Goal: Information Seeking & Learning: Learn about a topic

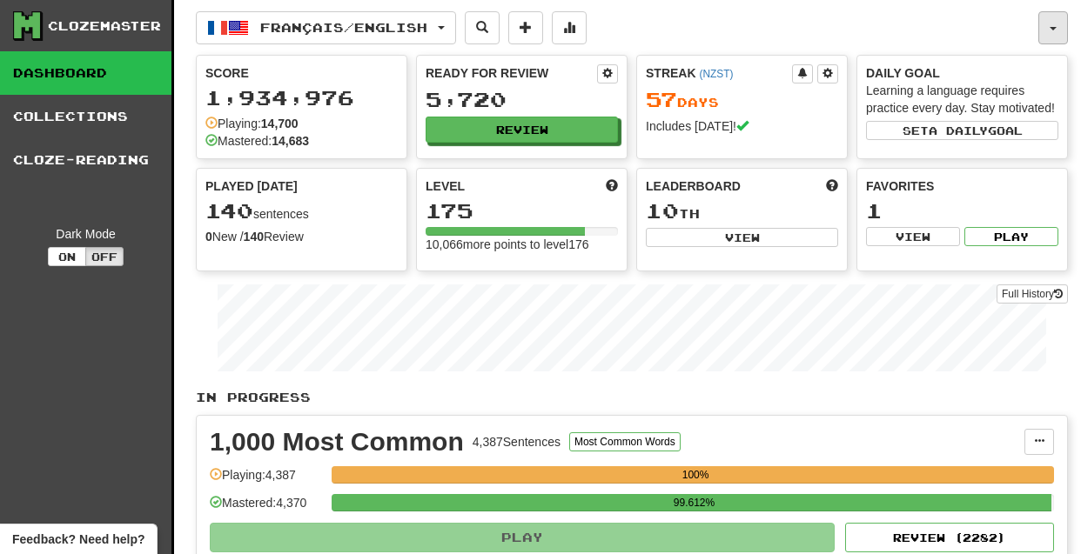
click at [1045, 24] on button "button" at bounding box center [1053, 27] width 30 height 33
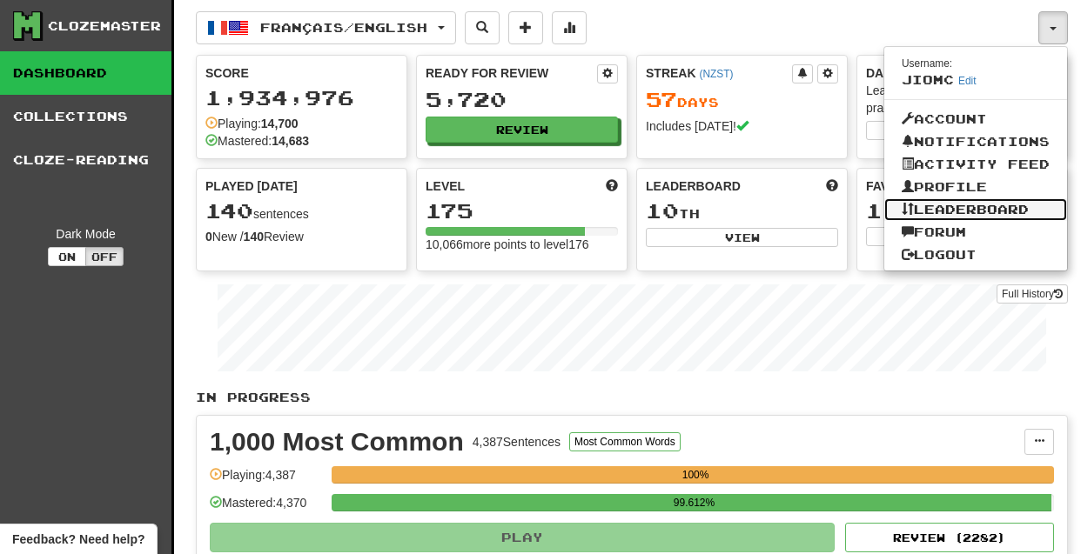
click at [993, 211] on link "Leaderboard" at bounding box center [975, 209] width 183 height 23
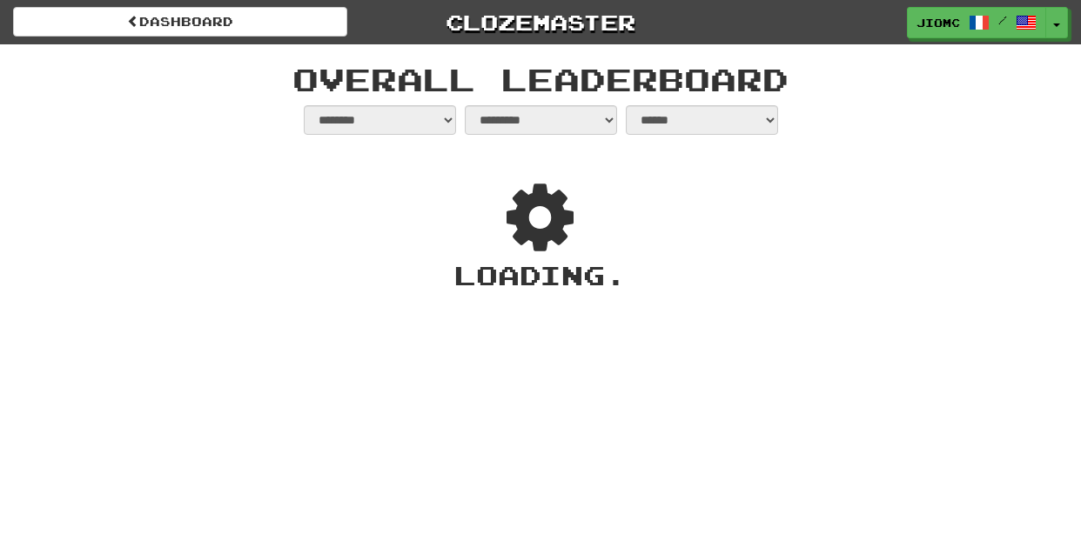
select select "**********"
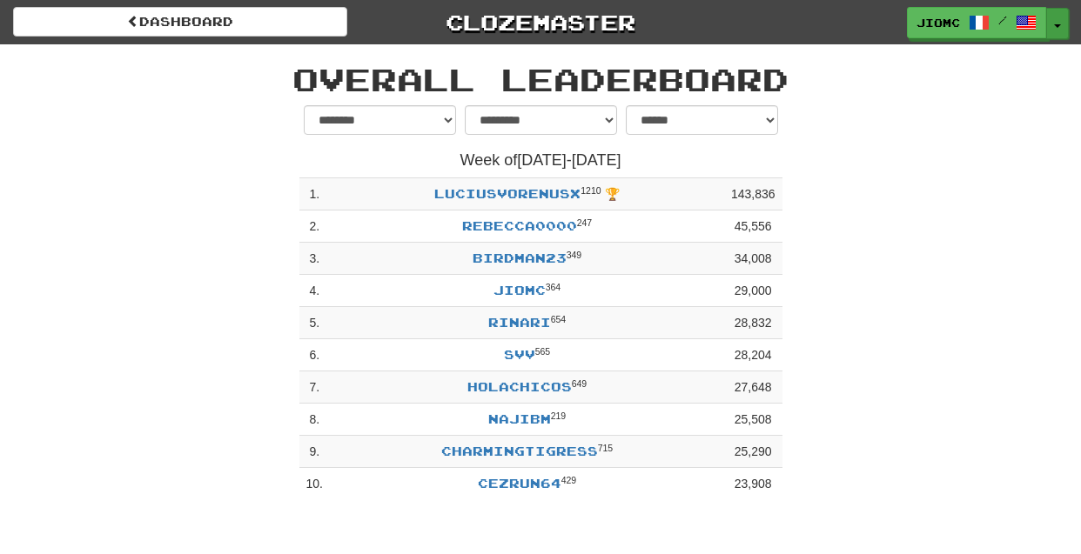
click at [1059, 21] on button "Toggle Dropdown" at bounding box center [1057, 23] width 23 height 31
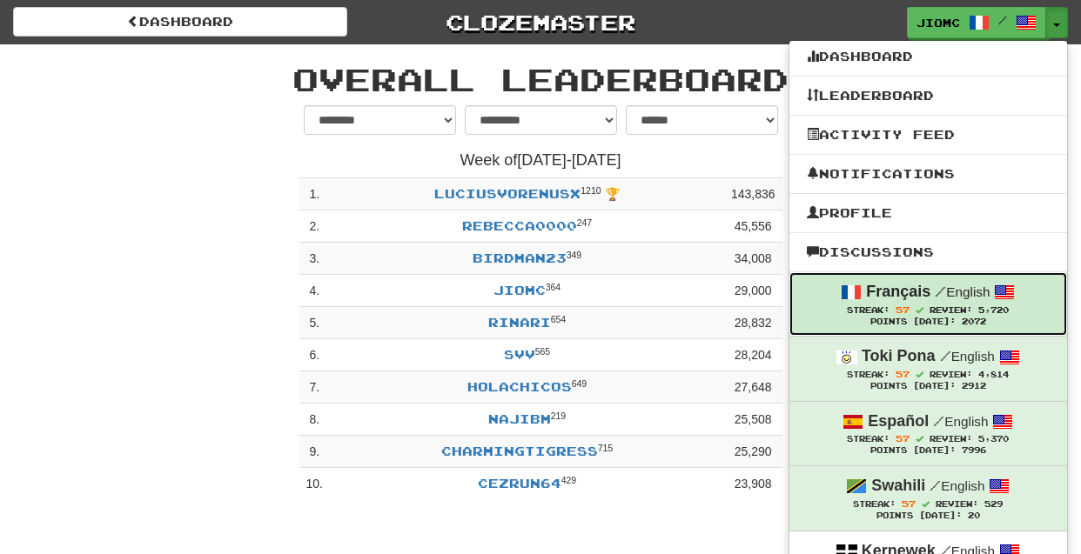
click at [926, 297] on strong "Français" at bounding box center [898, 291] width 64 height 17
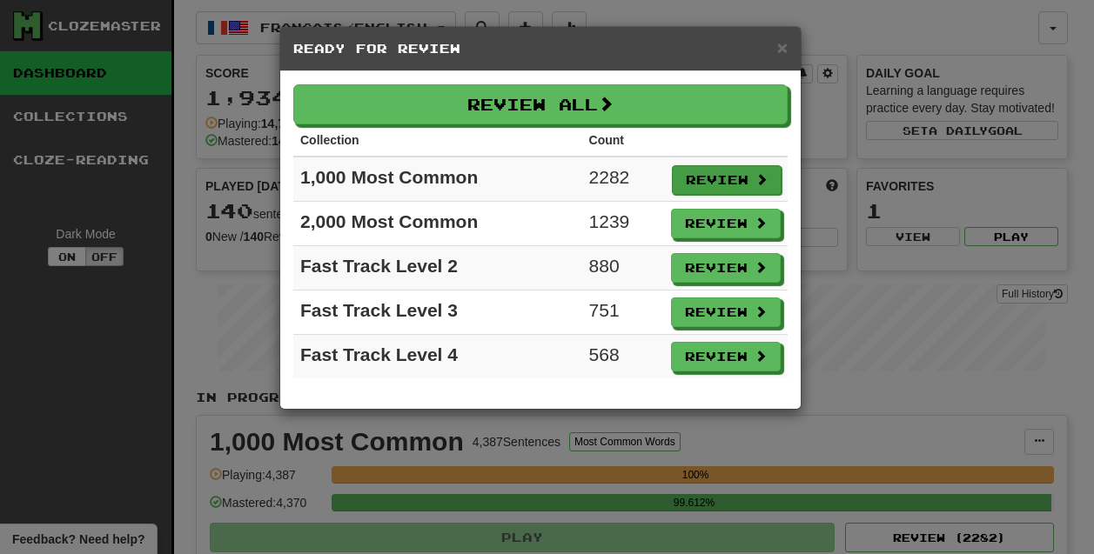
click at [690, 176] on button "Review" at bounding box center [727, 180] width 110 height 30
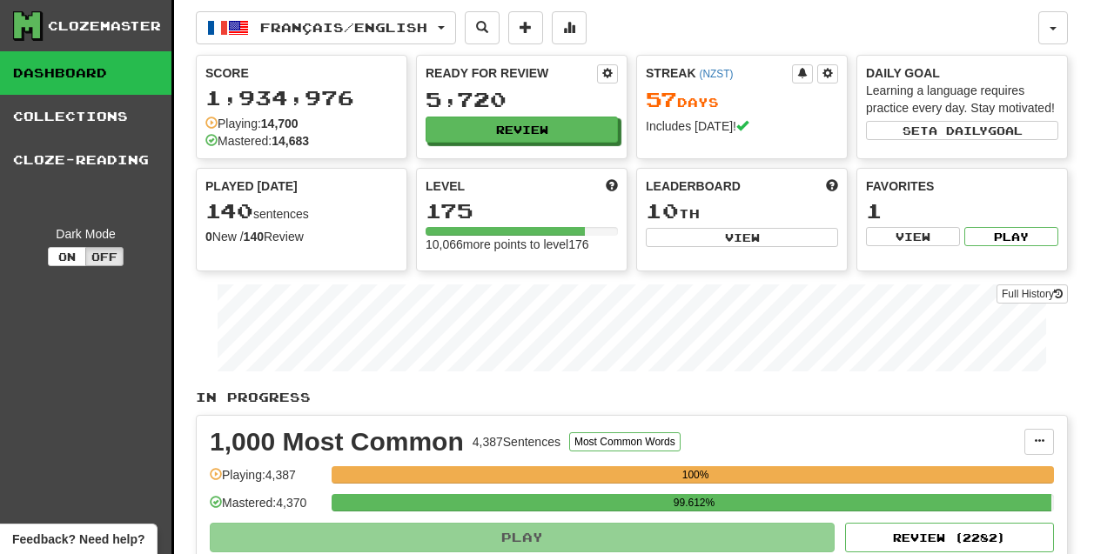
select select "********"
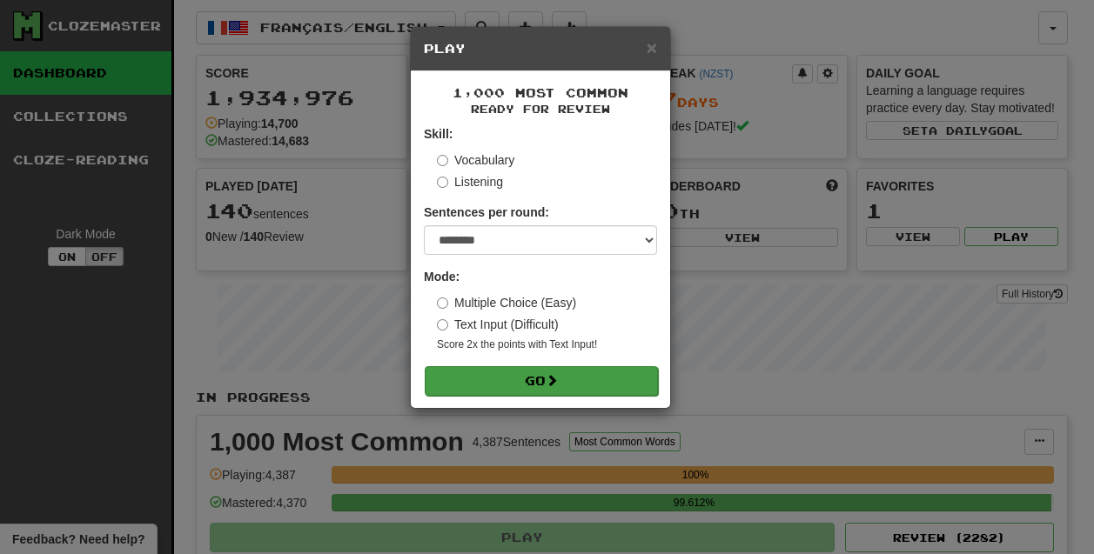
click at [572, 385] on button "Go" at bounding box center [541, 381] width 233 height 30
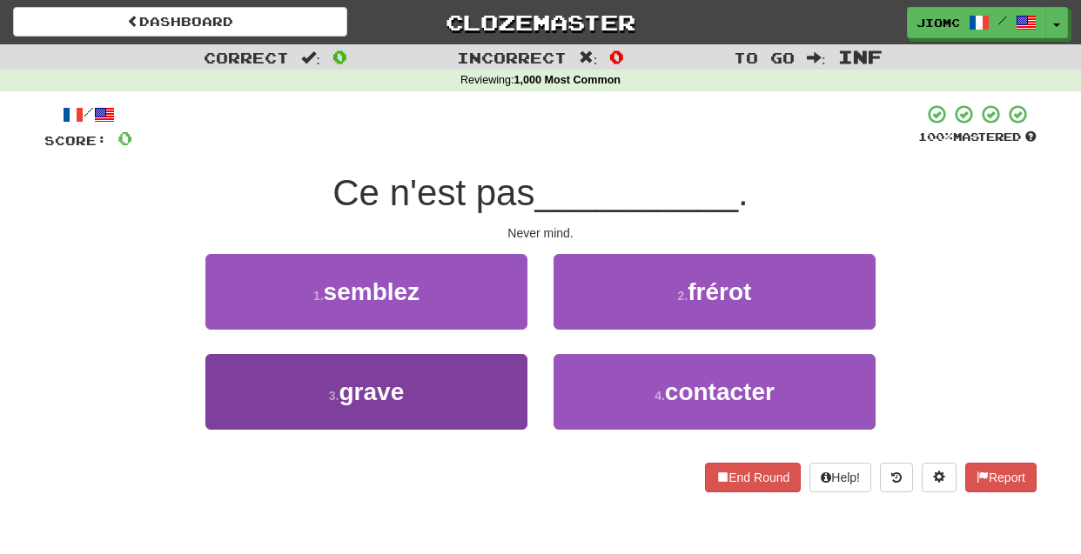
click at [500, 396] on button "3 . grave" at bounding box center [366, 392] width 322 height 76
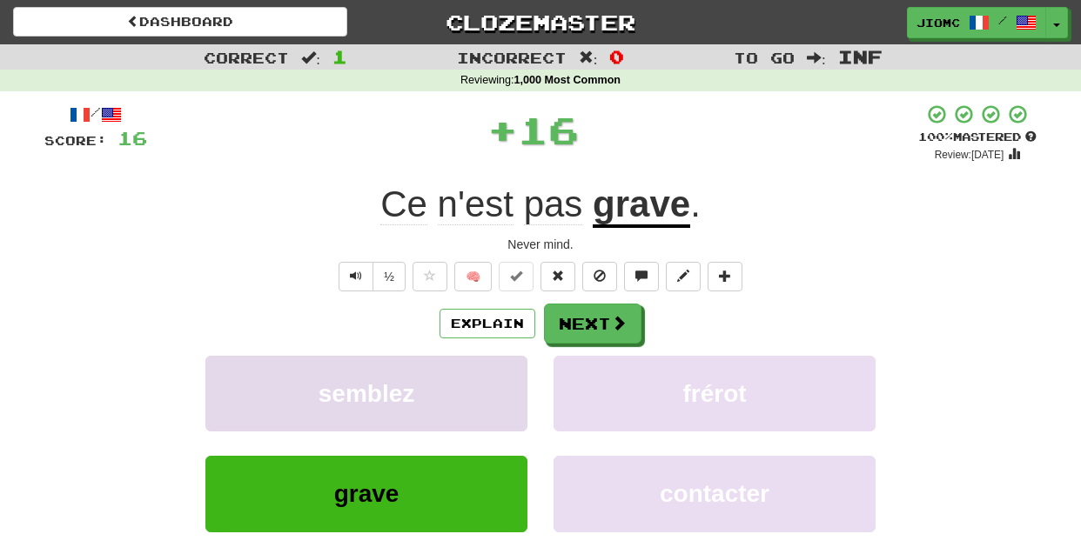
click at [500, 395] on button "semblez" at bounding box center [366, 394] width 322 height 76
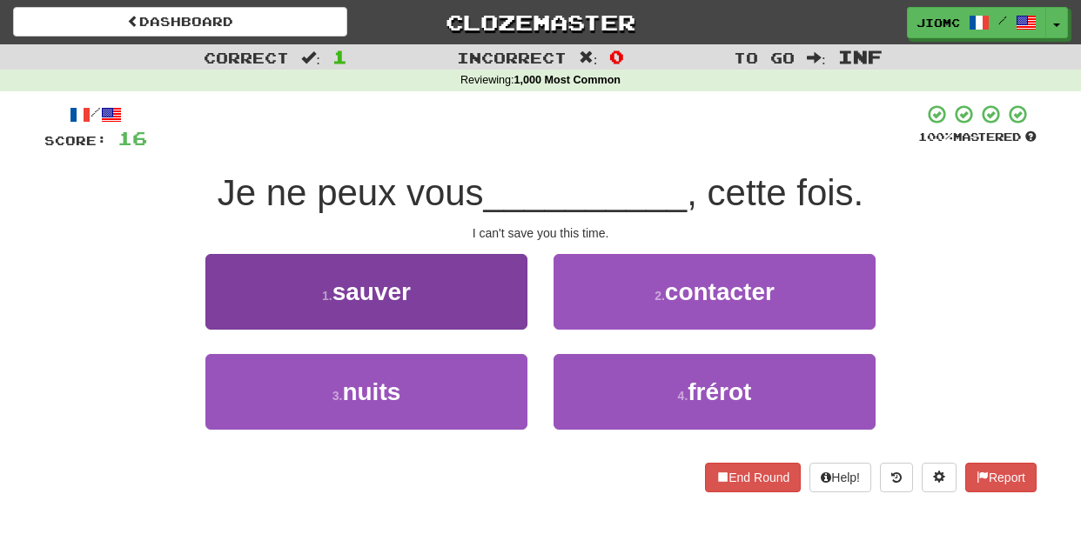
click at [514, 304] on button "1 . sauver" at bounding box center [366, 292] width 322 height 76
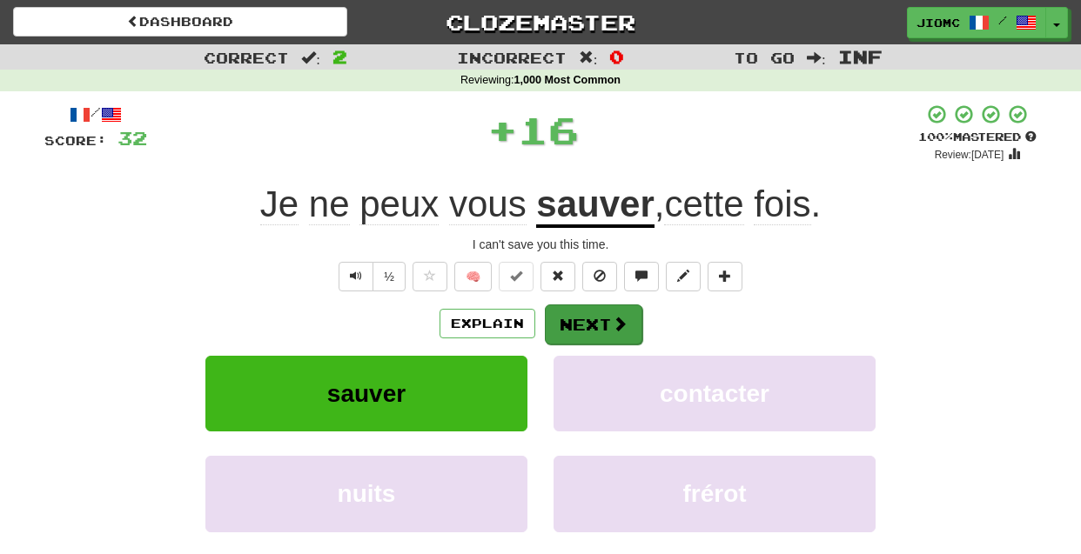
click at [594, 307] on button "Next" at bounding box center [593, 325] width 97 height 40
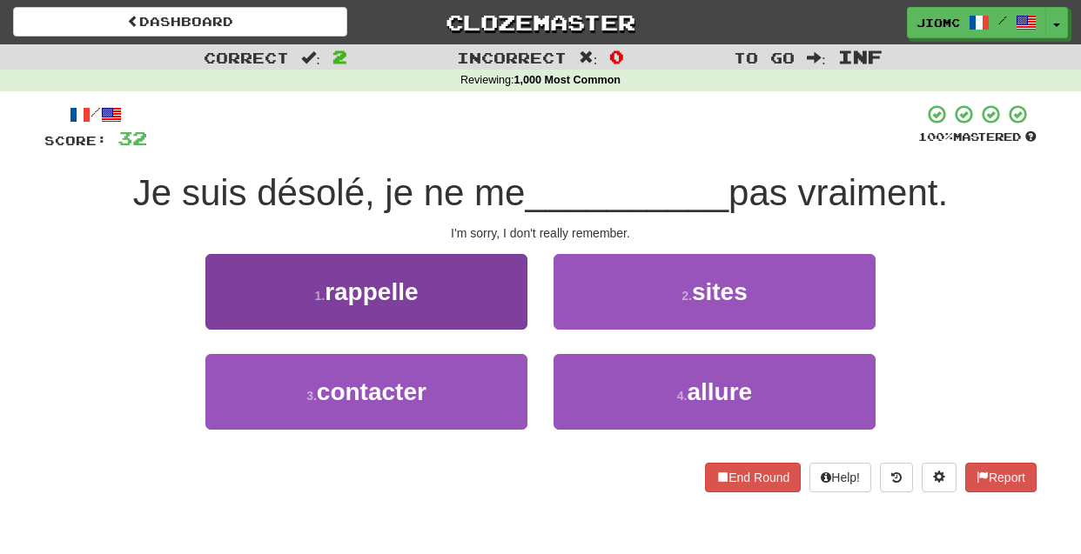
click at [486, 312] on button "1 . rappelle" at bounding box center [366, 292] width 322 height 76
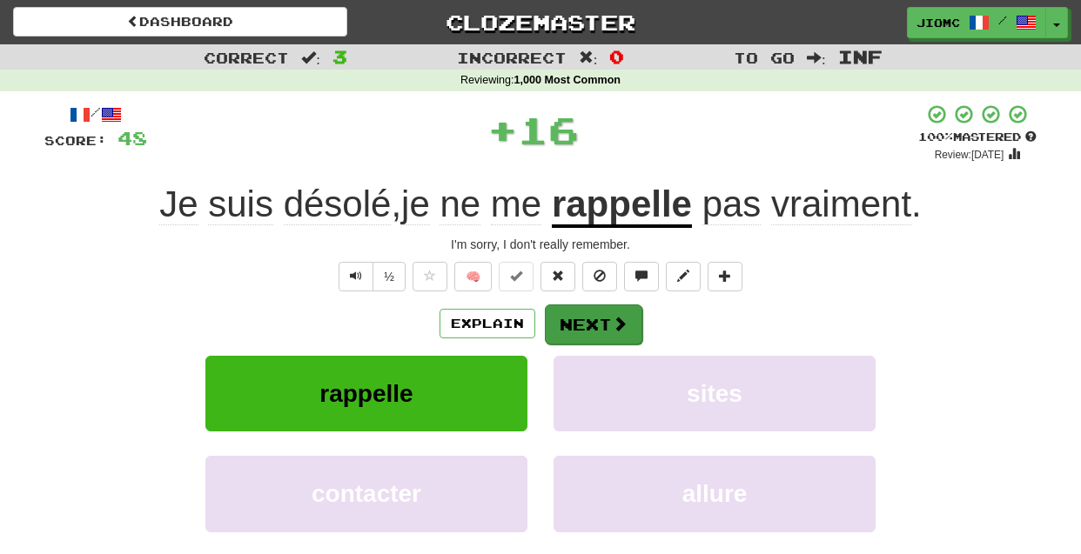
click at [557, 317] on button "Next" at bounding box center [593, 325] width 97 height 40
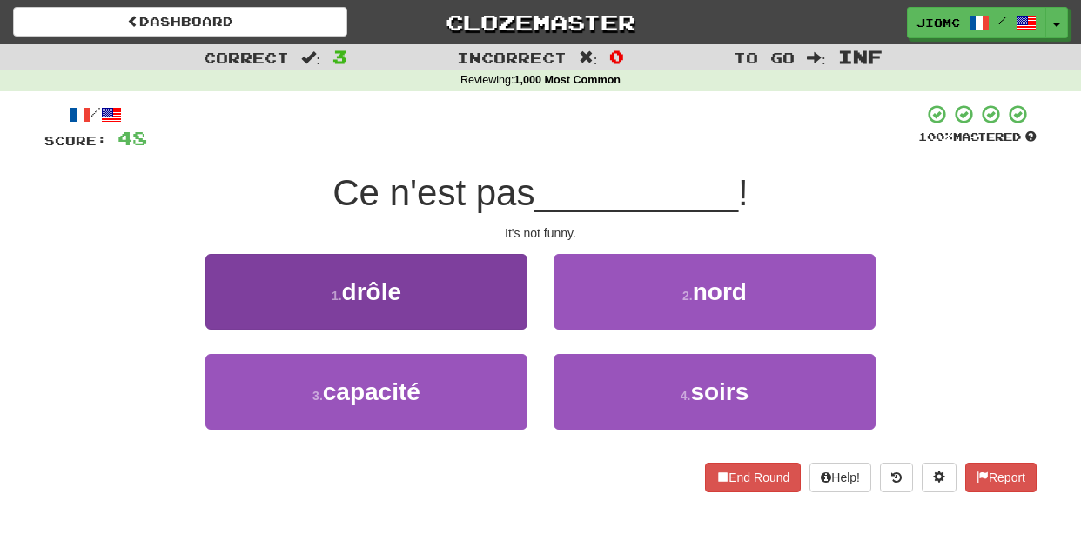
click at [516, 323] on button "1 . drôle" at bounding box center [366, 292] width 322 height 76
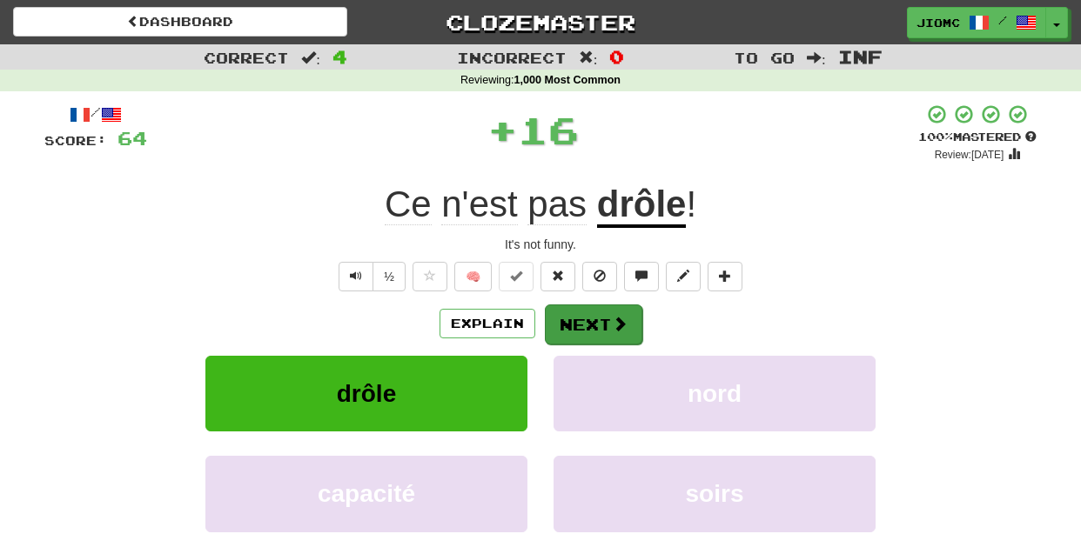
click at [579, 312] on button "Next" at bounding box center [593, 325] width 97 height 40
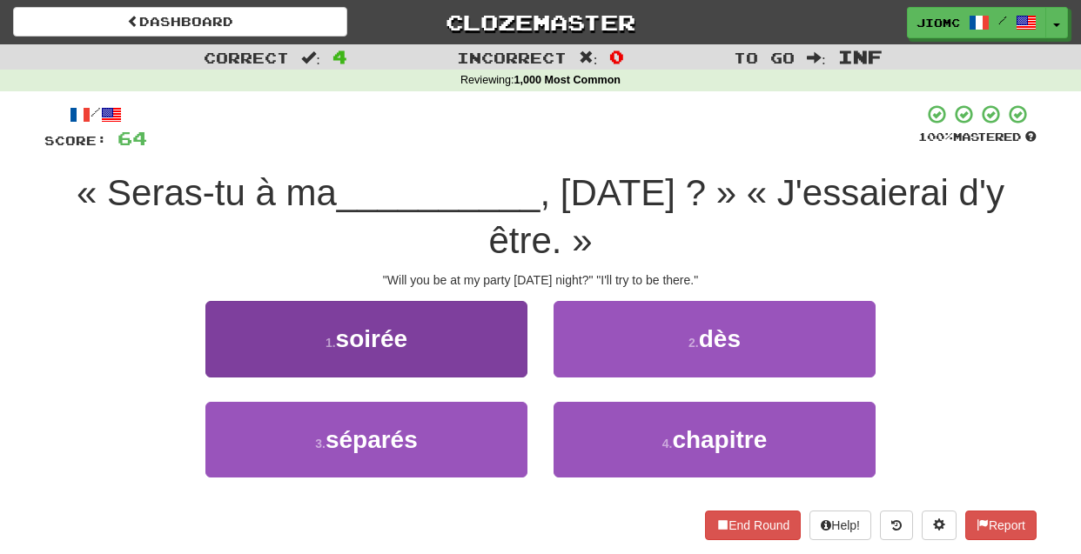
click at [490, 355] on button "1 . soirée" at bounding box center [366, 339] width 322 height 76
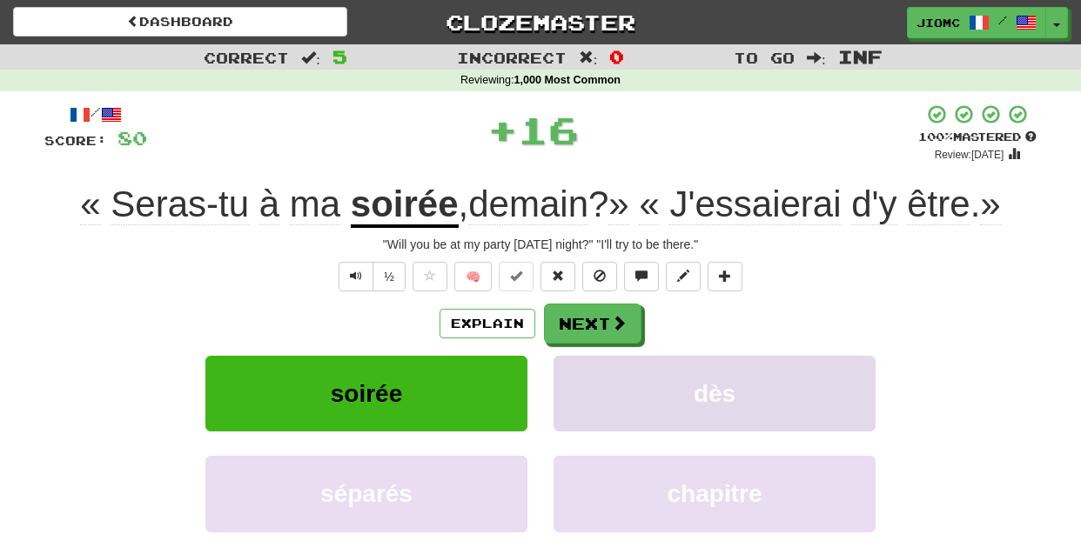
click at [599, 357] on button "dès" at bounding box center [715, 394] width 322 height 76
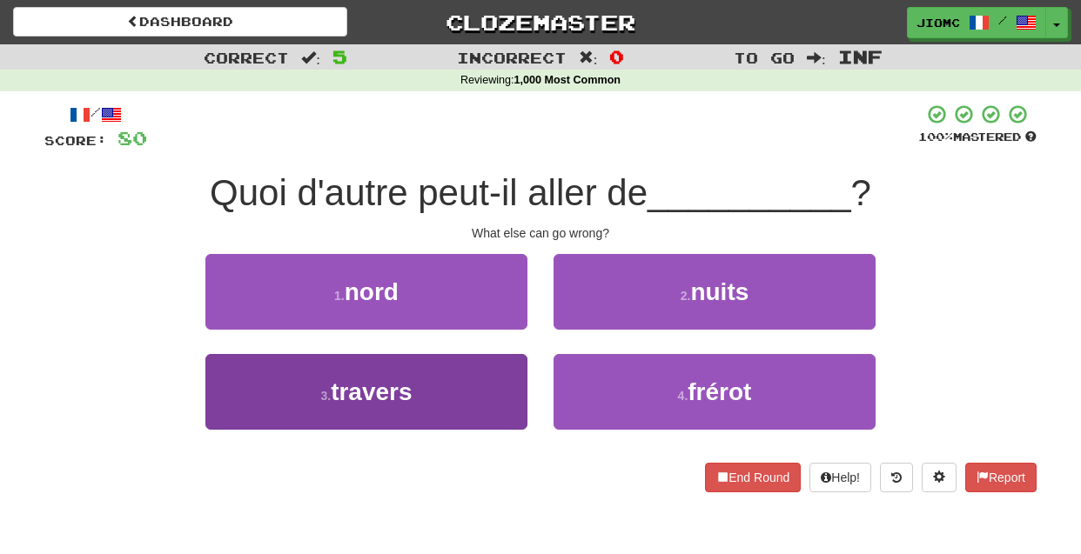
click at [514, 379] on button "3 . travers" at bounding box center [366, 392] width 322 height 76
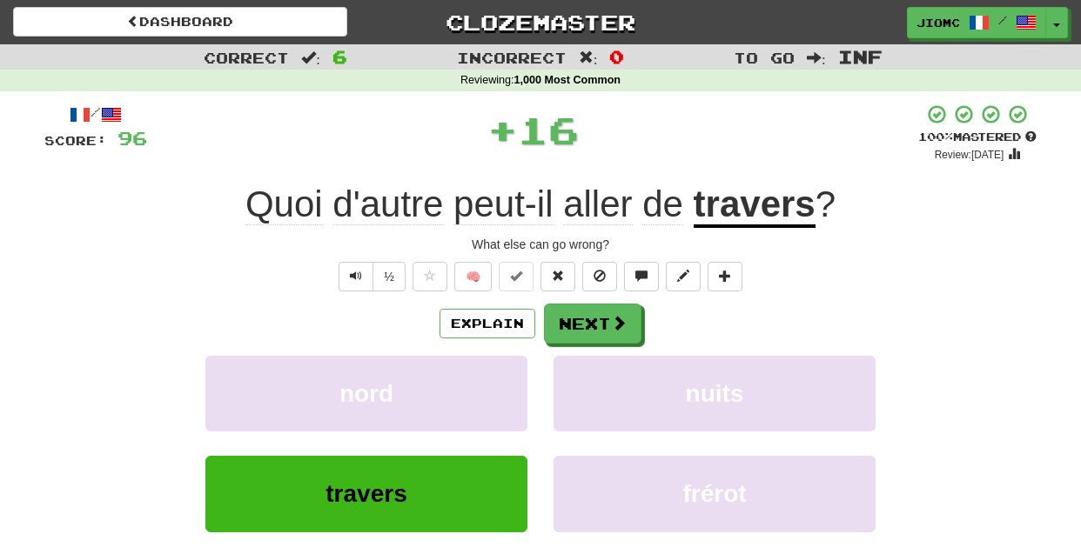
click at [514, 379] on button "nord" at bounding box center [366, 394] width 322 height 76
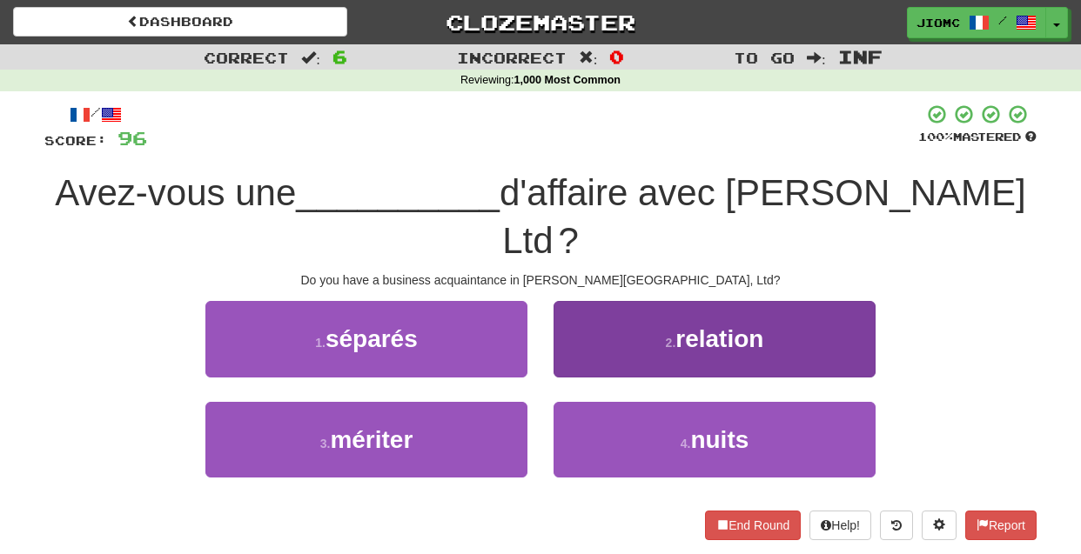
click at [571, 316] on button "2 . relation" at bounding box center [715, 339] width 322 height 76
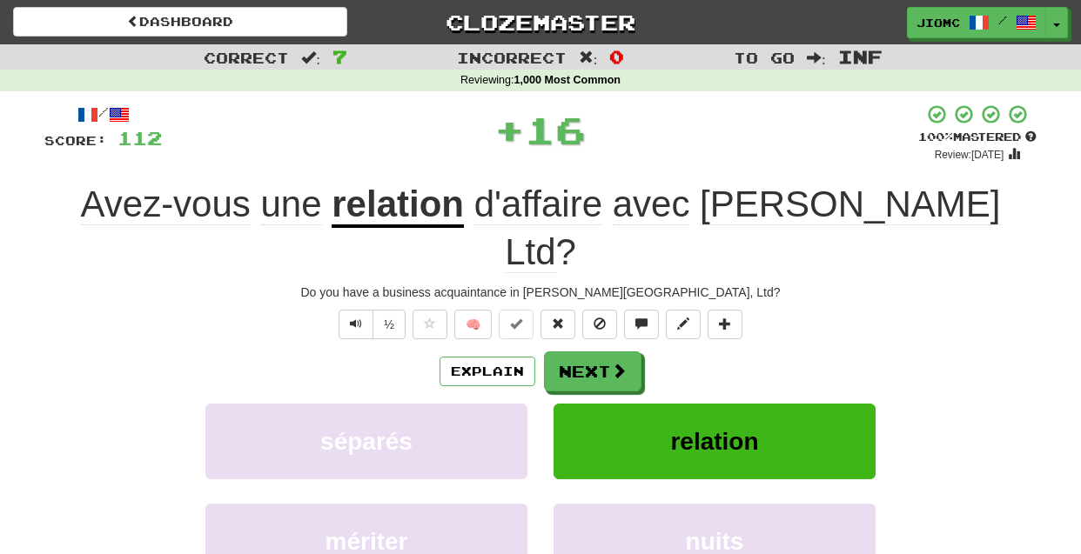
click at [571, 352] on button "Next" at bounding box center [592, 372] width 97 height 40
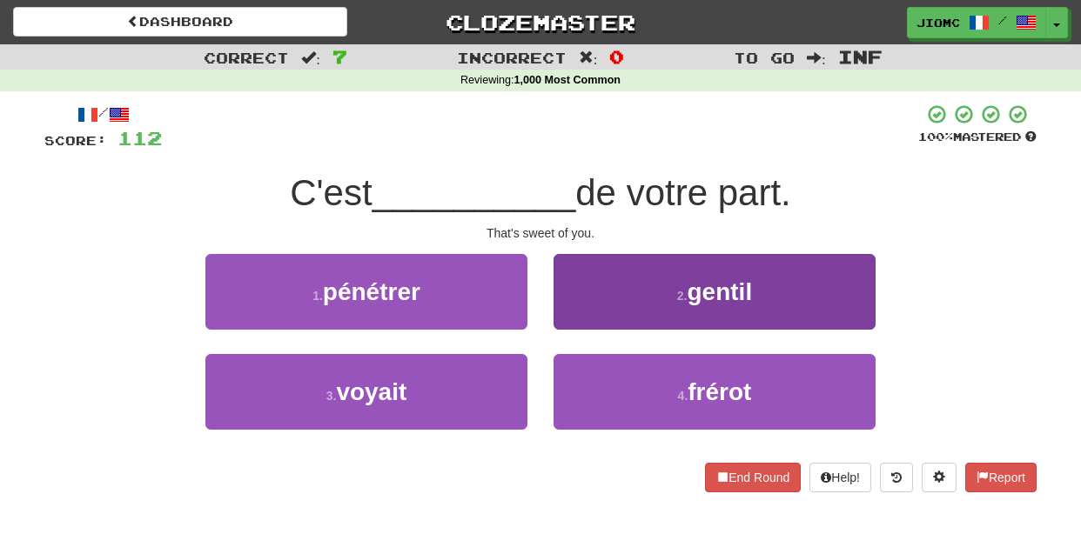
click at [572, 315] on button "2 . gentil" at bounding box center [715, 292] width 322 height 76
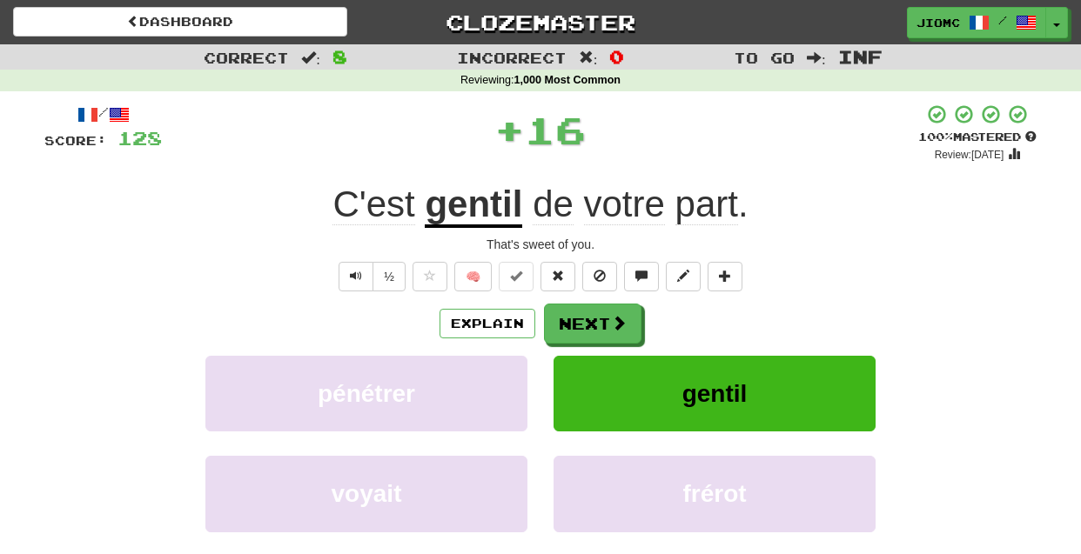
click at [572, 315] on button "Next" at bounding box center [592, 324] width 97 height 40
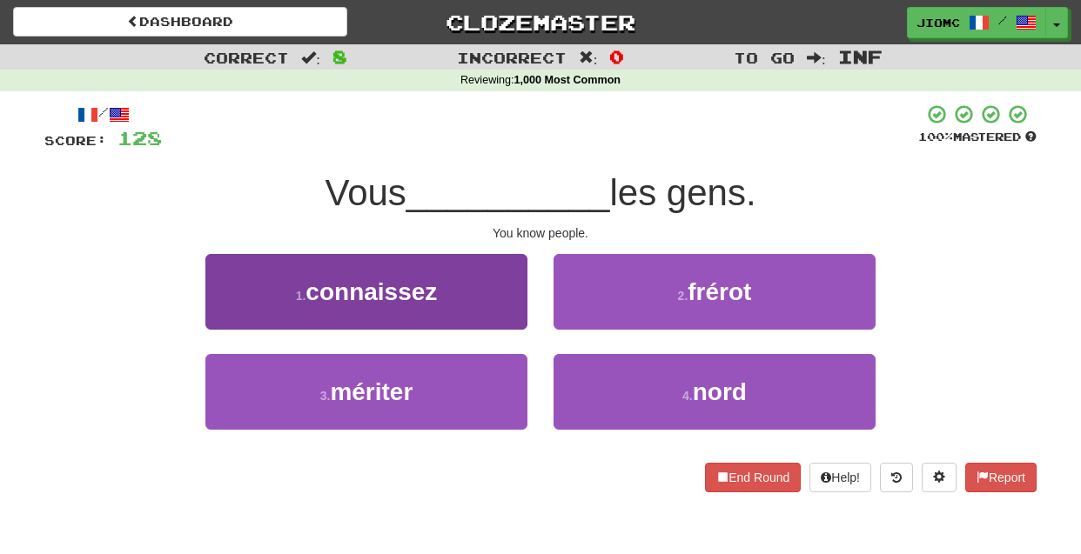
click at [494, 302] on button "1 . connaissez" at bounding box center [366, 292] width 322 height 76
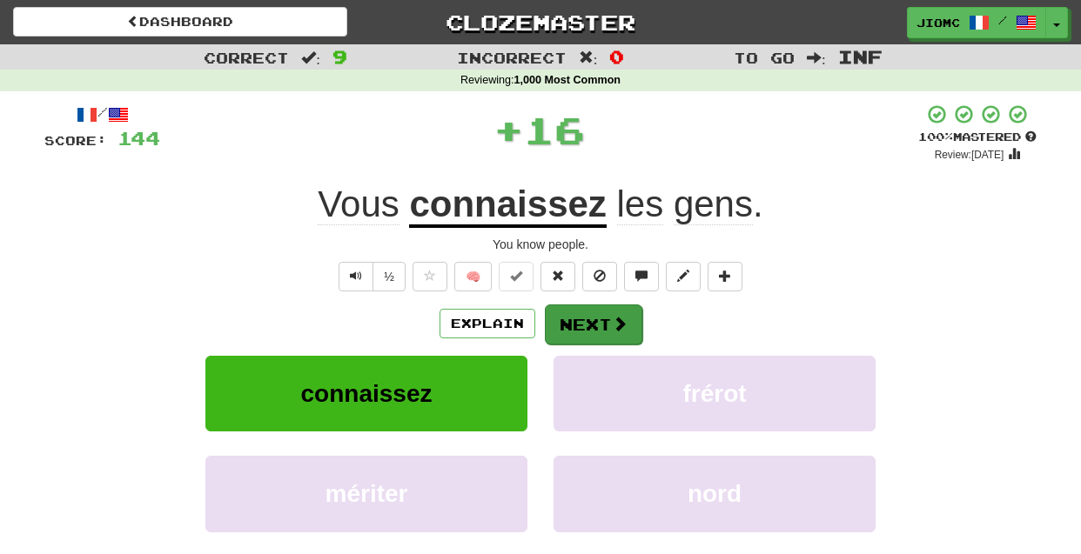
click at [562, 306] on button "Next" at bounding box center [593, 325] width 97 height 40
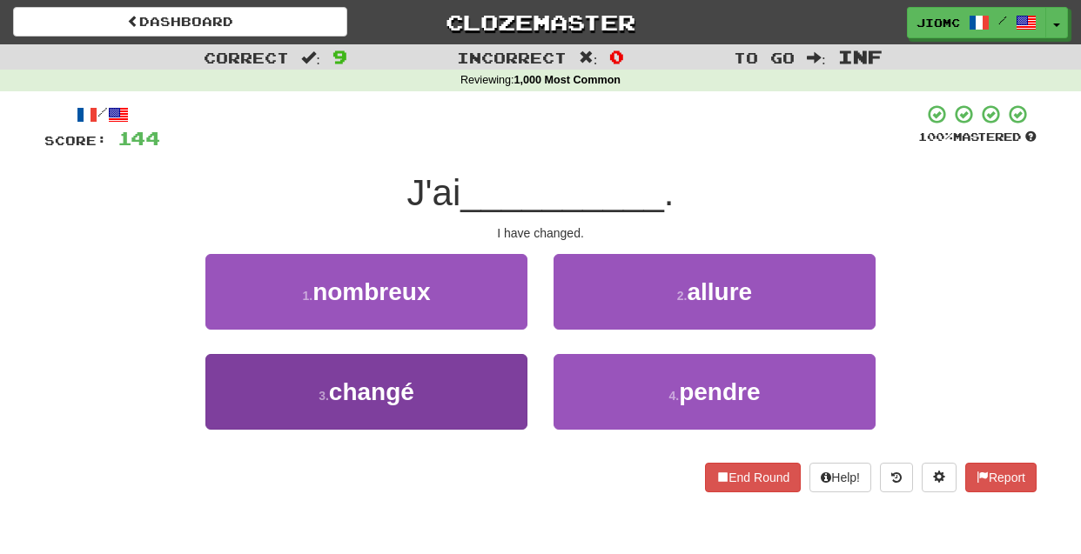
click at [491, 374] on button "3 . changé" at bounding box center [366, 392] width 322 height 76
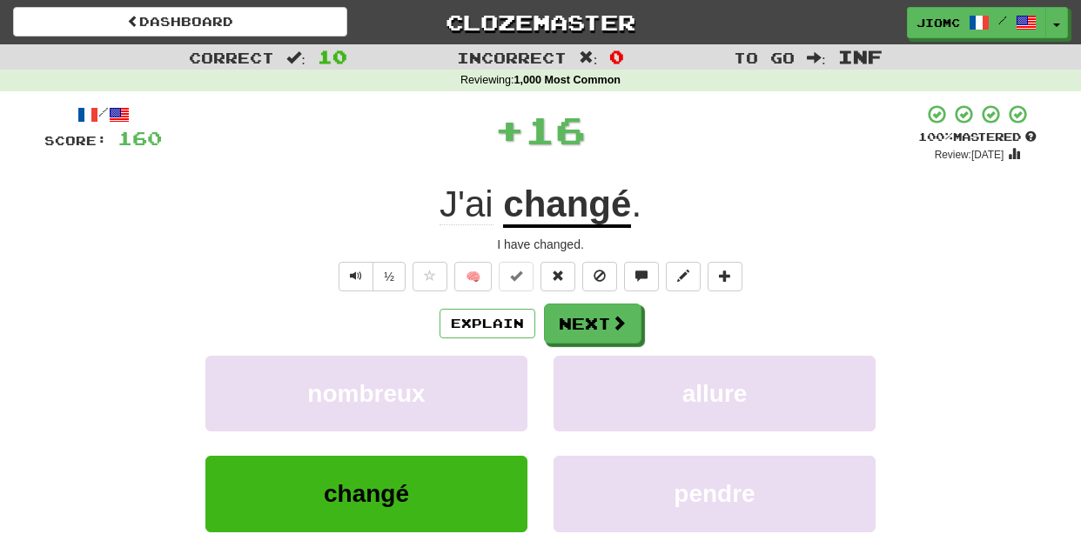
click at [491, 374] on button "nombreux" at bounding box center [366, 394] width 322 height 76
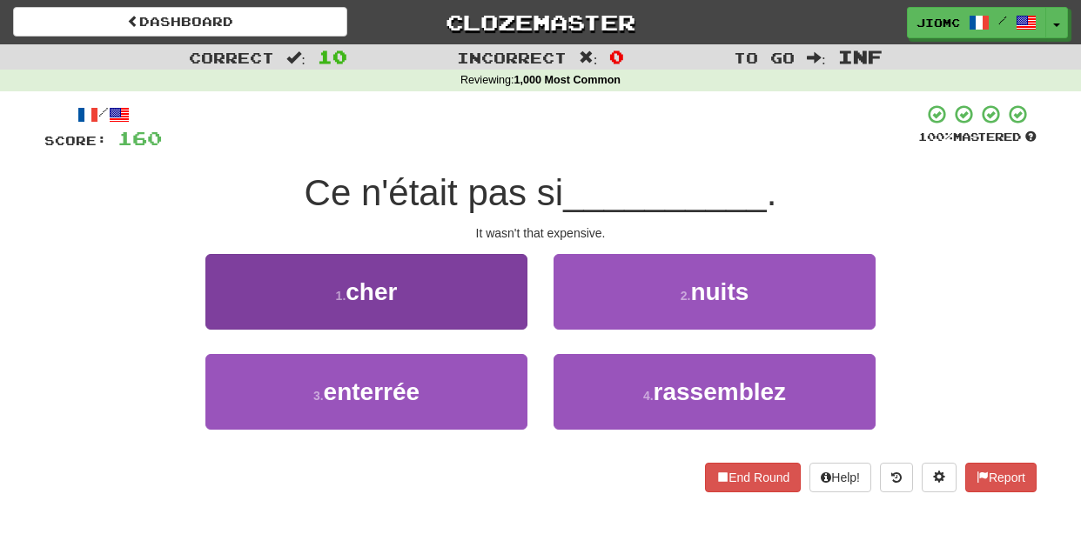
click at [507, 320] on button "1 . cher" at bounding box center [366, 292] width 322 height 76
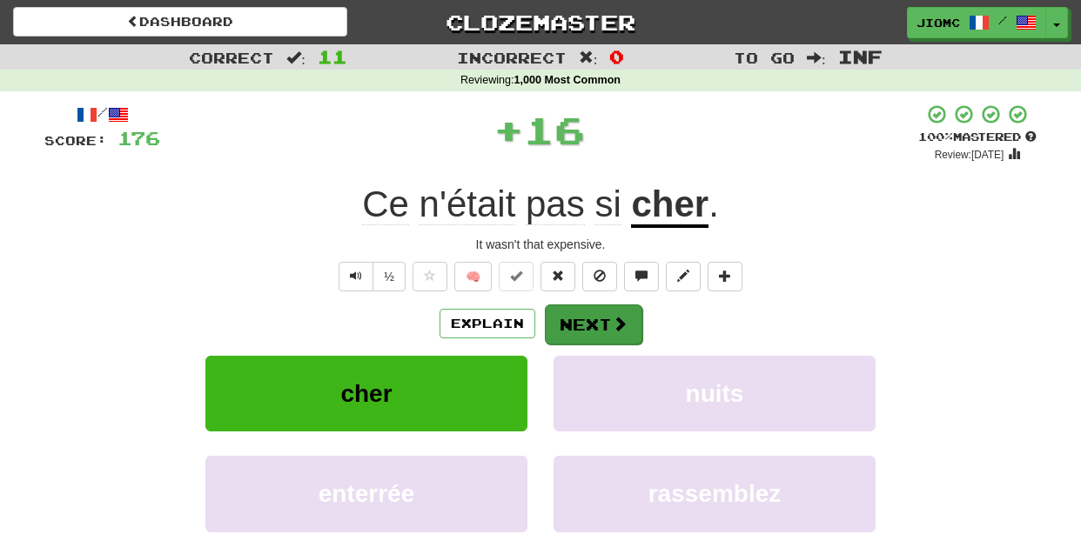
click at [561, 319] on button "Next" at bounding box center [593, 325] width 97 height 40
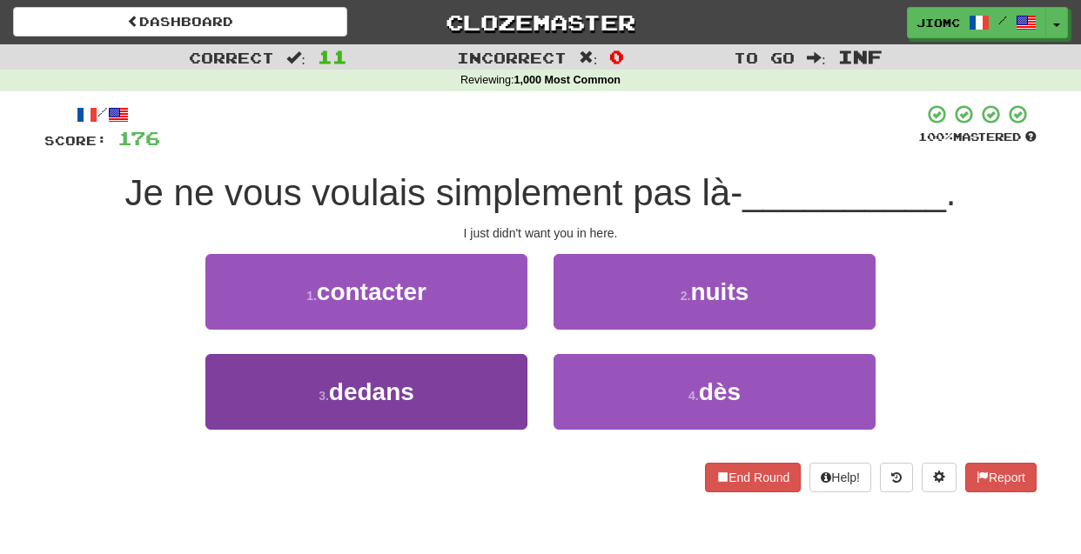
click at [522, 361] on button "3 . dedans" at bounding box center [366, 392] width 322 height 76
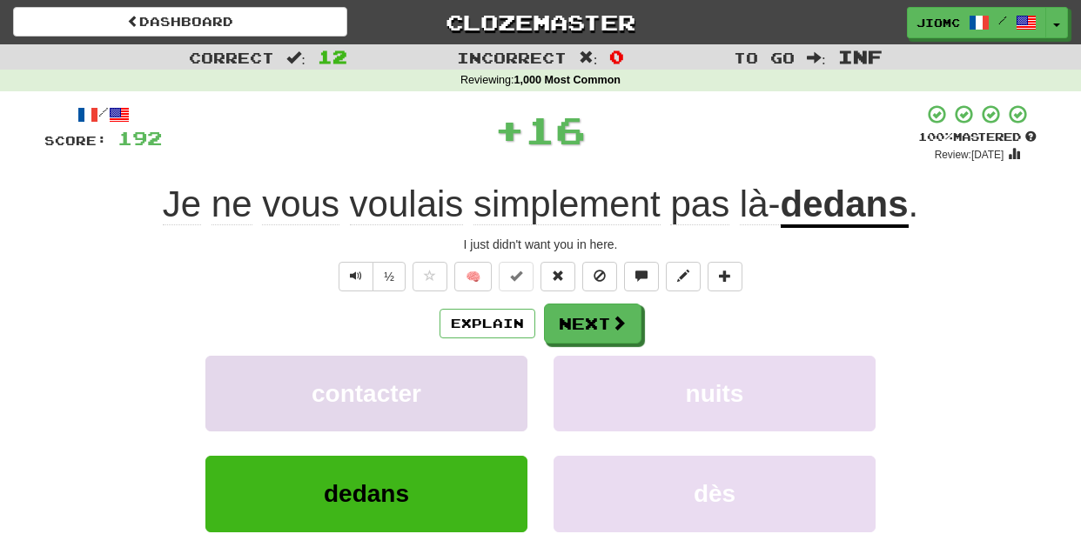
click at [518, 364] on button "contacter" at bounding box center [366, 394] width 322 height 76
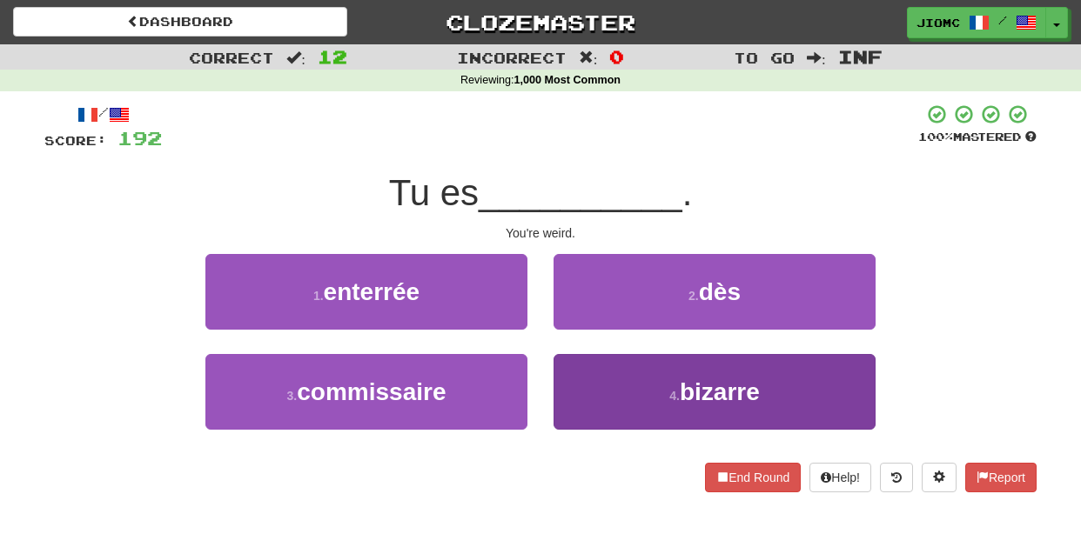
click at [595, 379] on button "4 . bizarre" at bounding box center [715, 392] width 322 height 76
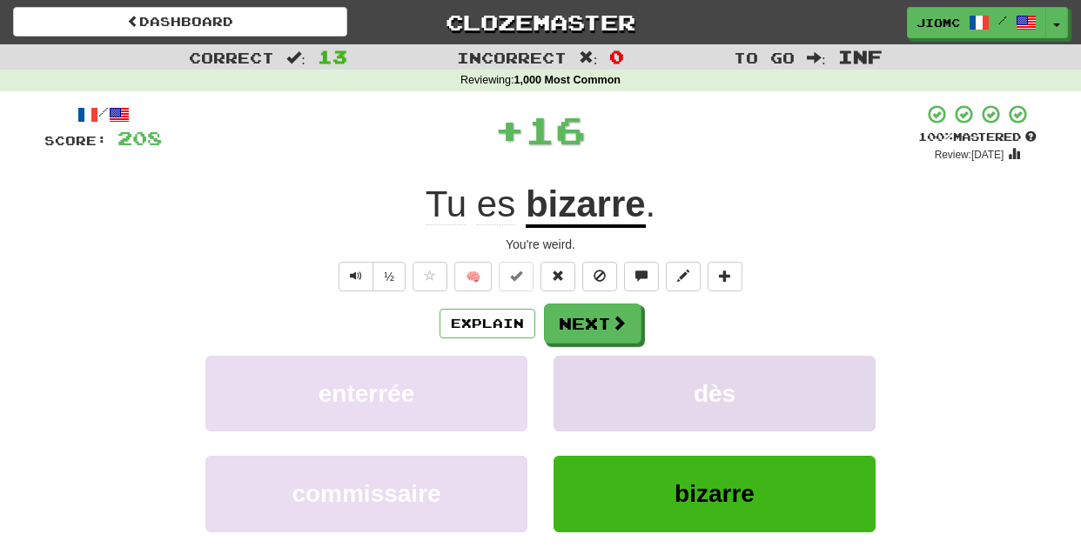
click at [593, 377] on button "dès" at bounding box center [715, 394] width 322 height 76
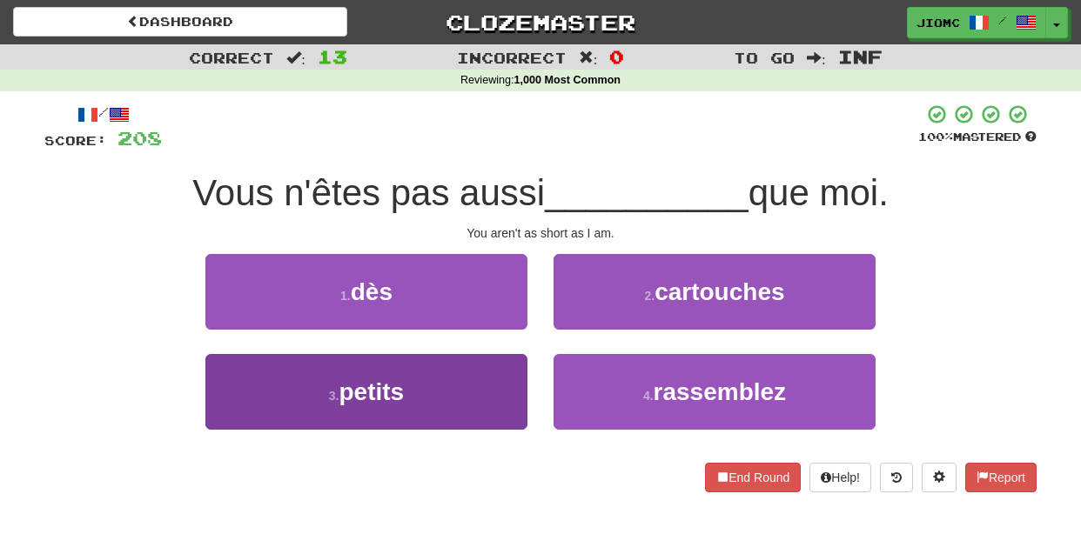
click at [515, 373] on button "3 . petits" at bounding box center [366, 392] width 322 height 76
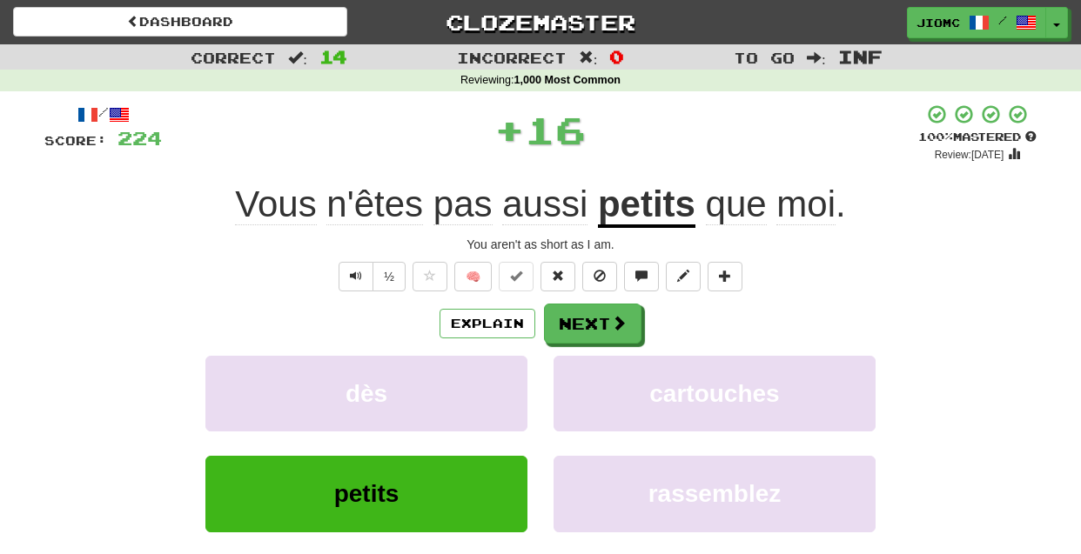
click at [515, 373] on button "dès" at bounding box center [366, 394] width 322 height 76
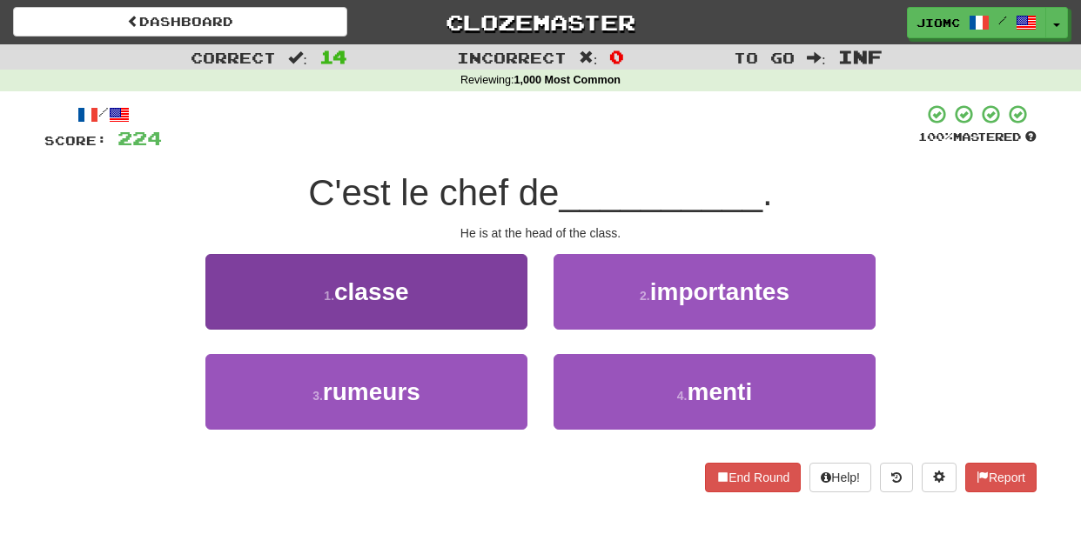
click at [520, 305] on button "1 . classe" at bounding box center [366, 292] width 322 height 76
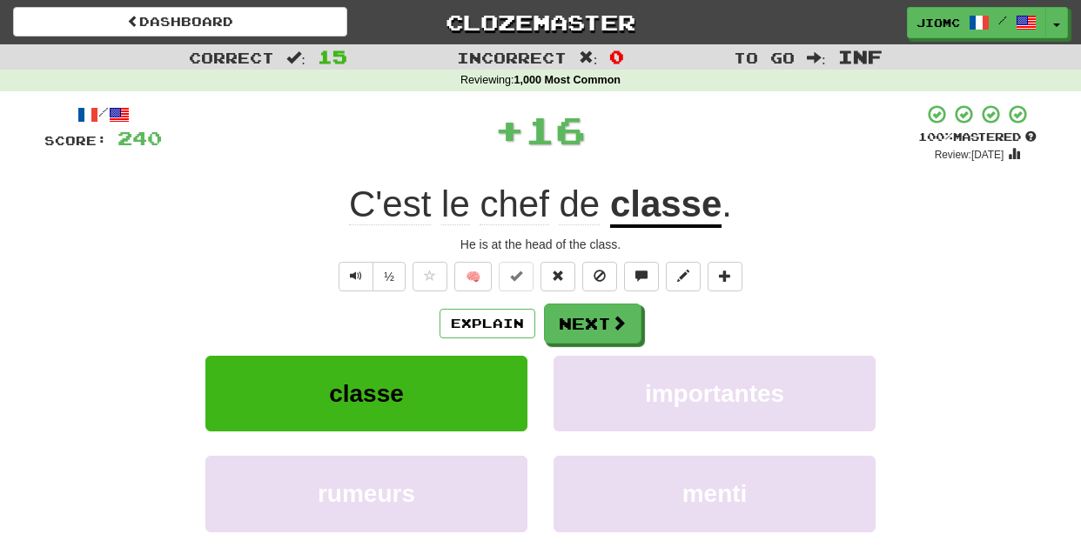
click at [582, 313] on button "Next" at bounding box center [592, 324] width 97 height 40
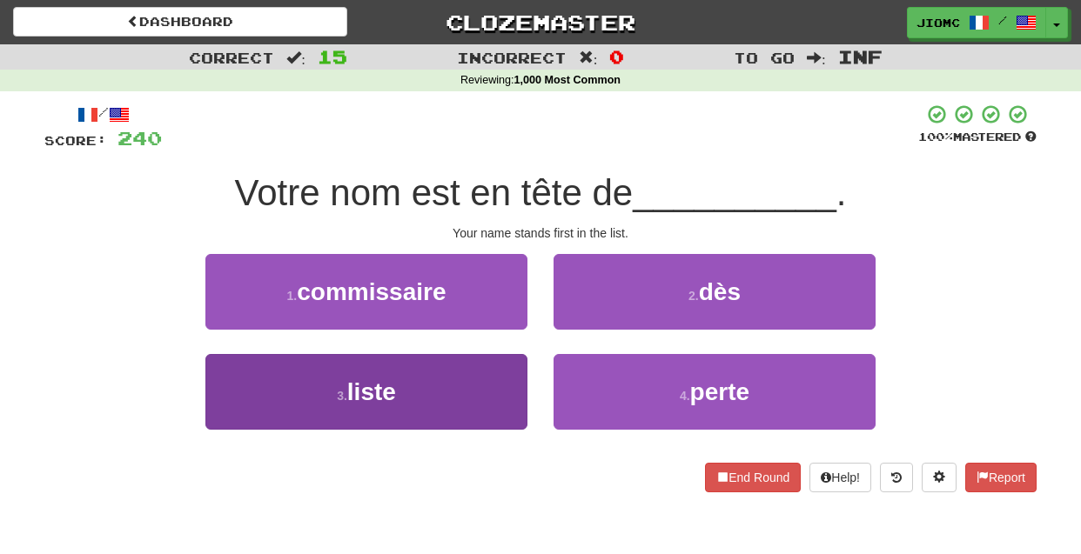
click at [500, 380] on button "3 . liste" at bounding box center [366, 392] width 322 height 76
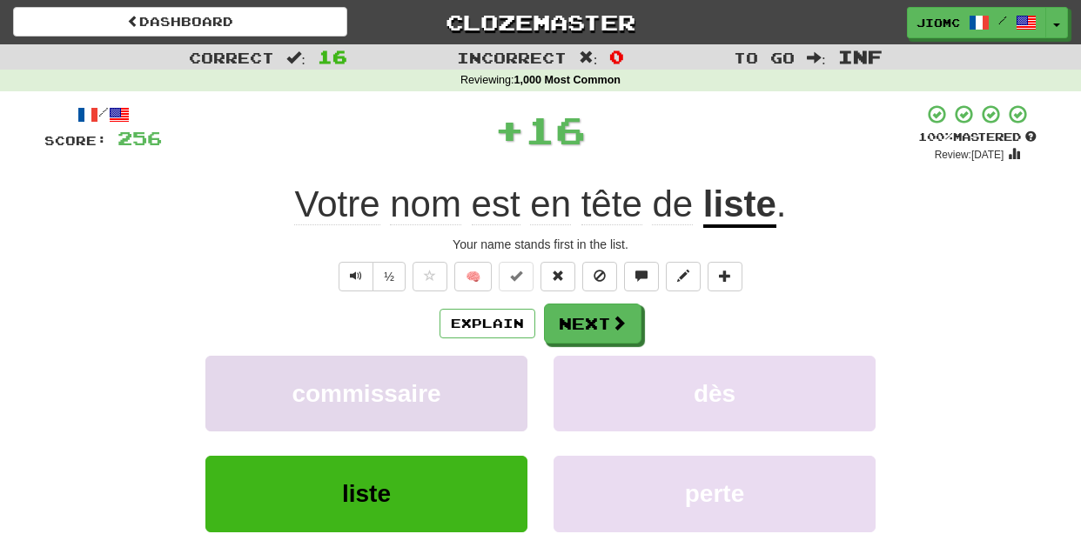
click at [503, 377] on button "commissaire" at bounding box center [366, 394] width 322 height 76
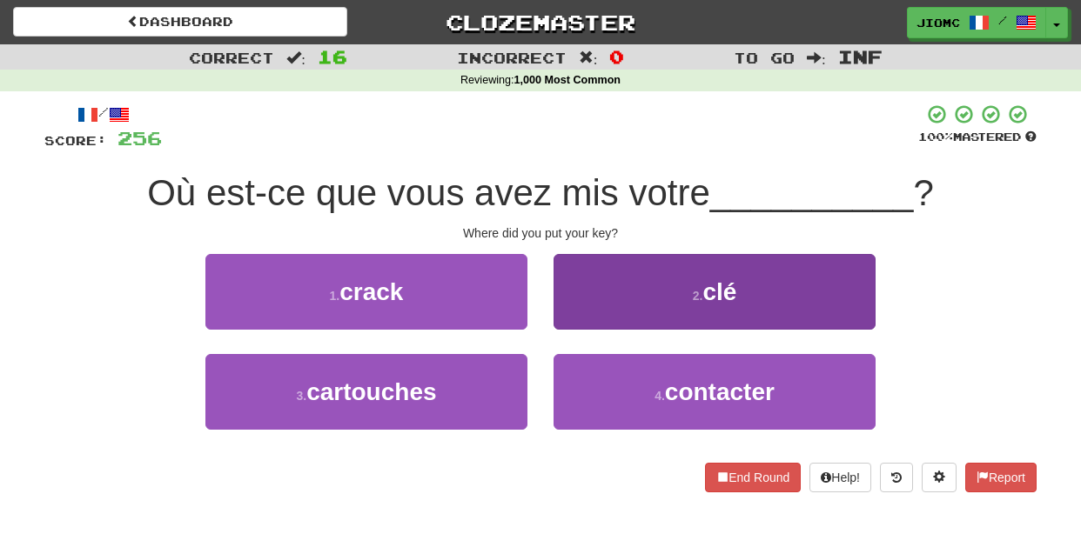
click at [572, 312] on button "2 . clé" at bounding box center [715, 292] width 322 height 76
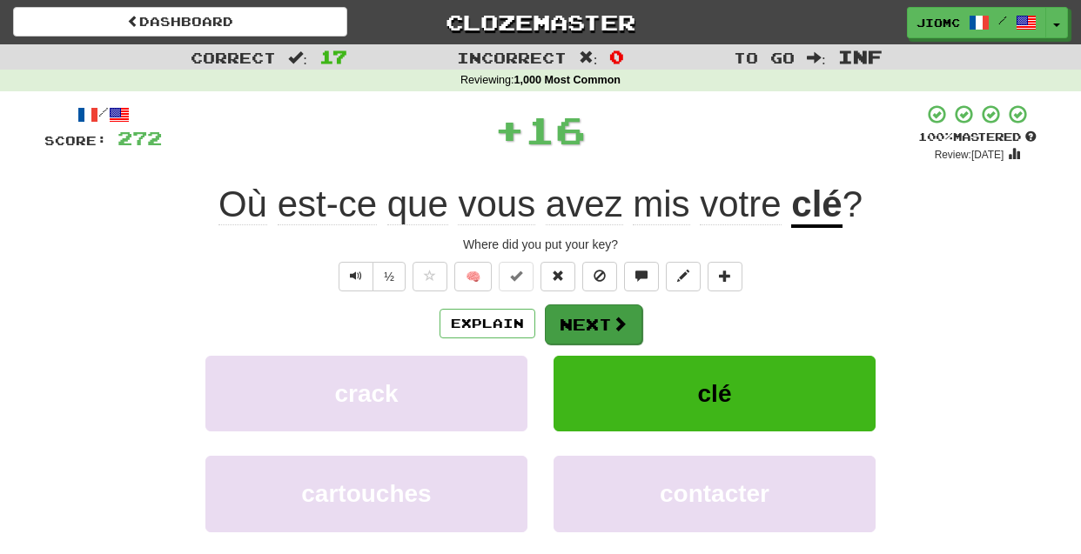
click at [572, 315] on button "Next" at bounding box center [593, 325] width 97 height 40
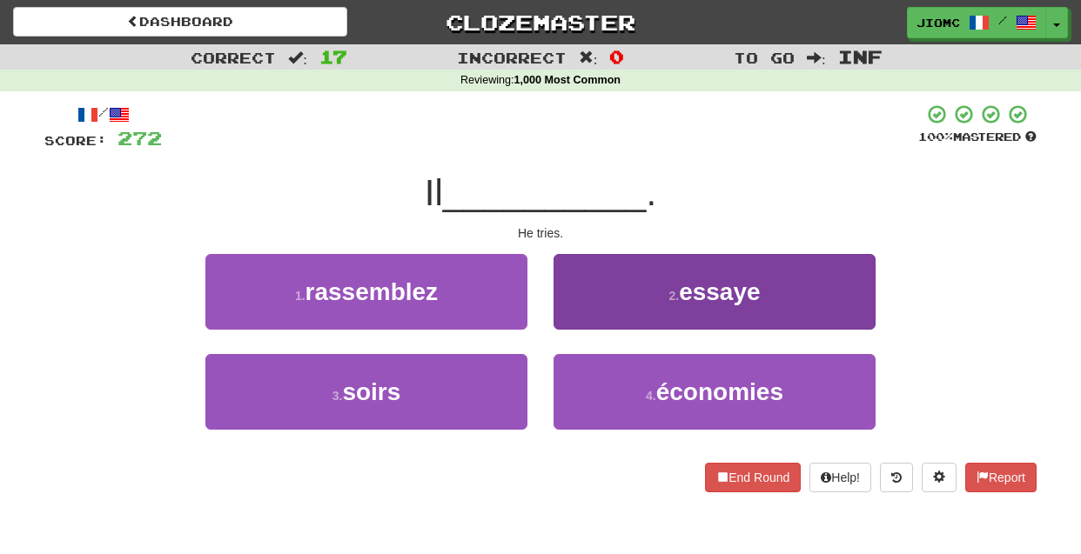
click at [572, 317] on button "2 . essaye" at bounding box center [715, 292] width 322 height 76
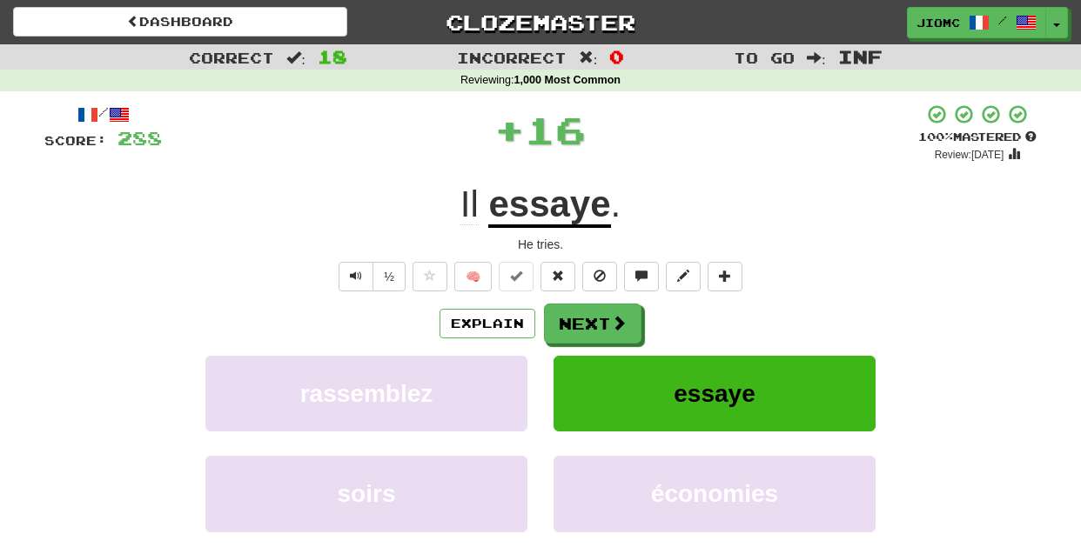
click at [572, 317] on button "Next" at bounding box center [592, 324] width 97 height 40
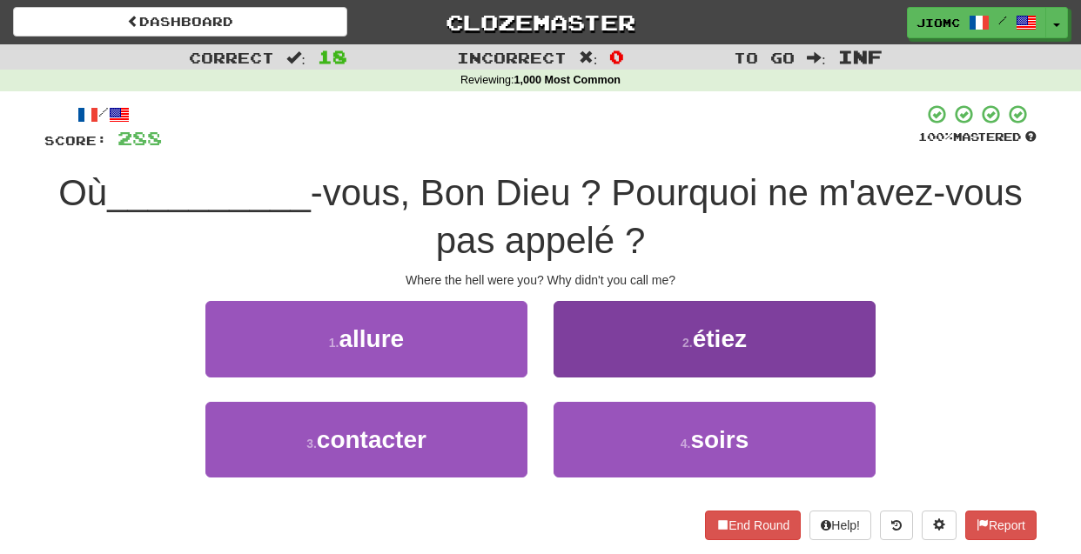
click at [587, 360] on button "2 . étiez" at bounding box center [715, 339] width 322 height 76
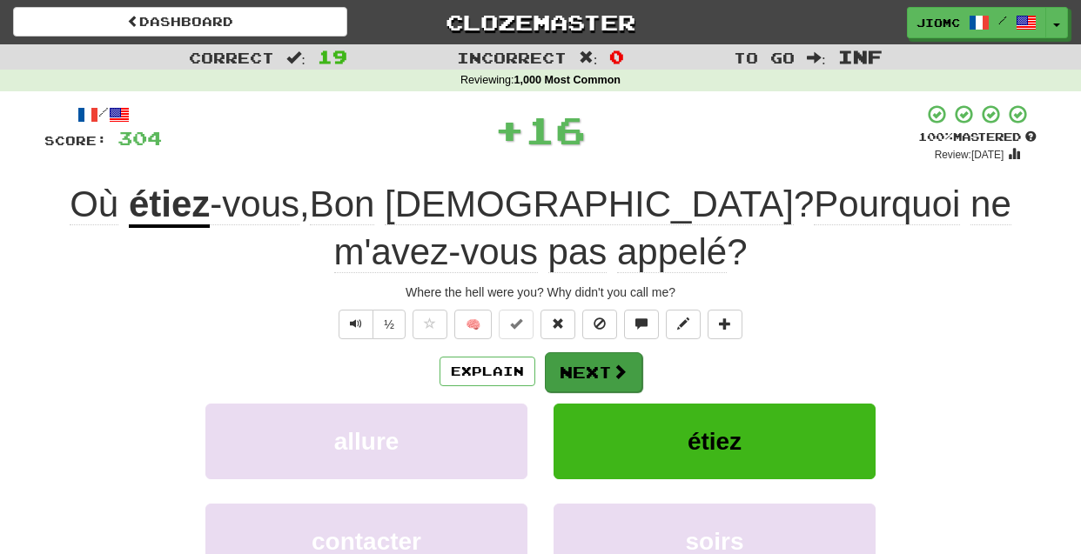
click at [578, 357] on button "Next" at bounding box center [593, 373] width 97 height 40
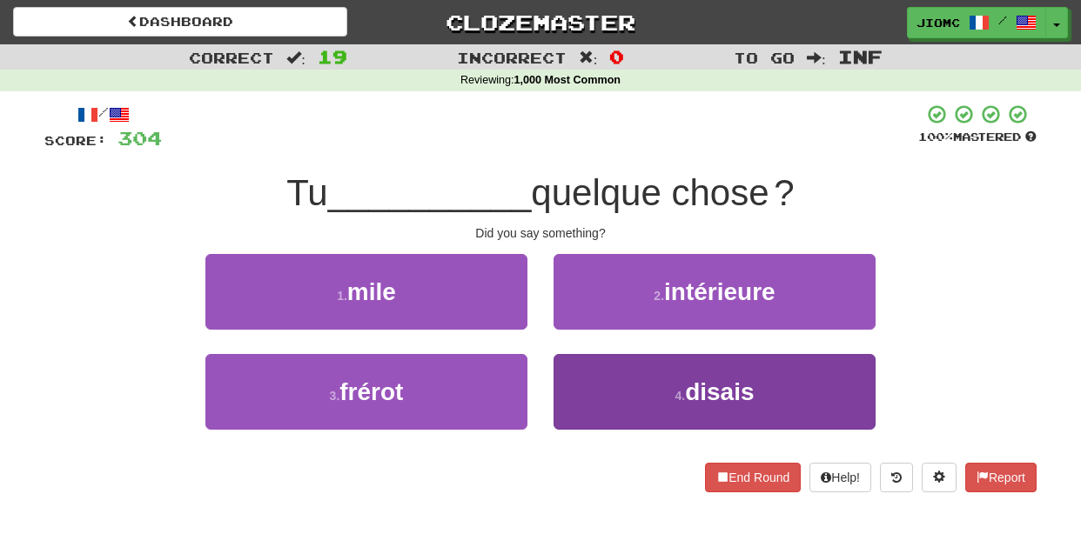
click at [587, 386] on button "4 . disais" at bounding box center [715, 392] width 322 height 76
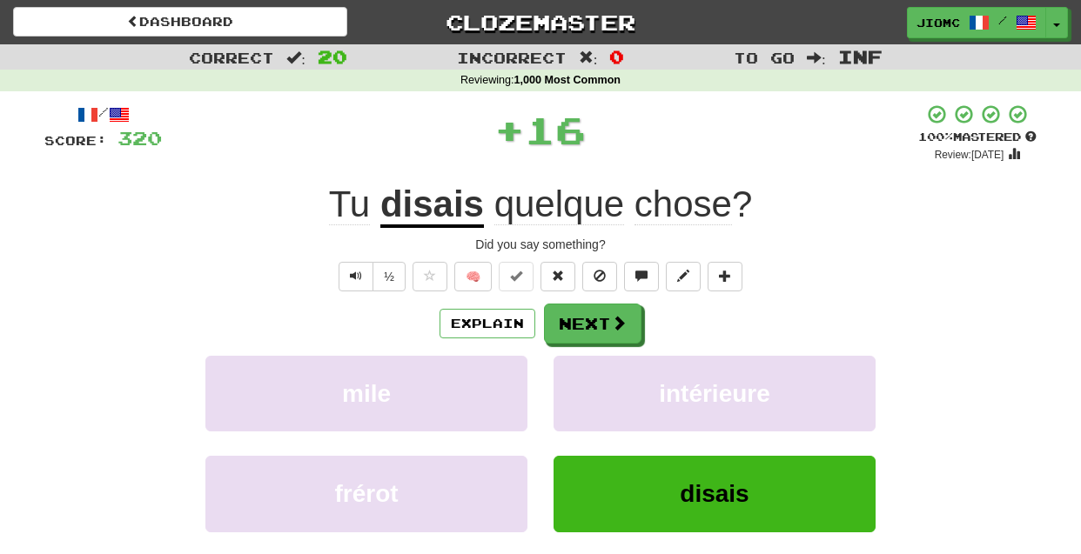
click at [587, 386] on button "intérieure" at bounding box center [715, 394] width 322 height 76
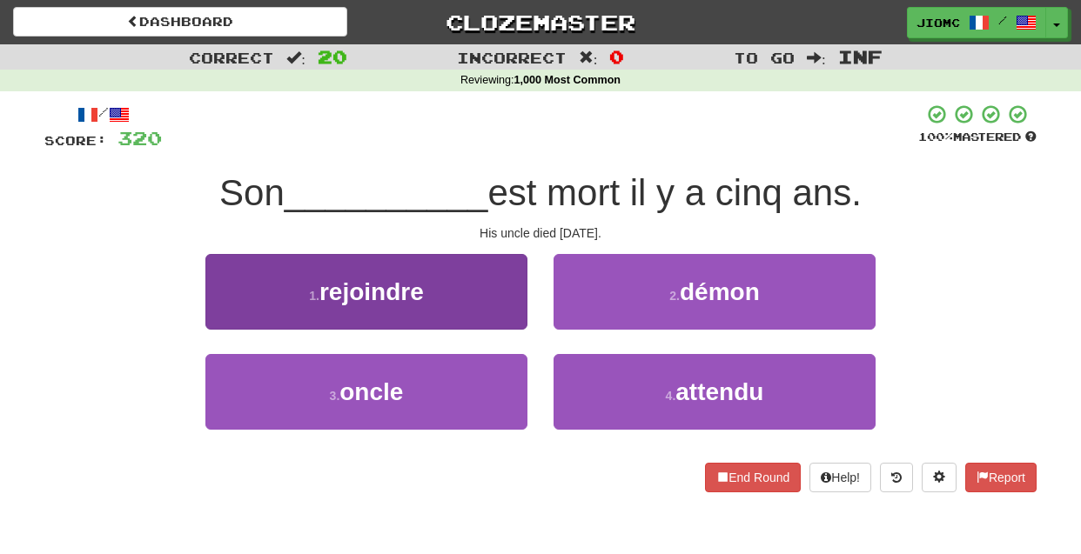
click at [514, 379] on button "3 . oncle" at bounding box center [366, 392] width 322 height 76
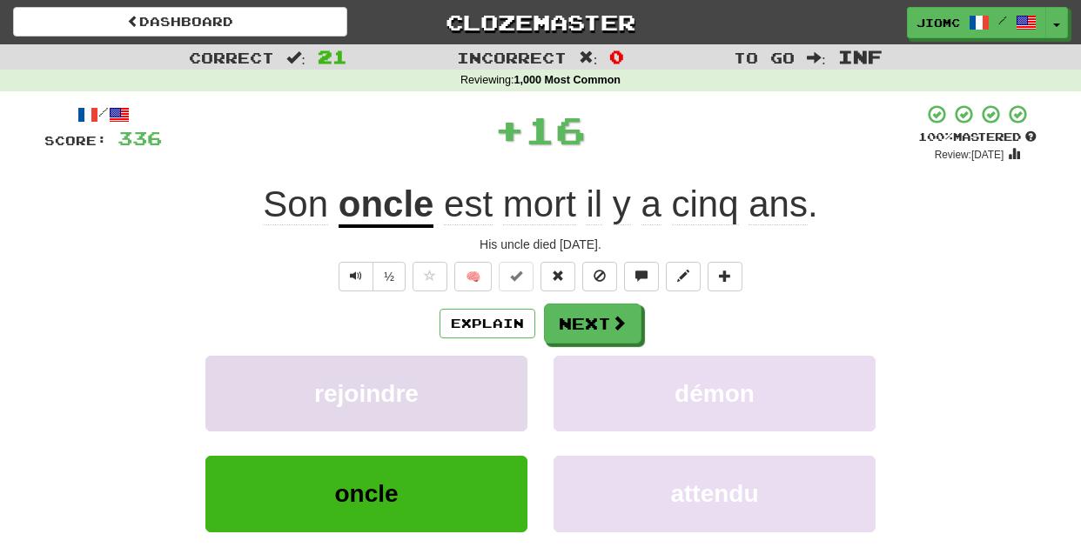
click at [516, 376] on button "rejoindre" at bounding box center [366, 394] width 322 height 76
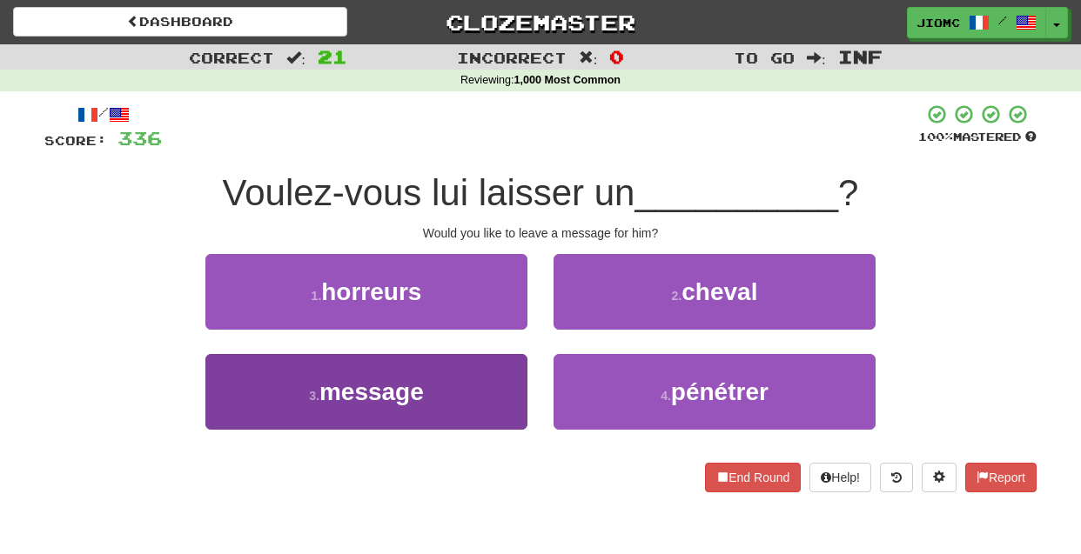
click at [518, 373] on button "3 . message" at bounding box center [366, 392] width 322 height 76
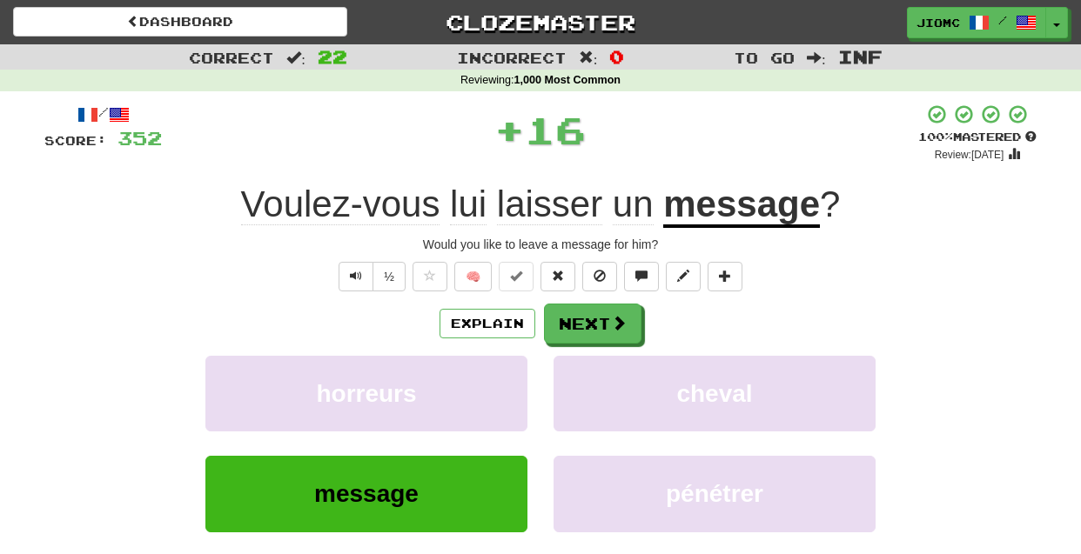
click at [518, 373] on button "horreurs" at bounding box center [366, 394] width 322 height 76
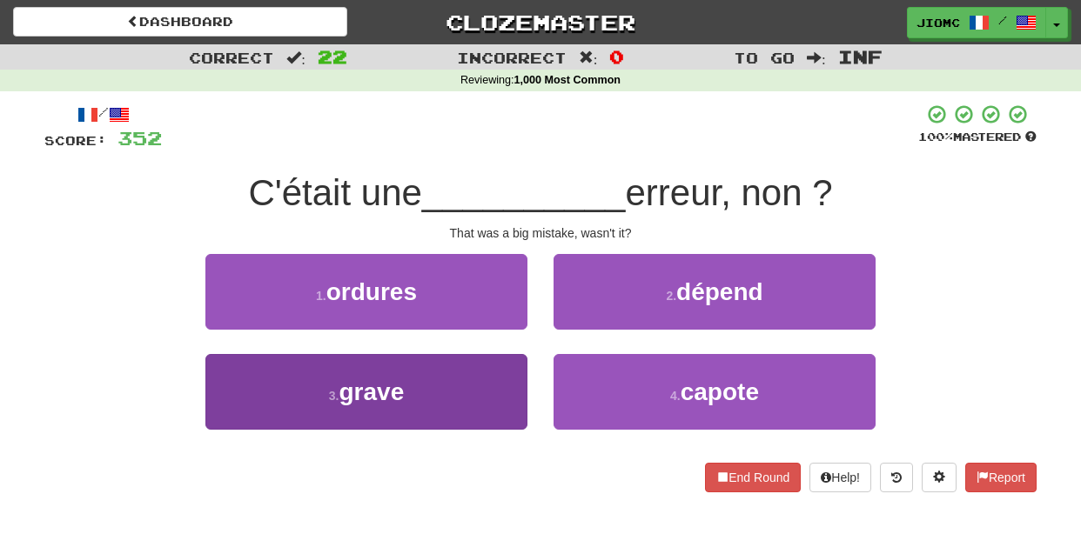
click at [521, 384] on button "3 . grave" at bounding box center [366, 392] width 322 height 76
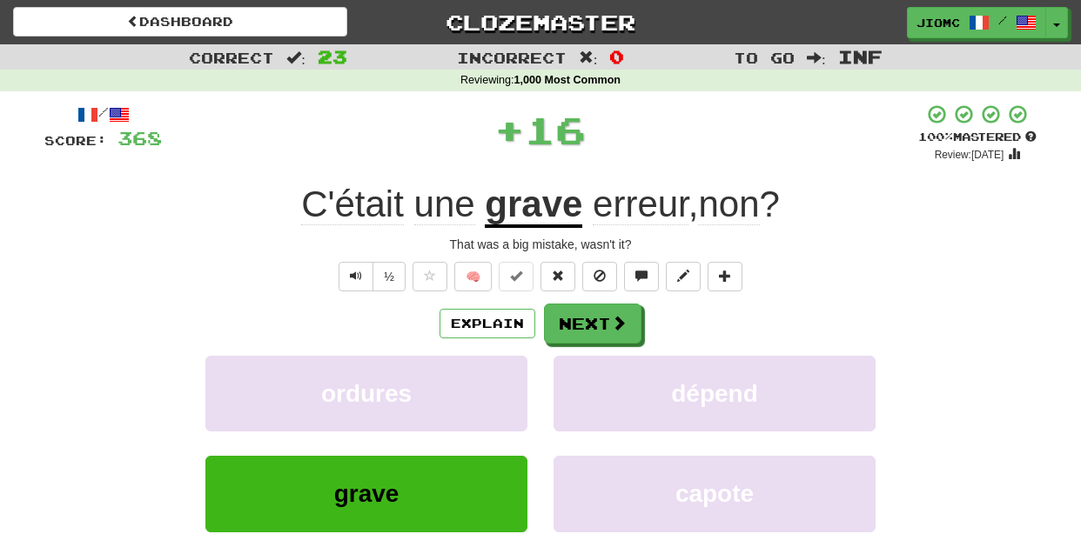
click at [521, 384] on button "ordures" at bounding box center [366, 394] width 322 height 76
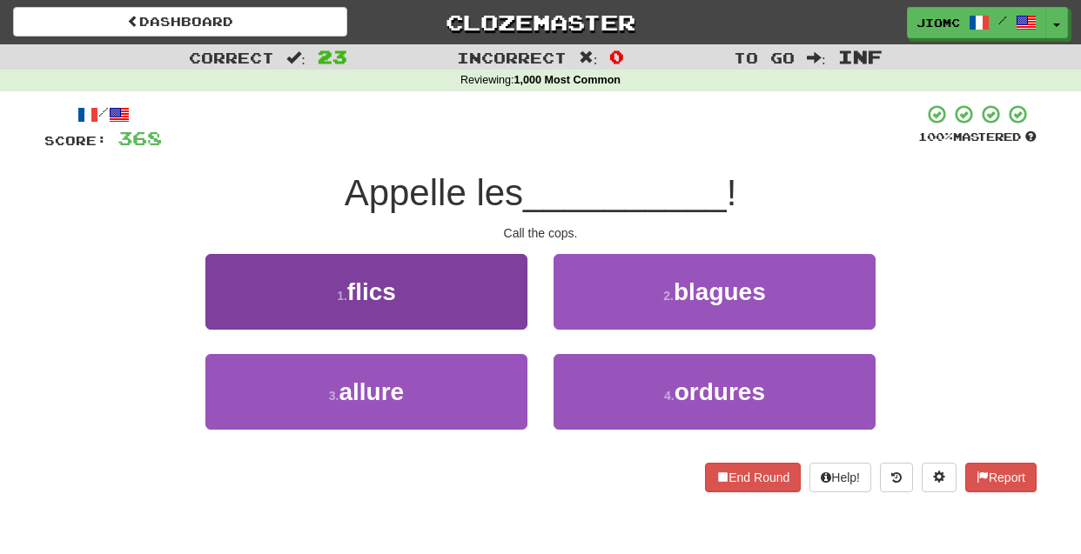
click at [526, 318] on button "1 . flics" at bounding box center [366, 292] width 322 height 76
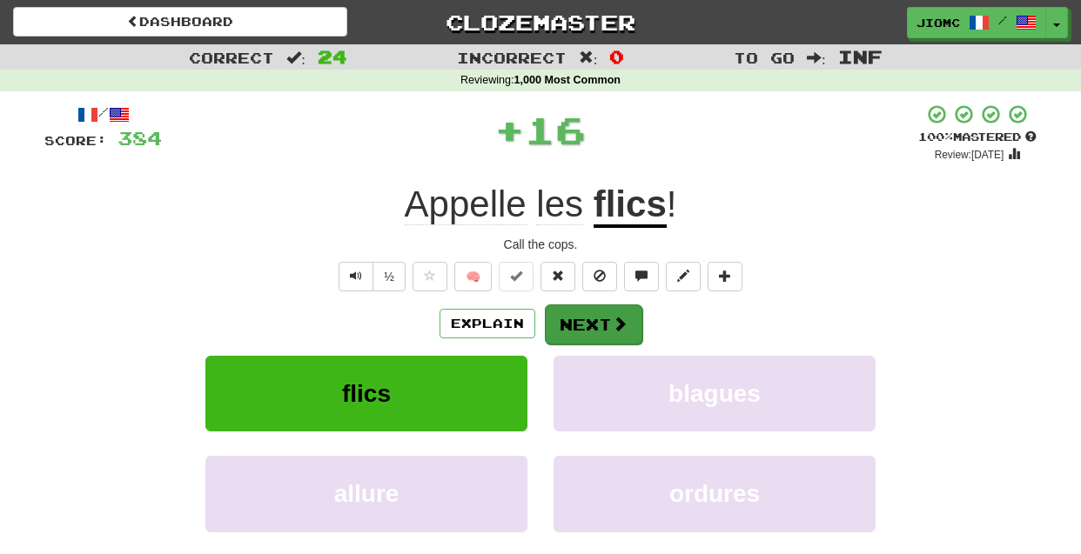
click at [568, 330] on button "Next" at bounding box center [593, 325] width 97 height 40
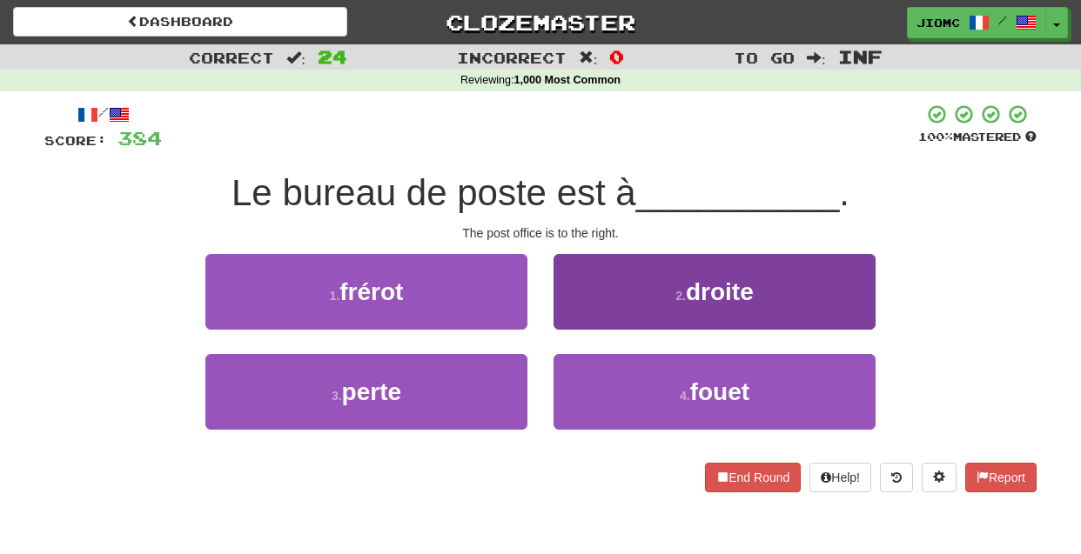
click at [573, 317] on button "2 . droite" at bounding box center [715, 292] width 322 height 76
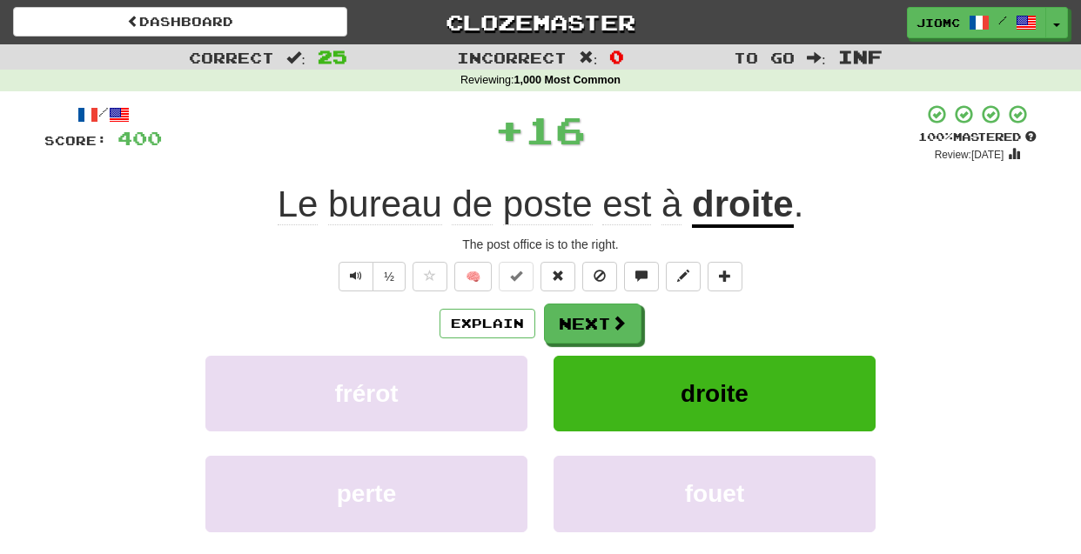
click at [573, 317] on button "Next" at bounding box center [592, 324] width 97 height 40
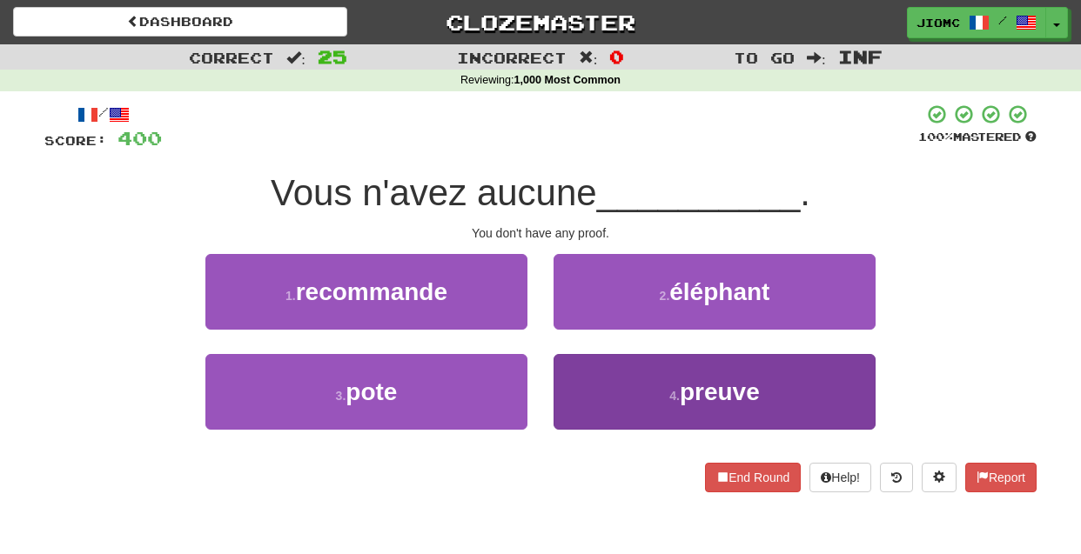
click at [578, 367] on button "4 . preuve" at bounding box center [715, 392] width 322 height 76
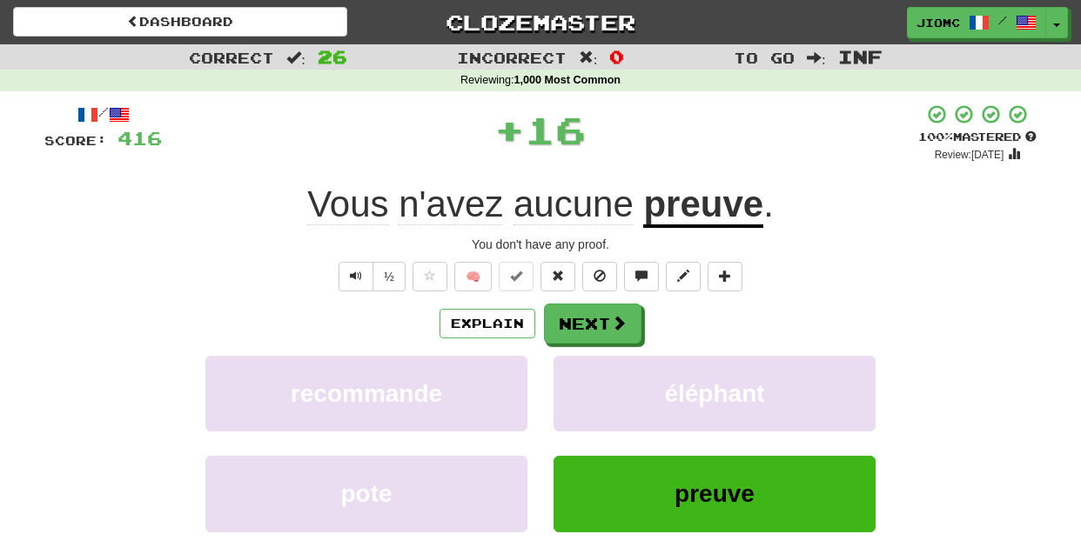
click at [578, 367] on button "éléphant" at bounding box center [715, 394] width 322 height 76
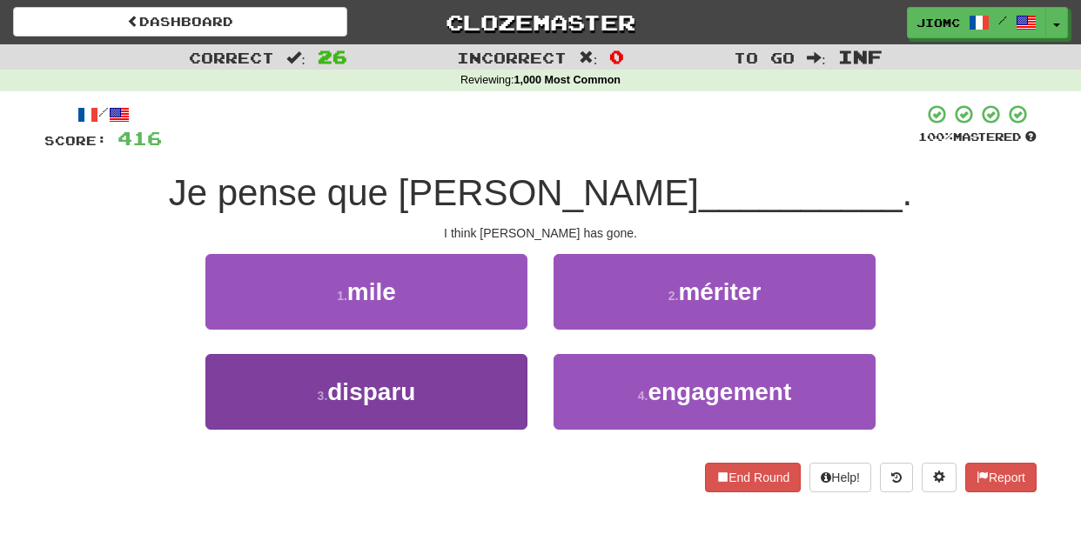
click at [501, 382] on button "3 . disparu" at bounding box center [366, 392] width 322 height 76
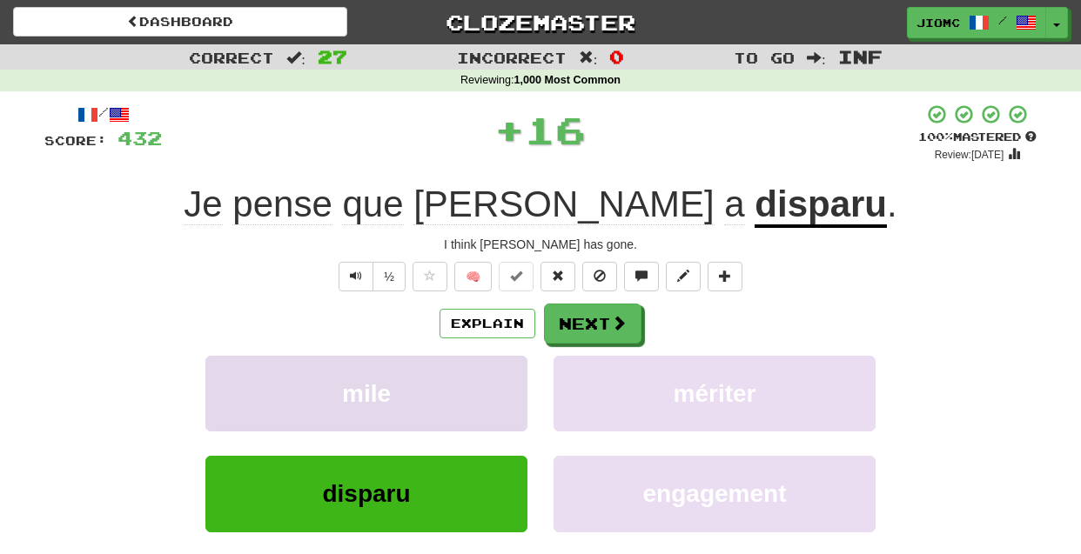
click at [502, 381] on button "mile" at bounding box center [366, 394] width 322 height 76
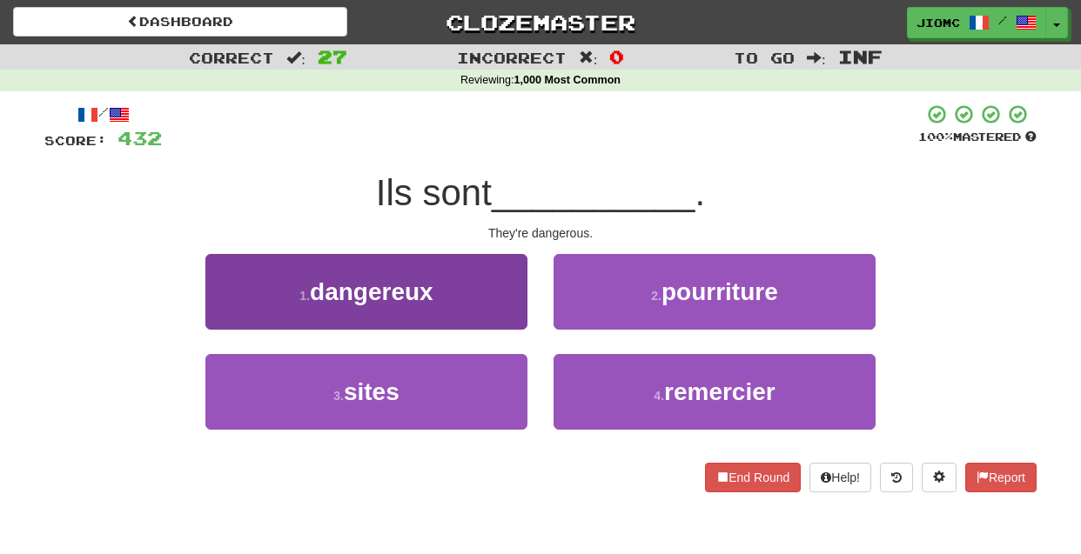
click at [516, 315] on button "1 . dangereux" at bounding box center [366, 292] width 322 height 76
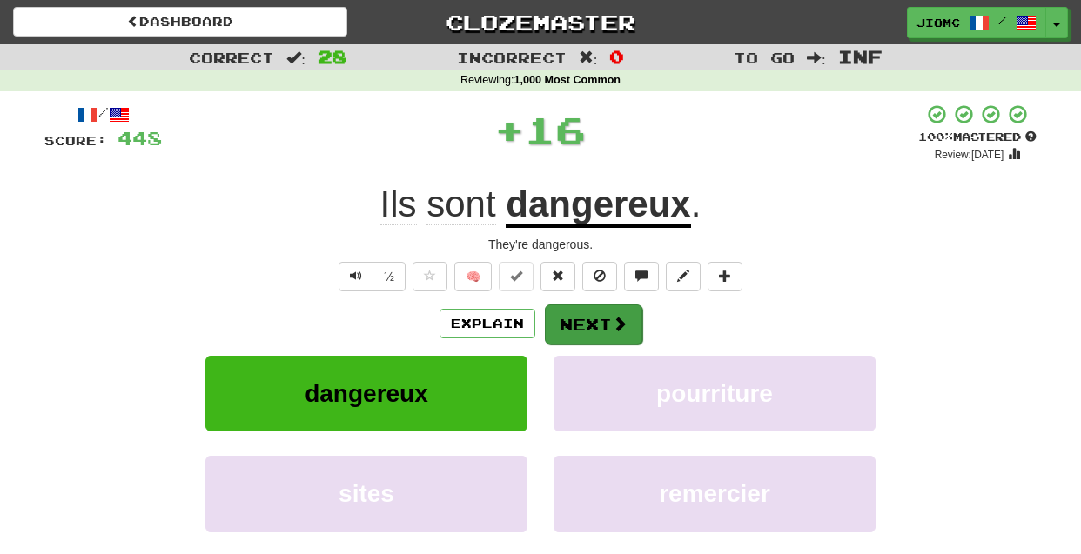
click at [556, 319] on button "Next" at bounding box center [593, 325] width 97 height 40
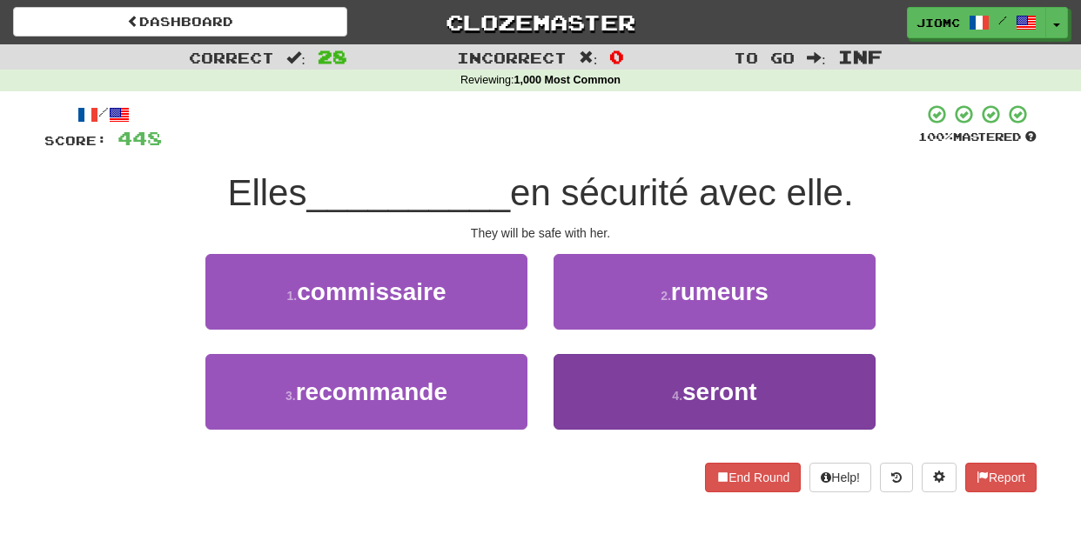
click at [589, 373] on button "4 . seront" at bounding box center [715, 392] width 322 height 76
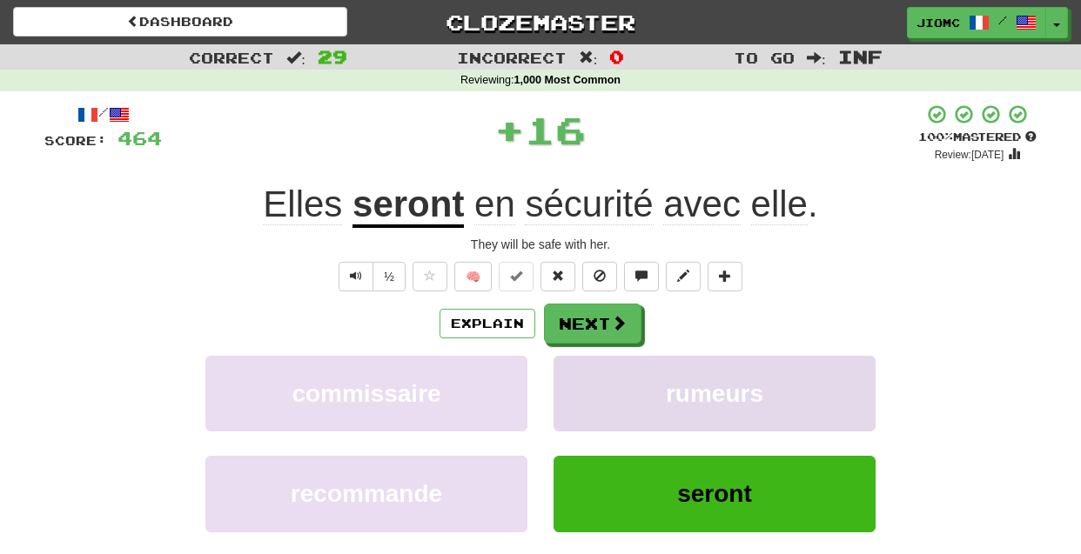
click at [589, 371] on button "rumeurs" at bounding box center [715, 394] width 322 height 76
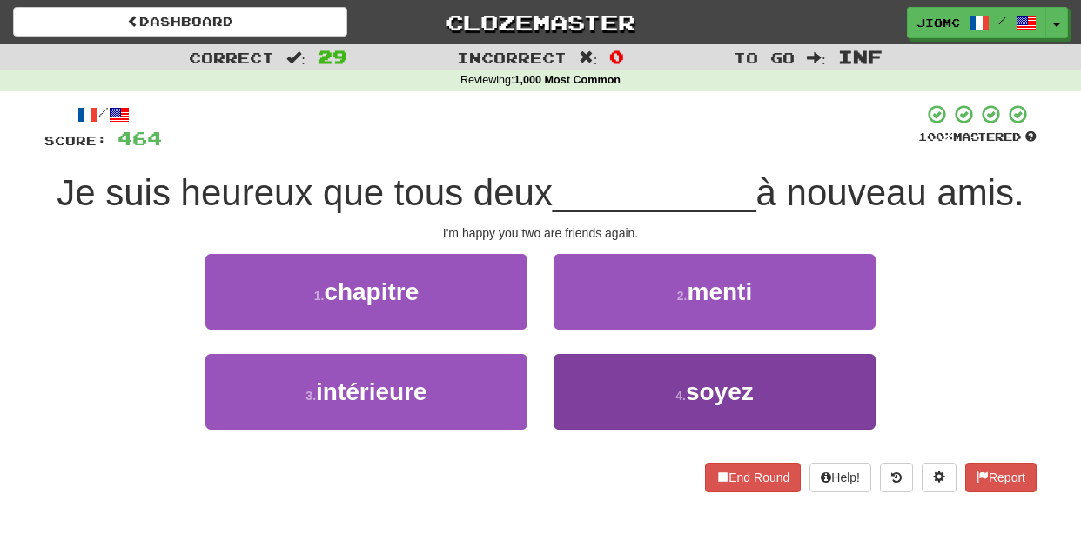
click at [580, 387] on button "4 . soyez" at bounding box center [715, 392] width 322 height 76
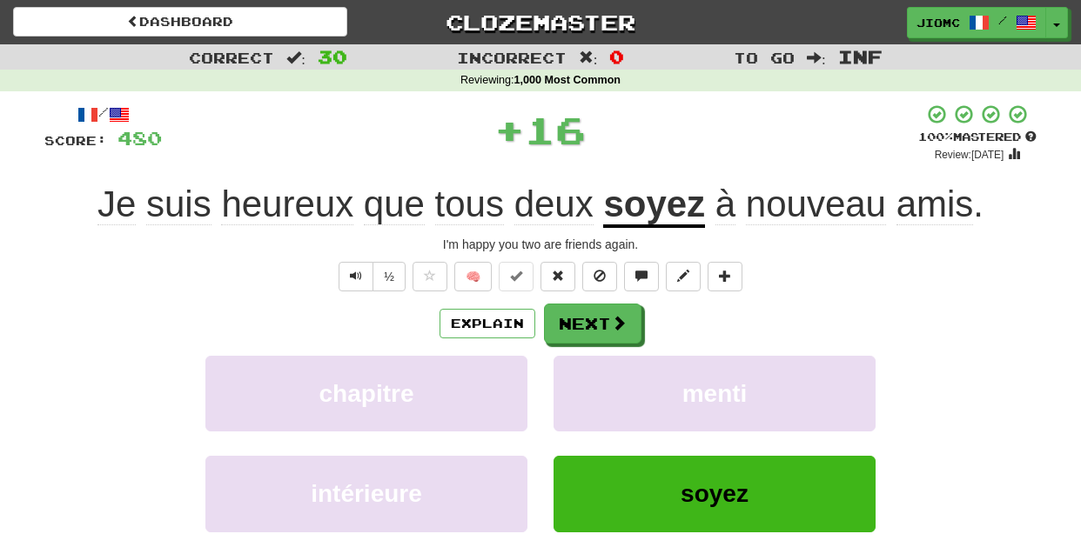
click at [580, 387] on button "menti" at bounding box center [715, 394] width 322 height 76
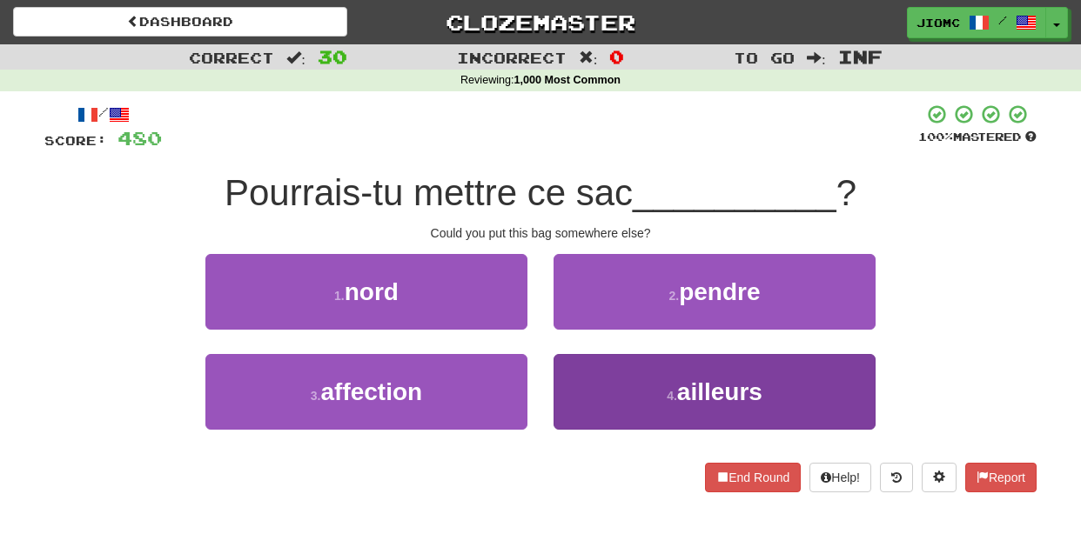
click at [587, 376] on button "4 . ailleurs" at bounding box center [715, 392] width 322 height 76
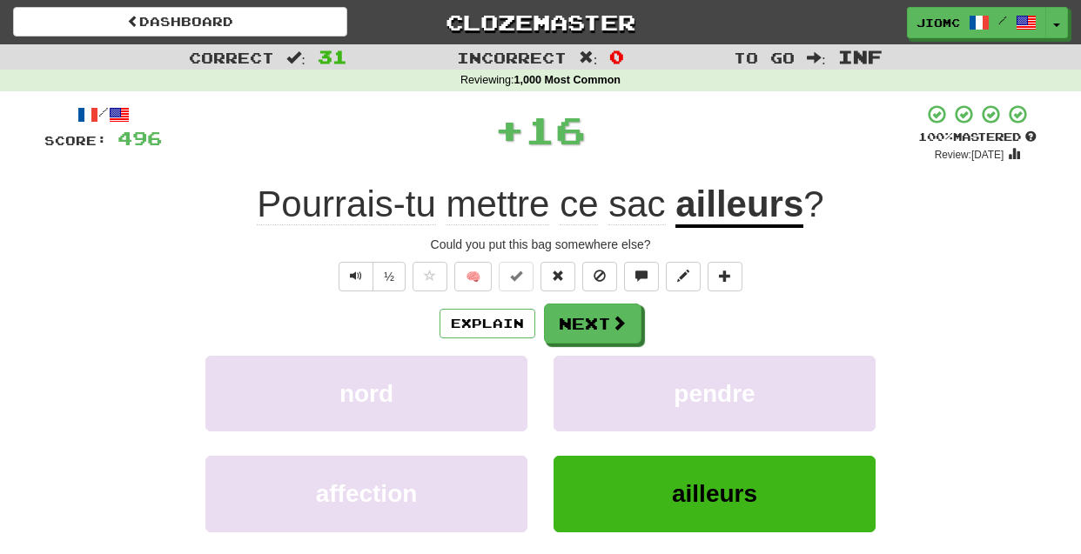
click at [587, 376] on button "pendre" at bounding box center [715, 394] width 322 height 76
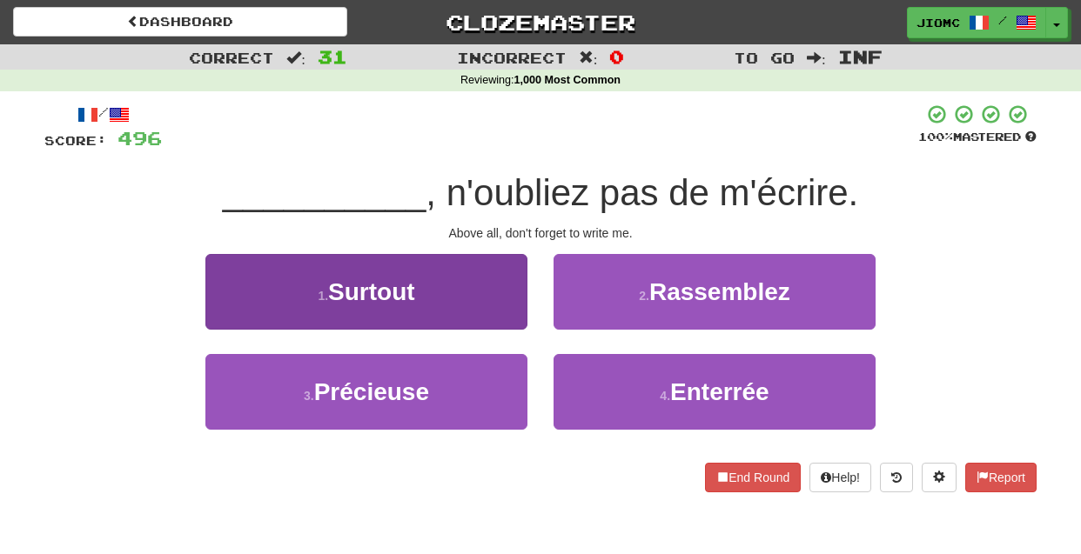
click at [514, 315] on button "1 . Surtout" at bounding box center [366, 292] width 322 height 76
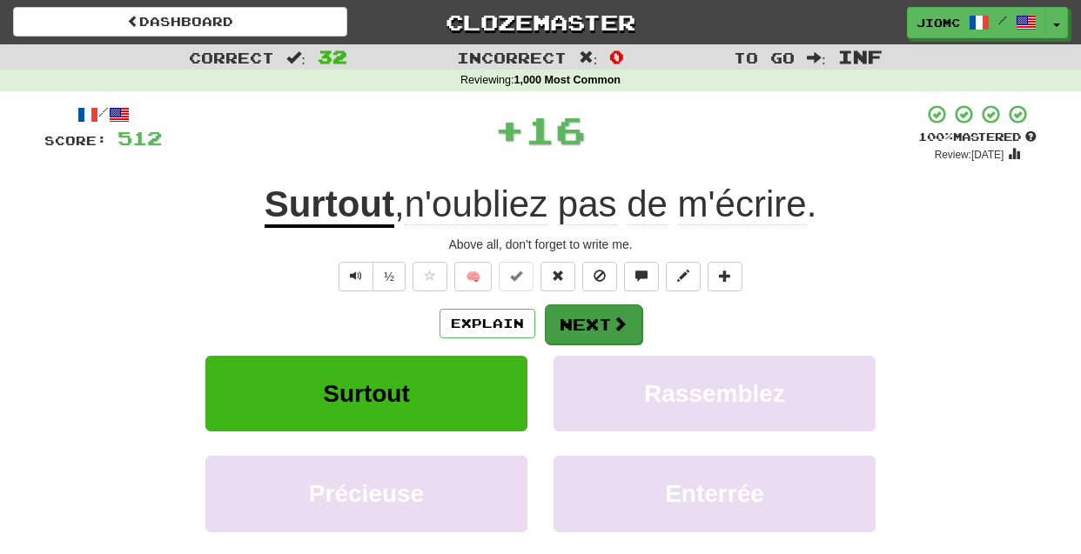
click at [571, 321] on button "Next" at bounding box center [593, 325] width 97 height 40
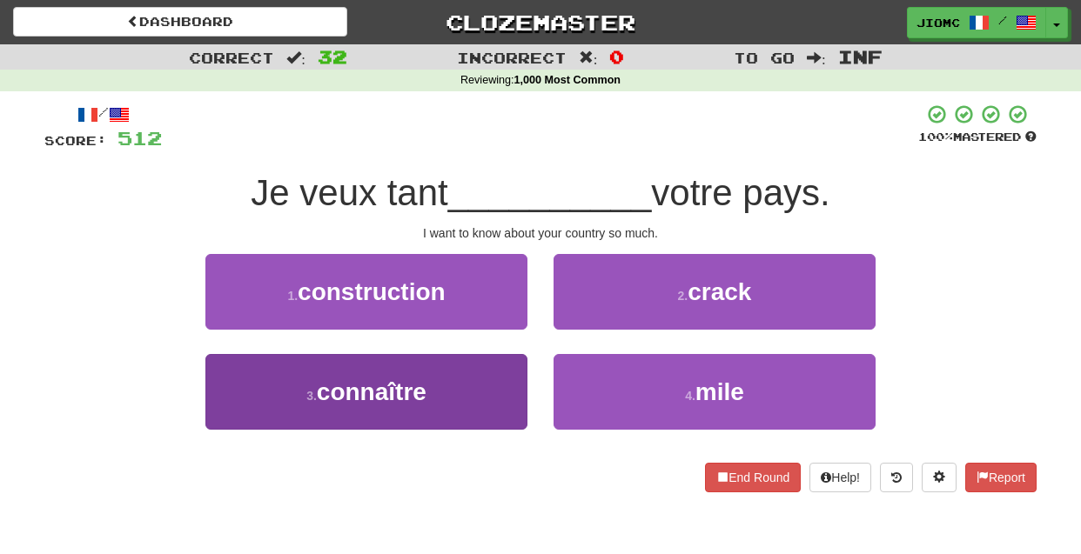
click at [506, 374] on button "3 . connaître" at bounding box center [366, 392] width 322 height 76
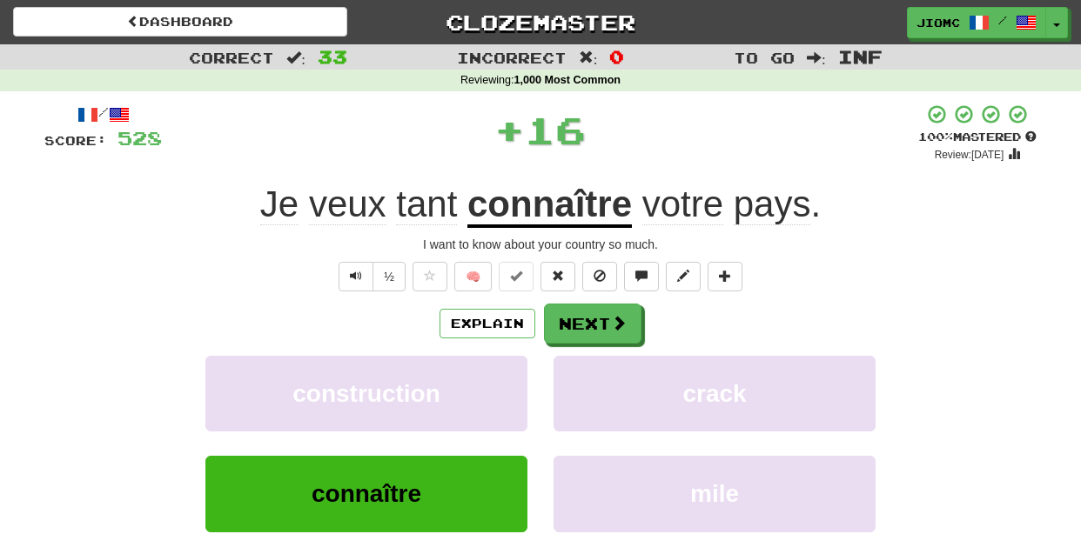
click at [506, 374] on button "construction" at bounding box center [366, 394] width 322 height 76
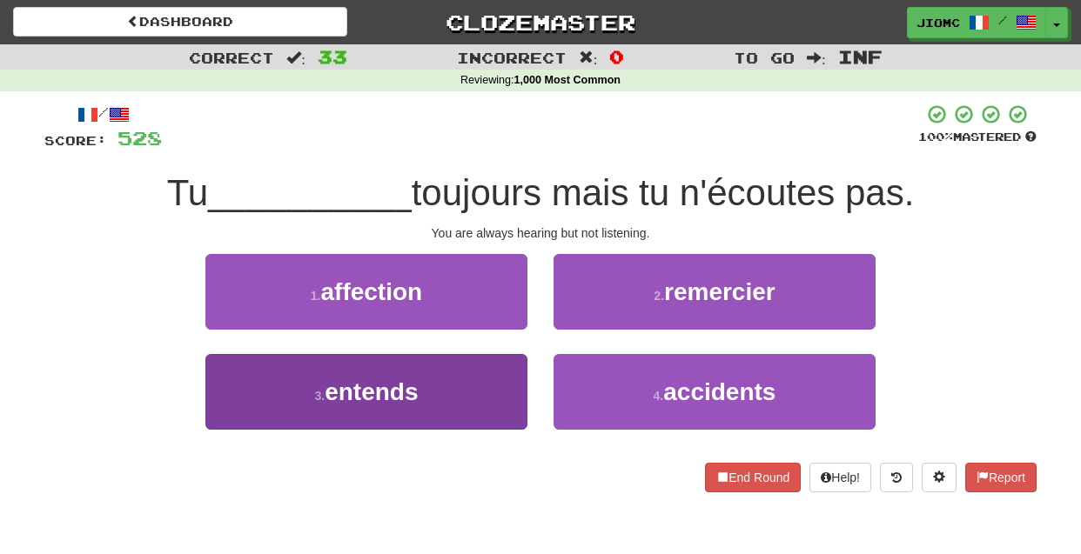
click at [510, 379] on button "3 . entends" at bounding box center [366, 392] width 322 height 76
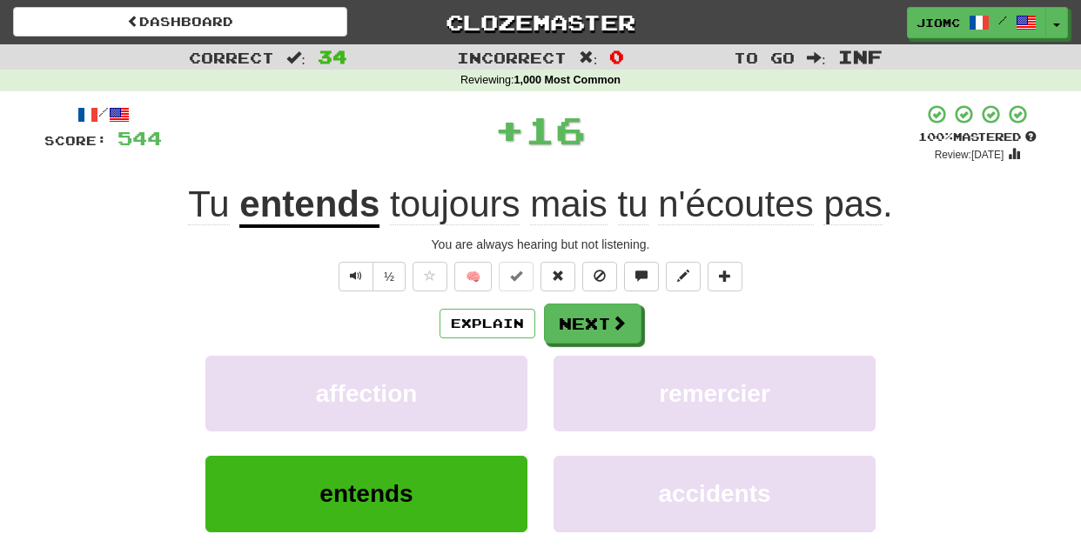
click at [510, 379] on button "affection" at bounding box center [366, 394] width 322 height 76
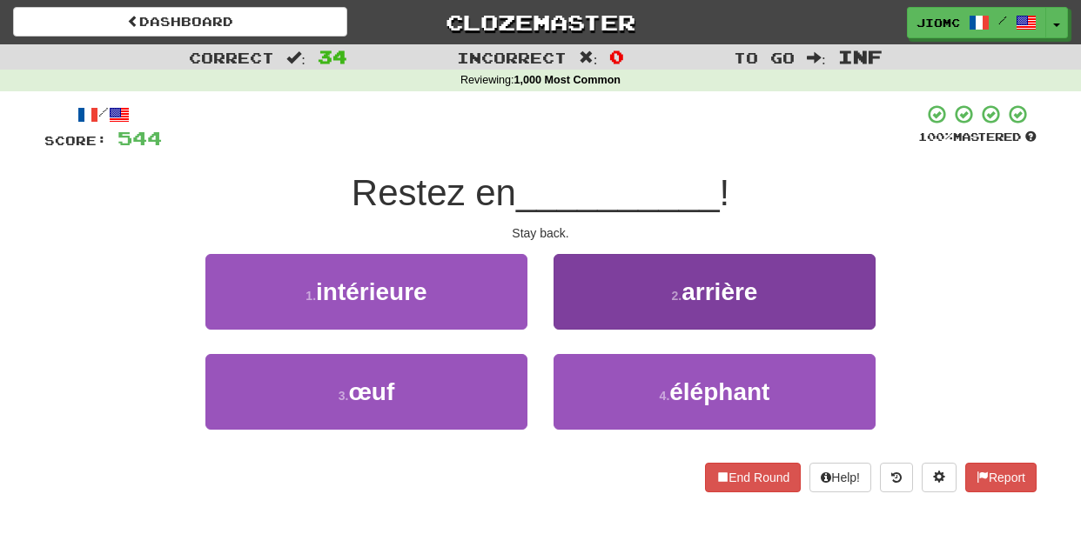
click at [569, 318] on button "2 . arrière" at bounding box center [715, 292] width 322 height 76
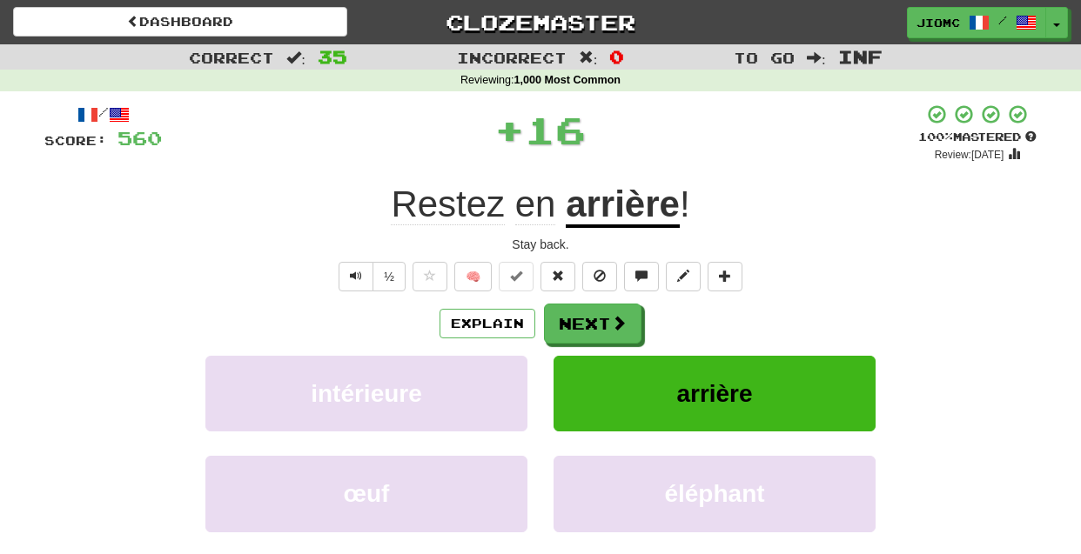
click at [569, 319] on button "Next" at bounding box center [592, 324] width 97 height 40
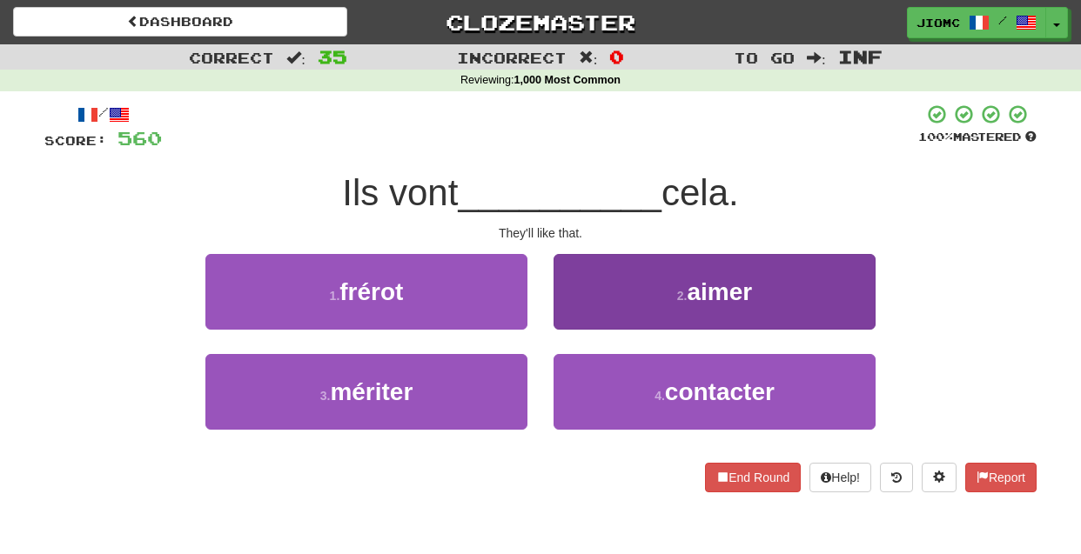
click at [570, 321] on button "2 . aimer" at bounding box center [715, 292] width 322 height 76
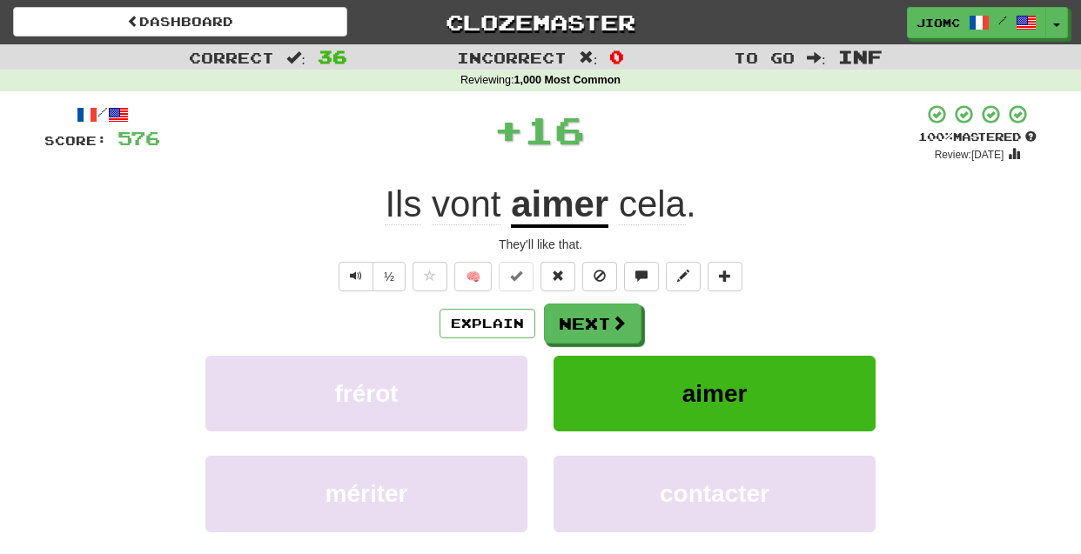
click at [570, 321] on button "Next" at bounding box center [592, 324] width 97 height 40
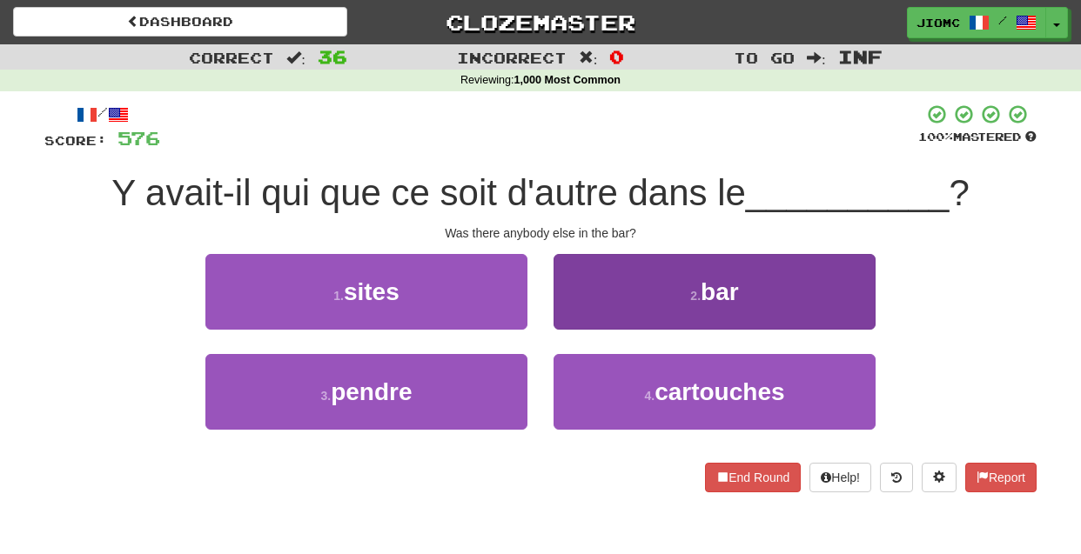
click at [570, 320] on button "2 . bar" at bounding box center [715, 292] width 322 height 76
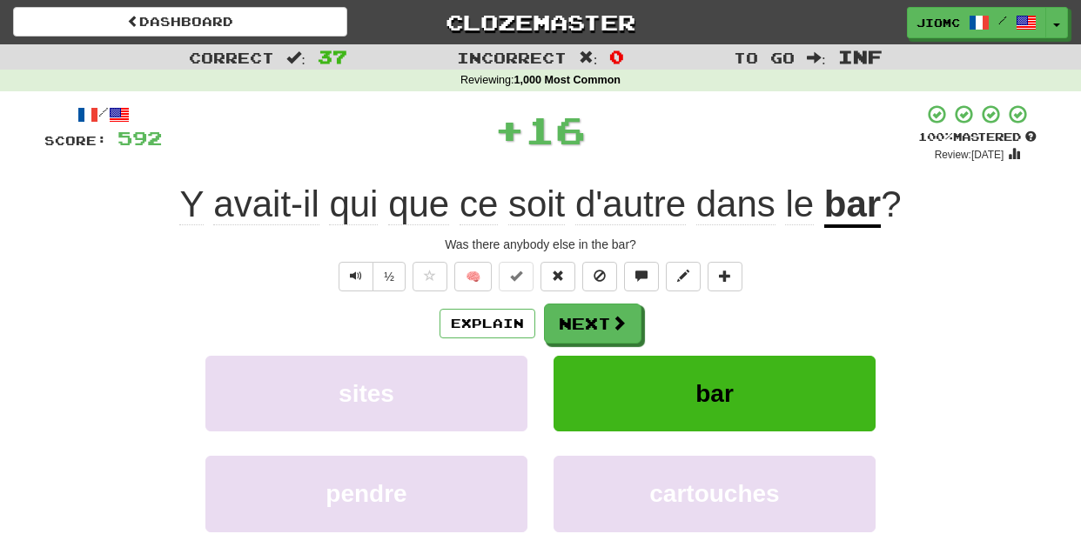
click at [570, 320] on button "Next" at bounding box center [592, 324] width 97 height 40
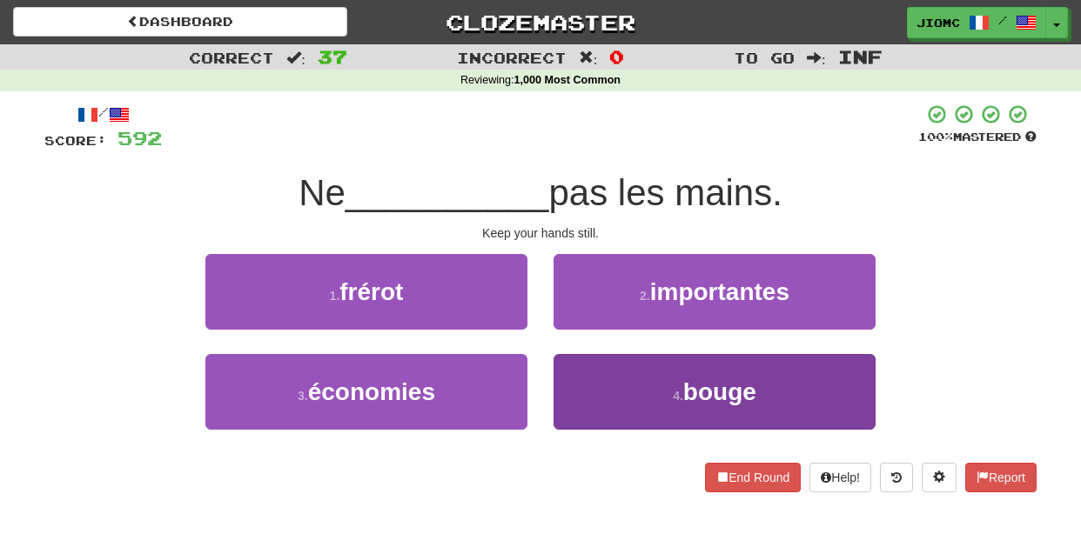
click at [586, 364] on button "4 . bouge" at bounding box center [715, 392] width 322 height 76
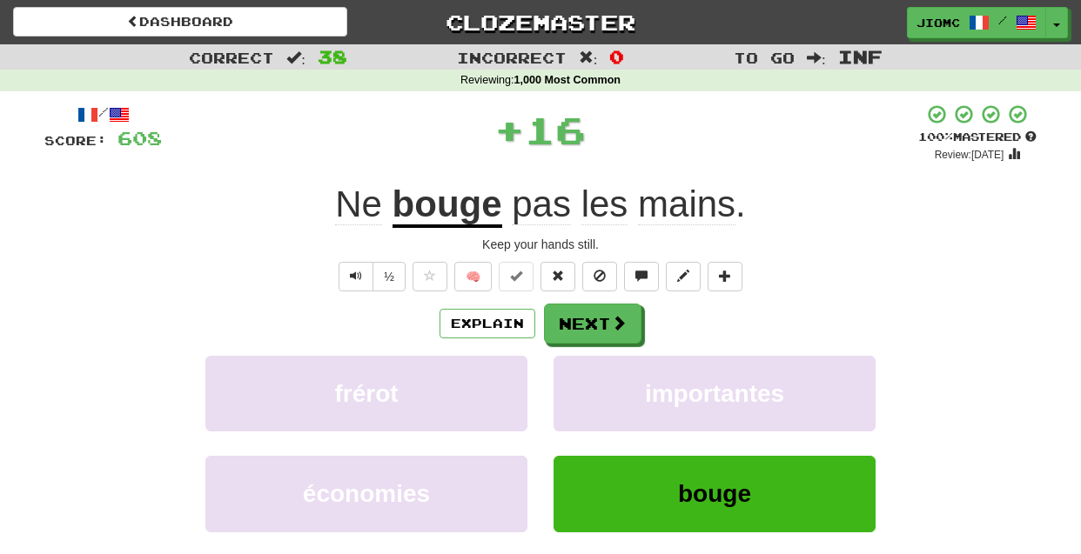
click at [586, 364] on button "importantes" at bounding box center [715, 394] width 322 height 76
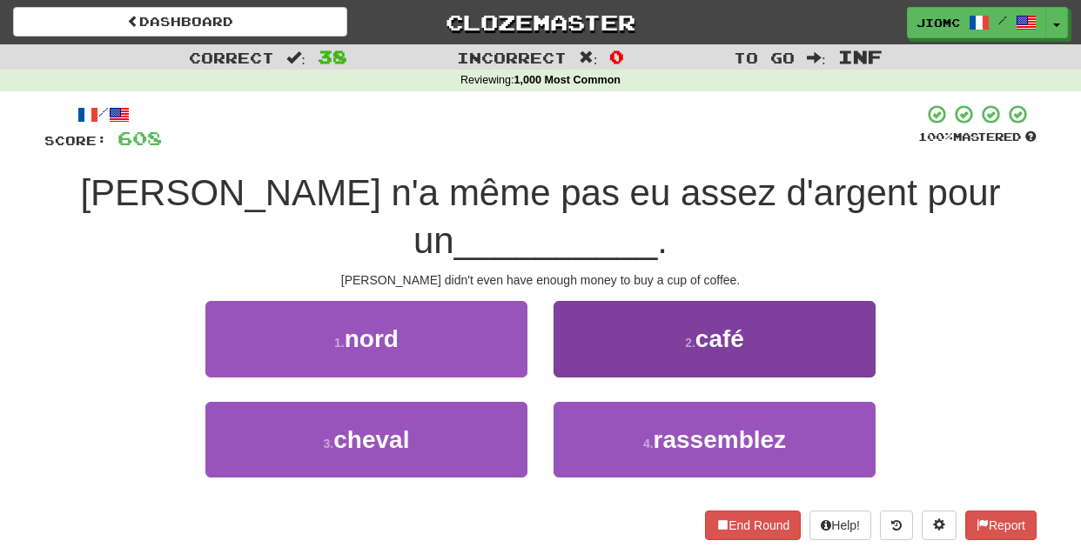
click at [576, 319] on button "2 . café" at bounding box center [715, 339] width 322 height 76
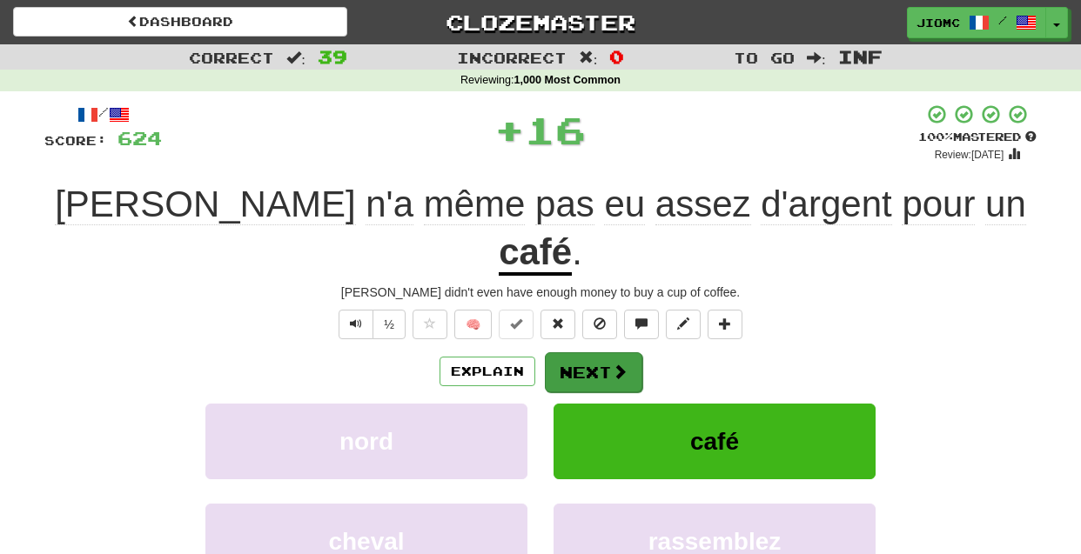
click at [577, 353] on button "Next" at bounding box center [593, 373] width 97 height 40
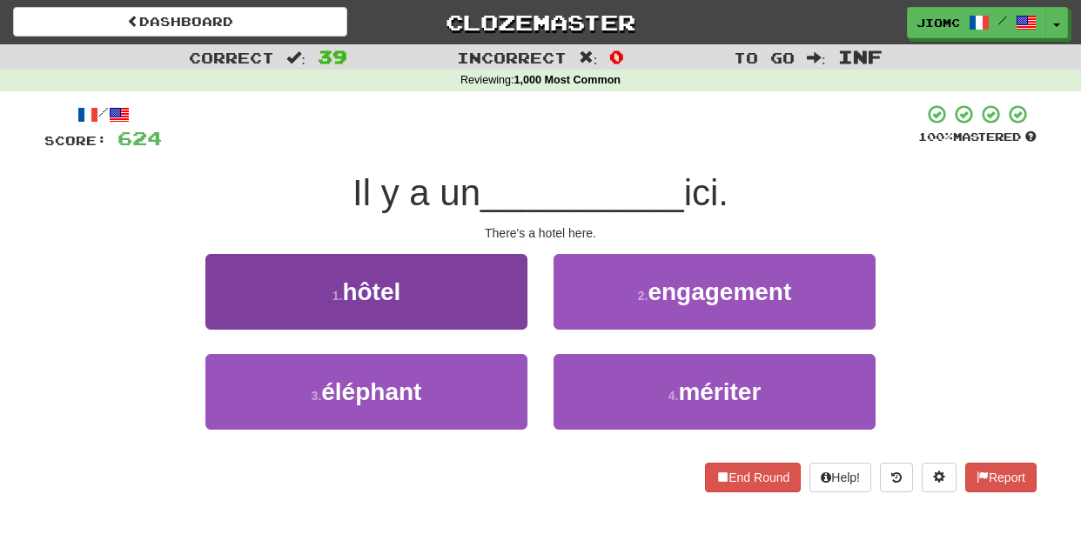
click at [512, 320] on button "1 . hôtel" at bounding box center [366, 292] width 322 height 76
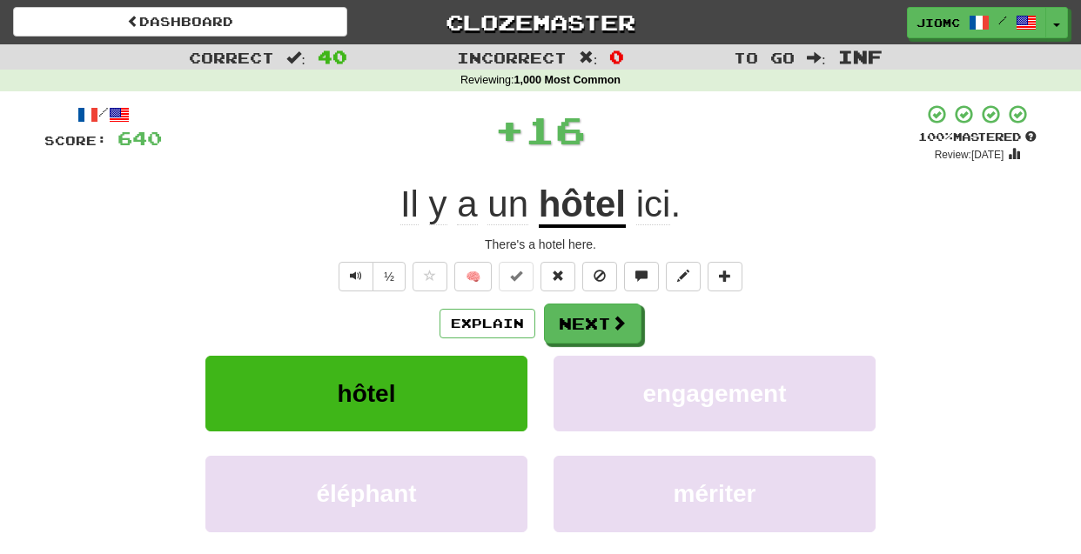
click at [570, 324] on button "Next" at bounding box center [592, 324] width 97 height 40
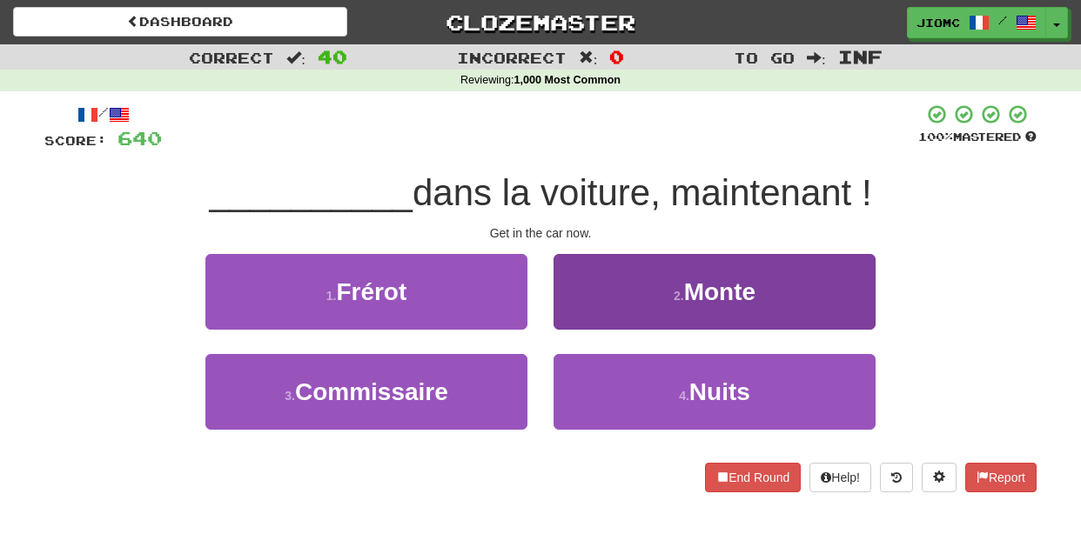
click at [574, 319] on button "2 . Monte" at bounding box center [715, 292] width 322 height 76
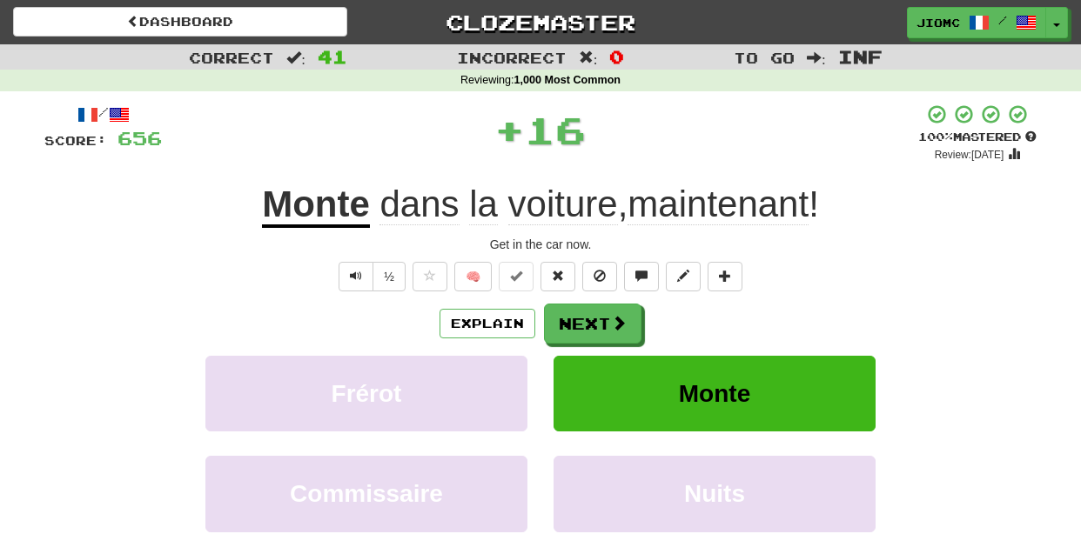
click at [574, 319] on button "Next" at bounding box center [592, 324] width 97 height 40
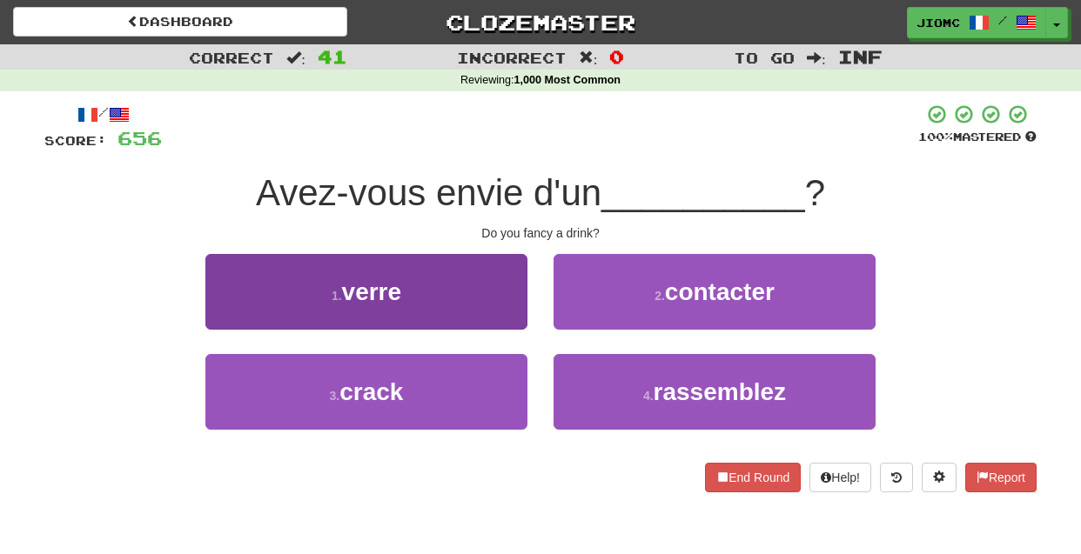
click at [514, 316] on button "1 . verre" at bounding box center [366, 292] width 322 height 76
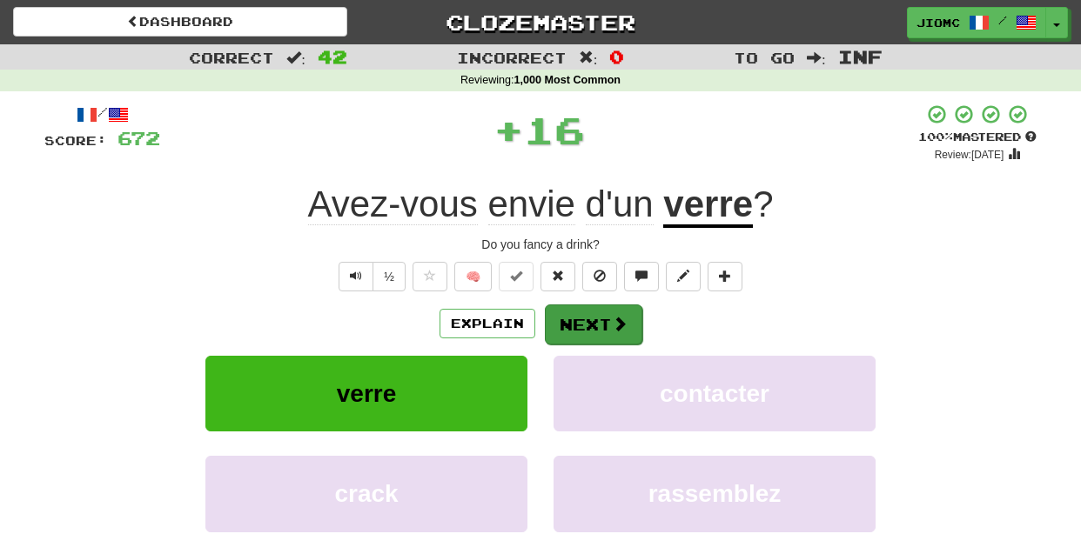
click at [559, 319] on button "Next" at bounding box center [593, 325] width 97 height 40
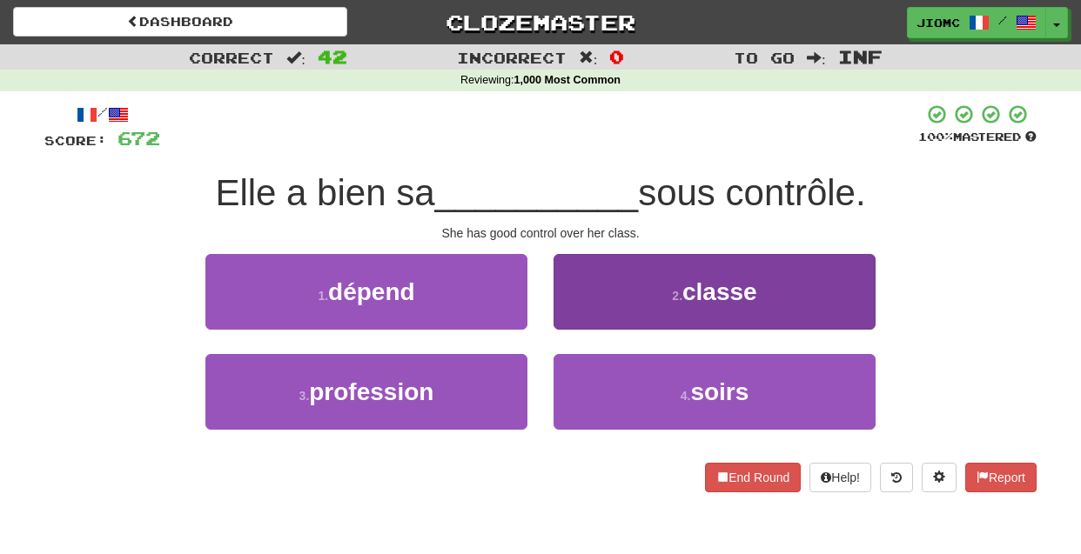
click at [575, 316] on button "2 . classe" at bounding box center [715, 292] width 322 height 76
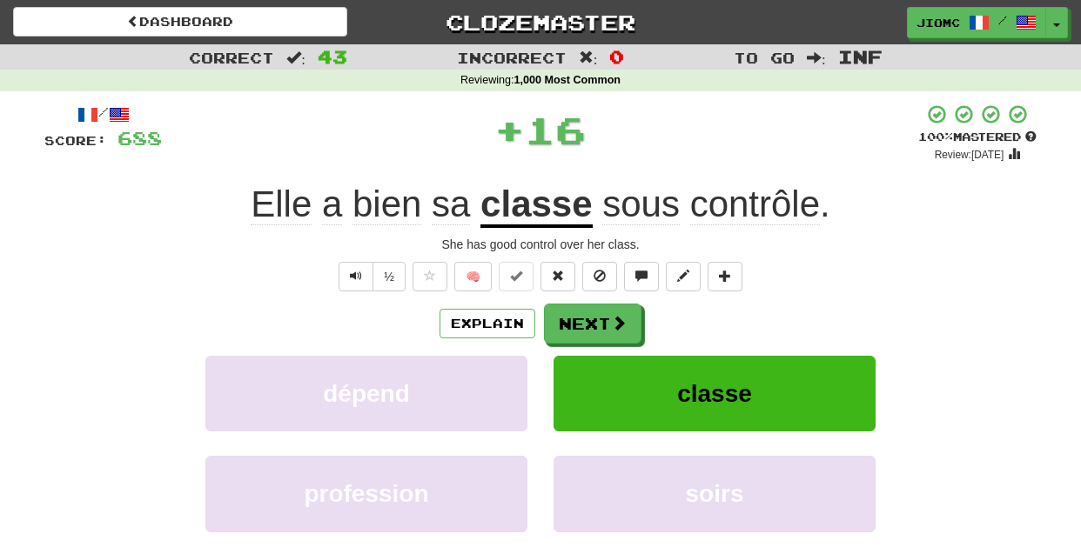
click at [575, 317] on button "Next" at bounding box center [592, 324] width 97 height 40
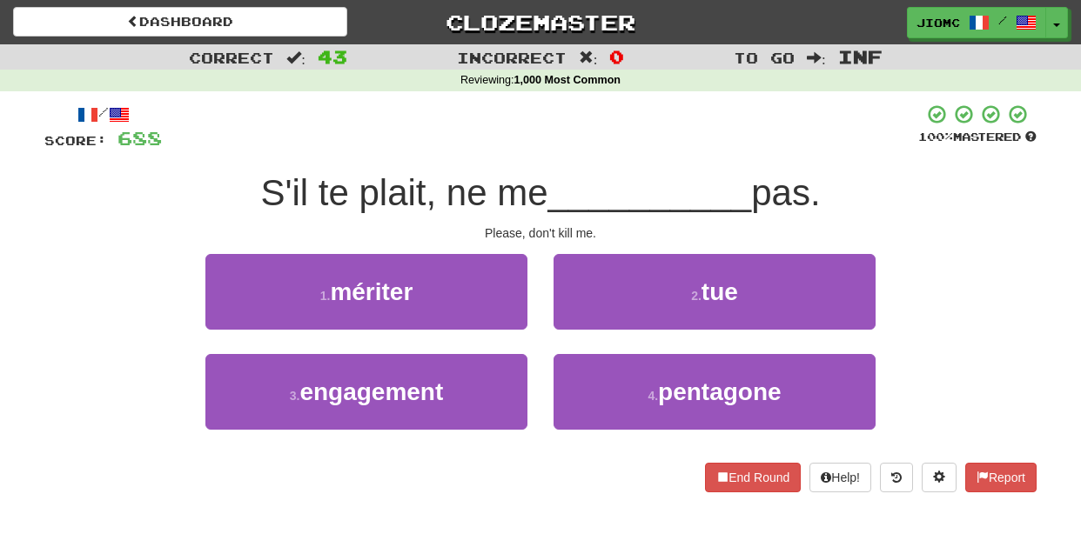
click at [575, 317] on button "2 . tue" at bounding box center [715, 292] width 322 height 76
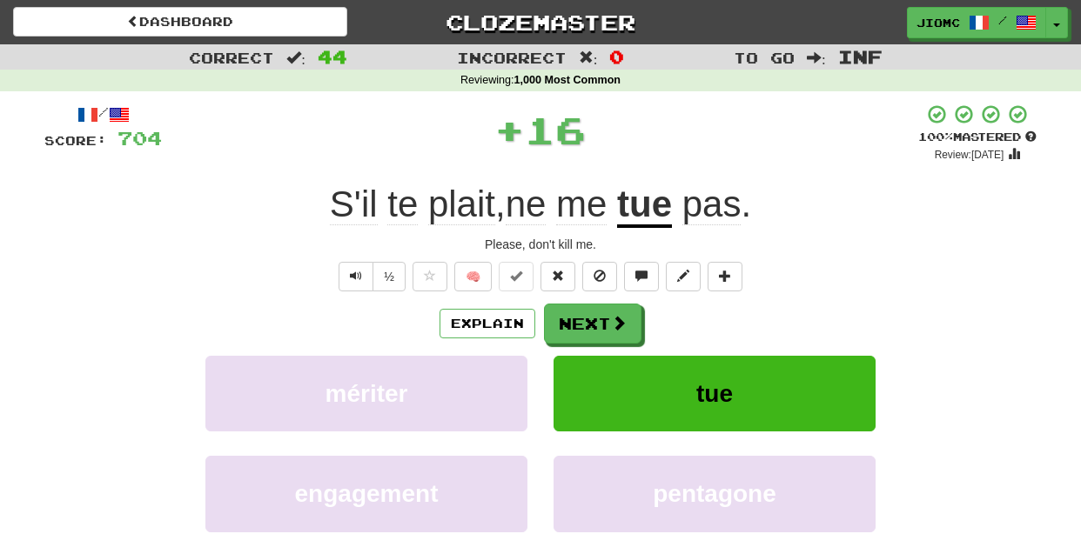
click at [575, 317] on button "Next" at bounding box center [592, 324] width 97 height 40
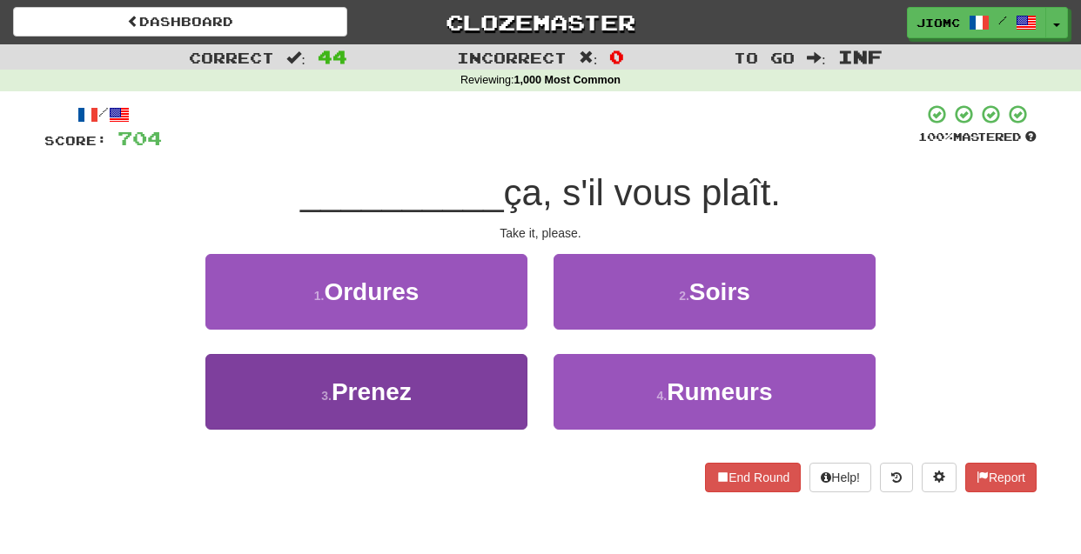
click at [503, 380] on button "3 . Prenez" at bounding box center [366, 392] width 322 height 76
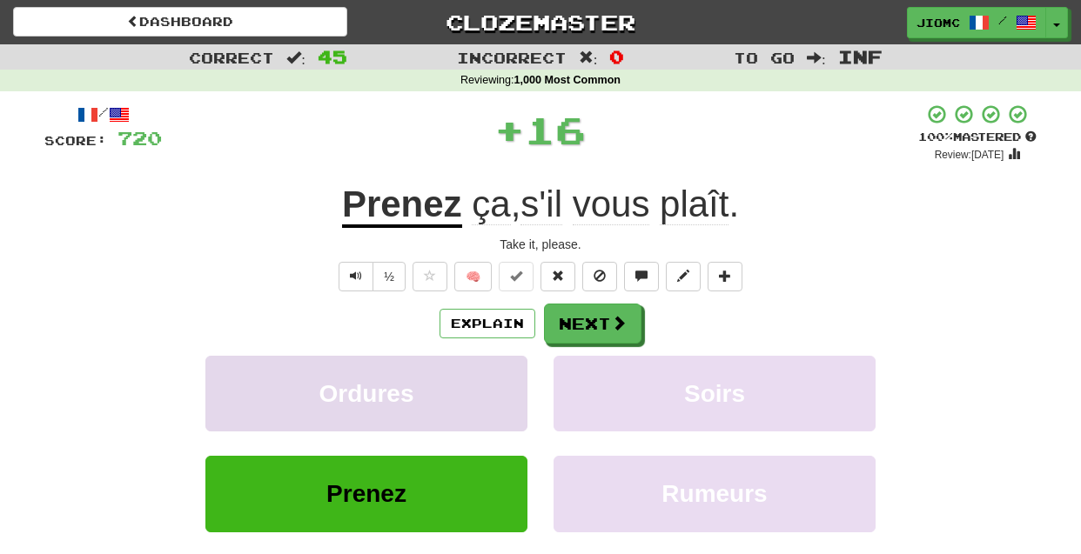
click at [503, 379] on button "Ordures" at bounding box center [366, 394] width 322 height 76
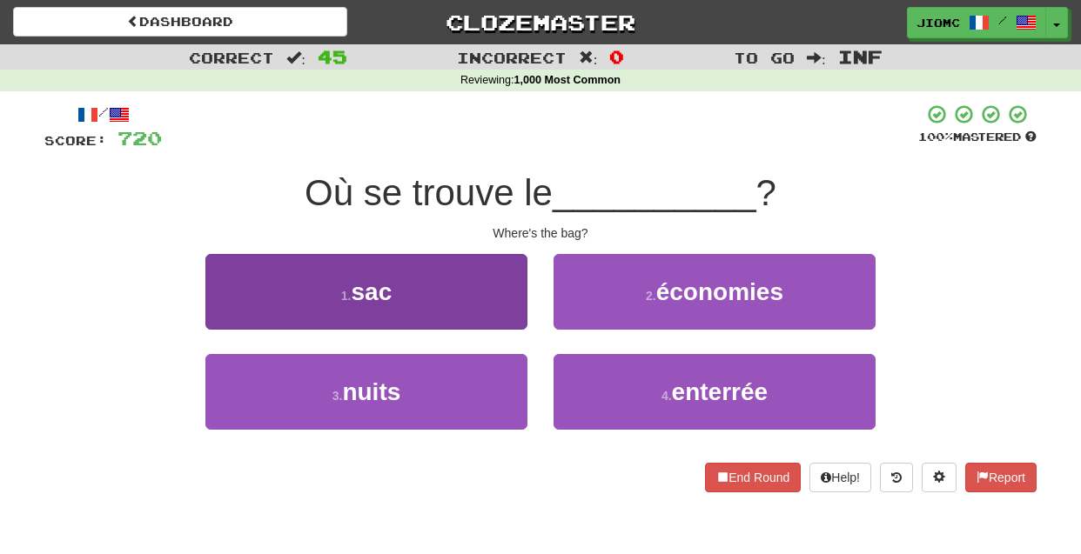
click at [512, 305] on button "1 . sac" at bounding box center [366, 292] width 322 height 76
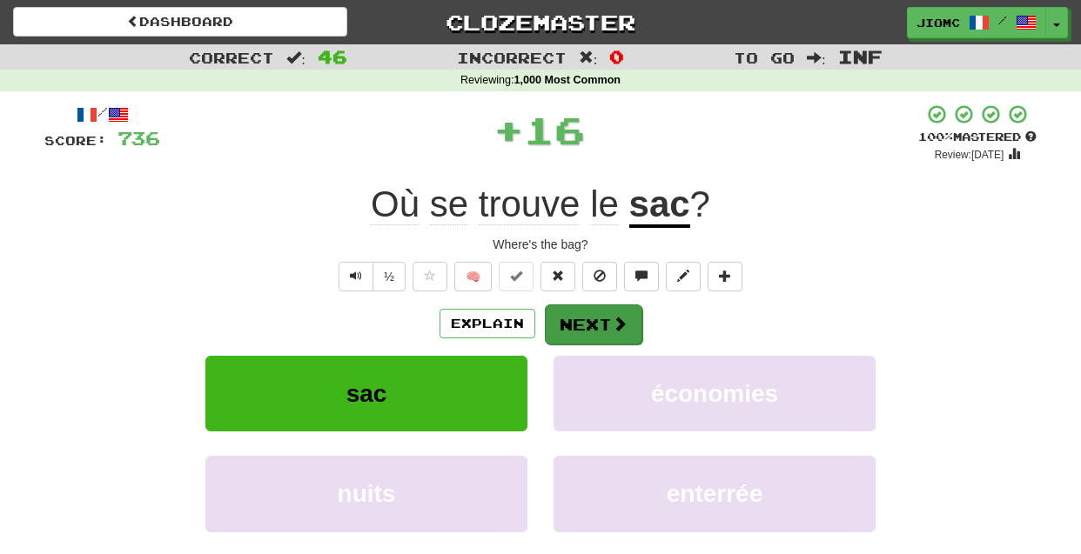
click at [568, 319] on button "Next" at bounding box center [593, 325] width 97 height 40
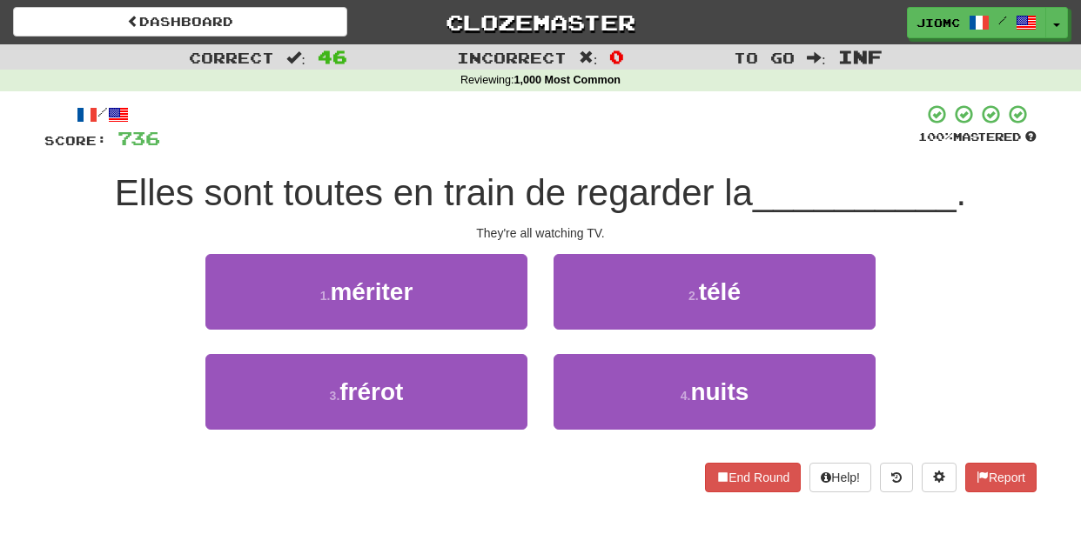
click at [568, 319] on button "2 . télé" at bounding box center [715, 292] width 322 height 76
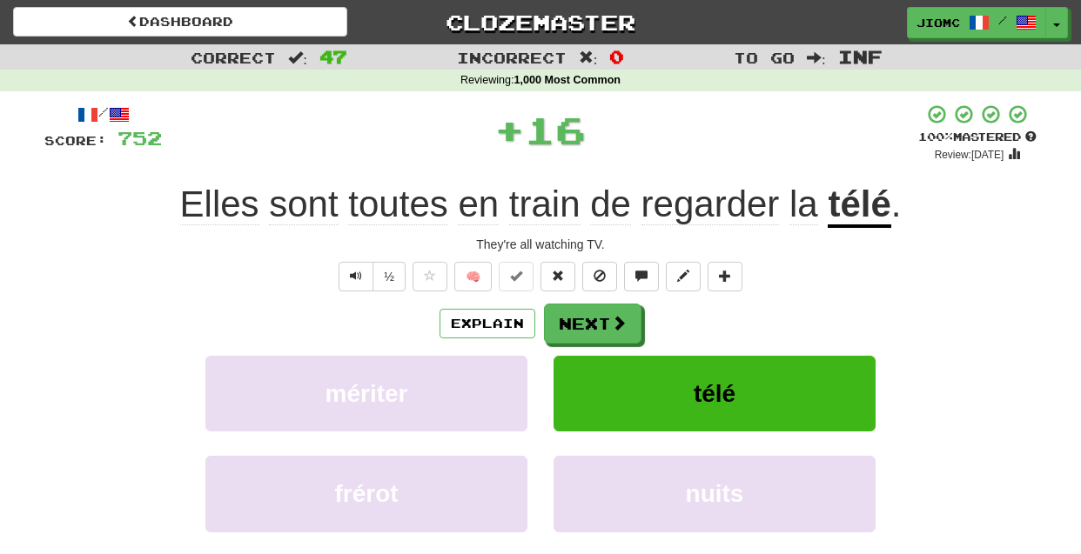
click at [569, 320] on button "Next" at bounding box center [592, 324] width 97 height 40
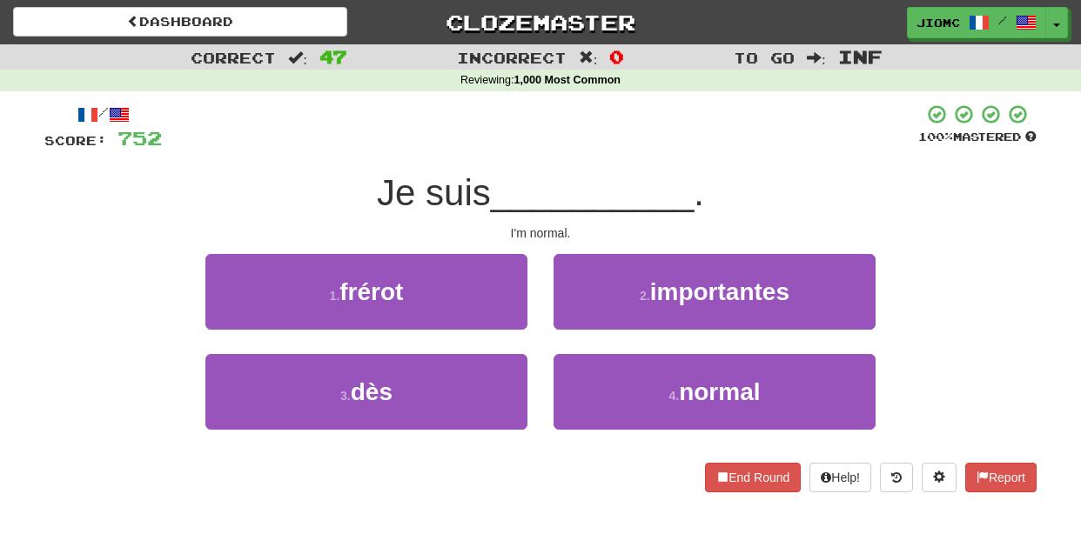
click at [581, 354] on div "2 . importantes" at bounding box center [715, 304] width 348 height 100
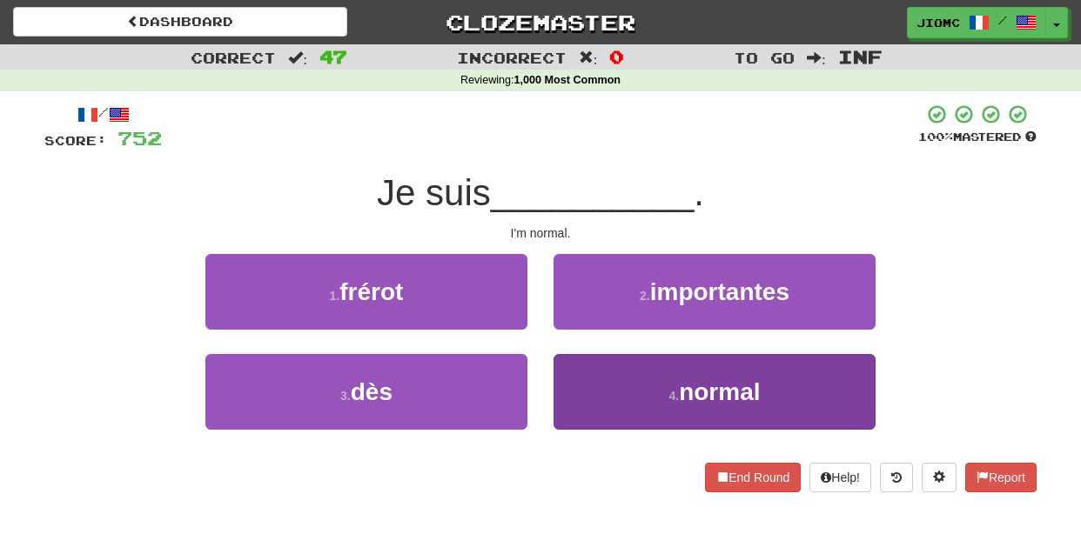
click at [581, 362] on button "4 . normal" at bounding box center [715, 392] width 322 height 76
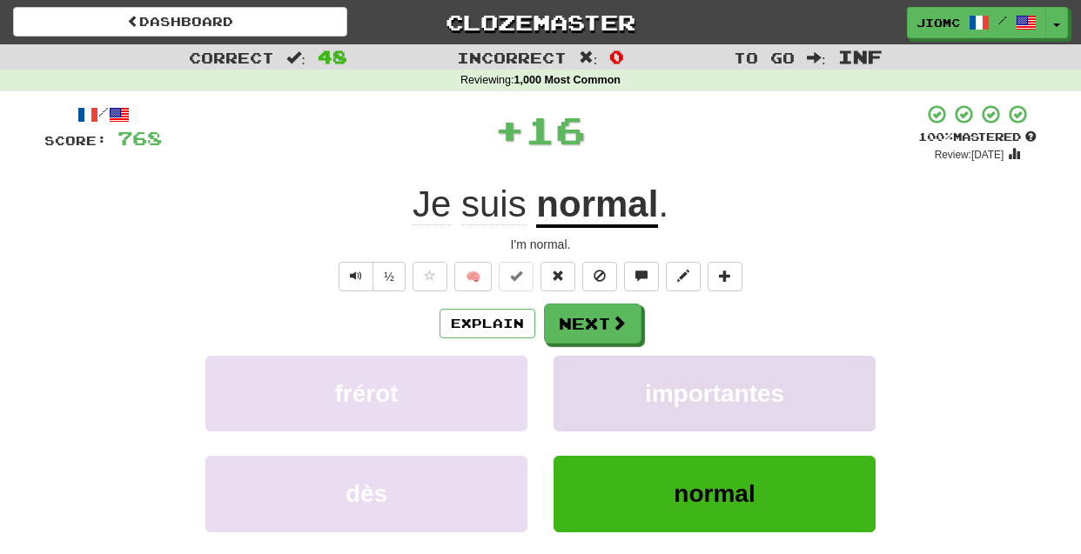
click at [582, 362] on button "importantes" at bounding box center [715, 394] width 322 height 76
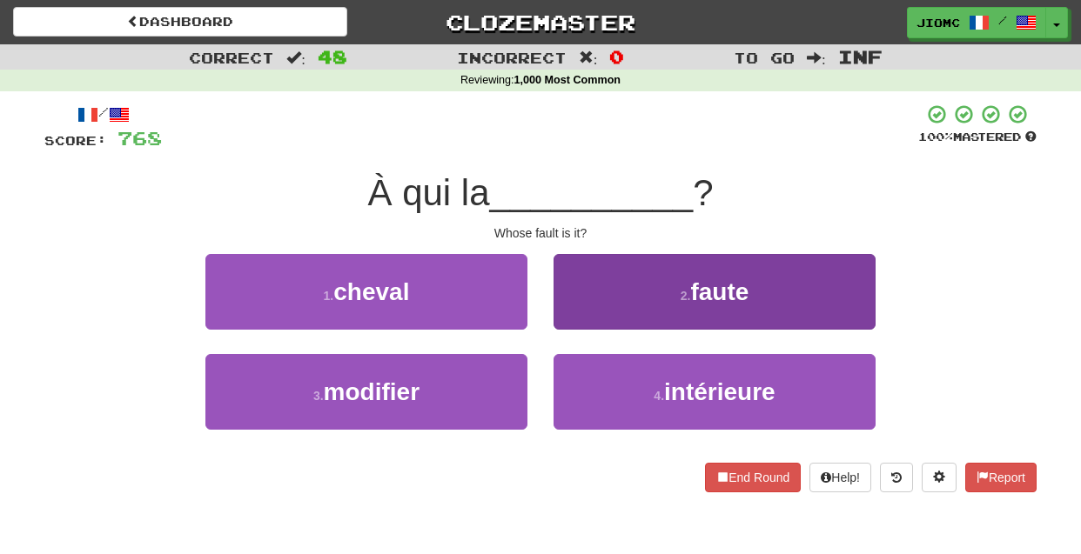
click at [576, 311] on button "2 . faute" at bounding box center [715, 292] width 322 height 76
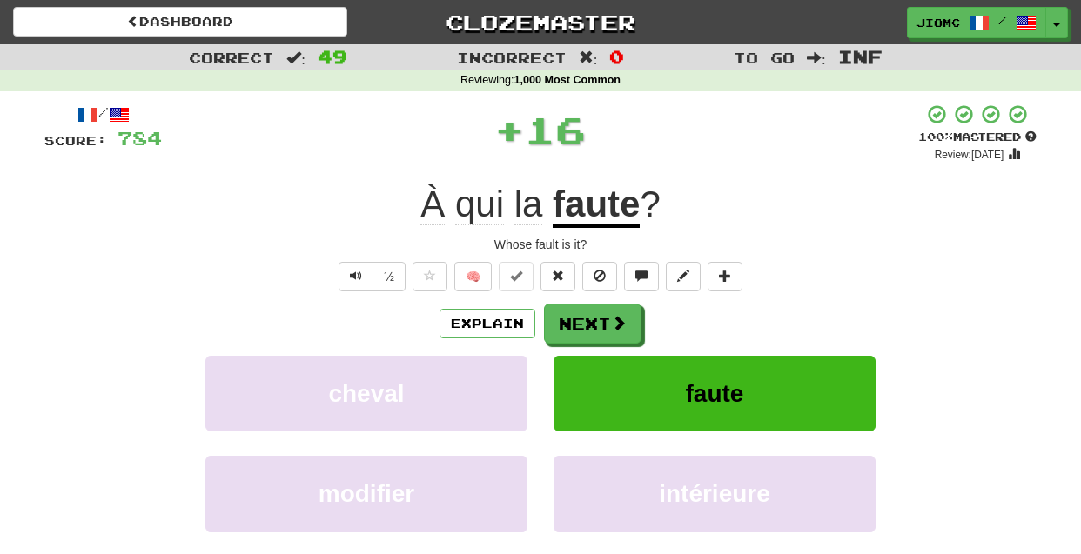
click at [575, 316] on button "Next" at bounding box center [592, 324] width 97 height 40
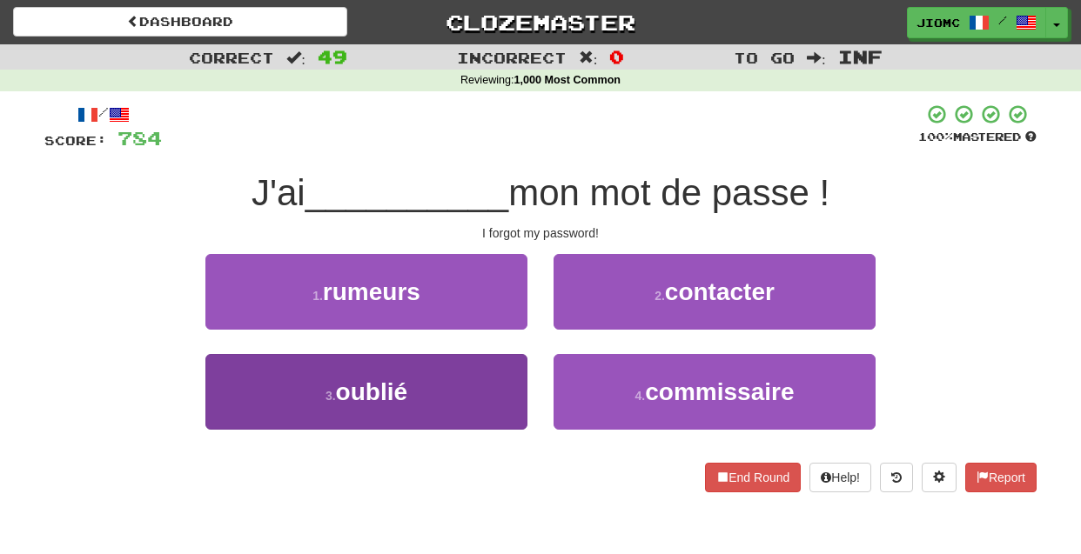
click at [500, 378] on button "3 . oublié" at bounding box center [366, 392] width 322 height 76
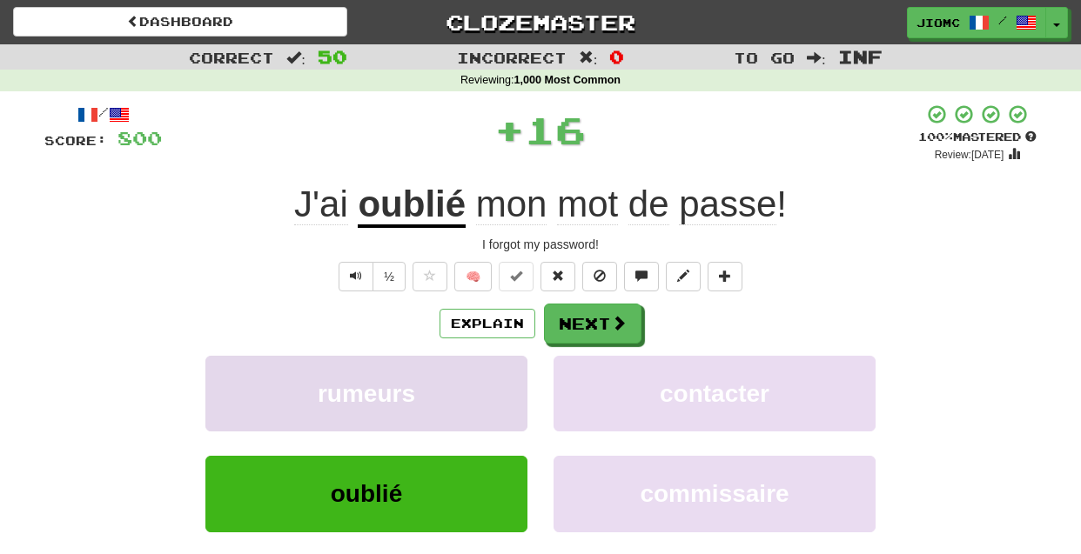
click at [500, 377] on button "rumeurs" at bounding box center [366, 394] width 322 height 76
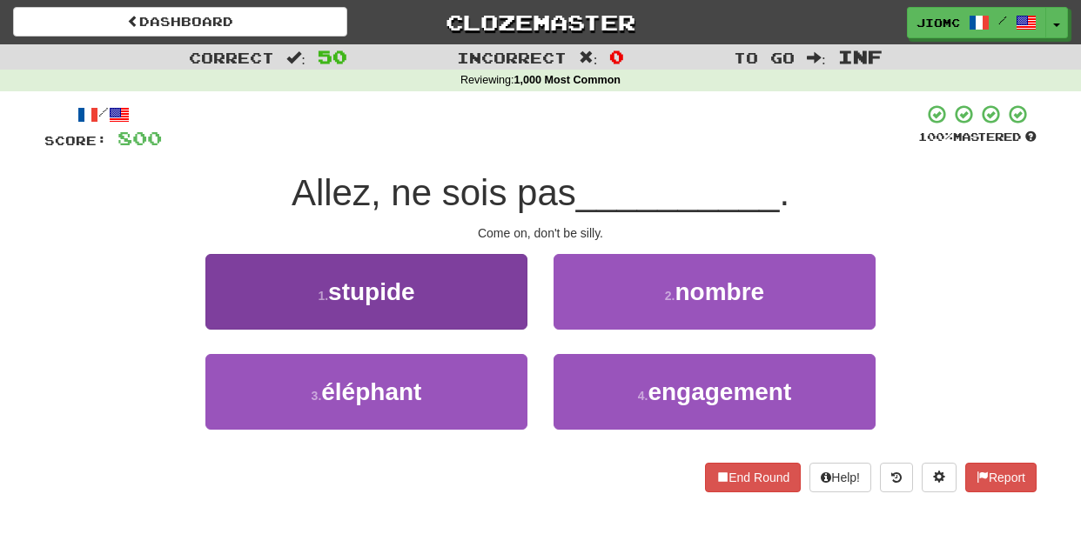
click at [521, 319] on button "1 . stupide" at bounding box center [366, 292] width 322 height 76
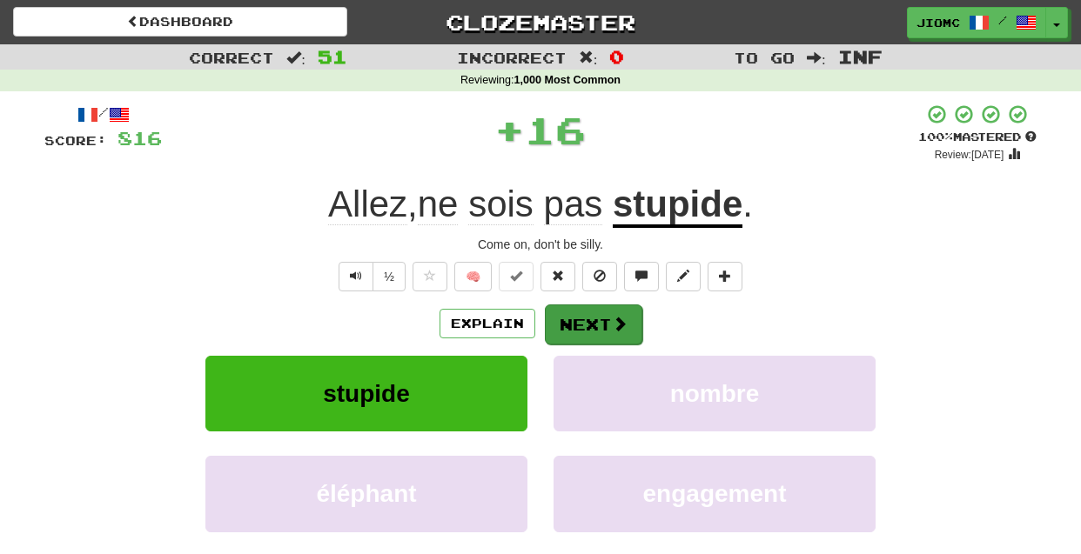
click at [571, 324] on button "Next" at bounding box center [593, 325] width 97 height 40
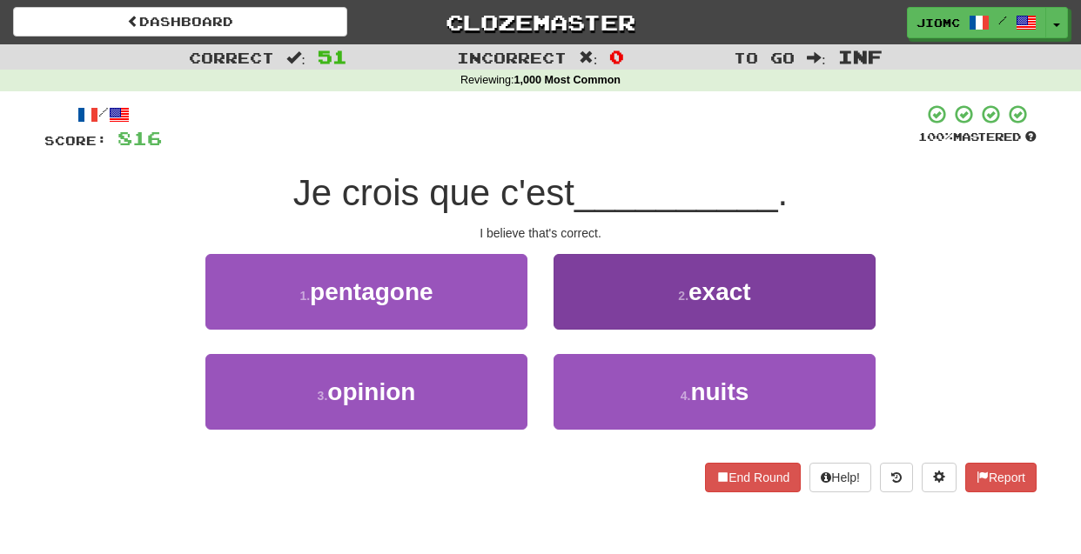
click at [573, 316] on button "2 . exact" at bounding box center [715, 292] width 322 height 76
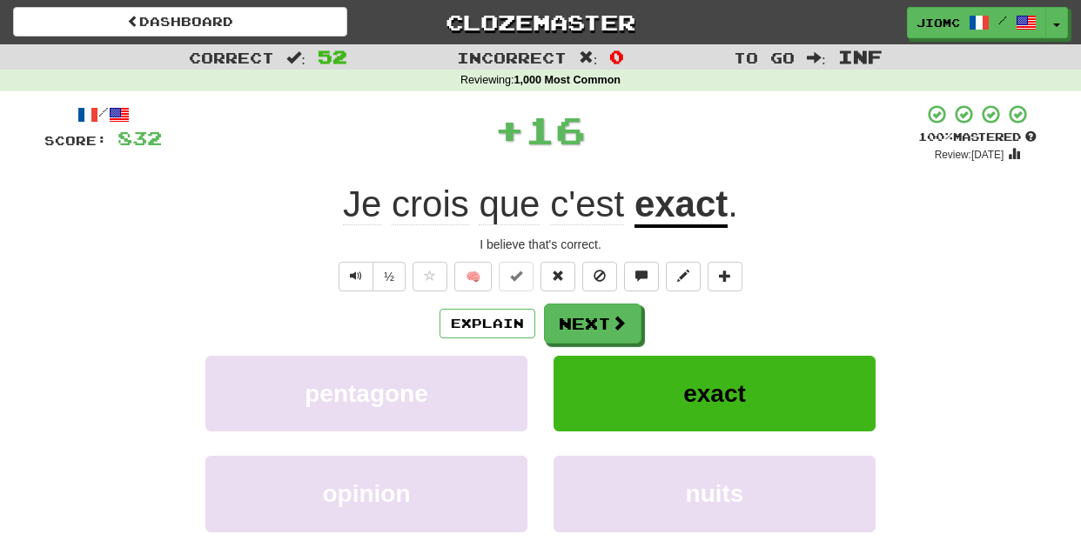
click at [573, 317] on button "Next" at bounding box center [592, 324] width 97 height 40
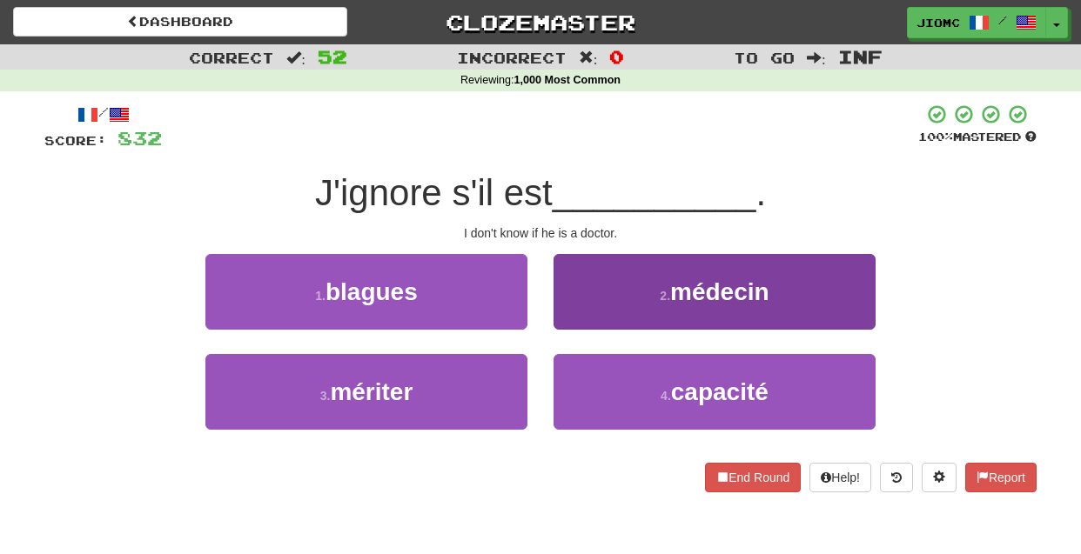
click at [575, 318] on button "2 . médecin" at bounding box center [715, 292] width 322 height 76
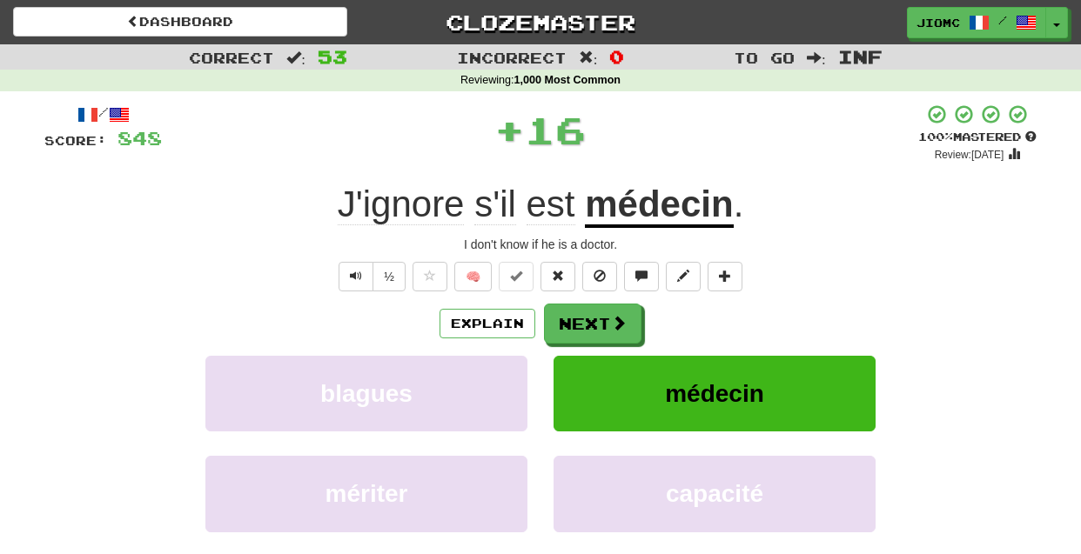
click at [575, 318] on button "Next" at bounding box center [592, 324] width 97 height 40
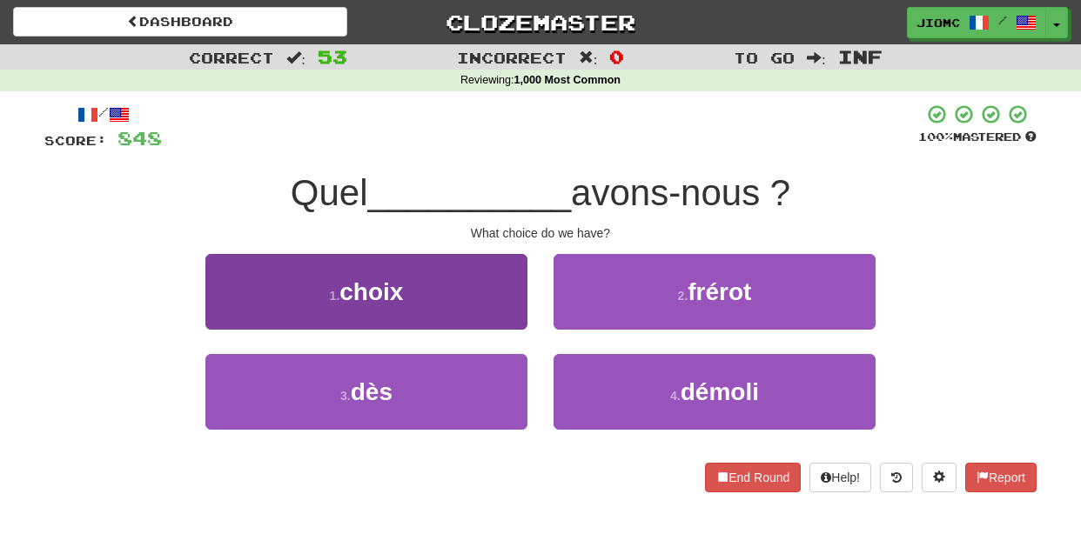
click at [511, 317] on button "1 . choix" at bounding box center [366, 292] width 322 height 76
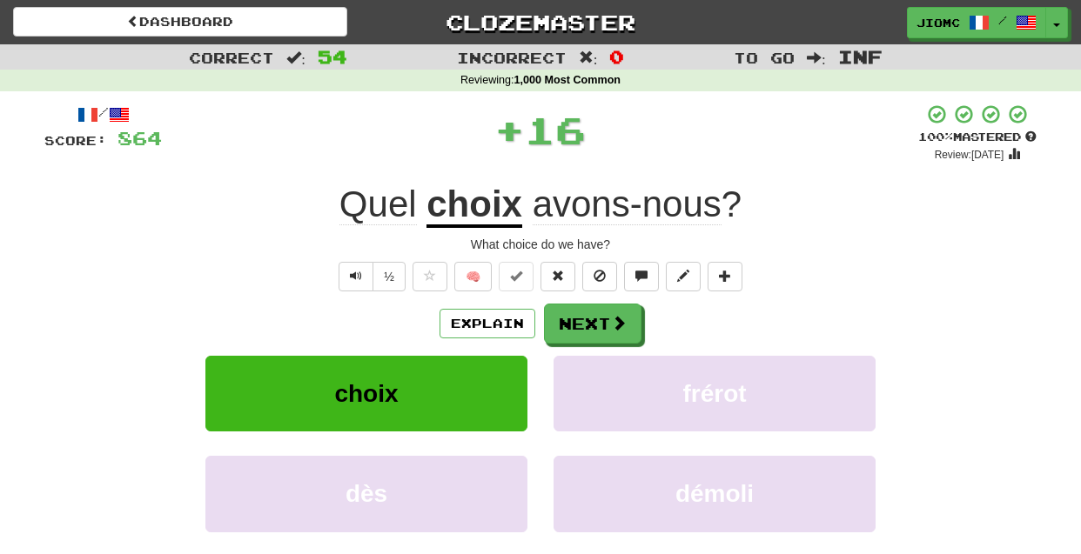
click at [592, 320] on button "Next" at bounding box center [592, 324] width 97 height 40
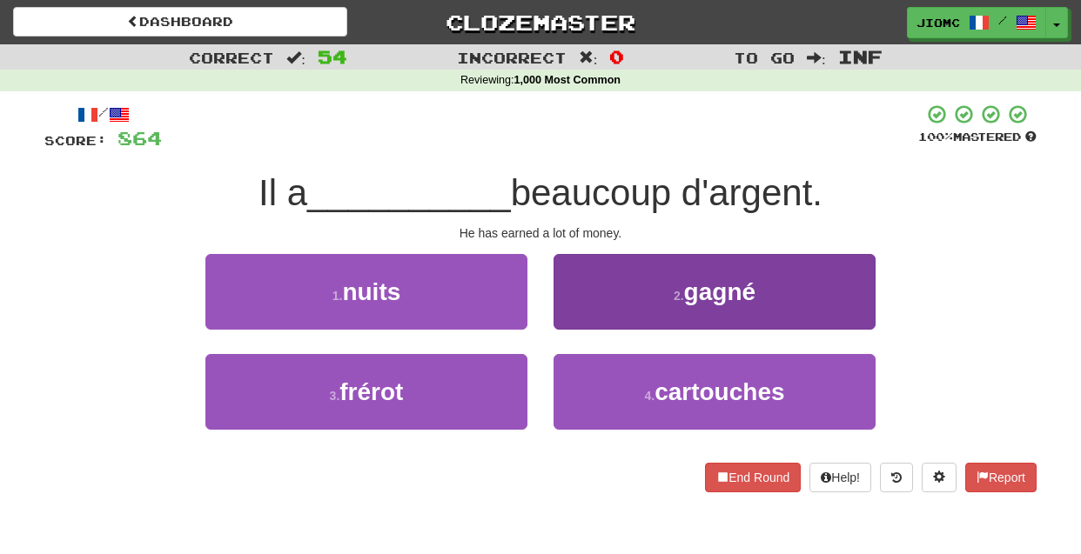
click at [582, 318] on button "2 . gagné" at bounding box center [715, 292] width 322 height 76
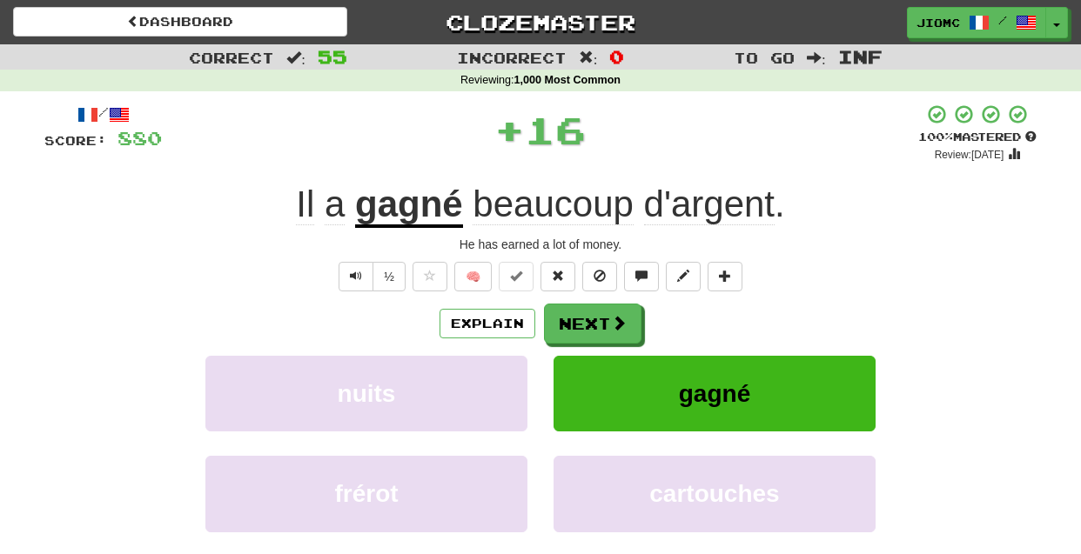
click at [582, 318] on button "Next" at bounding box center [592, 324] width 97 height 40
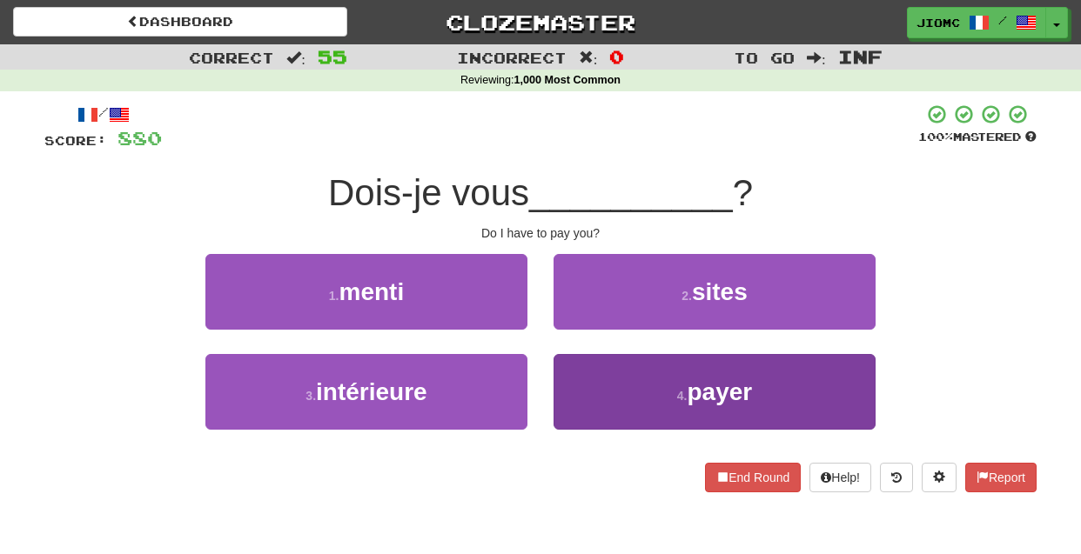
click at [588, 370] on button "4 . payer" at bounding box center [715, 392] width 322 height 76
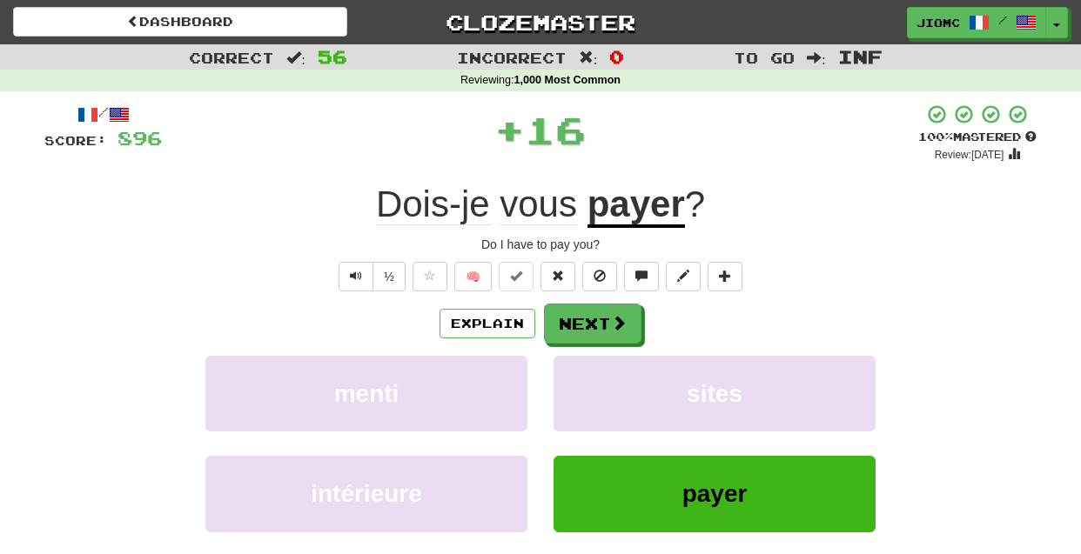
click at [588, 370] on button "sites" at bounding box center [715, 394] width 322 height 76
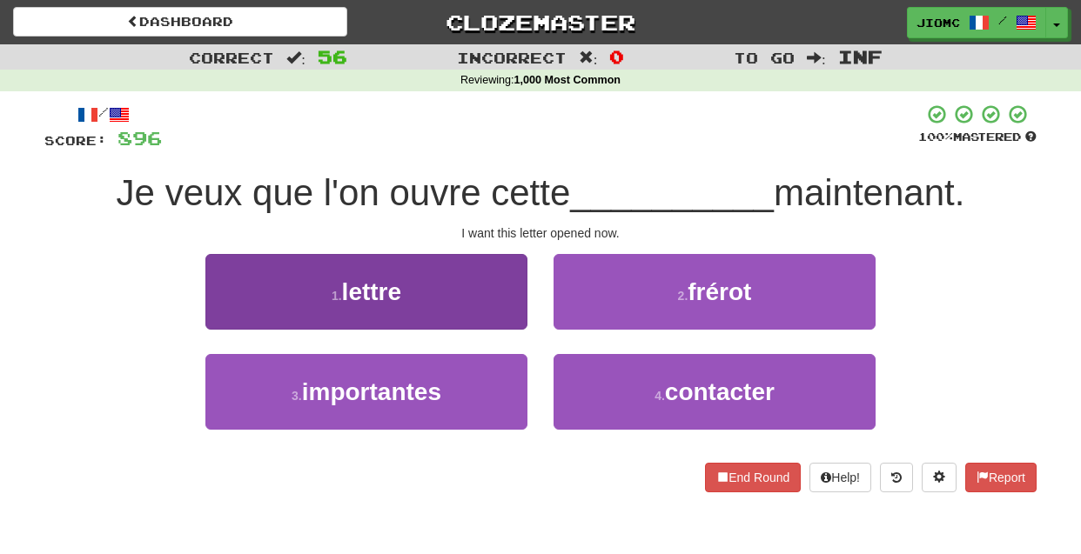
click at [506, 317] on button "1 . lettre" at bounding box center [366, 292] width 322 height 76
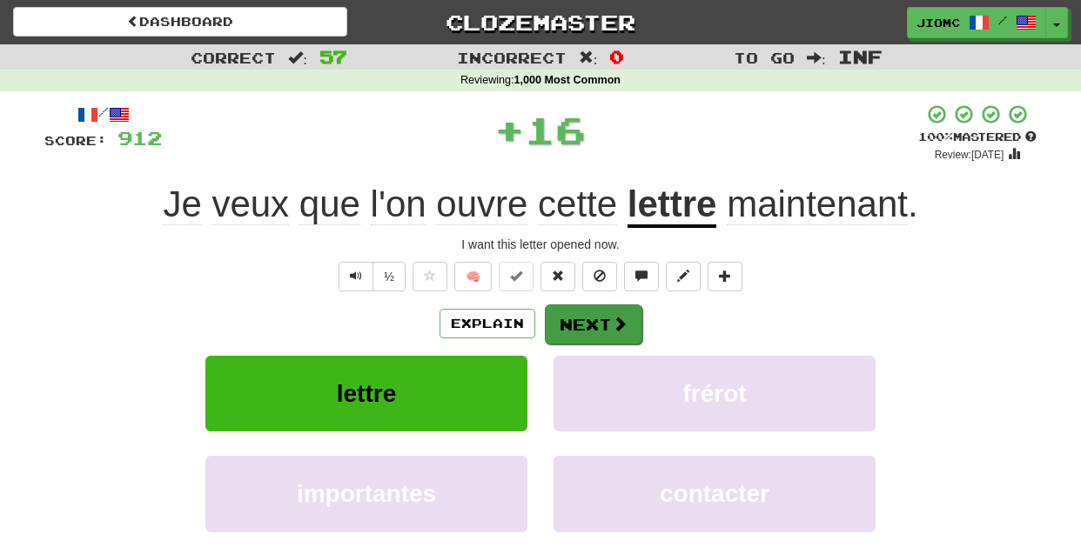
click at [574, 324] on button "Next" at bounding box center [593, 325] width 97 height 40
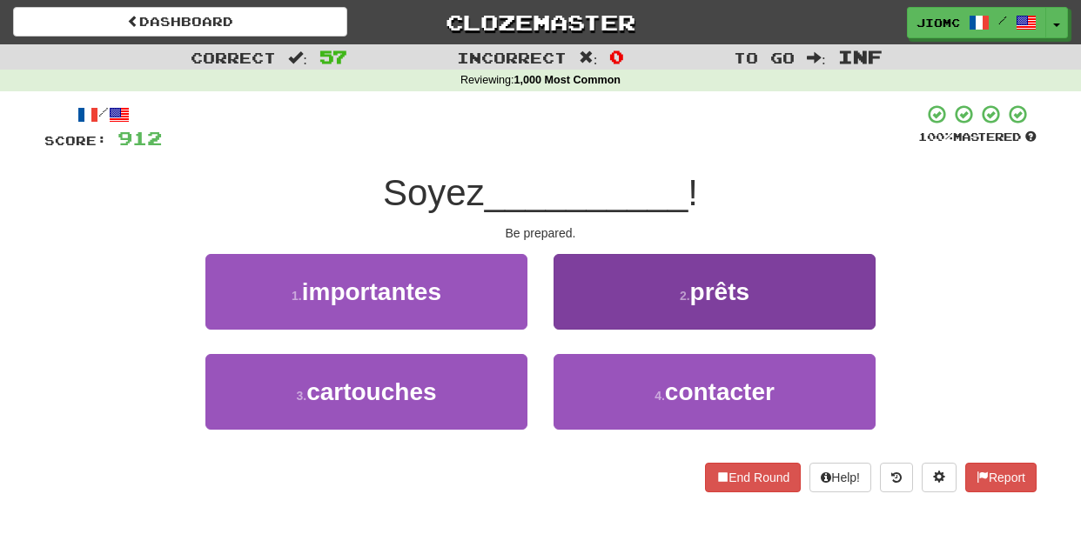
click at [585, 319] on button "2 . prêts" at bounding box center [715, 292] width 322 height 76
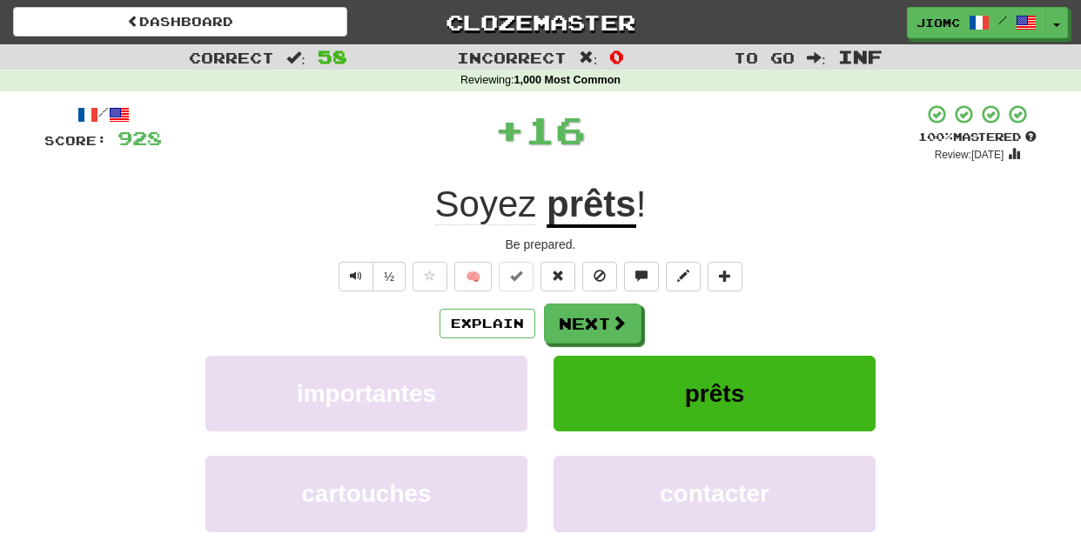
click at [585, 319] on button "Next" at bounding box center [592, 324] width 97 height 40
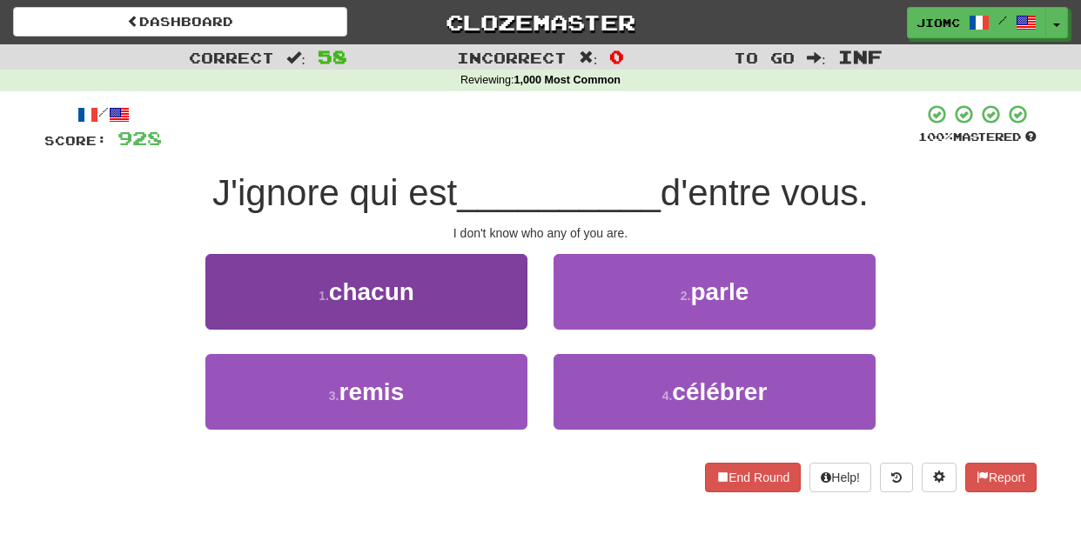
click at [510, 306] on button "1 . chacun" at bounding box center [366, 292] width 322 height 76
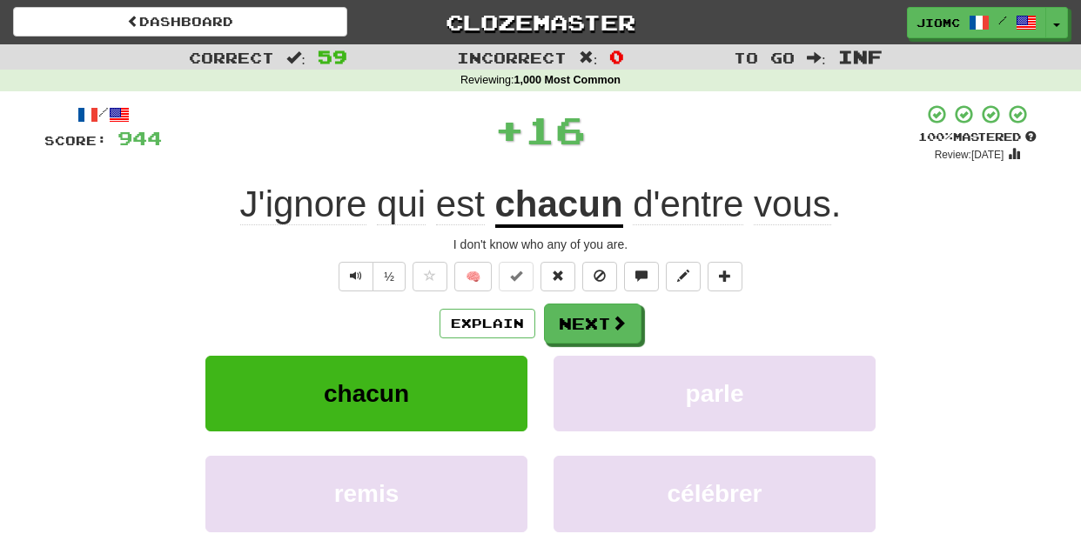
click at [561, 312] on button "Next" at bounding box center [592, 324] width 97 height 40
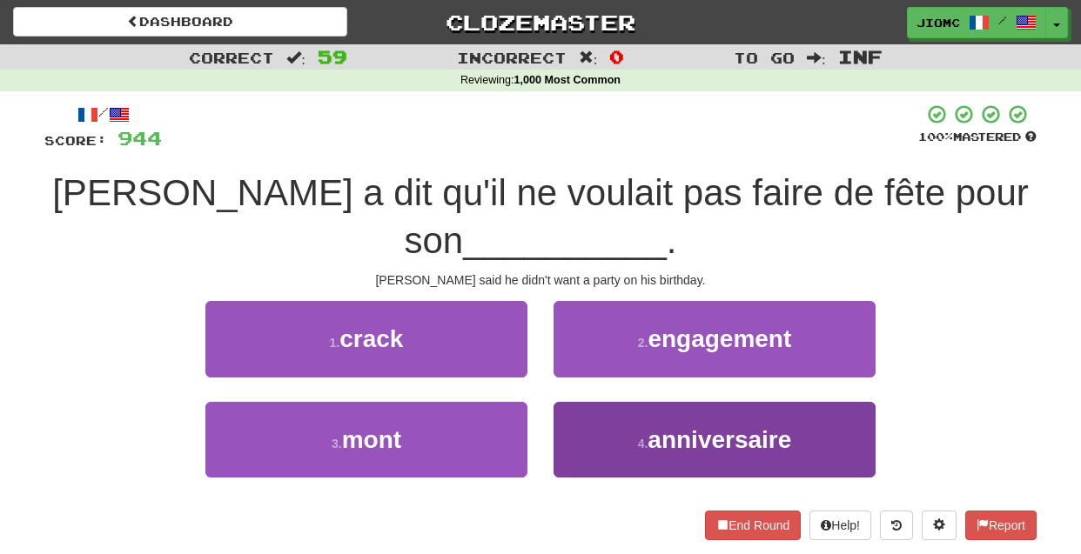
click at [585, 422] on button "4 . anniversaire" at bounding box center [715, 440] width 322 height 76
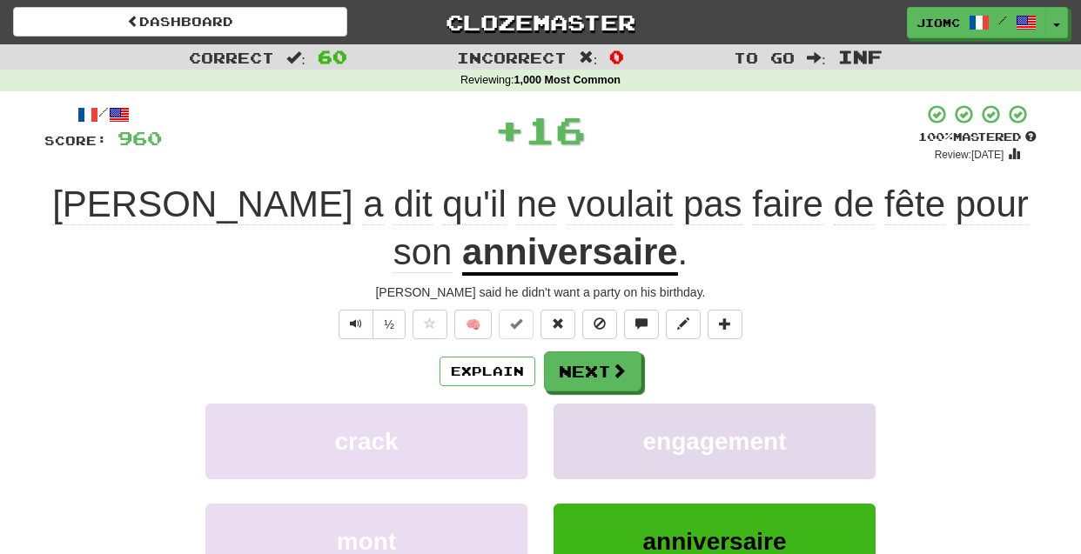
click at [587, 421] on button "engagement" at bounding box center [715, 442] width 322 height 76
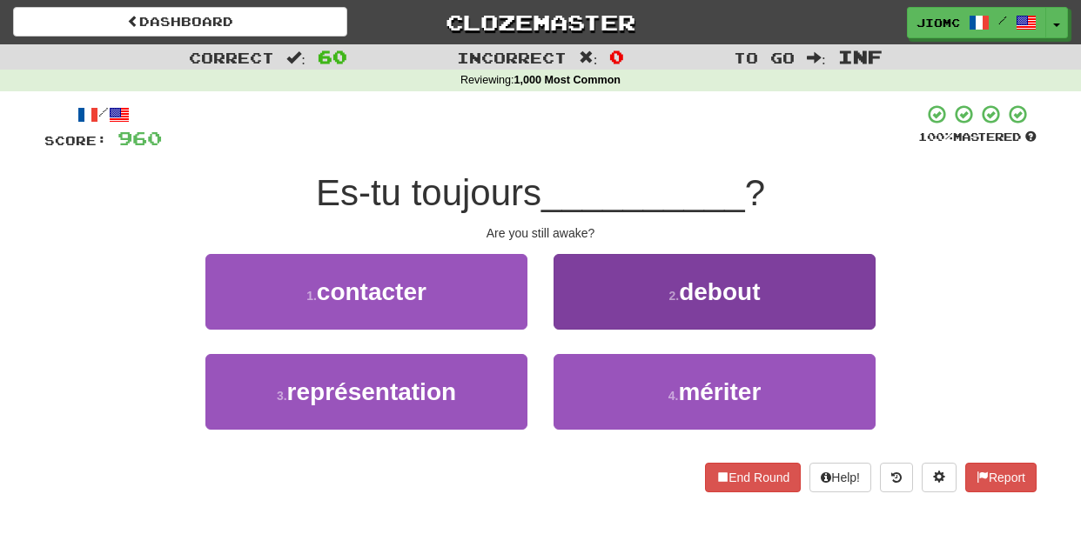
click at [568, 329] on button "2 . debout" at bounding box center [715, 292] width 322 height 76
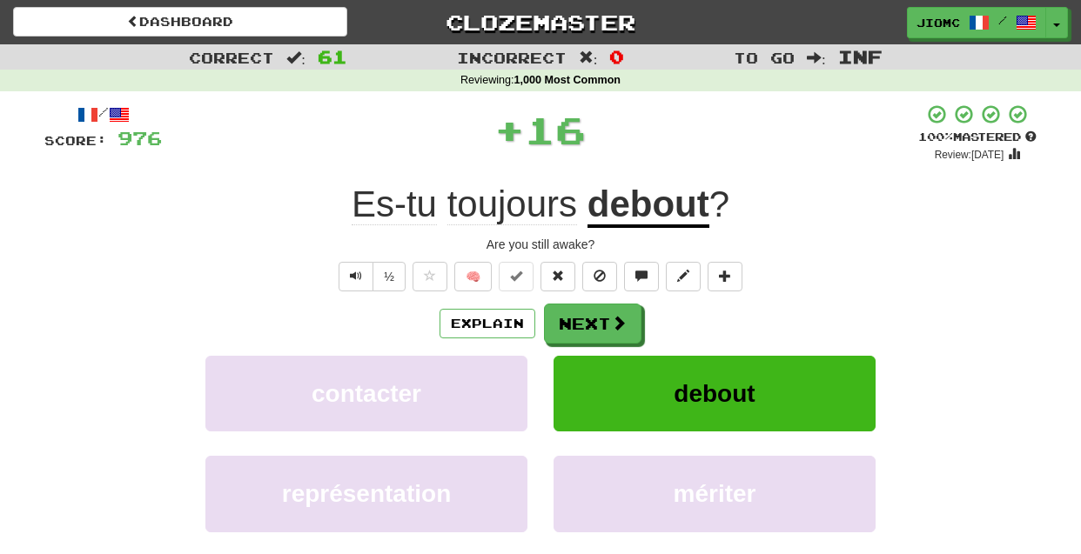
click at [568, 329] on button "Next" at bounding box center [592, 324] width 97 height 40
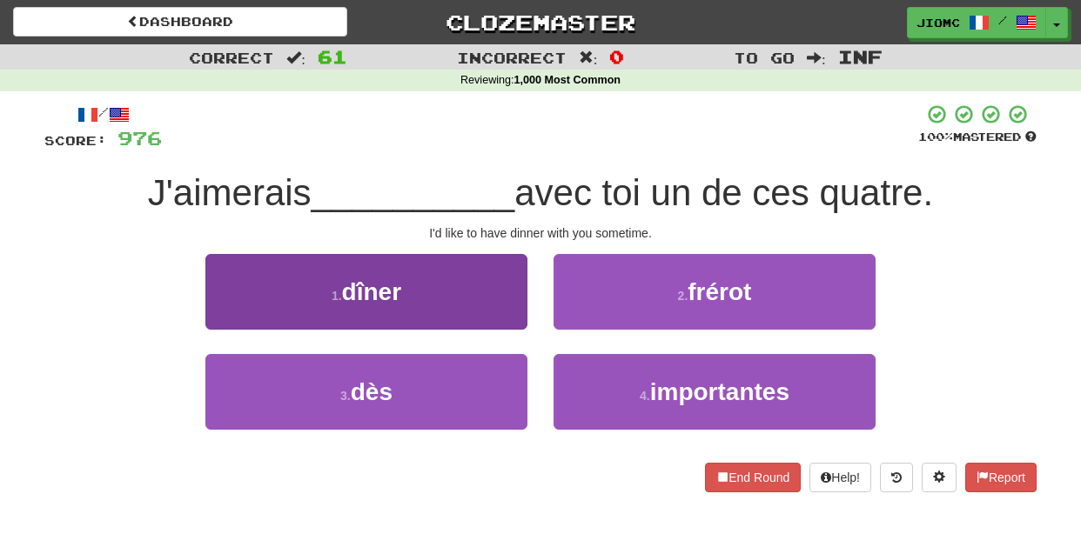
click at [511, 319] on button "1 . dîner" at bounding box center [366, 292] width 322 height 76
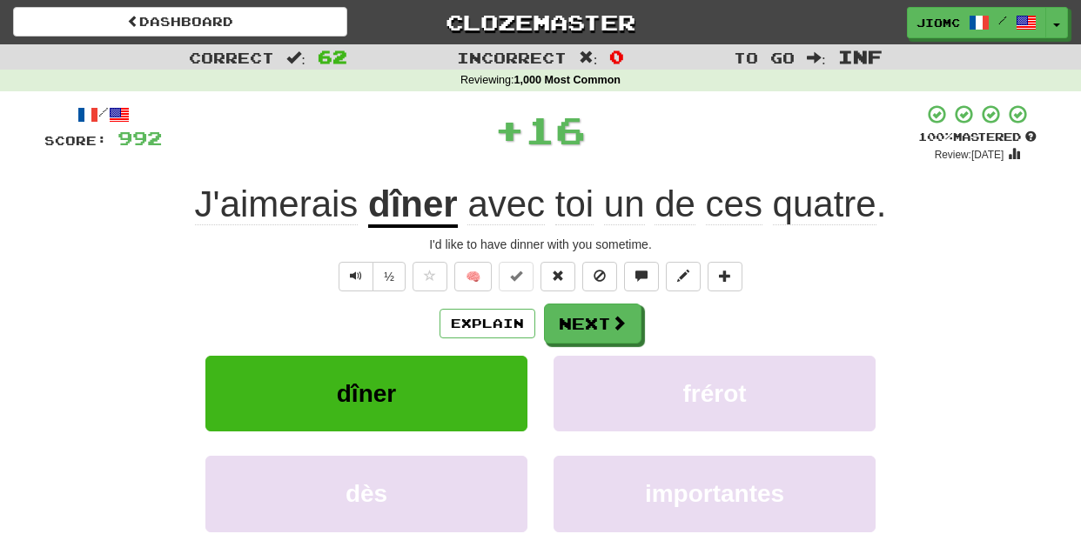
click at [564, 325] on button "Next" at bounding box center [592, 324] width 97 height 40
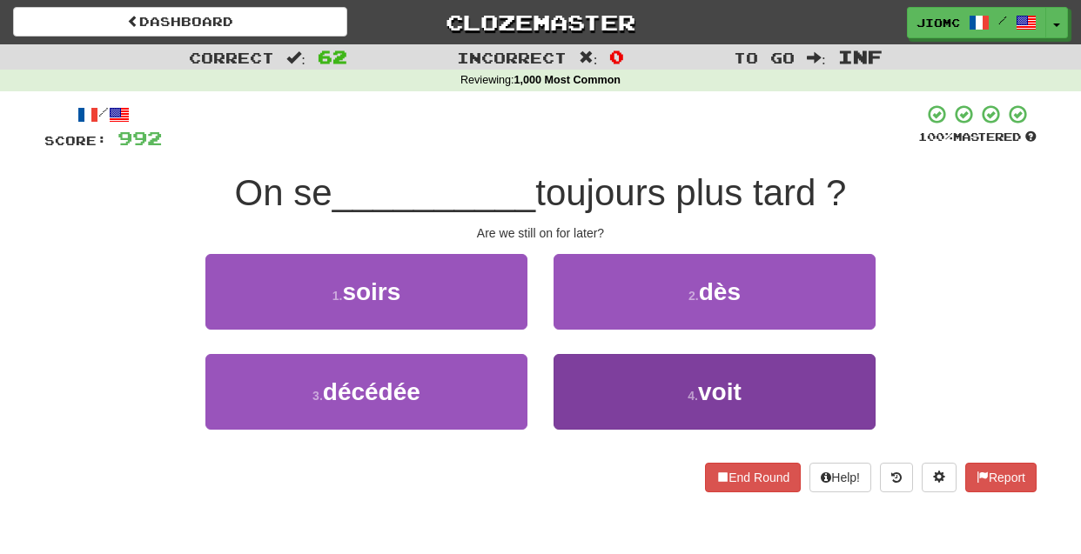
click at [575, 372] on button "4 . voit" at bounding box center [715, 392] width 322 height 76
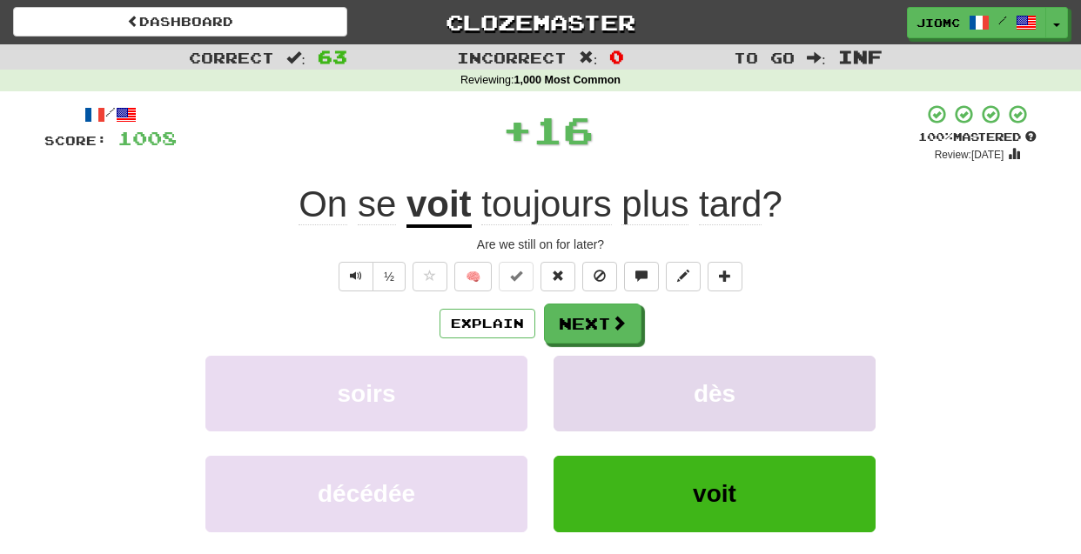
click at [576, 372] on button "dès" at bounding box center [715, 394] width 322 height 76
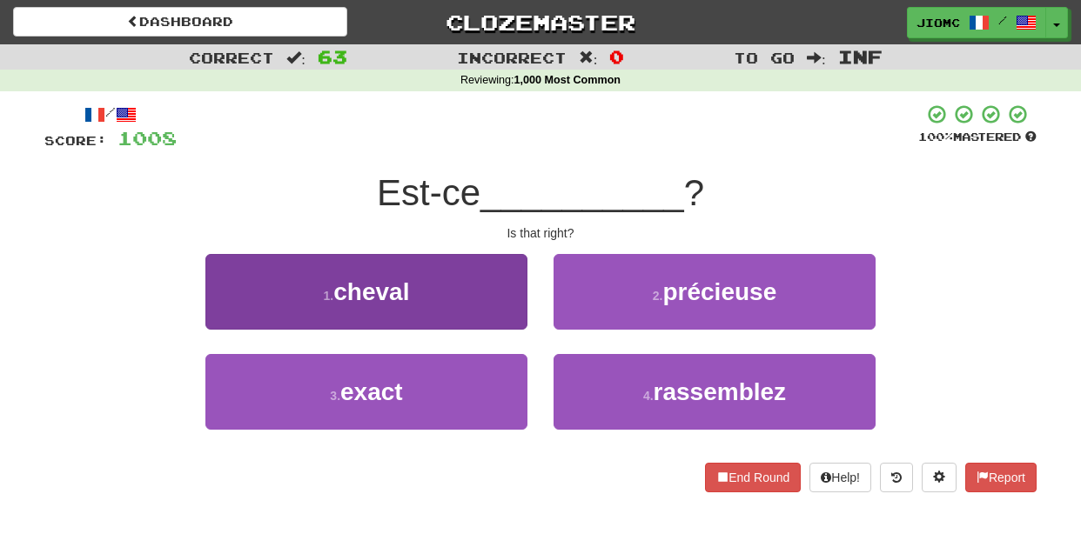
click at [487, 376] on button "3 . exact" at bounding box center [366, 392] width 322 height 76
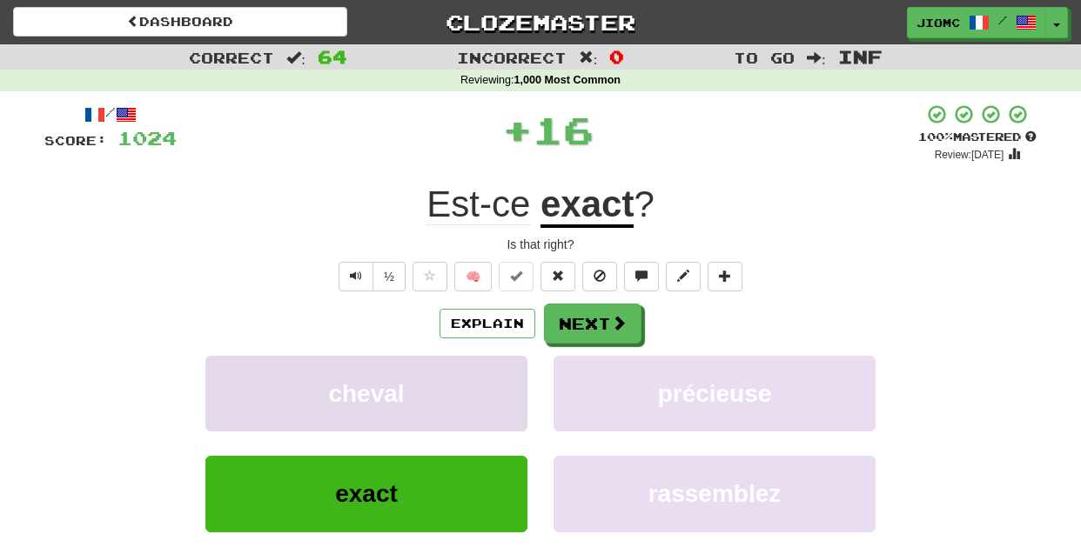
click at [488, 376] on button "cheval" at bounding box center [366, 394] width 322 height 76
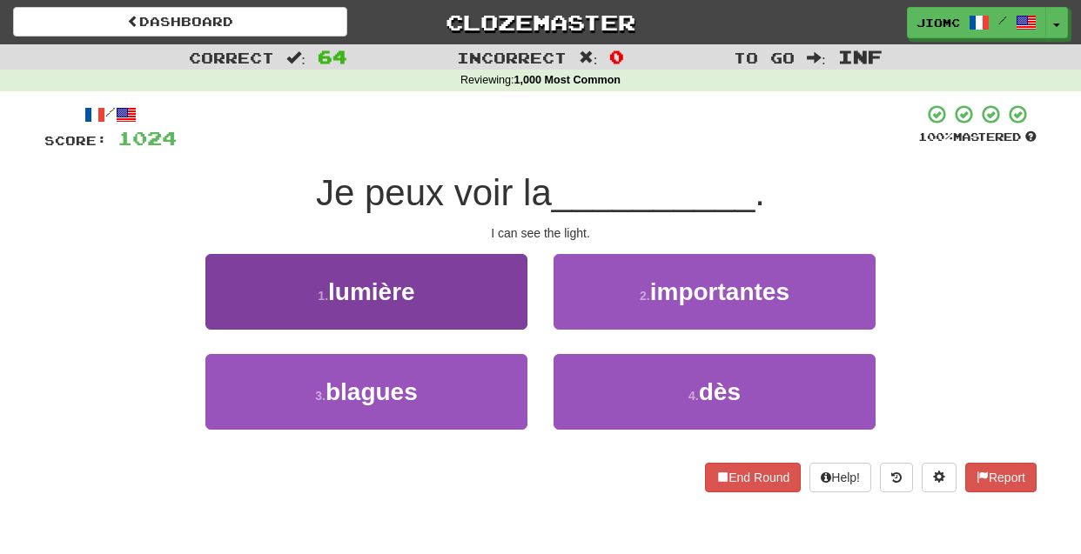
click at [519, 310] on button "1 . lumière" at bounding box center [366, 292] width 322 height 76
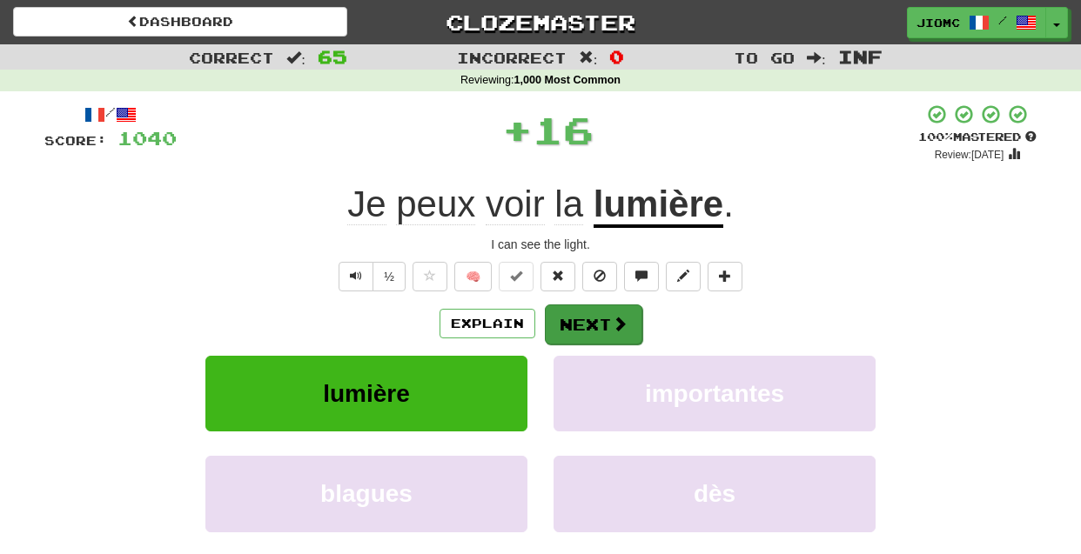
click at [561, 319] on button "Next" at bounding box center [593, 325] width 97 height 40
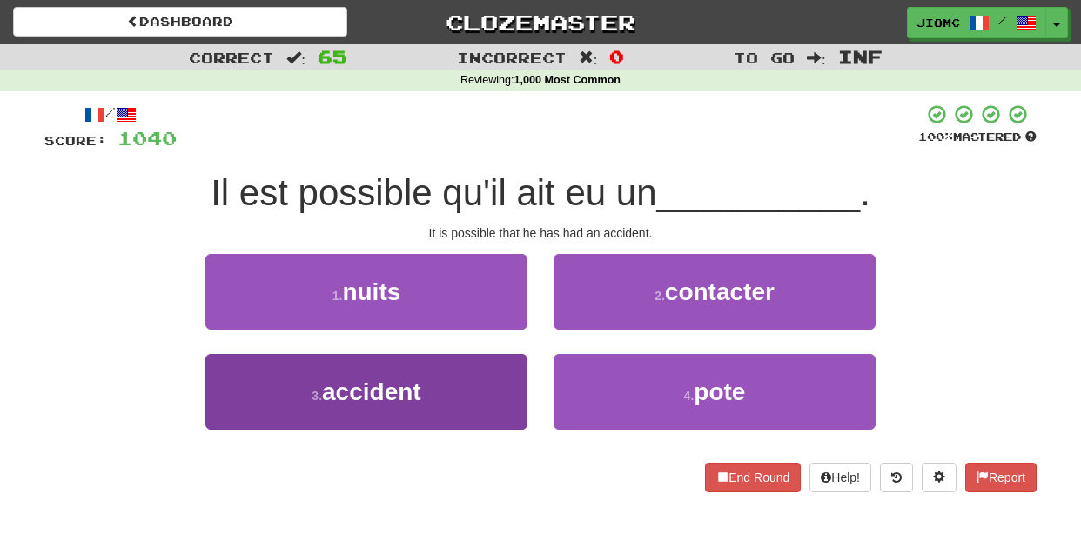
click at [503, 360] on button "3 . accident" at bounding box center [366, 392] width 322 height 76
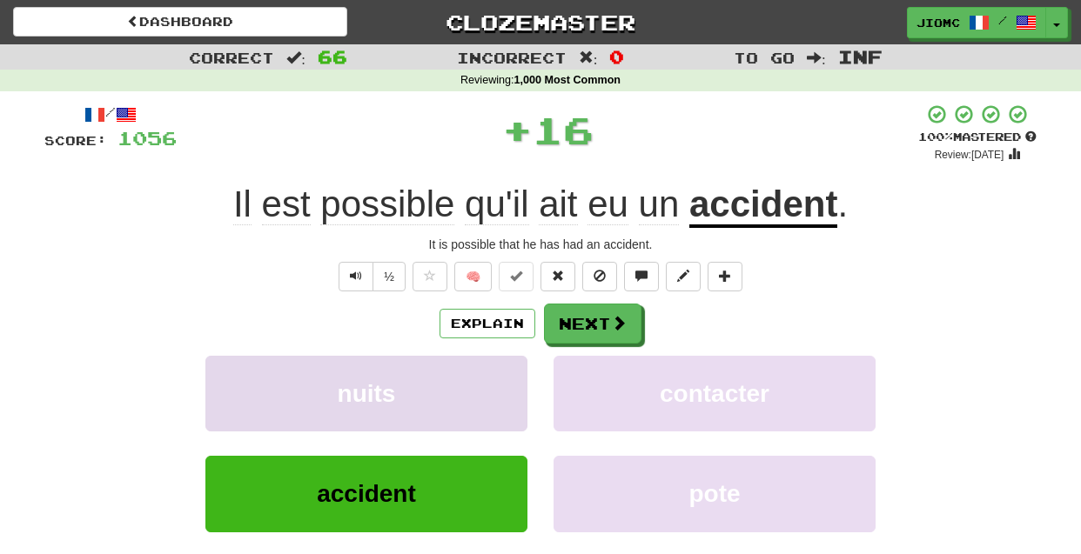
click at [503, 361] on button "nuits" at bounding box center [366, 394] width 322 height 76
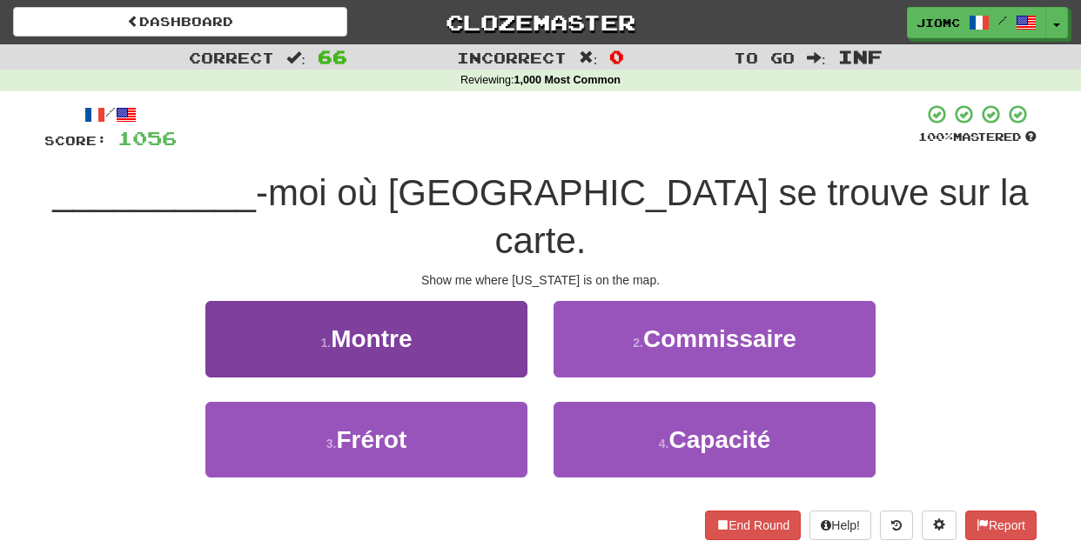
click at [513, 309] on button "1 . Montre" at bounding box center [366, 339] width 322 height 76
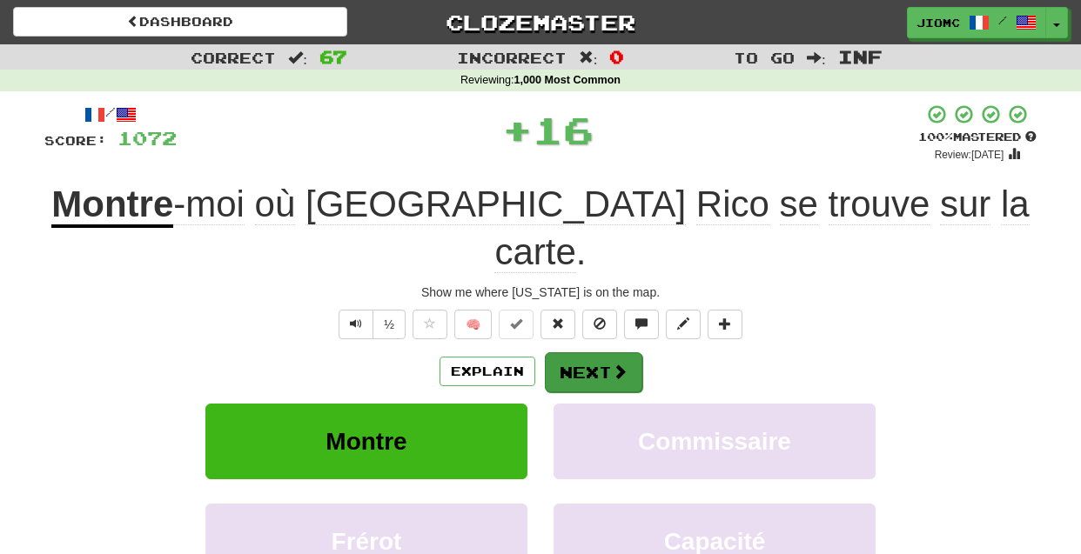
click at [553, 353] on button "Next" at bounding box center [593, 373] width 97 height 40
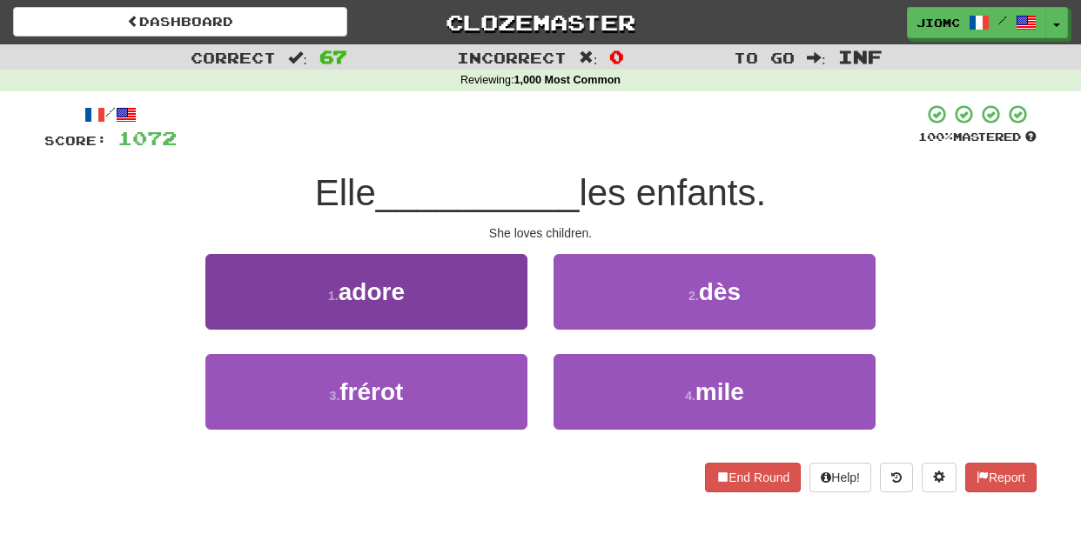
click at [516, 317] on button "1 . adore" at bounding box center [366, 292] width 322 height 76
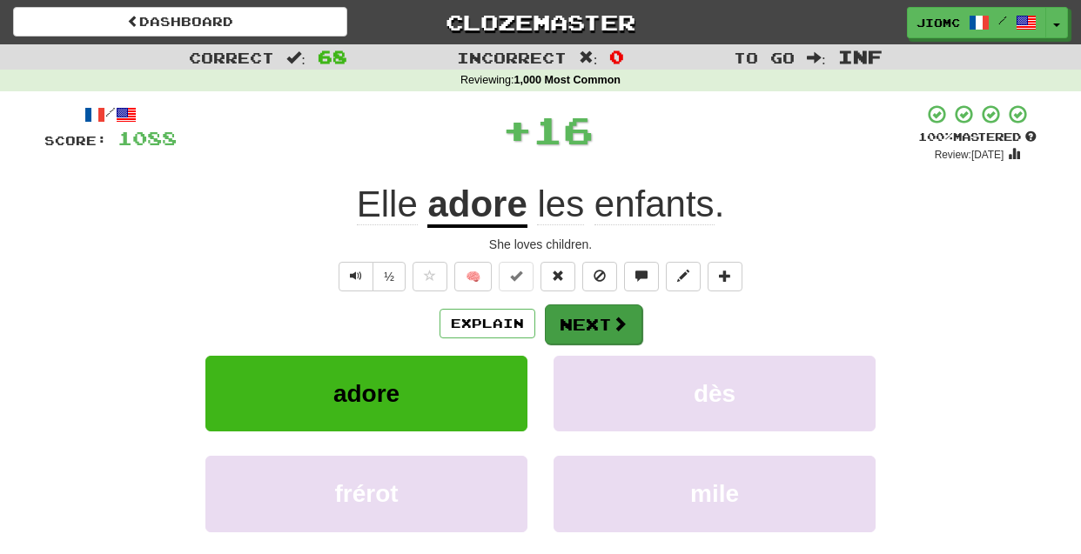
click at [567, 319] on button "Next" at bounding box center [593, 325] width 97 height 40
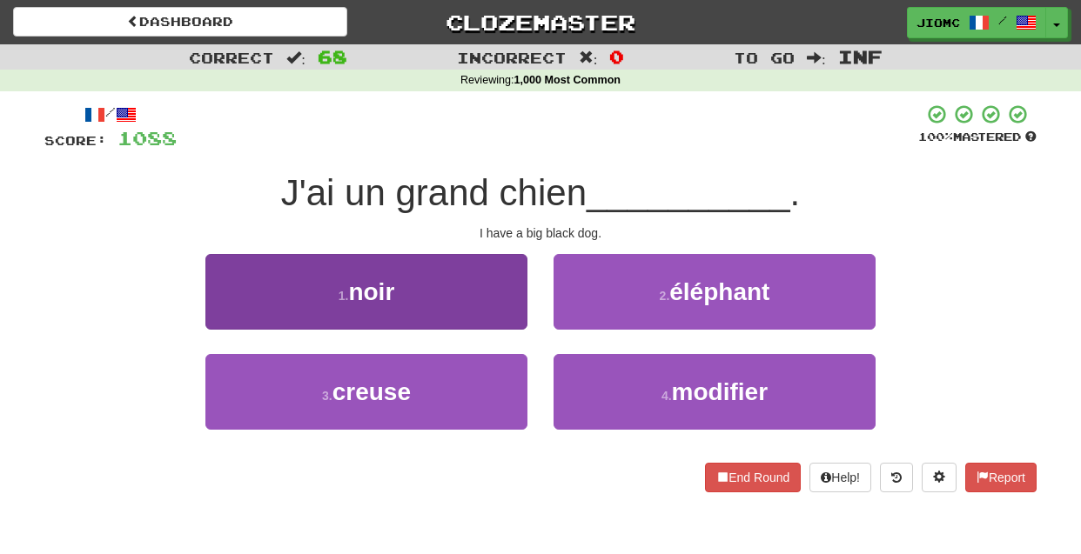
click at [514, 317] on button "1 . noir" at bounding box center [366, 292] width 322 height 76
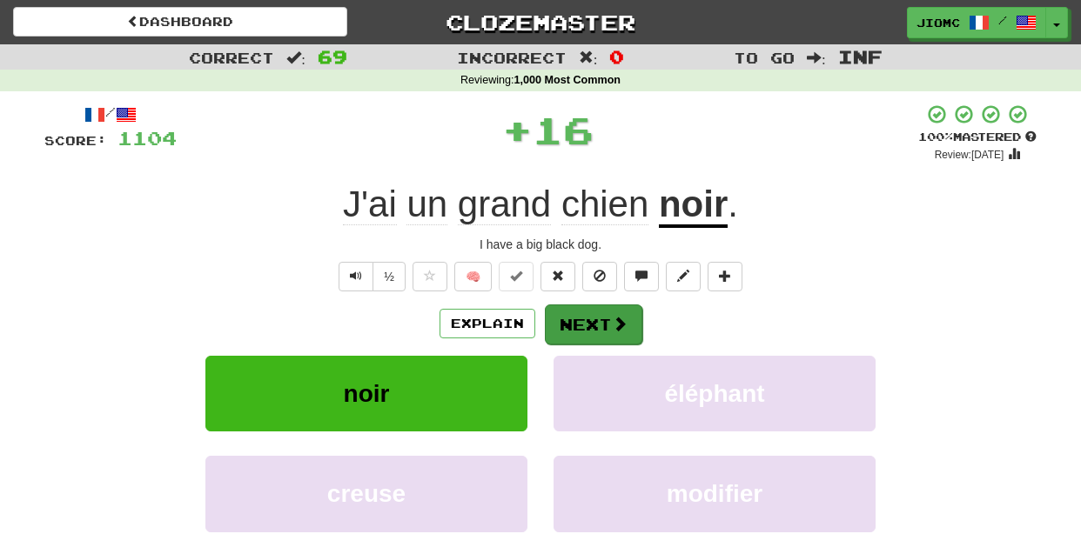
click at [581, 316] on button "Next" at bounding box center [593, 325] width 97 height 40
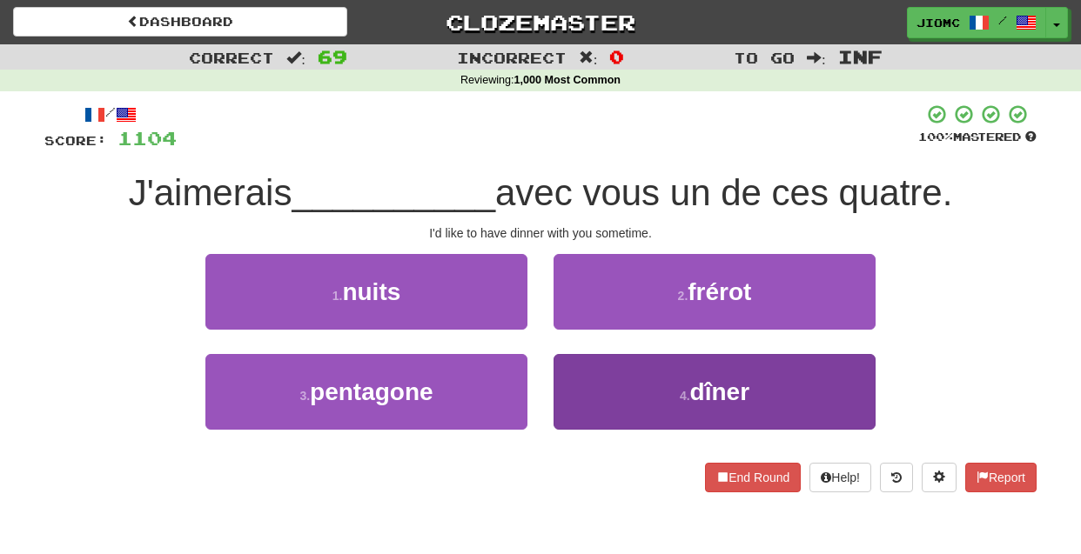
click at [578, 393] on button "4 . dîner" at bounding box center [715, 392] width 322 height 76
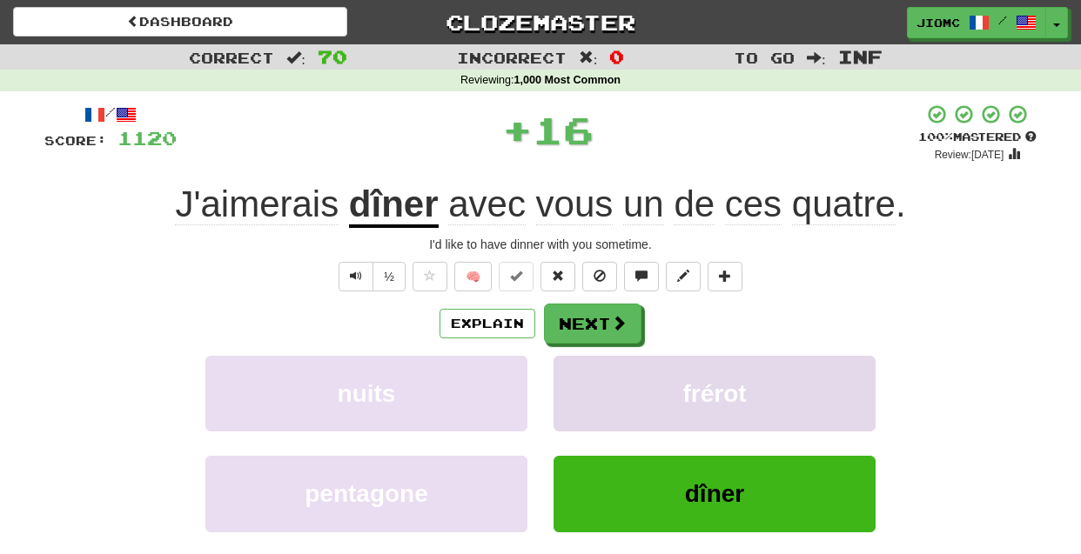
click at [579, 391] on button "frérot" at bounding box center [715, 394] width 322 height 76
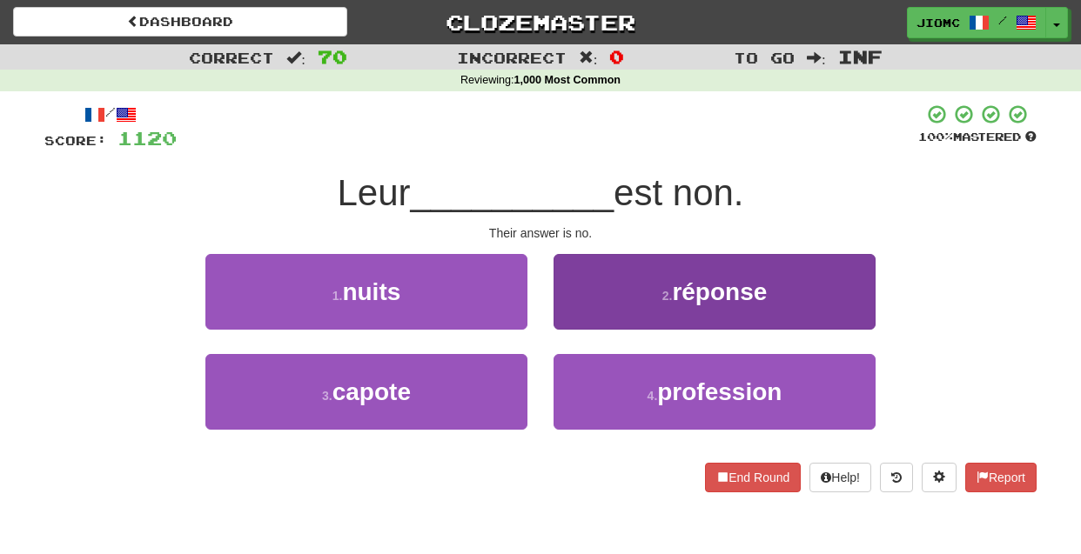
click at [580, 316] on button "2 . réponse" at bounding box center [715, 292] width 322 height 76
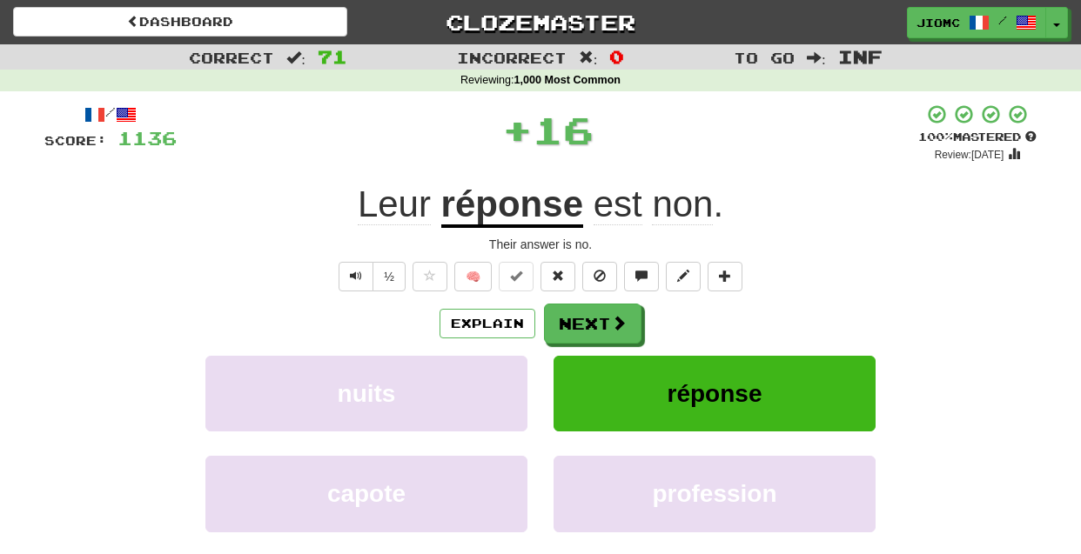
click at [580, 316] on button "Next" at bounding box center [592, 324] width 97 height 40
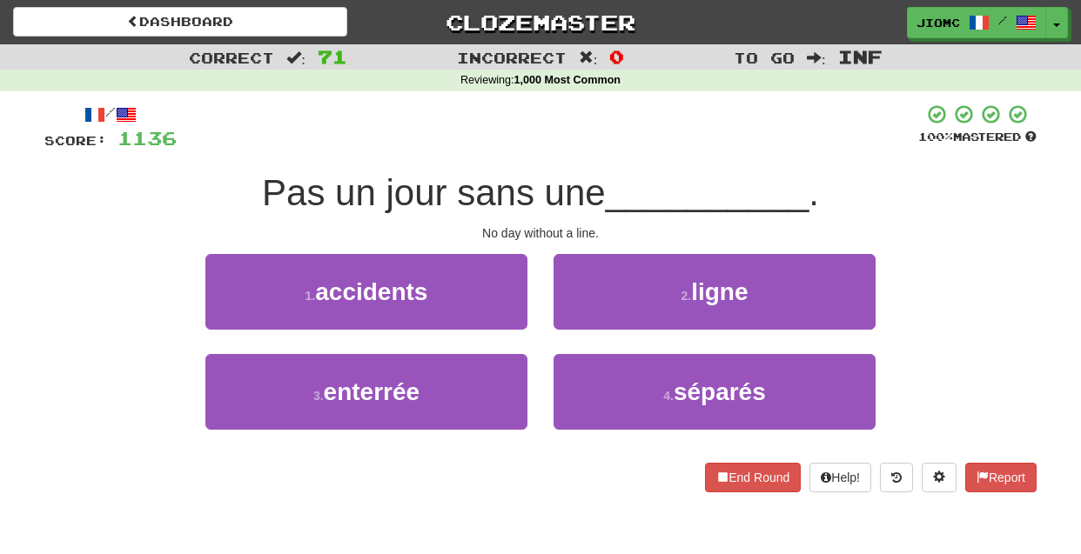
click at [580, 318] on button "2 . ligne" at bounding box center [715, 292] width 322 height 76
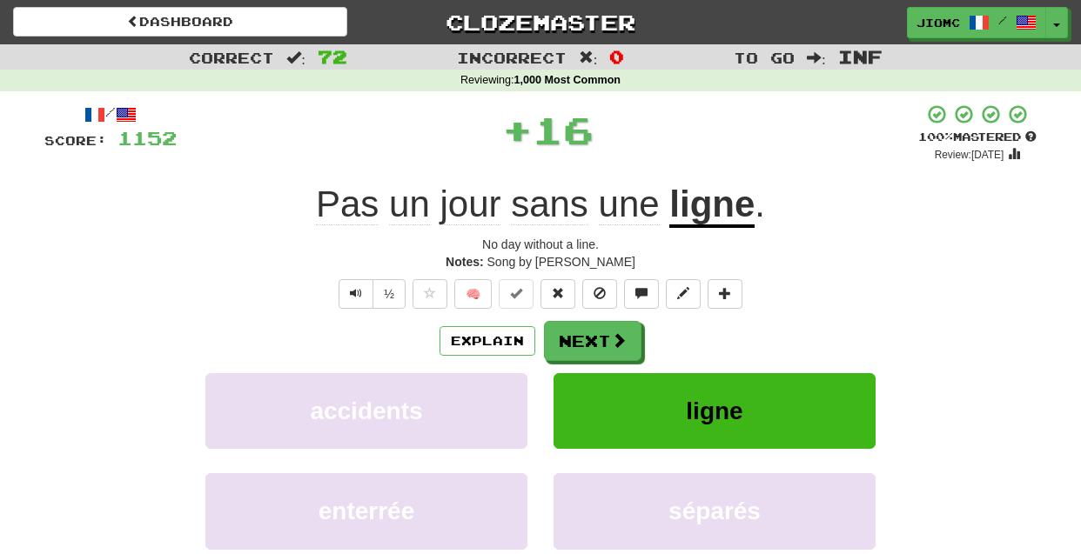
click at [580, 318] on div "/ Score: 1152 + 16 100 % Mastered Review: 2025-12-15 Pas un jour sans une ligne…" at bounding box center [540, 385] width 992 height 563
click at [584, 341] on button "Next" at bounding box center [593, 342] width 97 height 40
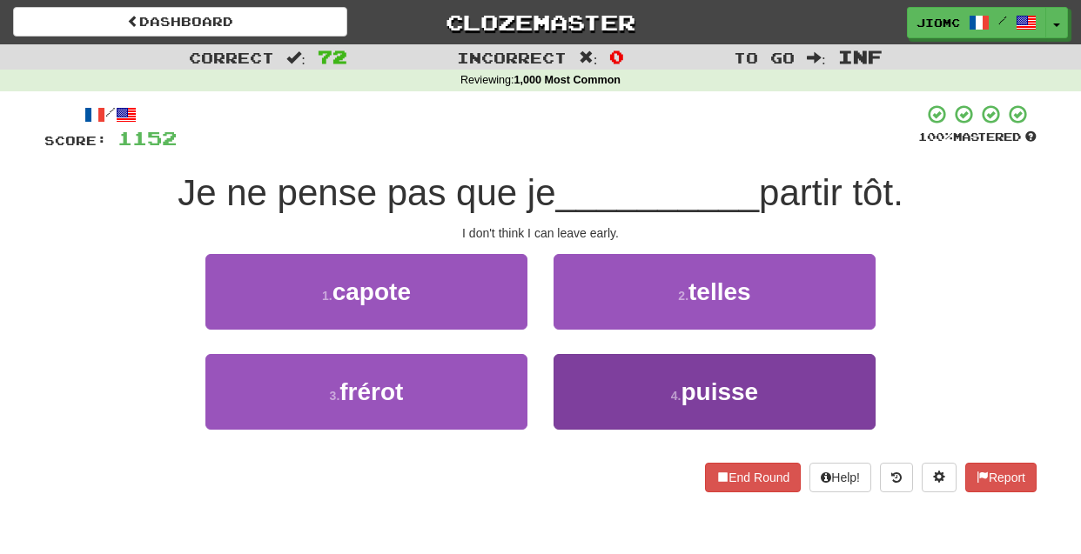
click at [581, 372] on button "4 . puisse" at bounding box center [715, 392] width 322 height 76
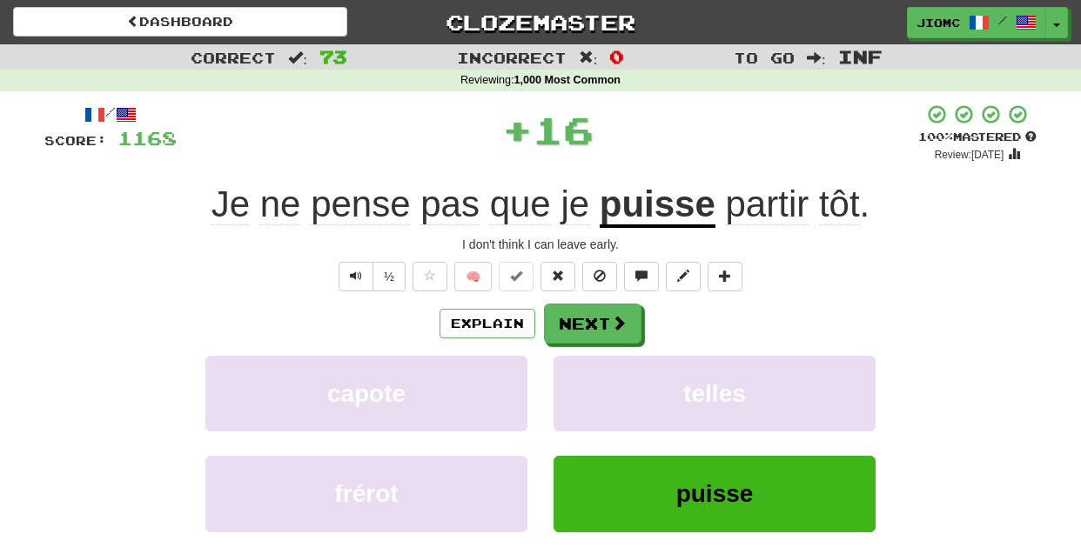
click at [581, 372] on button "telles" at bounding box center [715, 394] width 322 height 76
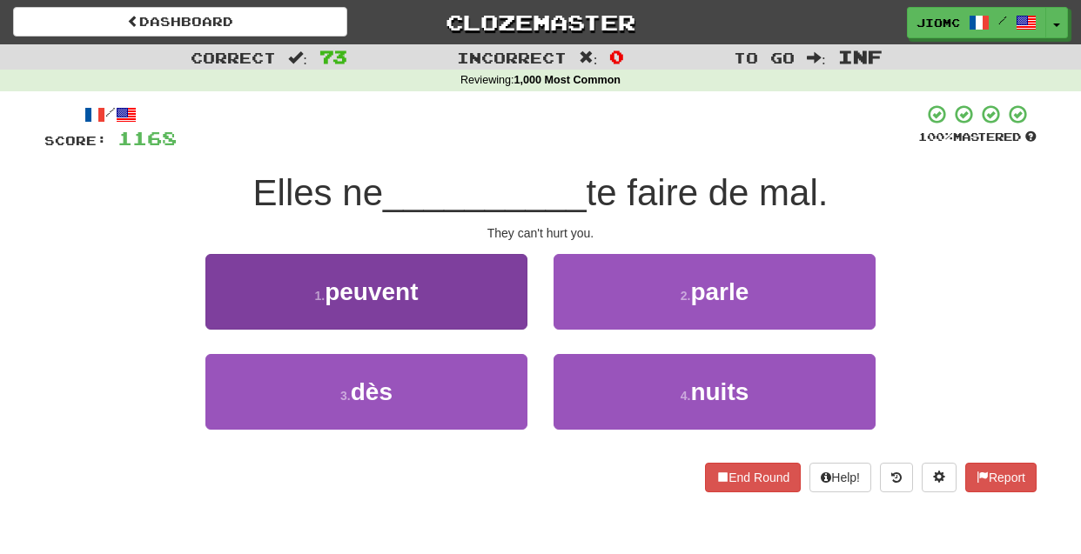
click at [494, 306] on button "1 . peuvent" at bounding box center [366, 292] width 322 height 76
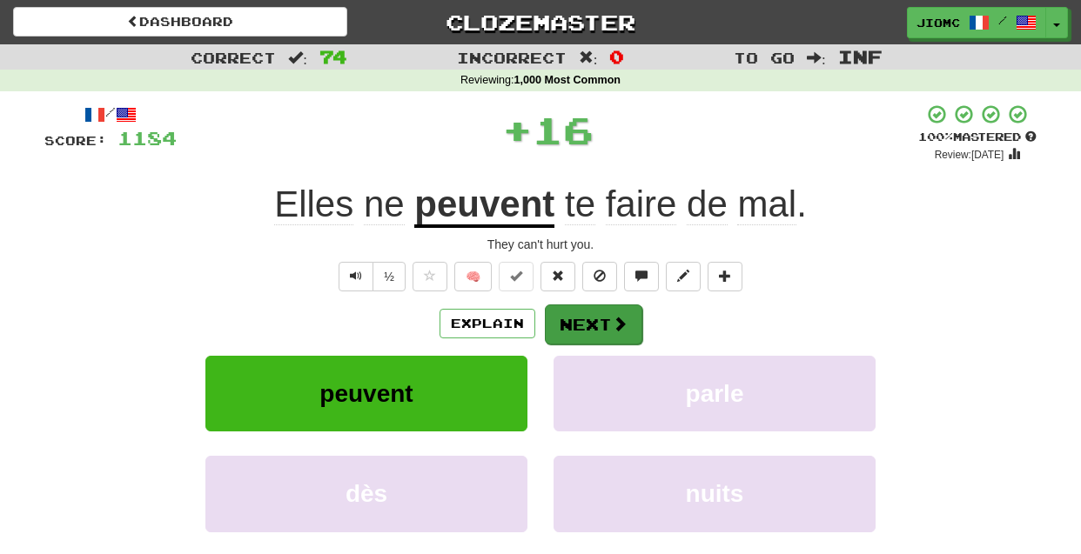
click at [565, 326] on button "Next" at bounding box center [593, 325] width 97 height 40
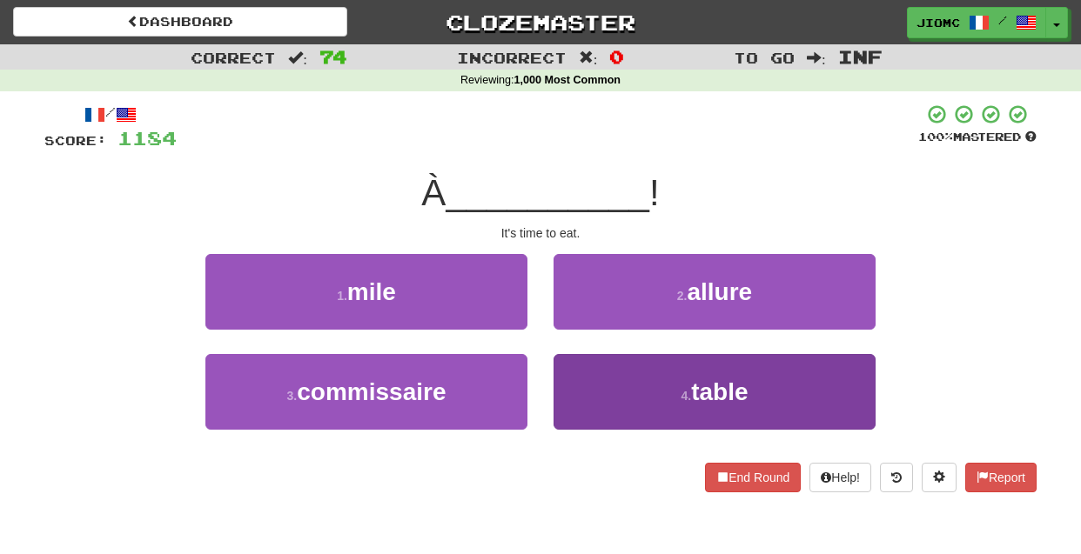
click at [573, 366] on button "4 . table" at bounding box center [715, 392] width 322 height 76
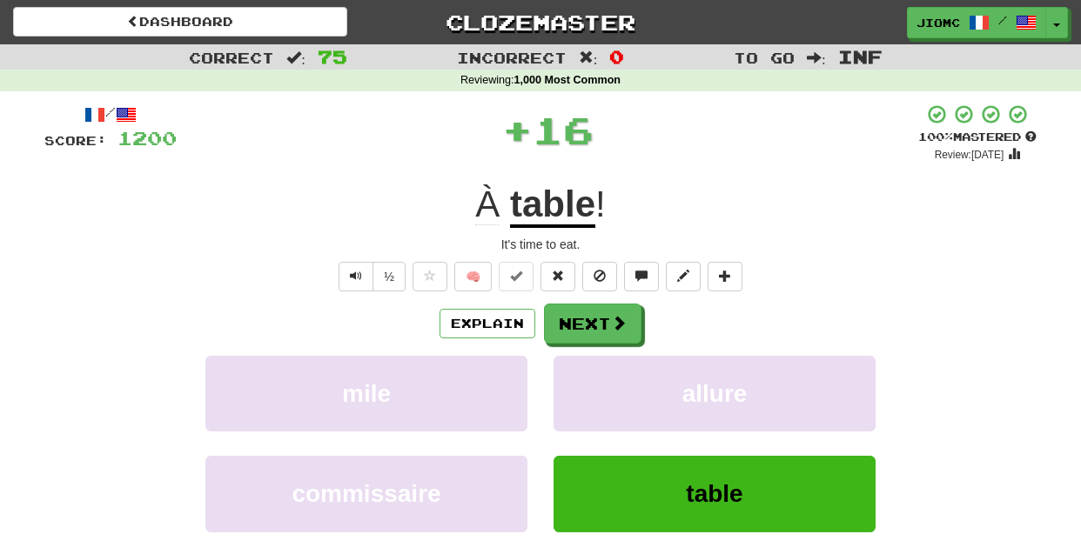
click at [573, 366] on button "allure" at bounding box center [715, 394] width 322 height 76
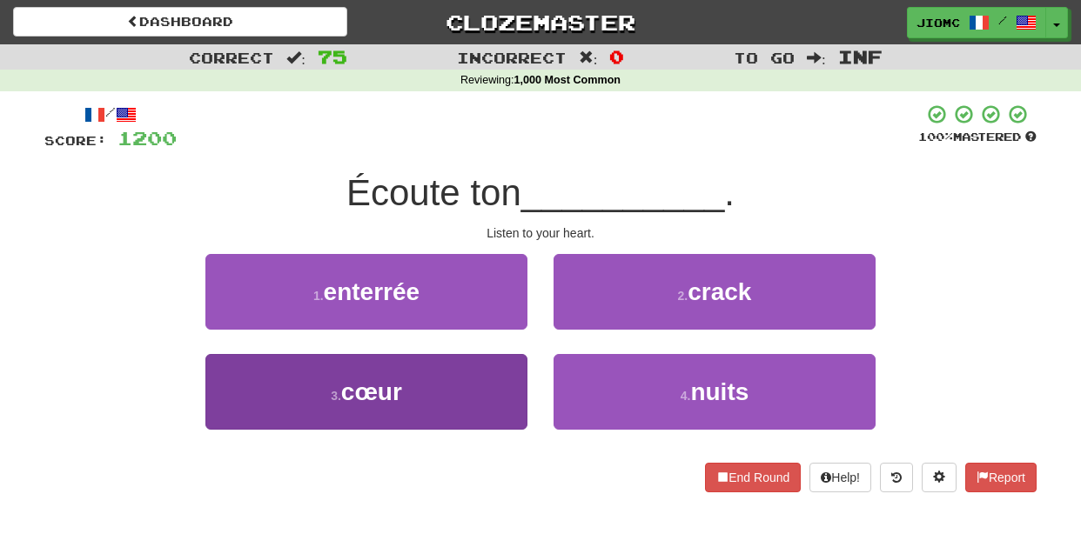
click at [485, 383] on button "3 . cœur" at bounding box center [366, 392] width 322 height 76
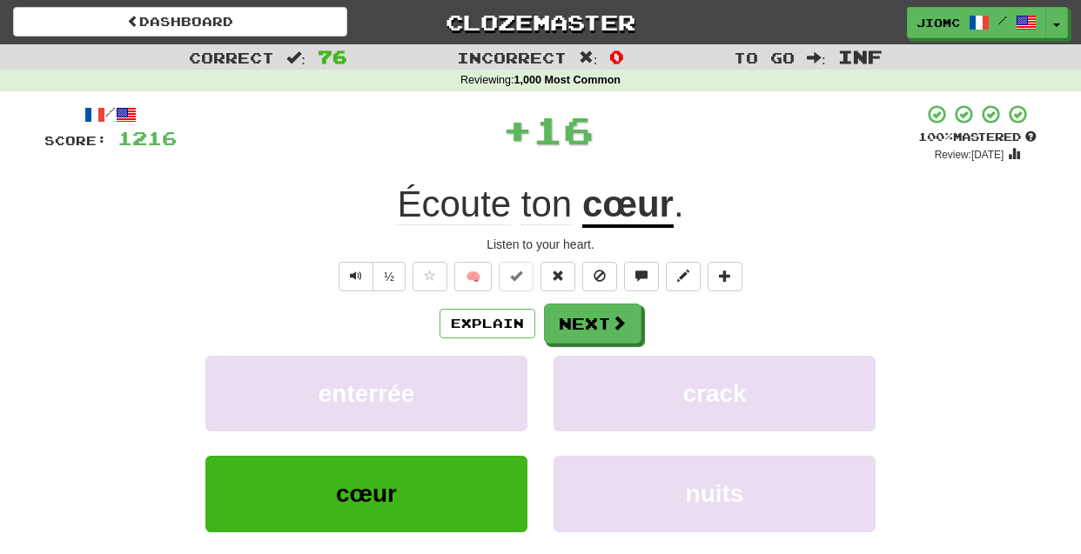
click at [485, 383] on button "enterrée" at bounding box center [366, 394] width 322 height 76
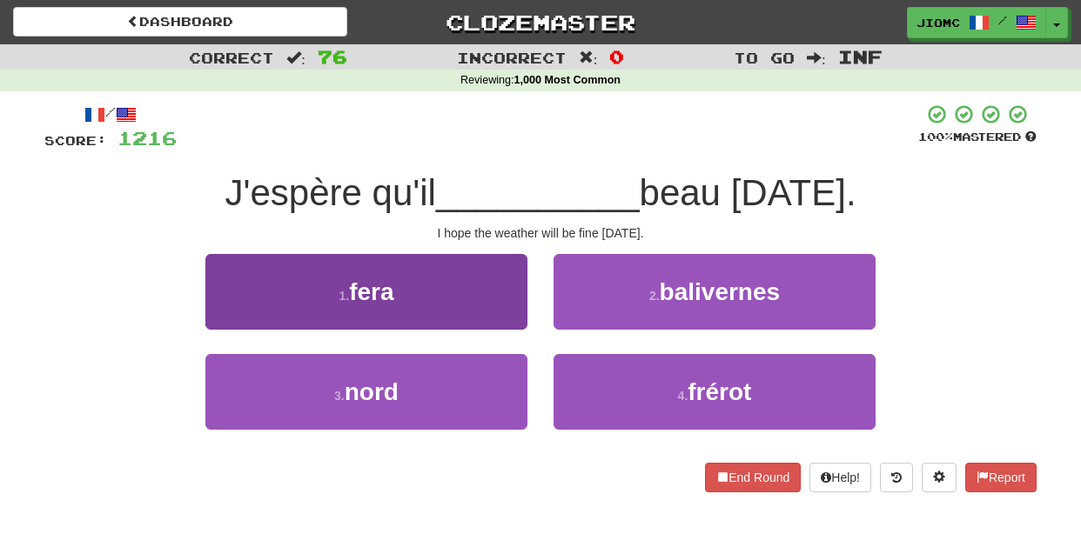
click at [512, 318] on button "1 . fera" at bounding box center [366, 292] width 322 height 76
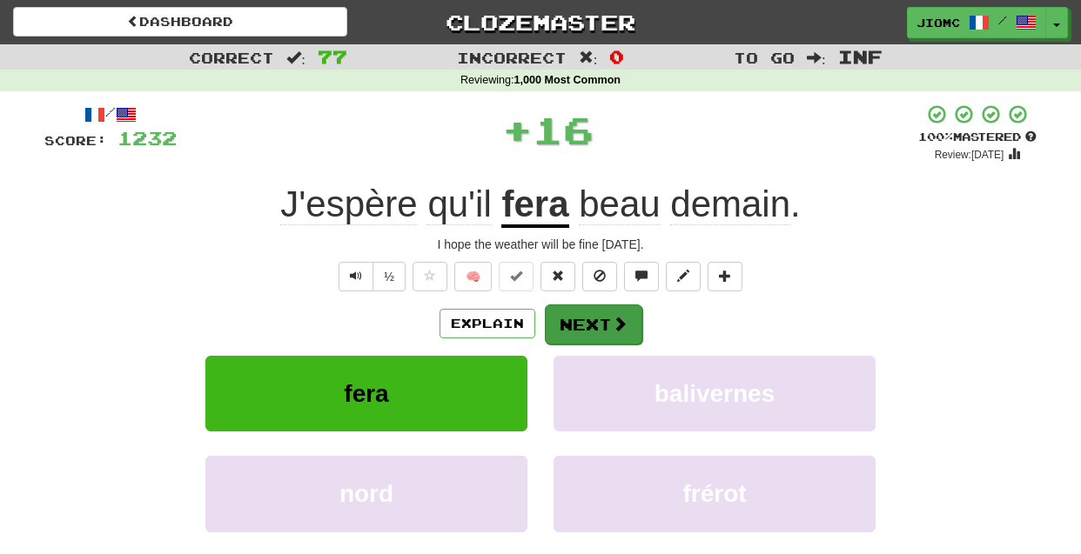
click at [591, 328] on button "Next" at bounding box center [593, 325] width 97 height 40
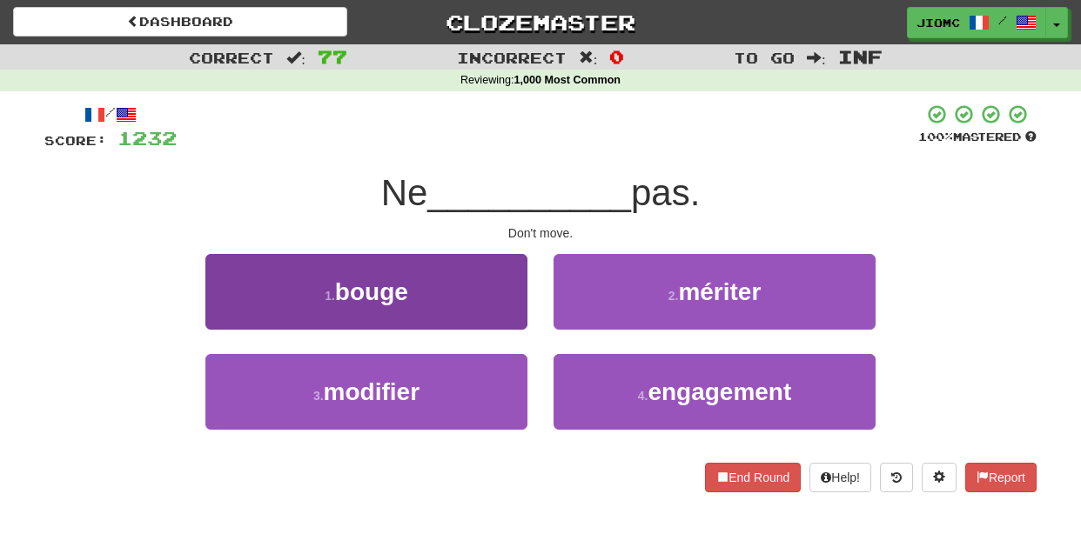
click at [495, 302] on button "1 . bouge" at bounding box center [366, 292] width 322 height 76
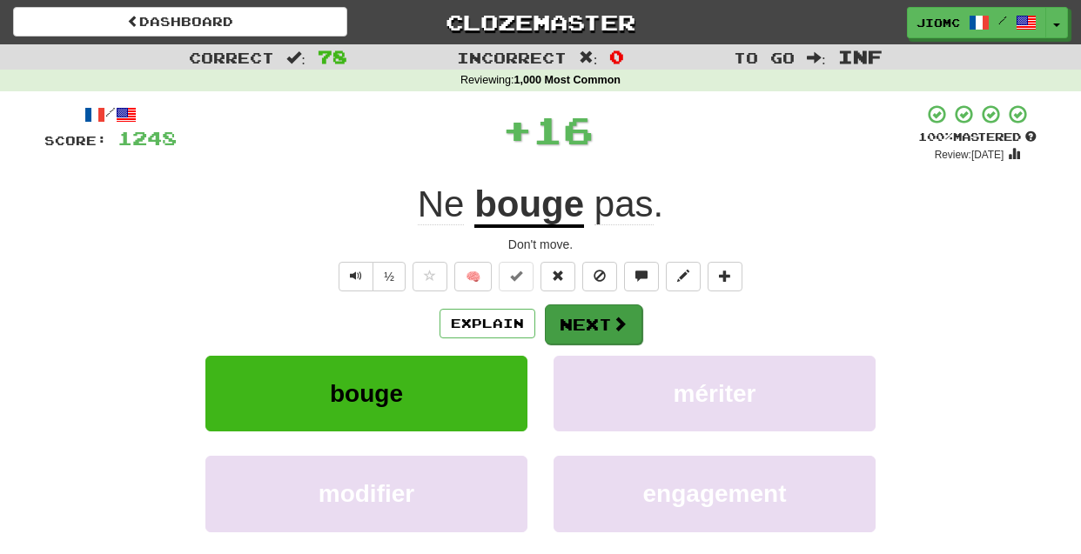
click at [564, 315] on button "Next" at bounding box center [593, 325] width 97 height 40
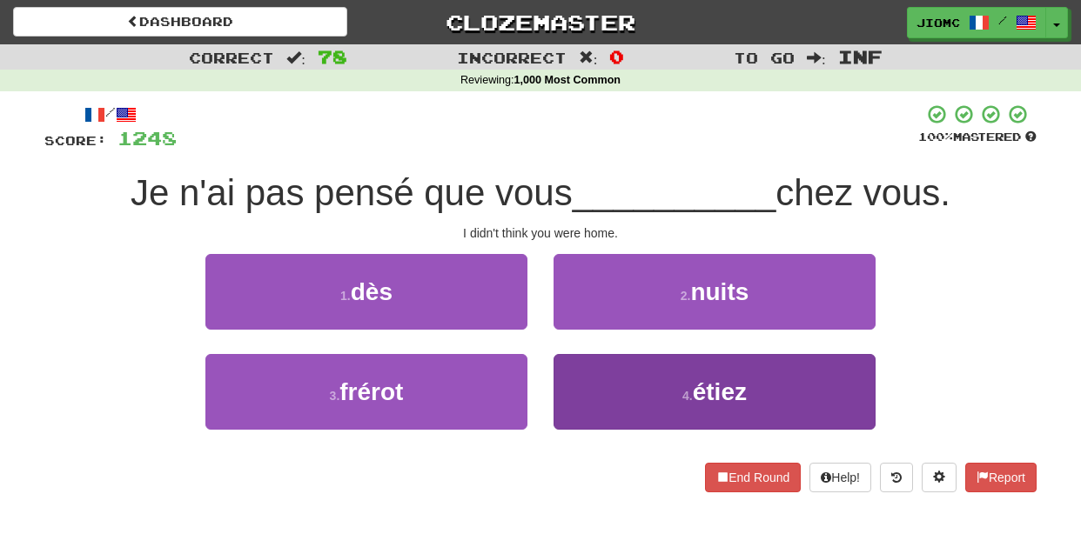
click at [596, 400] on button "4 . étiez" at bounding box center [715, 392] width 322 height 76
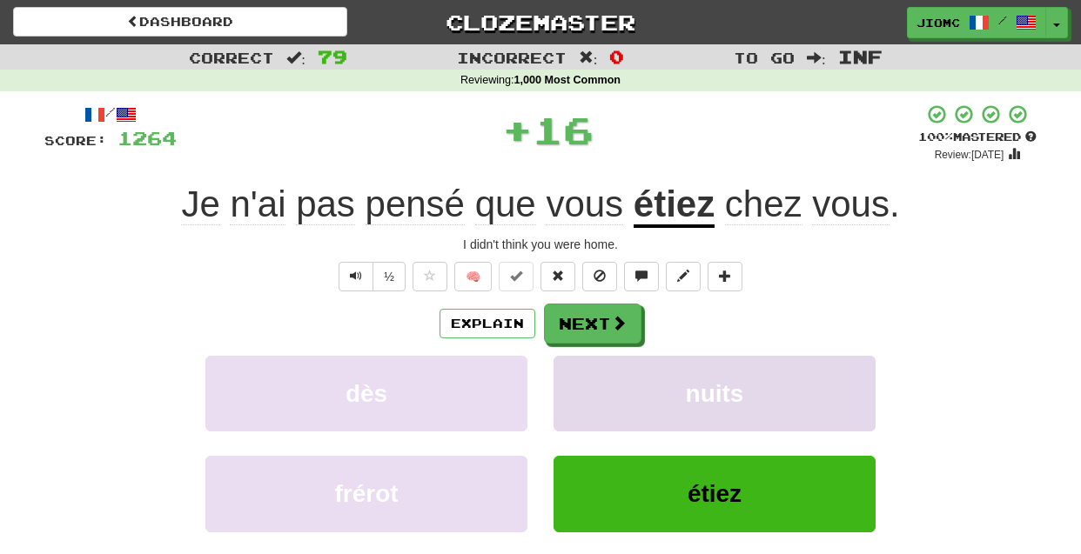
click at [588, 391] on button "nuits" at bounding box center [715, 394] width 322 height 76
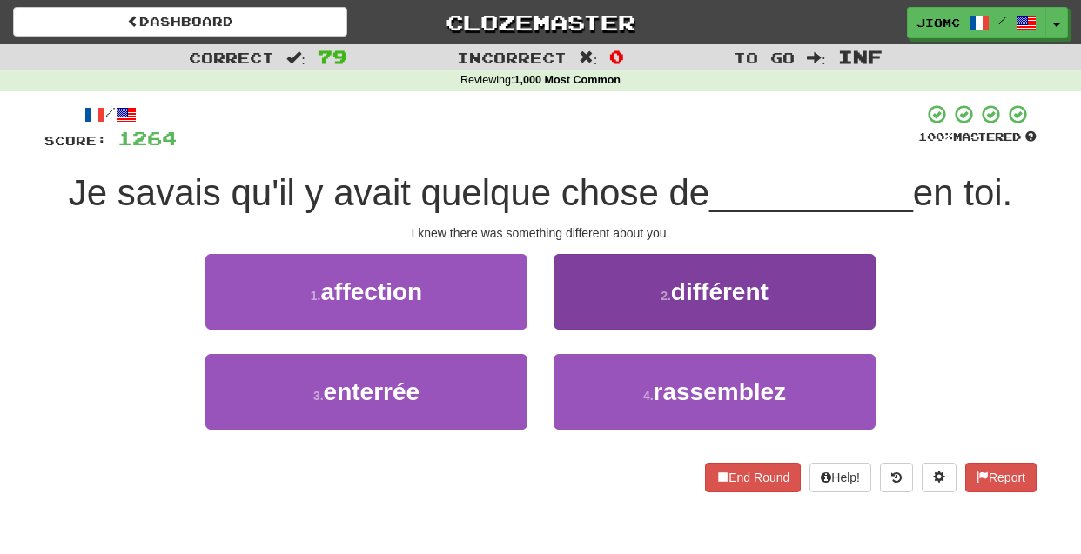
click at [577, 319] on button "2 . différent" at bounding box center [715, 292] width 322 height 76
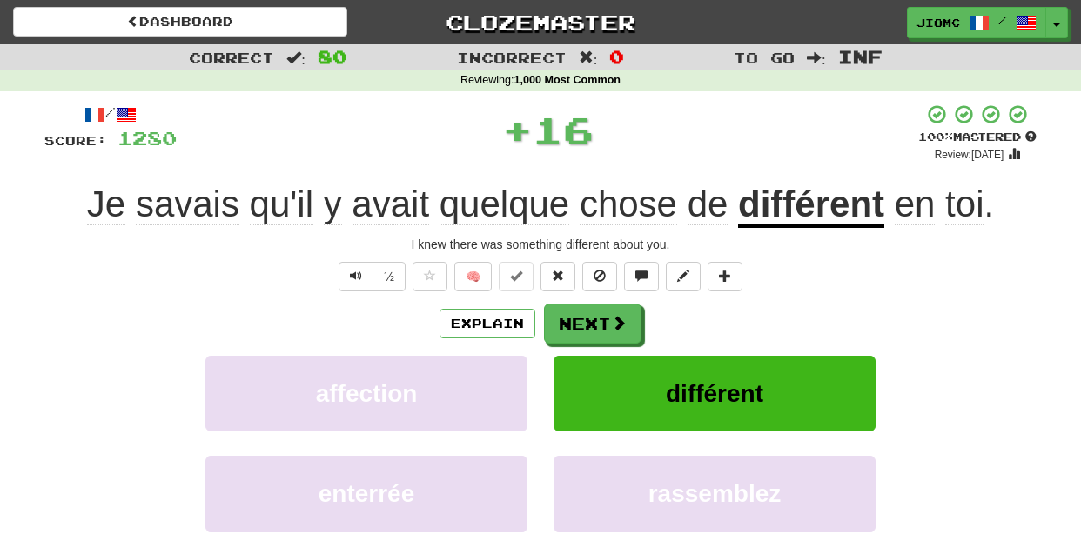
click at [577, 319] on button "Next" at bounding box center [592, 324] width 97 height 40
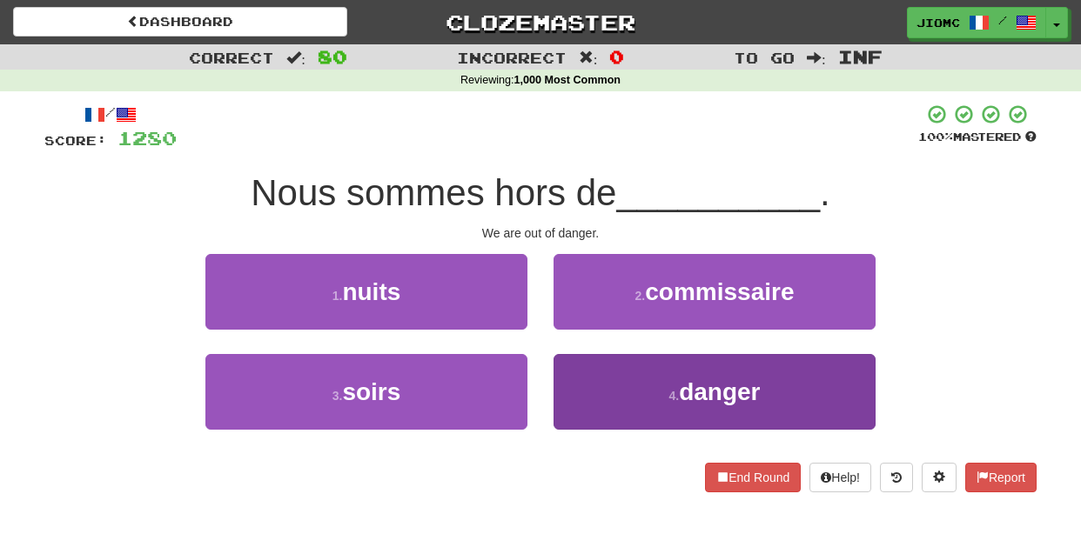
click at [581, 374] on button "4 . danger" at bounding box center [715, 392] width 322 height 76
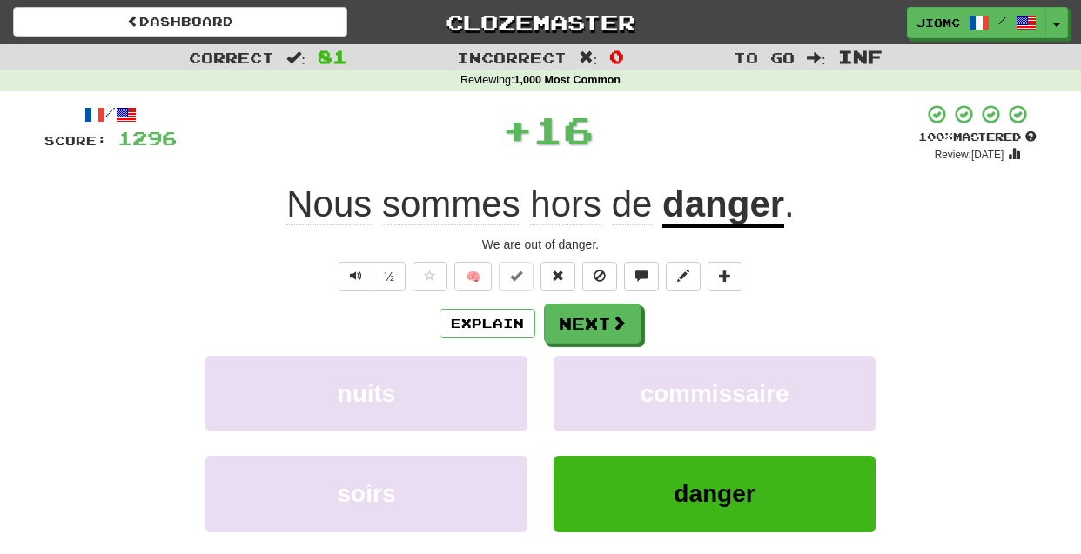
click at [581, 374] on button "commissaire" at bounding box center [715, 394] width 322 height 76
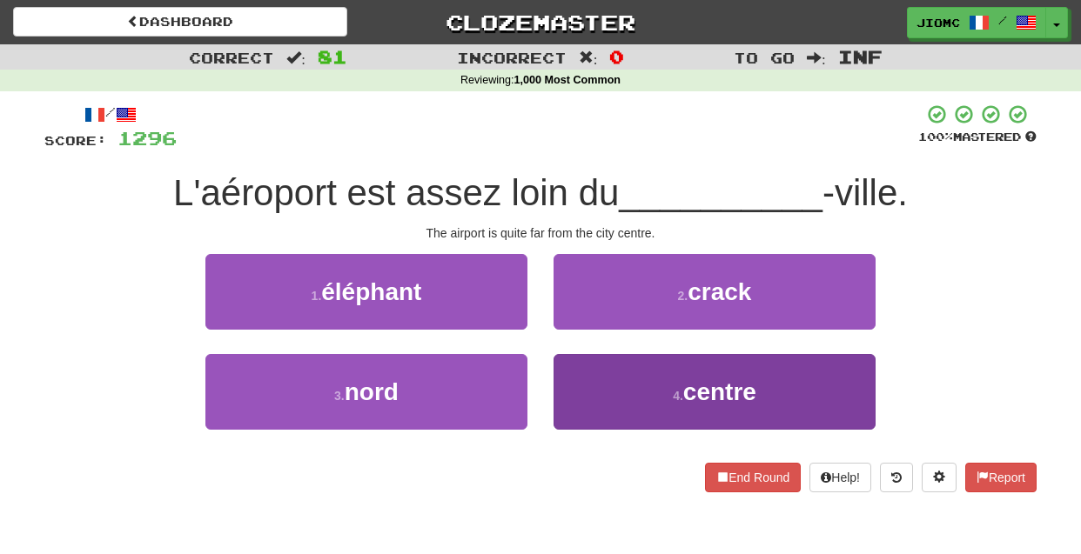
click at [581, 376] on button "4 . centre" at bounding box center [715, 392] width 322 height 76
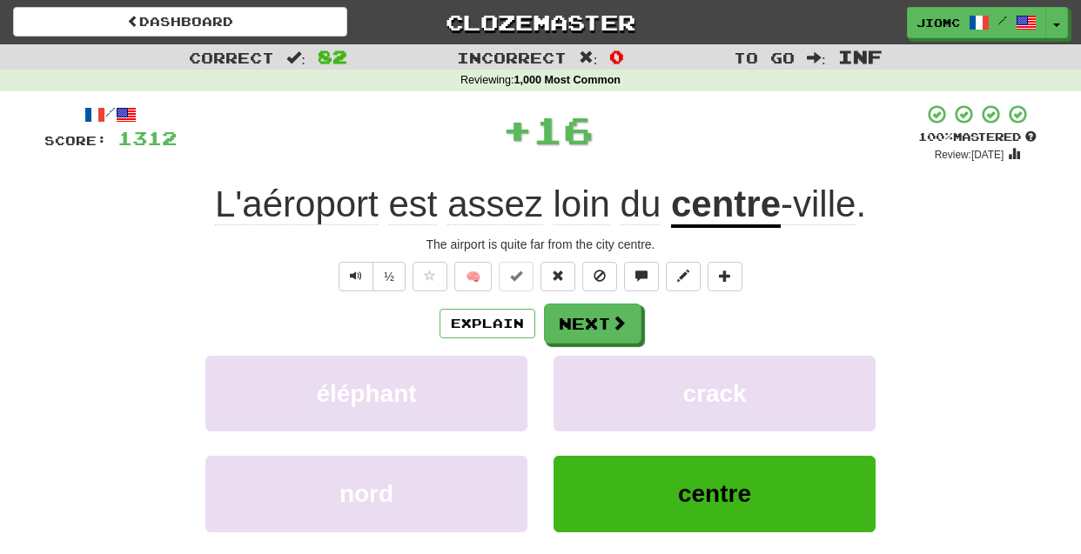
click at [581, 376] on button "crack" at bounding box center [715, 394] width 322 height 76
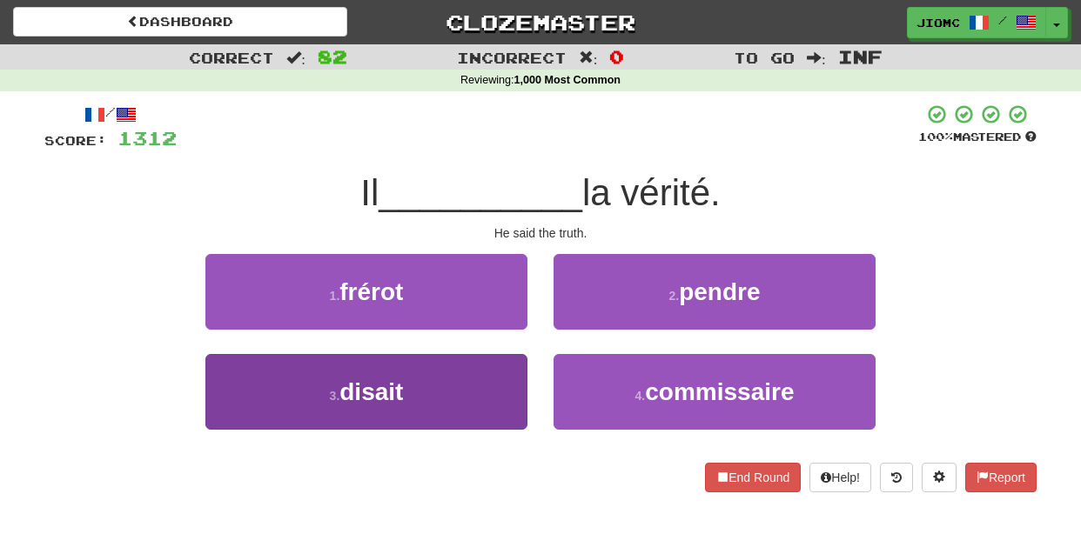
click at [503, 379] on button "3 . disait" at bounding box center [366, 392] width 322 height 76
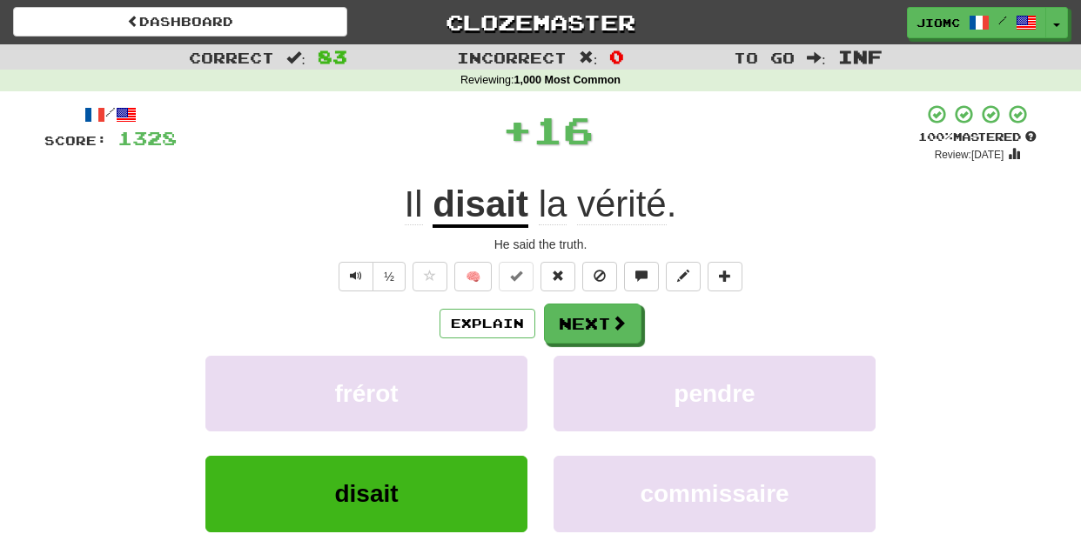
click at [503, 379] on button "frérot" at bounding box center [366, 394] width 322 height 76
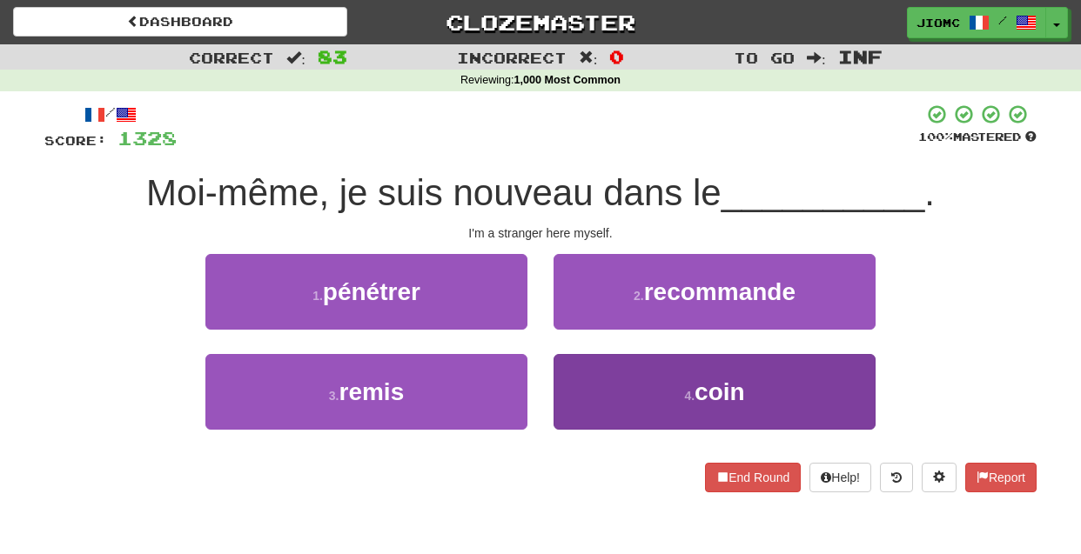
click at [596, 379] on button "4 . coin" at bounding box center [715, 392] width 322 height 76
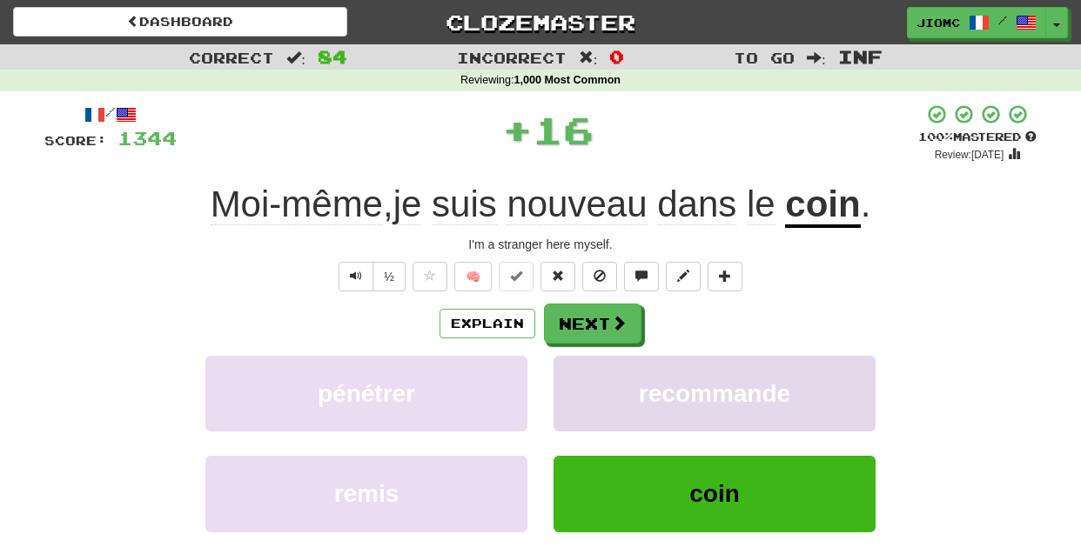
click at [594, 379] on button "recommande" at bounding box center [715, 394] width 322 height 76
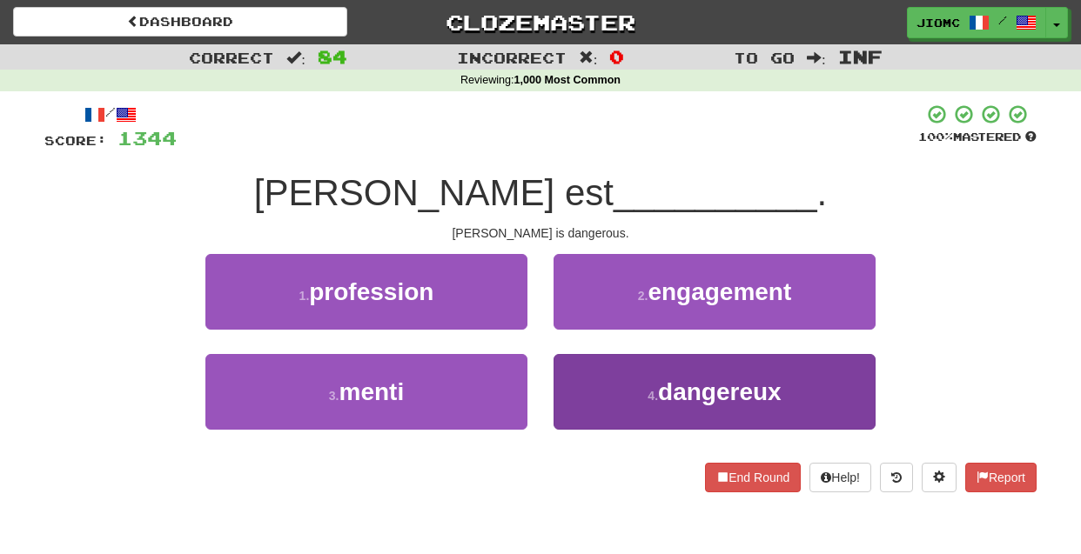
click at [589, 379] on button "4 . dangereux" at bounding box center [715, 392] width 322 height 76
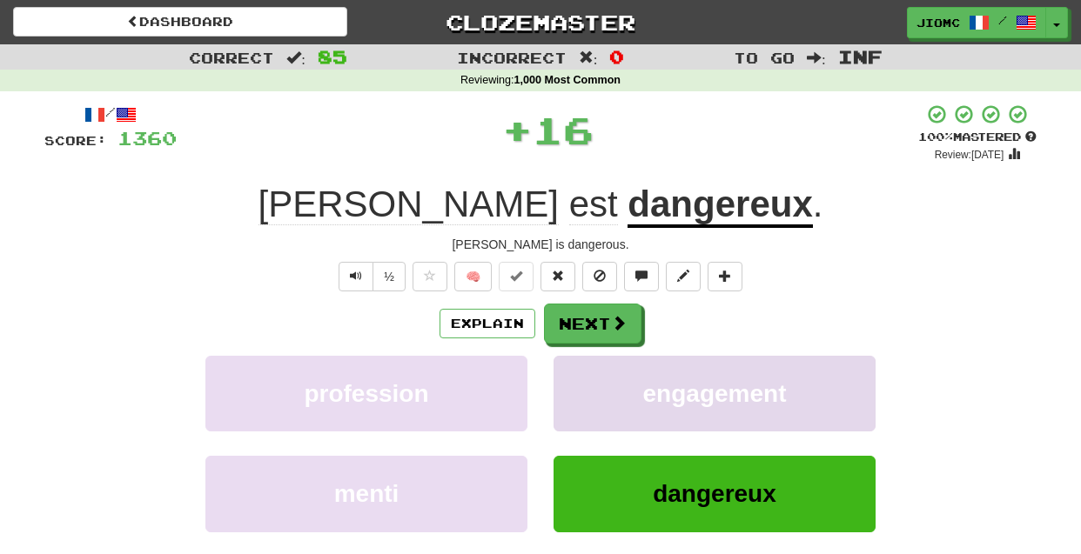
click at [588, 380] on button "engagement" at bounding box center [715, 394] width 322 height 76
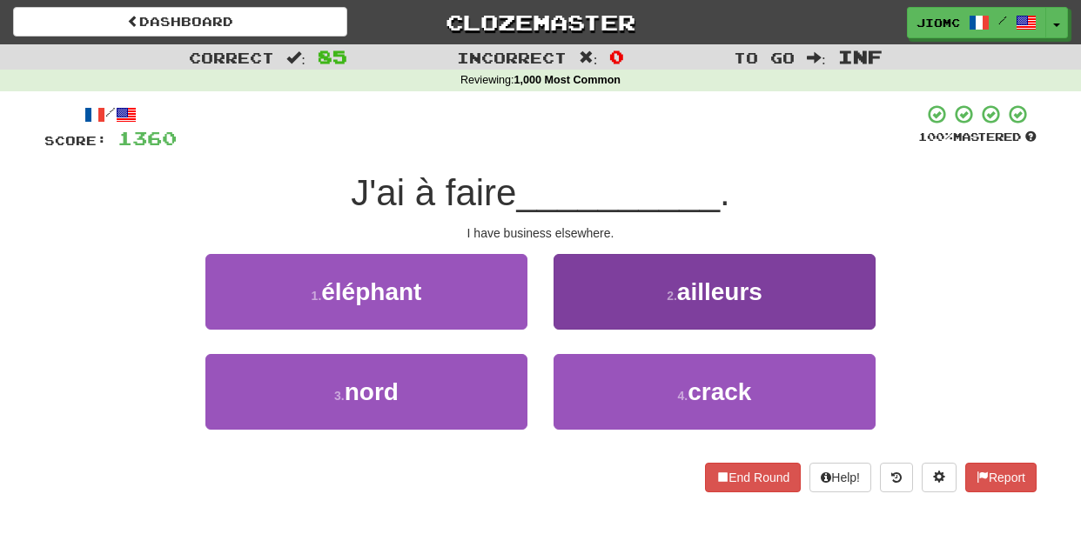
click at [565, 312] on button "2 . ailleurs" at bounding box center [715, 292] width 322 height 76
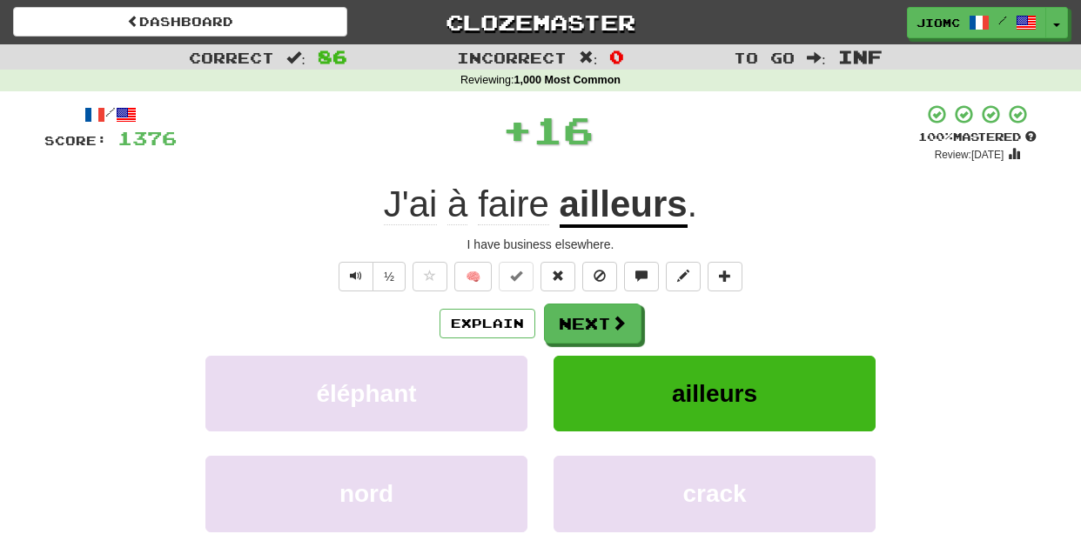
click at [567, 313] on button "Next" at bounding box center [592, 324] width 97 height 40
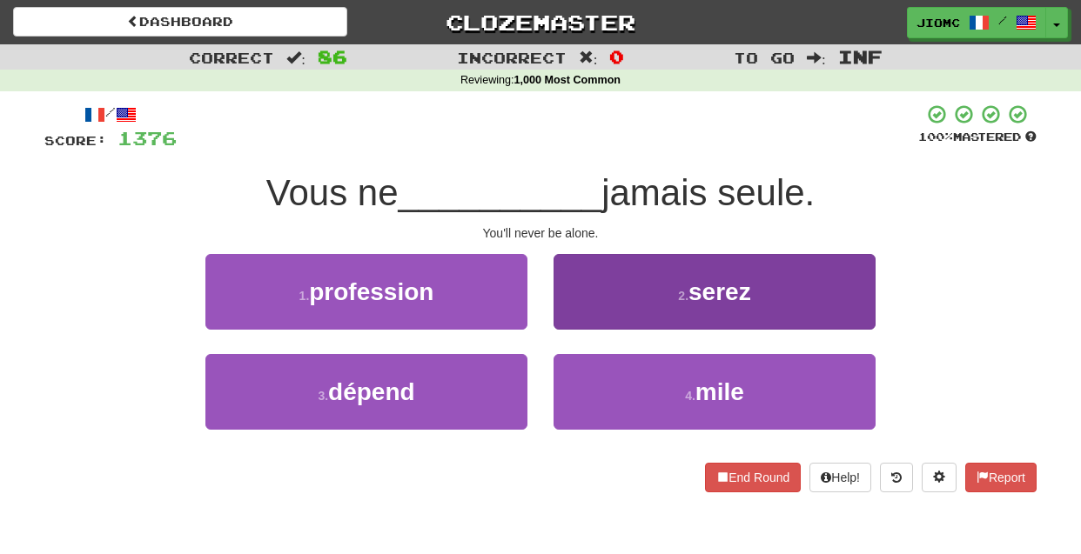
click at [582, 321] on button "2 . serez" at bounding box center [715, 292] width 322 height 76
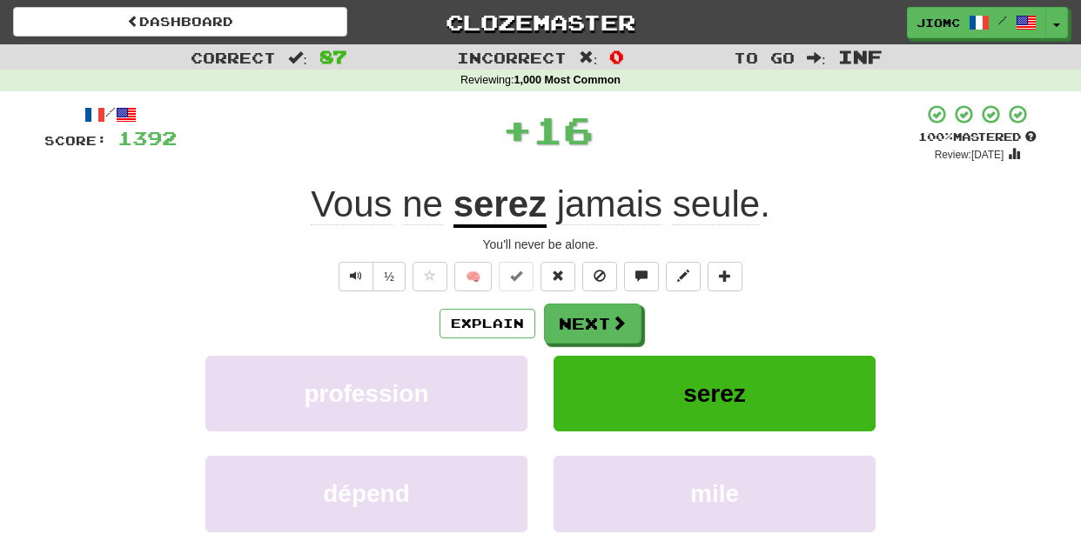
click at [582, 321] on button "Next" at bounding box center [592, 324] width 97 height 40
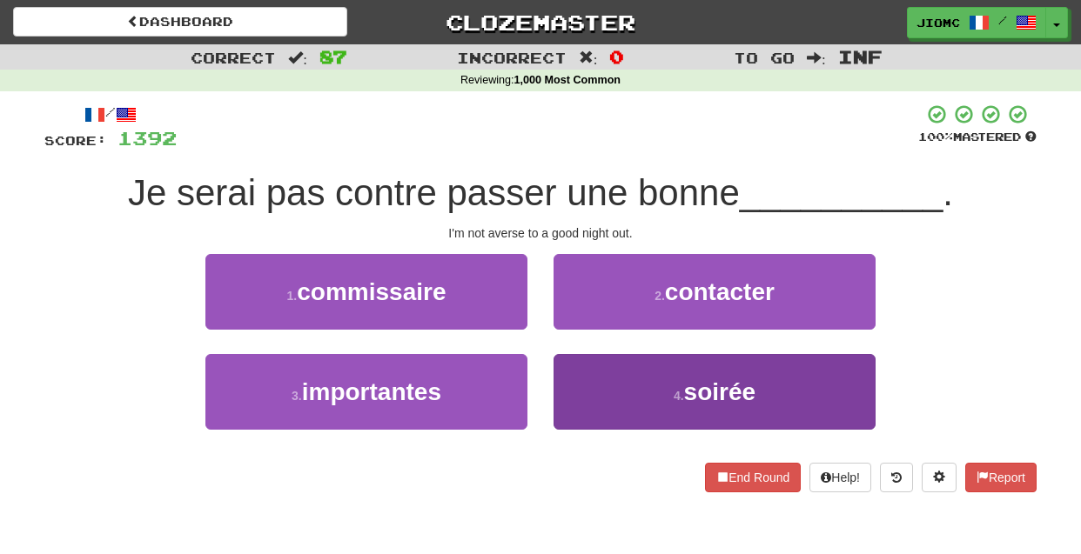
click at [589, 365] on button "4 . soirée" at bounding box center [715, 392] width 322 height 76
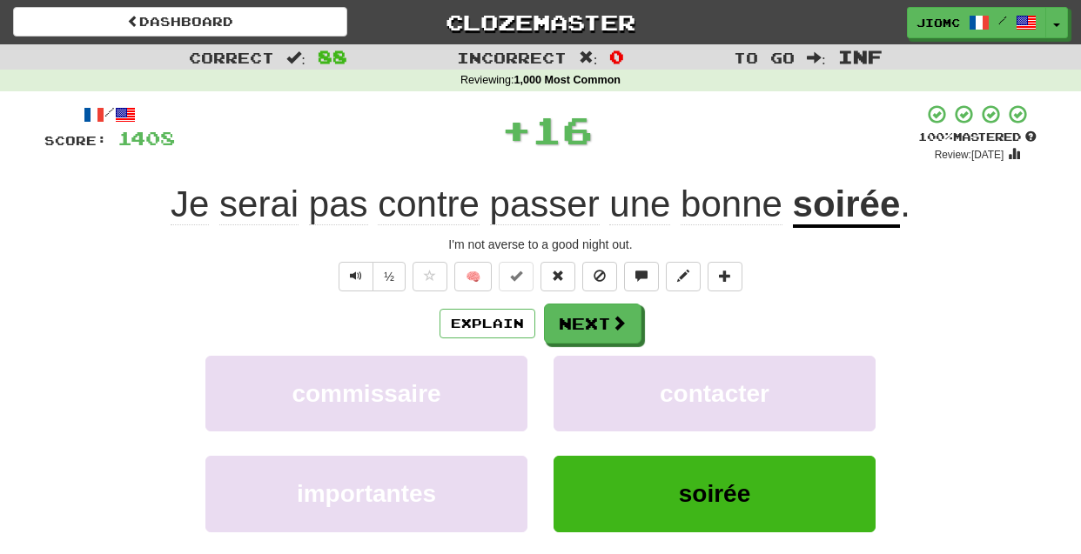
click at [589, 365] on button "contacter" at bounding box center [715, 394] width 322 height 76
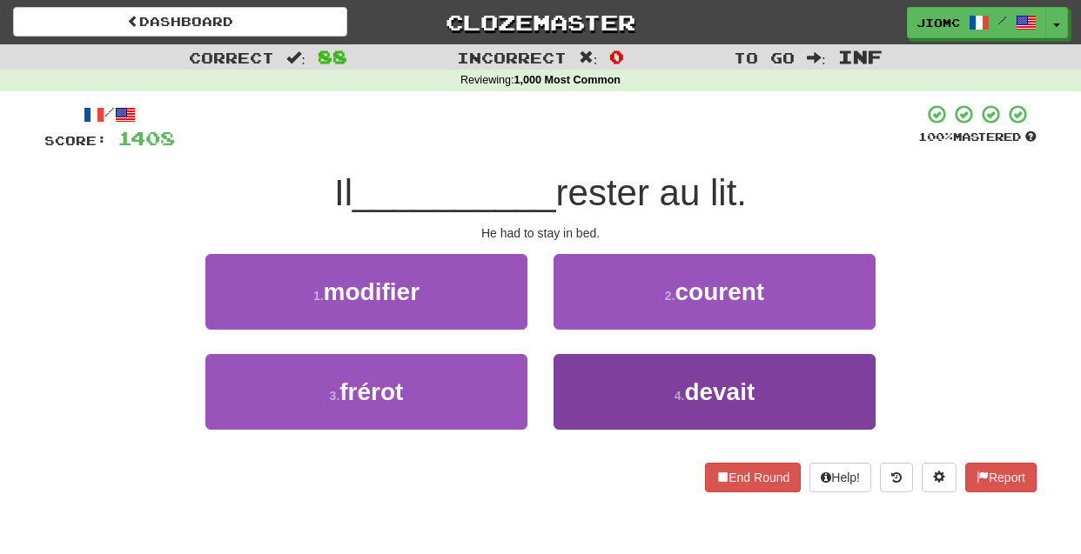
click at [581, 394] on button "4 . devait" at bounding box center [715, 392] width 322 height 76
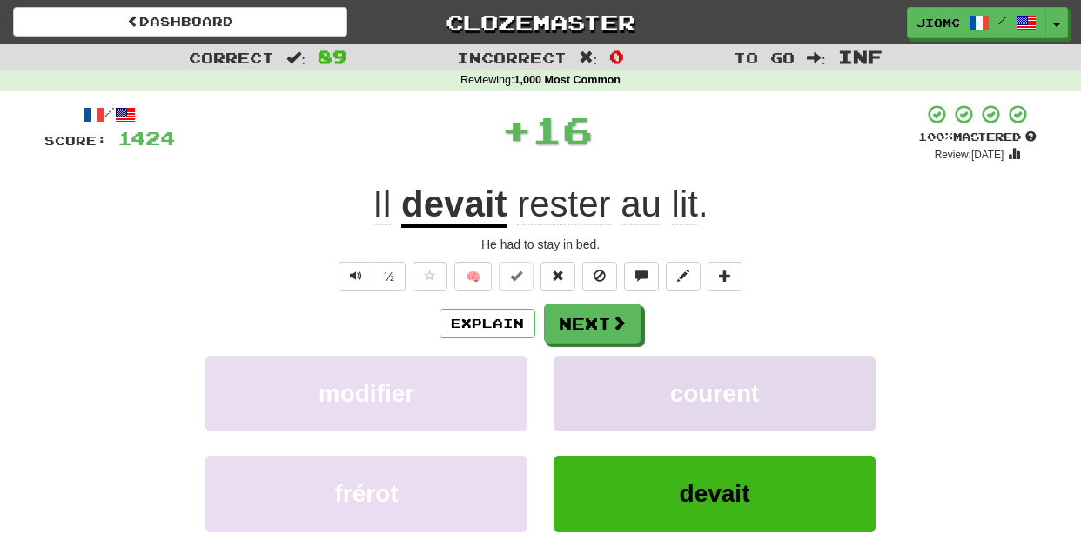
click at [581, 394] on button "courent" at bounding box center [715, 394] width 322 height 76
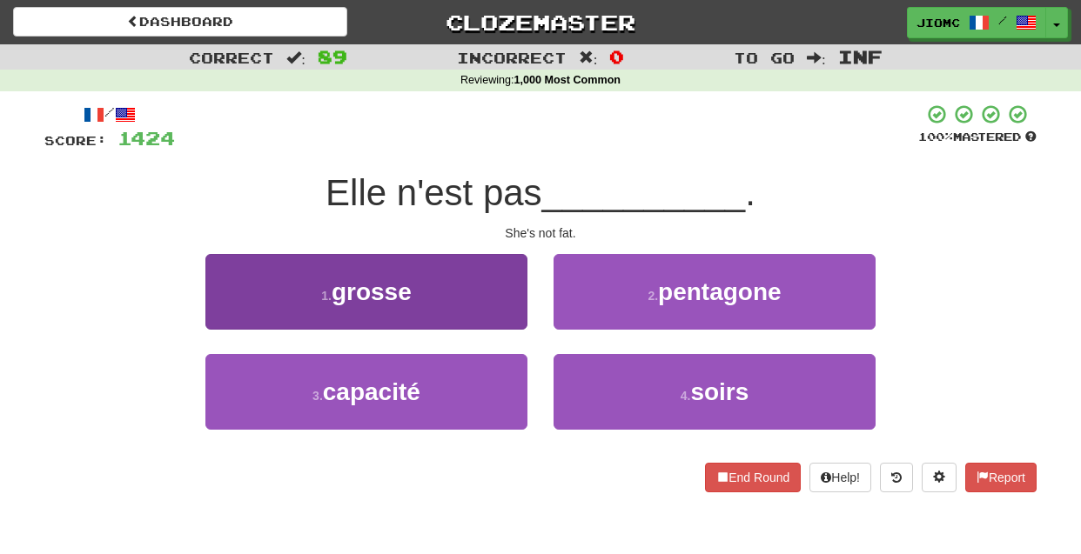
click at [502, 309] on button "1 . grosse" at bounding box center [366, 292] width 322 height 76
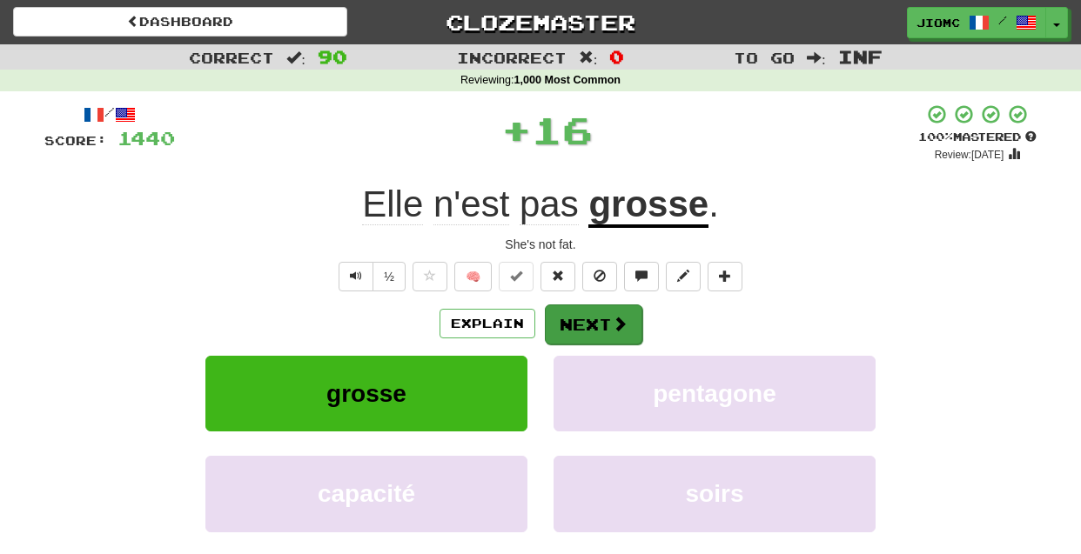
click at [572, 325] on button "Next" at bounding box center [593, 325] width 97 height 40
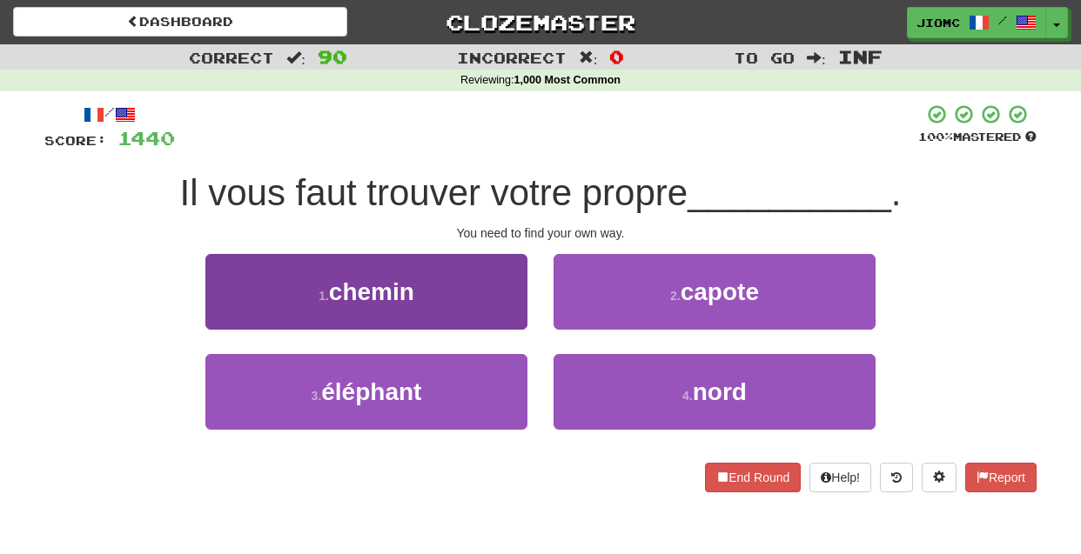
click at [487, 312] on button "1 . chemin" at bounding box center [366, 292] width 322 height 76
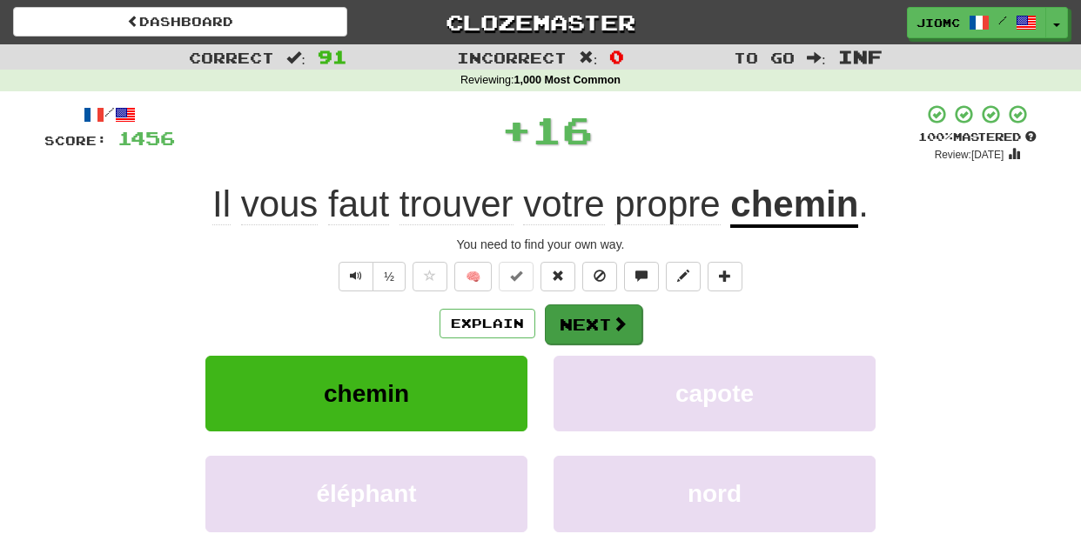
click at [606, 324] on button "Next" at bounding box center [593, 325] width 97 height 40
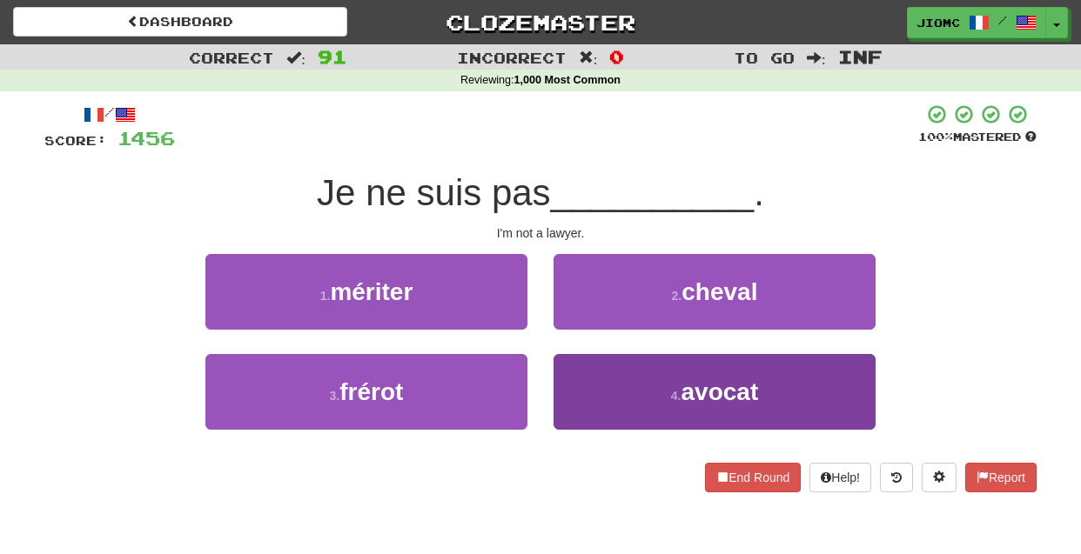
click at [572, 375] on button "4 . avocat" at bounding box center [715, 392] width 322 height 76
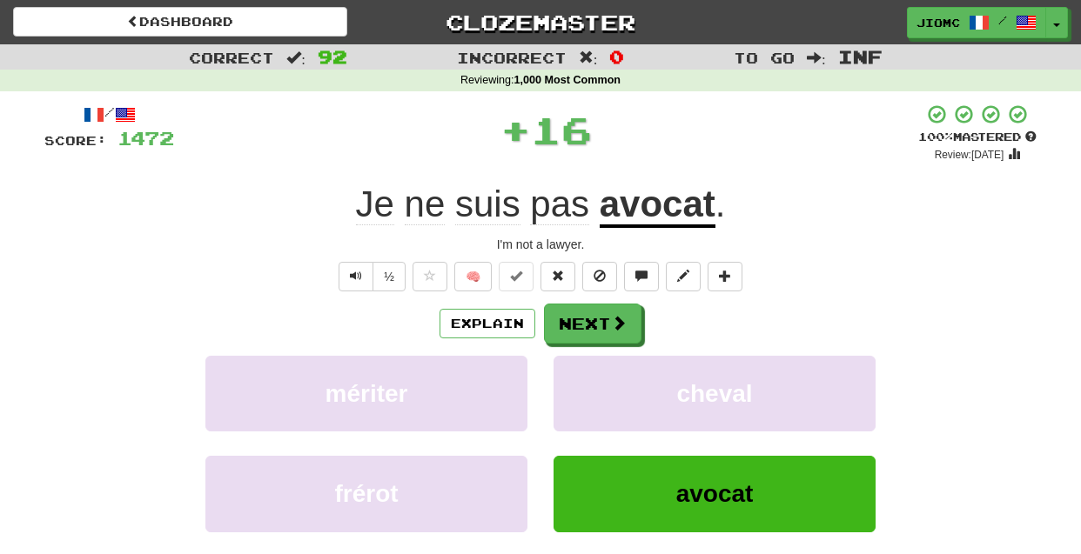
click at [572, 375] on button "cheval" at bounding box center [715, 394] width 322 height 76
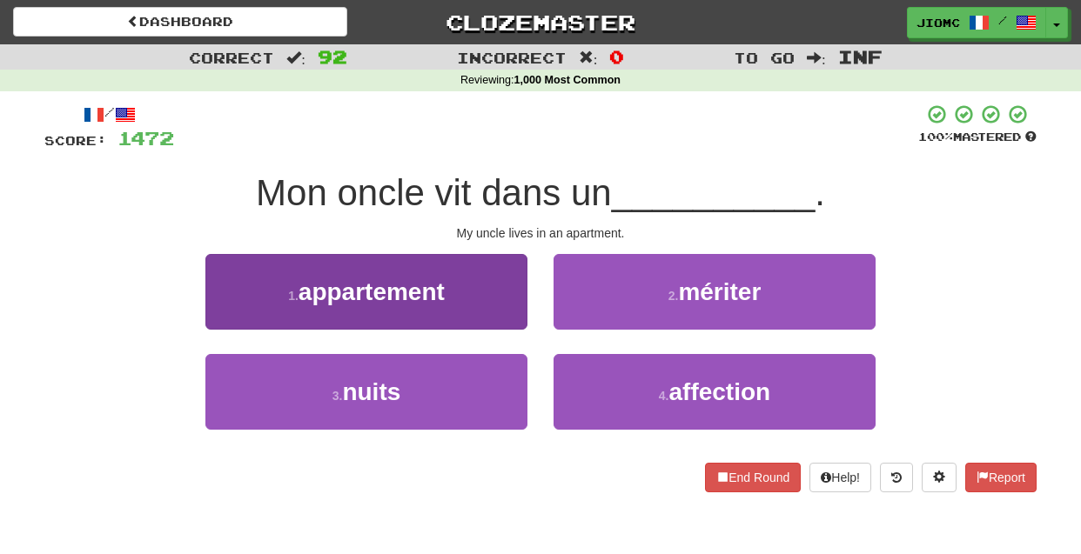
click at [510, 311] on button "1 . appartement" at bounding box center [366, 292] width 322 height 76
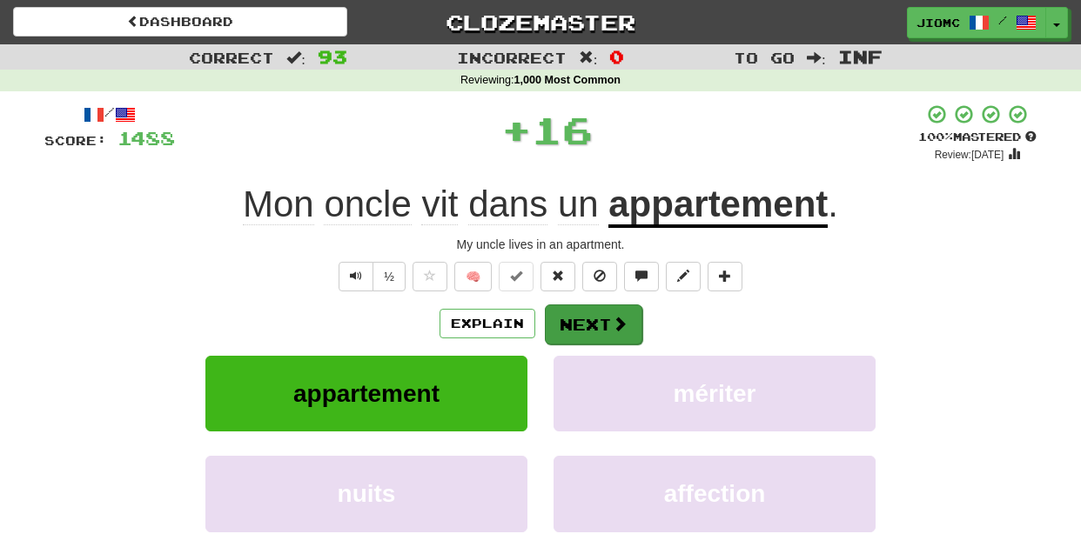
click at [563, 316] on button "Next" at bounding box center [593, 325] width 97 height 40
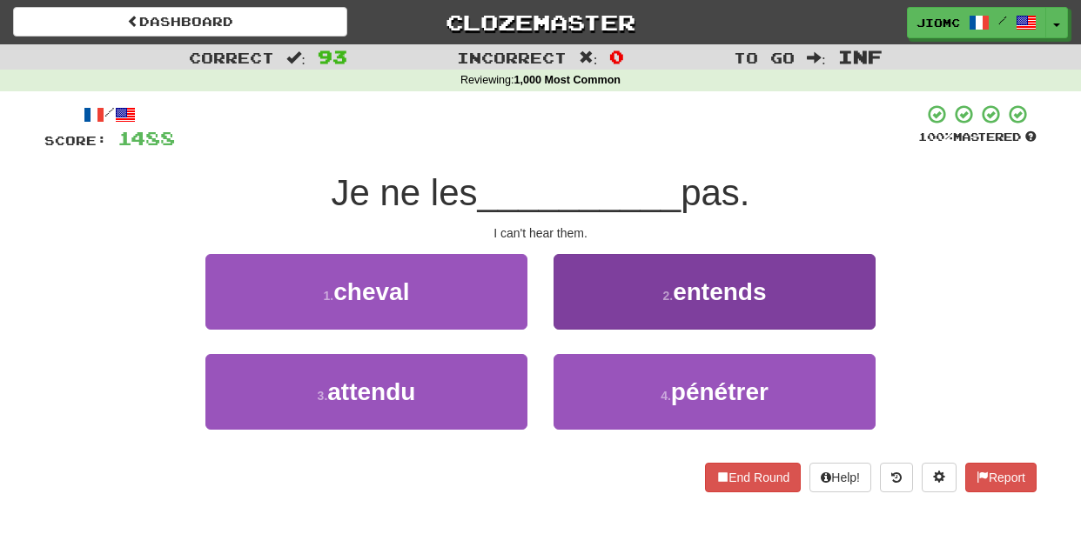
click at [585, 320] on button "2 . entends" at bounding box center [715, 292] width 322 height 76
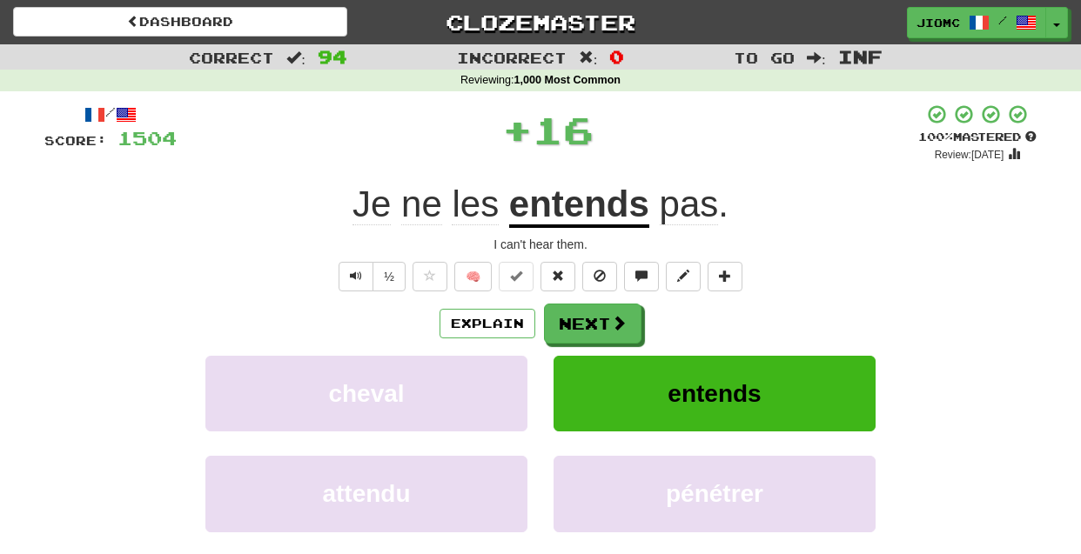
click at [585, 320] on button "Next" at bounding box center [592, 324] width 97 height 40
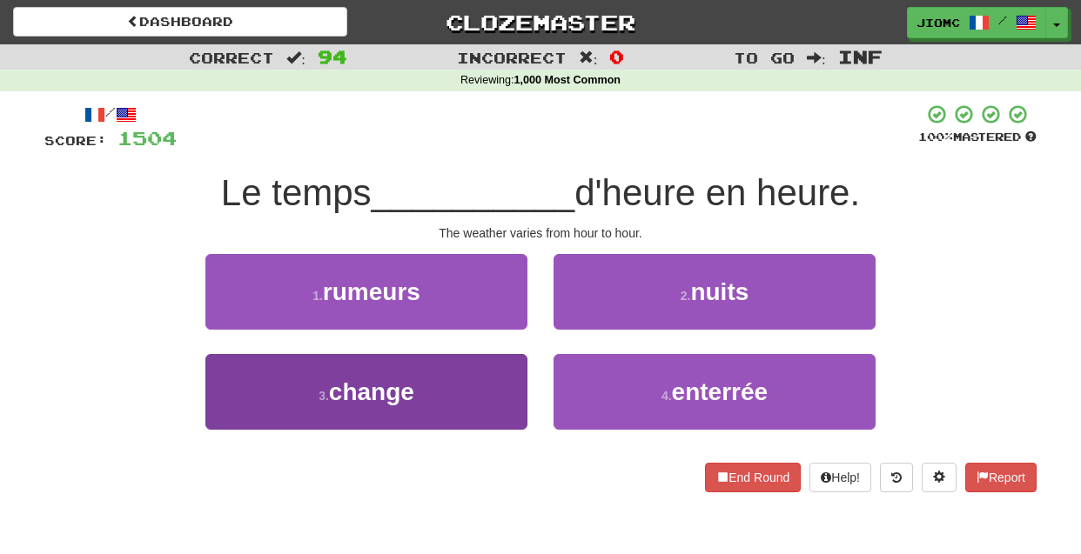
click at [506, 385] on button "3 . change" at bounding box center [366, 392] width 322 height 76
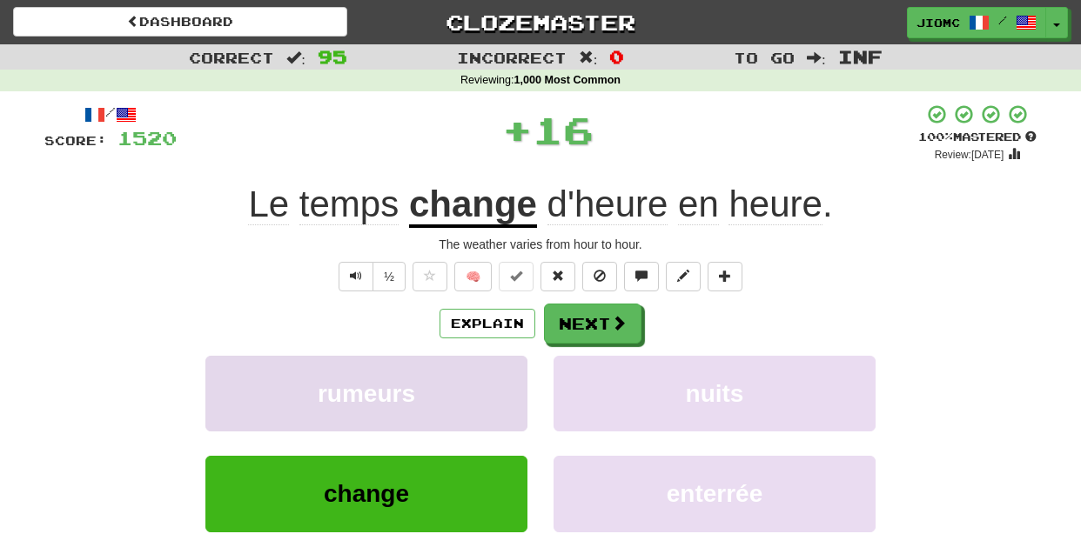
click at [506, 384] on button "rumeurs" at bounding box center [366, 394] width 322 height 76
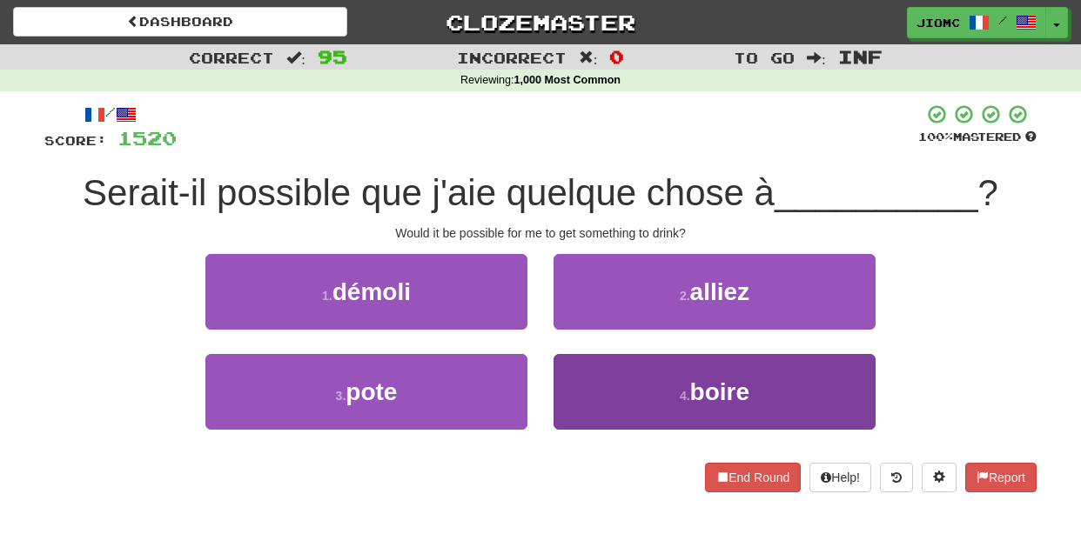
click at [601, 385] on button "4 . boire" at bounding box center [715, 392] width 322 height 76
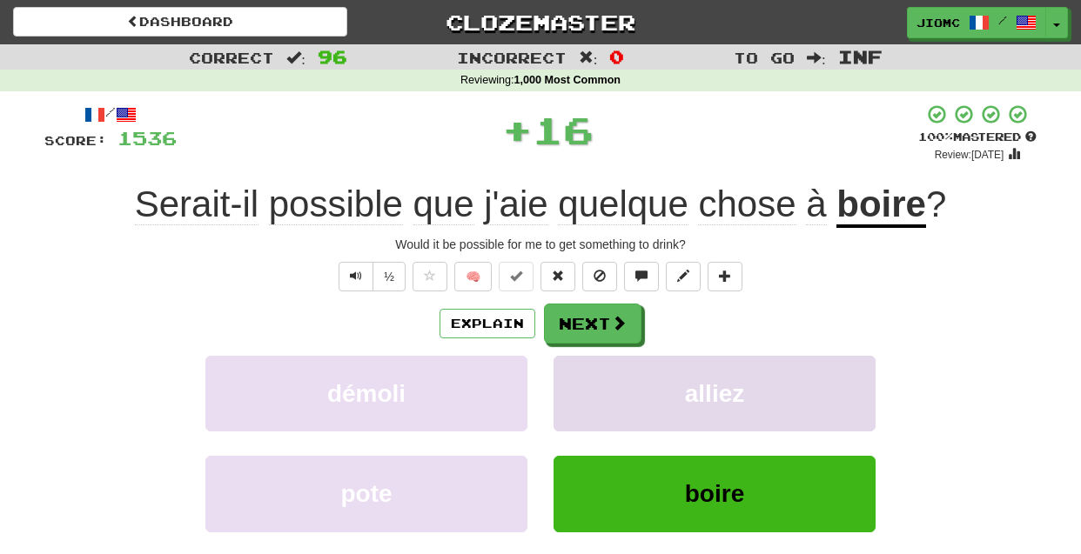
click at [589, 380] on button "alliez" at bounding box center [715, 394] width 322 height 76
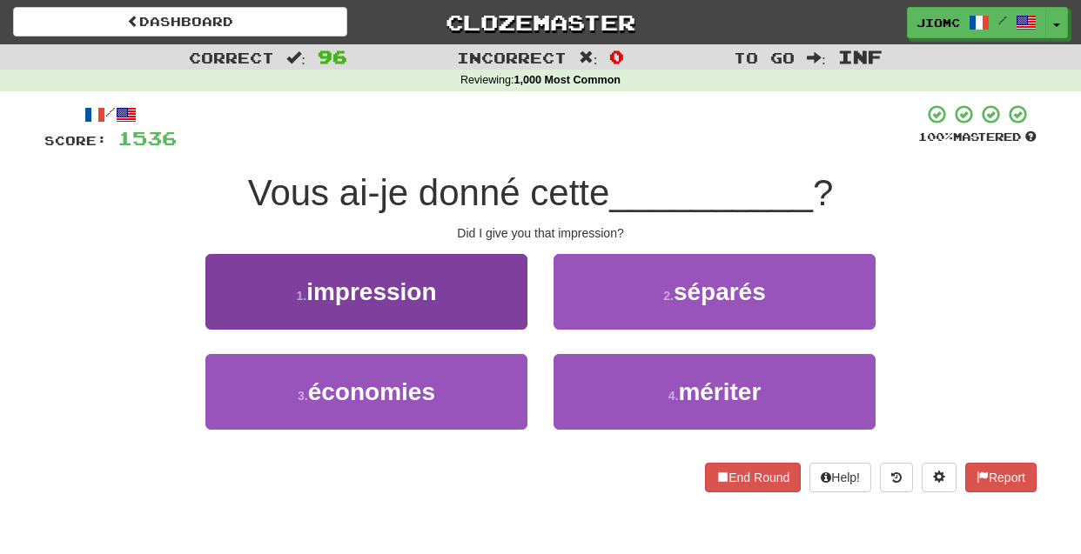
click at [508, 309] on button "1 . impression" at bounding box center [366, 292] width 322 height 76
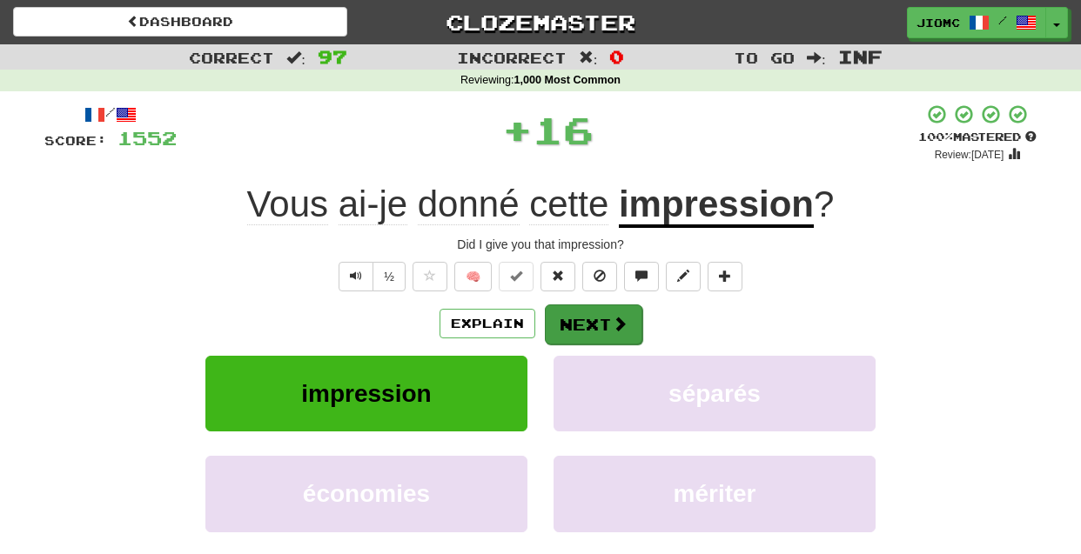
click at [573, 325] on button "Next" at bounding box center [593, 325] width 97 height 40
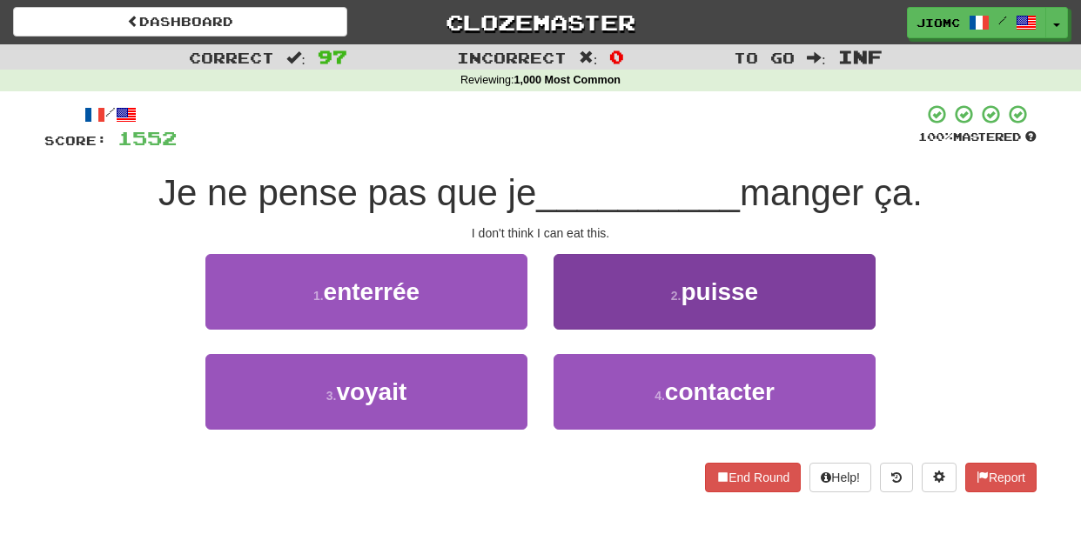
click at [581, 317] on button "2 . puisse" at bounding box center [715, 292] width 322 height 76
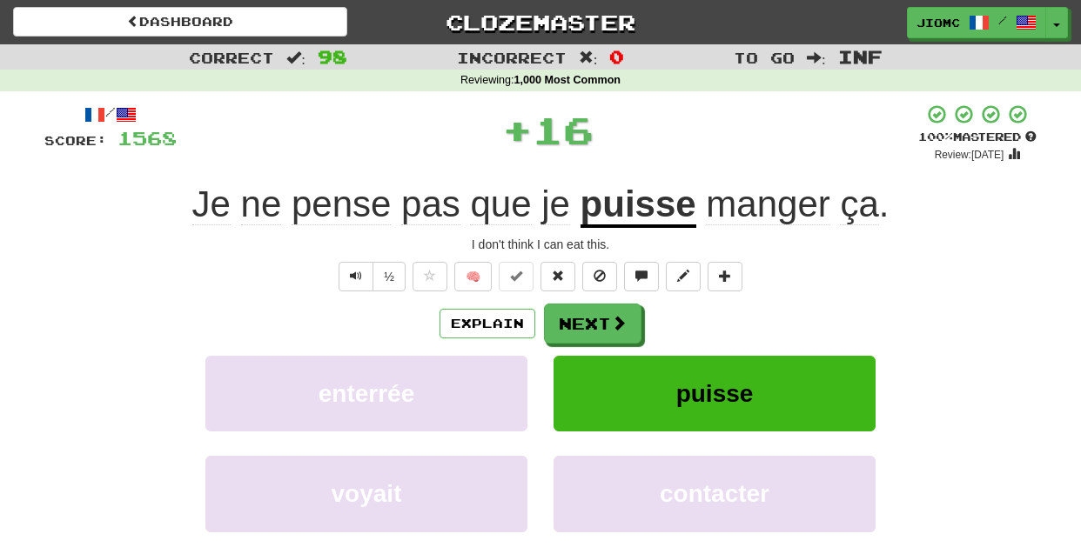
click at [582, 319] on button "Next" at bounding box center [592, 324] width 97 height 40
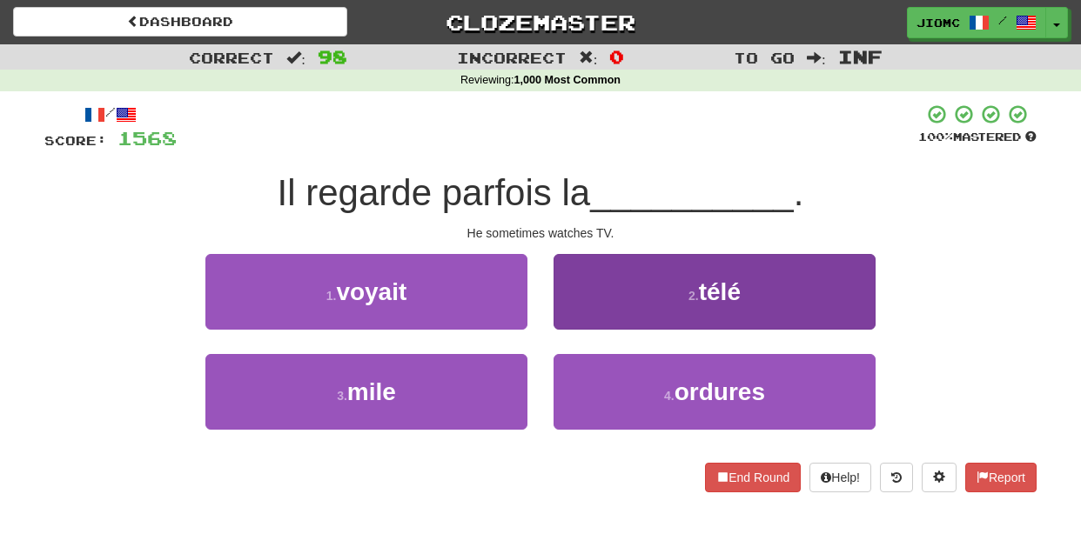
click at [583, 319] on button "2 . télé" at bounding box center [715, 292] width 322 height 76
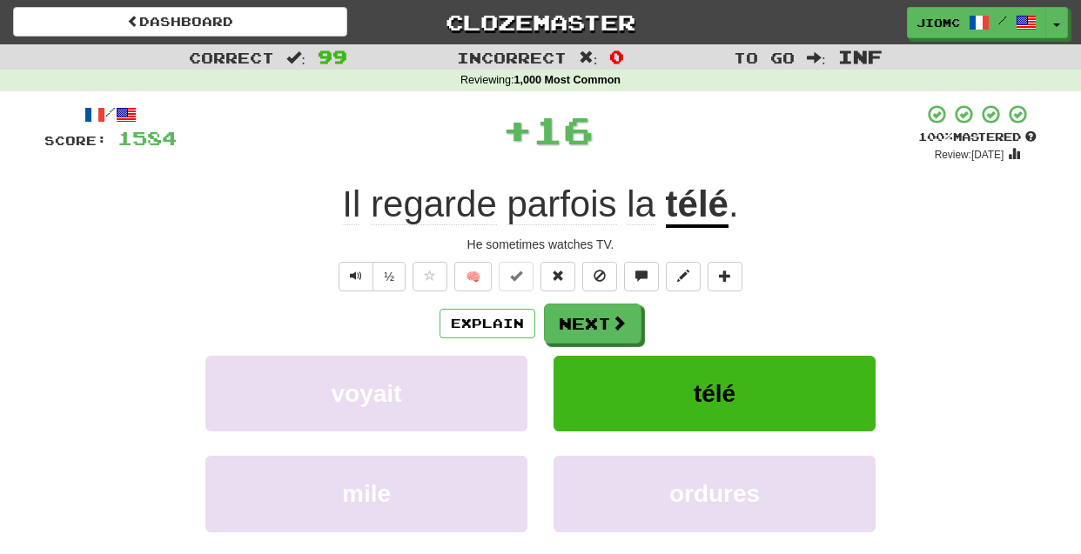
click at [583, 319] on button "Next" at bounding box center [592, 324] width 97 height 40
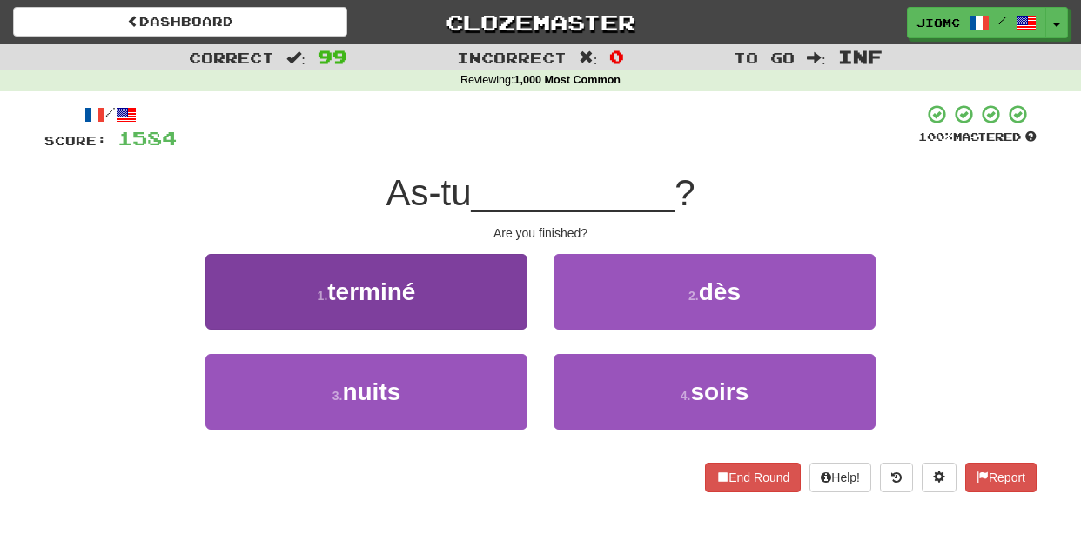
click at [510, 303] on button "1 . terminé" at bounding box center [366, 292] width 322 height 76
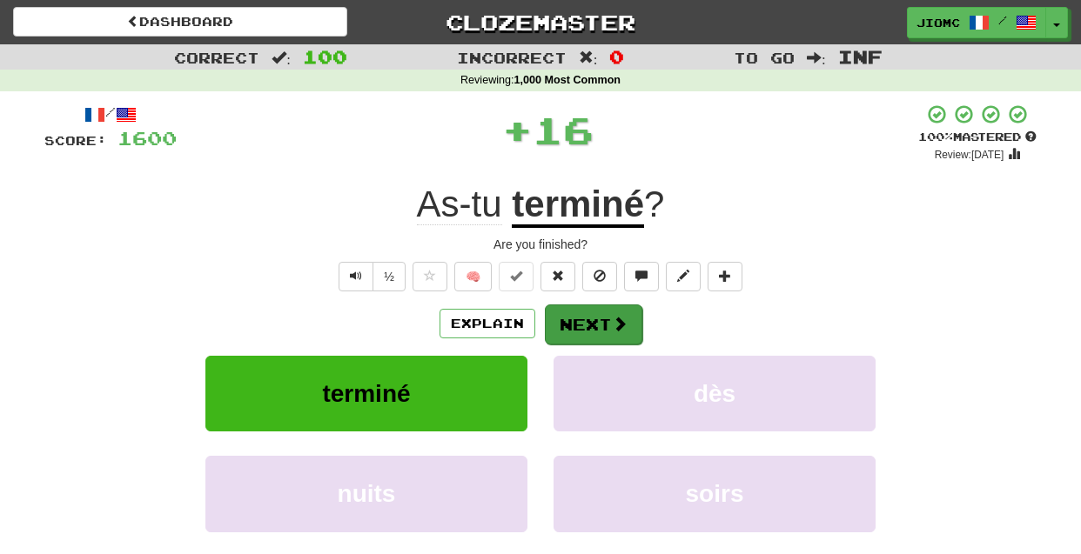
click at [561, 312] on button "Next" at bounding box center [593, 325] width 97 height 40
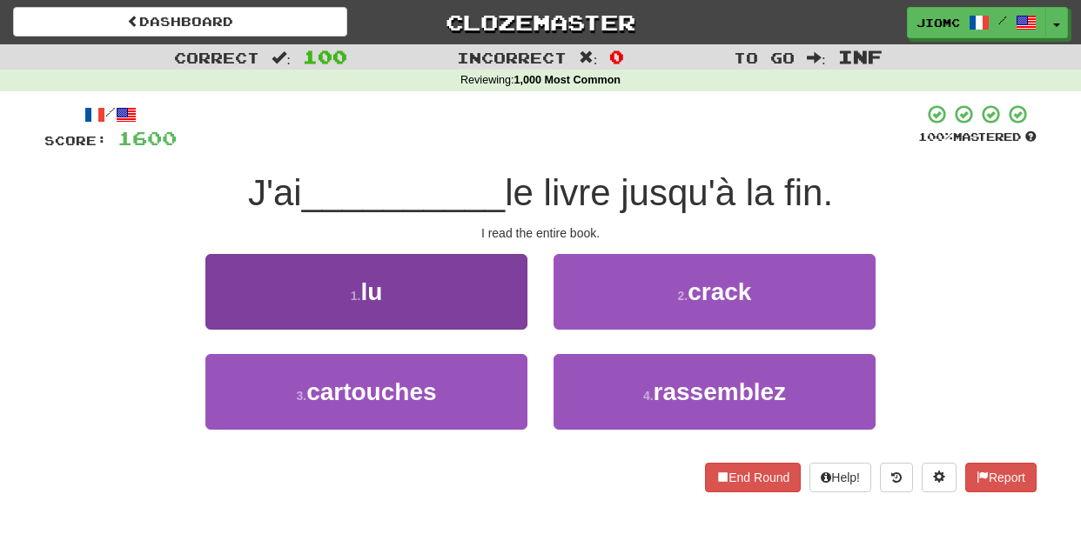
click at [510, 312] on button "1 . lu" at bounding box center [366, 292] width 322 height 76
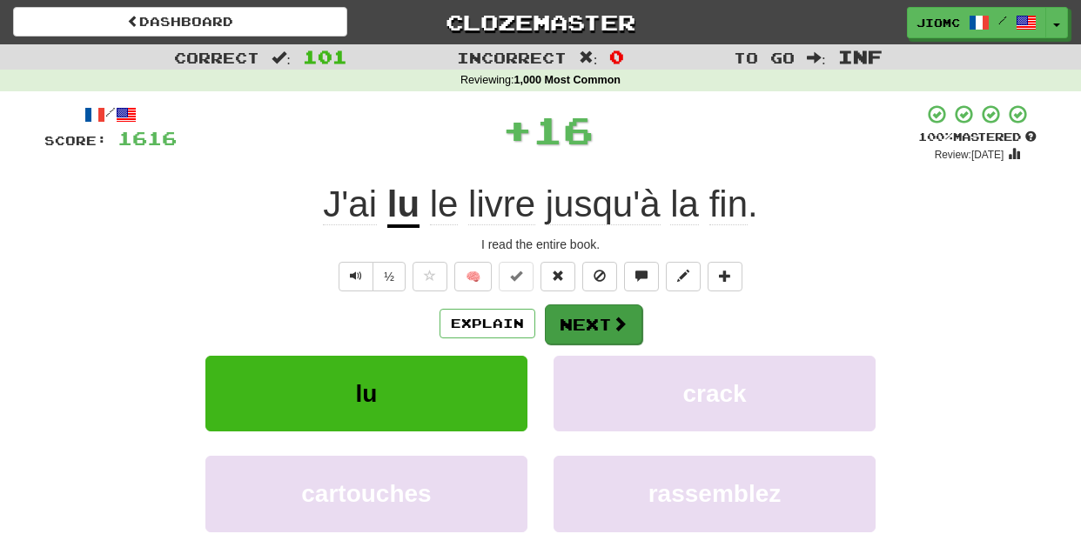
click at [567, 315] on button "Next" at bounding box center [593, 325] width 97 height 40
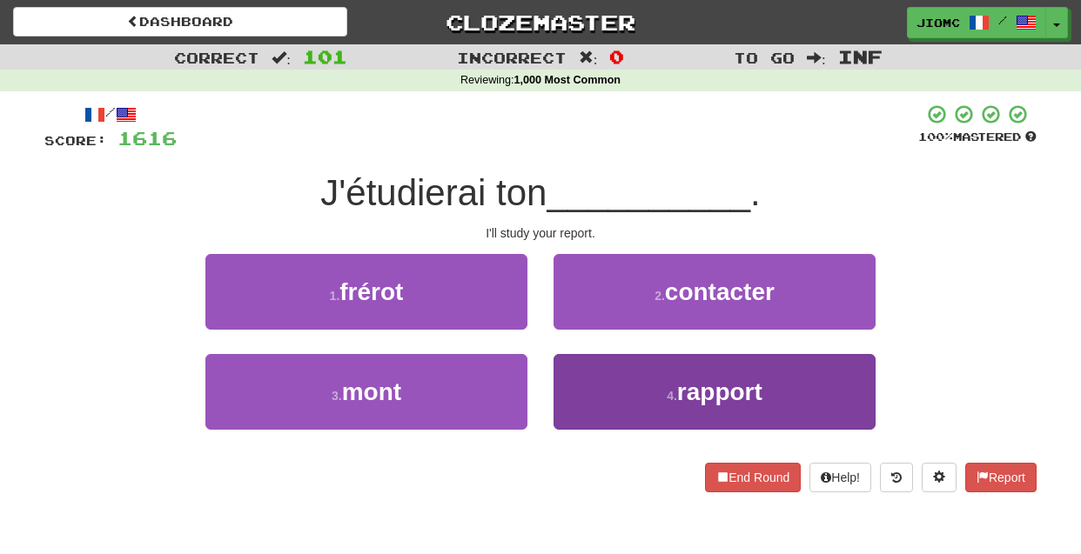
click at [571, 374] on button "4 . rapport" at bounding box center [715, 392] width 322 height 76
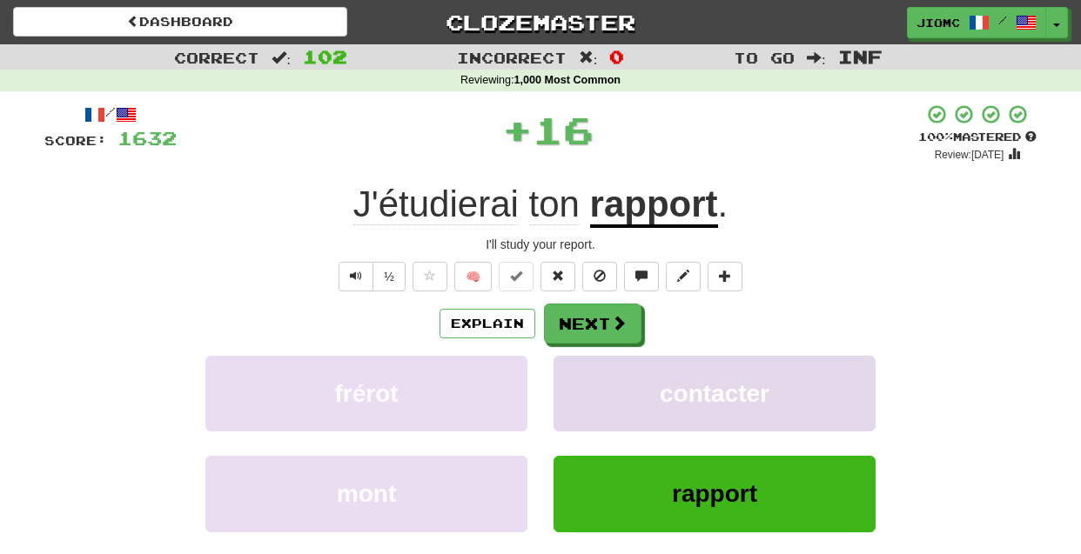
click at [572, 374] on button "contacter" at bounding box center [715, 394] width 322 height 76
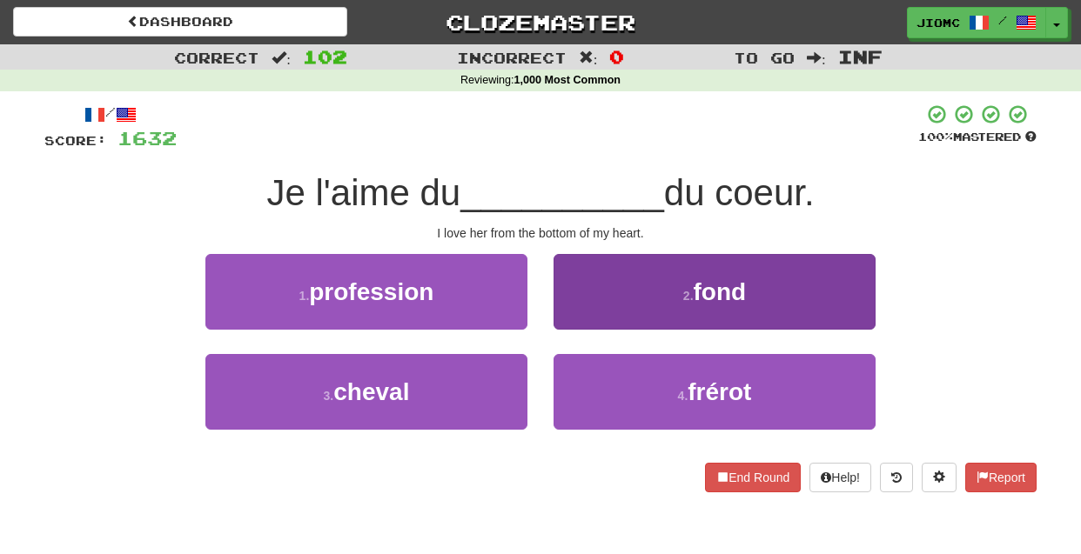
click at [588, 317] on button "2 . fond" at bounding box center [715, 292] width 322 height 76
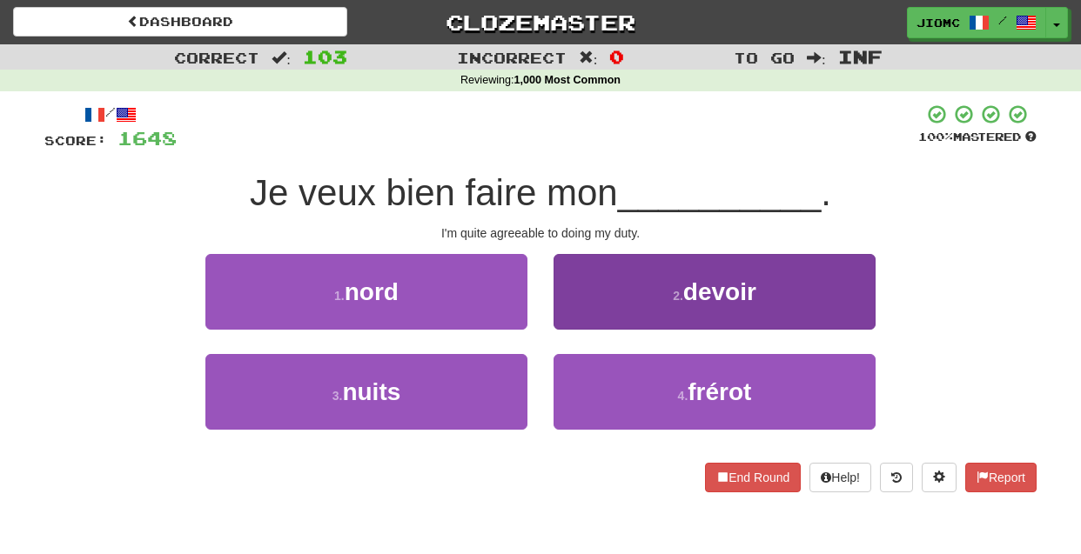
click at [581, 317] on button "2 . devoir" at bounding box center [715, 292] width 322 height 76
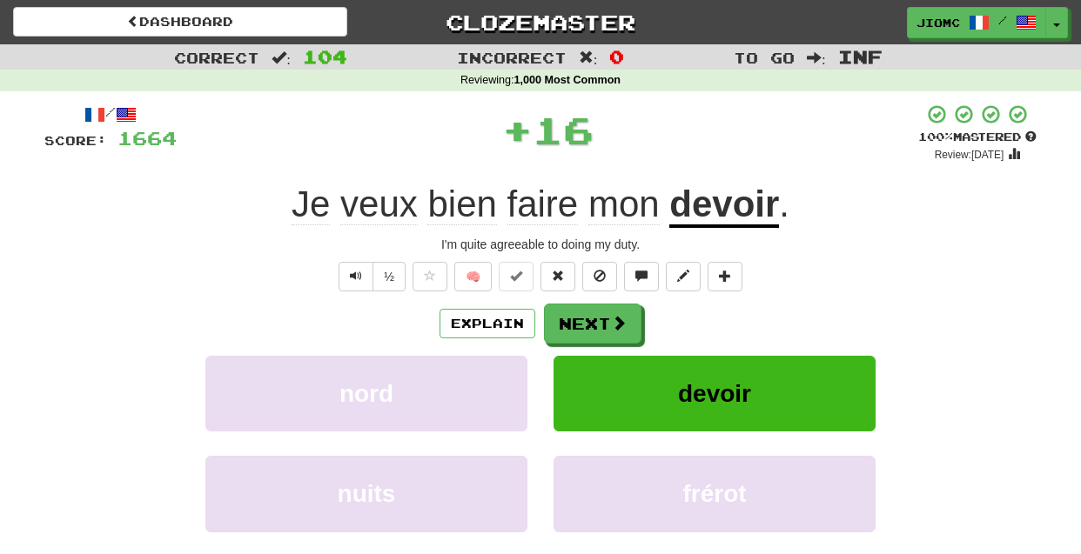
click at [581, 317] on button "Next" at bounding box center [592, 324] width 97 height 40
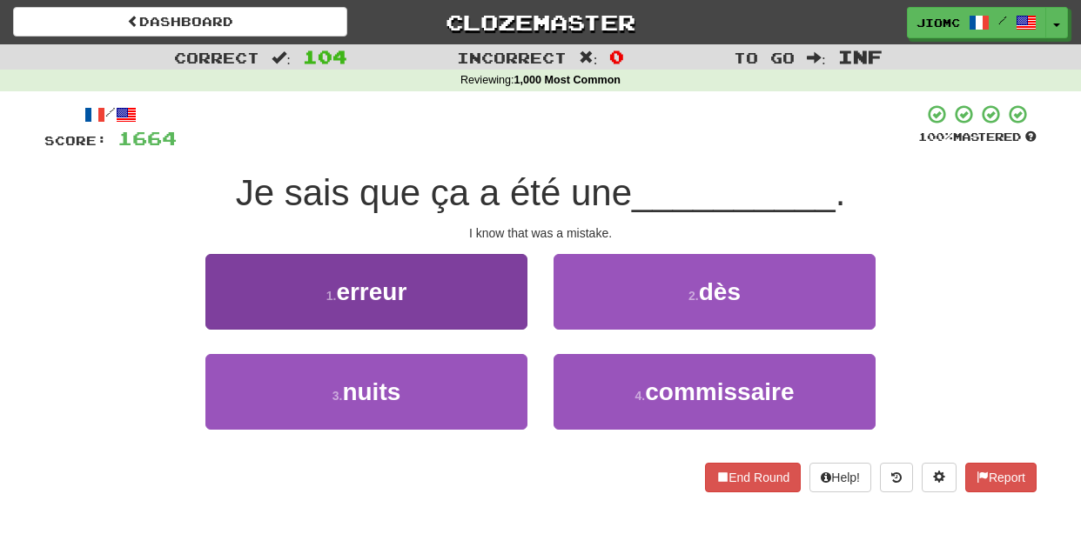
click at [498, 309] on button "1 . erreur" at bounding box center [366, 292] width 322 height 76
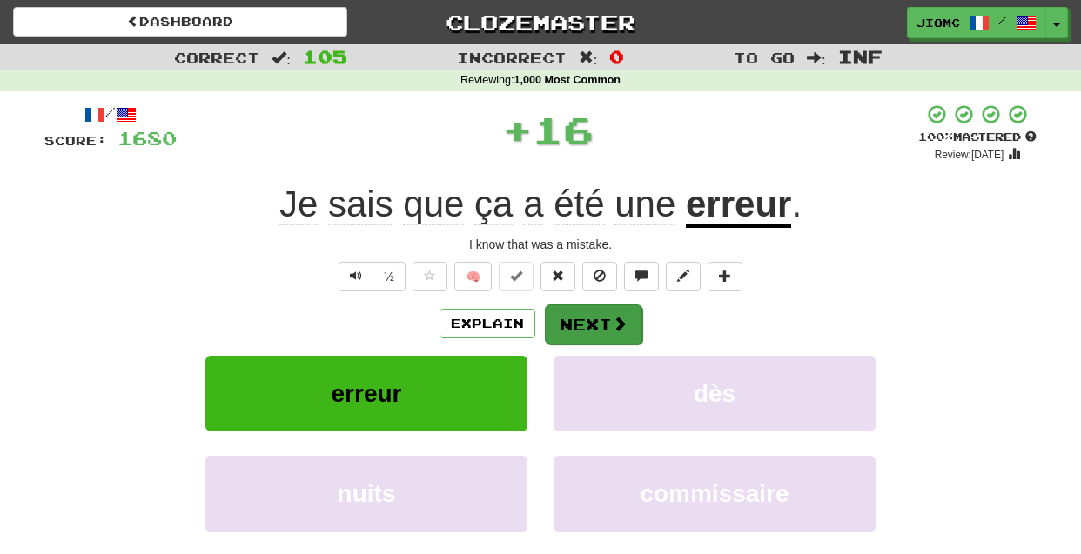
click at [554, 321] on button "Next" at bounding box center [593, 325] width 97 height 40
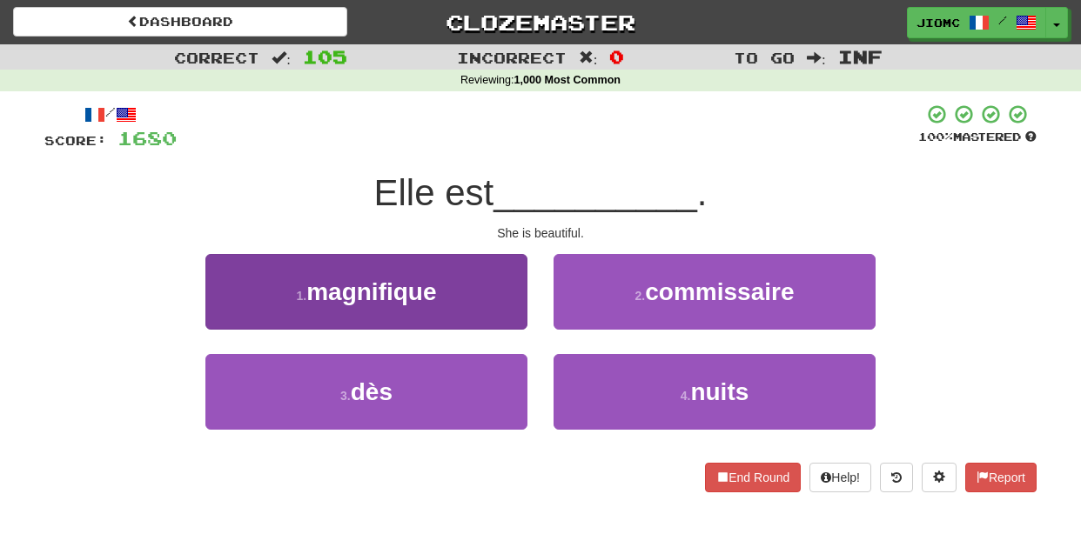
click at [495, 308] on button "1 . magnifique" at bounding box center [366, 292] width 322 height 76
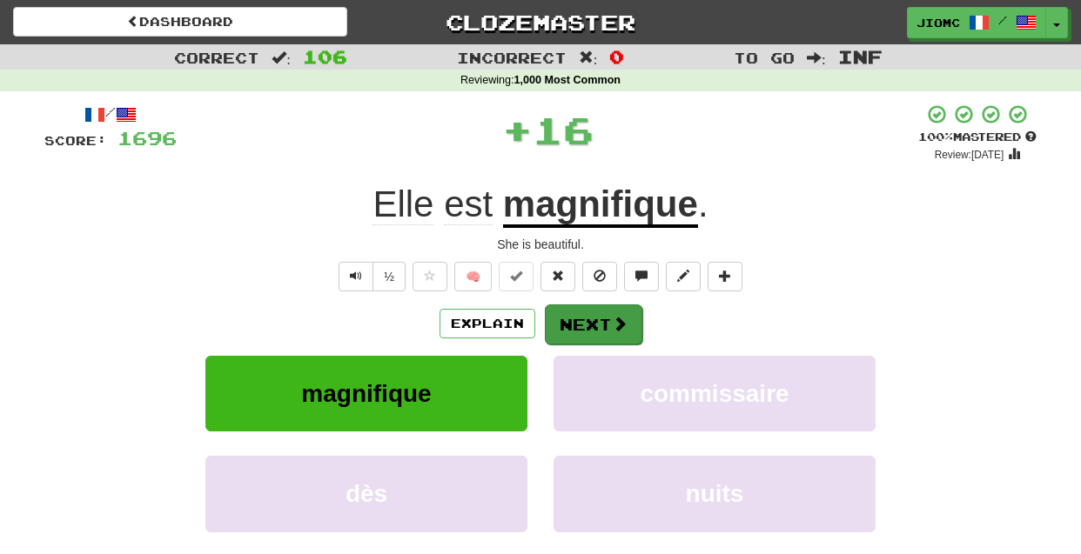
click at [574, 319] on button "Next" at bounding box center [593, 325] width 97 height 40
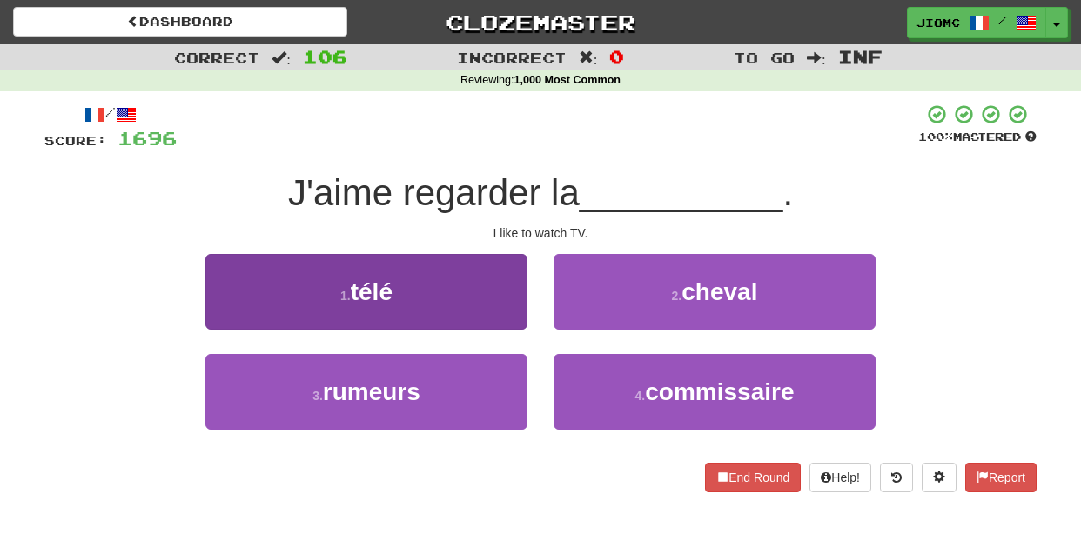
click at [507, 309] on button "1 . télé" at bounding box center [366, 292] width 322 height 76
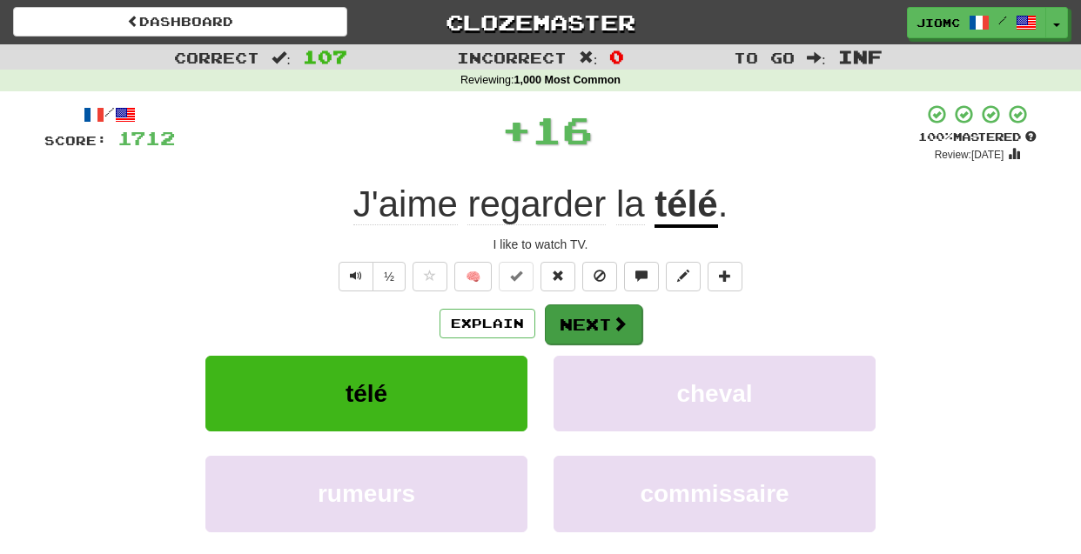
click at [575, 315] on button "Next" at bounding box center [593, 325] width 97 height 40
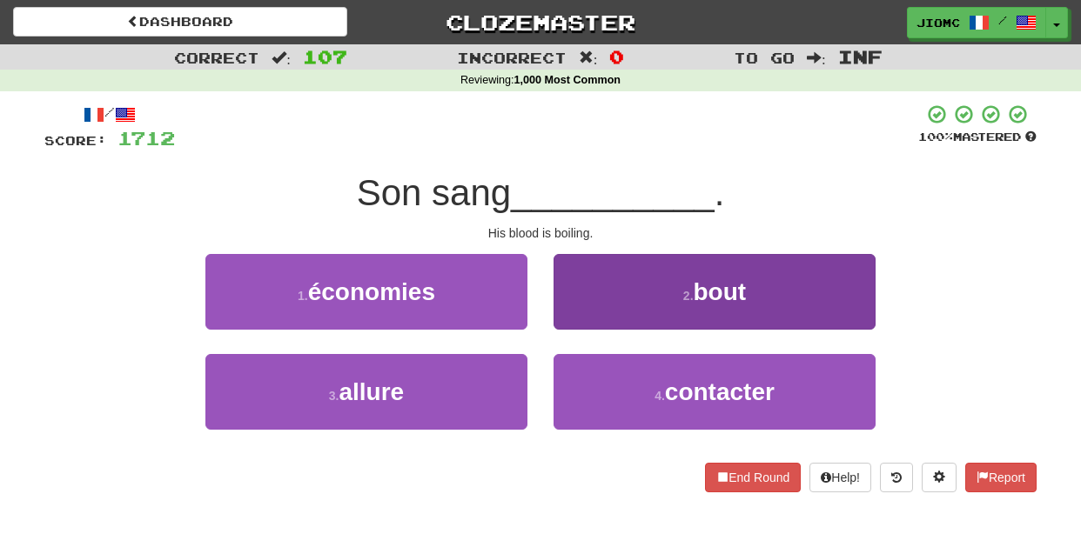
click at [580, 320] on button "2 . bout" at bounding box center [715, 292] width 322 height 76
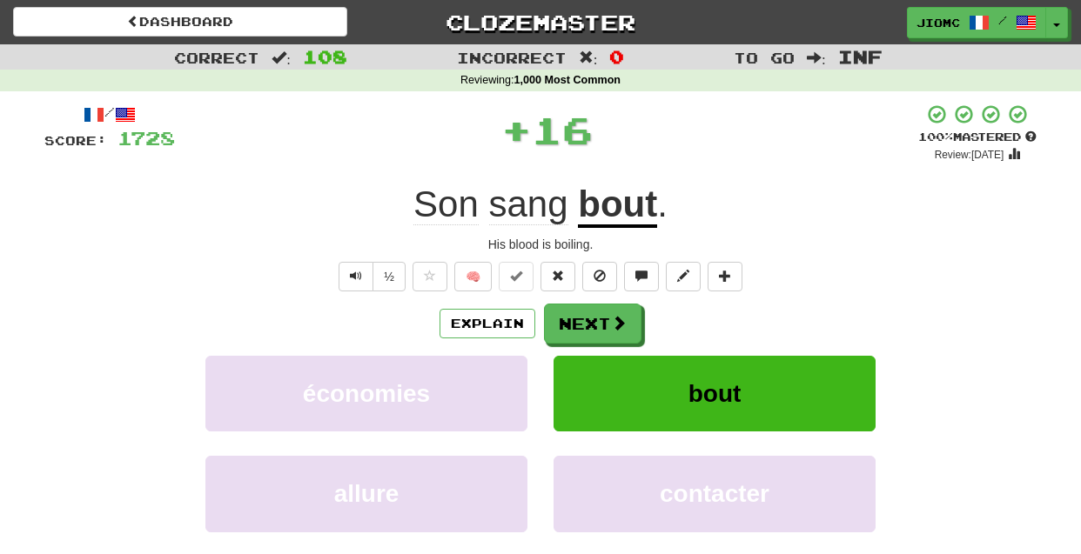
click at [580, 320] on button "Next" at bounding box center [592, 324] width 97 height 40
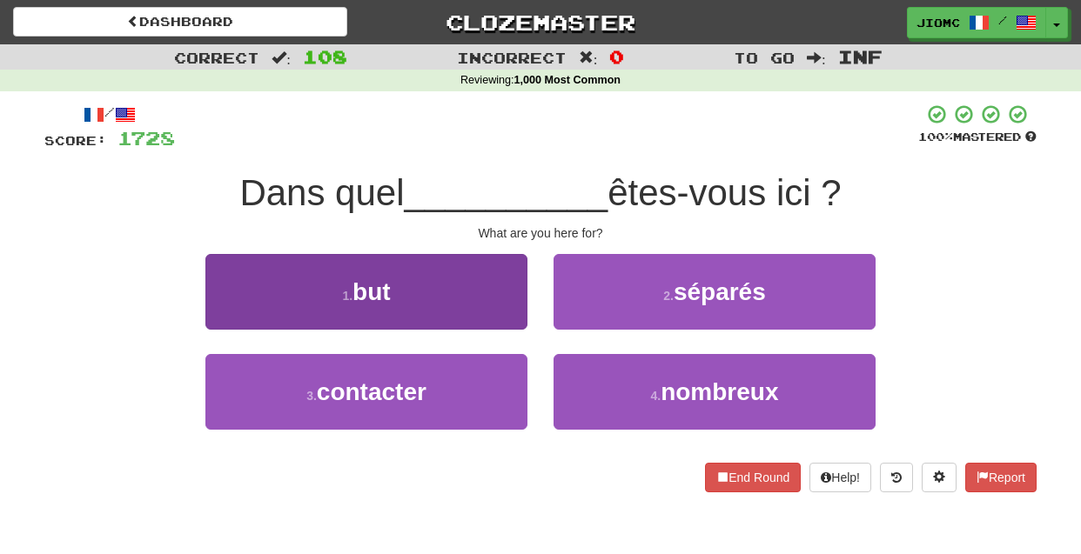
click at [509, 308] on button "1 . but" at bounding box center [366, 292] width 322 height 76
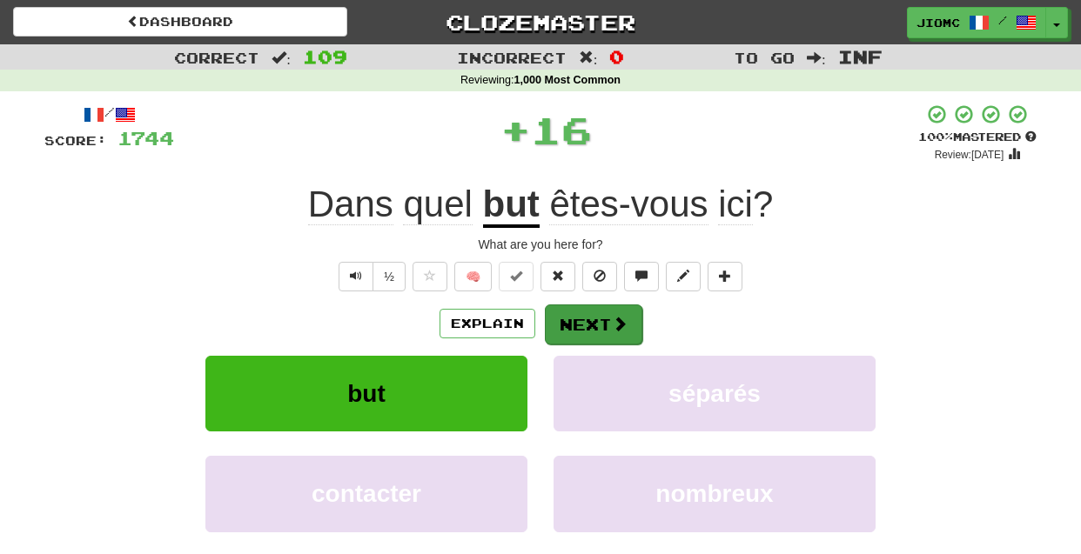
click at [573, 315] on button "Next" at bounding box center [593, 325] width 97 height 40
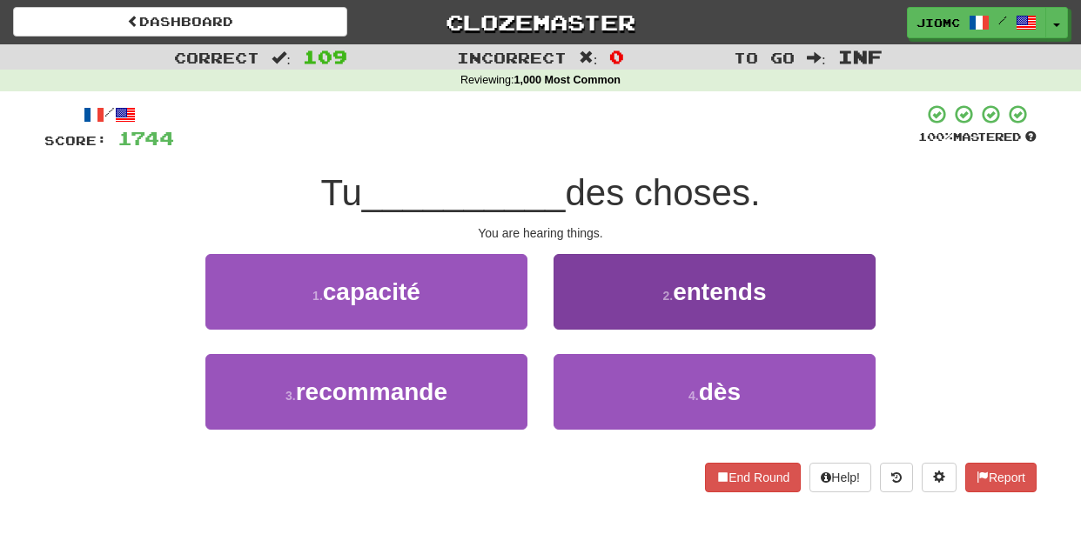
click at [571, 311] on button "2 . entends" at bounding box center [715, 292] width 322 height 76
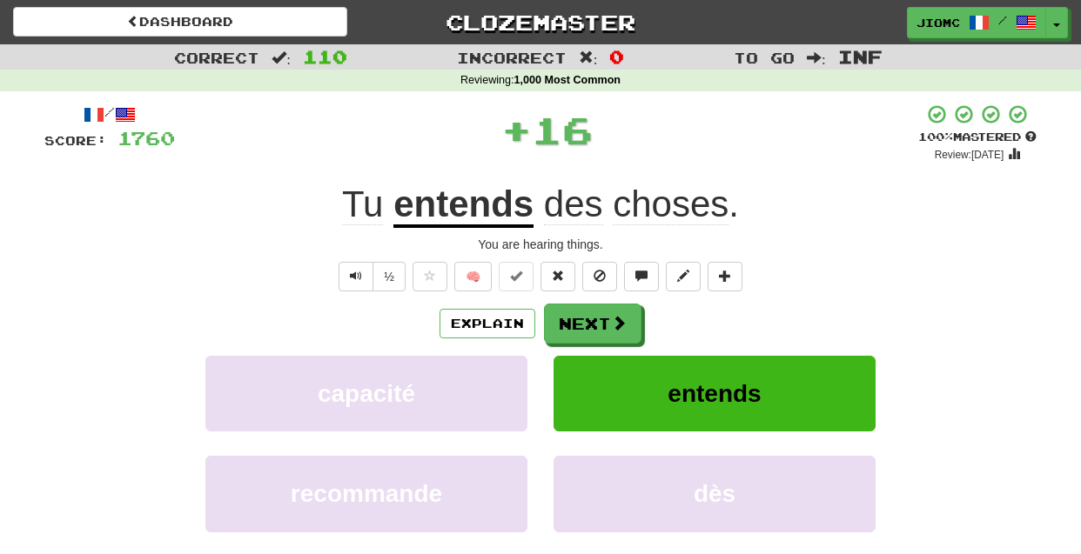
click at [571, 311] on button "Next" at bounding box center [592, 324] width 97 height 40
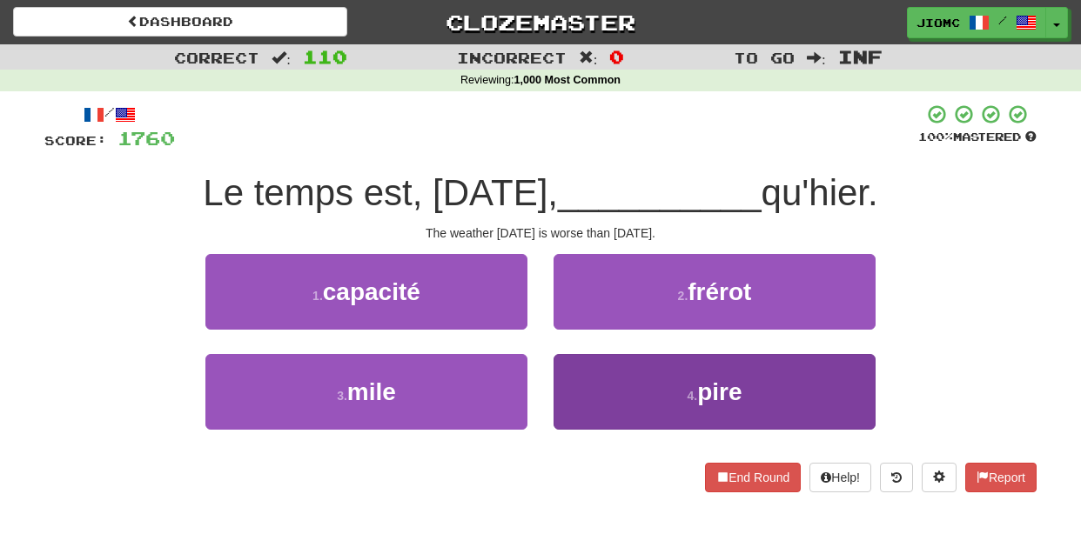
click at [583, 374] on button "4 . pire" at bounding box center [715, 392] width 322 height 76
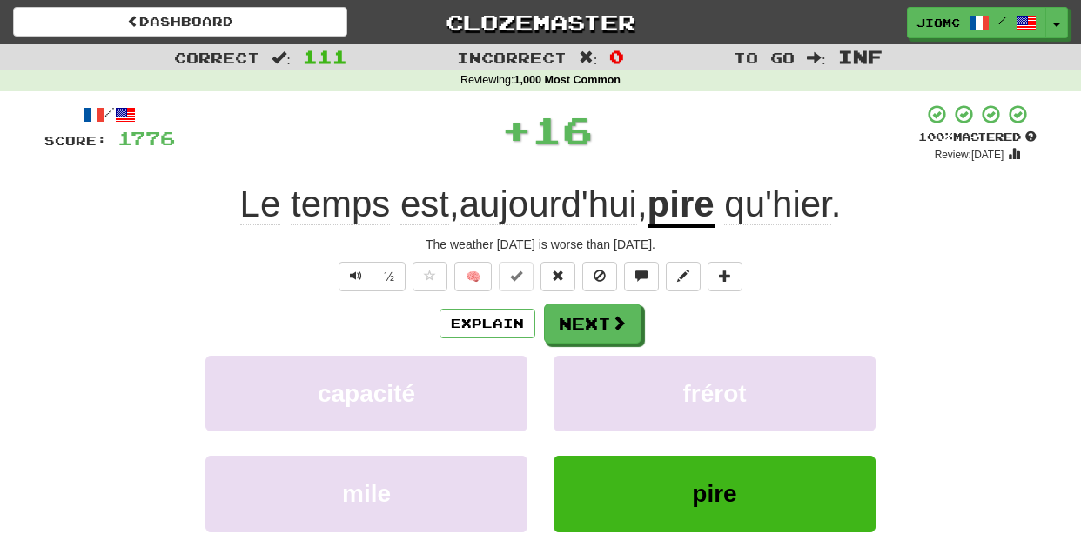
click at [583, 374] on button "frérot" at bounding box center [715, 394] width 322 height 76
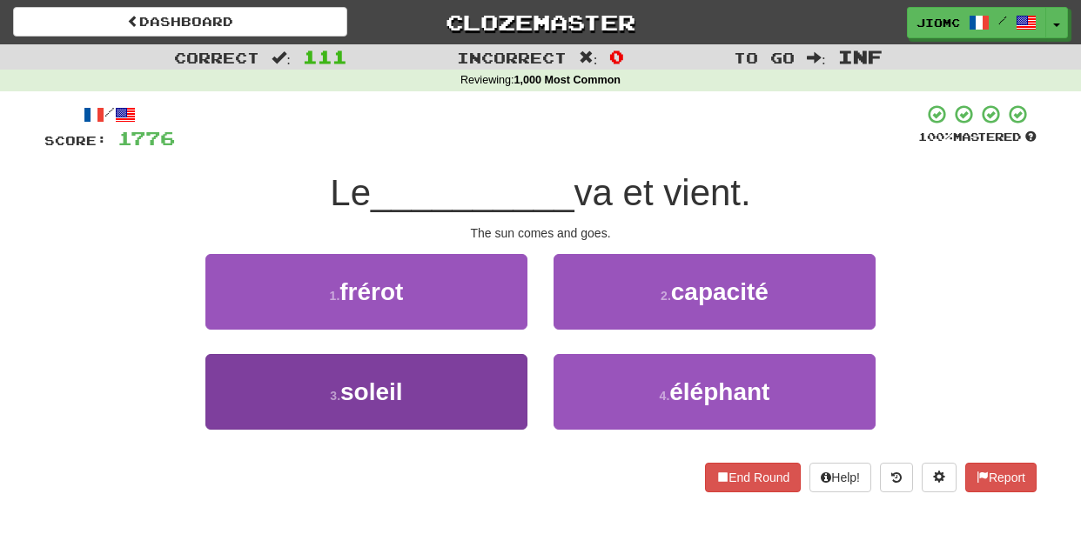
click at [506, 375] on button "3 . soleil" at bounding box center [366, 392] width 322 height 76
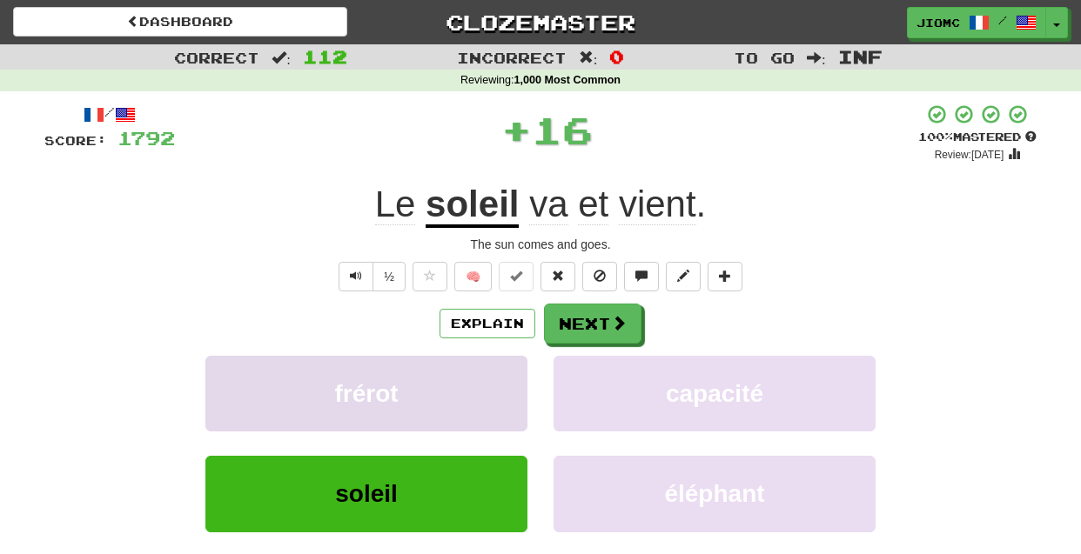
click at [506, 373] on button "frérot" at bounding box center [366, 394] width 322 height 76
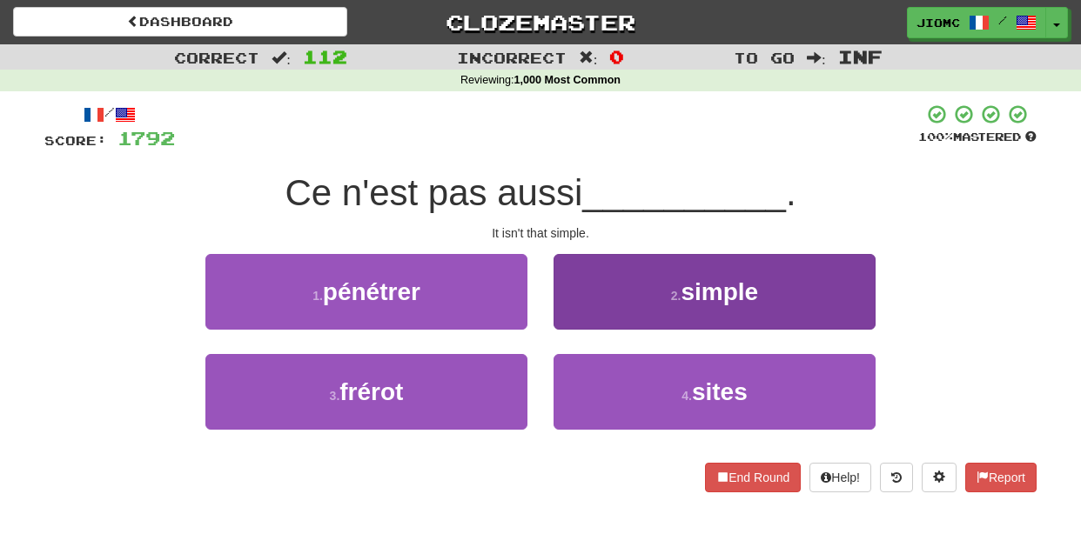
click at [571, 326] on button "2 . simple" at bounding box center [715, 292] width 322 height 76
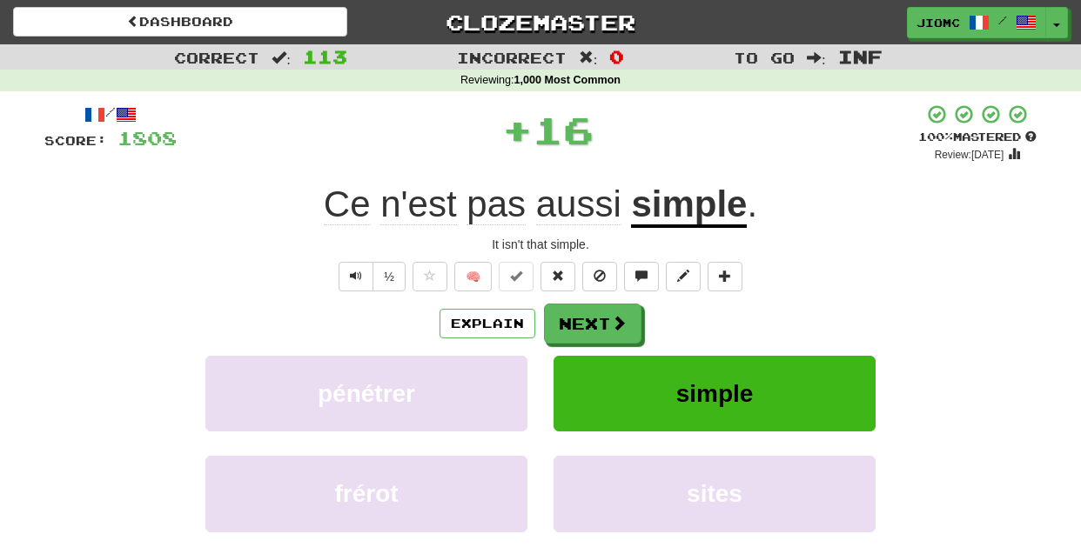
click at [572, 326] on button "Next" at bounding box center [592, 324] width 97 height 40
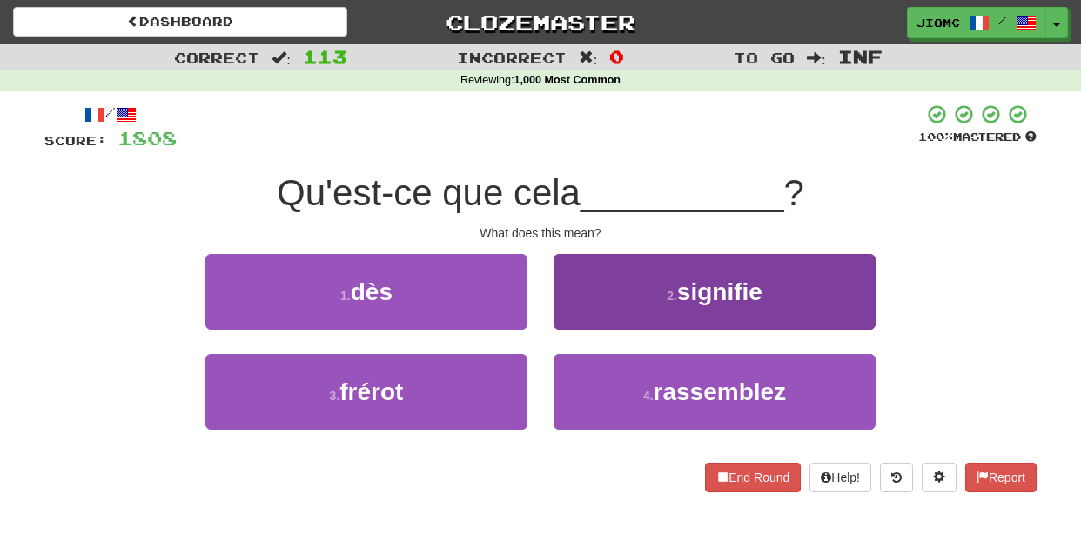
click at [574, 326] on button "2 . signifie" at bounding box center [715, 292] width 322 height 76
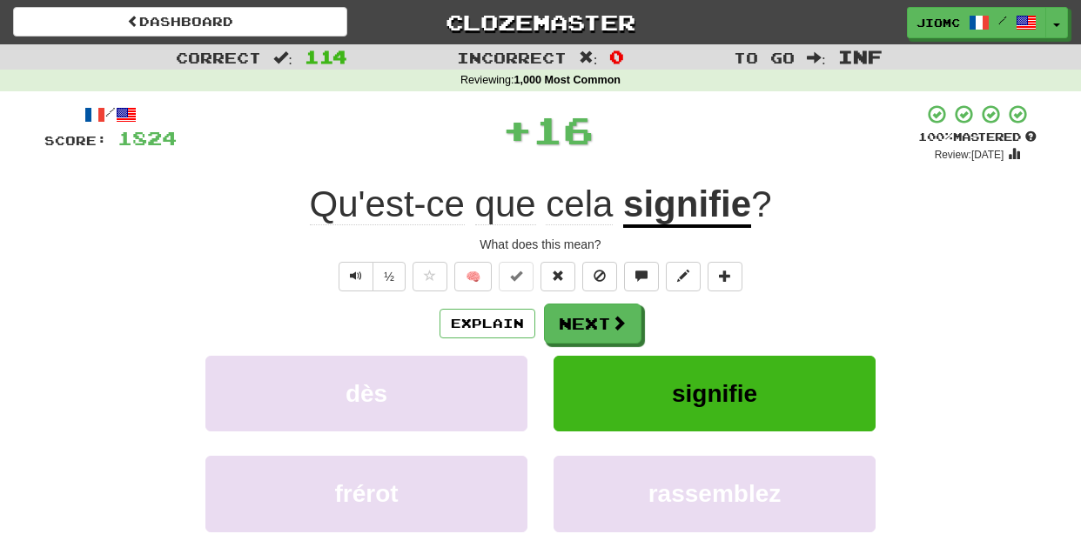
click at [574, 326] on button "Next" at bounding box center [592, 324] width 97 height 40
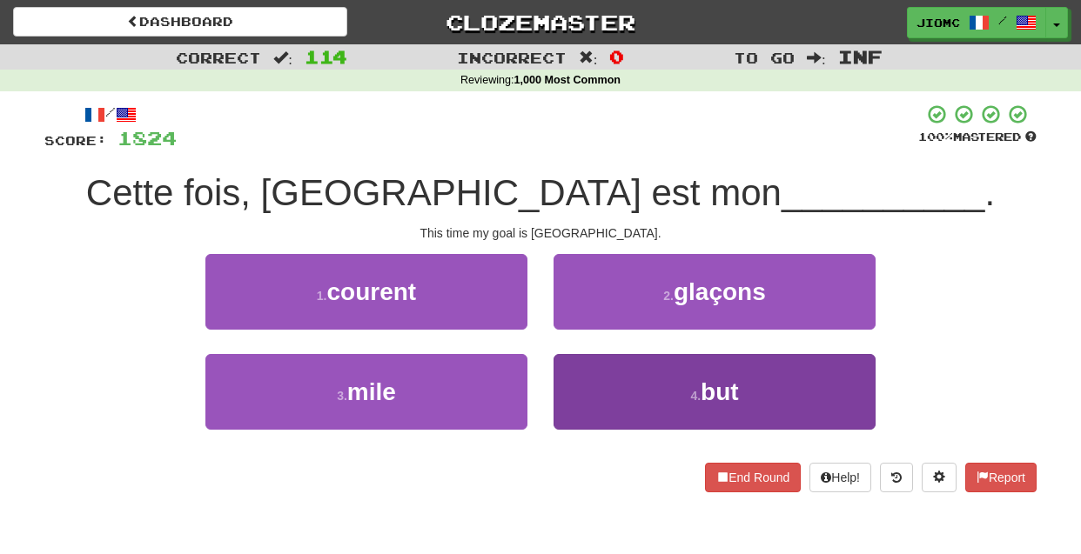
click at [610, 377] on button "4 . but" at bounding box center [715, 392] width 322 height 76
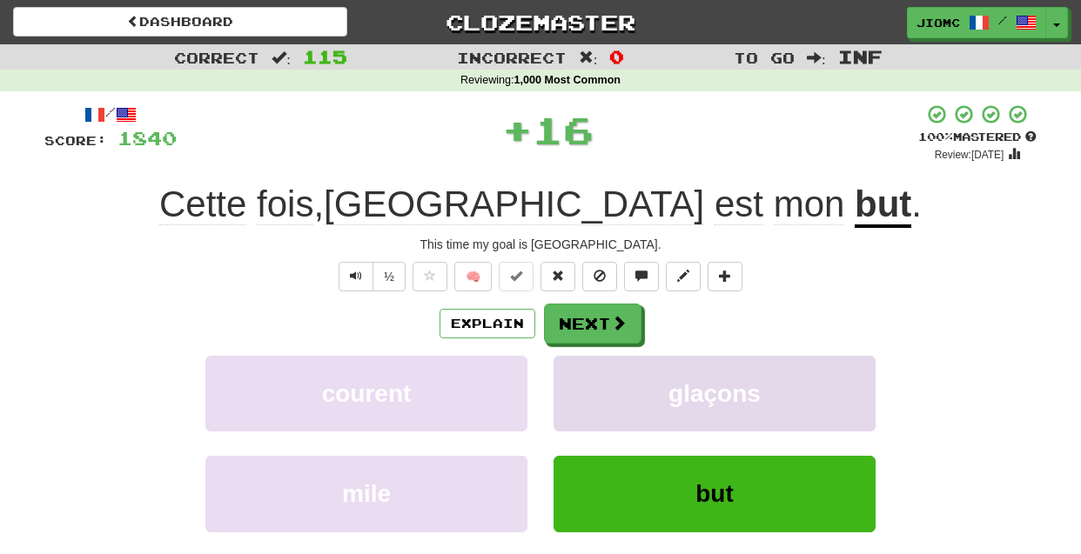
click at [594, 371] on button "glaçons" at bounding box center [715, 394] width 322 height 76
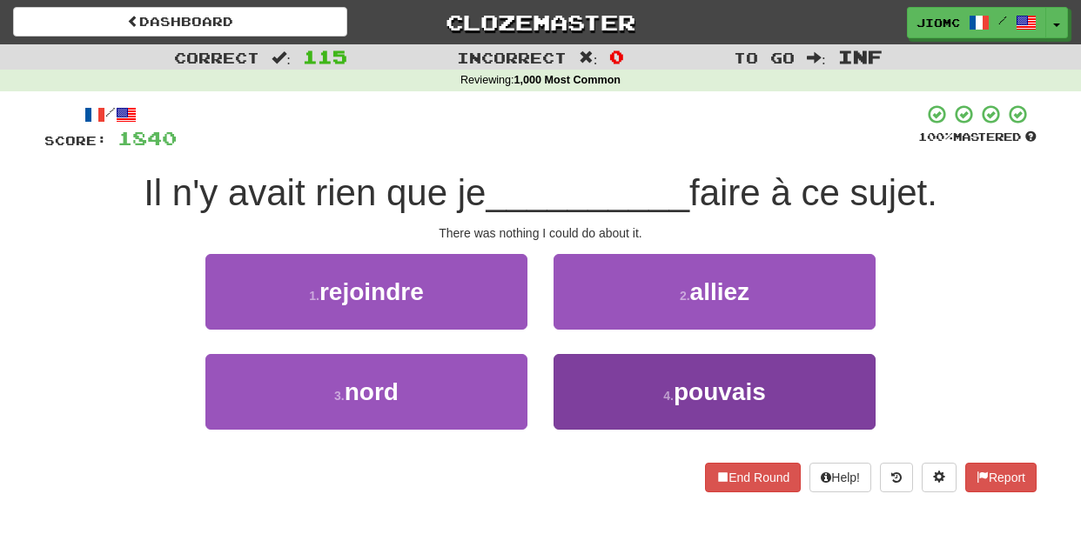
click at [588, 379] on button "4 . pouvais" at bounding box center [715, 392] width 322 height 76
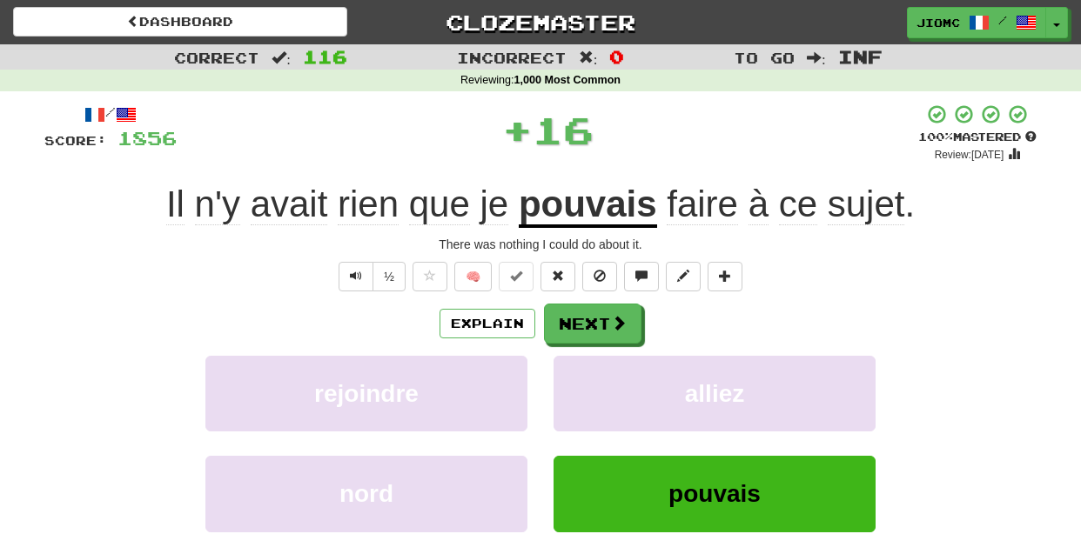
click at [588, 379] on button "alliez" at bounding box center [715, 394] width 322 height 76
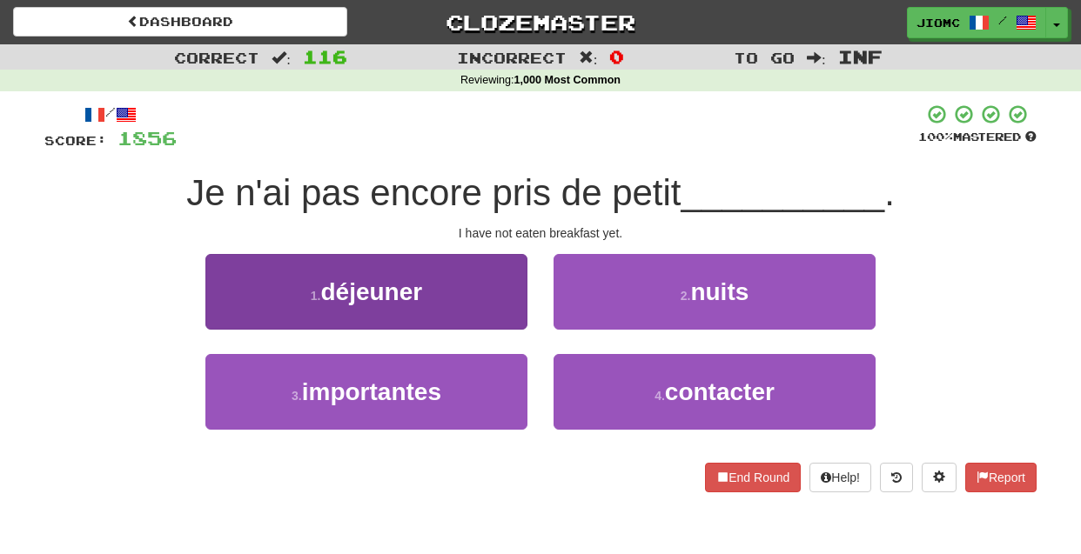
click at [511, 285] on button "1 . déjeuner" at bounding box center [366, 292] width 322 height 76
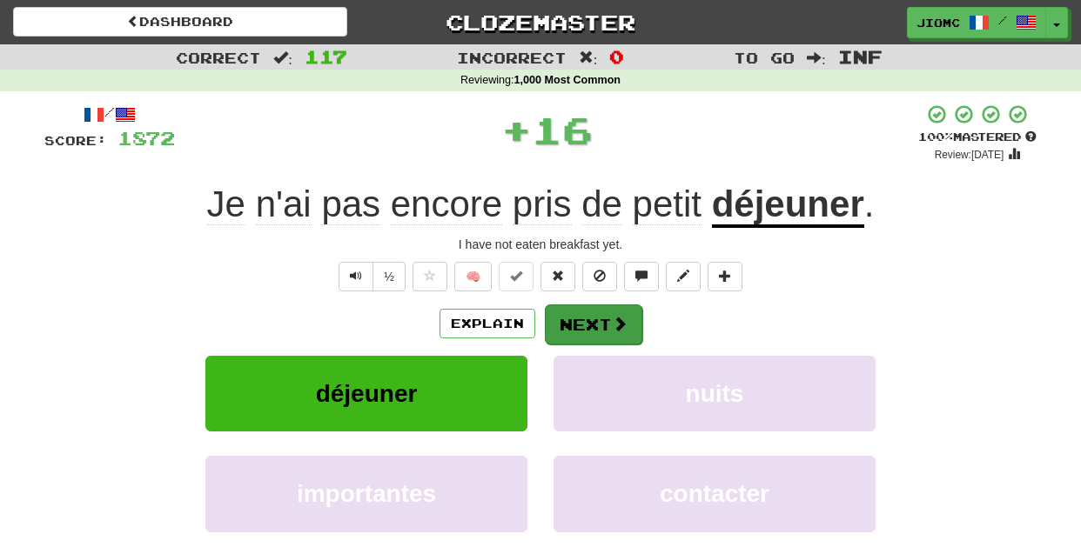
click at [595, 318] on button "Next" at bounding box center [593, 325] width 97 height 40
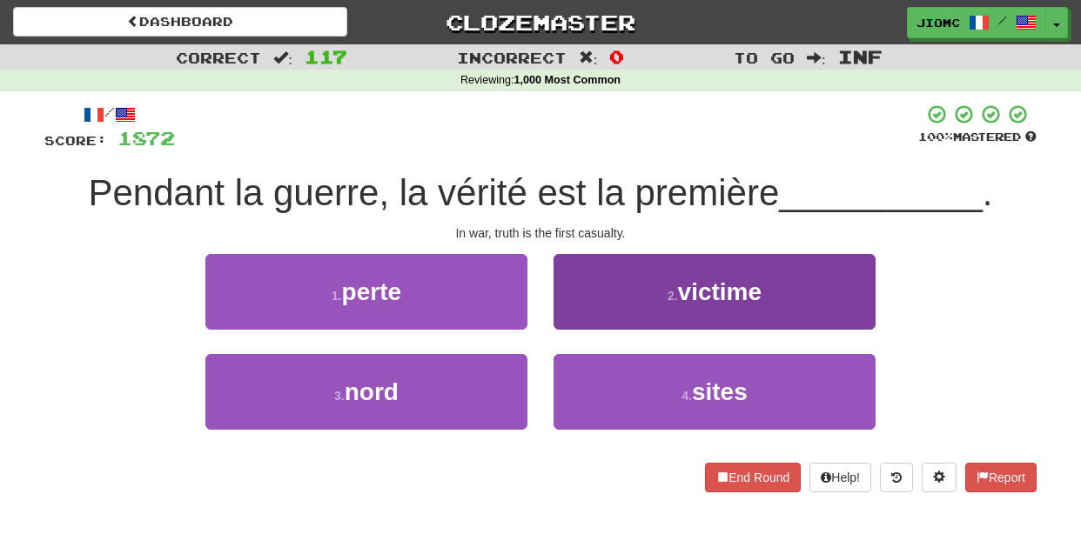
click at [586, 312] on button "2 . victime" at bounding box center [715, 292] width 322 height 76
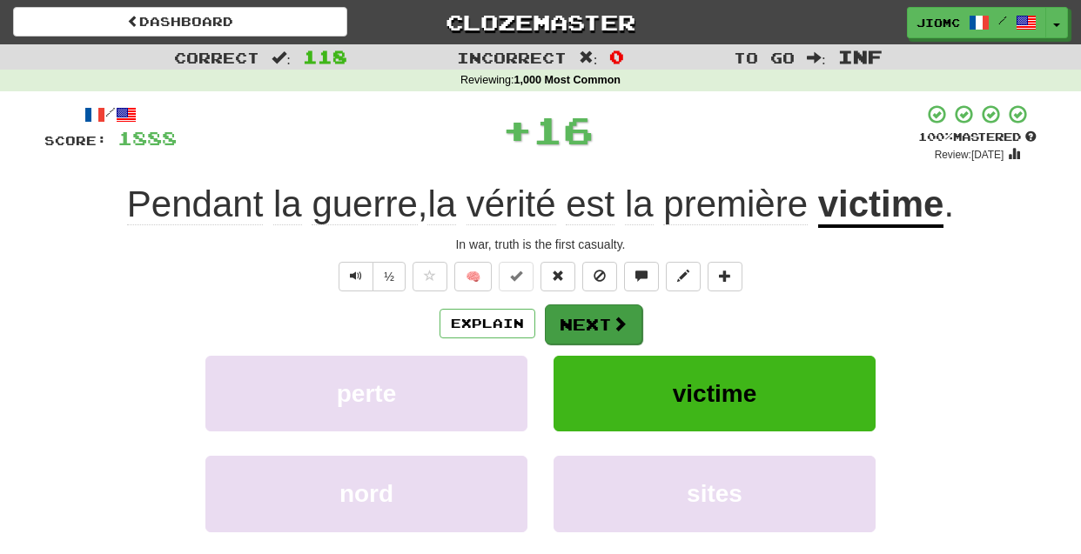
click at [586, 317] on button "Next" at bounding box center [593, 325] width 97 height 40
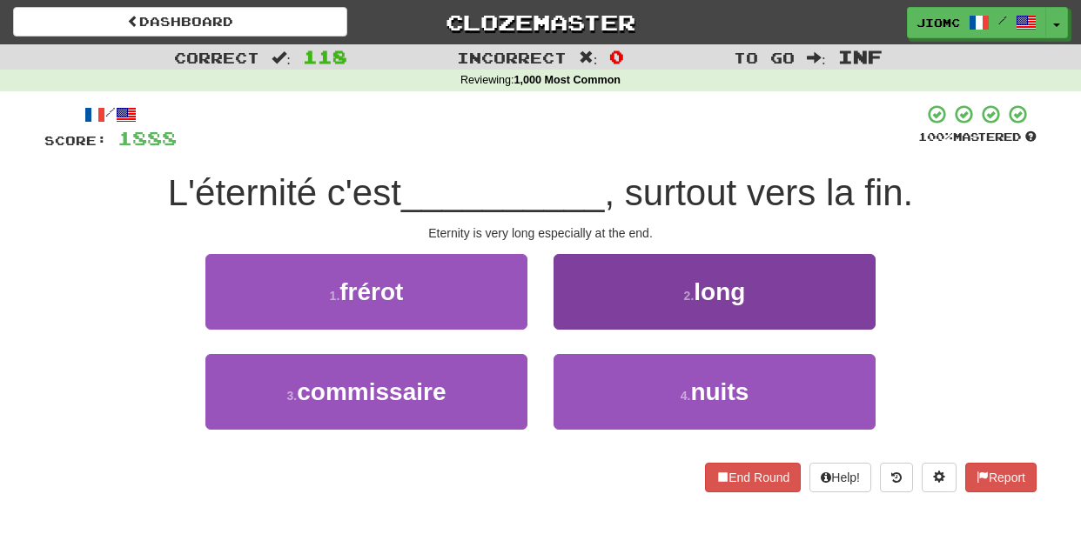
click at [585, 319] on button "2 . long" at bounding box center [715, 292] width 322 height 76
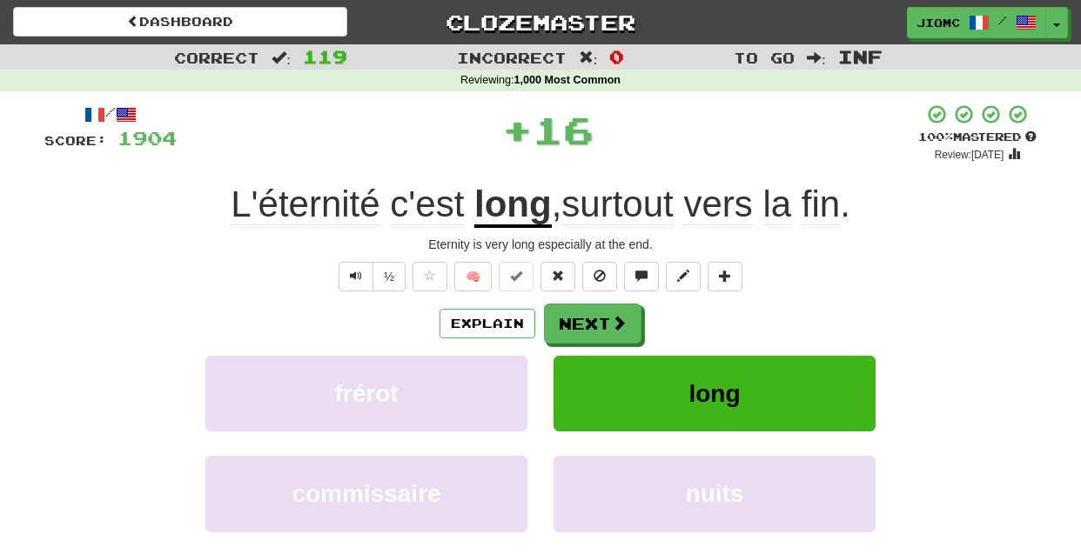
click at [585, 319] on button "Next" at bounding box center [592, 324] width 97 height 40
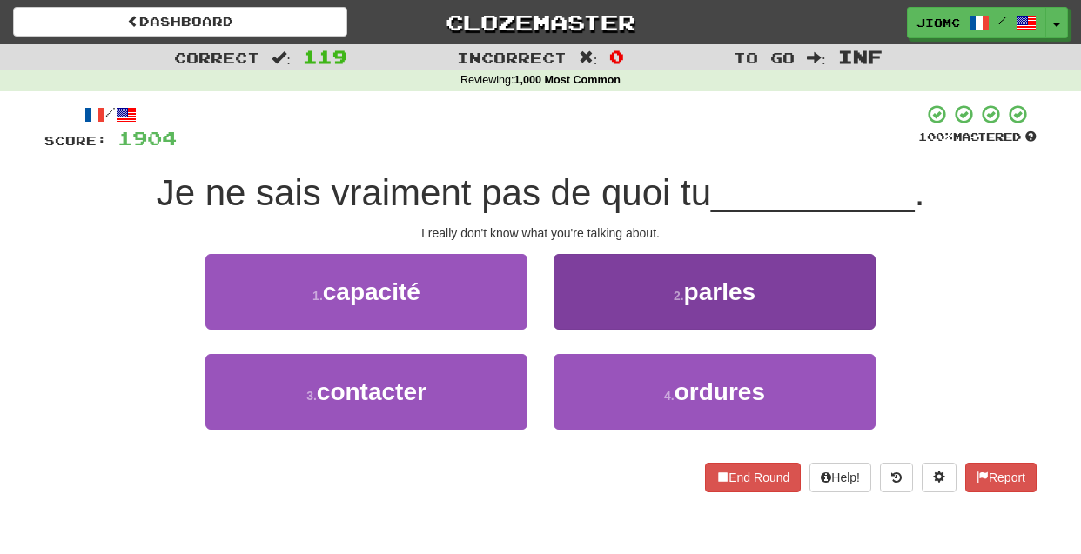
click at [594, 319] on button "2 . parles" at bounding box center [715, 292] width 322 height 76
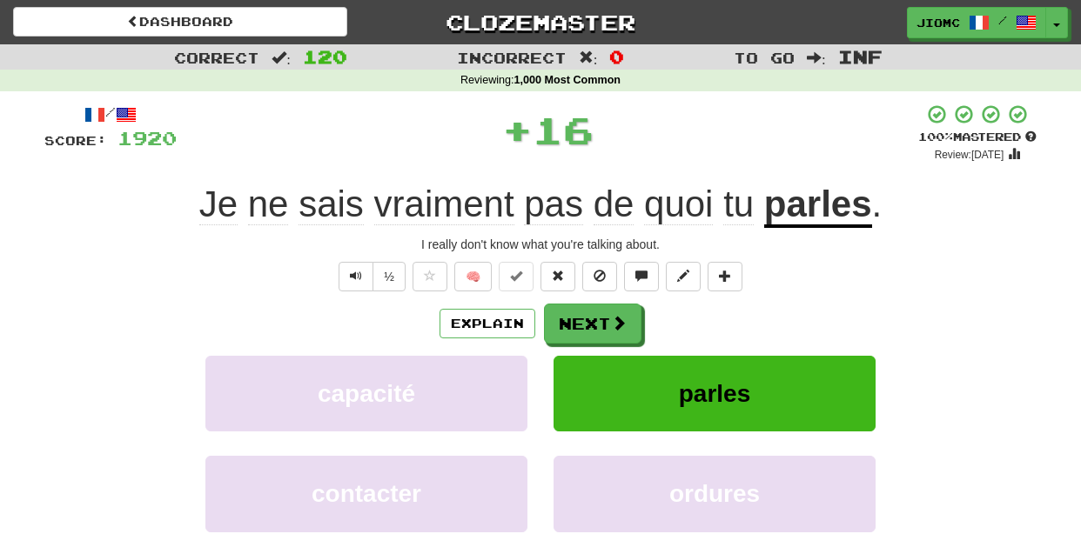
click at [594, 319] on button "Next" at bounding box center [592, 324] width 97 height 40
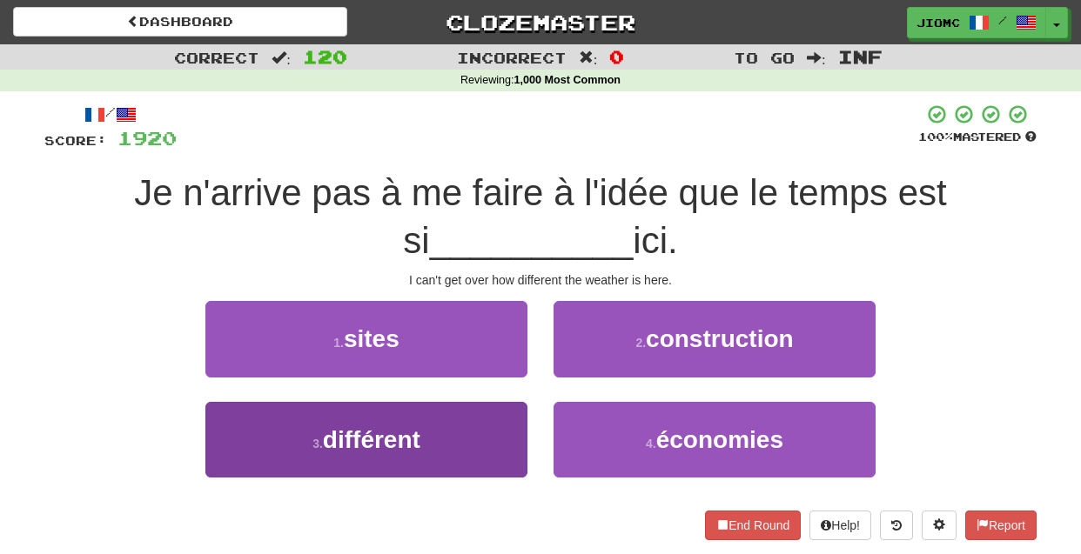
click at [492, 422] on button "3 . différent" at bounding box center [366, 440] width 322 height 76
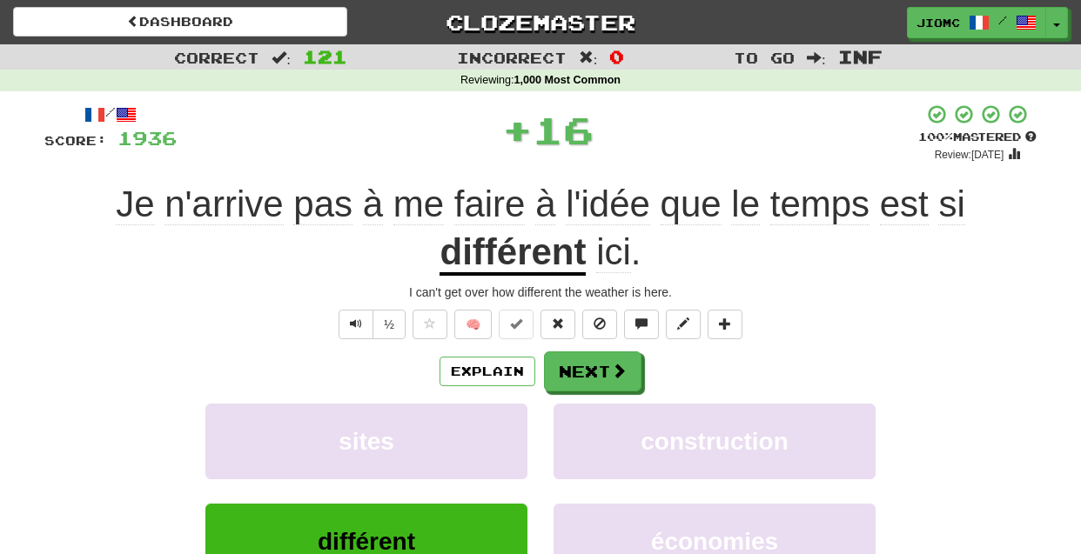
click at [492, 422] on button "sites" at bounding box center [366, 442] width 322 height 76
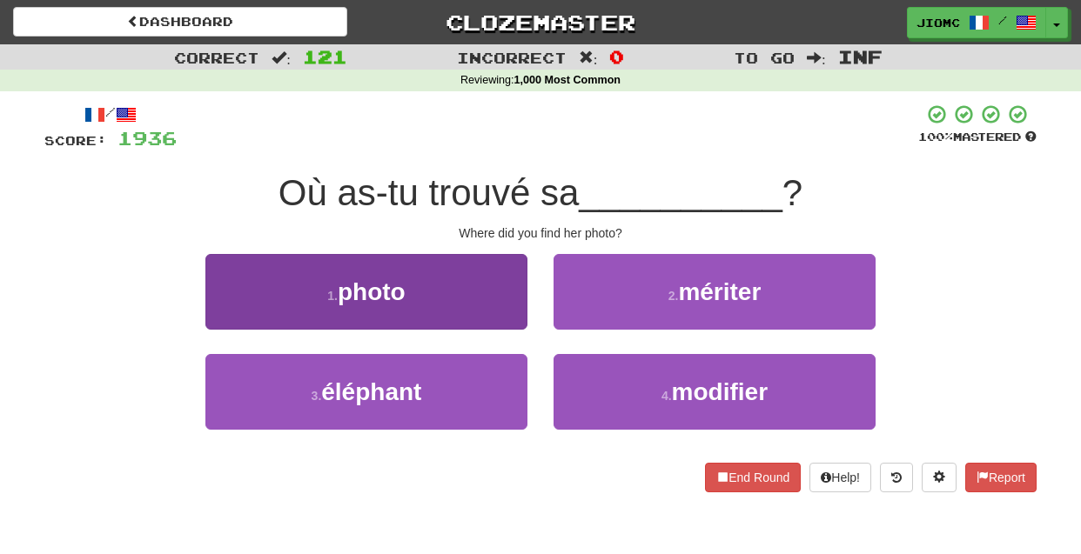
click at [508, 312] on button "1 . photo" at bounding box center [366, 292] width 322 height 76
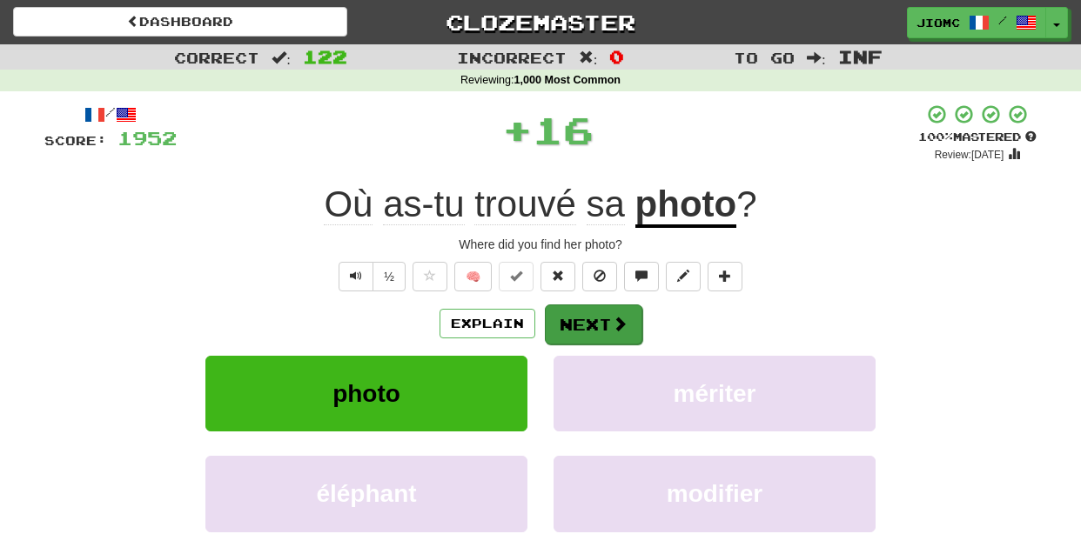
click at [569, 324] on button "Next" at bounding box center [593, 325] width 97 height 40
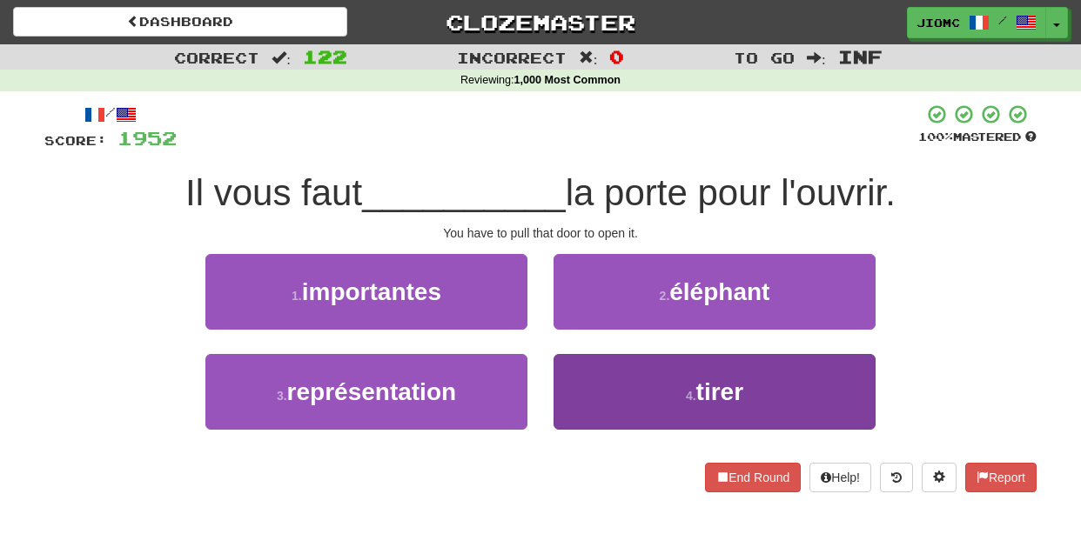
click at [588, 380] on button "4 . tirer" at bounding box center [715, 392] width 322 height 76
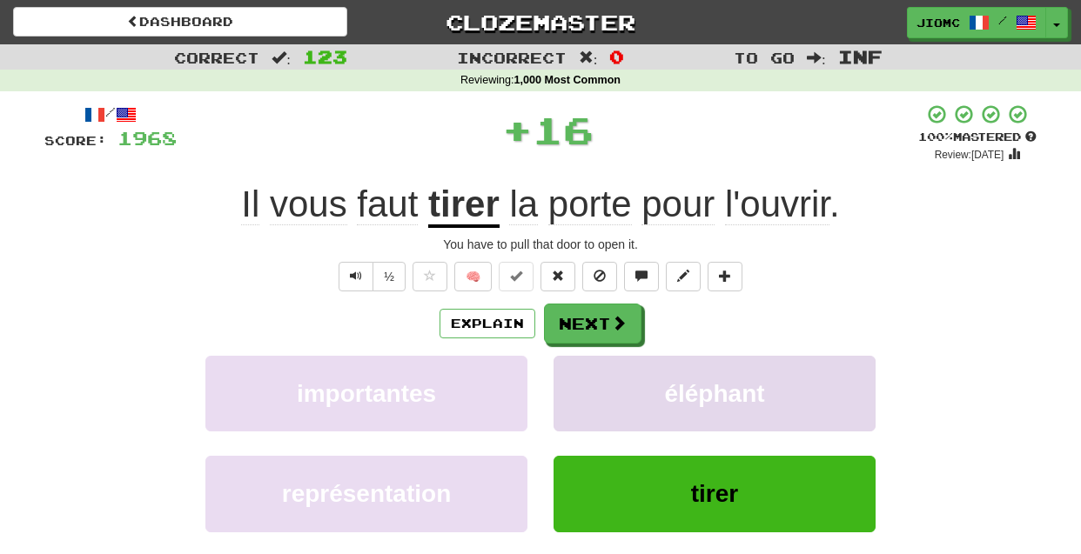
click at [588, 379] on button "éléphant" at bounding box center [715, 394] width 322 height 76
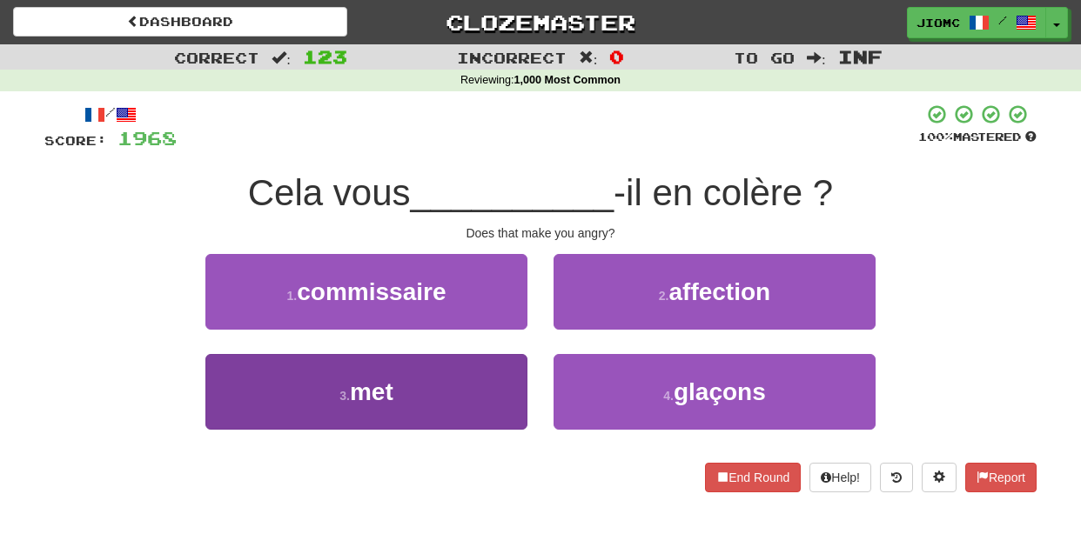
click at [486, 393] on button "3 . met" at bounding box center [366, 392] width 322 height 76
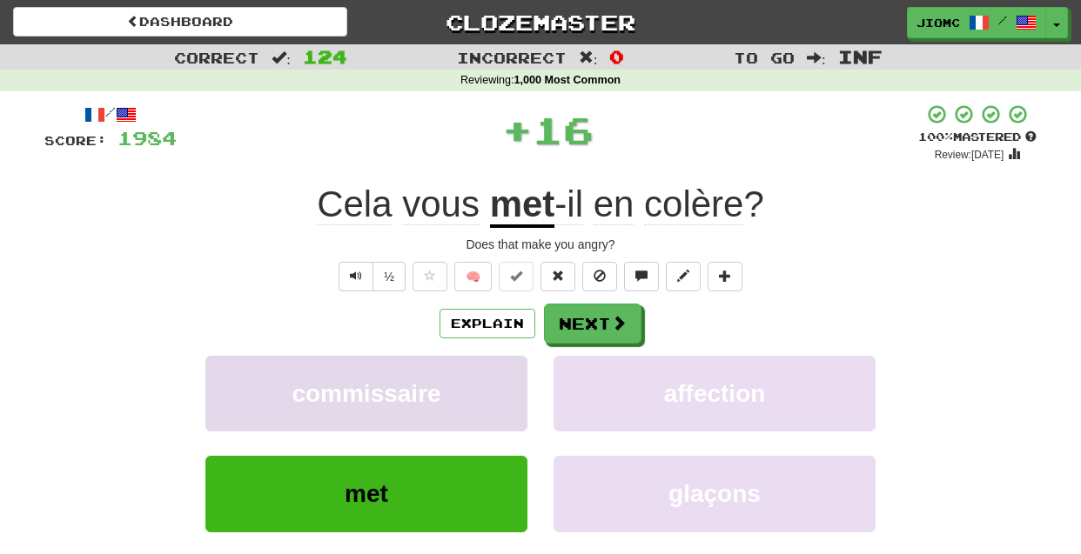
click at [486, 384] on button "commissaire" at bounding box center [366, 394] width 322 height 76
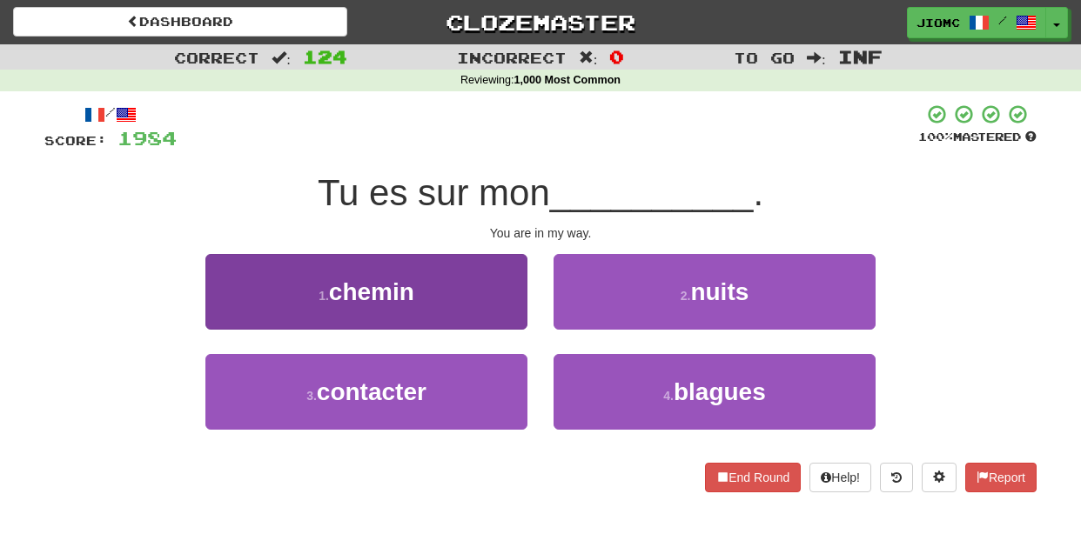
click at [511, 320] on button "1 . chemin" at bounding box center [366, 292] width 322 height 76
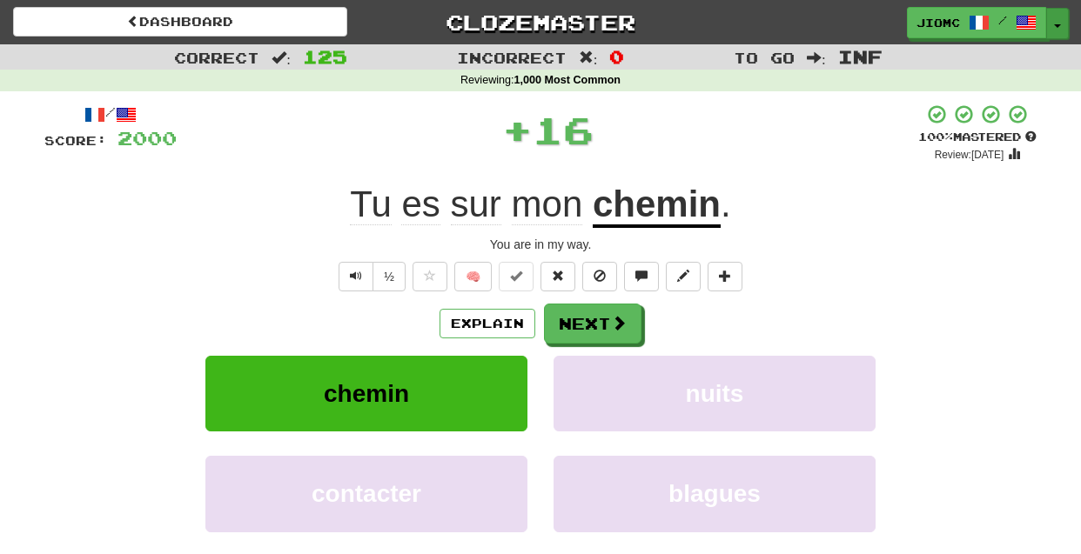
click at [1059, 22] on button "Toggle Dropdown" at bounding box center [1057, 23] width 23 height 31
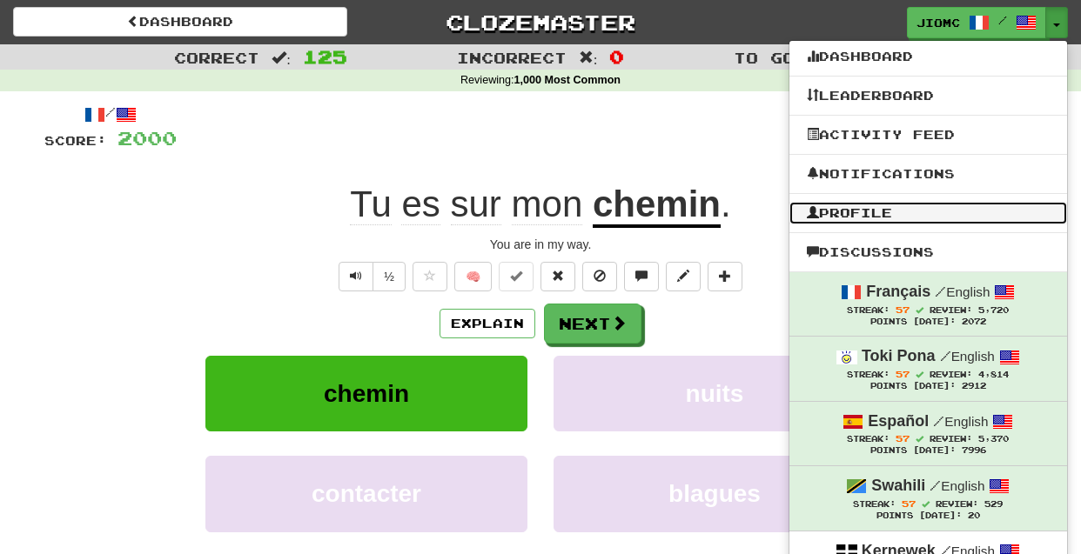
click at [961, 205] on link "Profile" at bounding box center [928, 213] width 278 height 23
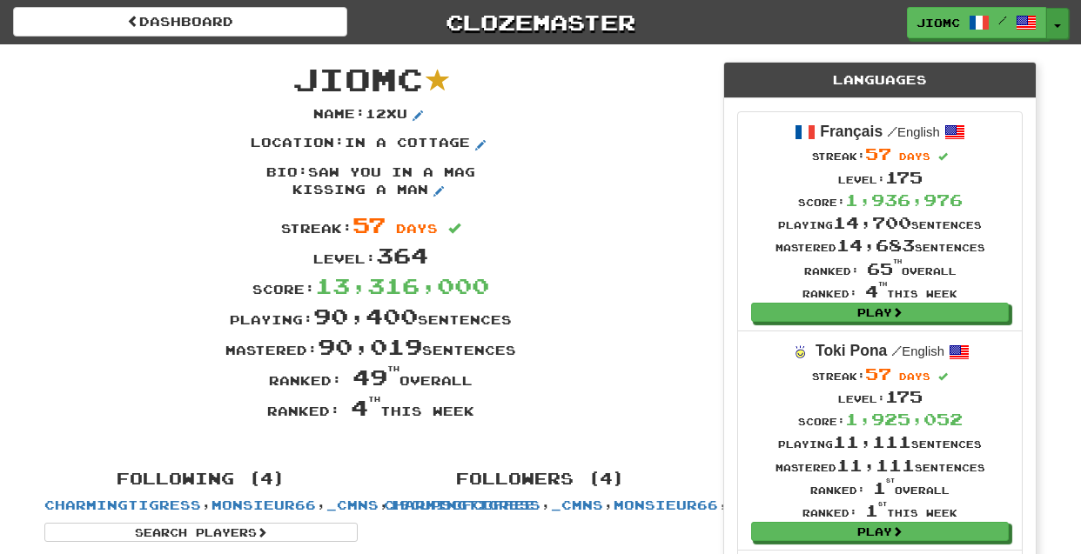
click at [1059, 25] on span "button" at bounding box center [1057, 25] width 7 height 3
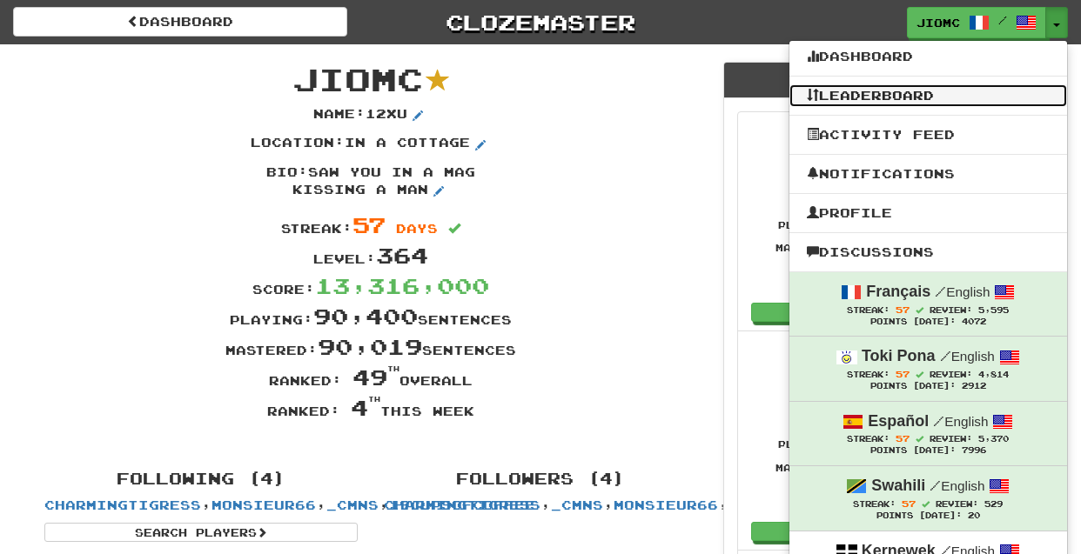
click at [953, 104] on link "Leaderboard" at bounding box center [928, 95] width 278 height 23
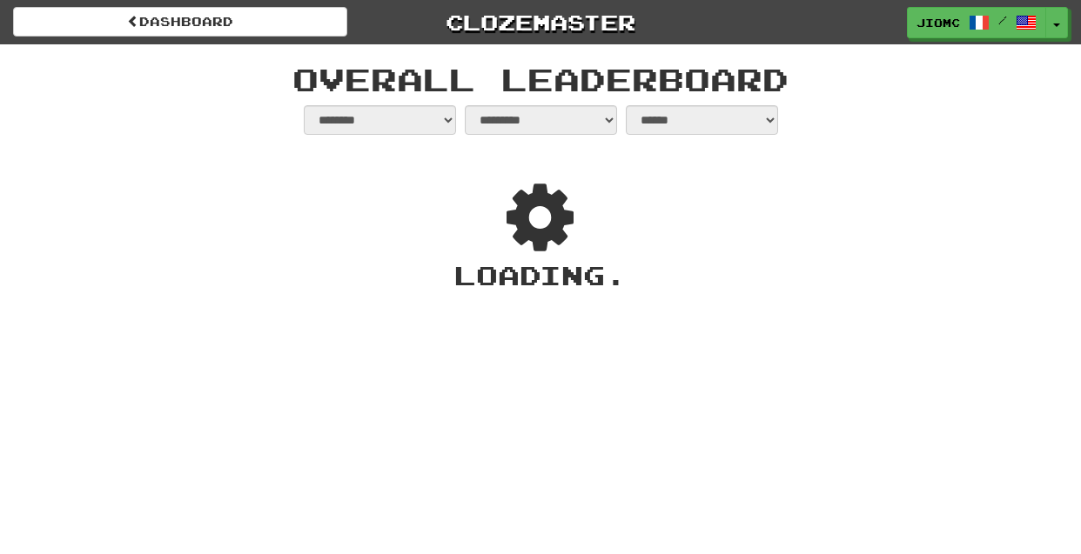
select select "**********"
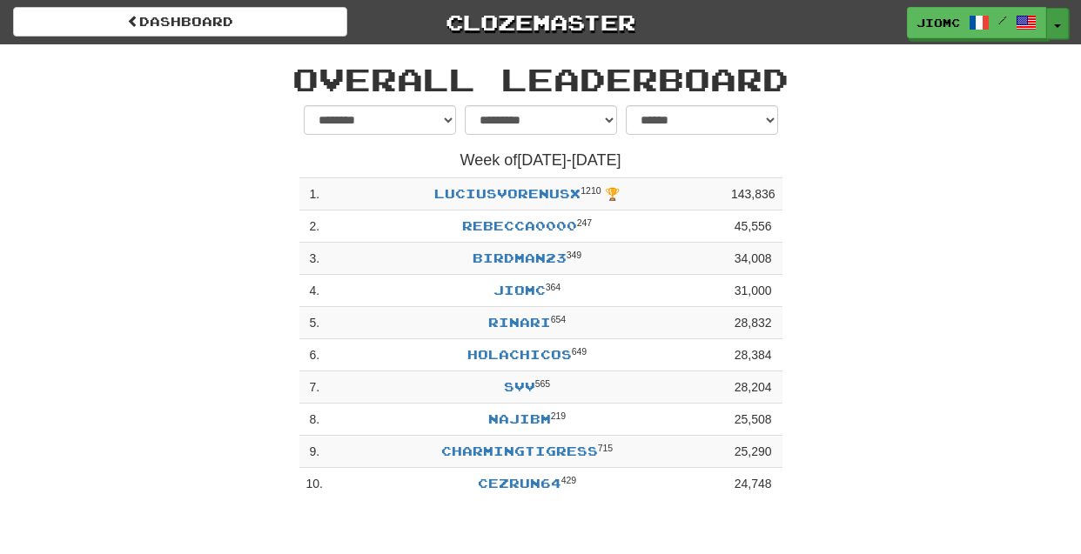
click at [1057, 25] on span "button" at bounding box center [1057, 25] width 7 height 3
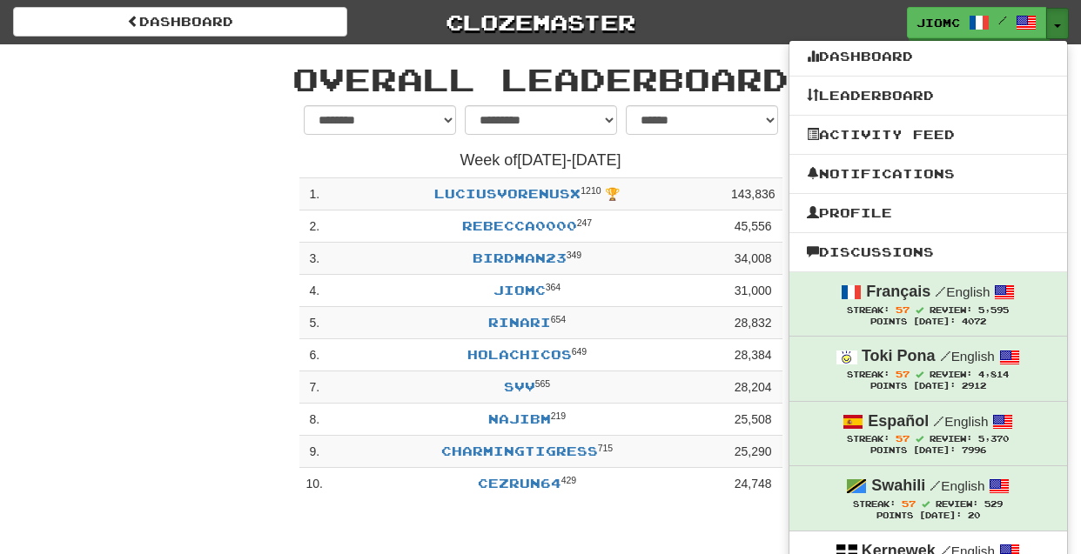
click at [1057, 25] on span "button" at bounding box center [1057, 25] width 7 height 3
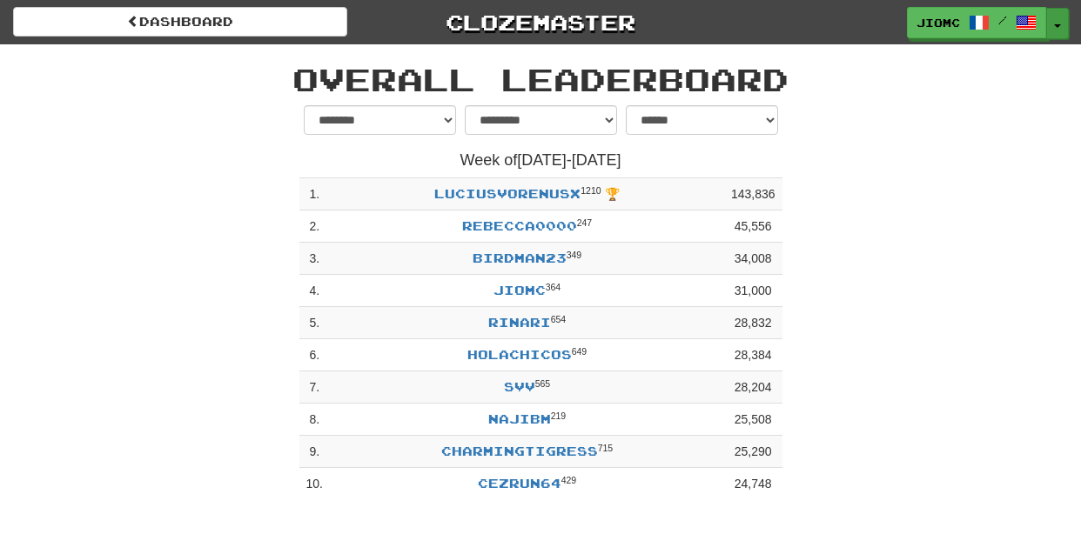
click at [1057, 25] on span "button" at bounding box center [1057, 25] width 7 height 3
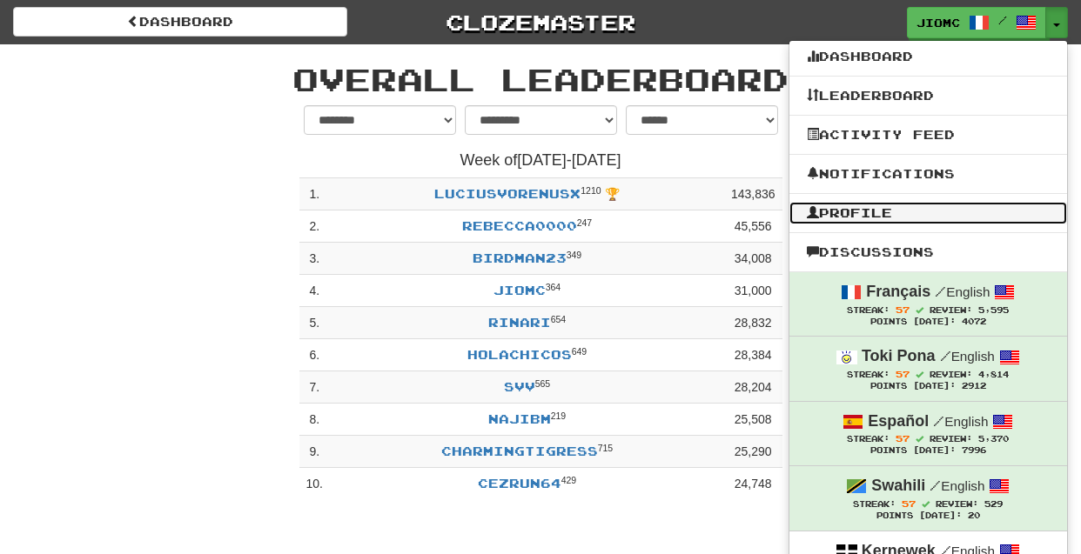
click at [944, 214] on link "Profile" at bounding box center [928, 213] width 278 height 23
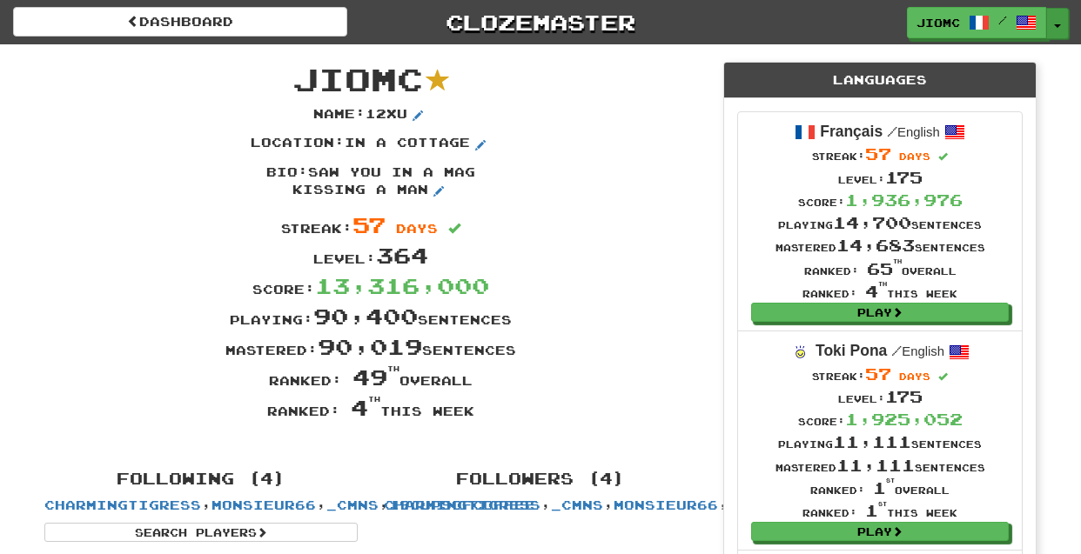
click at [1051, 21] on button "Toggle Dropdown" at bounding box center [1057, 23] width 23 height 31
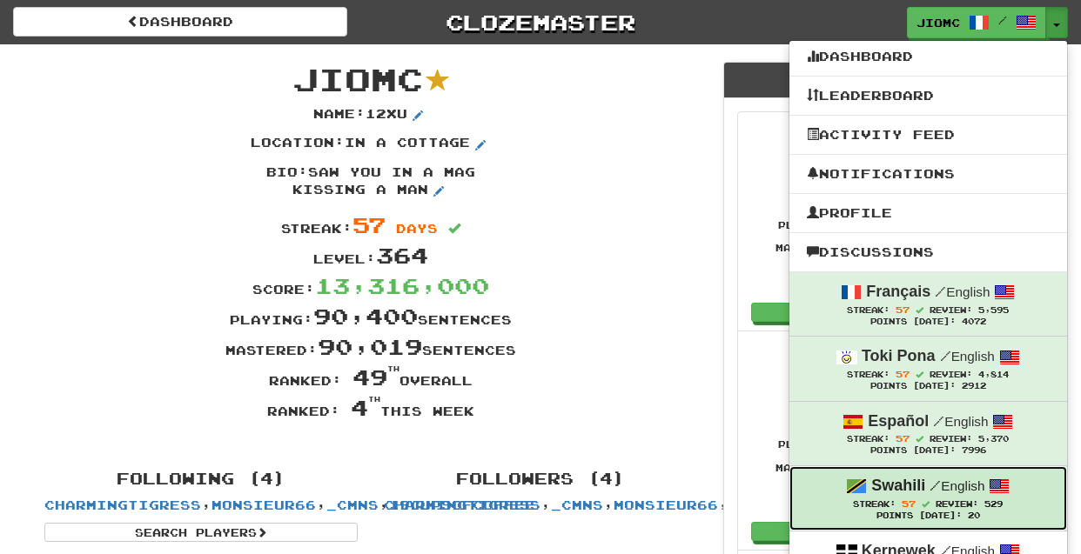
click at [944, 493] on small "/ English" at bounding box center [957, 486] width 55 height 15
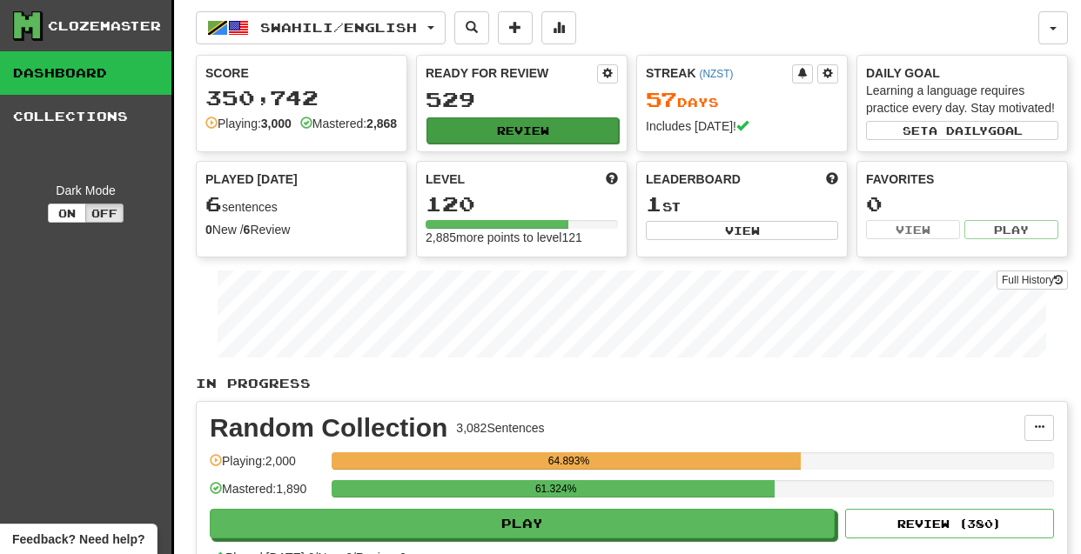
click at [523, 124] on button "Review" at bounding box center [522, 131] width 192 height 26
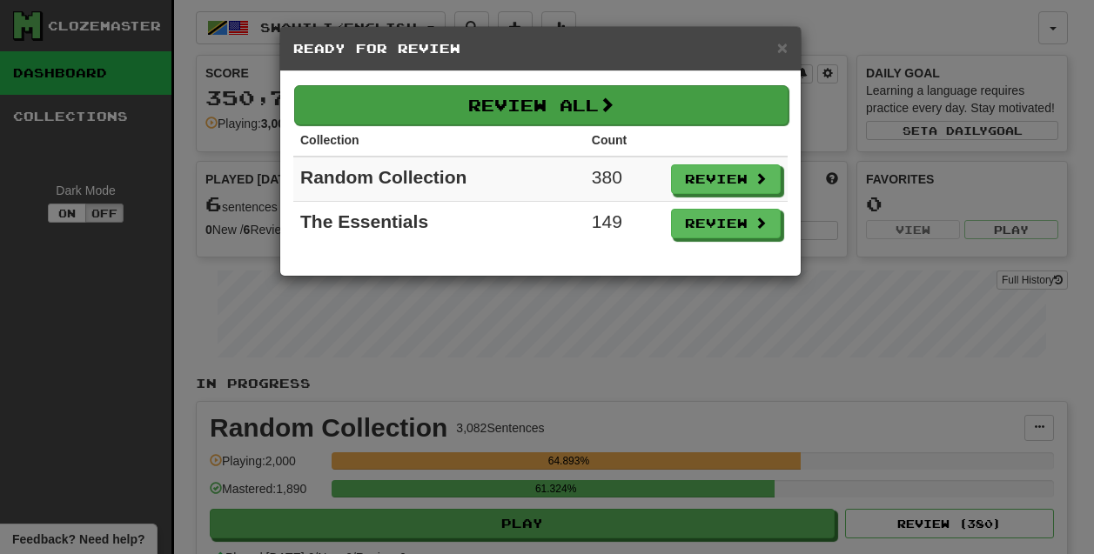
click at [568, 104] on button "Review All" at bounding box center [541, 105] width 494 height 40
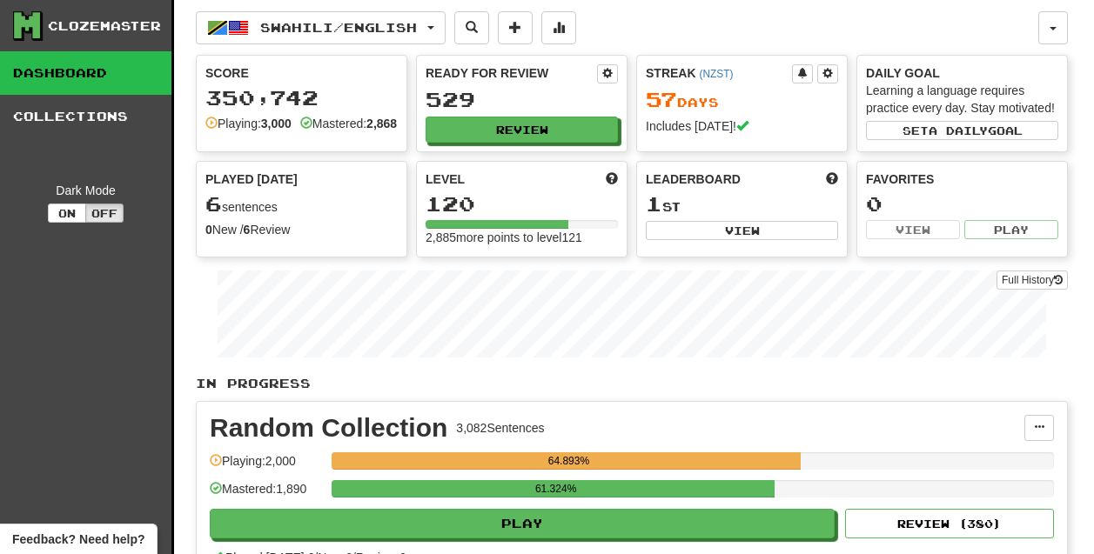
select select "********"
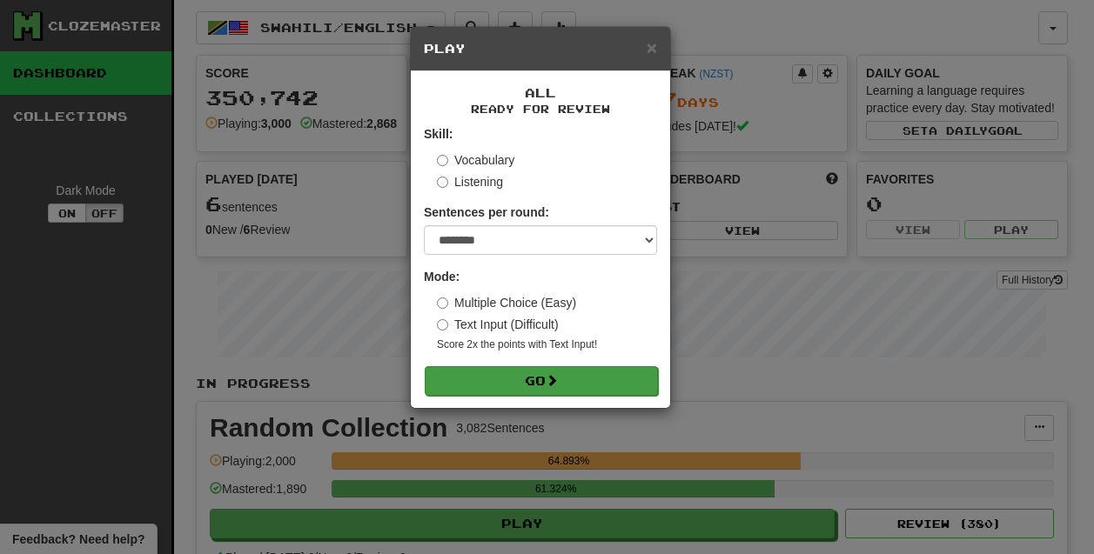
click at [587, 377] on button "Go" at bounding box center [541, 381] width 233 height 30
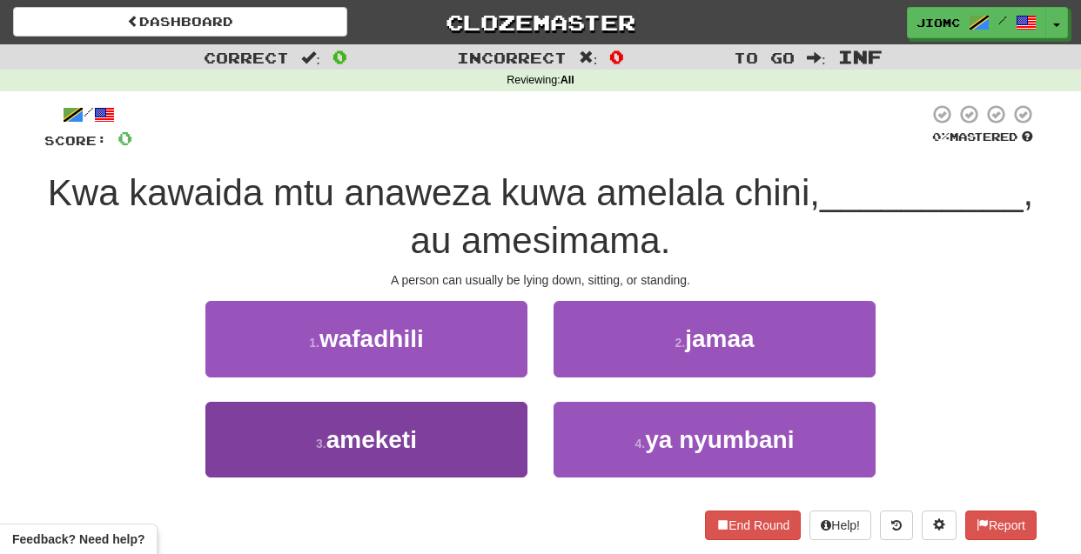
click at [472, 440] on button "3 . ameketi" at bounding box center [366, 440] width 322 height 76
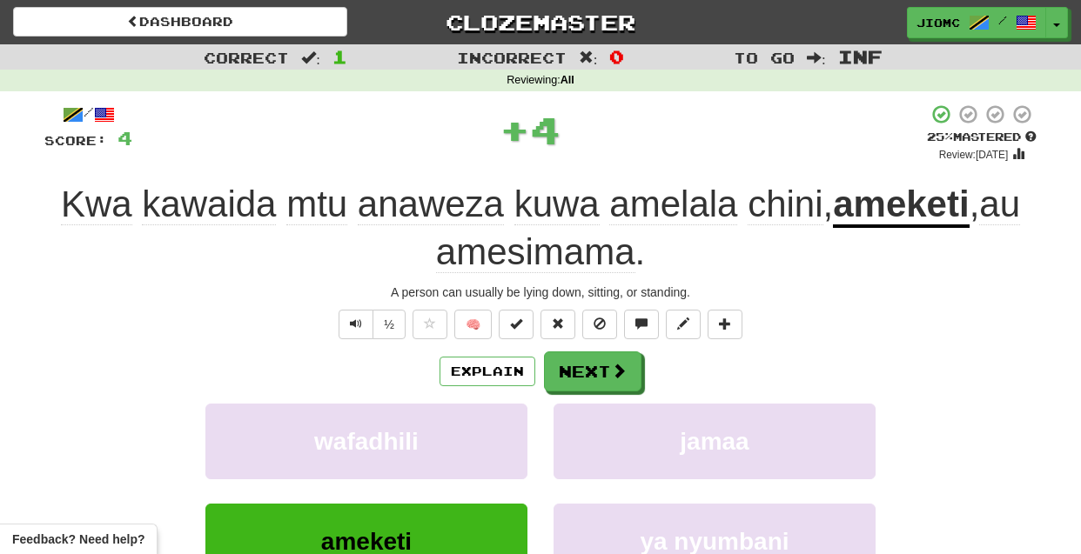
click at [472, 440] on button "wafadhili" at bounding box center [366, 442] width 322 height 76
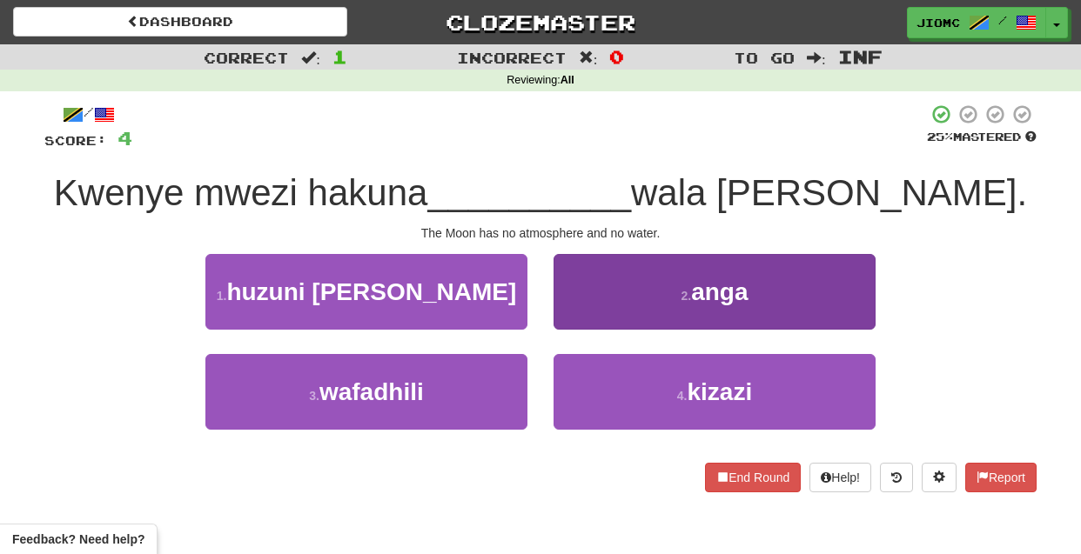
click at [592, 312] on button "2 . anga" at bounding box center [715, 292] width 322 height 76
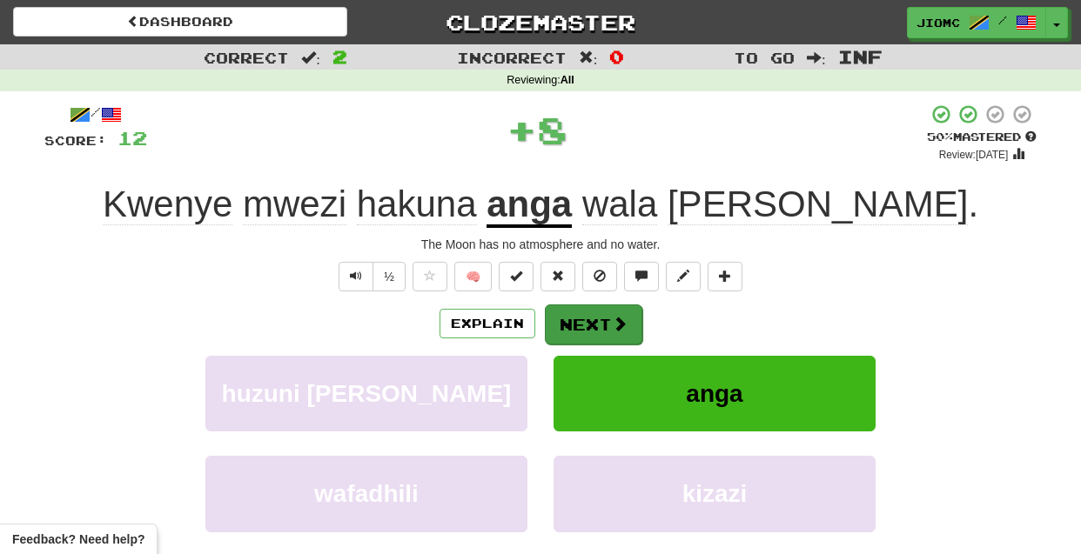
click at [587, 318] on button "Next" at bounding box center [593, 325] width 97 height 40
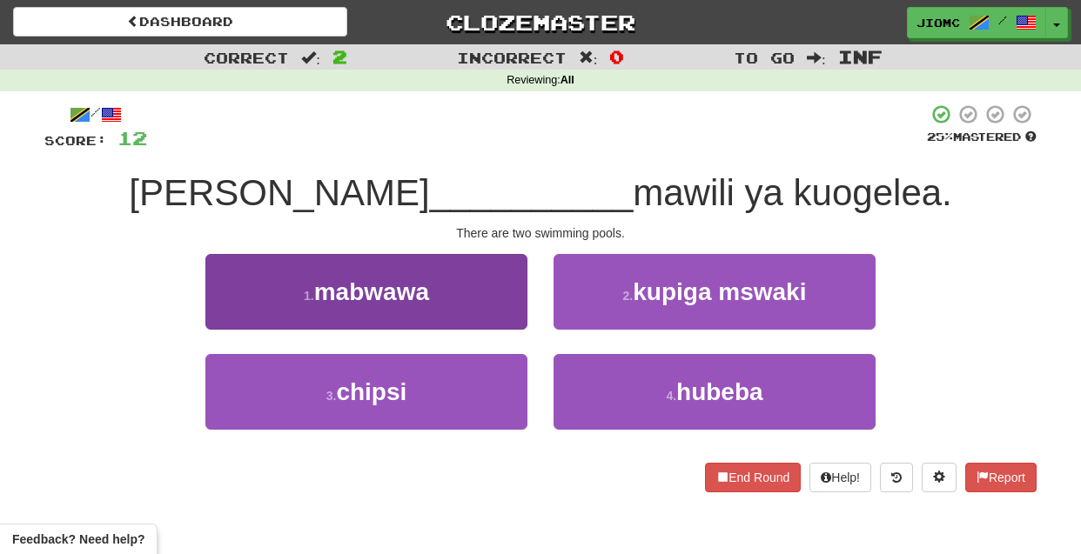
click at [488, 315] on button "1 . mabwawa" at bounding box center [366, 292] width 322 height 76
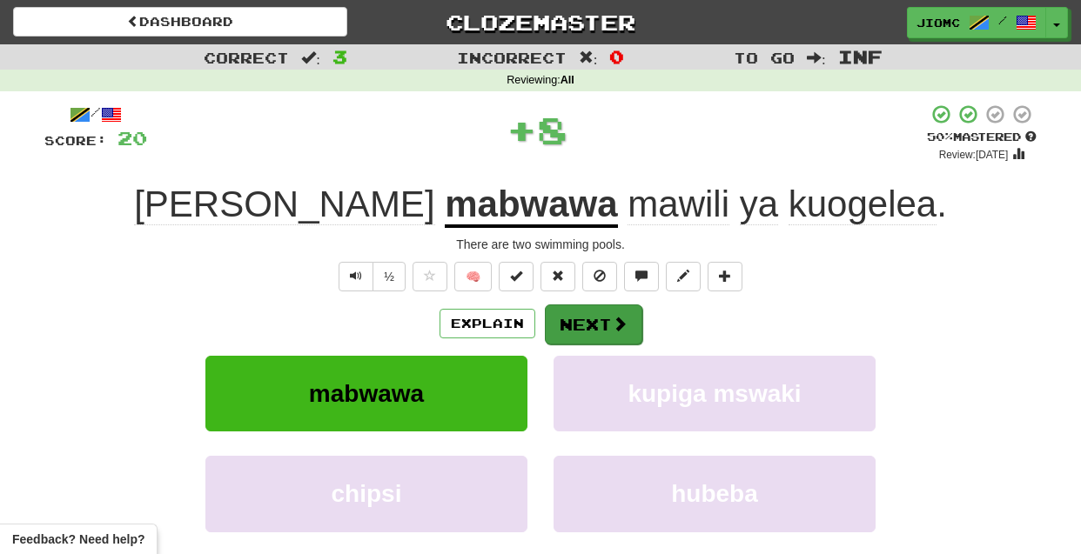
click at [565, 319] on button "Next" at bounding box center [593, 325] width 97 height 40
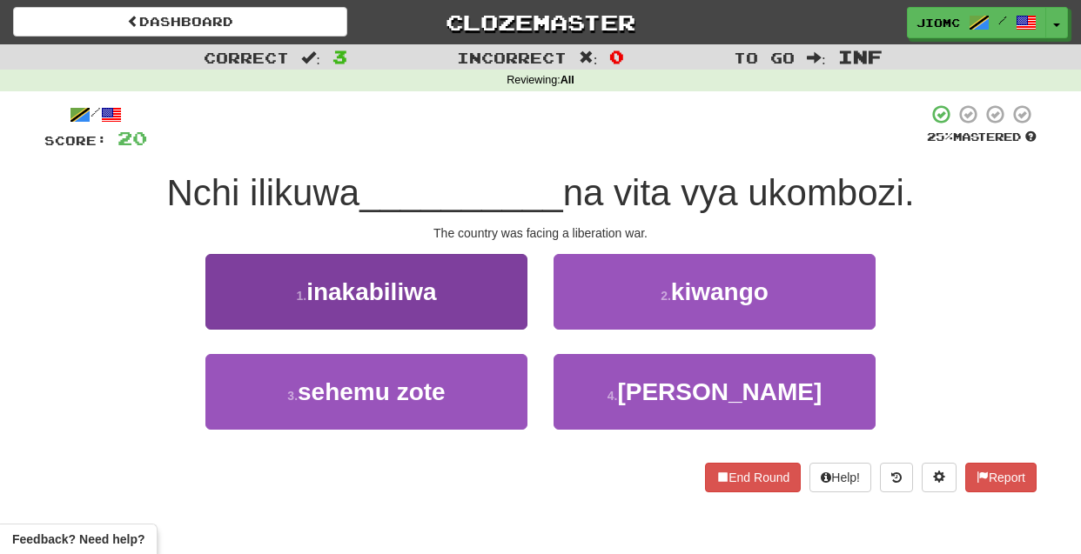
click at [499, 315] on button "1 . inakabiliwa" at bounding box center [366, 292] width 322 height 76
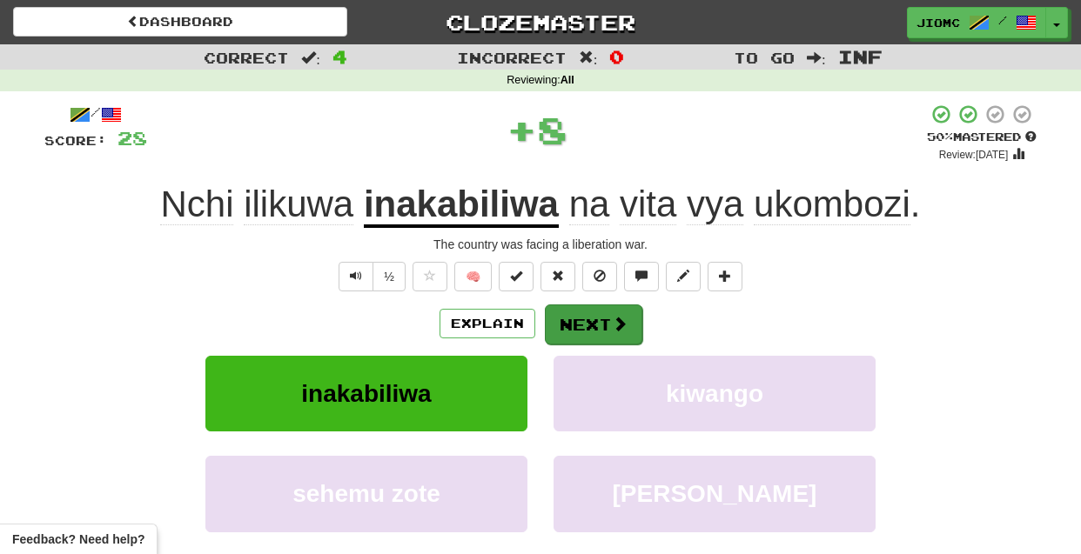
click at [576, 320] on button "Next" at bounding box center [593, 325] width 97 height 40
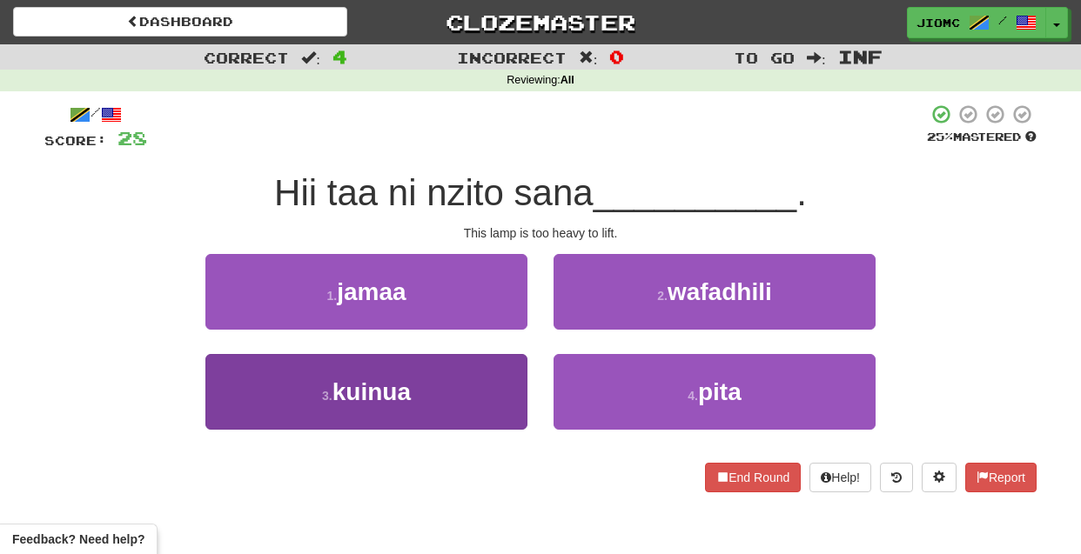
click at [472, 392] on button "3 . kuinua" at bounding box center [366, 392] width 322 height 76
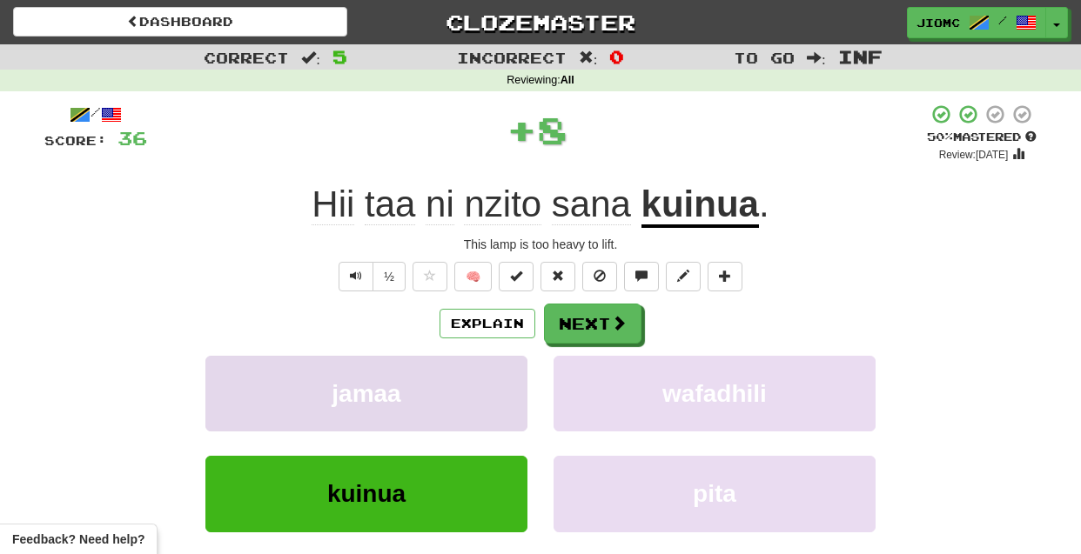
click at [473, 390] on button "jamaa" at bounding box center [366, 394] width 322 height 76
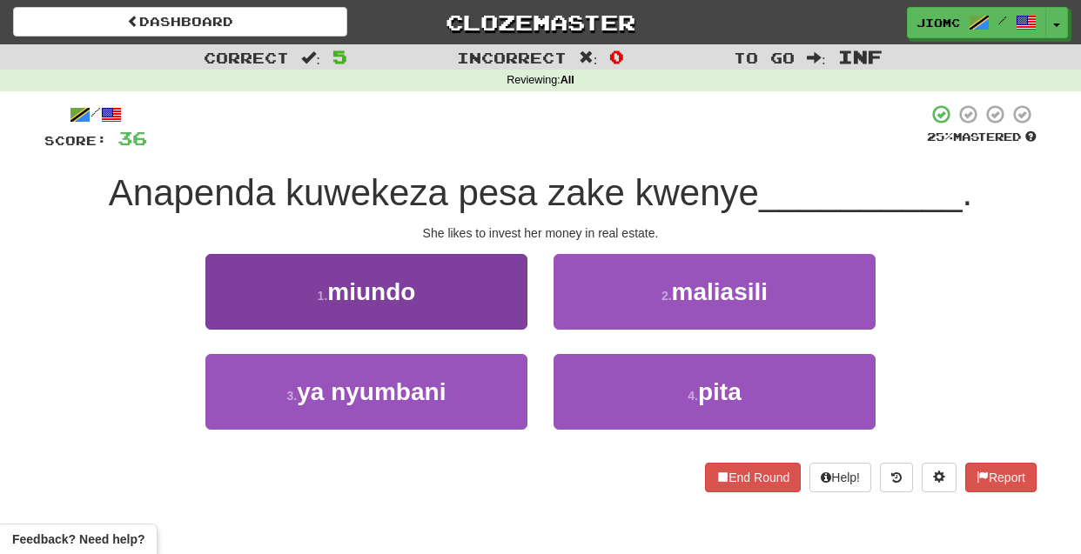
click at [493, 313] on button "1 . miundo" at bounding box center [366, 292] width 322 height 76
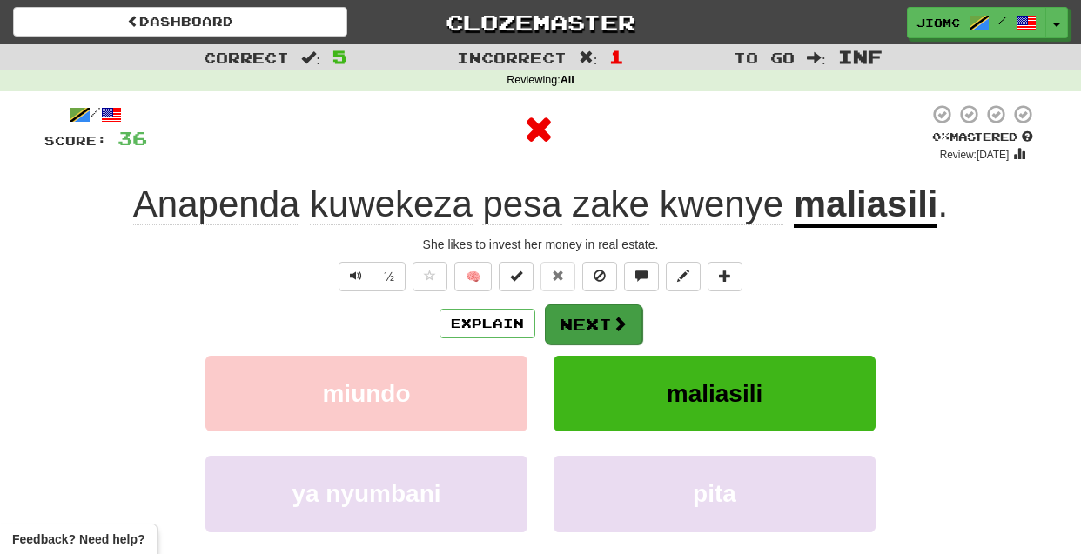
click at [573, 318] on button "Next" at bounding box center [593, 325] width 97 height 40
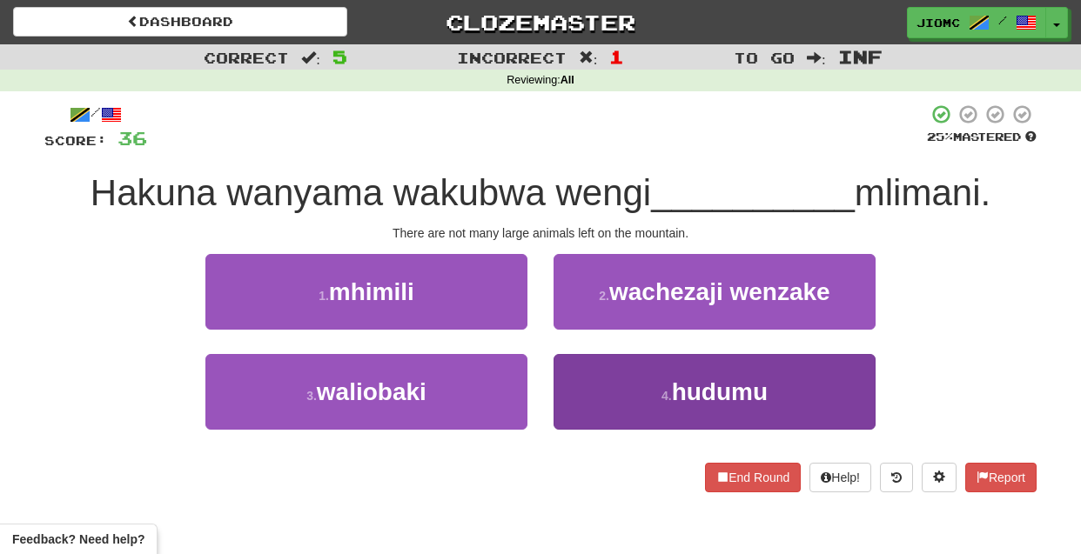
click at [586, 383] on button "4 . hudumu" at bounding box center [715, 392] width 322 height 76
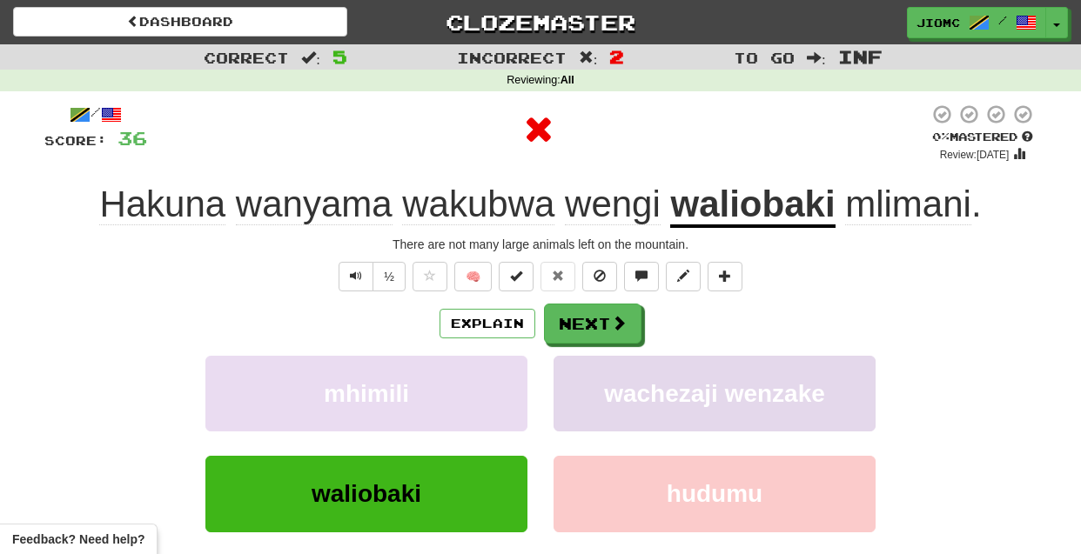
click at [582, 380] on button "wachezaji wenzake" at bounding box center [715, 394] width 322 height 76
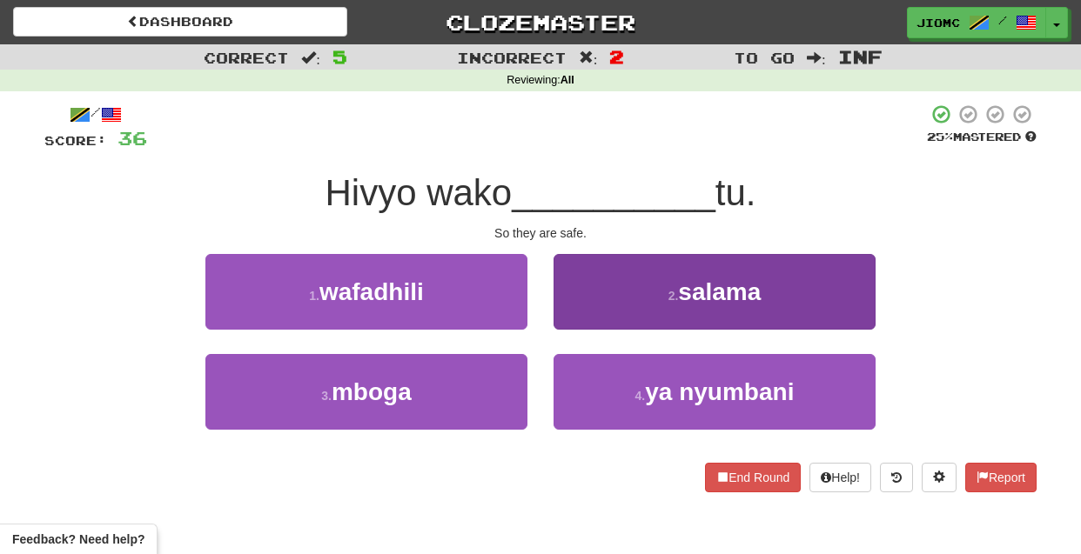
click at [581, 310] on button "2 . salama" at bounding box center [715, 292] width 322 height 76
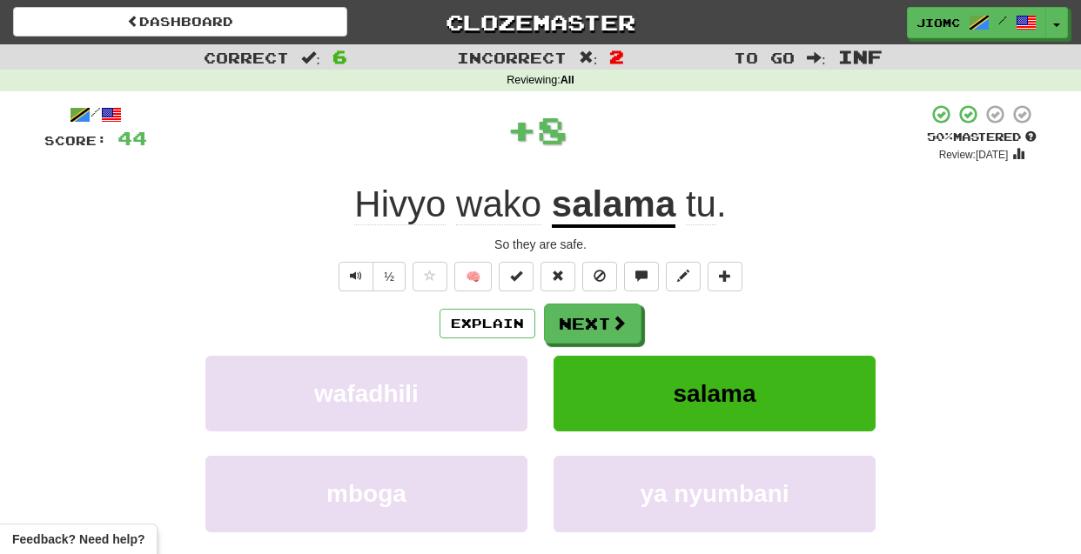
click at [581, 311] on button "Next" at bounding box center [592, 324] width 97 height 40
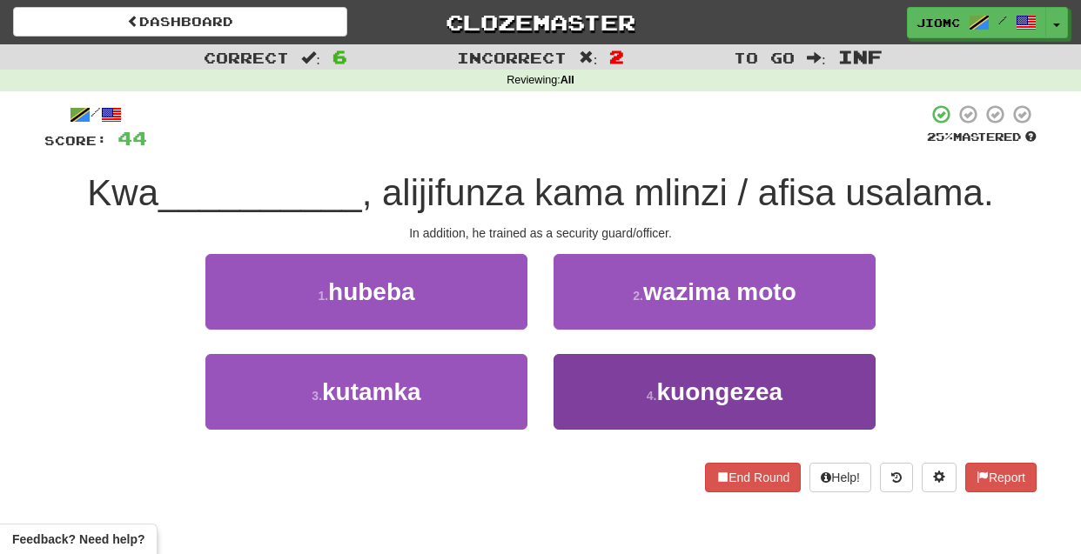
click at [583, 387] on button "4 . kuongezea" at bounding box center [715, 392] width 322 height 76
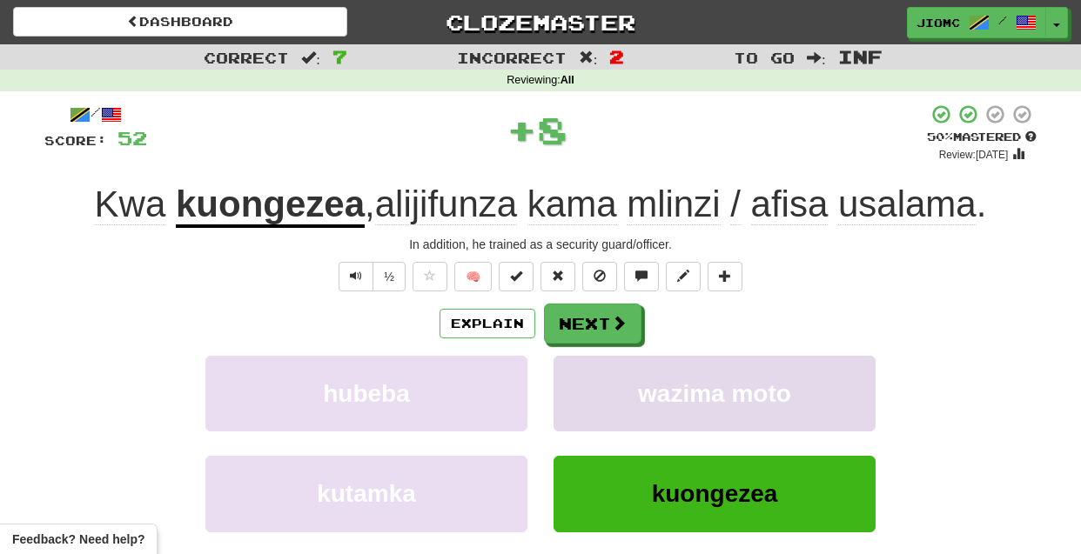
click at [580, 381] on button "wazima moto" at bounding box center [715, 394] width 322 height 76
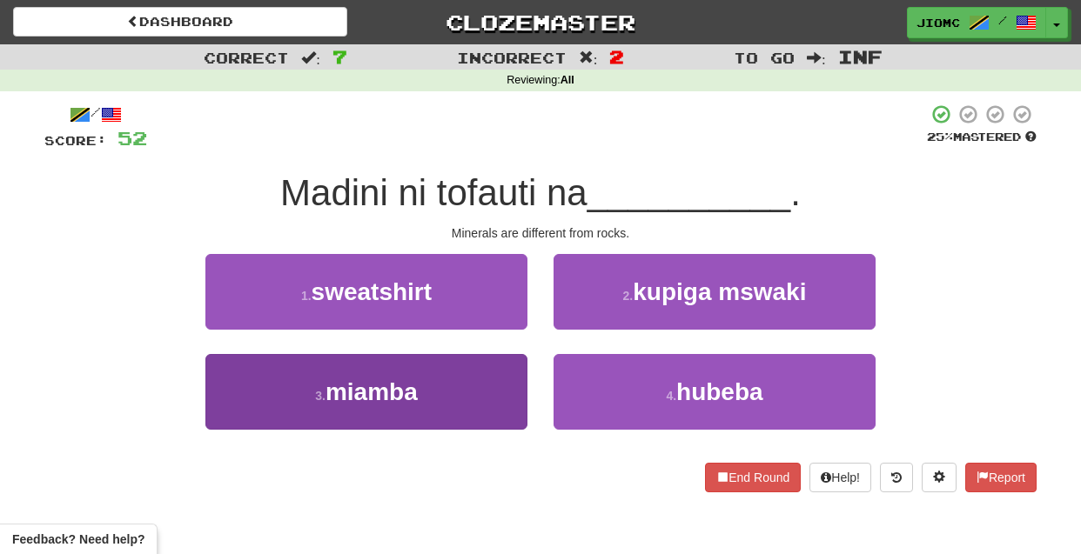
click at [492, 382] on button "3 . miamba" at bounding box center [366, 392] width 322 height 76
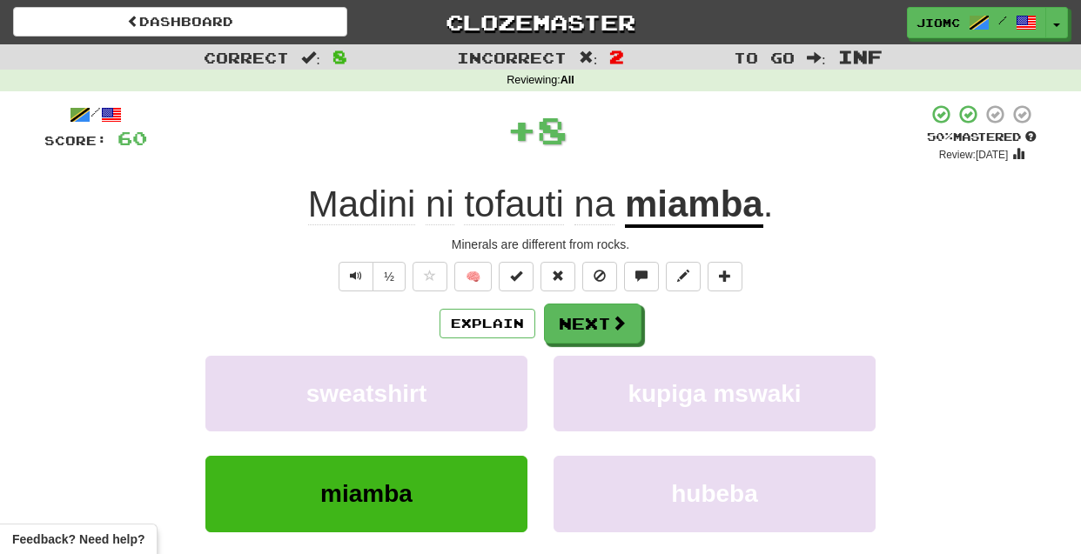
click at [492, 382] on button "sweatshirt" at bounding box center [366, 394] width 322 height 76
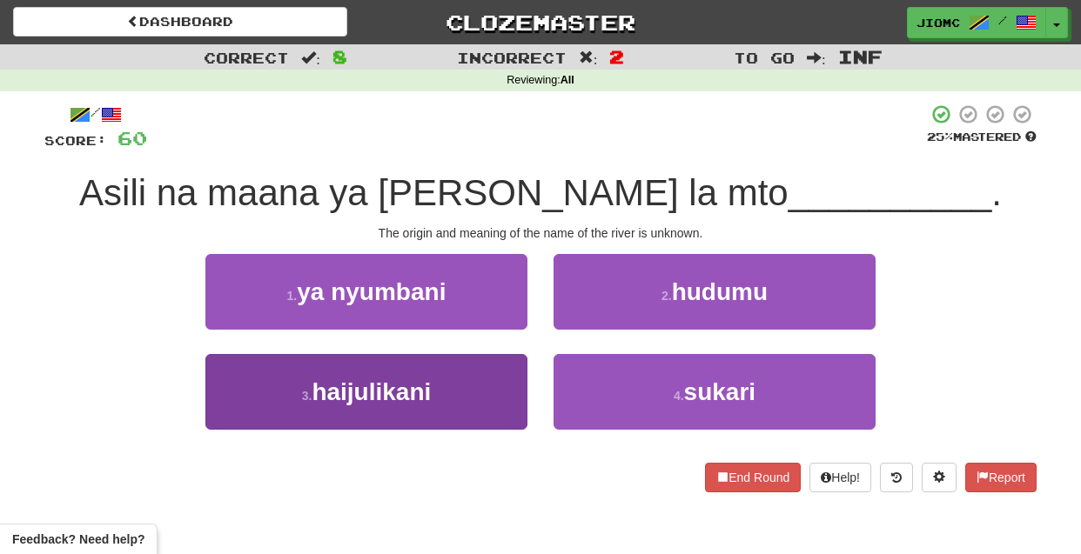
click at [483, 393] on button "3 . haijulikani" at bounding box center [366, 392] width 322 height 76
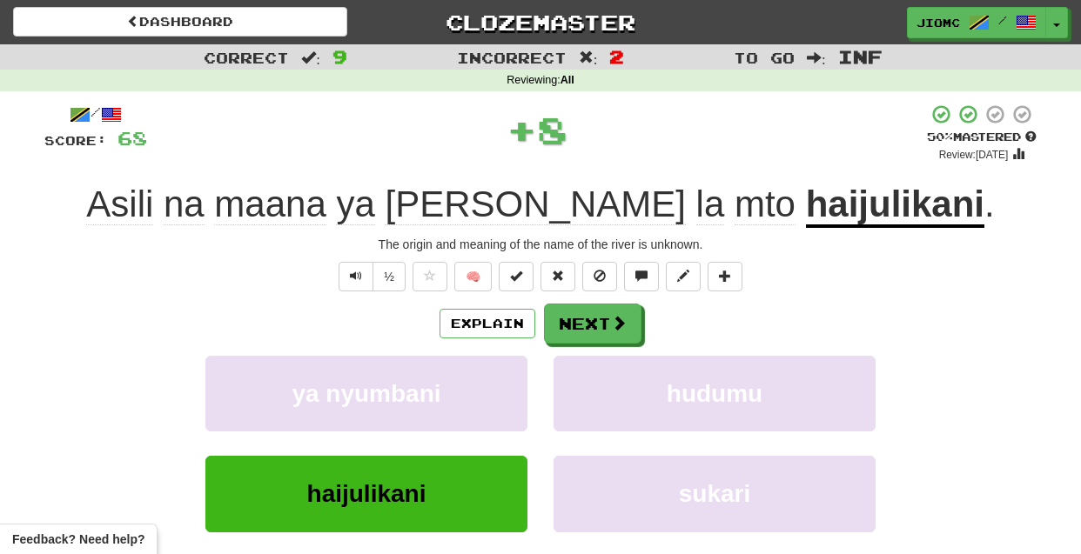
click at [483, 393] on button "ya nyumbani" at bounding box center [366, 394] width 322 height 76
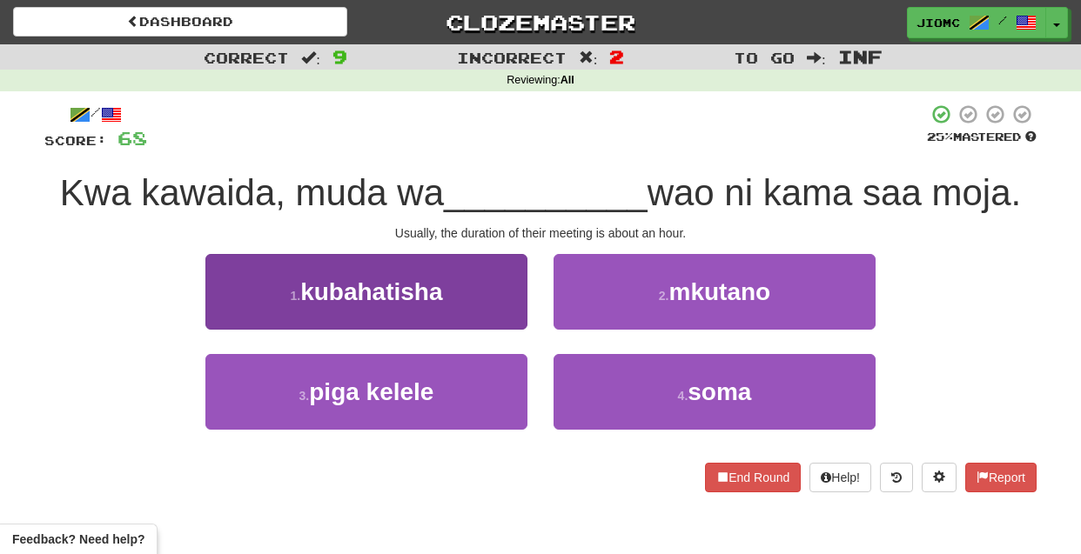
click at [521, 305] on button "1 . kubahatisha" at bounding box center [366, 292] width 322 height 76
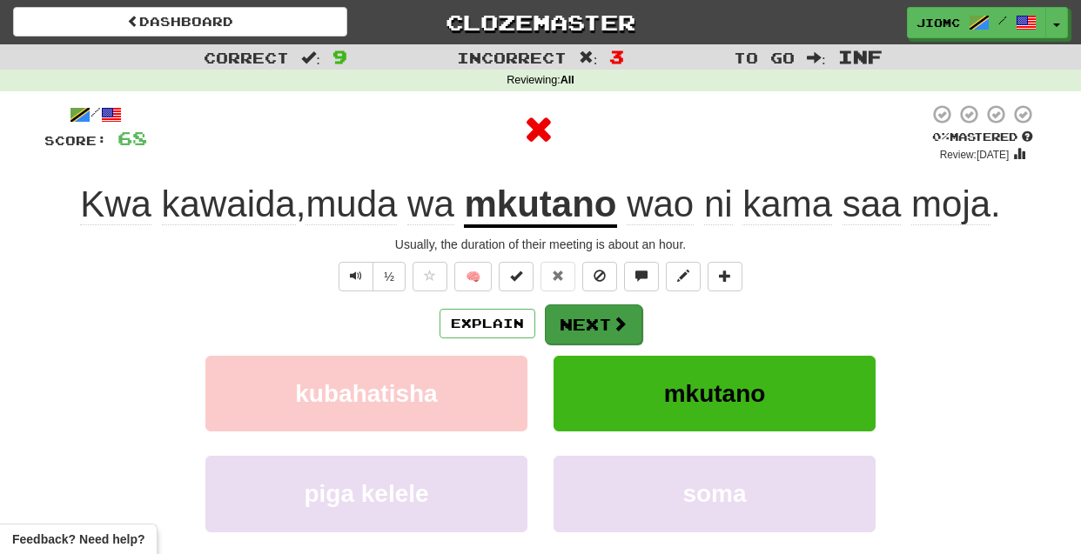
click at [583, 315] on button "Next" at bounding box center [593, 325] width 97 height 40
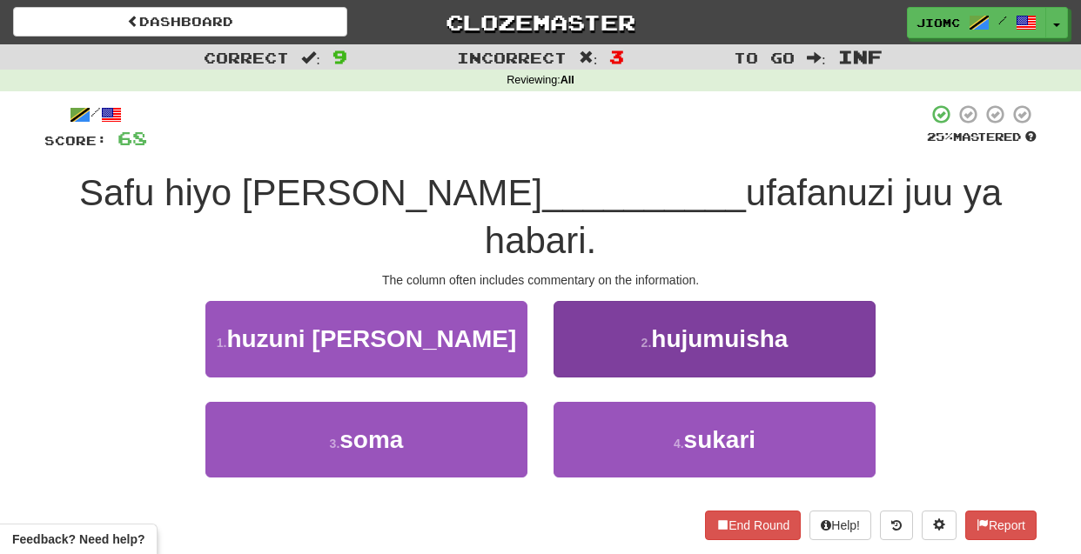
click at [560, 320] on button "2 . hujumuisha" at bounding box center [715, 339] width 322 height 76
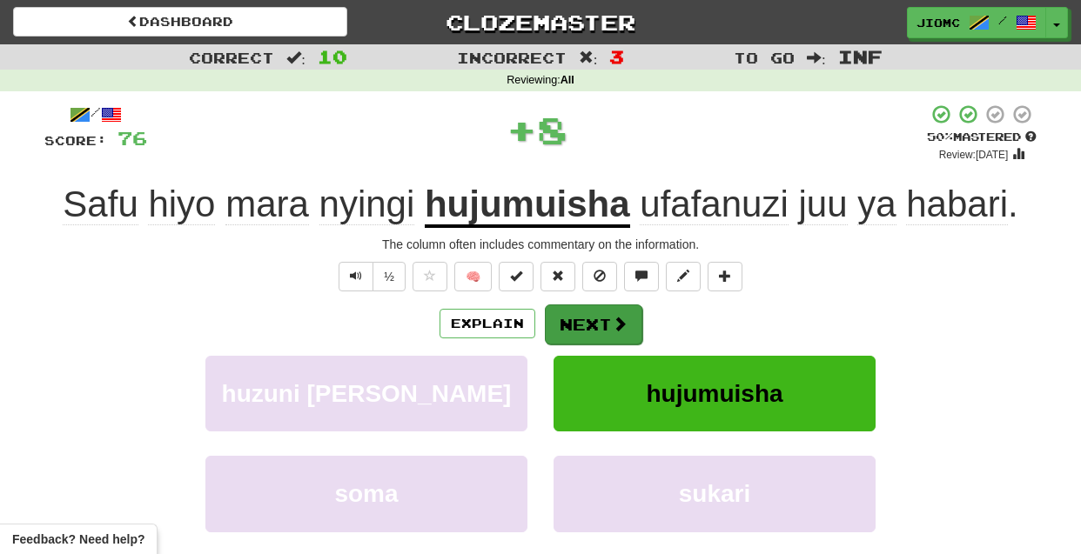
click at [568, 317] on button "Next" at bounding box center [593, 325] width 97 height 40
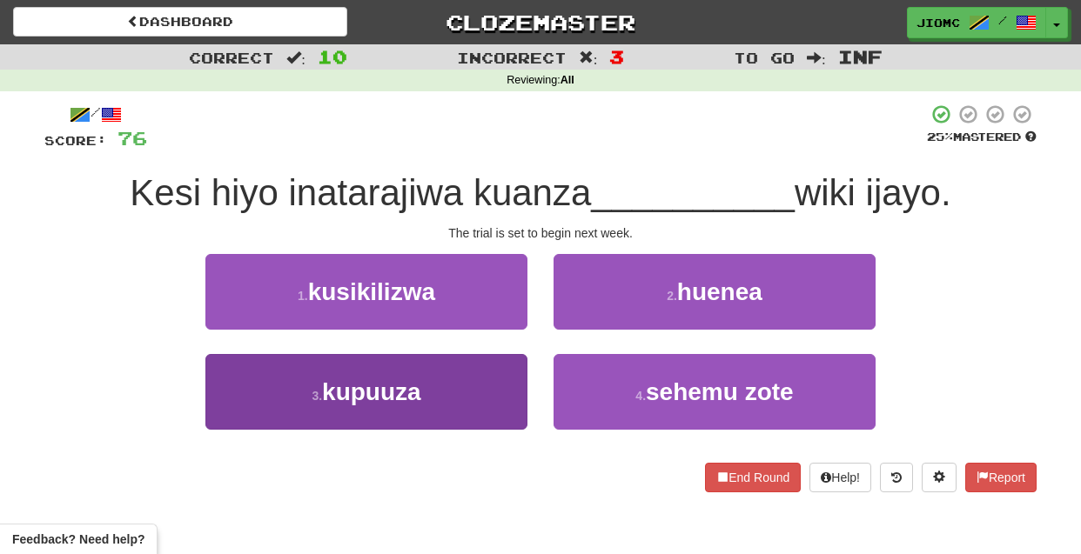
click at [486, 366] on button "3 . kupuuza" at bounding box center [366, 392] width 322 height 76
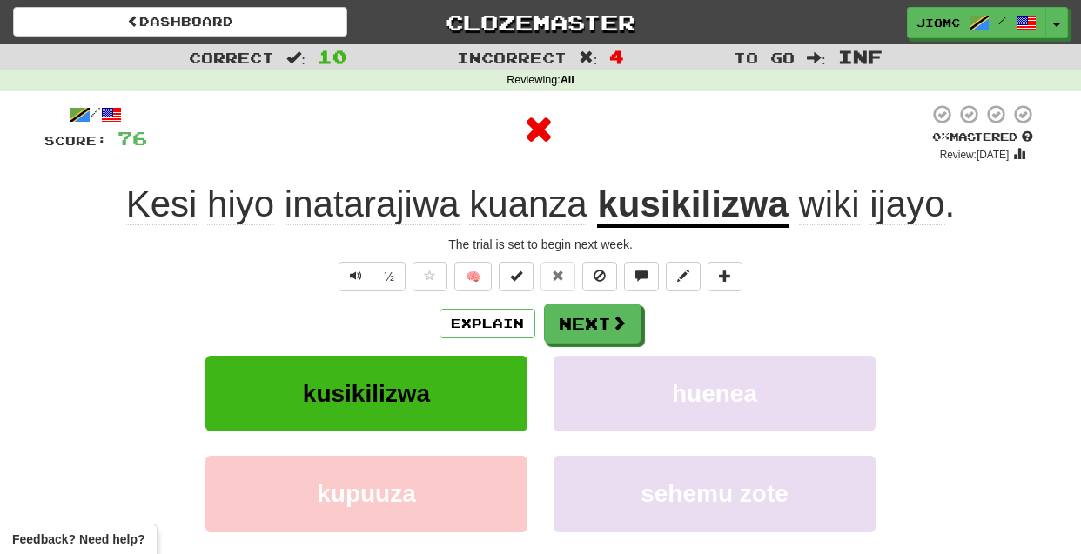
click at [486, 372] on button "kusikilizwa" at bounding box center [366, 394] width 322 height 76
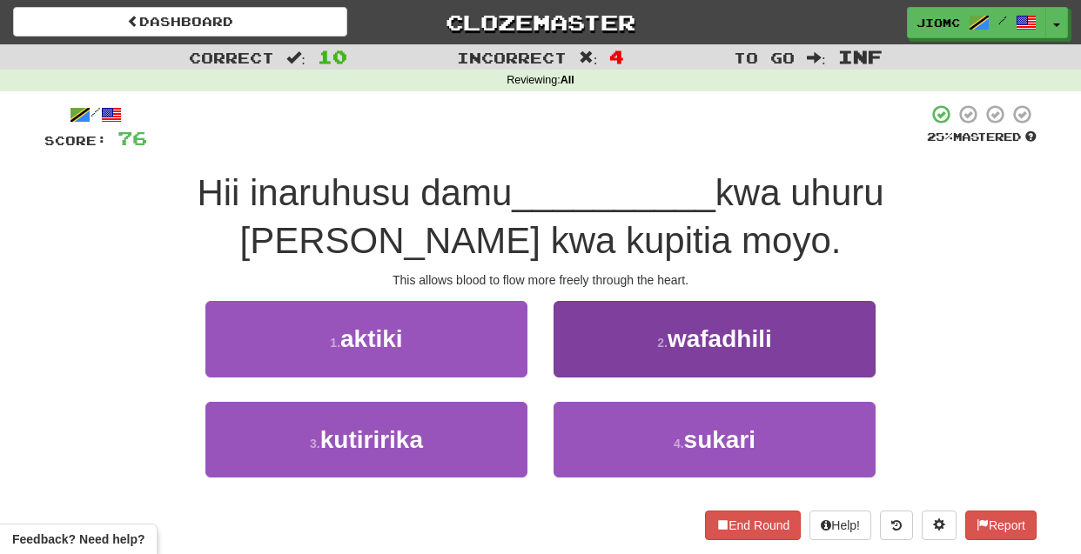
click at [578, 363] on button "2 . wafadhili" at bounding box center [715, 339] width 322 height 76
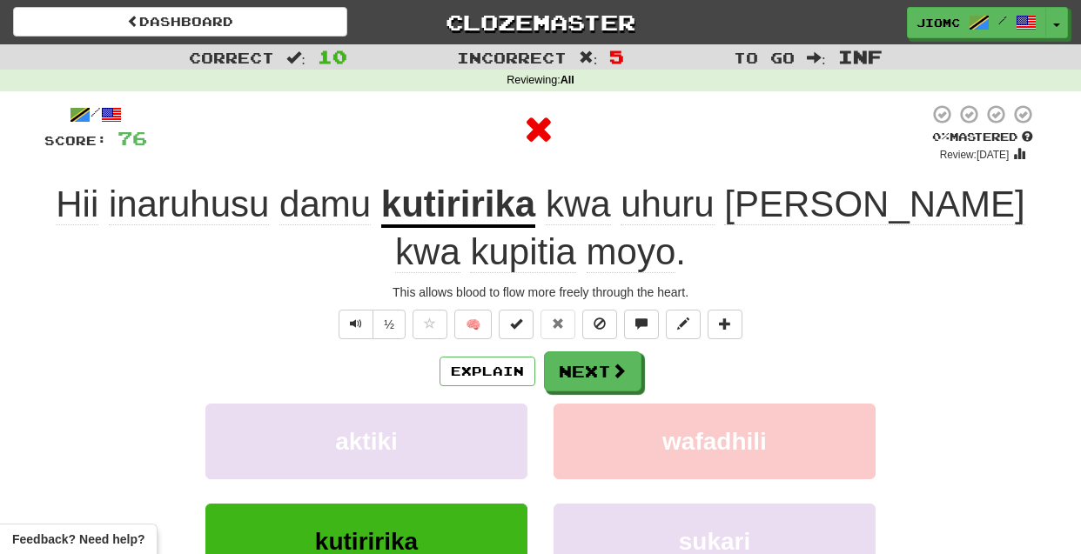
click at [578, 363] on button "Next" at bounding box center [592, 372] width 97 height 40
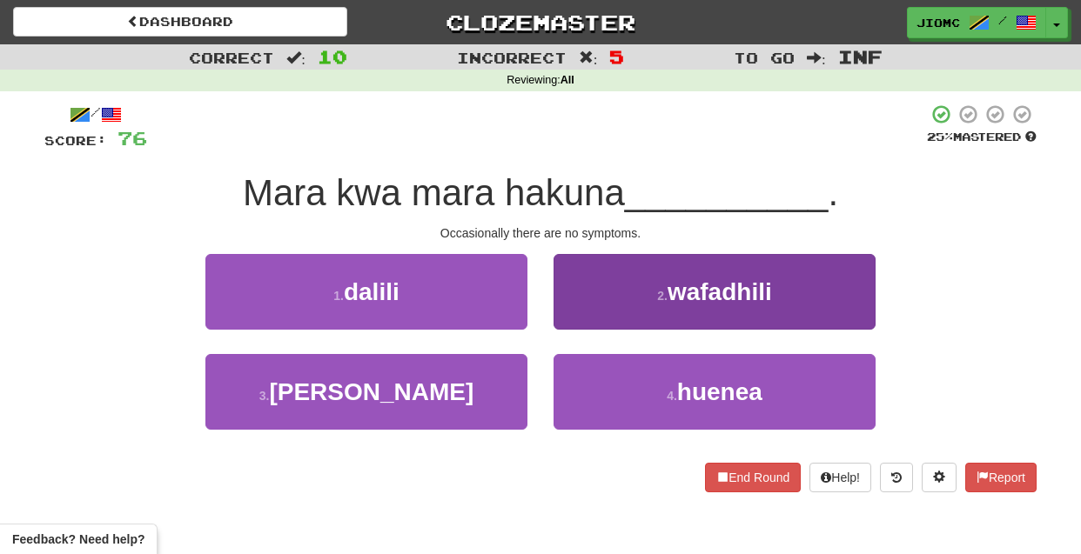
click at [557, 310] on button "2 . wafadhili" at bounding box center [715, 292] width 322 height 76
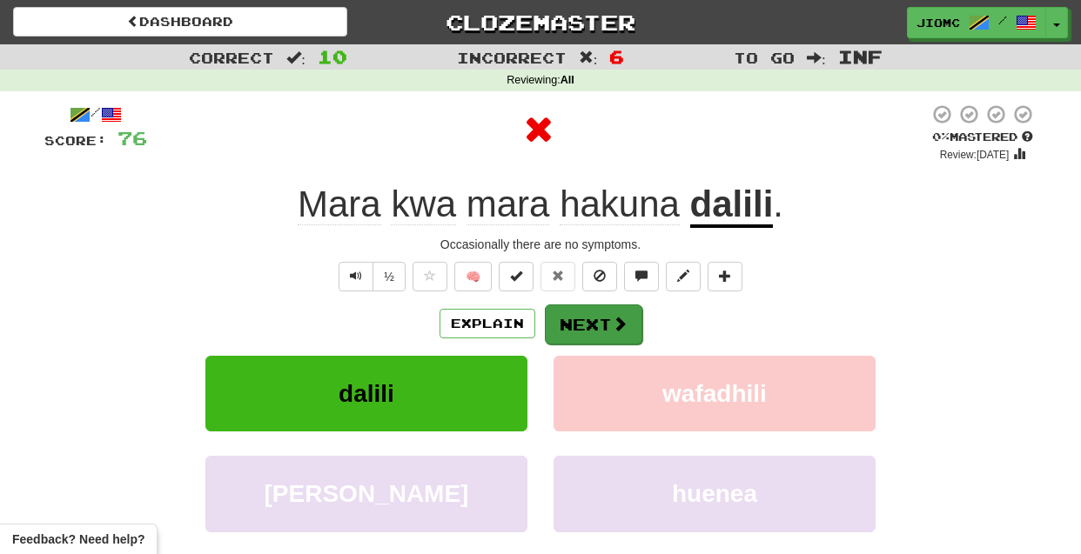
click at [573, 325] on button "Next" at bounding box center [593, 325] width 97 height 40
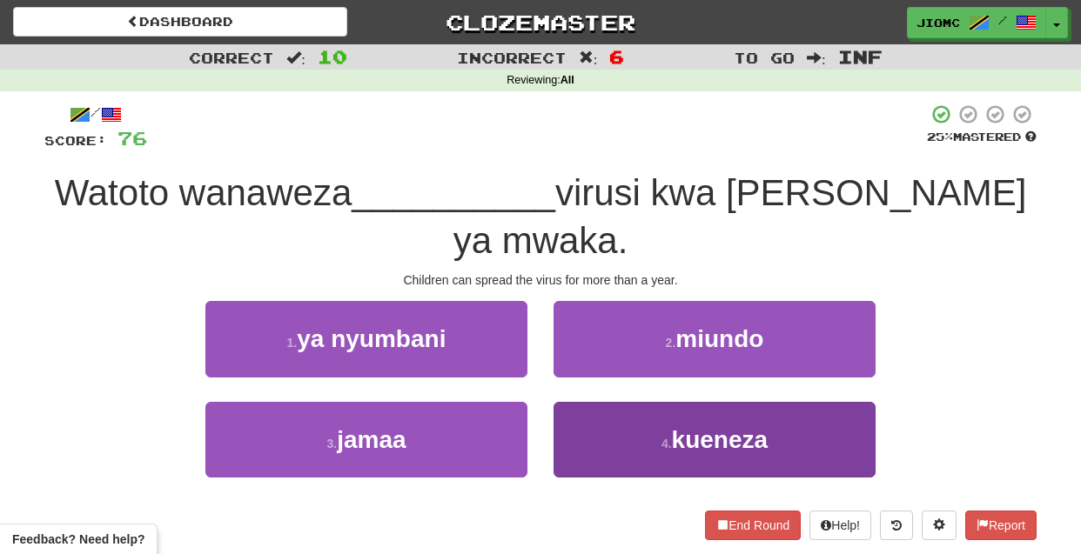
click at [586, 402] on button "4 . kueneza" at bounding box center [715, 440] width 322 height 76
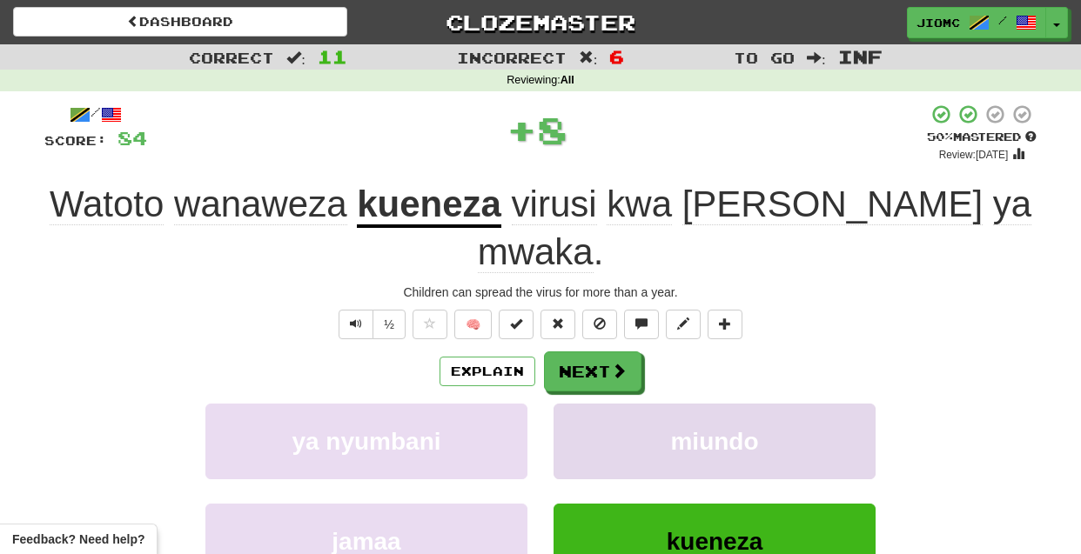
click at [579, 404] on button "miundo" at bounding box center [715, 442] width 322 height 76
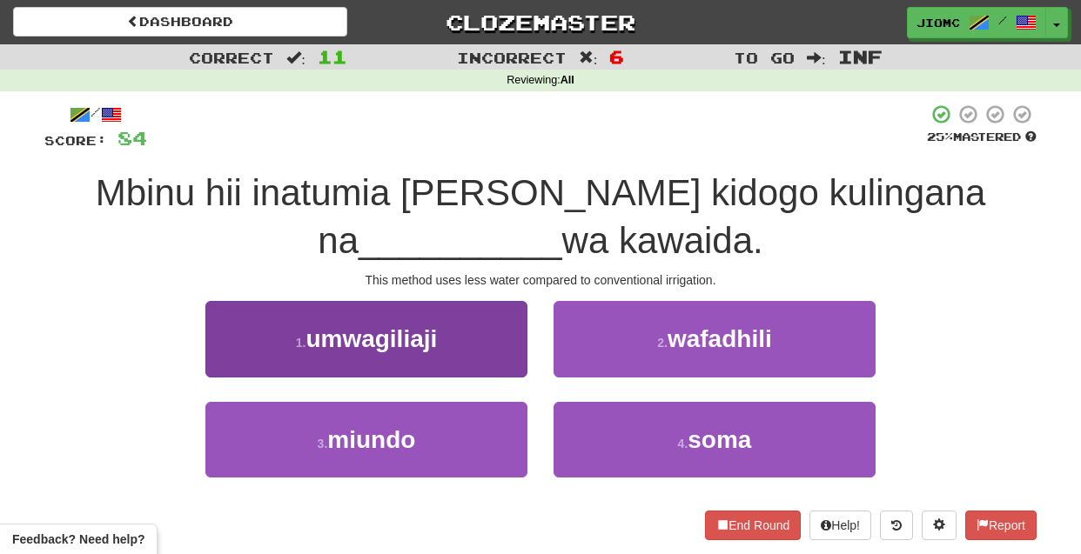
click at [495, 363] on button "1 . umwagiliaji" at bounding box center [366, 339] width 322 height 76
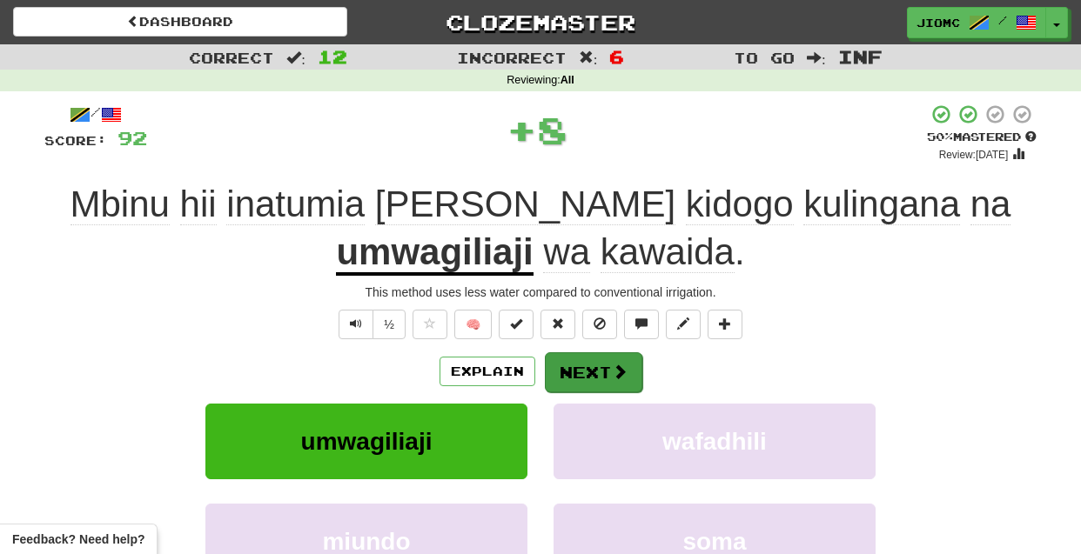
click at [586, 367] on button "Next" at bounding box center [593, 373] width 97 height 40
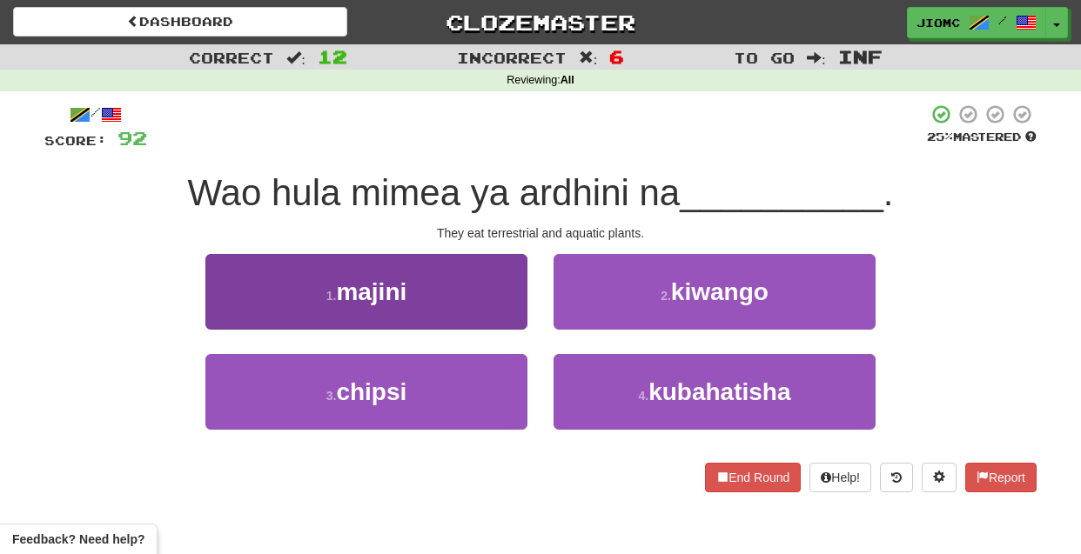
click at [520, 314] on button "1 . majini" at bounding box center [366, 292] width 322 height 76
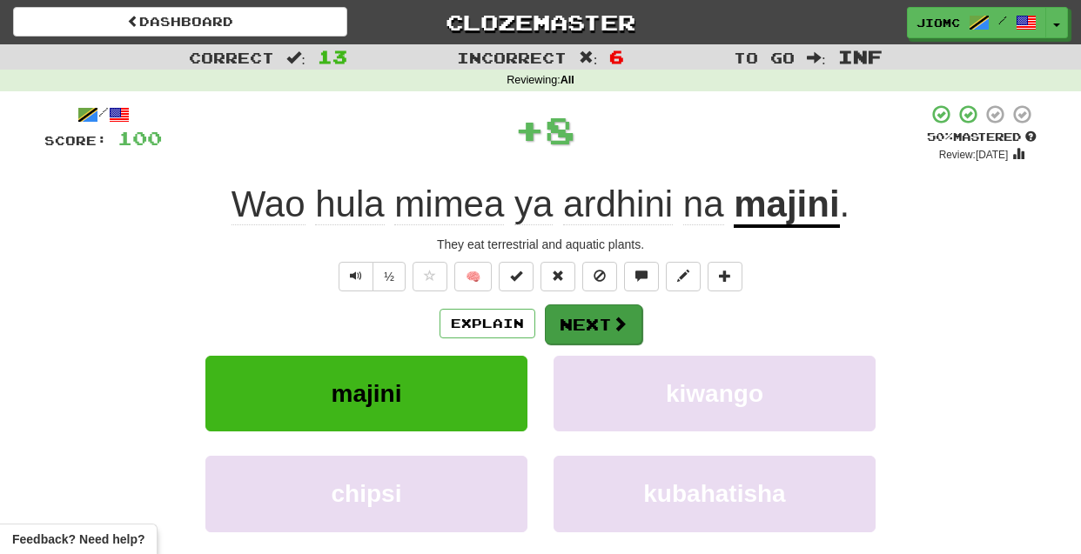
click at [585, 318] on button "Next" at bounding box center [593, 325] width 97 height 40
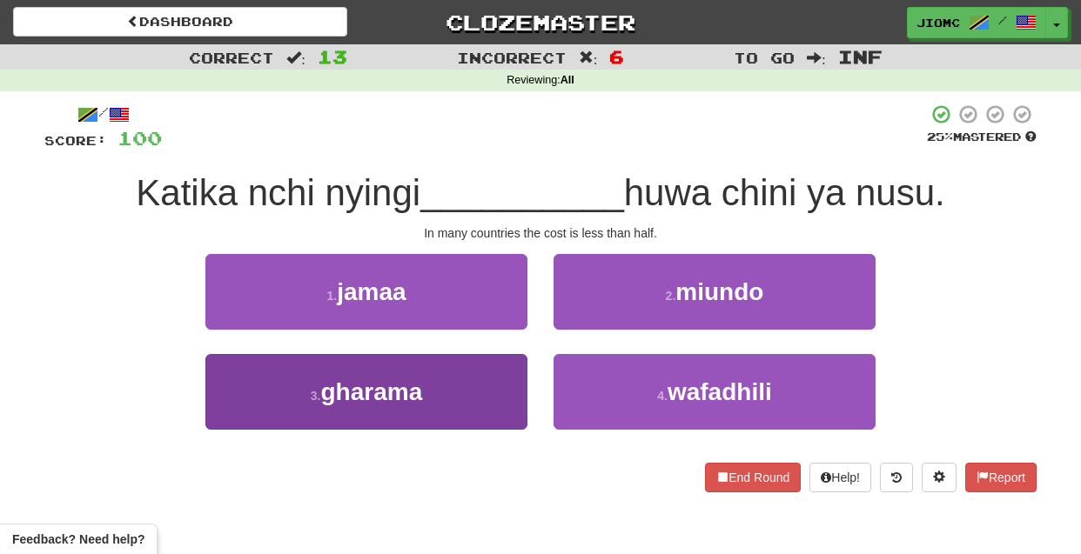
click at [489, 377] on button "3 . gharama" at bounding box center [366, 392] width 322 height 76
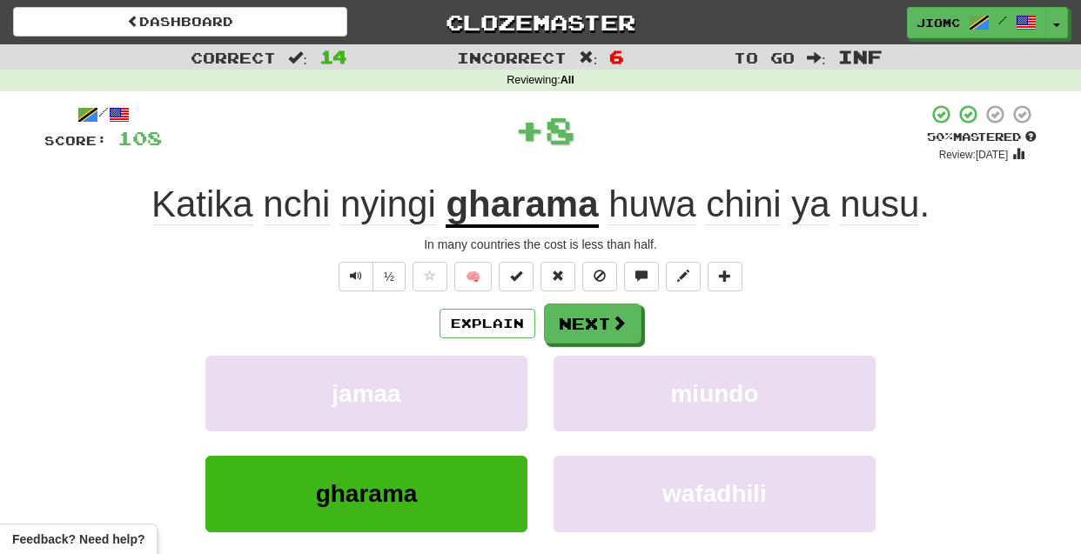
click at [489, 377] on button "jamaa" at bounding box center [366, 394] width 322 height 76
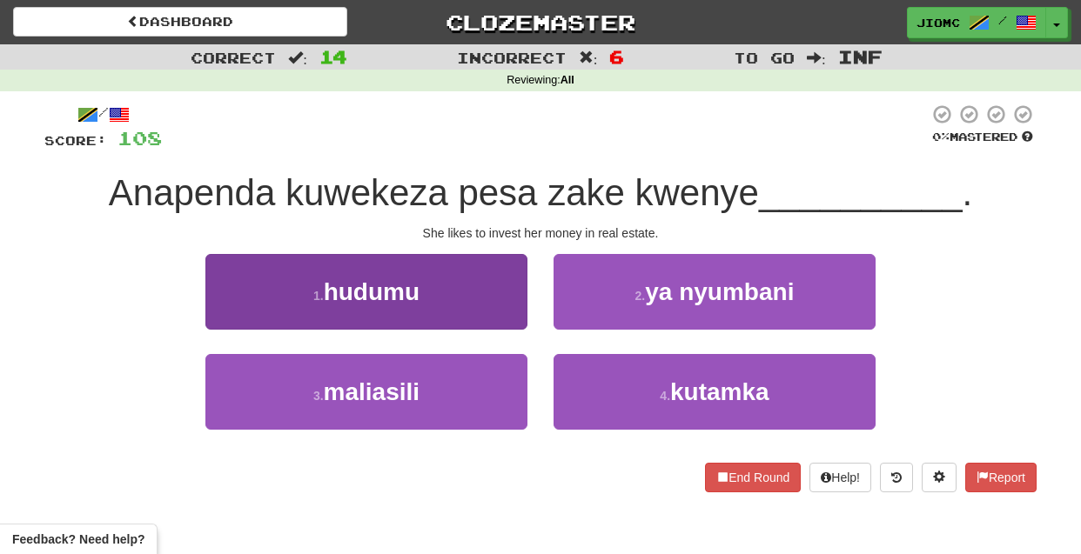
click at [492, 398] on button "3 . maliasili" at bounding box center [366, 392] width 322 height 76
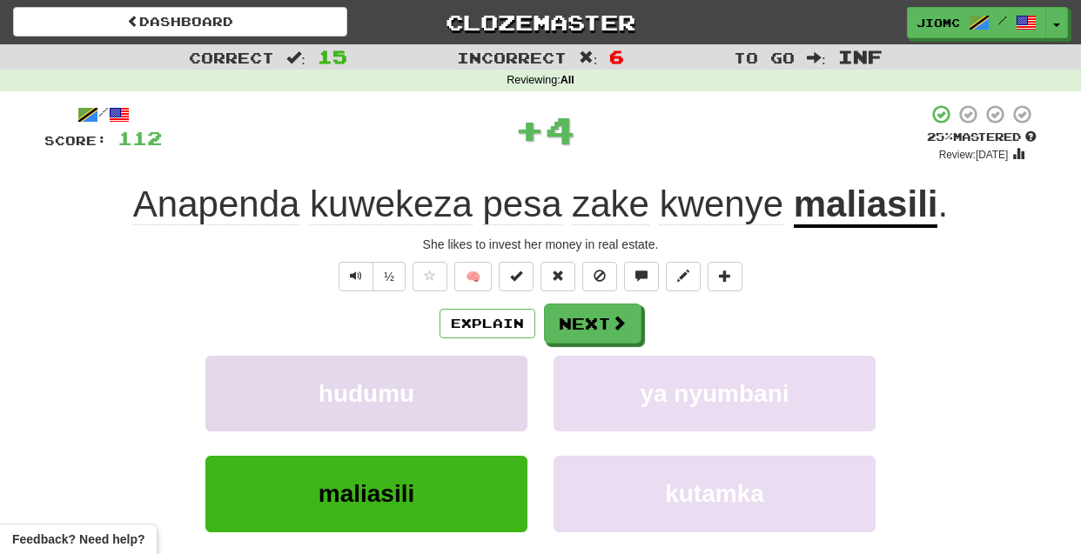
click at [491, 399] on button "hudumu" at bounding box center [366, 394] width 322 height 76
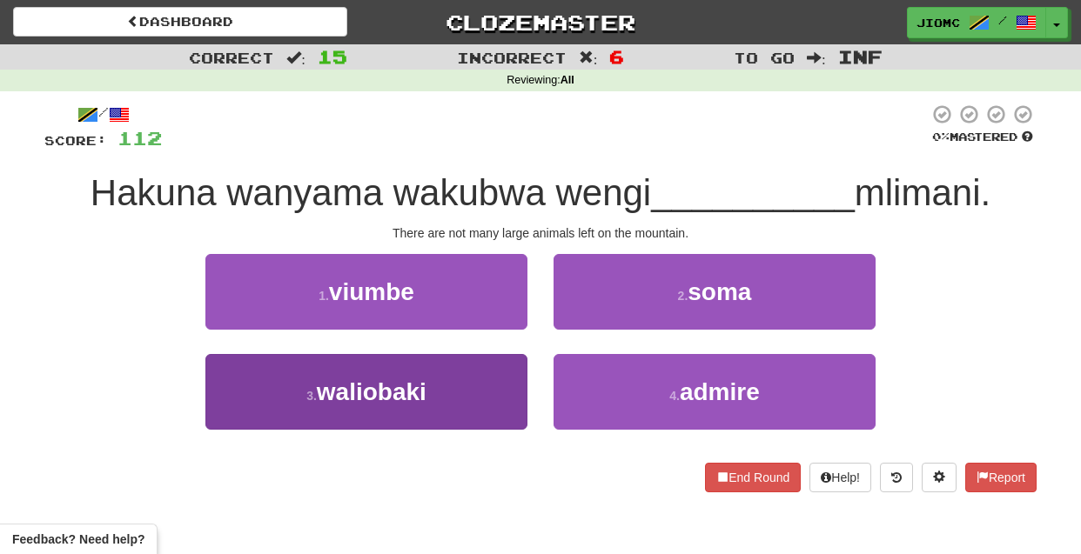
click at [483, 394] on button "3 . waliobaki" at bounding box center [366, 392] width 322 height 76
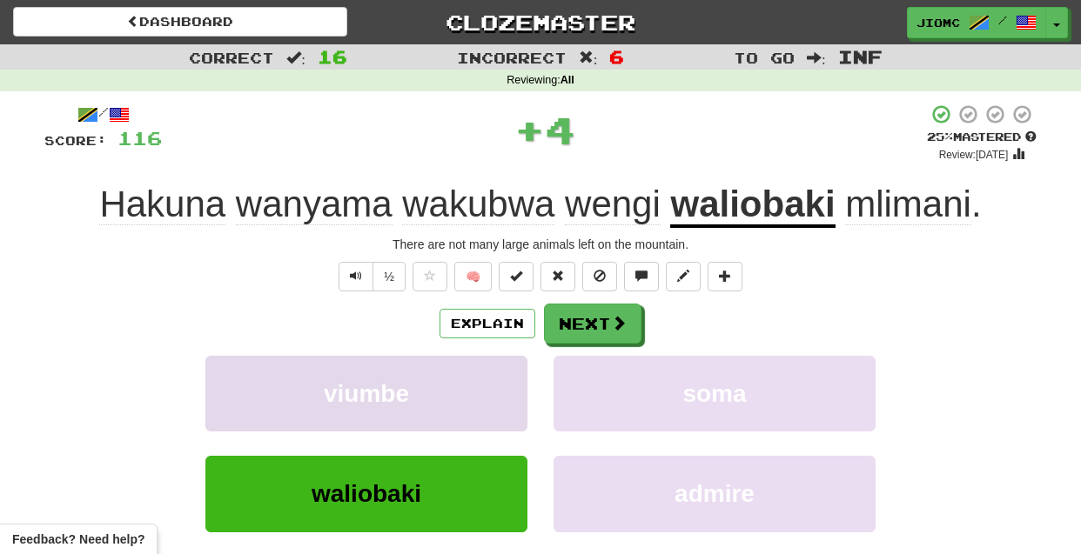
click at [481, 393] on button "viumbe" at bounding box center [366, 394] width 322 height 76
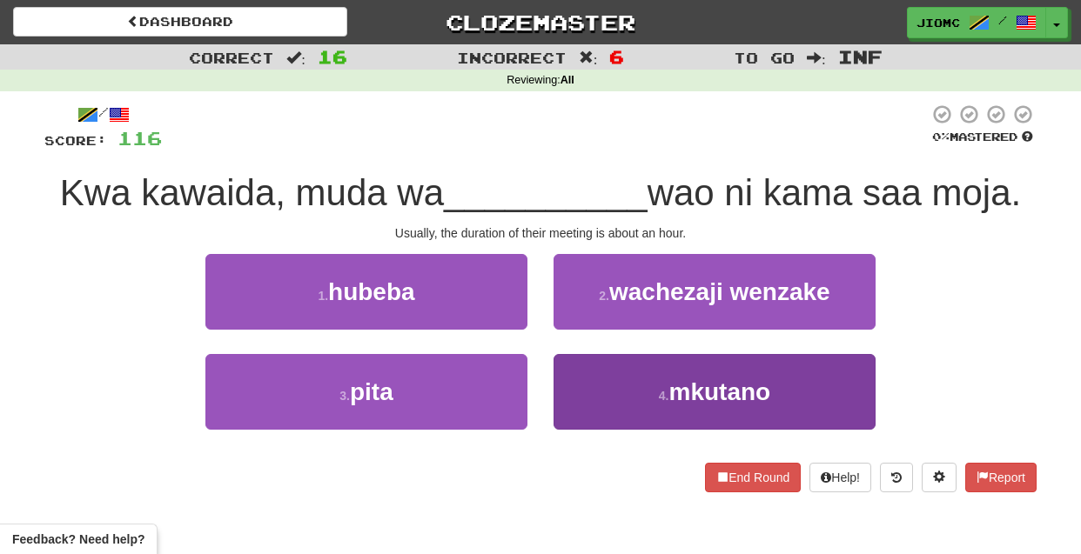
click at [585, 387] on button "4 . mkutano" at bounding box center [715, 392] width 322 height 76
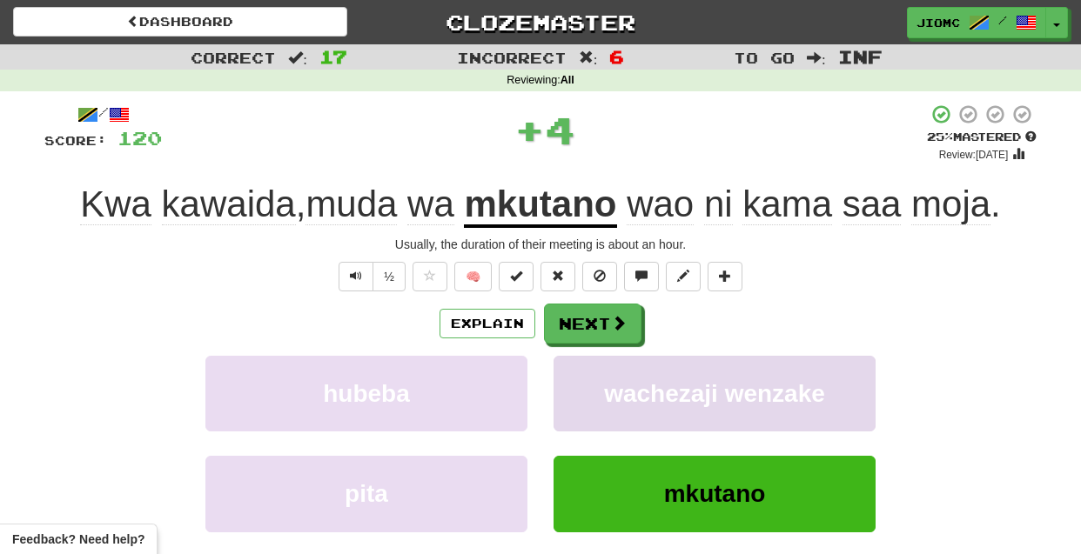
click at [584, 387] on button "wachezaji wenzake" at bounding box center [715, 394] width 322 height 76
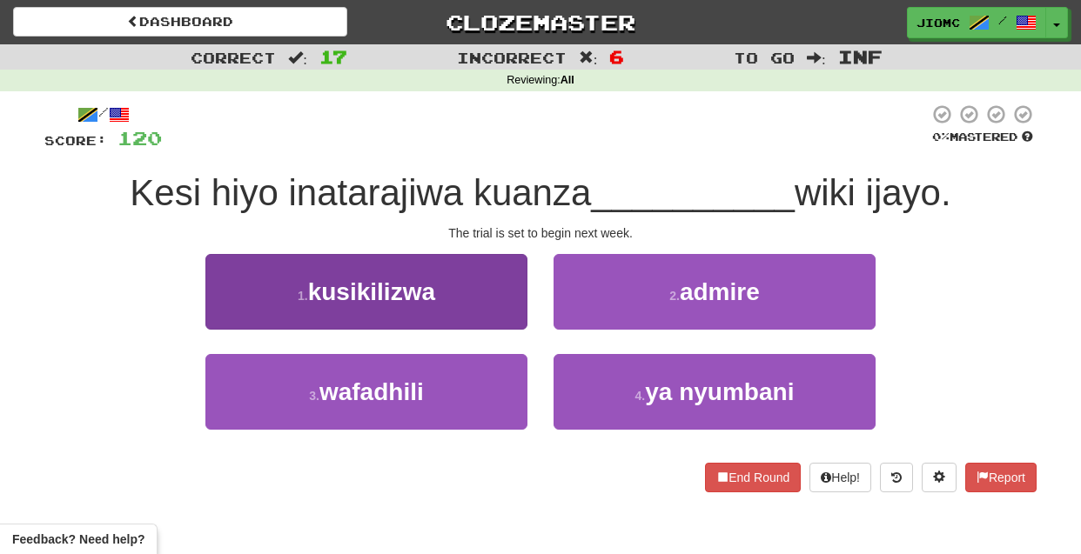
click at [482, 307] on button "1 . kusikilizwa" at bounding box center [366, 292] width 322 height 76
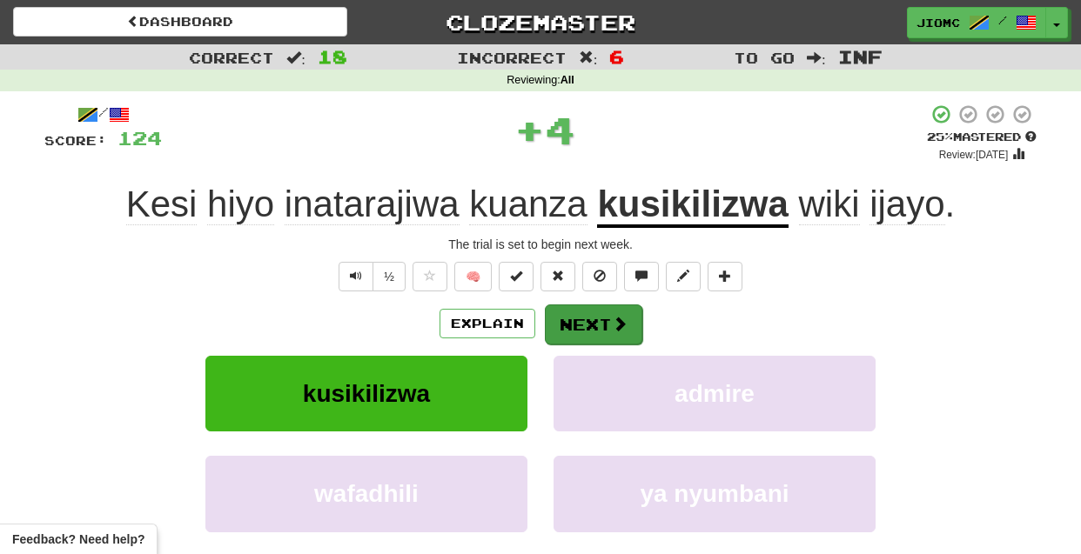
click at [554, 331] on button "Next" at bounding box center [593, 325] width 97 height 40
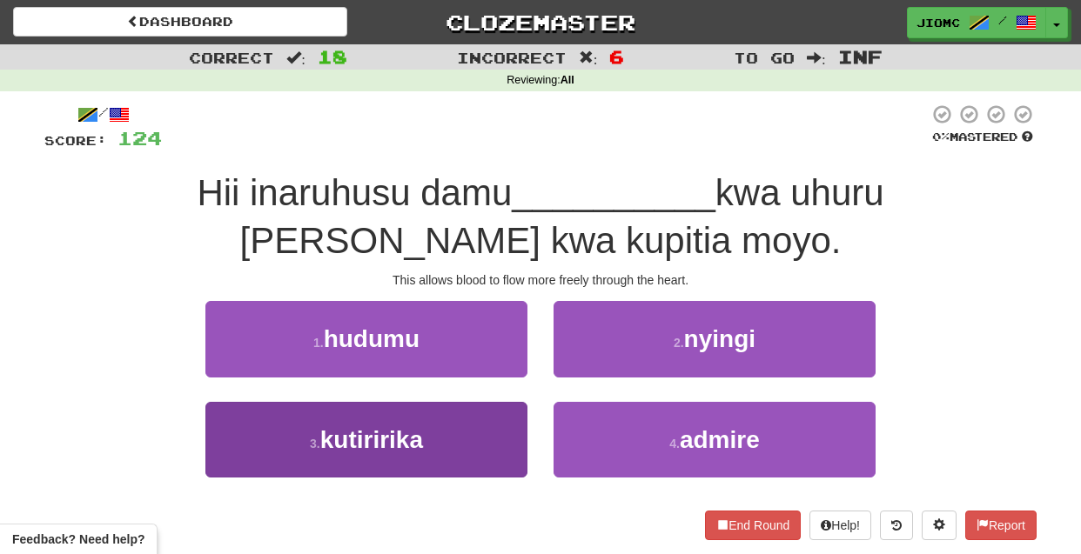
click at [479, 438] on button "3 . kutiririka" at bounding box center [366, 440] width 322 height 76
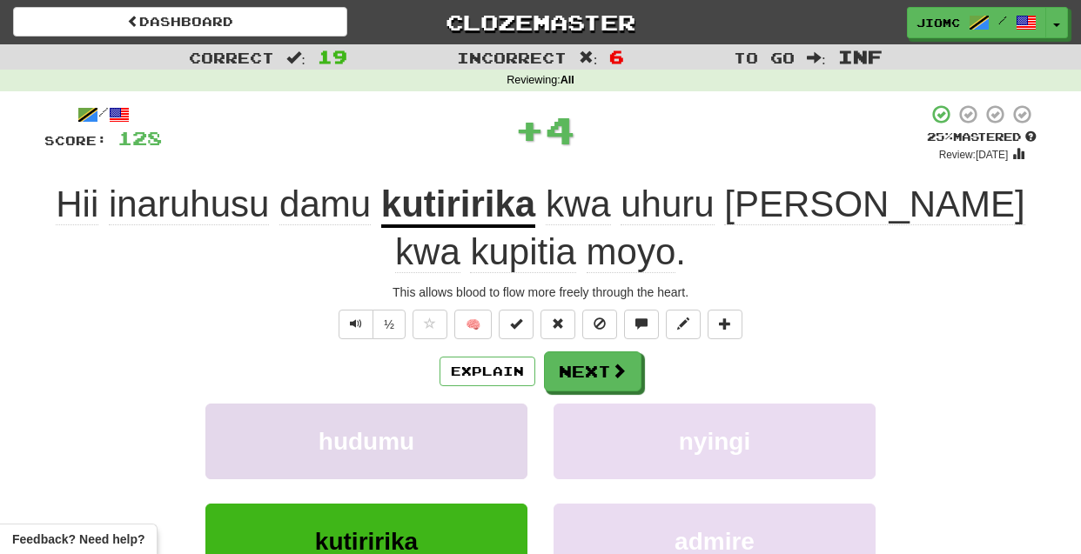
click at [479, 437] on button "hudumu" at bounding box center [366, 442] width 322 height 76
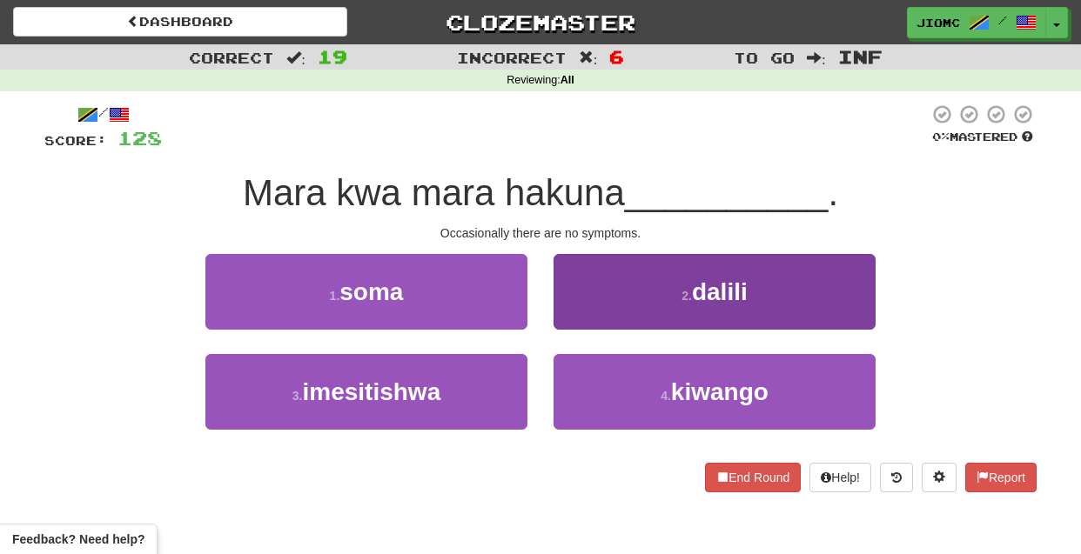
click at [583, 319] on button "2 . dalili" at bounding box center [715, 292] width 322 height 76
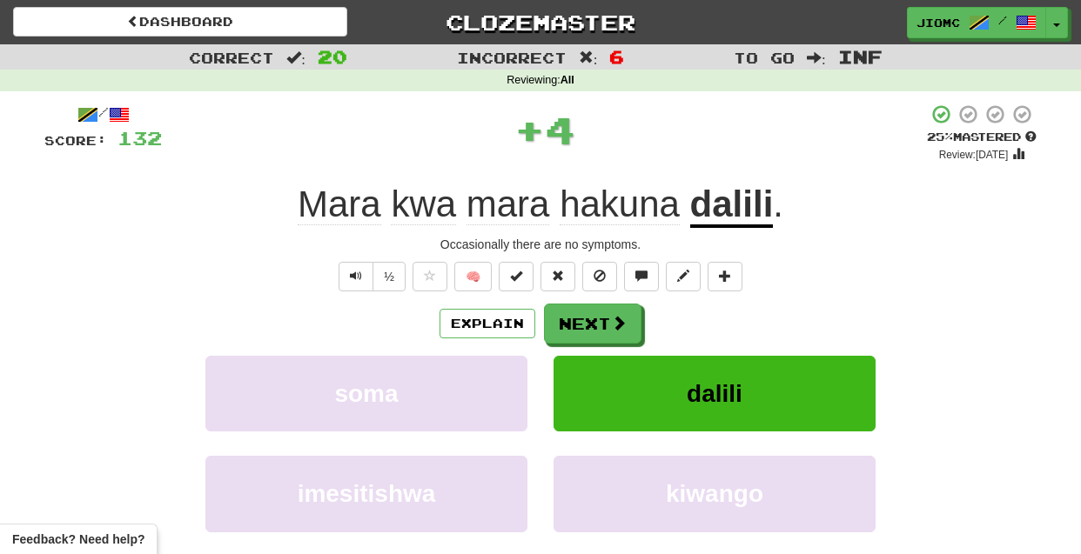
click at [583, 319] on button "Next" at bounding box center [592, 324] width 97 height 40
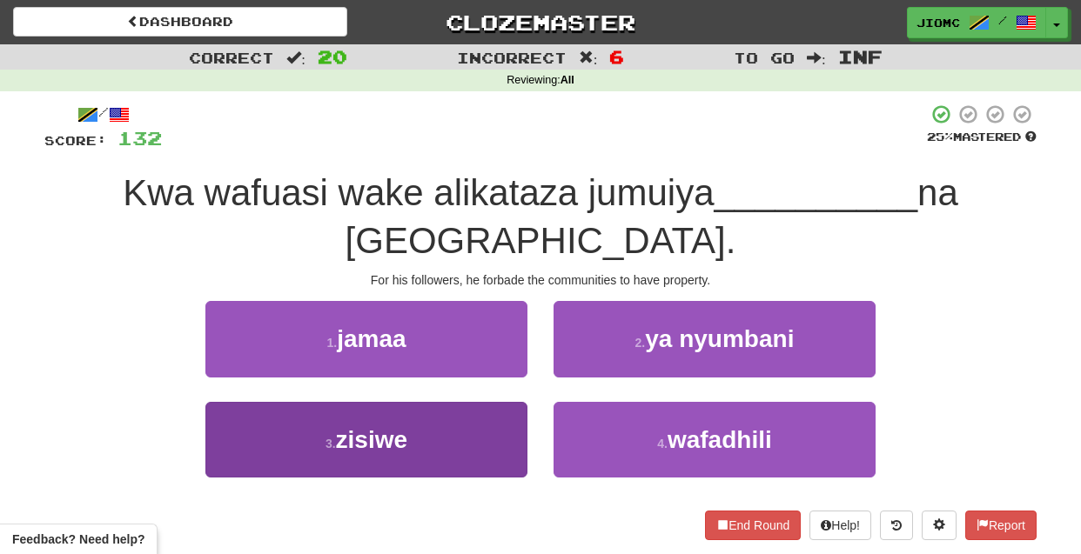
click at [502, 402] on button "3 . zisiwe" at bounding box center [366, 440] width 322 height 76
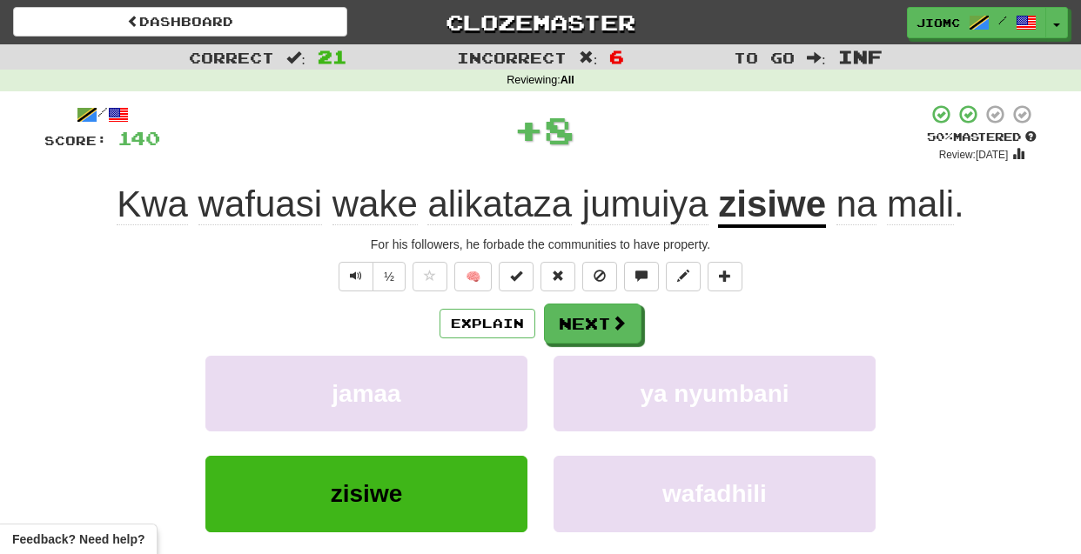
click at [502, 384] on button "jamaa" at bounding box center [366, 394] width 322 height 76
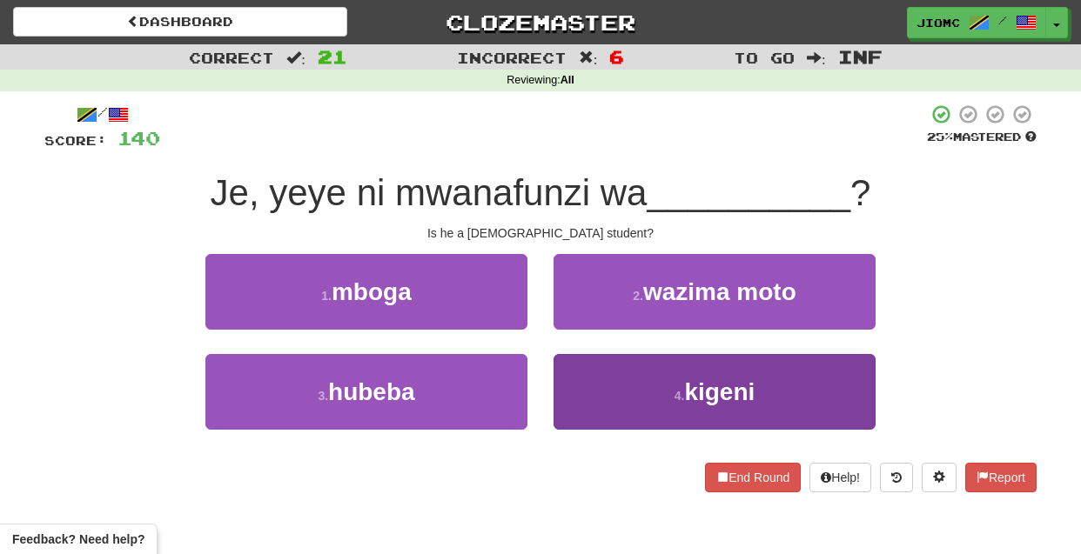
click at [594, 391] on button "4 . kigeni" at bounding box center [715, 392] width 322 height 76
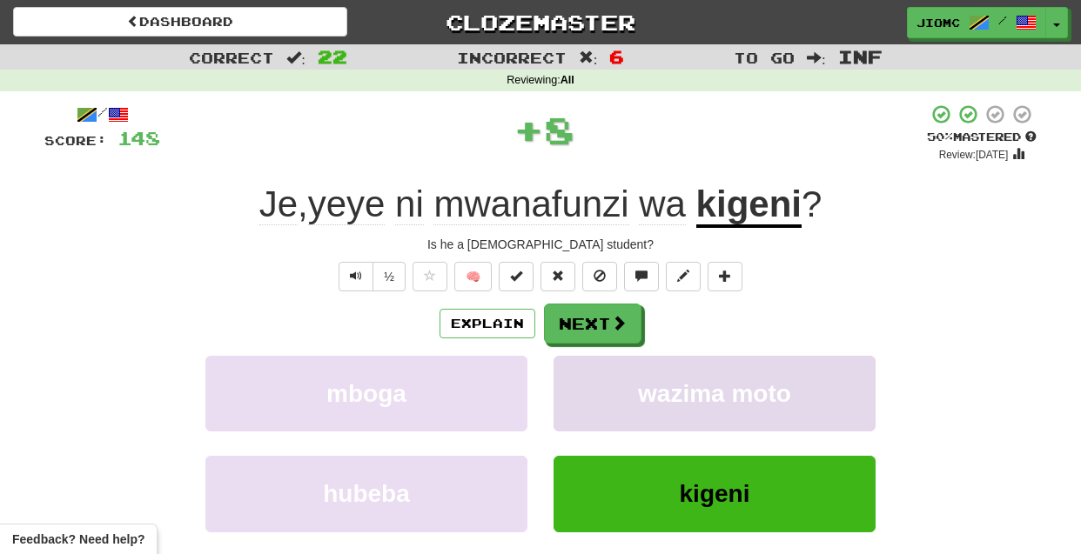
click at [594, 386] on button "wazima moto" at bounding box center [715, 394] width 322 height 76
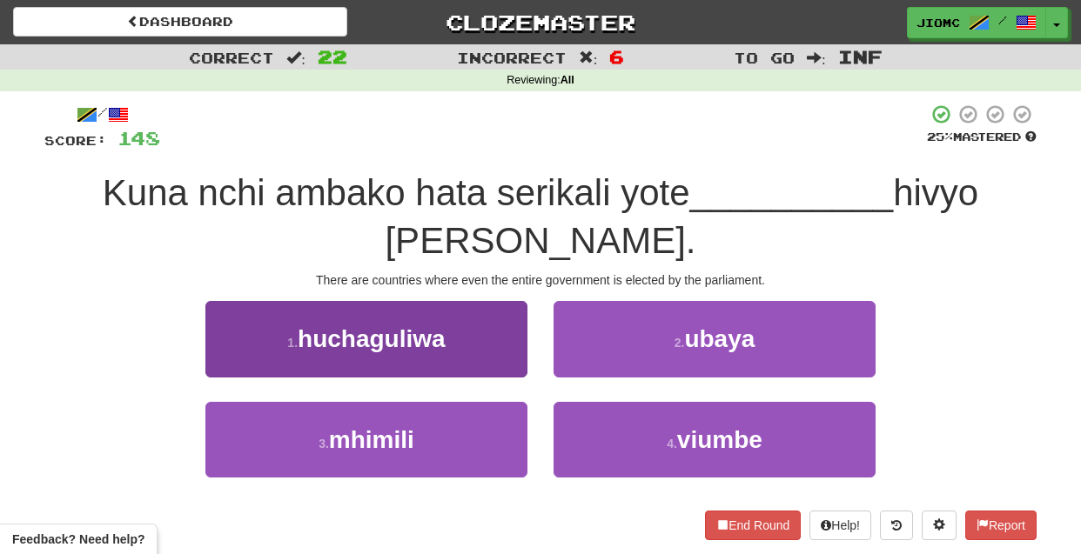
click at [485, 358] on button "1 . huchaguliwa" at bounding box center [366, 339] width 322 height 76
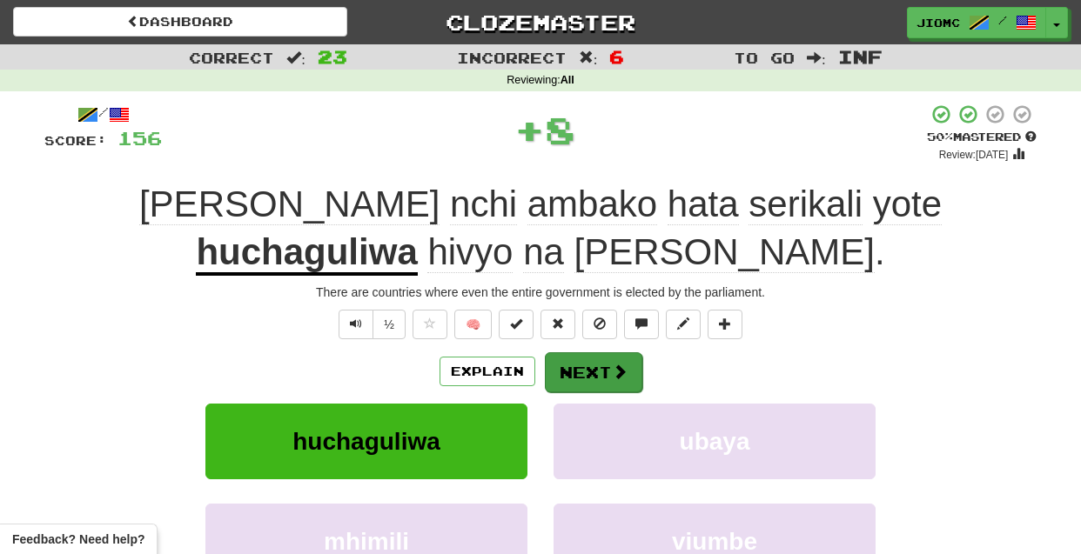
click at [563, 362] on button "Next" at bounding box center [593, 373] width 97 height 40
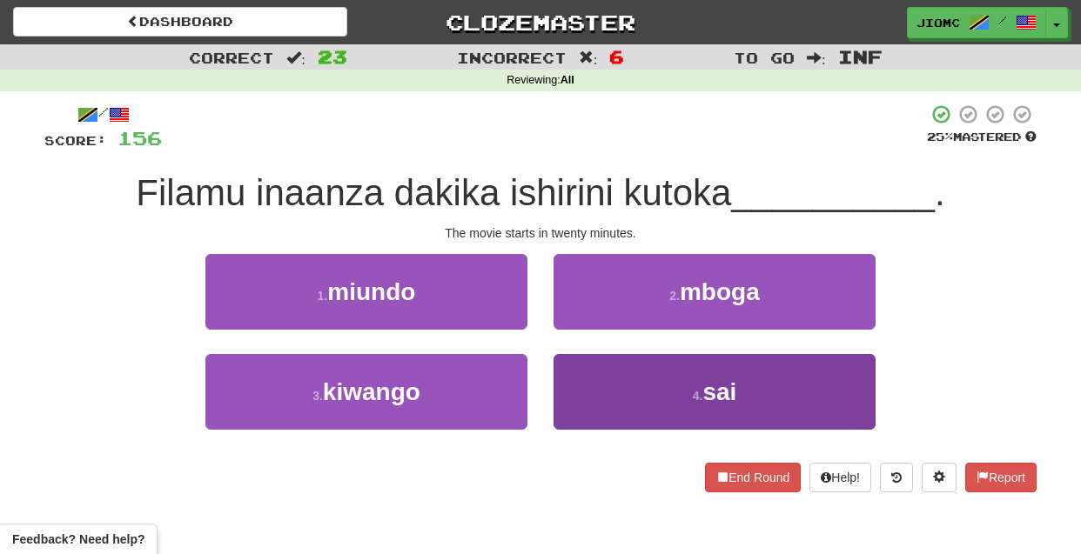
click at [573, 387] on button "4 . sai" at bounding box center [715, 392] width 322 height 76
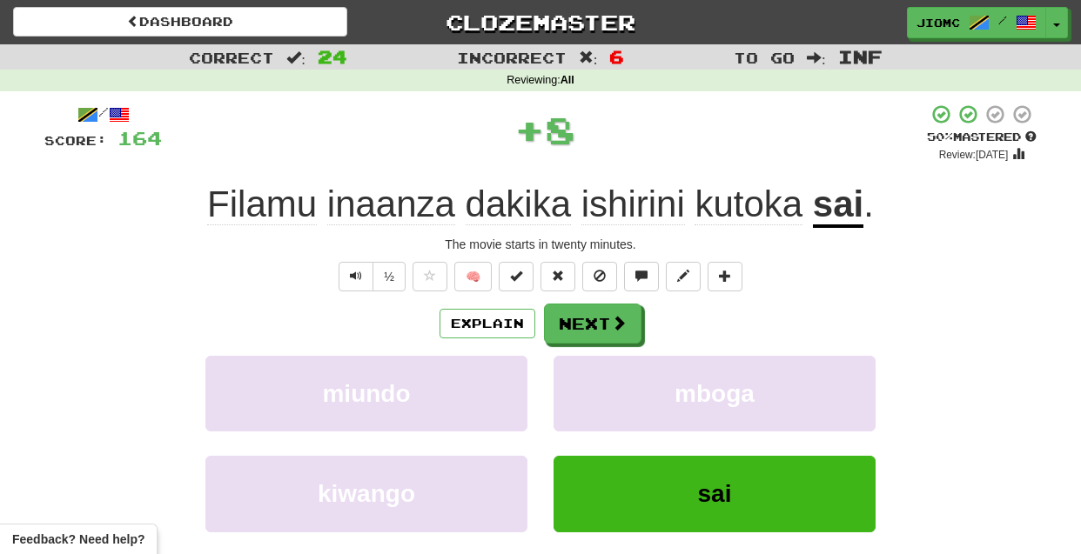
click at [573, 387] on button "mboga" at bounding box center [715, 394] width 322 height 76
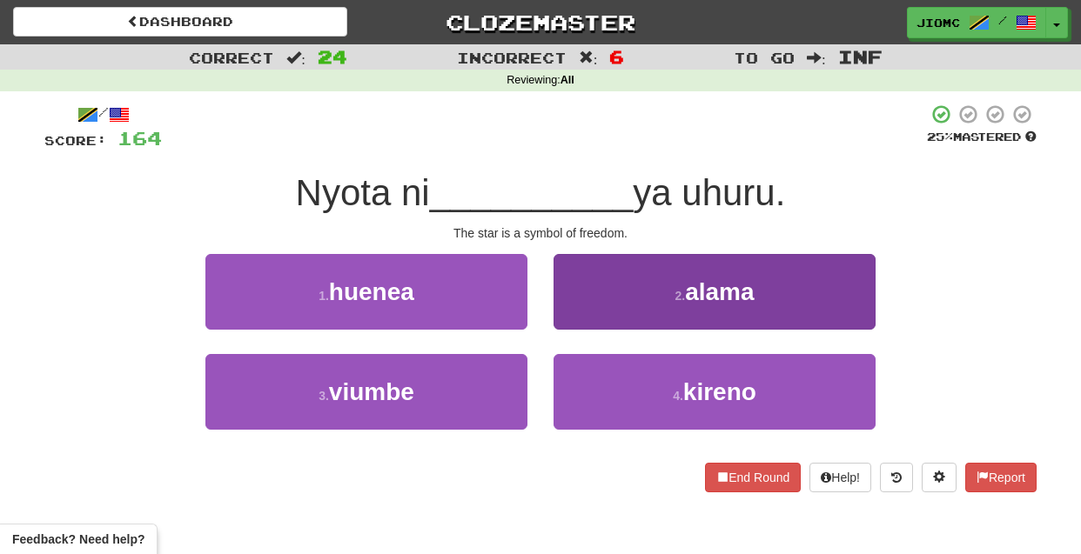
click at [587, 324] on button "2 . alama" at bounding box center [715, 292] width 322 height 76
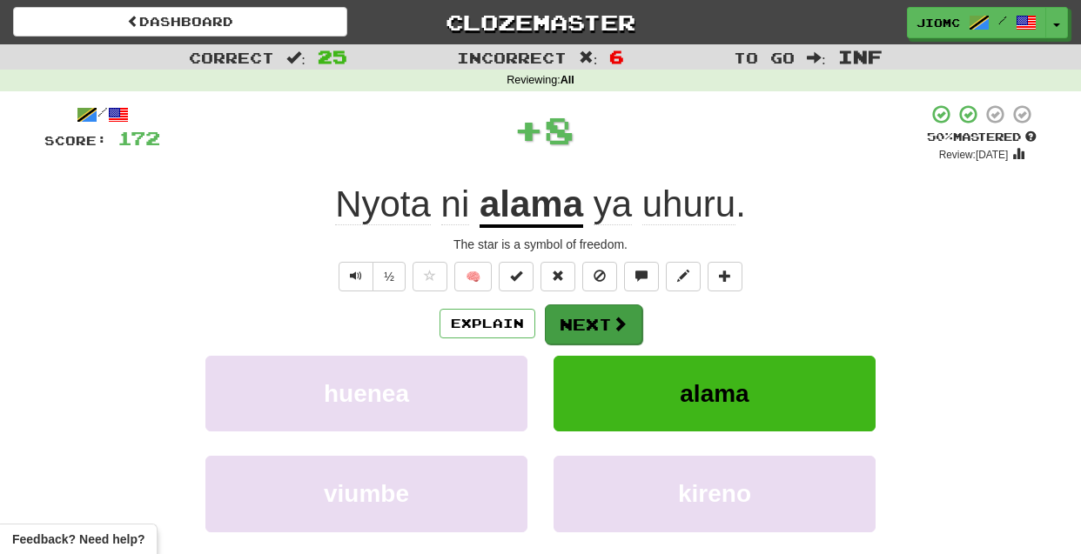
click at [587, 323] on button "Next" at bounding box center [593, 325] width 97 height 40
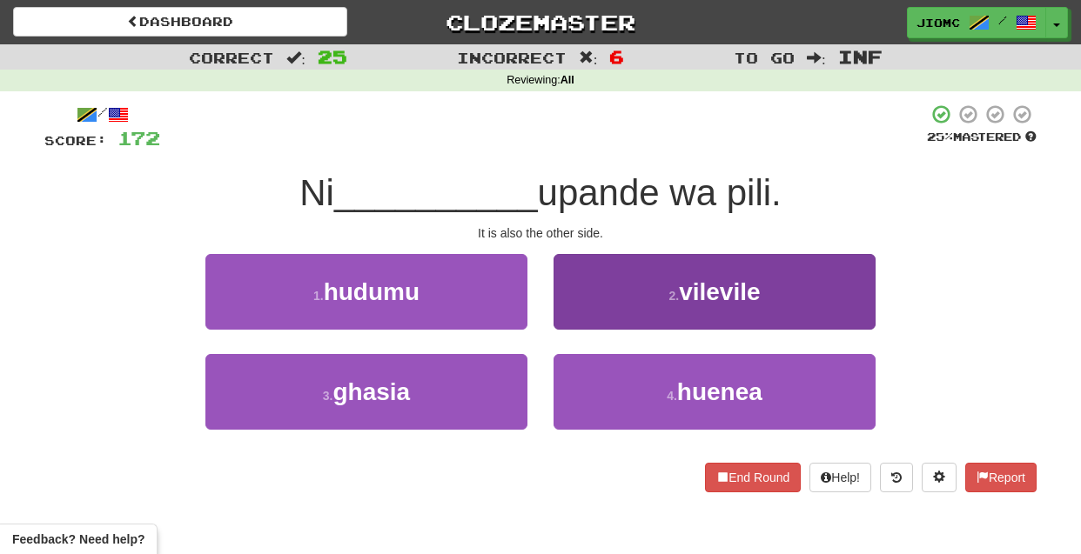
click at [583, 313] on button "2 . vilevile" at bounding box center [715, 292] width 322 height 76
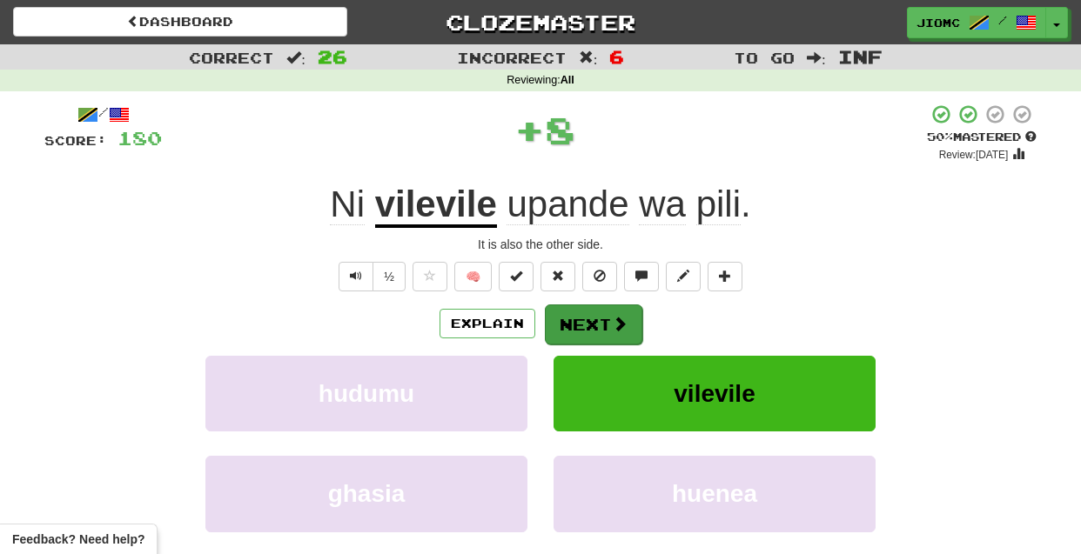
click at [581, 315] on button "Next" at bounding box center [593, 325] width 97 height 40
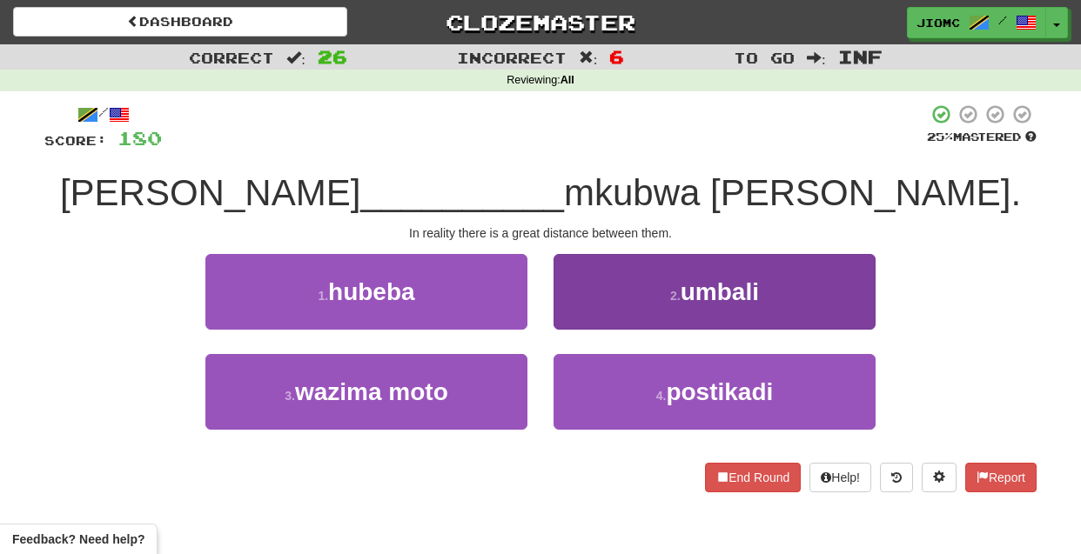
click at [568, 323] on button "2 . umbali" at bounding box center [715, 292] width 322 height 76
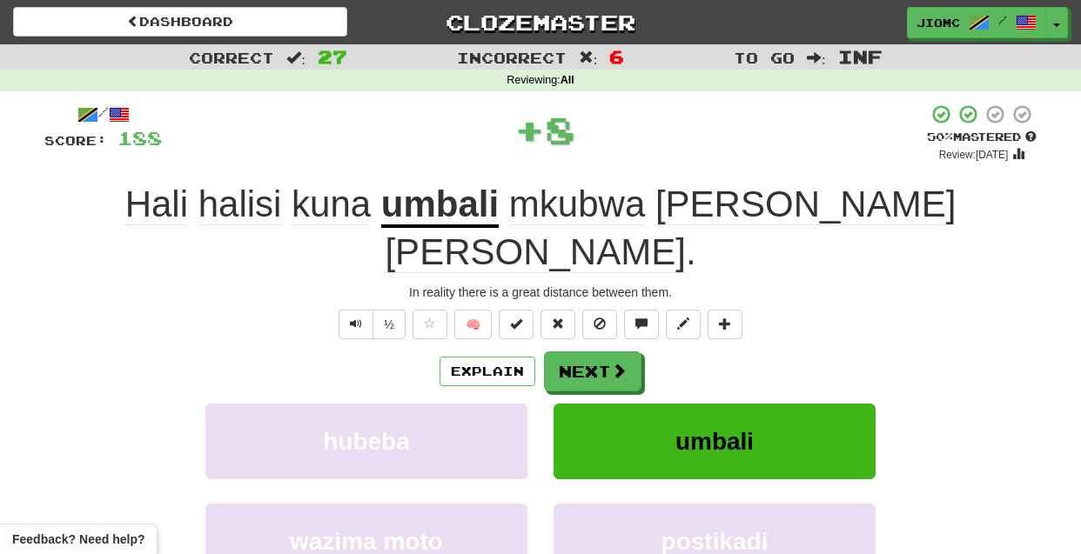
click at [569, 352] on button "Next" at bounding box center [592, 372] width 97 height 40
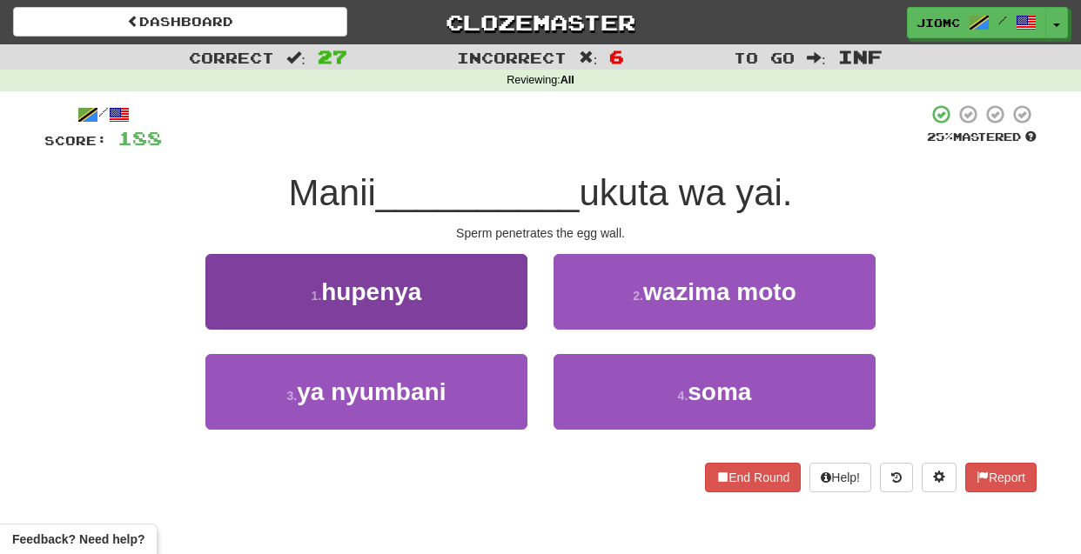
click at [502, 317] on button "1 . hupenya" at bounding box center [366, 292] width 322 height 76
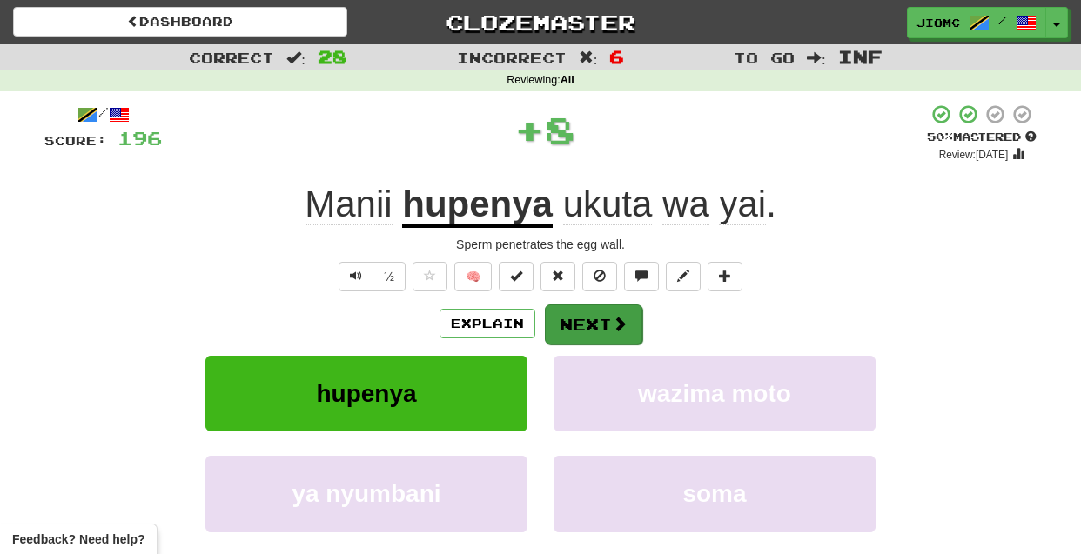
click at [575, 324] on button "Next" at bounding box center [593, 325] width 97 height 40
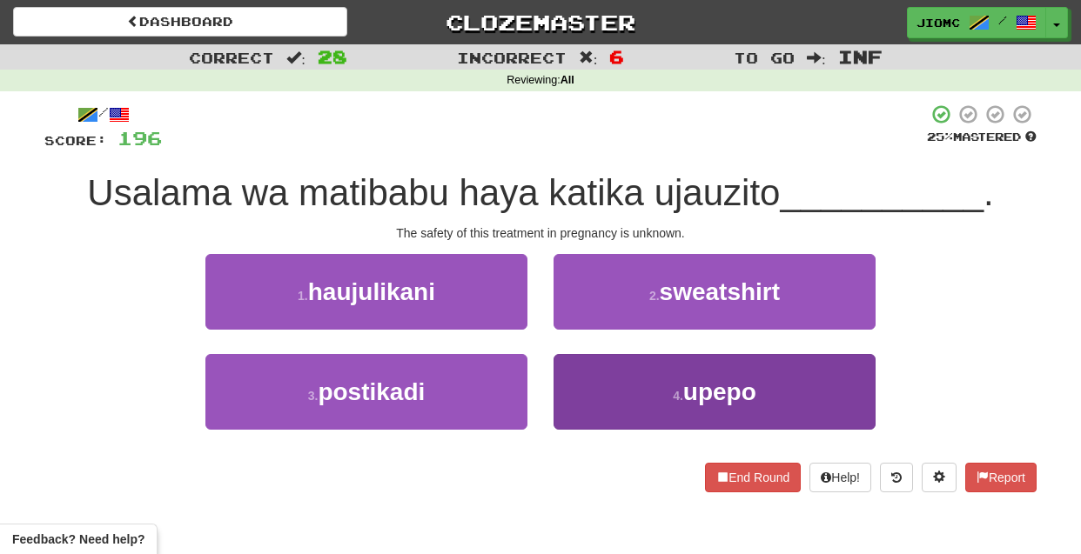
click at [570, 373] on button "4 . upepo" at bounding box center [715, 392] width 322 height 76
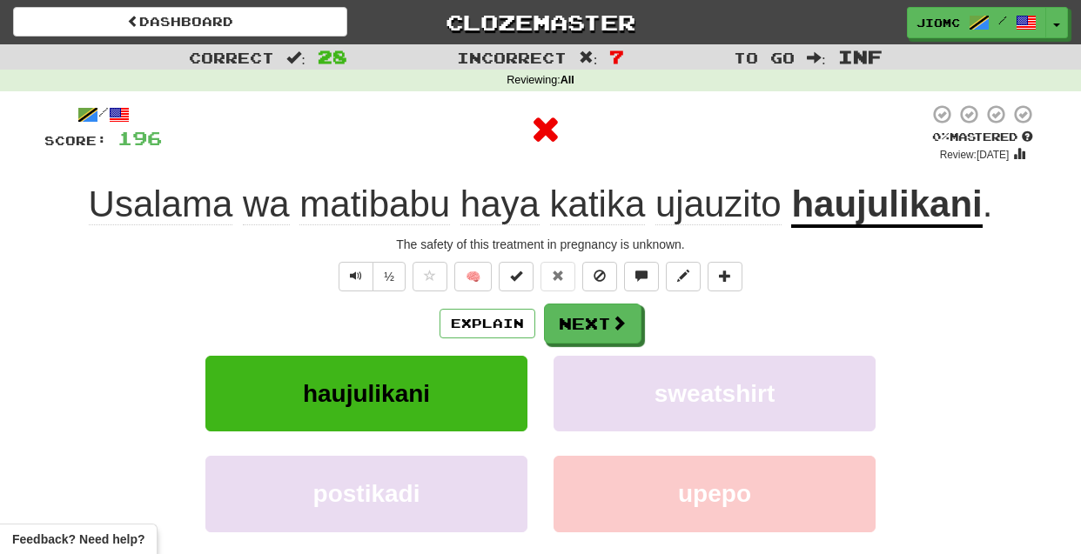
click at [570, 373] on button "sweatshirt" at bounding box center [715, 394] width 322 height 76
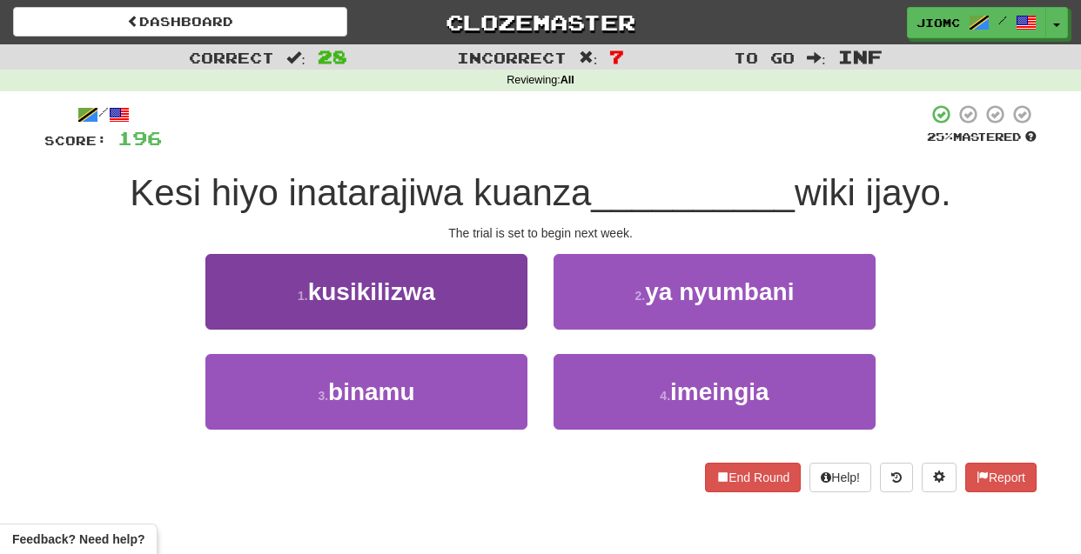
click at [500, 307] on button "1 . kusikilizwa" at bounding box center [366, 292] width 322 height 76
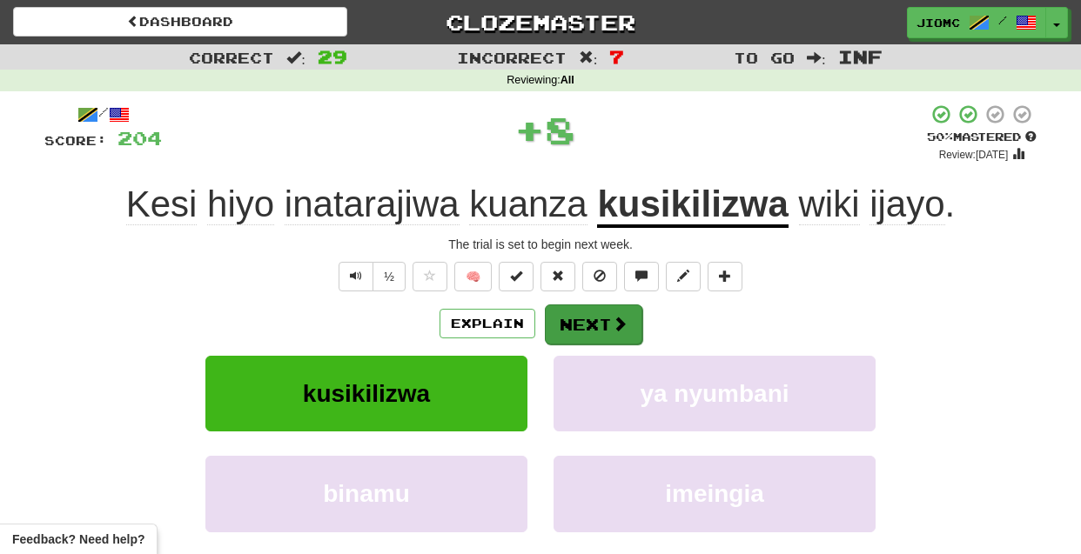
click at [565, 314] on button "Next" at bounding box center [593, 325] width 97 height 40
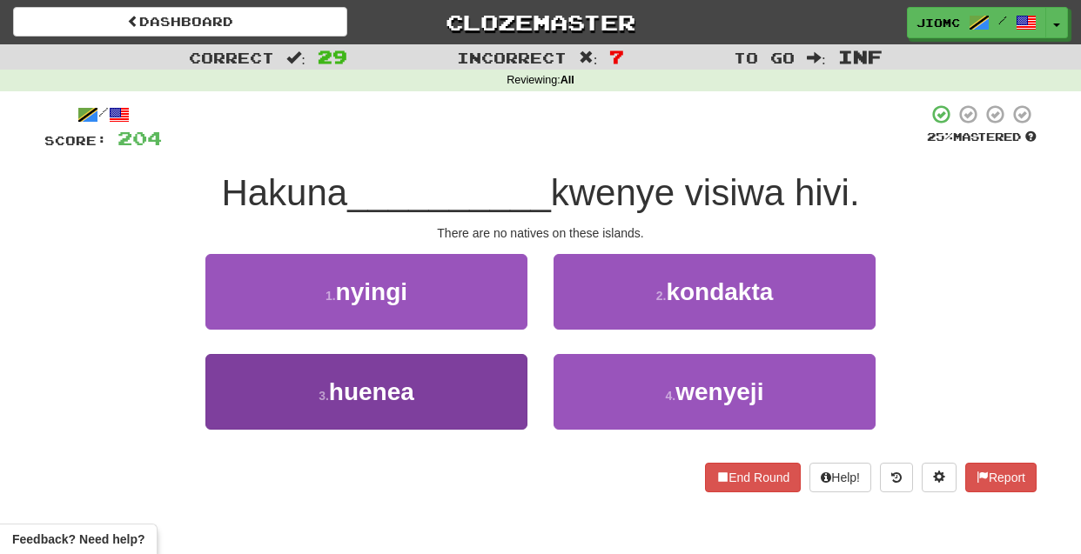
click at [511, 379] on button "3 . huenea" at bounding box center [366, 392] width 322 height 76
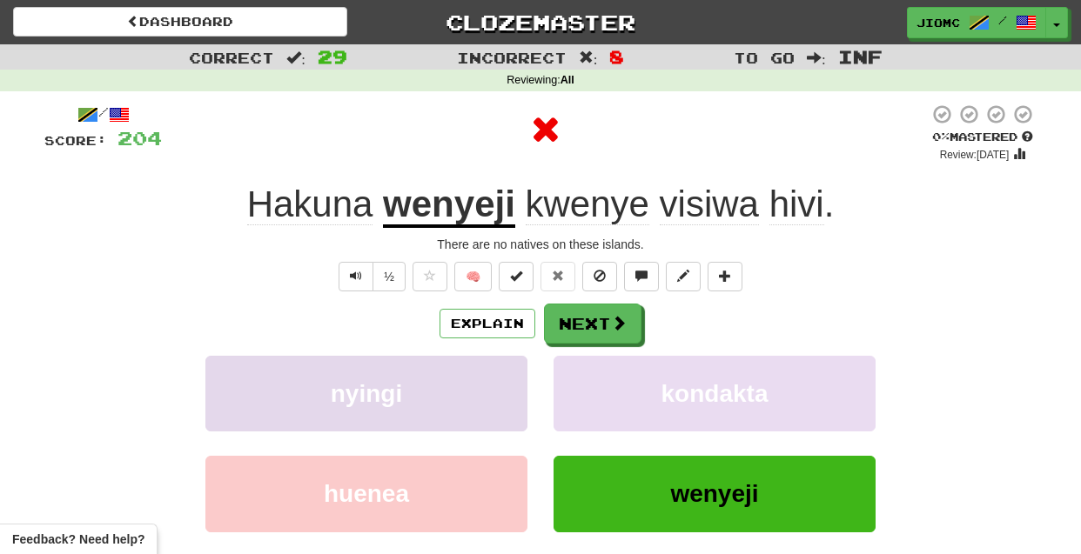
click at [492, 370] on button "nyingi" at bounding box center [366, 394] width 322 height 76
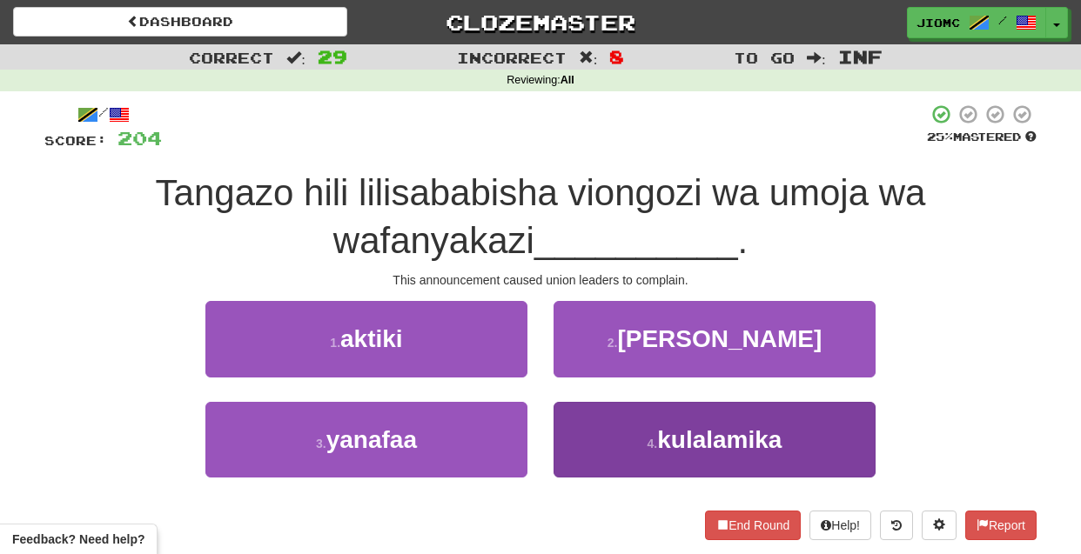
click at [589, 439] on button "4 . kulalamika" at bounding box center [715, 440] width 322 height 76
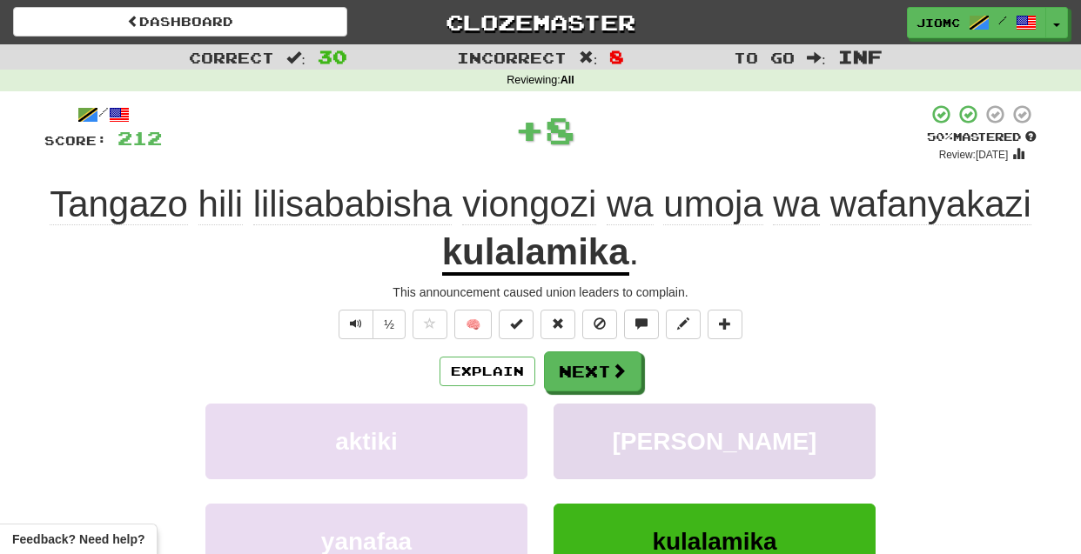
click at [577, 413] on button "kufanya kazi" at bounding box center [715, 442] width 322 height 76
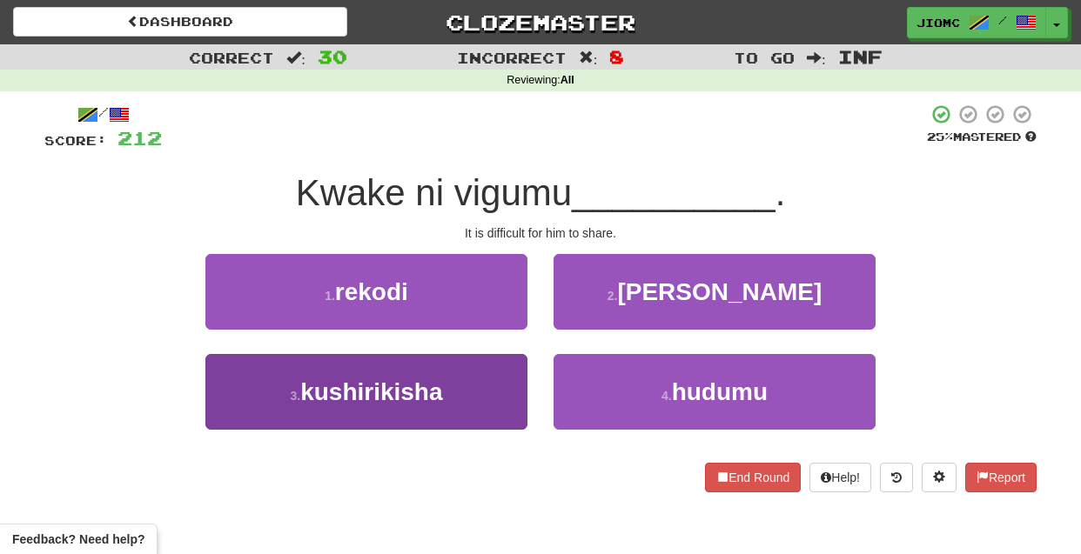
click at [487, 390] on button "3 . kushirikisha" at bounding box center [366, 392] width 322 height 76
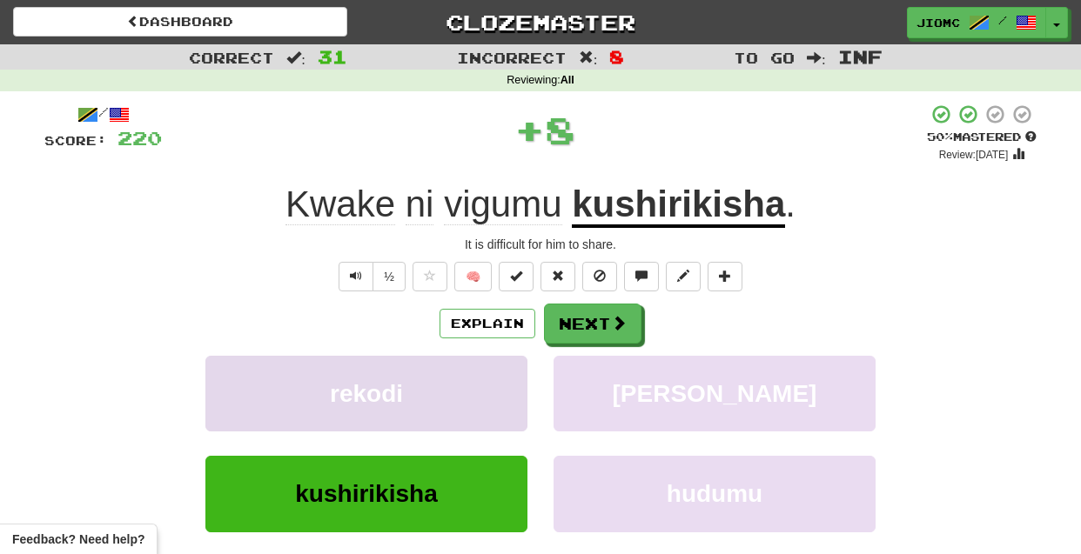
click at [487, 388] on button "rekodi" at bounding box center [366, 394] width 322 height 76
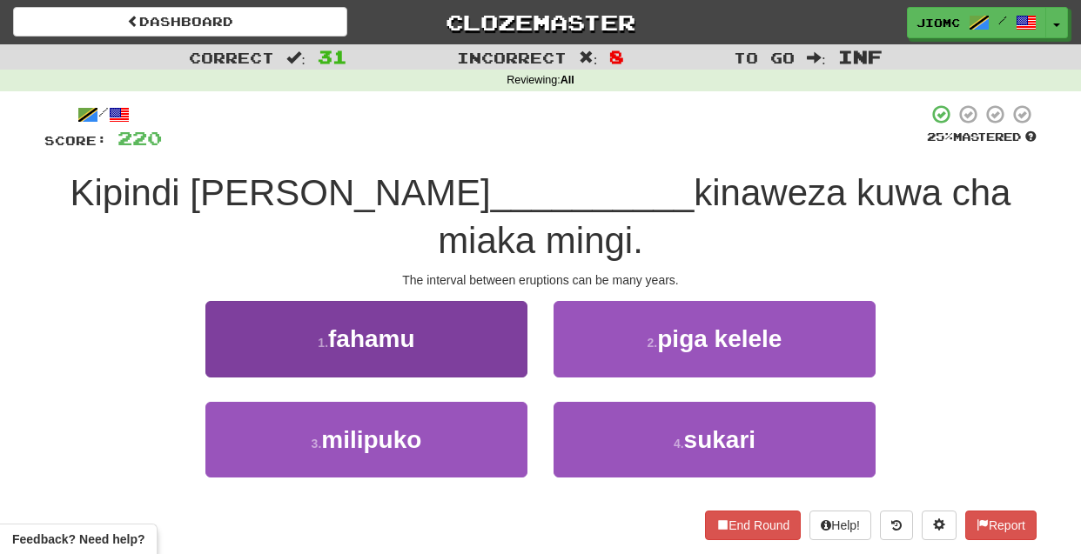
click at [514, 318] on button "1 . fahamu" at bounding box center [366, 339] width 322 height 76
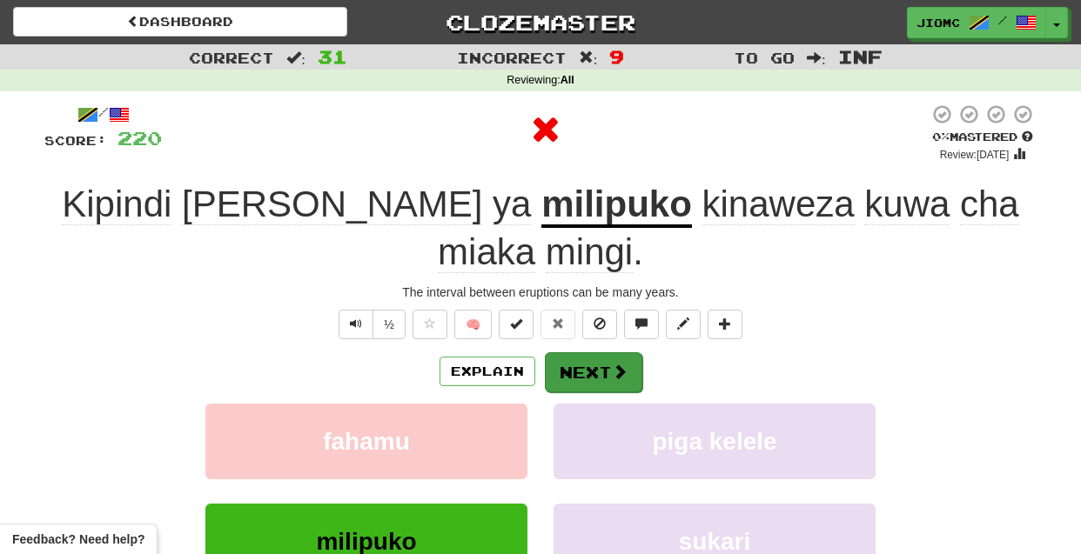
click at [580, 353] on button "Next" at bounding box center [593, 373] width 97 height 40
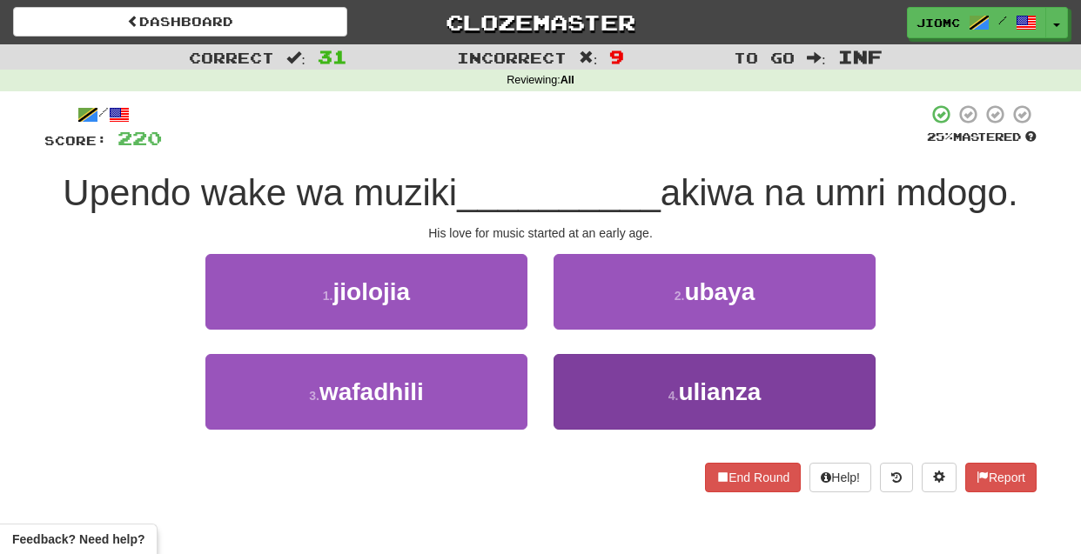
click at [588, 379] on button "4 . ulianza" at bounding box center [715, 392] width 322 height 76
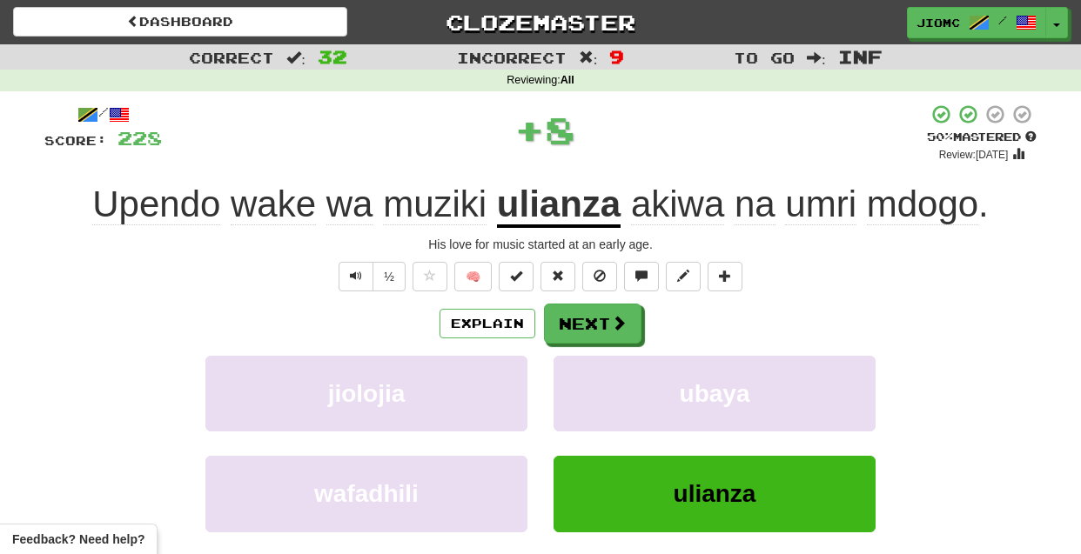
click at [588, 379] on button "ubaya" at bounding box center [715, 394] width 322 height 76
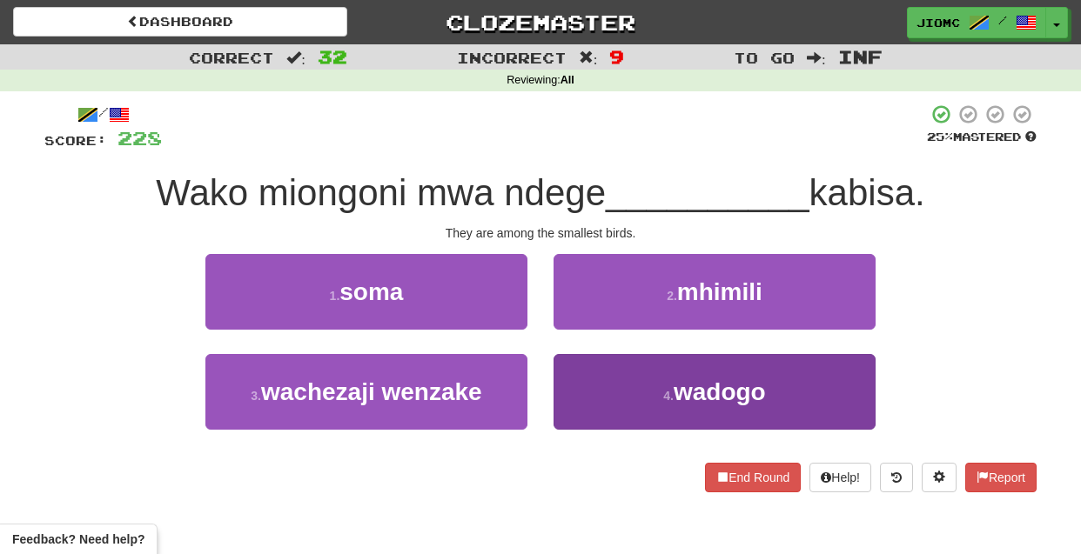
click at [566, 376] on button "4 . wadogo" at bounding box center [715, 392] width 322 height 76
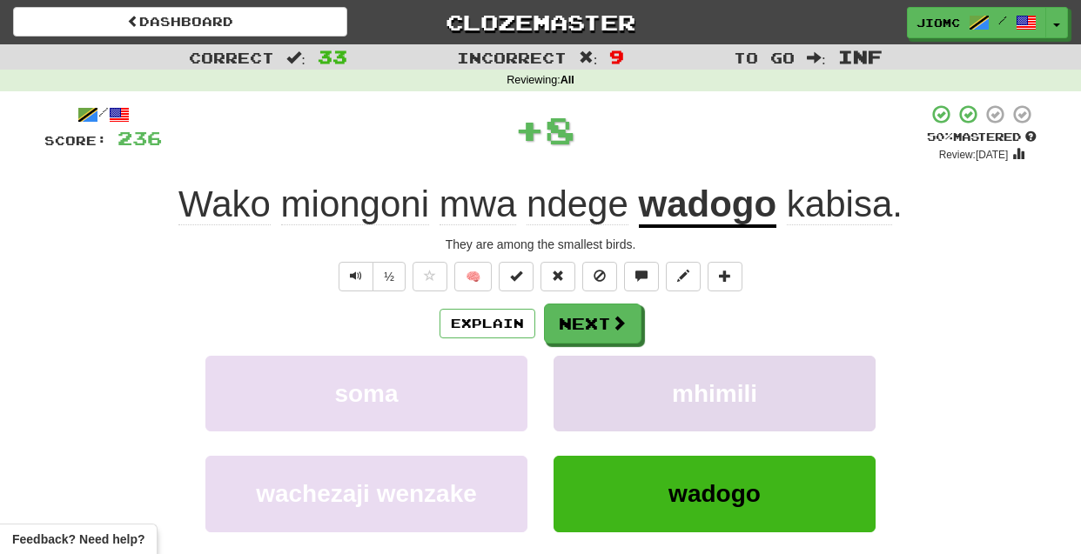
click at [566, 374] on button "mhimili" at bounding box center [715, 394] width 322 height 76
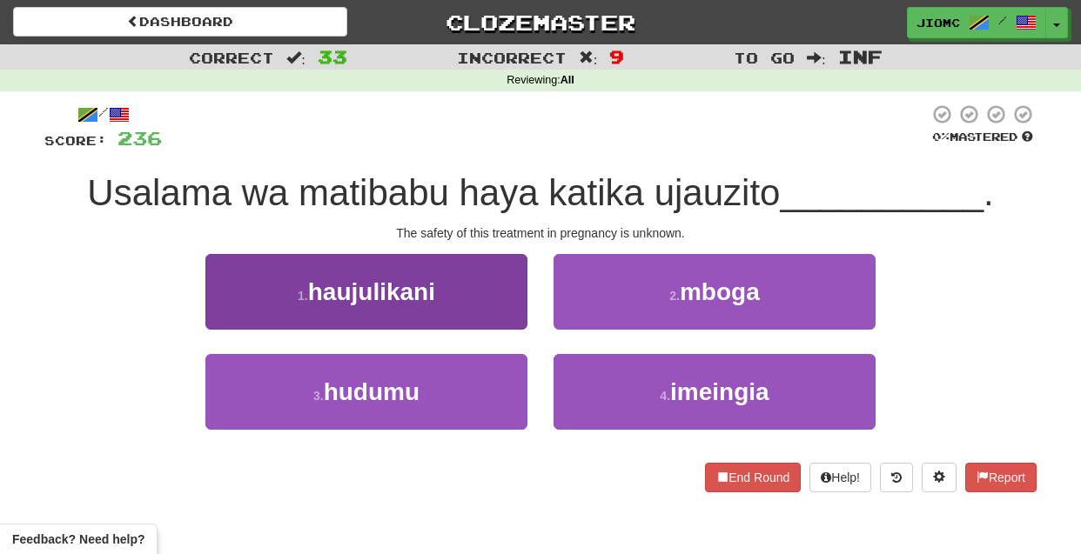
click at [485, 315] on button "1 . haujulikani" at bounding box center [366, 292] width 322 height 76
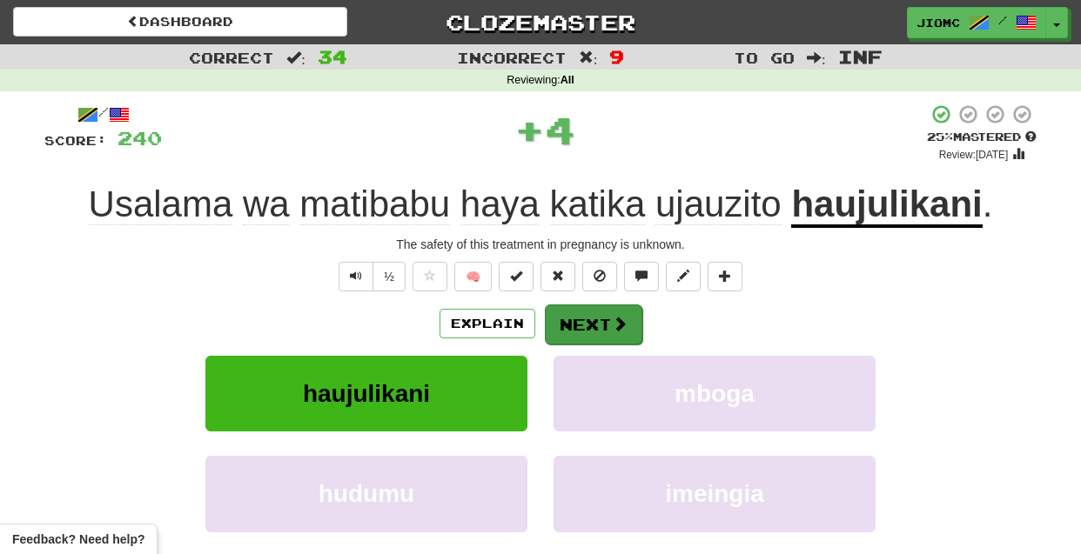
click at [549, 330] on button "Next" at bounding box center [593, 325] width 97 height 40
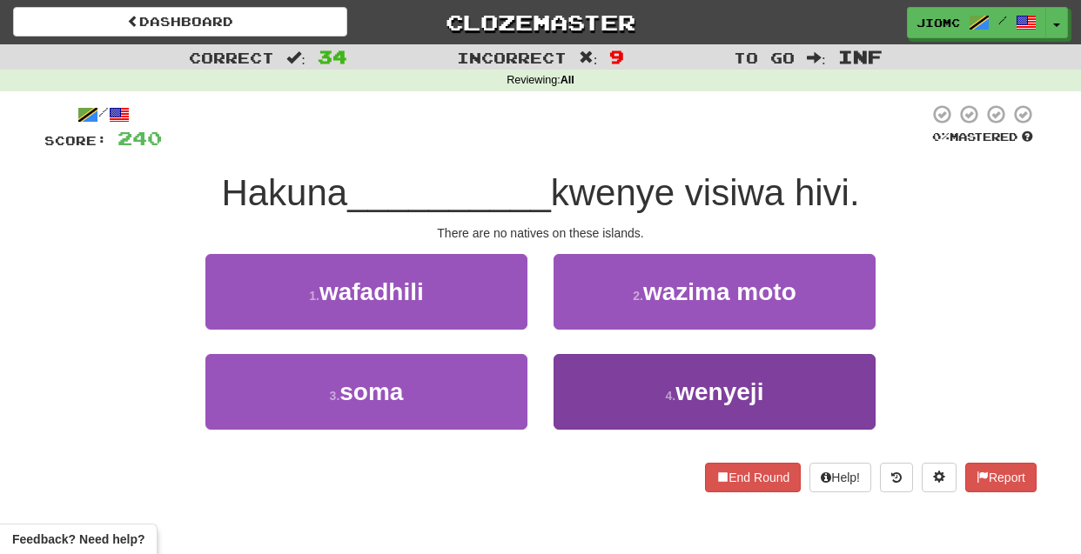
click at [581, 373] on button "4 . wenyeji" at bounding box center [715, 392] width 322 height 76
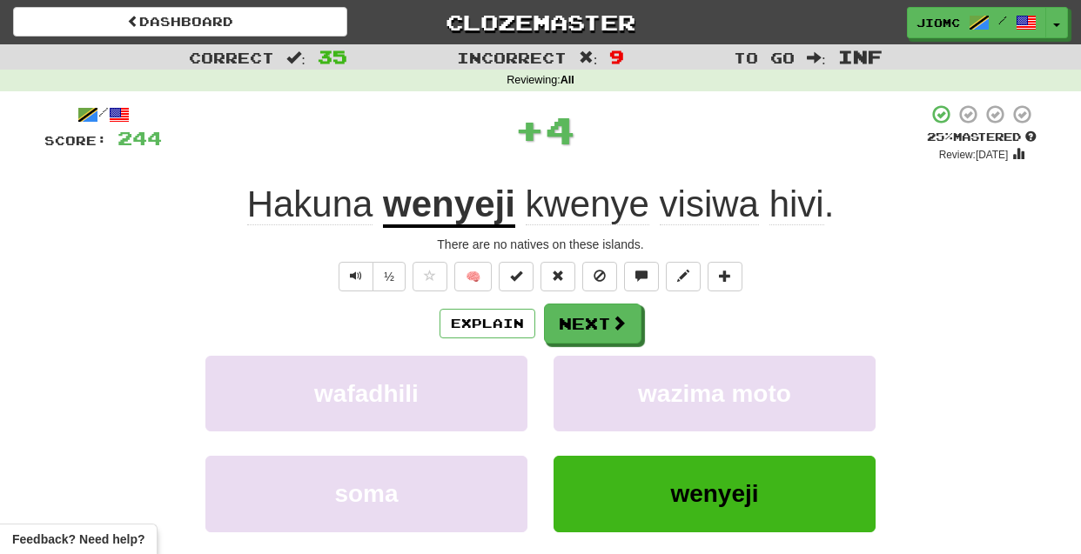
click at [581, 373] on button "wazima moto" at bounding box center [715, 394] width 322 height 76
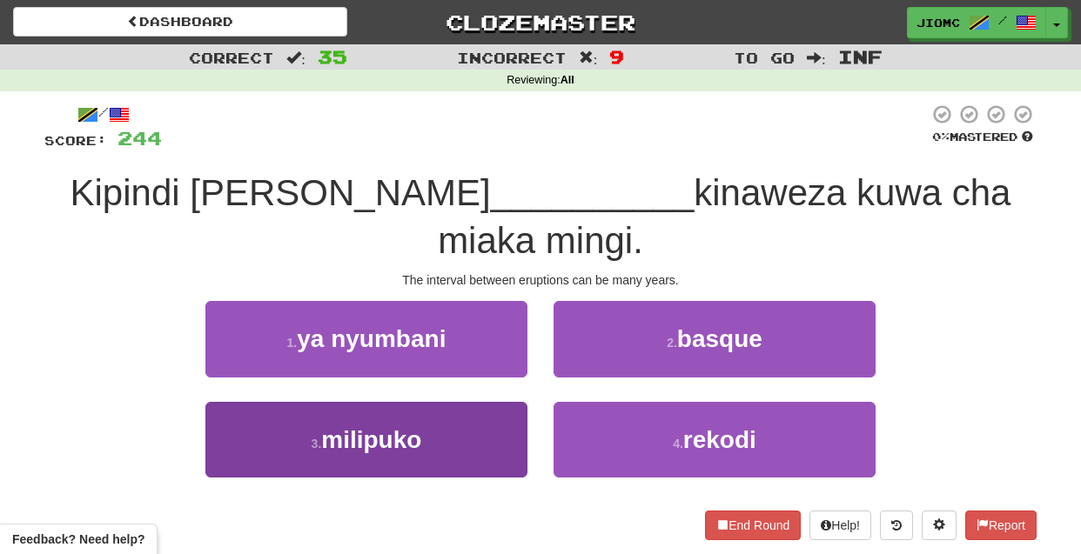
click at [477, 402] on button "3 . milipuko" at bounding box center [366, 440] width 322 height 76
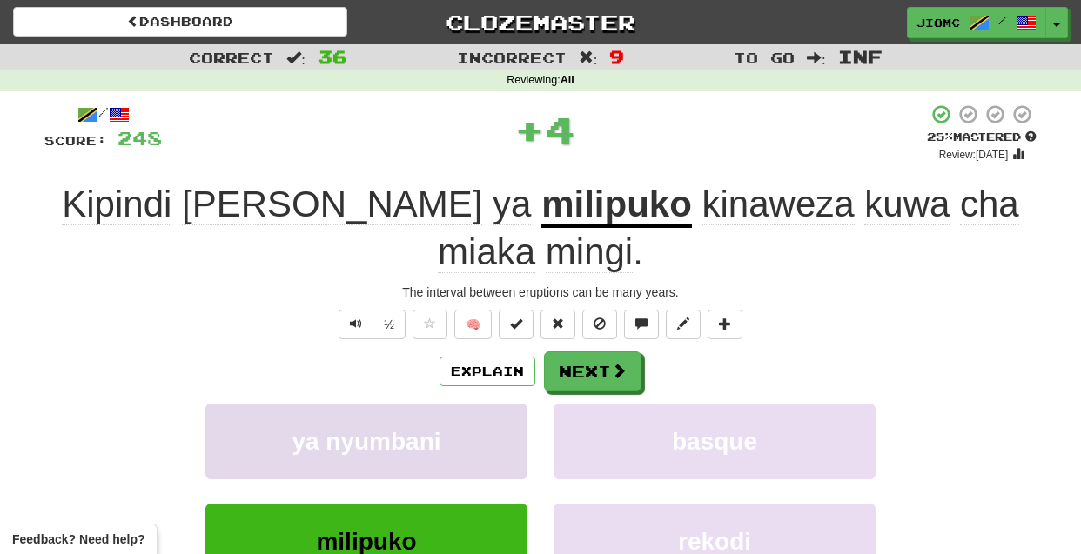
click at [477, 404] on button "ya nyumbani" at bounding box center [366, 442] width 322 height 76
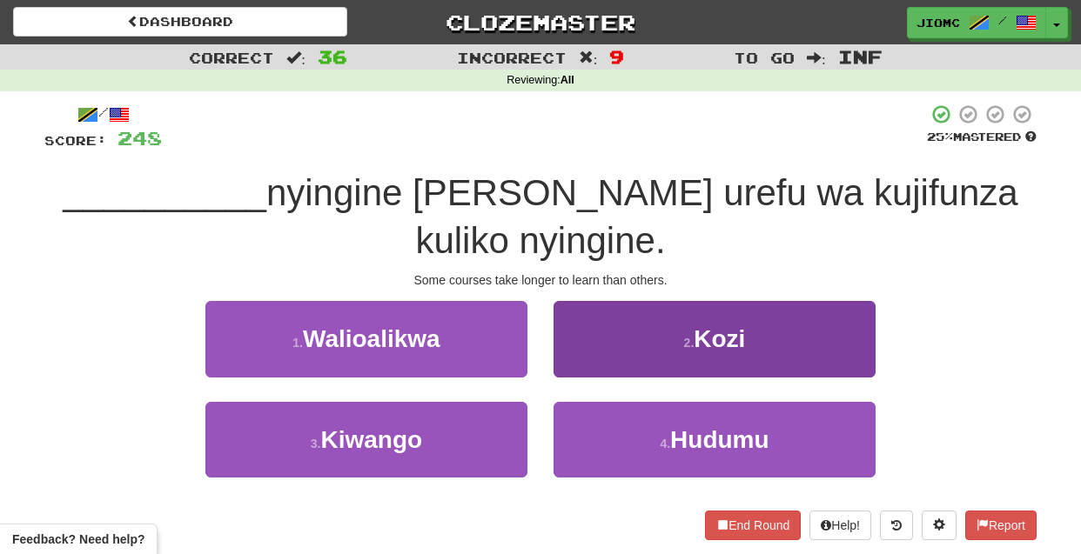
click at [574, 318] on button "2 . Kozi" at bounding box center [715, 339] width 322 height 76
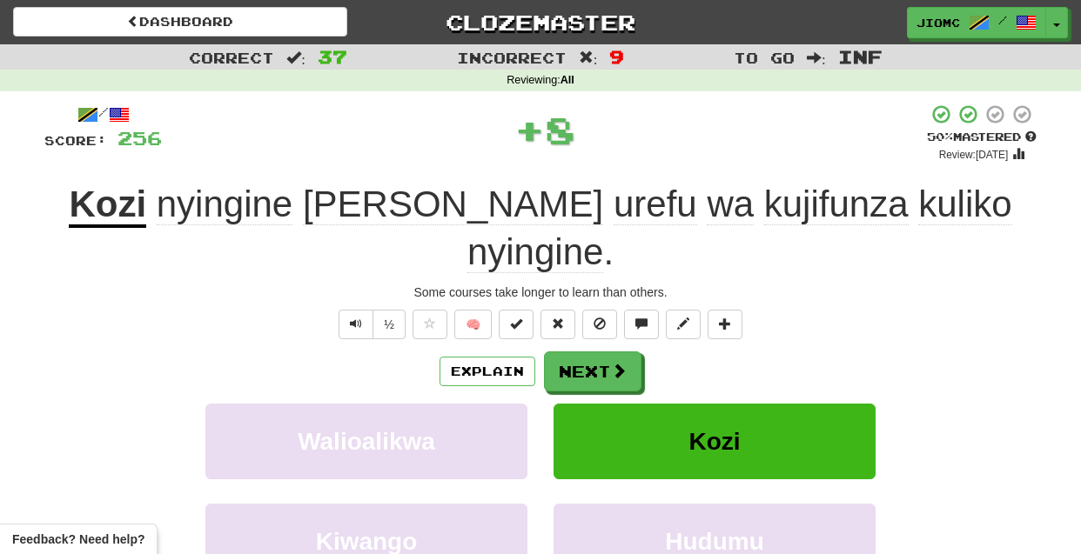
click at [574, 352] on button "Next" at bounding box center [592, 372] width 97 height 40
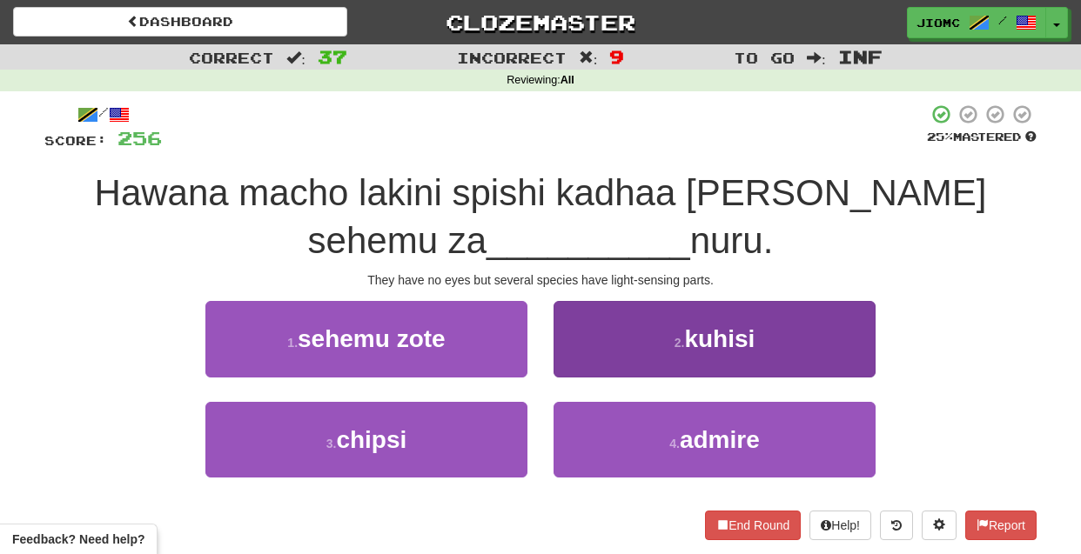
click at [576, 355] on button "2 . kuhisi" at bounding box center [715, 339] width 322 height 76
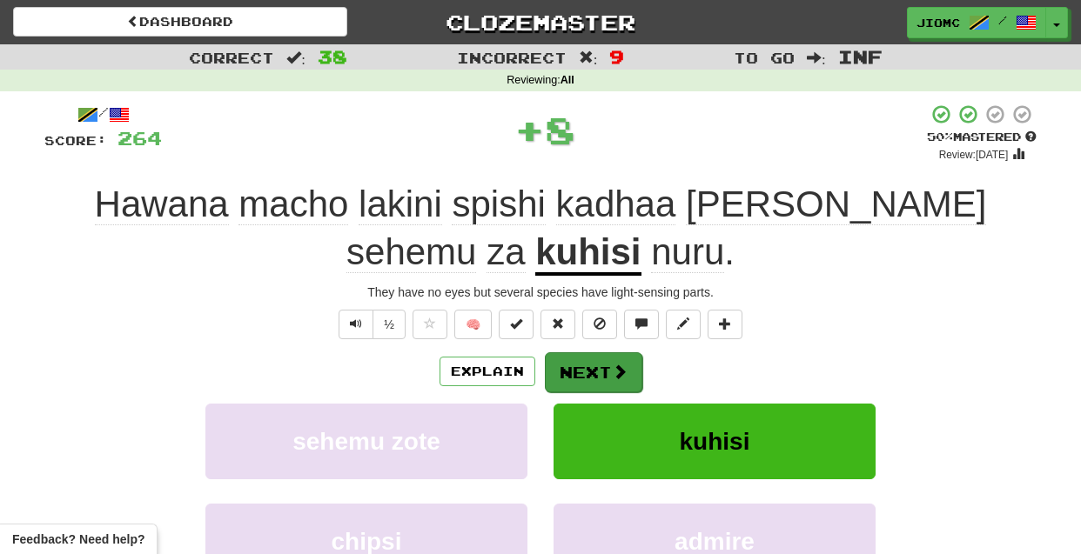
click at [574, 357] on button "Next" at bounding box center [593, 373] width 97 height 40
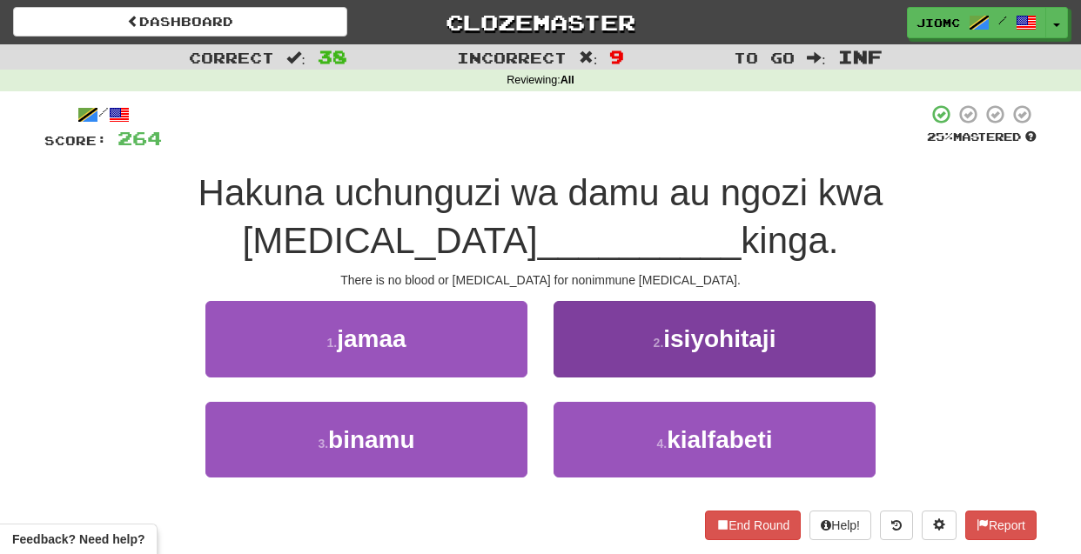
click at [577, 366] on button "2 . isiyohitaji" at bounding box center [715, 339] width 322 height 76
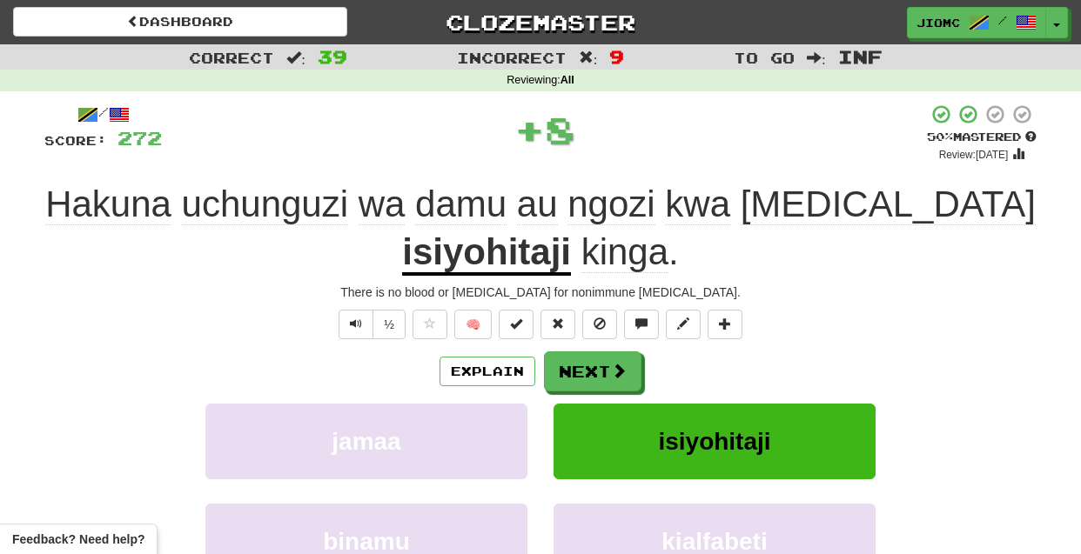
click at [577, 366] on button "Next" at bounding box center [592, 372] width 97 height 40
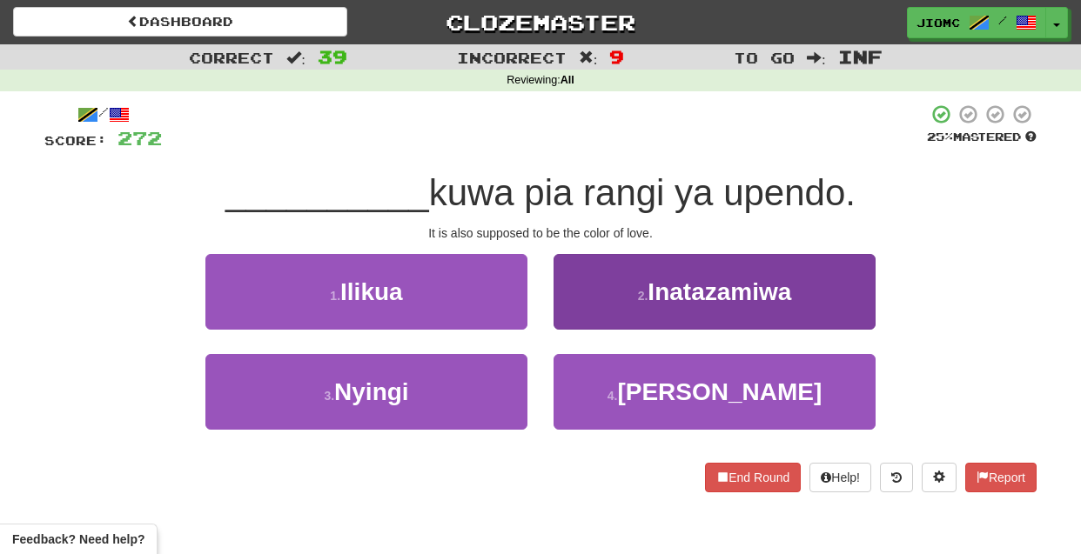
click at [579, 323] on button "2 . Inatazamiwa" at bounding box center [715, 292] width 322 height 76
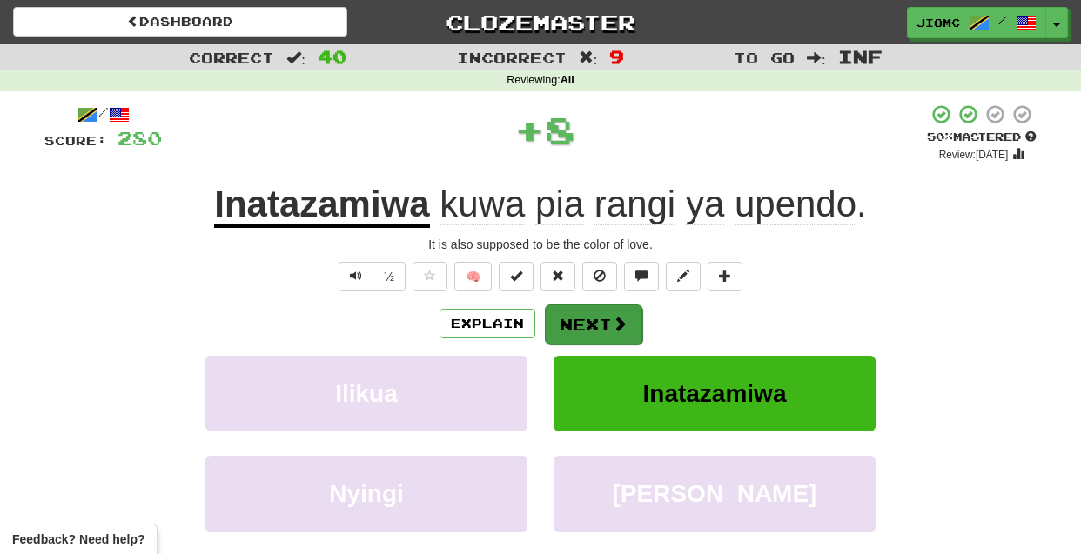
click at [578, 324] on button "Next" at bounding box center [593, 325] width 97 height 40
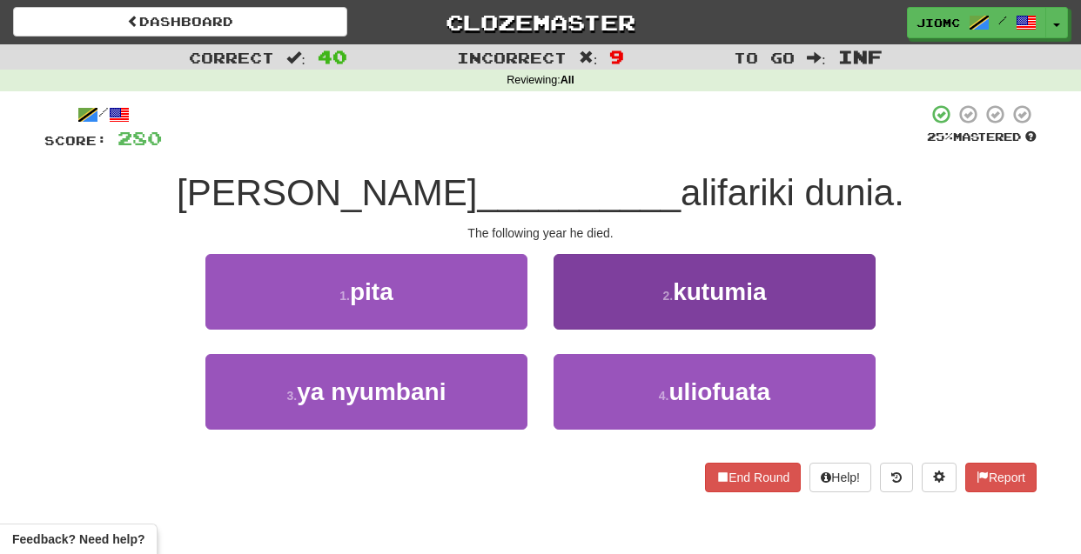
click at [586, 315] on button "2 . kutumia" at bounding box center [715, 292] width 322 height 76
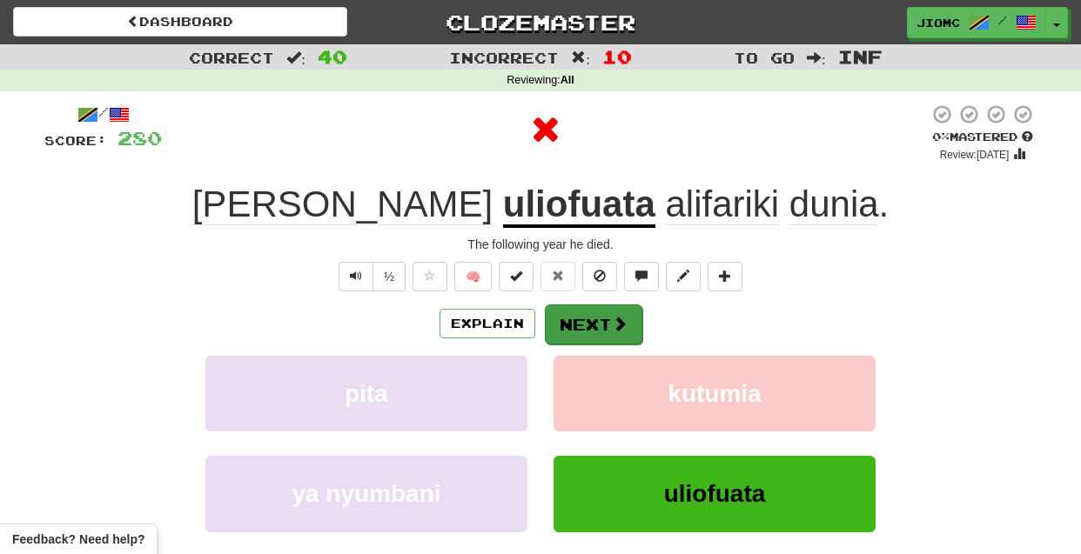
click at [585, 318] on button "Next" at bounding box center [593, 325] width 97 height 40
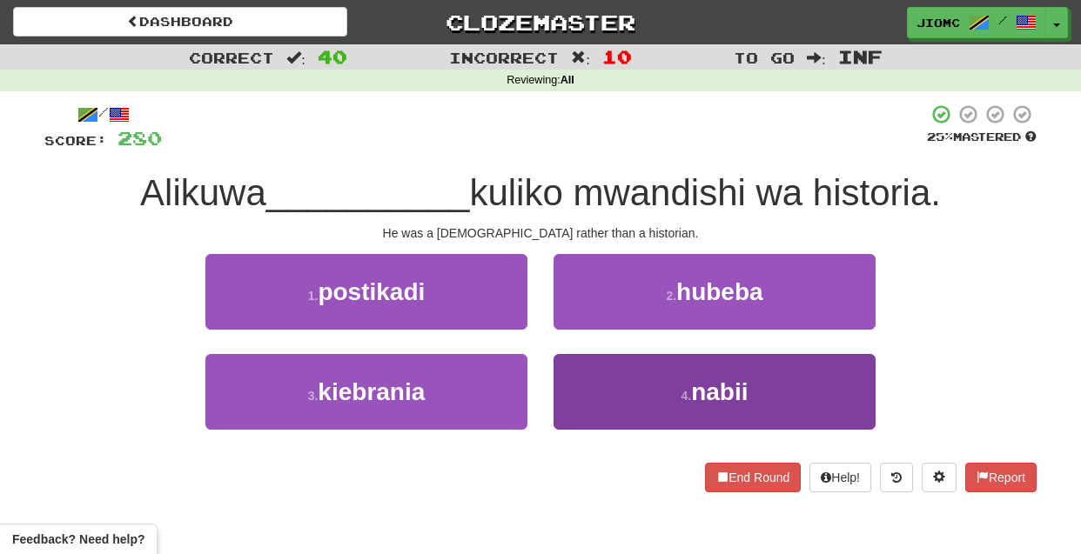
click at [581, 386] on button "4 . nabii" at bounding box center [715, 392] width 322 height 76
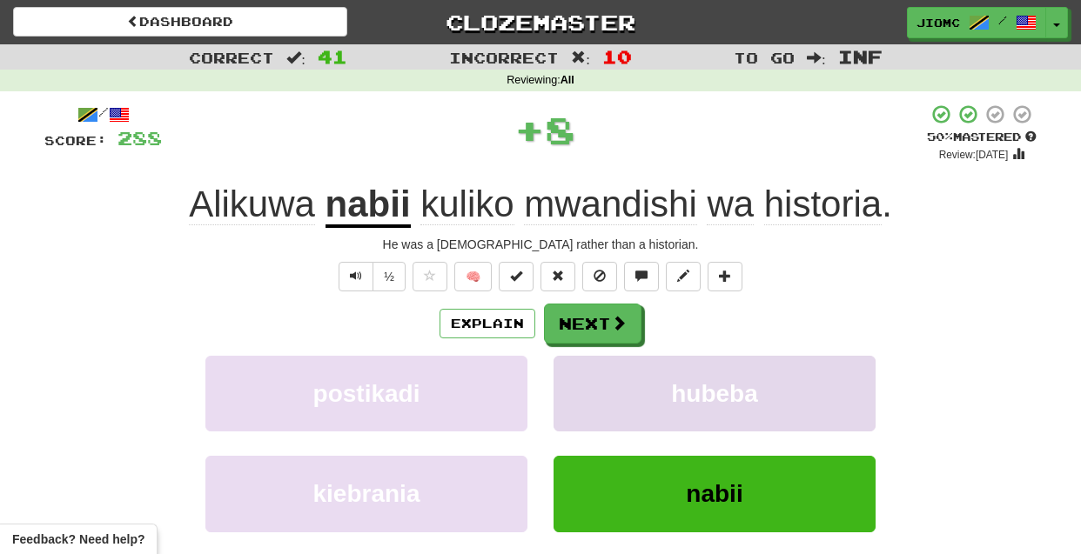
click at [582, 384] on button "hubeba" at bounding box center [715, 394] width 322 height 76
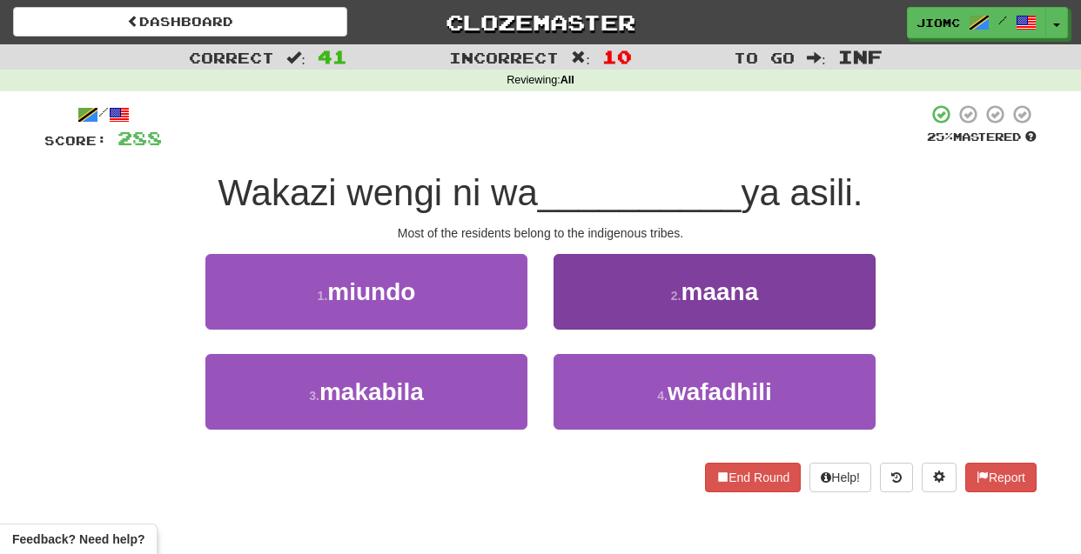
click at [570, 322] on button "2 . maana" at bounding box center [715, 292] width 322 height 76
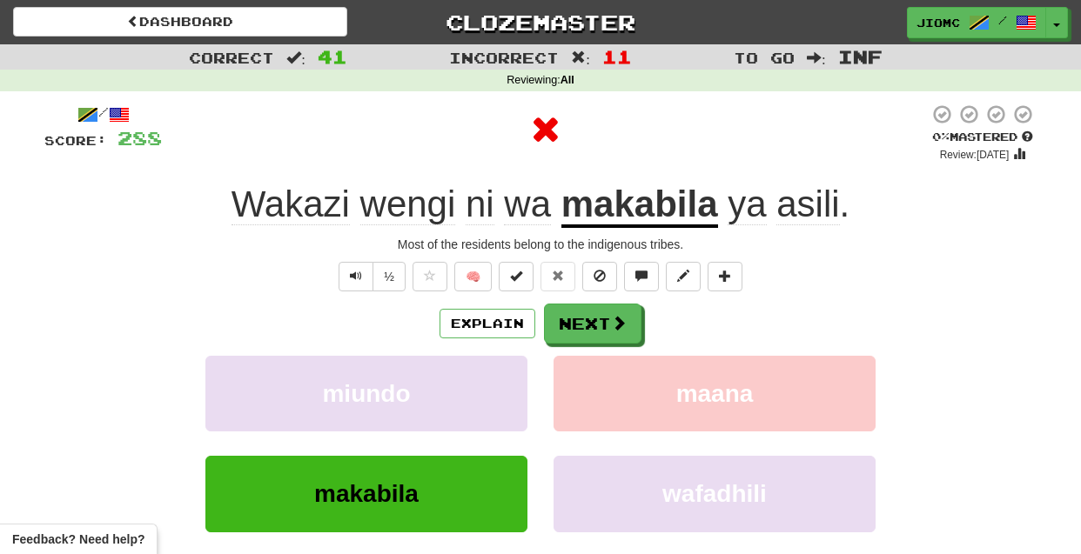
click at [570, 322] on button "Next" at bounding box center [592, 324] width 97 height 40
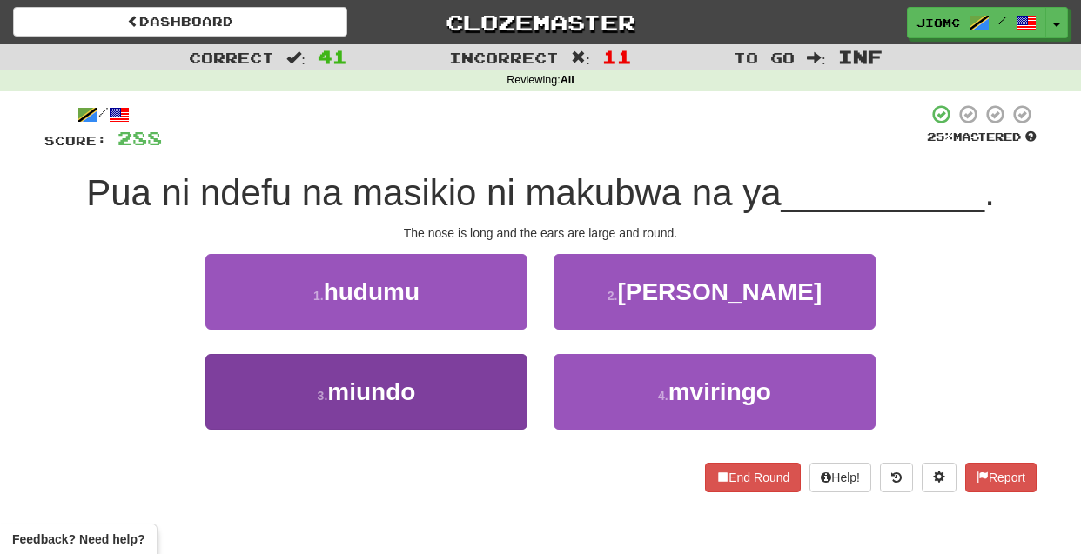
click at [500, 392] on button "3 . miundo" at bounding box center [366, 392] width 322 height 76
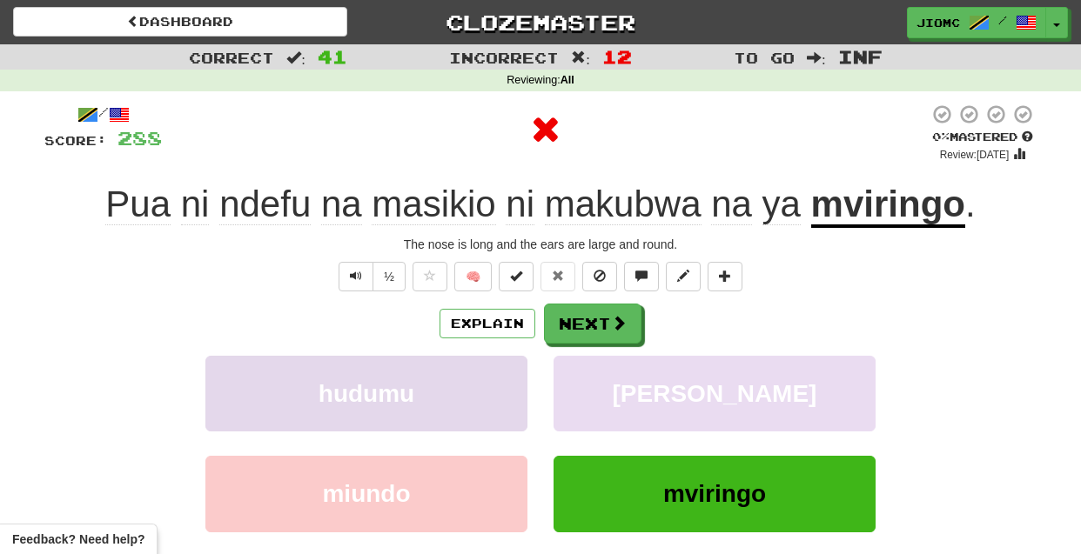
click at [501, 393] on button "hudumu" at bounding box center [366, 394] width 322 height 76
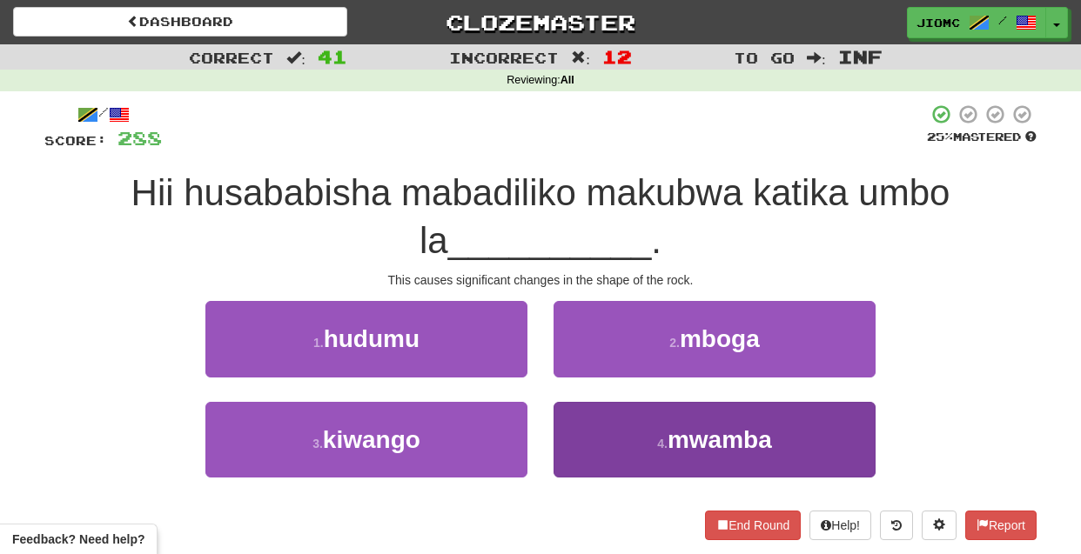
click at [582, 428] on button "4 . mwamba" at bounding box center [715, 440] width 322 height 76
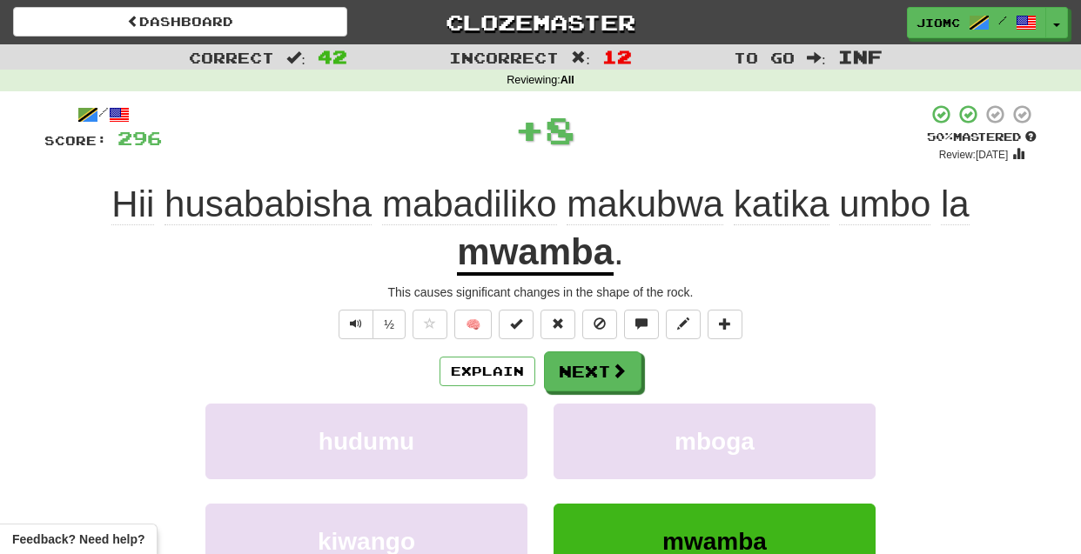
click at [582, 428] on button "mboga" at bounding box center [715, 442] width 322 height 76
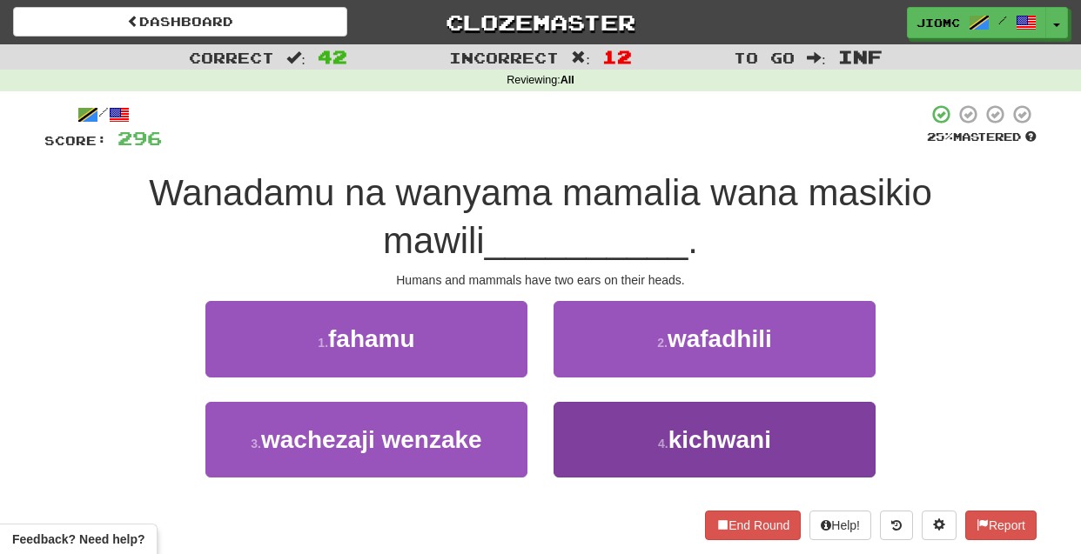
click at [580, 433] on button "4 . kichwani" at bounding box center [715, 440] width 322 height 76
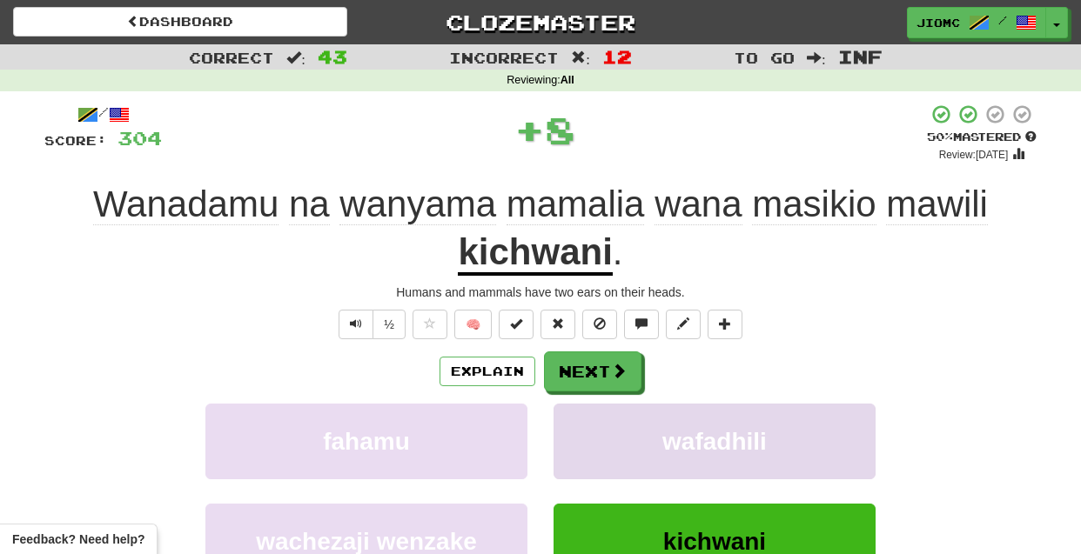
click at [581, 433] on button "wafadhili" at bounding box center [715, 442] width 322 height 76
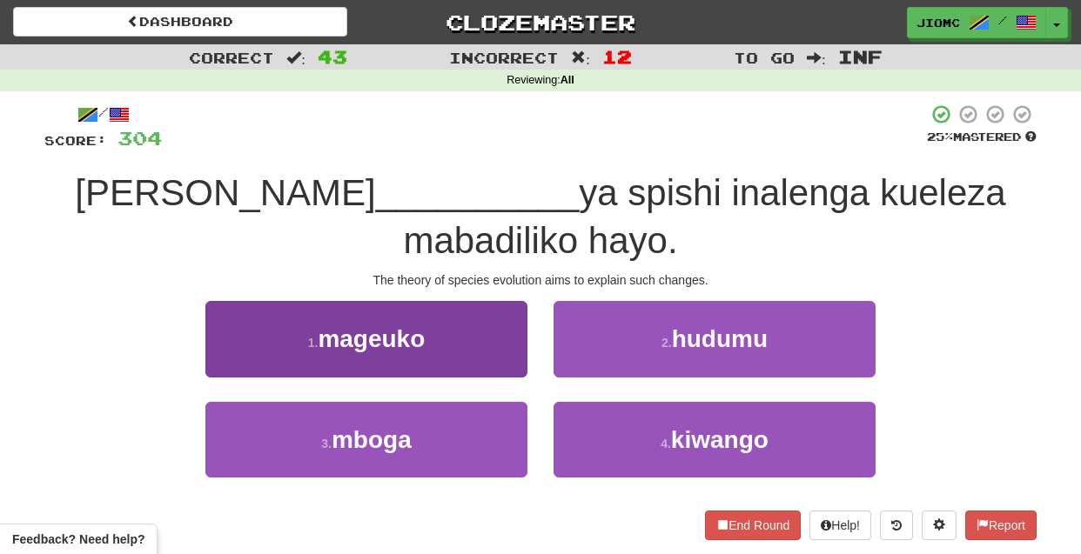
click at [480, 355] on button "1 . mageuko" at bounding box center [366, 339] width 322 height 76
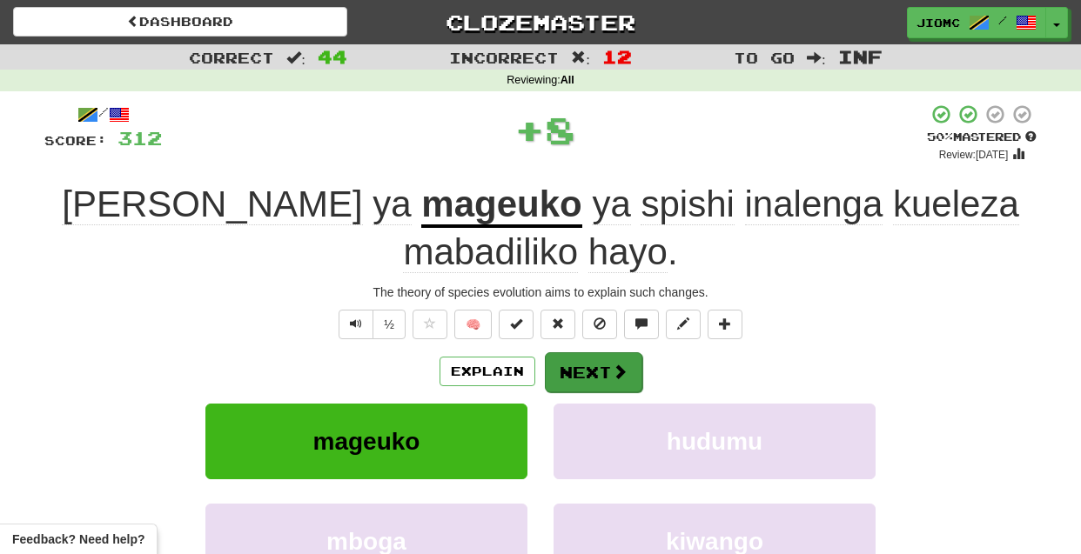
click at [568, 373] on button "Next" at bounding box center [593, 373] width 97 height 40
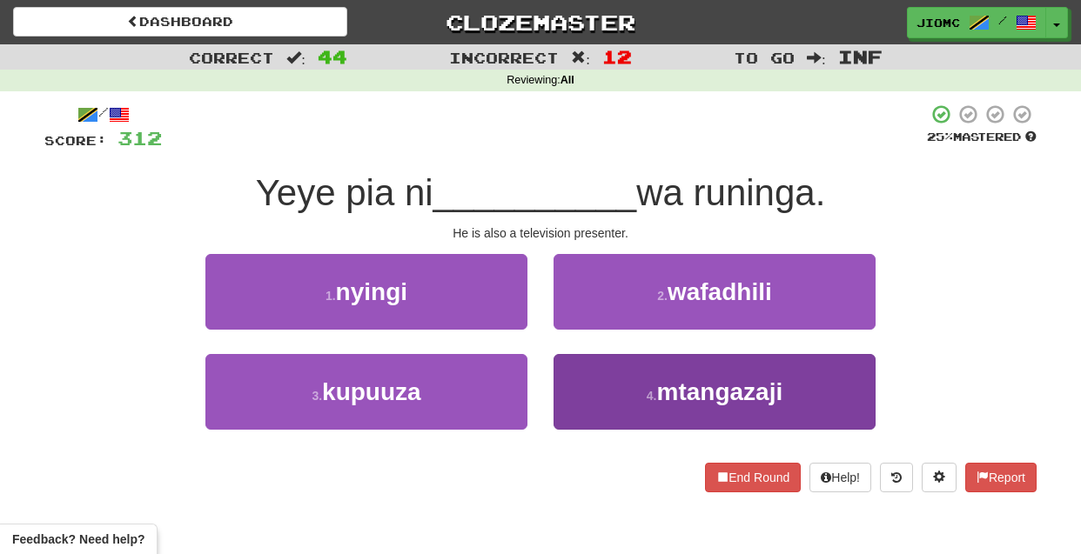
click at [590, 383] on button "4 . mtangazaji" at bounding box center [715, 392] width 322 height 76
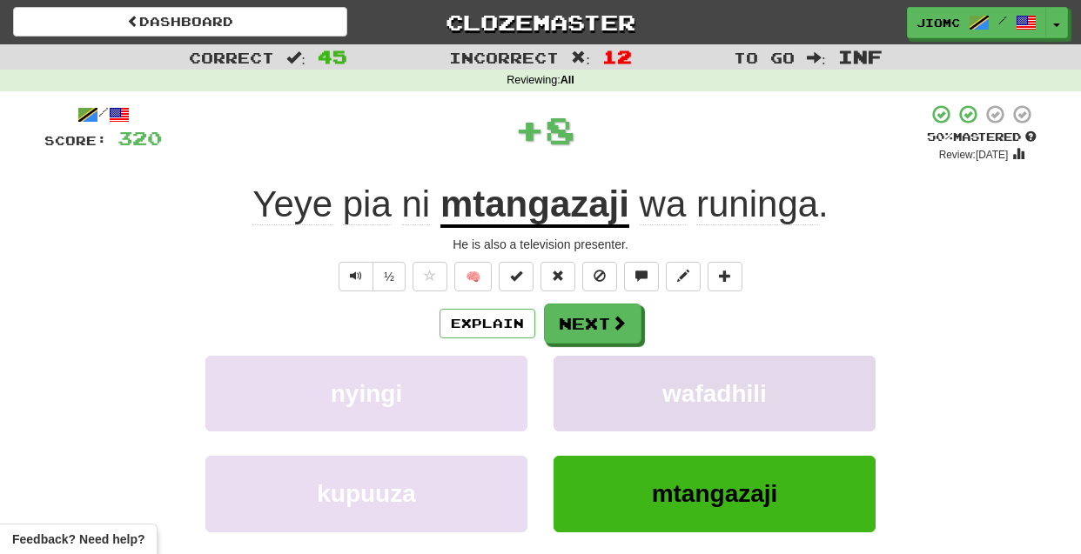
click at [586, 383] on button "wafadhili" at bounding box center [715, 394] width 322 height 76
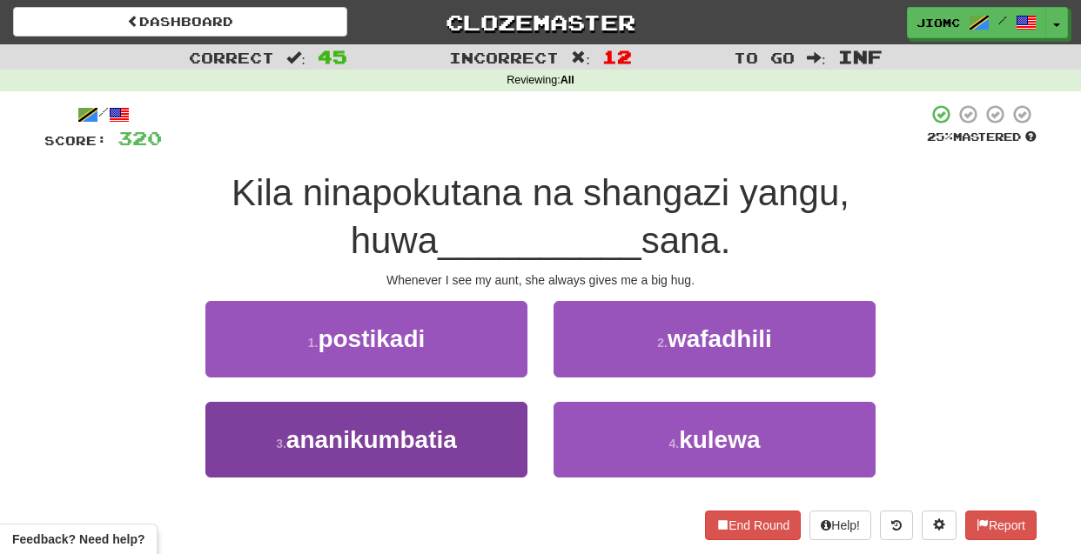
click at [487, 428] on button "3 . ananikumbatia" at bounding box center [366, 440] width 322 height 76
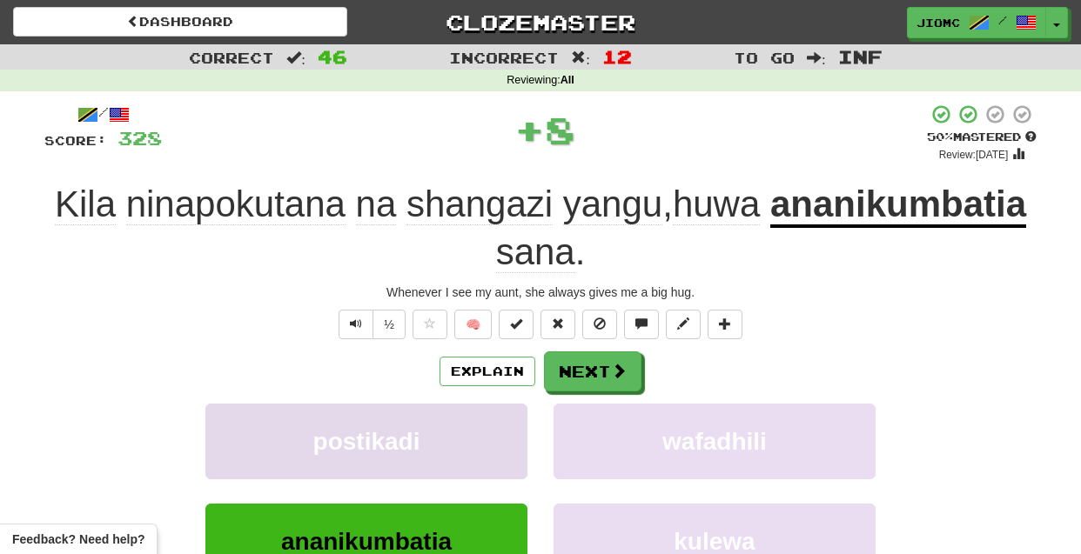
click at [487, 428] on button "postikadi" at bounding box center [366, 442] width 322 height 76
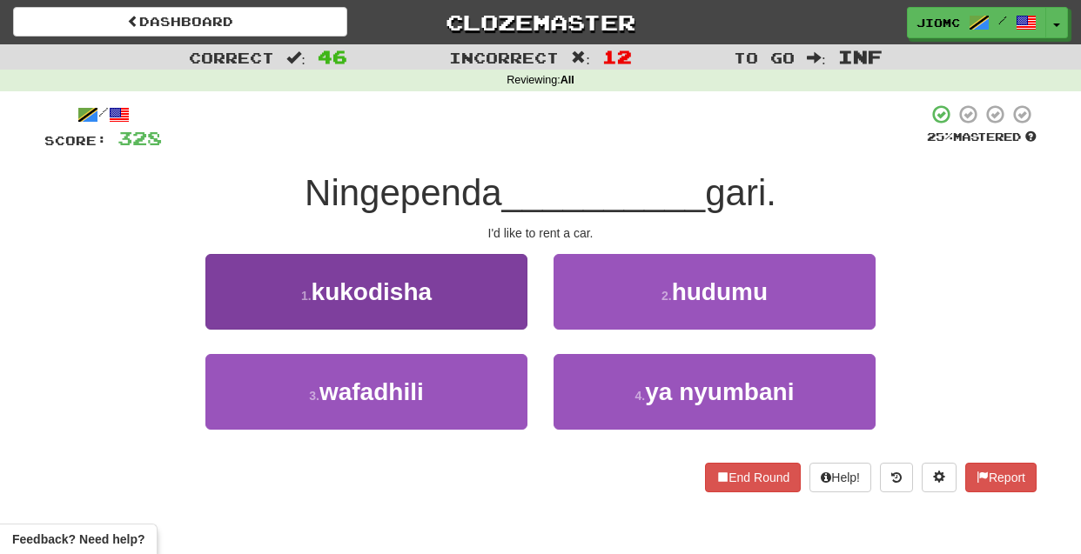
click at [499, 312] on button "1 . kukodisha" at bounding box center [366, 292] width 322 height 76
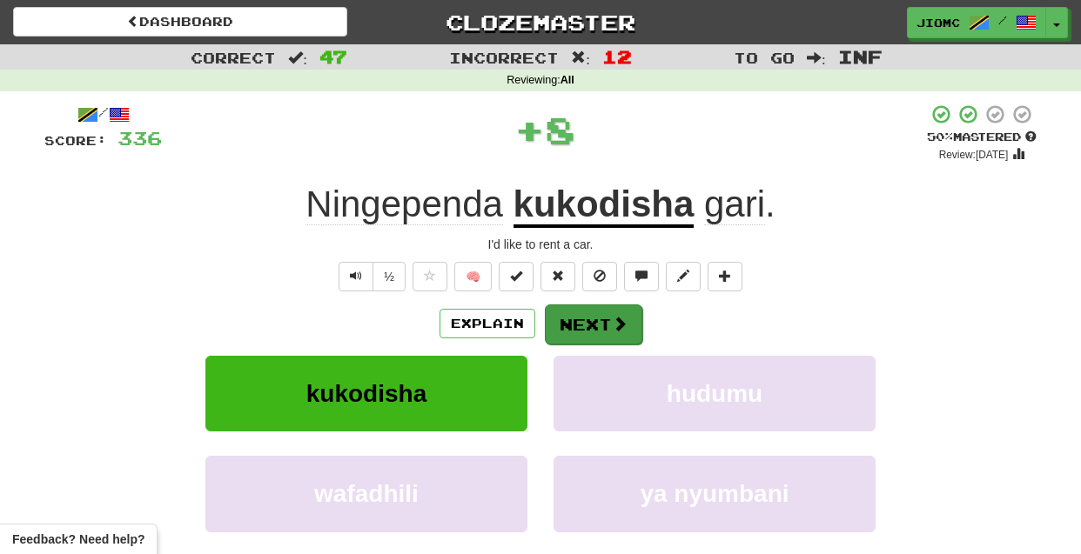
click at [574, 329] on button "Next" at bounding box center [593, 325] width 97 height 40
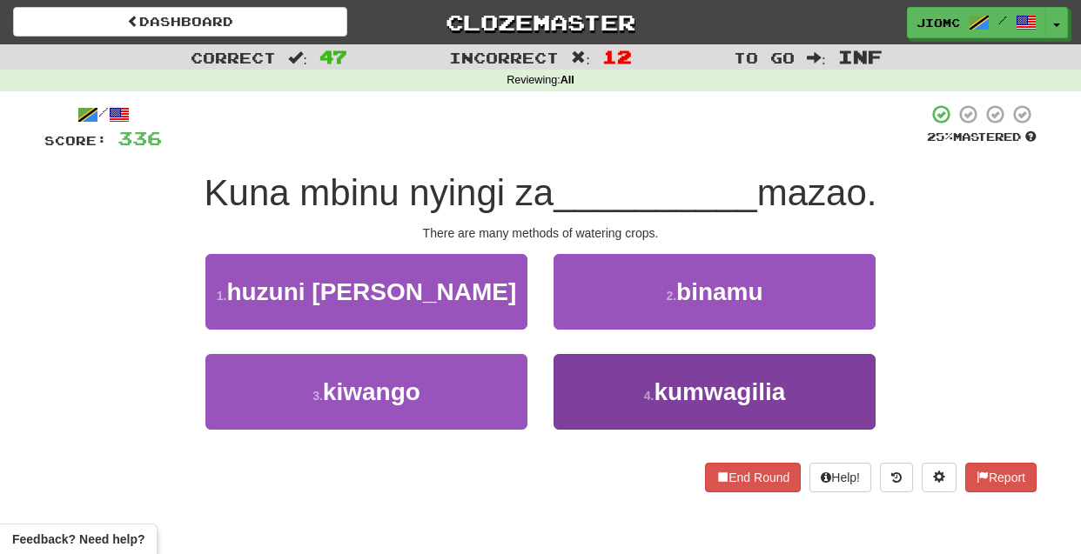
click at [584, 370] on button "4 . kumwagilia" at bounding box center [715, 392] width 322 height 76
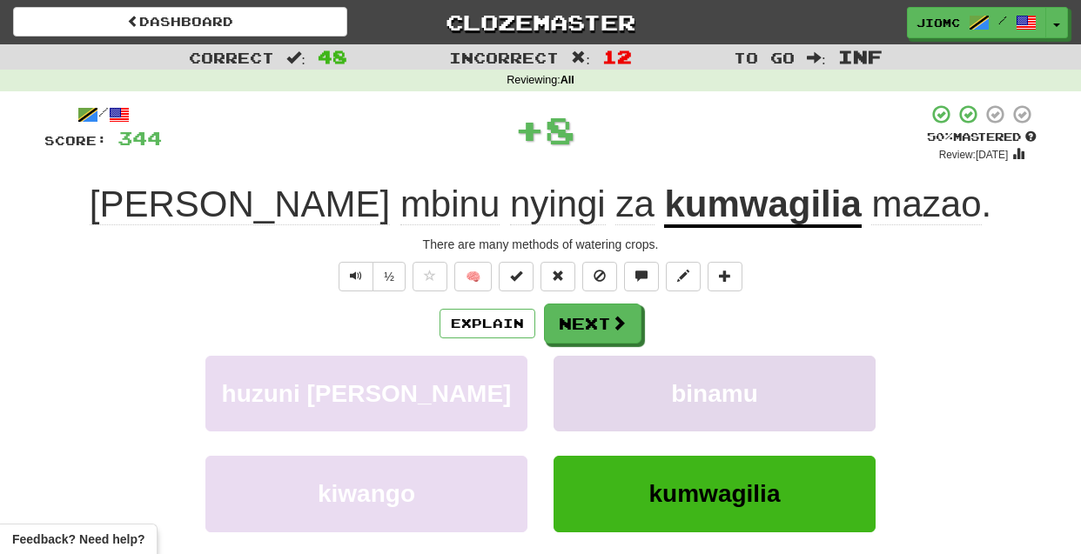
click at [584, 371] on button "binamu" at bounding box center [715, 394] width 322 height 76
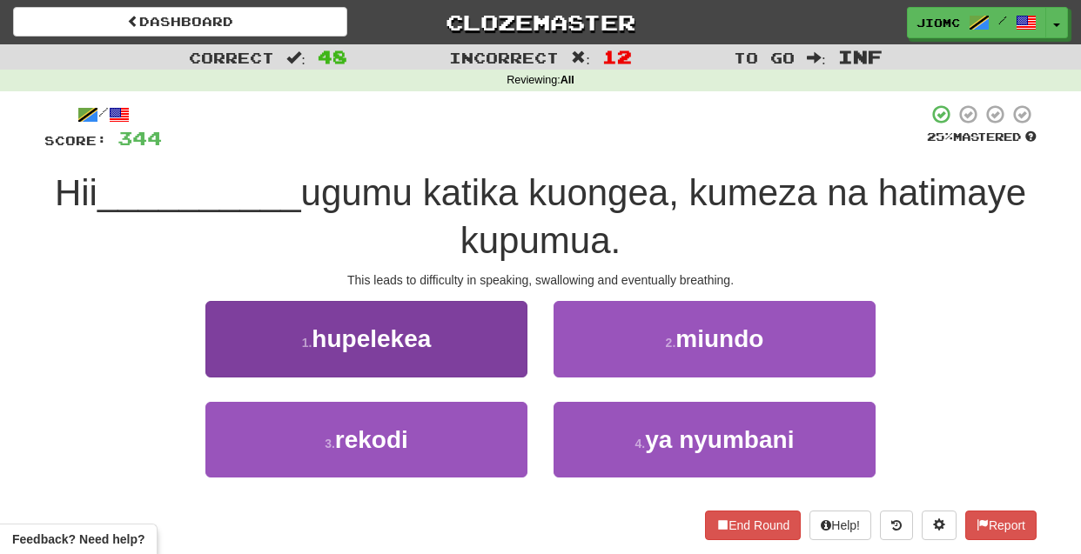
click at [501, 364] on button "1 . hupelekea" at bounding box center [366, 339] width 322 height 76
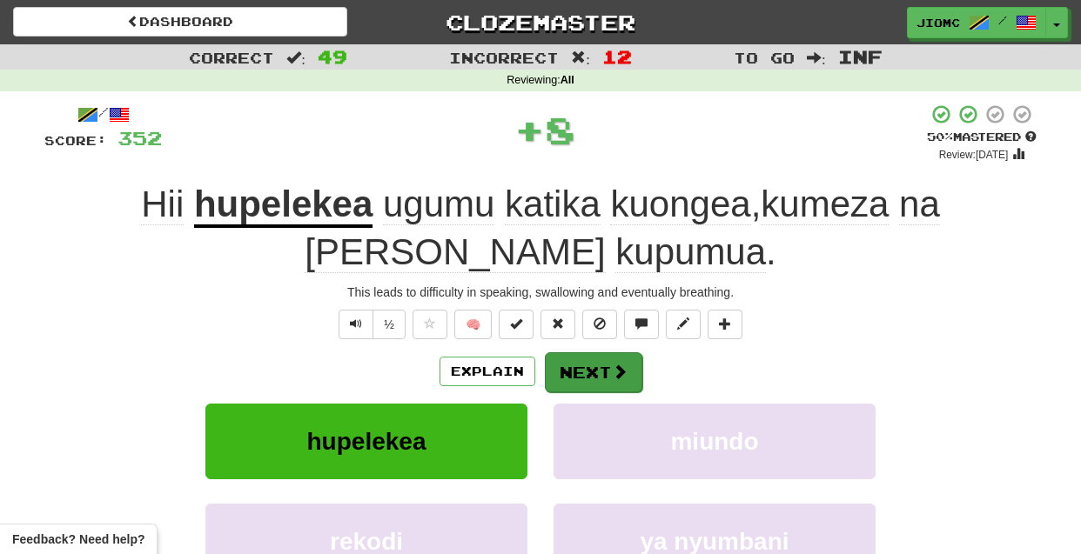
click at [572, 378] on button "Next" at bounding box center [593, 373] width 97 height 40
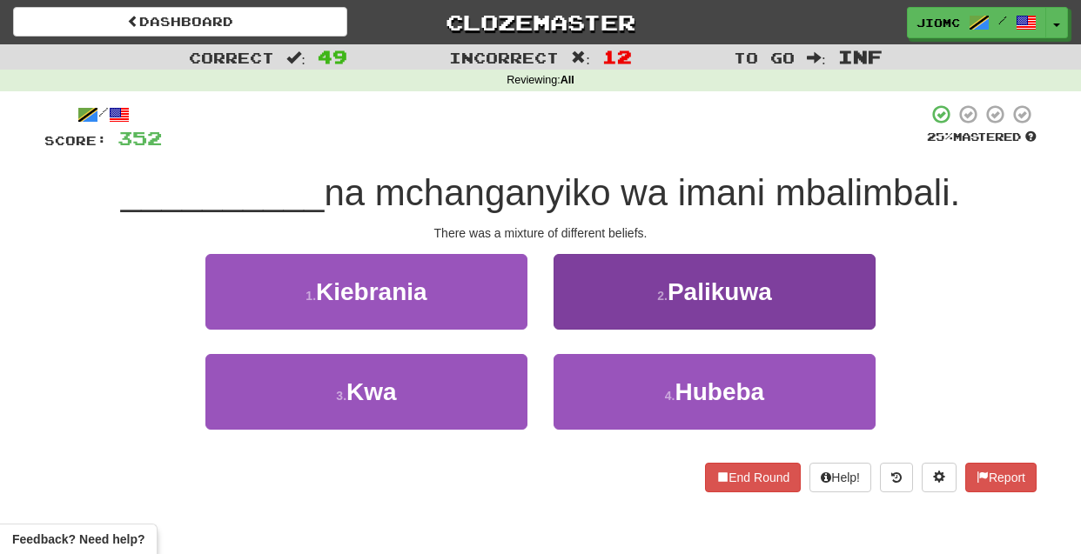
click at [582, 319] on button "2 . Palikuwa" at bounding box center [715, 292] width 322 height 76
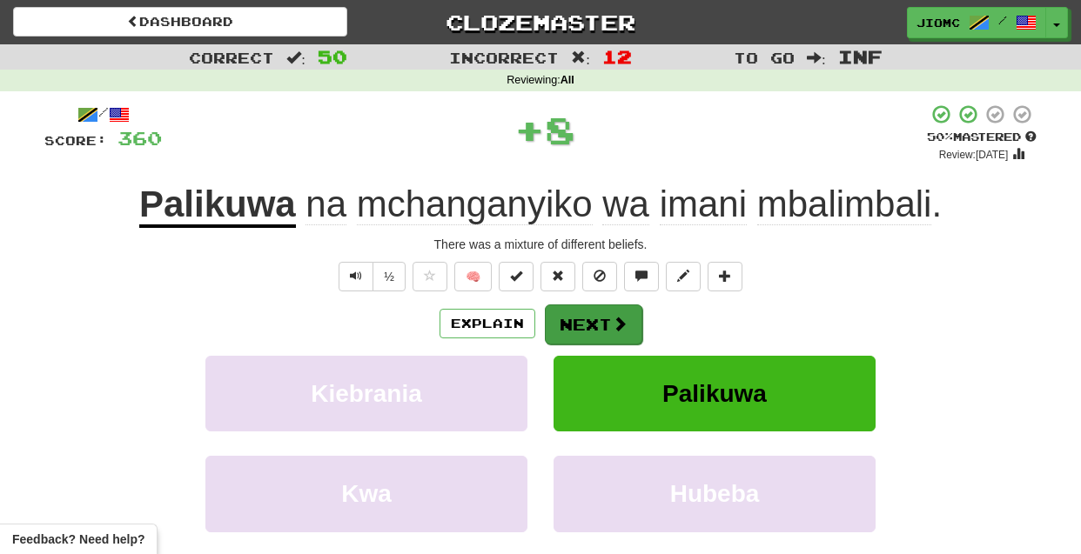
click at [582, 321] on button "Next" at bounding box center [593, 325] width 97 height 40
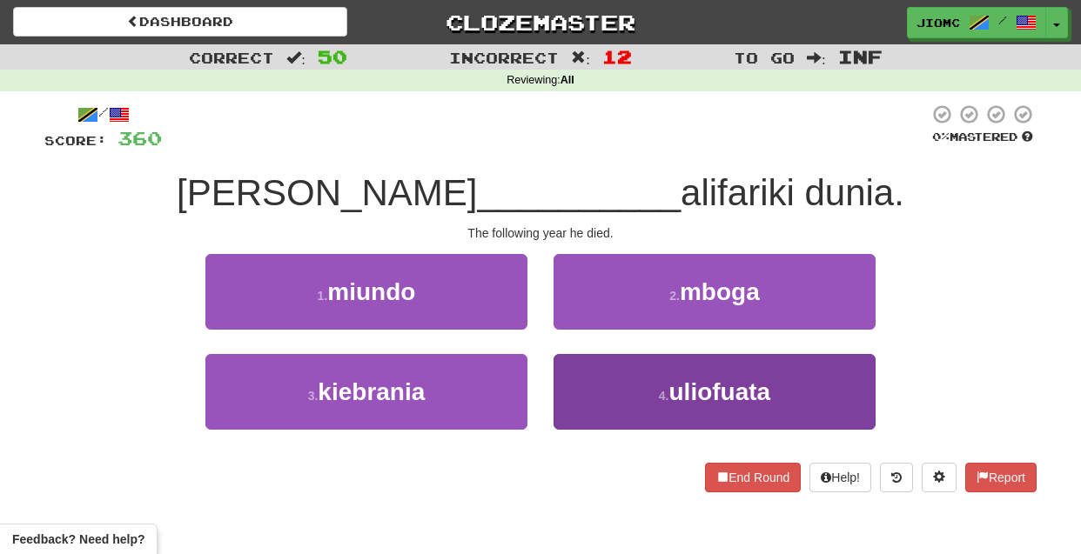
click at [585, 379] on button "4 . uliofuata" at bounding box center [715, 392] width 322 height 76
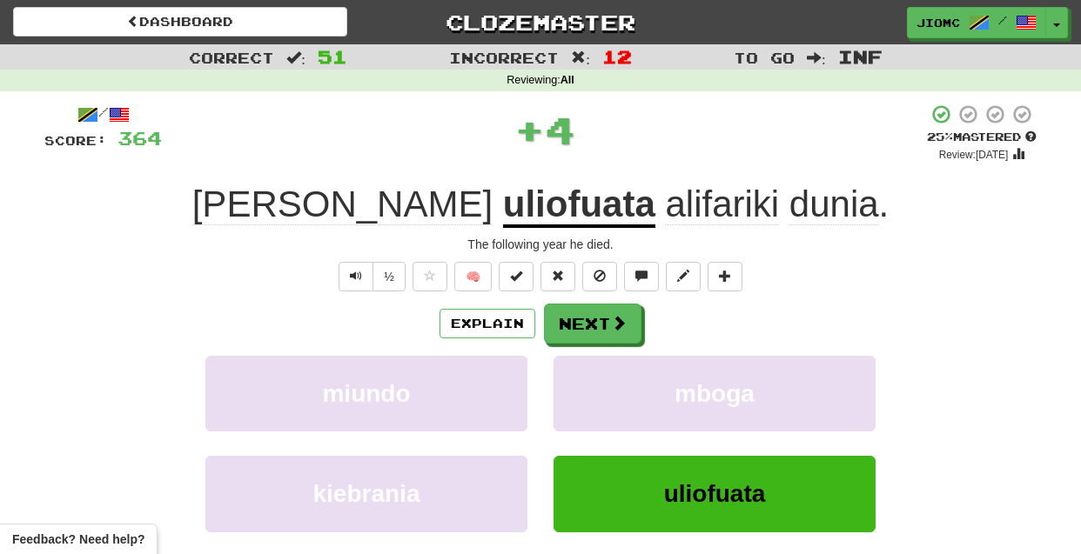
click at [585, 379] on button "mboga" at bounding box center [715, 394] width 322 height 76
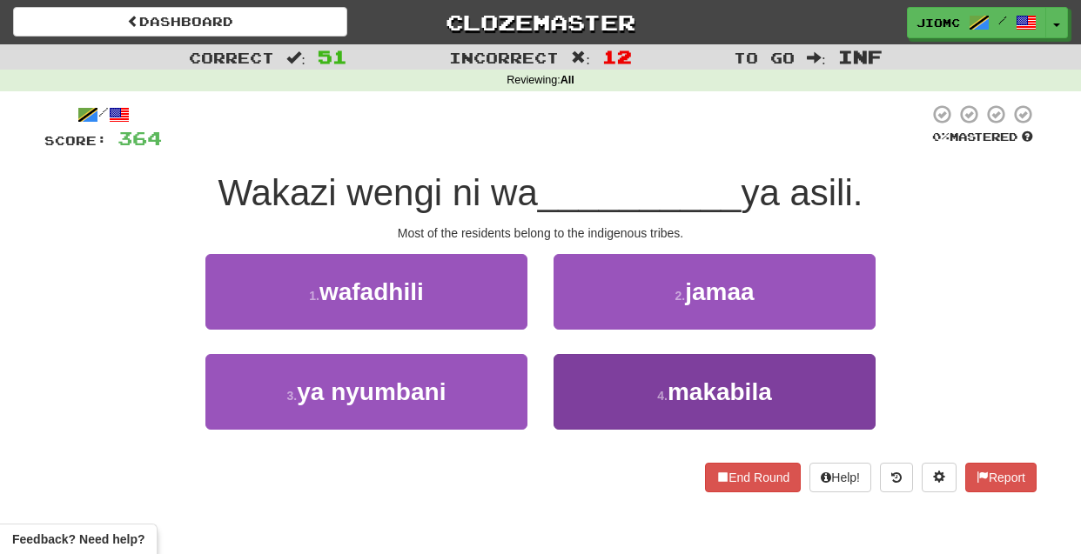
click at [569, 380] on button "4 . makabila" at bounding box center [715, 392] width 322 height 76
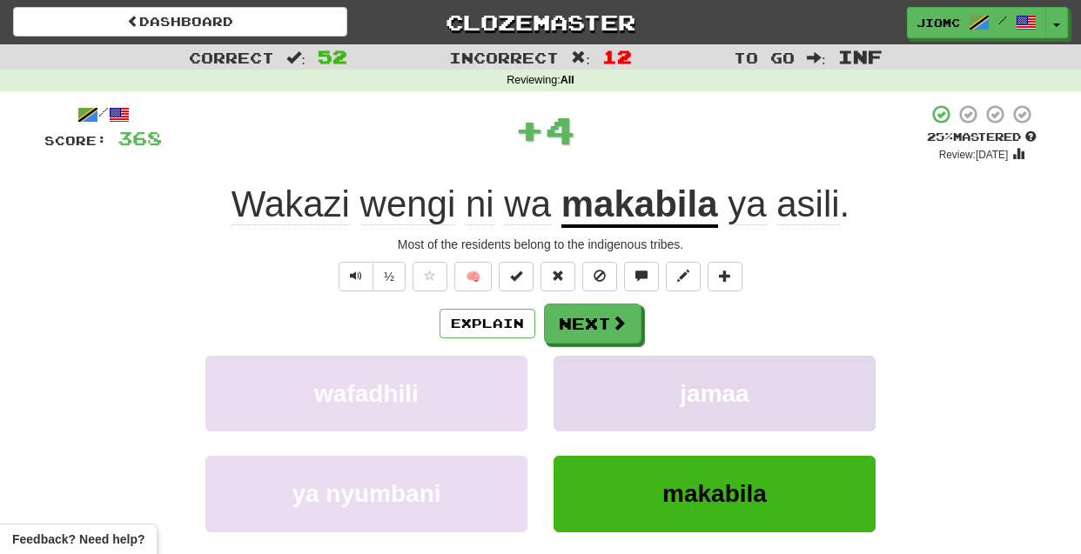
click at [569, 381] on button "jamaa" at bounding box center [715, 394] width 322 height 76
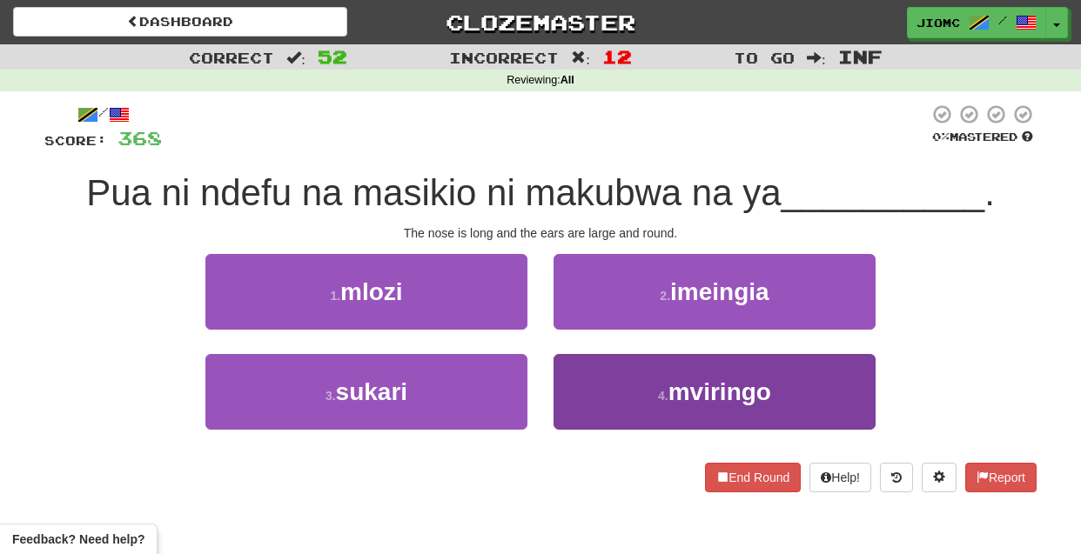
click at [573, 396] on button "4 . mviringo" at bounding box center [715, 392] width 322 height 76
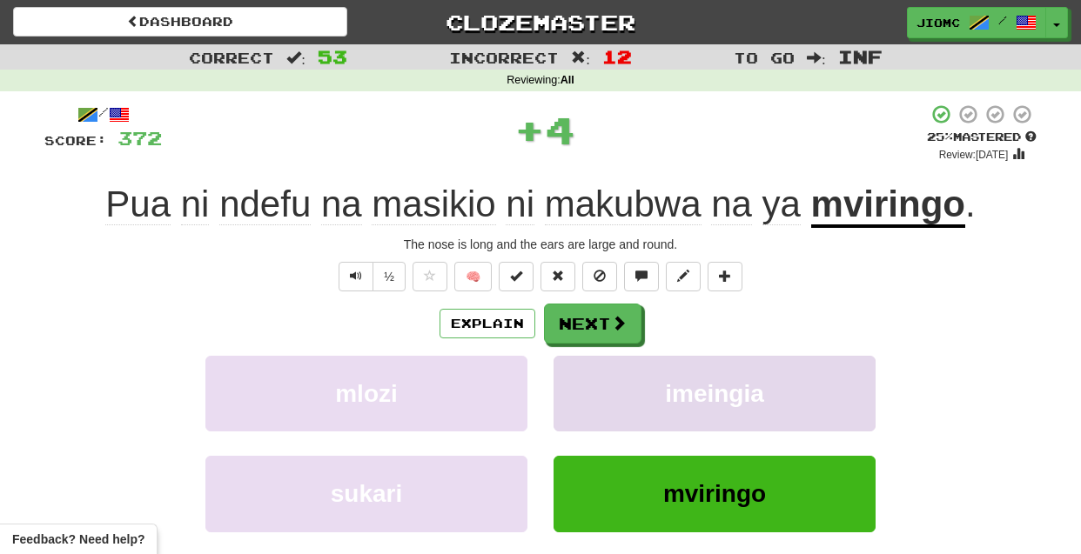
click at [574, 396] on button "imeingia" at bounding box center [715, 394] width 322 height 76
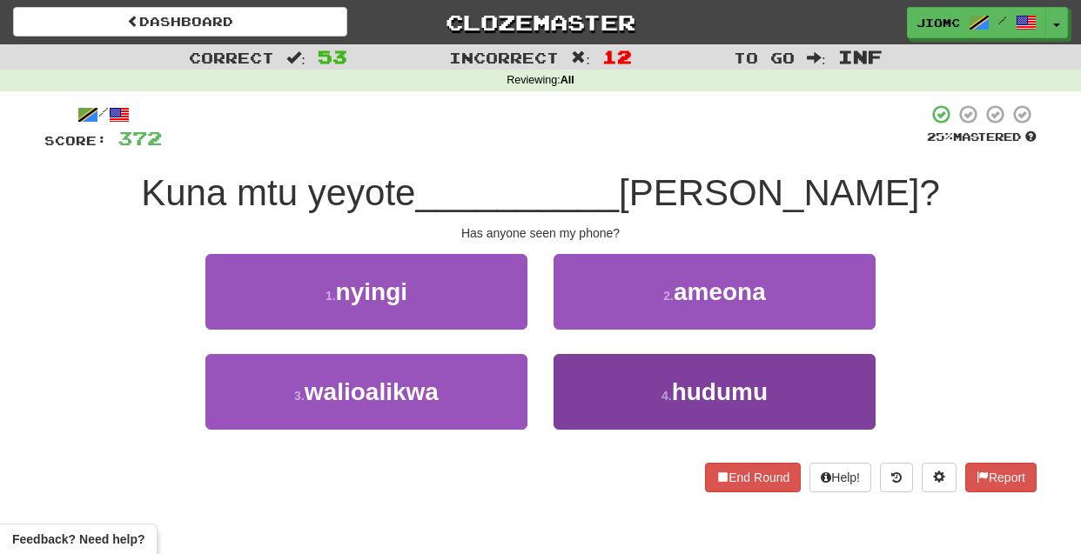
click at [574, 380] on button "4 . hudumu" at bounding box center [715, 392] width 322 height 76
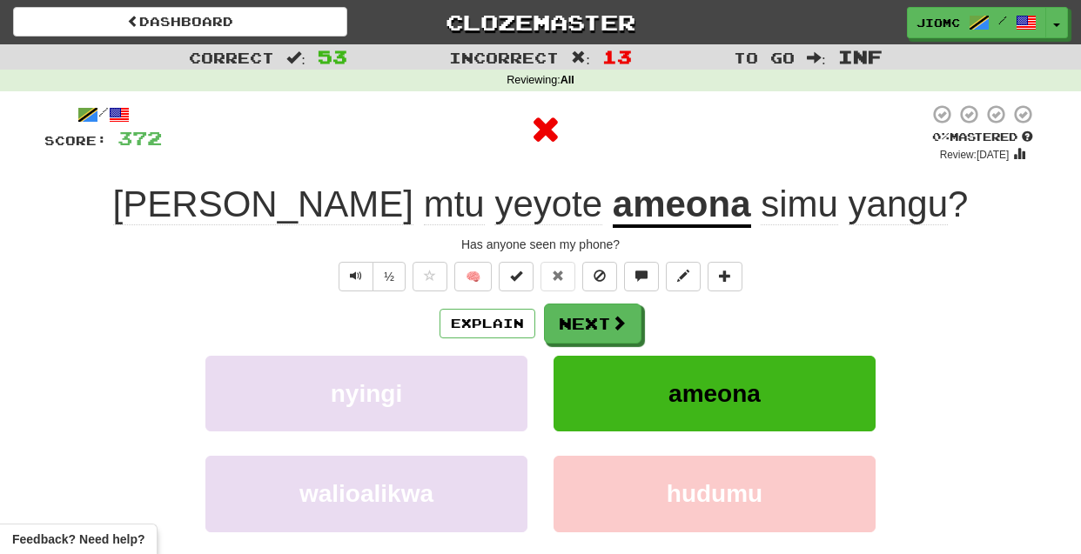
click at [573, 380] on button "ameona" at bounding box center [715, 394] width 322 height 76
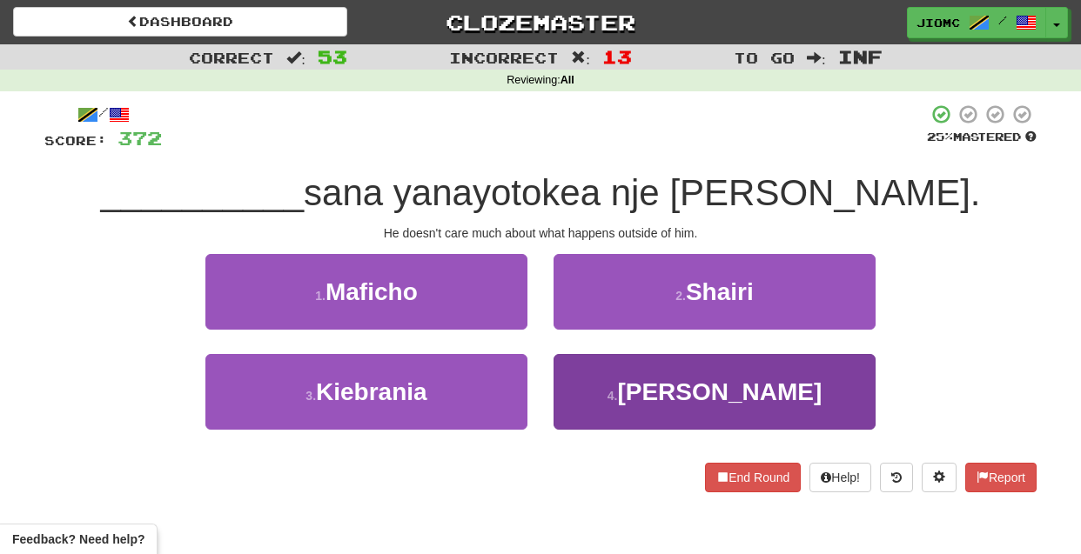
click at [579, 377] on button "4 . Hajali" at bounding box center [715, 392] width 322 height 76
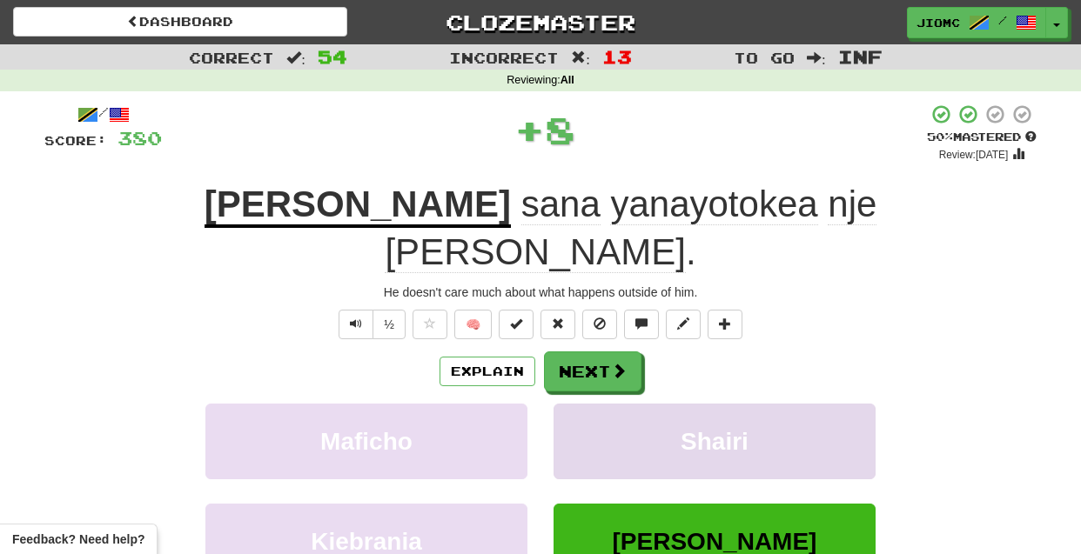
click at [576, 404] on button "Shairi" at bounding box center [715, 442] width 322 height 76
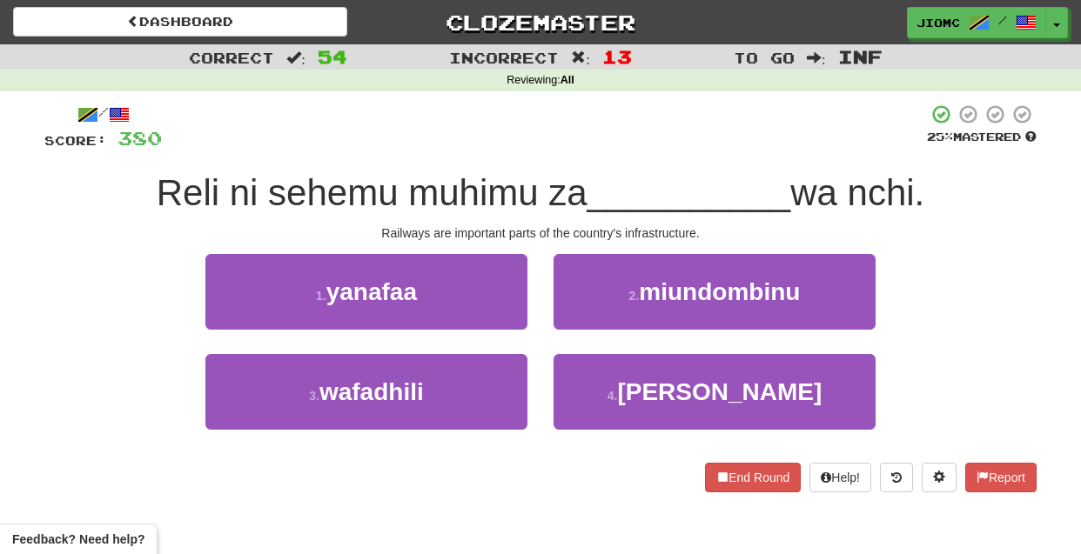
drag, startPoint x: 538, startPoint y: 251, endPoint x: 547, endPoint y: 445, distance: 194.3
click at [547, 445] on div "/ Score: 380 25 % Mastered Reli ni sehemu muhimu za __________ wa nchi. Railway…" at bounding box center [540, 298] width 992 height 389
drag, startPoint x: 200, startPoint y: 339, endPoint x: 896, endPoint y: 335, distance: 695.5
click at [896, 335] on div "1 . yanafaa 2 . miundombinu" at bounding box center [540, 304] width 1044 height 100
click at [902, 337] on div "1 . yanafaa 2 . miundombinu" at bounding box center [540, 304] width 1044 height 100
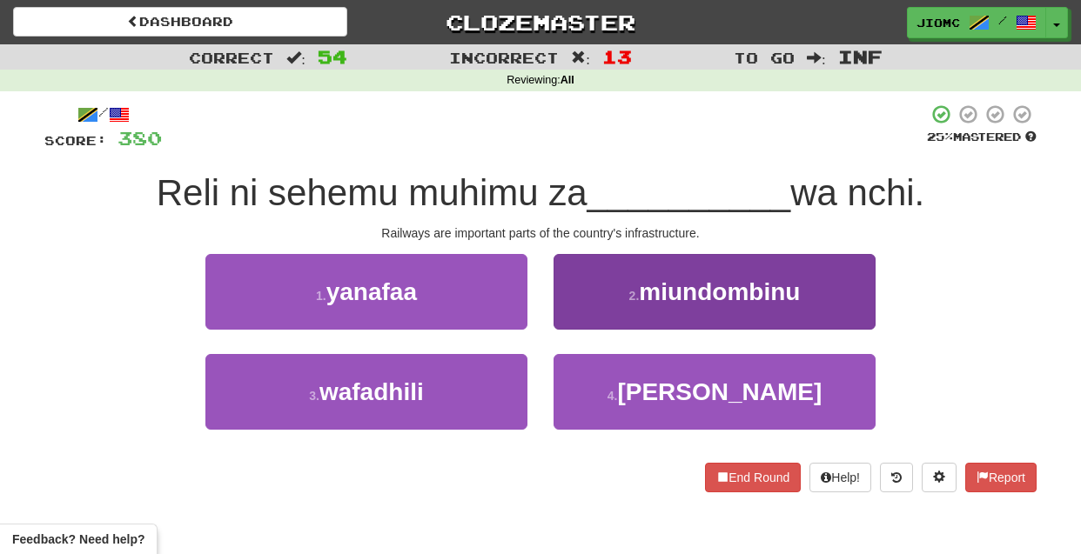
click at [578, 316] on button "2 . miundombinu" at bounding box center [715, 292] width 322 height 76
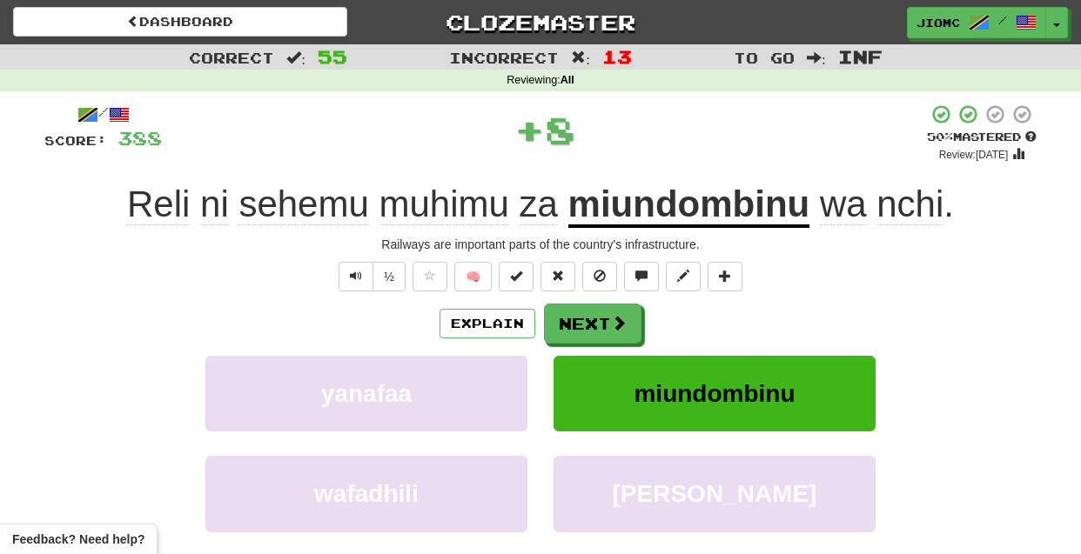
click at [578, 316] on button "Next" at bounding box center [592, 324] width 97 height 40
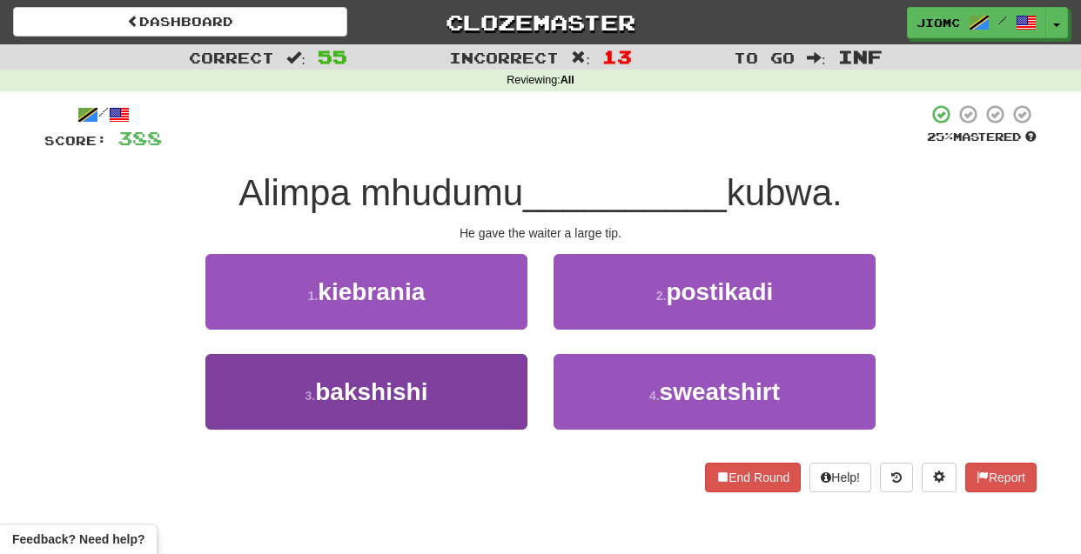
click at [493, 397] on button "3 . bakshishi" at bounding box center [366, 392] width 322 height 76
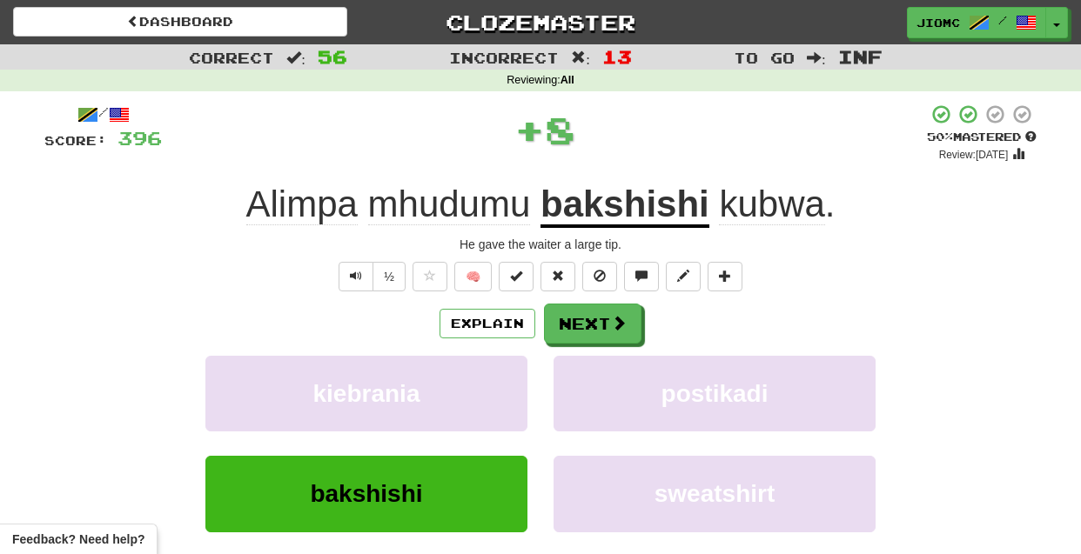
click at [493, 397] on button "kiebrania" at bounding box center [366, 394] width 322 height 76
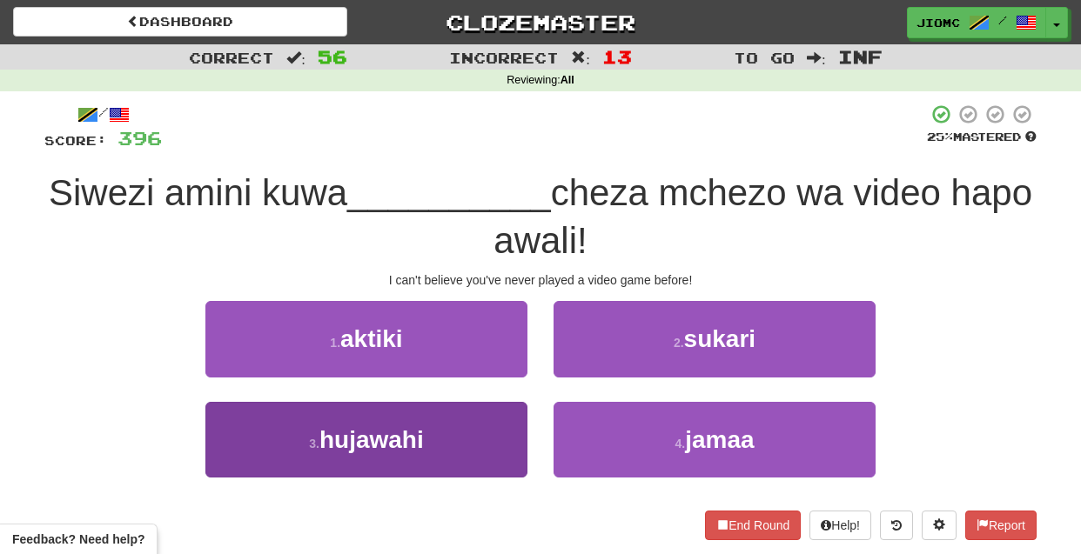
click at [487, 429] on button "3 . hujawahi" at bounding box center [366, 440] width 322 height 76
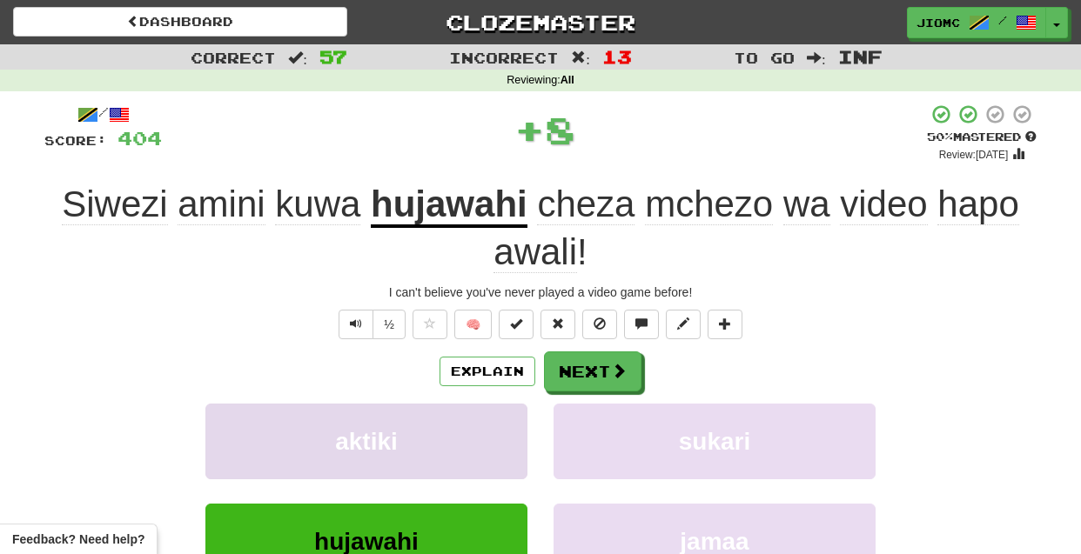
click at [482, 423] on button "aktiki" at bounding box center [366, 442] width 322 height 76
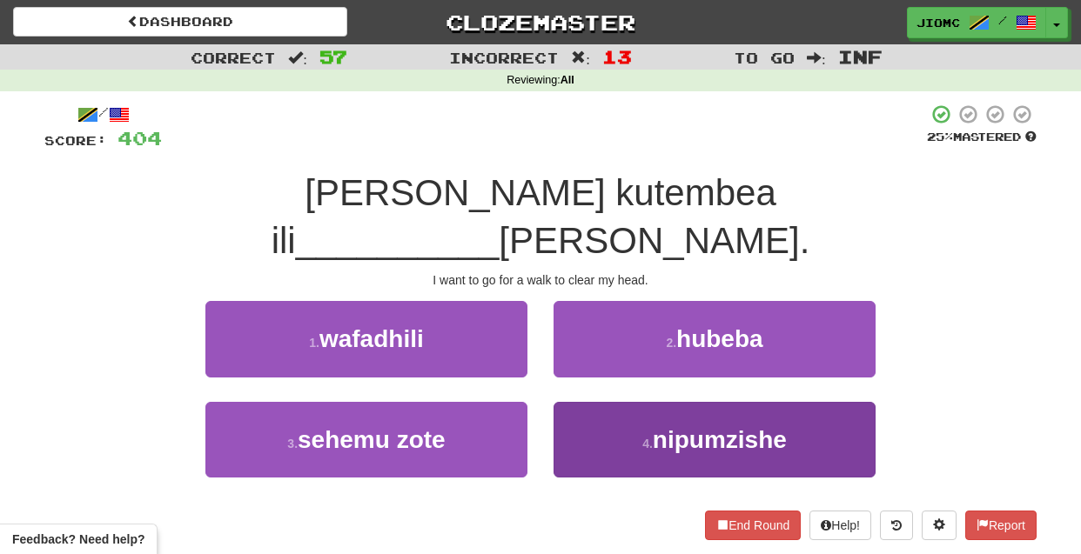
click at [591, 402] on button "4 . nipumzishe" at bounding box center [715, 440] width 322 height 76
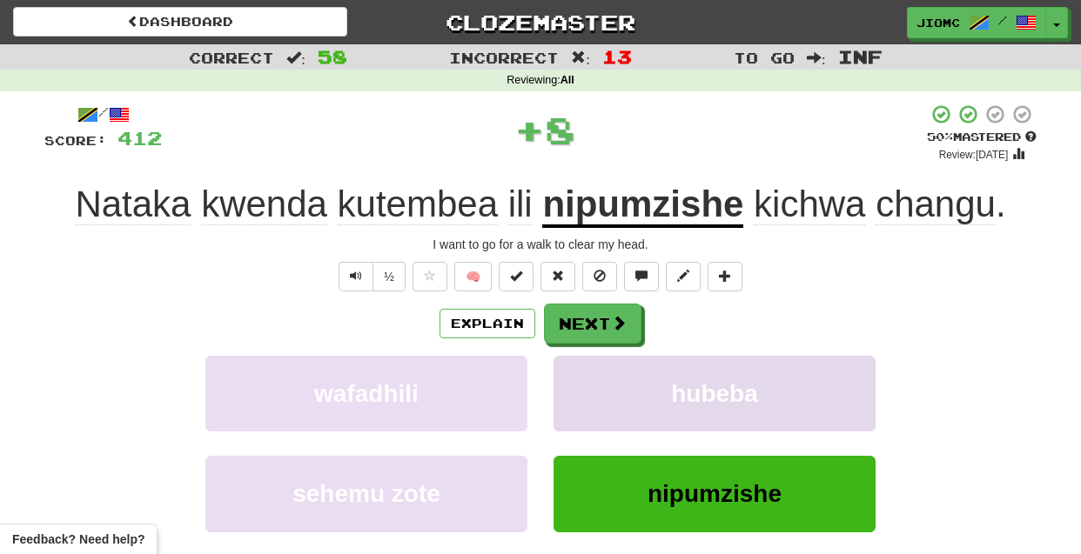
click at [591, 391] on button "hubeba" at bounding box center [715, 394] width 322 height 76
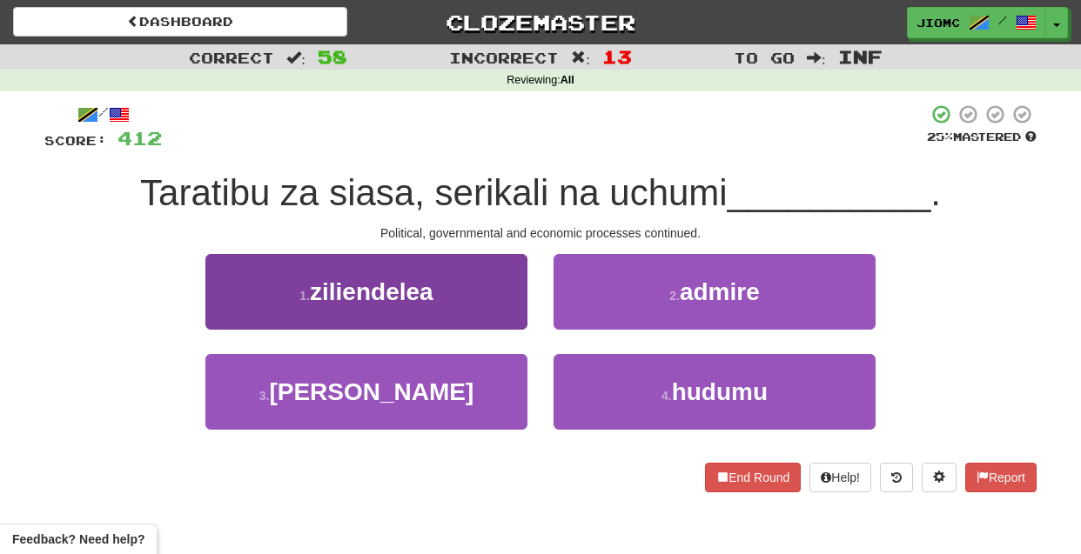
click at [501, 294] on button "1 . ziliendelea" at bounding box center [366, 292] width 322 height 76
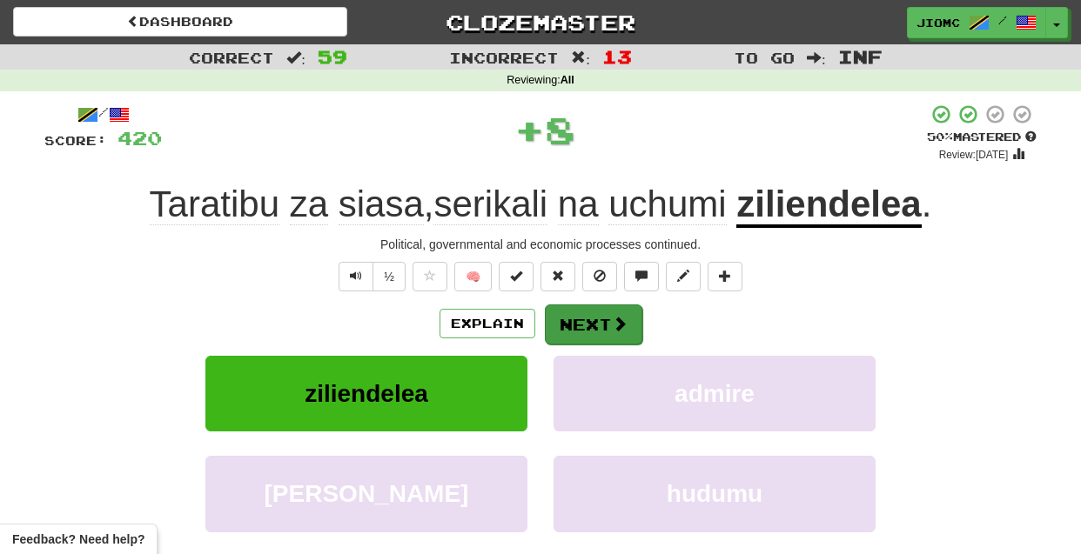
click at [574, 322] on button "Next" at bounding box center [593, 325] width 97 height 40
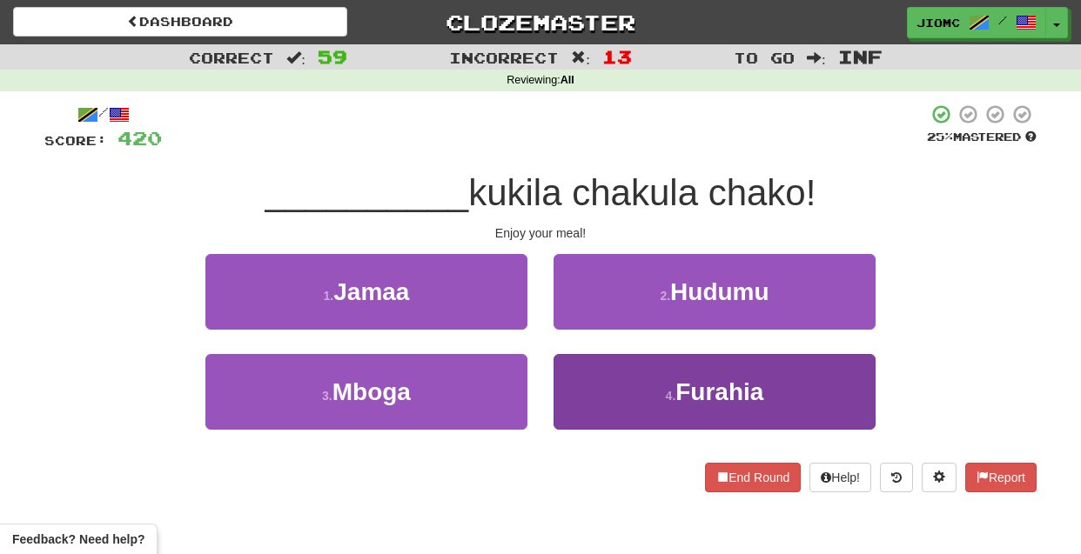
click at [589, 379] on button "4 . Furahia" at bounding box center [715, 392] width 322 height 76
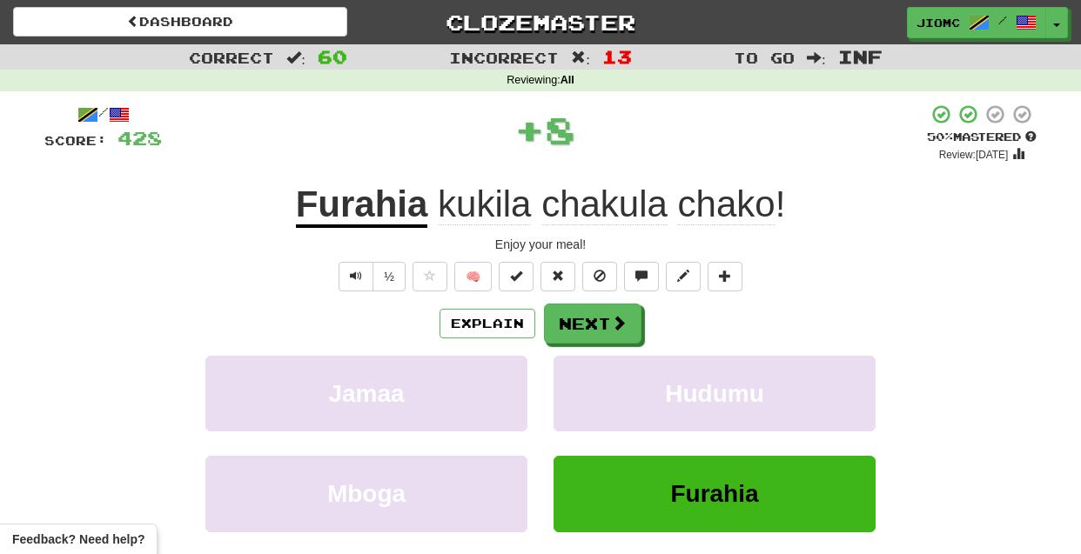
click at [589, 379] on button "Hudumu" at bounding box center [715, 394] width 322 height 76
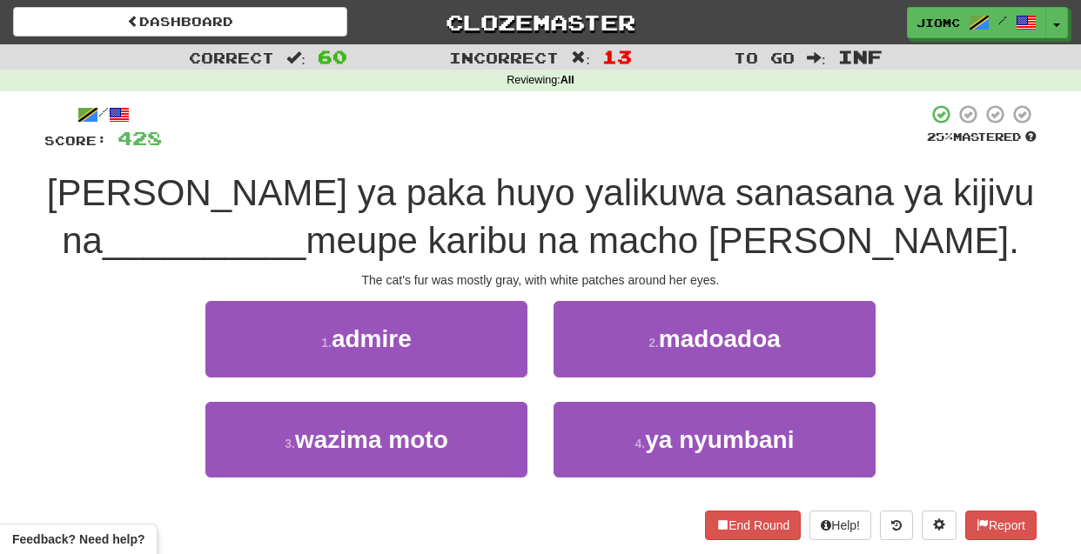
click at [540, 386] on div "1 . admire" at bounding box center [366, 351] width 348 height 100
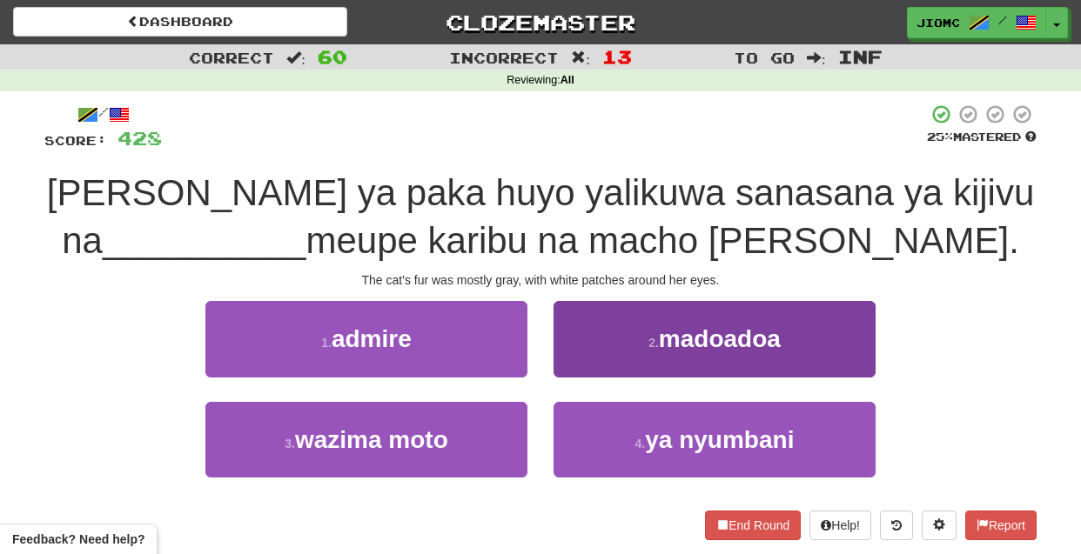
click at [577, 356] on button "2 . madoadoa" at bounding box center [715, 339] width 322 height 76
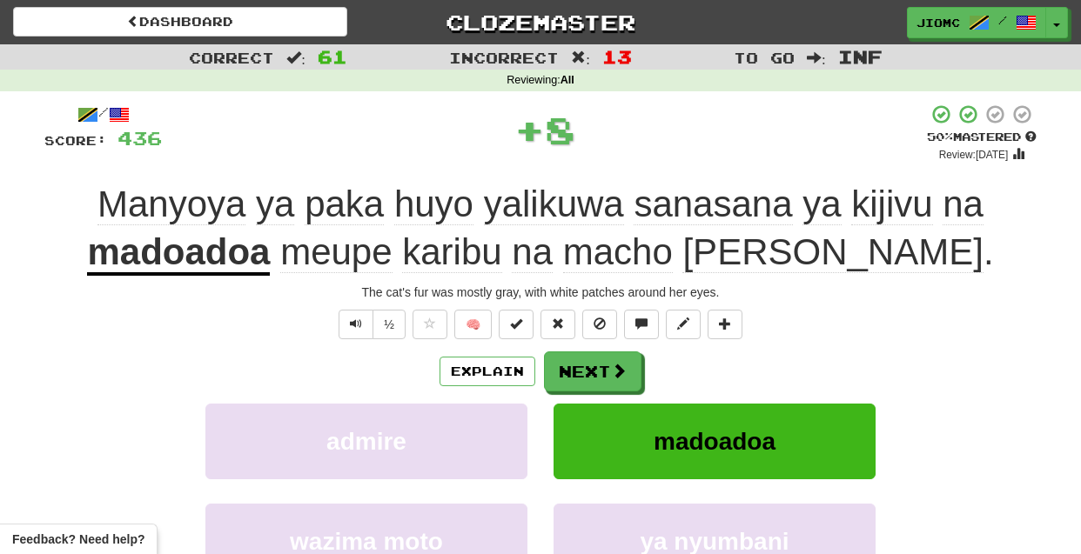
click at [574, 360] on button "Next" at bounding box center [592, 372] width 97 height 40
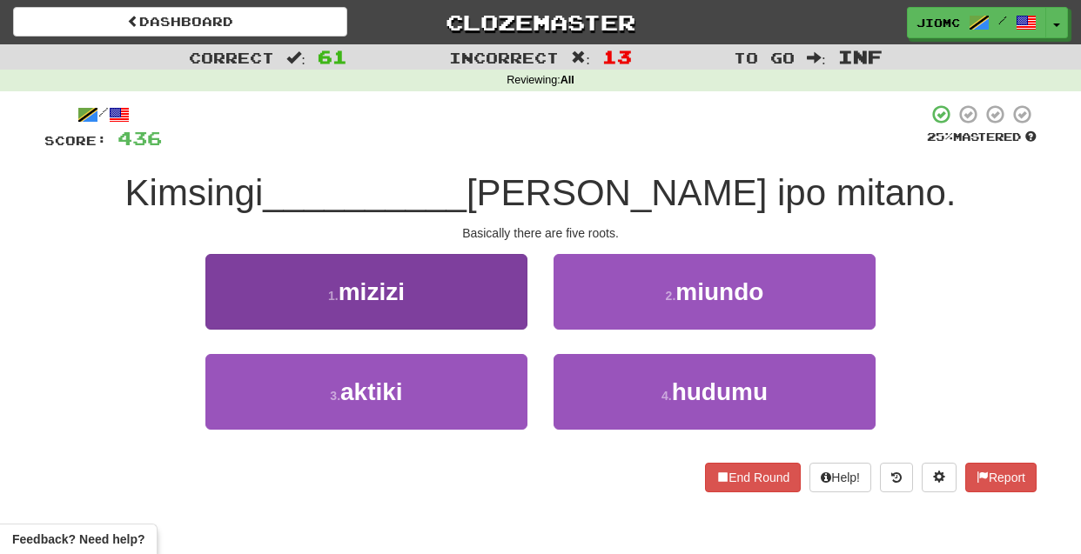
click at [504, 314] on button "1 . mizizi" at bounding box center [366, 292] width 322 height 76
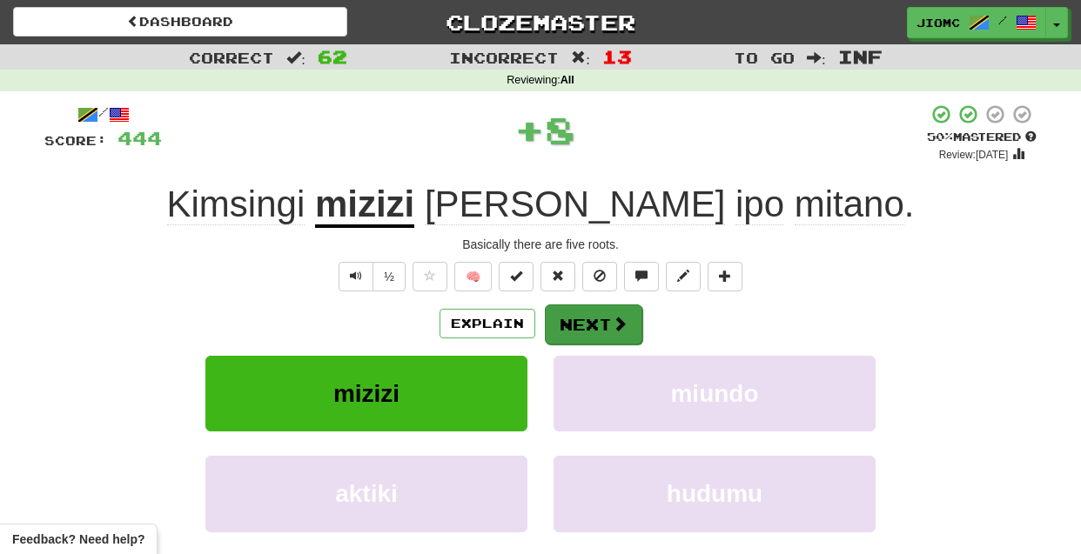
click at [571, 322] on button "Next" at bounding box center [593, 325] width 97 height 40
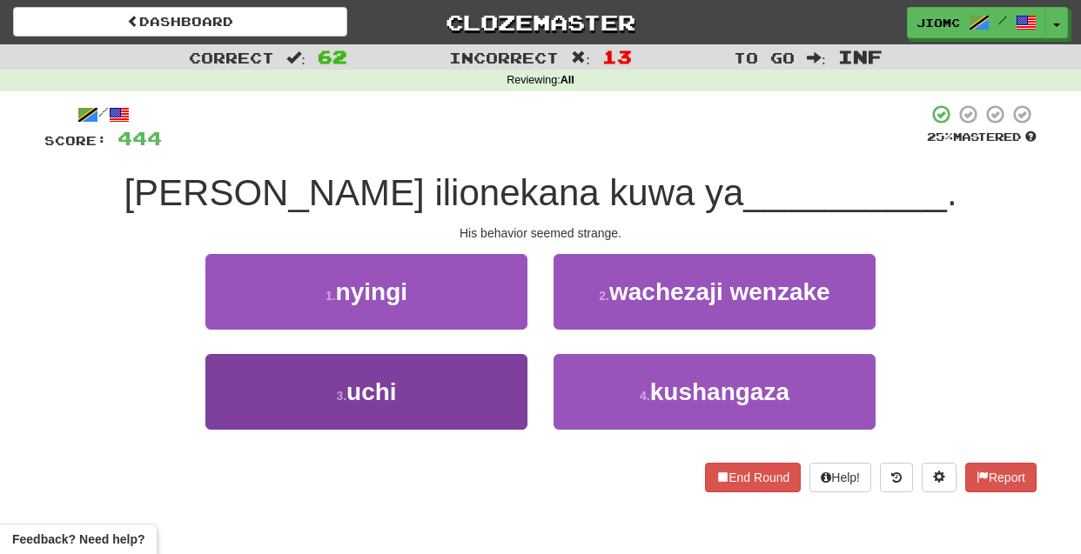
click at [479, 385] on button "3 . uchi" at bounding box center [366, 392] width 322 height 76
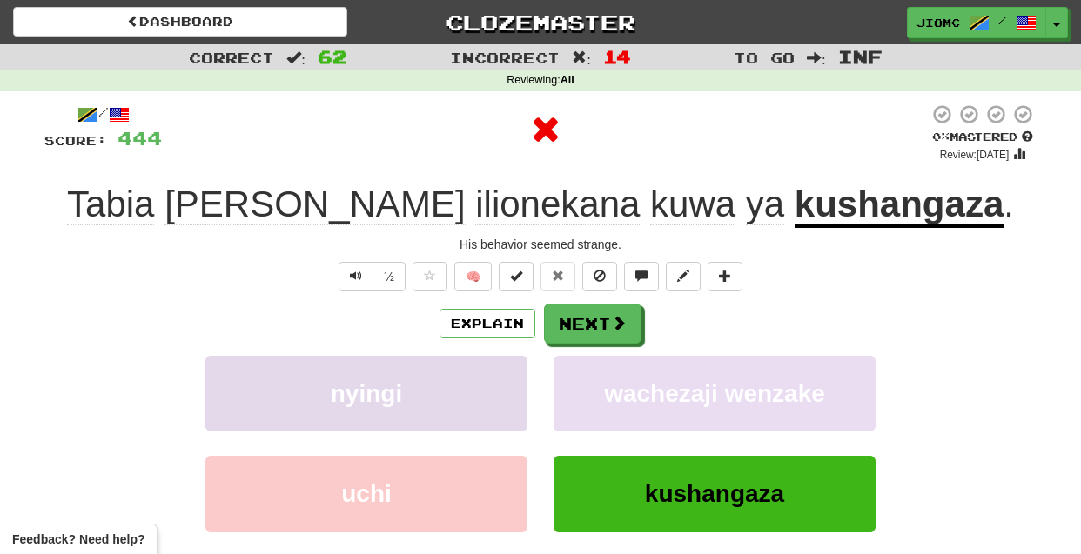
click at [483, 385] on button "nyingi" at bounding box center [366, 394] width 322 height 76
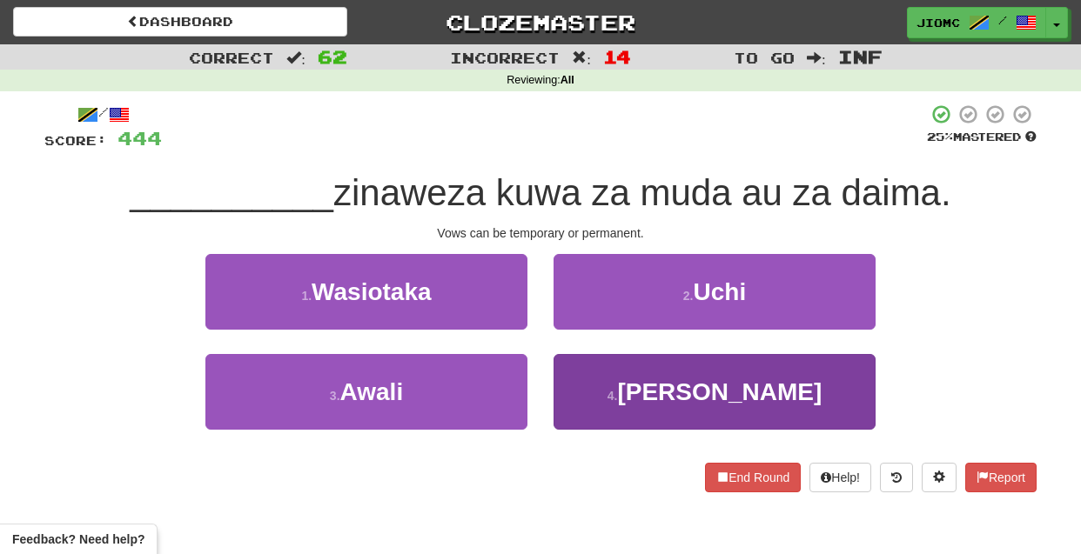
click at [592, 384] on button "4 . Nadhiri" at bounding box center [715, 392] width 322 height 76
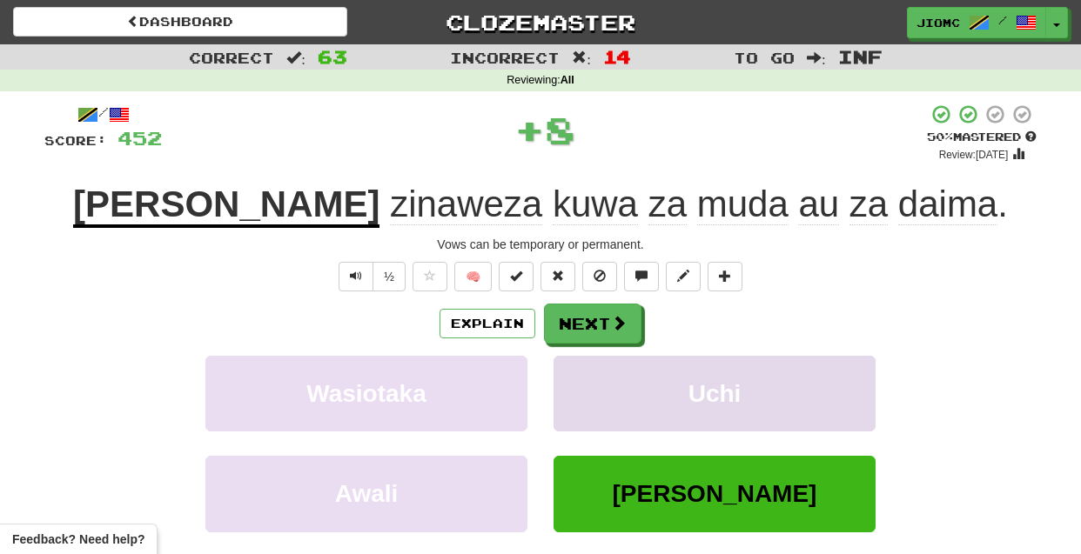
click at [585, 372] on button "Uchi" at bounding box center [715, 394] width 322 height 76
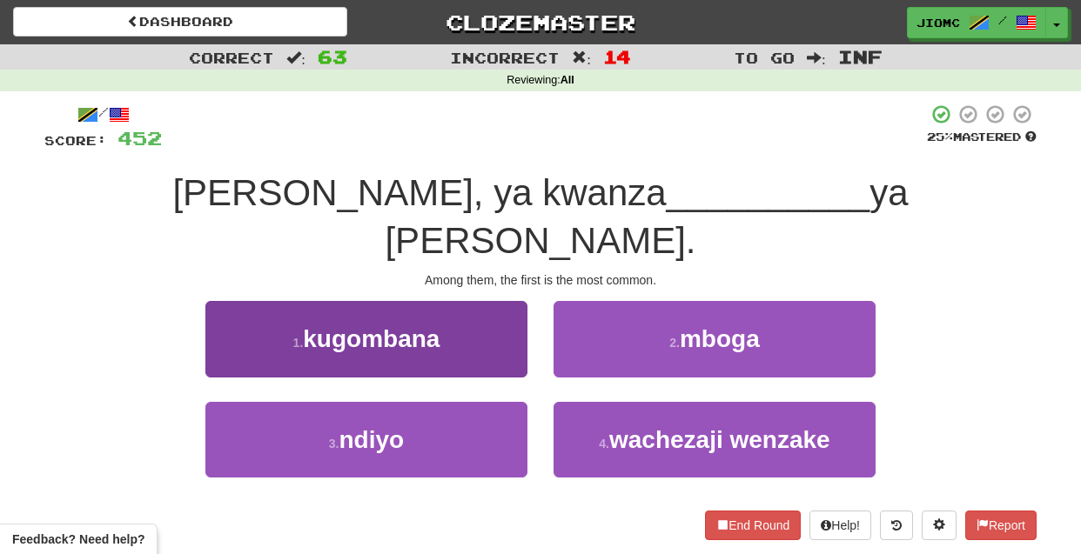
click at [500, 315] on button "1 . kugombana" at bounding box center [366, 339] width 322 height 76
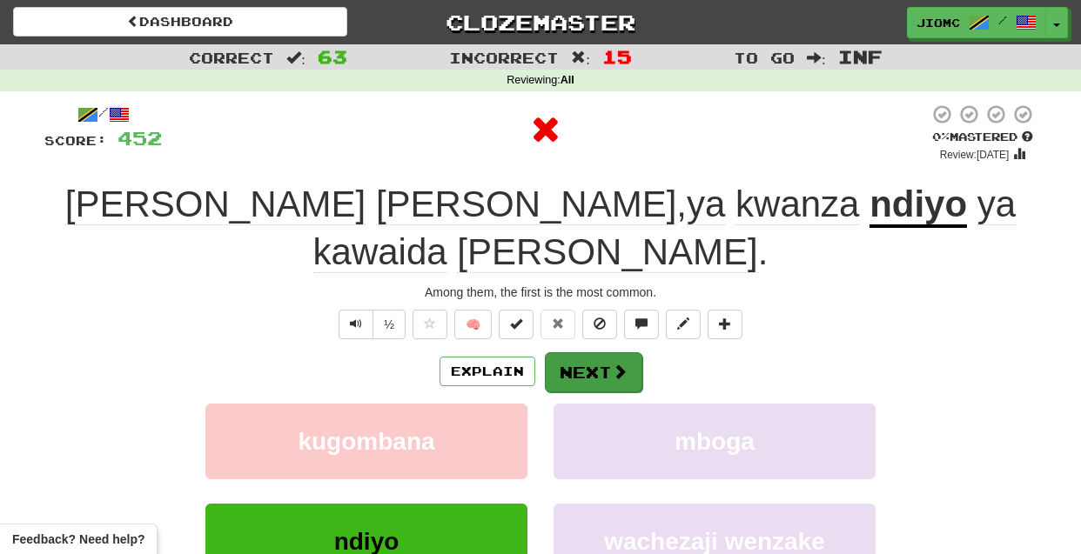
click at [554, 353] on button "Next" at bounding box center [593, 373] width 97 height 40
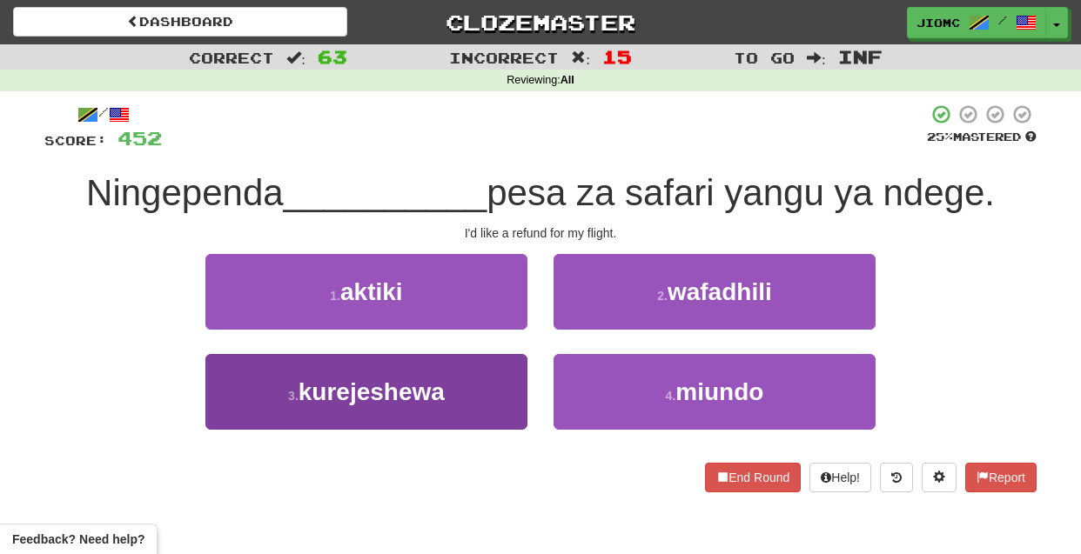
click at [494, 395] on button "3 . kurejeshewa" at bounding box center [366, 392] width 322 height 76
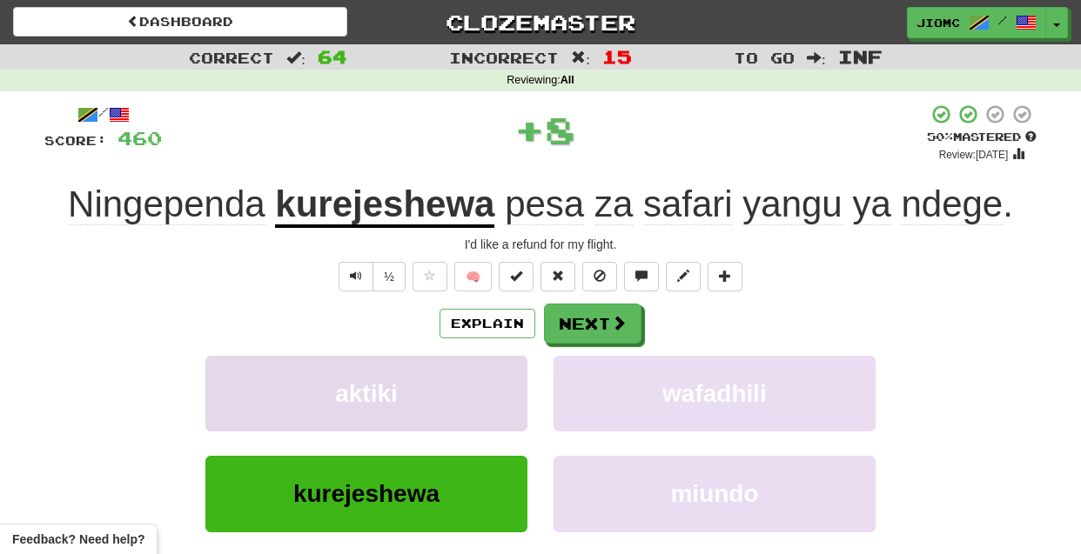
click at [492, 388] on button "aktiki" at bounding box center [366, 394] width 322 height 76
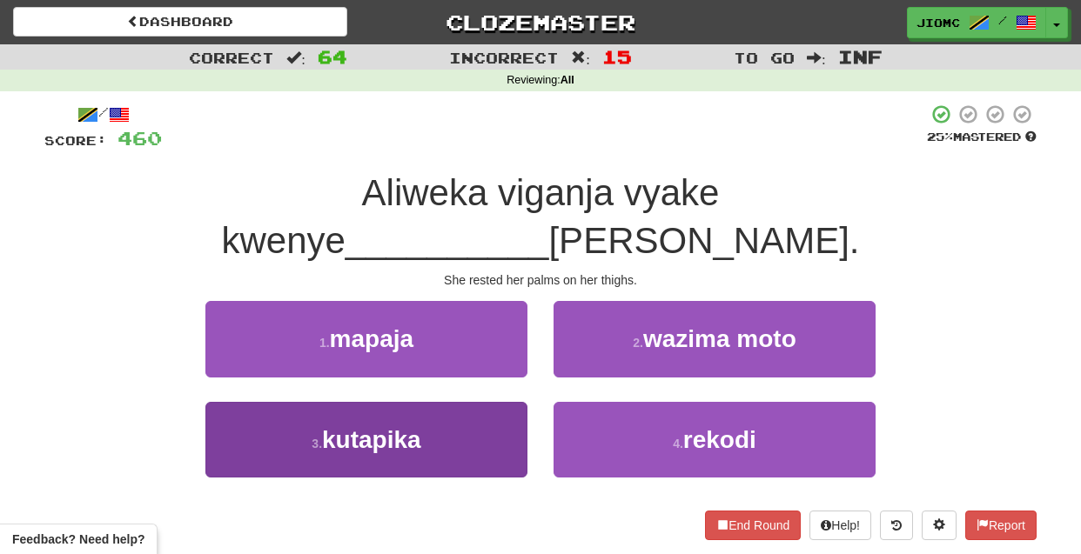
click at [509, 402] on button "3 . kutapika" at bounding box center [366, 440] width 322 height 76
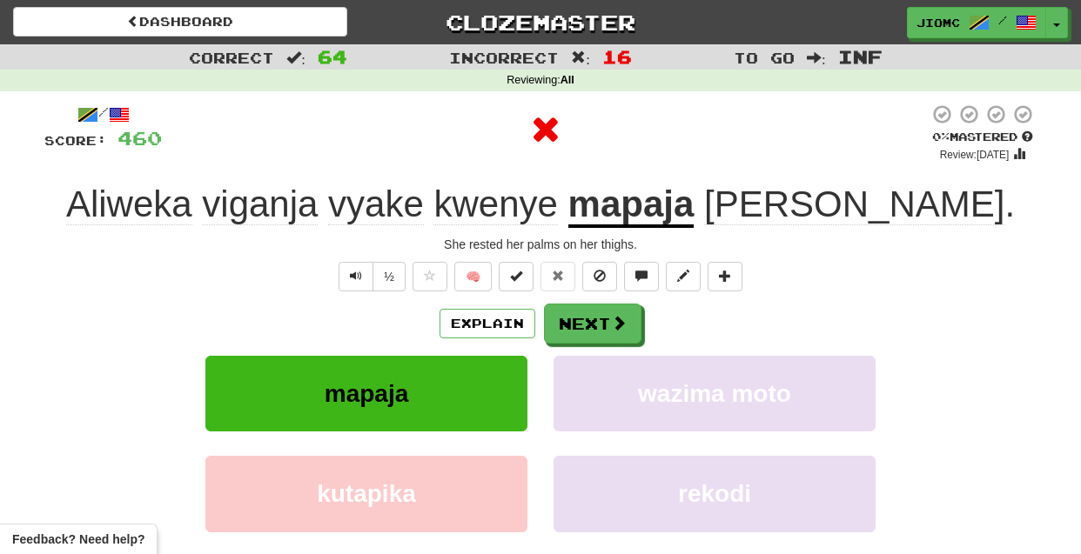
click at [506, 388] on button "mapaja" at bounding box center [366, 394] width 322 height 76
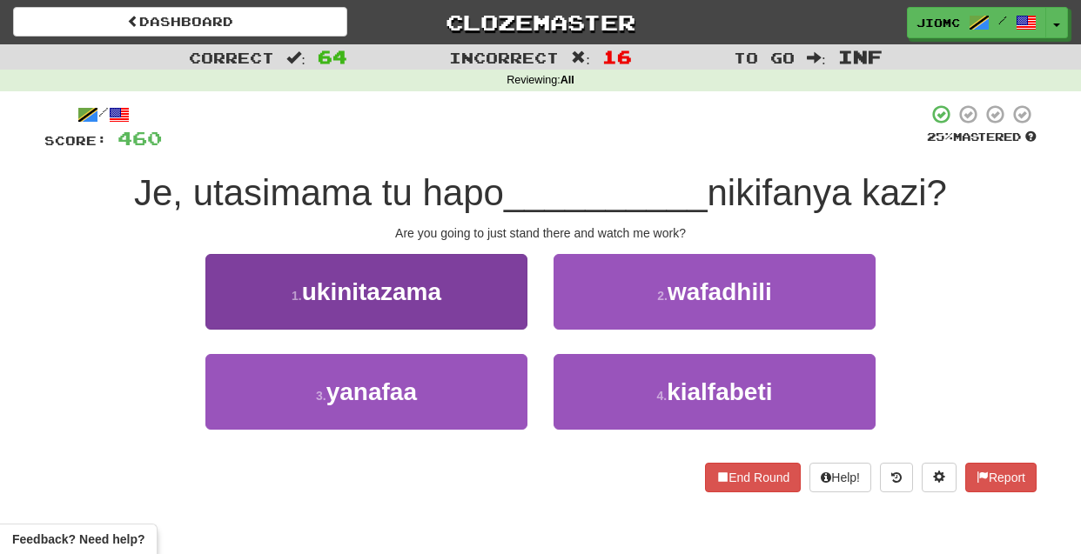
click at [507, 313] on button "1 . ukinitazama" at bounding box center [366, 292] width 322 height 76
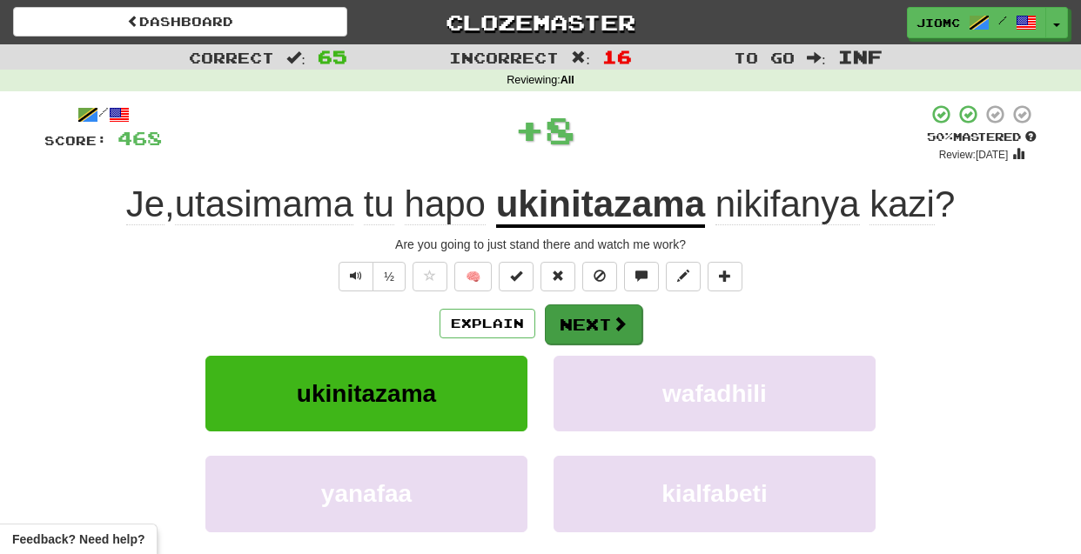
click at [574, 319] on button "Next" at bounding box center [593, 325] width 97 height 40
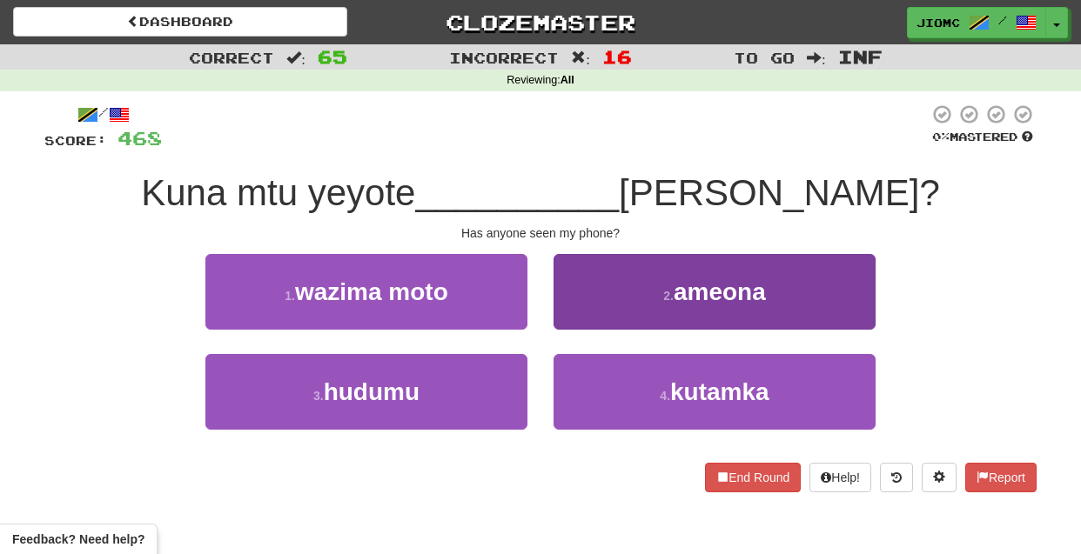
click at [583, 312] on button "2 . ameona" at bounding box center [715, 292] width 322 height 76
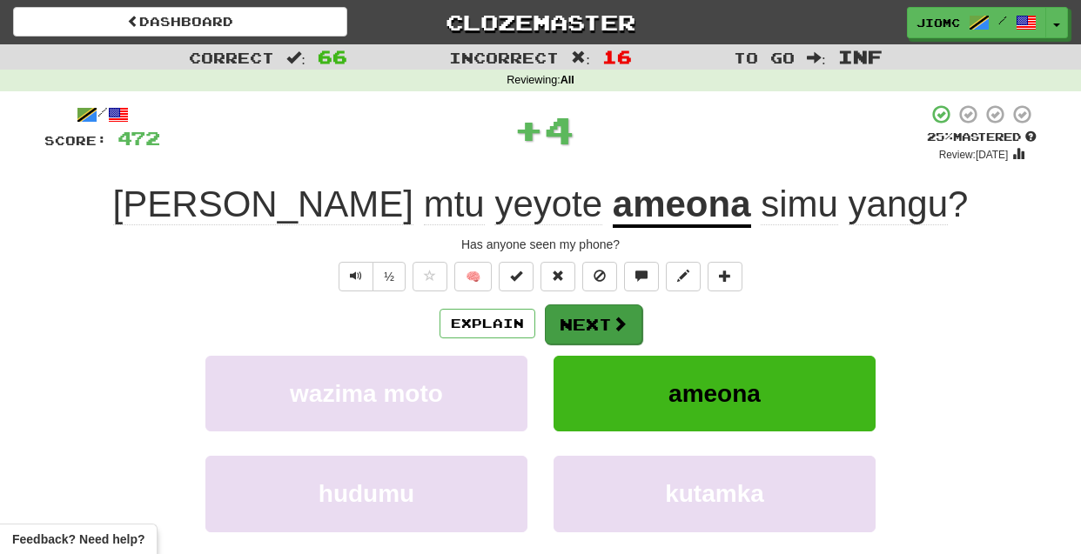
click at [584, 313] on button "Next" at bounding box center [593, 325] width 97 height 40
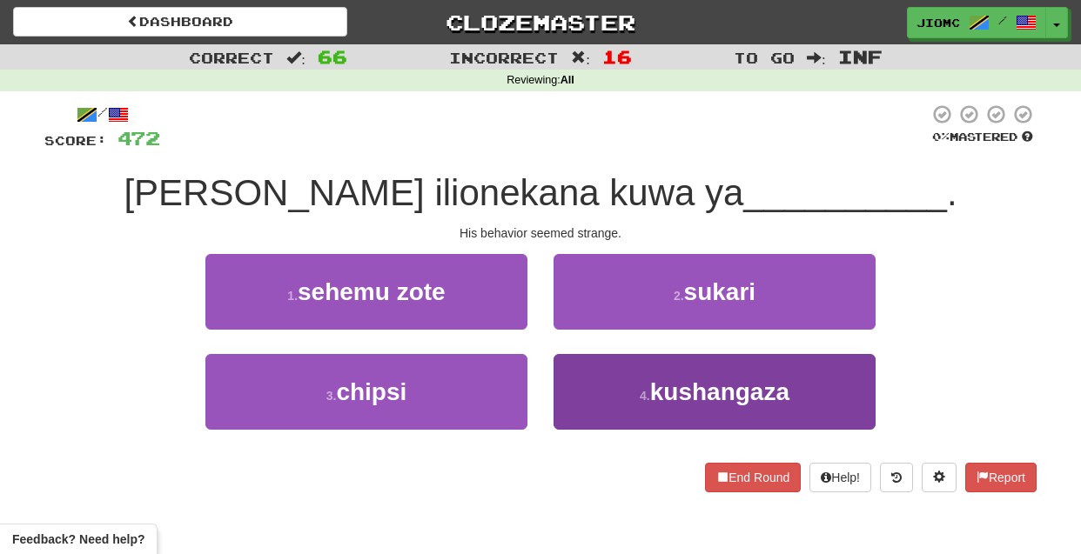
click at [589, 372] on button "4 . kushangaza" at bounding box center [715, 392] width 322 height 76
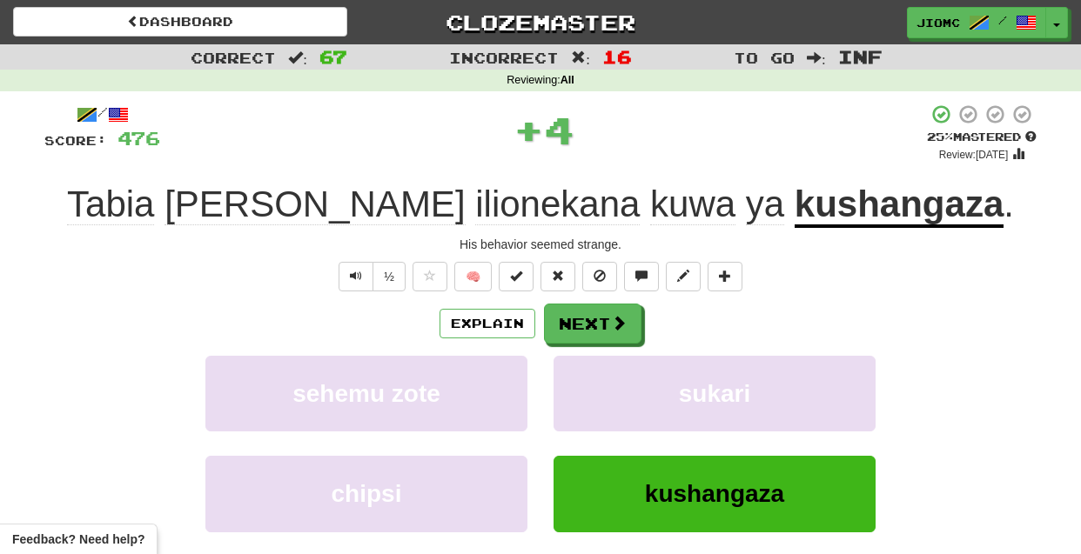
click at [589, 372] on button "sukari" at bounding box center [715, 394] width 322 height 76
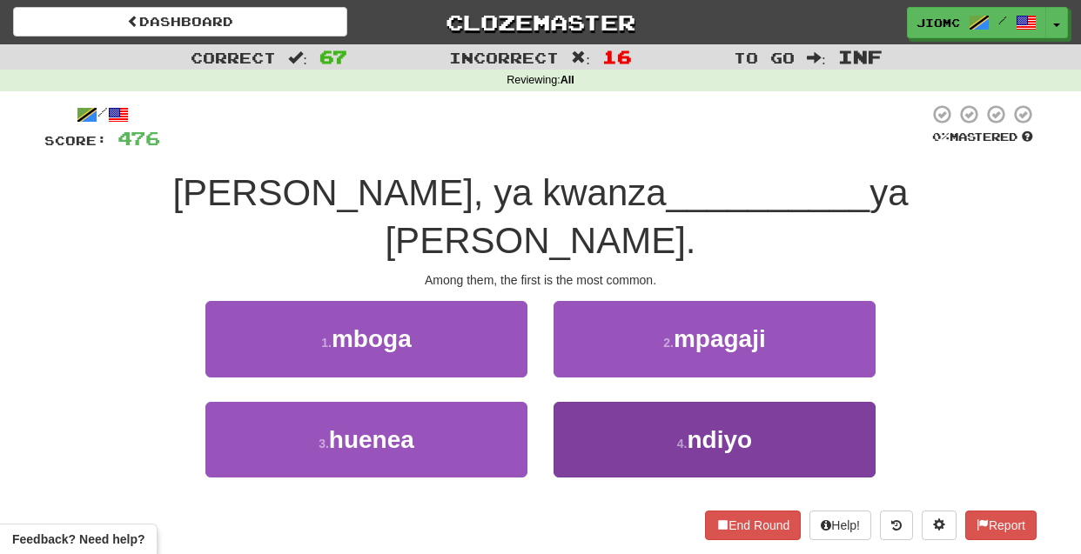
click at [593, 402] on button "4 . ndiyo" at bounding box center [715, 440] width 322 height 76
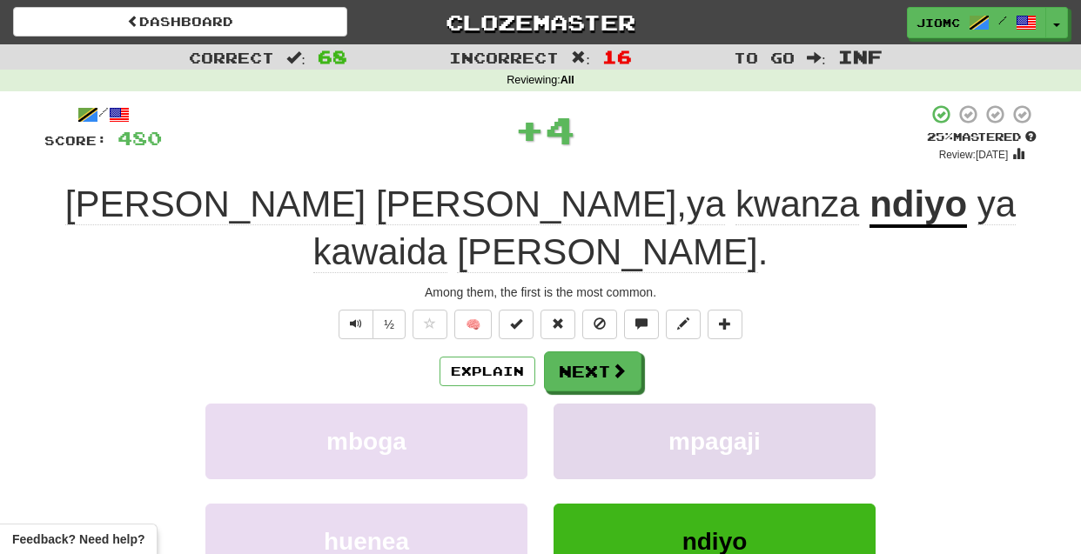
click at [590, 404] on button "mpagaji" at bounding box center [715, 442] width 322 height 76
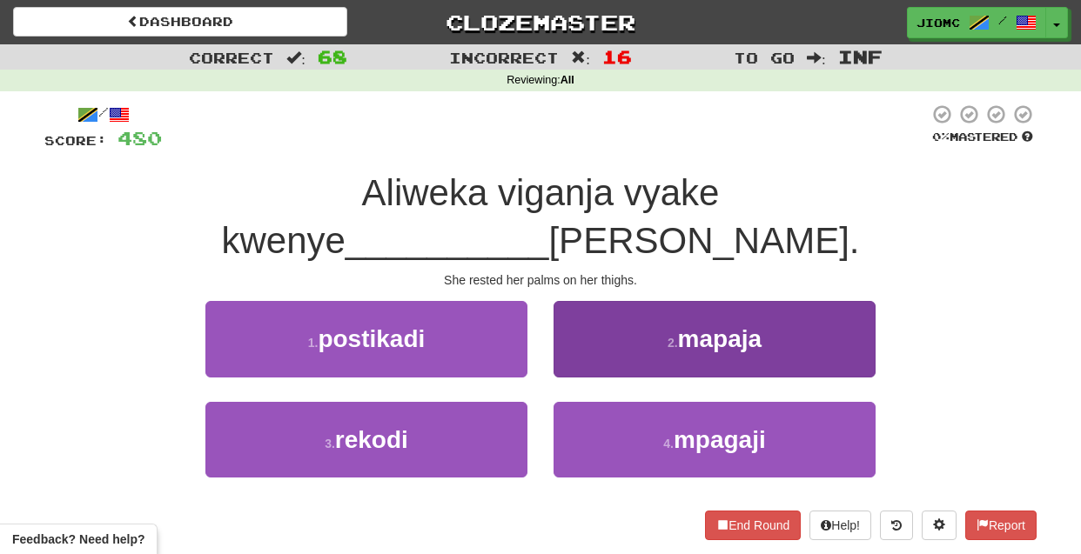
click at [594, 320] on button "2 . mapaja" at bounding box center [715, 339] width 322 height 76
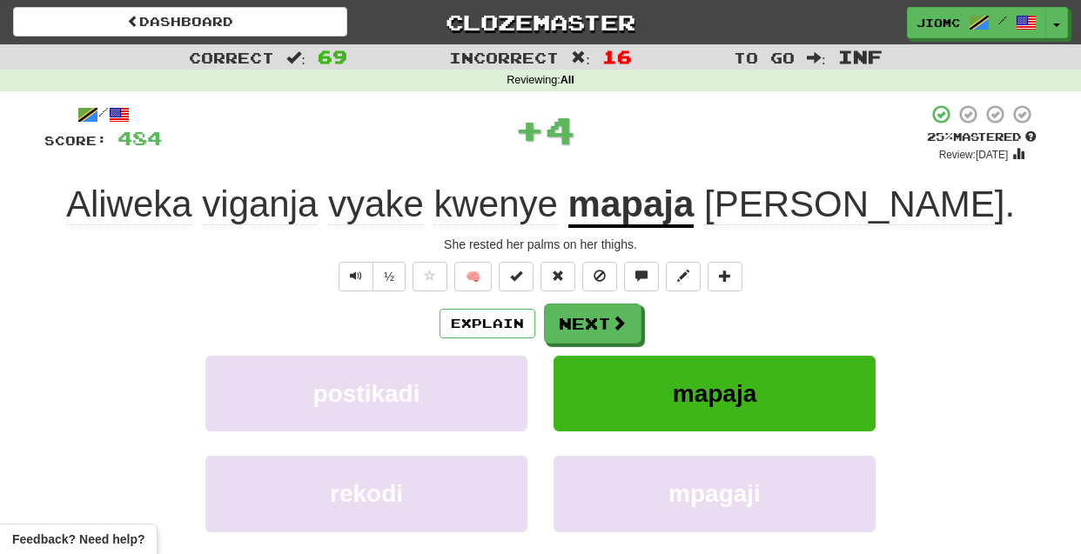
click at [594, 320] on button "Next" at bounding box center [592, 324] width 97 height 40
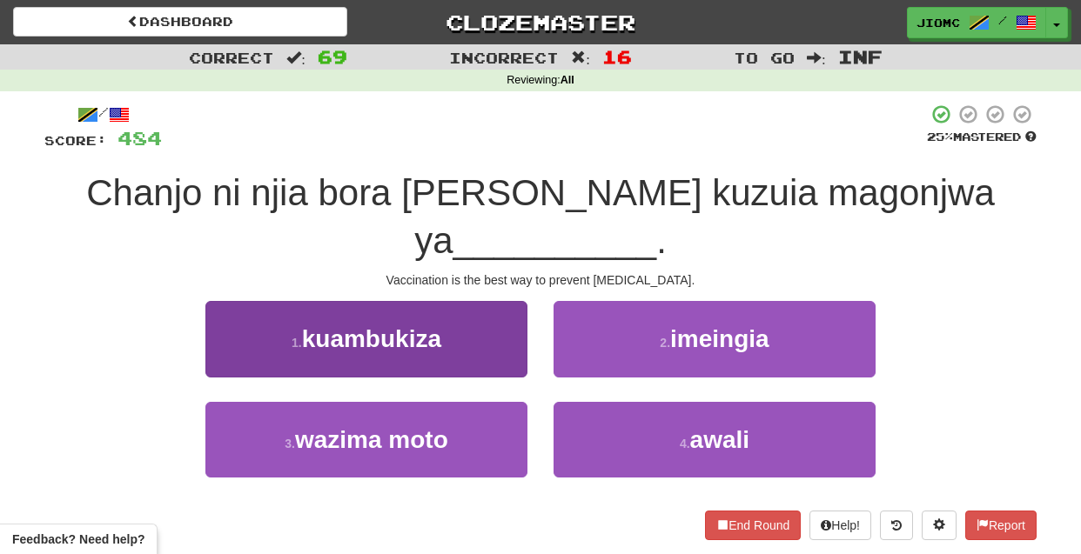
click at [507, 312] on button "1 . kuambukiza" at bounding box center [366, 339] width 322 height 76
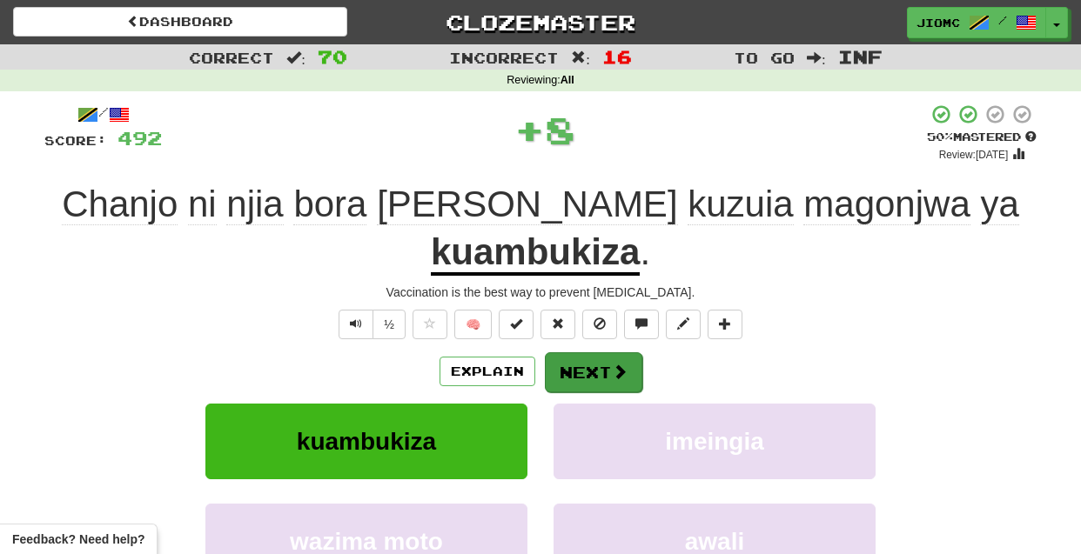
click at [596, 353] on button "Next" at bounding box center [593, 373] width 97 height 40
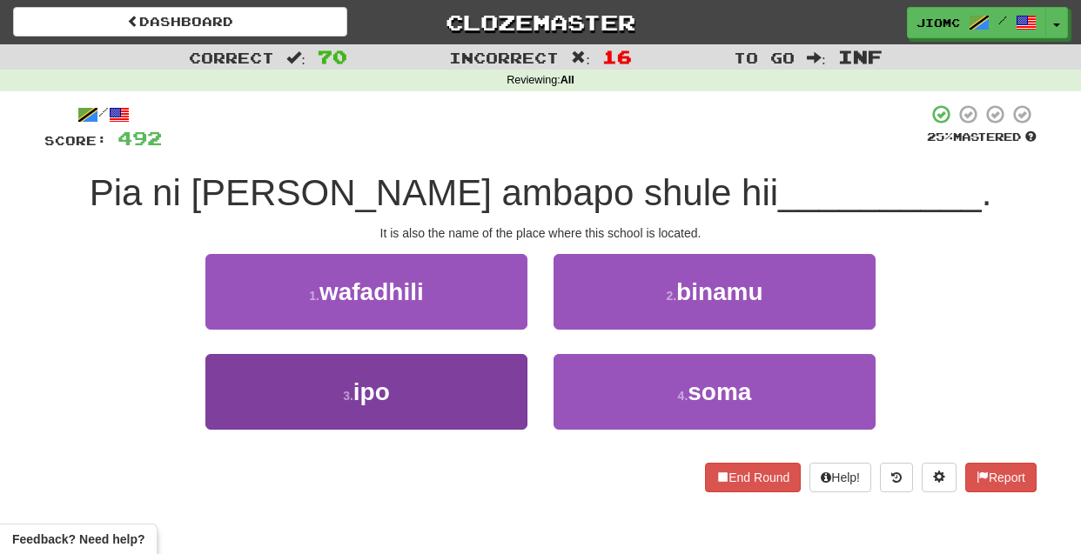
click at [493, 377] on button "3 . ipo" at bounding box center [366, 392] width 322 height 76
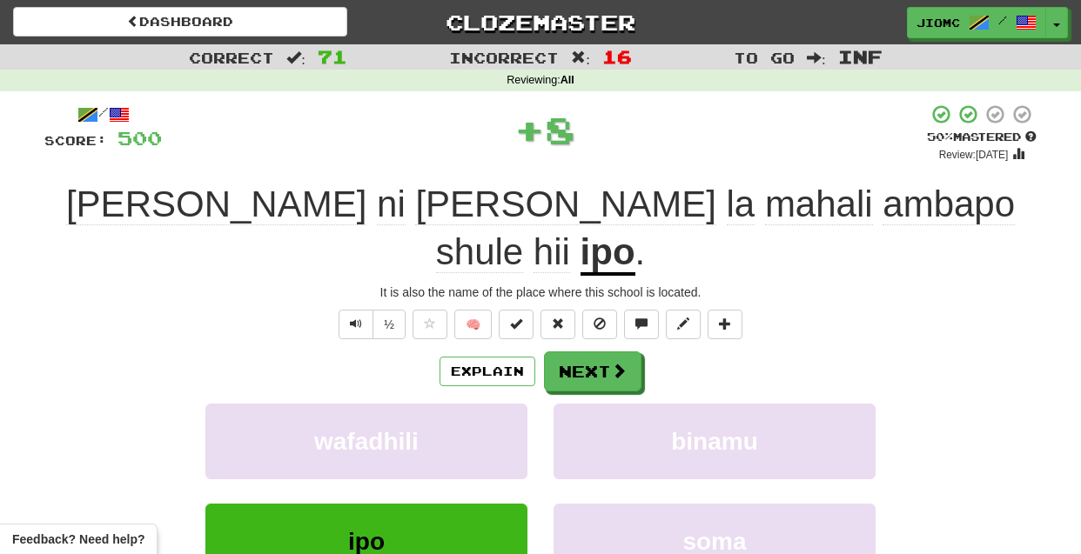
click at [493, 404] on button "wafadhili" at bounding box center [366, 442] width 322 height 76
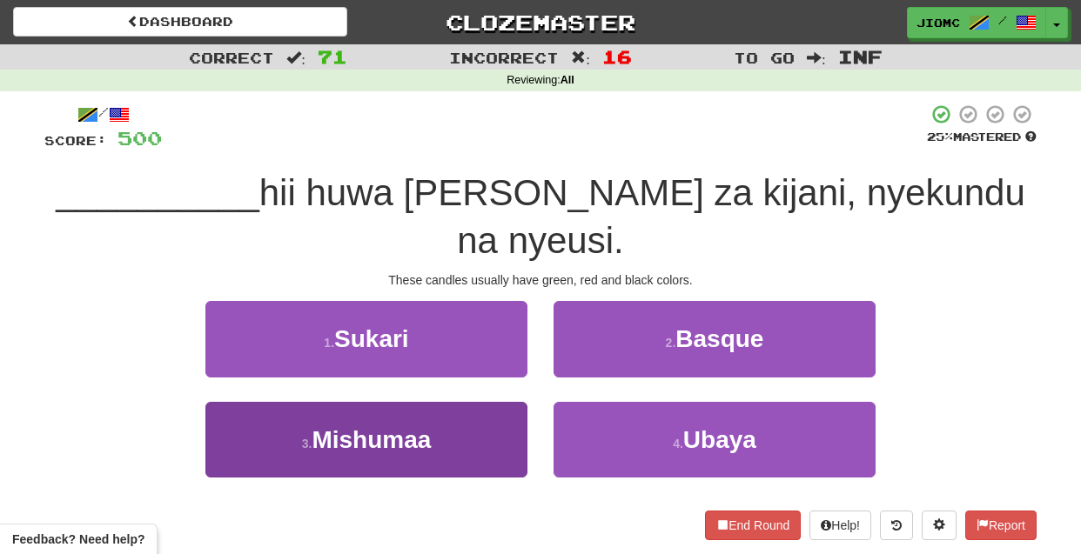
click at [512, 402] on button "3 . Mishumaa" at bounding box center [366, 440] width 322 height 76
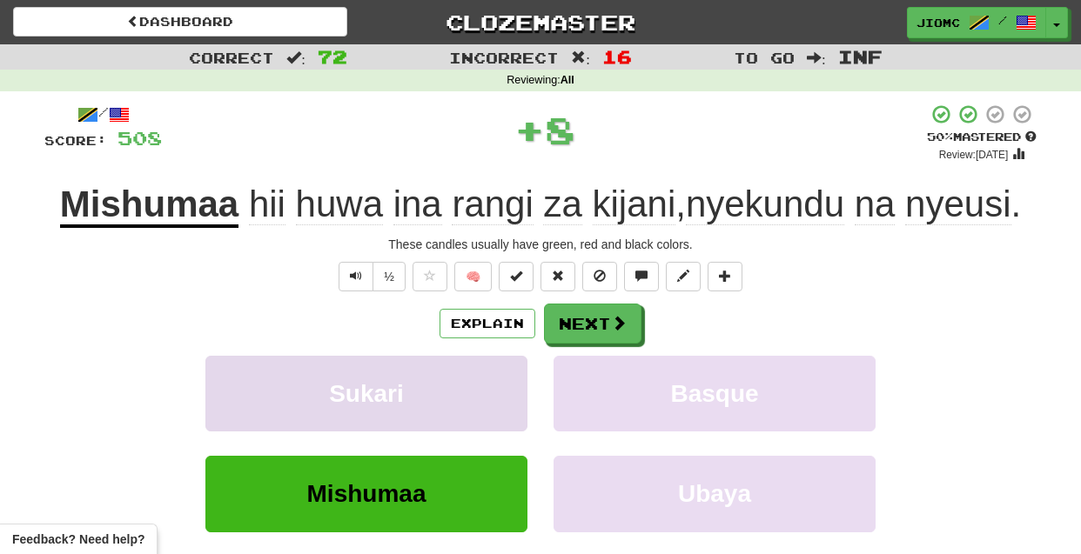
click at [508, 393] on button "Sukari" at bounding box center [366, 394] width 322 height 76
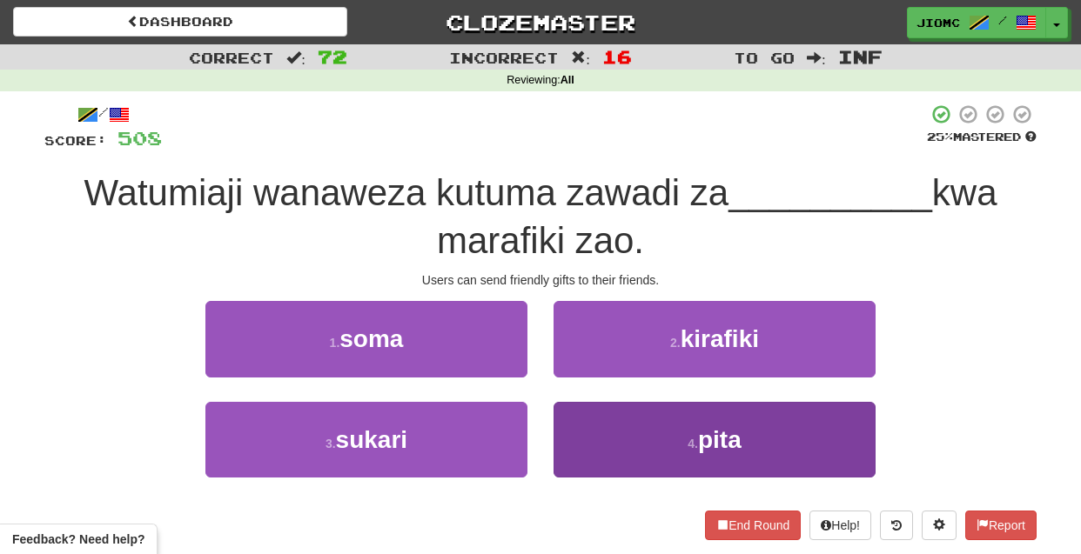
click at [624, 417] on button "4 . pita" at bounding box center [715, 440] width 322 height 76
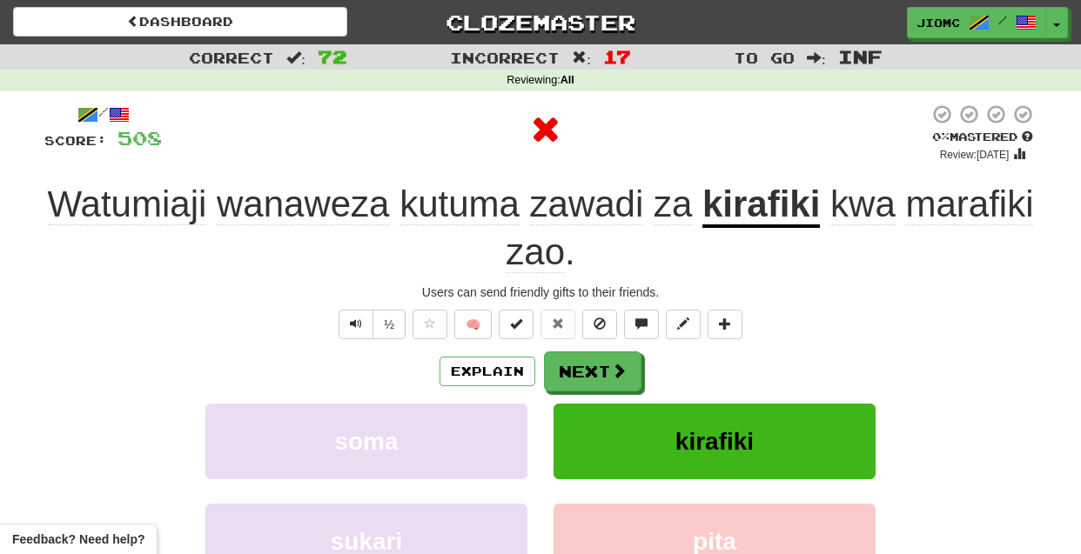
click at [604, 415] on button "kirafiki" at bounding box center [715, 442] width 322 height 76
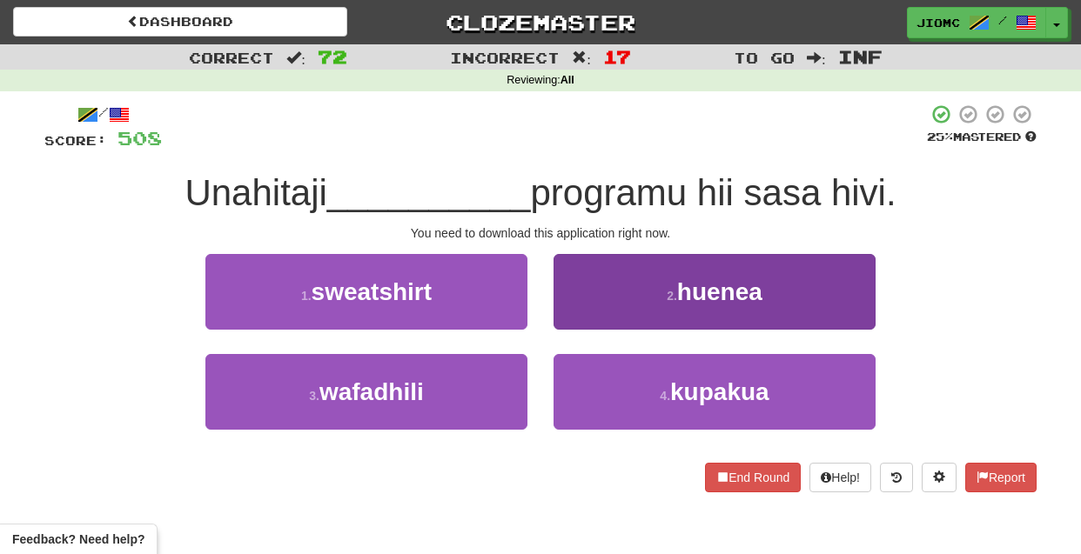
click at [578, 318] on button "2 . huenea" at bounding box center [715, 292] width 322 height 76
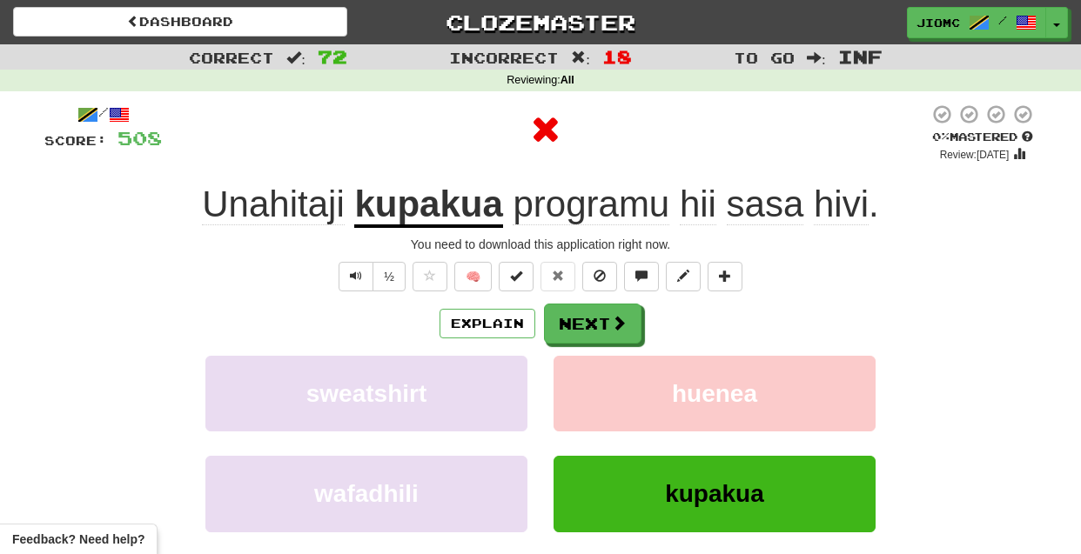
click at [577, 318] on button "Next" at bounding box center [592, 324] width 97 height 40
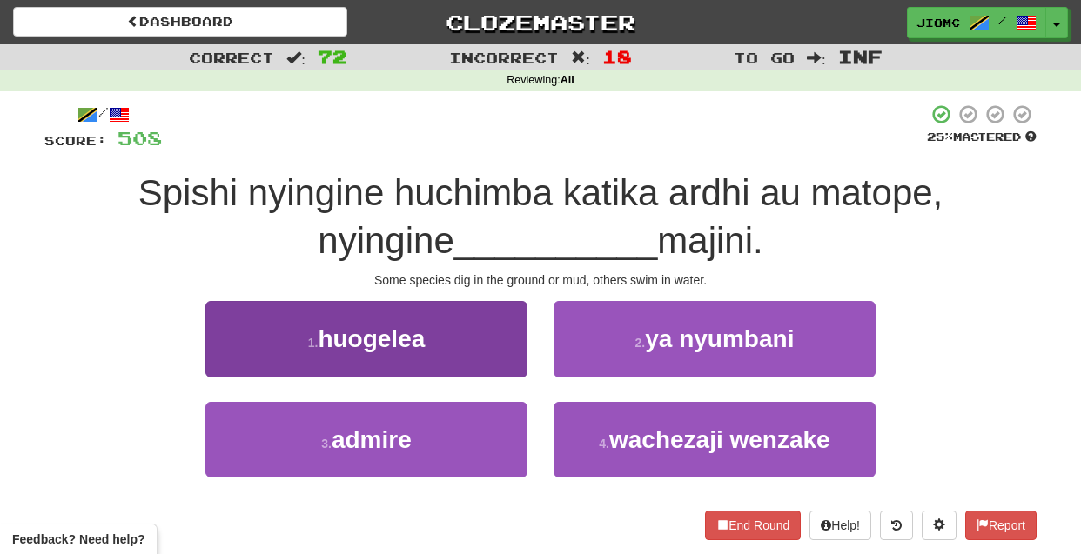
click at [472, 346] on button "1 . huogelea" at bounding box center [366, 339] width 322 height 76
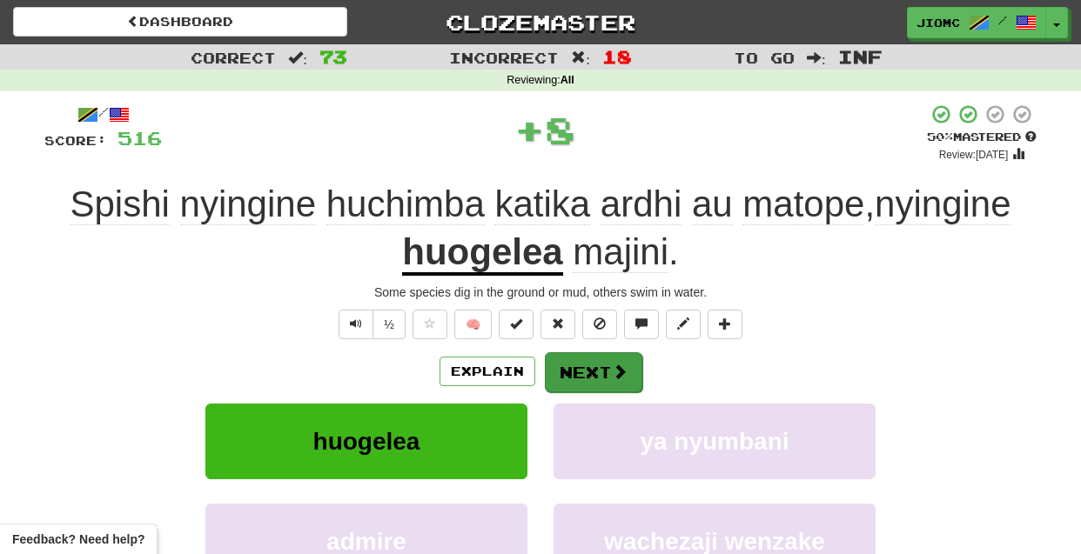
click at [572, 362] on button "Next" at bounding box center [593, 373] width 97 height 40
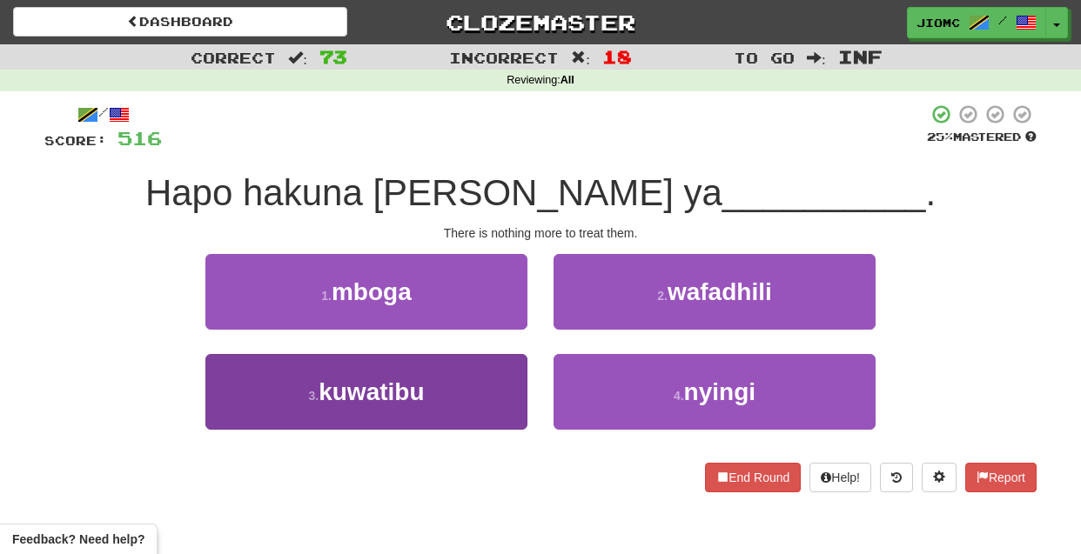
click at [512, 388] on button "3 . kuwatibu" at bounding box center [366, 392] width 322 height 76
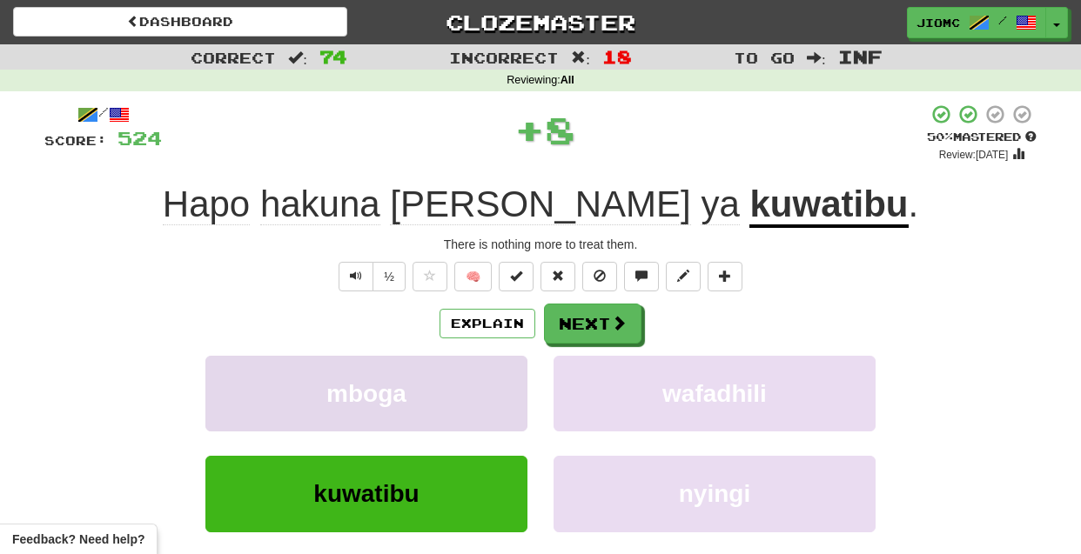
click at [511, 388] on button "mboga" at bounding box center [366, 394] width 322 height 76
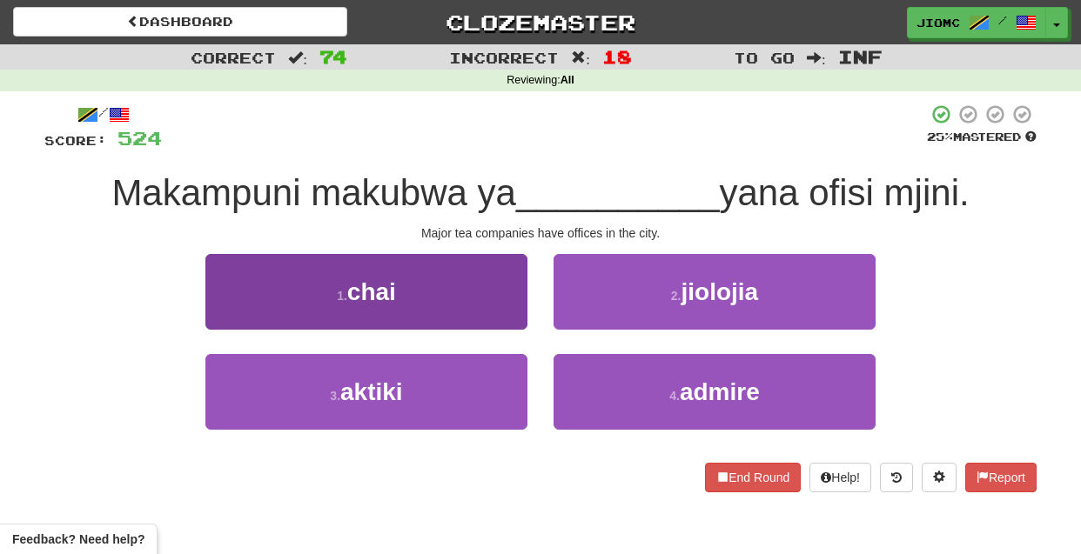
click at [500, 309] on button "1 . chai" at bounding box center [366, 292] width 322 height 76
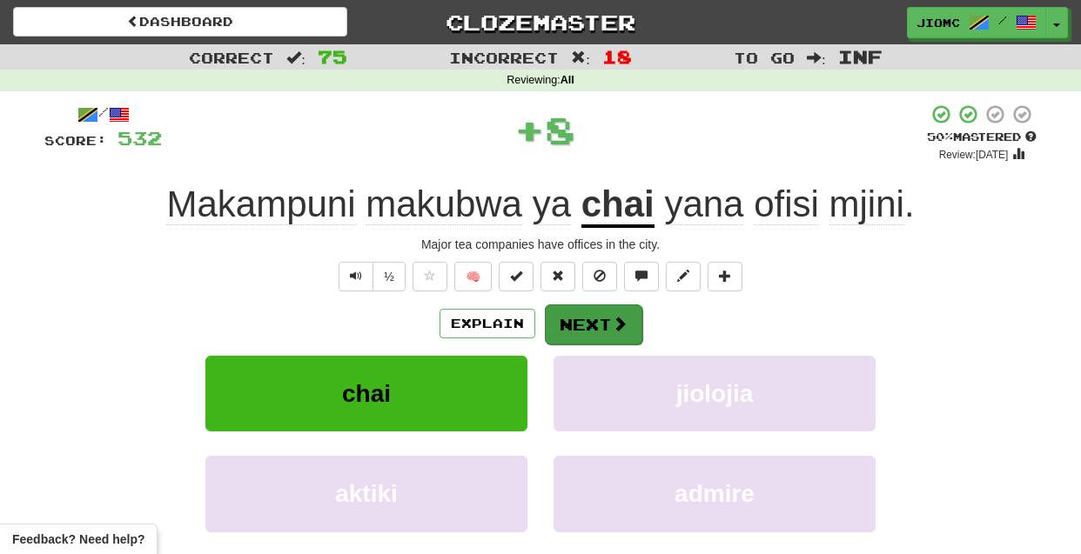
click at [574, 315] on button "Next" at bounding box center [593, 325] width 97 height 40
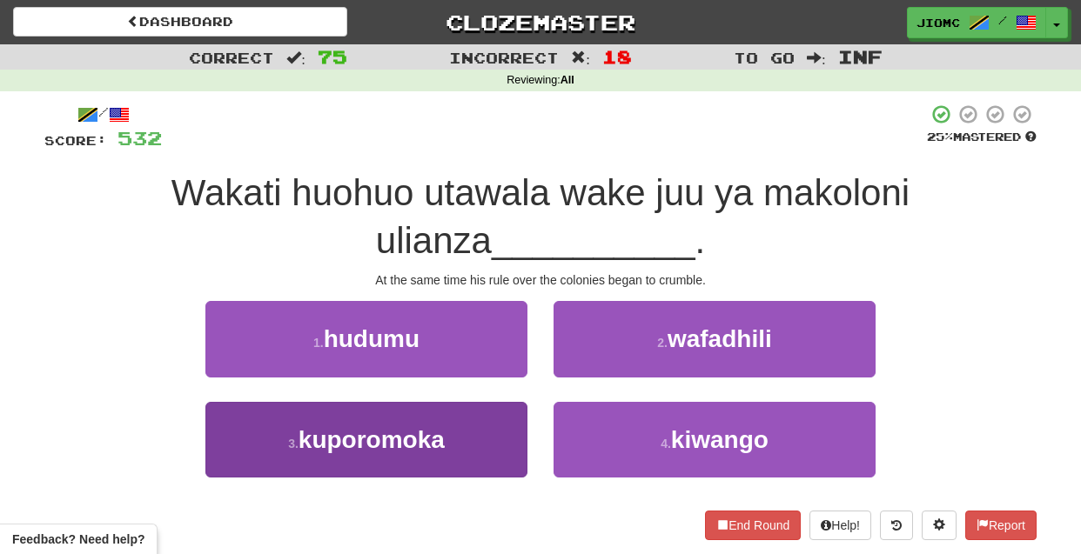
click at [484, 426] on button "3 . kuporomoka" at bounding box center [366, 440] width 322 height 76
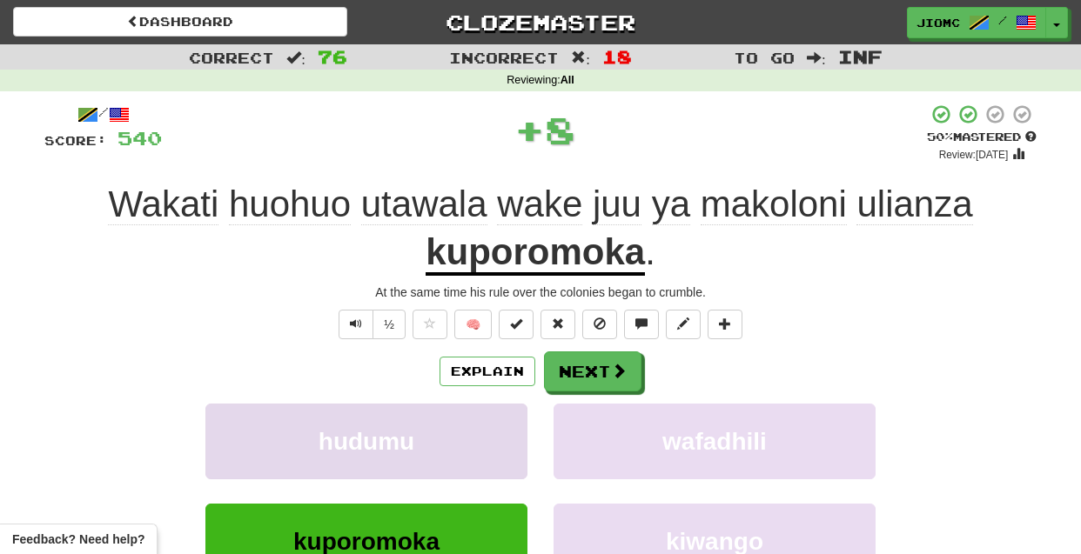
click at [489, 431] on button "hudumu" at bounding box center [366, 442] width 322 height 76
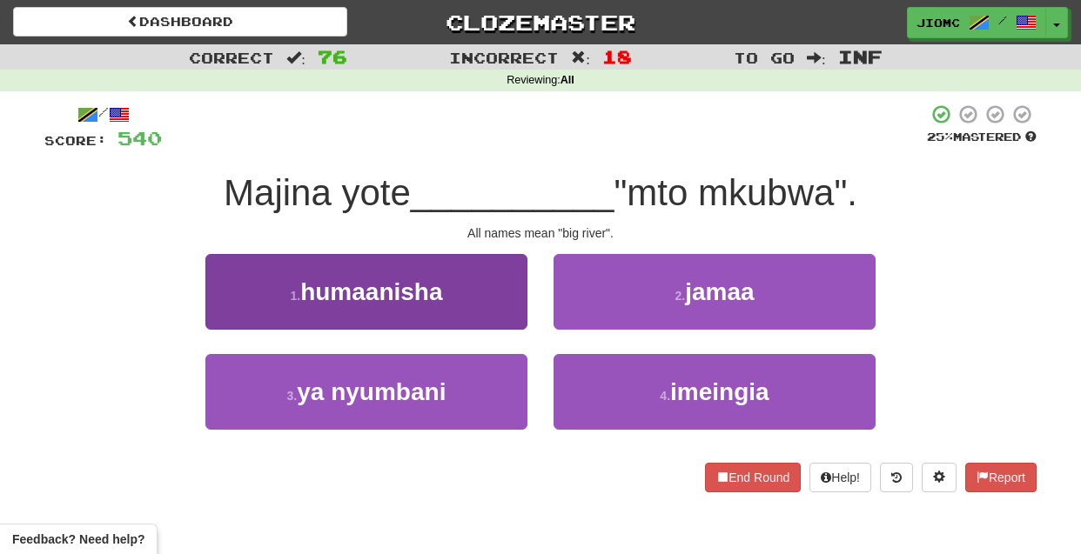
click at [515, 317] on button "1 . humaanisha" at bounding box center [366, 292] width 322 height 76
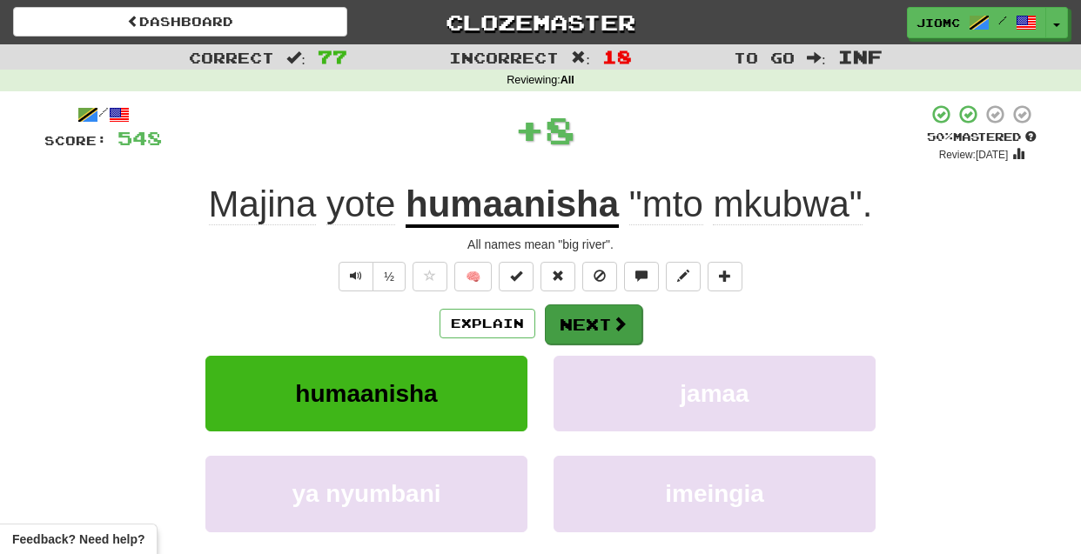
click at [566, 321] on button "Next" at bounding box center [593, 325] width 97 height 40
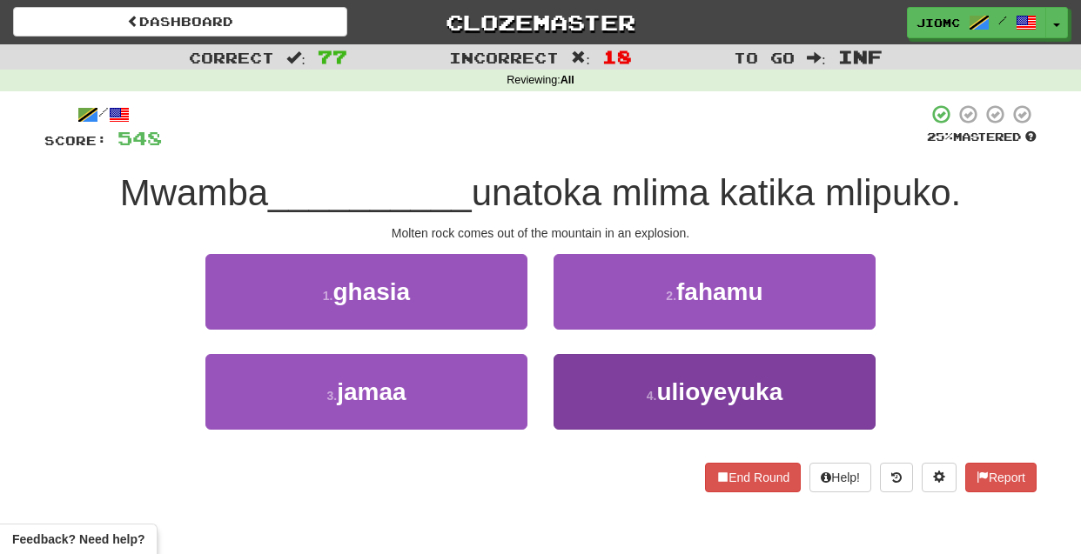
click at [612, 381] on button "4 . ulioyeyuka" at bounding box center [715, 392] width 322 height 76
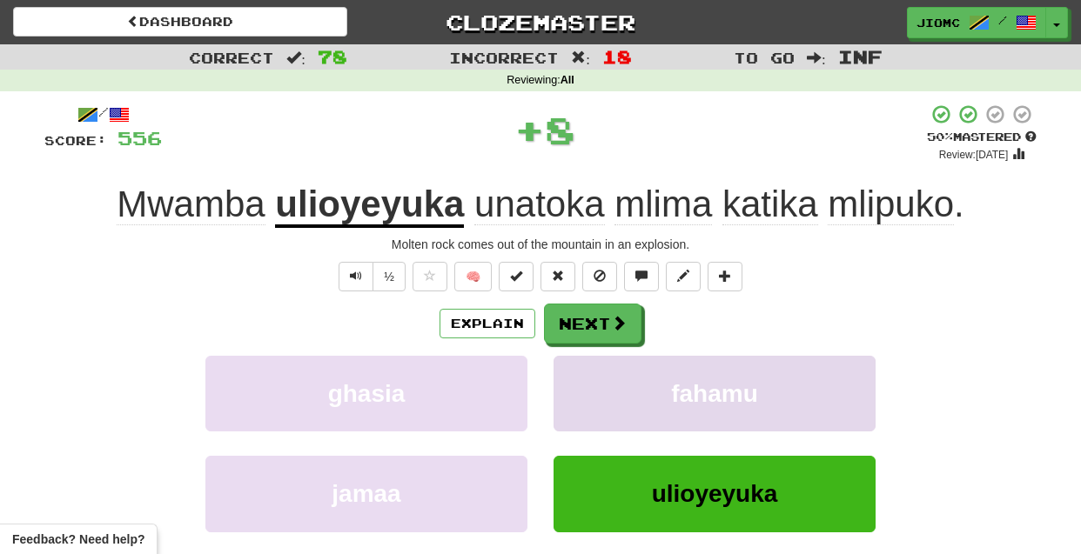
click at [615, 383] on button "fahamu" at bounding box center [715, 394] width 322 height 76
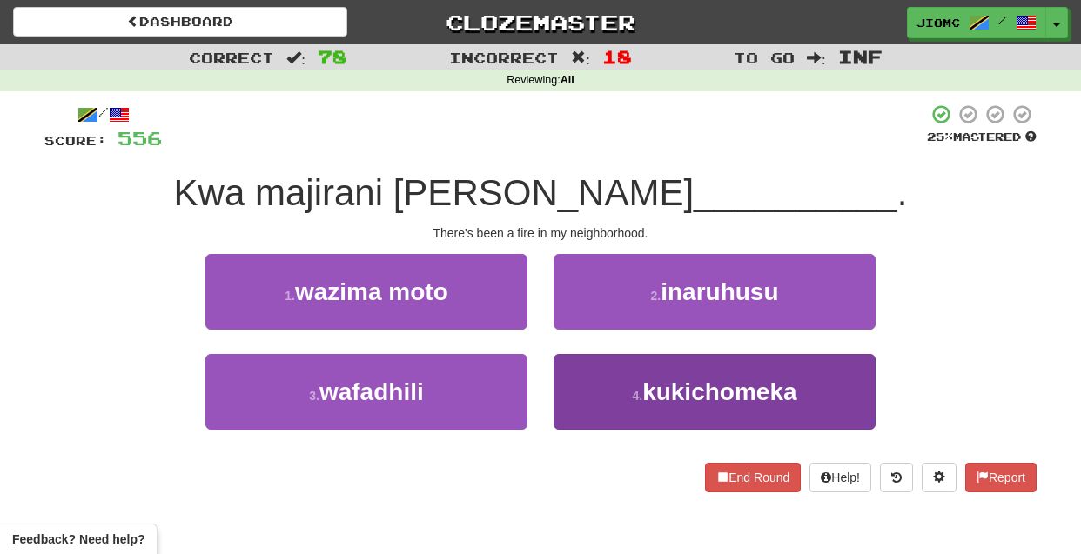
click at [595, 387] on button "4 . kukichomeka" at bounding box center [715, 392] width 322 height 76
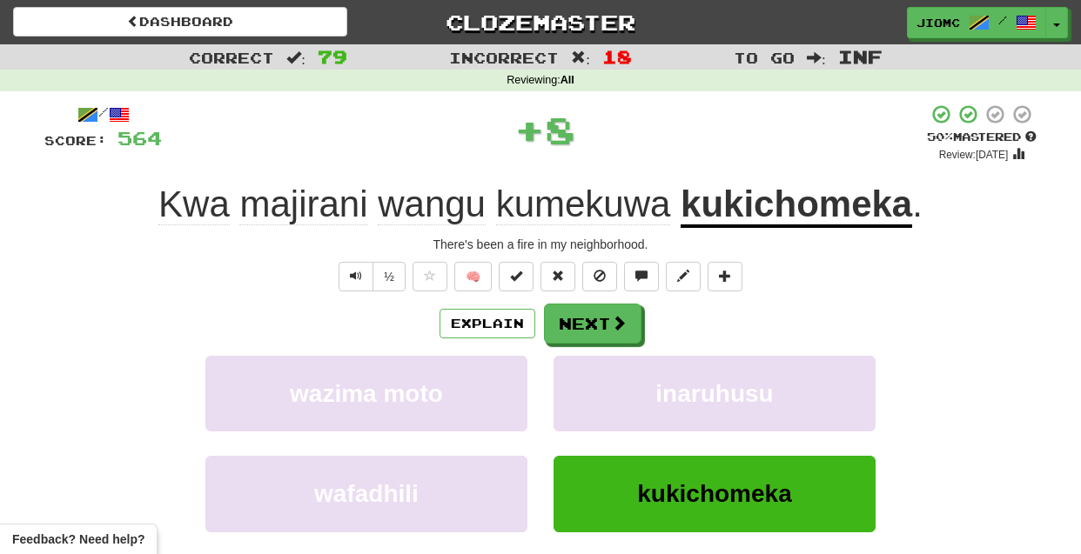
click at [595, 387] on button "inaruhusu" at bounding box center [715, 394] width 322 height 76
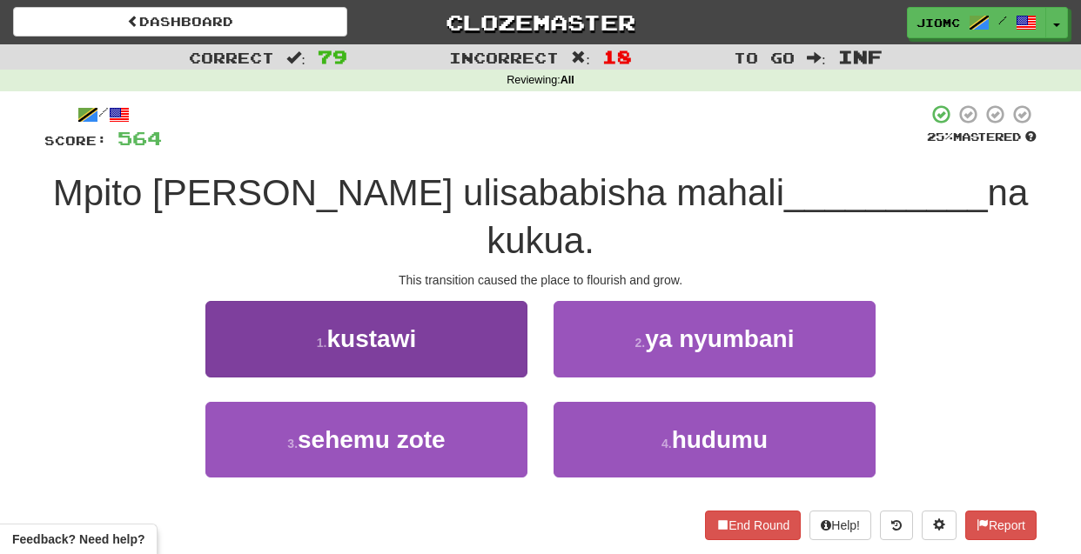
click at [500, 301] on button "1 . kustawi" at bounding box center [366, 339] width 322 height 76
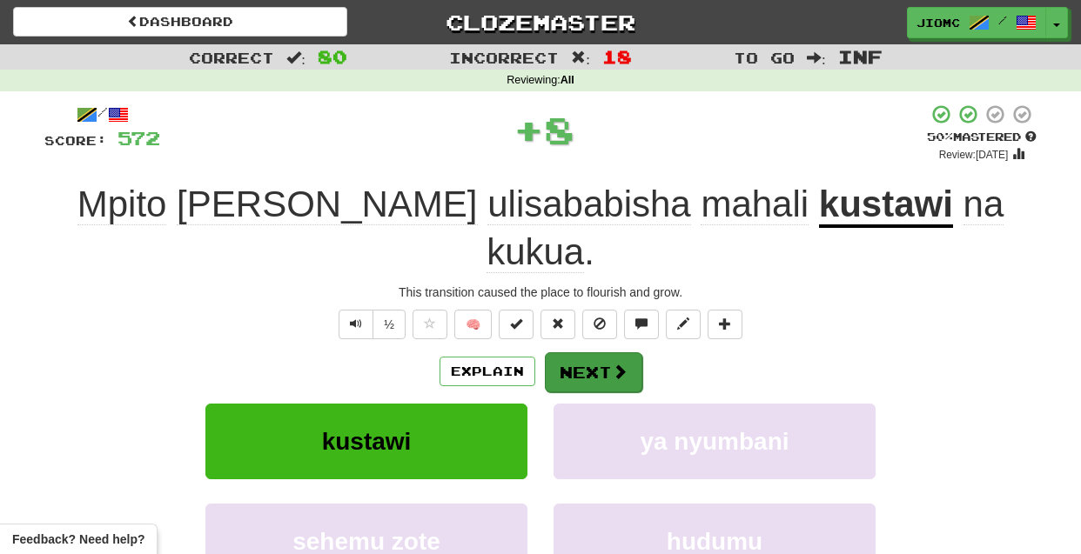
click at [589, 353] on button "Next" at bounding box center [593, 373] width 97 height 40
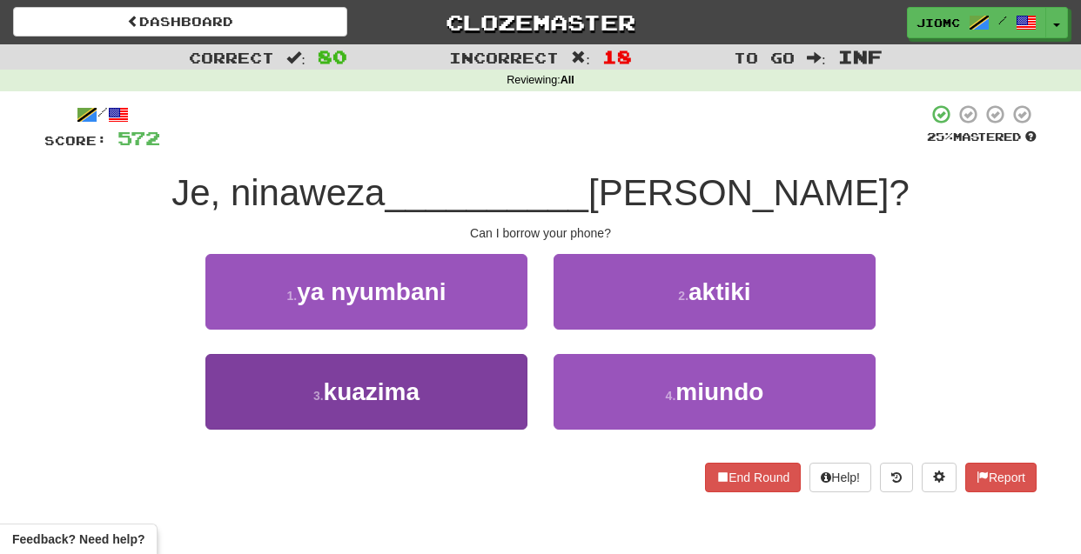
click at [507, 393] on button "3 . kuazima" at bounding box center [366, 392] width 322 height 76
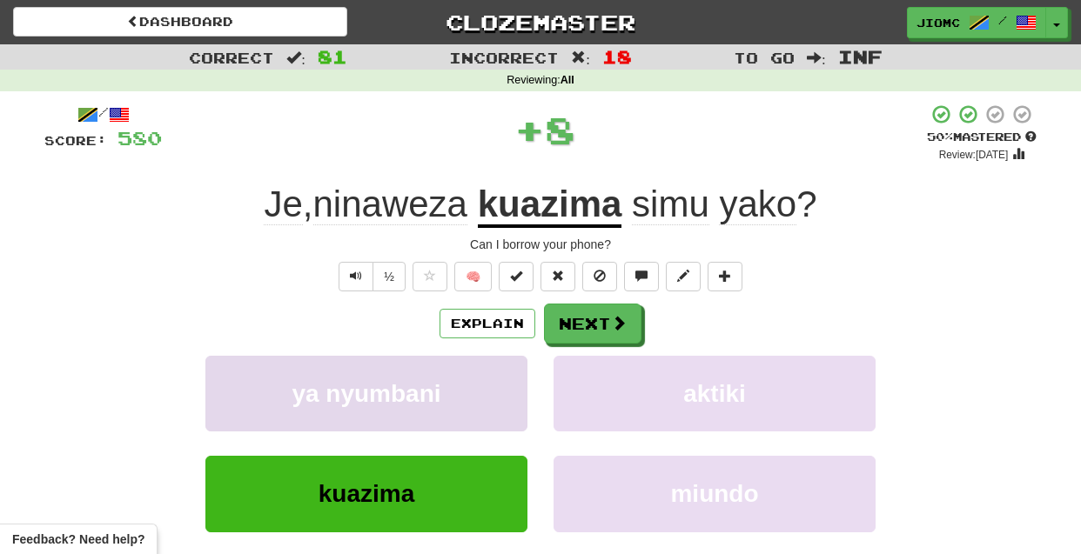
click at [508, 392] on button "ya nyumbani" at bounding box center [366, 394] width 322 height 76
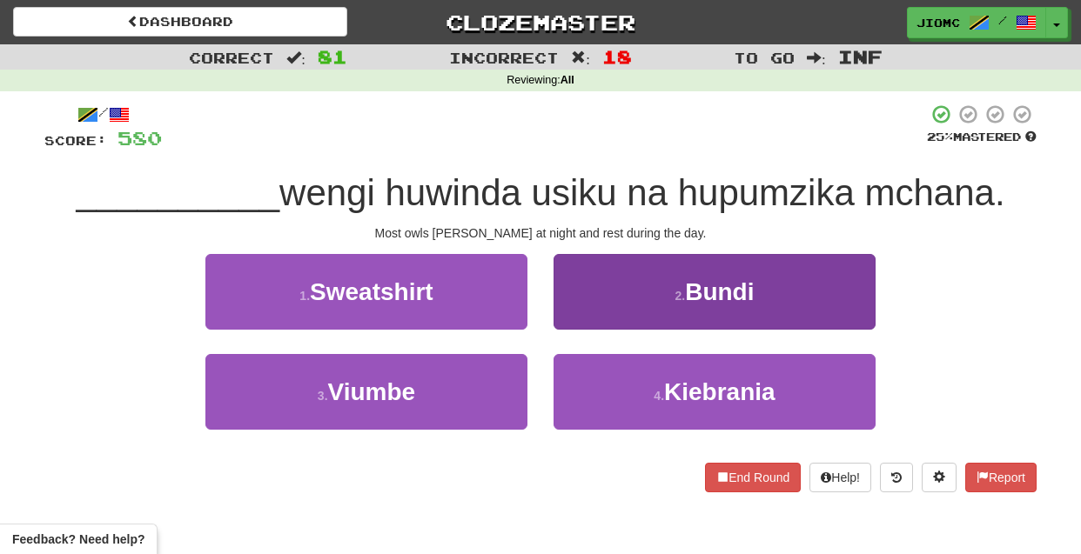
click at [589, 317] on button "2 . Bundi" at bounding box center [715, 292] width 322 height 76
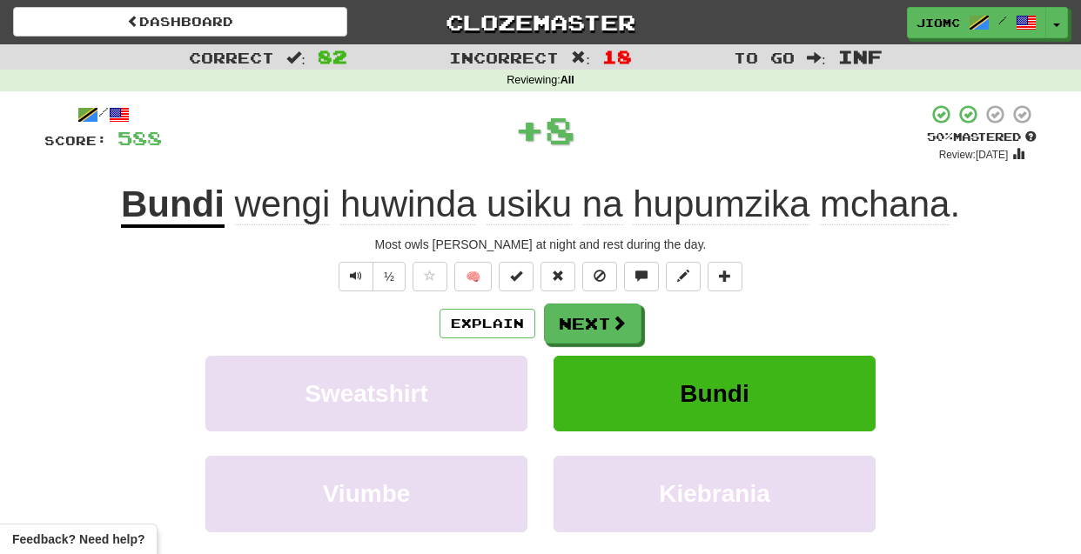
click at [588, 317] on button "Next" at bounding box center [592, 324] width 97 height 40
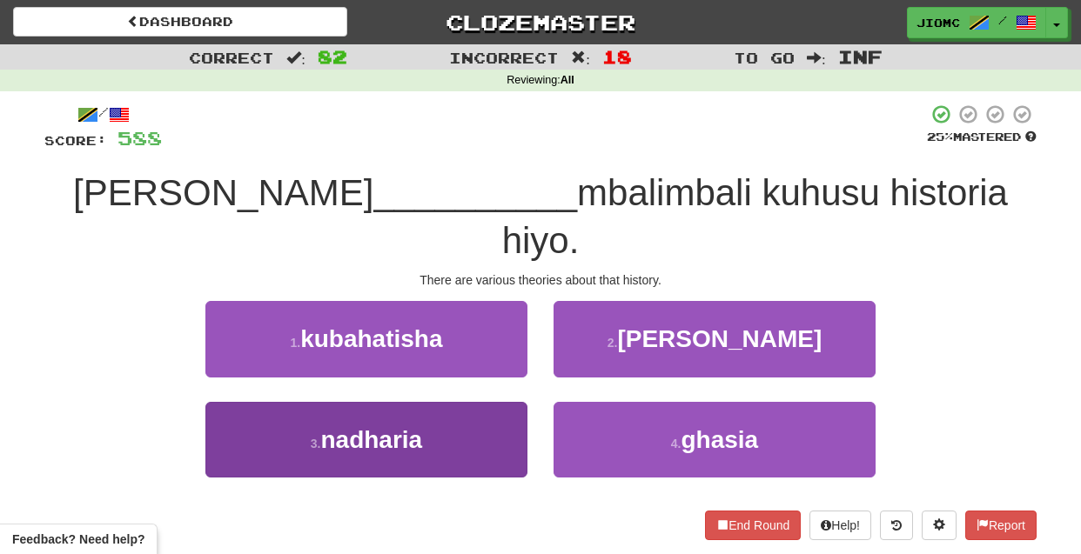
click at [479, 402] on button "3 . nadharia" at bounding box center [366, 440] width 322 height 76
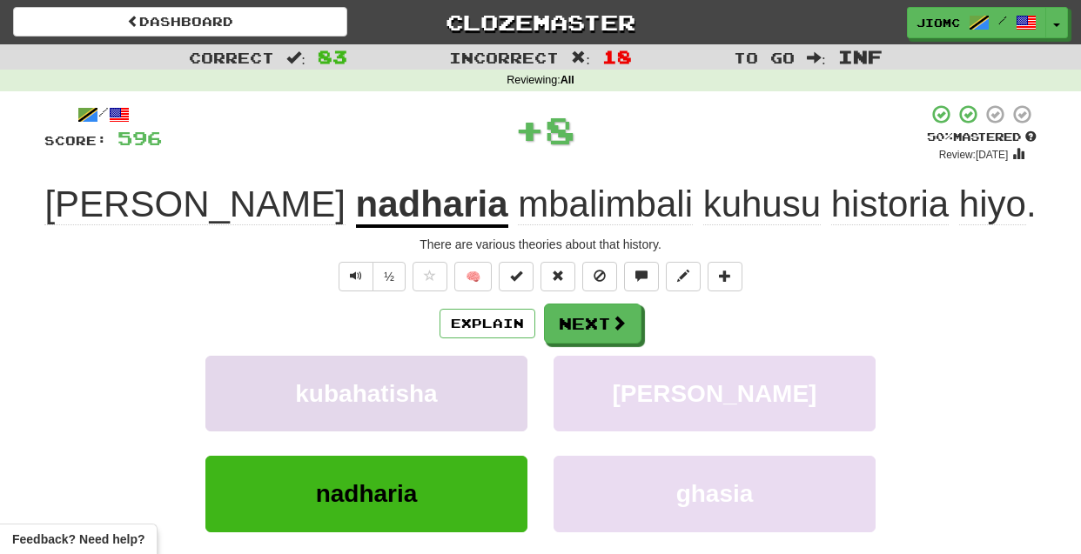
click at [481, 388] on button "kubahatisha" at bounding box center [366, 394] width 322 height 76
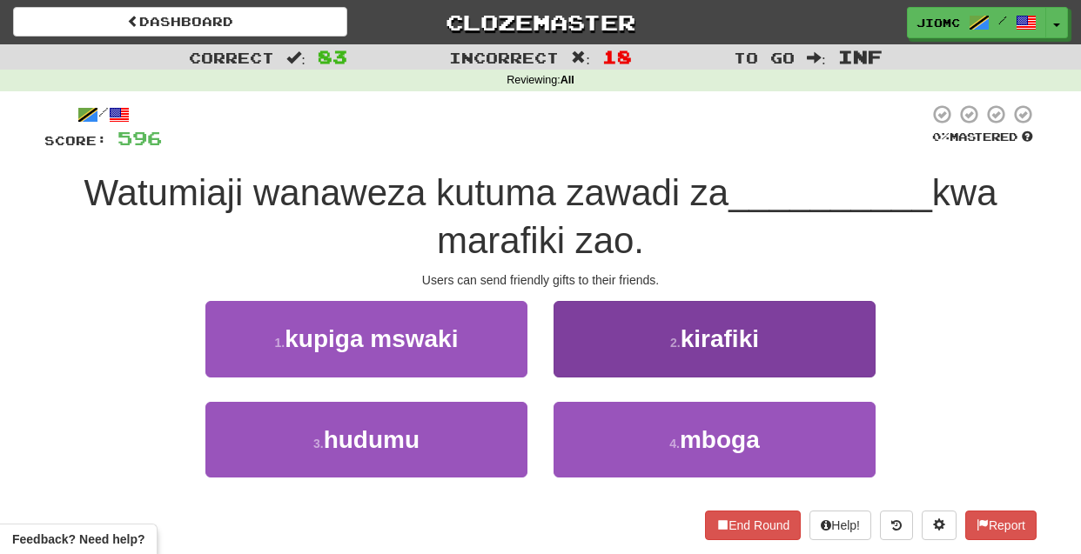
click at [575, 368] on button "2 . kirafiki" at bounding box center [715, 339] width 322 height 76
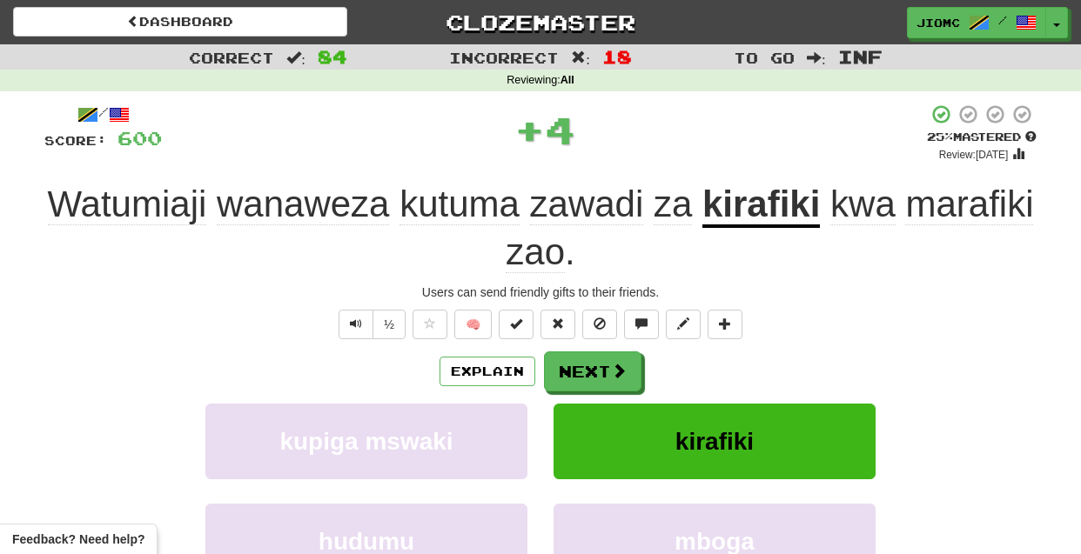
click at [575, 368] on button "Next" at bounding box center [592, 372] width 97 height 40
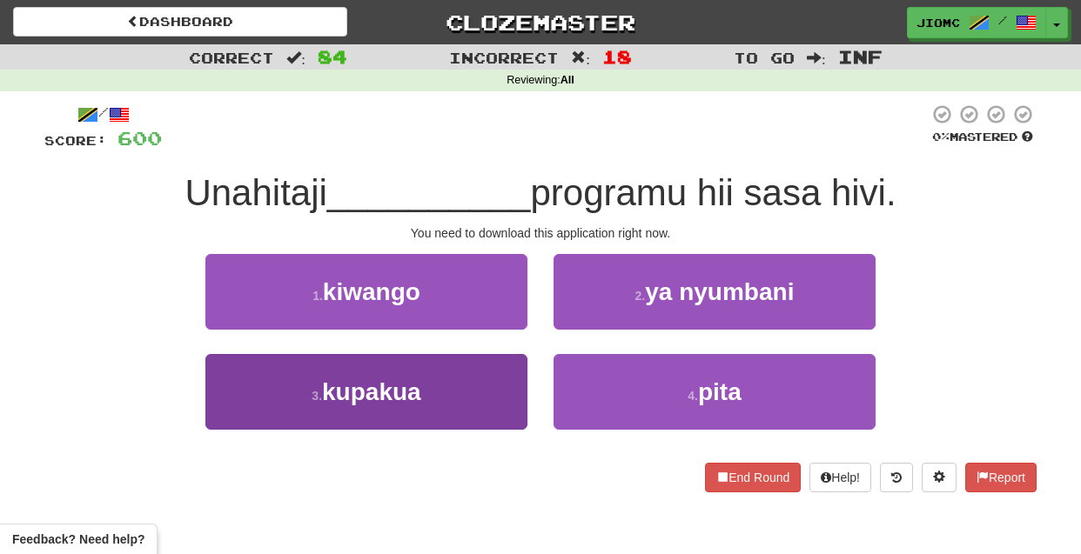
click at [478, 390] on button "3 . kupakua" at bounding box center [366, 392] width 322 height 76
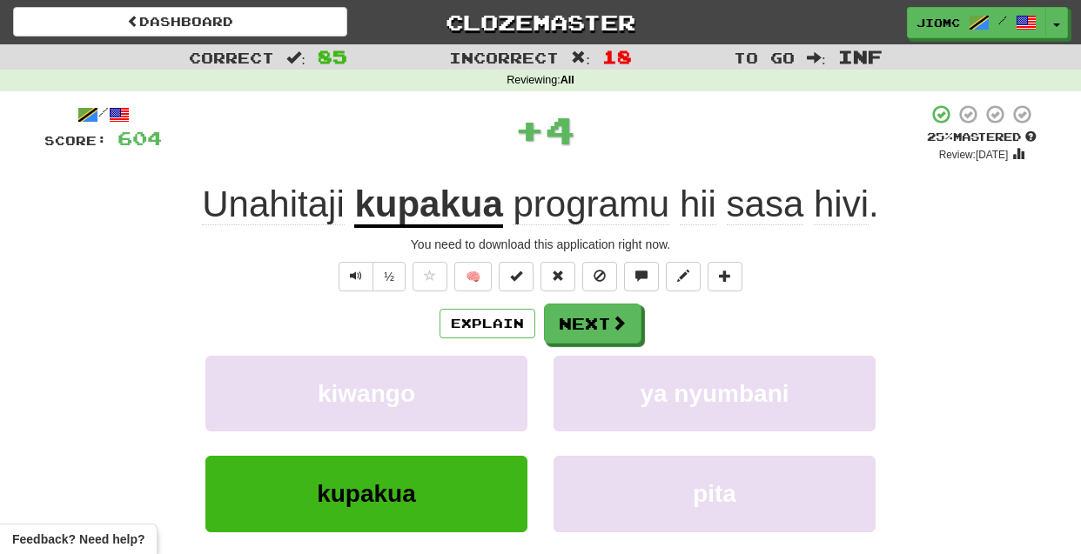
click at [478, 390] on button "kiwango" at bounding box center [366, 394] width 322 height 76
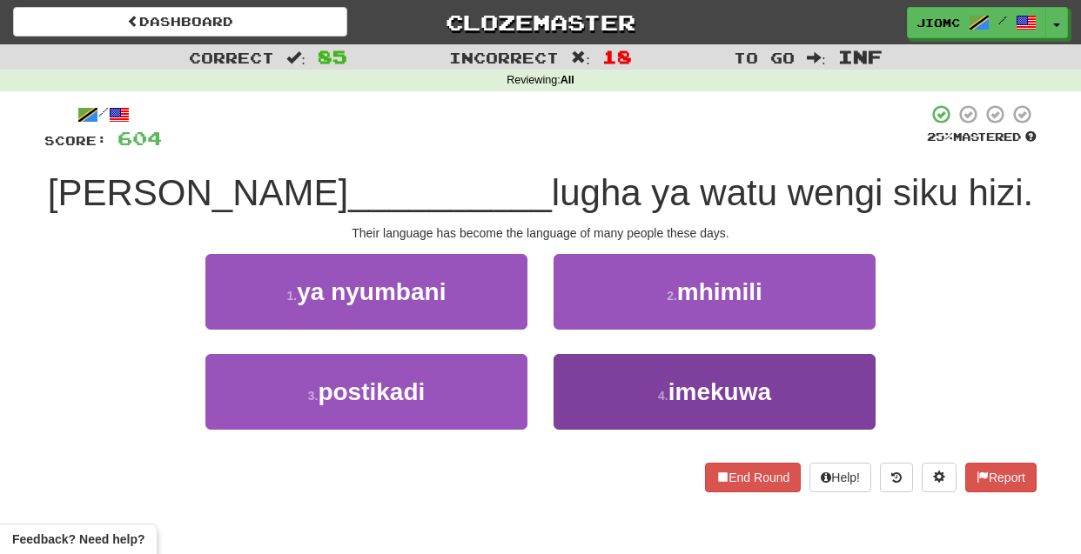
click at [595, 383] on button "4 . imekuwa" at bounding box center [715, 392] width 322 height 76
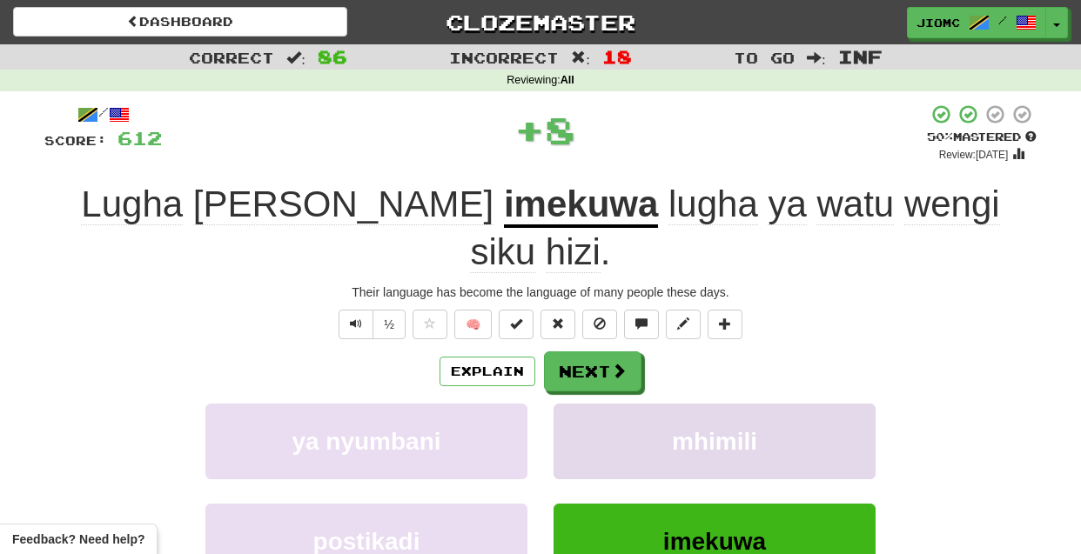
click at [593, 404] on button "mhimili" at bounding box center [715, 442] width 322 height 76
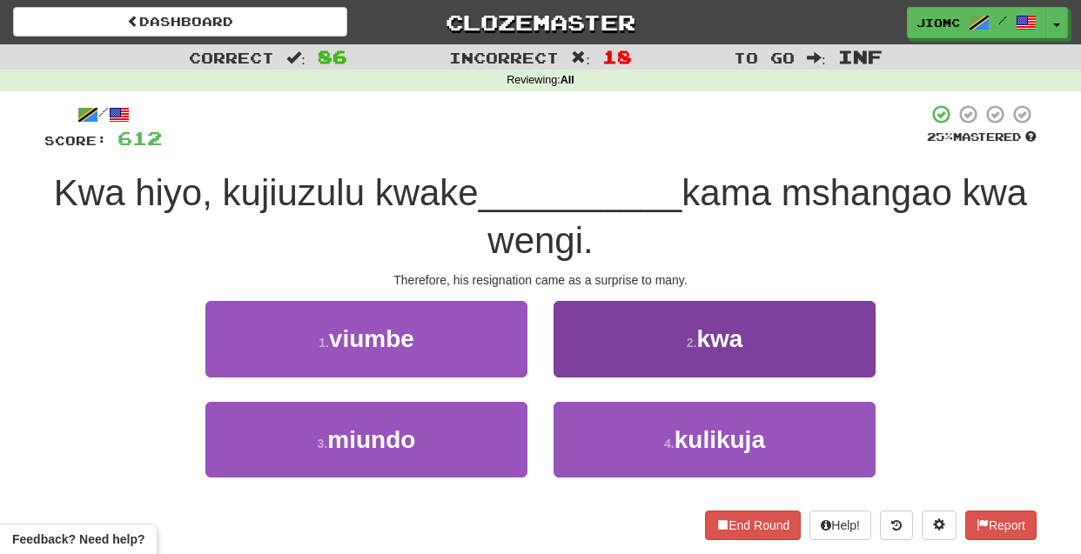
click at [610, 433] on button "4 . kulikuja" at bounding box center [715, 440] width 322 height 76
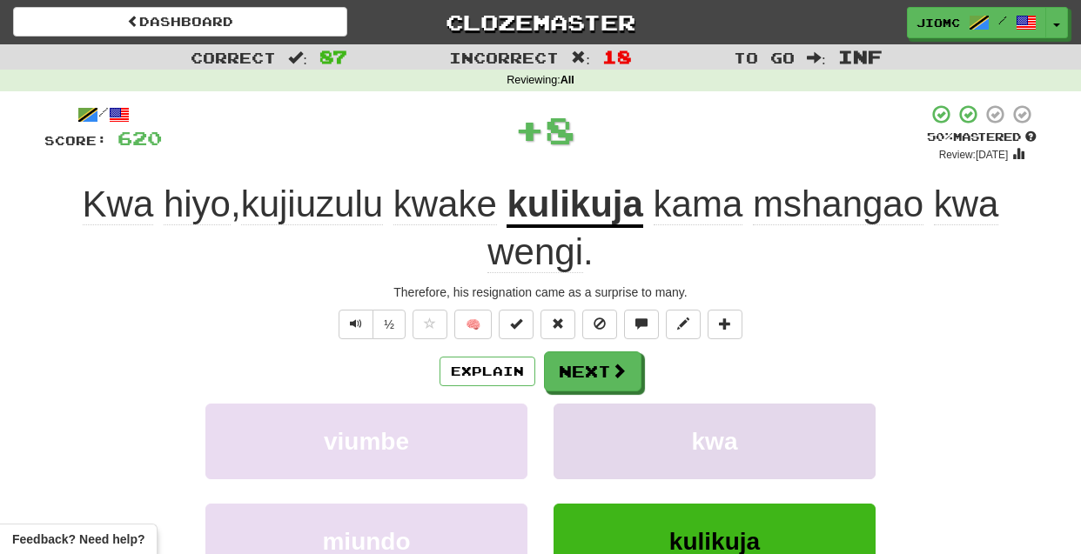
click at [600, 427] on button "kwa" at bounding box center [715, 442] width 322 height 76
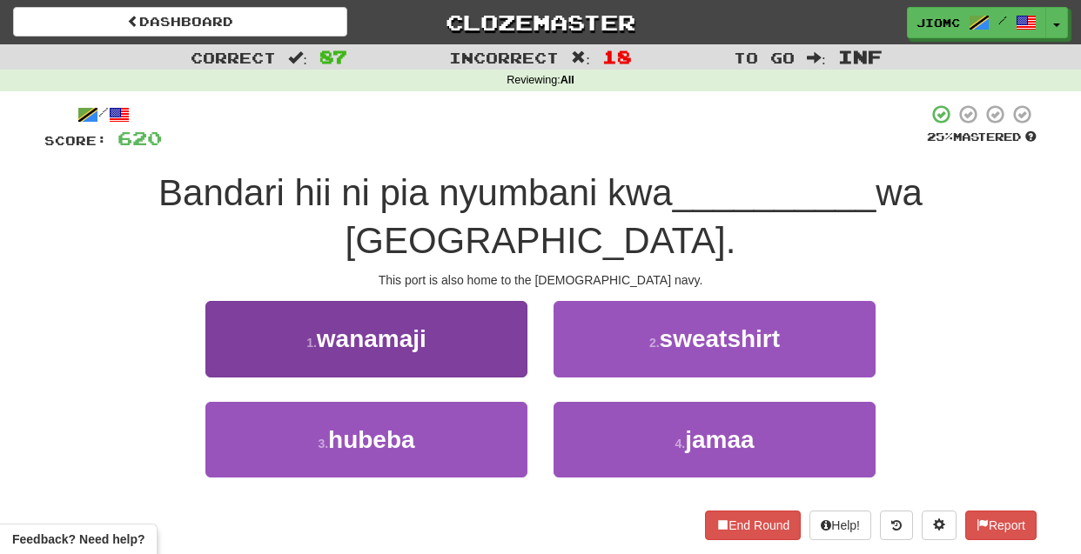
click at [491, 319] on button "1 . wanamaji" at bounding box center [366, 339] width 322 height 76
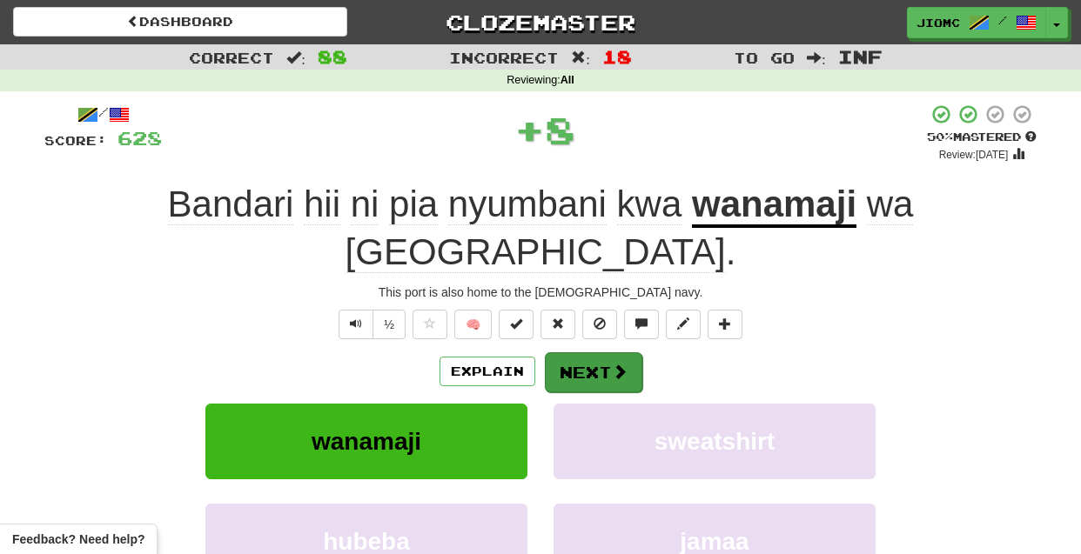
click at [547, 353] on button "Next" at bounding box center [593, 373] width 97 height 40
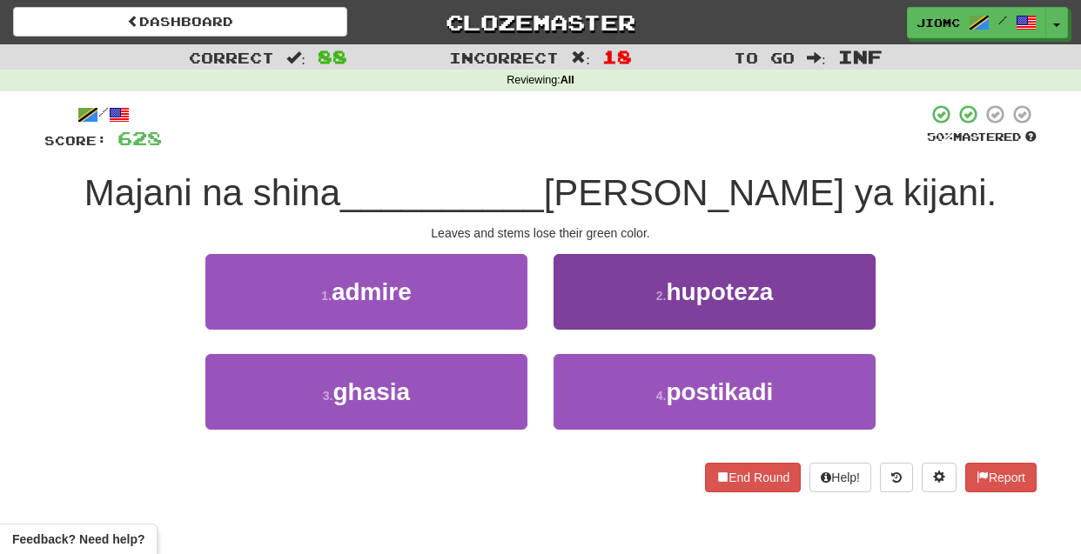
click at [576, 324] on button "2 . hupoteza" at bounding box center [715, 292] width 322 height 76
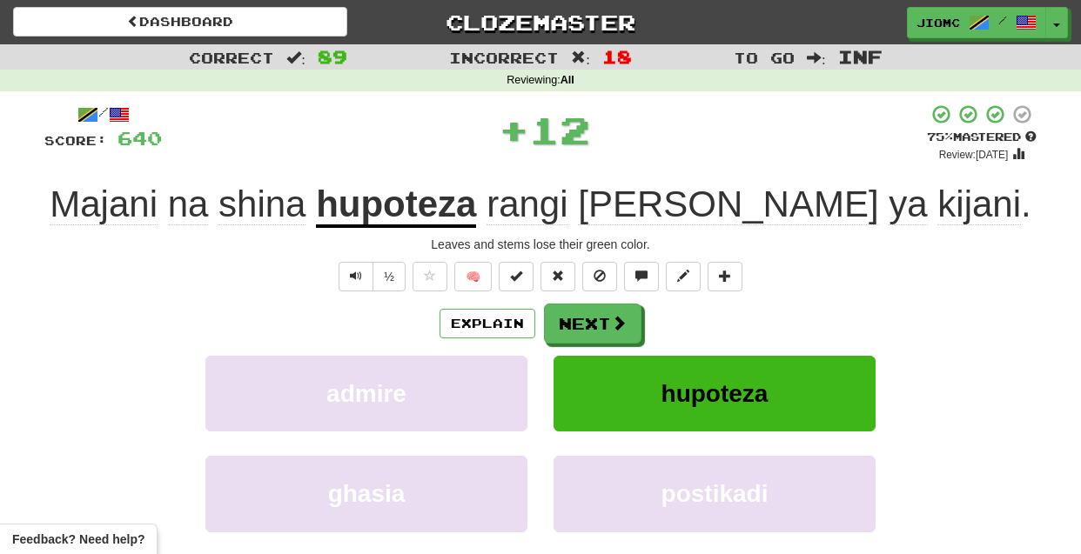
click at [574, 326] on button "Next" at bounding box center [592, 324] width 97 height 40
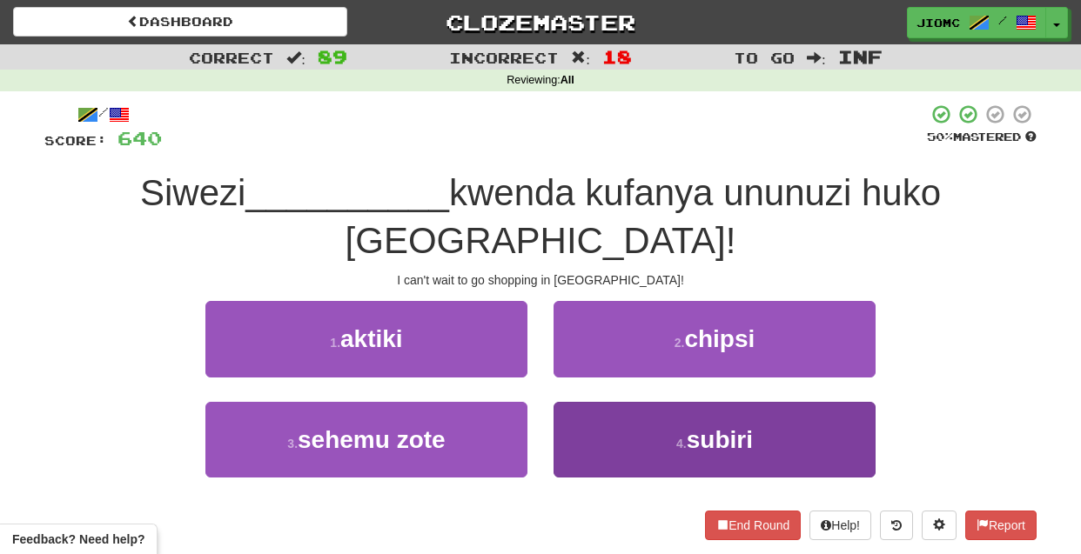
click at [584, 402] on button "4 . subiri" at bounding box center [715, 440] width 322 height 76
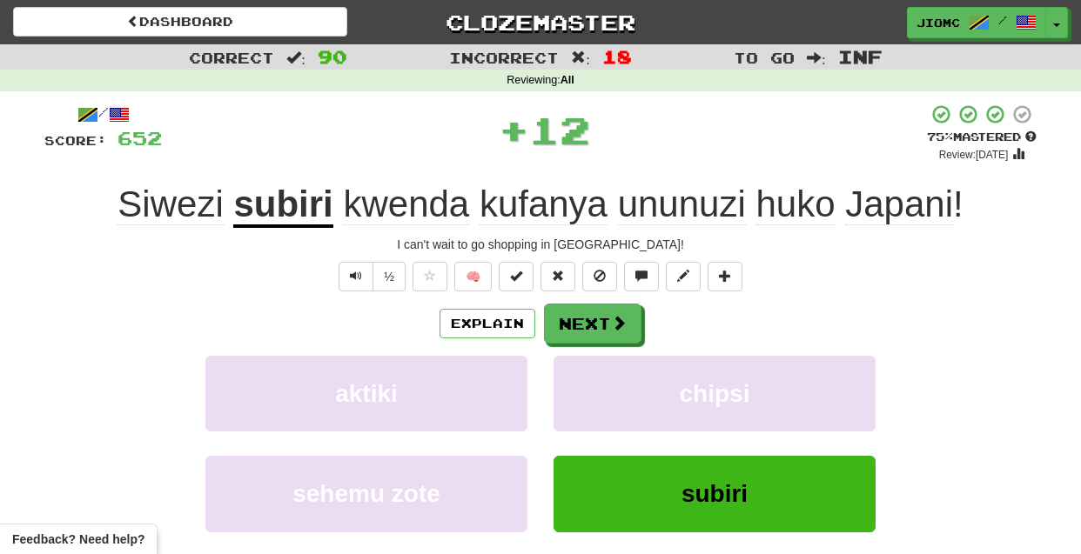
click at [584, 377] on button "chipsi" at bounding box center [715, 394] width 322 height 76
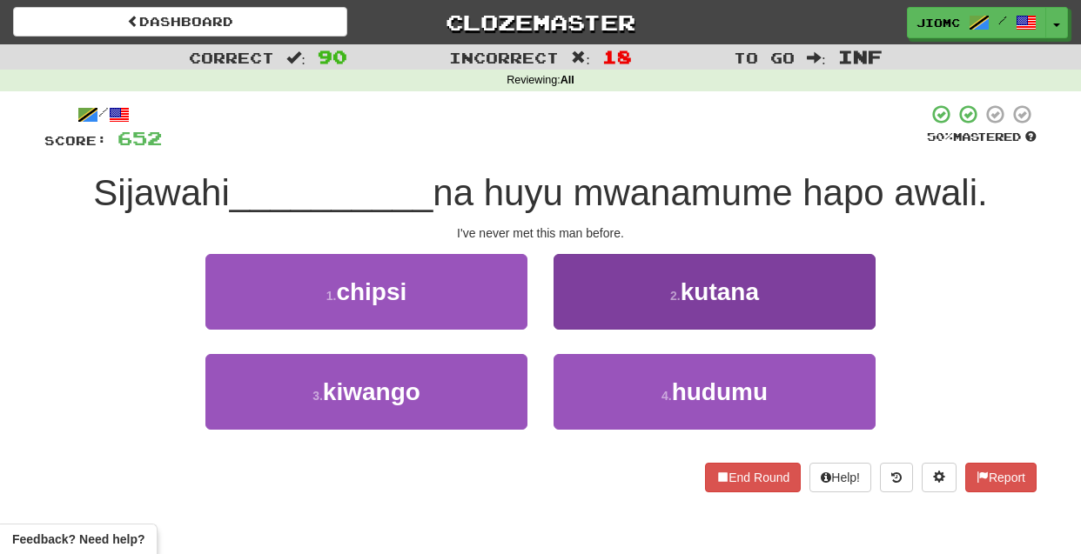
click at [581, 313] on button "2 . kutana" at bounding box center [715, 292] width 322 height 76
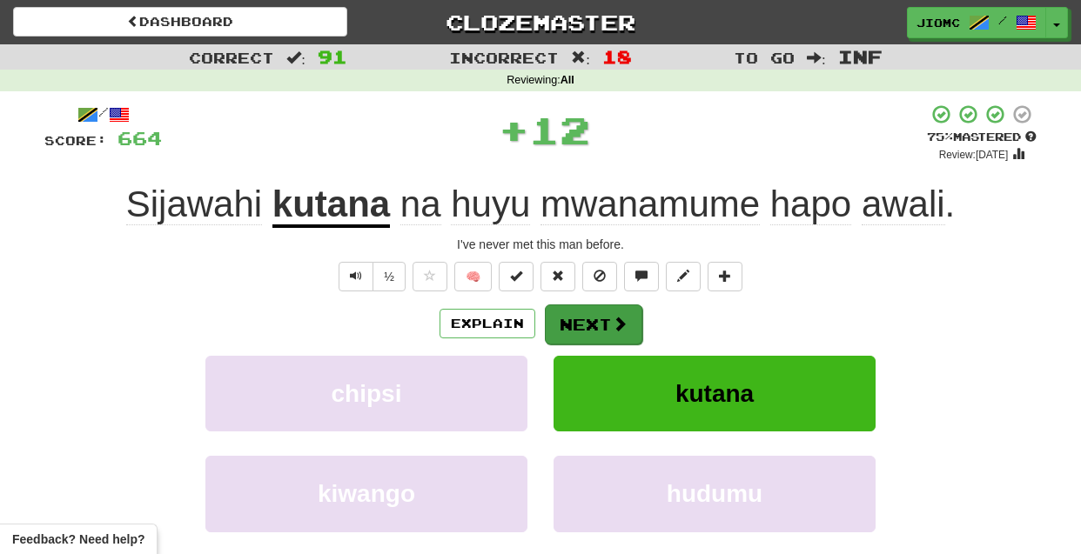
click at [588, 320] on button "Next" at bounding box center [593, 325] width 97 height 40
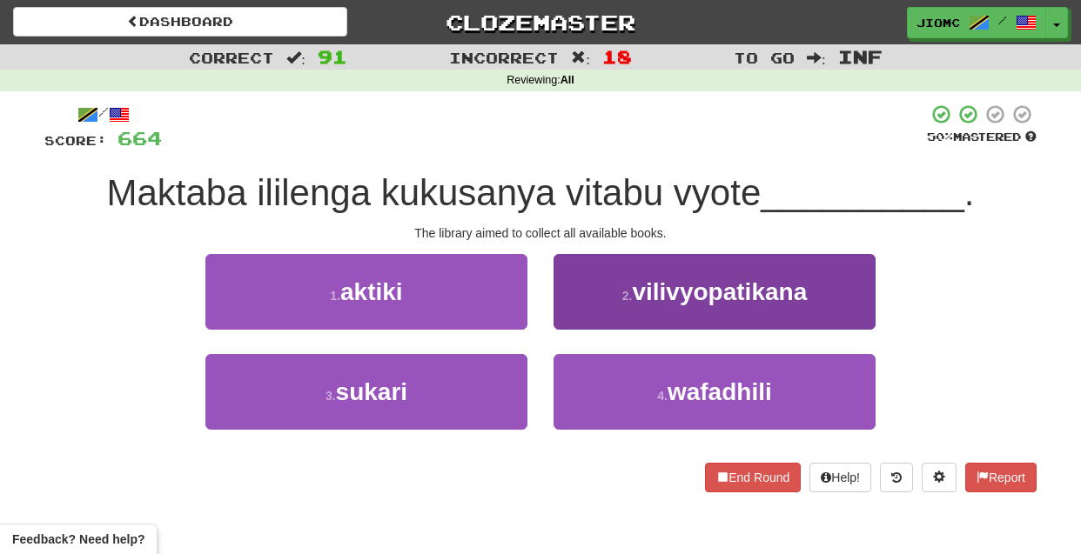
click at [588, 311] on button "2 . vilivyopatikana" at bounding box center [715, 292] width 322 height 76
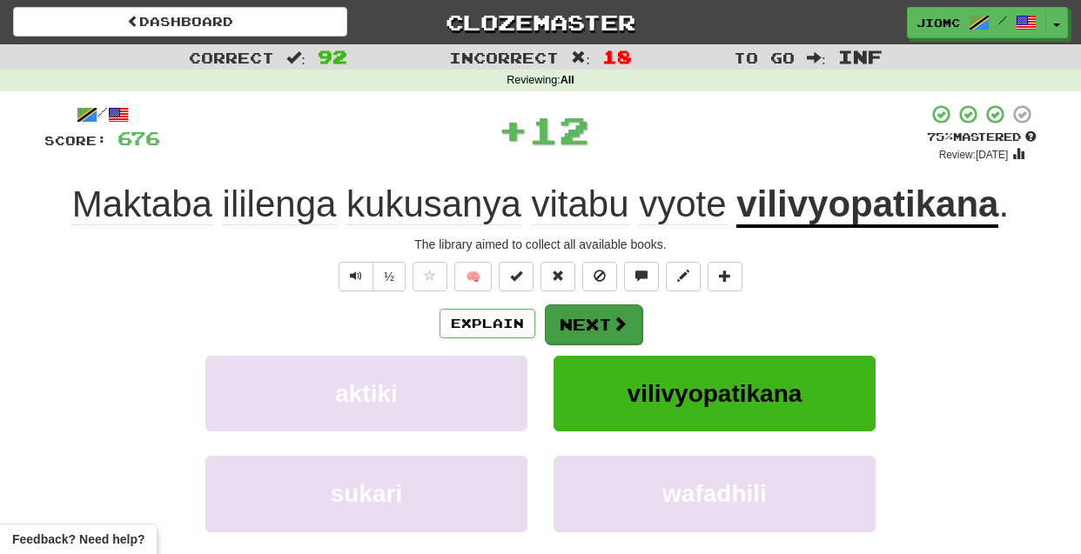
click at [588, 312] on button "Next" at bounding box center [593, 325] width 97 height 40
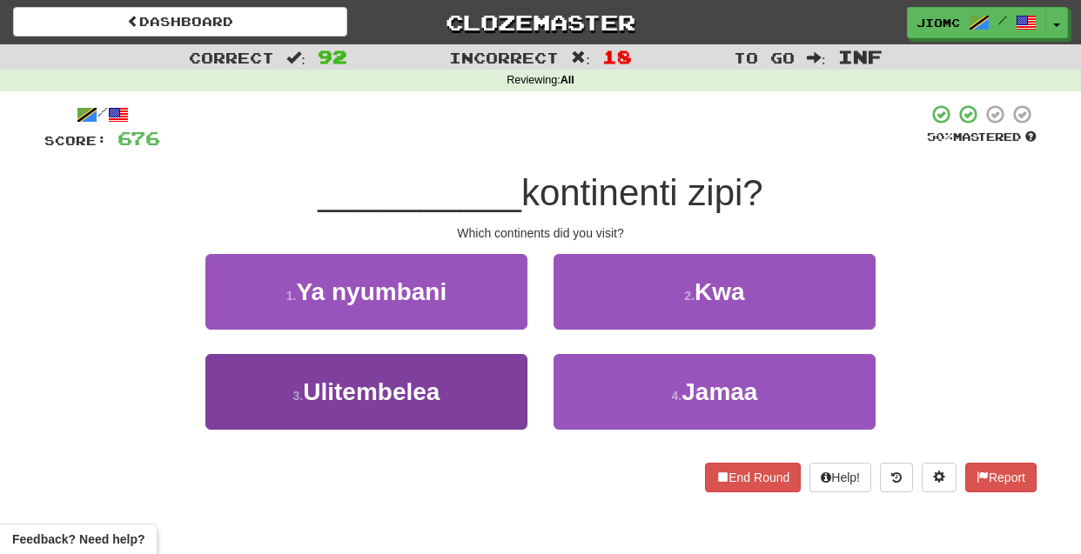
click at [474, 388] on button "3 . Ulitembelea" at bounding box center [366, 392] width 322 height 76
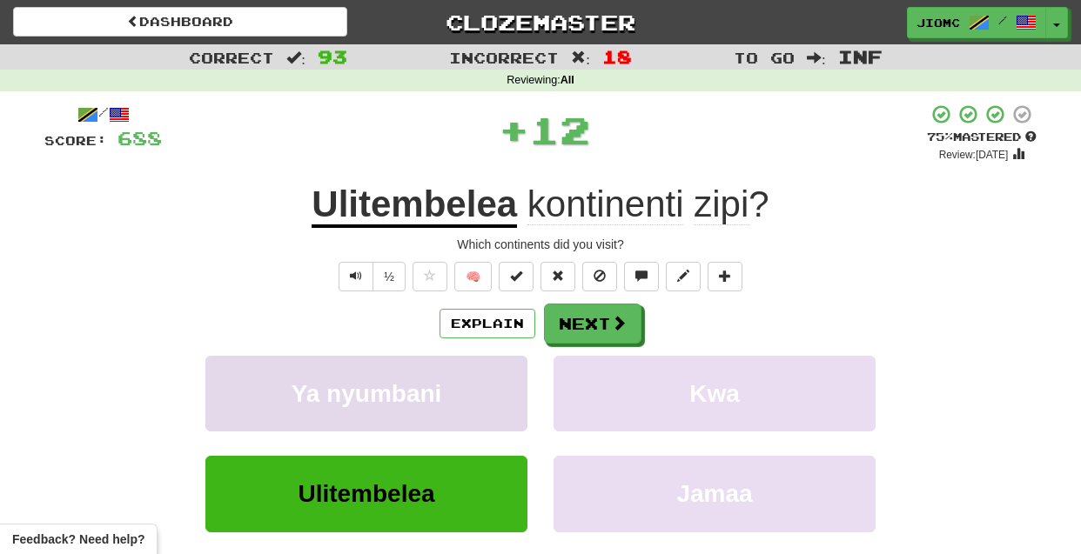
click at [476, 387] on button "Ya nyumbani" at bounding box center [366, 394] width 322 height 76
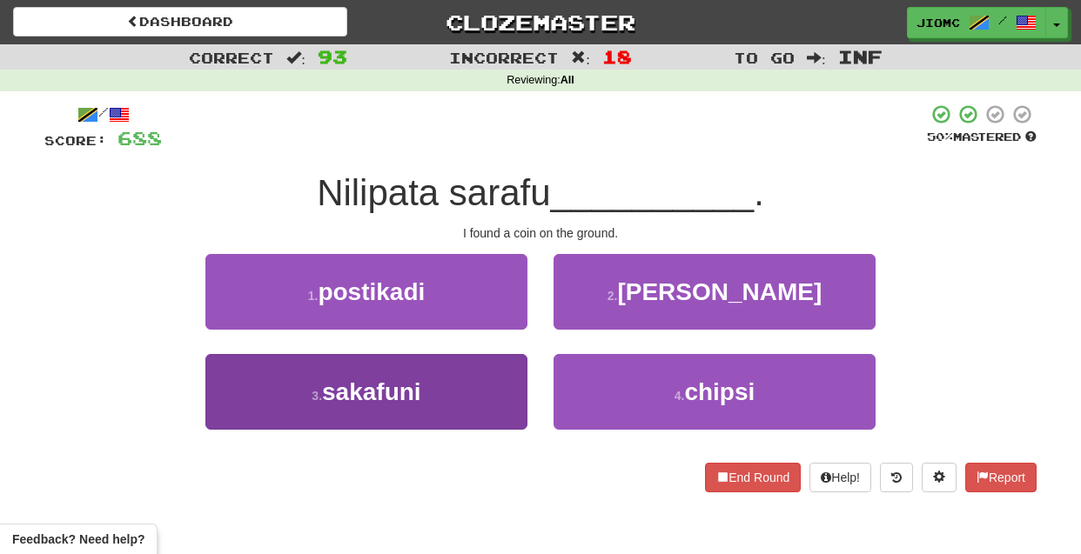
click at [456, 392] on button "3 . sakafuni" at bounding box center [366, 392] width 322 height 76
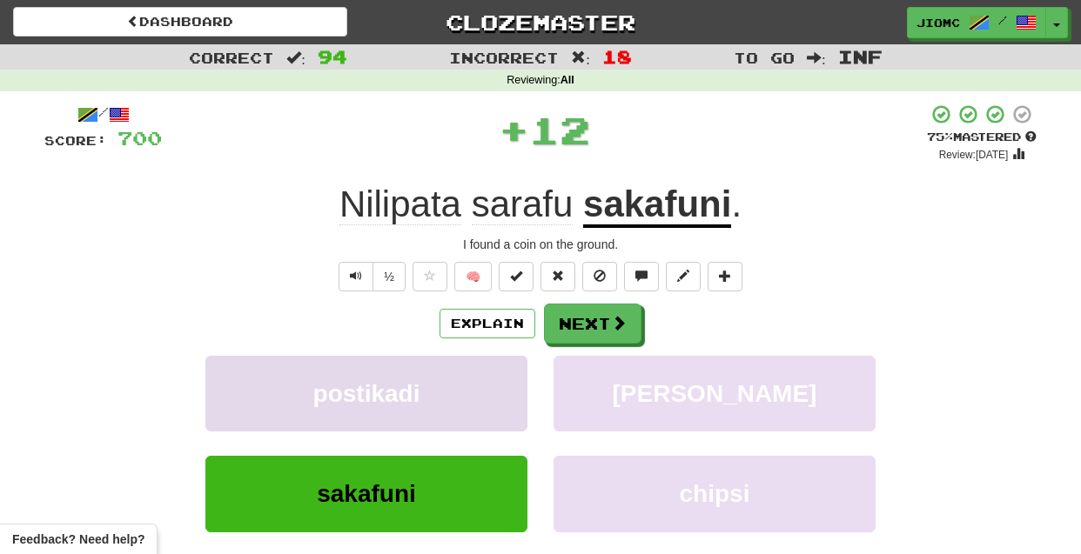
click at [456, 394] on button "postikadi" at bounding box center [366, 394] width 322 height 76
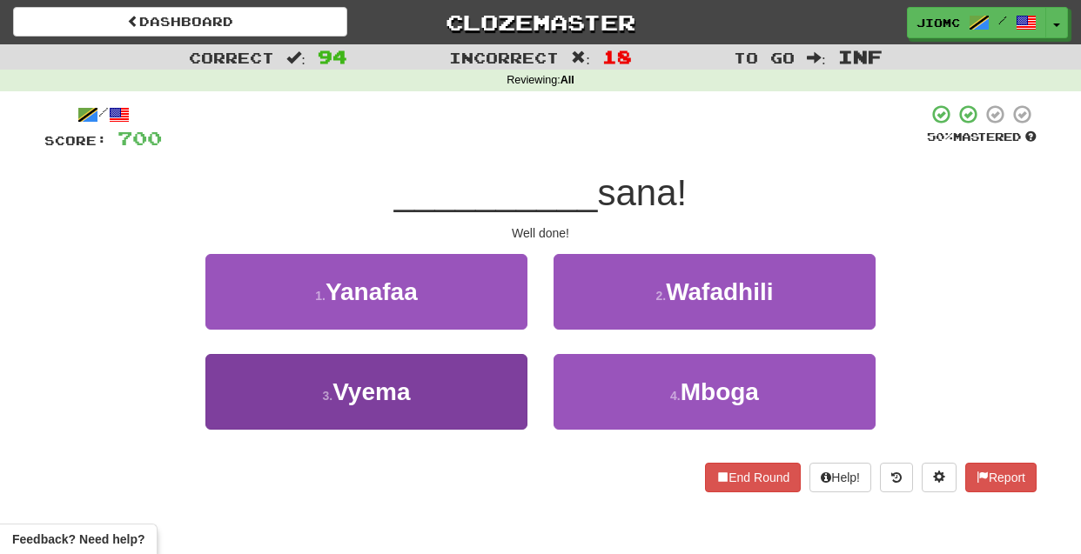
click at [477, 379] on button "3 . Vyema" at bounding box center [366, 392] width 322 height 76
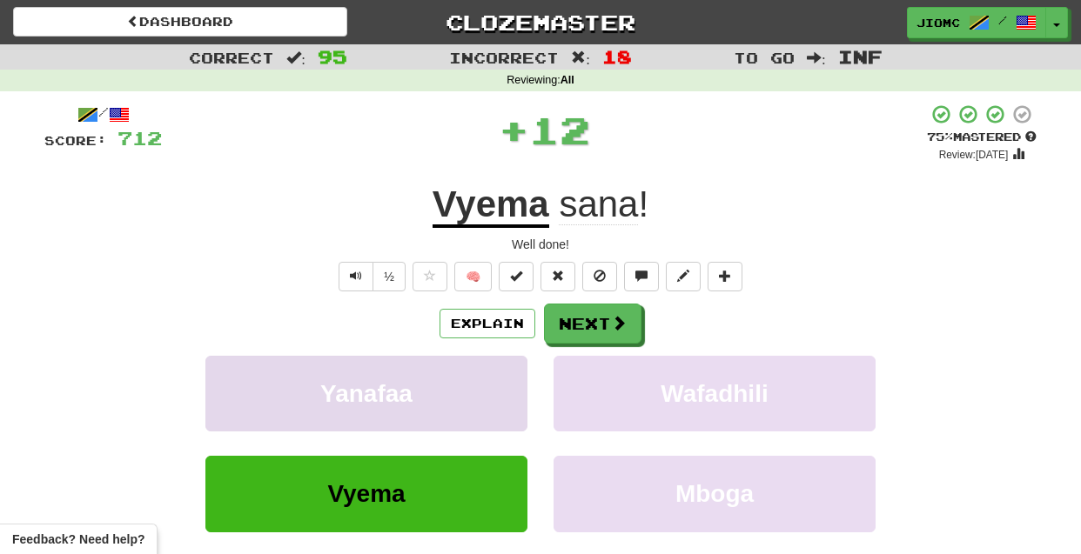
click at [476, 379] on button "Yanafaa" at bounding box center [366, 394] width 322 height 76
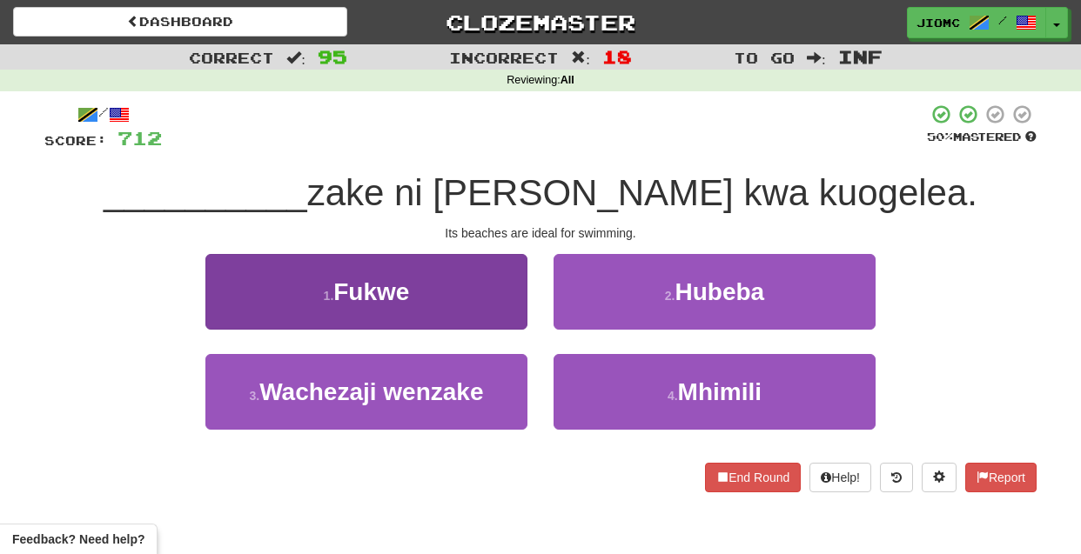
click at [497, 317] on button "1 . Fukwe" at bounding box center [366, 292] width 322 height 76
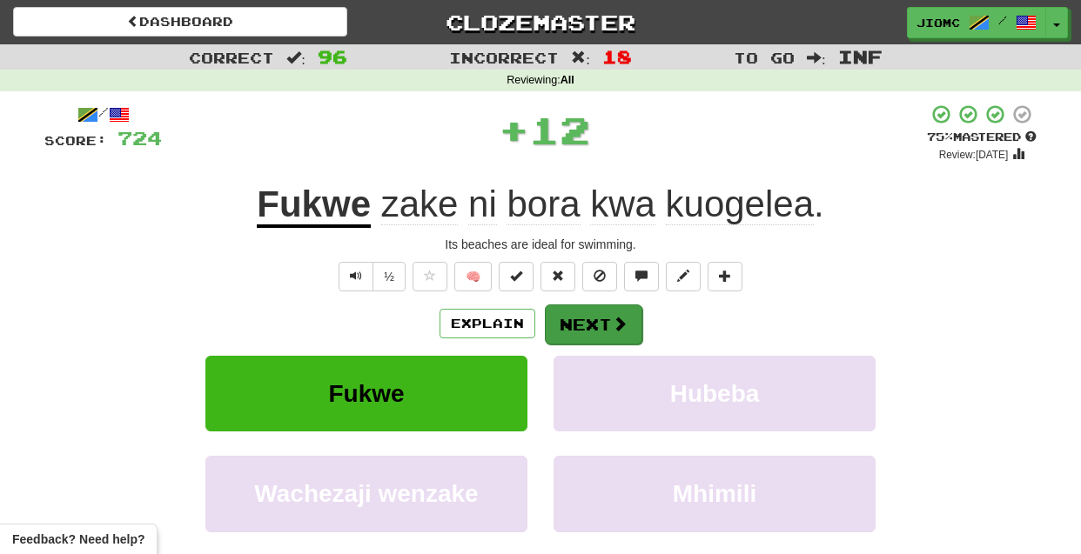
click at [551, 329] on button "Next" at bounding box center [593, 325] width 97 height 40
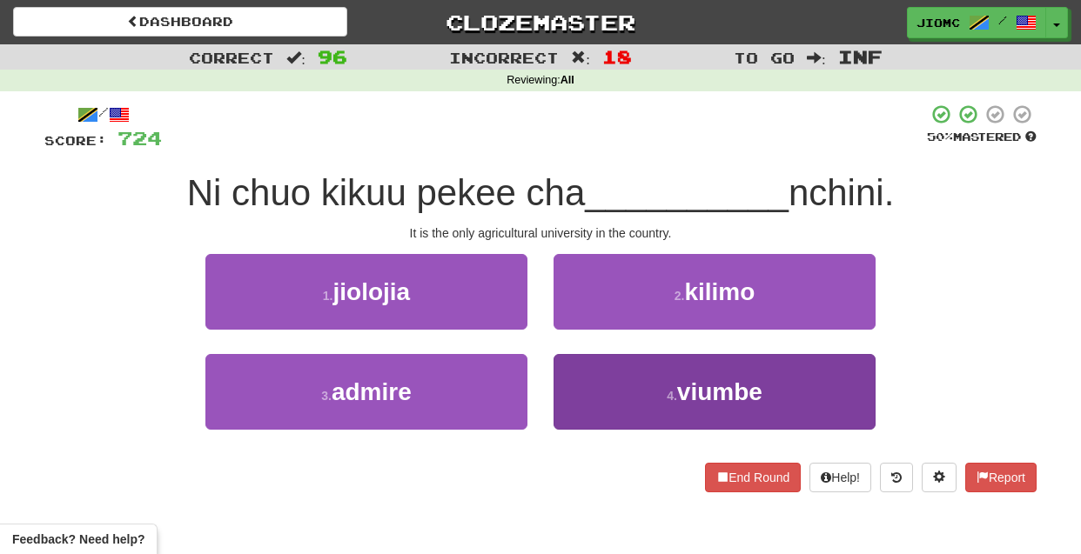
click at [596, 389] on button "4 . viumbe" at bounding box center [715, 392] width 322 height 76
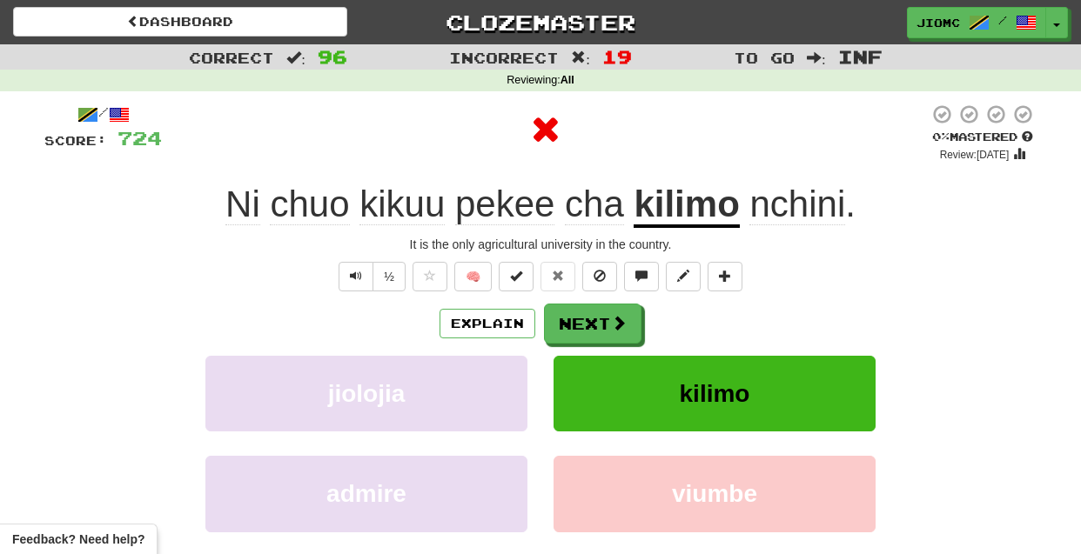
click at [594, 389] on button "kilimo" at bounding box center [715, 394] width 322 height 76
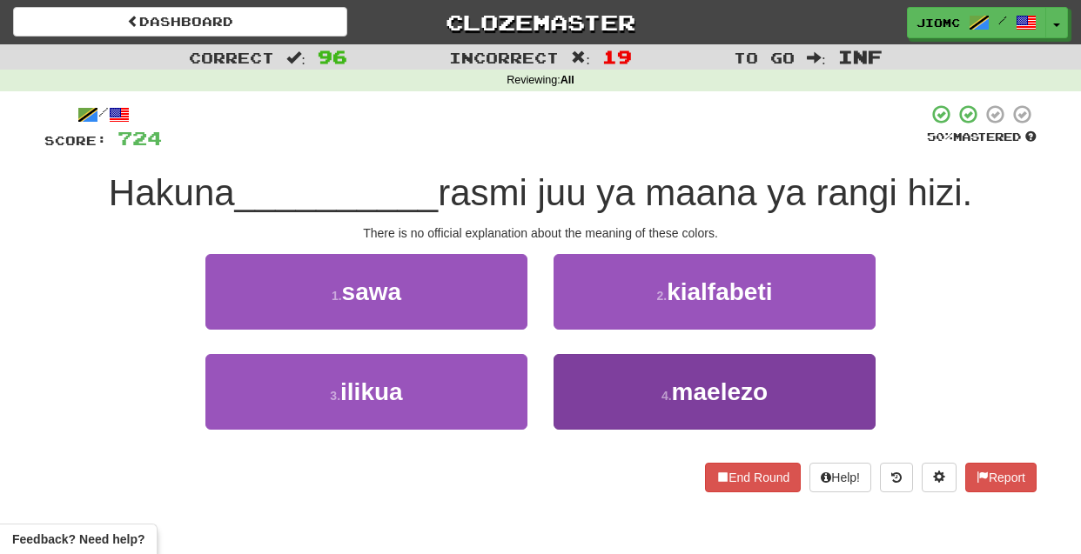
click at [590, 386] on button "4 . maelezo" at bounding box center [715, 392] width 322 height 76
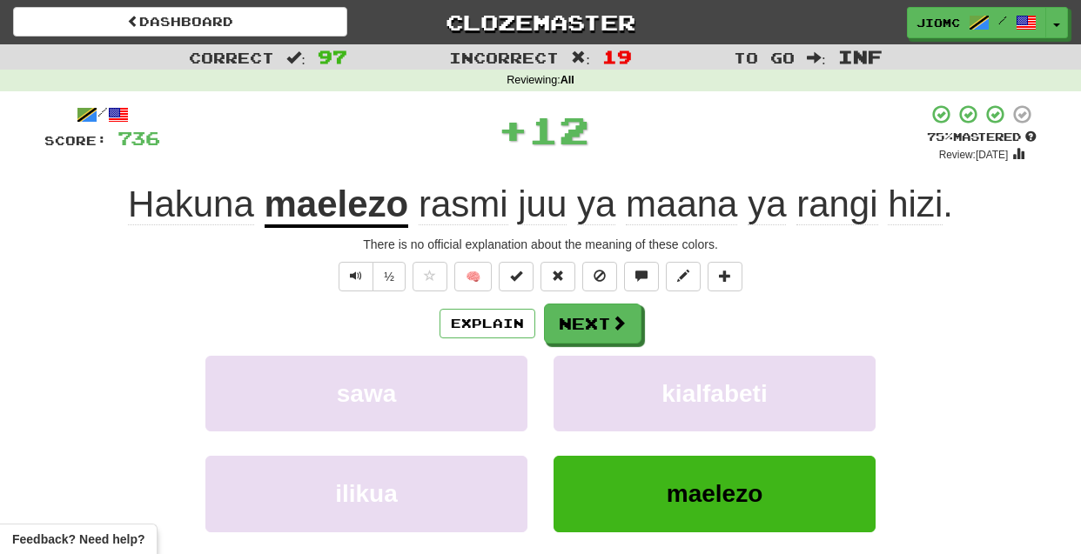
click at [590, 386] on button "kialfabeti" at bounding box center [715, 394] width 322 height 76
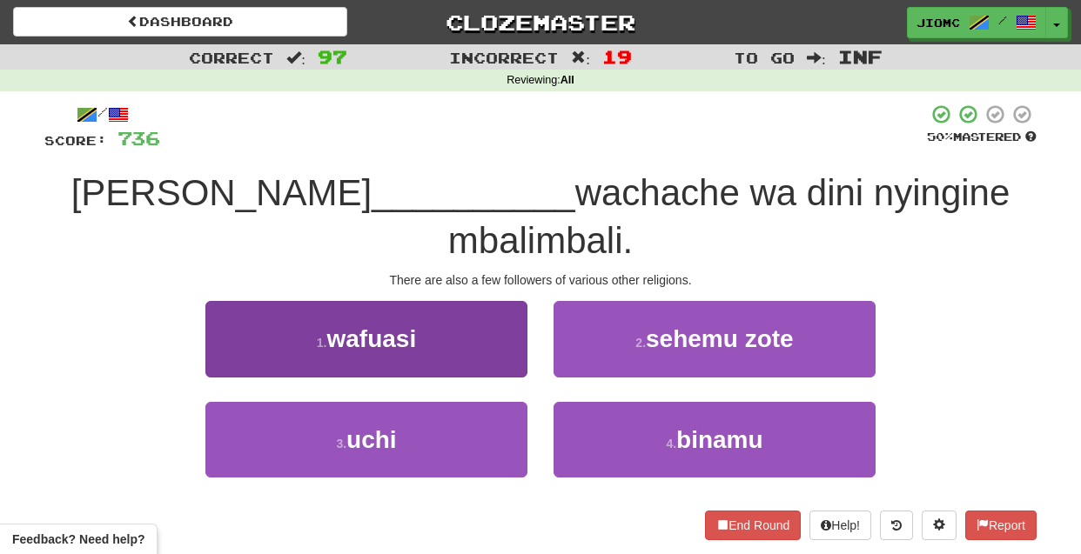
click at [500, 316] on button "1 . wafuasi" at bounding box center [366, 339] width 322 height 76
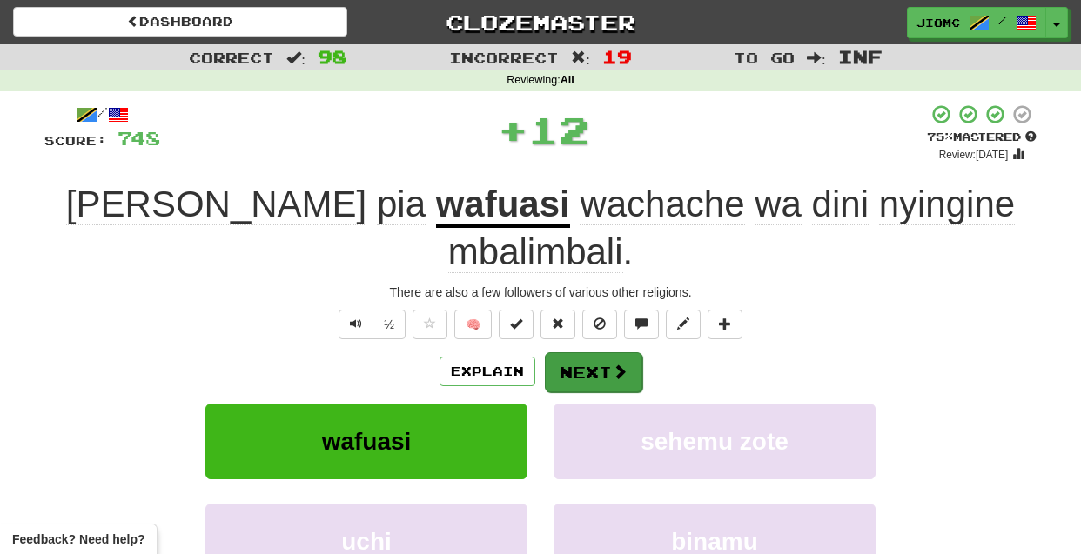
click at [579, 353] on button "Next" at bounding box center [593, 373] width 97 height 40
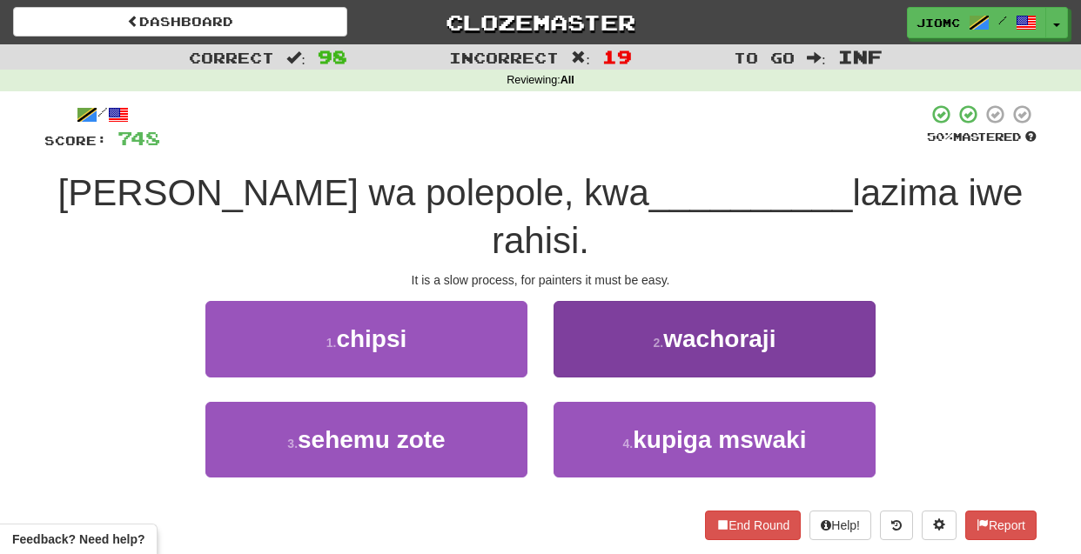
click at [586, 312] on button "2 . wachoraji" at bounding box center [715, 339] width 322 height 76
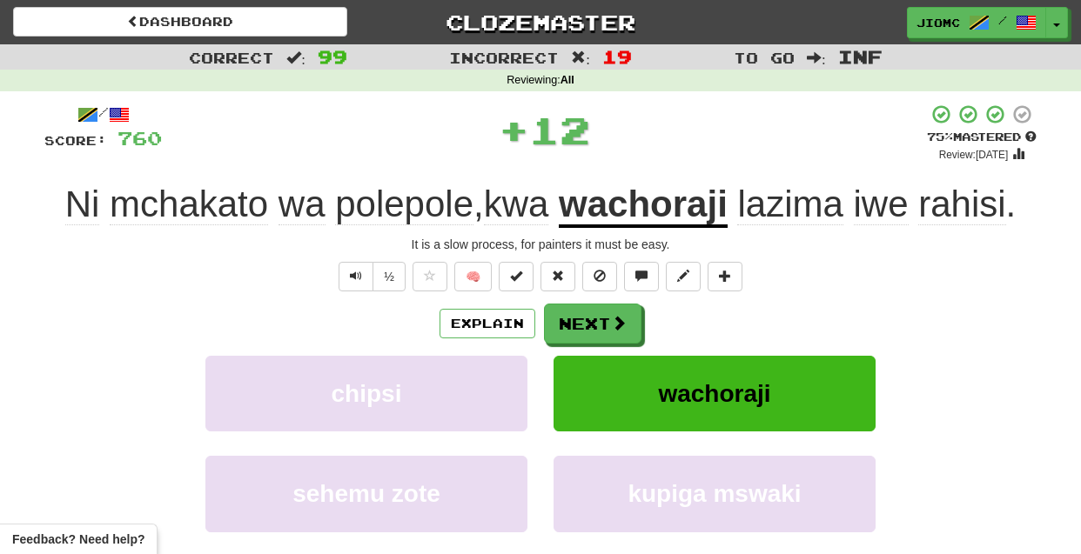
click at [585, 315] on button "Next" at bounding box center [592, 324] width 97 height 40
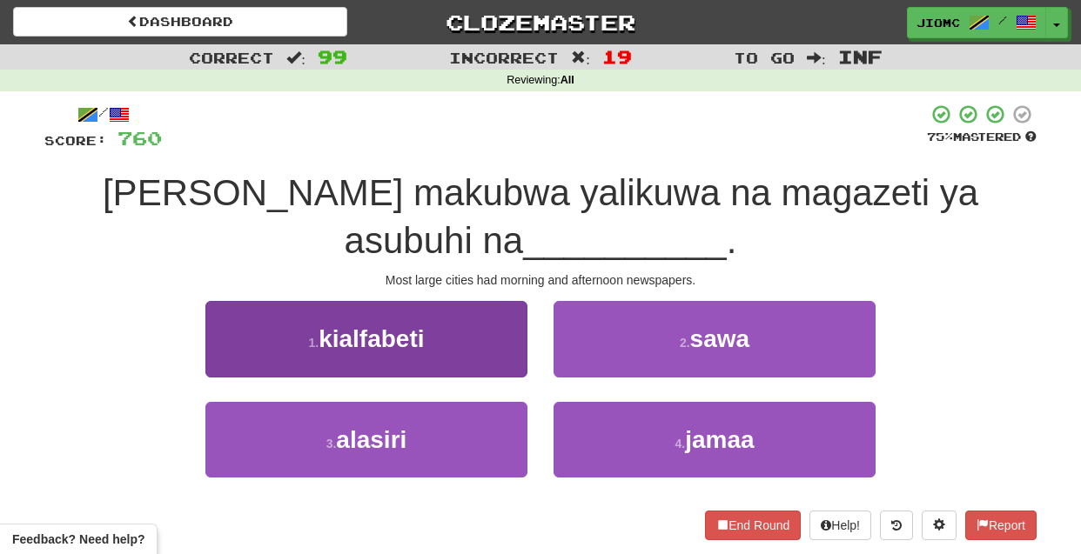
click at [478, 426] on button "3 . alasiri" at bounding box center [366, 440] width 322 height 76
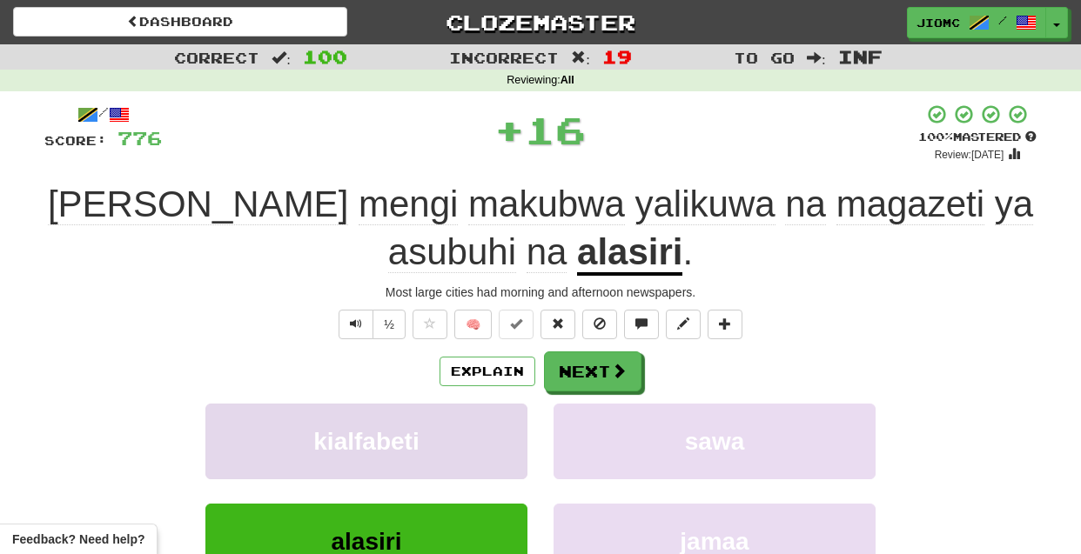
click at [482, 426] on button "kialfabeti" at bounding box center [366, 442] width 322 height 76
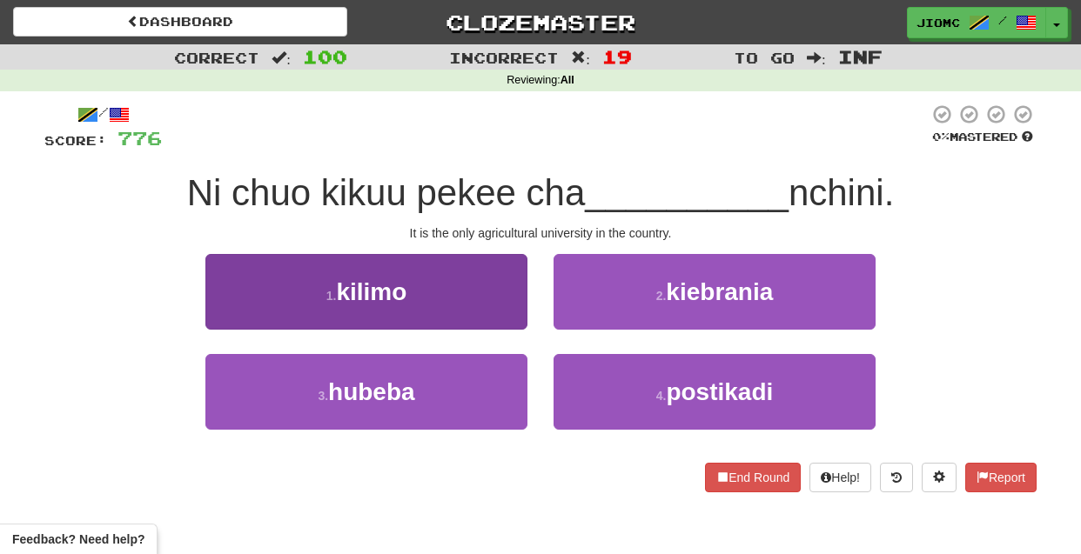
click at [503, 305] on button "1 . kilimo" at bounding box center [366, 292] width 322 height 76
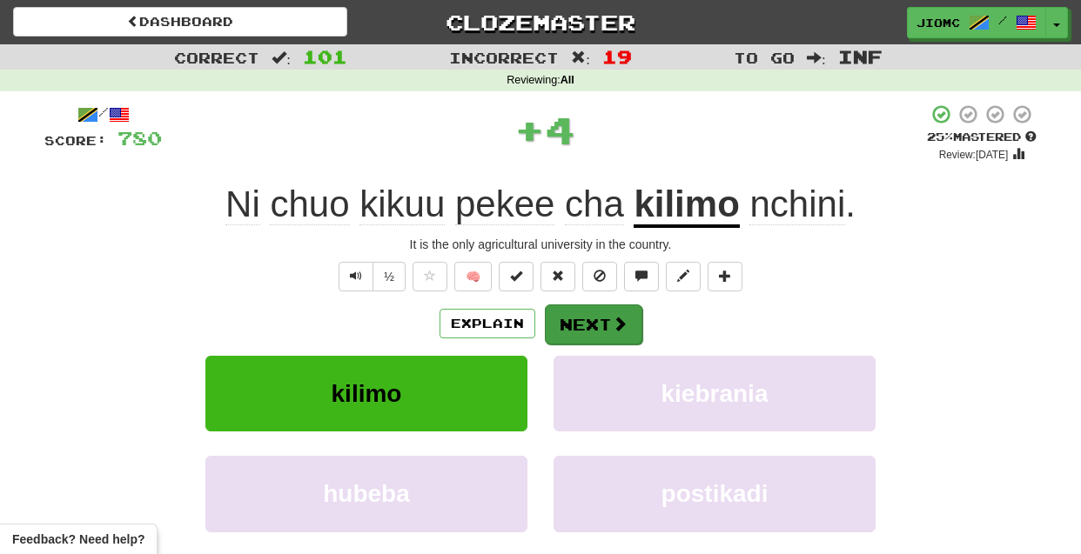
click at [575, 317] on button "Next" at bounding box center [593, 325] width 97 height 40
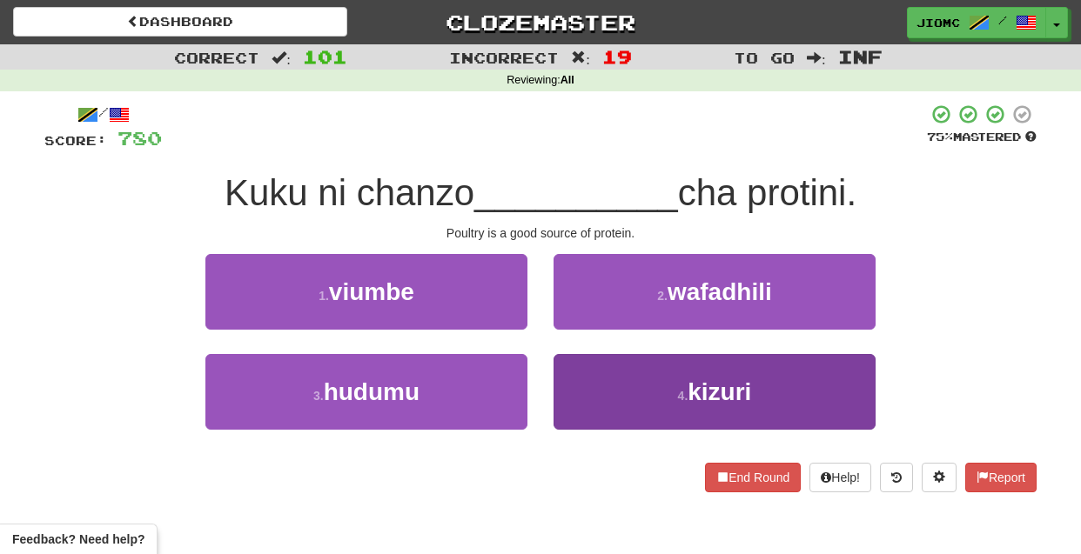
click at [574, 371] on button "4 . kizuri" at bounding box center [715, 392] width 322 height 76
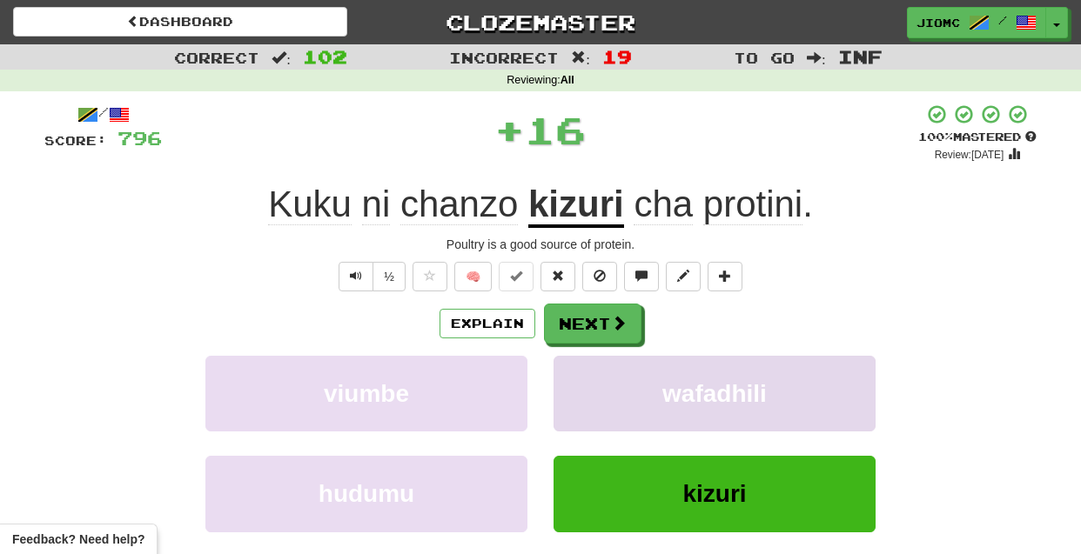
click at [574, 372] on button "wafadhili" at bounding box center [715, 394] width 322 height 76
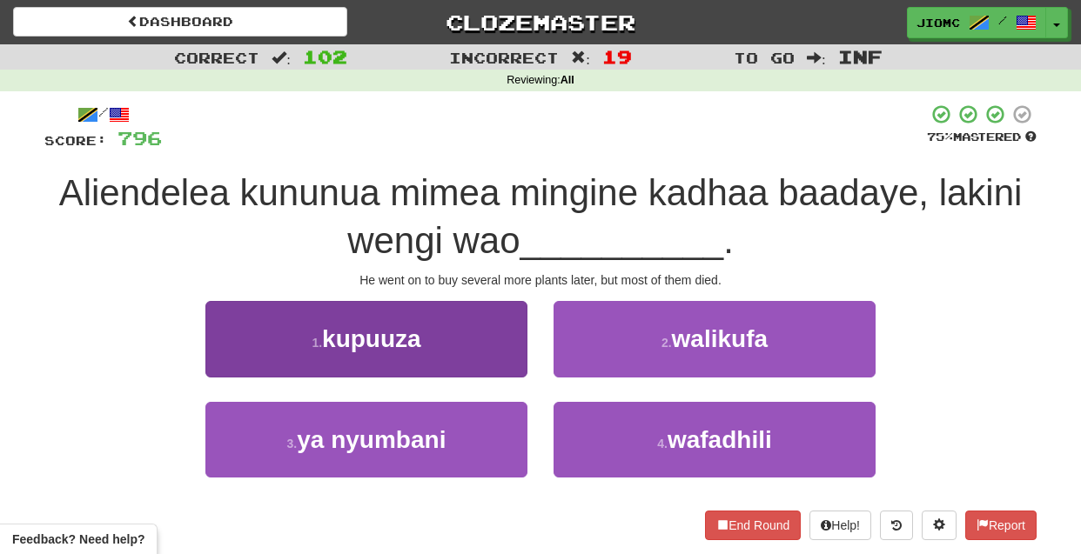
click at [498, 366] on button "1 . kupuuza" at bounding box center [366, 339] width 322 height 76
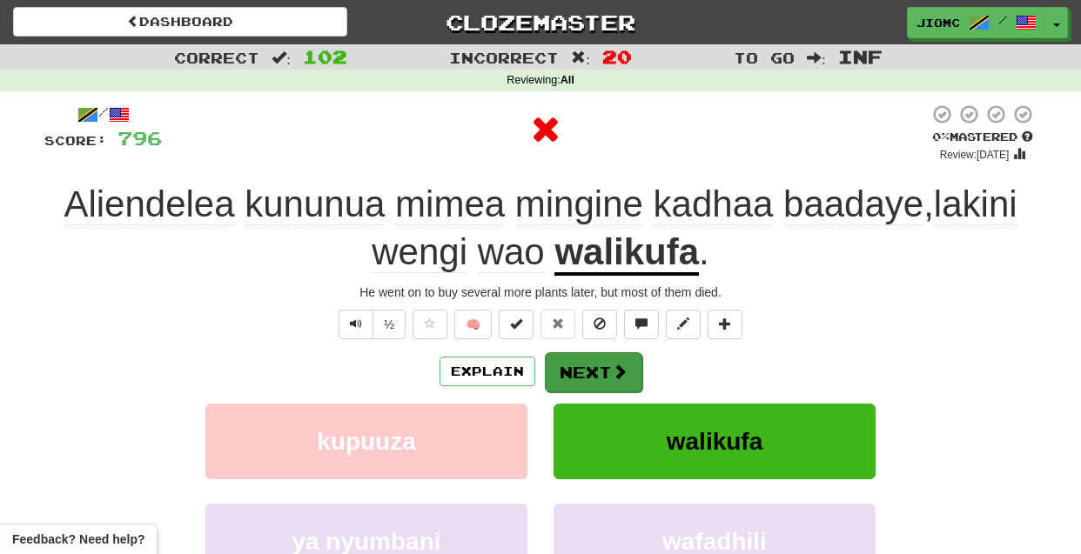
click at [581, 369] on button "Next" at bounding box center [593, 373] width 97 height 40
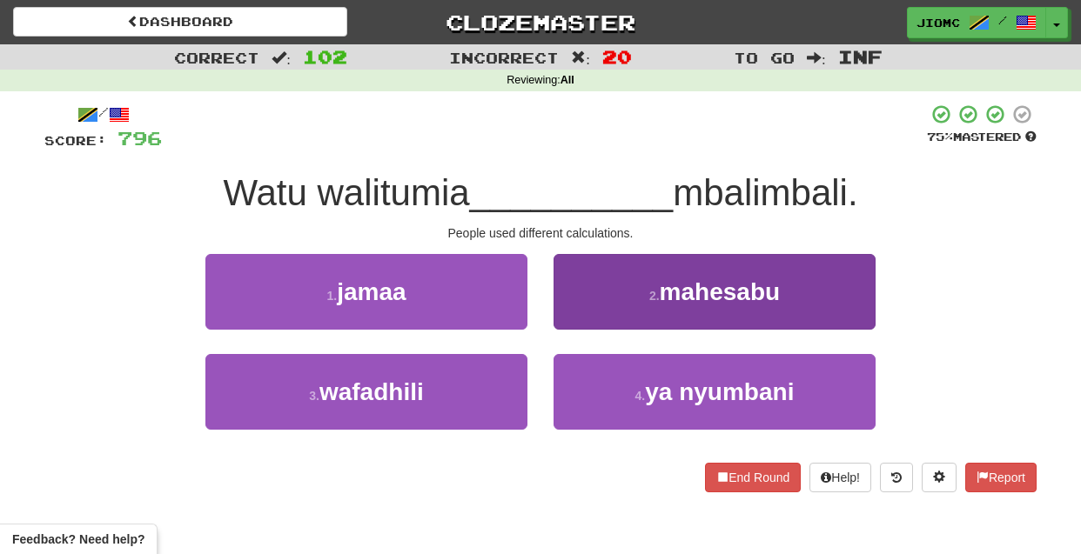
click at [570, 306] on button "2 . mahesabu" at bounding box center [715, 292] width 322 height 76
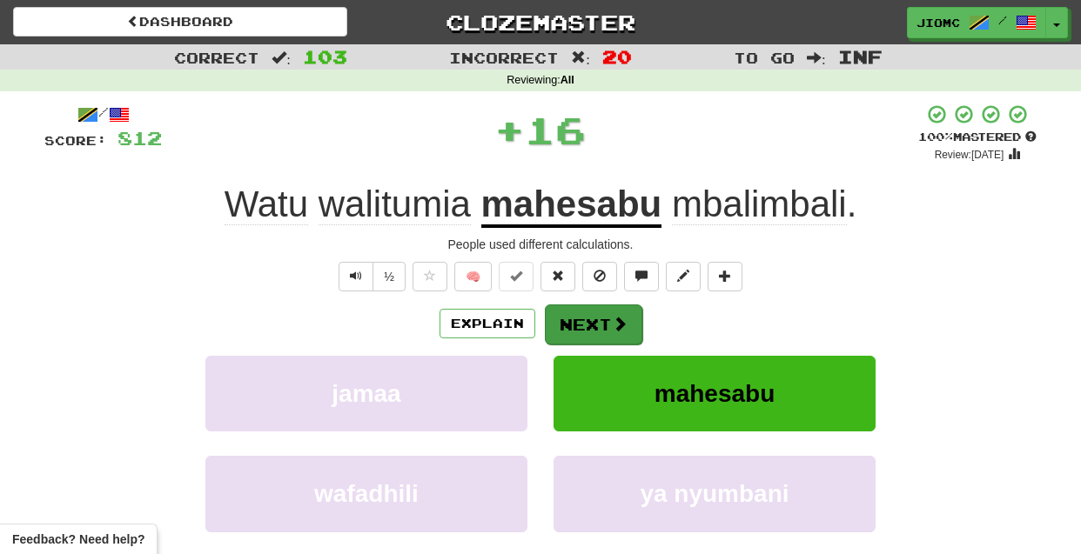
click at [581, 313] on button "Next" at bounding box center [593, 325] width 97 height 40
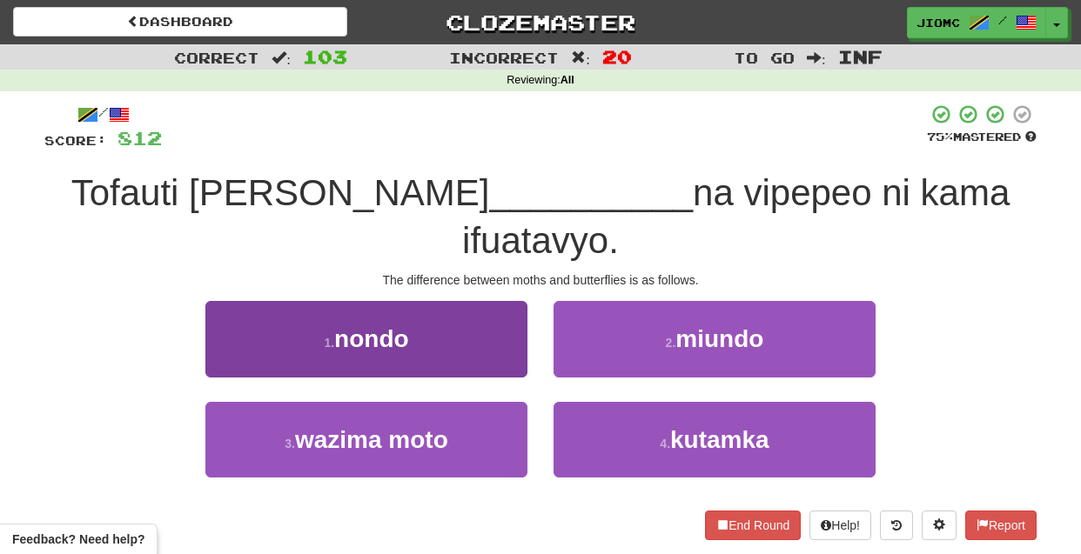
click at [473, 305] on button "1 . nondo" at bounding box center [366, 339] width 322 height 76
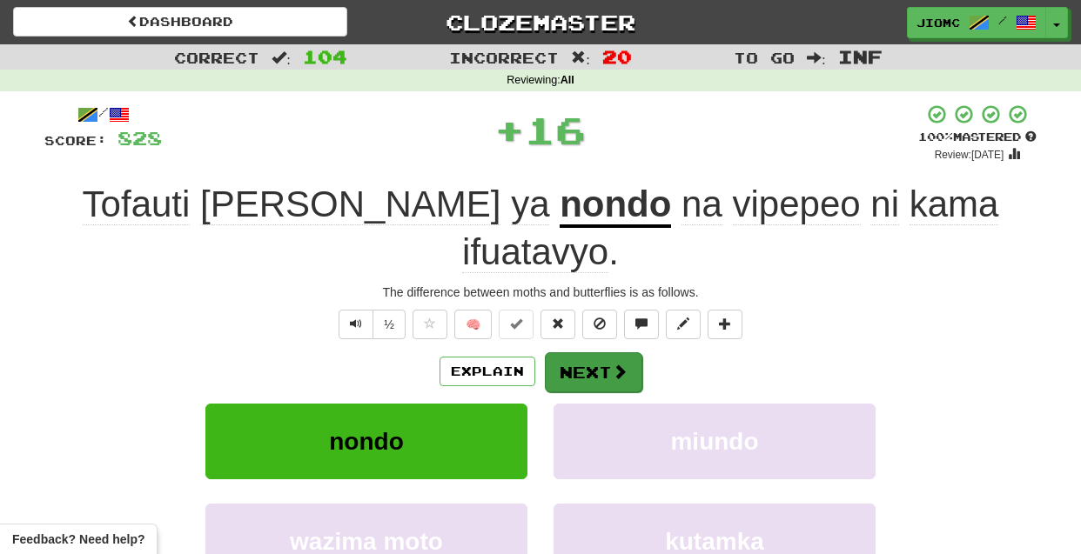
click at [580, 353] on button "Next" at bounding box center [593, 373] width 97 height 40
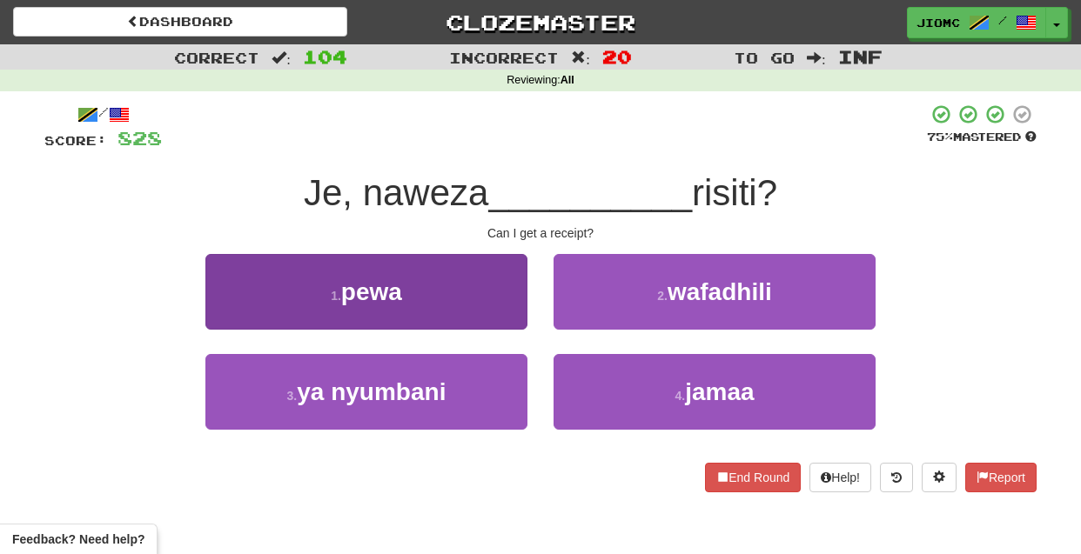
click at [506, 323] on button "1 . pewa" at bounding box center [366, 292] width 322 height 76
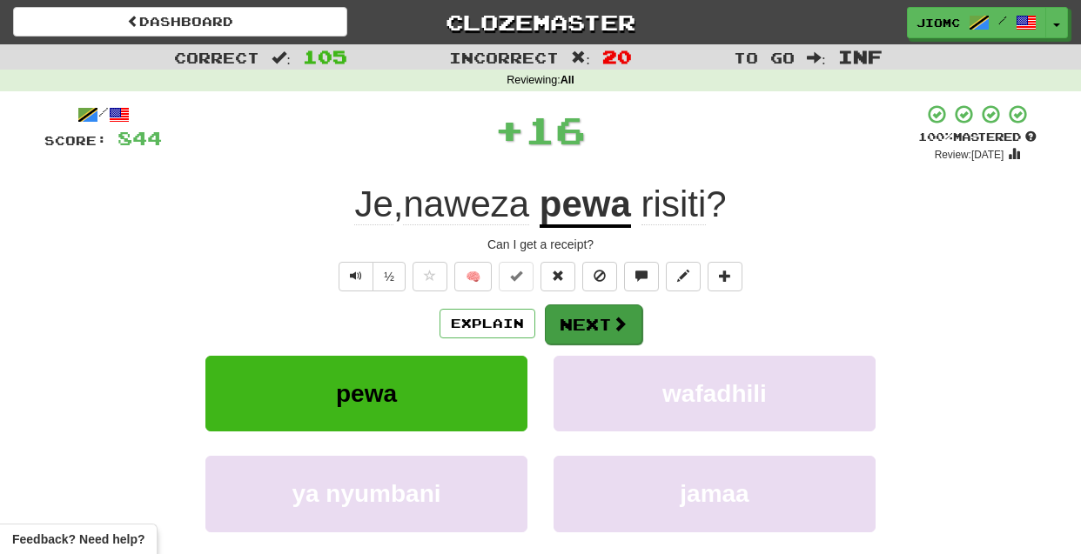
click at [584, 321] on button "Next" at bounding box center [593, 325] width 97 height 40
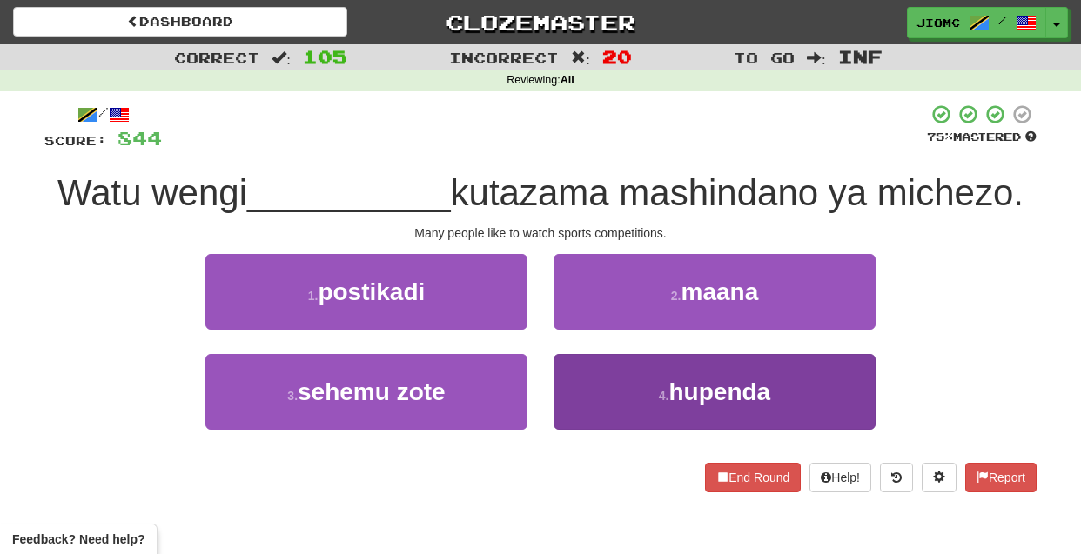
click at [588, 379] on button "4 . hupenda" at bounding box center [715, 392] width 322 height 76
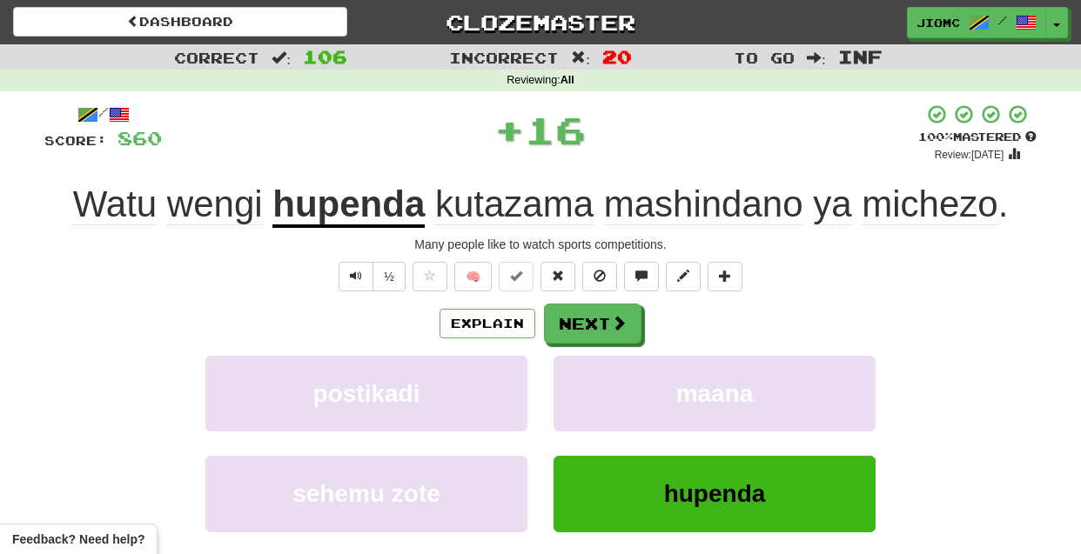
click at [588, 379] on button "maana" at bounding box center [715, 394] width 322 height 76
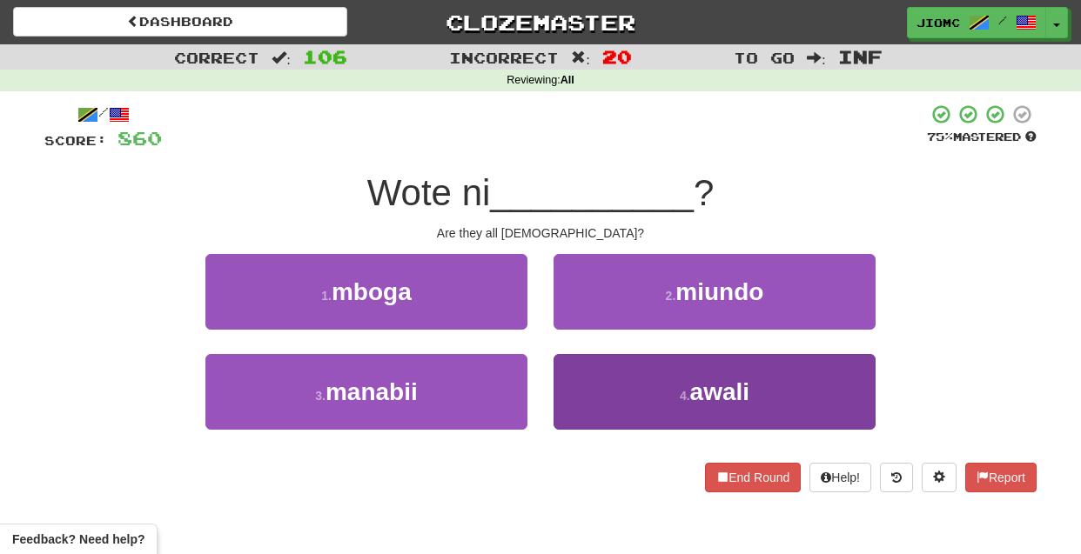
click at [597, 386] on button "4 . awali" at bounding box center [715, 392] width 322 height 76
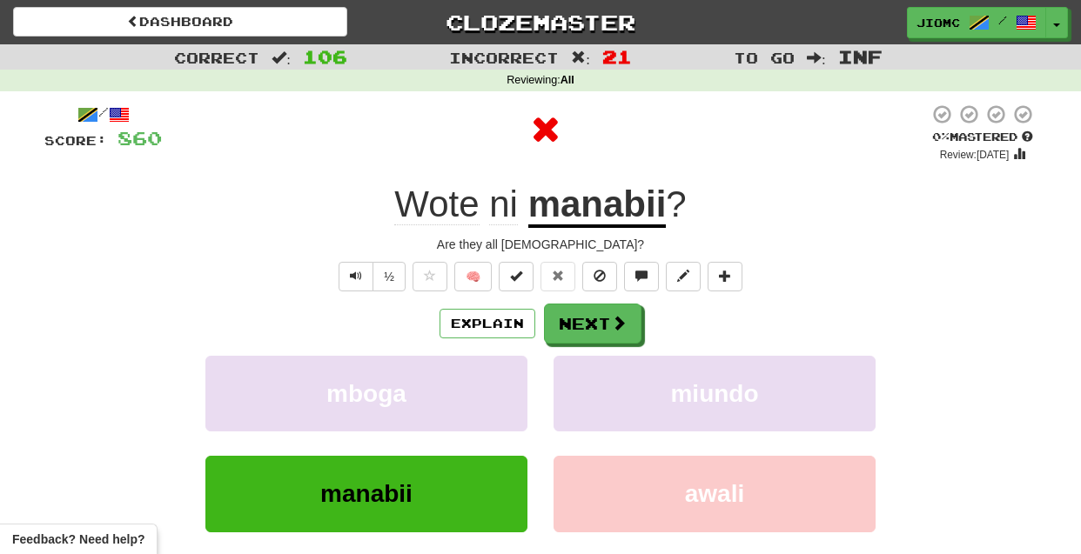
click at [597, 386] on button "miundo" at bounding box center [715, 394] width 322 height 76
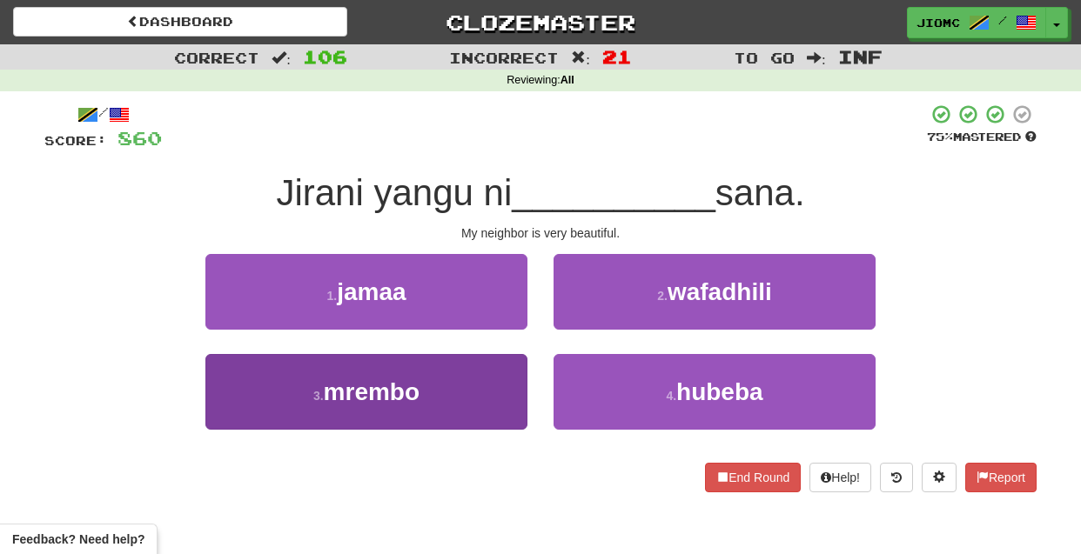
click at [484, 388] on button "3 . mrembo" at bounding box center [366, 392] width 322 height 76
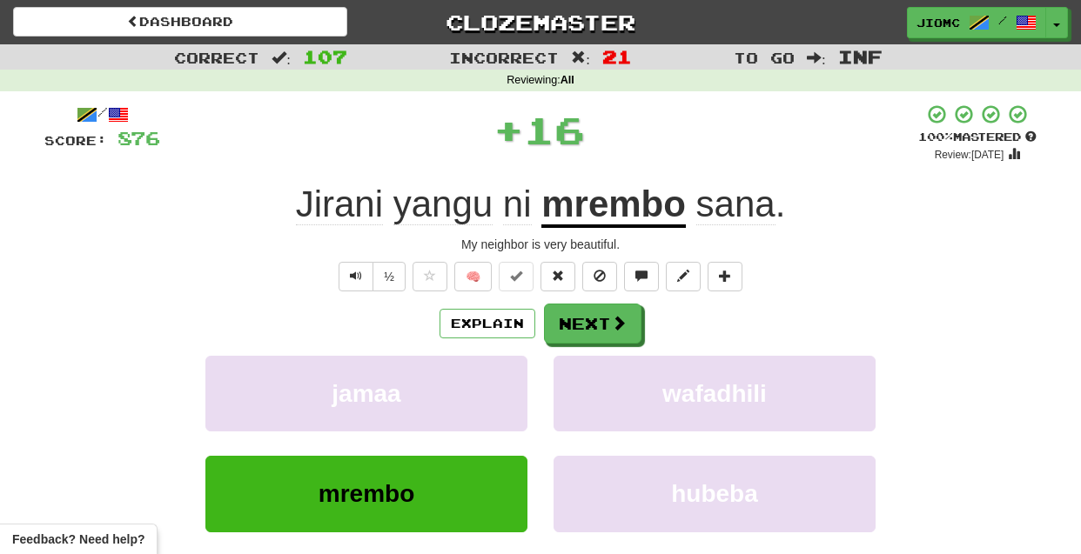
click at [484, 388] on button "jamaa" at bounding box center [366, 394] width 322 height 76
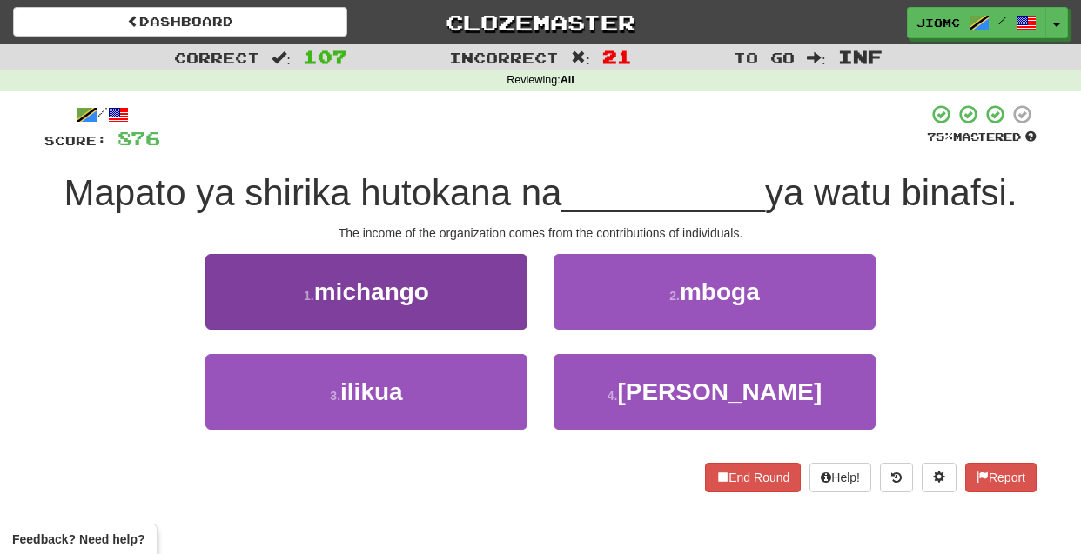
click at [500, 311] on button "1 . michango" at bounding box center [366, 292] width 322 height 76
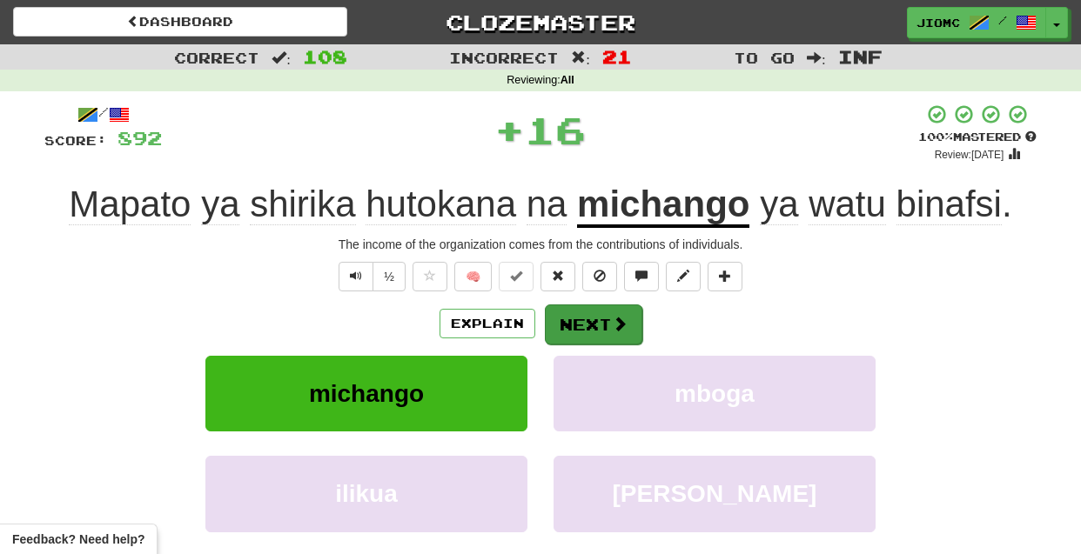
click at [583, 327] on button "Next" at bounding box center [593, 325] width 97 height 40
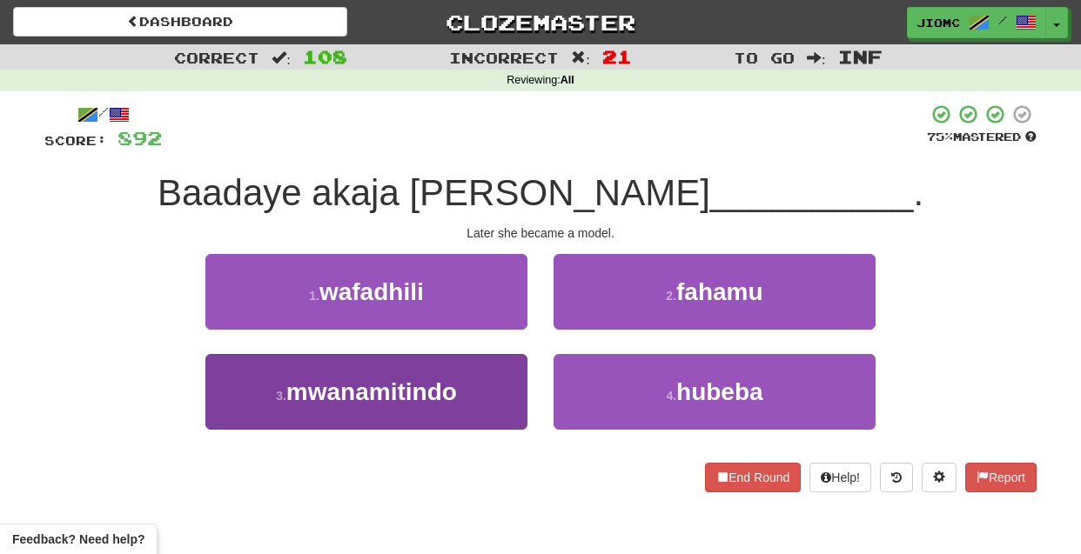
click at [479, 393] on button "3 . mwanamitindo" at bounding box center [366, 392] width 322 height 76
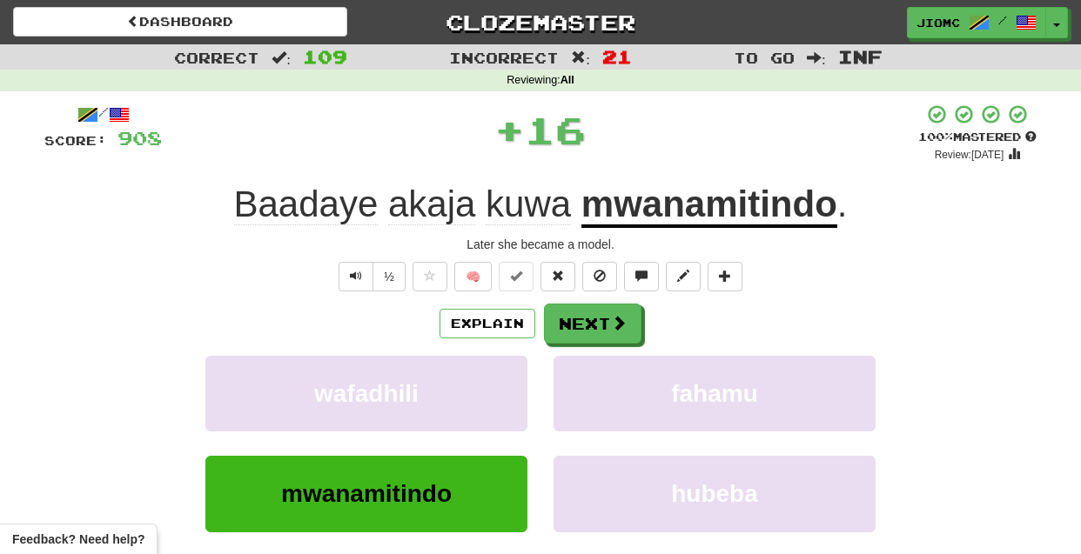
click at [479, 393] on button "wafadhili" at bounding box center [366, 394] width 322 height 76
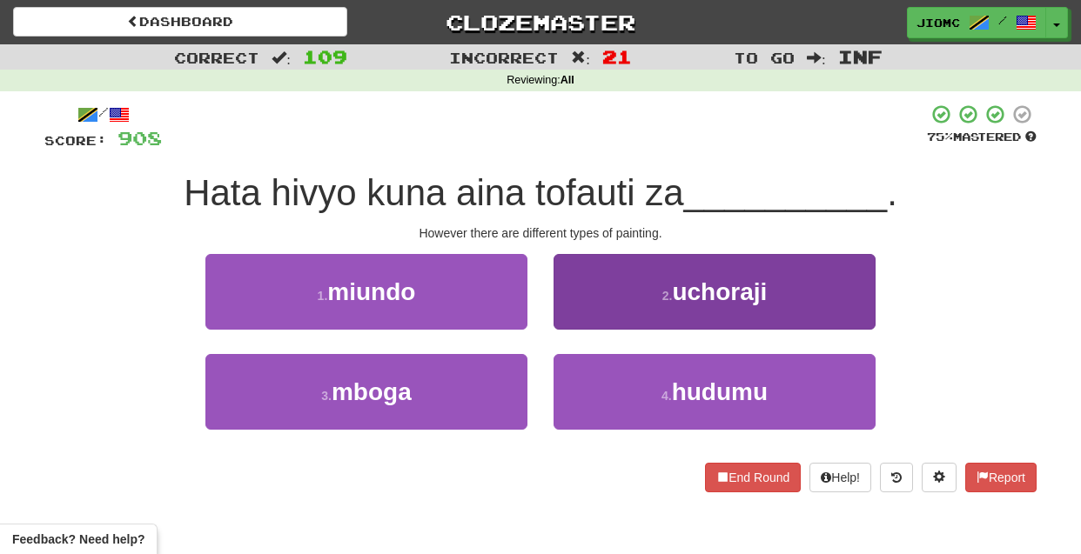
click at [581, 312] on button "2 . uchoraji" at bounding box center [715, 292] width 322 height 76
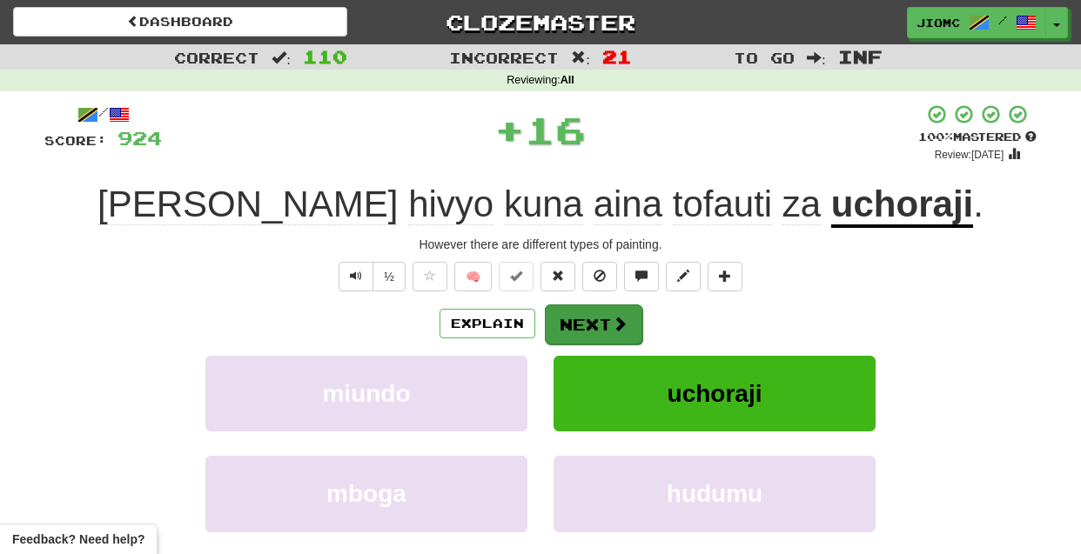
click at [581, 314] on button "Next" at bounding box center [593, 325] width 97 height 40
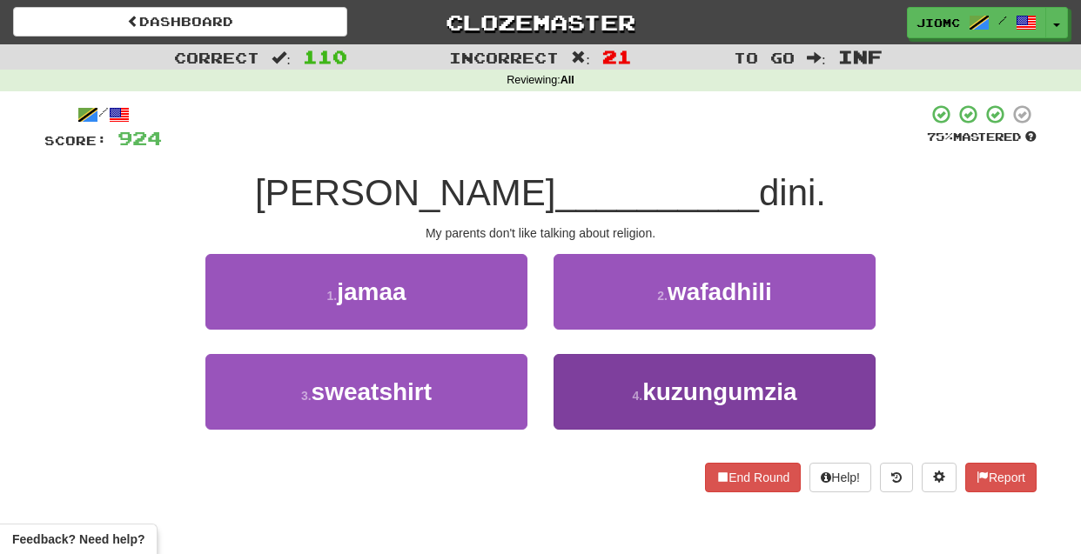
click at [584, 386] on button "4 . kuzungumzia" at bounding box center [715, 392] width 322 height 76
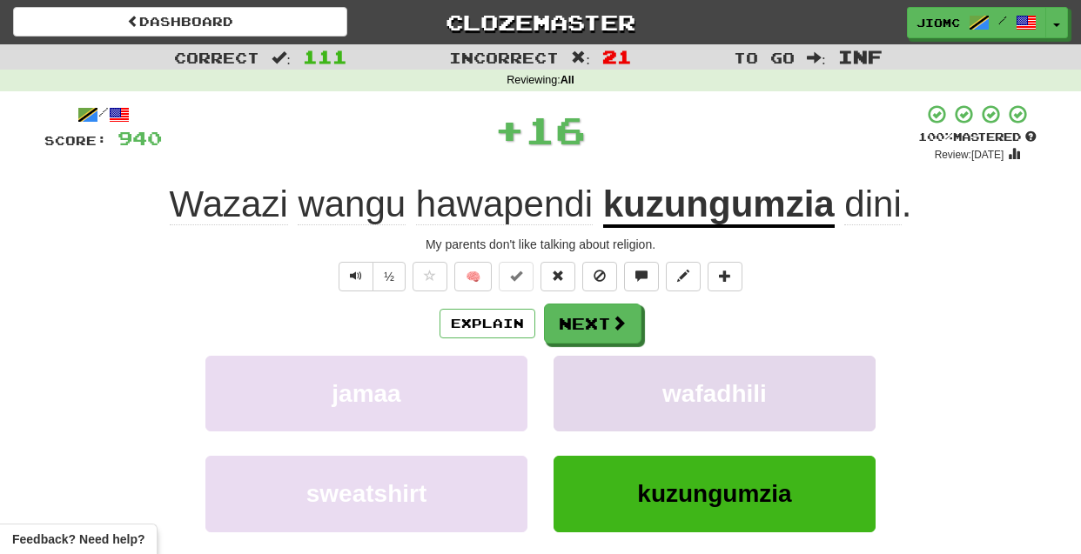
click at [588, 386] on button "wafadhili" at bounding box center [715, 394] width 322 height 76
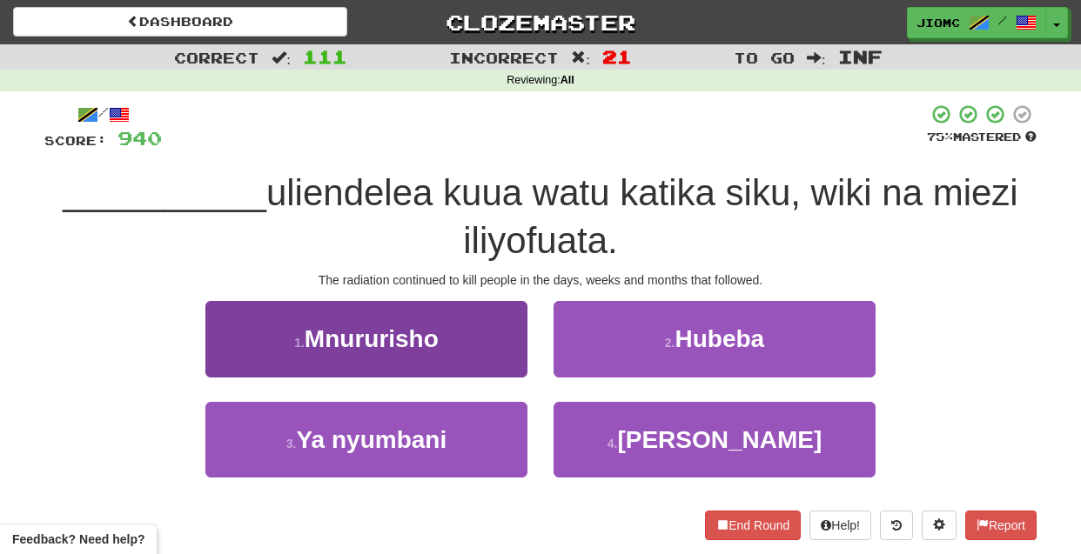
click at [463, 360] on button "1 . Mnururisho" at bounding box center [366, 339] width 322 height 76
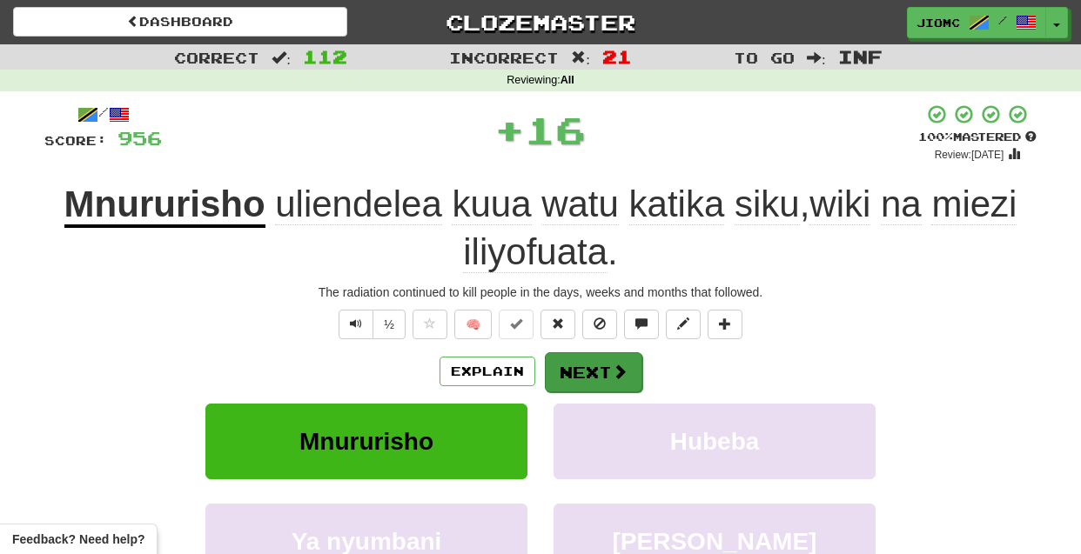
click at [574, 366] on button "Next" at bounding box center [593, 373] width 97 height 40
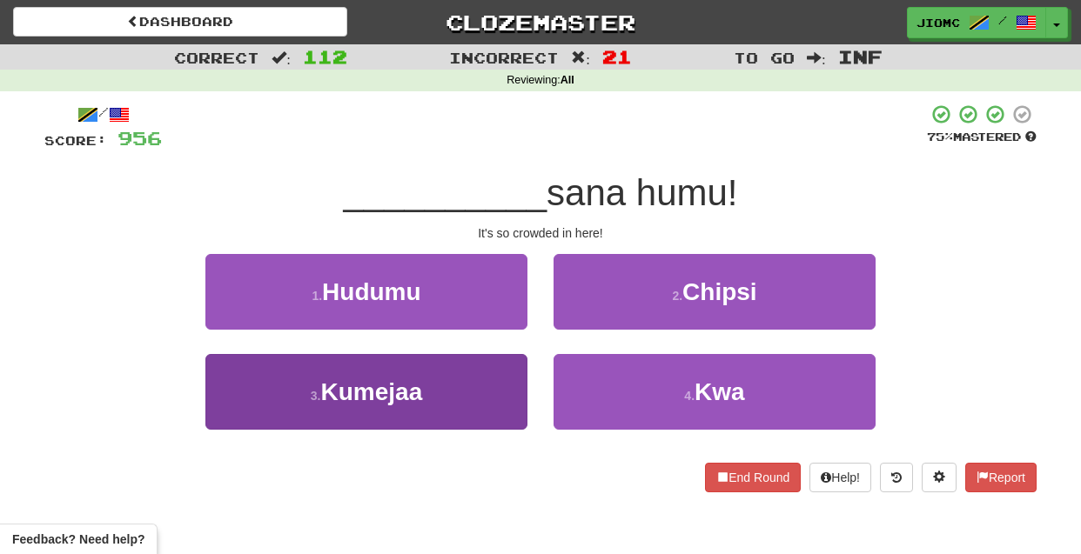
click at [471, 393] on button "3 . Kumejaa" at bounding box center [366, 392] width 322 height 76
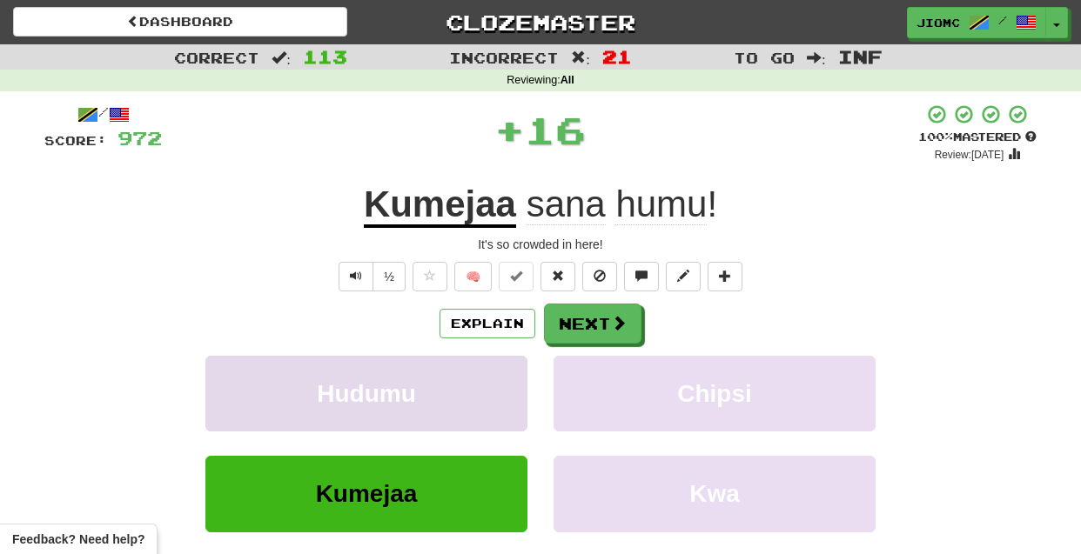
click at [491, 392] on button "Hudumu" at bounding box center [366, 394] width 322 height 76
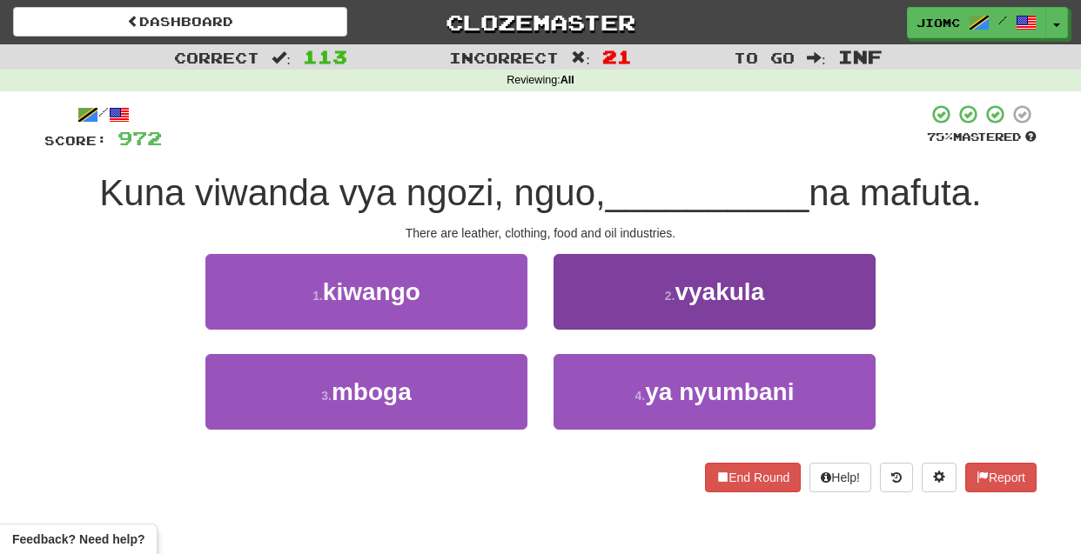
click at [601, 312] on button "2 . vyakula" at bounding box center [715, 292] width 322 height 76
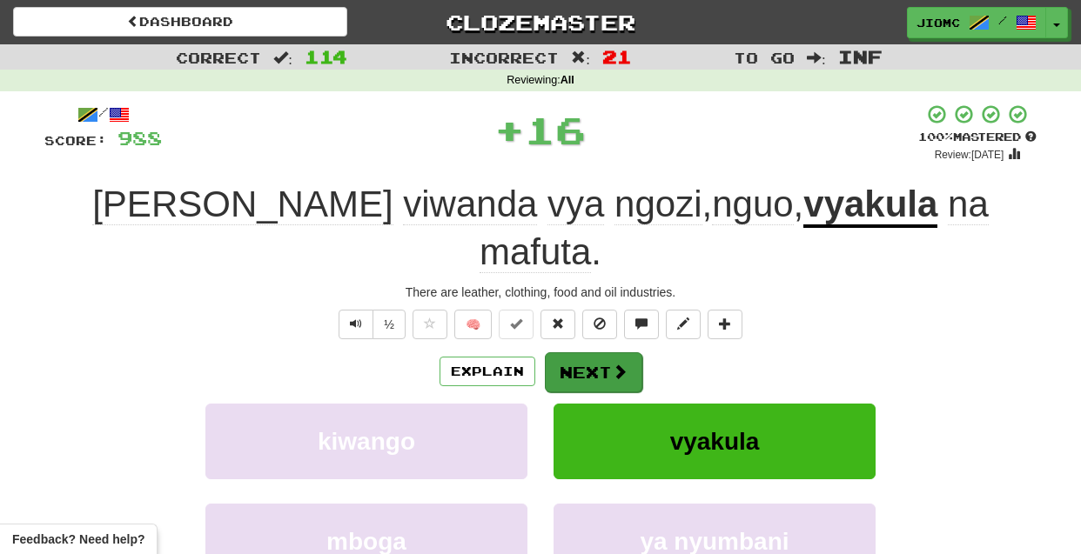
click at [603, 353] on button "Next" at bounding box center [593, 373] width 97 height 40
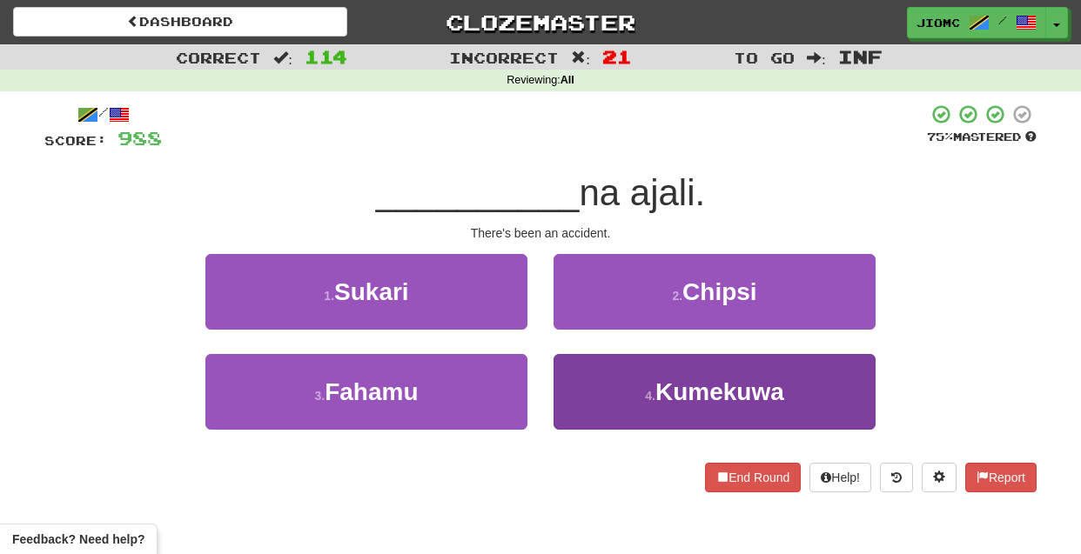
click at [591, 384] on button "4 . Kumekuwa" at bounding box center [715, 392] width 322 height 76
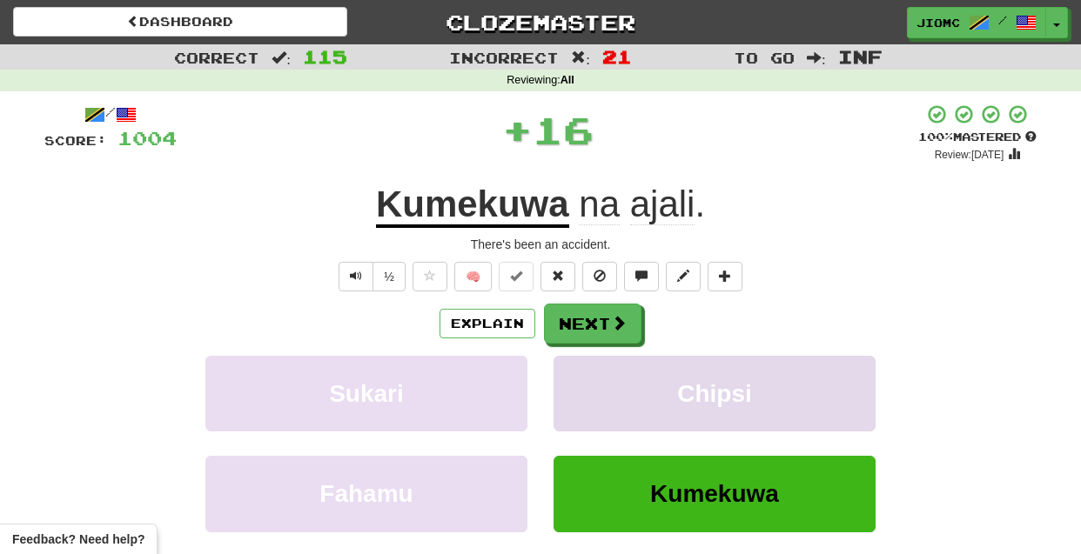
click at [588, 380] on button "Chipsi" at bounding box center [715, 394] width 322 height 76
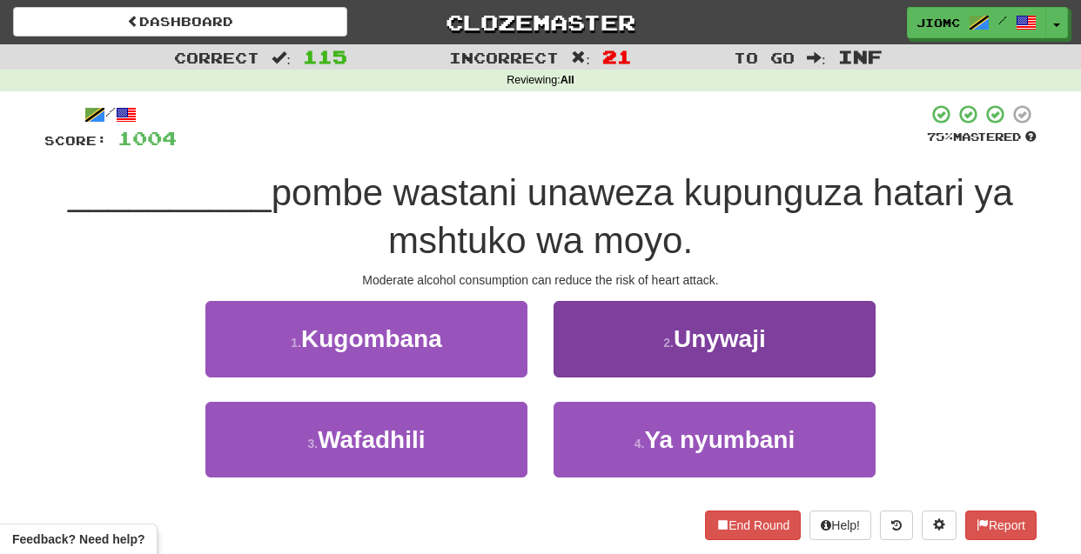
click at [583, 359] on button "2 . Unywaji" at bounding box center [715, 339] width 322 height 76
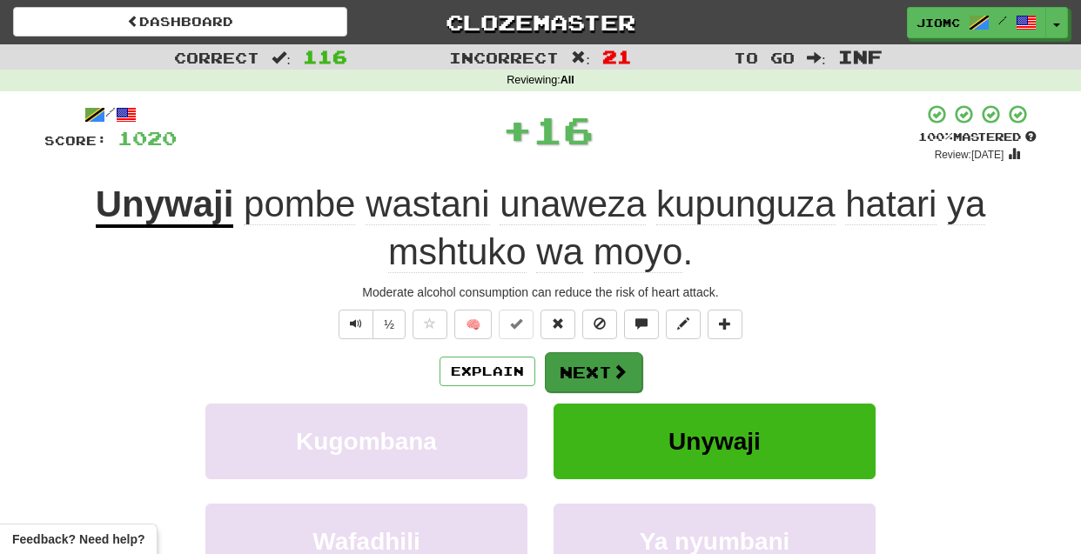
click at [582, 360] on button "Next" at bounding box center [593, 373] width 97 height 40
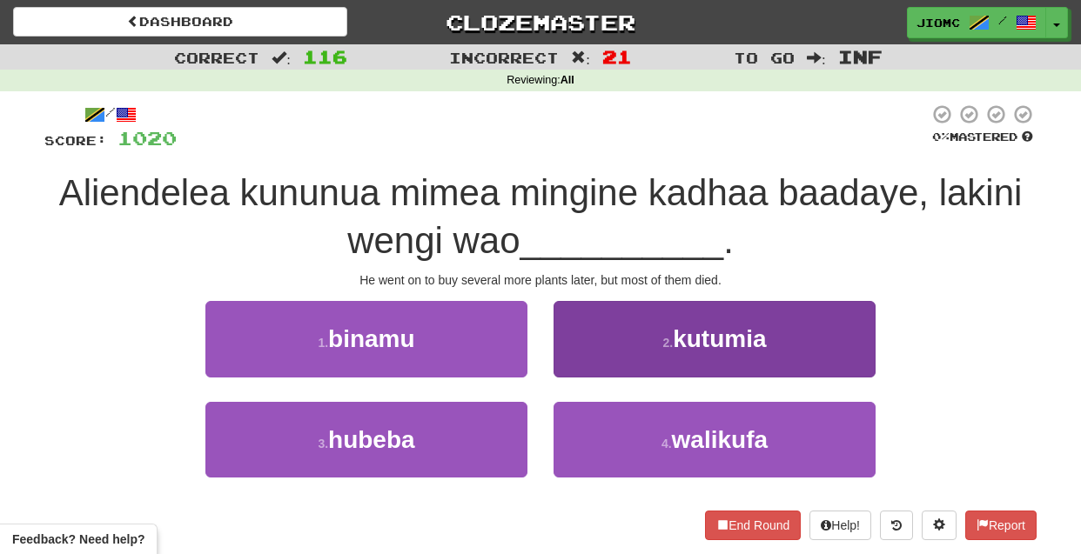
click at [587, 366] on button "2 . kutumia" at bounding box center [715, 339] width 322 height 76
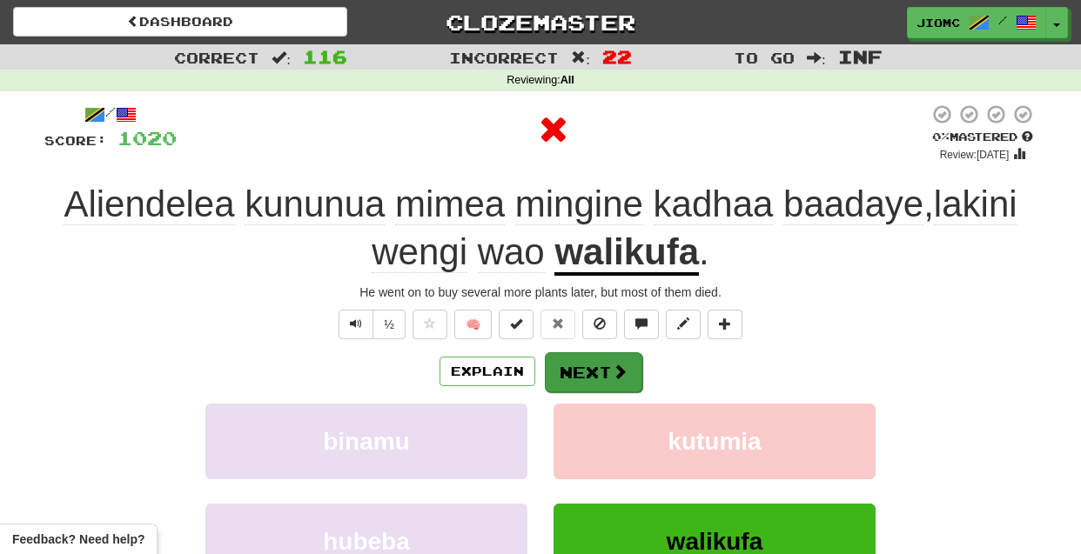
click at [589, 368] on button "Next" at bounding box center [593, 373] width 97 height 40
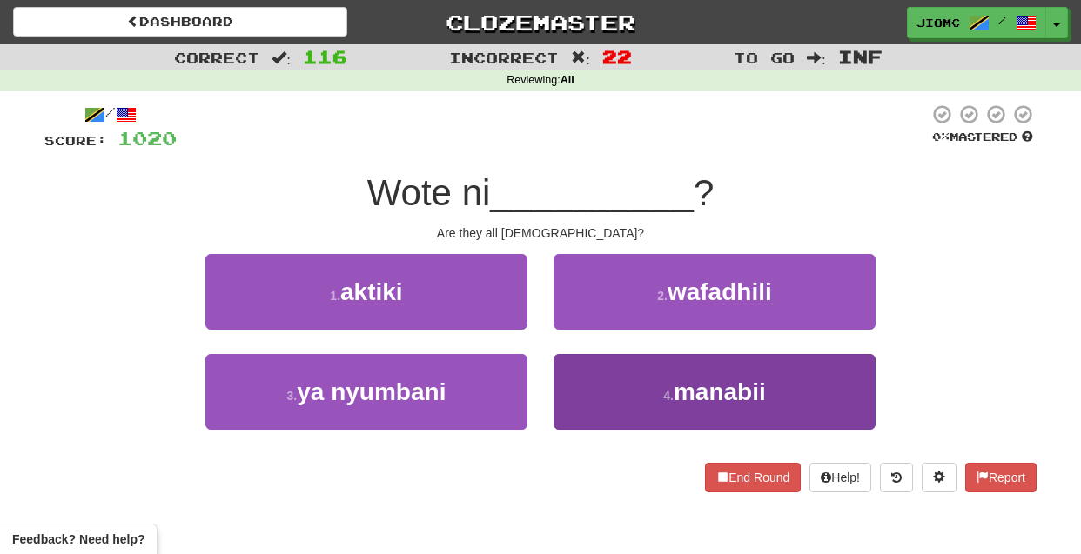
click at [604, 387] on button "4 . manabii" at bounding box center [715, 392] width 322 height 76
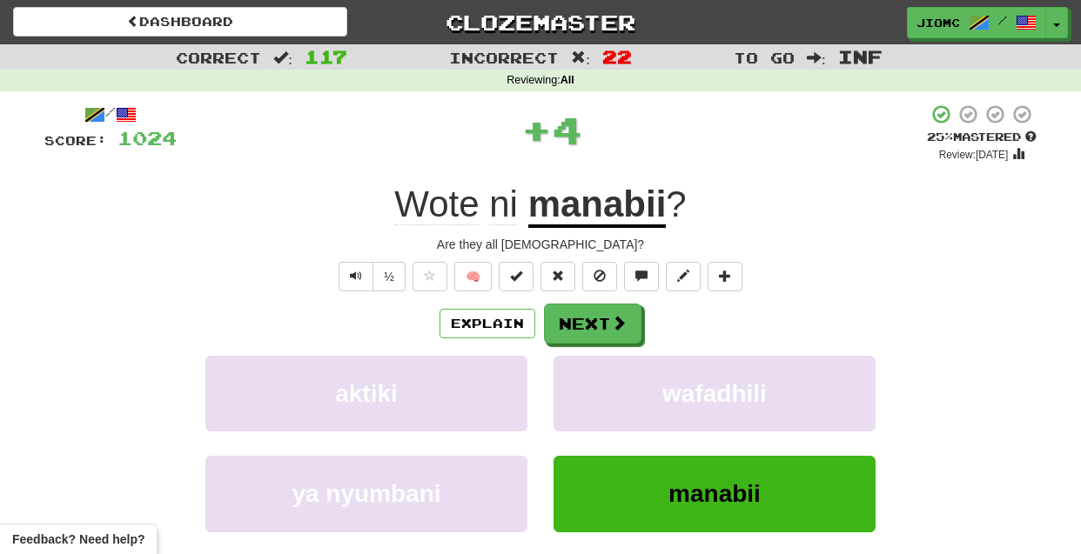
click at [604, 387] on button "wafadhili" at bounding box center [715, 394] width 322 height 76
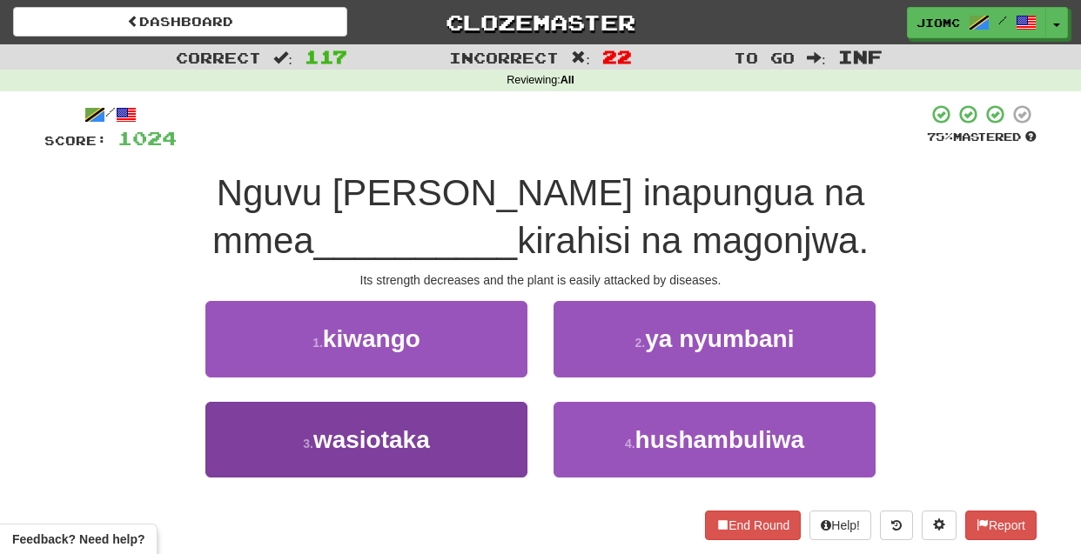
click at [512, 437] on button "3 . wasiotaka" at bounding box center [366, 440] width 322 height 76
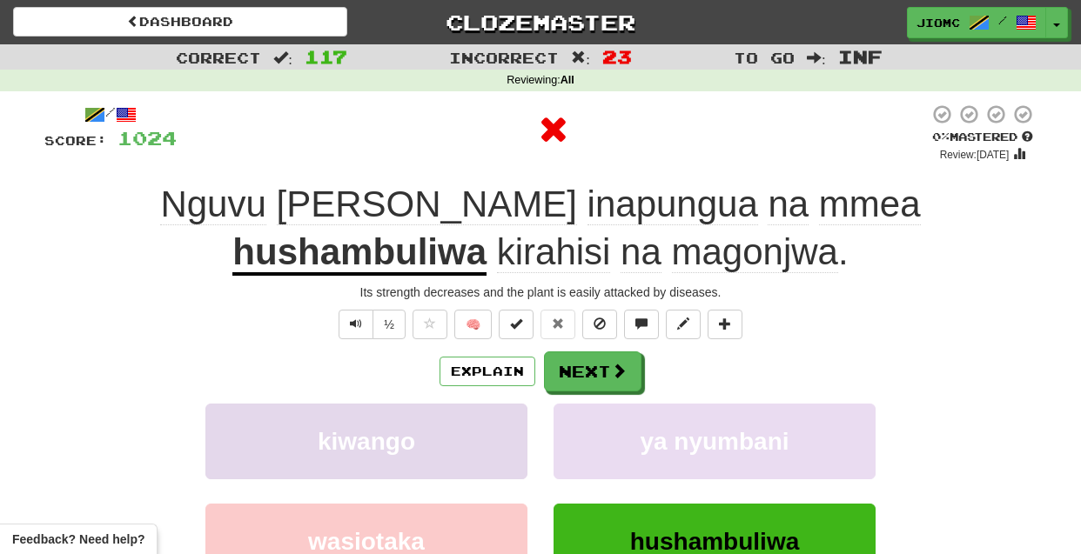
click at [510, 434] on button "kiwango" at bounding box center [366, 442] width 322 height 76
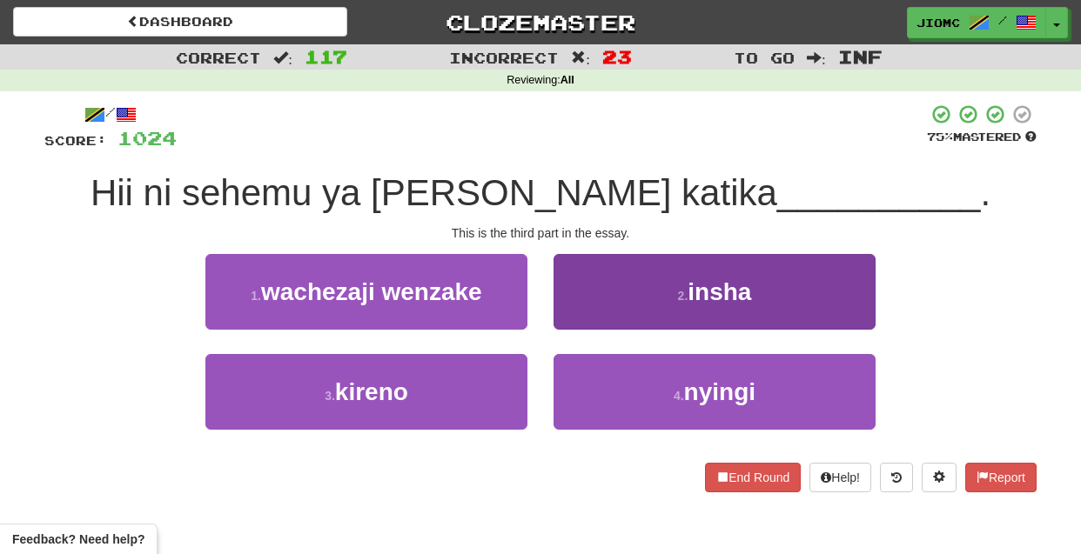
click at [596, 310] on button "2 . insha" at bounding box center [715, 292] width 322 height 76
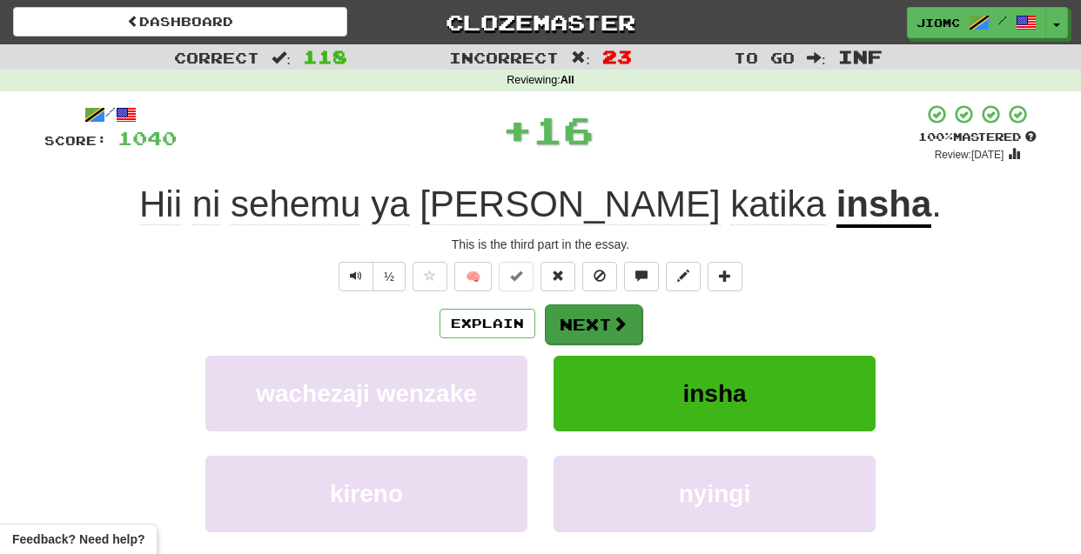
click at [596, 312] on button "Next" at bounding box center [593, 325] width 97 height 40
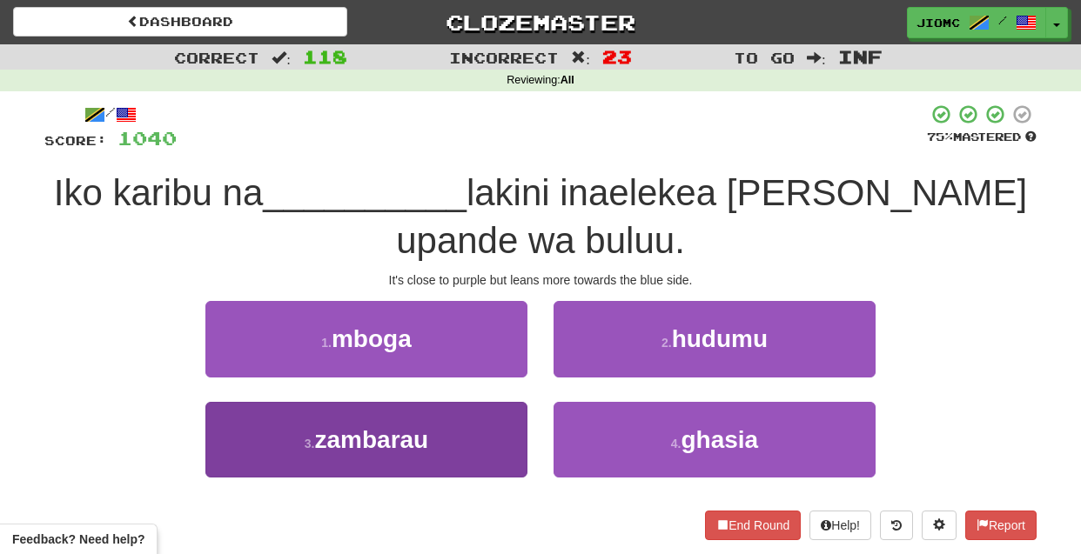
click at [510, 421] on button "3 . zambarau" at bounding box center [366, 440] width 322 height 76
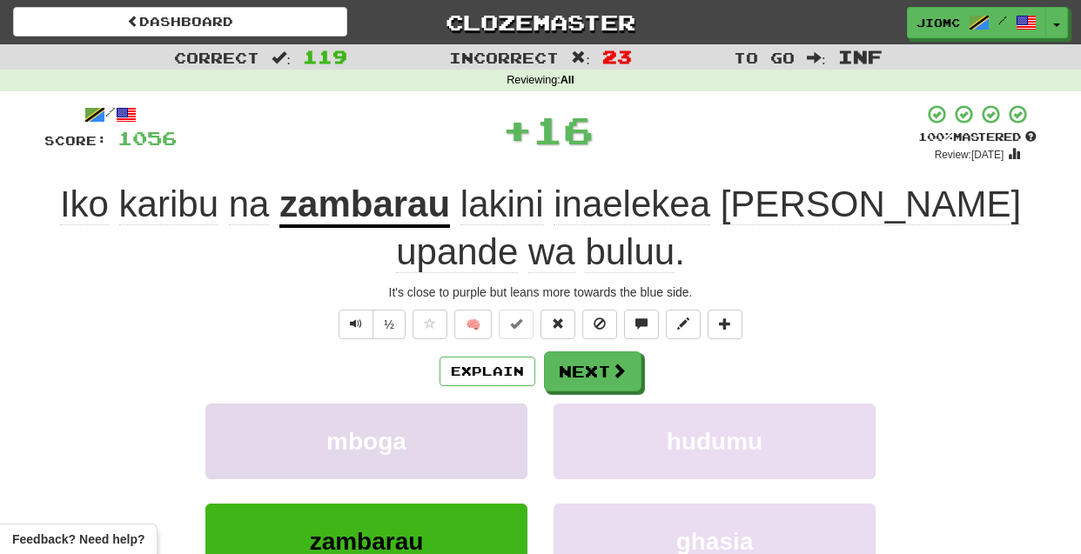
click at [509, 421] on button "mboga" at bounding box center [366, 442] width 322 height 76
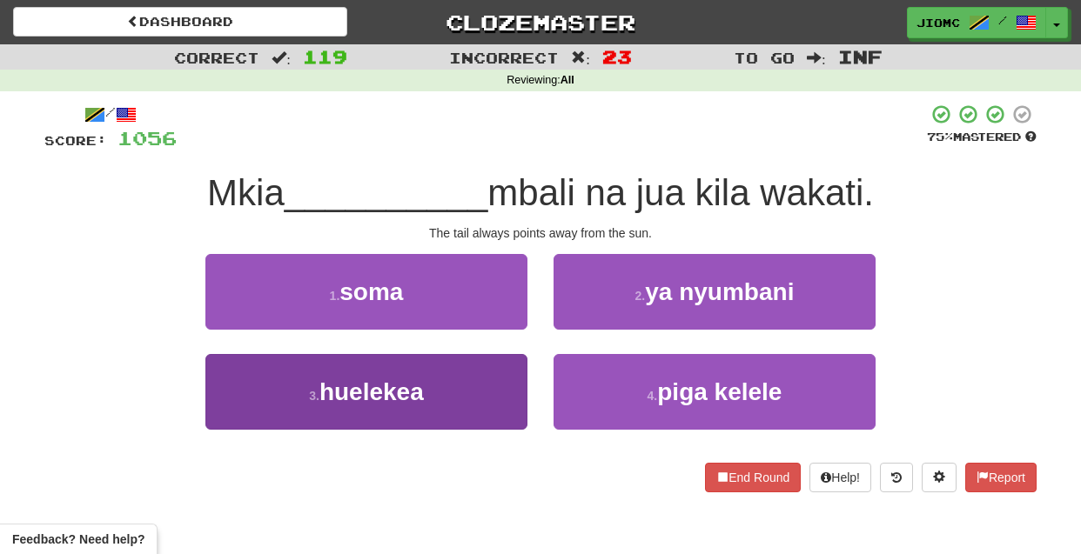
click at [493, 388] on button "3 . huelekea" at bounding box center [366, 392] width 322 height 76
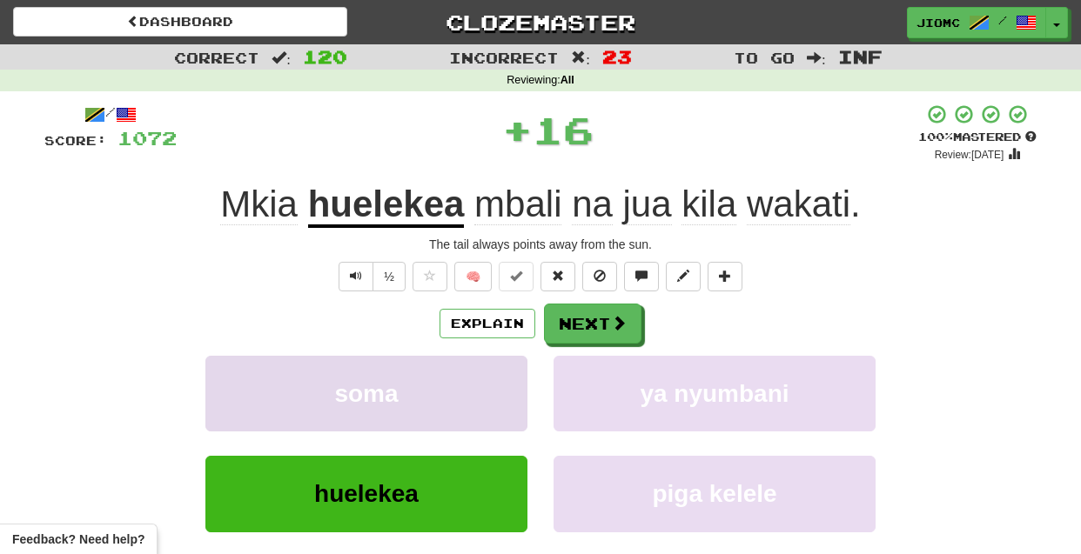
click at [493, 387] on button "soma" at bounding box center [366, 394] width 322 height 76
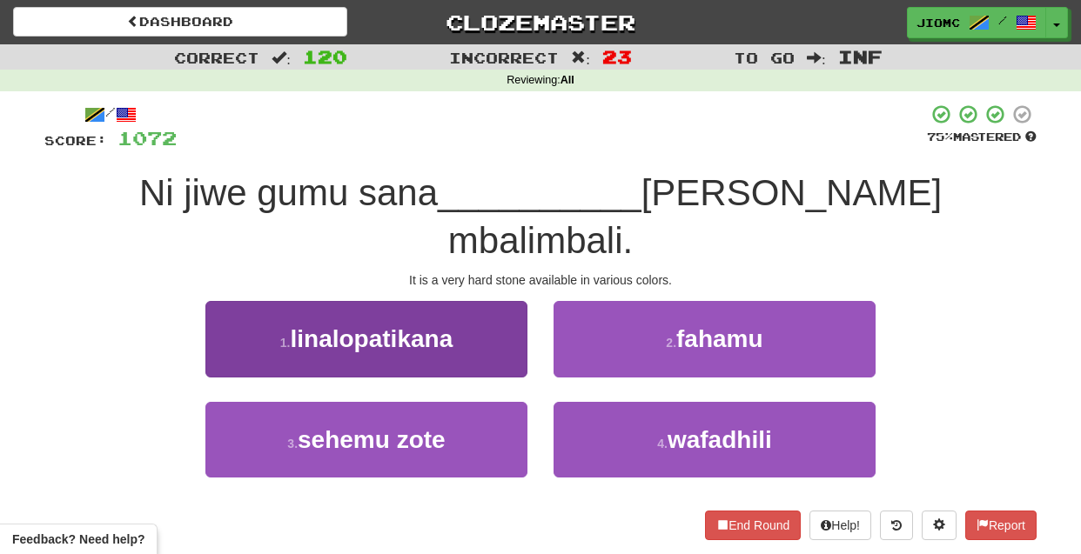
click at [500, 302] on button "1 . linalopatikana" at bounding box center [366, 339] width 322 height 76
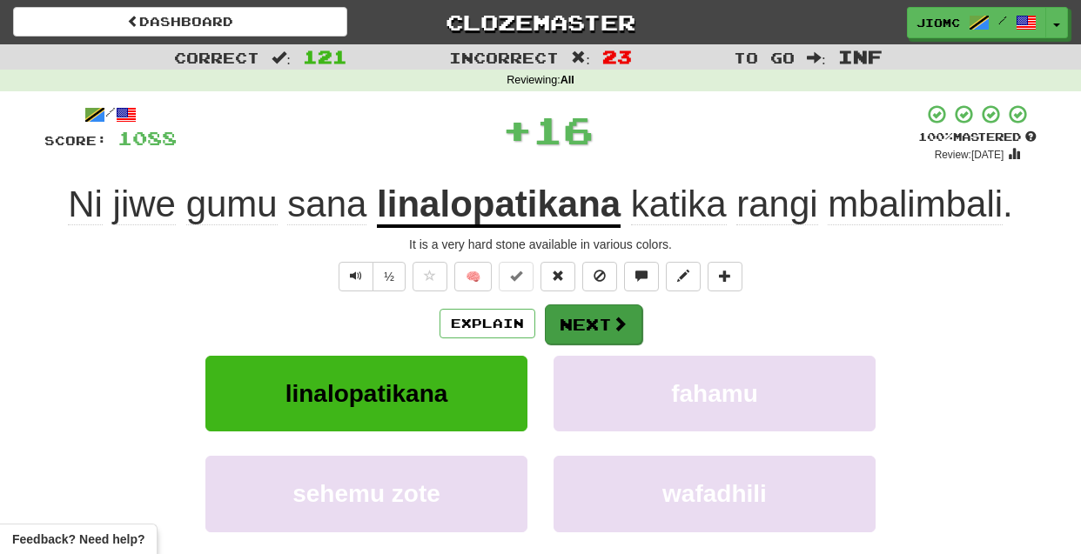
click at [579, 315] on button "Next" at bounding box center [593, 325] width 97 height 40
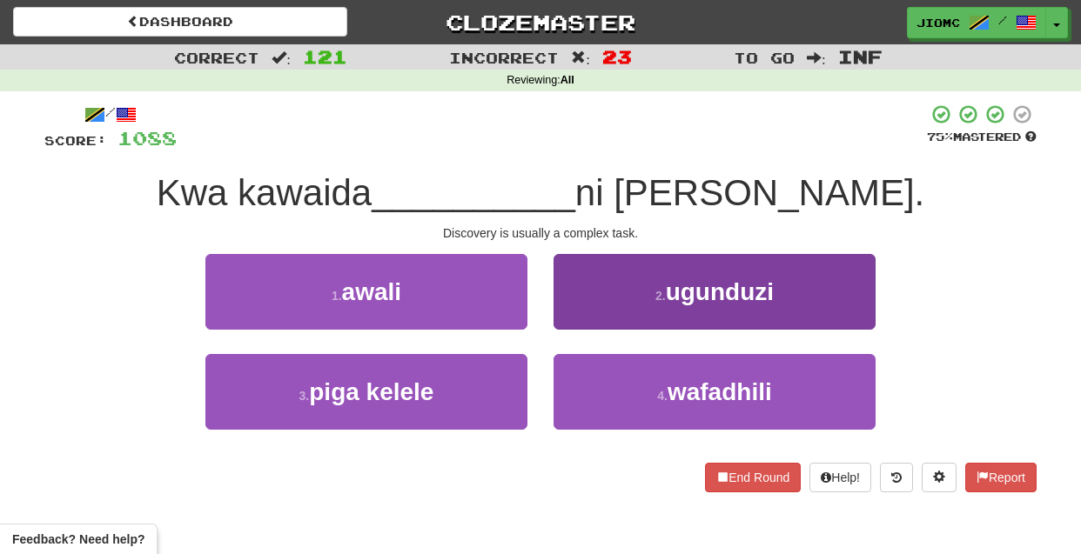
click at [581, 307] on button "2 . ugunduzi" at bounding box center [715, 292] width 322 height 76
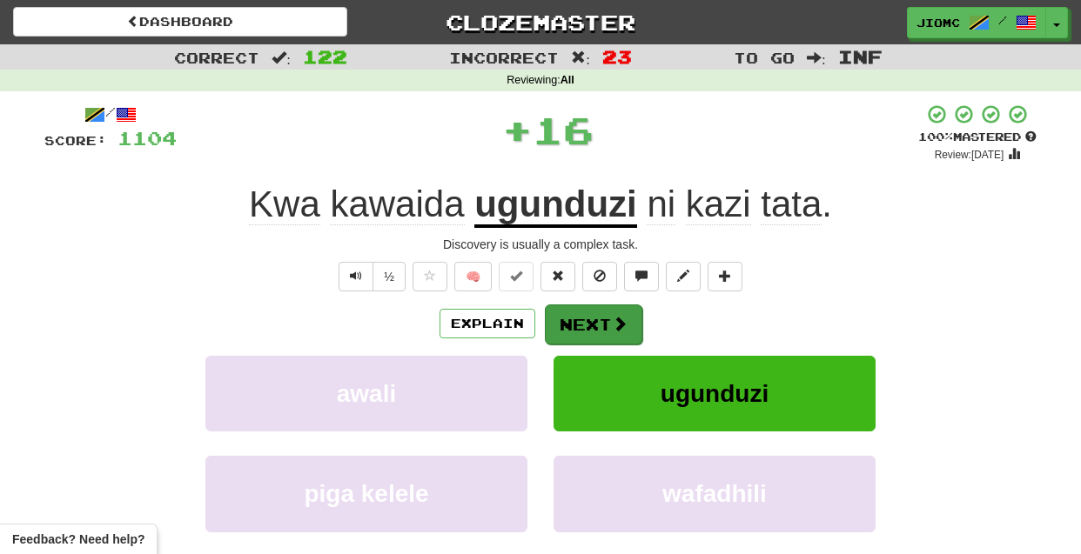
click at [581, 309] on button "Next" at bounding box center [593, 325] width 97 height 40
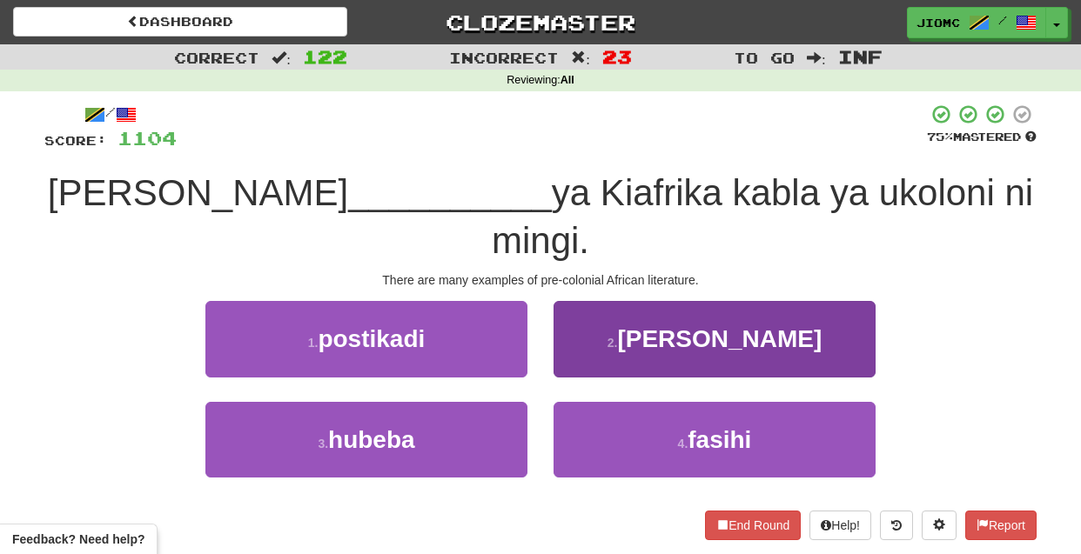
click at [572, 402] on button "4 . fasihi" at bounding box center [715, 440] width 322 height 76
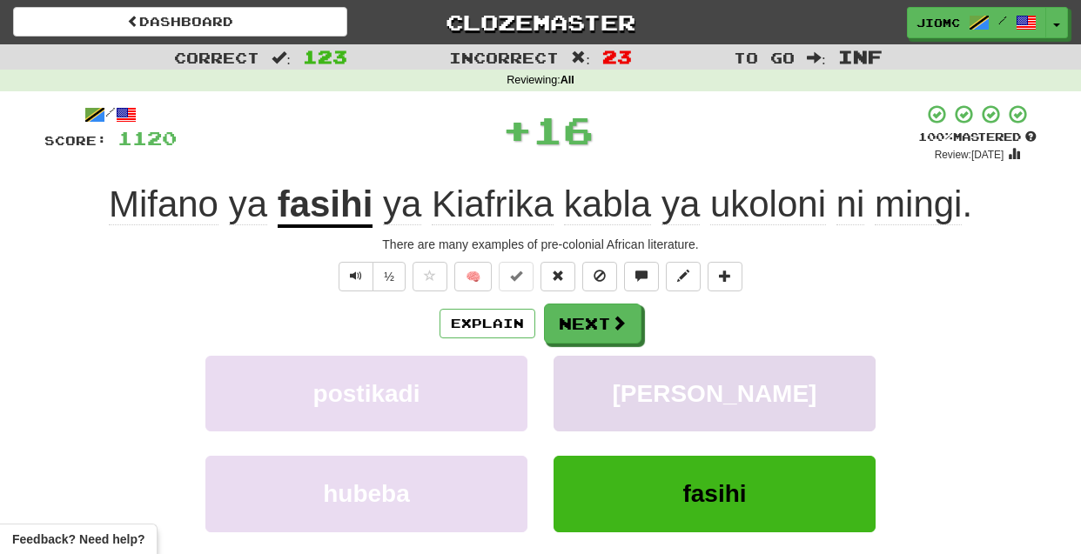
click at [573, 376] on button "aloi" at bounding box center [715, 394] width 322 height 76
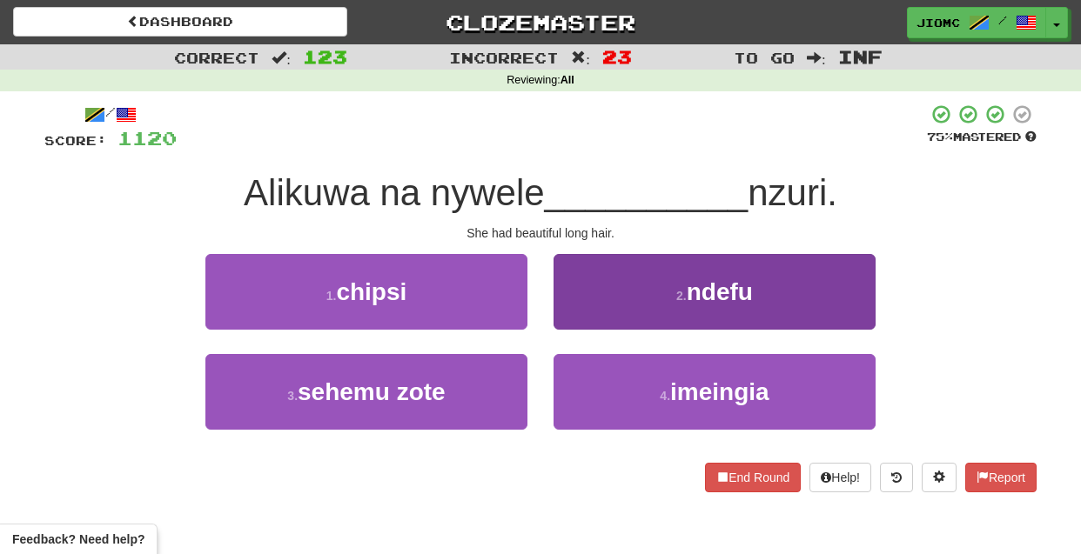
click at [585, 319] on button "2 . ndefu" at bounding box center [715, 292] width 322 height 76
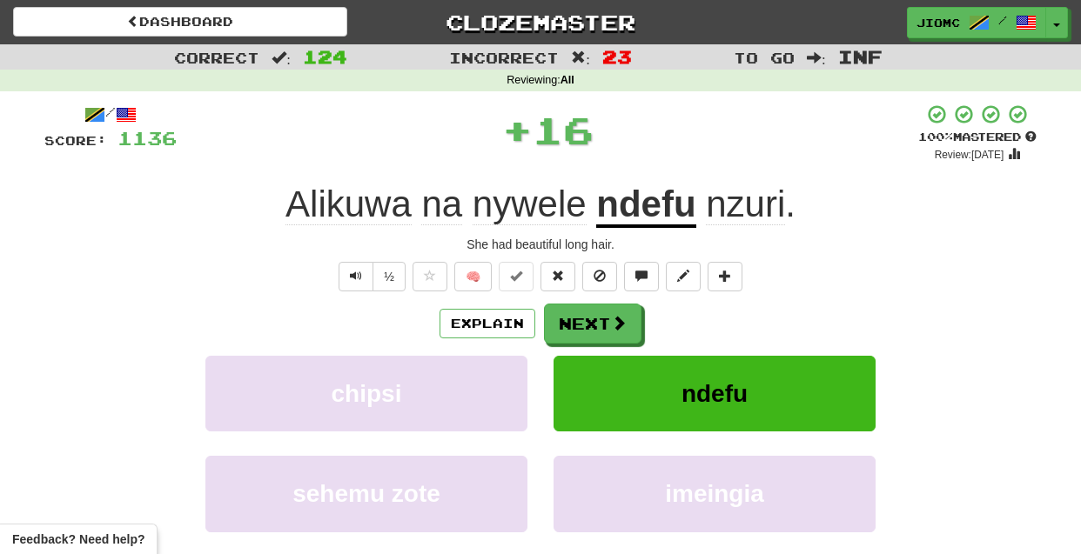
click at [585, 320] on button "Next" at bounding box center [592, 324] width 97 height 40
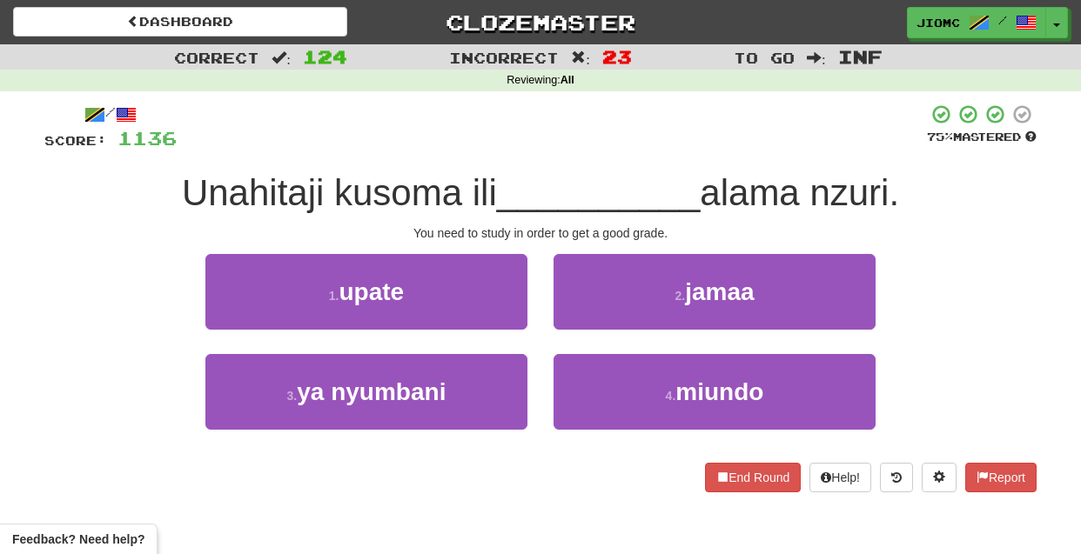
click at [500, 299] on button "1 . upate" at bounding box center [366, 292] width 322 height 76
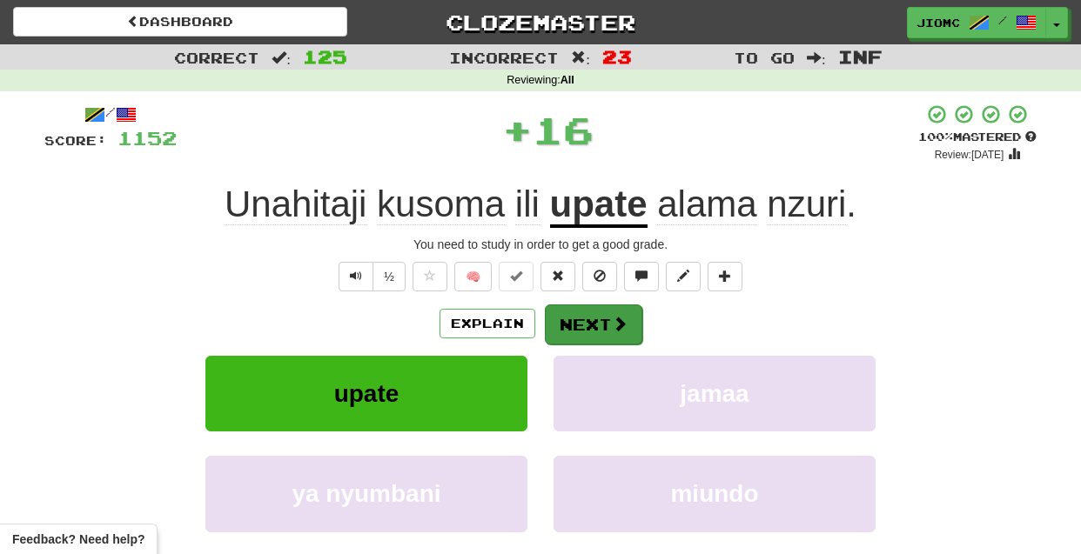
click at [597, 326] on button "Next" at bounding box center [593, 325] width 97 height 40
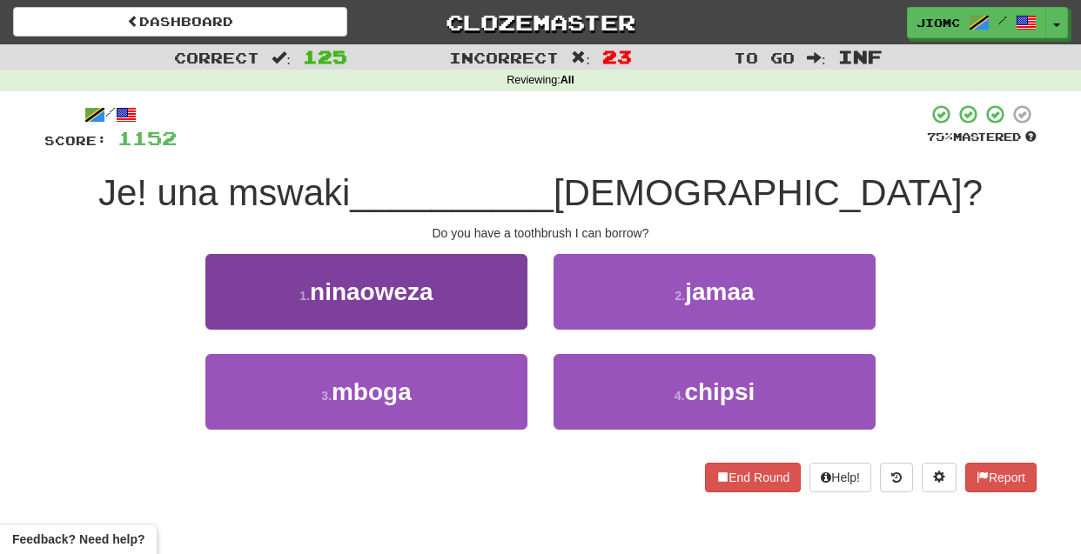
click at [494, 313] on button "1 . ninaoweza" at bounding box center [366, 292] width 322 height 76
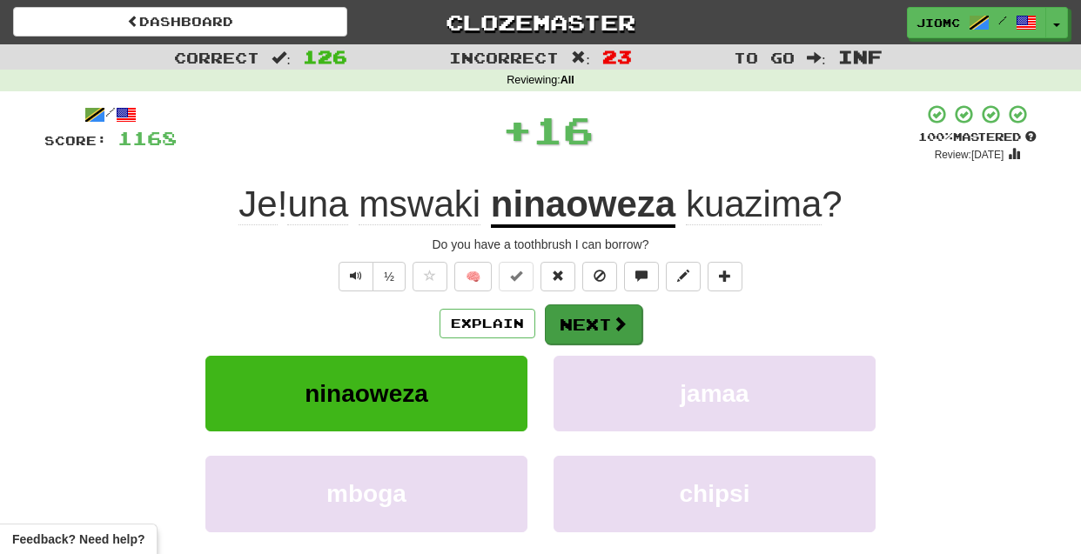
click at [579, 321] on button "Next" at bounding box center [593, 325] width 97 height 40
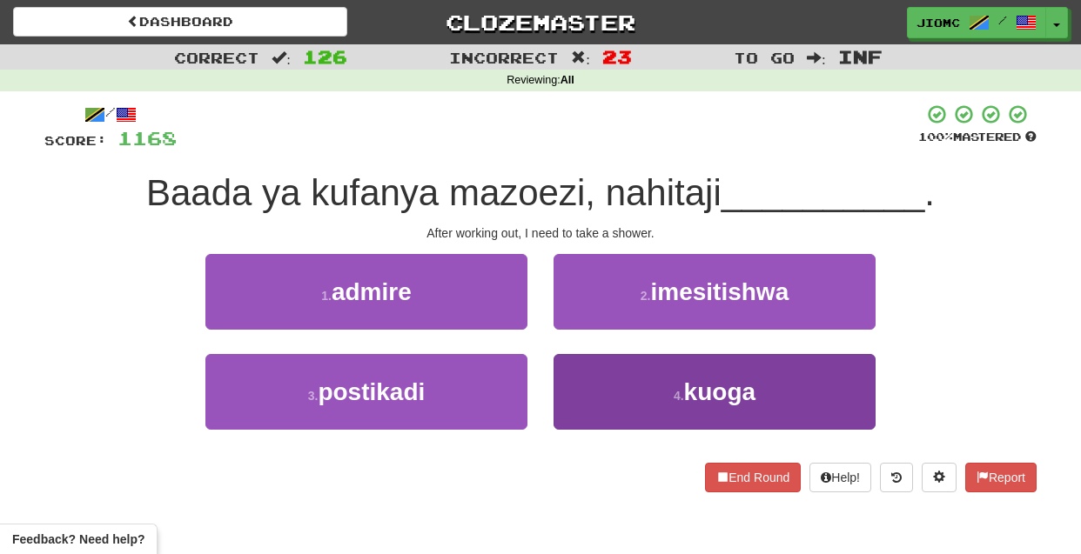
click at [580, 367] on button "4 . kuoga" at bounding box center [715, 392] width 322 height 76
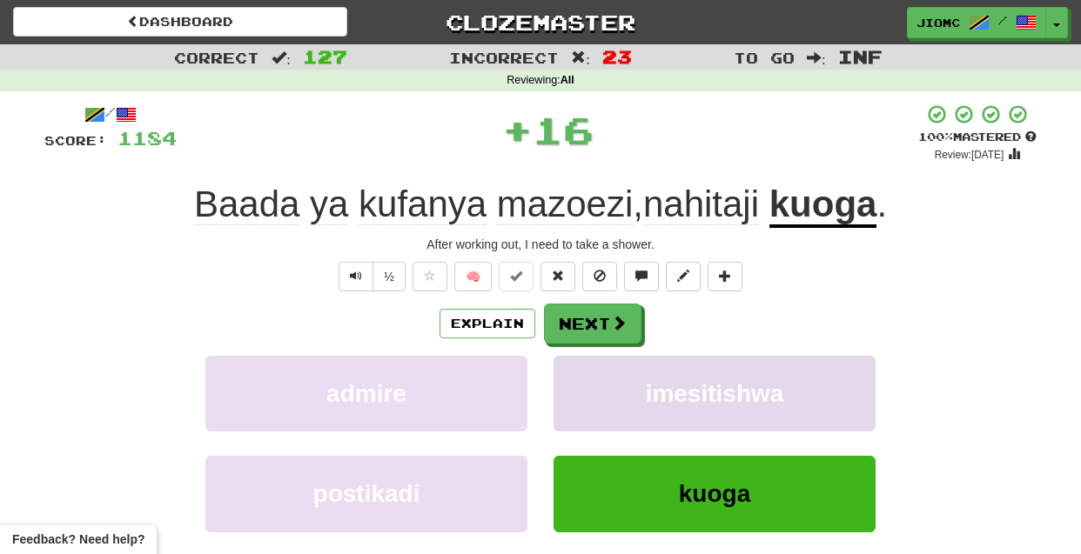
click at [580, 368] on button "imesitishwa" at bounding box center [715, 394] width 322 height 76
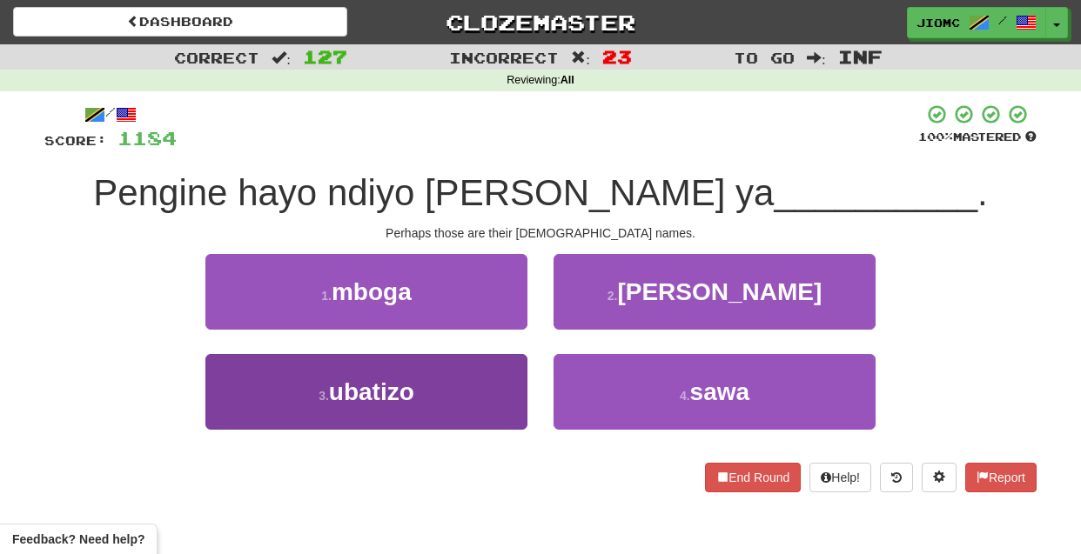
click at [480, 395] on button "3 . ubatizo" at bounding box center [366, 392] width 322 height 76
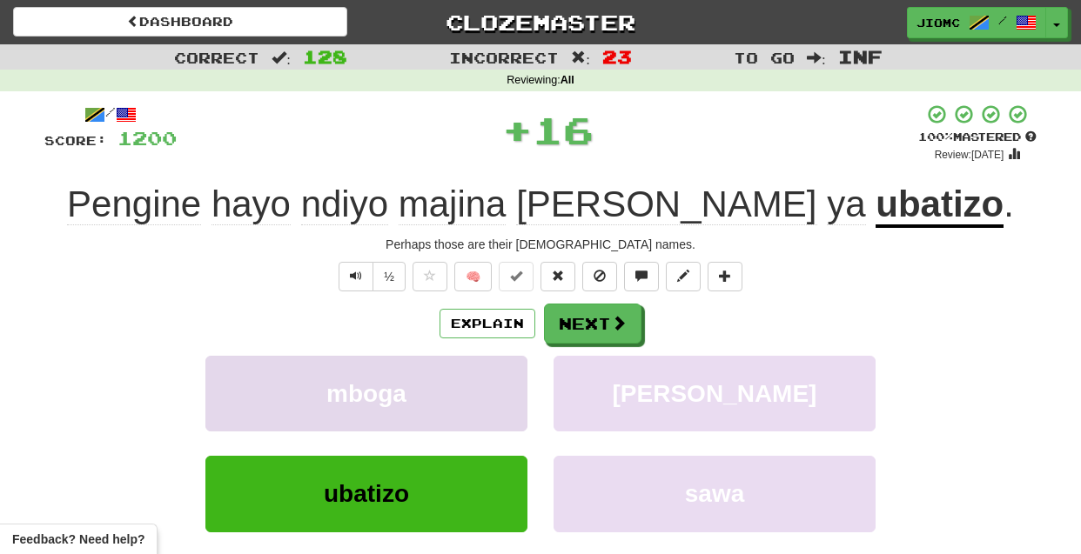
click at [481, 386] on button "mboga" at bounding box center [366, 394] width 322 height 76
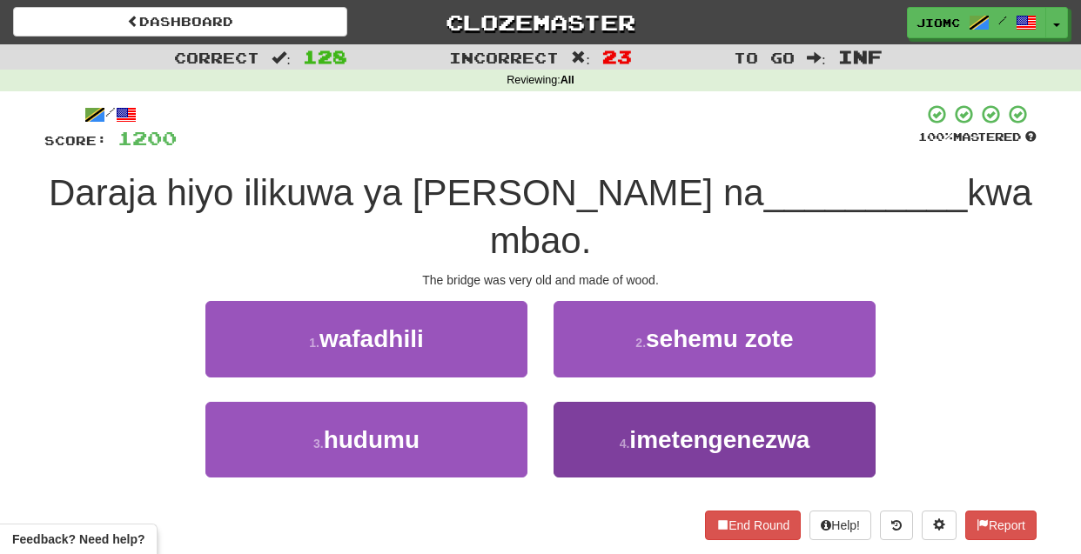
click at [602, 424] on button "4 . imetengenezwa" at bounding box center [715, 440] width 322 height 76
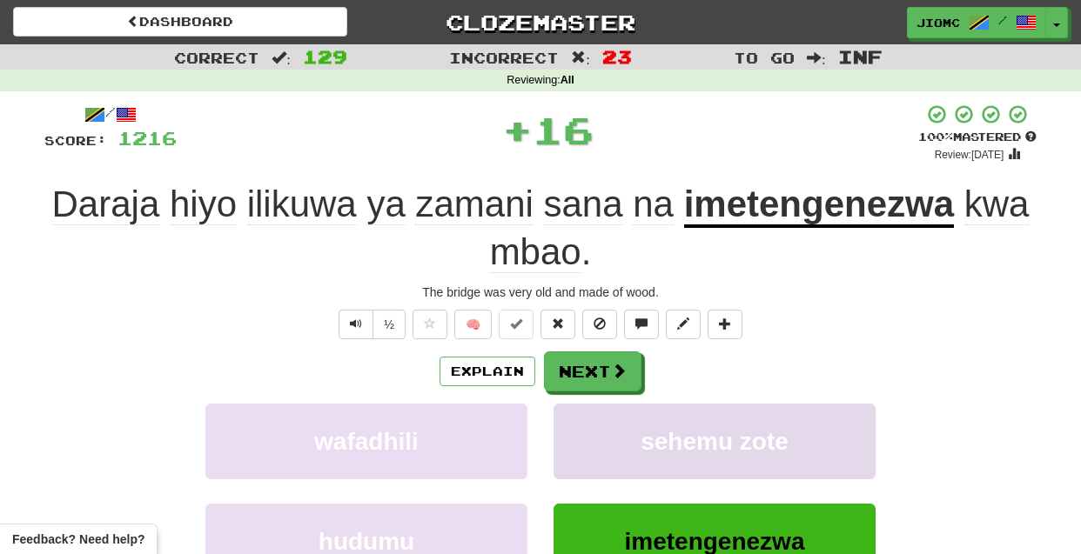
click at [602, 421] on button "sehemu zote" at bounding box center [715, 442] width 322 height 76
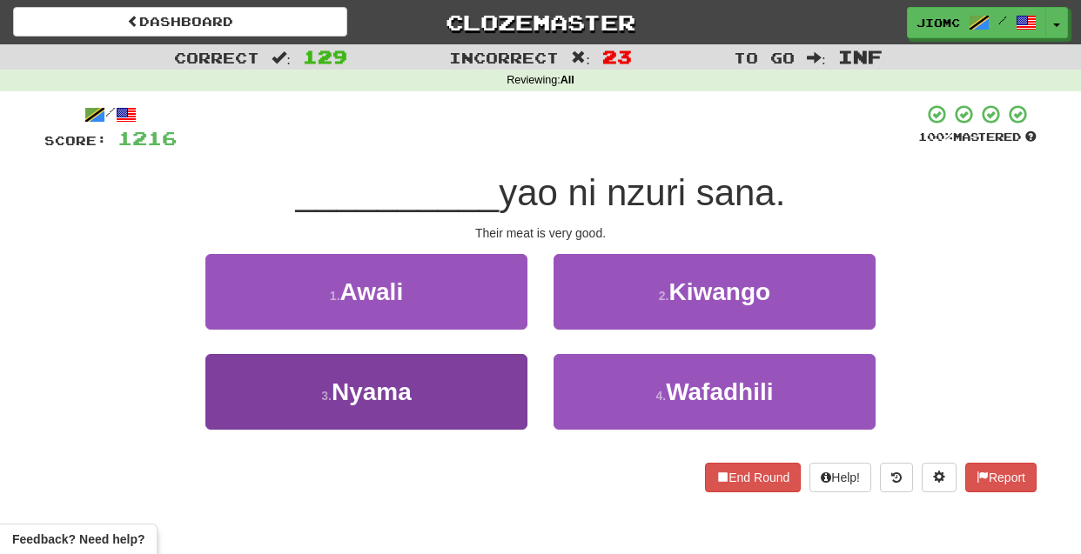
click at [490, 384] on button "3 . Nyama" at bounding box center [366, 392] width 322 height 76
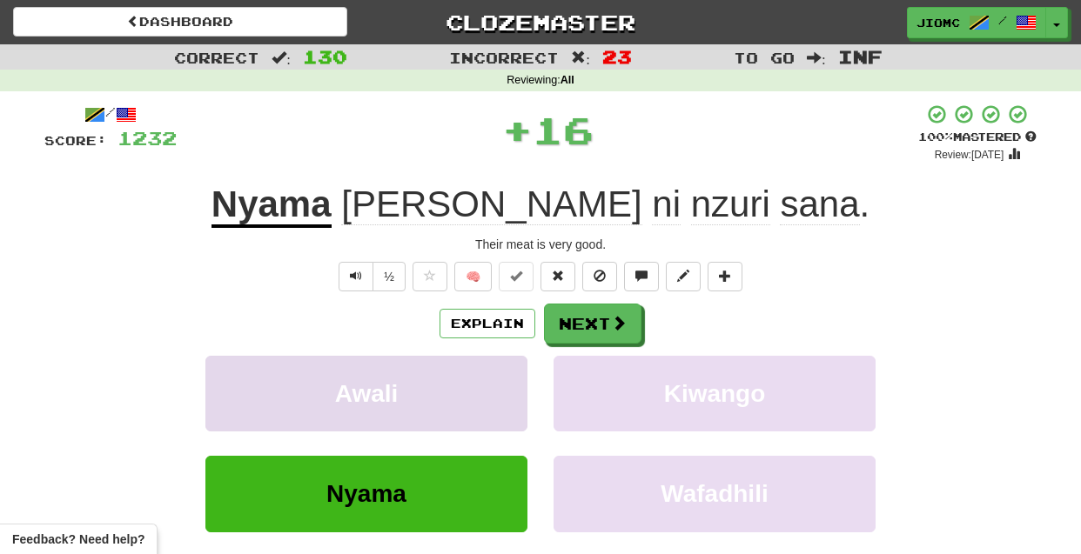
click at [489, 381] on button "Awali" at bounding box center [366, 394] width 322 height 76
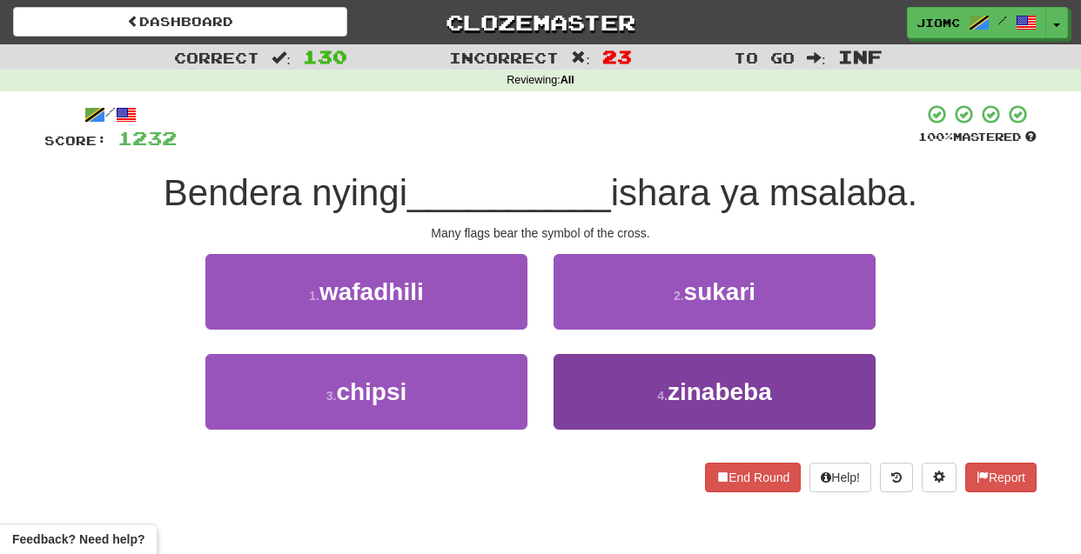
click at [591, 386] on button "4 . zinabeba" at bounding box center [715, 392] width 322 height 76
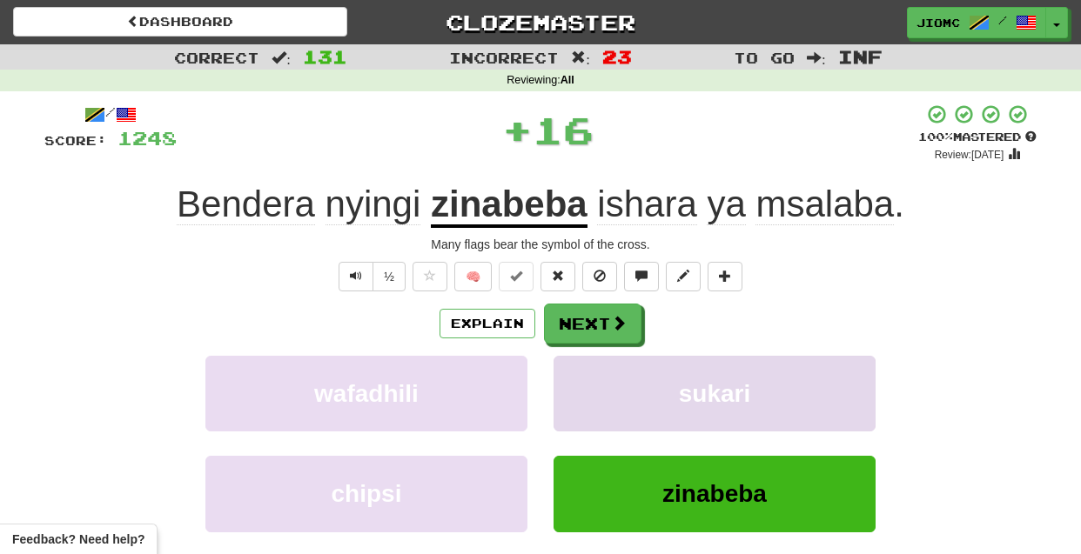
click at [589, 384] on button "sukari" at bounding box center [715, 394] width 322 height 76
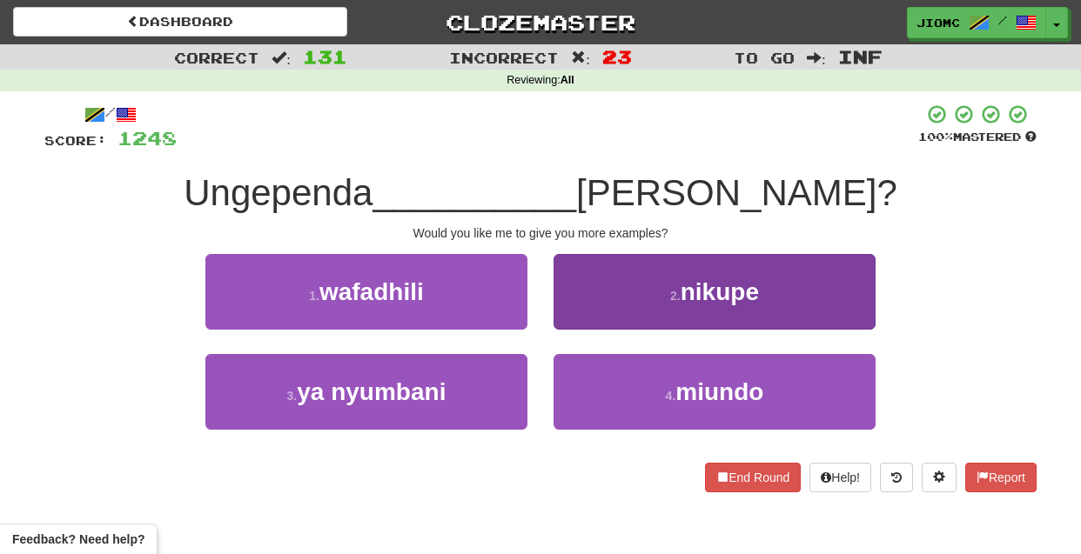
click at [583, 312] on button "2 . nikupe" at bounding box center [715, 292] width 322 height 76
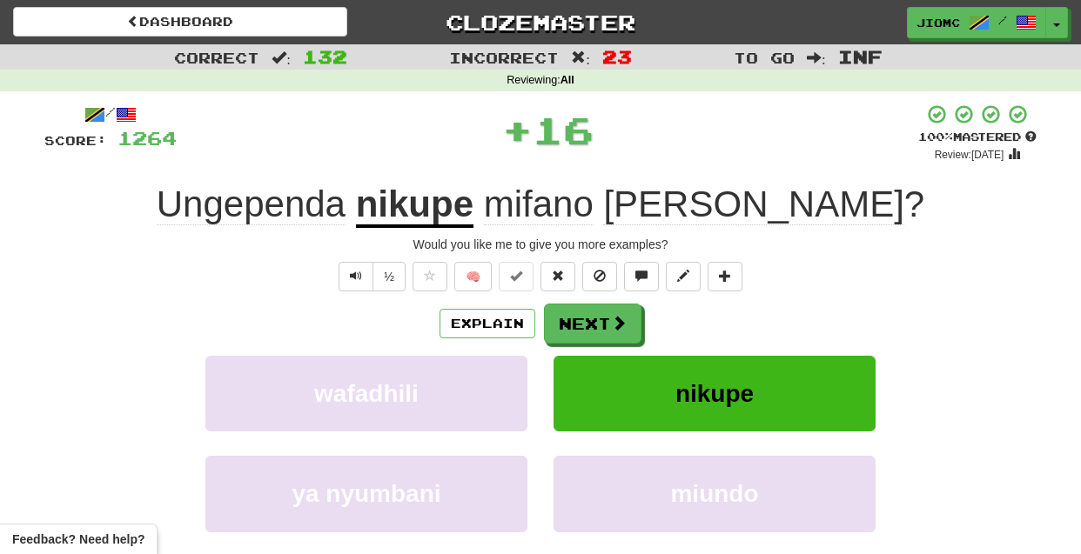
click at [582, 312] on button "Next" at bounding box center [592, 324] width 97 height 40
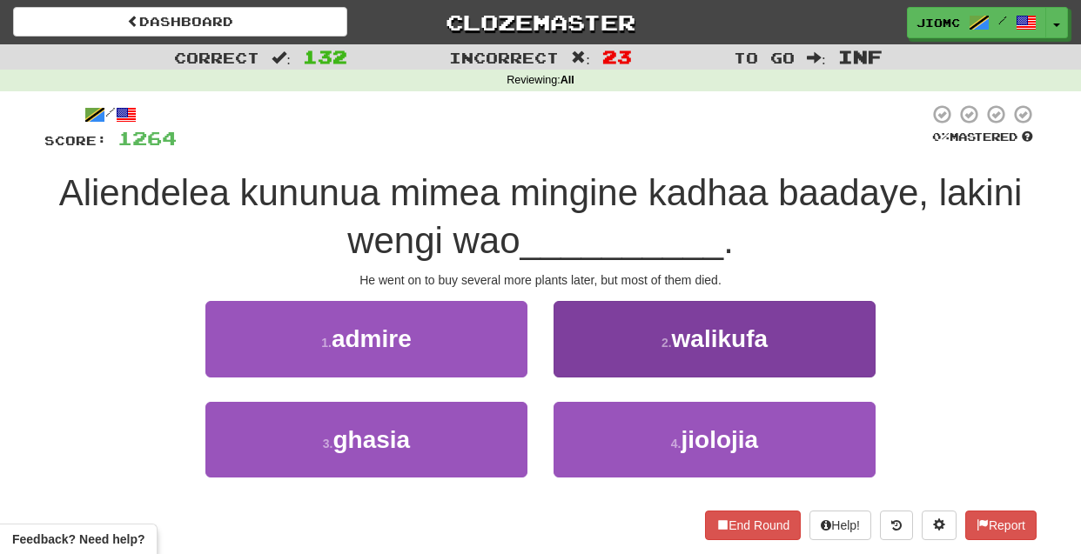
click at [586, 359] on button "2 . walikufa" at bounding box center [715, 339] width 322 height 76
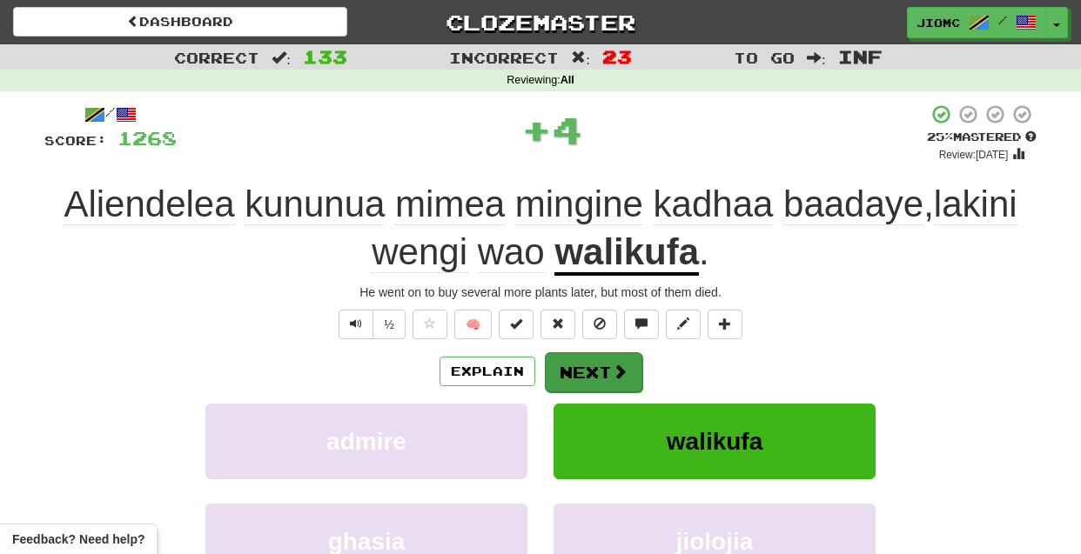
click at [586, 361] on button "Next" at bounding box center [593, 373] width 97 height 40
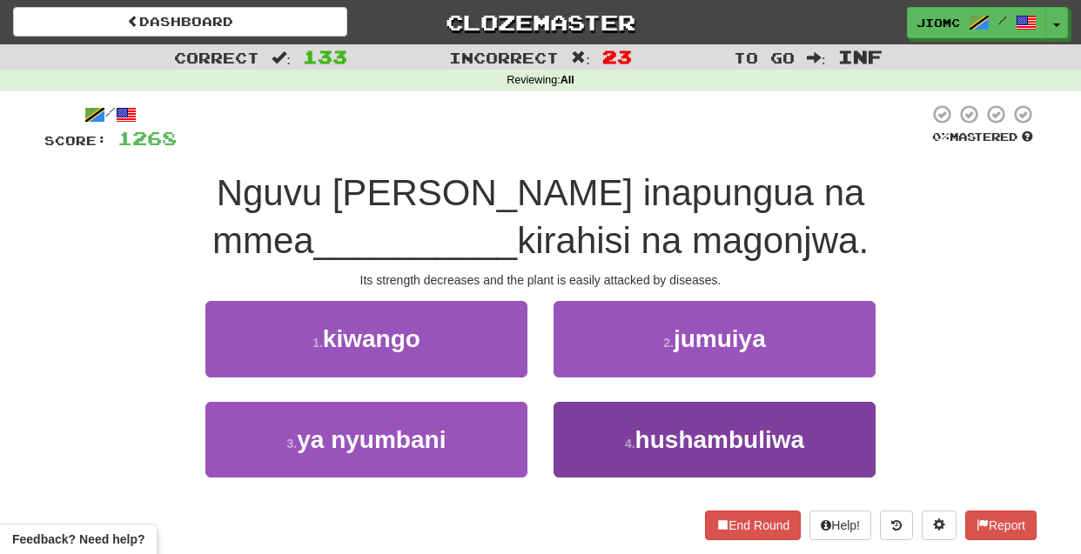
click at [600, 426] on button "4 . hushambuliwa" at bounding box center [715, 440] width 322 height 76
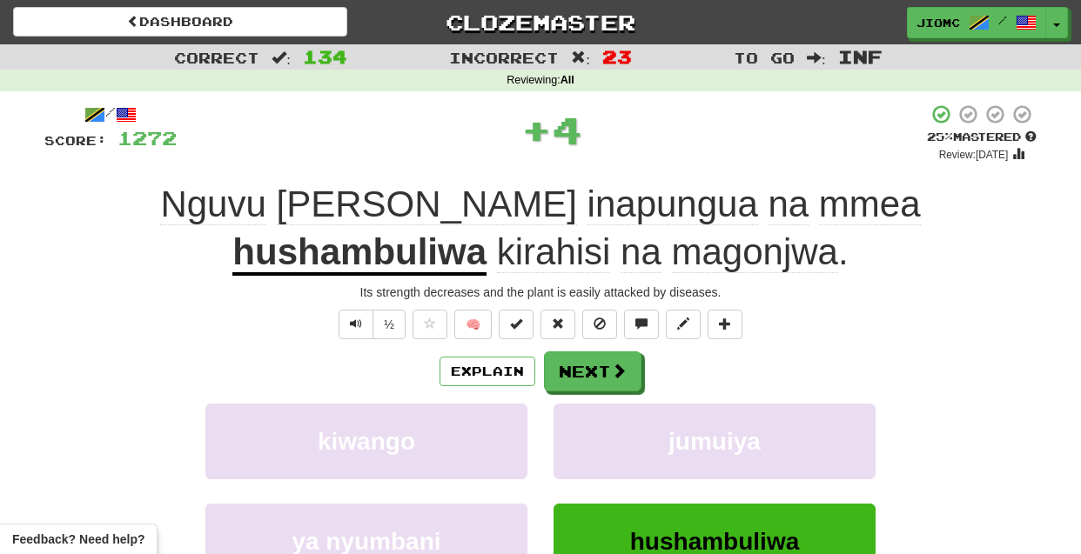
click at [600, 426] on button "jumuiya" at bounding box center [715, 442] width 322 height 76
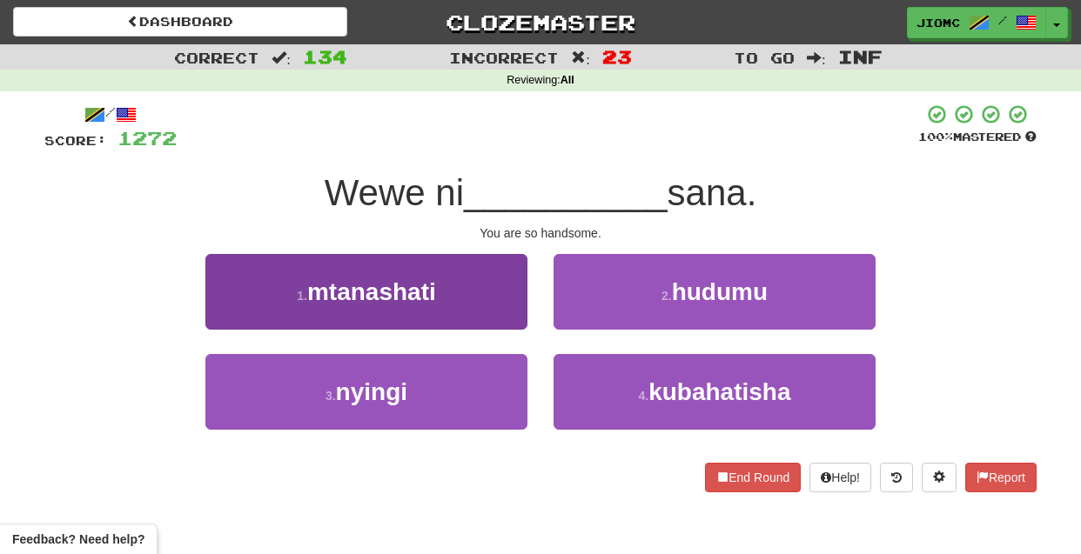
click at [501, 319] on button "1 . mtanashati" at bounding box center [366, 292] width 322 height 76
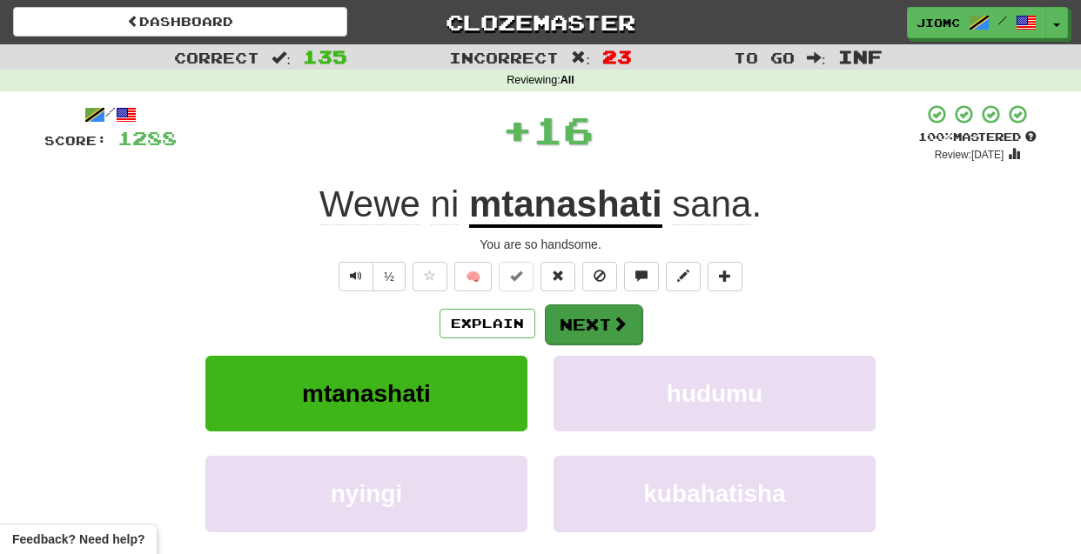
click at [589, 329] on button "Next" at bounding box center [593, 325] width 97 height 40
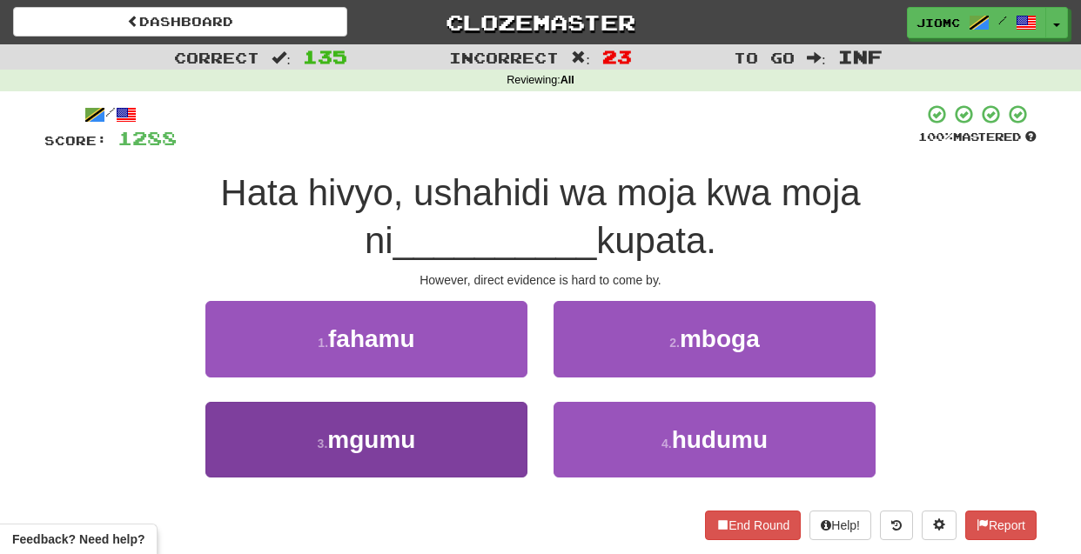
click at [498, 430] on button "3 . mgumu" at bounding box center [366, 440] width 322 height 76
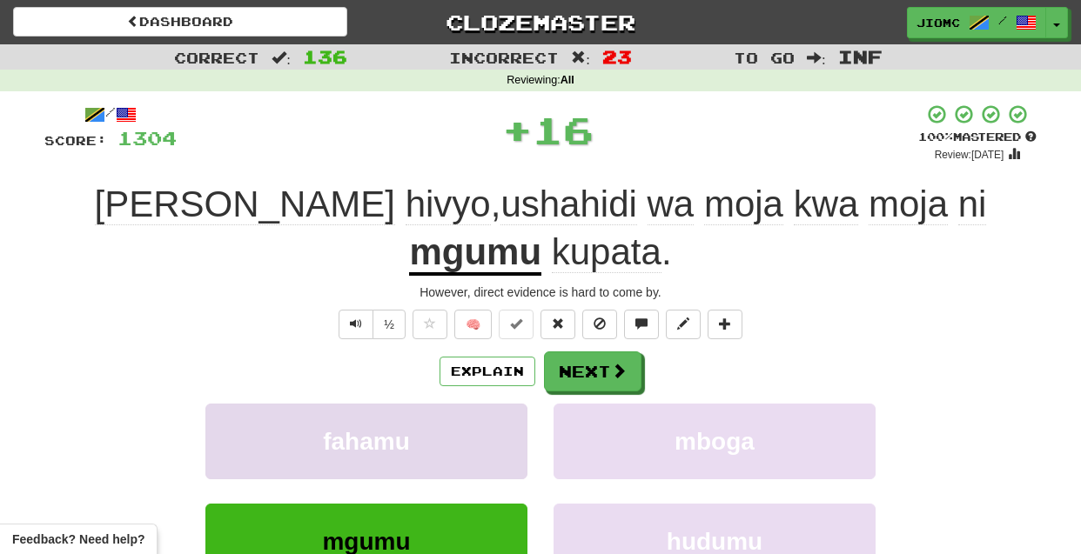
click at [504, 432] on button "fahamu" at bounding box center [366, 442] width 322 height 76
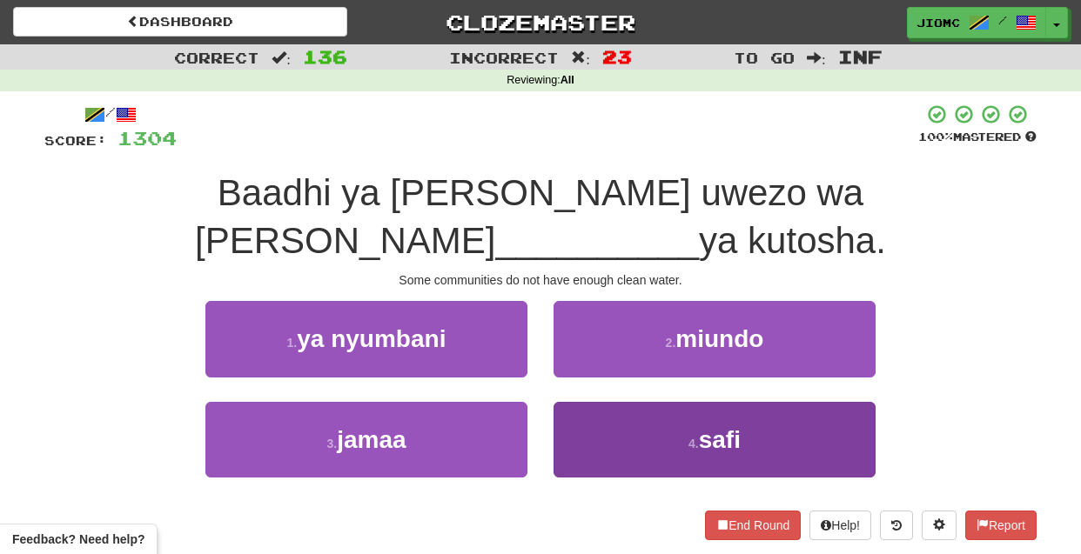
click at [593, 428] on button "4 . safi" at bounding box center [715, 440] width 322 height 76
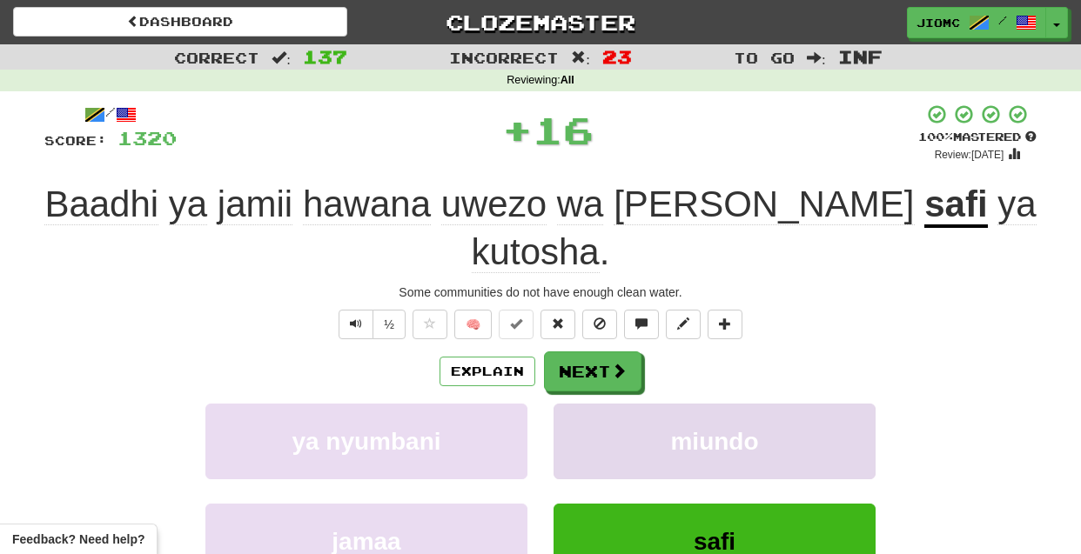
click at [592, 429] on button "miundo" at bounding box center [715, 442] width 322 height 76
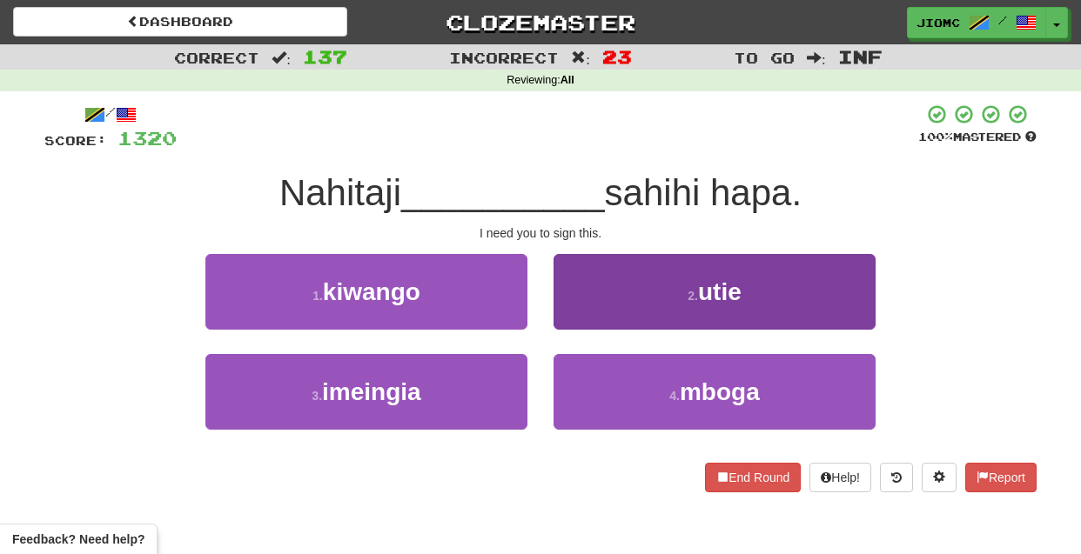
click at [571, 322] on button "2 . utie" at bounding box center [715, 292] width 322 height 76
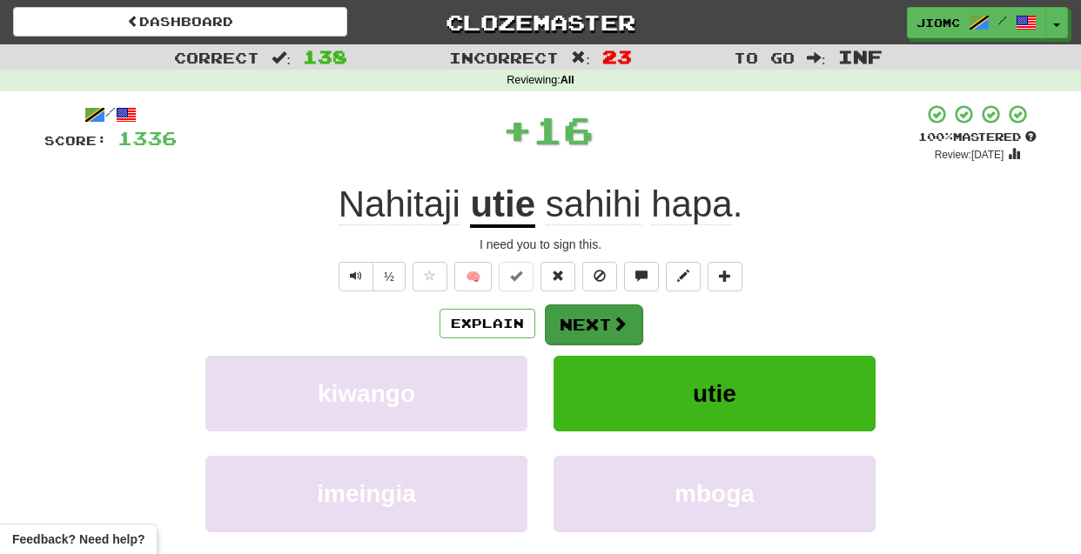
click at [583, 321] on button "Next" at bounding box center [593, 325] width 97 height 40
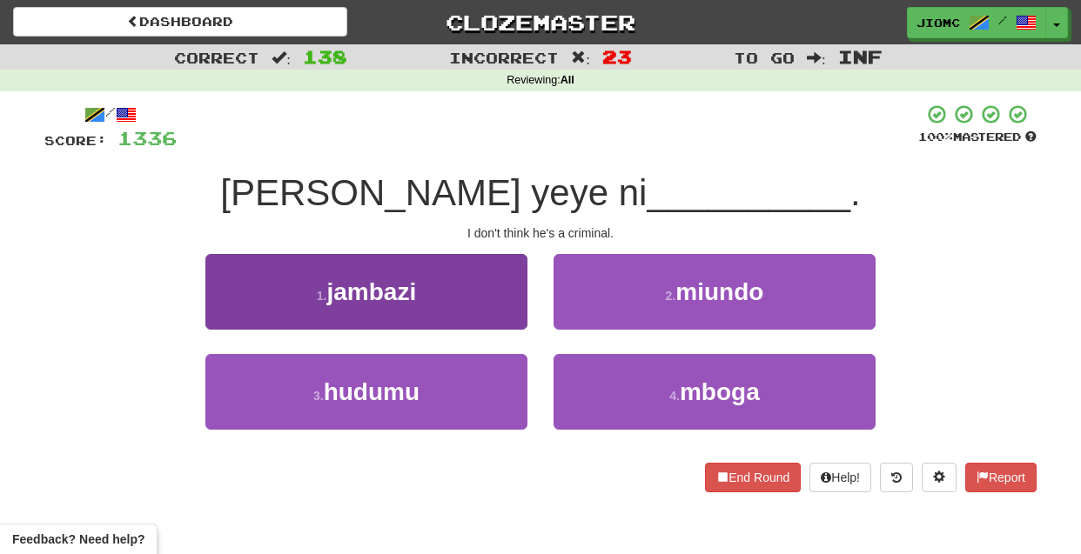
click at [480, 310] on button "1 . jambazi" at bounding box center [366, 292] width 322 height 76
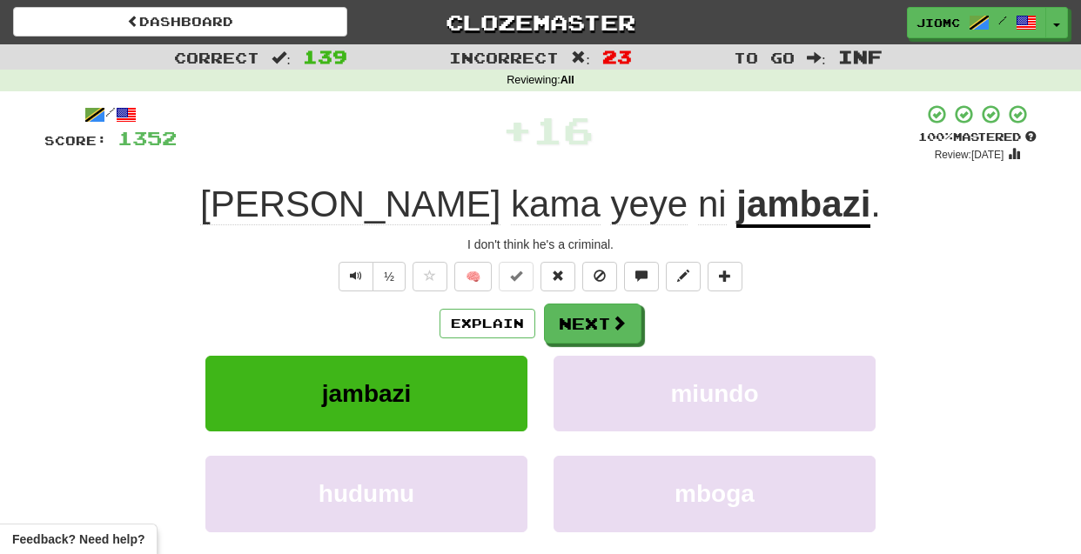
click at [736, 214] on u "jambazi" at bounding box center [803, 206] width 134 height 44
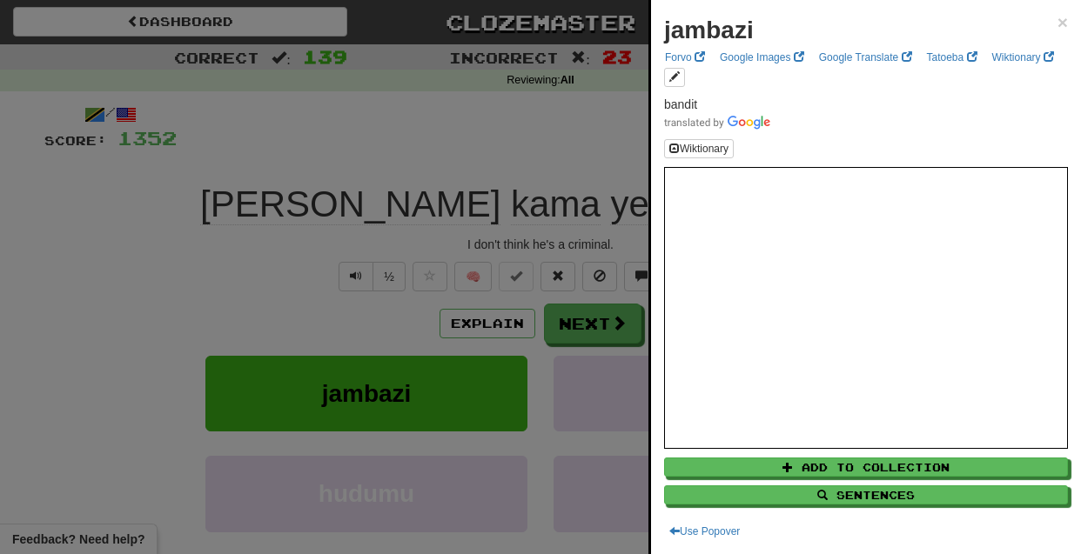
click at [138, 279] on div at bounding box center [540, 277] width 1081 height 554
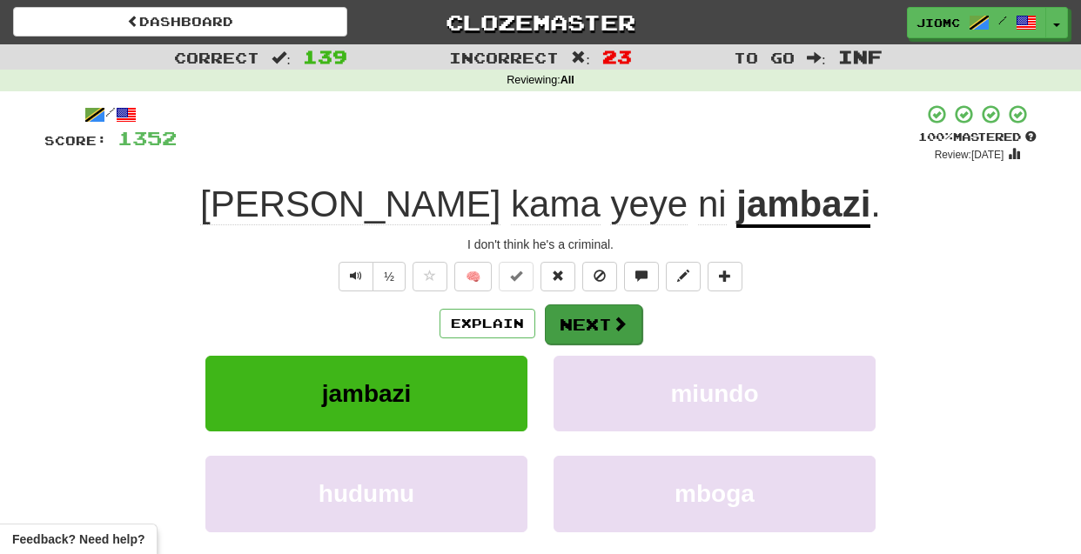
click at [574, 323] on button "Next" at bounding box center [593, 325] width 97 height 40
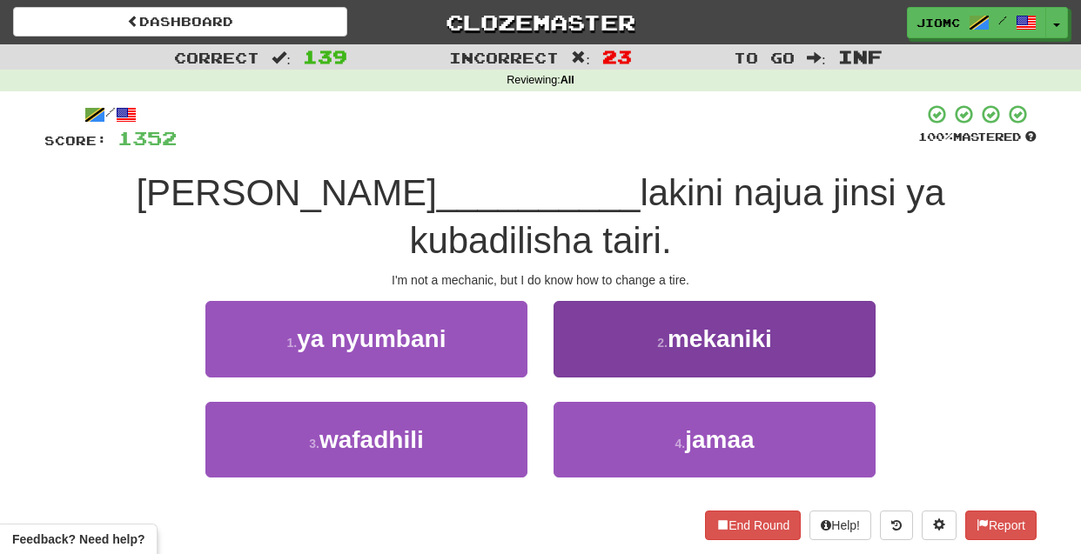
click at [606, 301] on button "2 . mekaniki" at bounding box center [715, 339] width 322 height 76
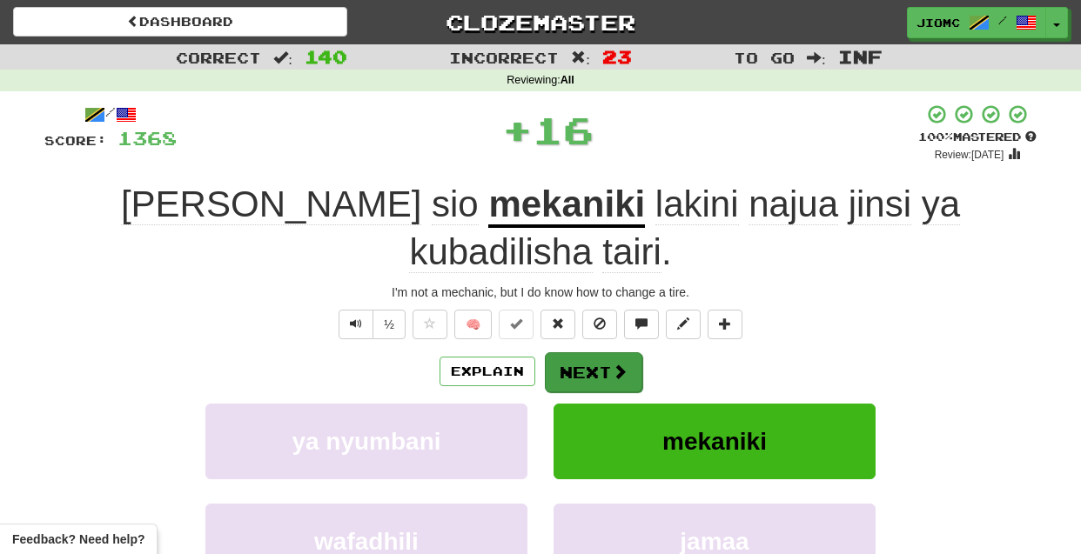
click at [604, 353] on button "Next" at bounding box center [593, 373] width 97 height 40
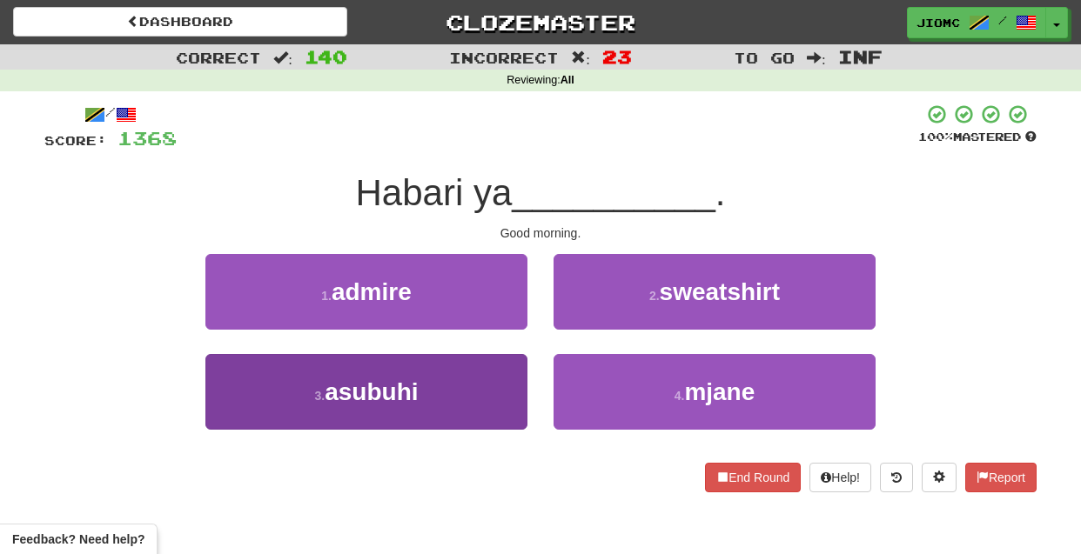
click at [494, 392] on button "3 . asubuhi" at bounding box center [366, 392] width 322 height 76
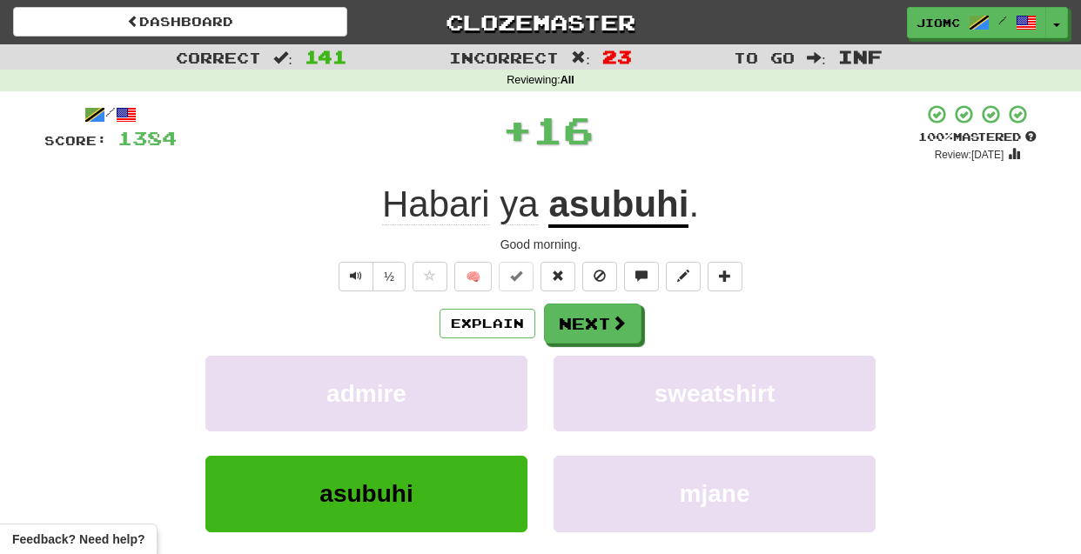
click at [494, 392] on button "admire" at bounding box center [366, 394] width 322 height 76
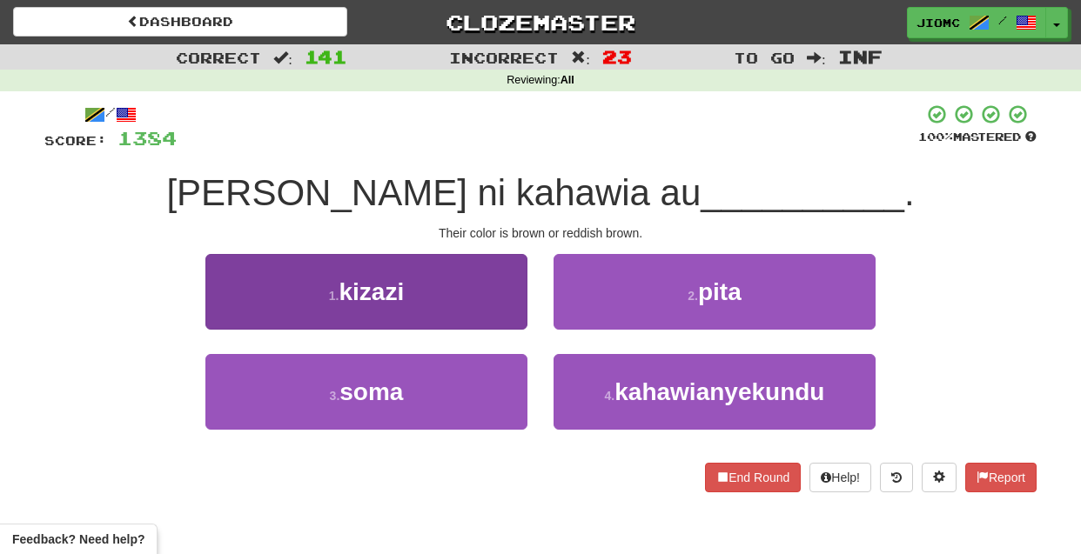
click at [507, 315] on button "1 . kizazi" at bounding box center [366, 292] width 322 height 76
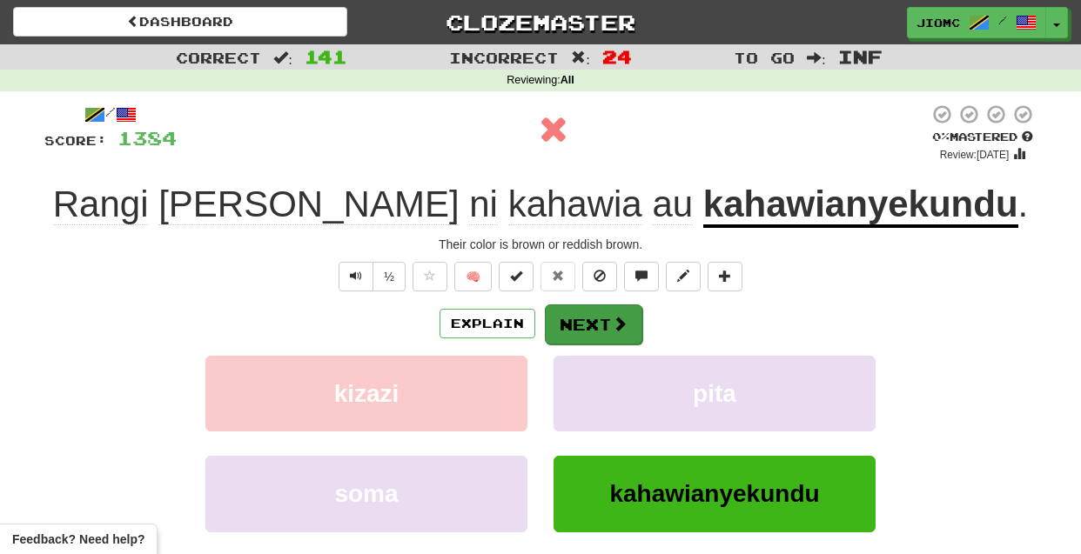
click at [574, 327] on button "Next" at bounding box center [593, 325] width 97 height 40
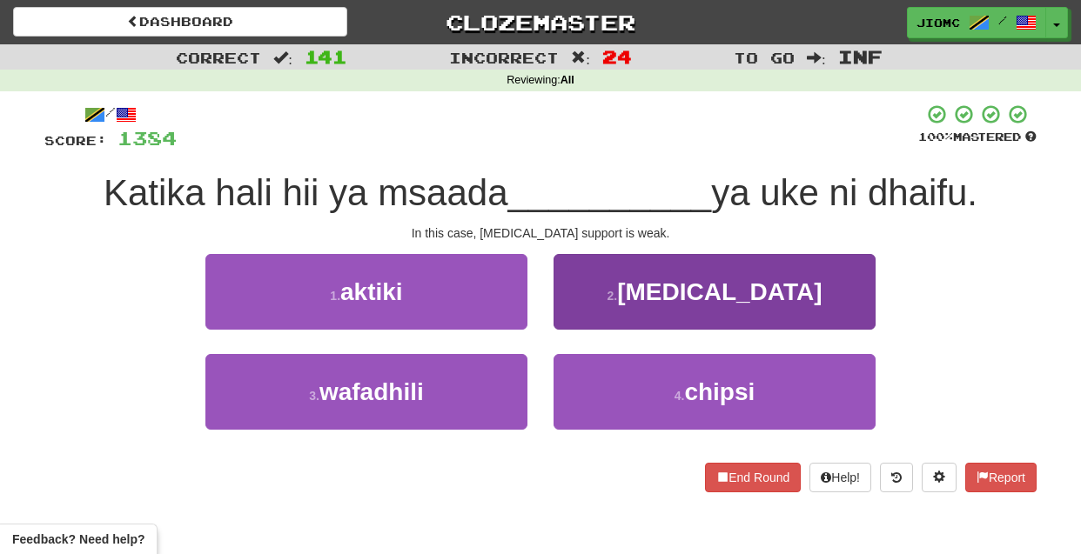
click at [577, 325] on button "2 . estrogen" at bounding box center [715, 292] width 322 height 76
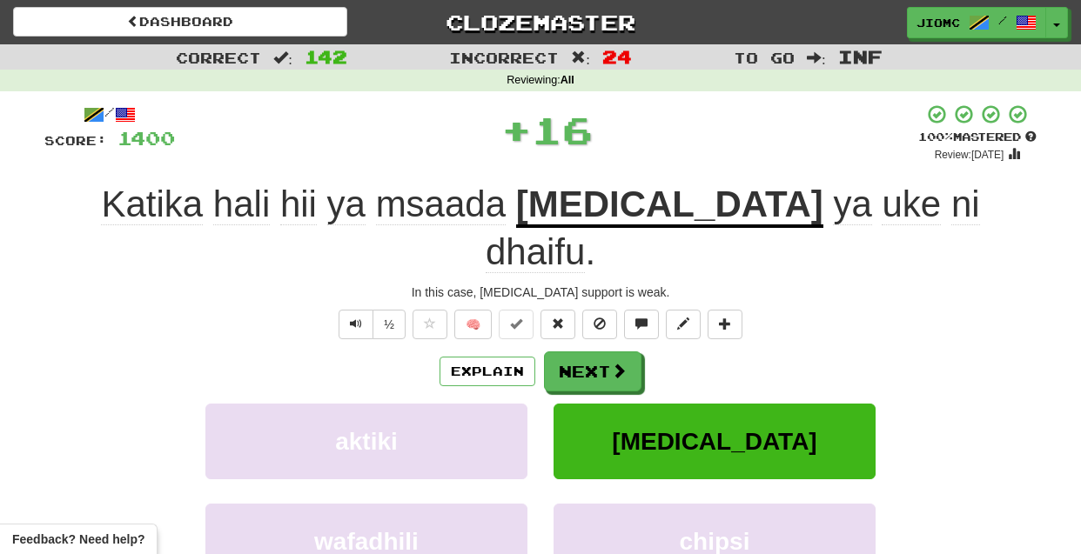
click at [577, 352] on button "Next" at bounding box center [592, 372] width 97 height 40
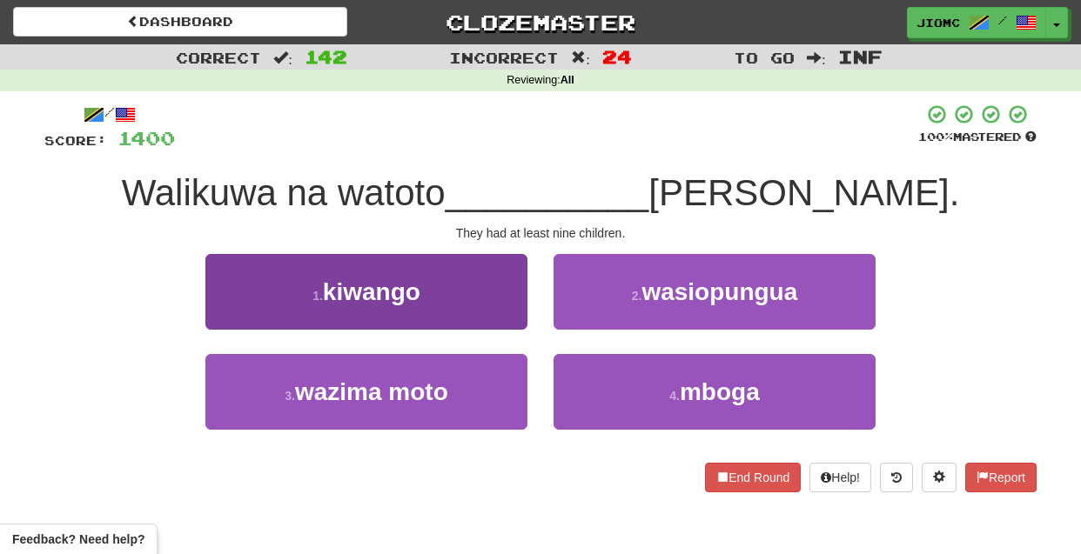
click at [498, 320] on button "1 . kiwango" at bounding box center [366, 292] width 322 height 76
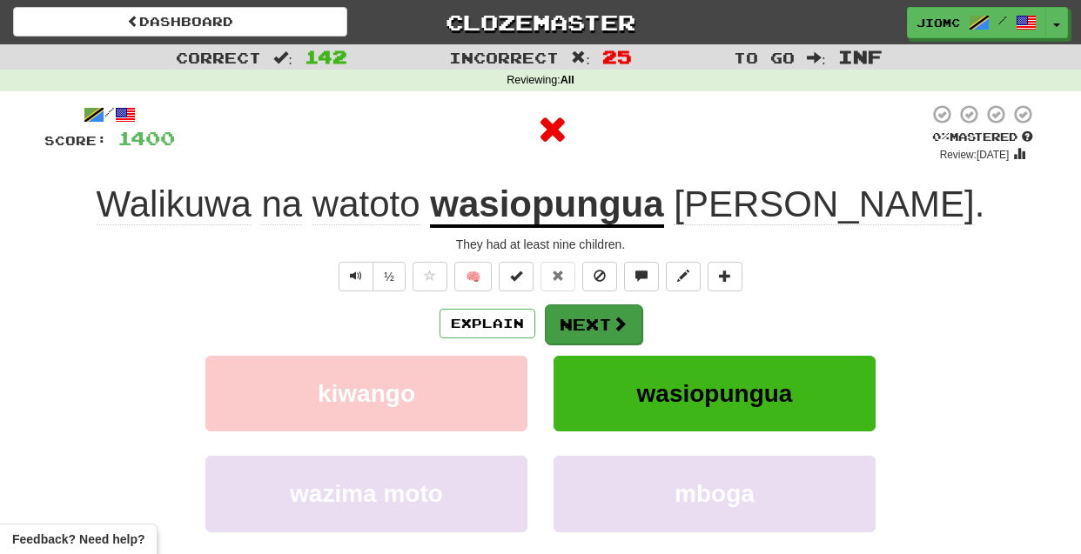
click at [582, 332] on button "Next" at bounding box center [593, 325] width 97 height 40
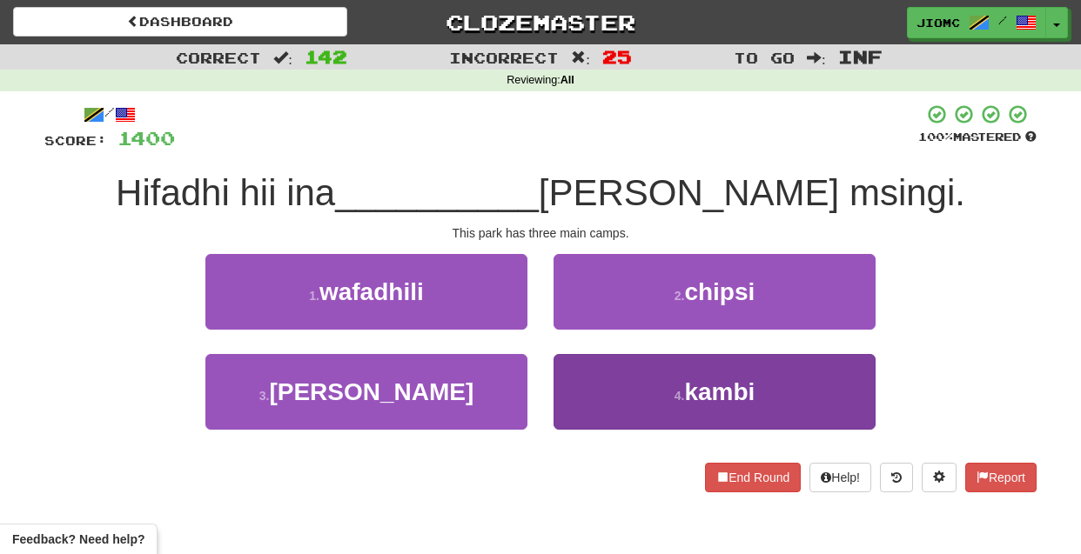
click at [606, 382] on button "4 . kambi" at bounding box center [715, 392] width 322 height 76
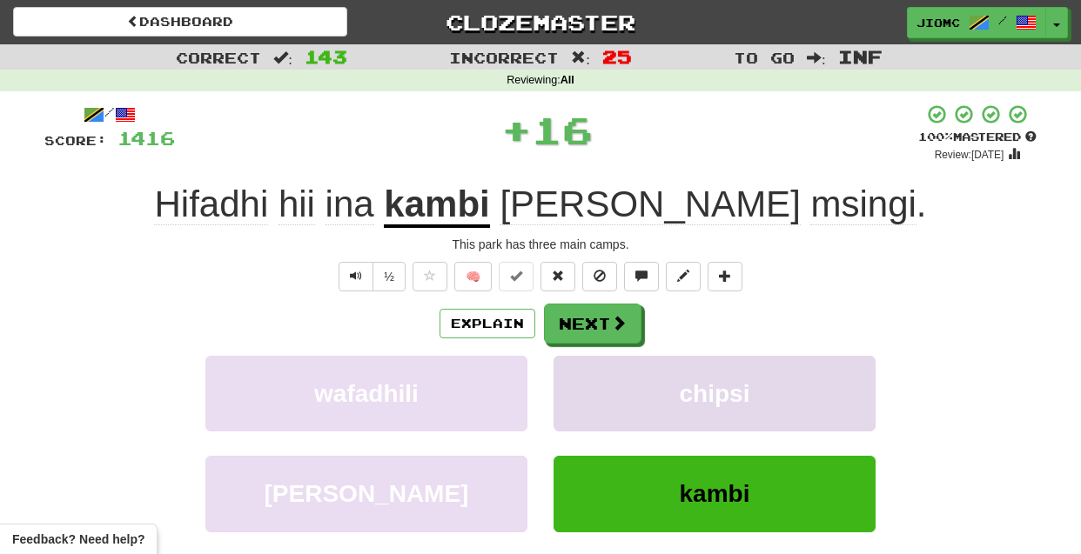
click at [606, 381] on button "chipsi" at bounding box center [715, 394] width 322 height 76
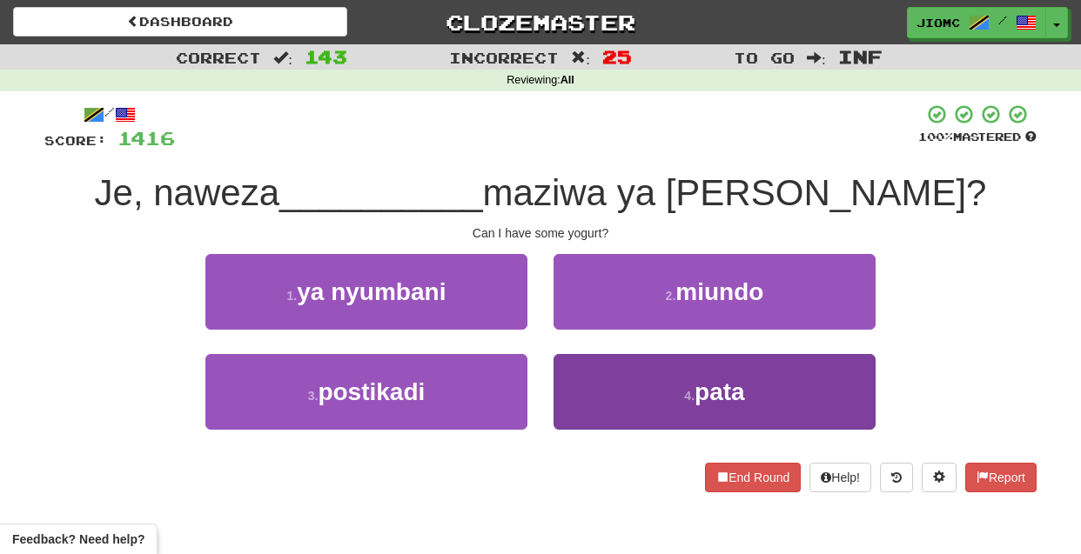
click at [608, 394] on button "4 . pata" at bounding box center [715, 392] width 322 height 76
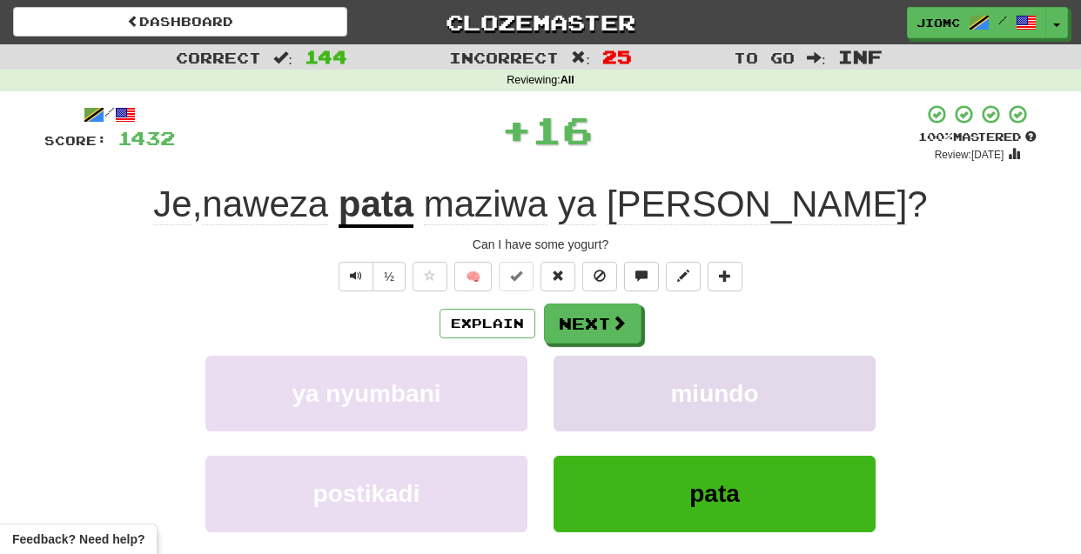
click at [601, 386] on button "miundo" at bounding box center [715, 394] width 322 height 76
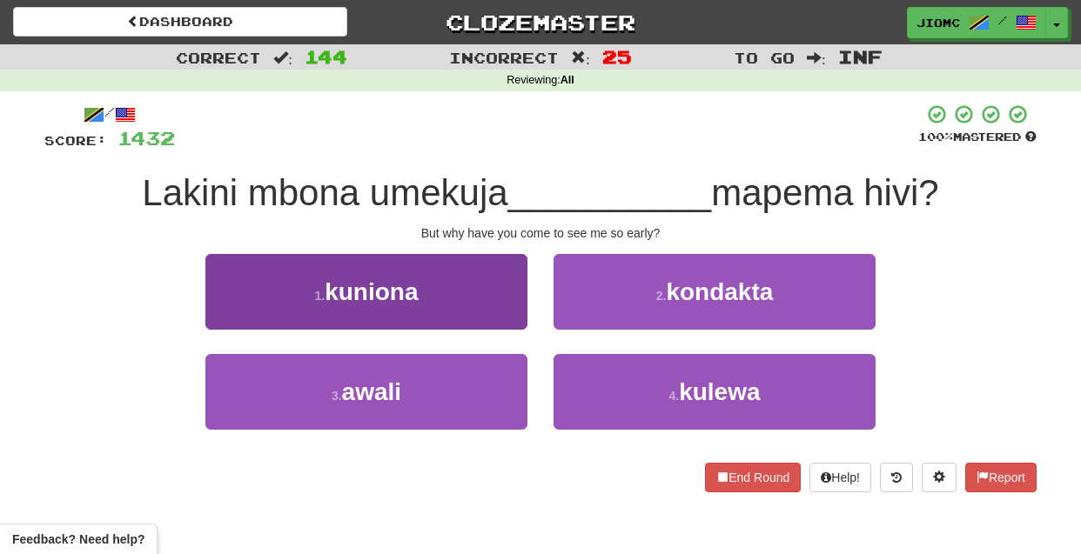
click at [488, 300] on button "1 . kuniona" at bounding box center [366, 292] width 322 height 76
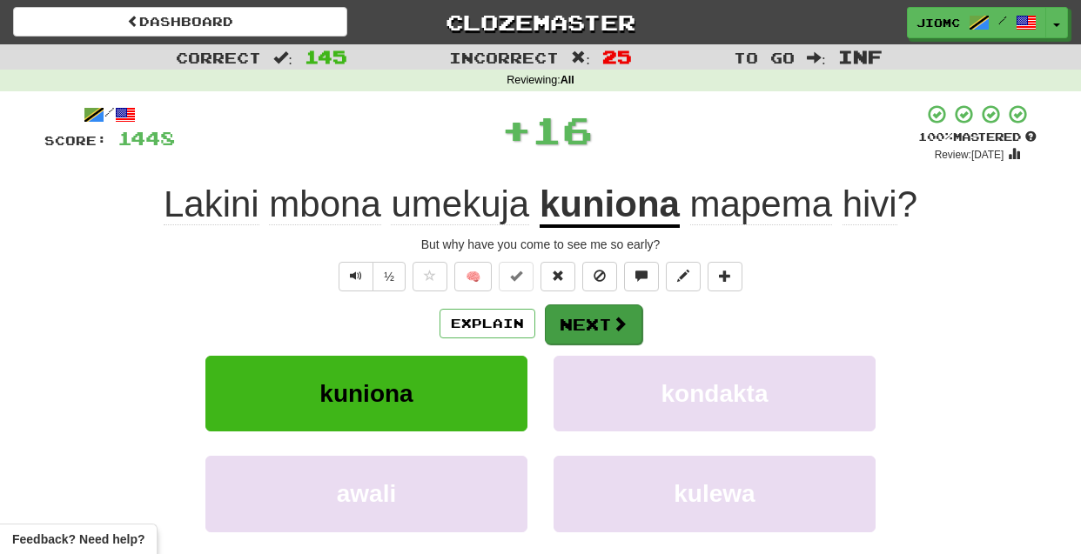
click at [576, 324] on button "Next" at bounding box center [593, 325] width 97 height 40
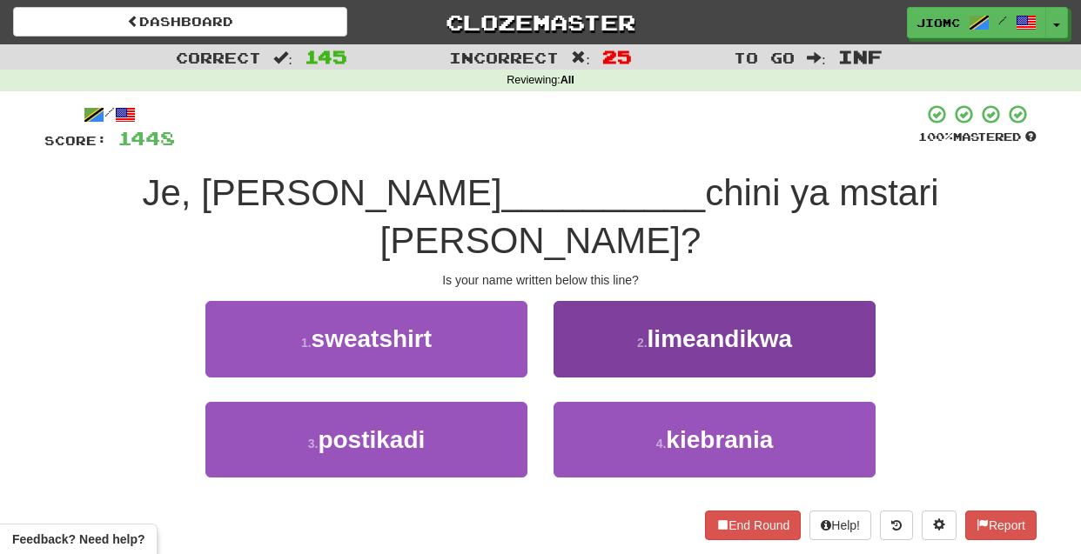
click at [573, 312] on button "2 . limeandikwa" at bounding box center [715, 339] width 322 height 76
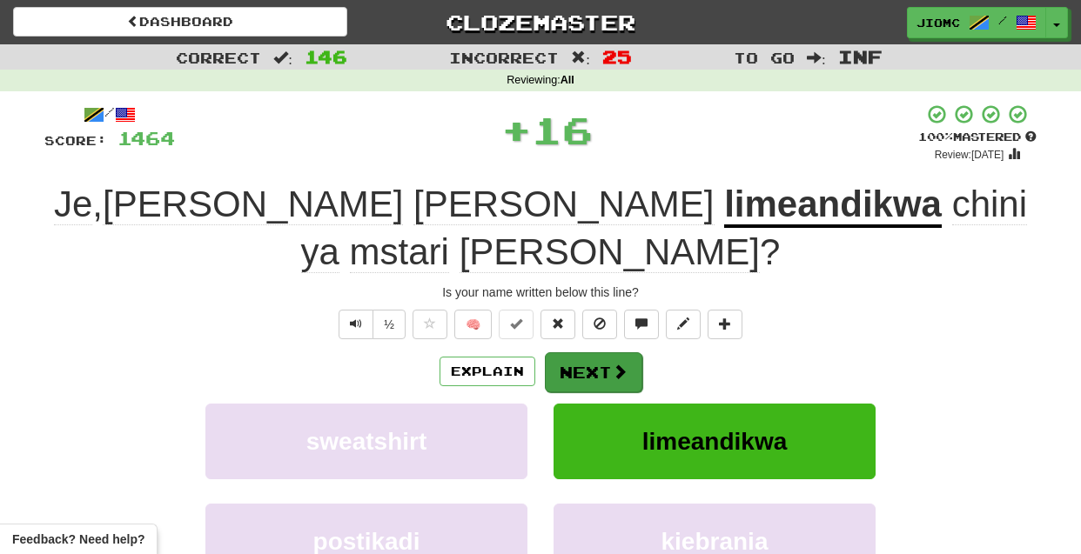
click at [577, 353] on button "Next" at bounding box center [593, 373] width 97 height 40
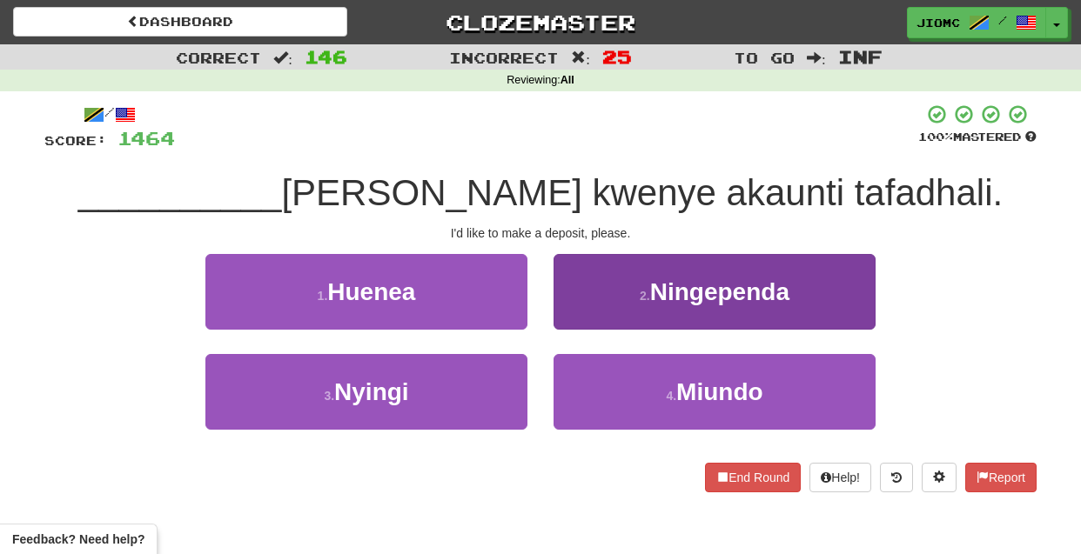
click at [575, 315] on button "2 . Ningependa" at bounding box center [715, 292] width 322 height 76
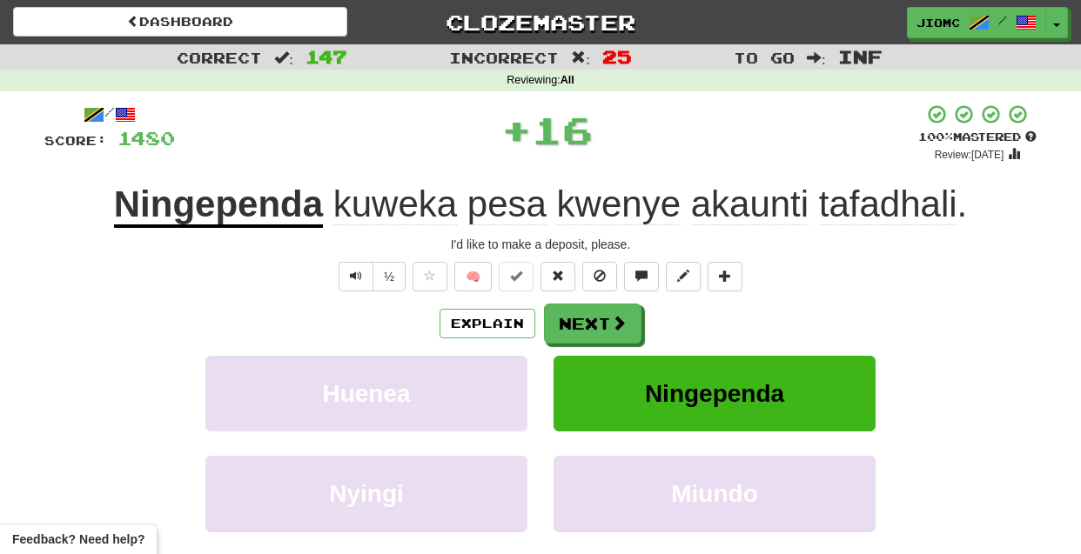
click at [575, 315] on button "Next" at bounding box center [592, 324] width 97 height 40
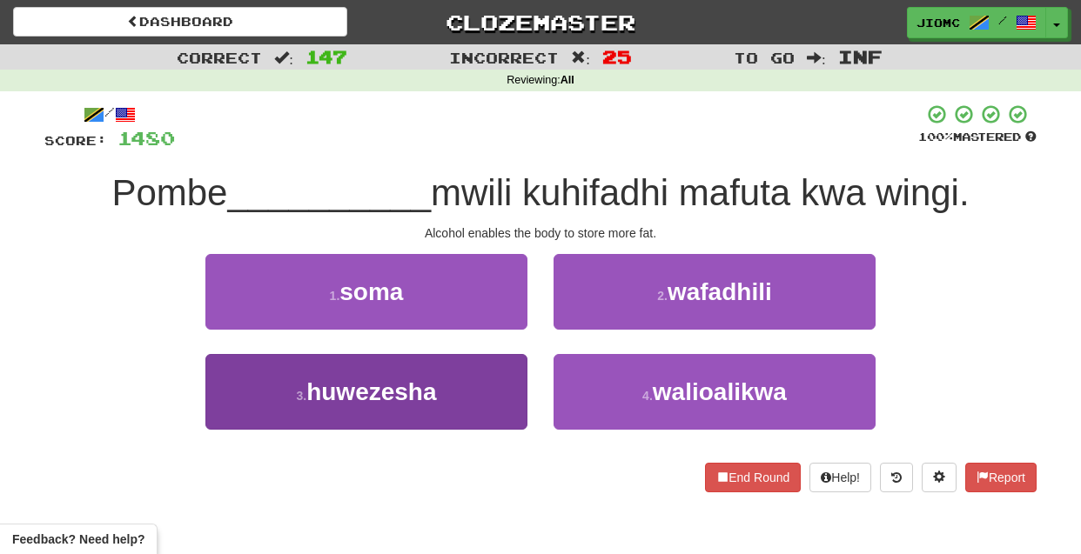
click at [492, 393] on button "3 . huwezesha" at bounding box center [366, 392] width 322 height 76
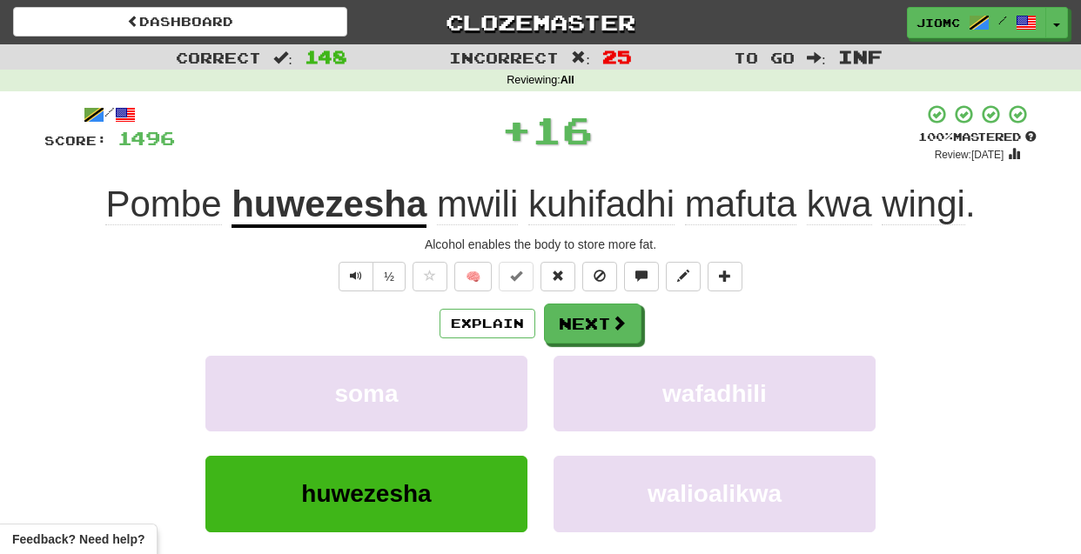
click at [492, 393] on button "soma" at bounding box center [366, 394] width 322 height 76
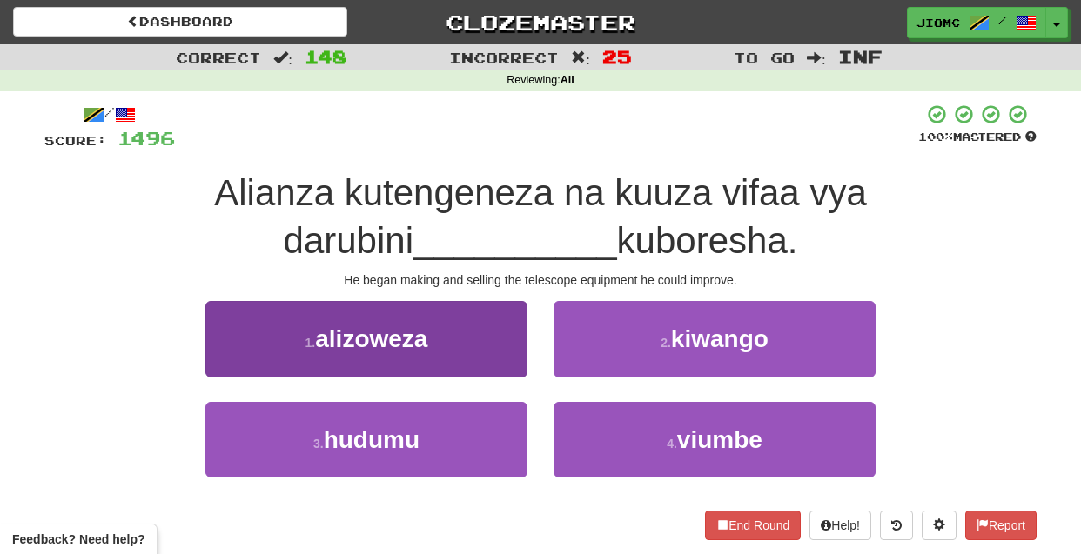
click at [512, 363] on button "1 . alizoweza" at bounding box center [366, 339] width 322 height 76
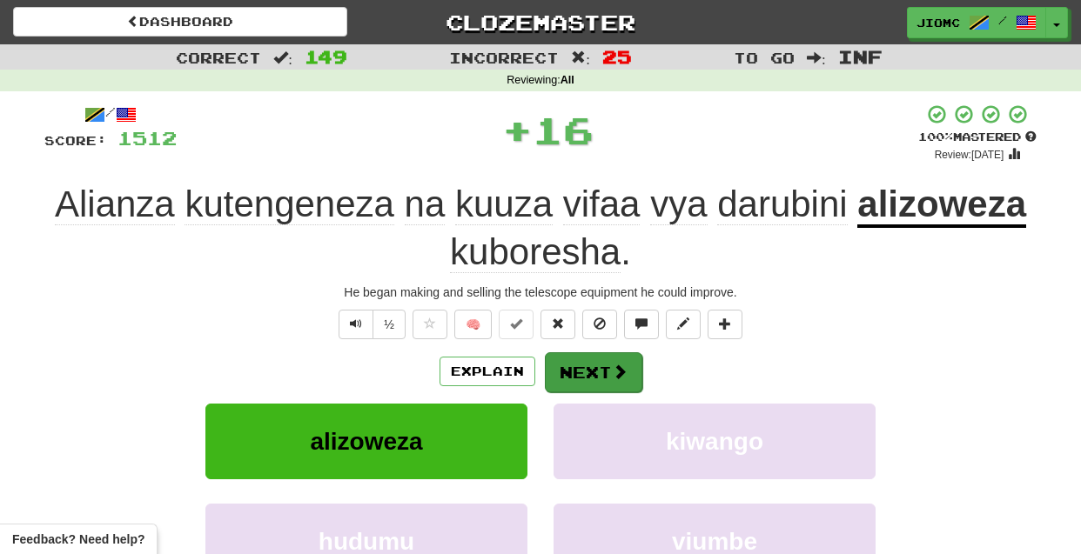
click at [601, 365] on button "Next" at bounding box center [593, 373] width 97 height 40
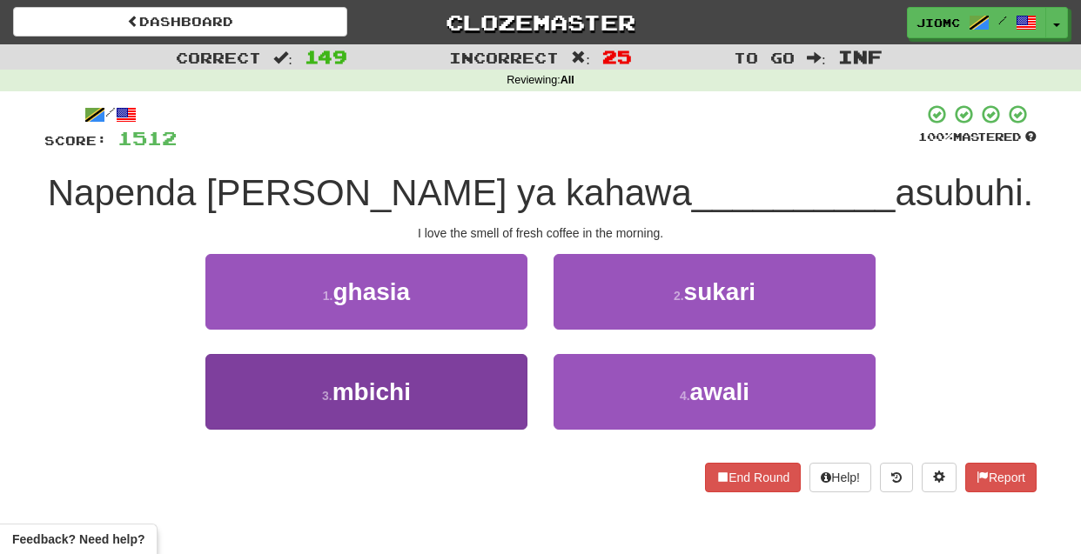
click at [488, 393] on button "3 . mbichi" at bounding box center [366, 392] width 322 height 76
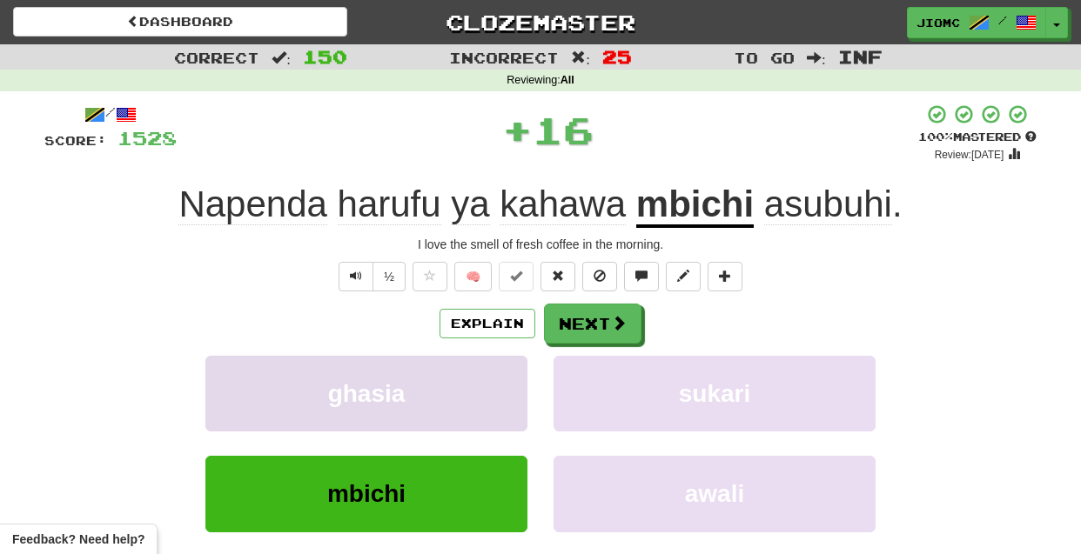
click at [489, 393] on button "ghasia" at bounding box center [366, 394] width 322 height 76
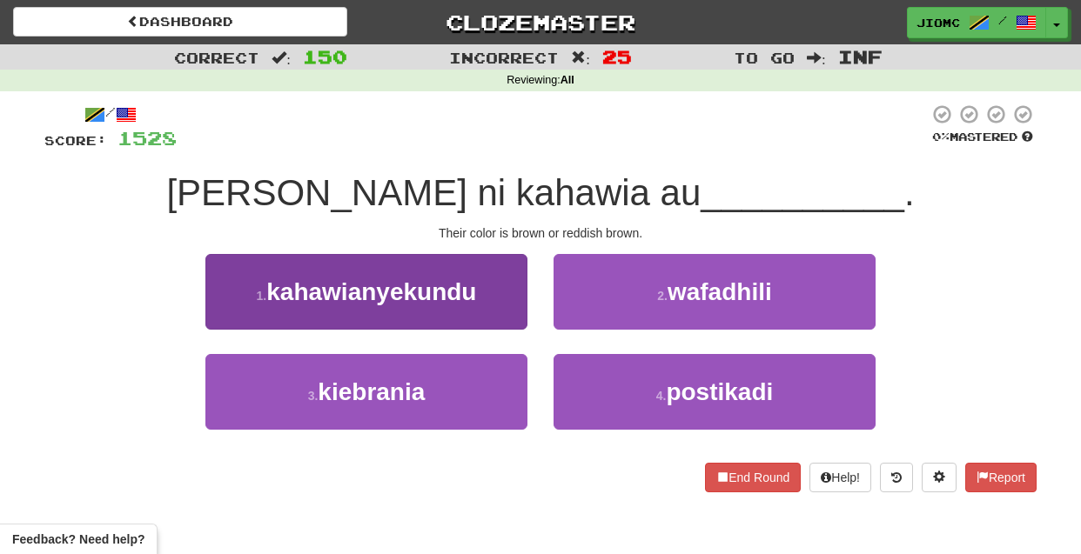
click at [483, 301] on button "1 . kahawianyekundu" at bounding box center [366, 292] width 322 height 76
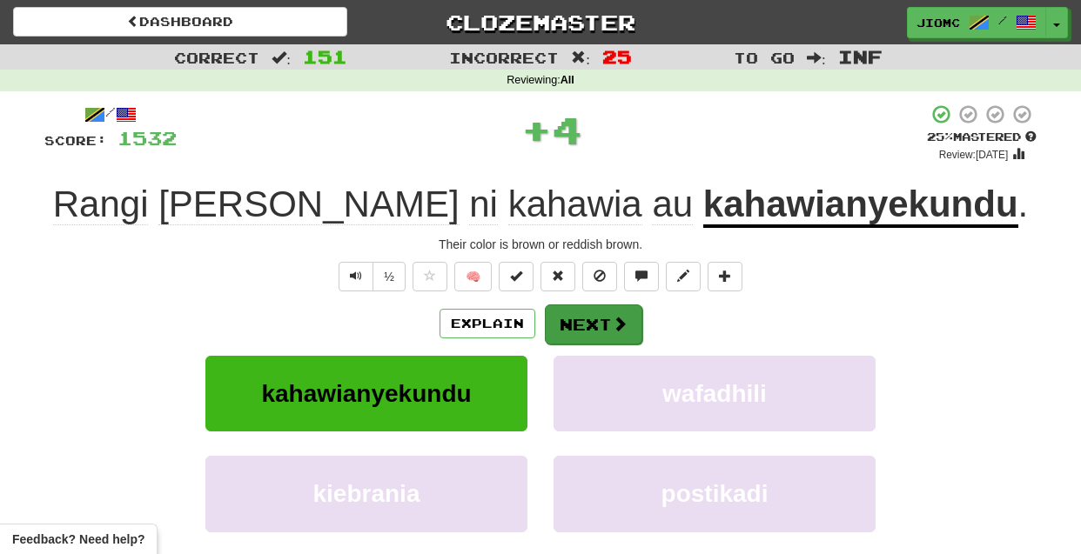
click at [570, 319] on button "Next" at bounding box center [593, 325] width 97 height 40
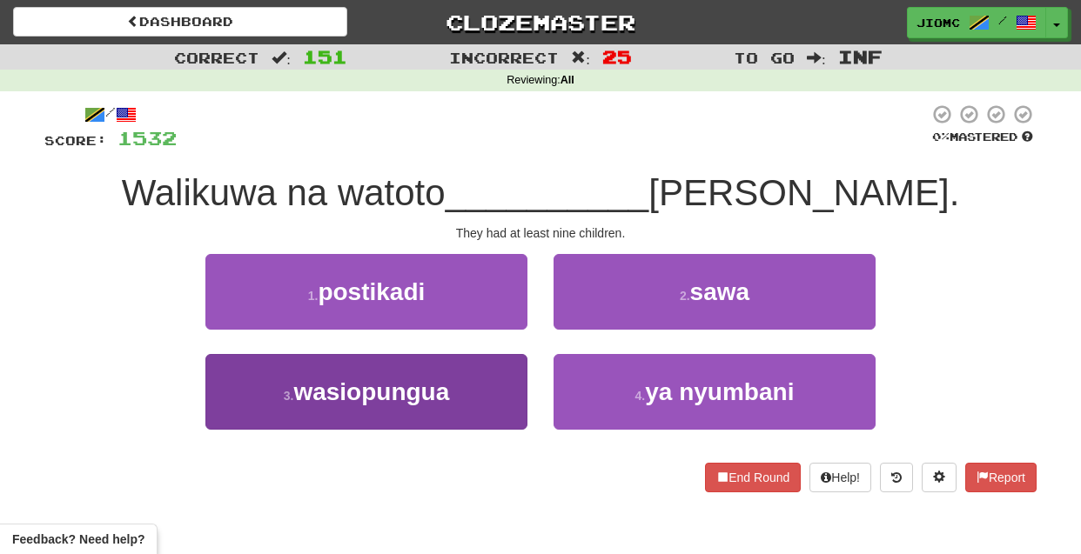
click at [469, 402] on button "3 . wasiopungua" at bounding box center [366, 392] width 322 height 76
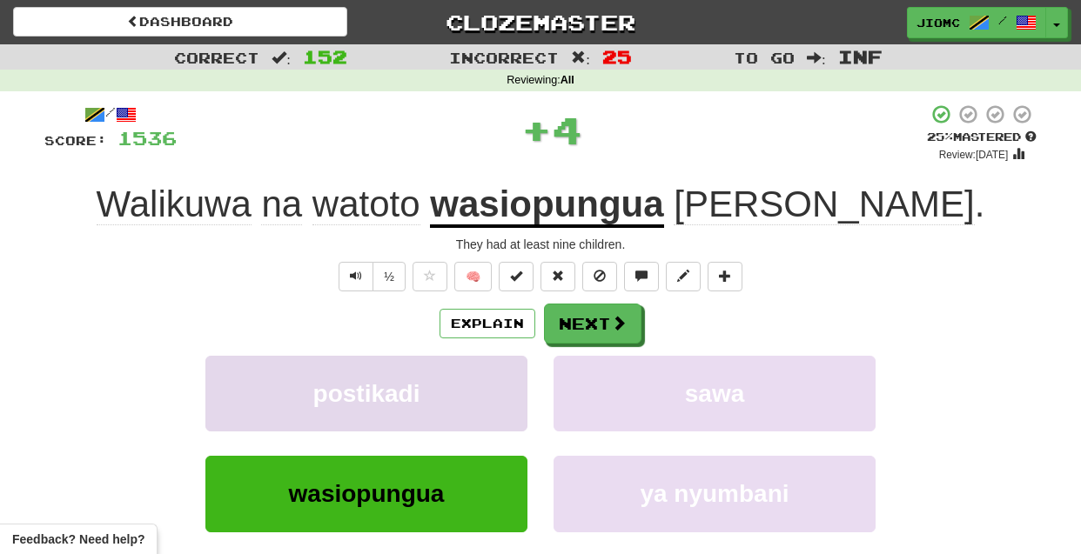
click at [472, 400] on button "postikadi" at bounding box center [366, 394] width 322 height 76
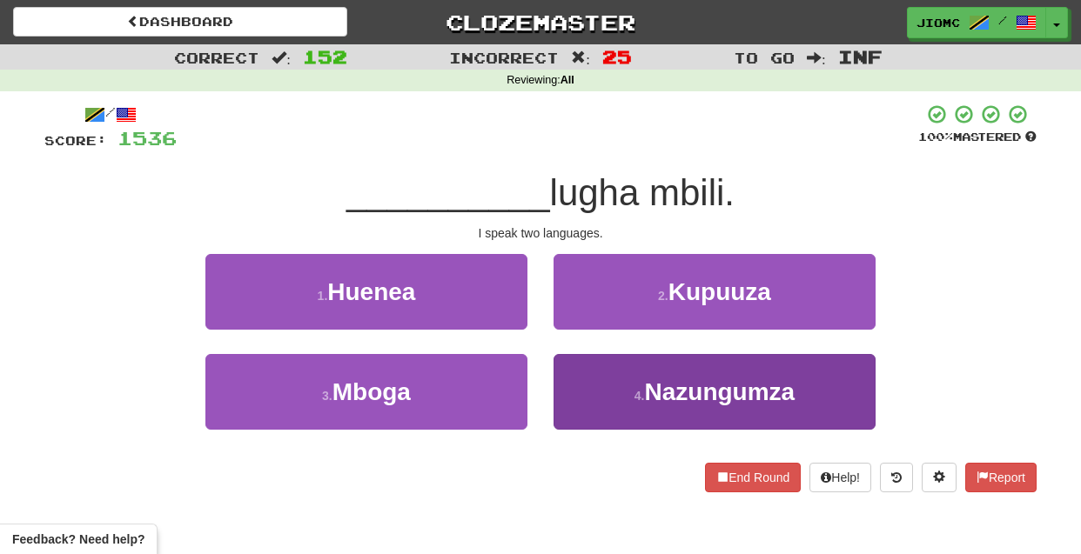
click at [611, 376] on button "4 . Nazungumza" at bounding box center [715, 392] width 322 height 76
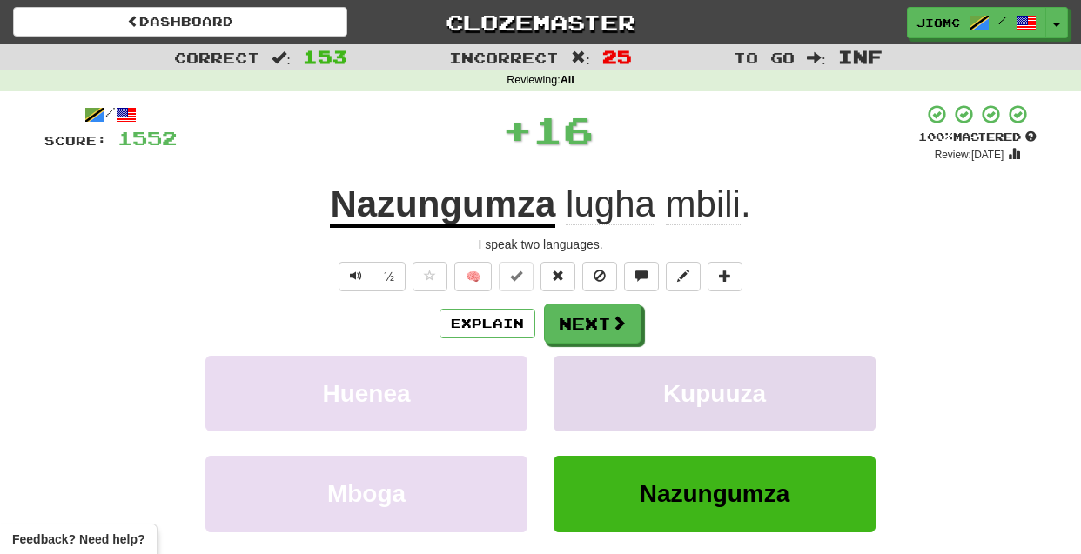
click at [593, 369] on button "Kupuuza" at bounding box center [715, 394] width 322 height 76
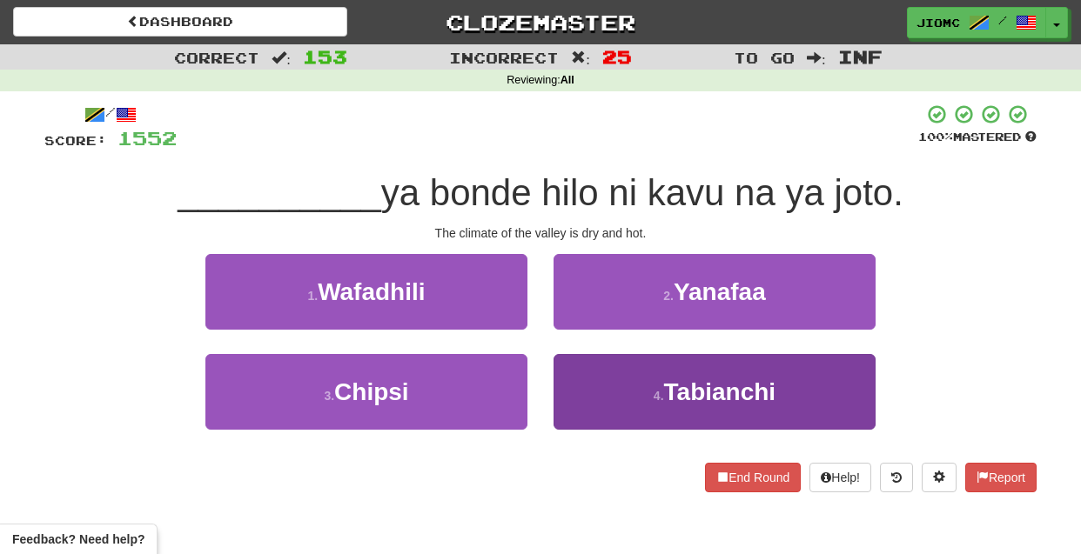
click at [584, 387] on button "4 . Tabianchi" at bounding box center [715, 392] width 322 height 76
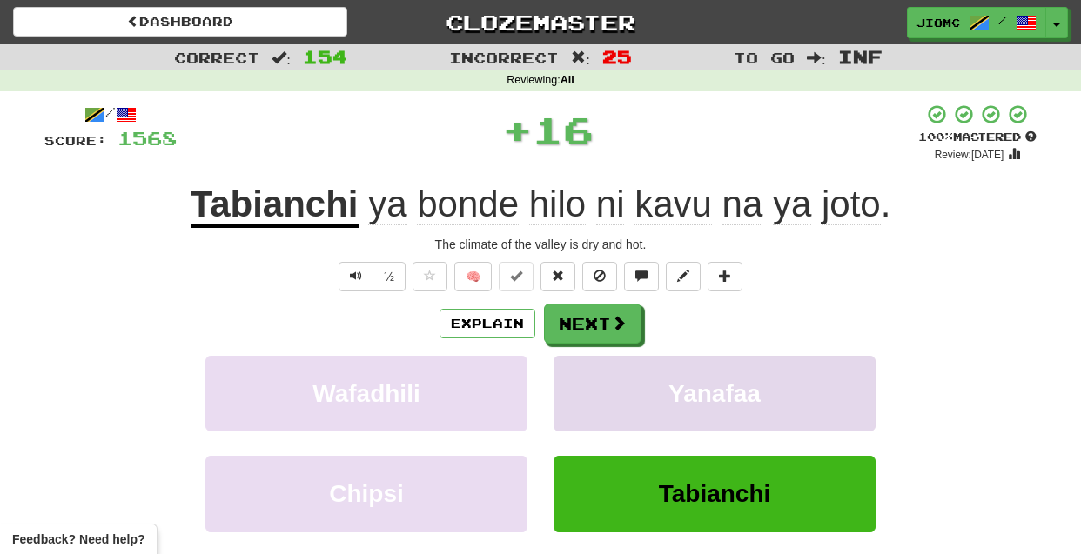
click at [579, 382] on button "Yanafaa" at bounding box center [715, 394] width 322 height 76
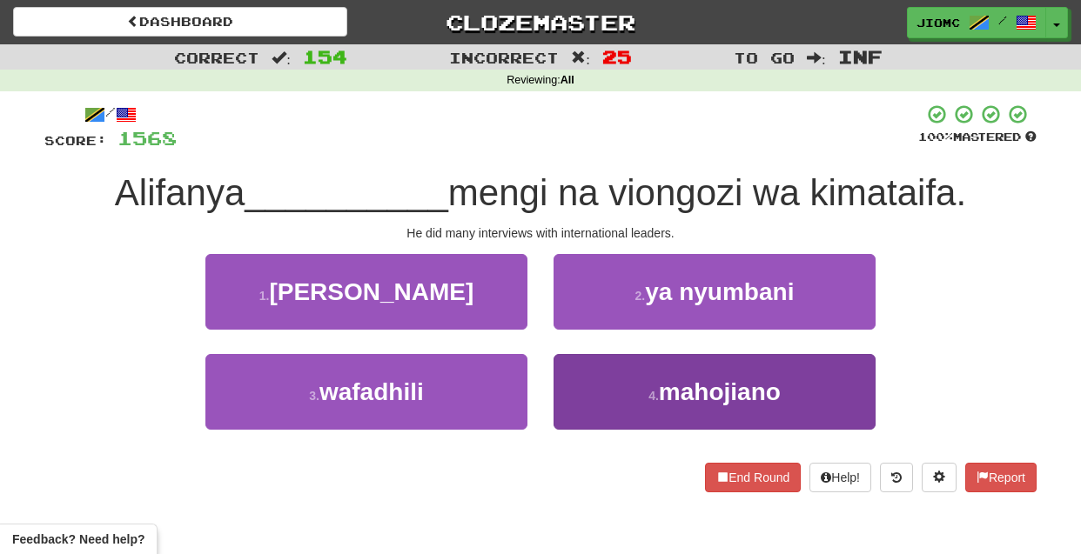
click at [587, 387] on button "4 . mahojiano" at bounding box center [715, 392] width 322 height 76
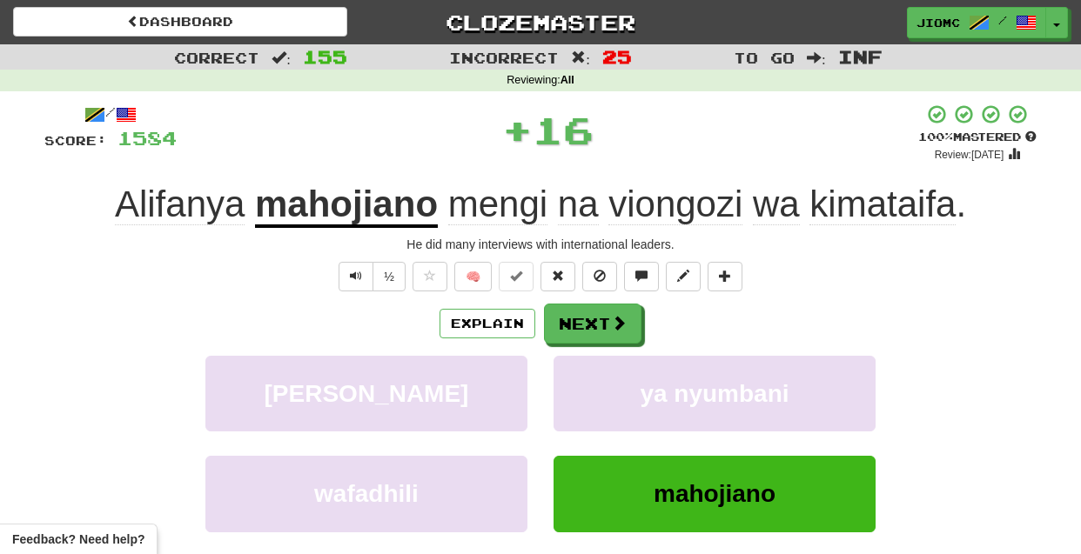
click at [587, 387] on button "ya nyumbani" at bounding box center [715, 394] width 322 height 76
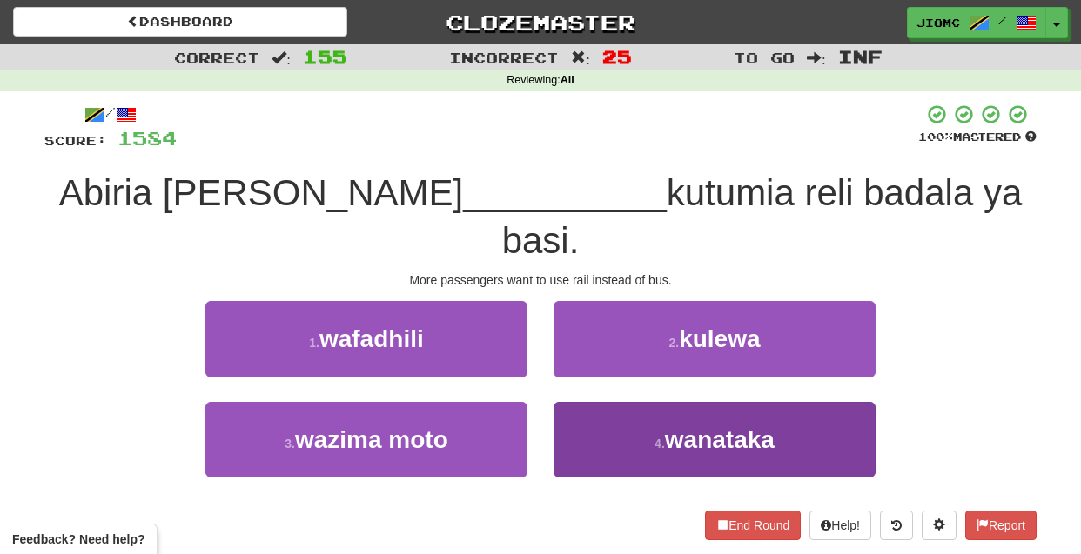
click at [607, 402] on button "4 . wanataka" at bounding box center [715, 440] width 322 height 76
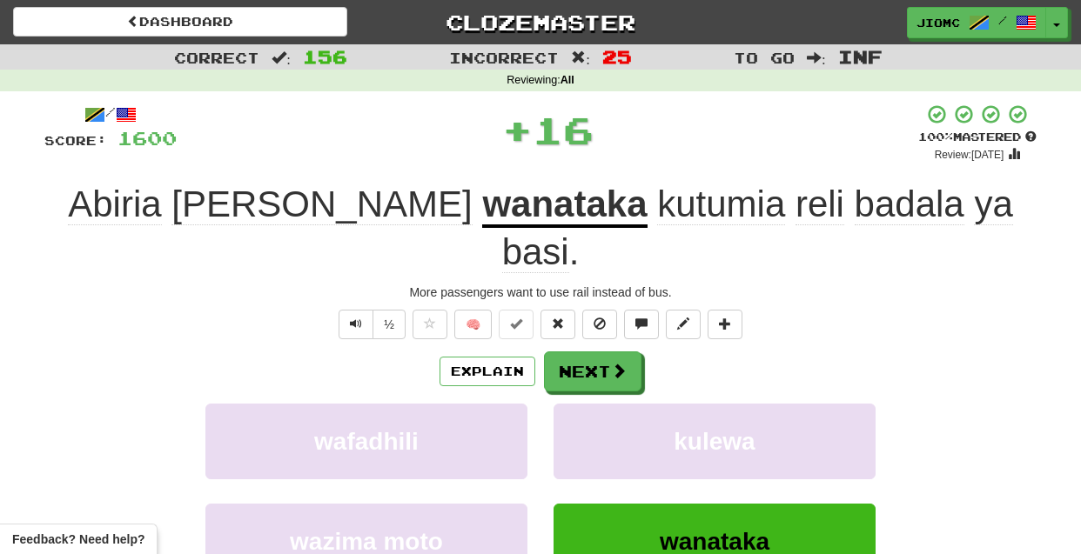
click at [607, 404] on button "kulewa" at bounding box center [715, 442] width 322 height 76
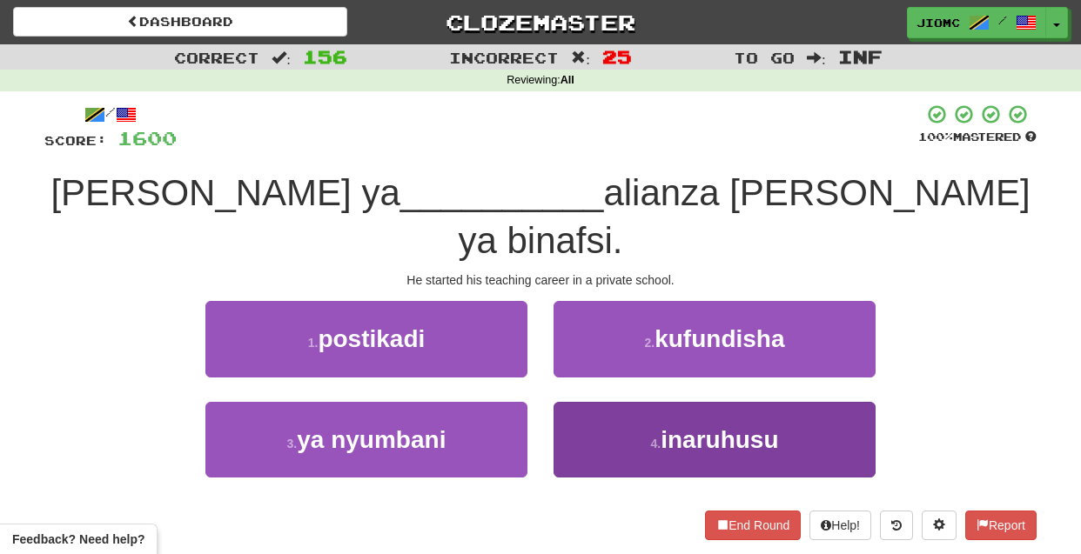
click at [602, 402] on button "4 . inaruhusu" at bounding box center [715, 440] width 322 height 76
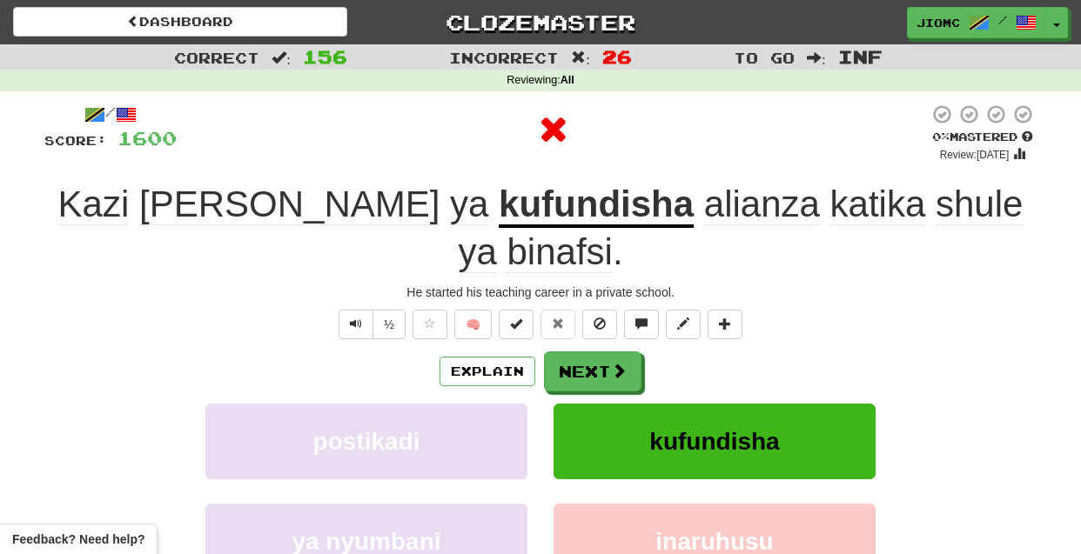
click at [602, 404] on button "kufundisha" at bounding box center [715, 442] width 322 height 76
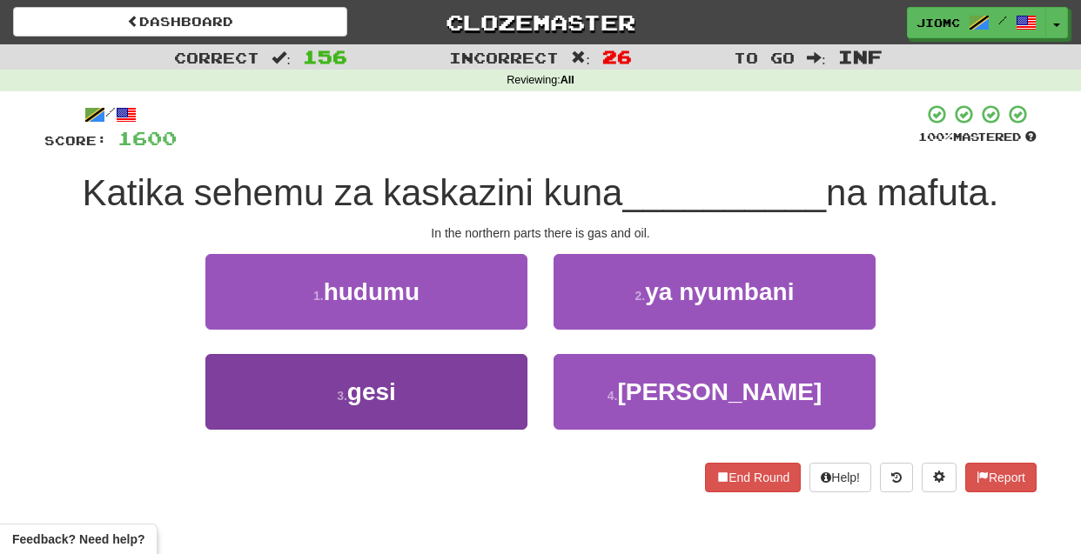
click at [498, 361] on button "3 . gesi" at bounding box center [366, 392] width 322 height 76
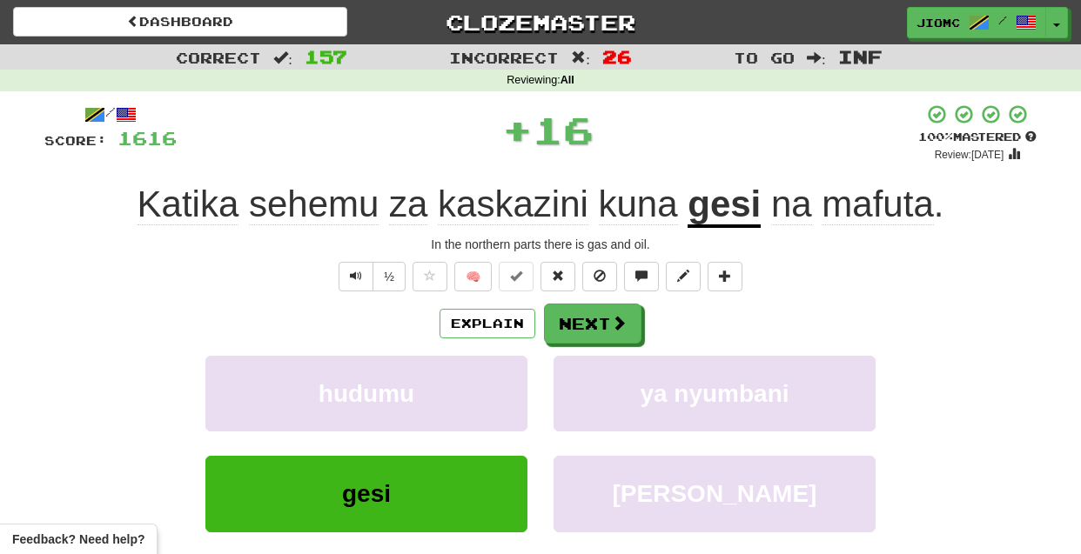
click at [498, 361] on button "hudumu" at bounding box center [366, 394] width 322 height 76
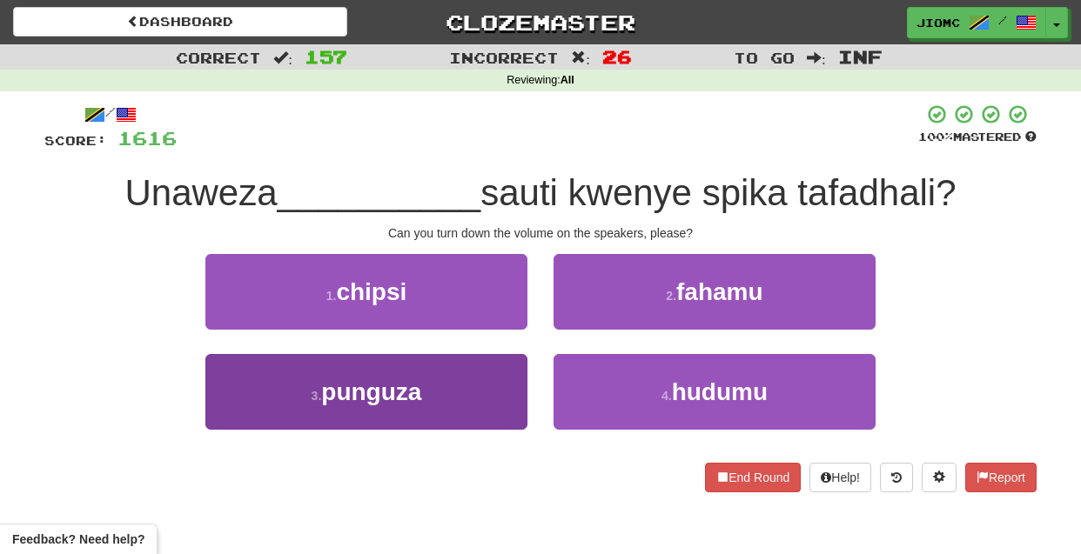
click at [497, 397] on button "3 . punguza" at bounding box center [366, 392] width 322 height 76
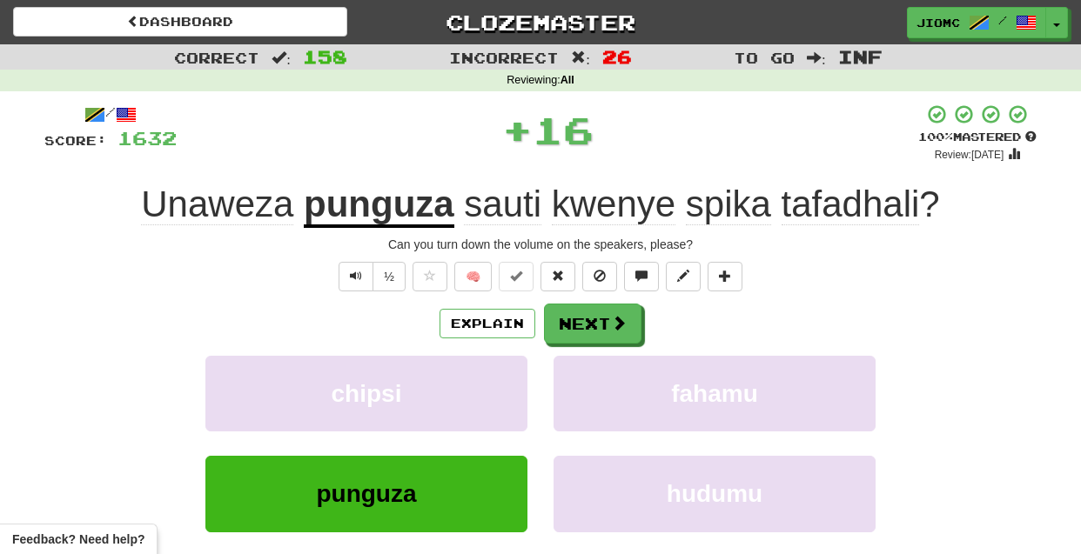
click at [497, 397] on button "chipsi" at bounding box center [366, 394] width 322 height 76
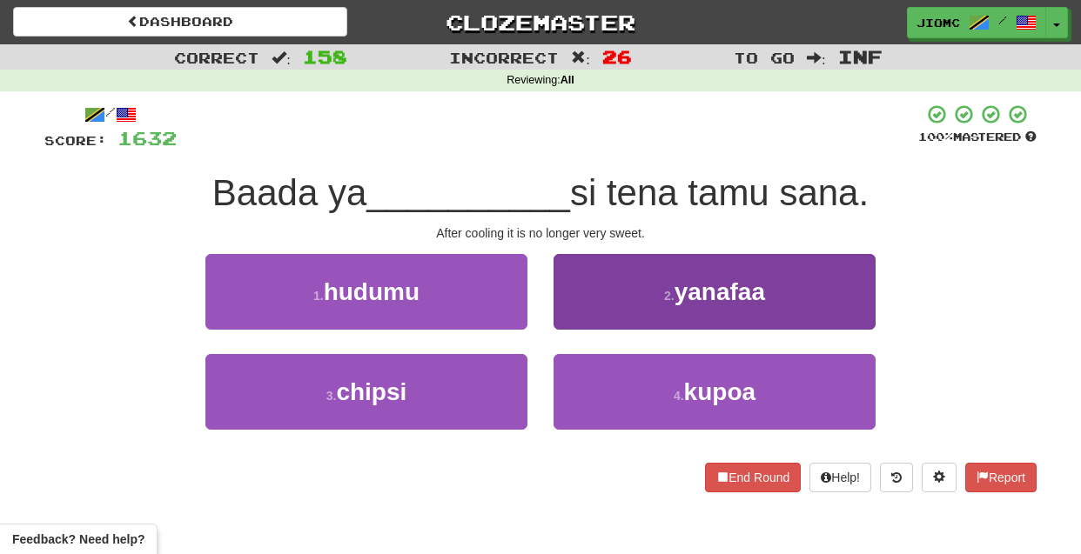
click at [589, 319] on button "2 . yanafaa" at bounding box center [715, 292] width 322 height 76
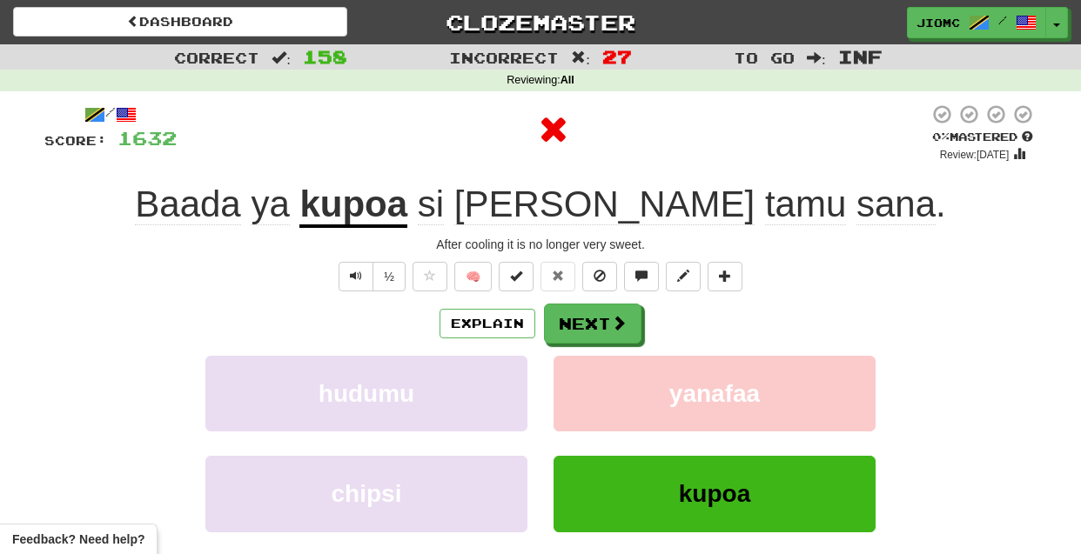
click at [589, 319] on button "Next" at bounding box center [592, 324] width 97 height 40
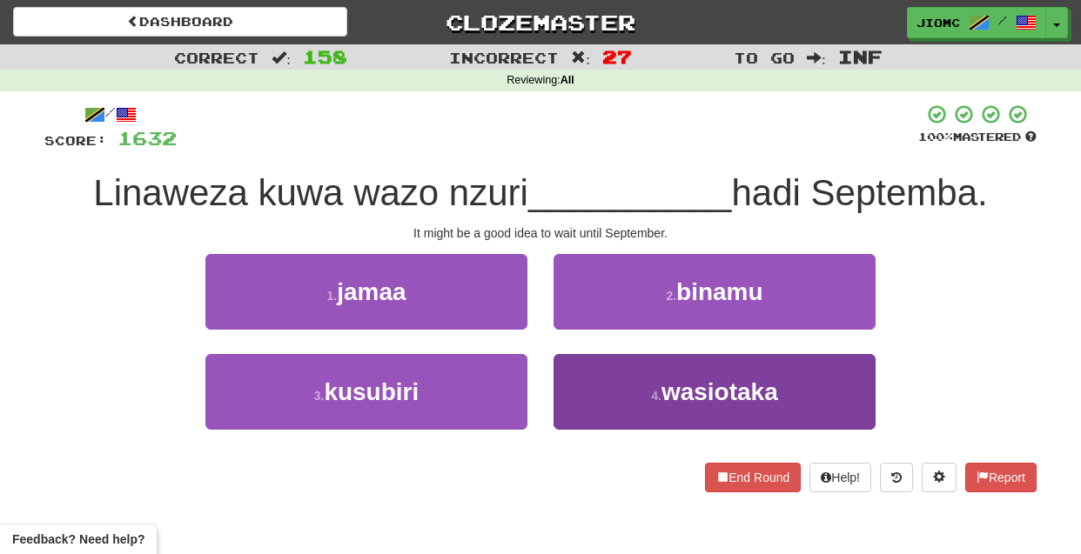
click at [581, 378] on button "4 . wasiotaka" at bounding box center [715, 392] width 322 height 76
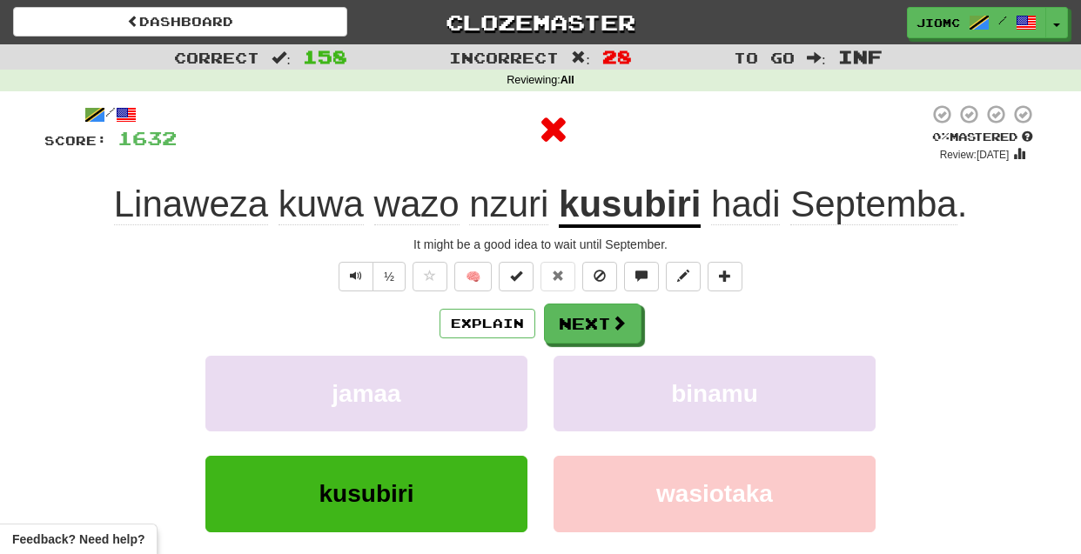
click at [581, 378] on button "binamu" at bounding box center [715, 394] width 322 height 76
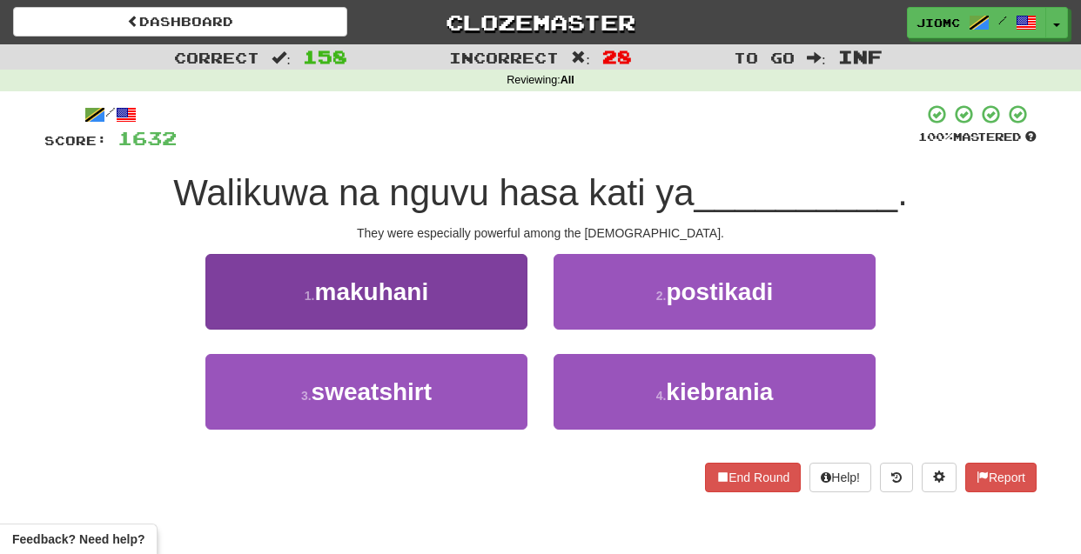
click at [507, 310] on button "1 . makuhani" at bounding box center [366, 292] width 322 height 76
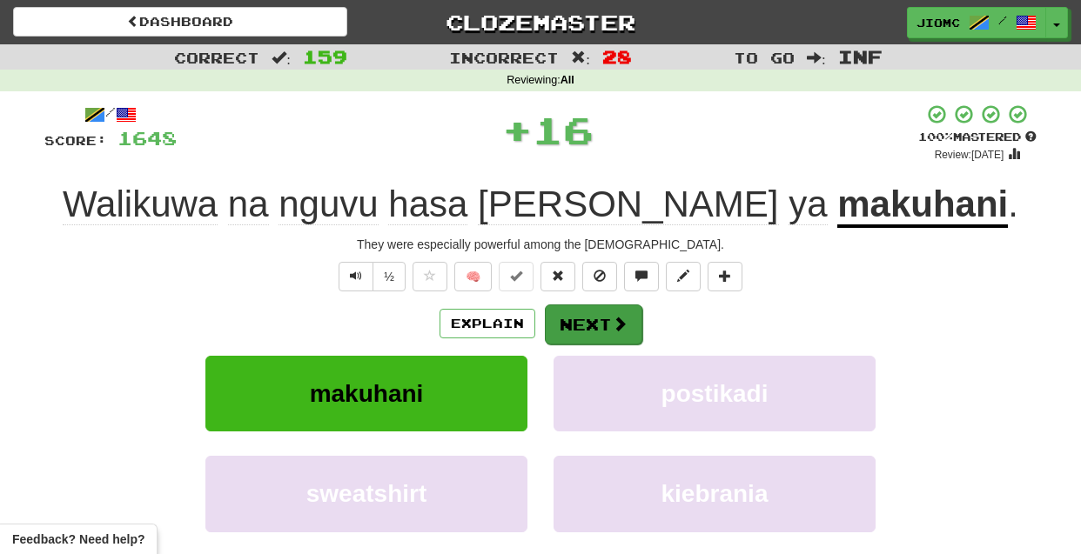
click at [606, 325] on button "Next" at bounding box center [593, 325] width 97 height 40
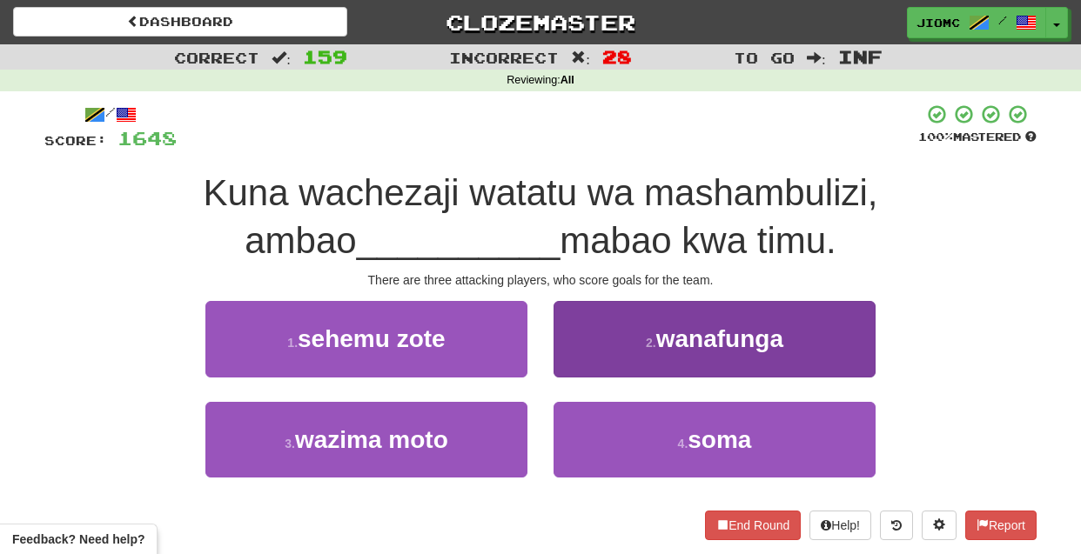
click at [578, 359] on button "2 . wanafunga" at bounding box center [715, 339] width 322 height 76
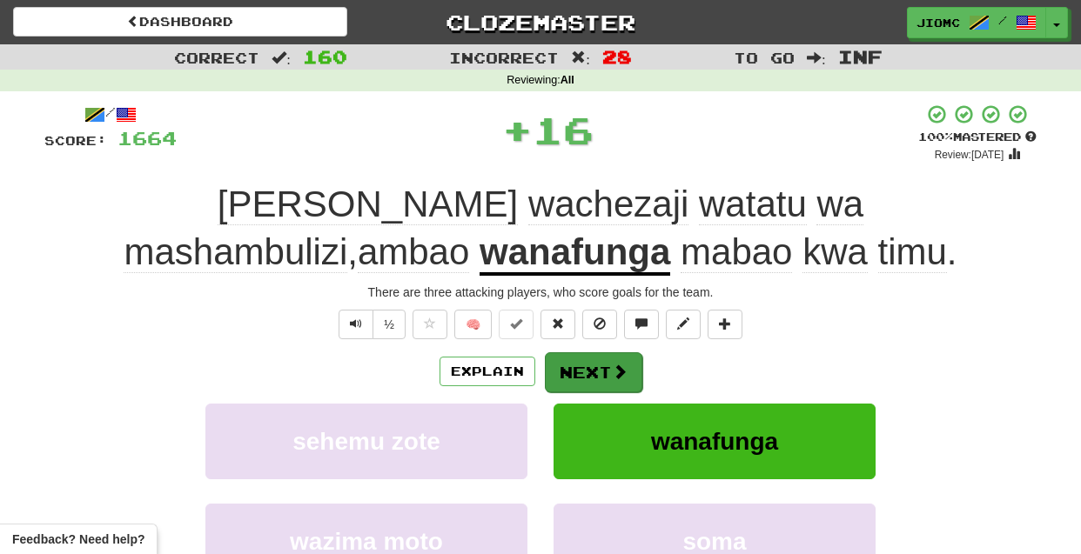
click at [579, 366] on button "Next" at bounding box center [593, 373] width 97 height 40
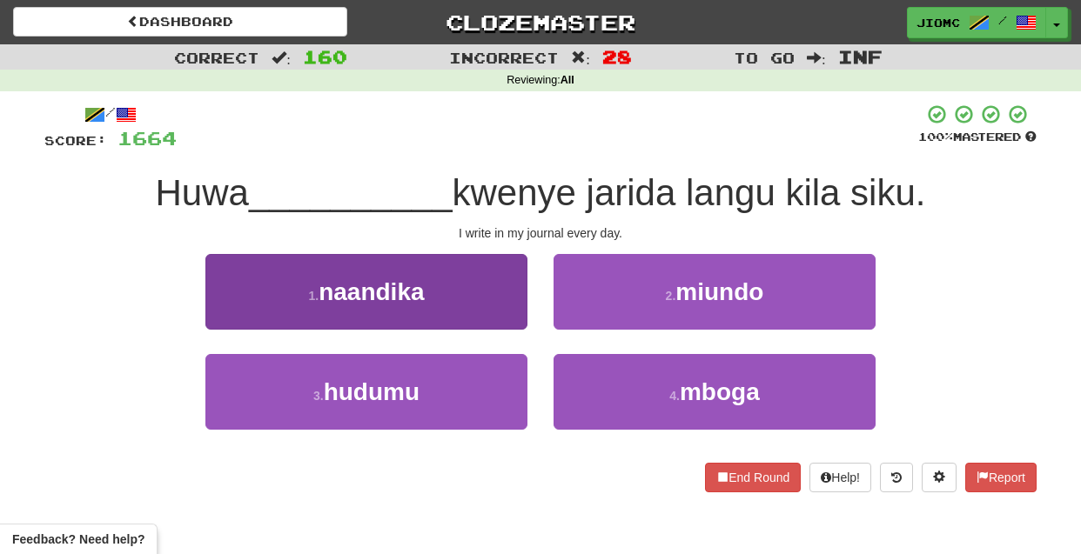
click at [500, 309] on button "1 . naandika" at bounding box center [366, 292] width 322 height 76
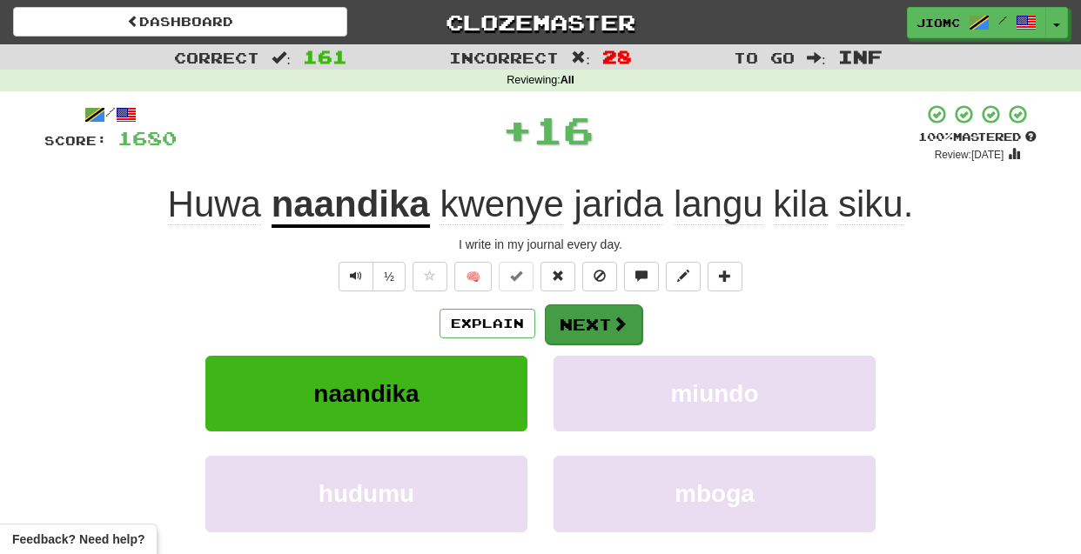
click at [594, 323] on button "Next" at bounding box center [593, 325] width 97 height 40
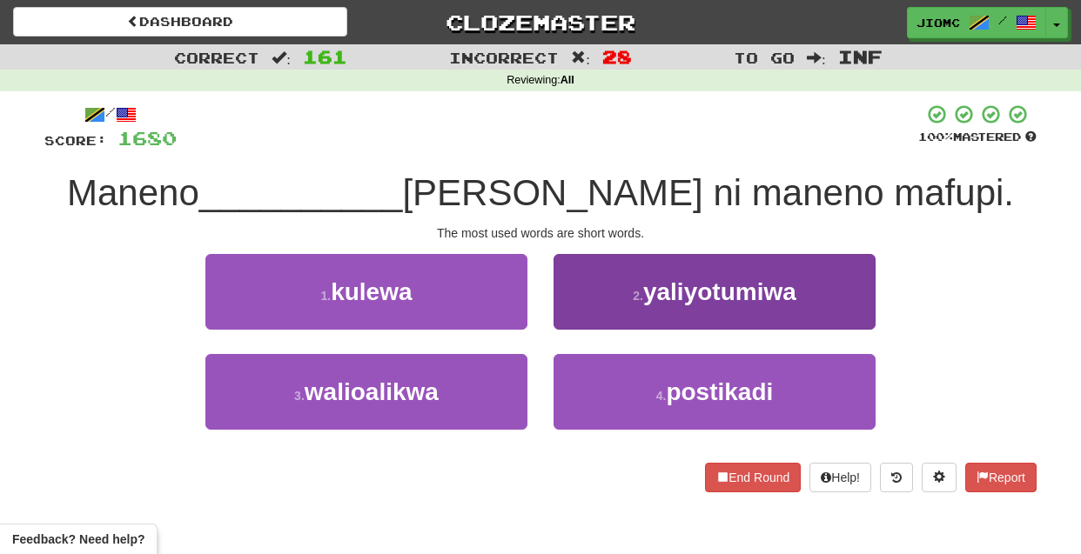
click at [573, 314] on button "2 . yaliyotumiwa" at bounding box center [715, 292] width 322 height 76
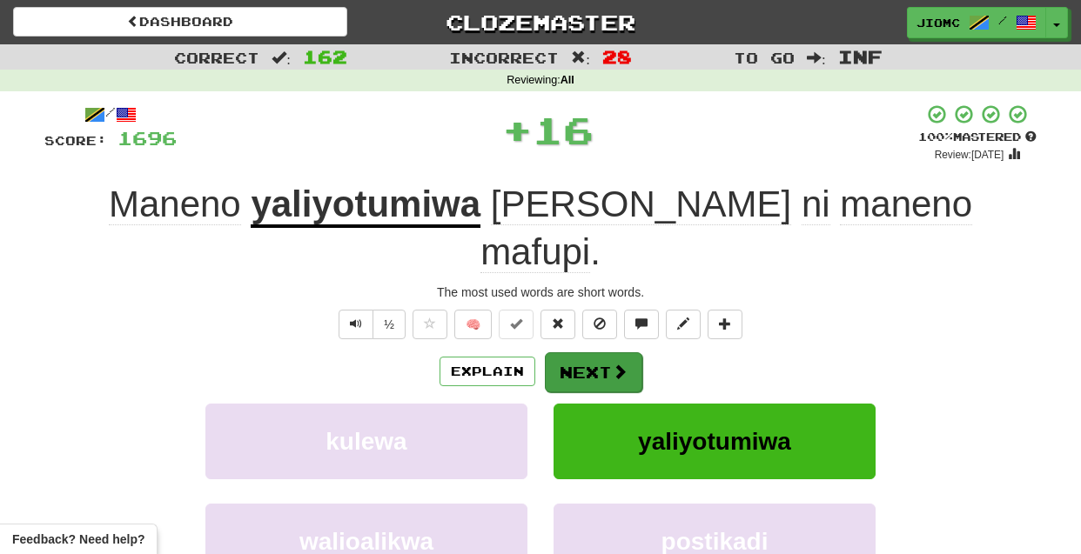
click at [571, 353] on button "Next" at bounding box center [593, 373] width 97 height 40
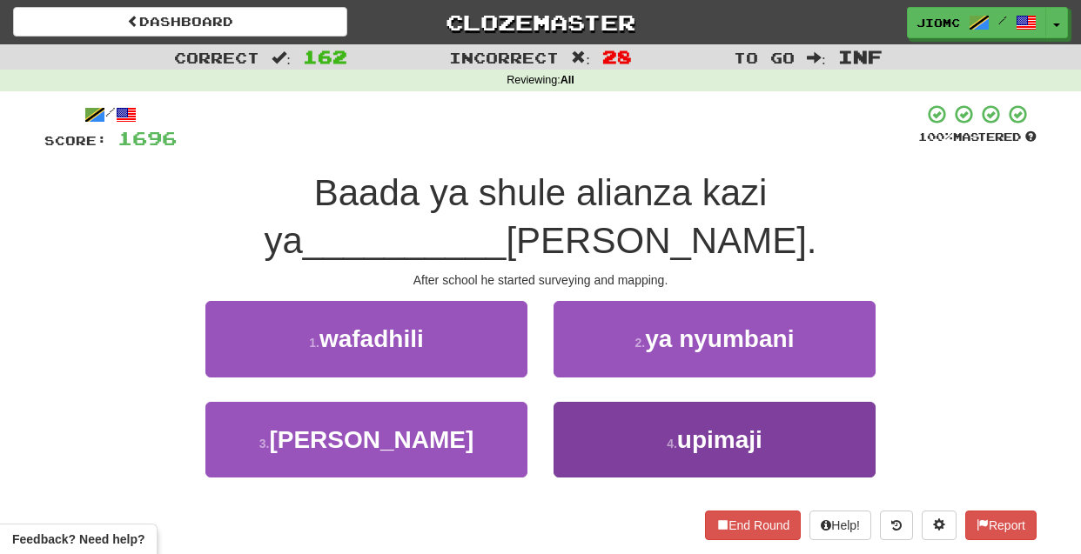
click at [574, 402] on button "4 . upimaji" at bounding box center [715, 440] width 322 height 76
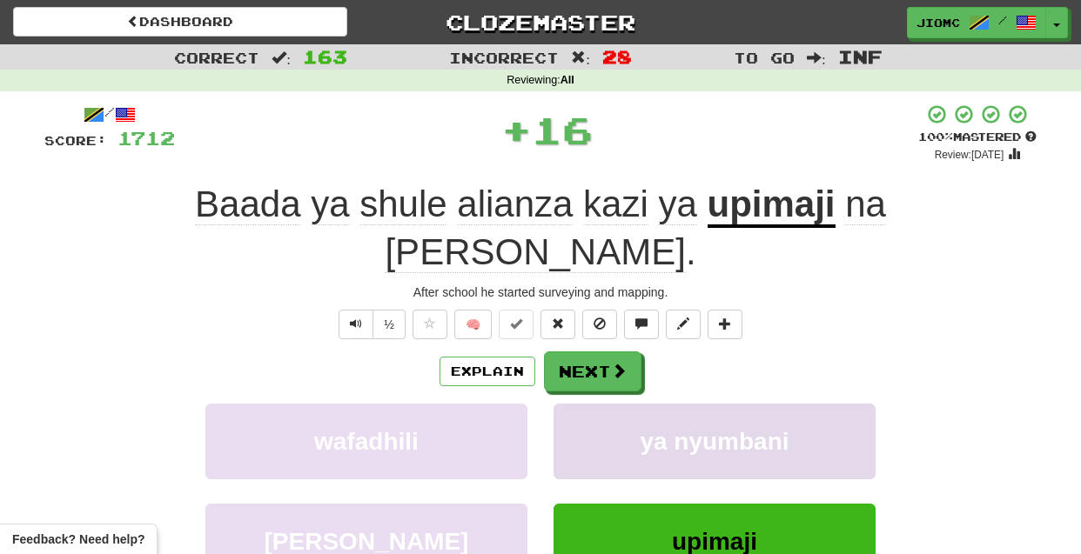
click at [574, 404] on button "ya nyumbani" at bounding box center [715, 442] width 322 height 76
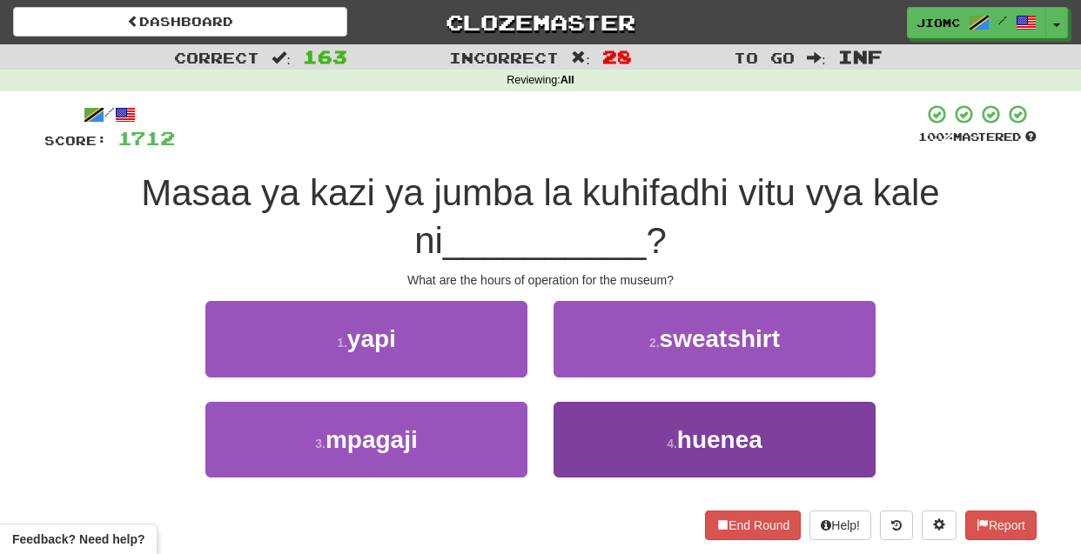
click at [579, 433] on button "4 . huenea" at bounding box center [715, 440] width 322 height 76
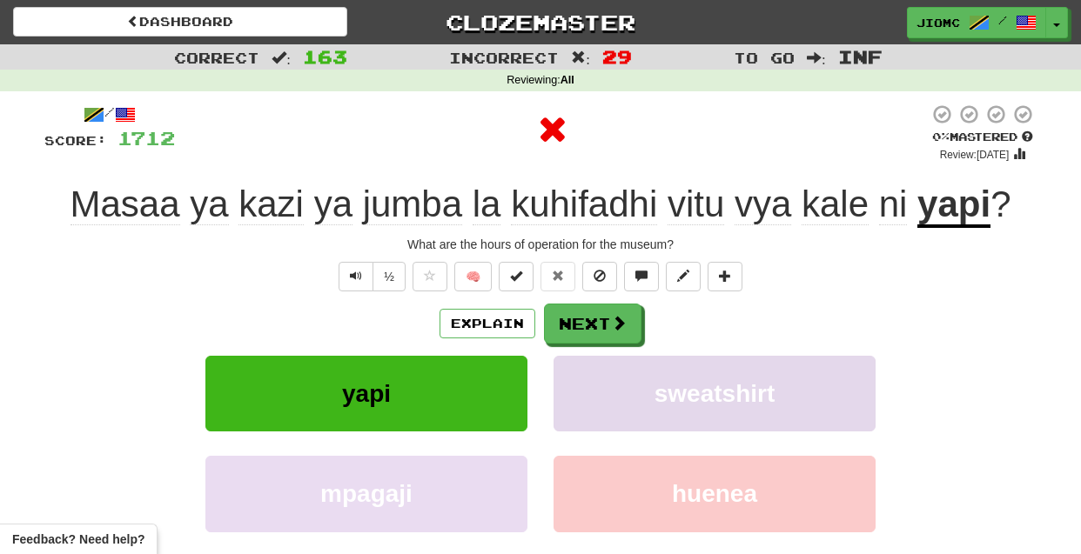
click at [581, 418] on button "sweatshirt" at bounding box center [715, 394] width 322 height 76
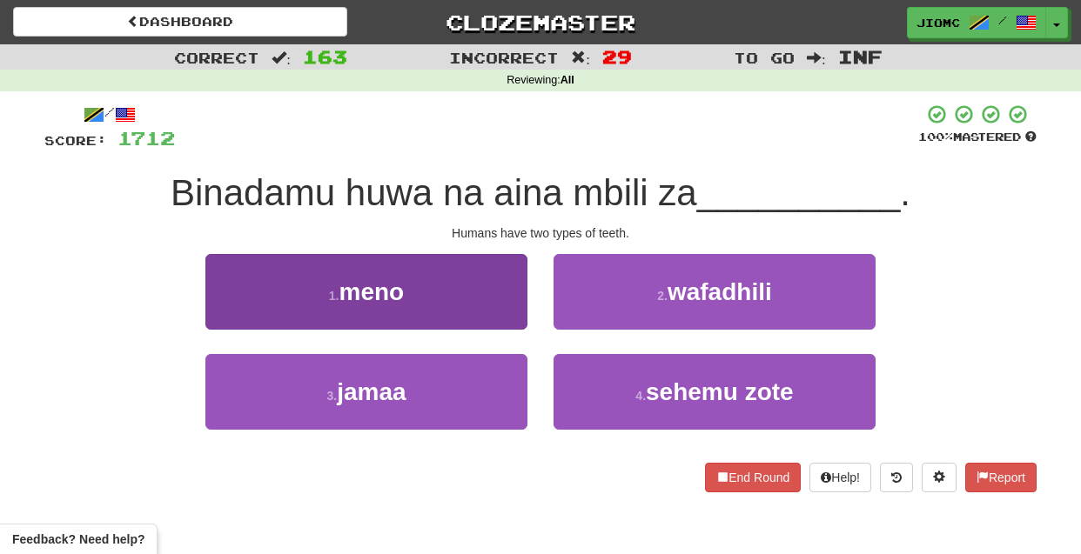
click at [472, 293] on button "1 . meno" at bounding box center [366, 292] width 322 height 76
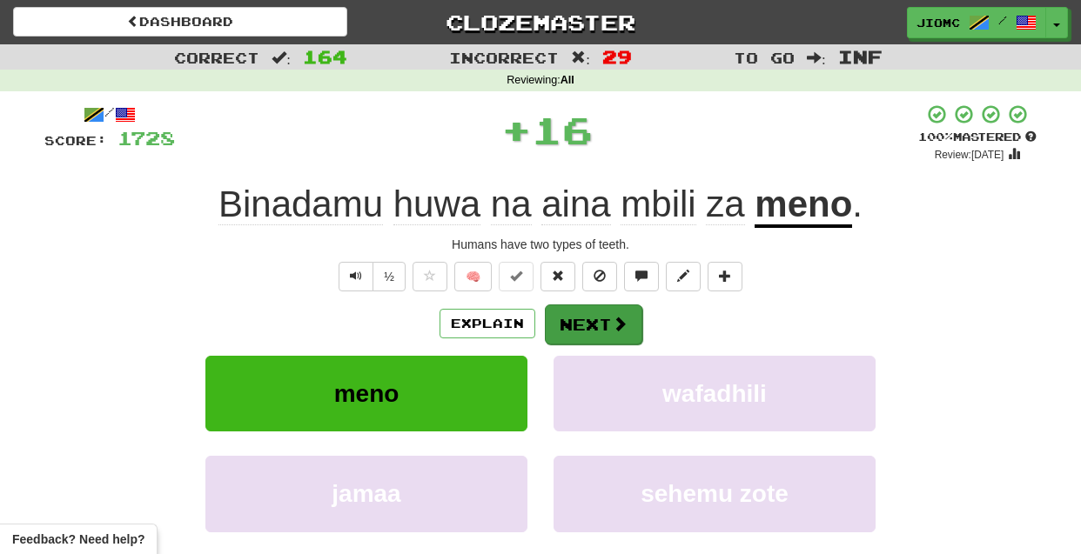
click at [575, 322] on button "Next" at bounding box center [593, 325] width 97 height 40
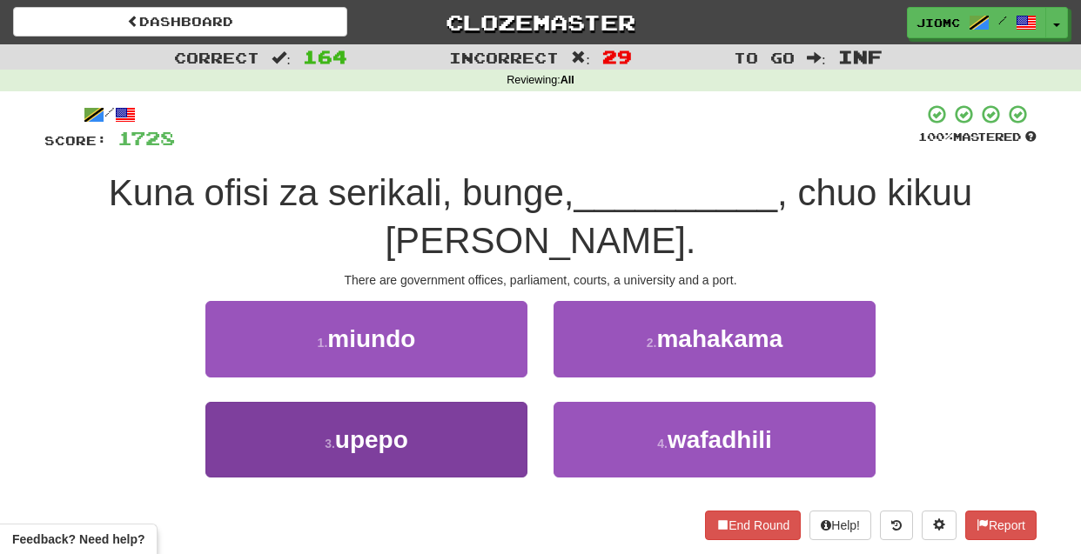
click at [482, 426] on button "3 . upepo" at bounding box center [366, 440] width 322 height 76
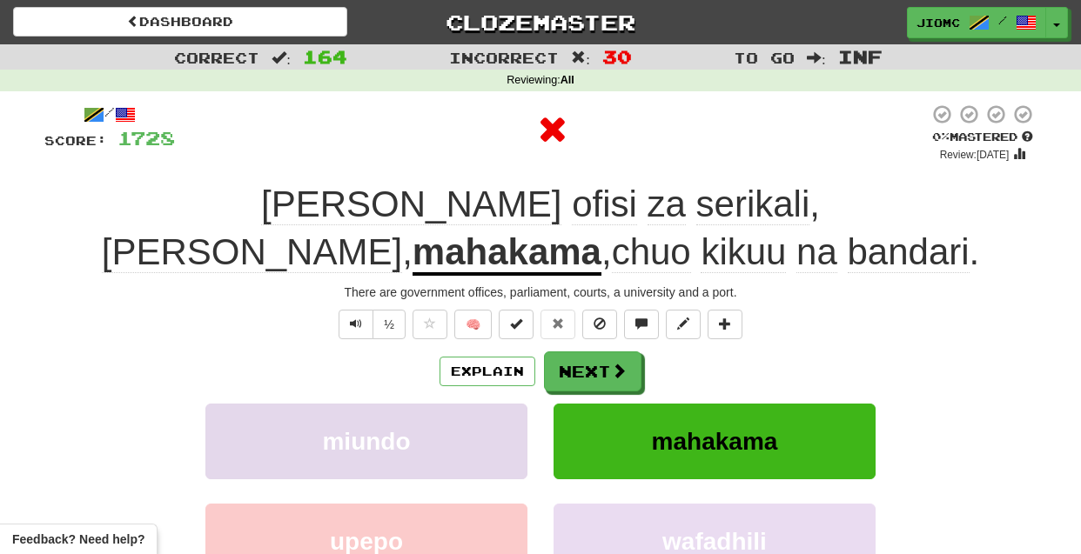
click at [483, 426] on button "miundo" at bounding box center [366, 442] width 322 height 76
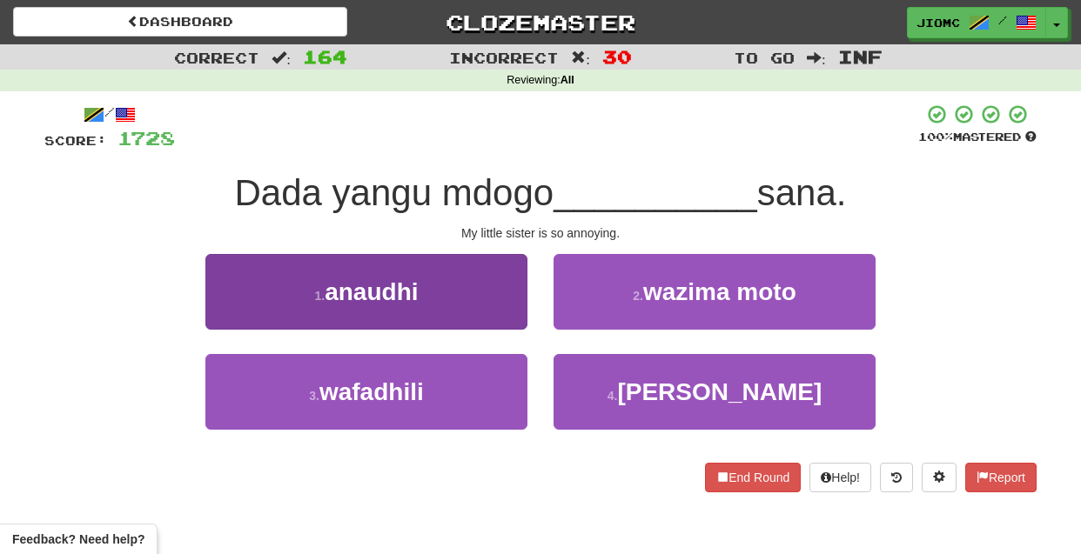
click at [486, 324] on button "1 . anaudhi" at bounding box center [366, 292] width 322 height 76
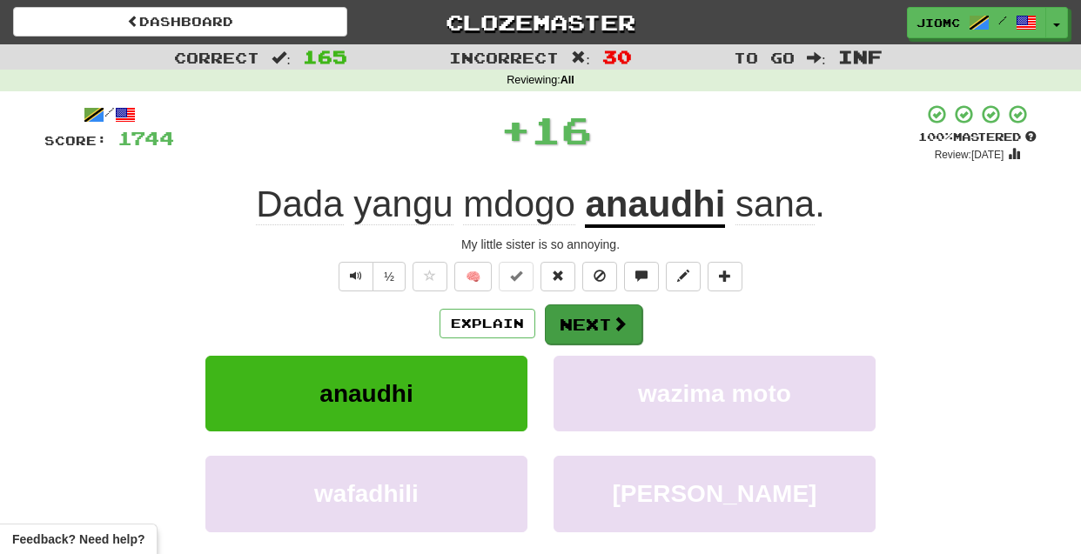
click at [575, 328] on button "Next" at bounding box center [593, 325] width 97 height 40
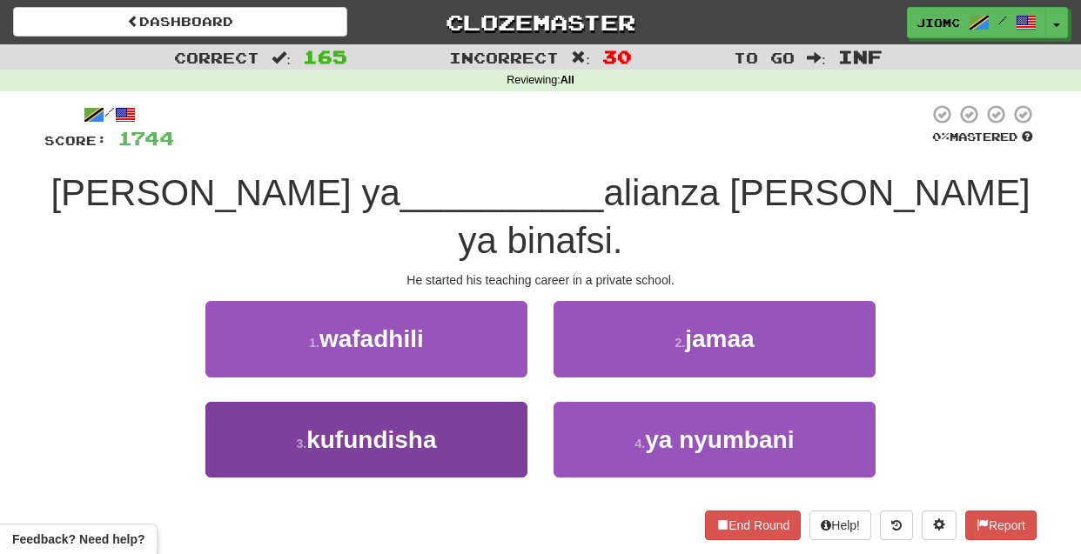
click at [476, 402] on button "3 . kufundisha" at bounding box center [366, 440] width 322 height 76
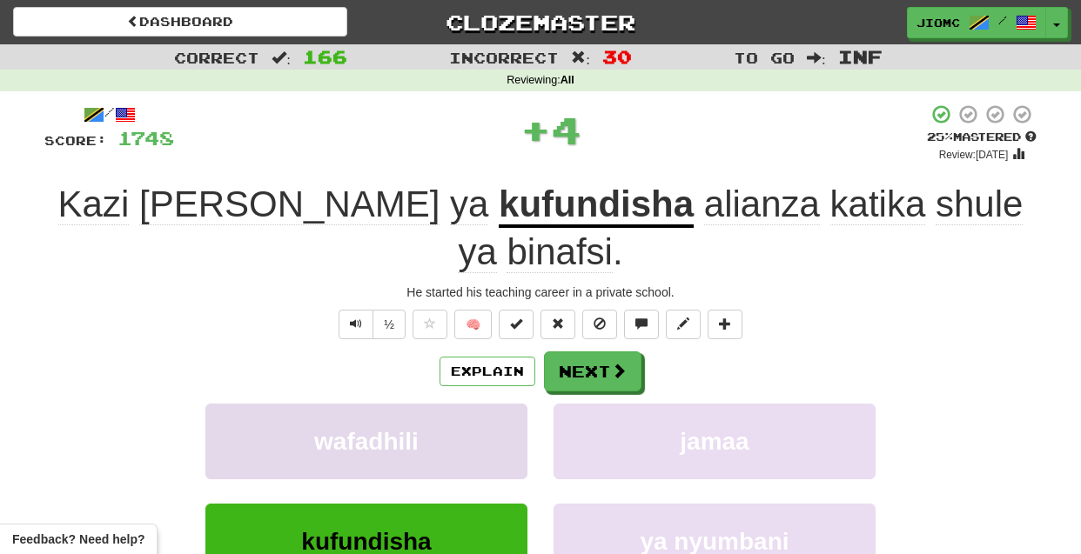
click at [476, 404] on button "wafadhili" at bounding box center [366, 442] width 322 height 76
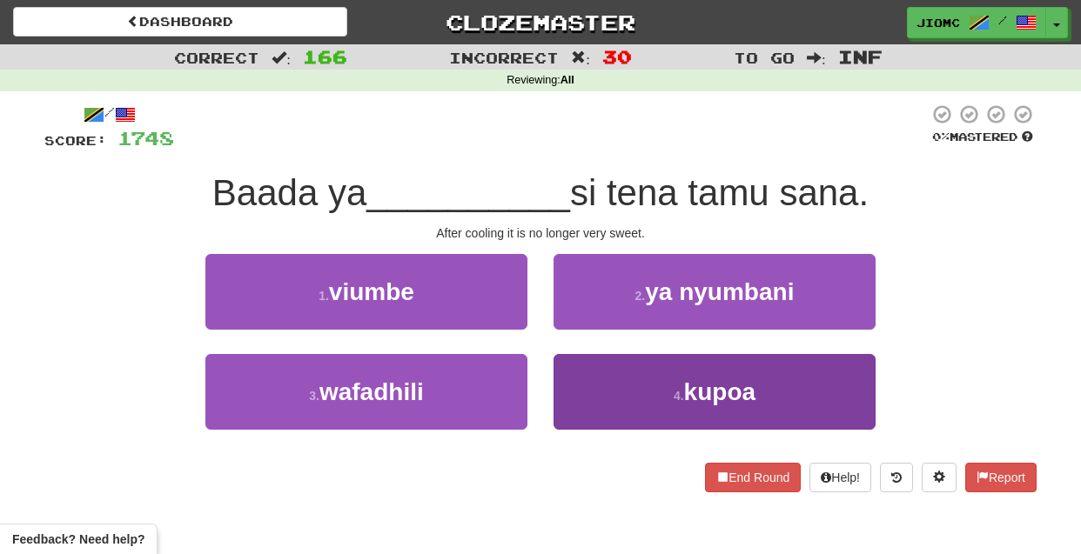
click at [579, 380] on button "4 . kupoa" at bounding box center [715, 392] width 322 height 76
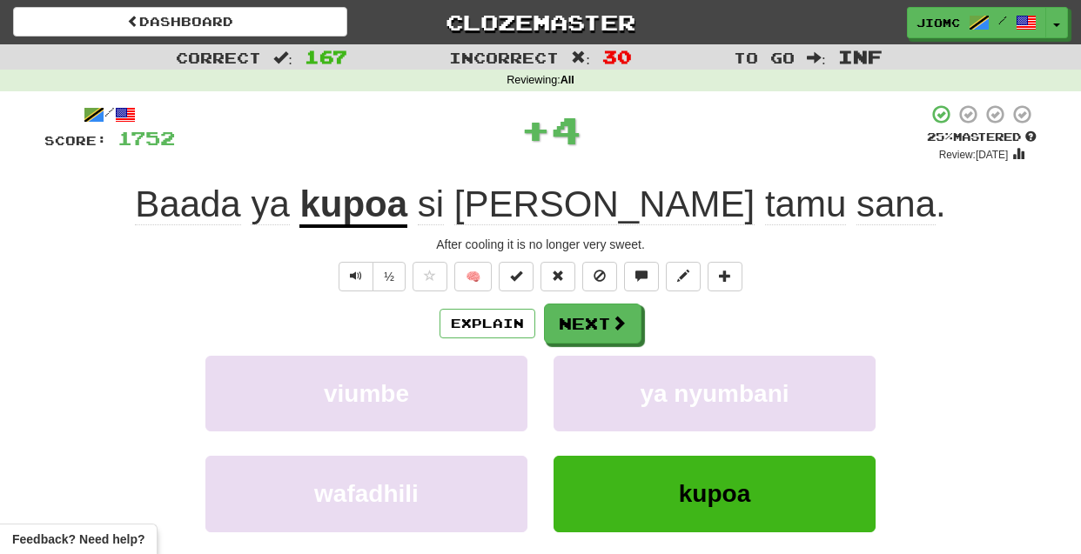
click at [579, 380] on button "ya nyumbani" at bounding box center [715, 394] width 322 height 76
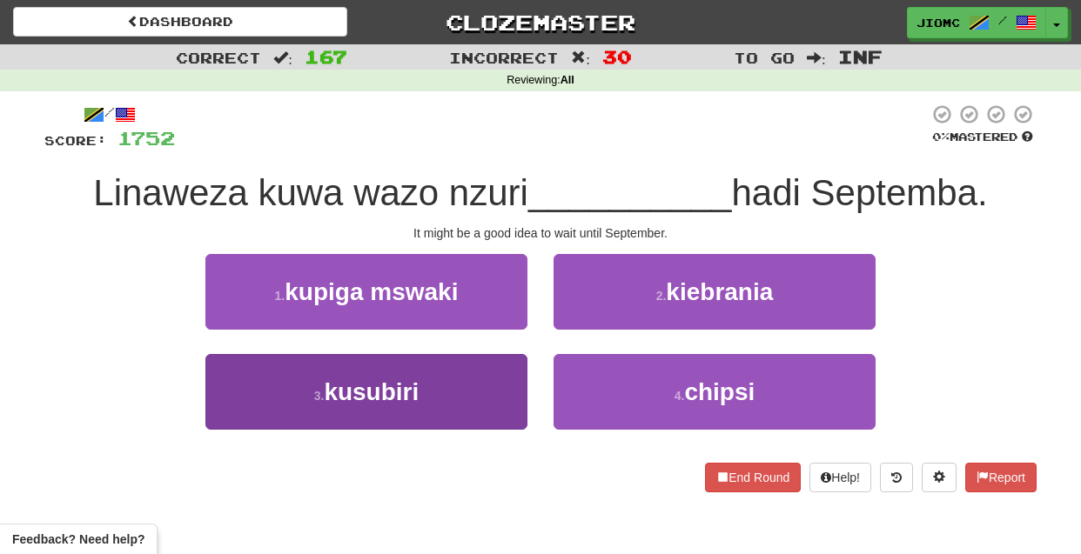
click at [468, 386] on button "3 . kusubiri" at bounding box center [366, 392] width 322 height 76
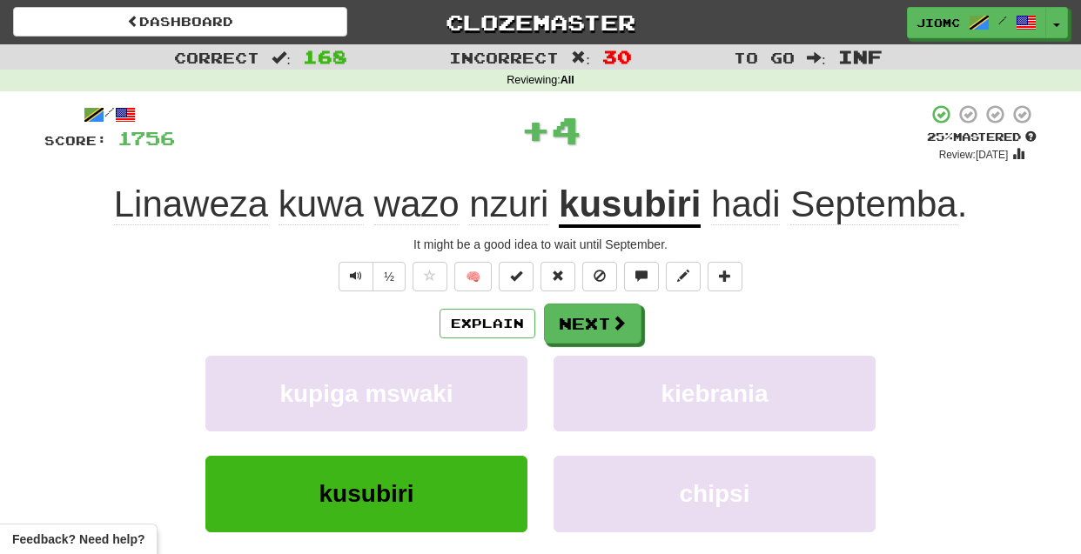
click at [468, 386] on button "kupiga mswaki" at bounding box center [366, 394] width 322 height 76
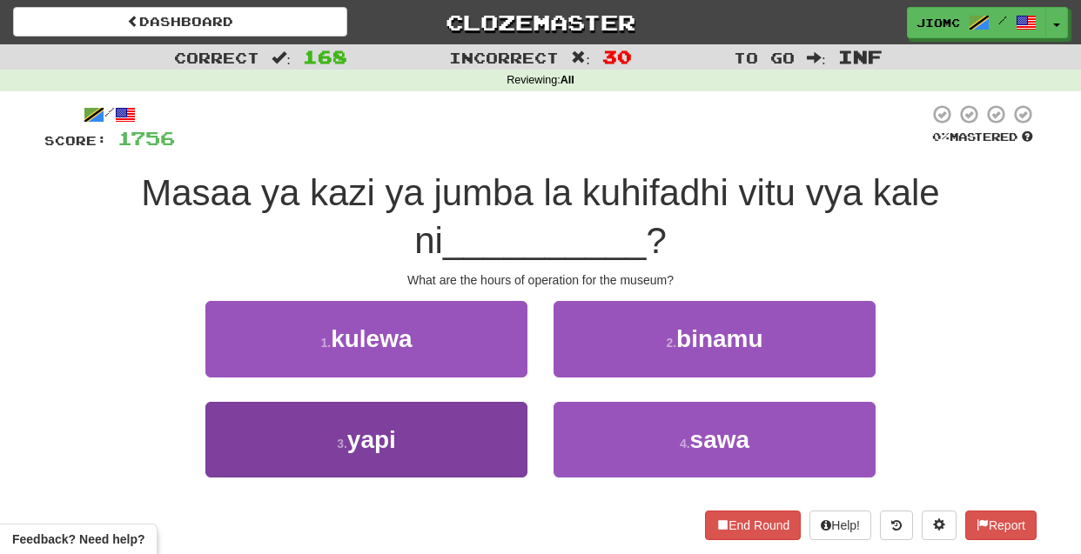
click at [501, 433] on button "3 . yapi" at bounding box center [366, 440] width 322 height 76
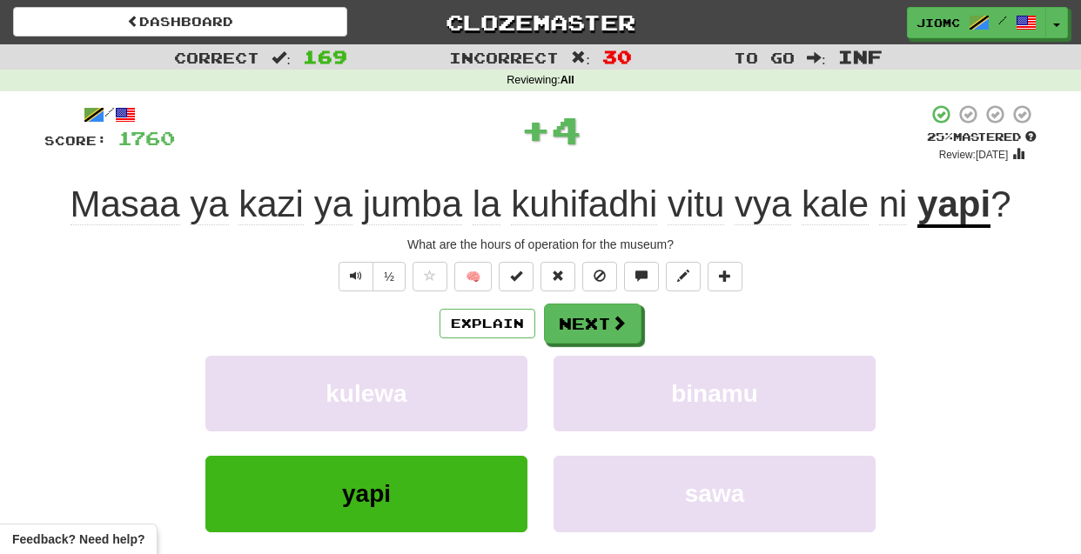
click at [495, 433] on div "kulewa" at bounding box center [366, 406] width 348 height 100
click at [489, 412] on button "kulewa" at bounding box center [366, 394] width 322 height 76
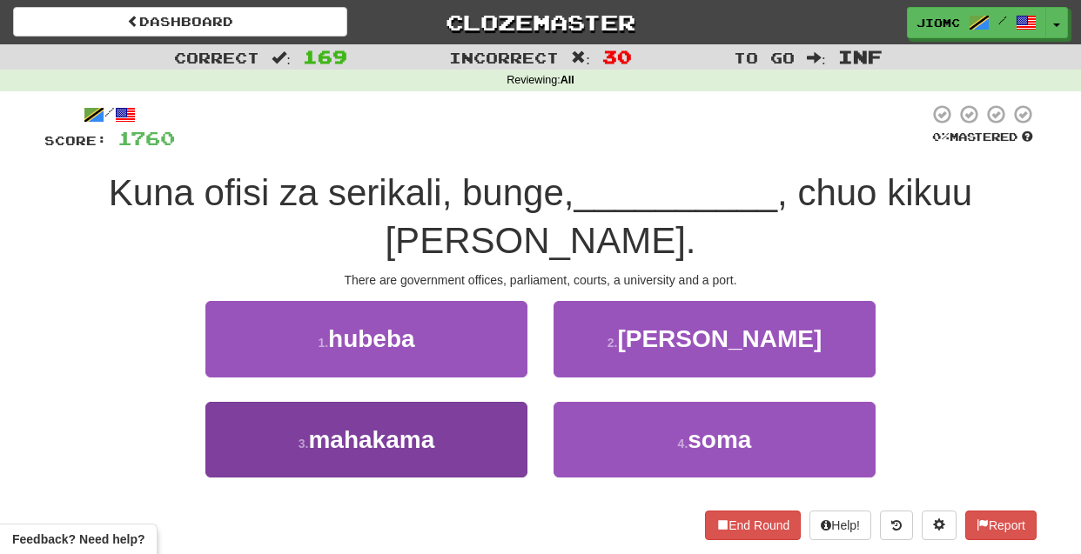
click at [498, 440] on button "3 . mahakama" at bounding box center [366, 440] width 322 height 76
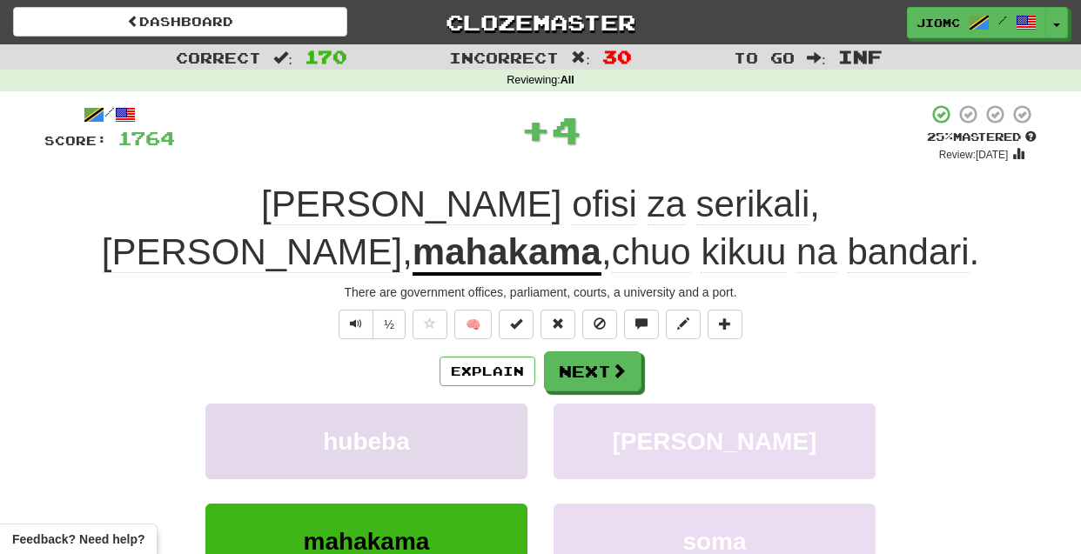
click at [498, 439] on button "hubeba" at bounding box center [366, 442] width 322 height 76
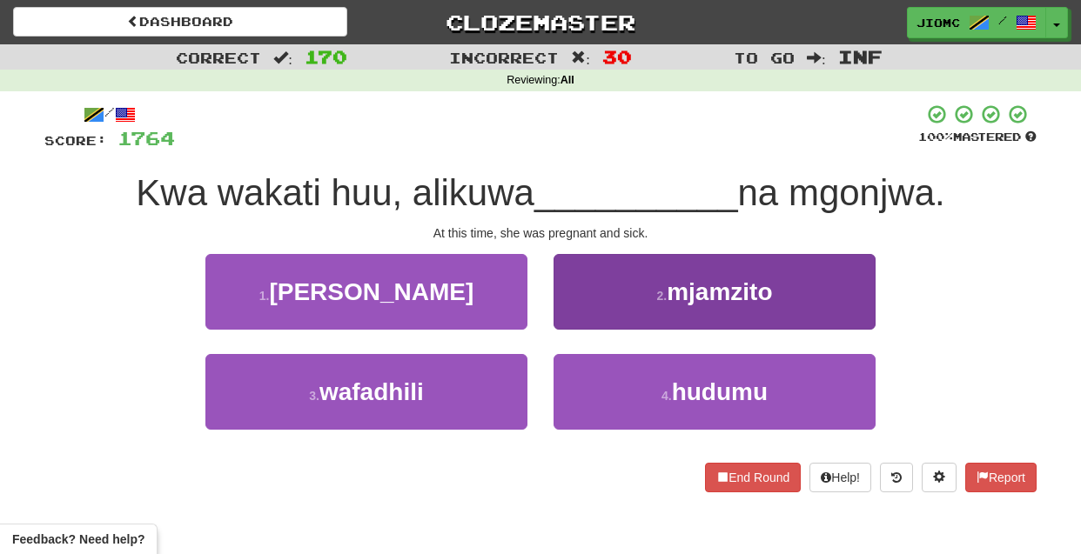
click at [595, 297] on button "2 . mjamzito" at bounding box center [715, 292] width 322 height 76
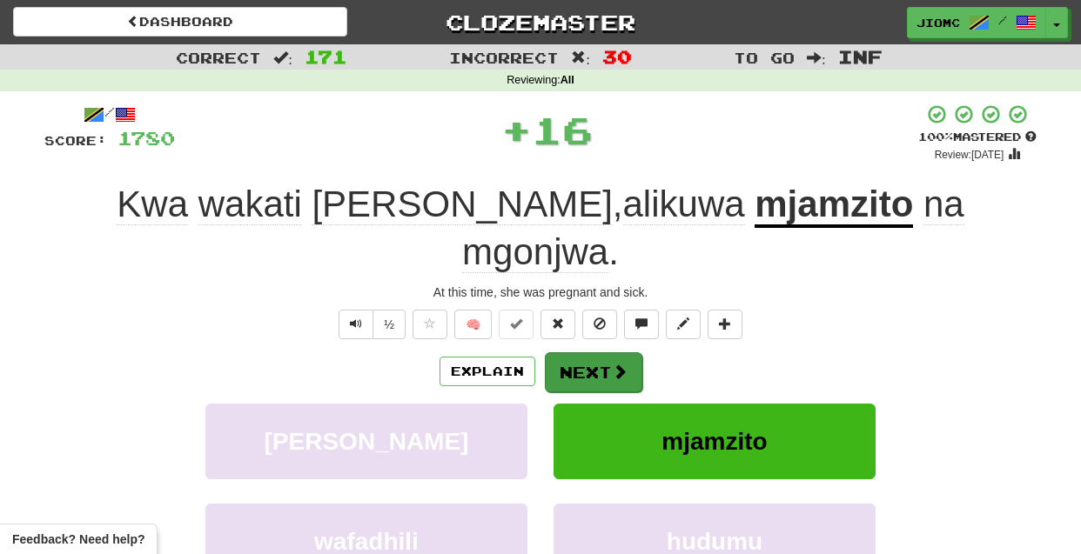
click at [596, 353] on button "Next" at bounding box center [593, 373] width 97 height 40
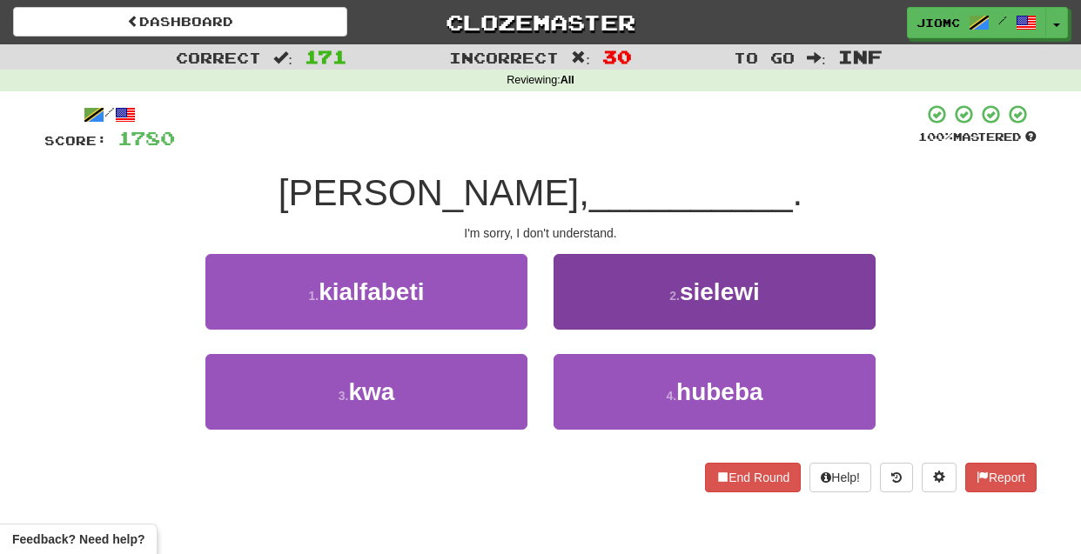
click at [597, 313] on button "2 . sielewi" at bounding box center [715, 292] width 322 height 76
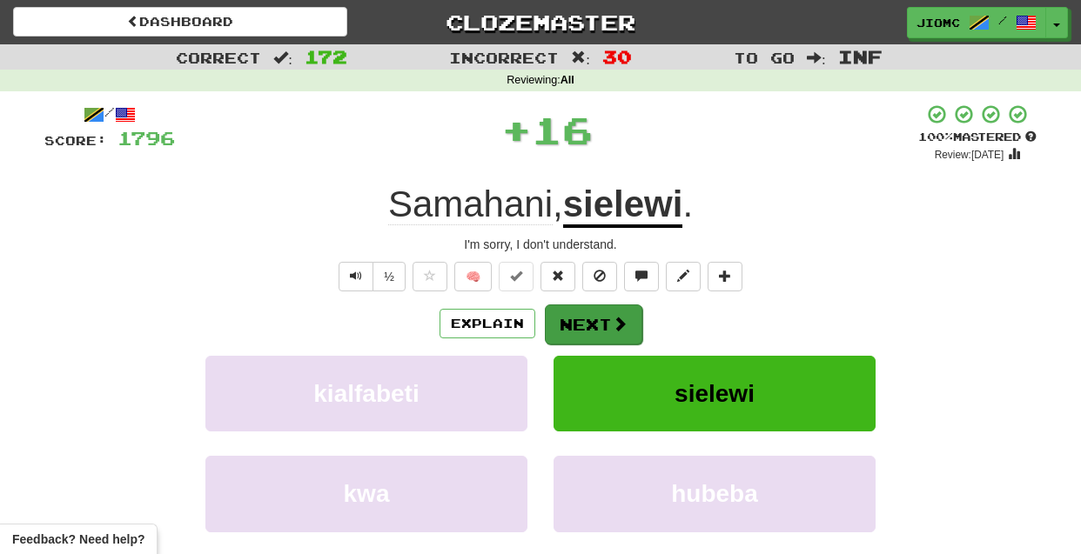
click at [597, 314] on button "Next" at bounding box center [593, 325] width 97 height 40
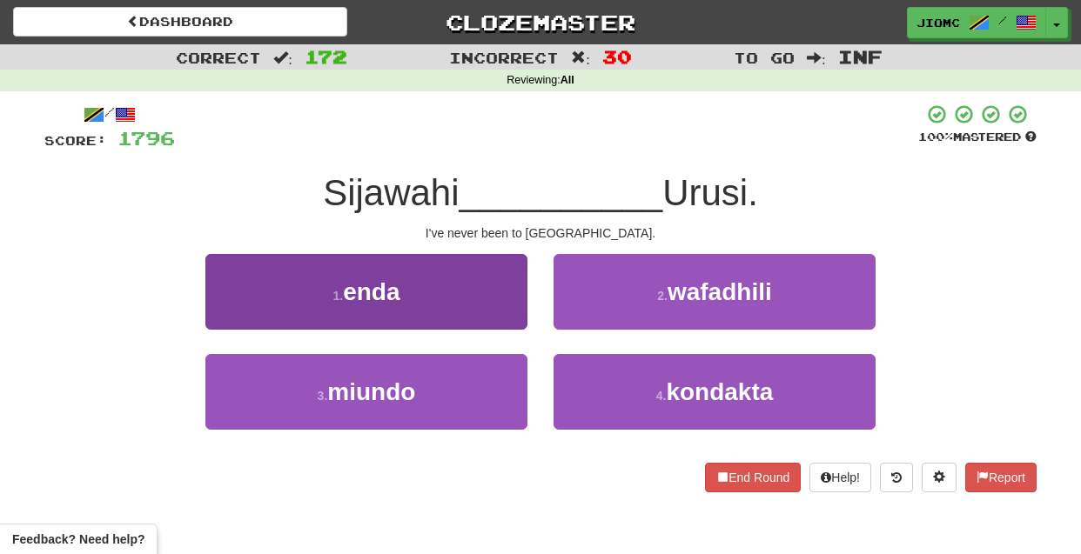
click at [488, 317] on button "1 . enda" at bounding box center [366, 292] width 322 height 76
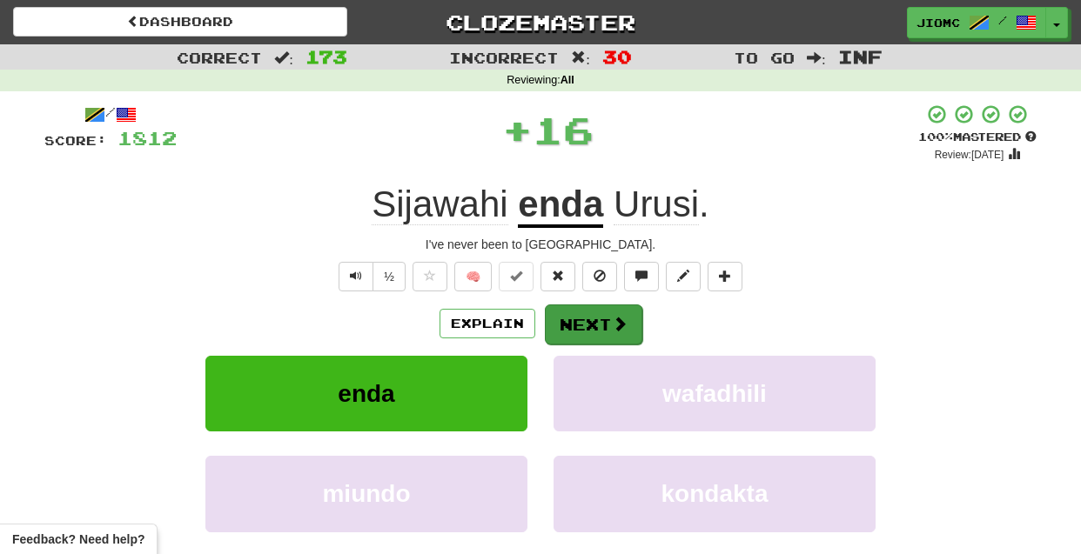
click at [580, 322] on button "Next" at bounding box center [593, 325] width 97 height 40
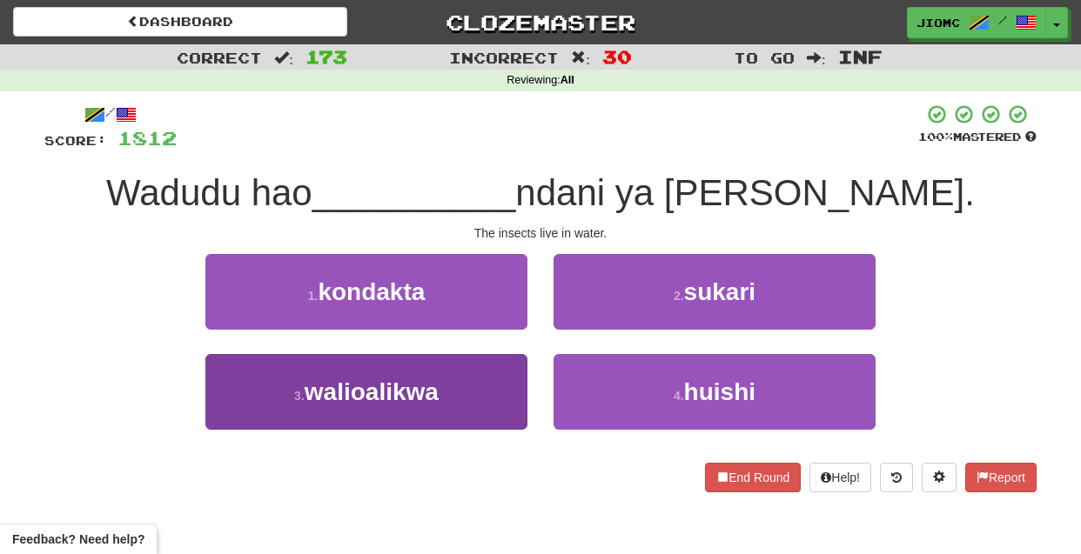
click at [460, 386] on button "3 . walioalikwa" at bounding box center [366, 392] width 322 height 76
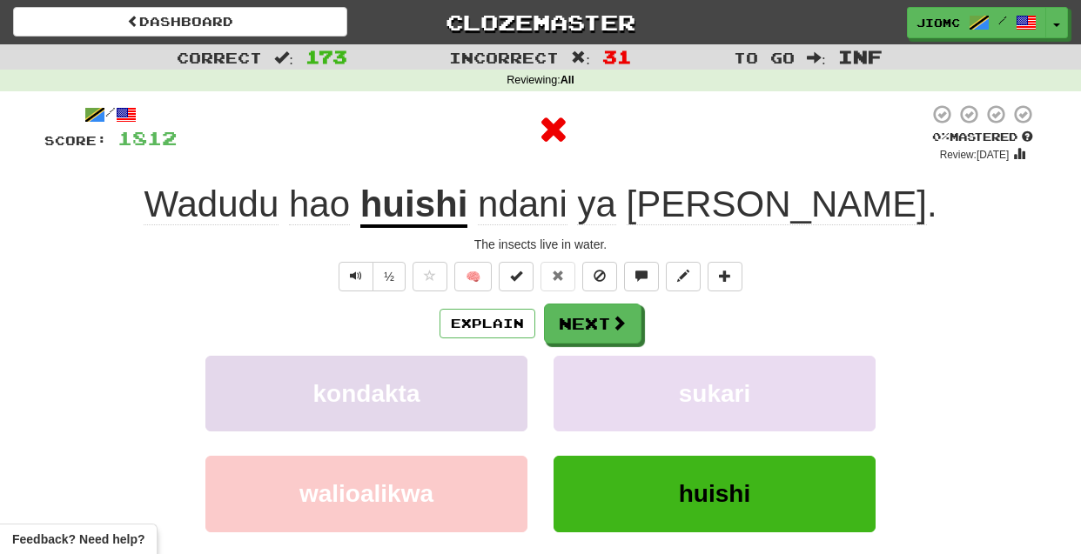
click at [462, 390] on button "kondakta" at bounding box center [366, 394] width 322 height 76
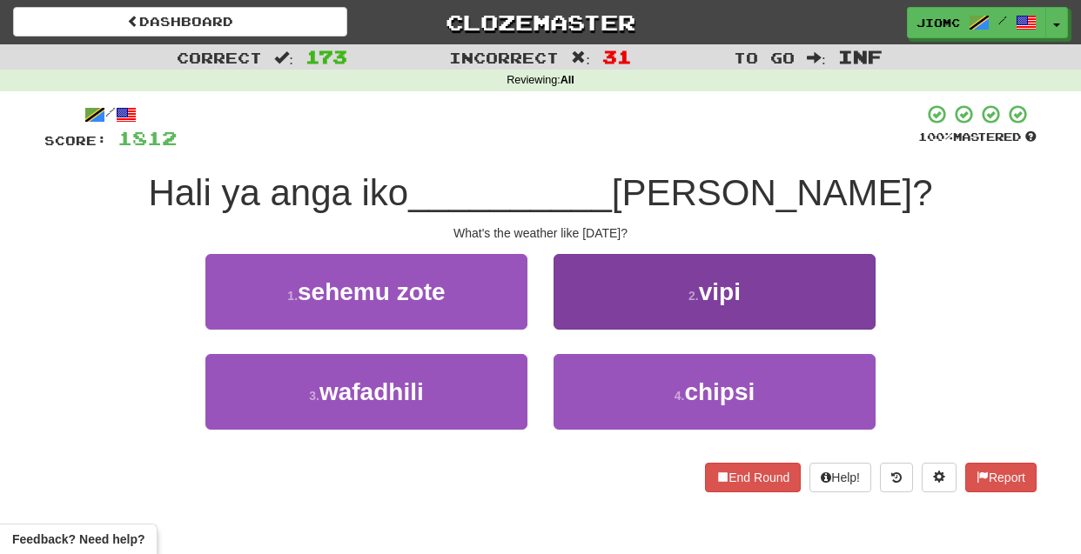
click at [569, 321] on button "2 . vipi" at bounding box center [715, 292] width 322 height 76
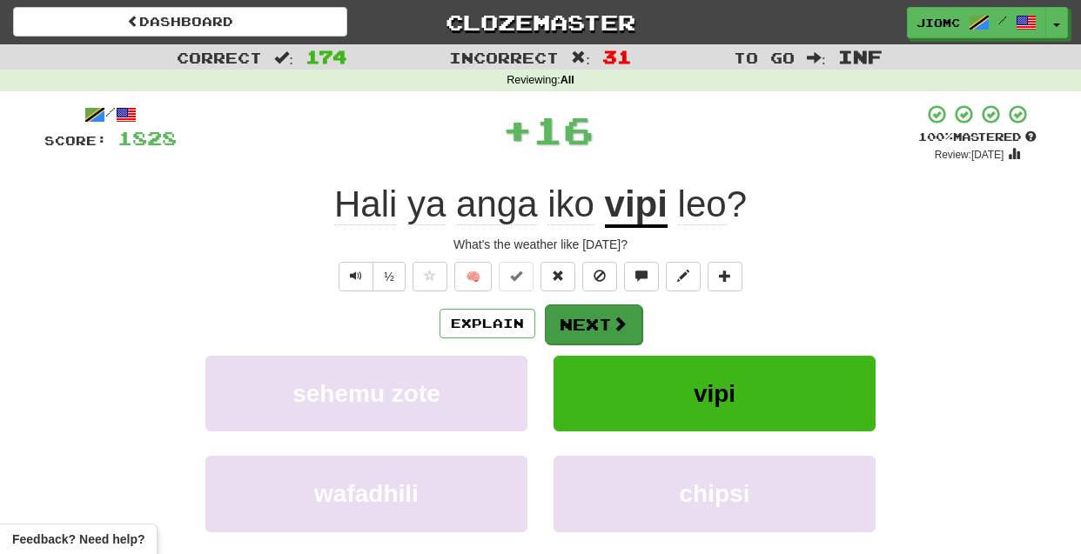
click at [576, 322] on button "Next" at bounding box center [593, 325] width 97 height 40
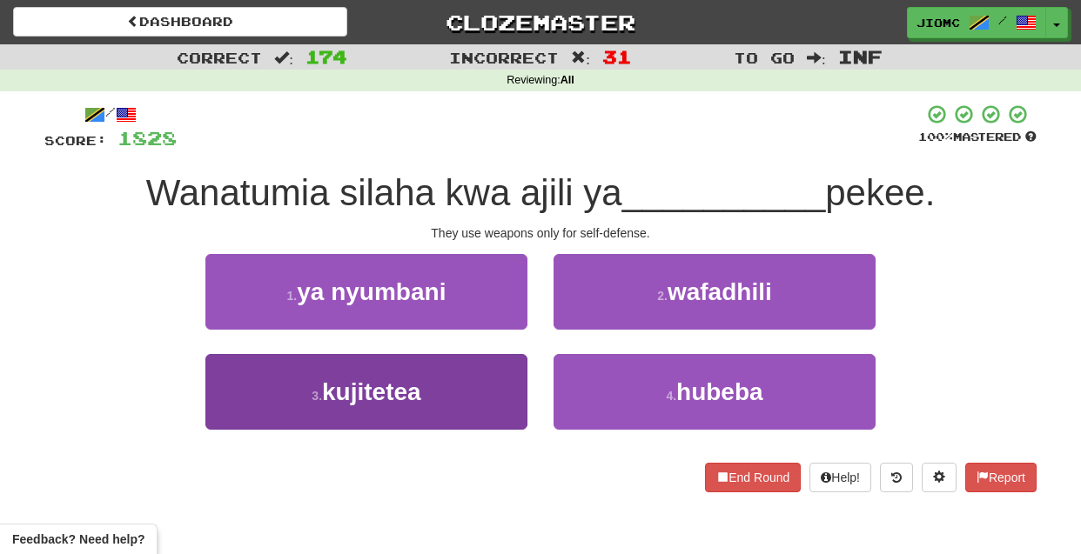
click at [500, 378] on button "3 . kujitetea" at bounding box center [366, 392] width 322 height 76
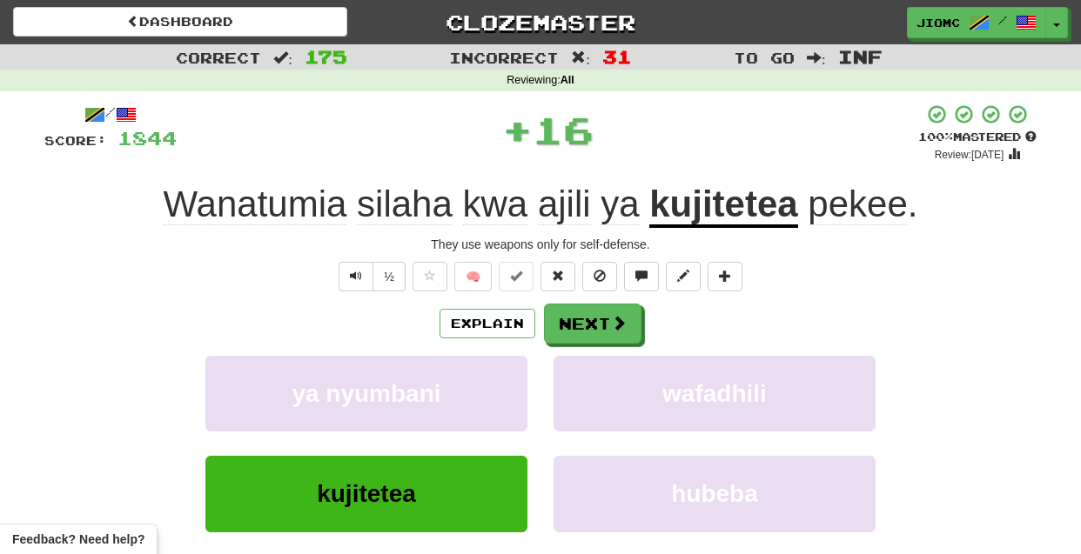
click at [500, 378] on button "ya nyumbani" at bounding box center [366, 394] width 322 height 76
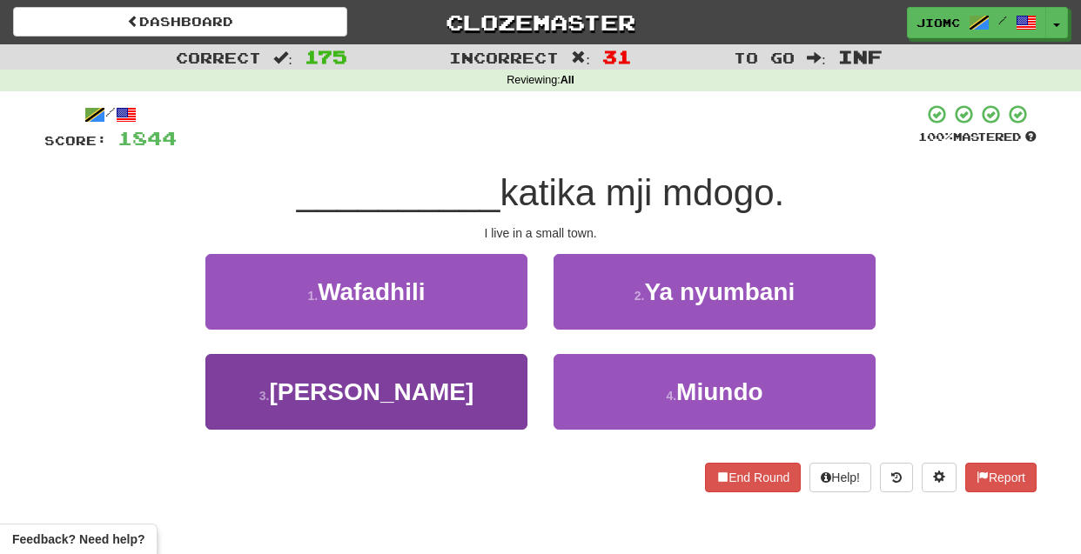
click at [510, 395] on button "3 . Ninaishi" at bounding box center [366, 392] width 322 height 76
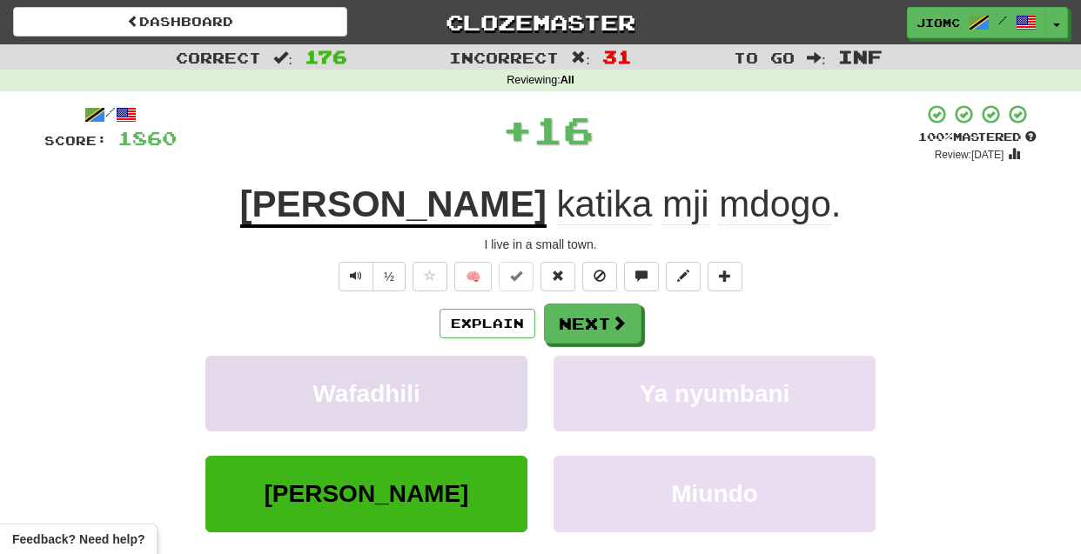
click at [509, 395] on button "Wafadhili" at bounding box center [366, 394] width 322 height 76
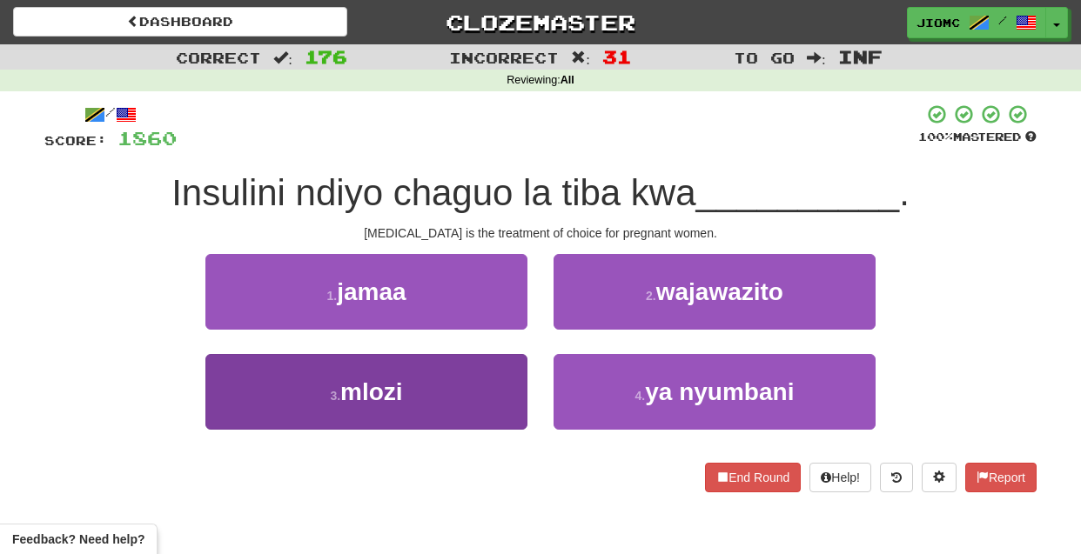
click at [510, 396] on button "3 . mlozi" at bounding box center [366, 392] width 322 height 76
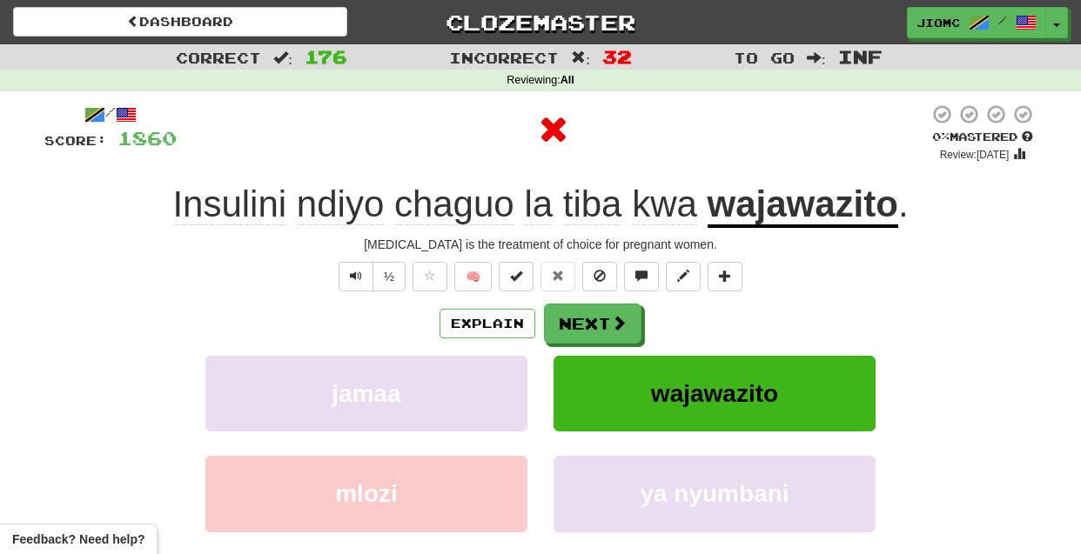
click at [510, 396] on button "jamaa" at bounding box center [366, 394] width 322 height 76
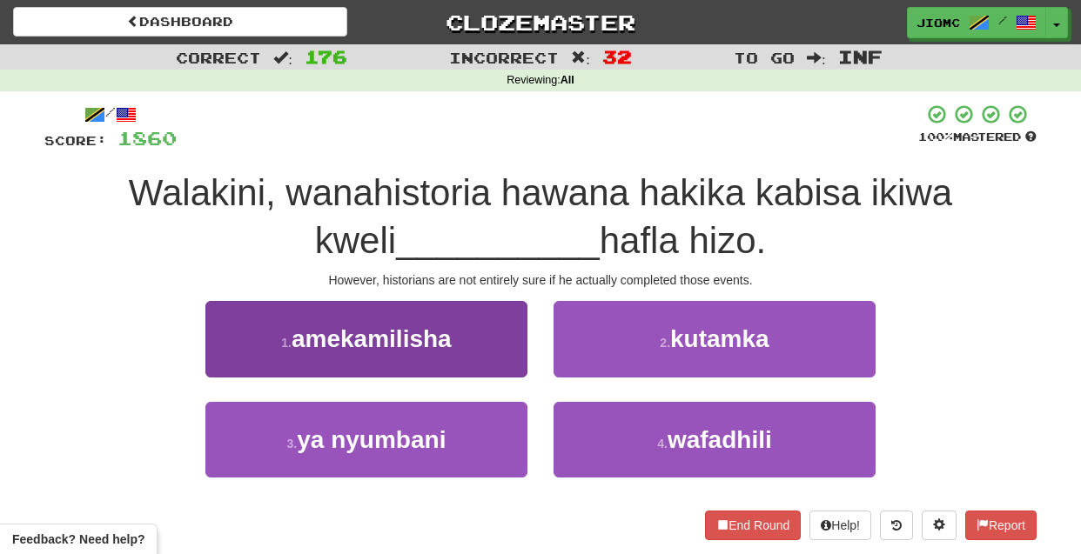
click at [493, 347] on button "1 . amekamilisha" at bounding box center [366, 339] width 322 height 76
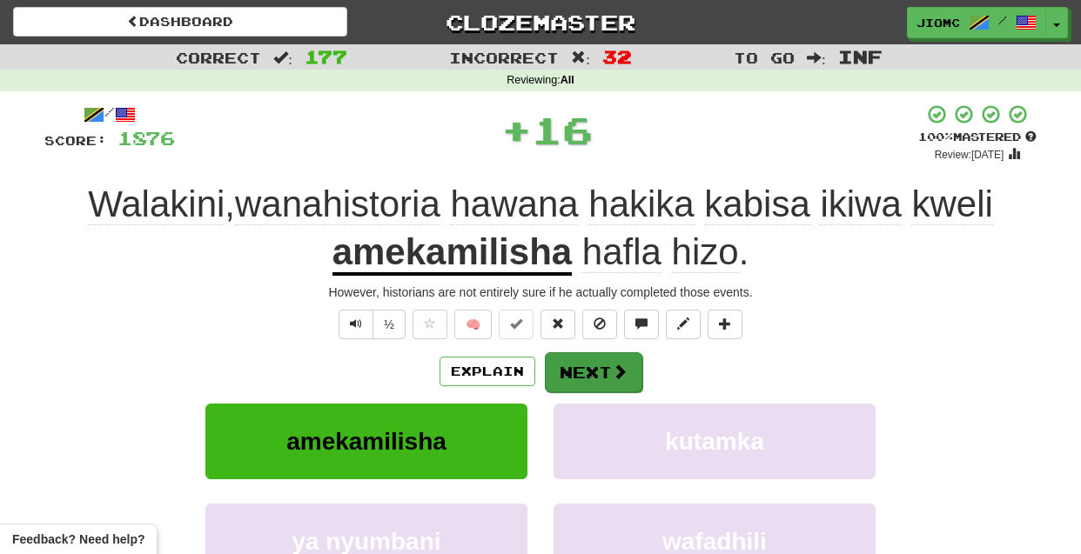
click at [584, 376] on button "Next" at bounding box center [593, 373] width 97 height 40
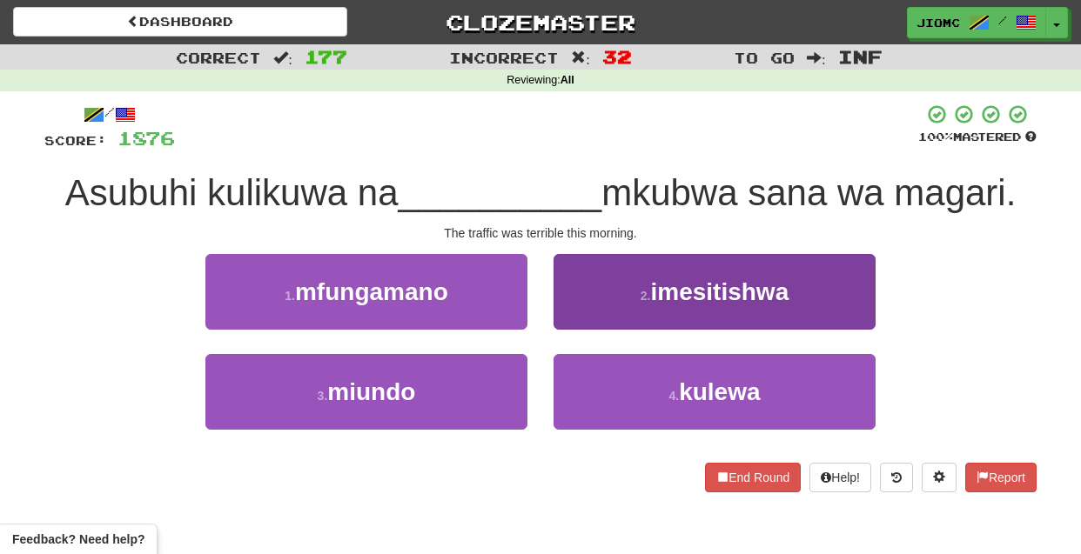
click at [582, 319] on button "2 . imesitishwa" at bounding box center [715, 292] width 322 height 76
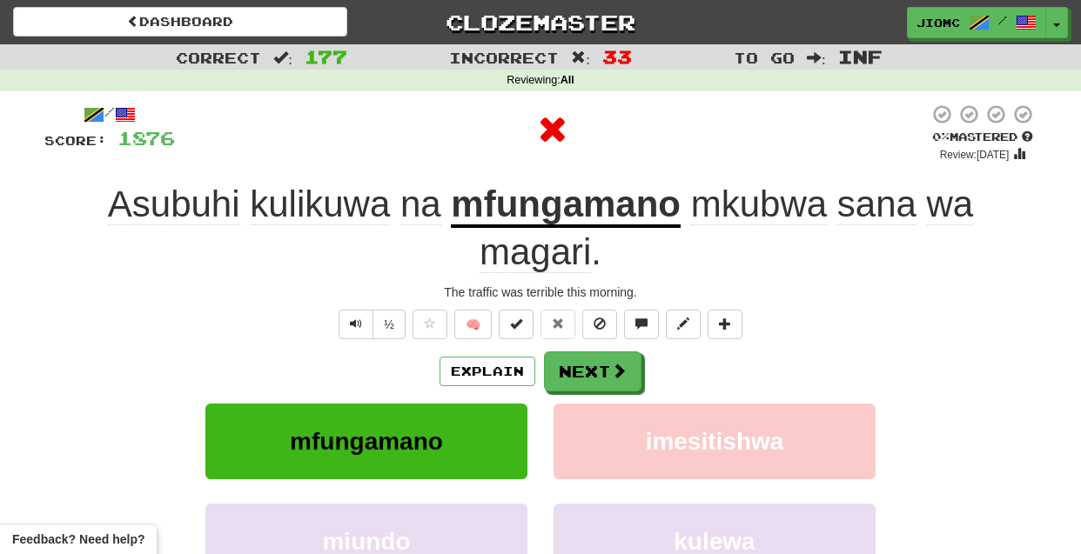
click at [582, 319] on button at bounding box center [599, 325] width 35 height 30
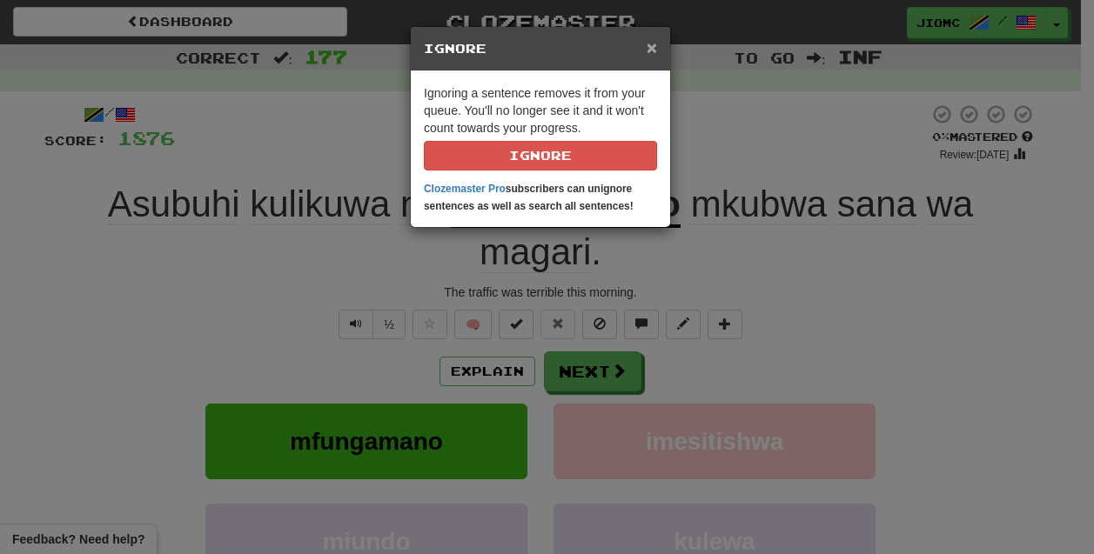
click at [649, 48] on span "×" at bounding box center [652, 47] width 10 height 20
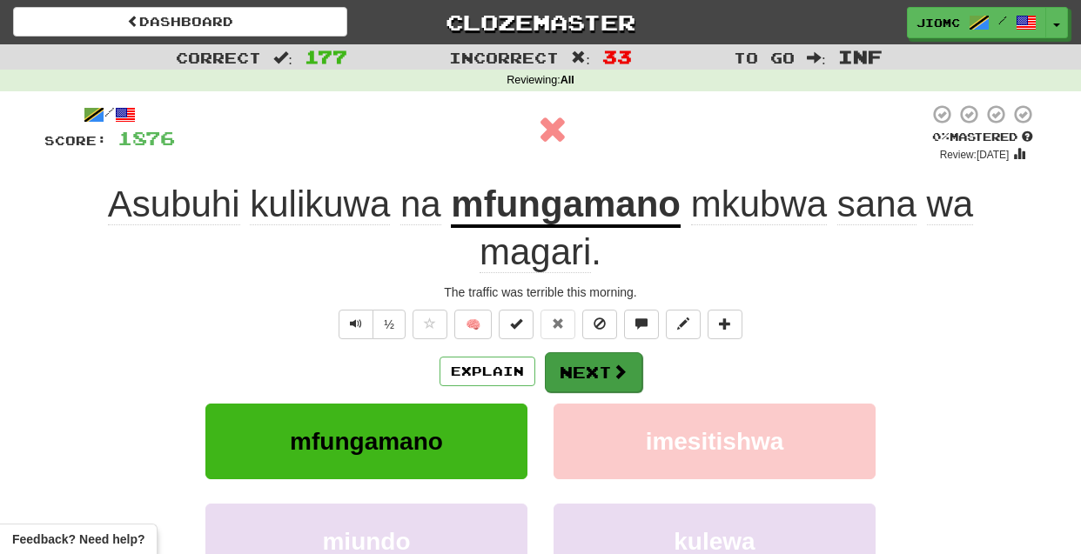
click at [595, 373] on button "Next" at bounding box center [593, 373] width 97 height 40
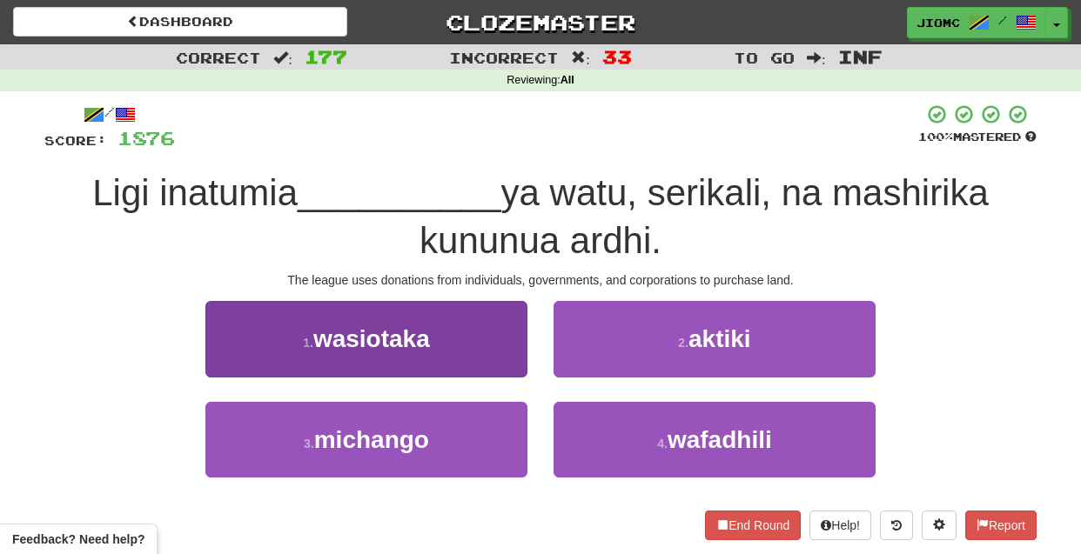
click at [494, 360] on button "1 . wasiotaka" at bounding box center [366, 339] width 322 height 76
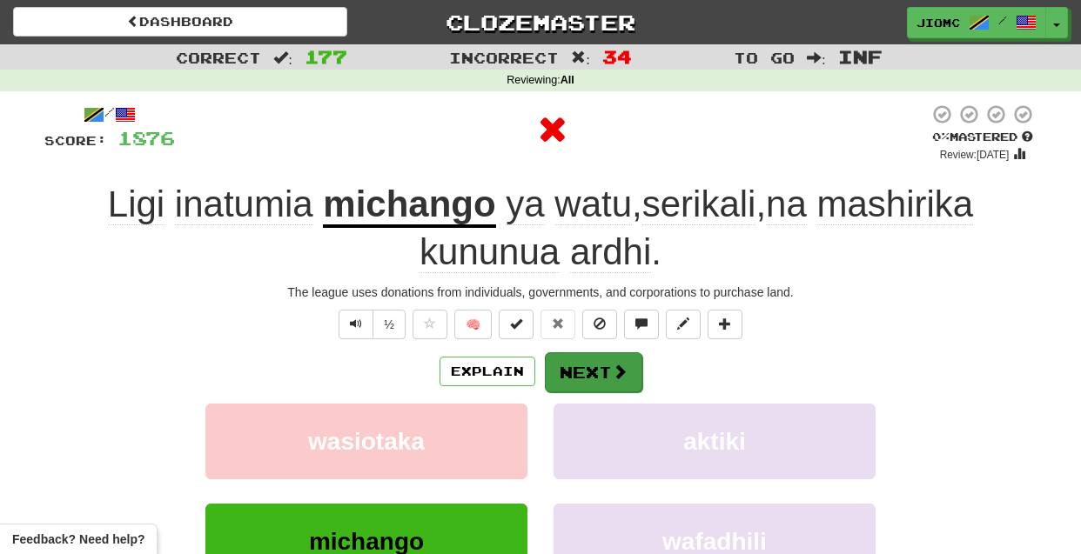
click at [568, 366] on button "Next" at bounding box center [593, 373] width 97 height 40
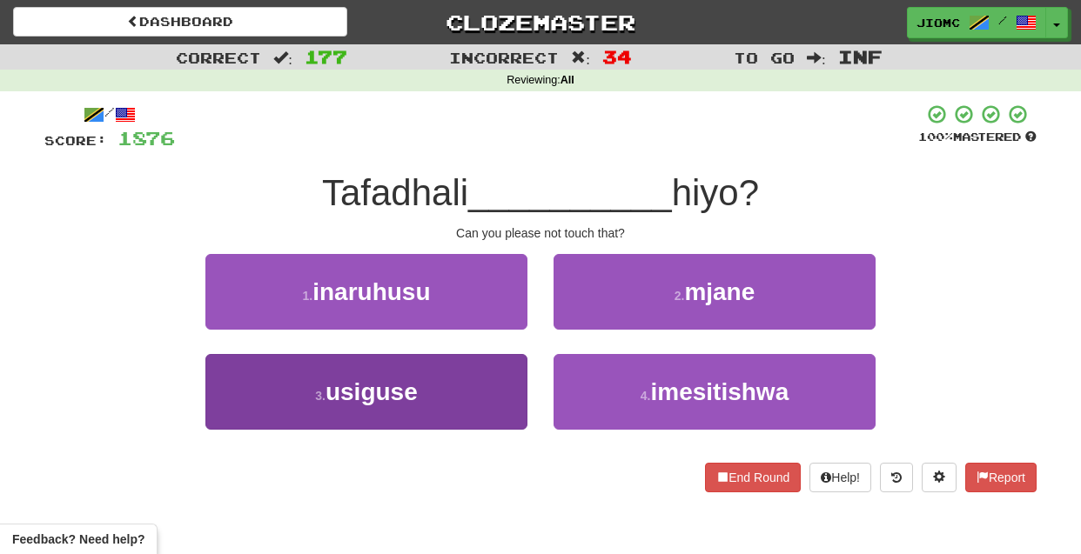
click at [459, 382] on button "3 . usiguse" at bounding box center [366, 392] width 322 height 76
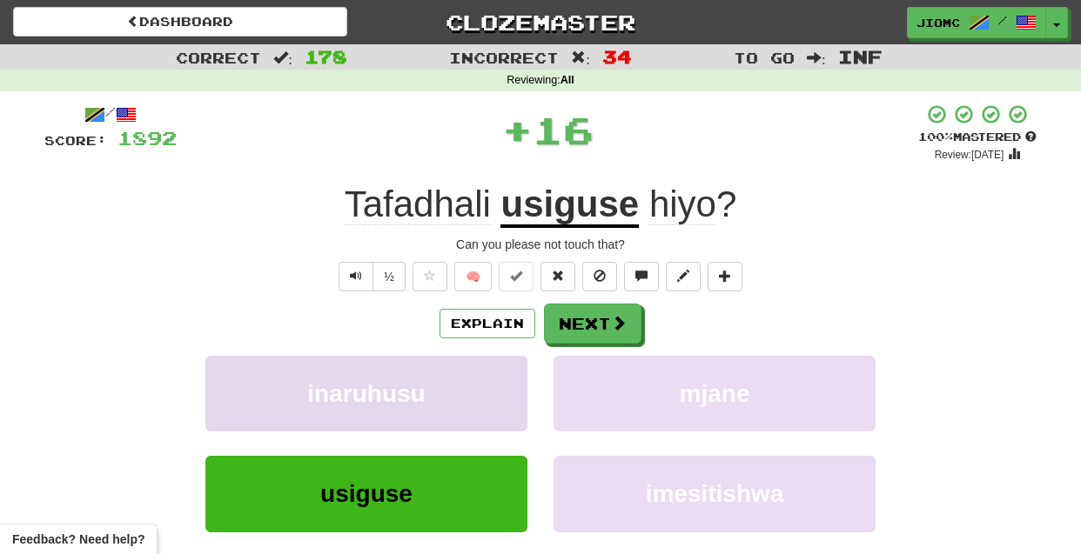
click at [465, 387] on button "inaruhusu" at bounding box center [366, 394] width 322 height 76
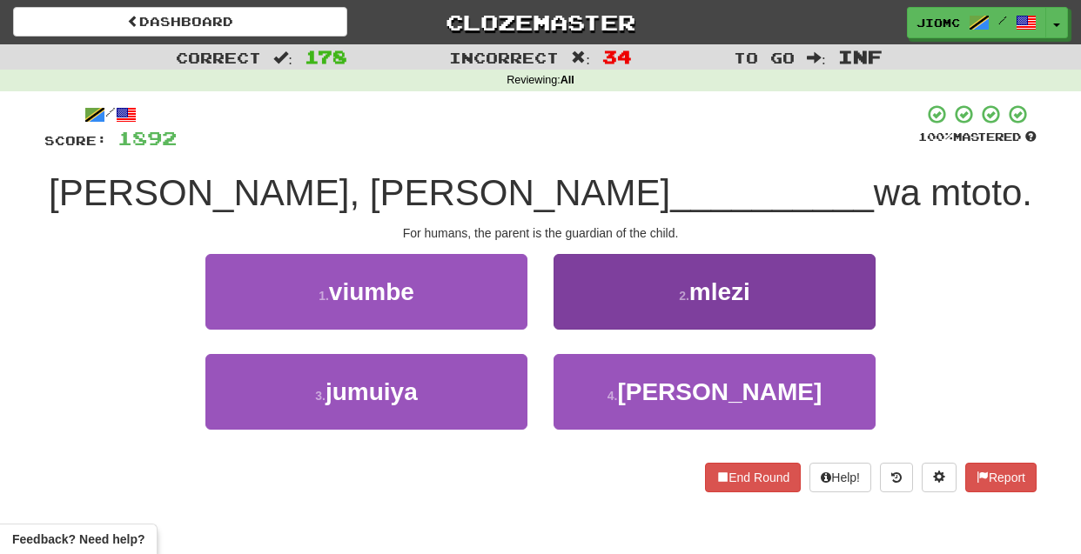
click at [608, 308] on button "2 . mlezi" at bounding box center [715, 292] width 322 height 76
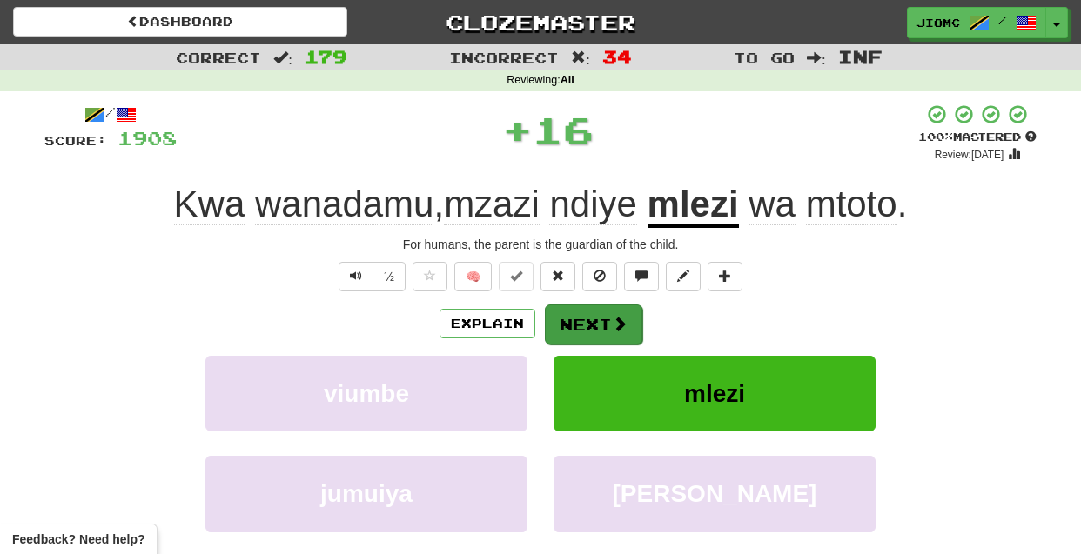
click at [609, 316] on button "Next" at bounding box center [593, 325] width 97 height 40
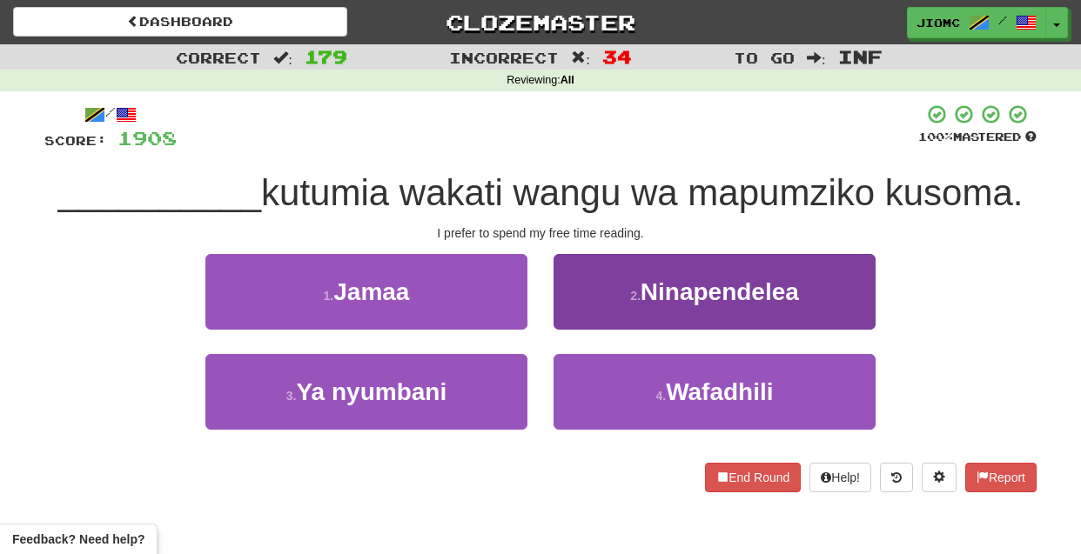
click at [596, 319] on button "2 . Ninapendelea" at bounding box center [715, 292] width 322 height 76
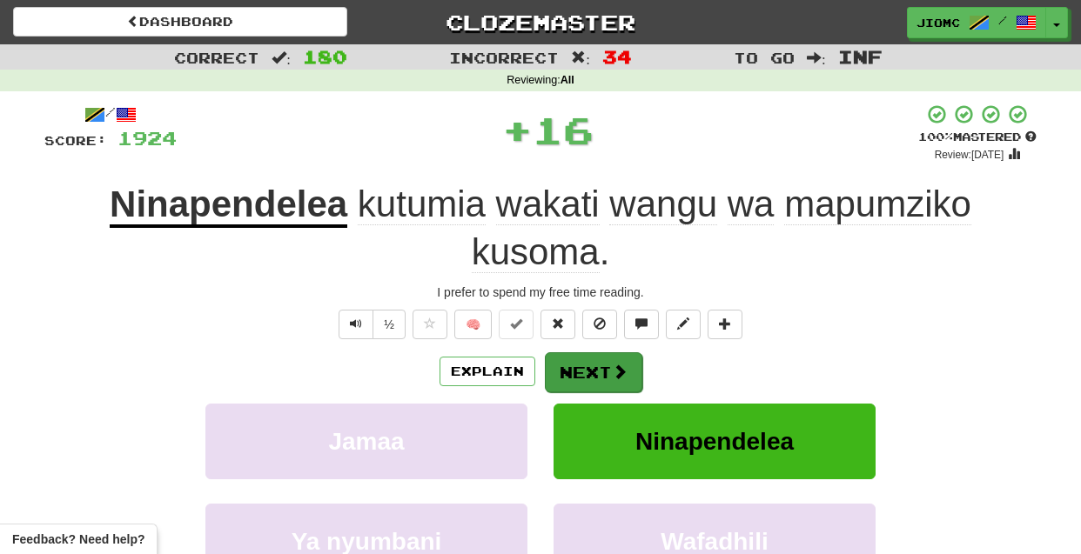
click at [586, 369] on button "Next" at bounding box center [593, 373] width 97 height 40
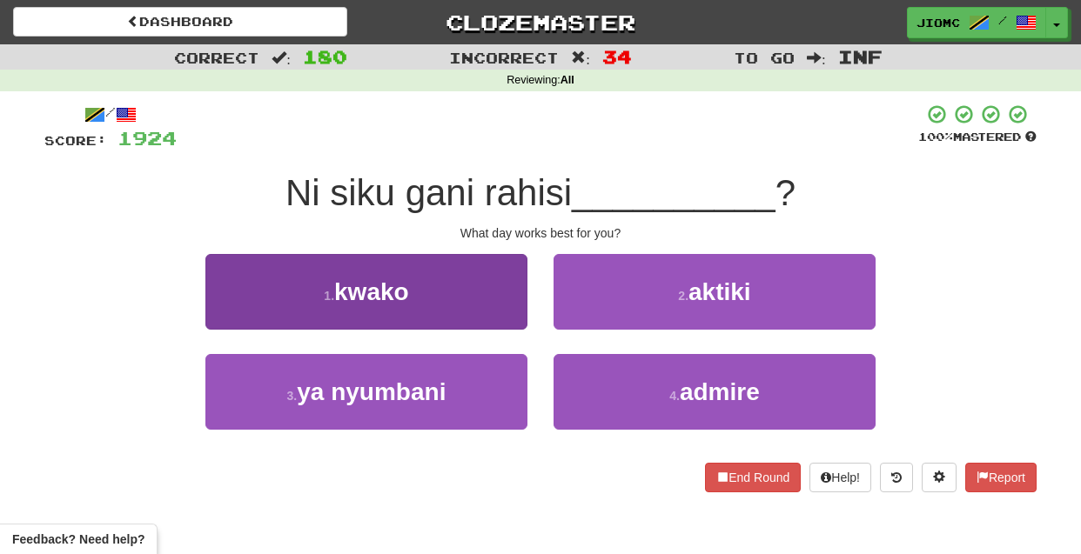
click at [498, 306] on button "1 . kwako" at bounding box center [366, 292] width 322 height 76
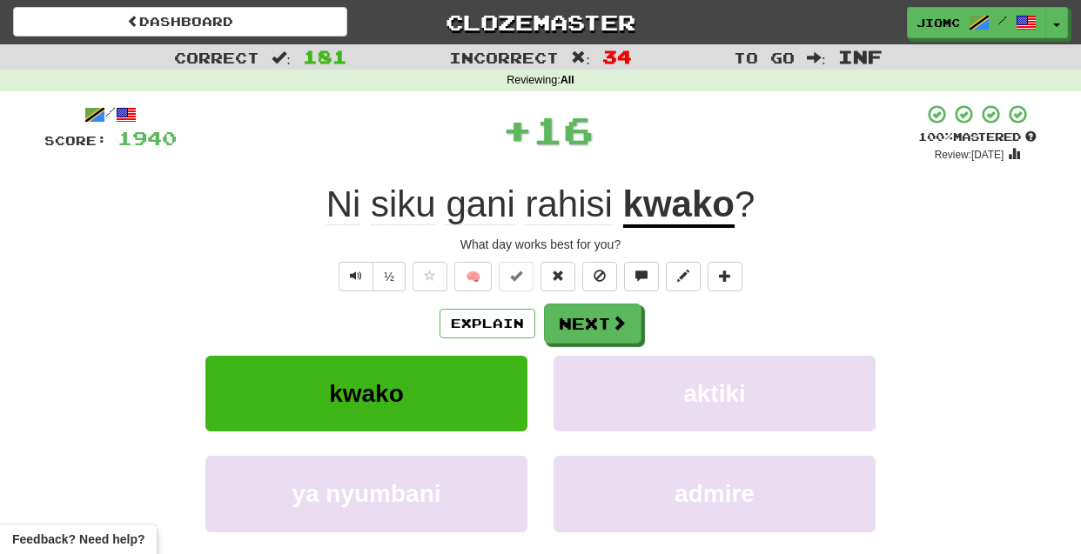
click at [668, 201] on u "kwako" at bounding box center [678, 206] width 111 height 44
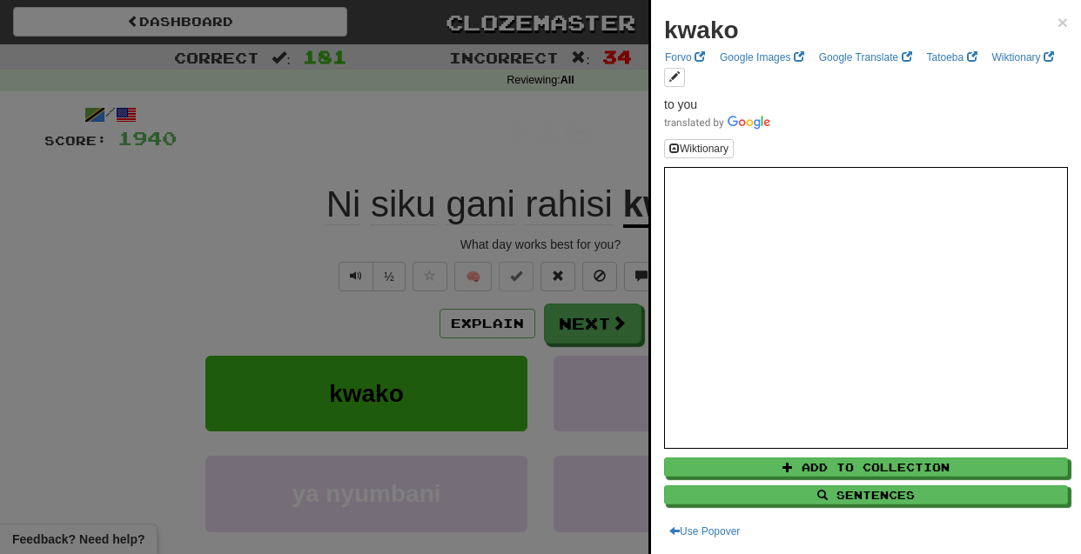
click at [198, 282] on div at bounding box center [540, 277] width 1081 height 554
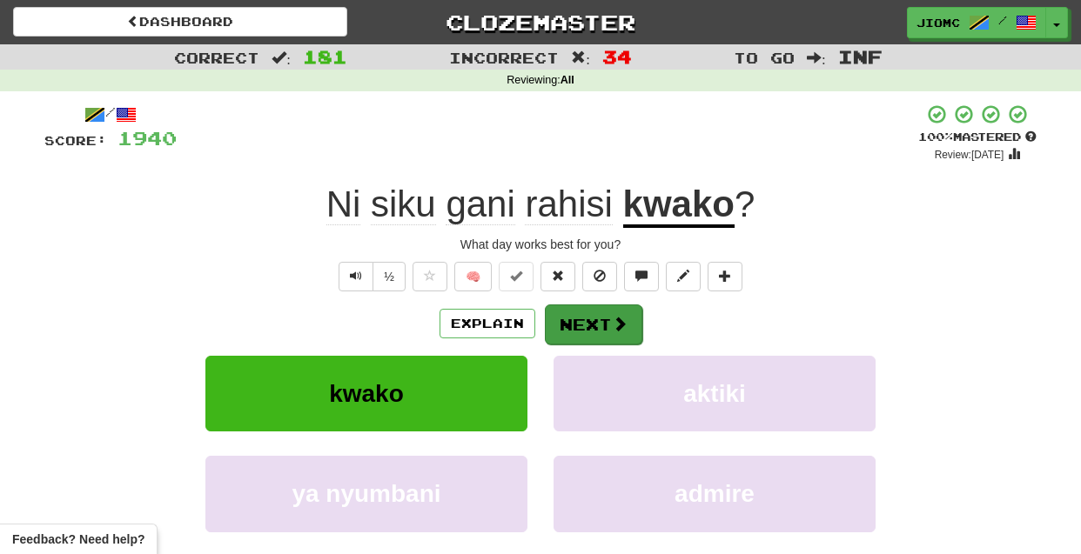
click at [582, 326] on button "Next" at bounding box center [593, 325] width 97 height 40
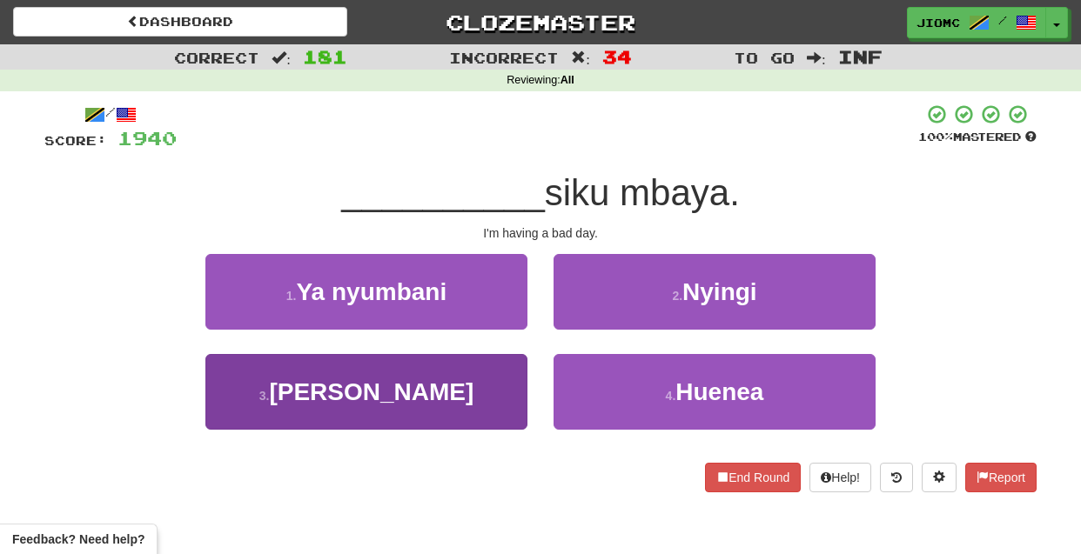
click at [489, 379] on button "3 . Nina" at bounding box center [366, 392] width 322 height 76
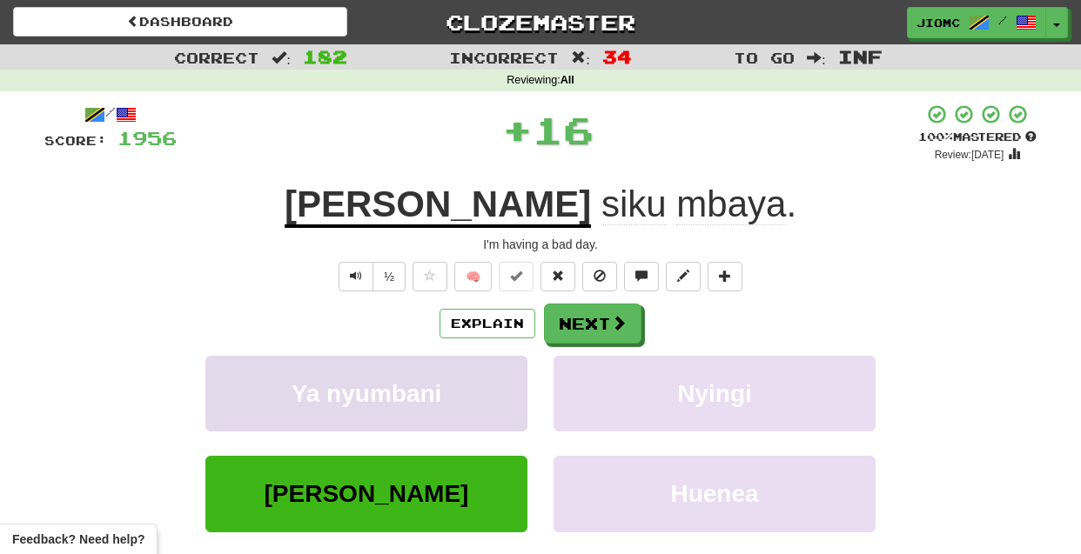
click at [488, 379] on button "Ya nyumbani" at bounding box center [366, 394] width 322 height 76
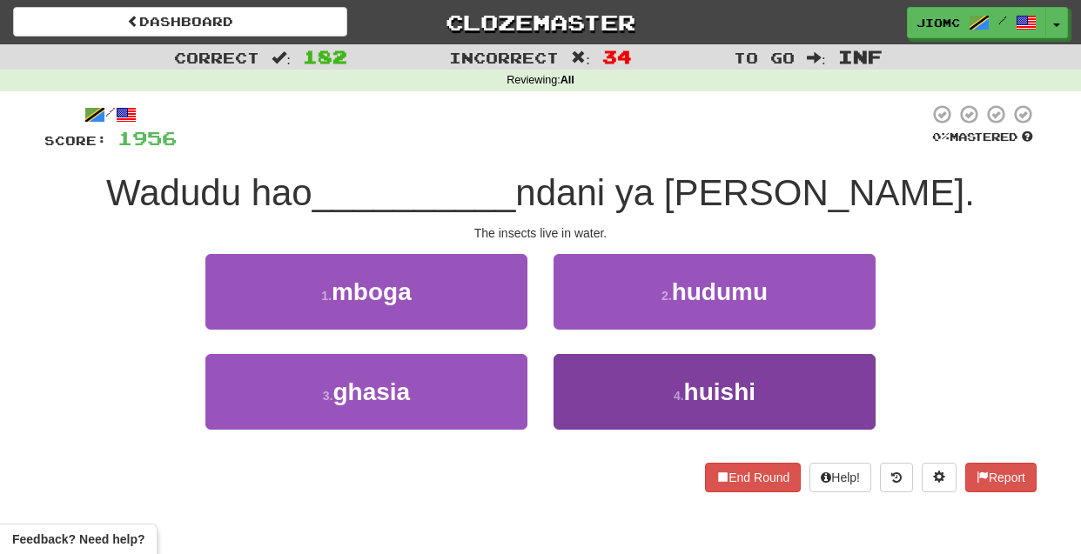
click at [608, 386] on button "4 . huishi" at bounding box center [715, 392] width 322 height 76
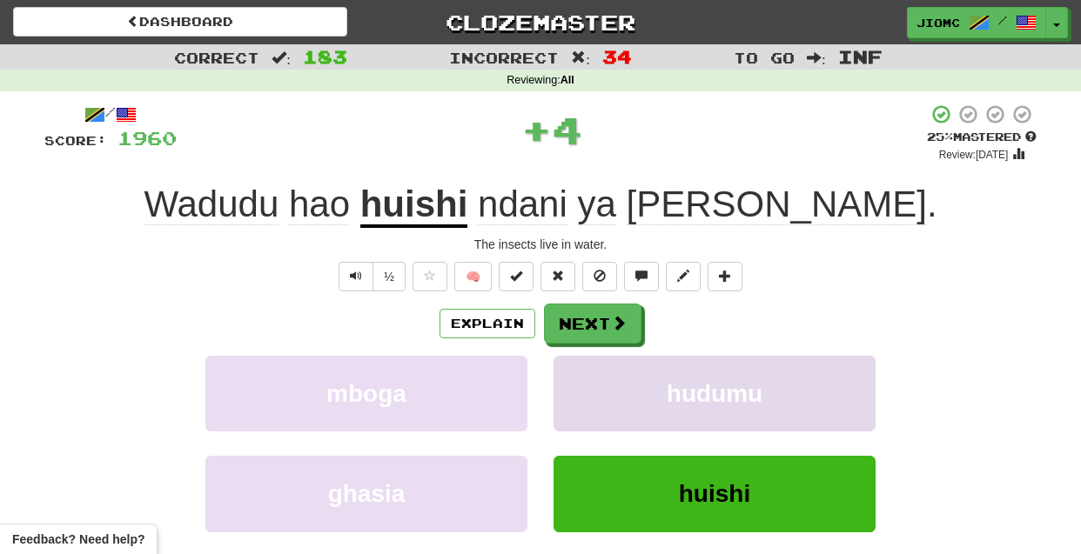
click at [595, 382] on button "hudumu" at bounding box center [715, 394] width 322 height 76
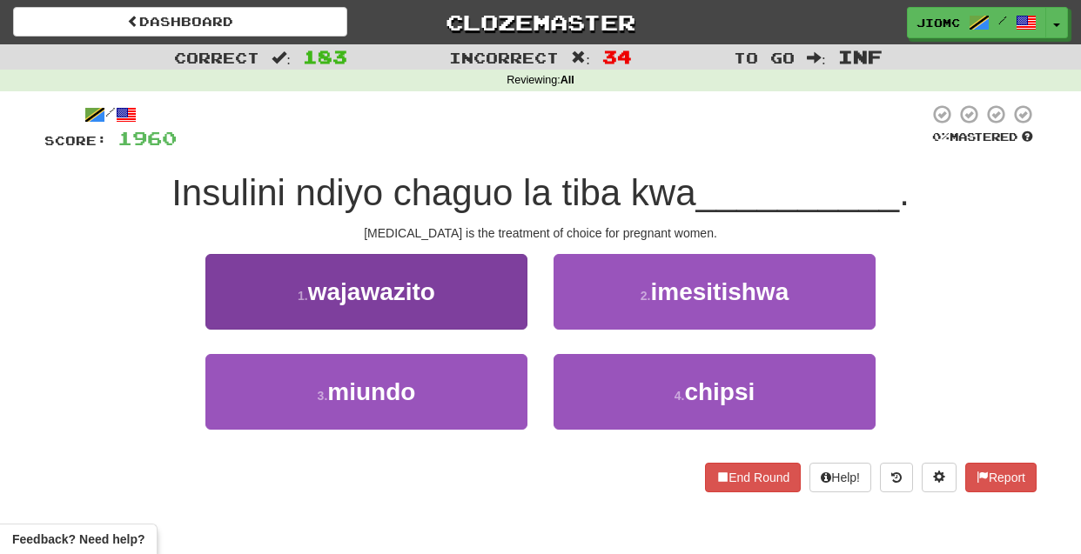
click at [492, 312] on button "1 . wajawazito" at bounding box center [366, 292] width 322 height 76
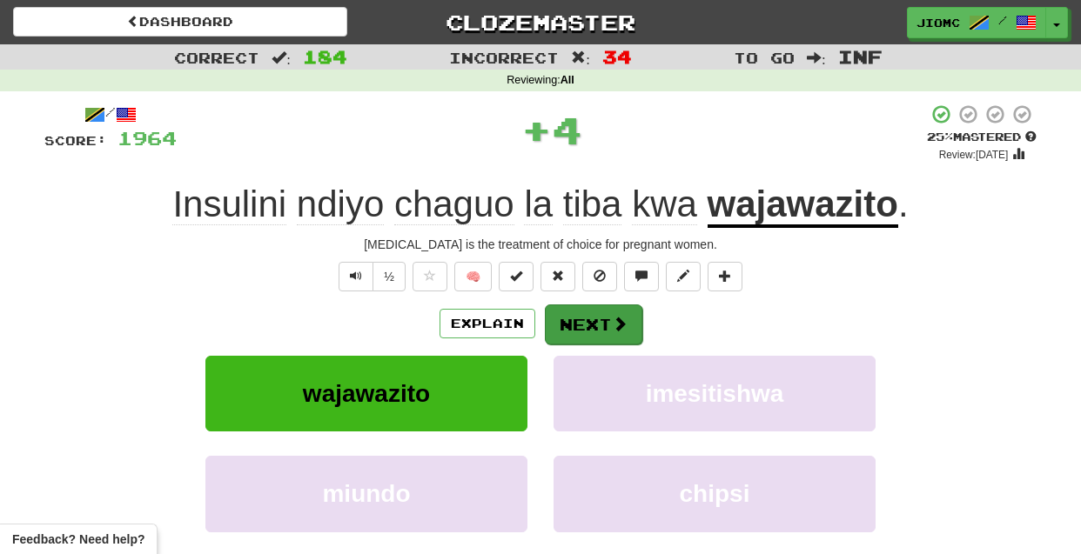
click at [576, 315] on button "Next" at bounding box center [593, 325] width 97 height 40
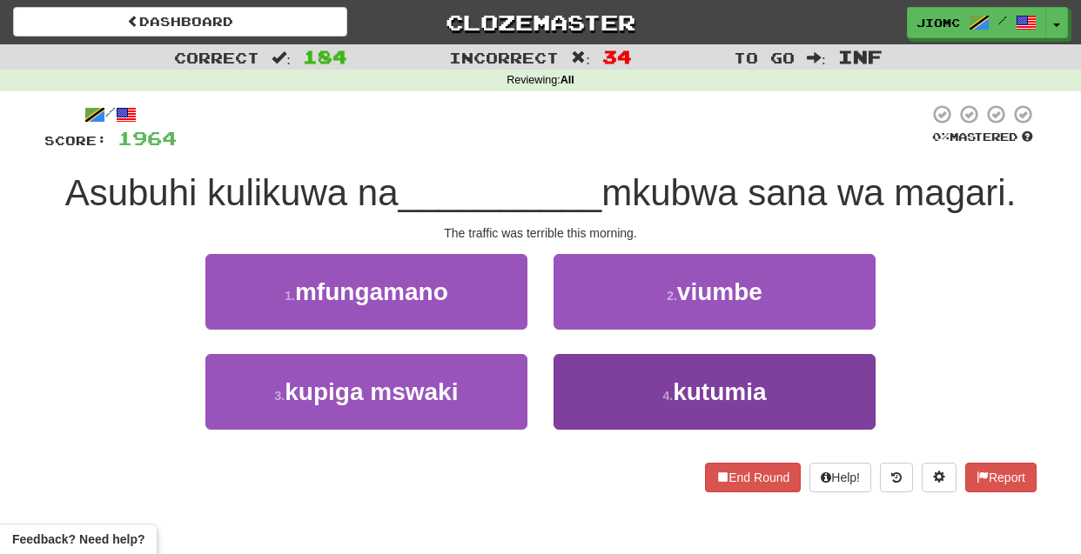
click at [574, 380] on button "4 . kutumia" at bounding box center [715, 392] width 322 height 76
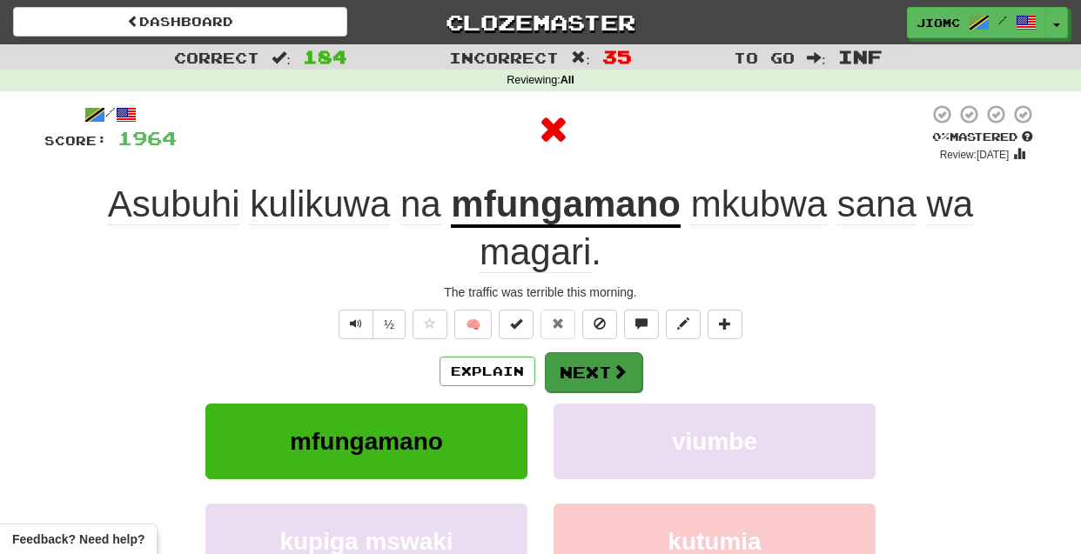
click at [574, 365] on button "Next" at bounding box center [593, 373] width 97 height 40
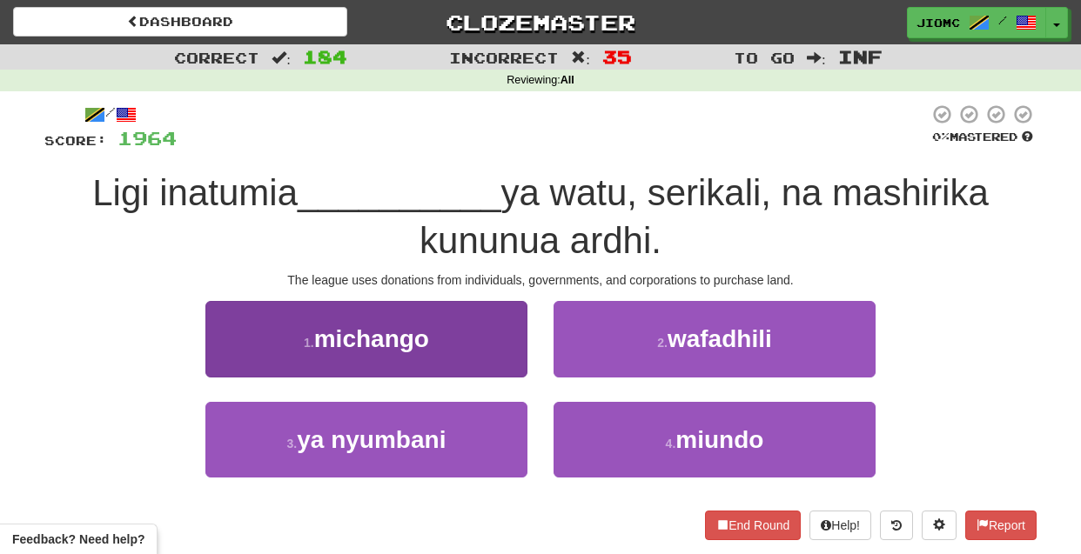
click at [468, 355] on button "1 . michango" at bounding box center [366, 339] width 322 height 76
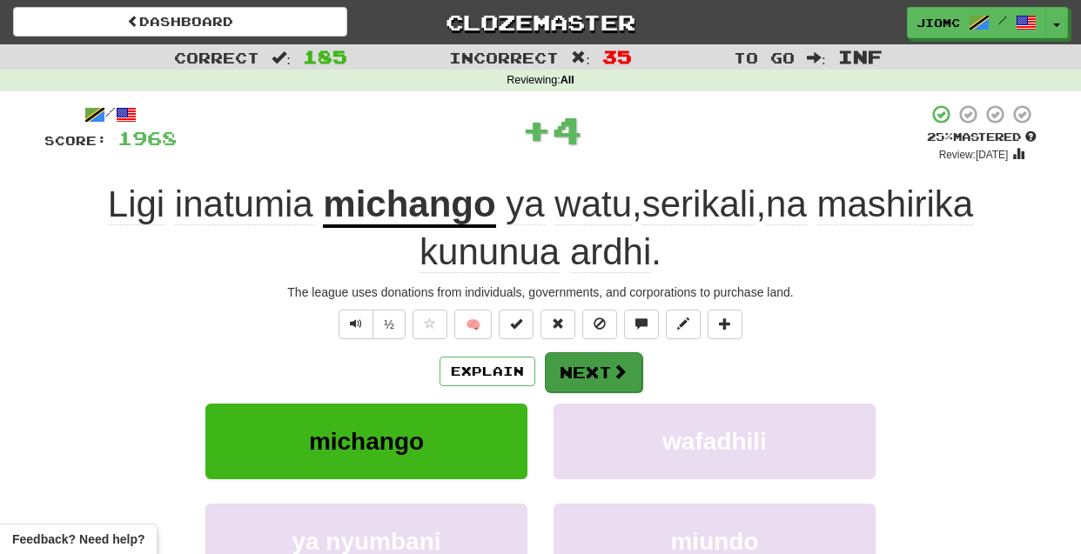
click at [572, 367] on button "Next" at bounding box center [593, 373] width 97 height 40
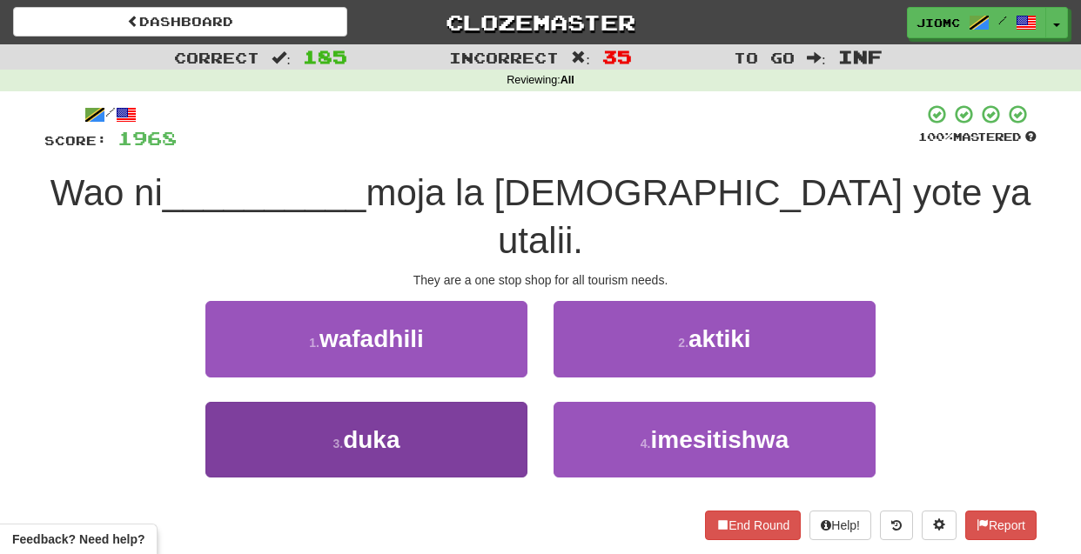
click at [469, 402] on button "3 . duka" at bounding box center [366, 440] width 322 height 76
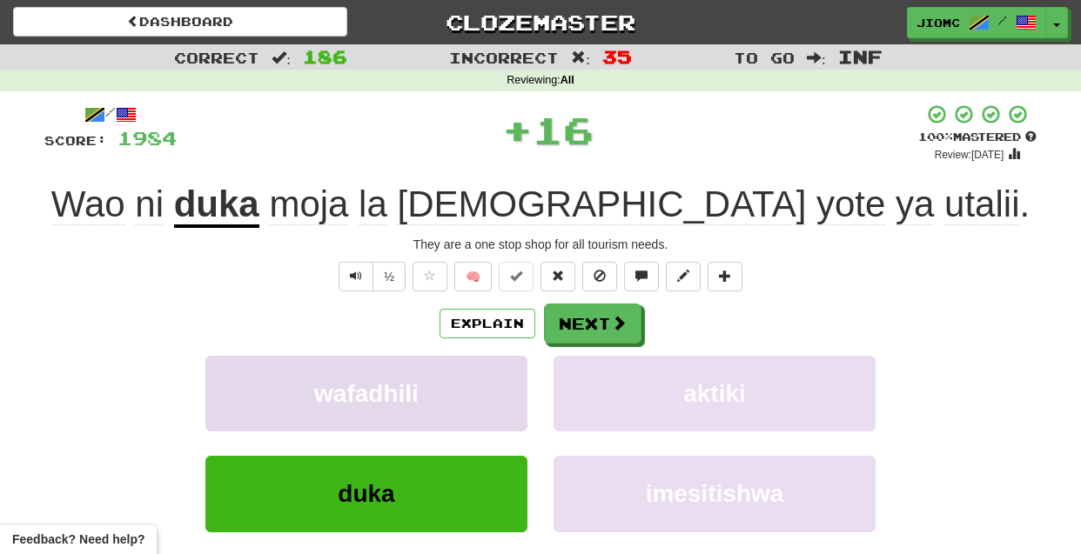
click at [453, 384] on button "wafadhili" at bounding box center [366, 394] width 322 height 76
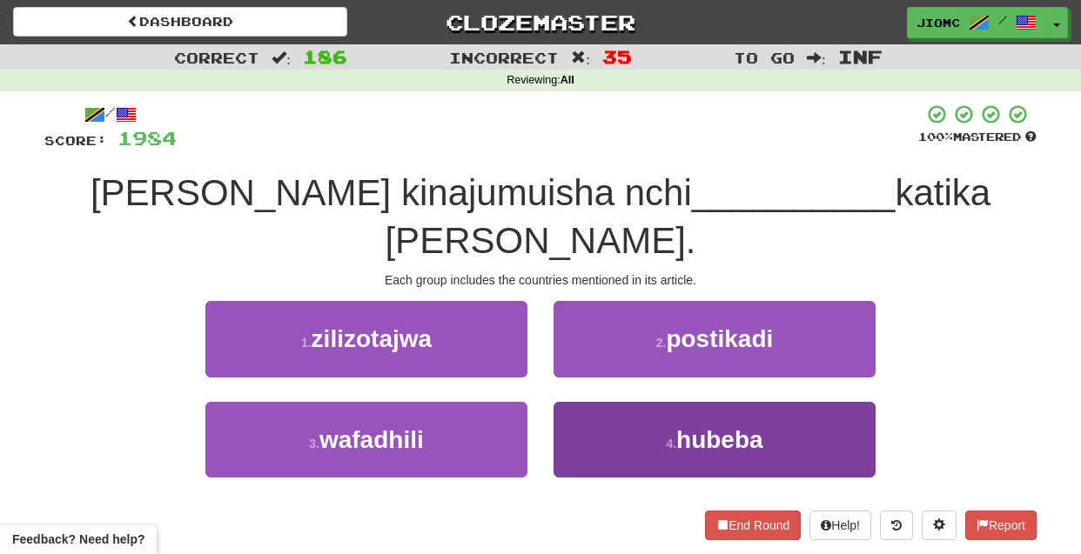
click at [573, 429] on button "4 . hubeba" at bounding box center [715, 440] width 322 height 76
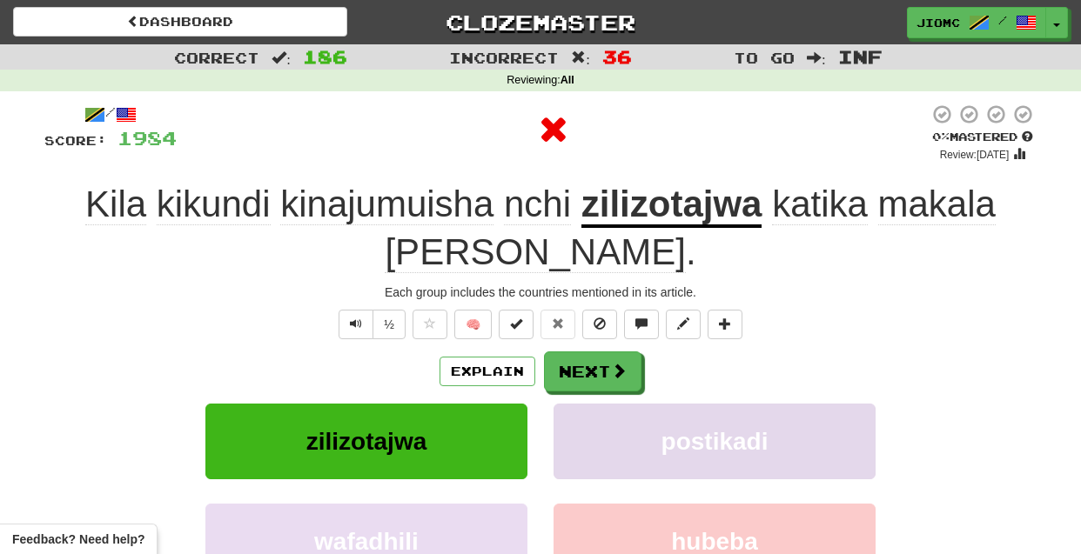
click at [569, 428] on button "postikadi" at bounding box center [715, 442] width 322 height 76
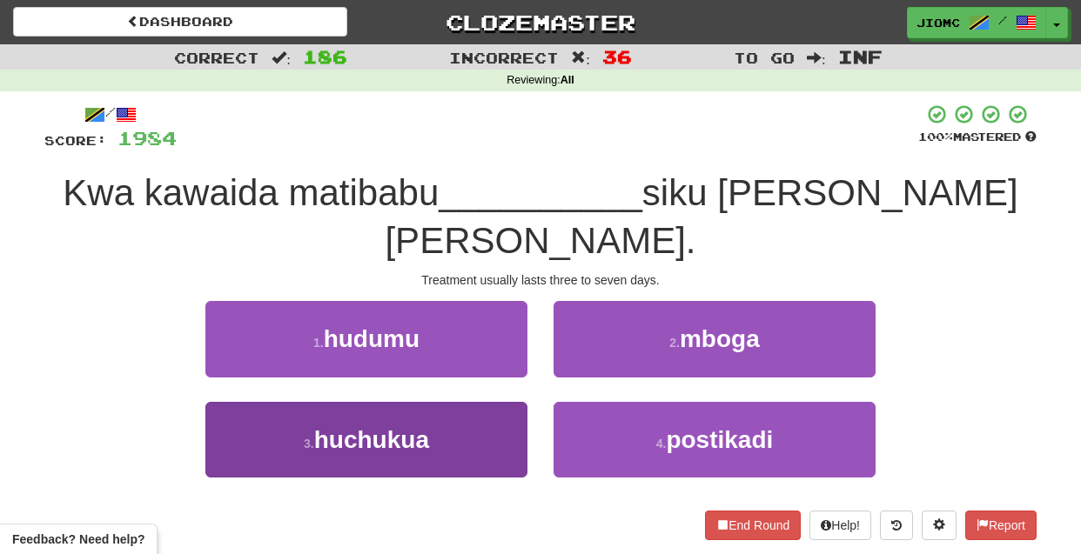
click at [461, 402] on button "3 . huchukua" at bounding box center [366, 440] width 322 height 76
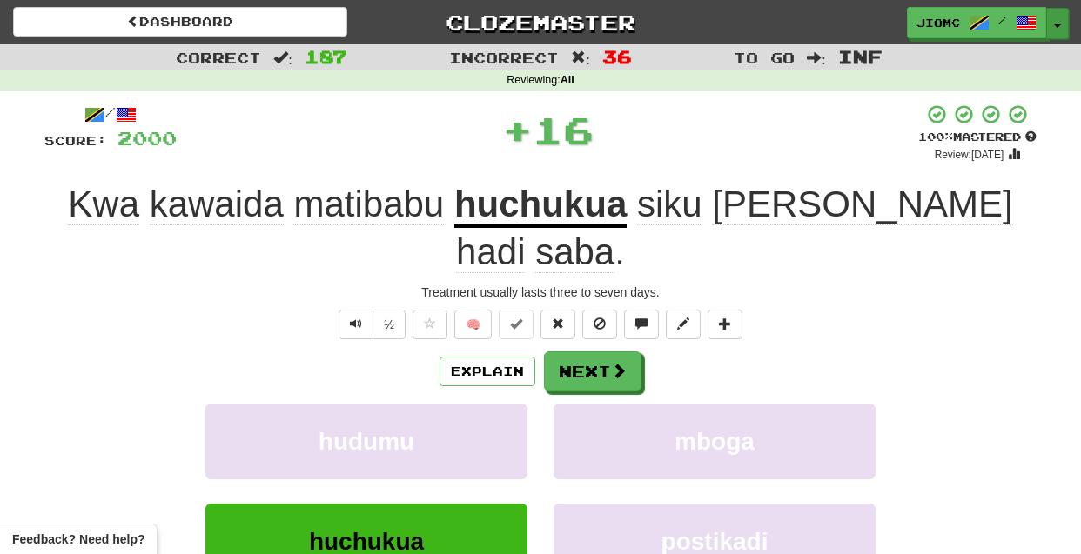
click at [1060, 17] on button "Toggle Dropdown" at bounding box center [1057, 23] width 23 height 31
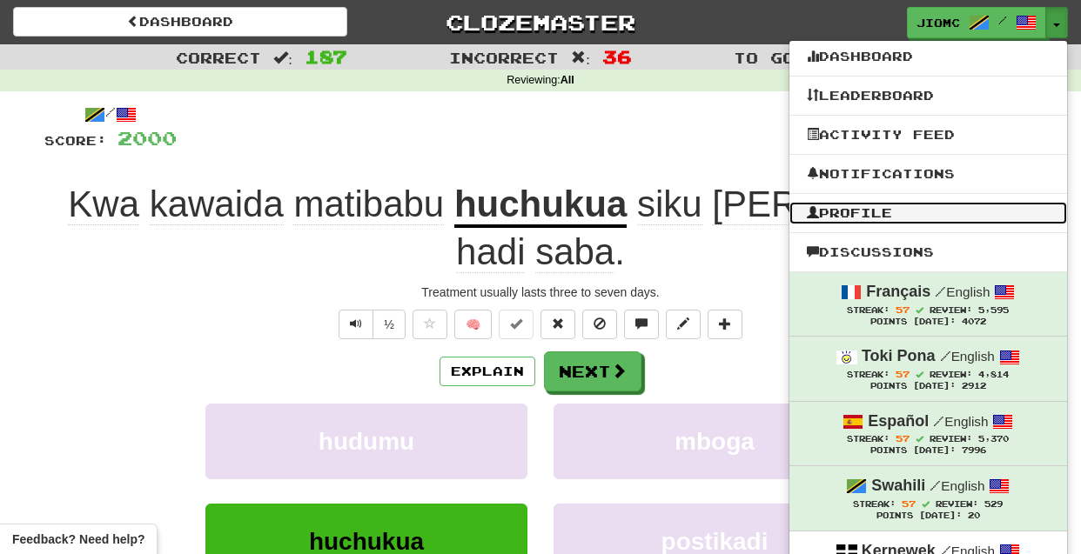
click at [926, 208] on link "Profile" at bounding box center [928, 213] width 278 height 23
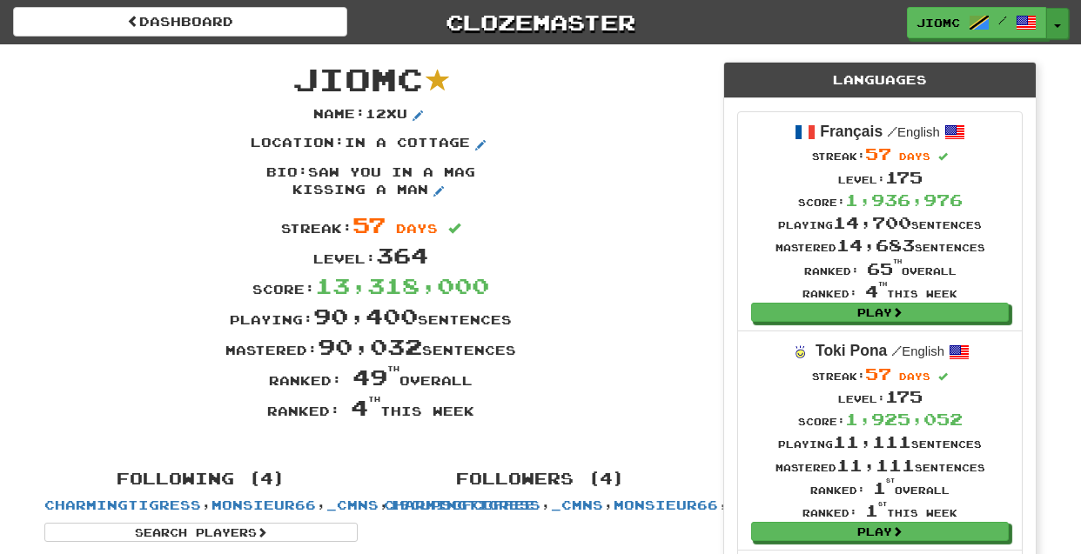
click at [1060, 21] on button "Toggle Dropdown" at bounding box center [1057, 23] width 23 height 31
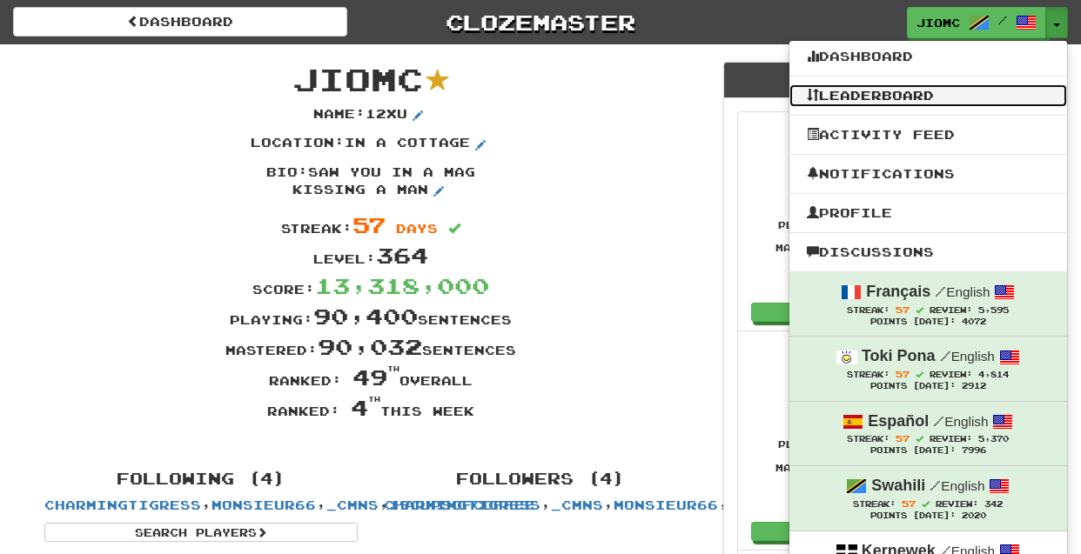
click at [897, 95] on link "Leaderboard" at bounding box center [928, 95] width 278 height 23
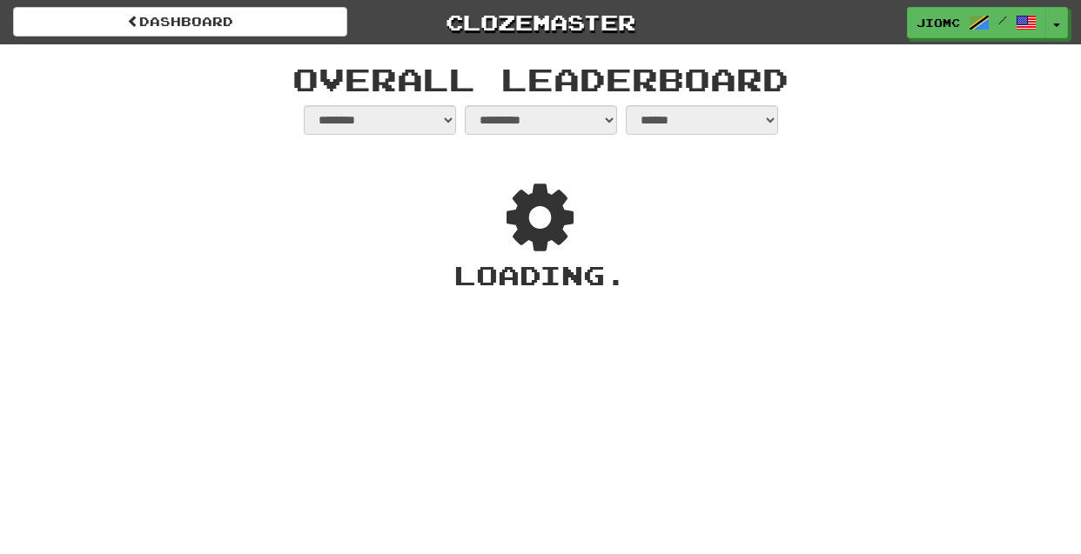
select select "**********"
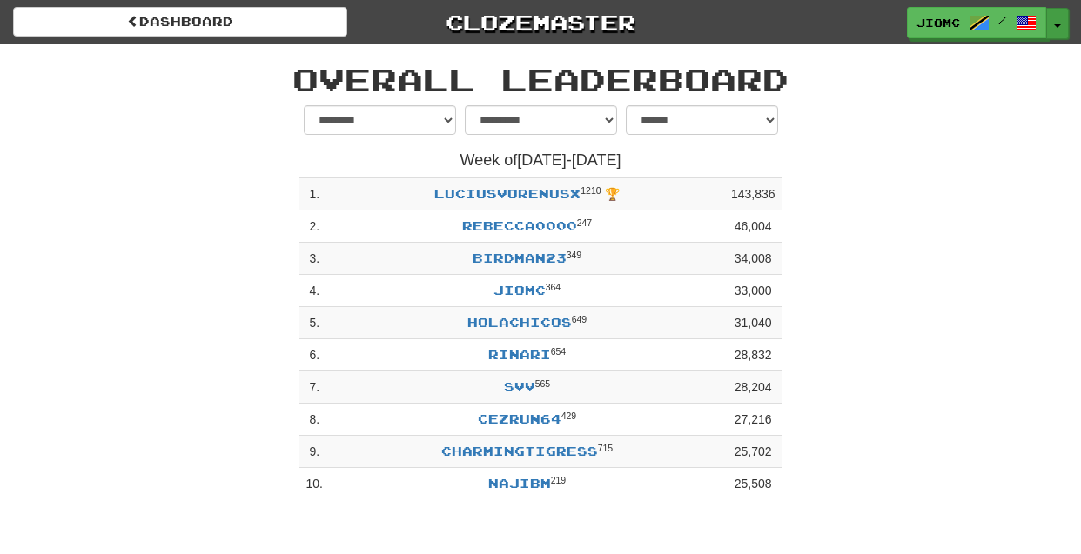
click at [1063, 24] on button "Toggle Dropdown" at bounding box center [1057, 23] width 23 height 31
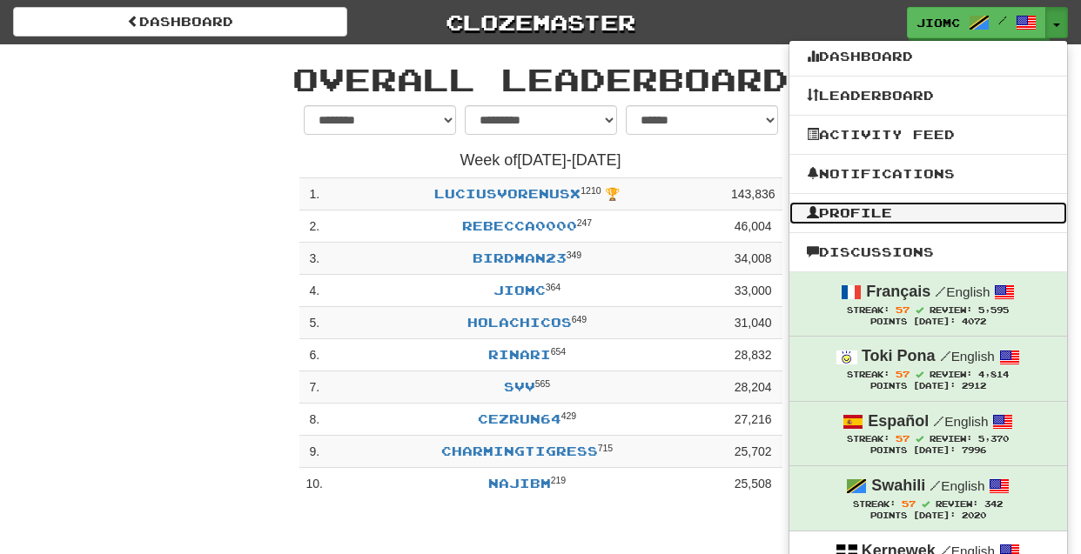
click at [881, 211] on link "Profile" at bounding box center [928, 213] width 278 height 23
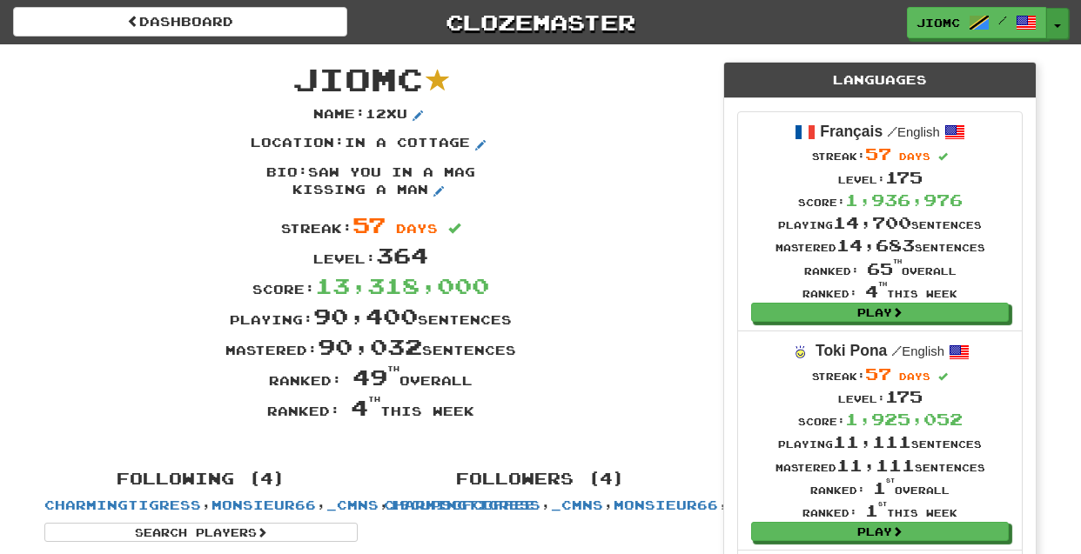
click at [1056, 30] on button "Toggle Dropdown" at bounding box center [1057, 23] width 23 height 31
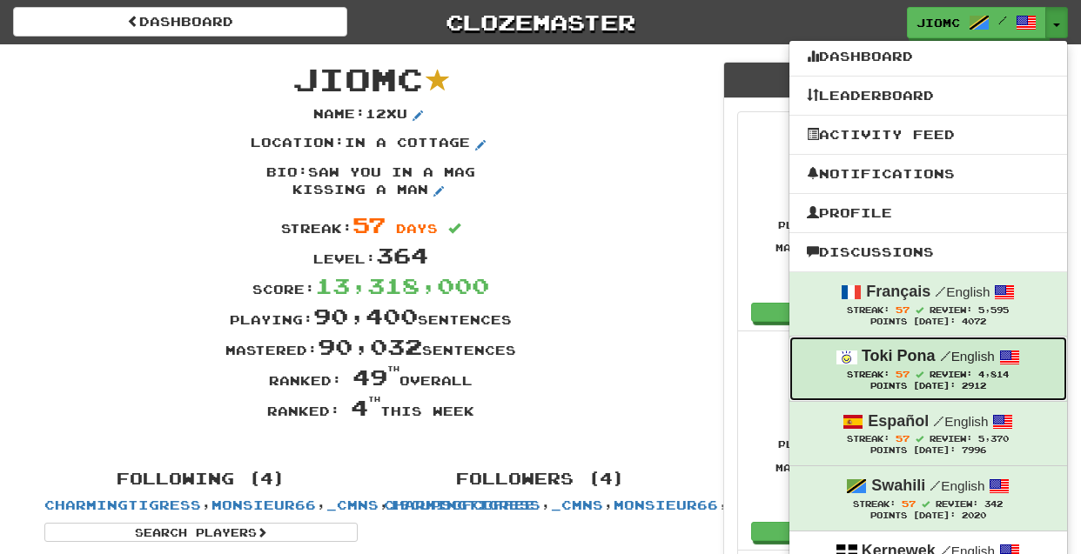
click at [920, 365] on strong "Toki Pona" at bounding box center [899, 355] width 74 height 17
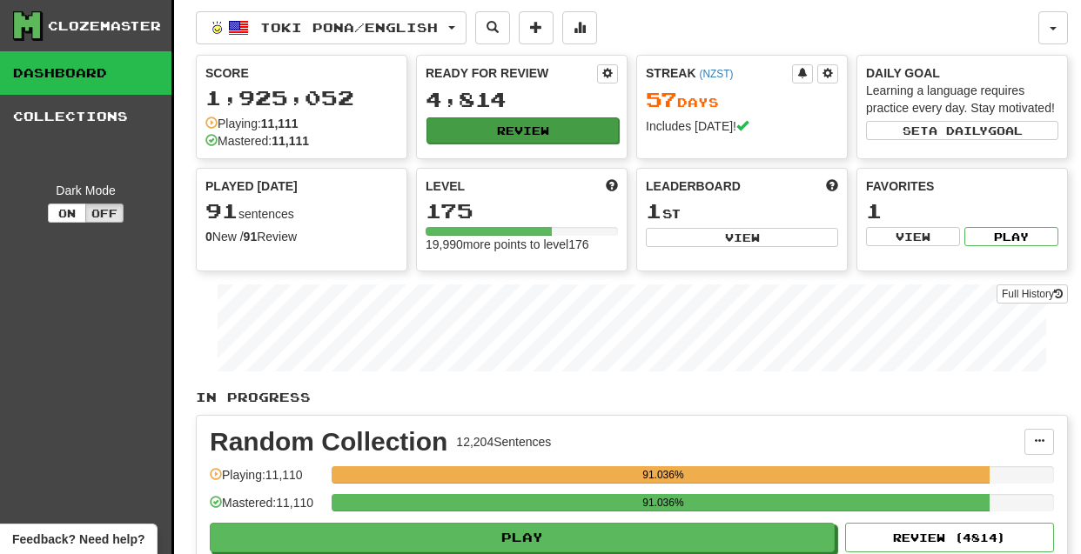
click at [553, 124] on button "Review" at bounding box center [522, 131] width 192 height 26
select select "********"
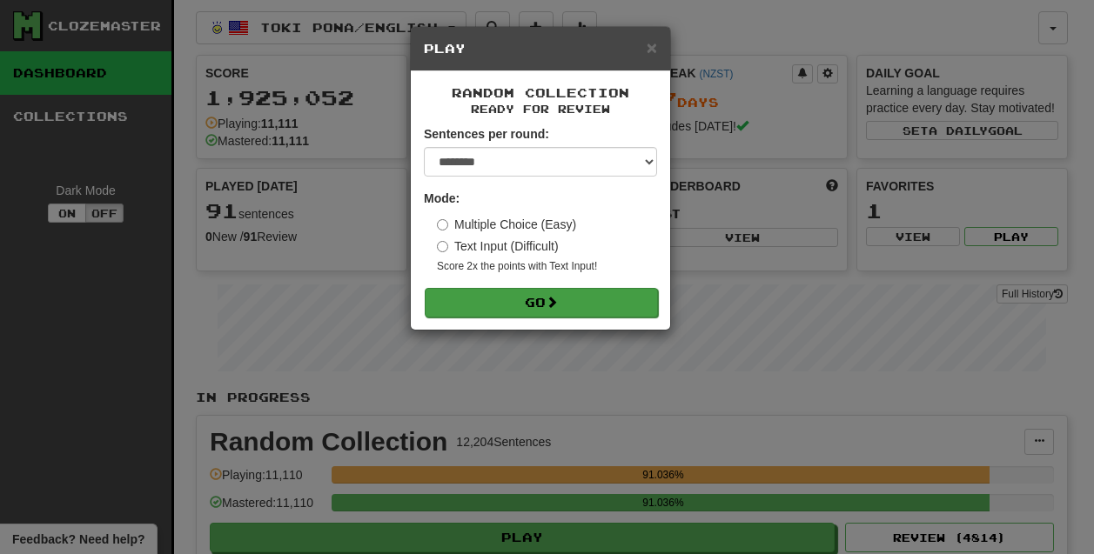
click at [569, 305] on button "Go" at bounding box center [541, 303] width 233 height 30
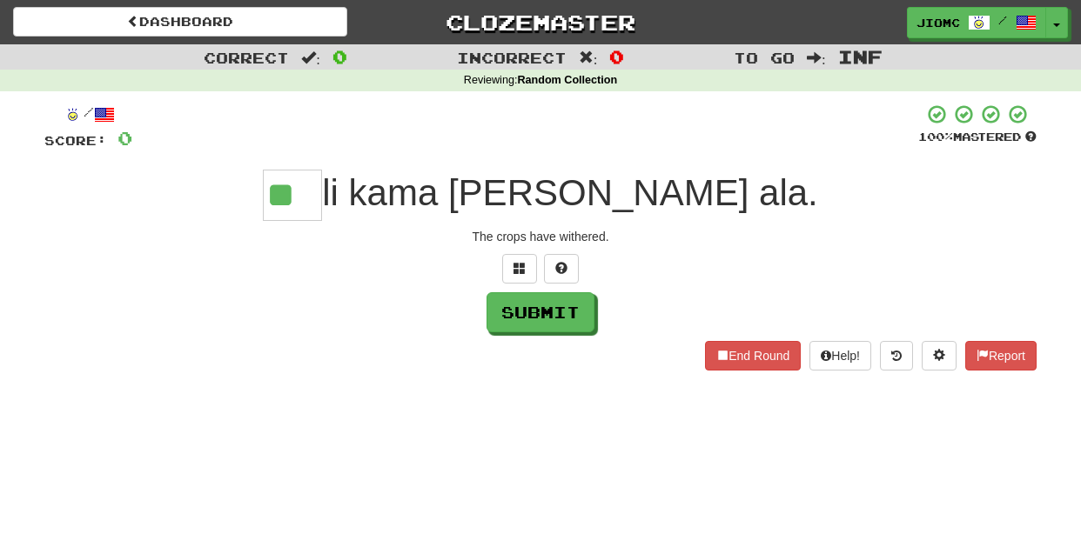
type input "**"
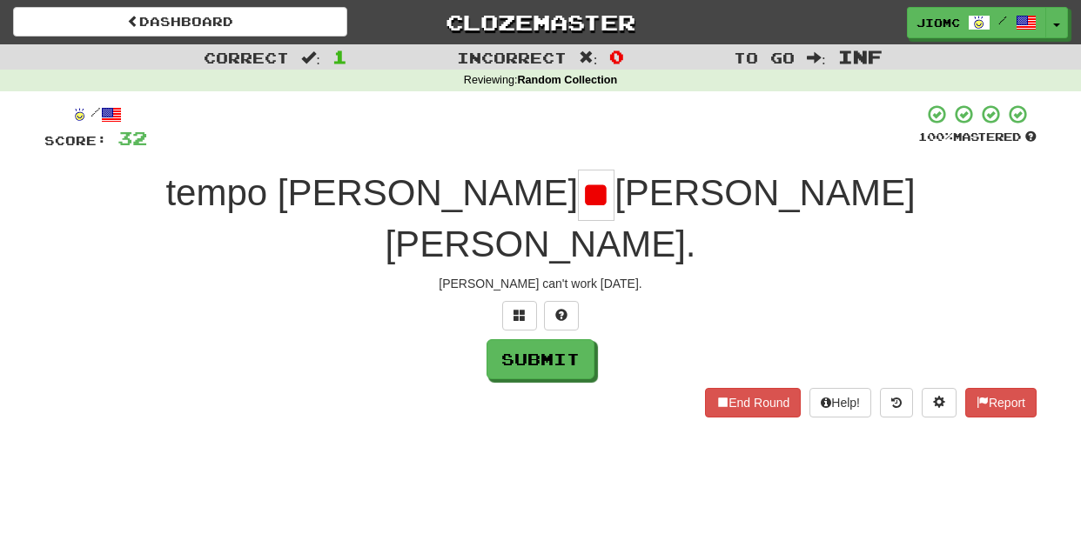
type input "*"
type input "**"
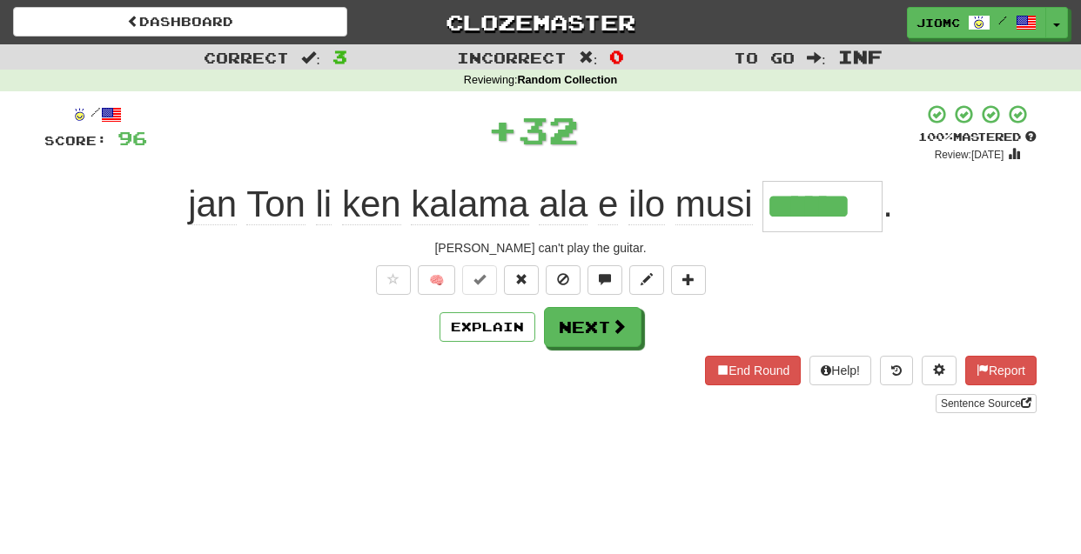
type input "******"
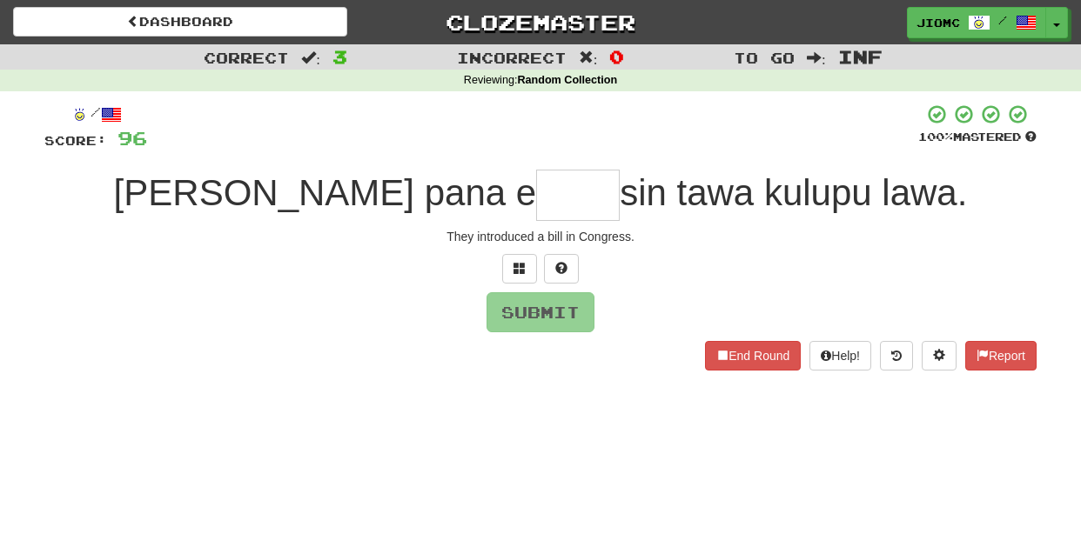
type input "*"
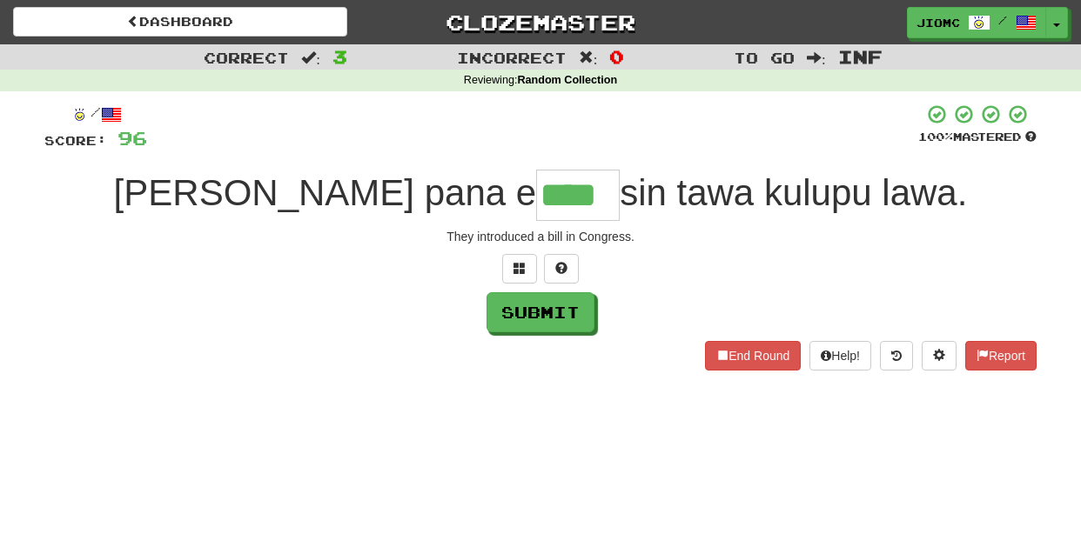
type input "****"
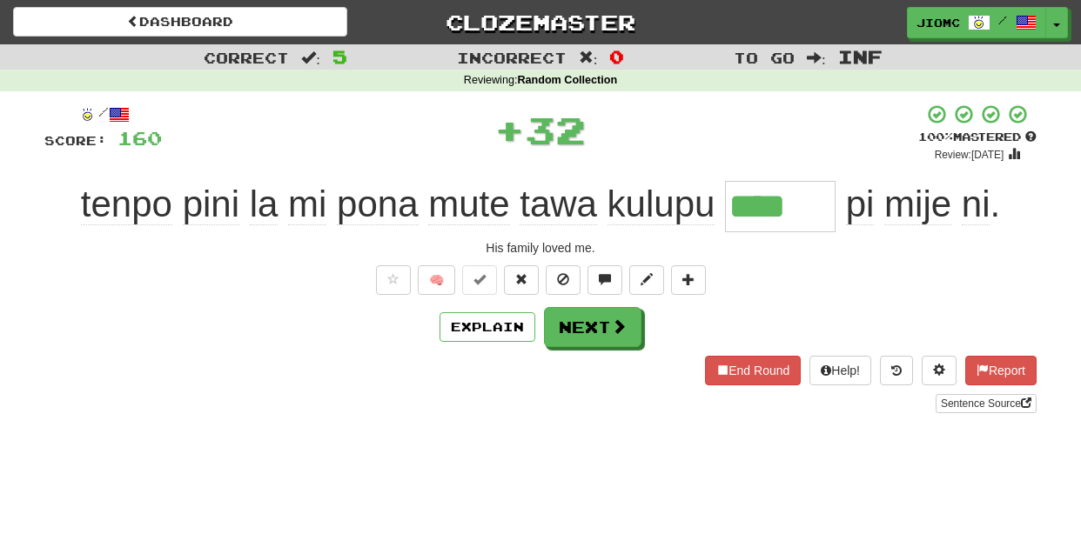
type input "****"
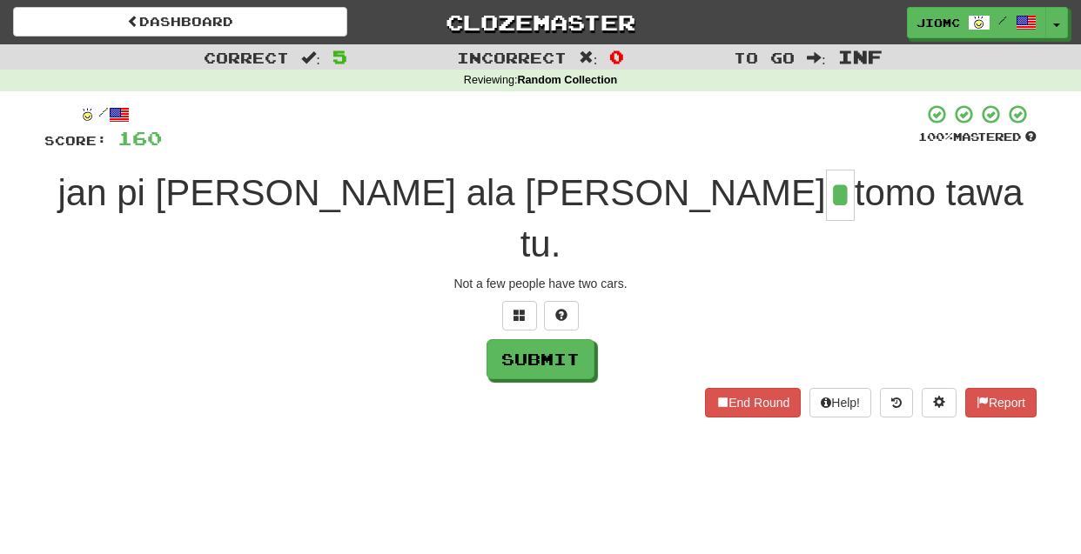
type input "*"
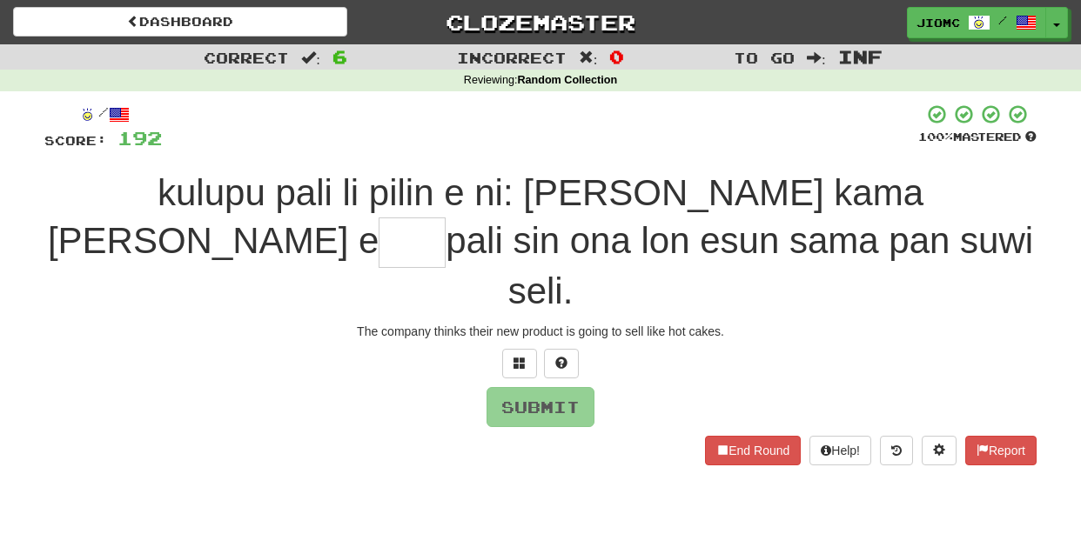
type input "*"
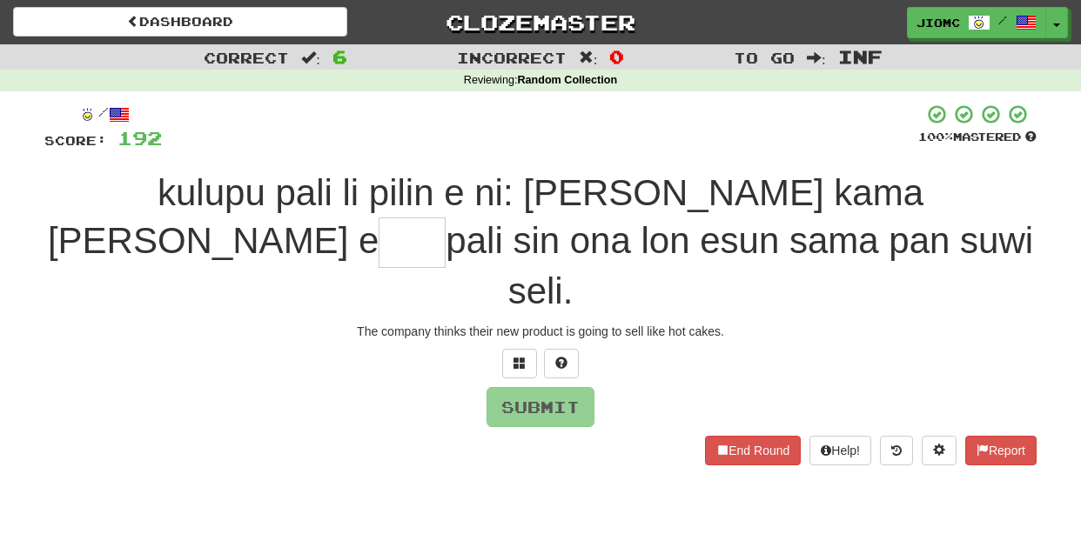
type input "*"
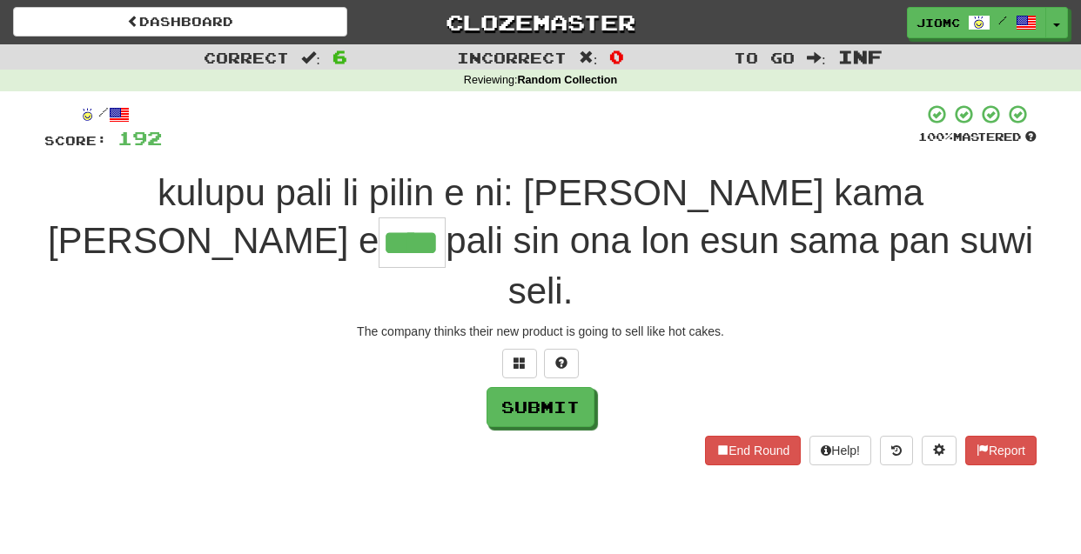
type input "****"
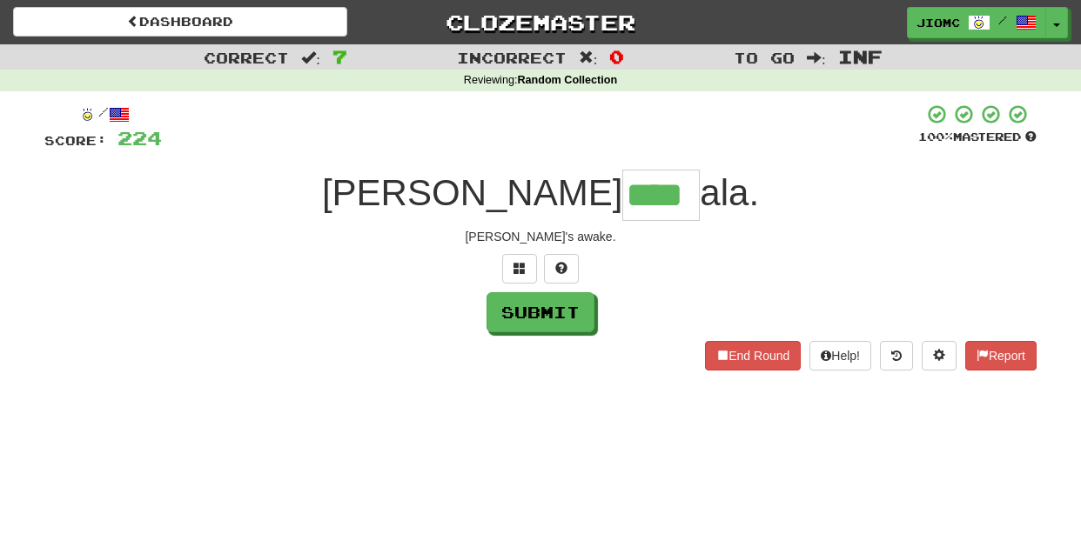
type input "****"
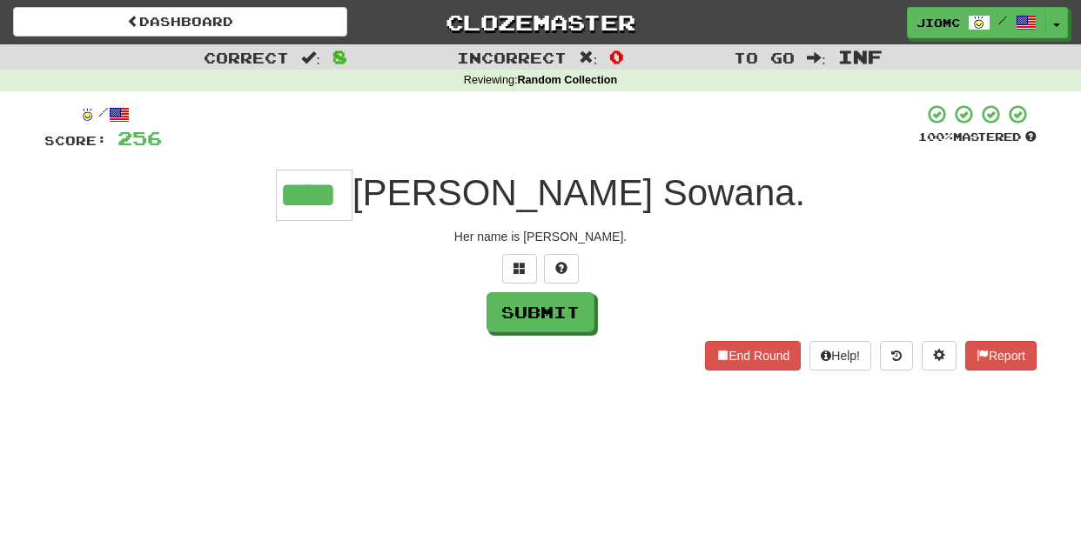
type input "****"
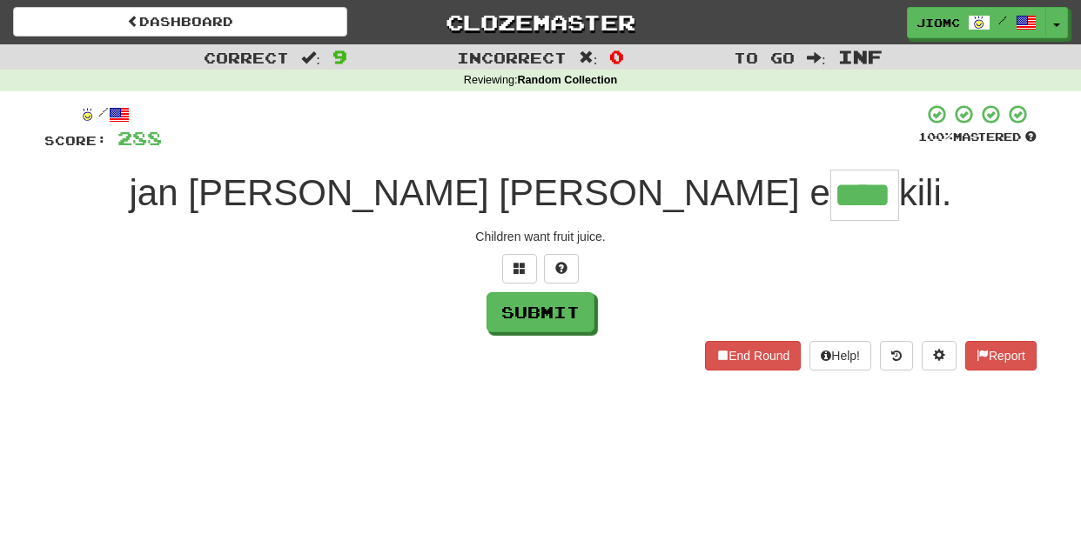
type input "****"
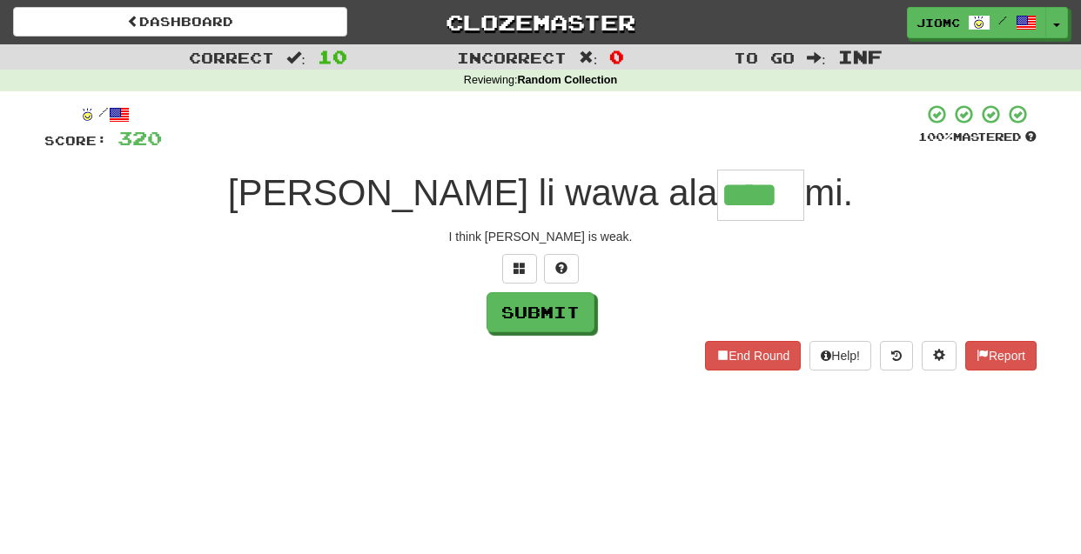
type input "****"
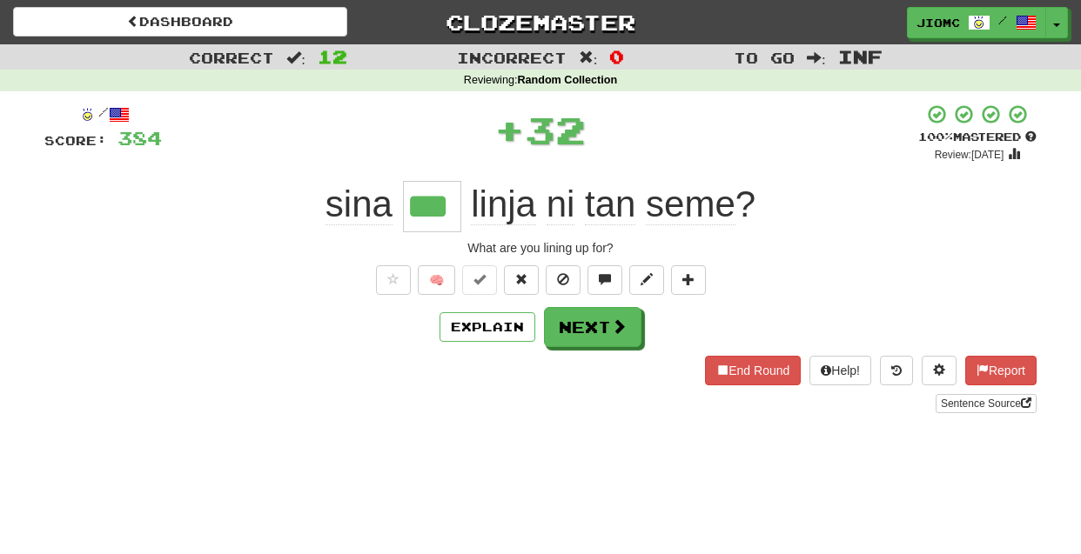
type input "***"
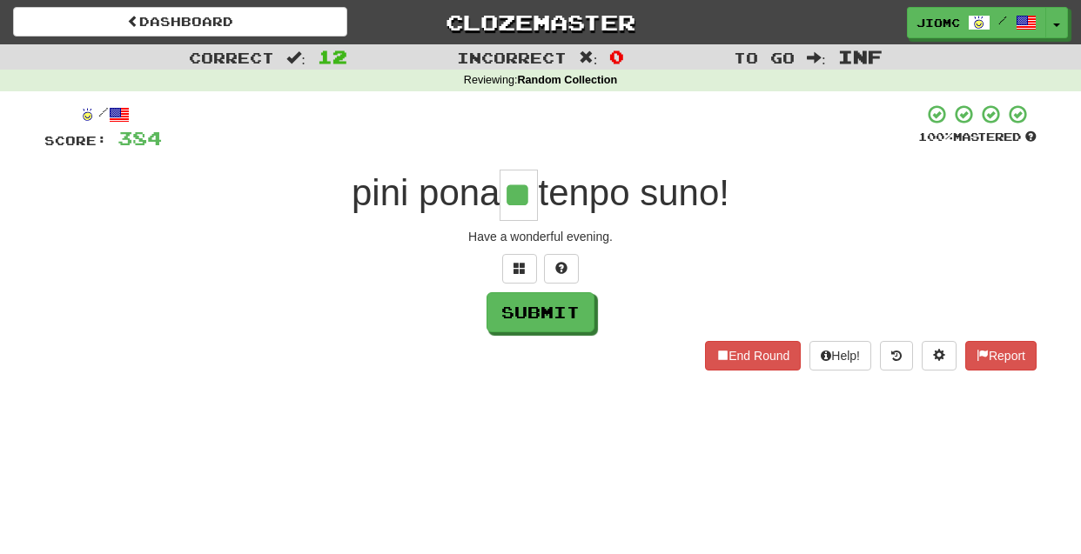
type input "**"
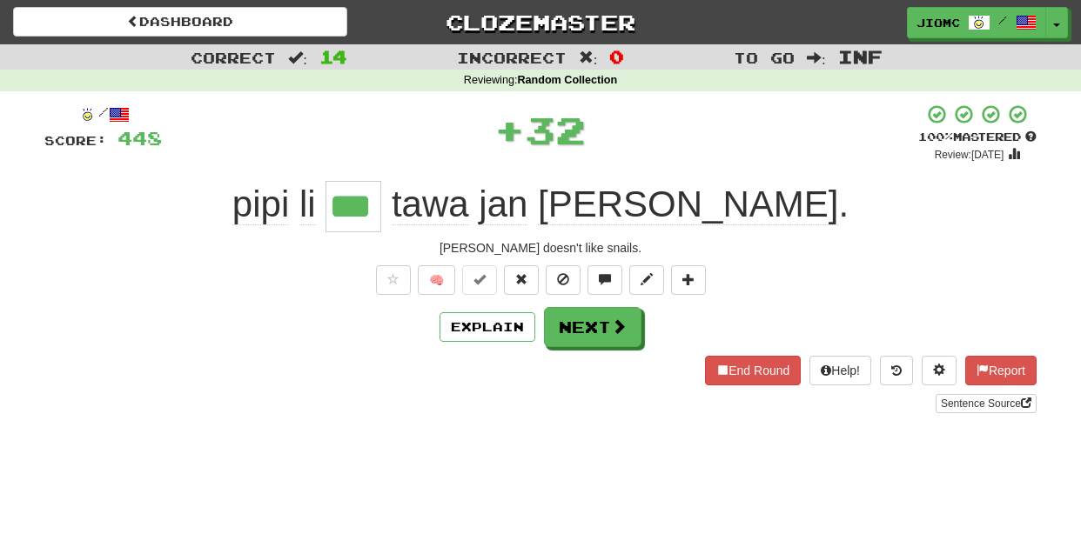
type input "***"
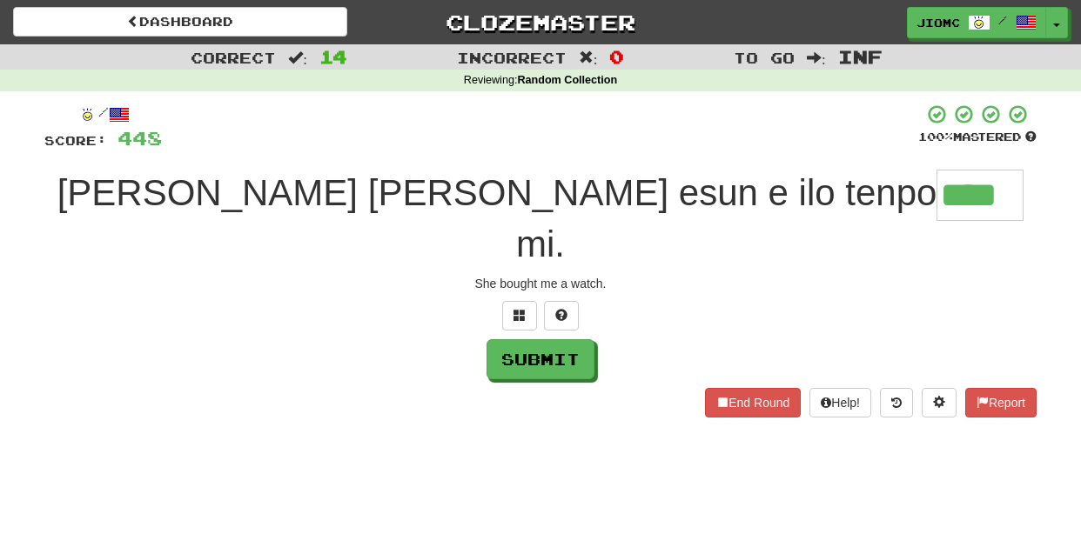
type input "****"
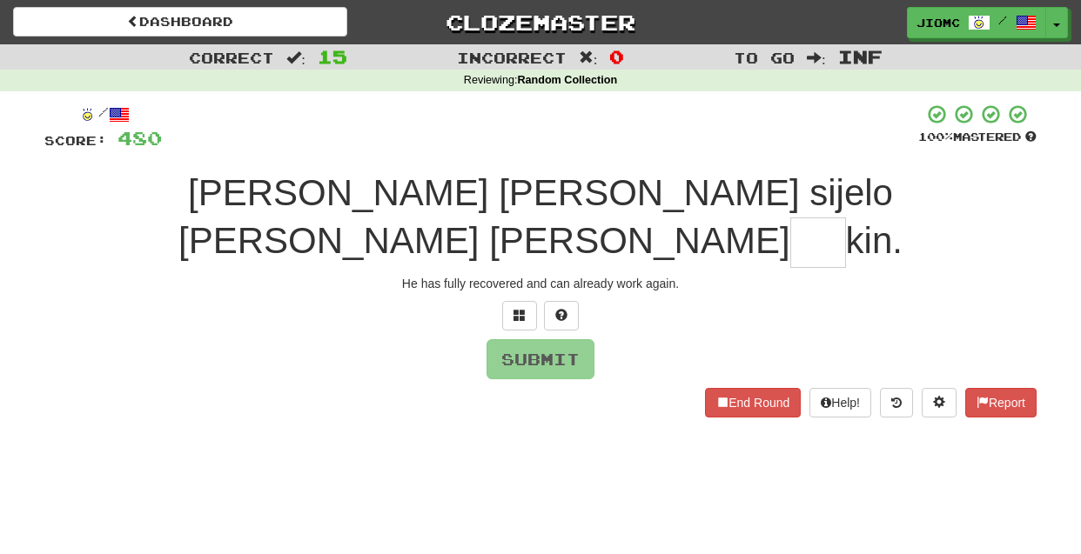
type input "*"
type input "***"
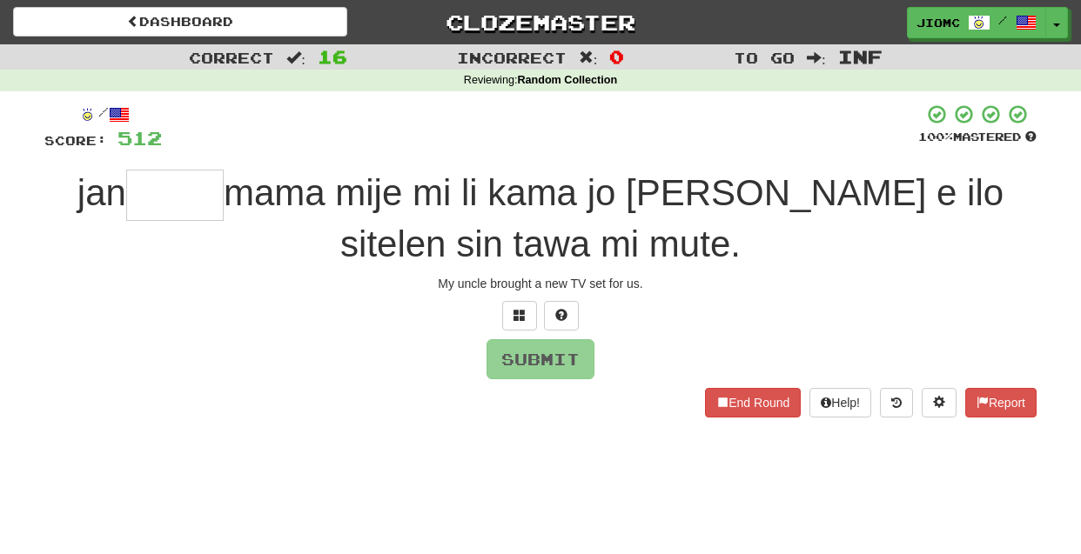
type input "*"
type input "****"
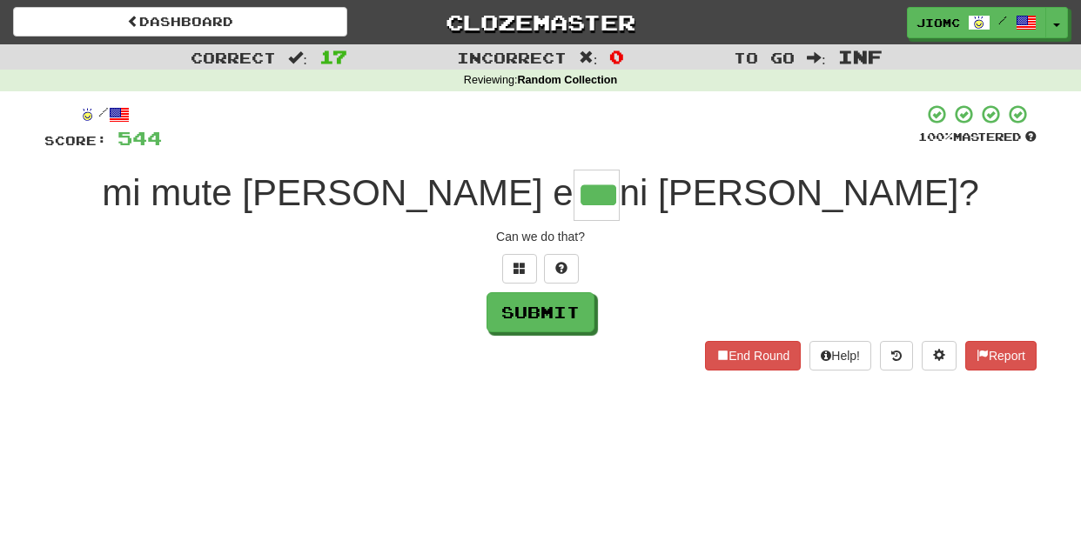
type input "***"
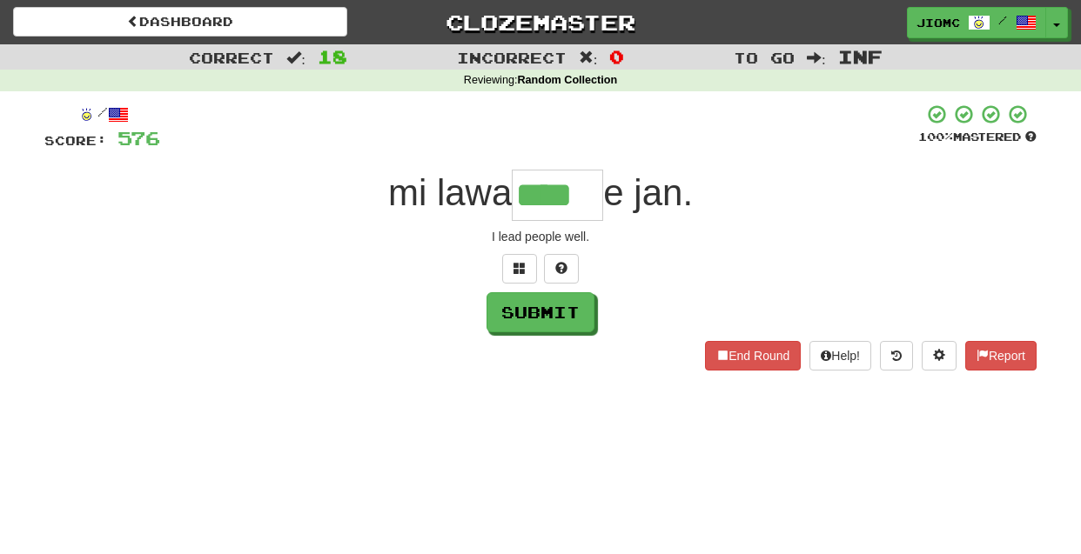
type input "****"
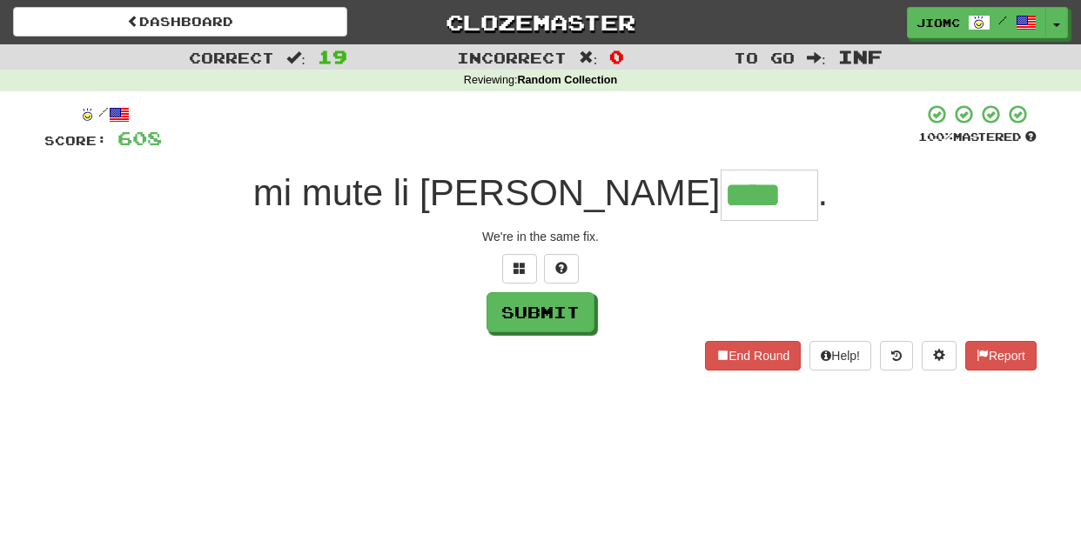
type input "****"
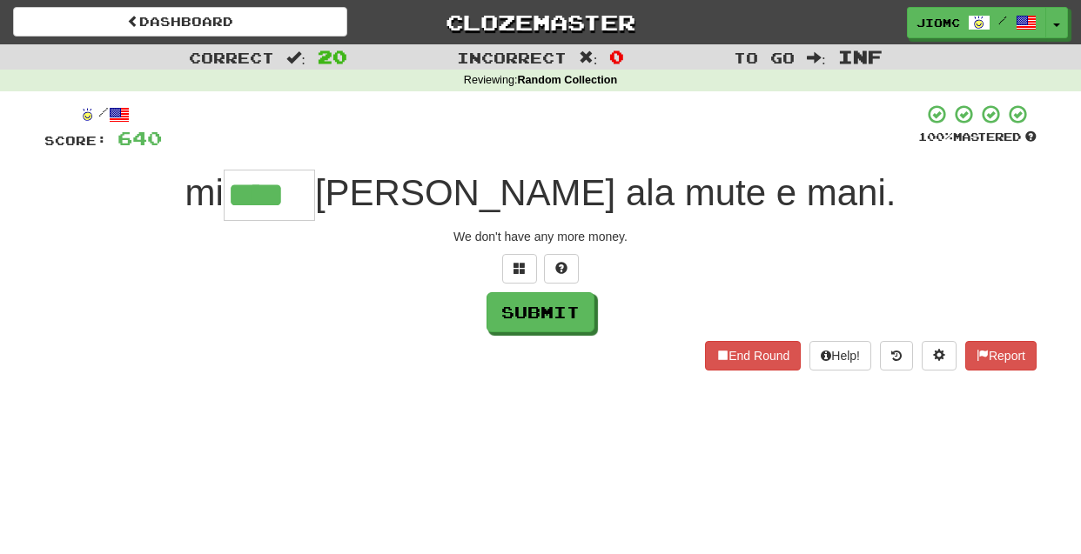
type input "****"
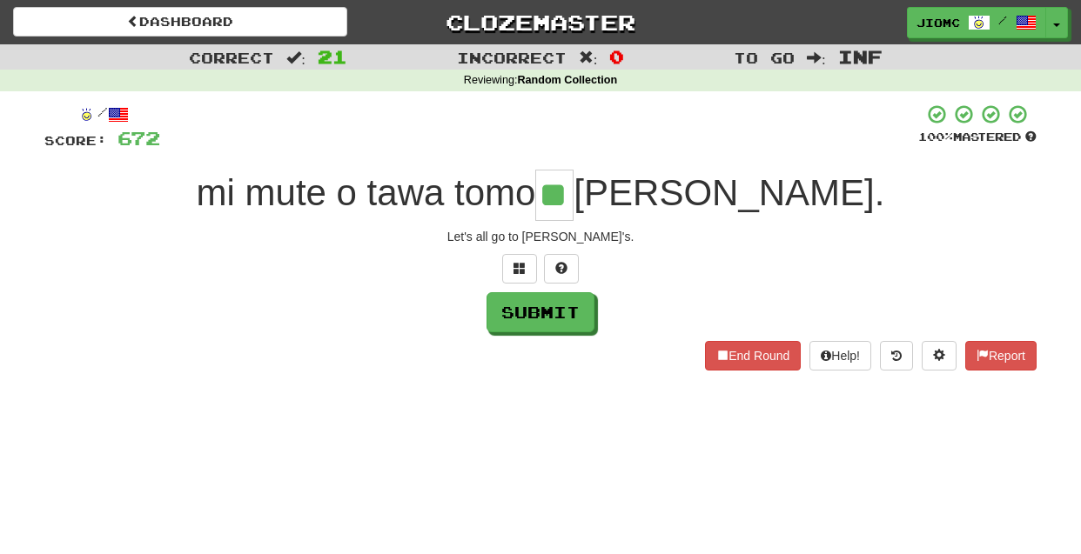
type input "**"
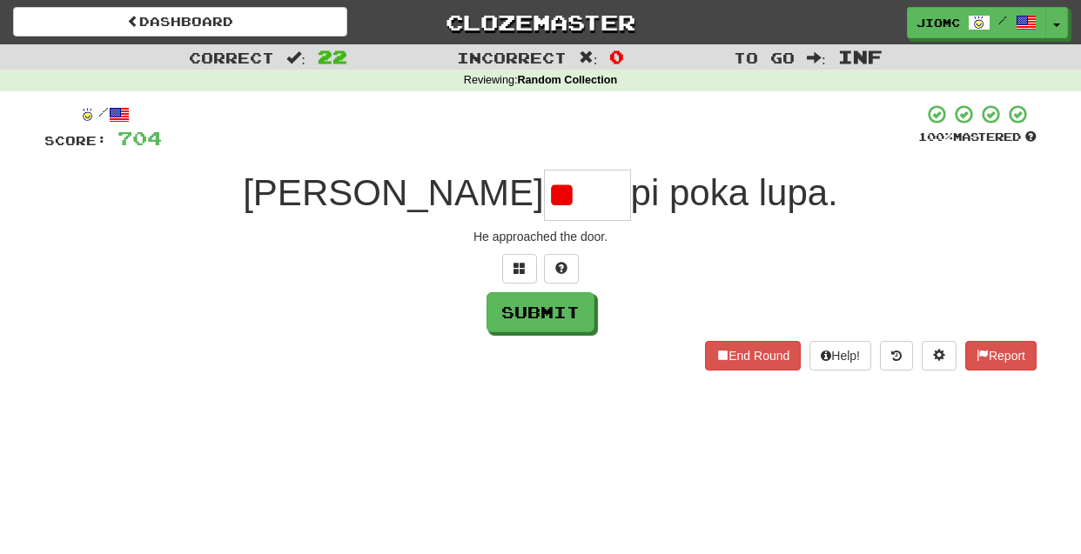
type input "*"
type input "****"
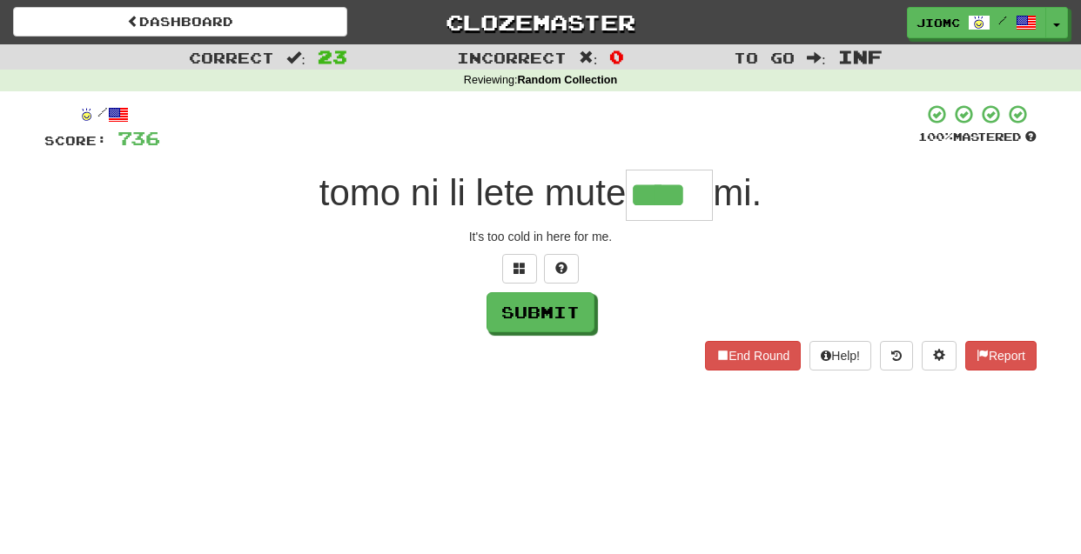
type input "****"
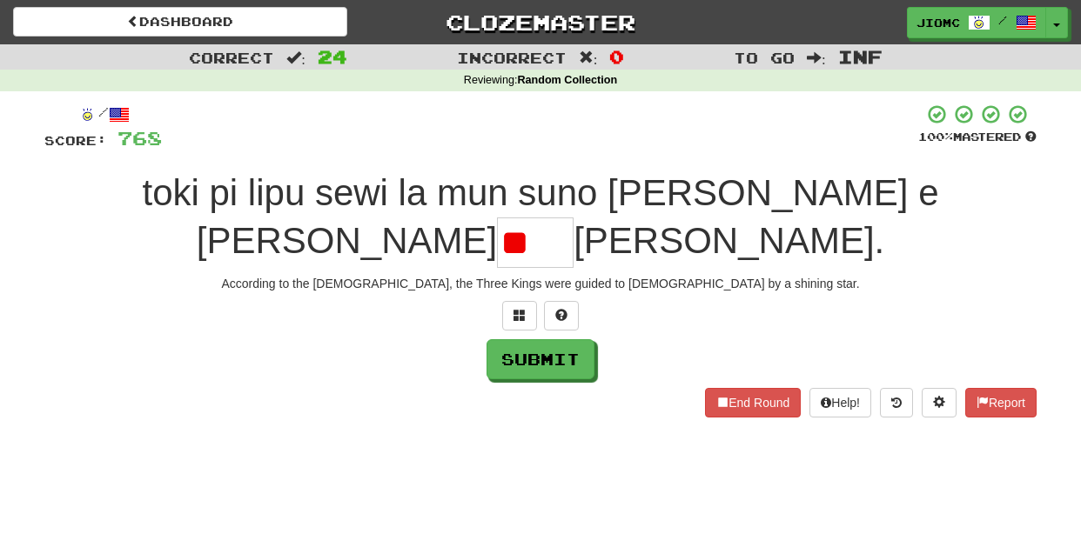
type input "*"
type input "***"
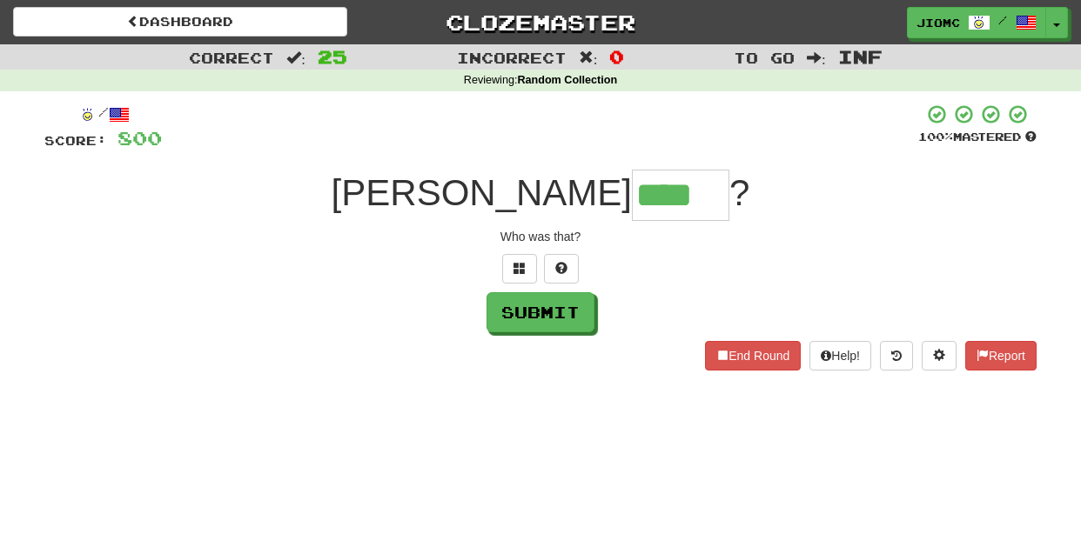
type input "****"
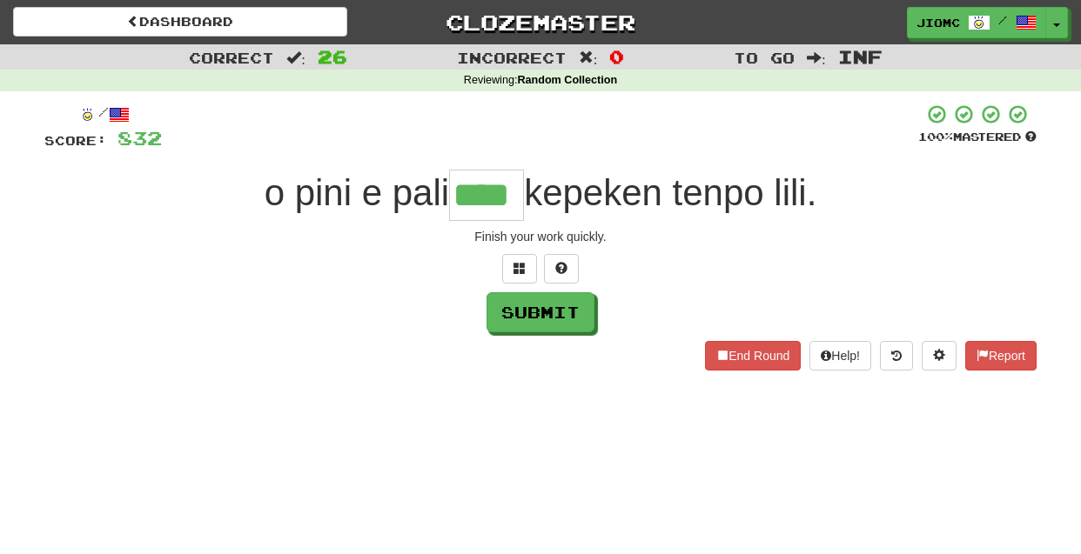
type input "****"
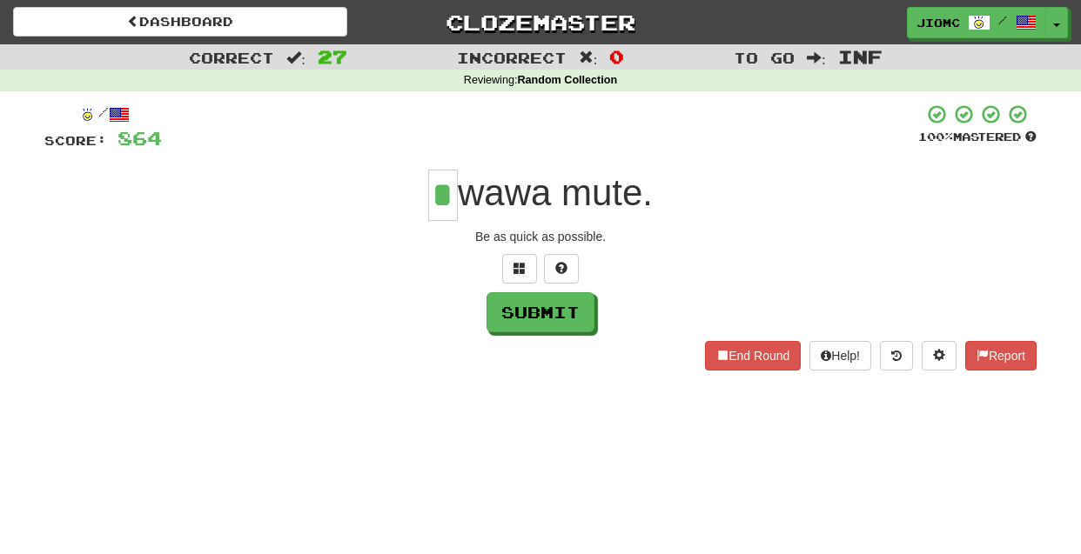
type input "*"
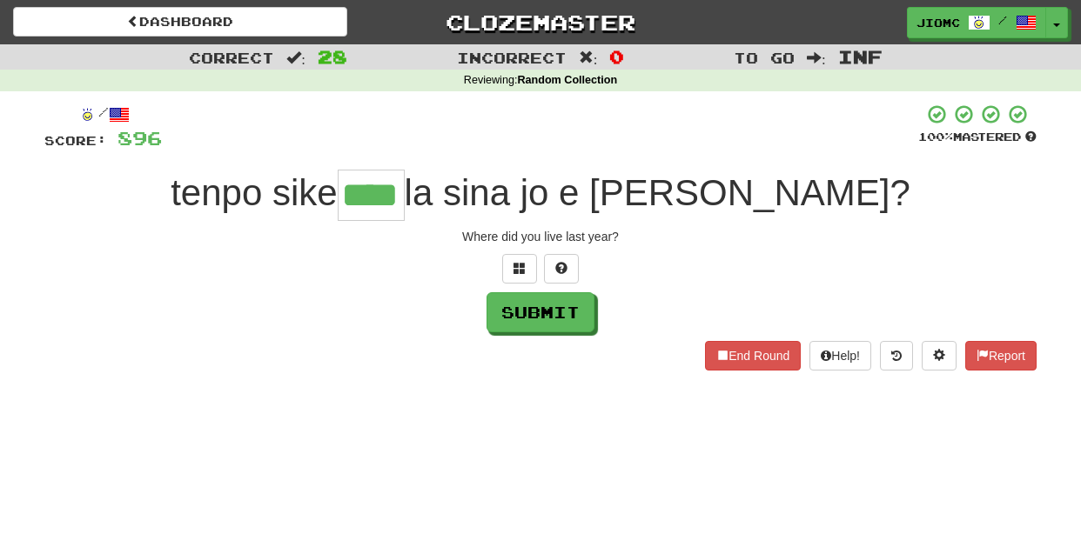
type input "****"
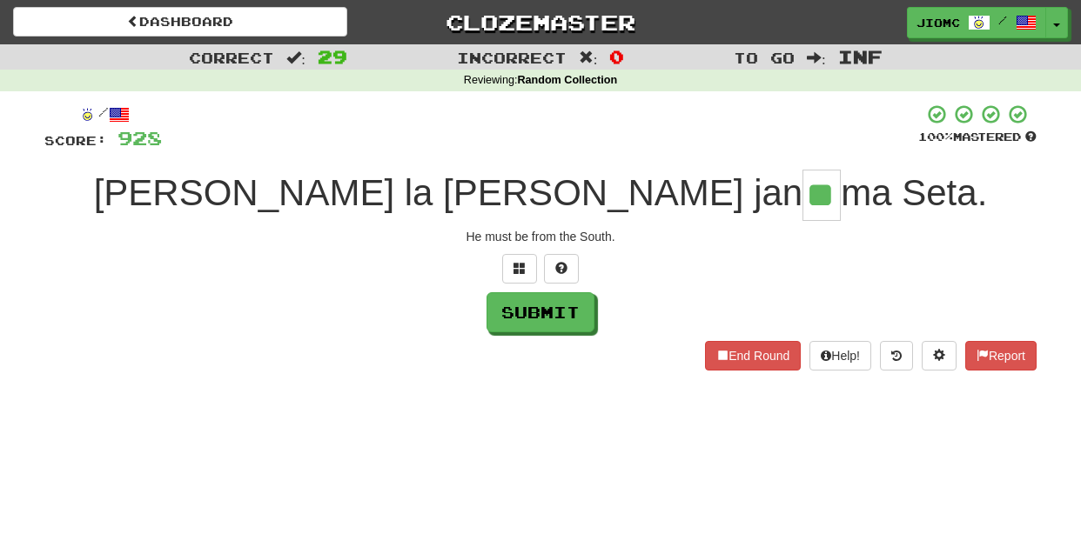
type input "**"
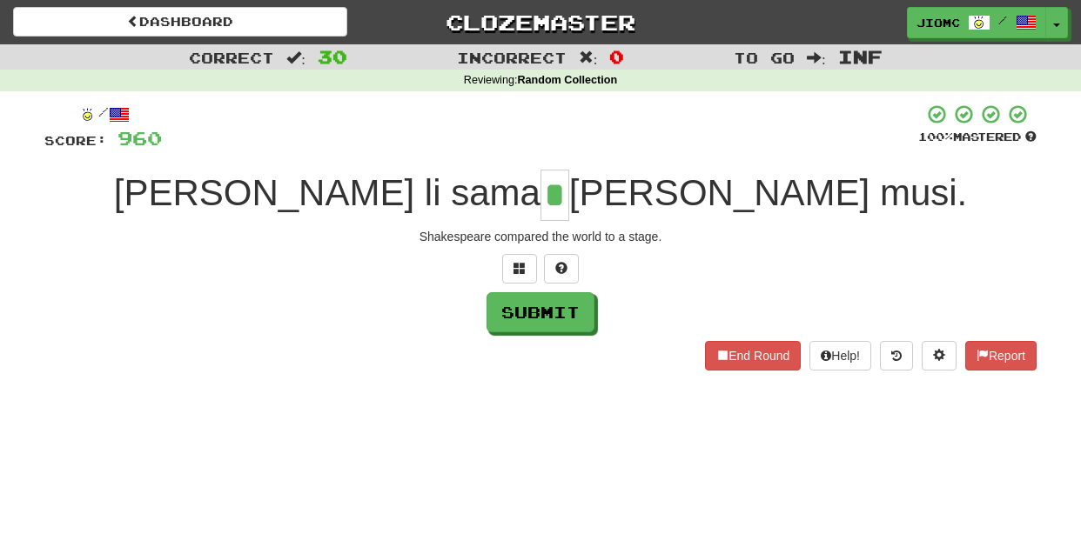
type input "*"
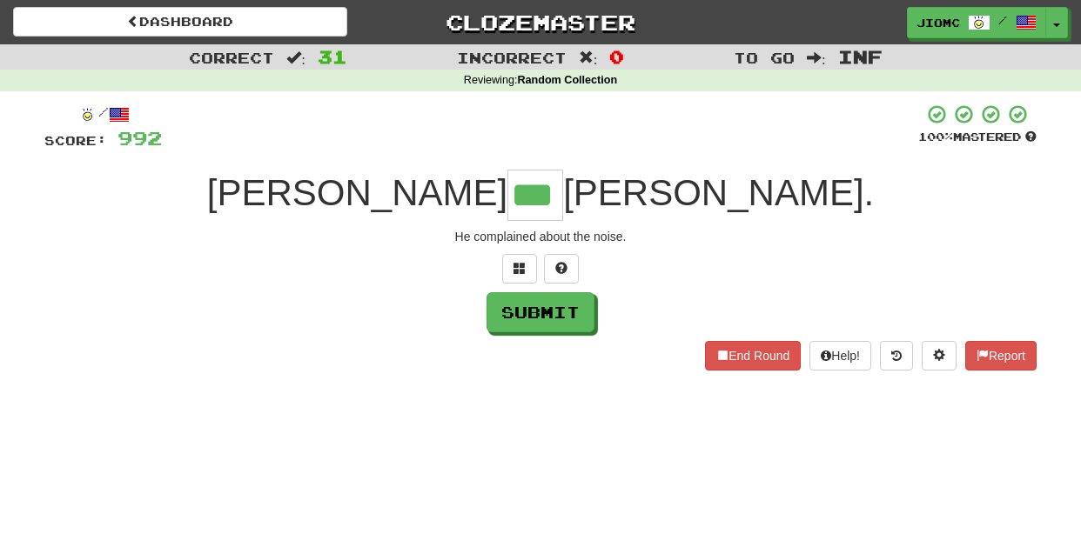
type input "***"
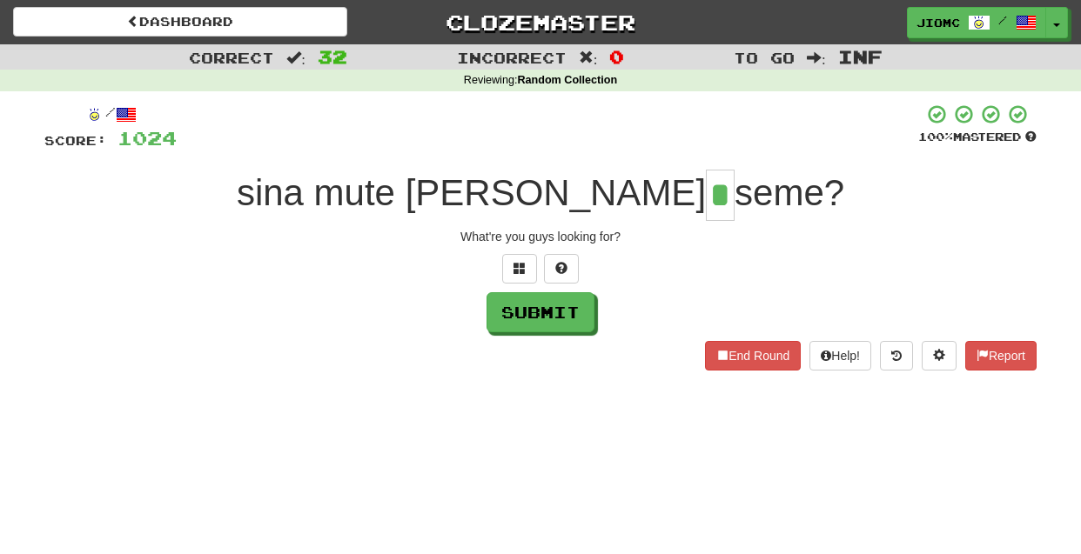
type input "*"
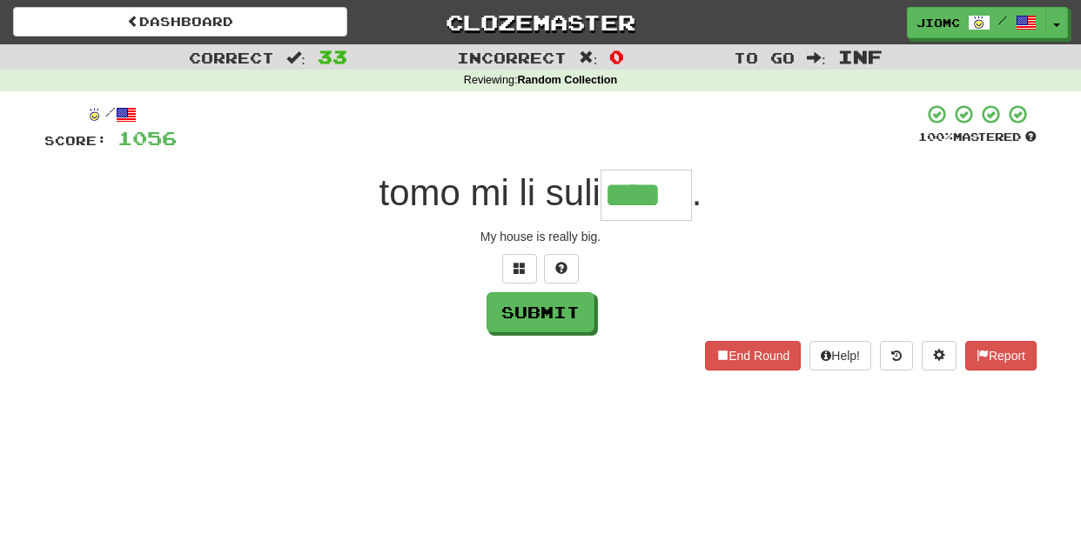
type input "****"
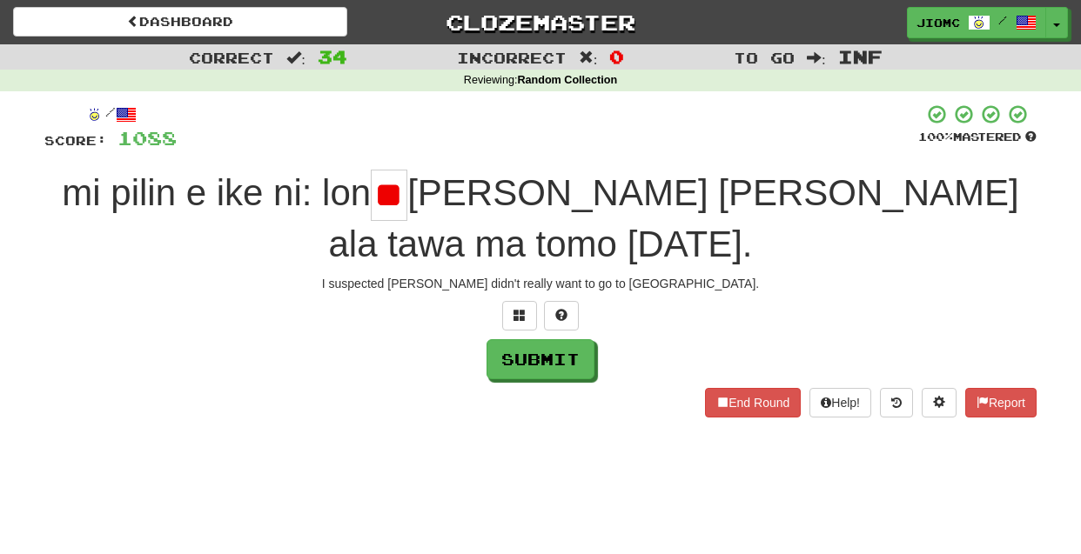
type input "*"
type input "**"
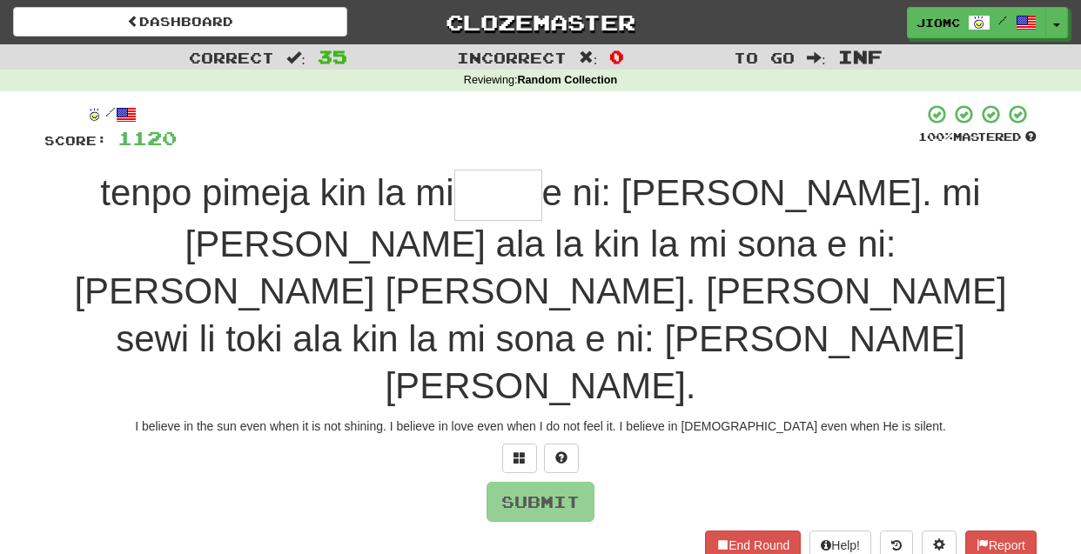
type input "*"
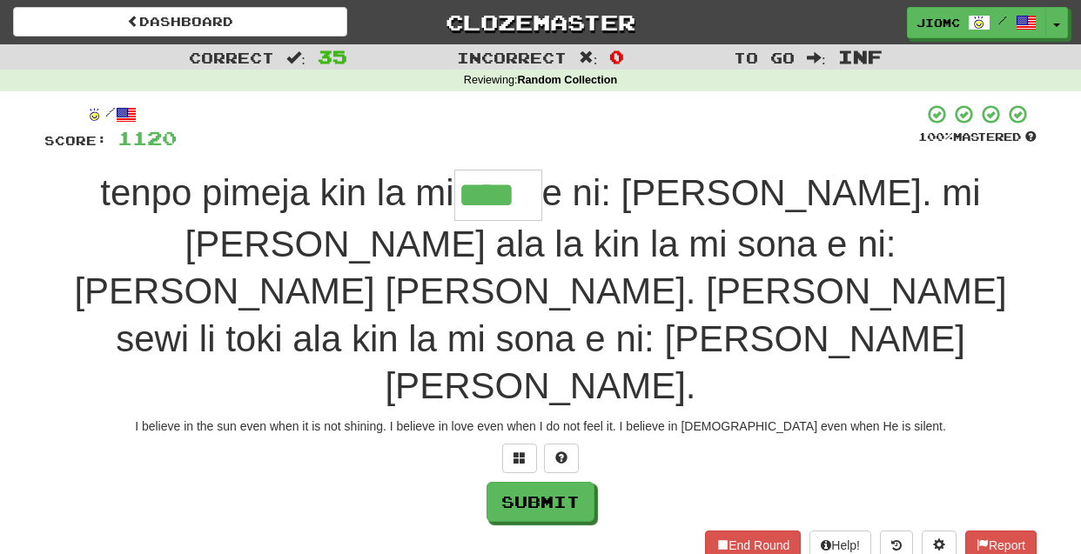
type input "****"
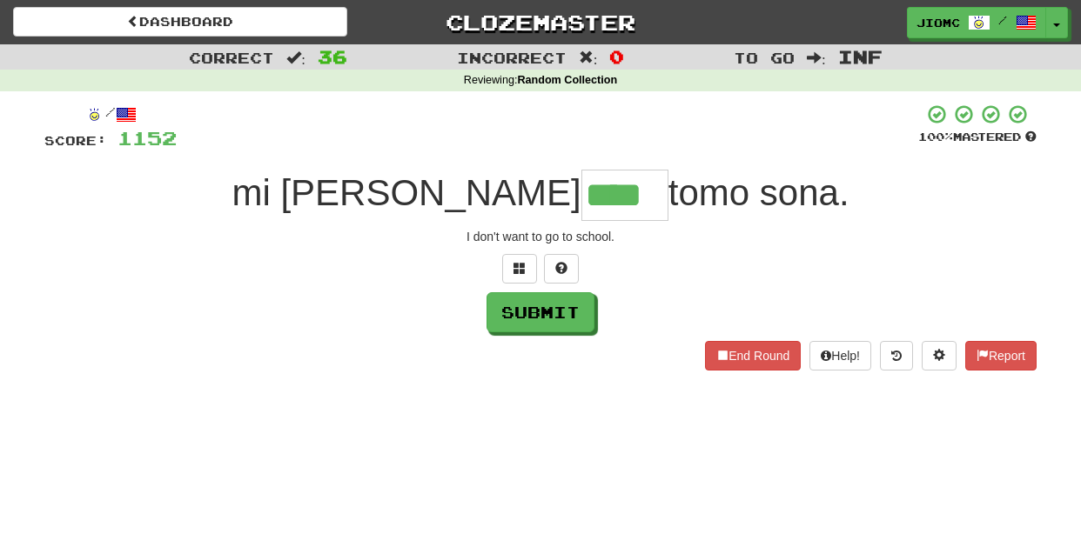
type input "****"
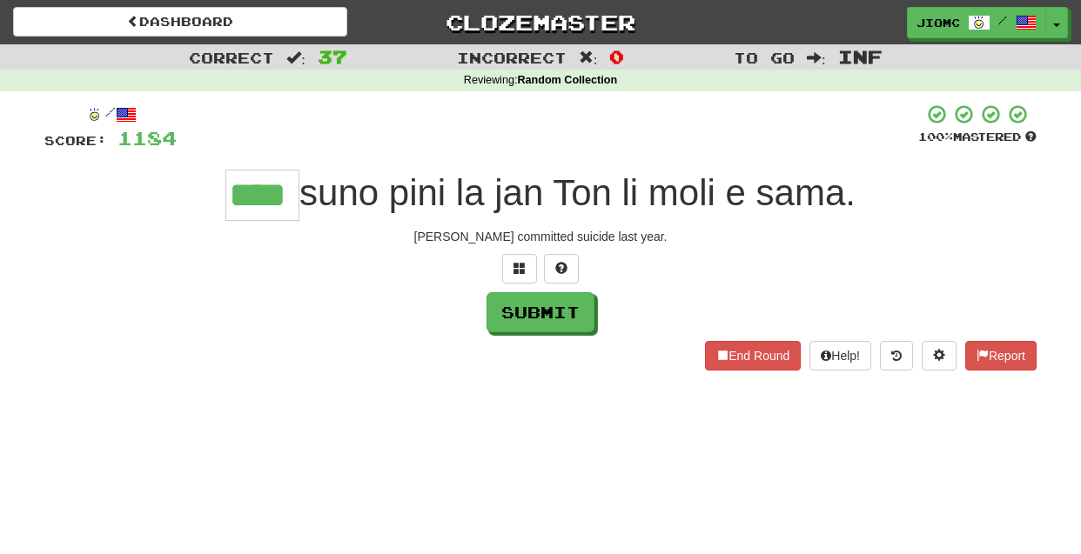
type input "****"
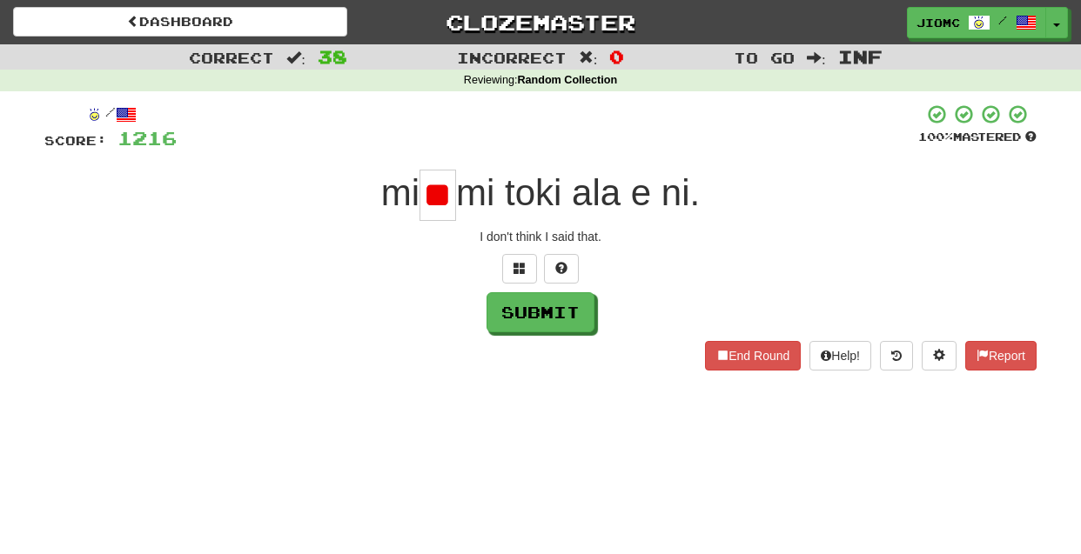
scroll to position [0, 10]
type input "*"
type input "**"
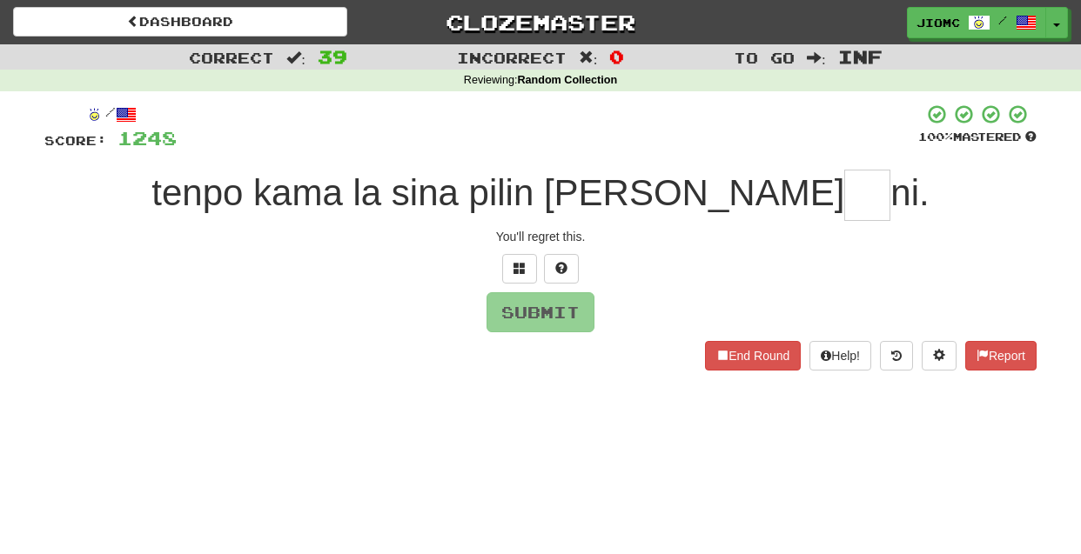
type input "*"
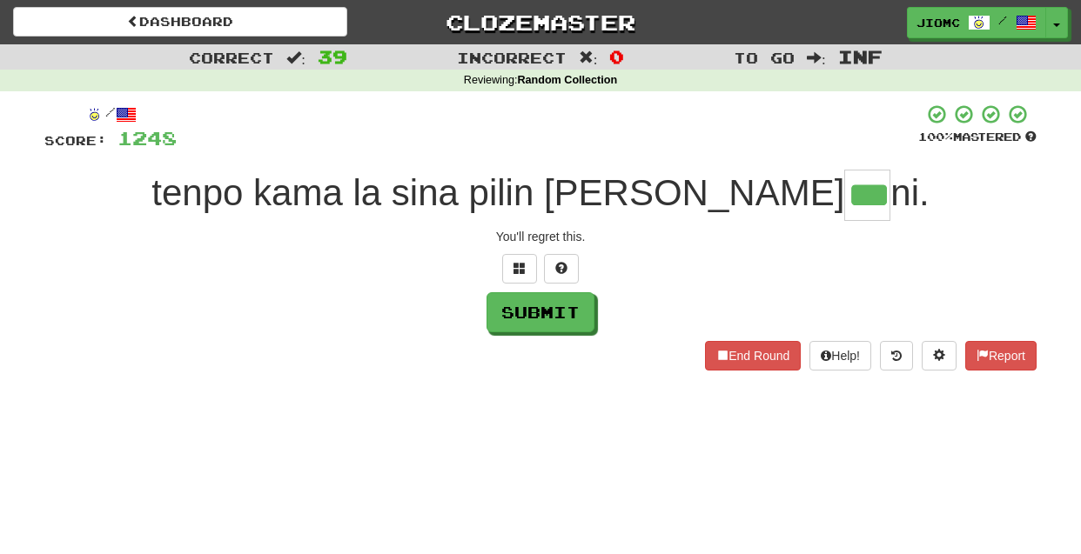
type input "***"
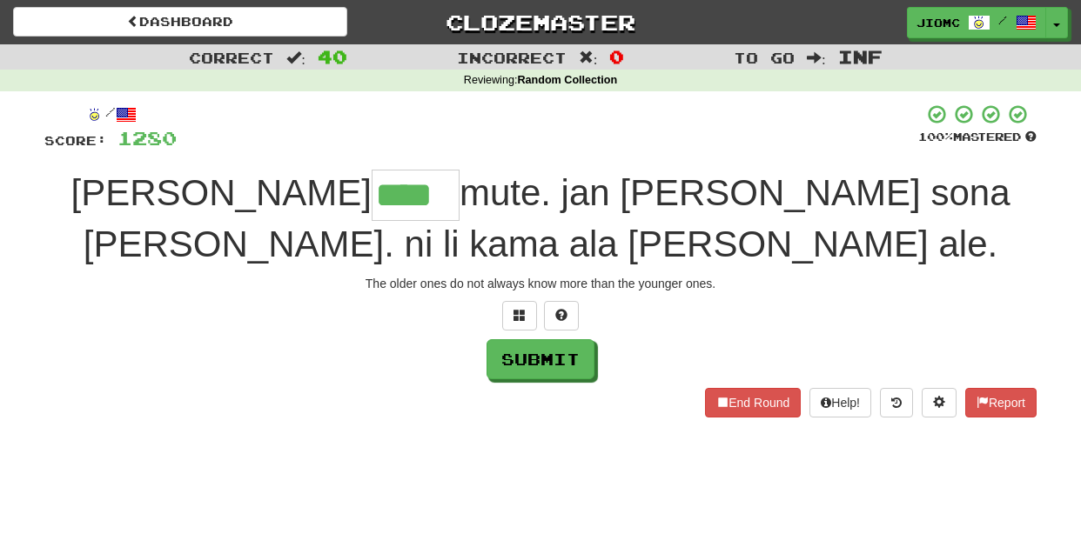
type input "****"
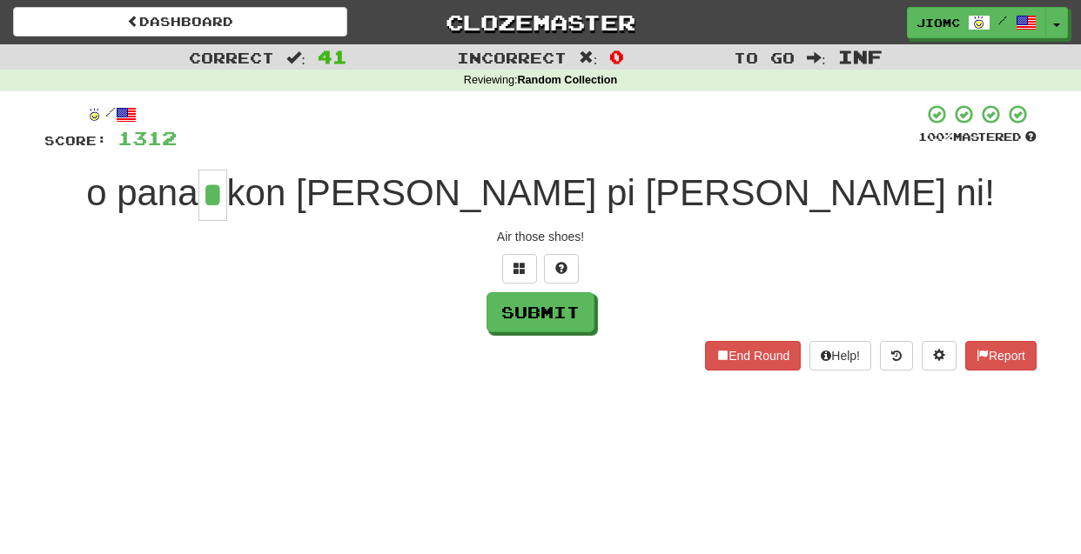
type input "*"
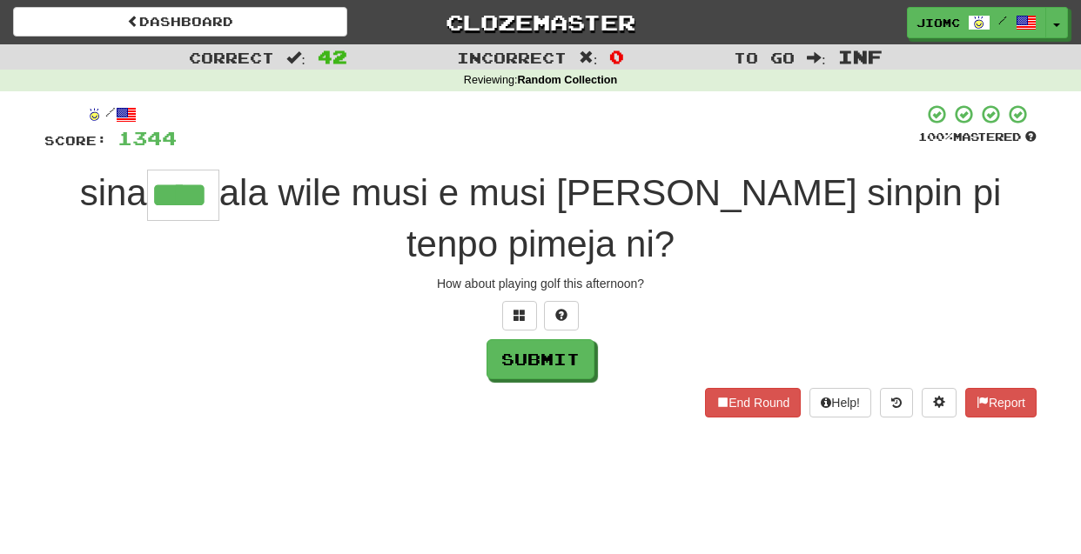
type input "****"
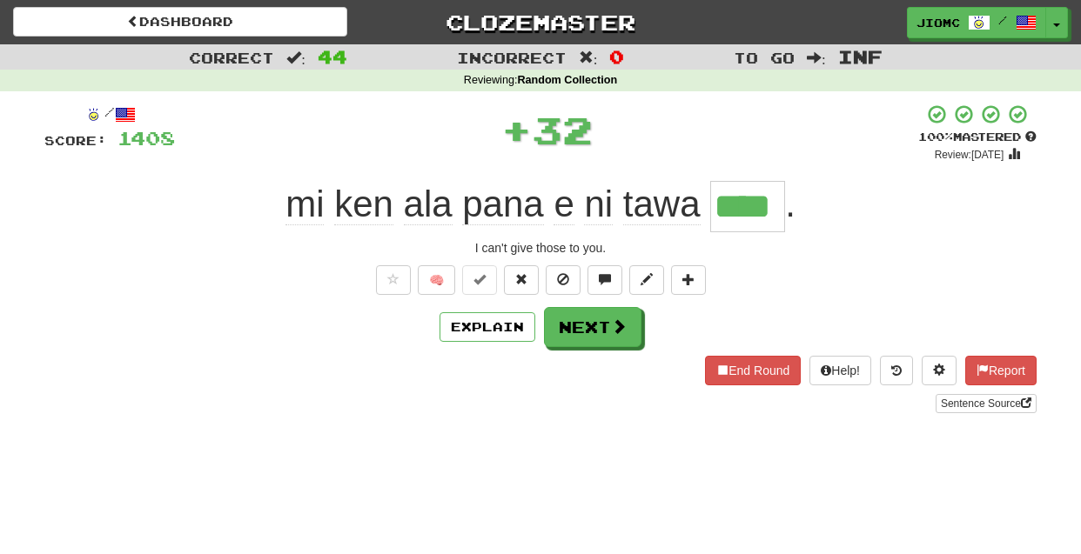
type input "****"
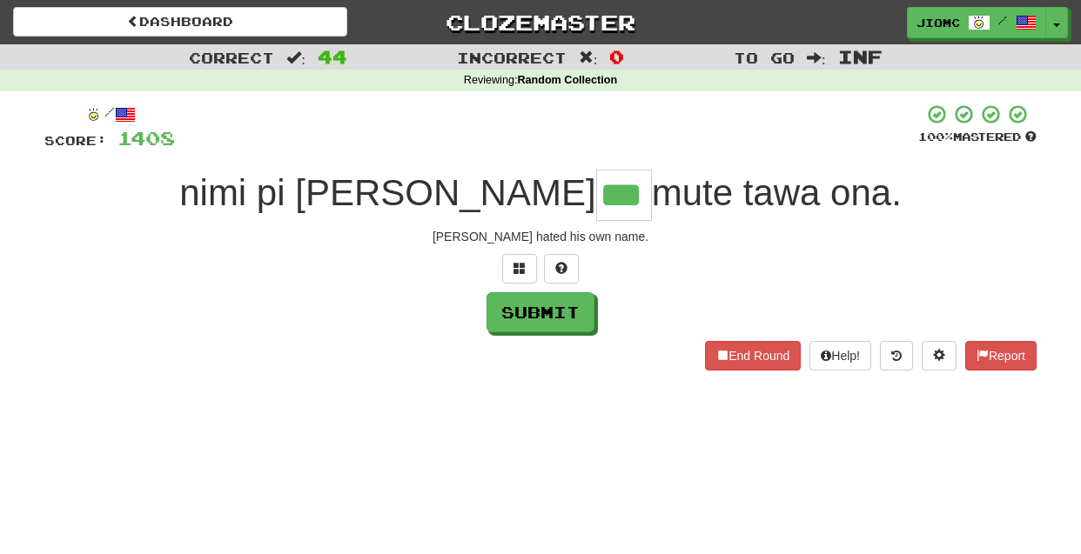
type input "***"
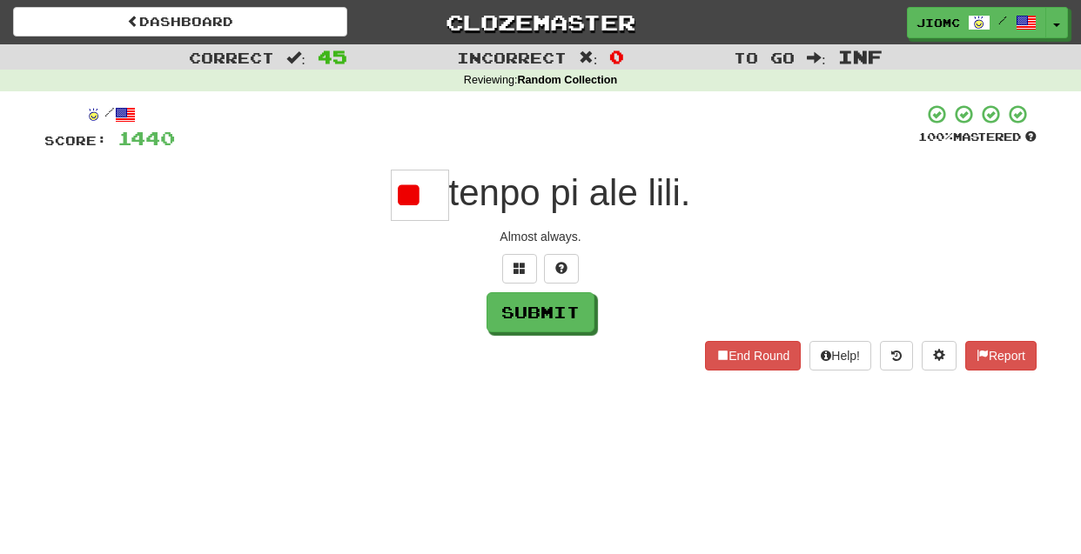
type input "*"
type input "***"
type input "****"
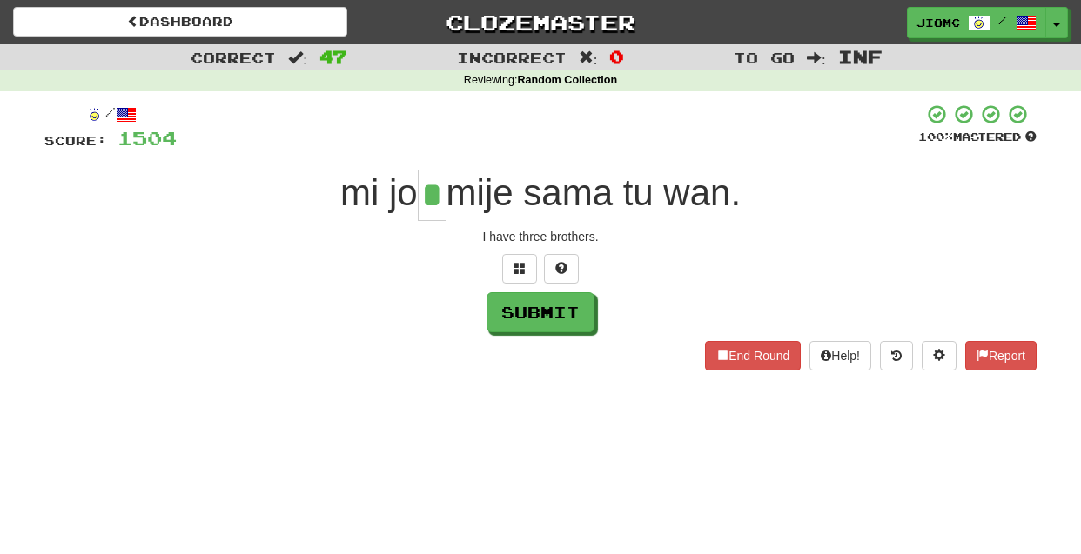
type input "*"
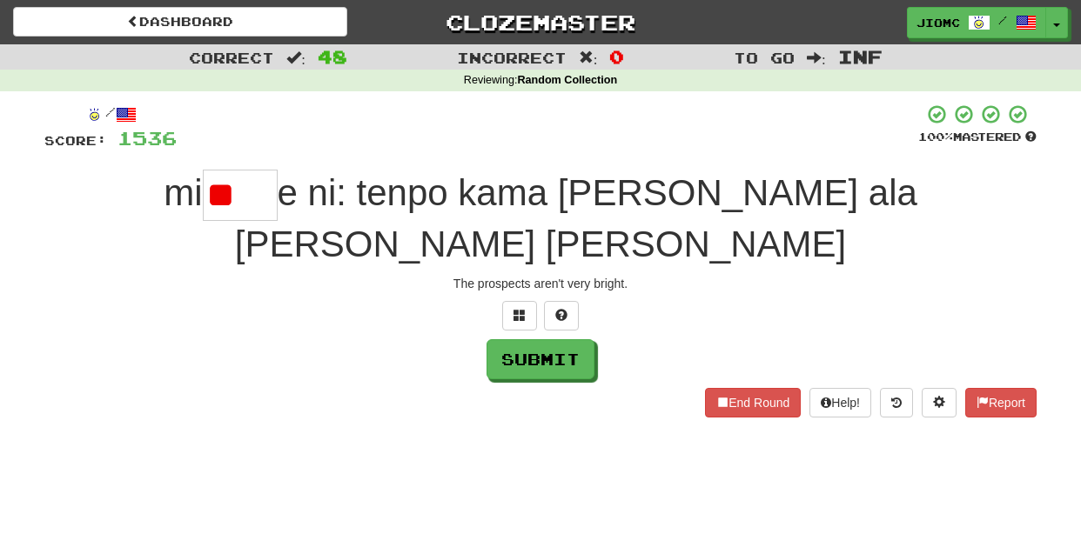
type input "*"
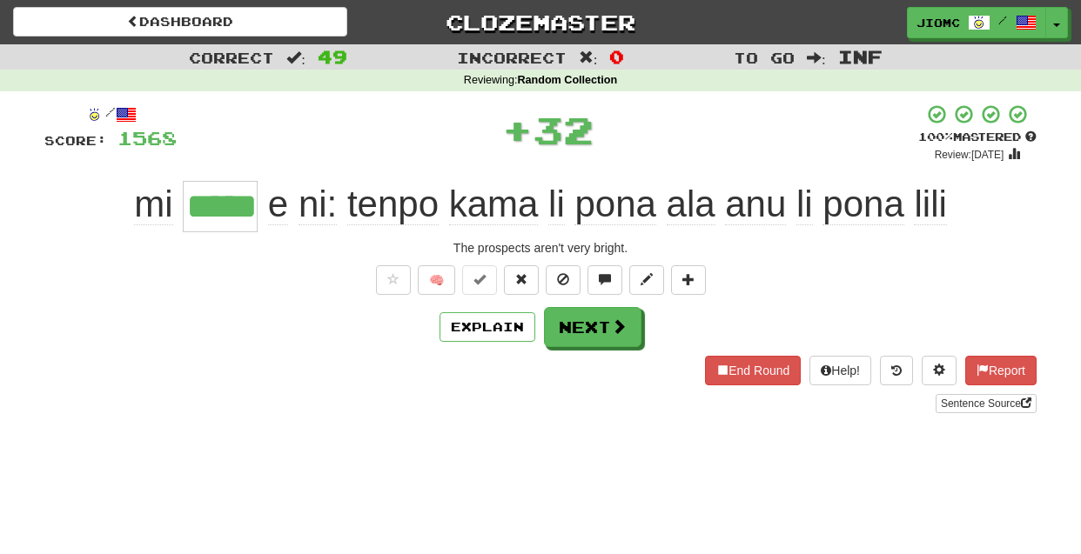
type input "*****"
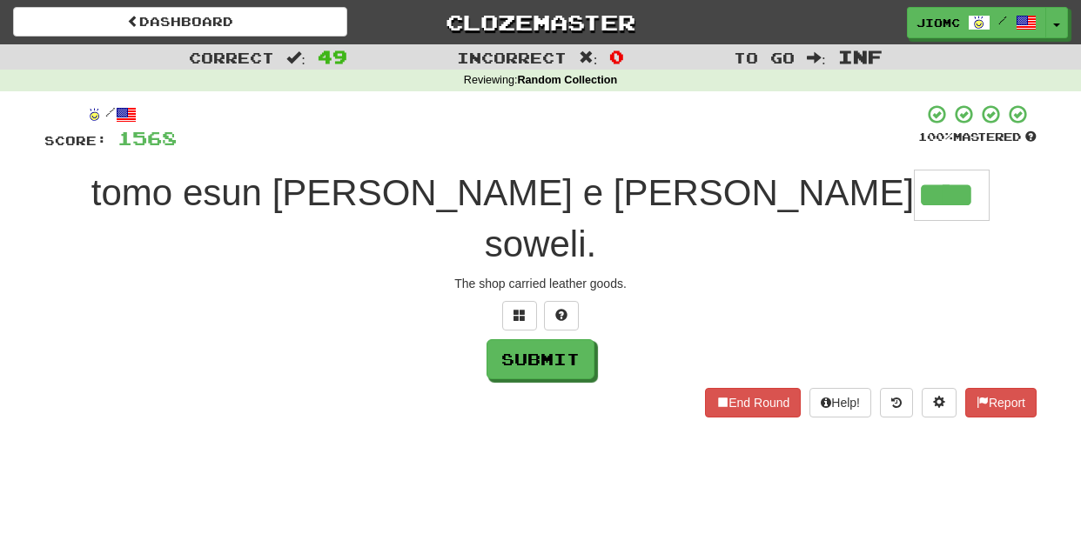
type input "****"
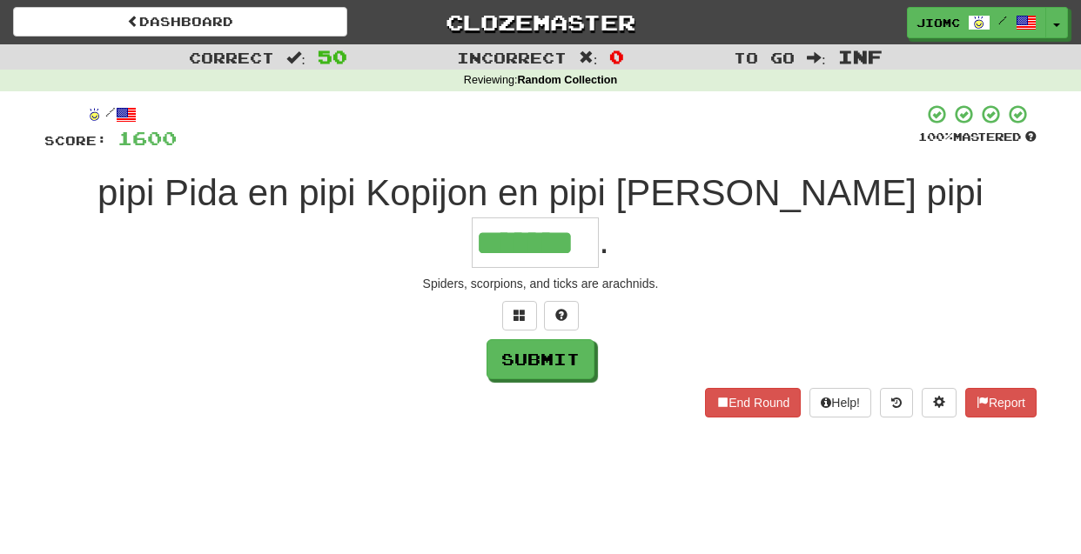
type input "*******"
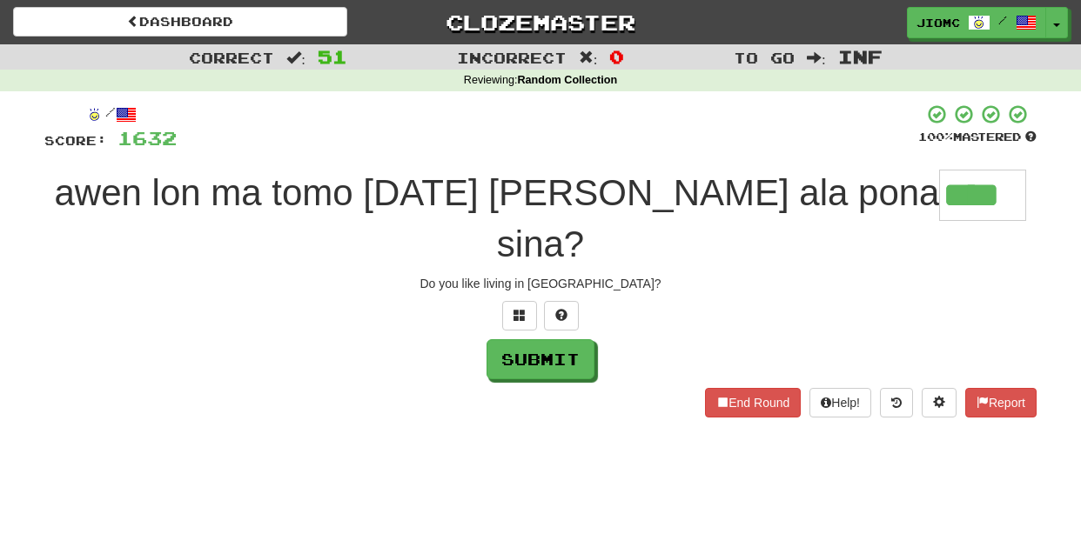
type input "****"
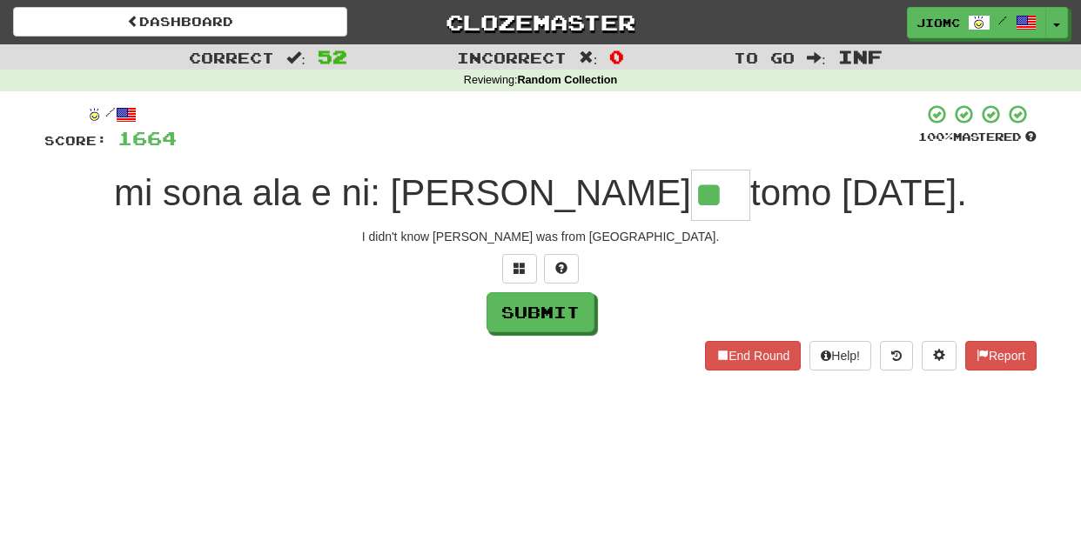
type input "**"
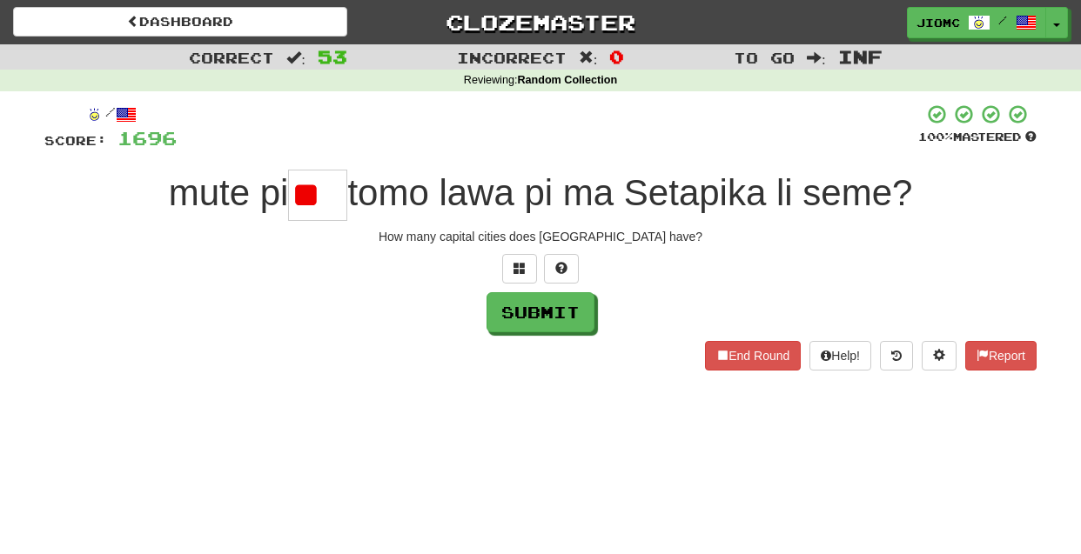
type input "*"
type input "**"
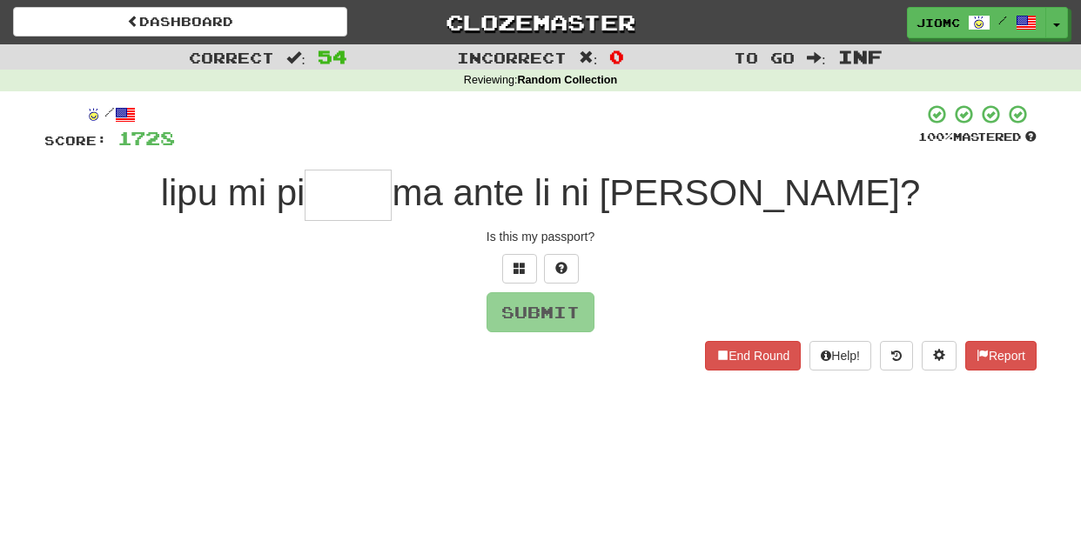
type input "*"
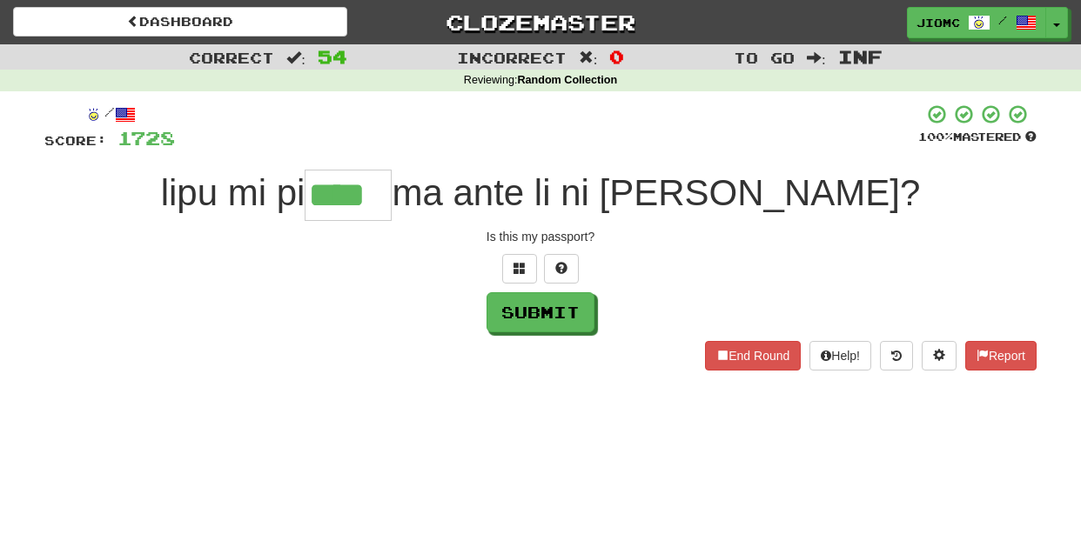
type input "****"
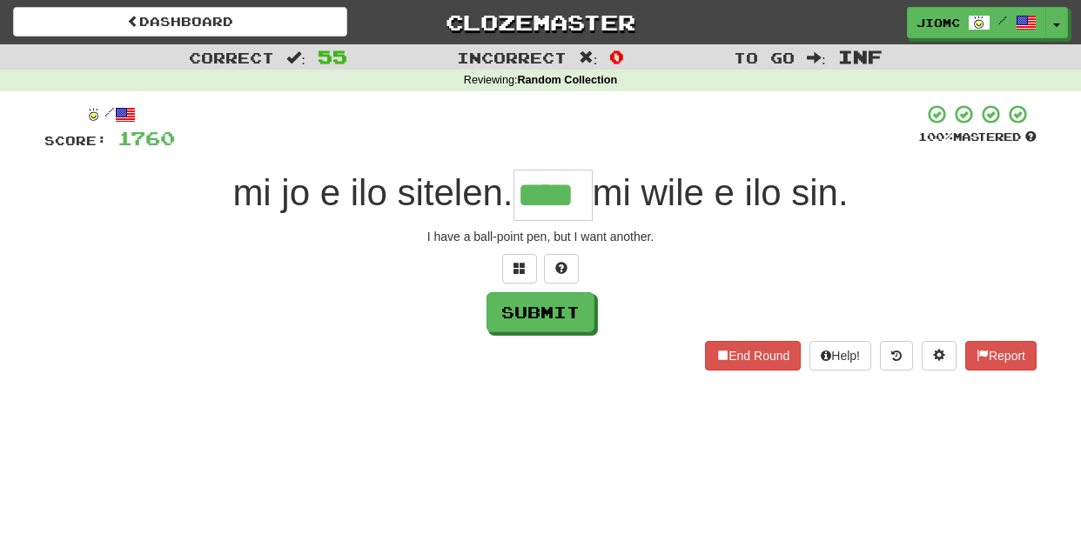
type input "****"
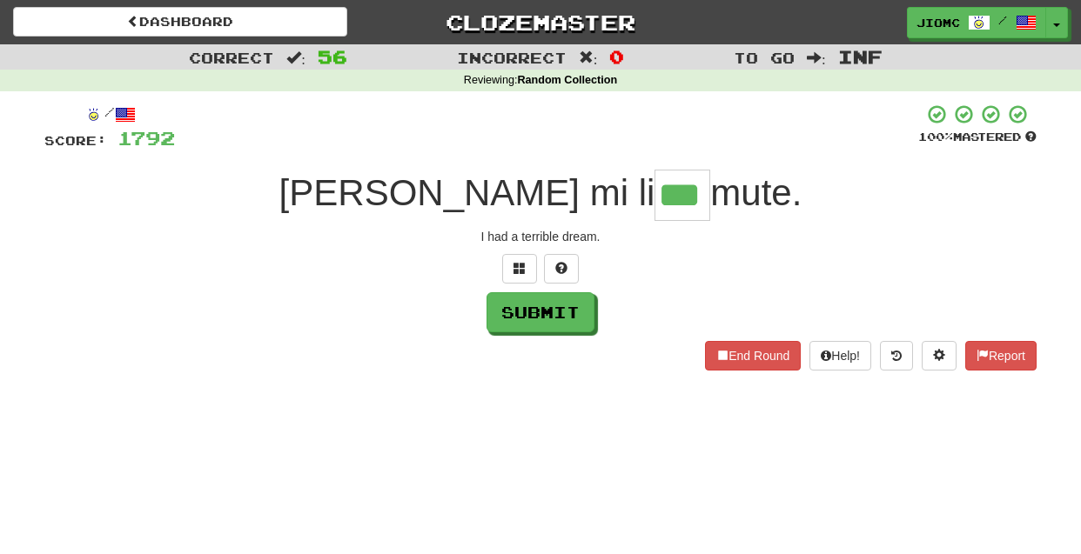
type input "***"
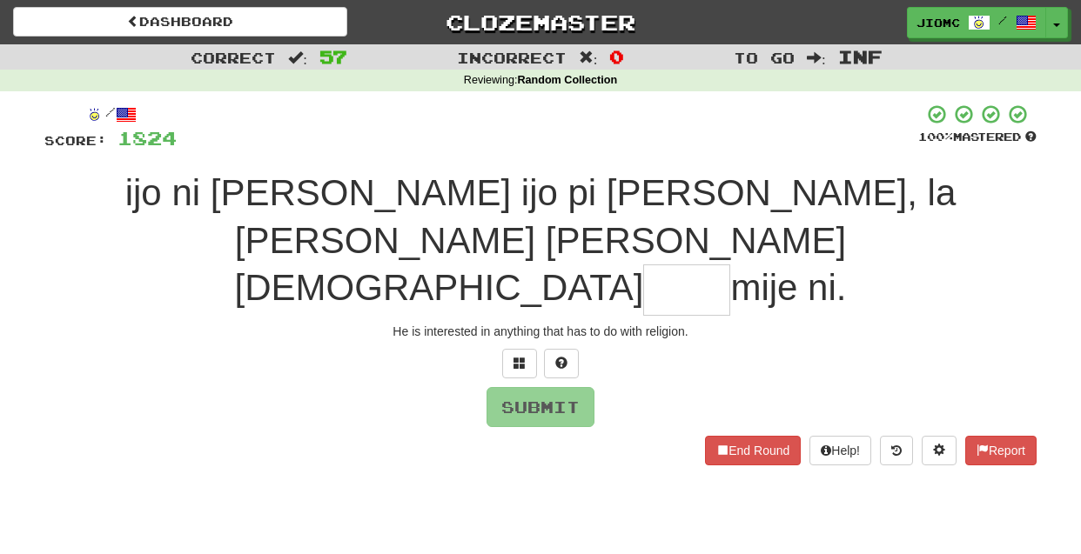
type input "*"
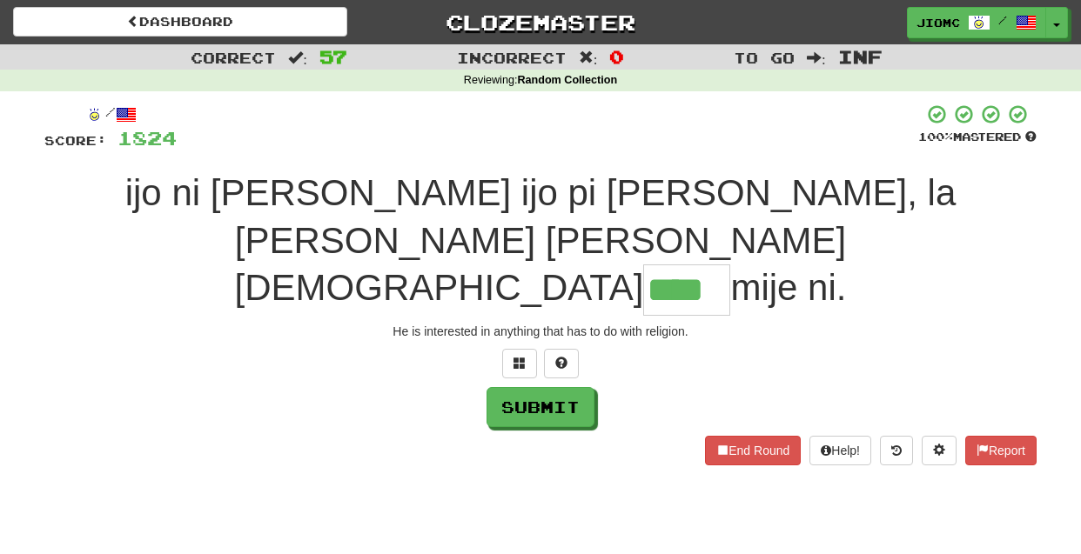
type input "****"
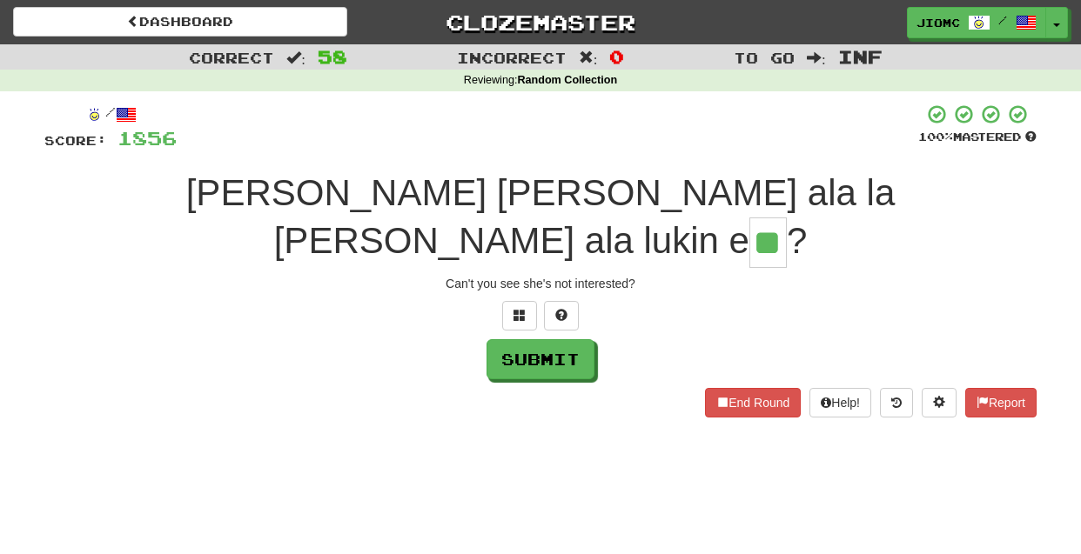
type input "**"
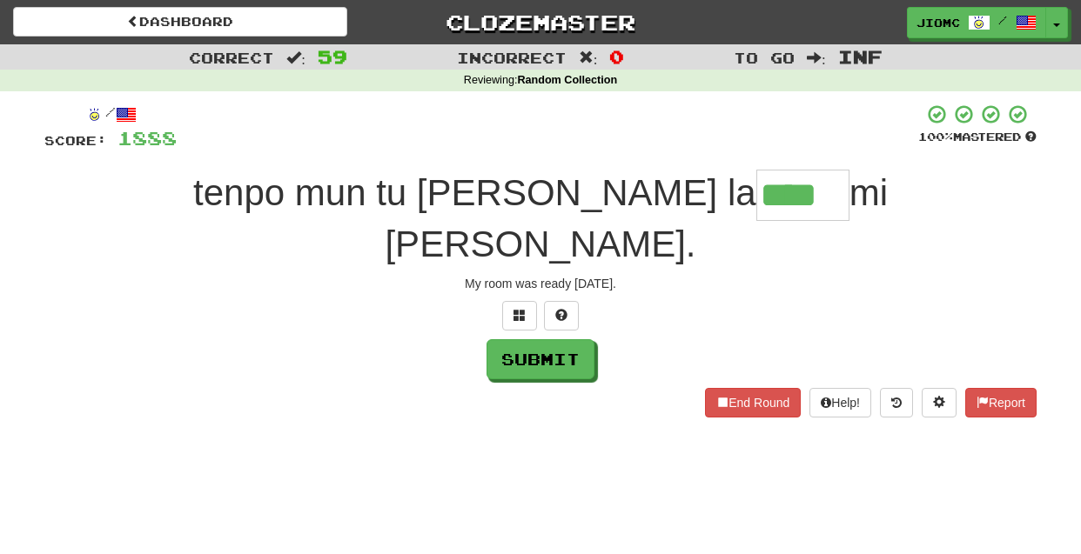
type input "****"
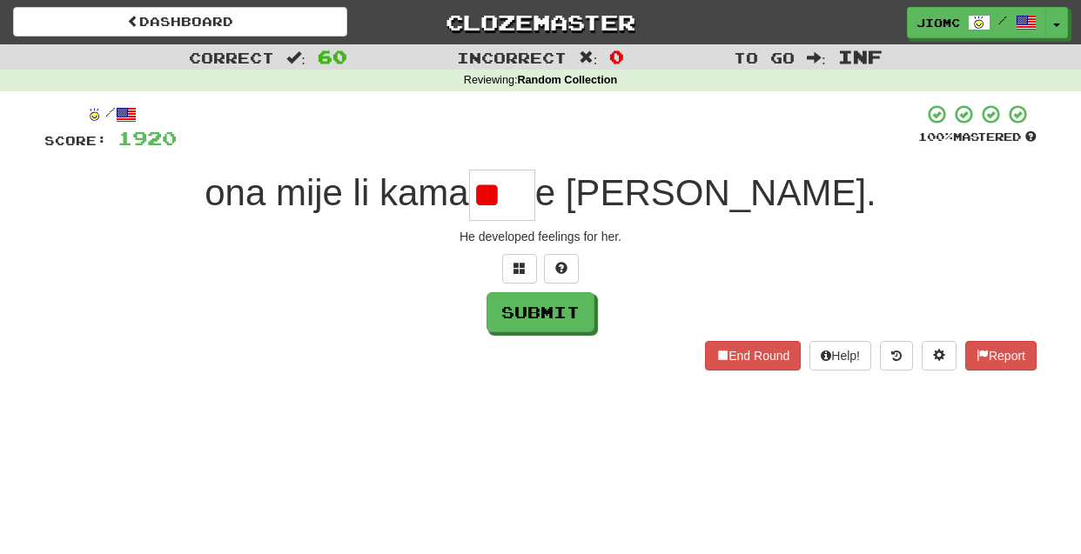
type input "*"
type input "****"
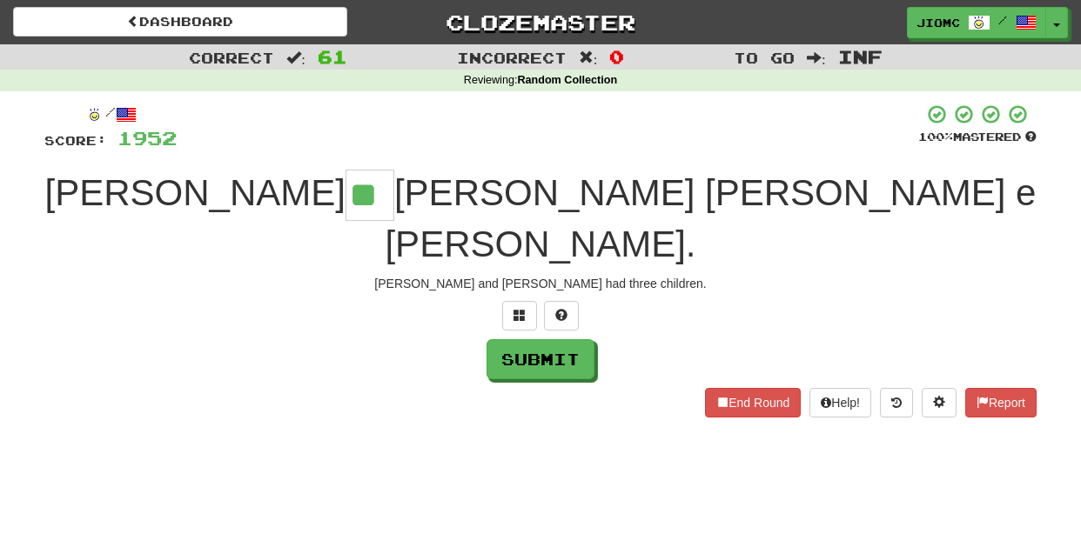
type input "**"
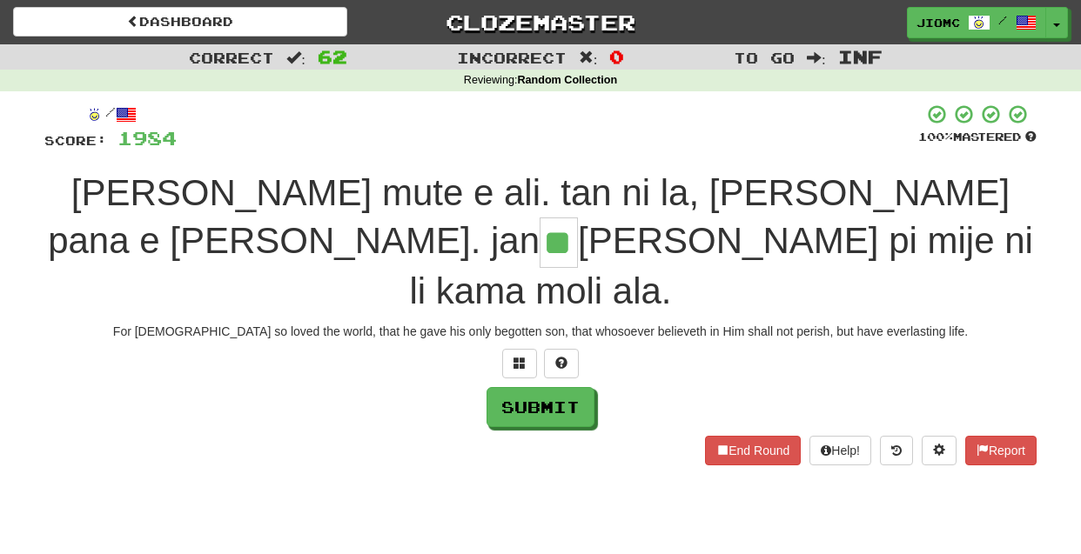
type input "**"
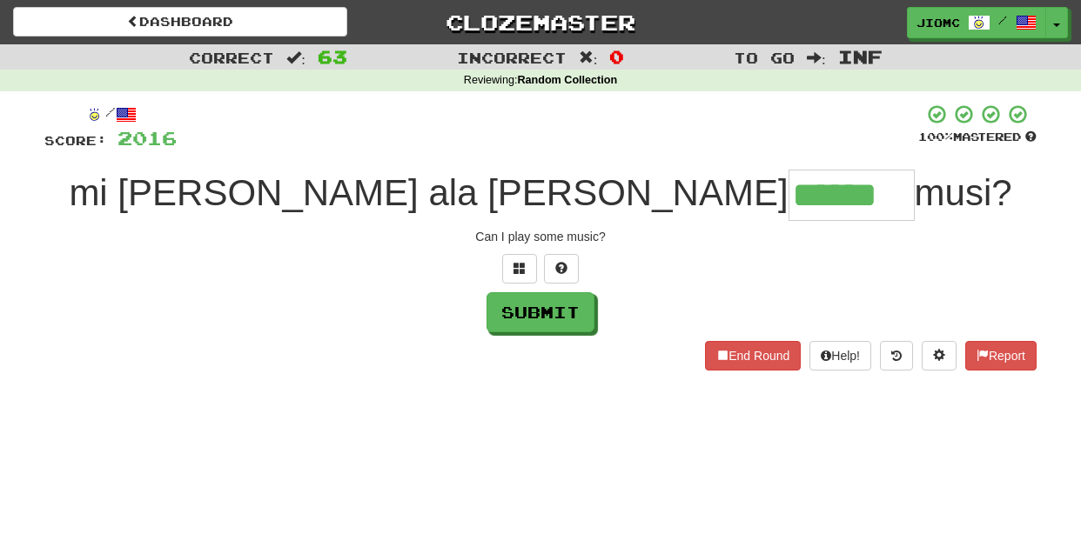
type input "******"
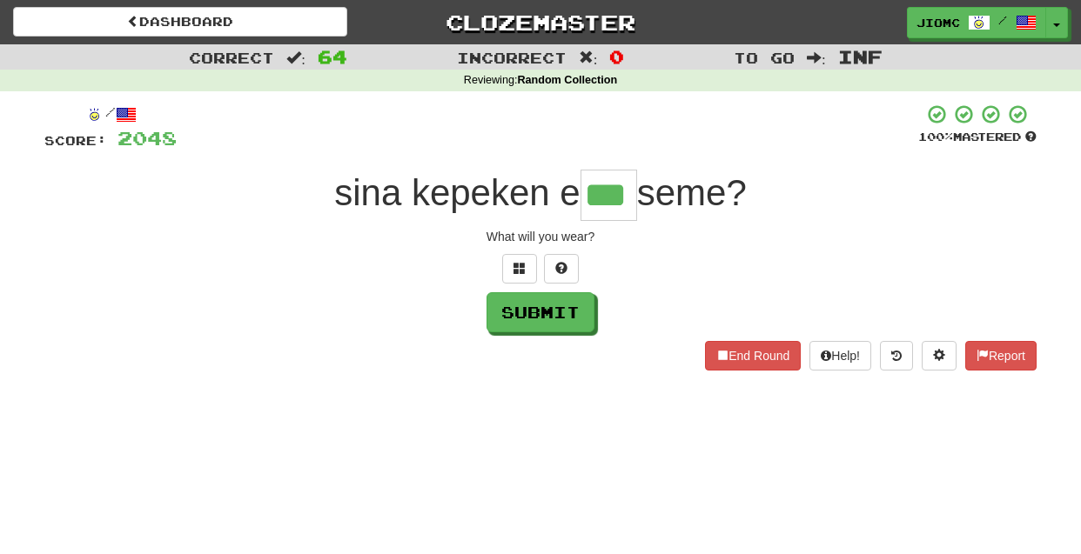
type input "***"
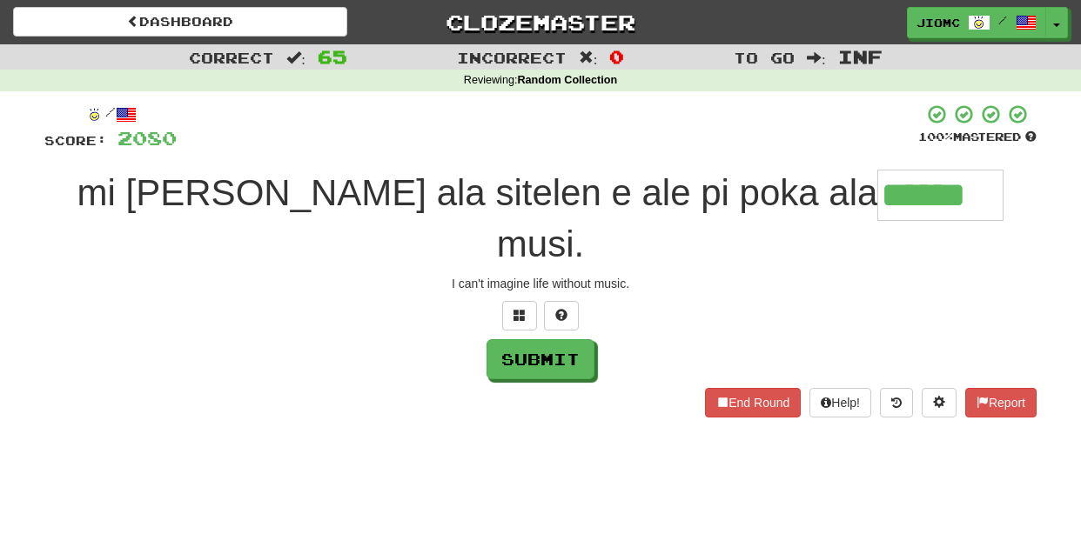
type input "******"
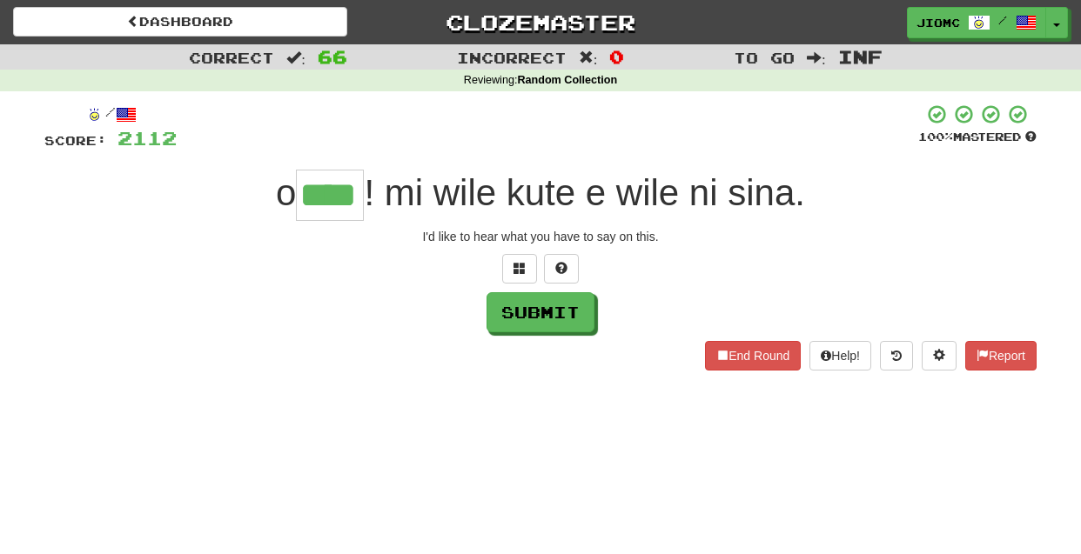
type input "****"
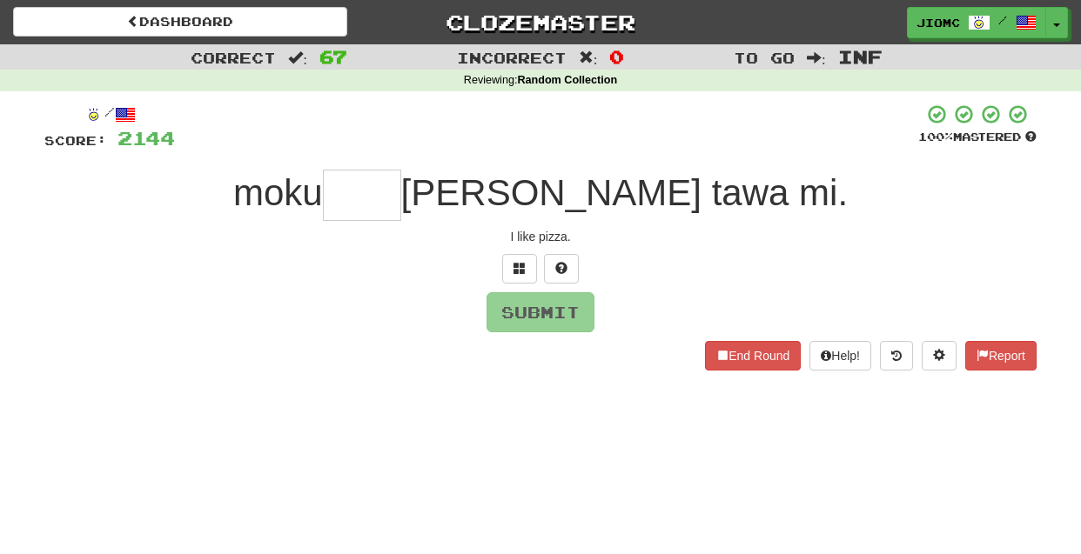
type input "*"
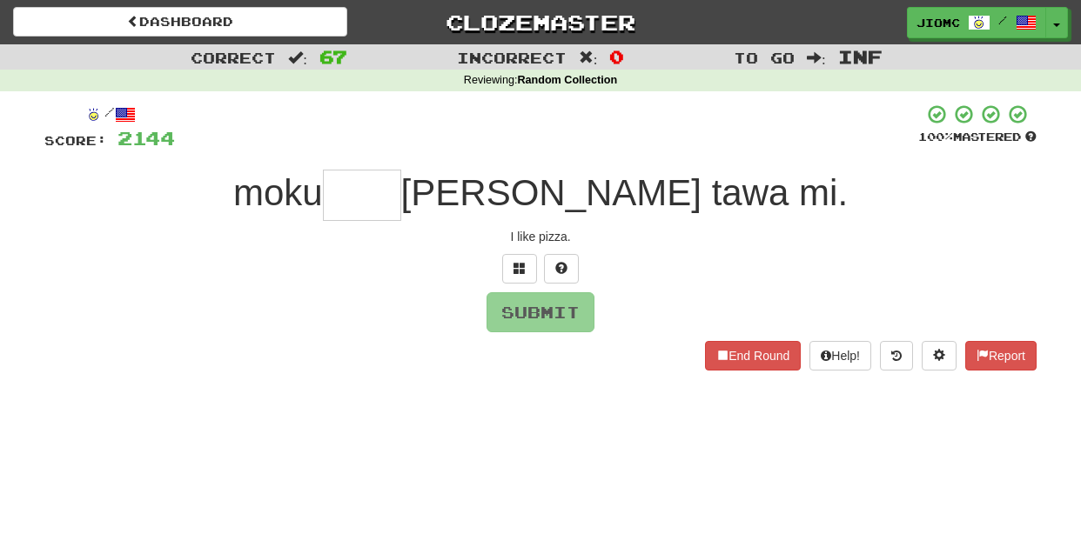
type input "*"
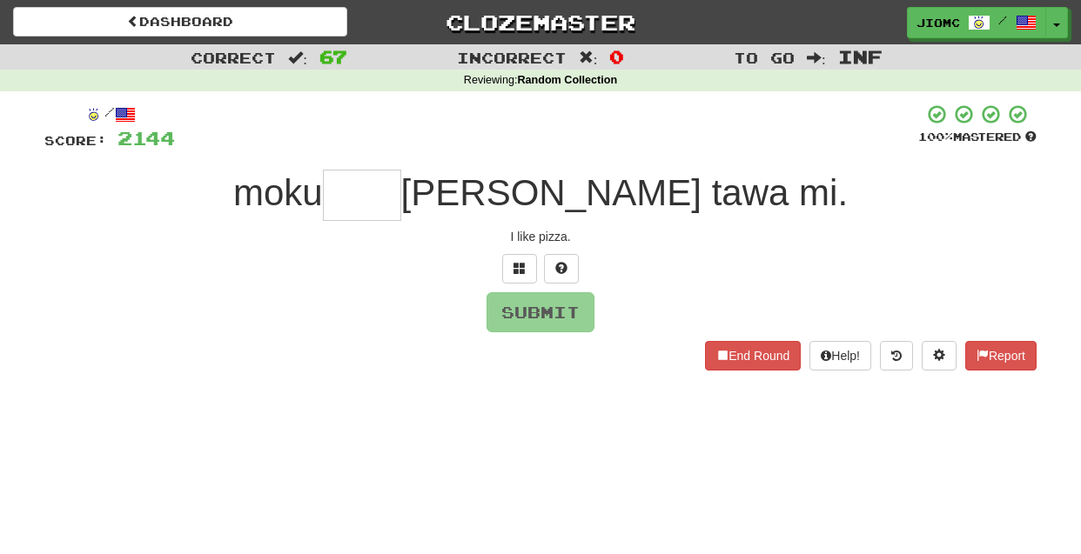
type input "*"
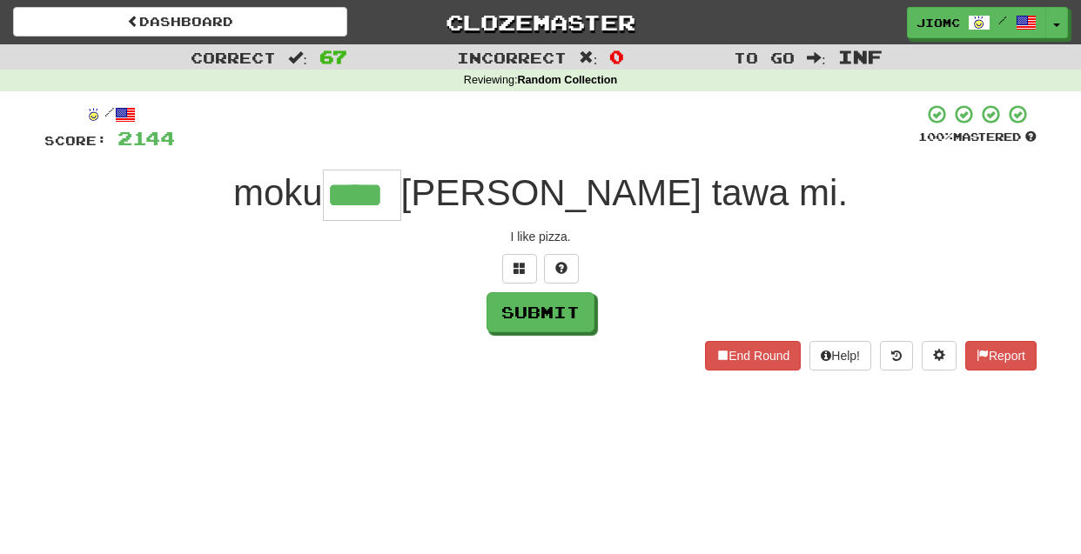
type input "****"
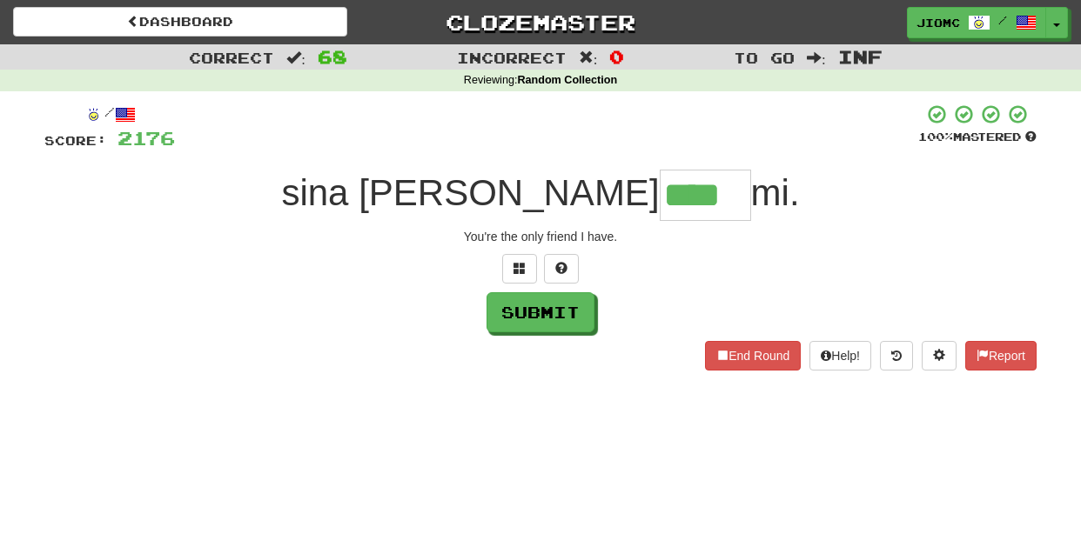
type input "****"
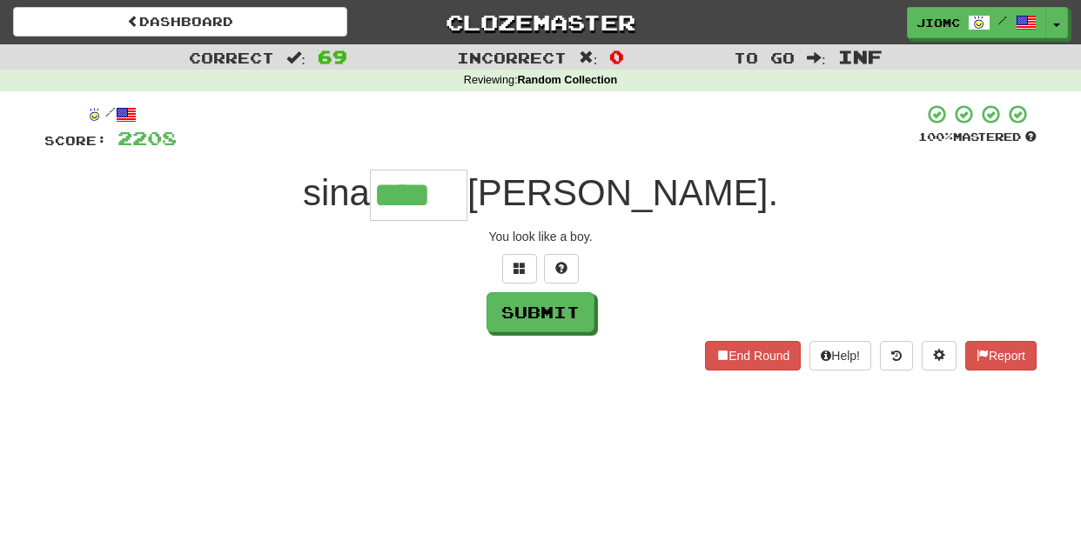
type input "****"
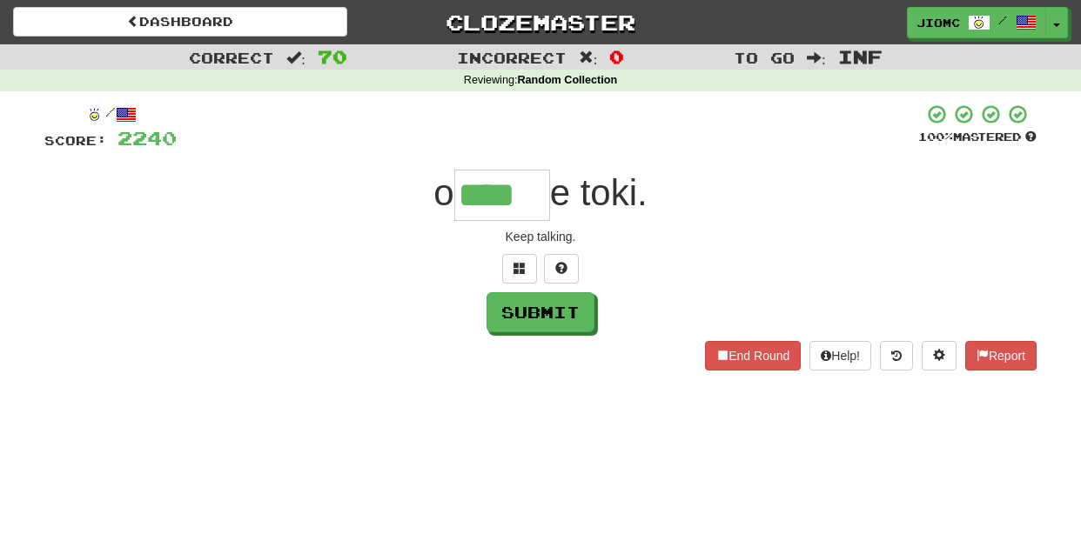
type input "****"
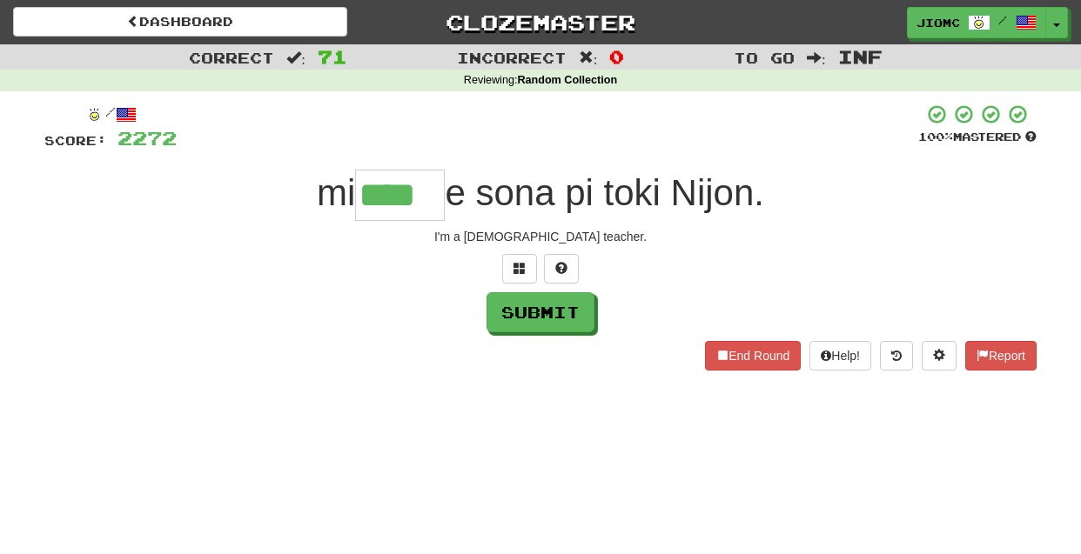
type input "****"
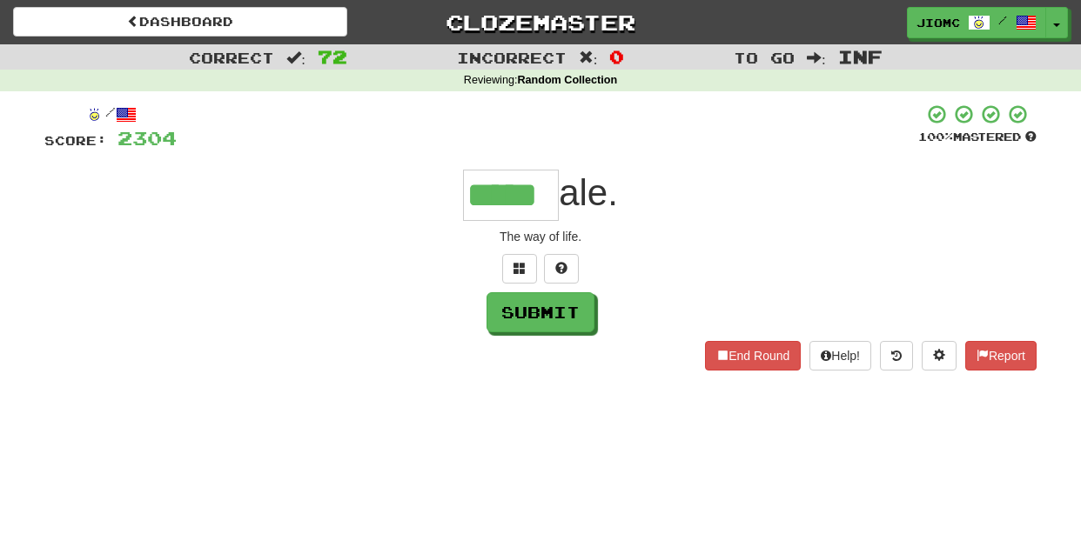
type input "*****"
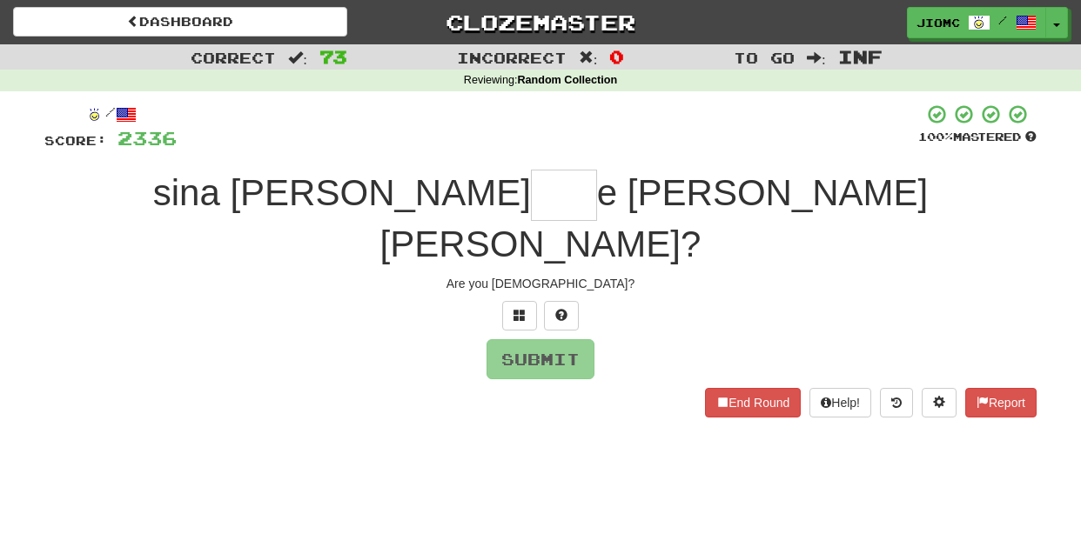
type input "*"
type input "****"
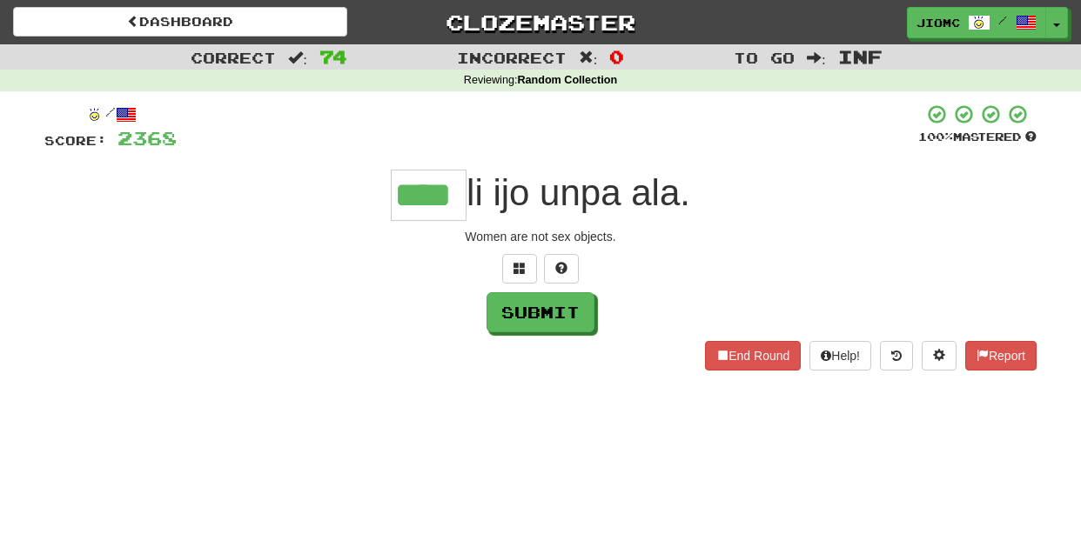
type input "****"
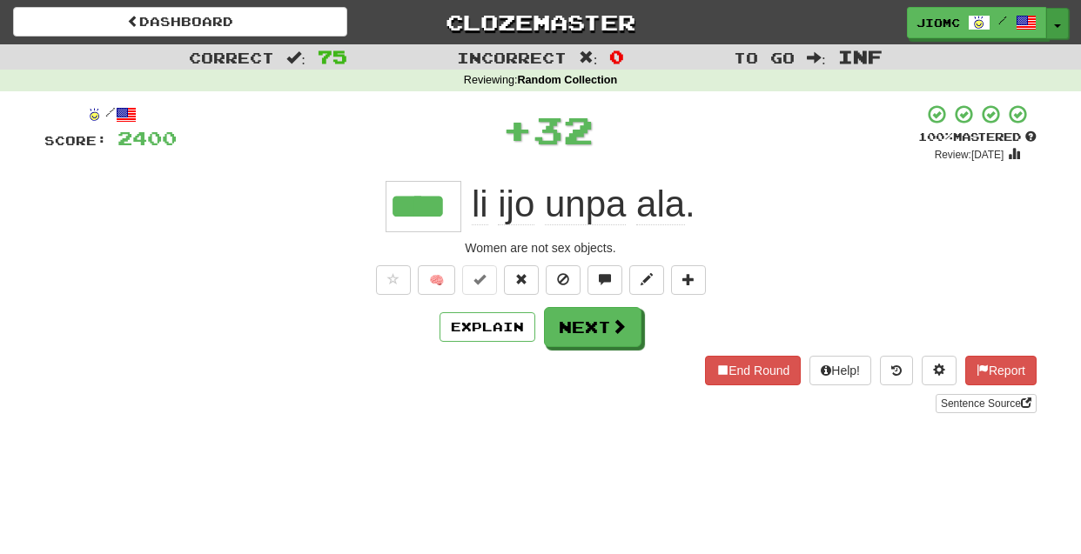
click at [1059, 25] on span "button" at bounding box center [1057, 25] width 7 height 3
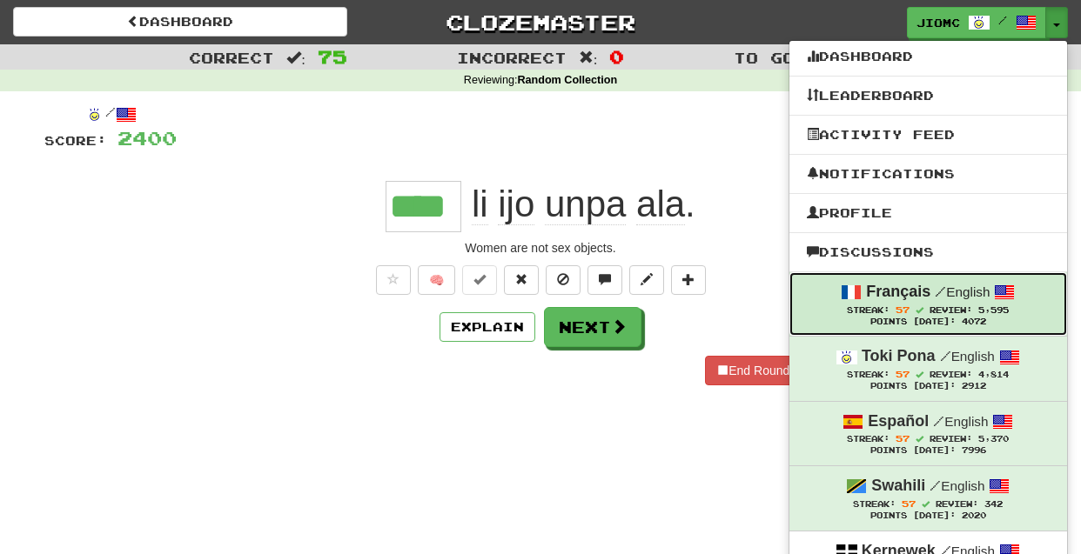
click at [944, 325] on div "Points Today: 4072" at bounding box center [928, 322] width 243 height 11
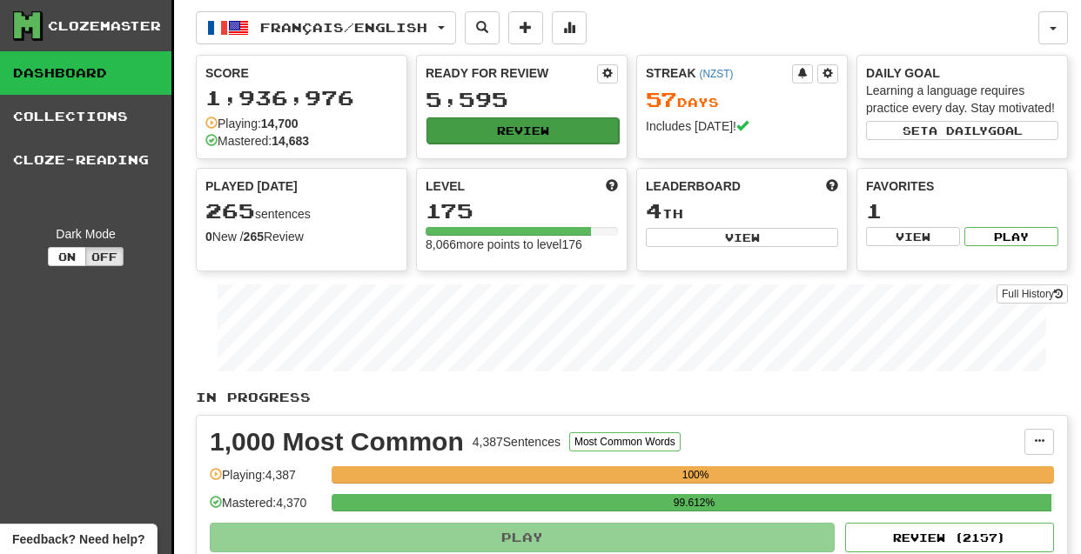
click at [521, 130] on button "Review" at bounding box center [522, 131] width 192 height 26
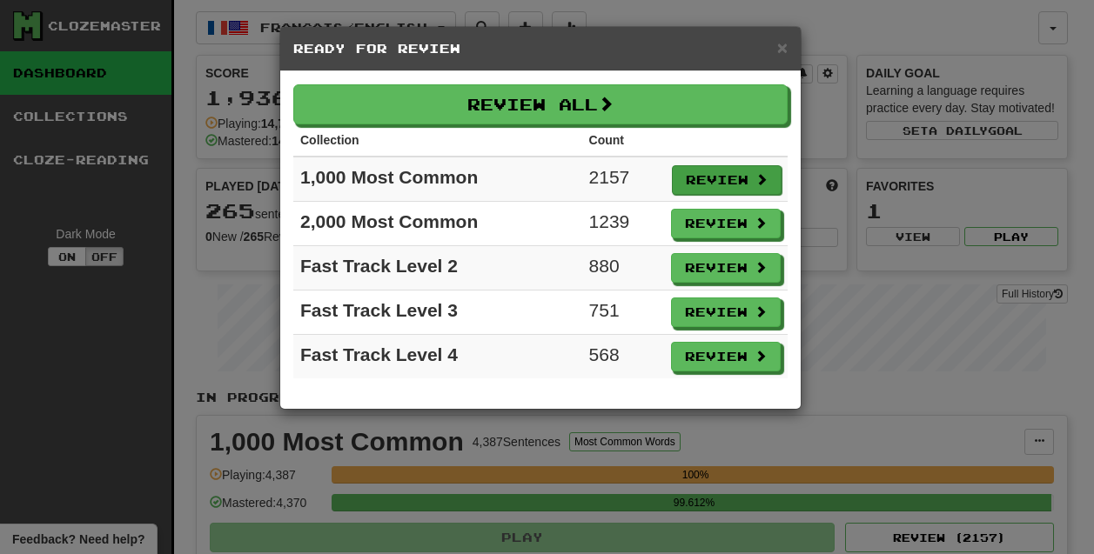
click at [742, 182] on button "Review" at bounding box center [727, 180] width 110 height 30
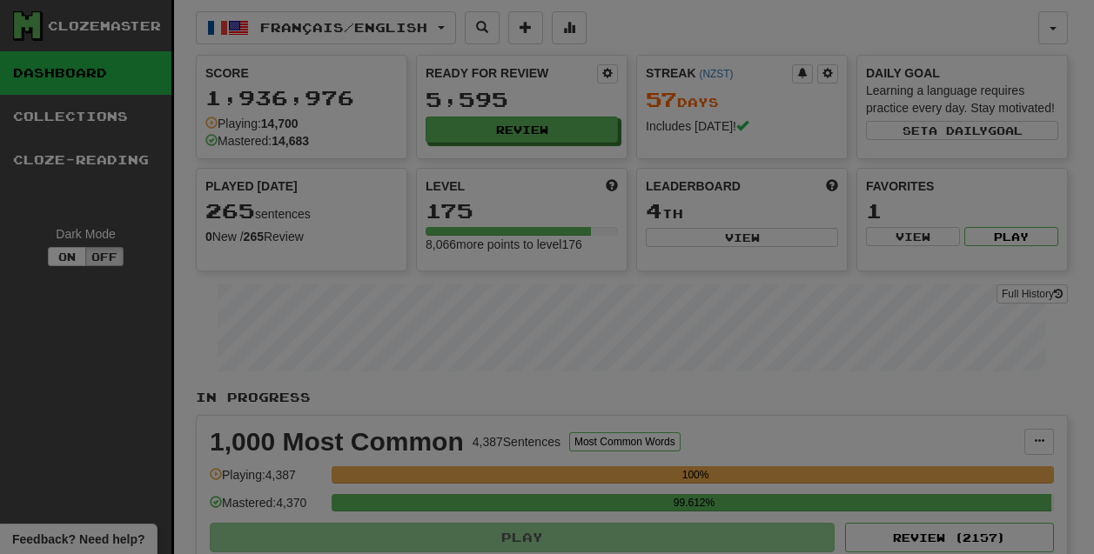
select select "********"
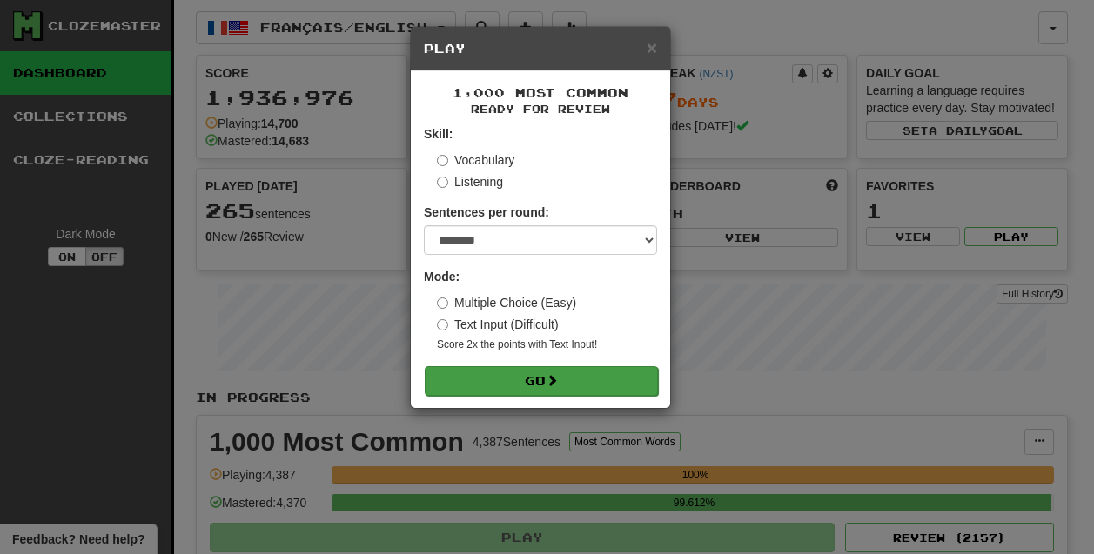
click at [550, 386] on button "Go" at bounding box center [541, 381] width 233 height 30
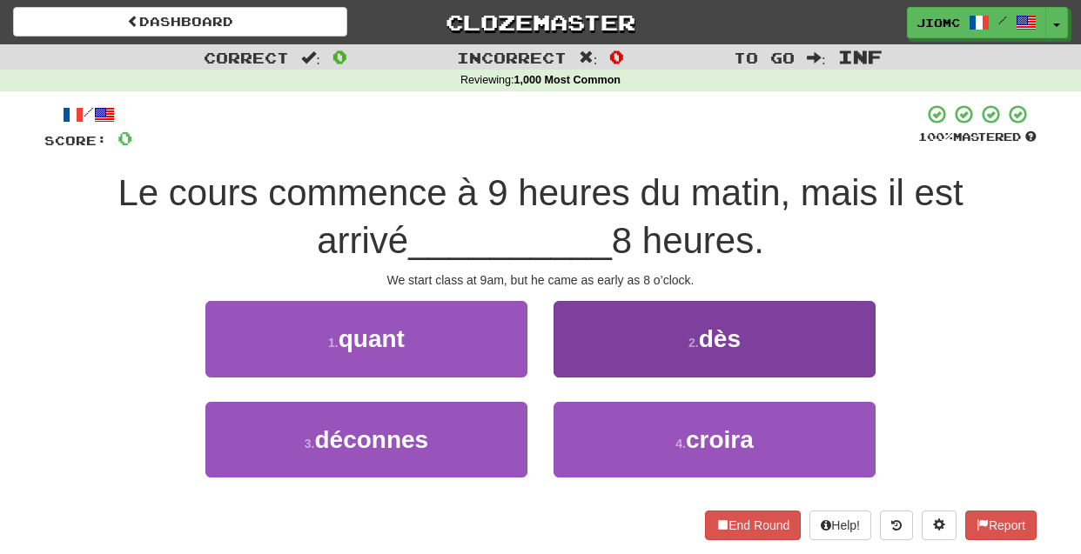
click at [605, 362] on button "2 . dès" at bounding box center [715, 339] width 322 height 76
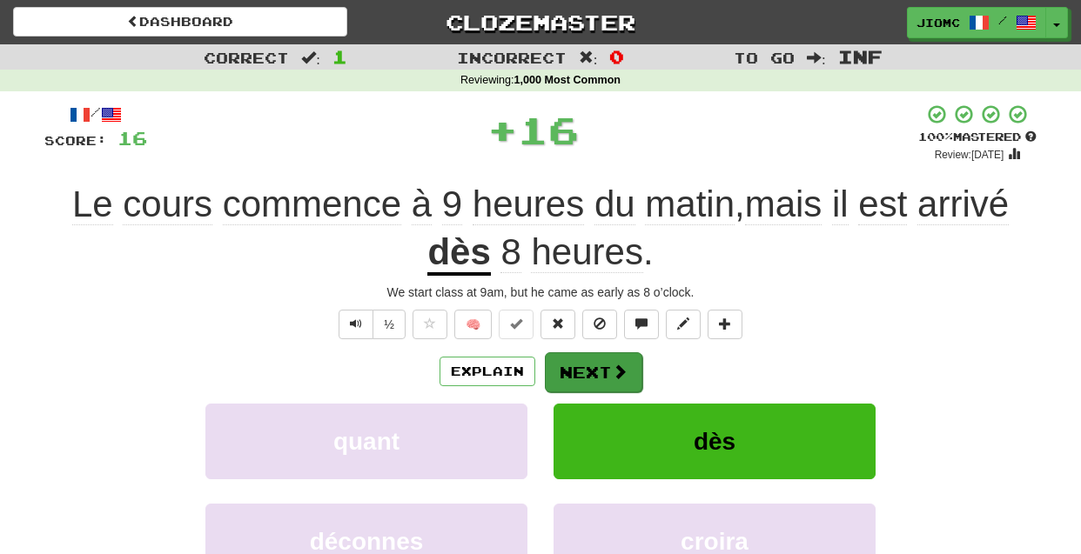
click at [603, 362] on button "Next" at bounding box center [593, 373] width 97 height 40
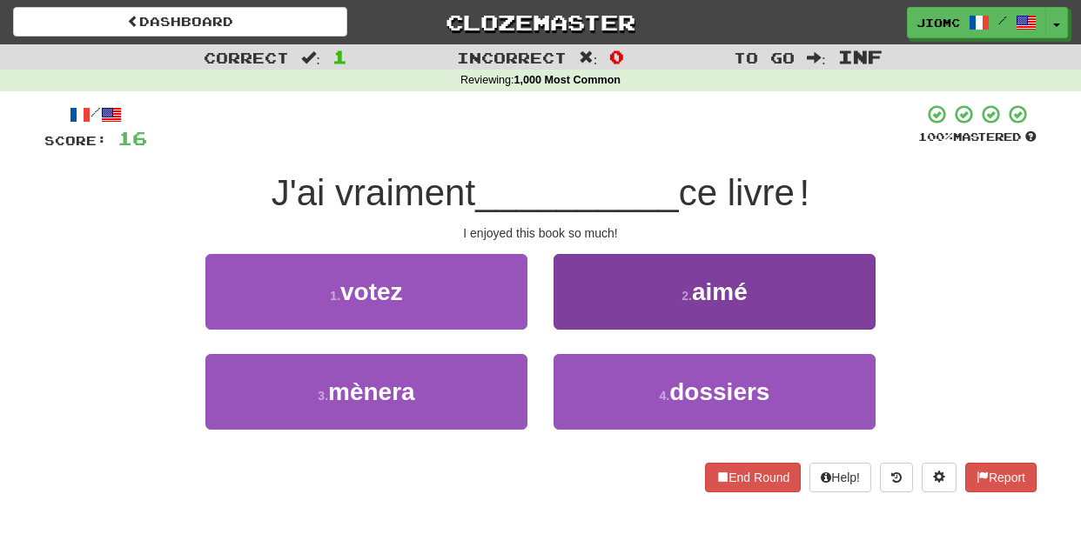
click at [593, 329] on button "2 . aimé" at bounding box center [715, 292] width 322 height 76
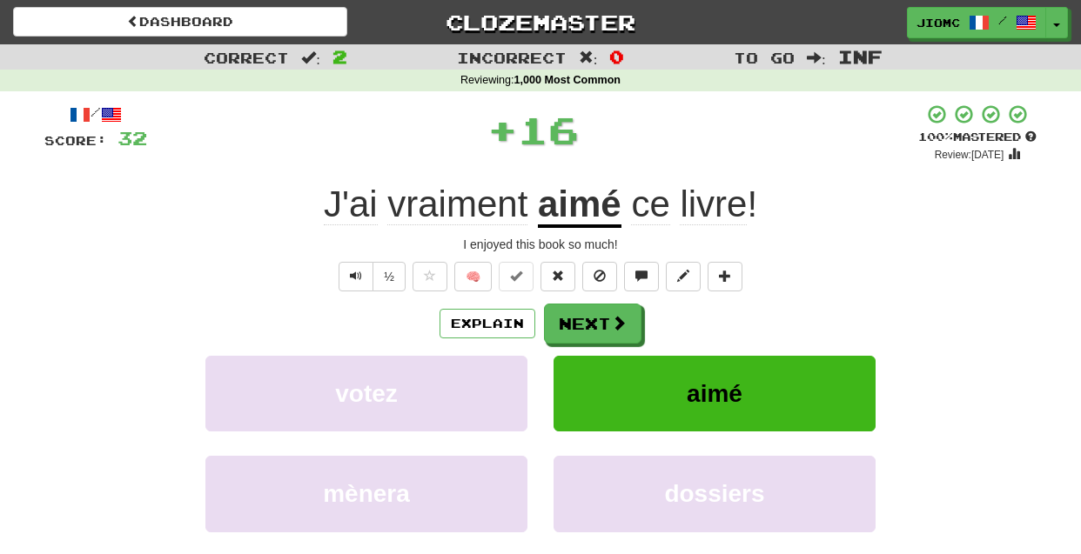
click at [593, 329] on button "Next" at bounding box center [592, 324] width 97 height 40
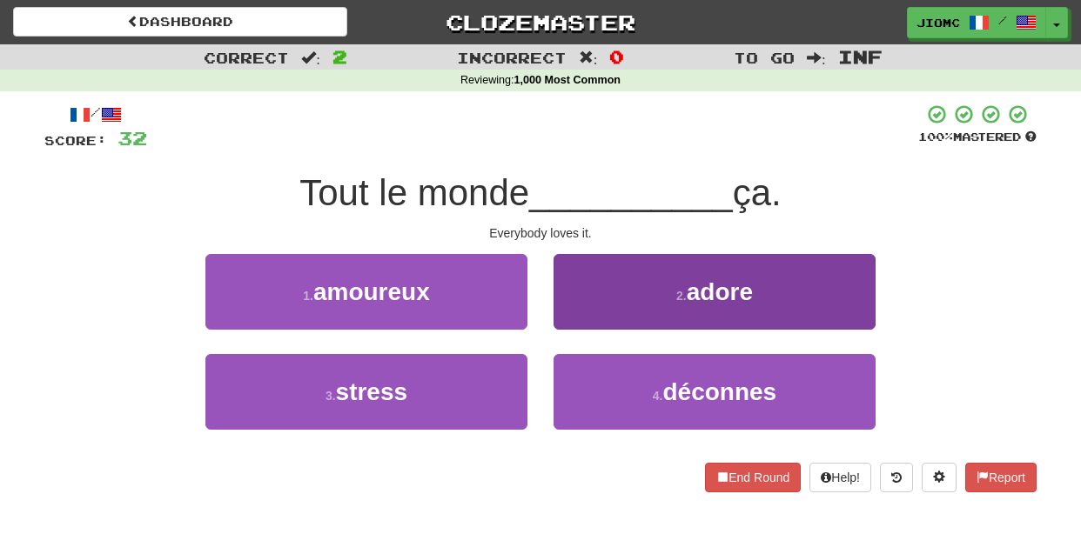
click at [592, 326] on button "2 . adore" at bounding box center [715, 292] width 322 height 76
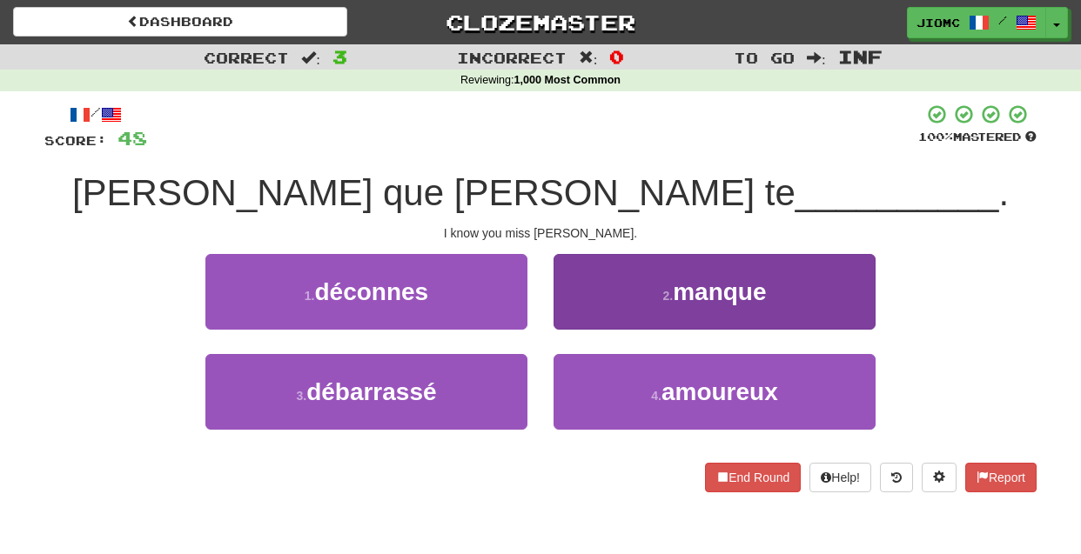
click at [588, 326] on button "2 . manque" at bounding box center [715, 292] width 322 height 76
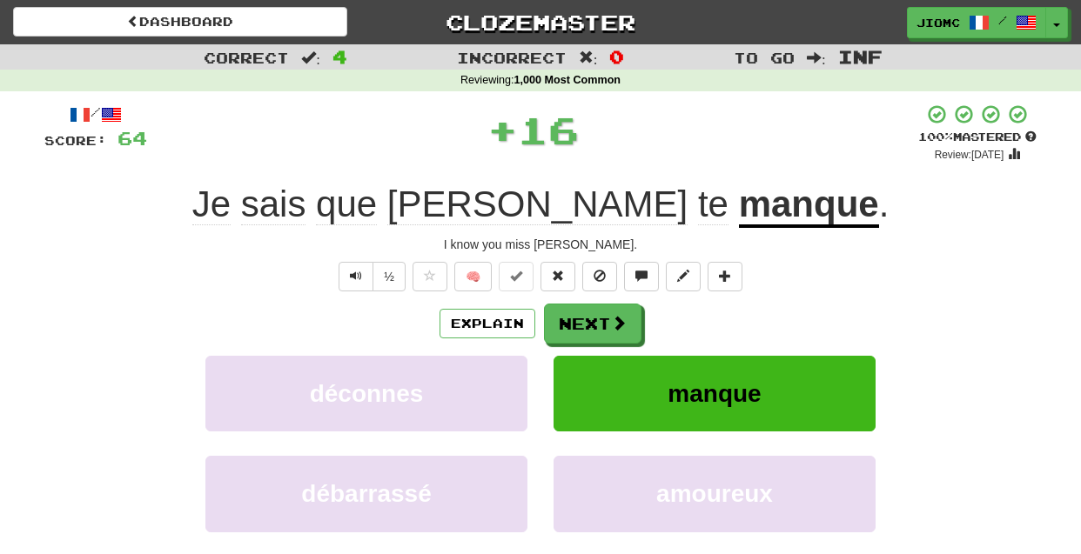
click at [588, 326] on button "Next" at bounding box center [592, 324] width 97 height 40
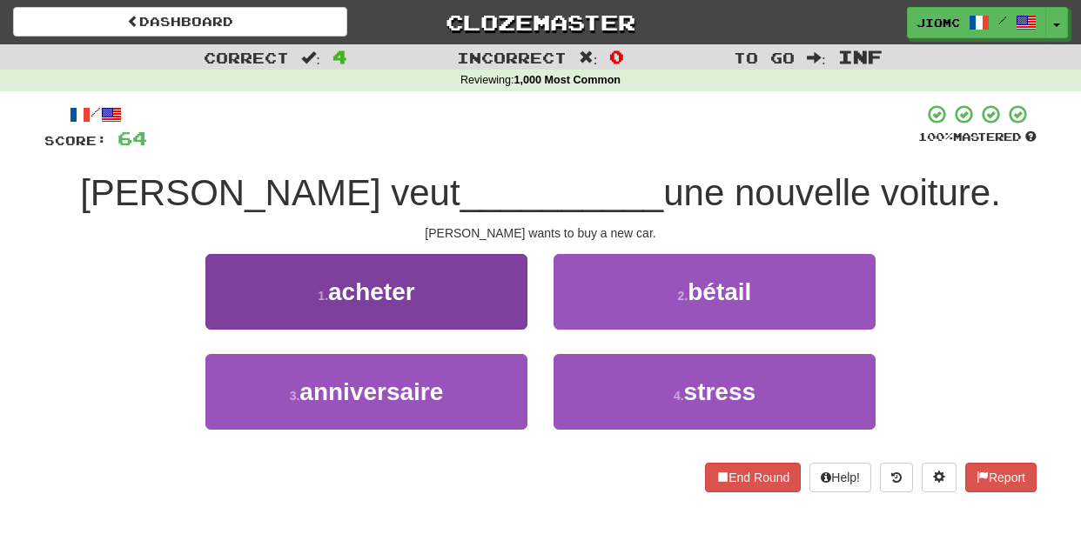
click at [526, 320] on button "1 . acheter" at bounding box center [366, 292] width 322 height 76
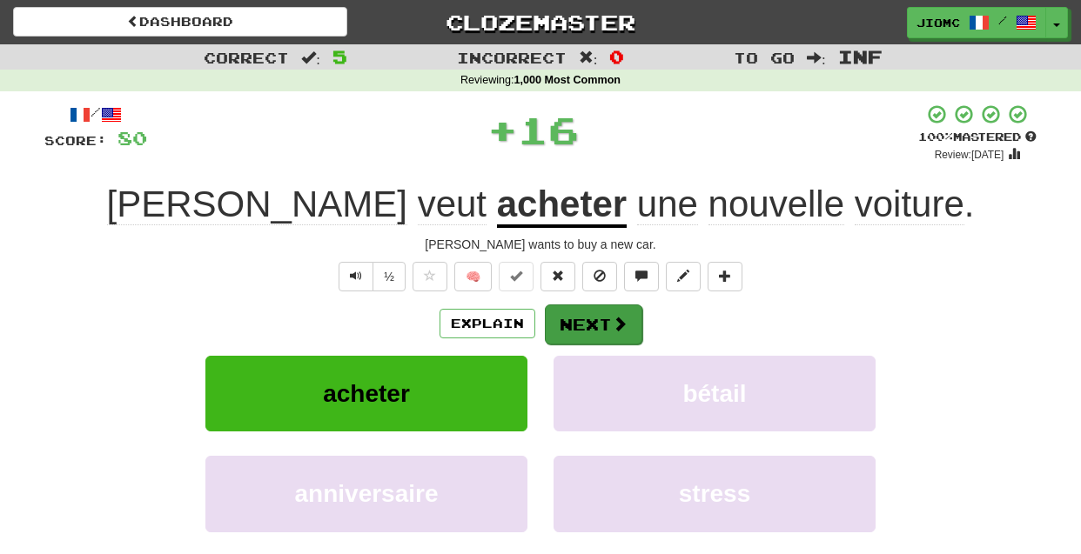
click at [591, 334] on button "Next" at bounding box center [593, 325] width 97 height 40
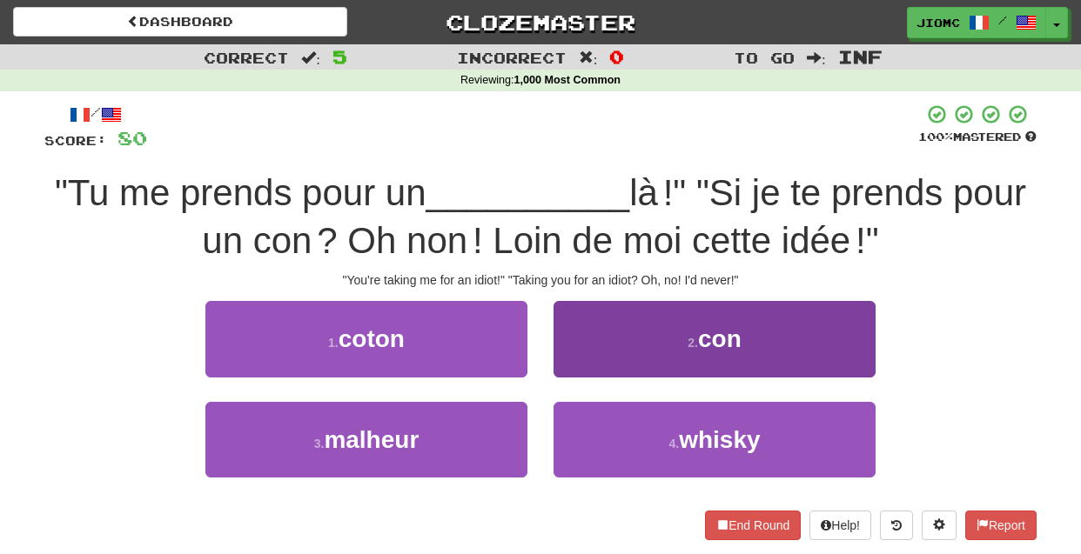
click at [591, 366] on button "2 . con" at bounding box center [715, 339] width 322 height 76
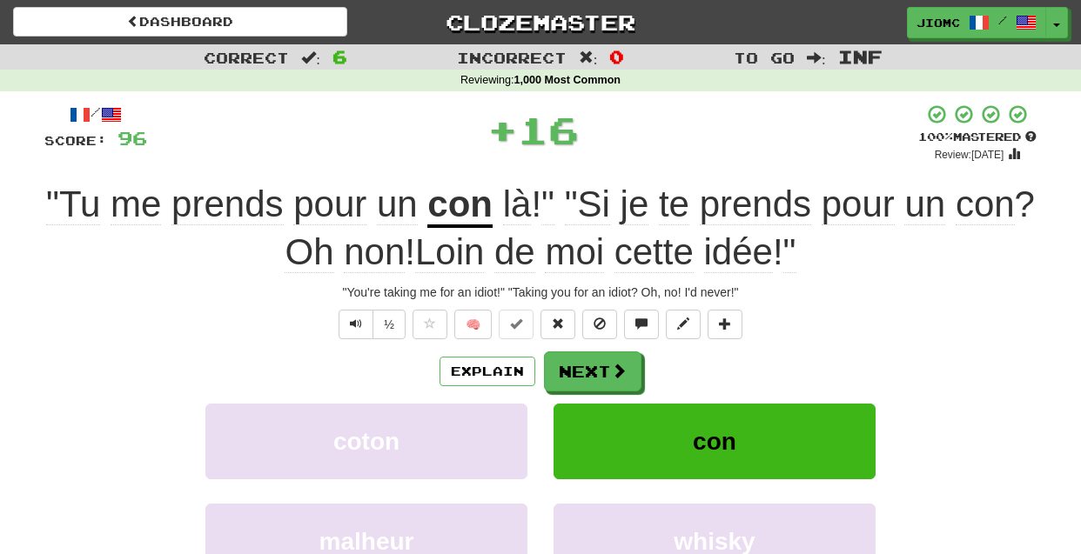
click at [591, 366] on button "Next" at bounding box center [592, 372] width 97 height 40
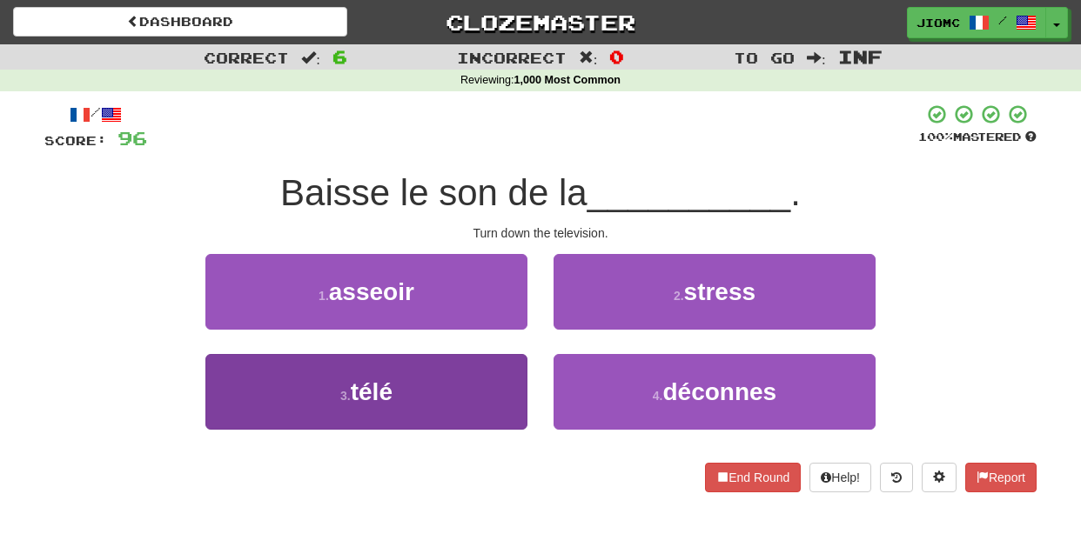
click at [496, 382] on button "3 . télé" at bounding box center [366, 392] width 322 height 76
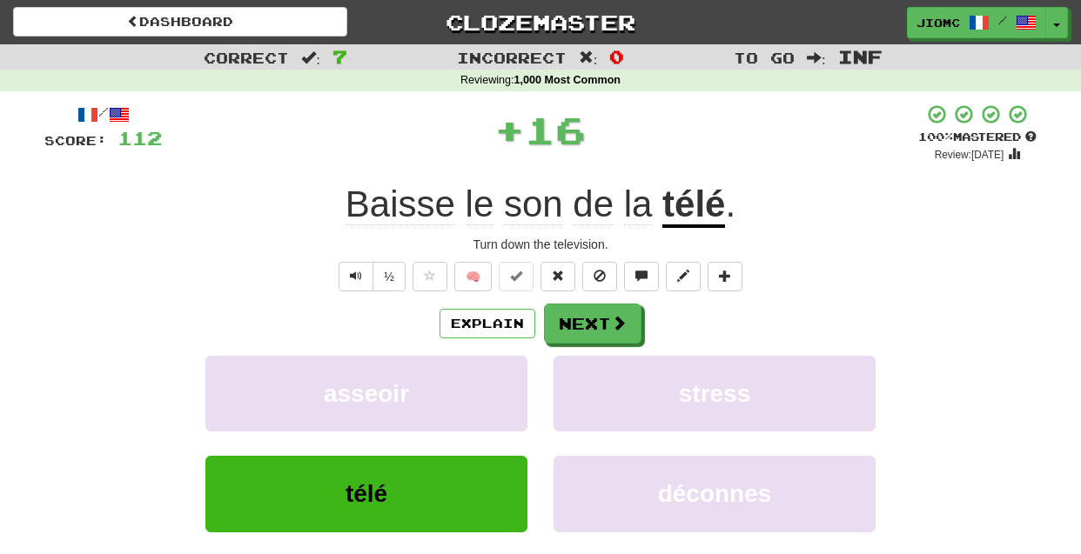
click at [496, 382] on button "asseoir" at bounding box center [366, 394] width 322 height 76
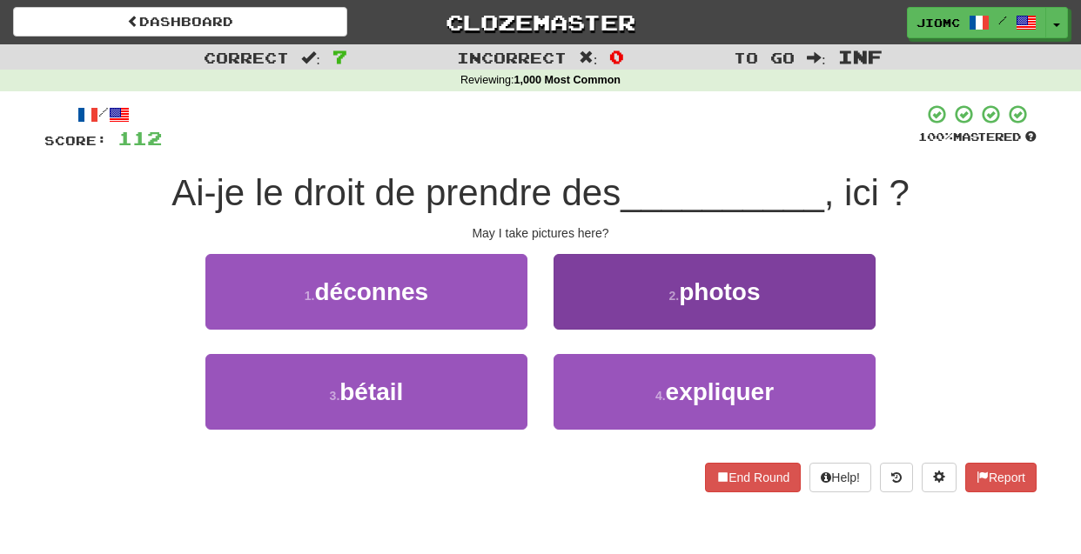
click at [611, 313] on button "2 . photos" at bounding box center [715, 292] width 322 height 76
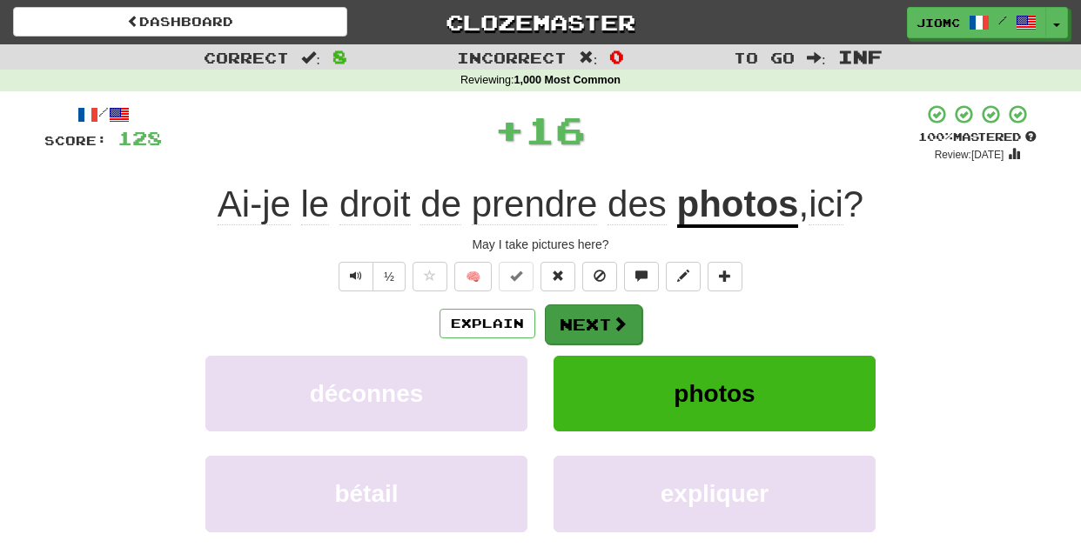
click at [592, 319] on button "Next" at bounding box center [593, 325] width 97 height 40
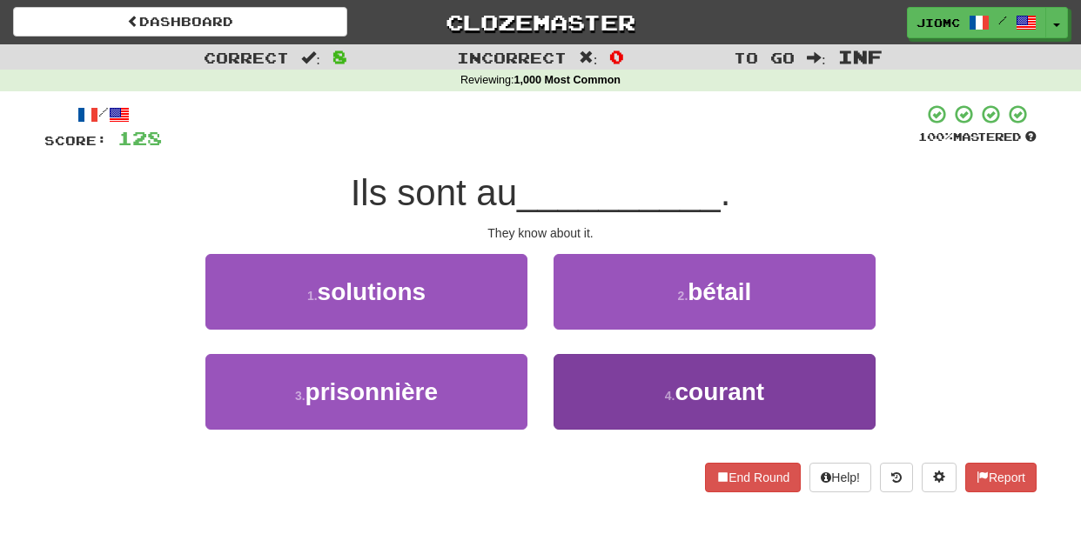
click at [581, 361] on button "4 . courant" at bounding box center [715, 392] width 322 height 76
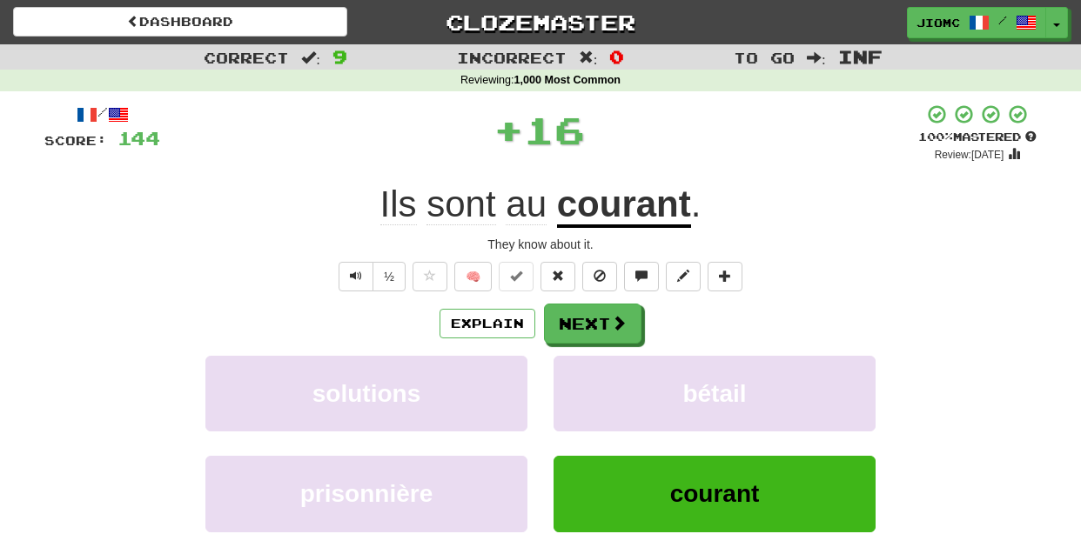
click at [581, 361] on button "bétail" at bounding box center [715, 394] width 322 height 76
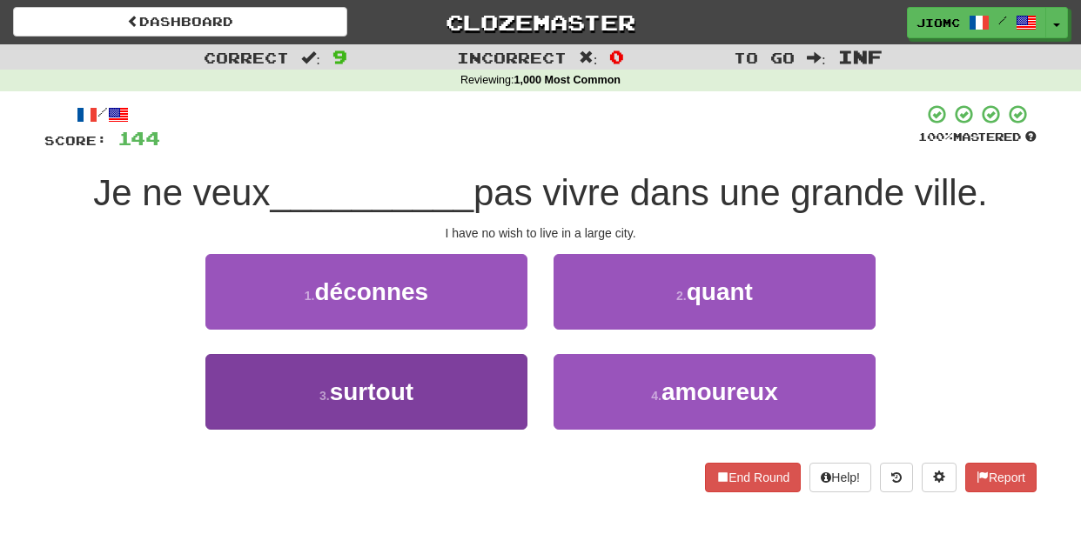
click at [509, 388] on button "3 . surtout" at bounding box center [366, 392] width 322 height 76
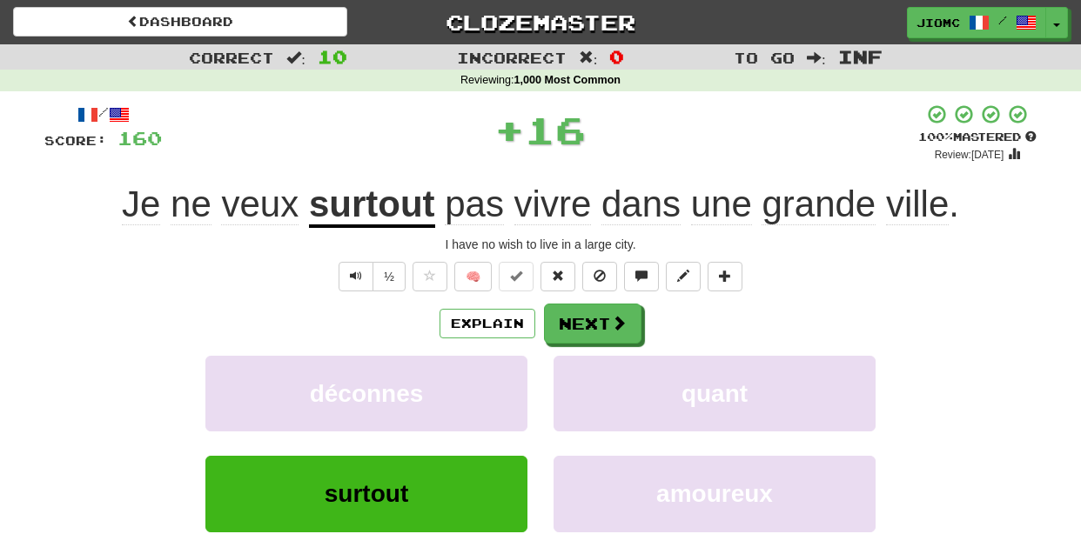
click at [509, 388] on button "déconnes" at bounding box center [366, 394] width 322 height 76
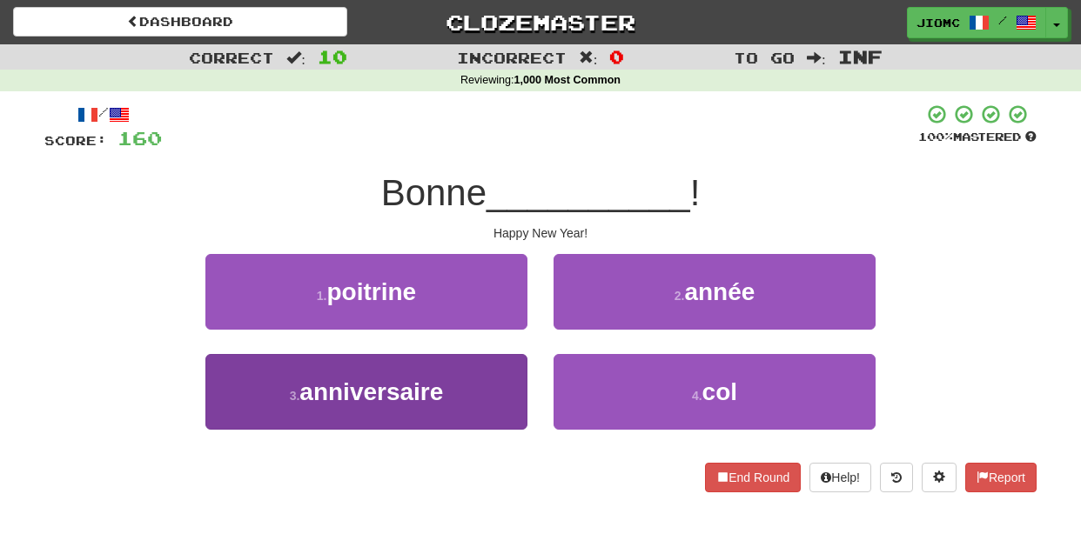
click at [509, 393] on button "3 . anniversaire" at bounding box center [366, 392] width 322 height 76
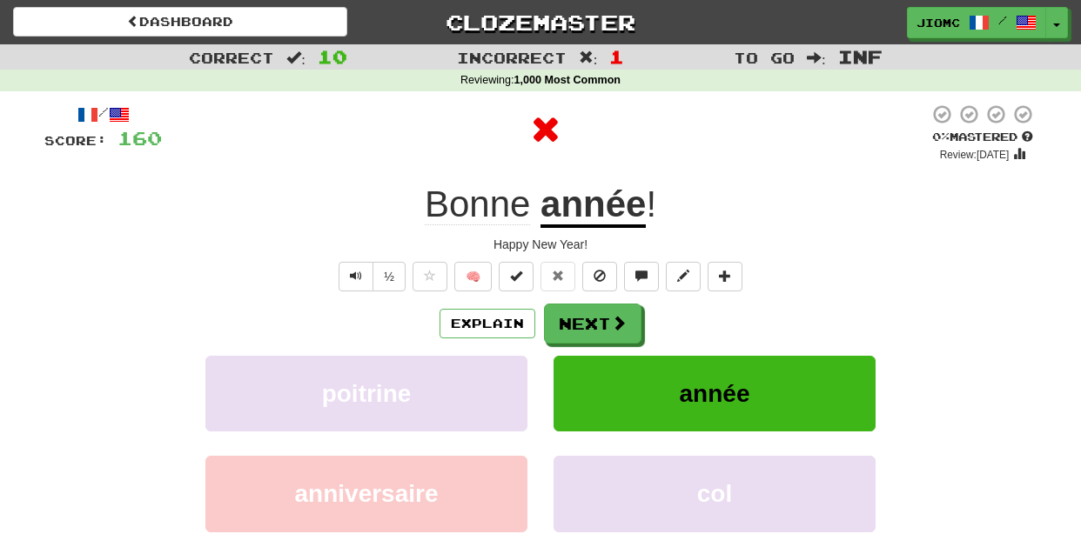
click at [509, 393] on button "poitrine" at bounding box center [366, 394] width 322 height 76
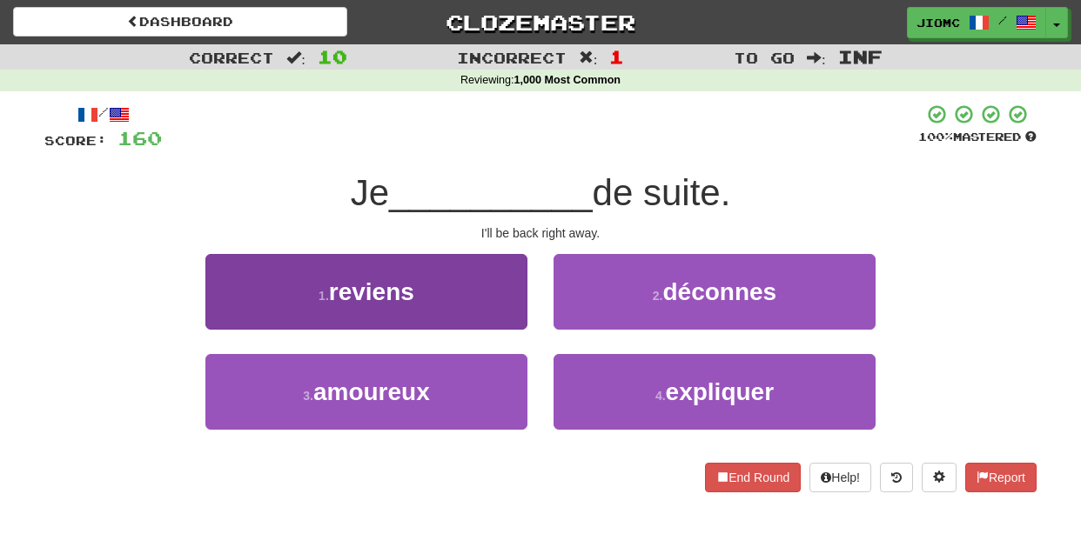
click at [514, 318] on button "1 . reviens" at bounding box center [366, 292] width 322 height 76
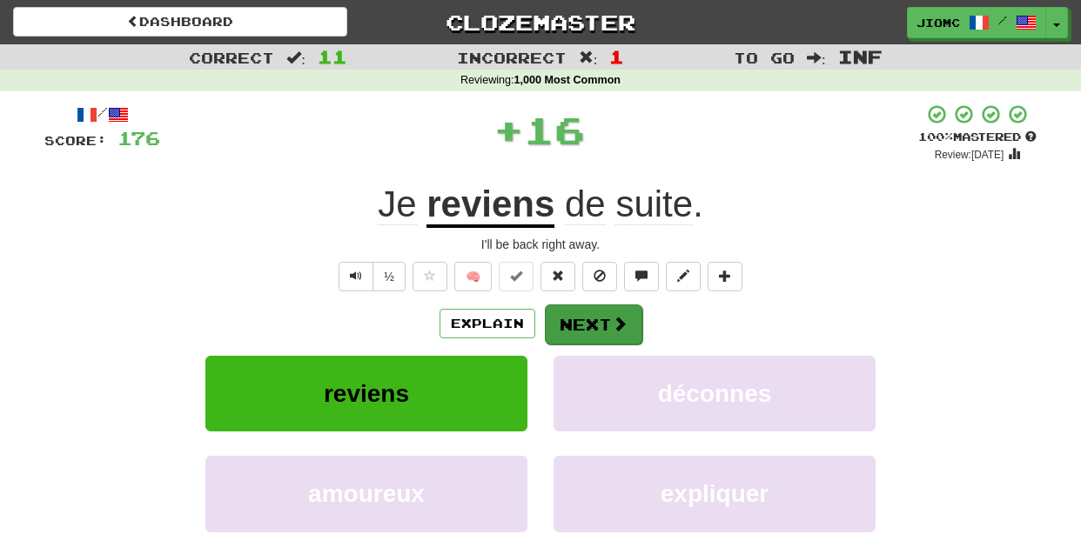
click at [561, 321] on button "Next" at bounding box center [593, 325] width 97 height 40
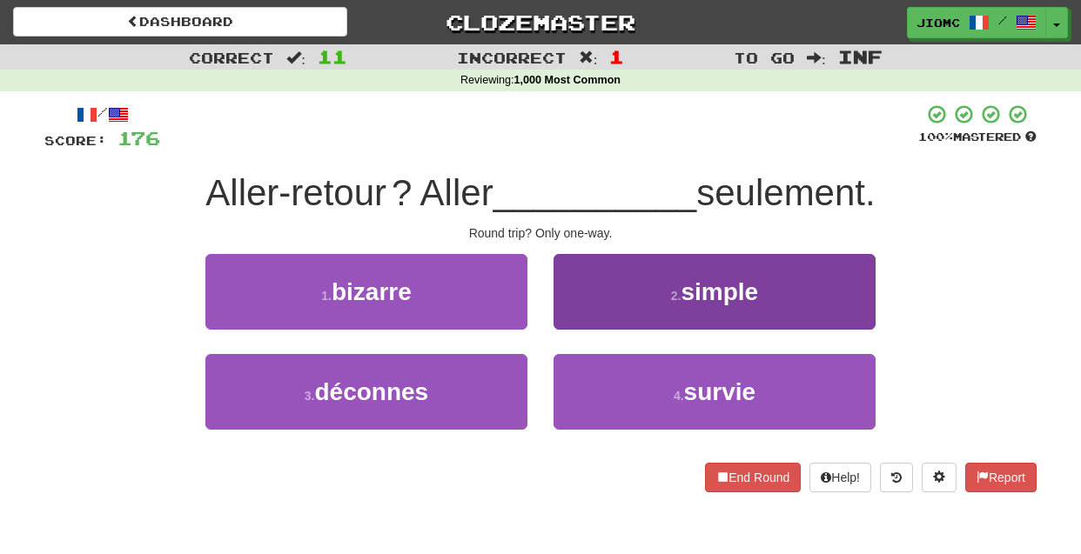
click at [582, 307] on button "2 . simple" at bounding box center [715, 292] width 322 height 76
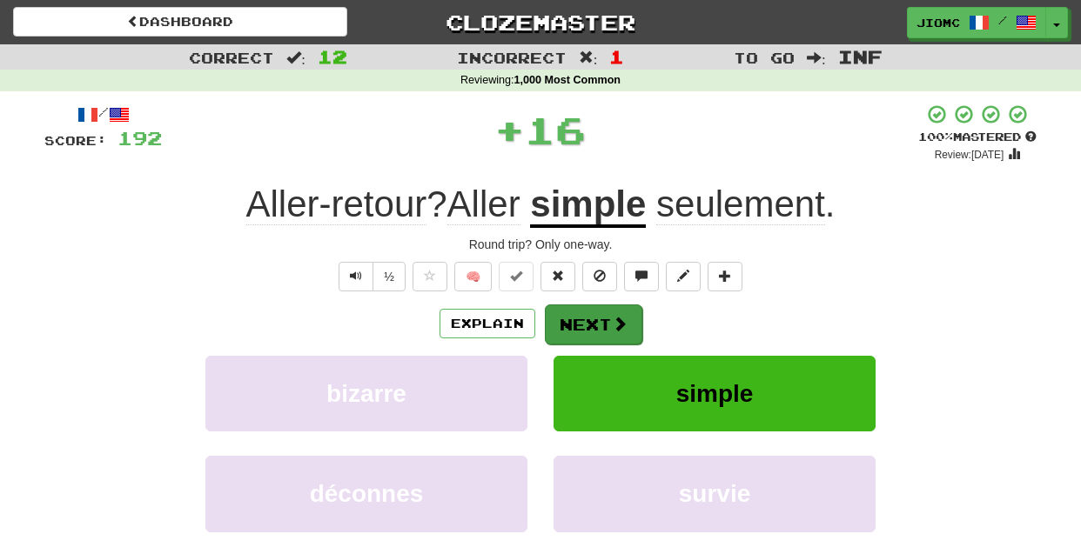
click at [580, 316] on button "Next" at bounding box center [593, 325] width 97 height 40
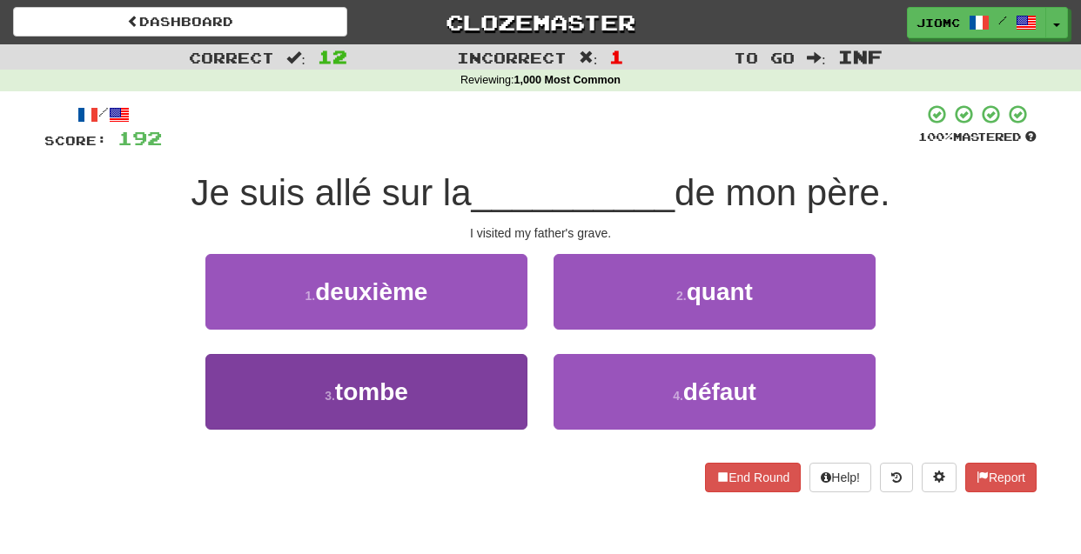
click at [495, 375] on button "3 . tombe" at bounding box center [366, 392] width 322 height 76
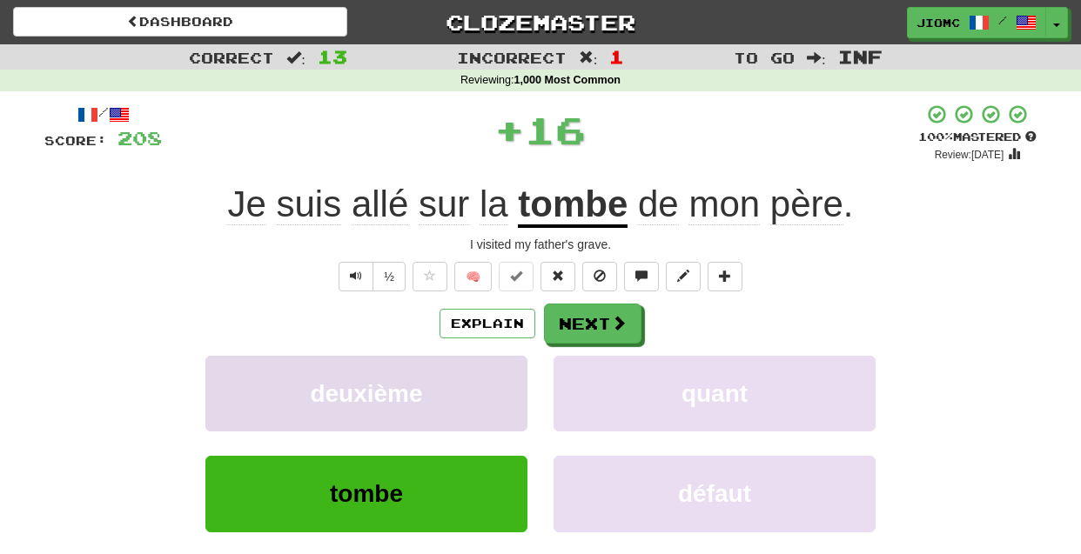
click at [495, 375] on button "deuxième" at bounding box center [366, 394] width 322 height 76
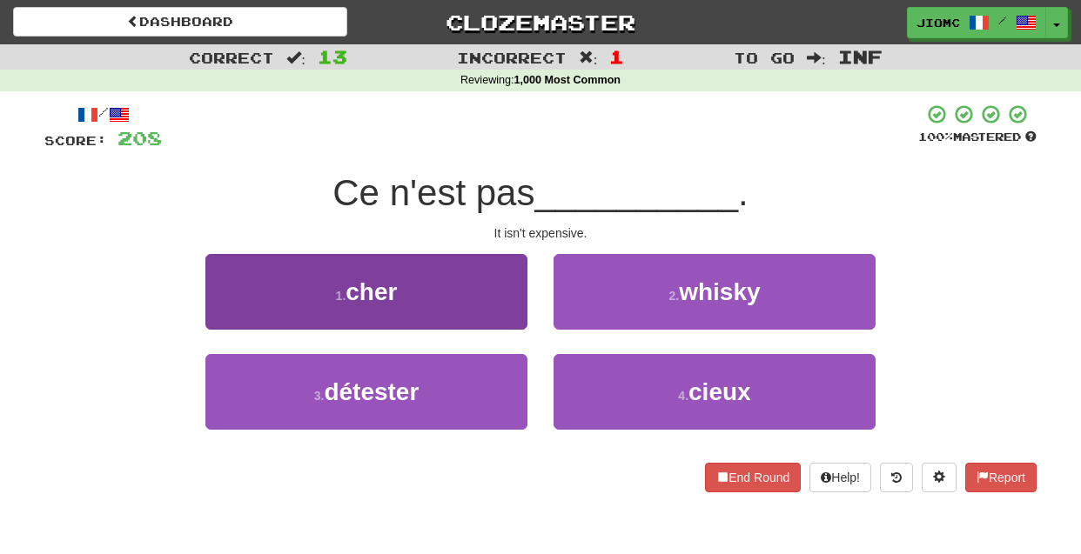
click at [514, 312] on button "1 . cher" at bounding box center [366, 292] width 322 height 76
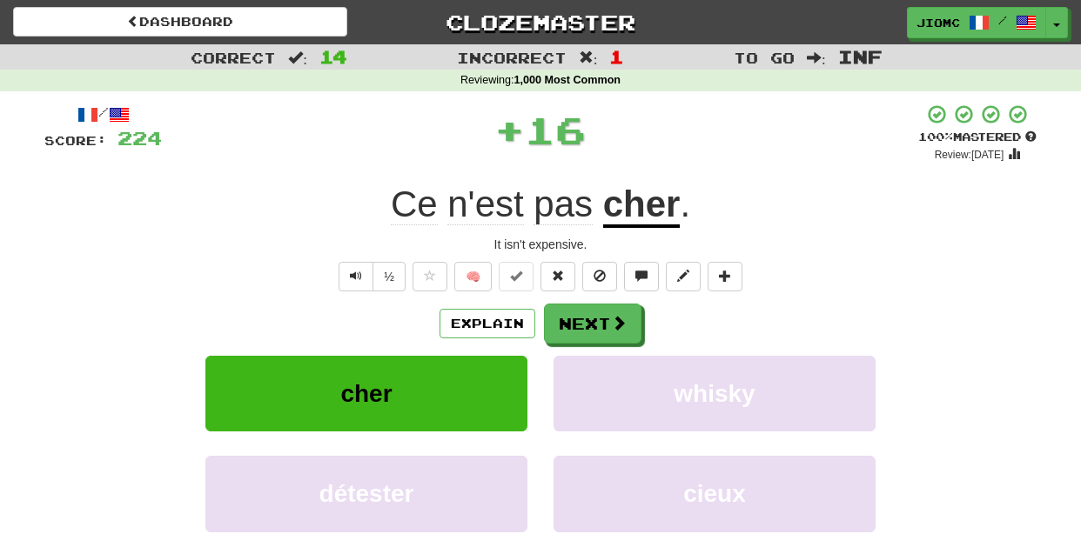
click at [557, 320] on button "Next" at bounding box center [592, 324] width 97 height 40
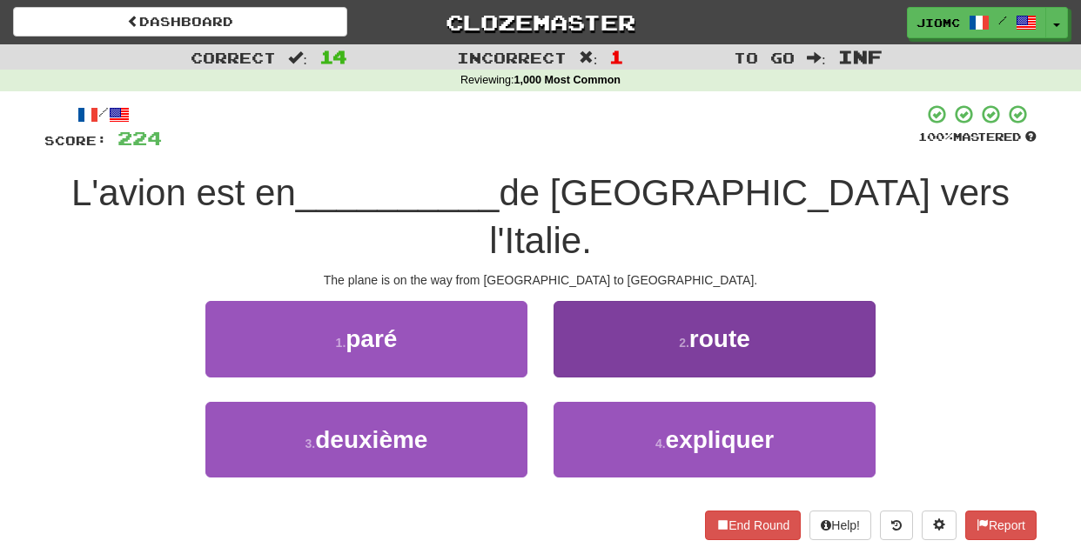
click at [574, 316] on button "2 . route" at bounding box center [715, 339] width 322 height 76
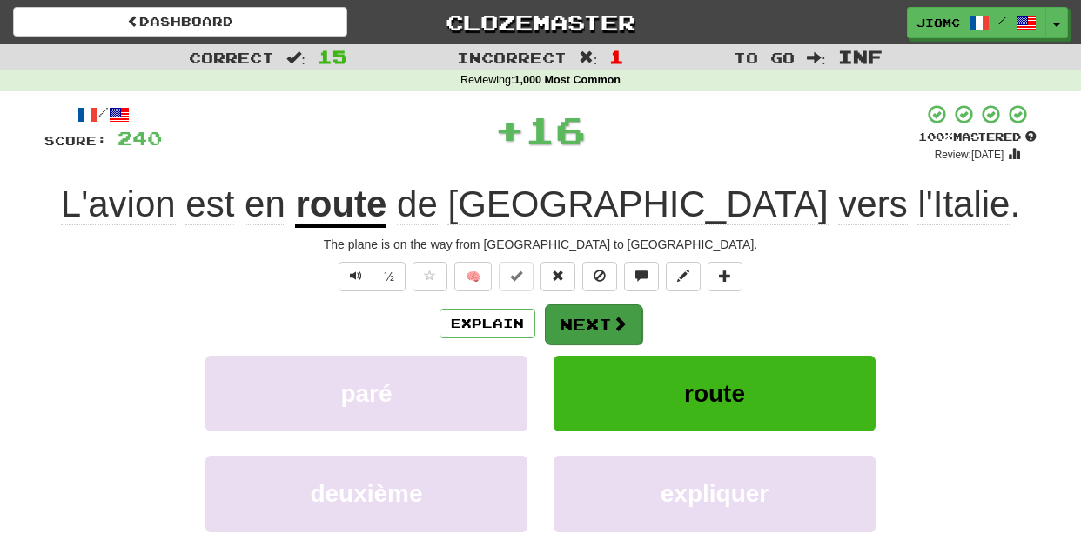
click at [574, 317] on button "Next" at bounding box center [593, 325] width 97 height 40
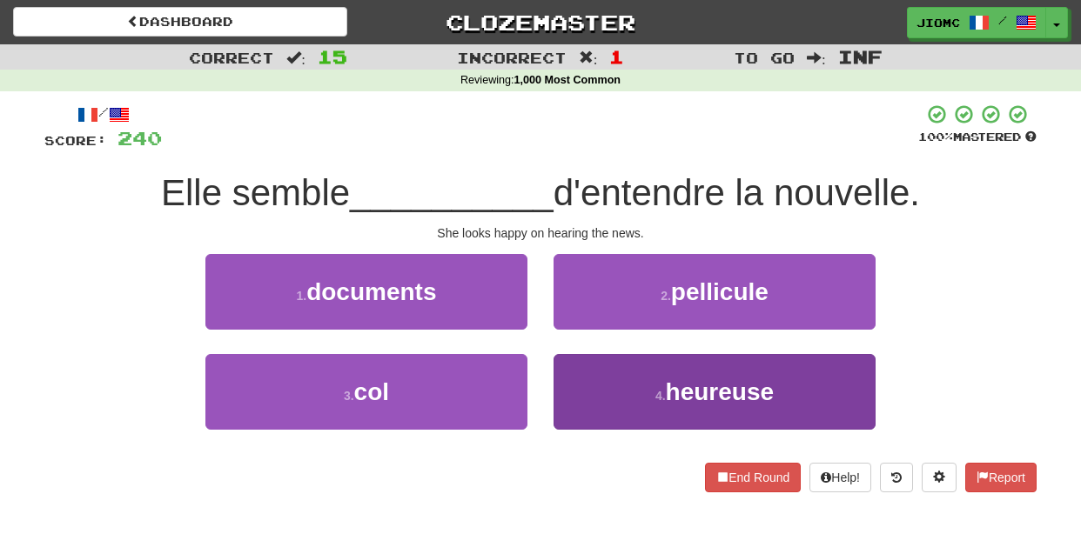
click at [589, 369] on button "4 . heureuse" at bounding box center [715, 392] width 322 height 76
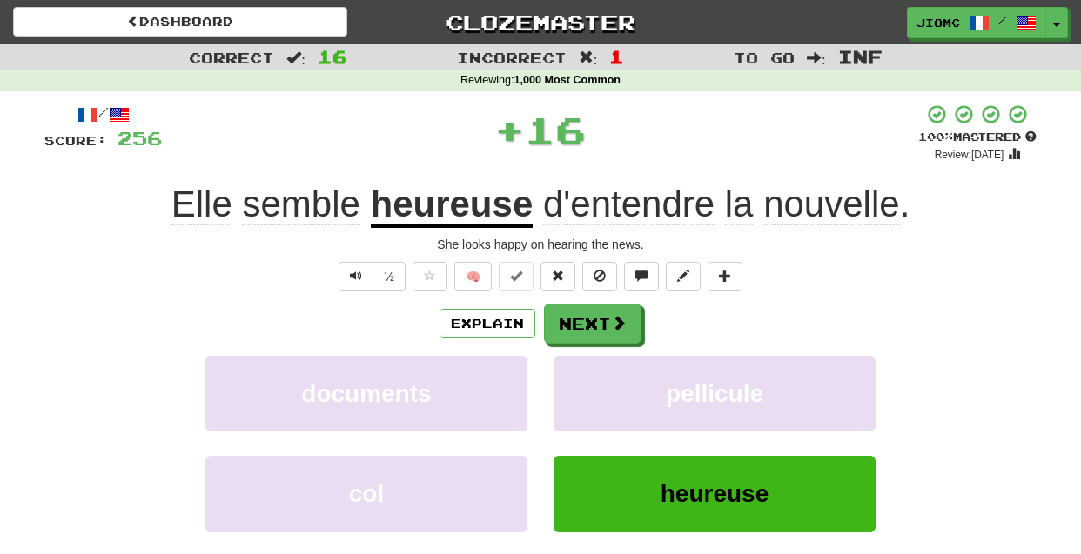
click at [589, 369] on button "pellicule" at bounding box center [715, 394] width 322 height 76
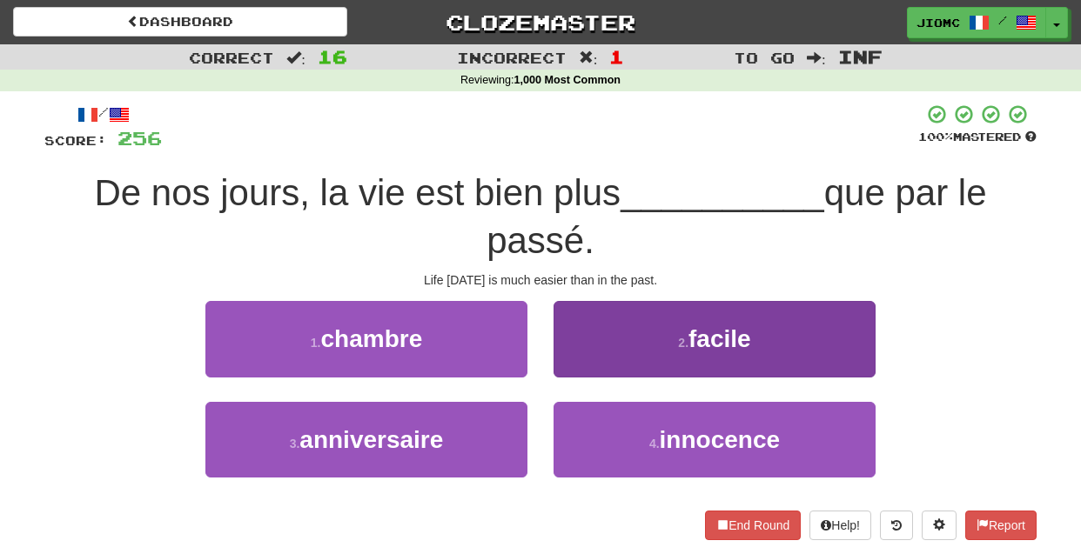
click at [577, 357] on button "2 . facile" at bounding box center [715, 339] width 322 height 76
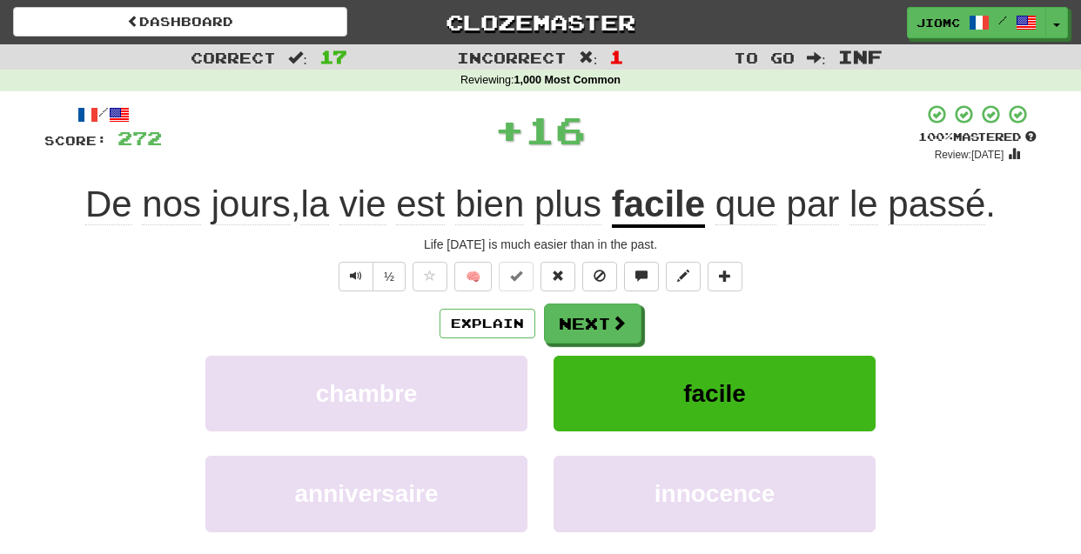
click at [577, 357] on button "facile" at bounding box center [715, 394] width 322 height 76
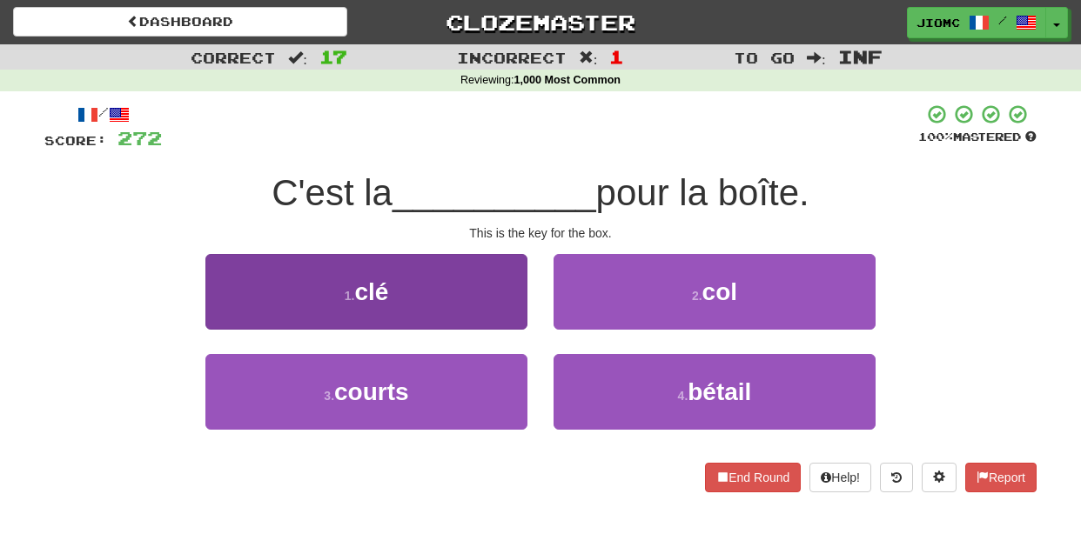
click at [499, 313] on button "1 . clé" at bounding box center [366, 292] width 322 height 76
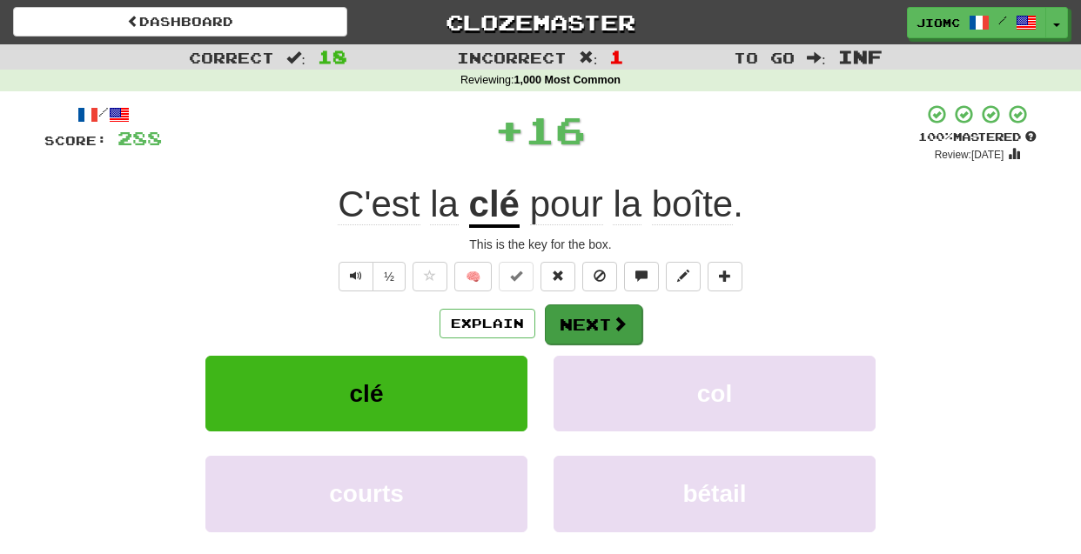
click at [583, 319] on button "Next" at bounding box center [593, 325] width 97 height 40
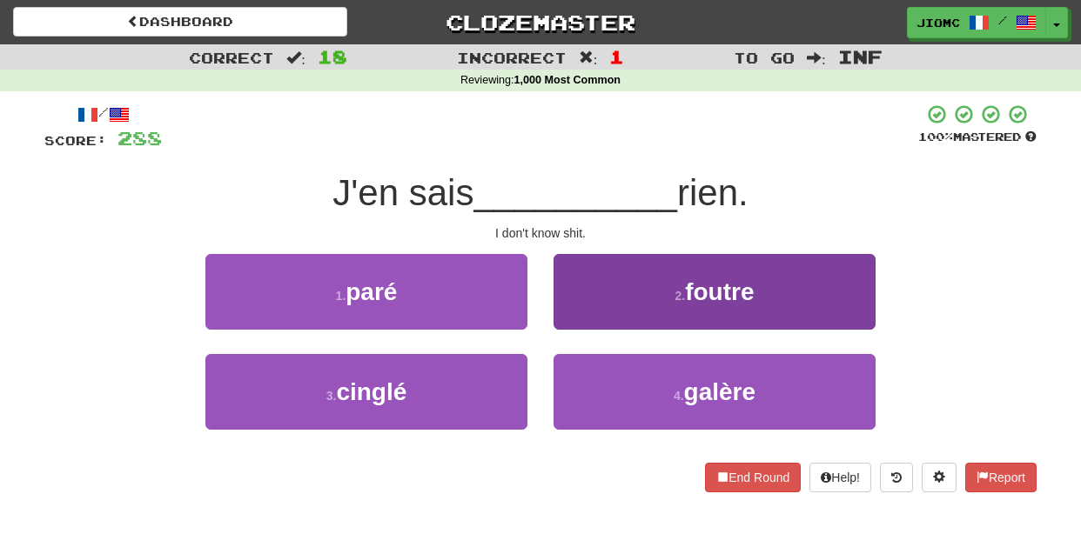
click at [579, 318] on button "2 . foutre" at bounding box center [715, 292] width 322 height 76
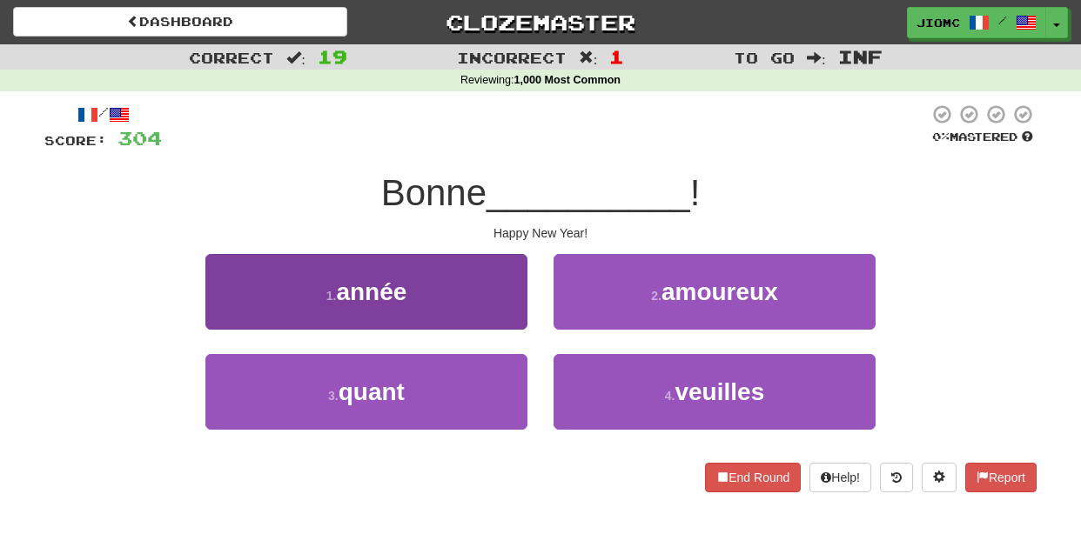
click at [510, 316] on button "1 . année" at bounding box center [366, 292] width 322 height 76
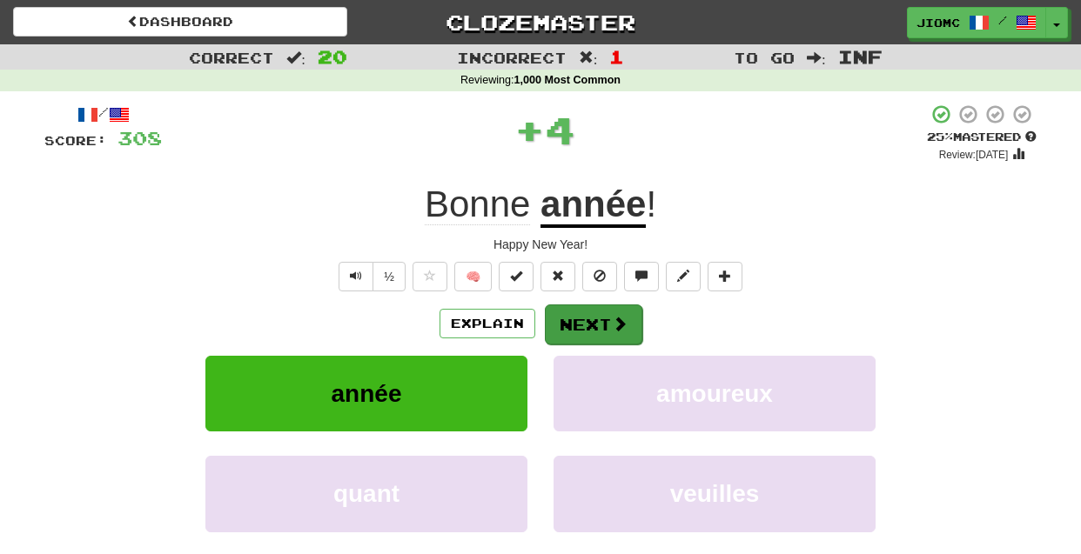
click at [573, 319] on button "Next" at bounding box center [593, 325] width 97 height 40
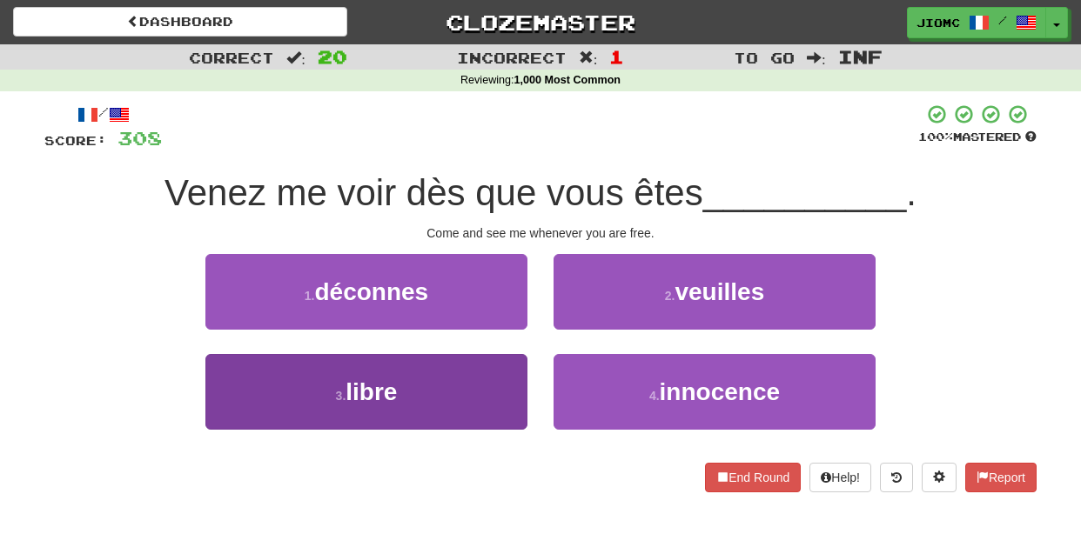
click at [493, 374] on button "3 . libre" at bounding box center [366, 392] width 322 height 76
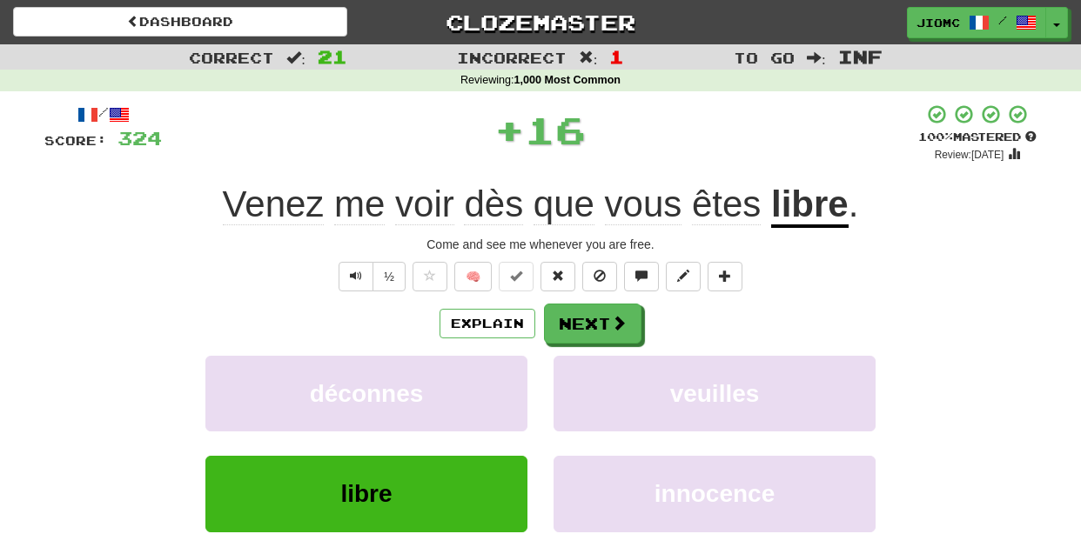
click at [493, 374] on button "déconnes" at bounding box center [366, 394] width 322 height 76
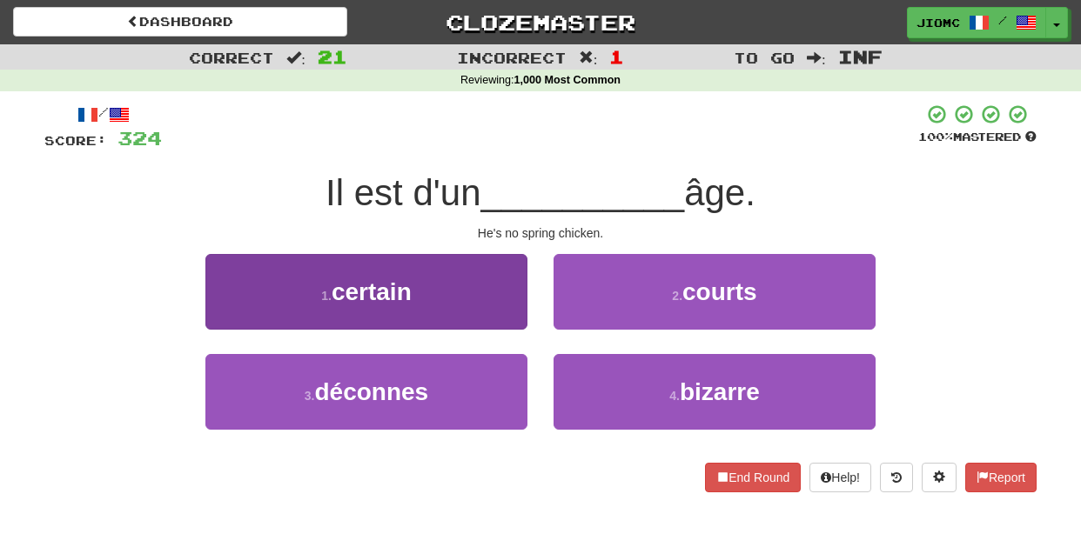
click at [515, 302] on button "1 . certain" at bounding box center [366, 292] width 322 height 76
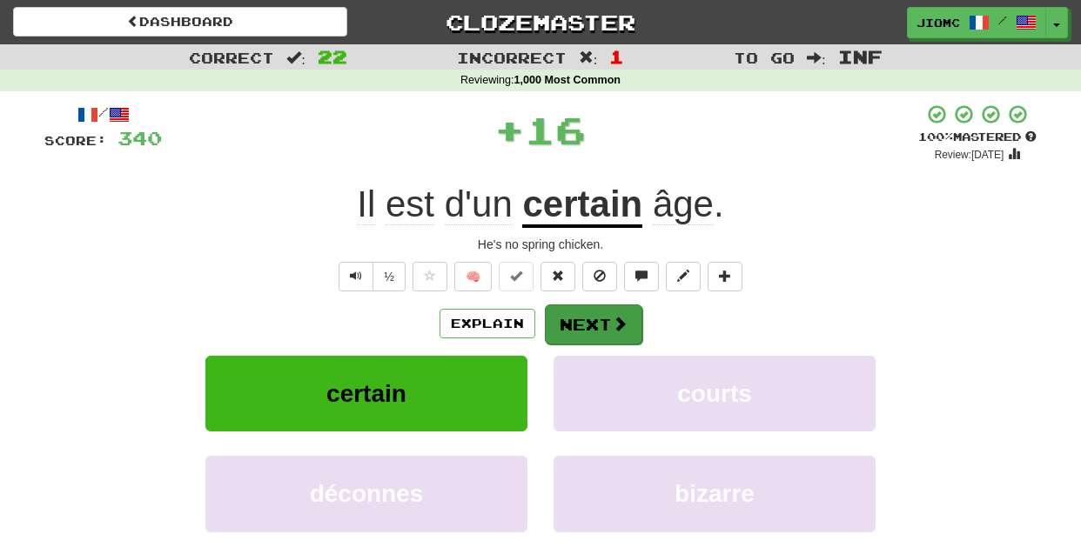
click at [588, 312] on button "Next" at bounding box center [593, 325] width 97 height 40
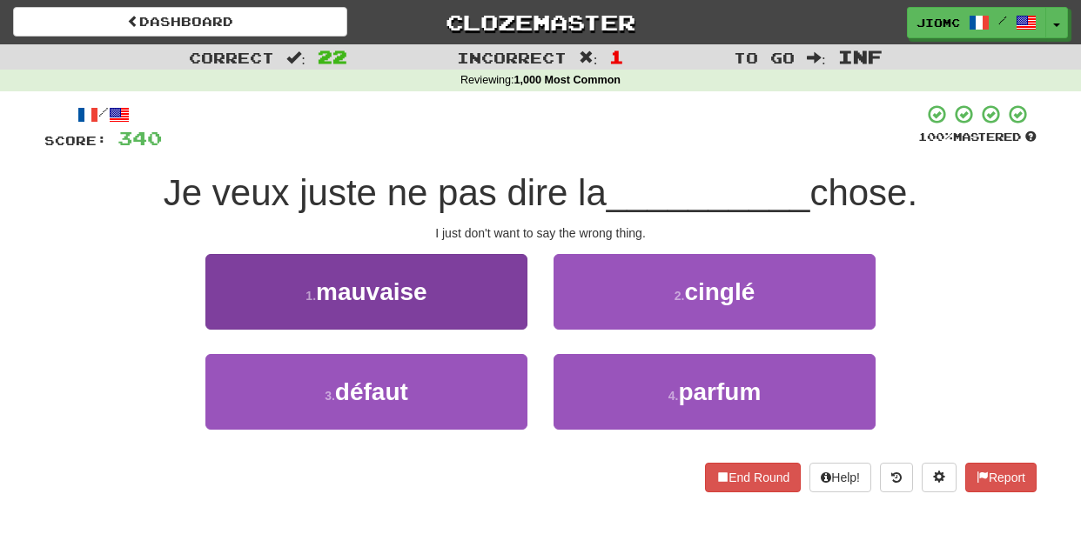
click at [508, 313] on button "1 . mauvaise" at bounding box center [366, 292] width 322 height 76
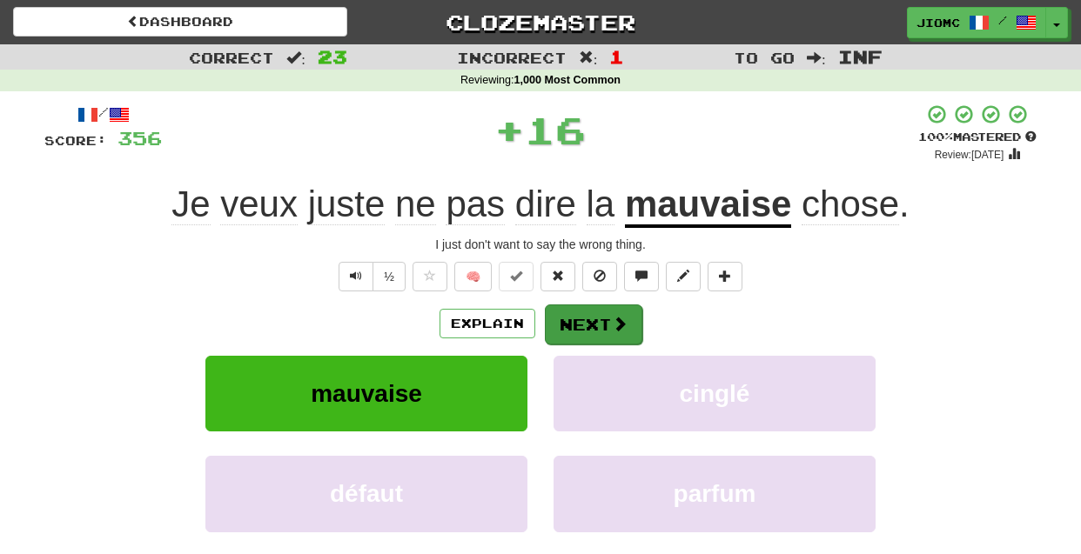
click at [586, 316] on button "Next" at bounding box center [593, 325] width 97 height 40
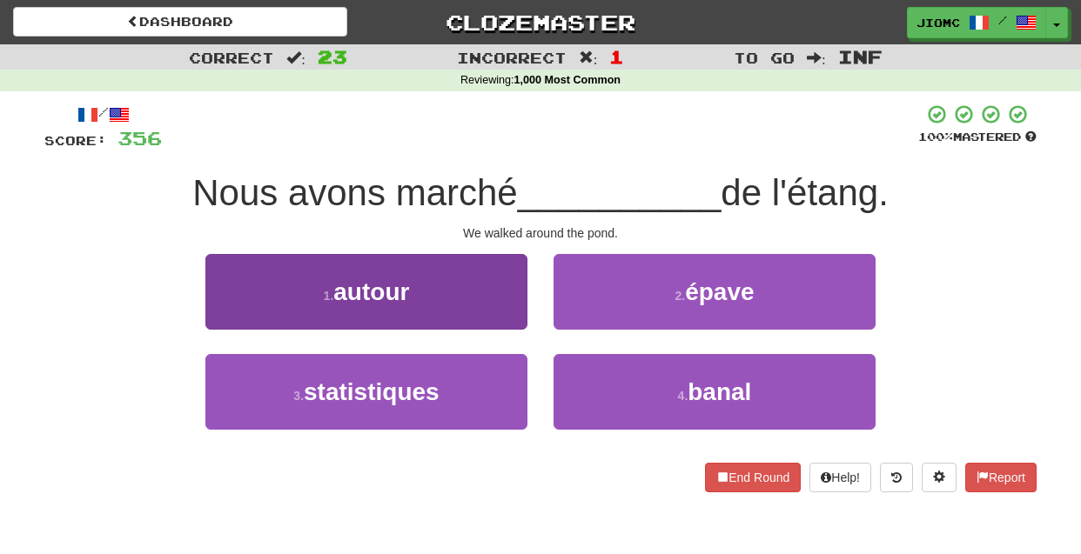
click at [522, 319] on button "1 . autour" at bounding box center [366, 292] width 322 height 76
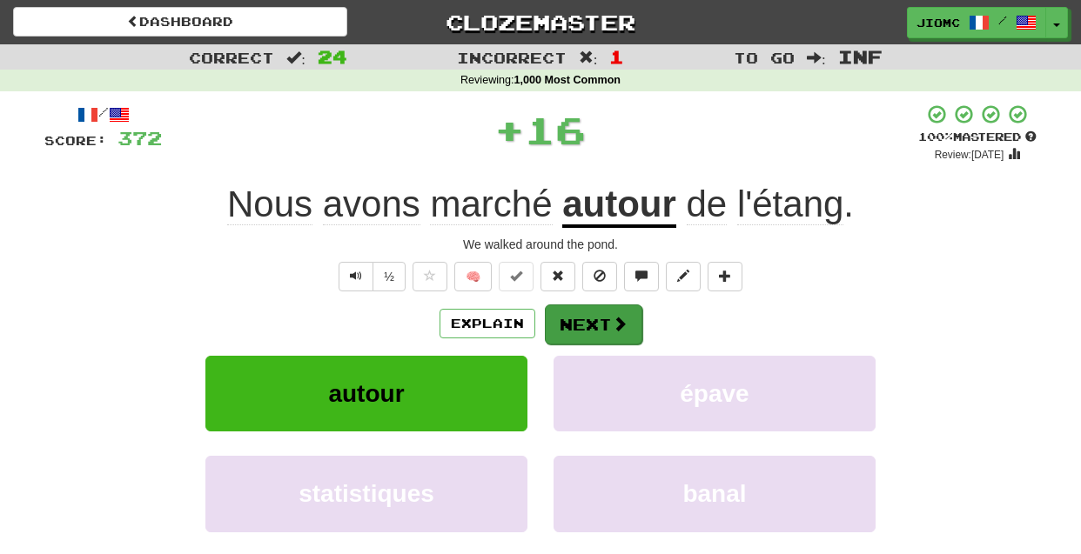
click at [574, 319] on button "Next" at bounding box center [593, 325] width 97 height 40
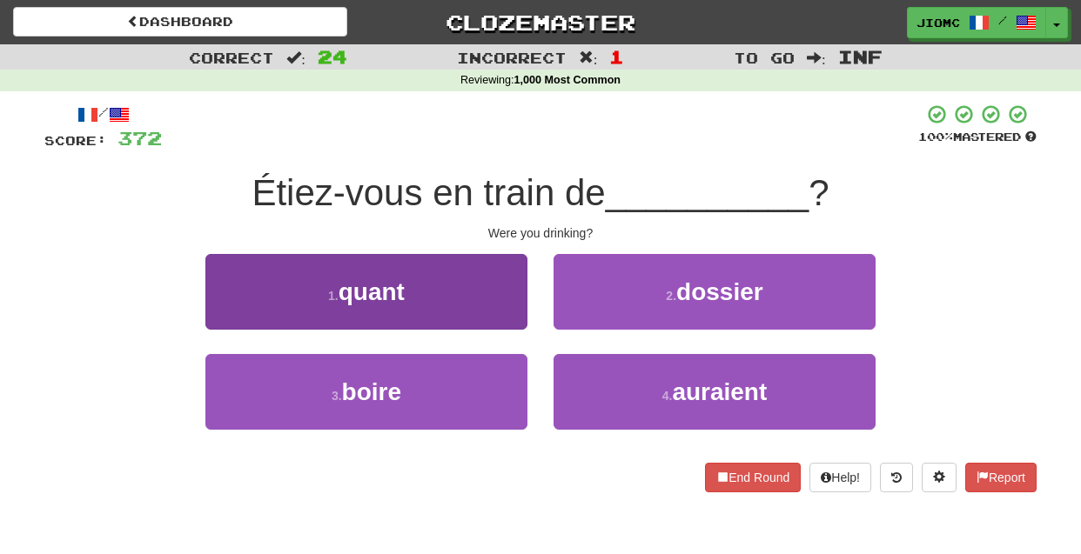
click at [503, 394] on button "3 . boire" at bounding box center [366, 392] width 322 height 76
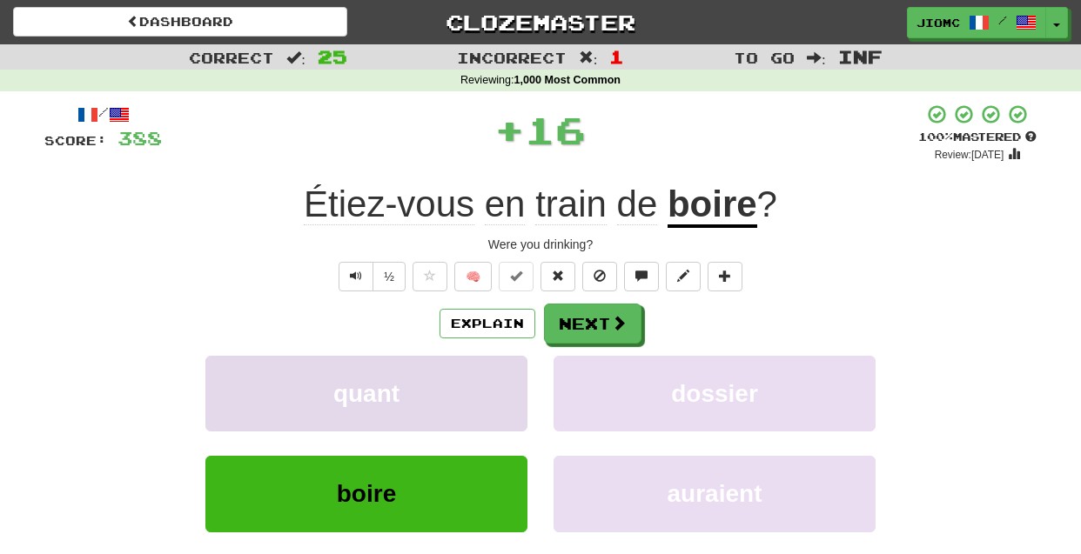
click at [500, 392] on button "quant" at bounding box center [366, 394] width 322 height 76
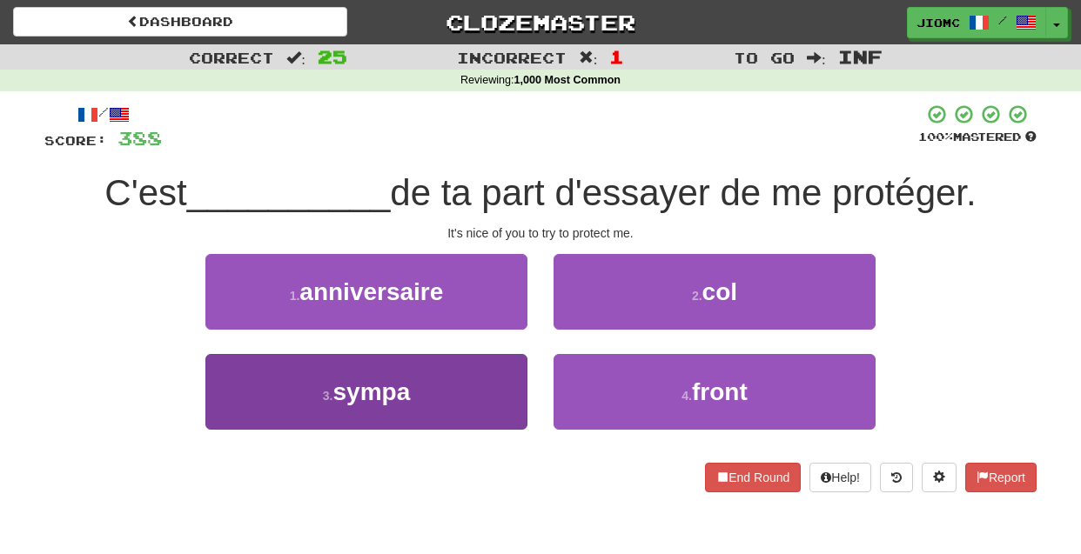
click at [516, 384] on button "3 . sympa" at bounding box center [366, 392] width 322 height 76
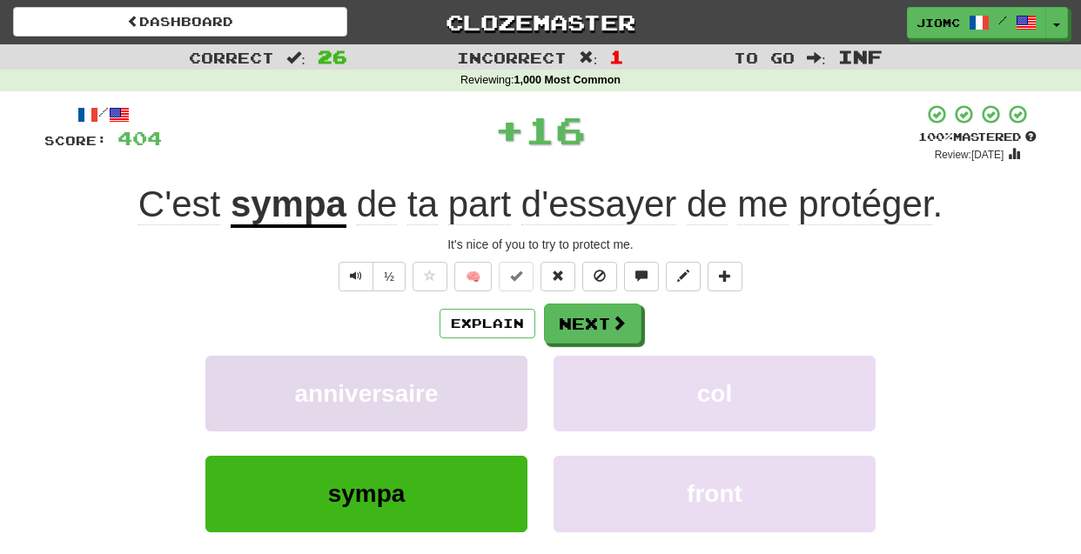
click at [510, 383] on button "anniversaire" at bounding box center [366, 394] width 322 height 76
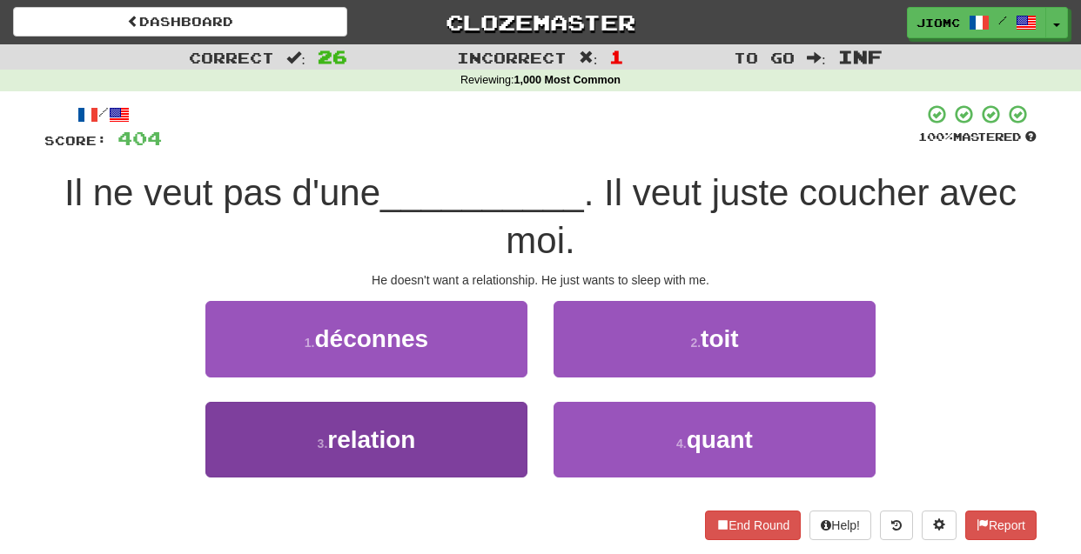
click at [507, 412] on button "3 . relation" at bounding box center [366, 440] width 322 height 76
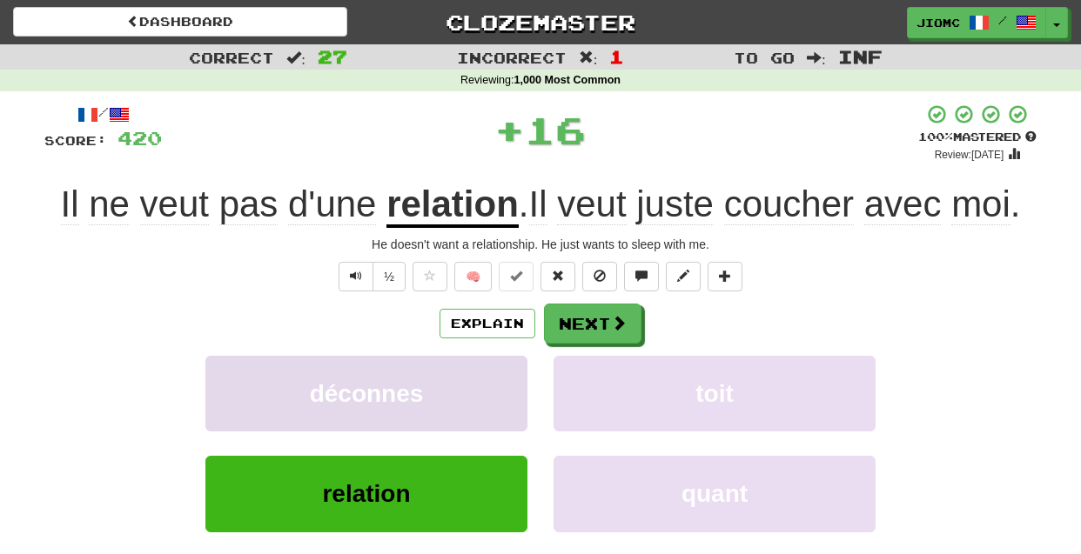
click at [509, 412] on button "déconnes" at bounding box center [366, 394] width 322 height 76
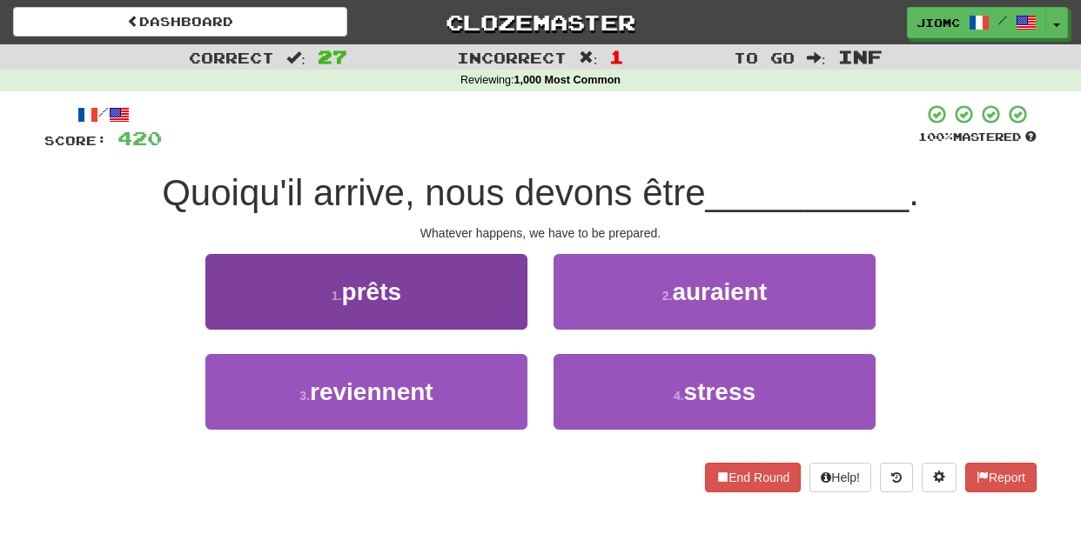
click at [519, 319] on button "1 . prêts" at bounding box center [366, 292] width 322 height 76
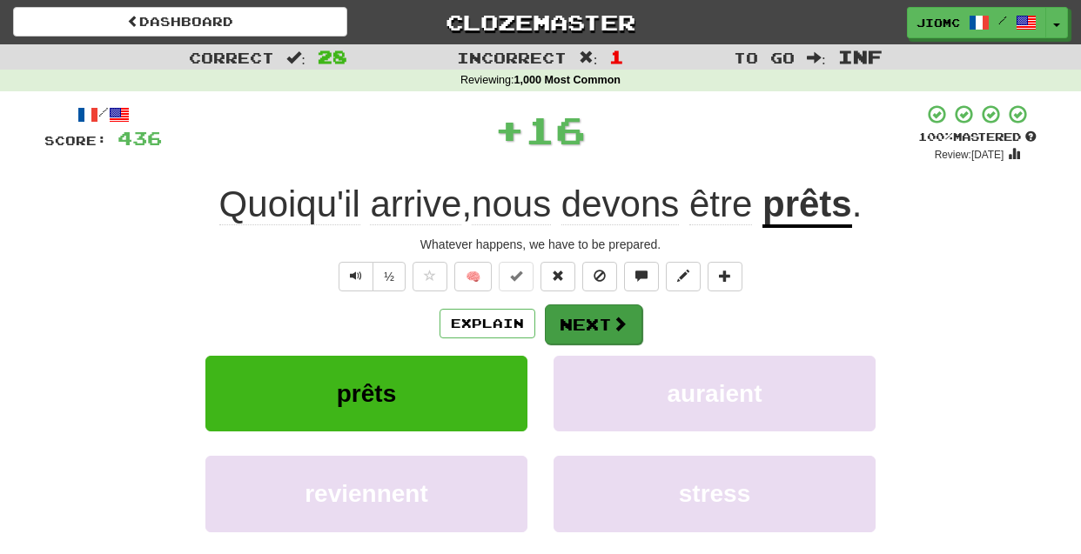
click at [568, 325] on button "Next" at bounding box center [593, 325] width 97 height 40
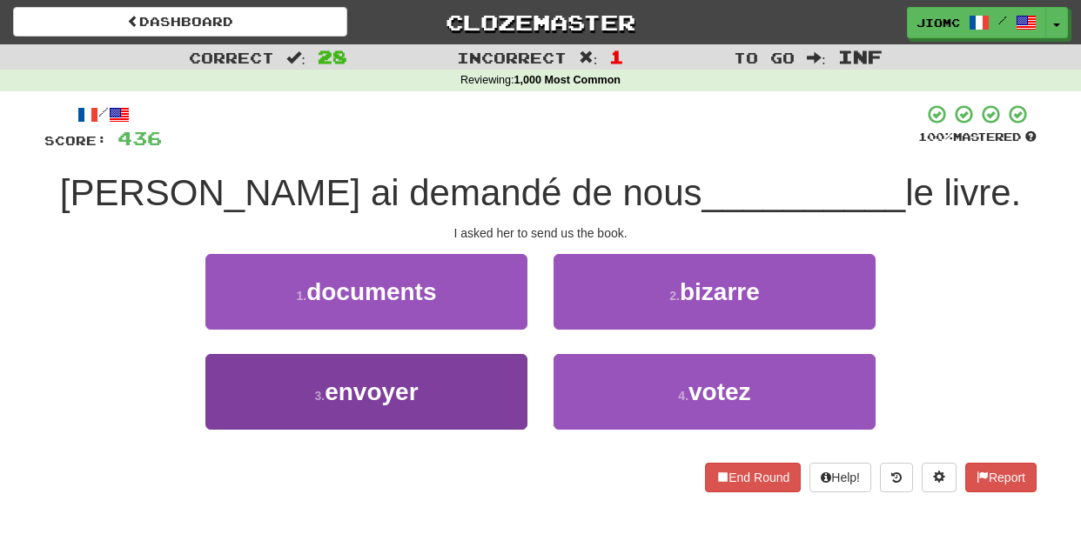
click at [503, 380] on button "3 . envoyer" at bounding box center [366, 392] width 322 height 76
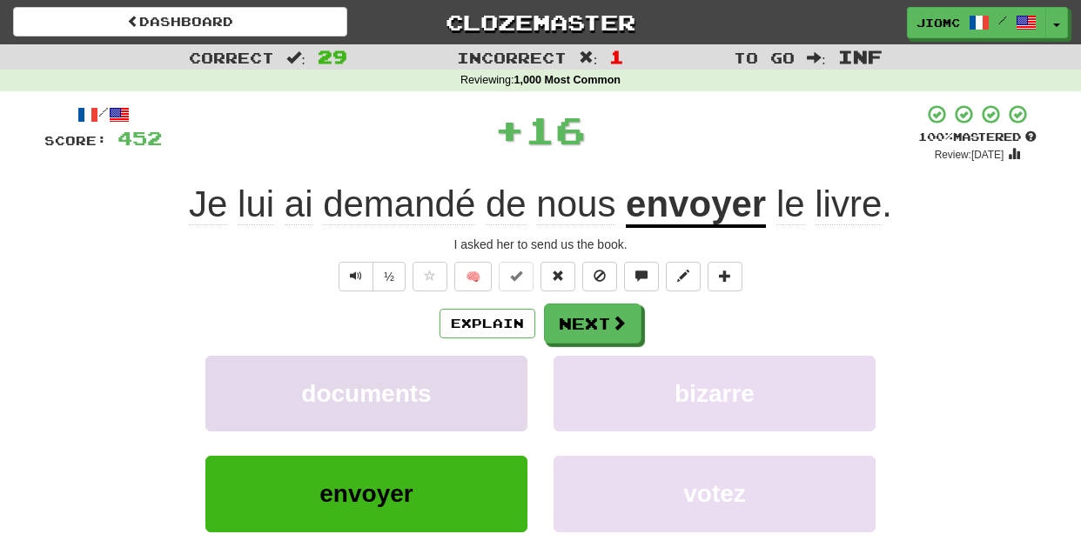
click at [504, 379] on button "documents" at bounding box center [366, 394] width 322 height 76
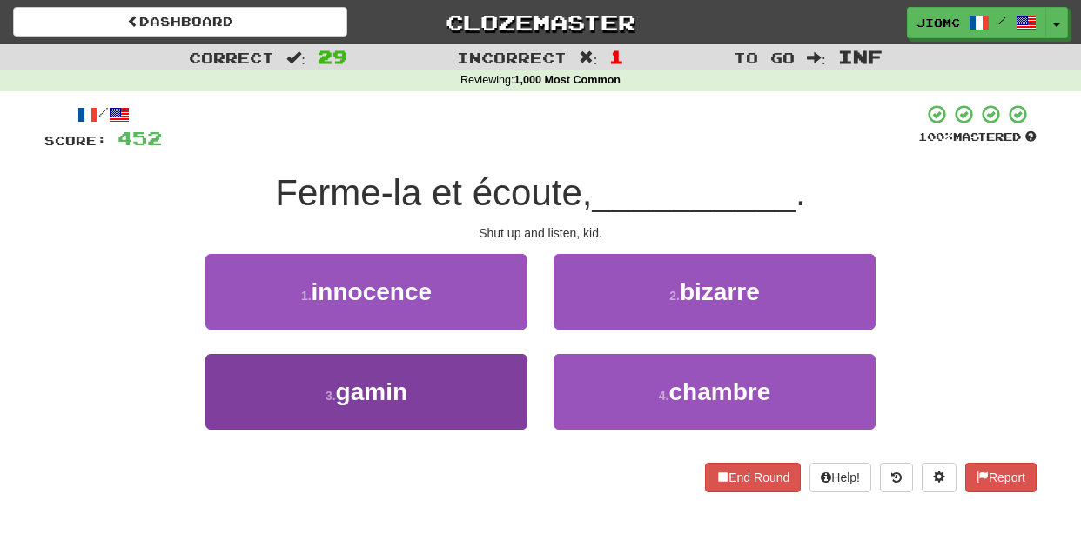
click at [509, 387] on button "3 . gamin" at bounding box center [366, 392] width 322 height 76
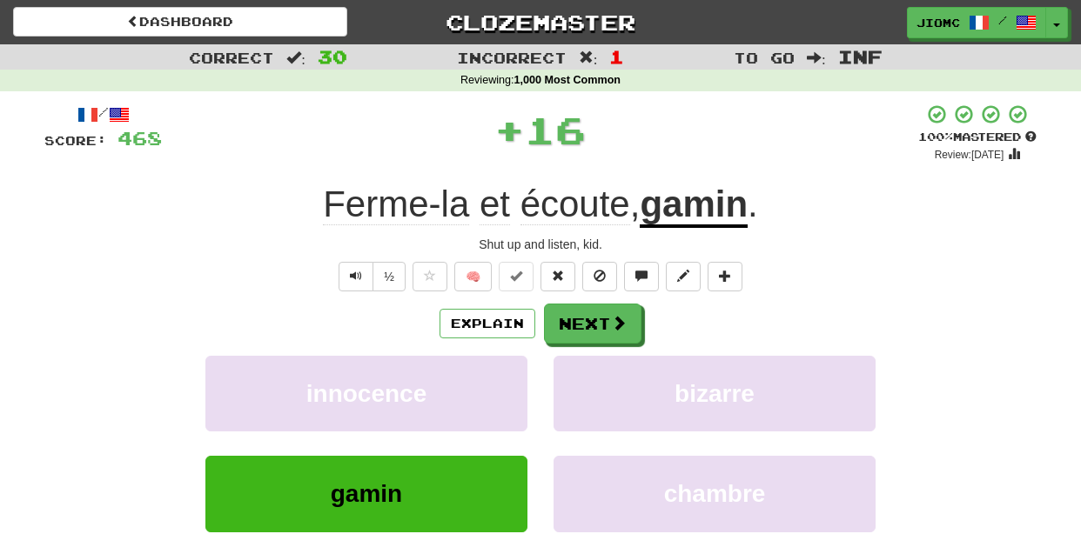
click at [509, 387] on button "innocence" at bounding box center [366, 394] width 322 height 76
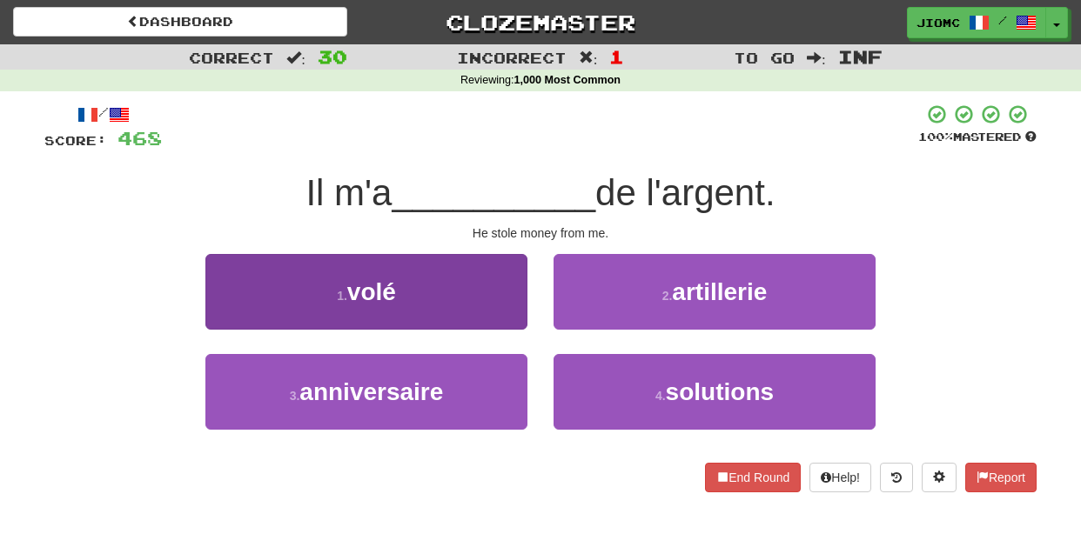
click at [510, 323] on button "1 . volé" at bounding box center [366, 292] width 322 height 76
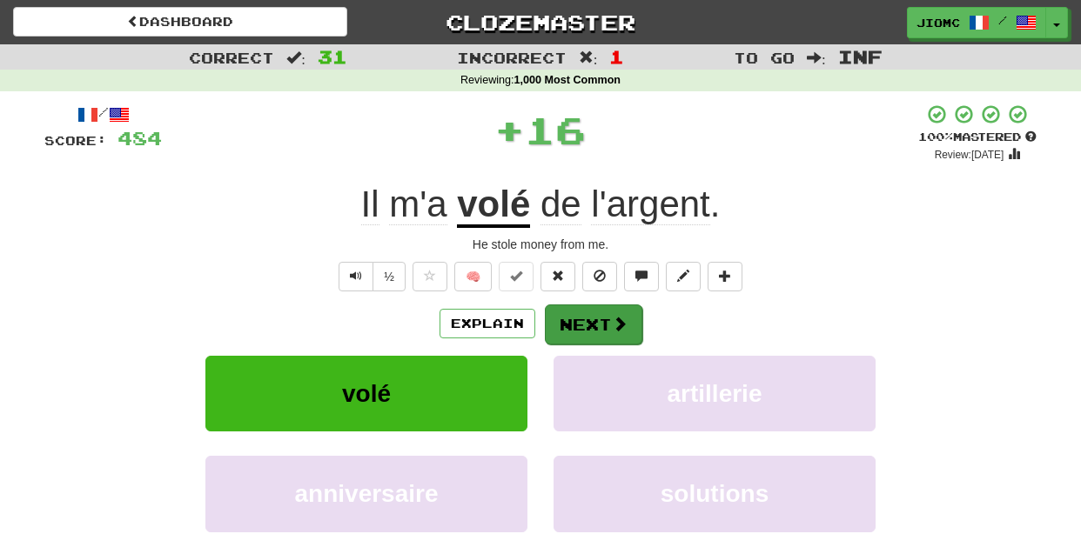
click at [568, 327] on button "Next" at bounding box center [593, 325] width 97 height 40
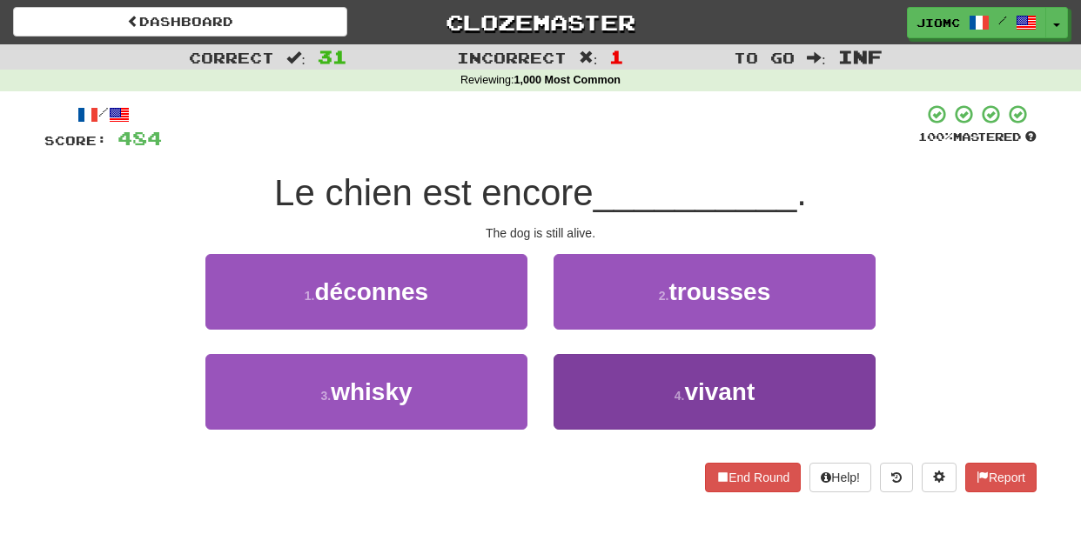
click at [589, 368] on button "4 . vivant" at bounding box center [715, 392] width 322 height 76
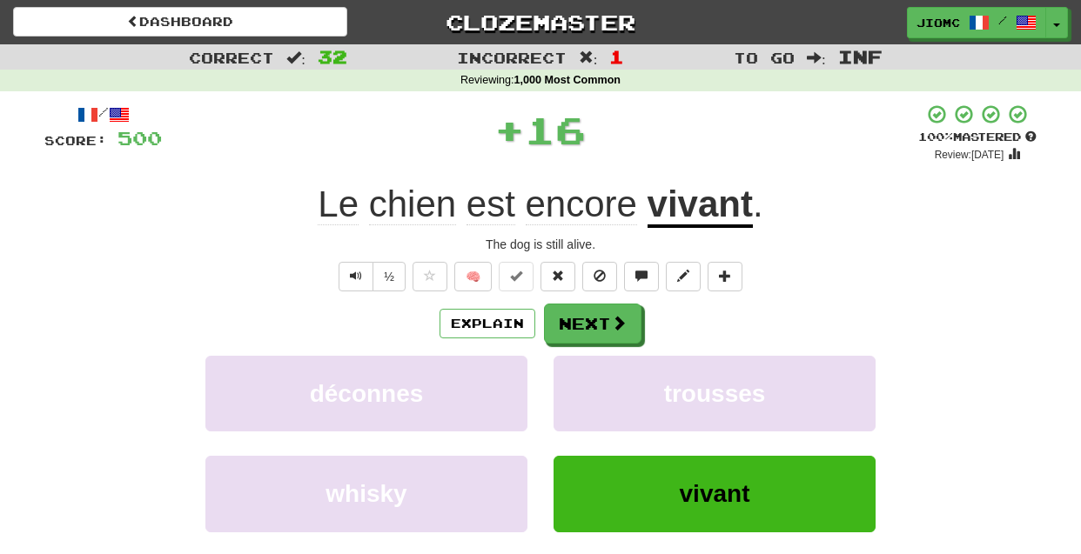
click at [589, 368] on button "trousses" at bounding box center [715, 394] width 322 height 76
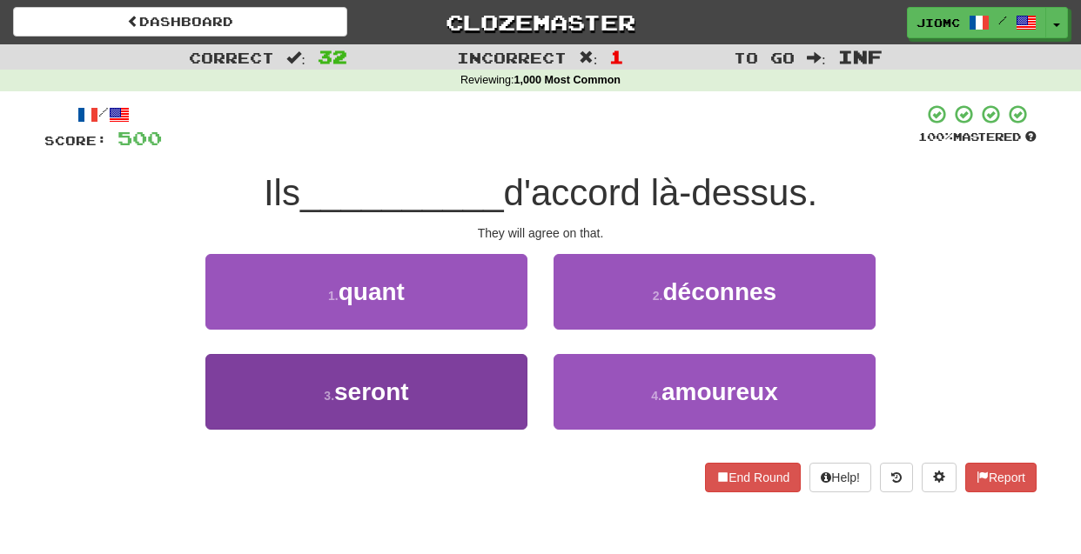
click at [496, 384] on button "3 . seront" at bounding box center [366, 392] width 322 height 76
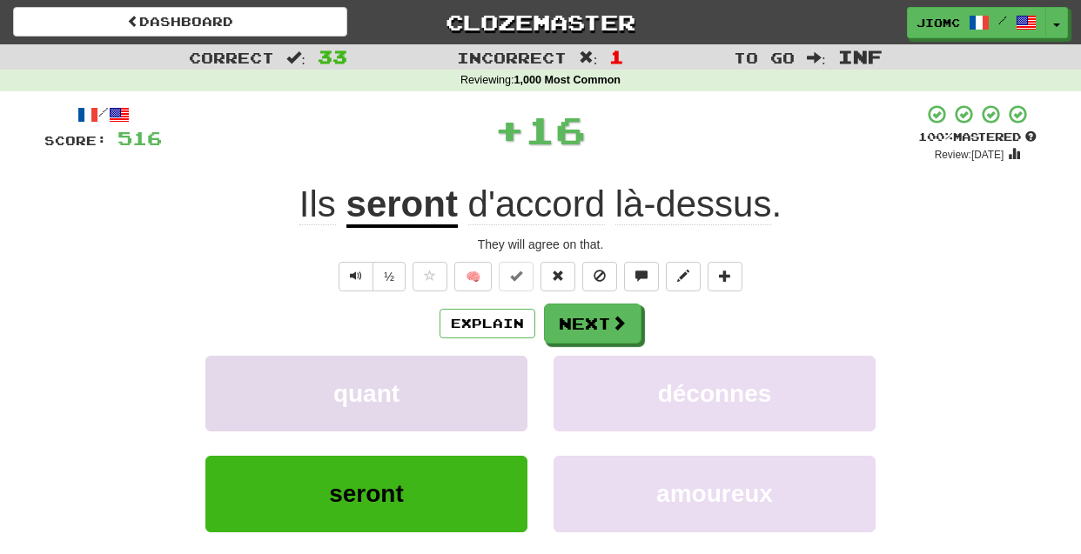
click at [498, 386] on button "quant" at bounding box center [366, 394] width 322 height 76
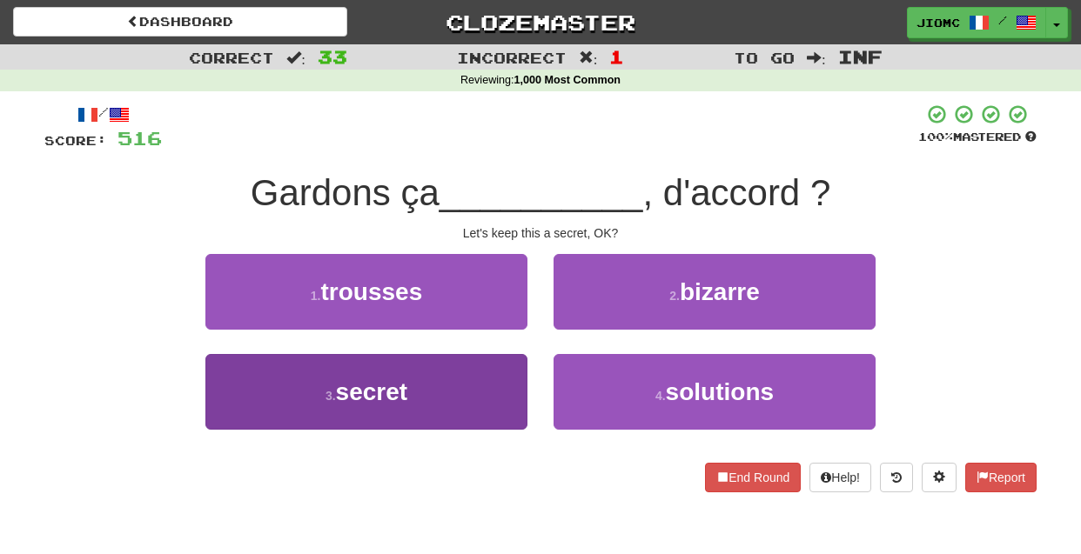
click at [500, 386] on button "3 . secret" at bounding box center [366, 392] width 322 height 76
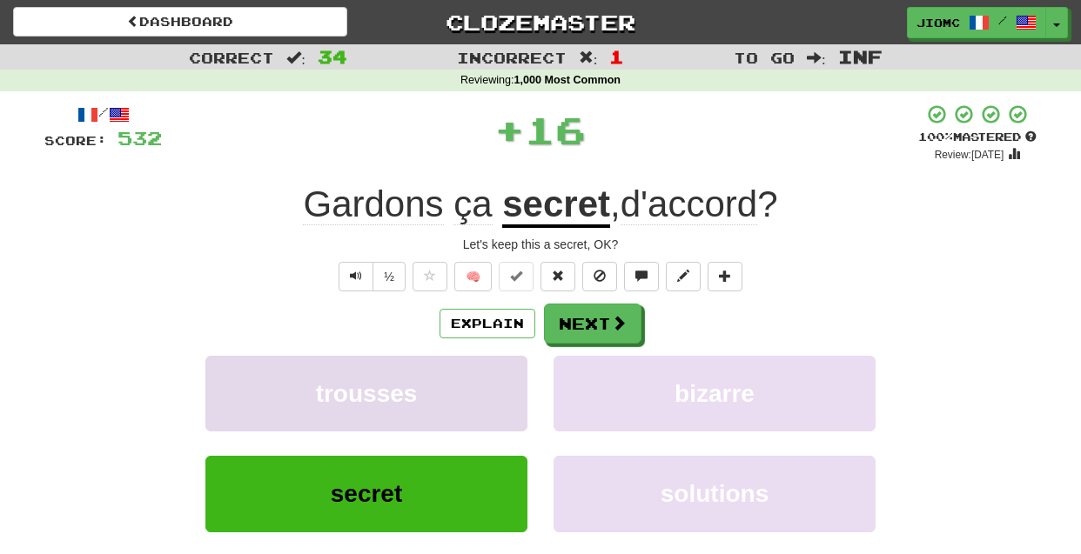
click at [500, 387] on button "trousses" at bounding box center [366, 394] width 322 height 76
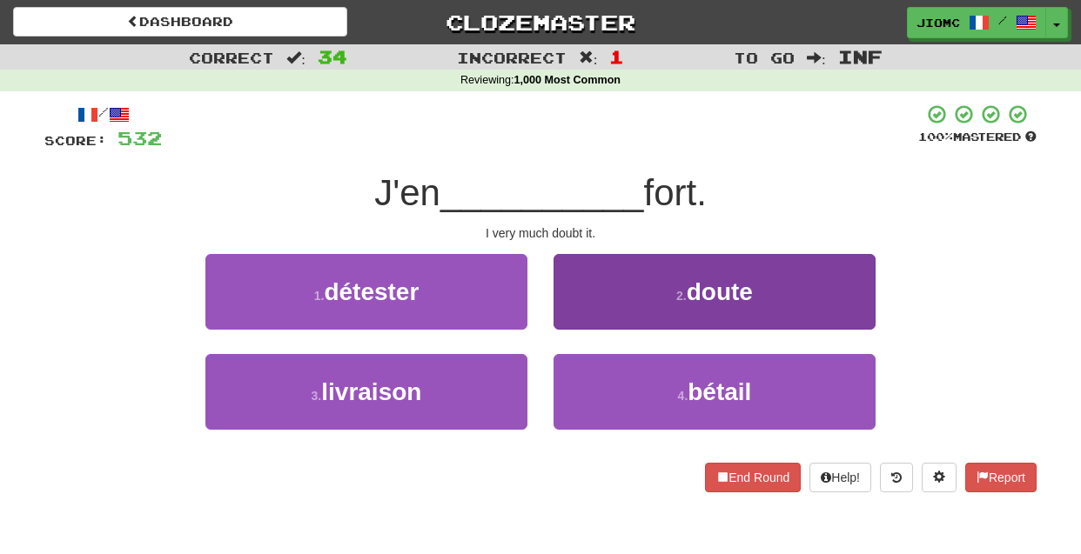
click at [584, 317] on button "2 . doute" at bounding box center [715, 292] width 322 height 76
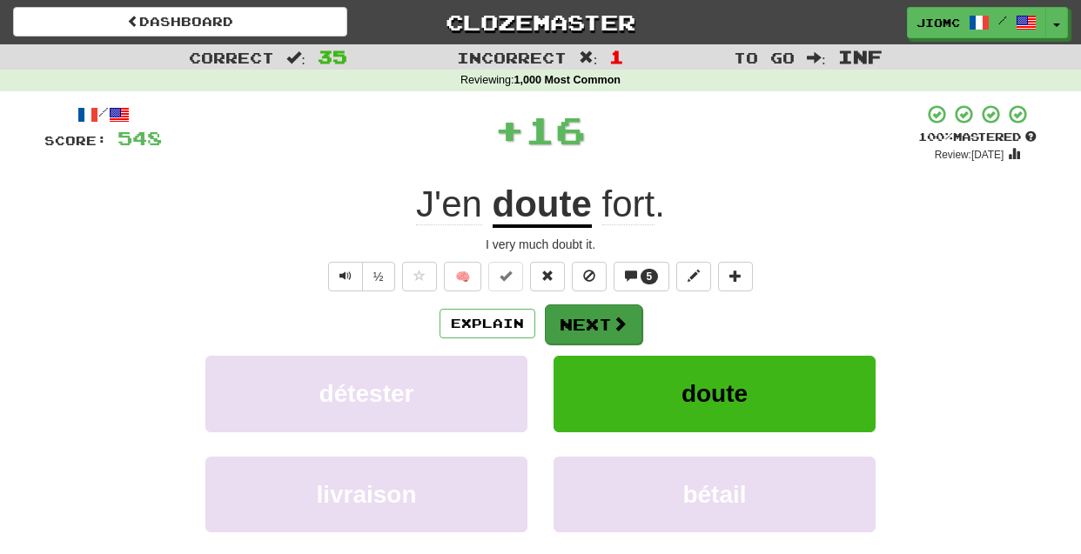
click at [581, 329] on button "Next" at bounding box center [593, 325] width 97 height 40
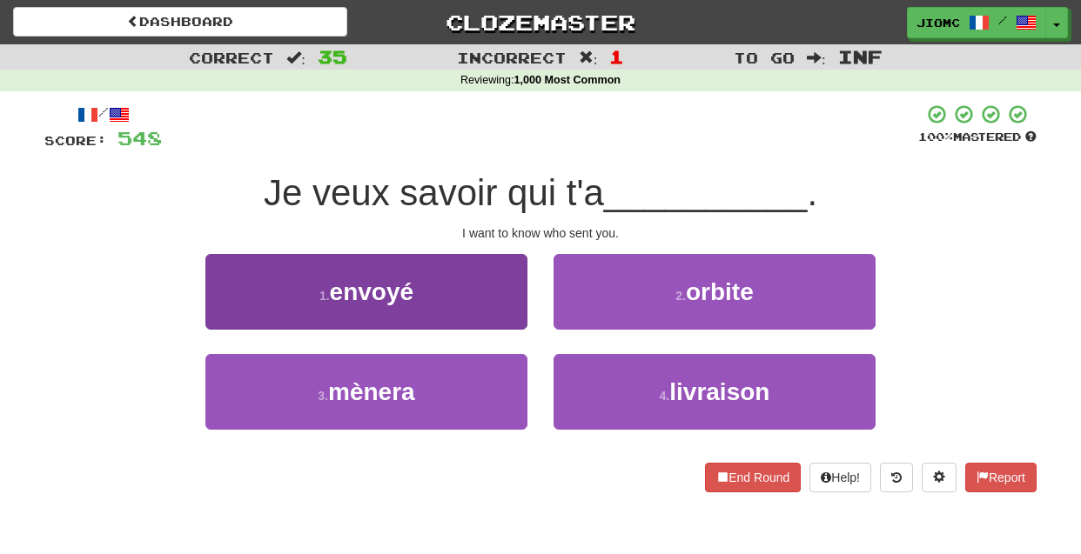
click at [494, 305] on button "1 . envoyé" at bounding box center [366, 292] width 322 height 76
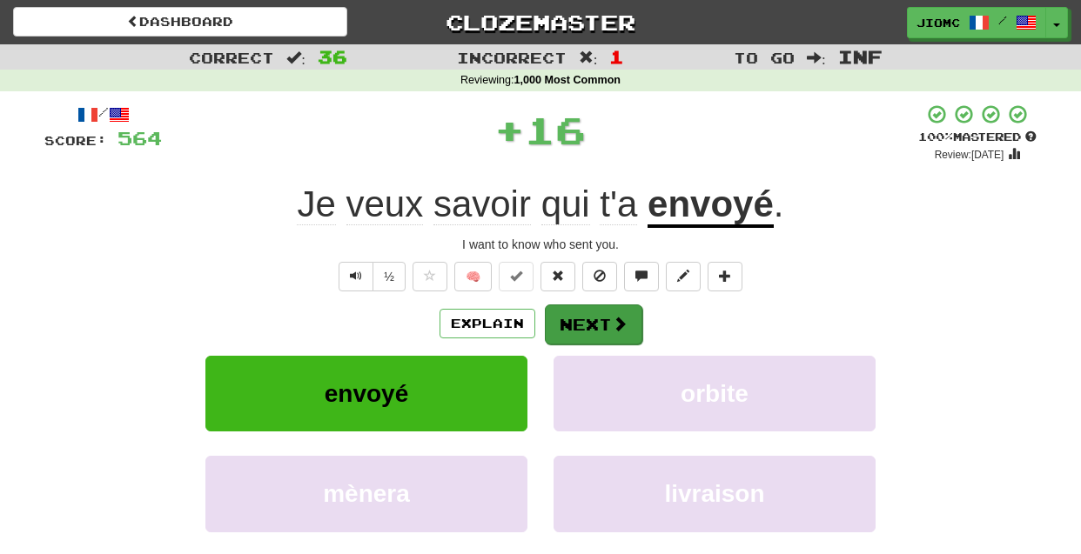
click at [568, 326] on button "Next" at bounding box center [593, 325] width 97 height 40
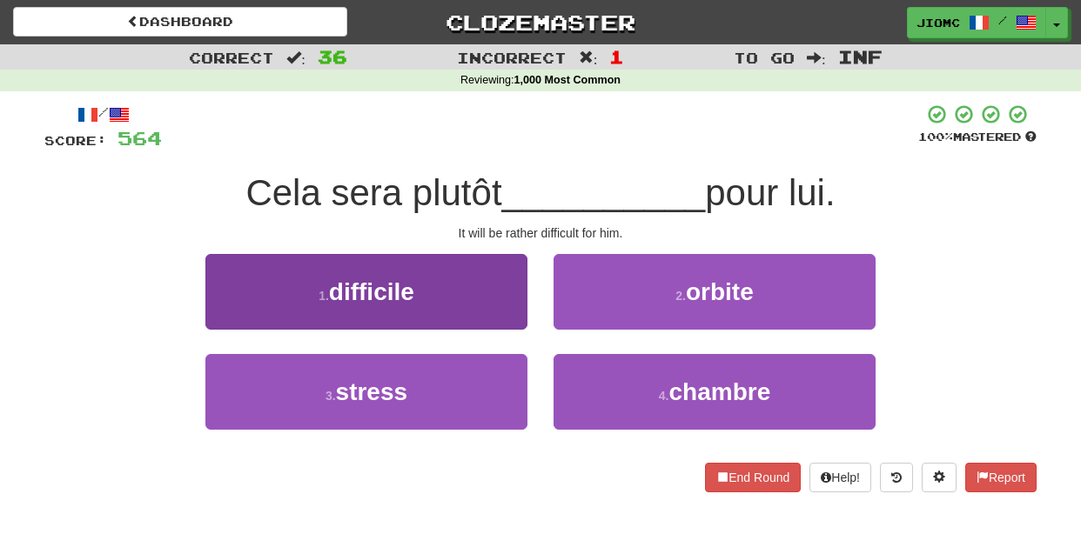
click at [478, 306] on button "1 . difficile" at bounding box center [366, 292] width 322 height 76
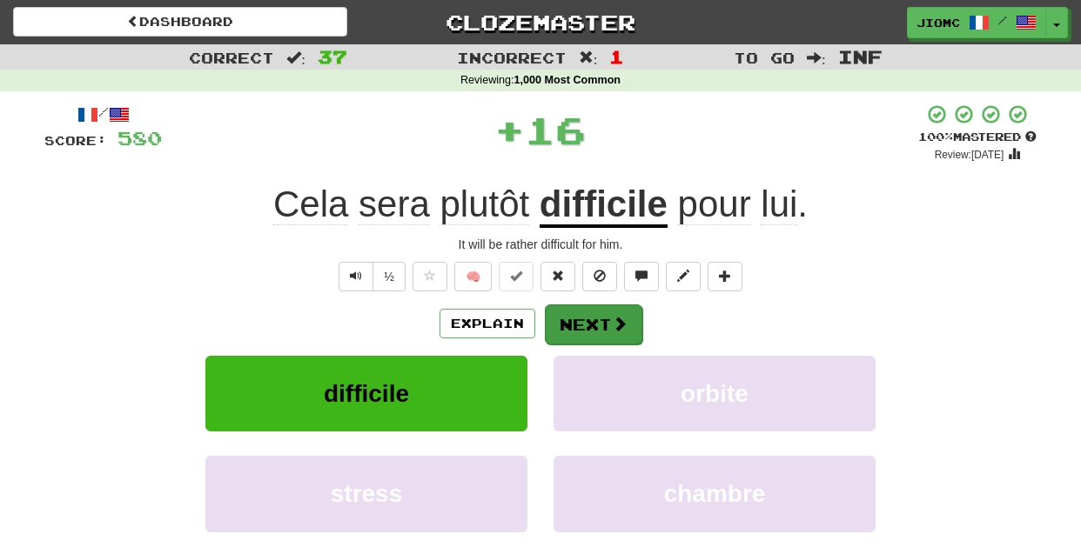
click at [593, 314] on button "Next" at bounding box center [593, 325] width 97 height 40
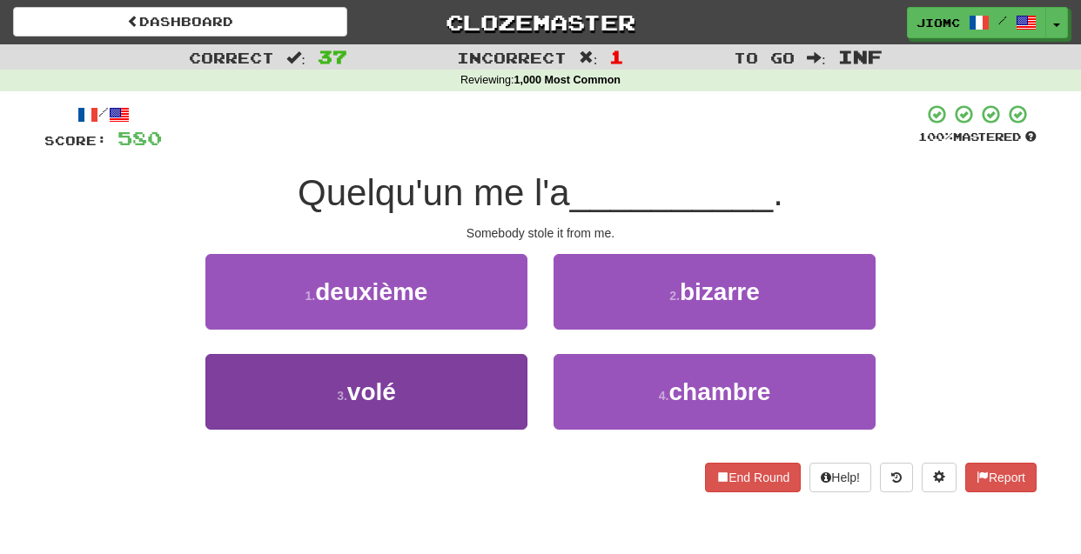
click at [500, 375] on button "3 . volé" at bounding box center [366, 392] width 322 height 76
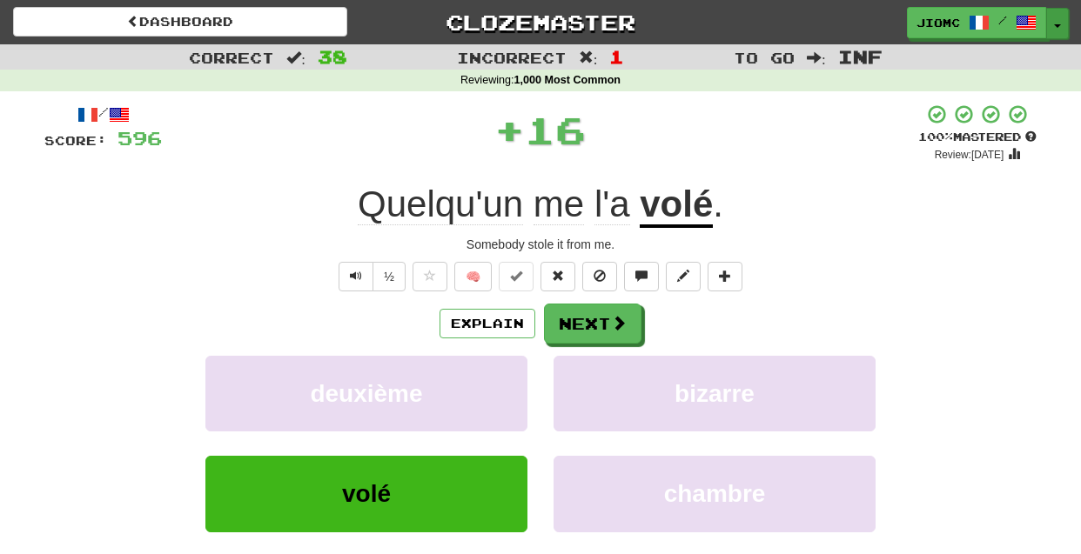
click at [1055, 19] on button "Toggle Dropdown" at bounding box center [1057, 23] width 23 height 31
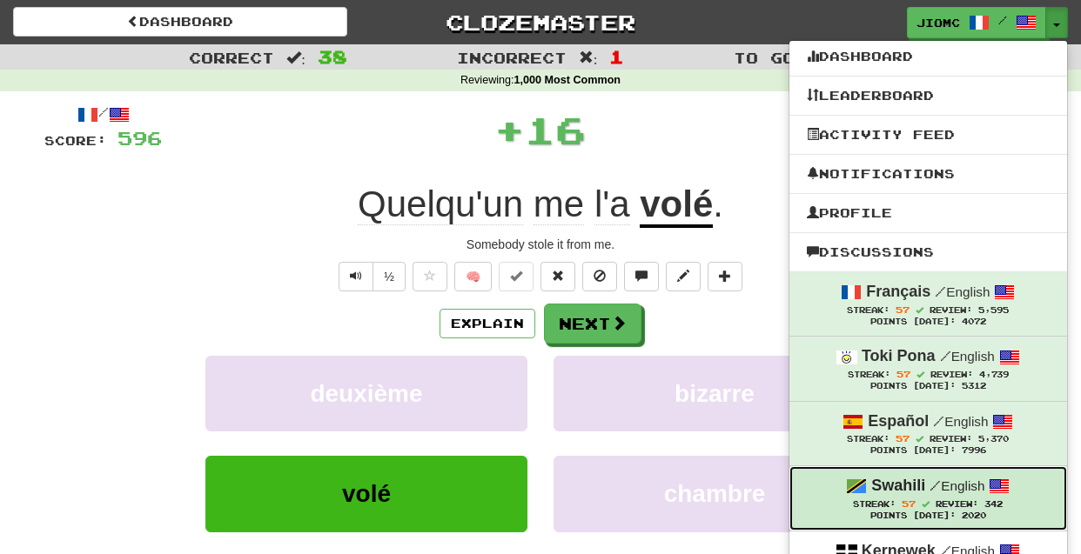
click at [976, 487] on small "/ English" at bounding box center [957, 486] width 55 height 15
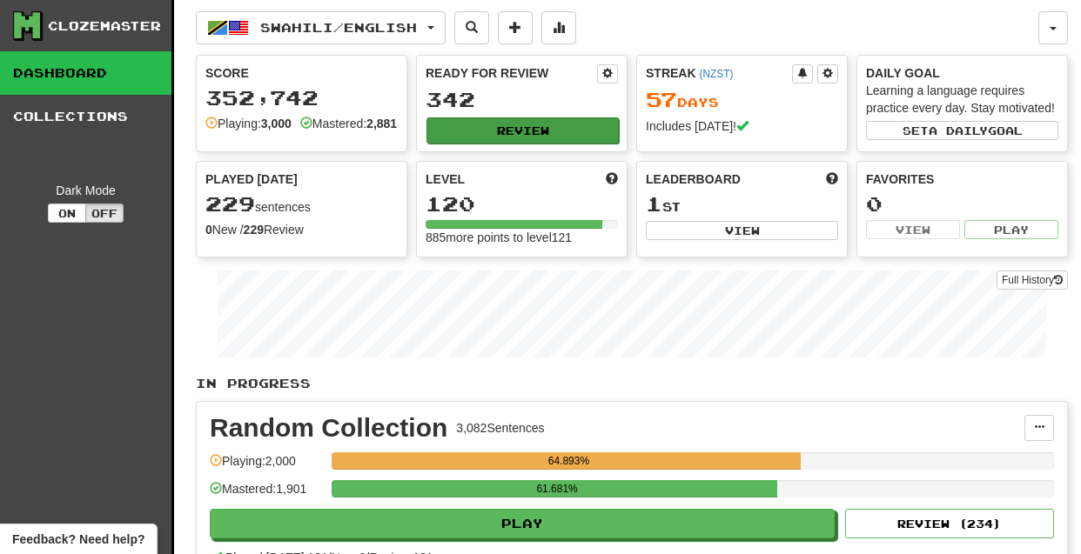
click at [498, 125] on button "Review" at bounding box center [522, 131] width 192 height 26
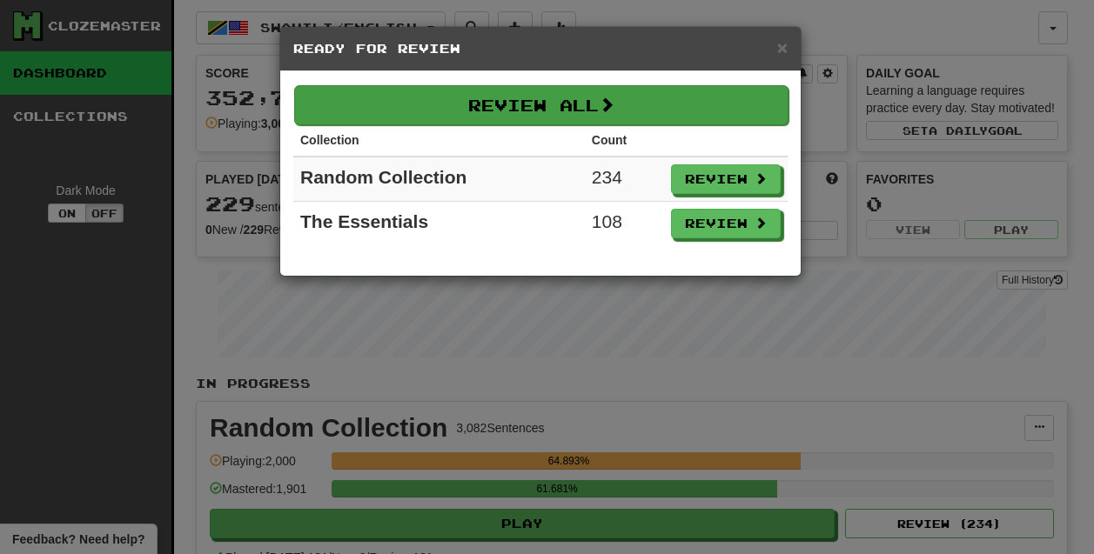
click at [521, 111] on button "Review All" at bounding box center [541, 105] width 494 height 40
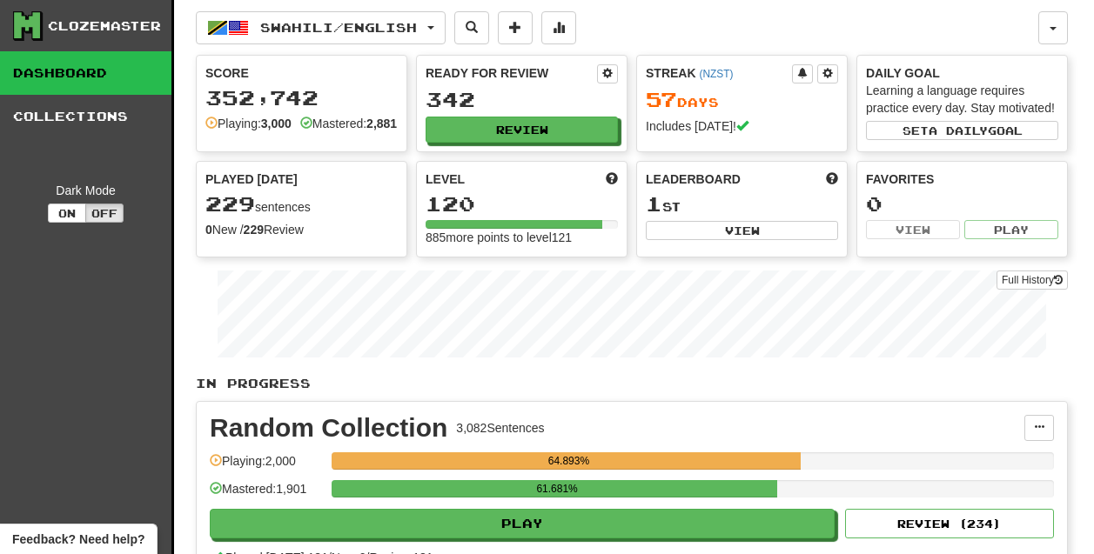
select select "********"
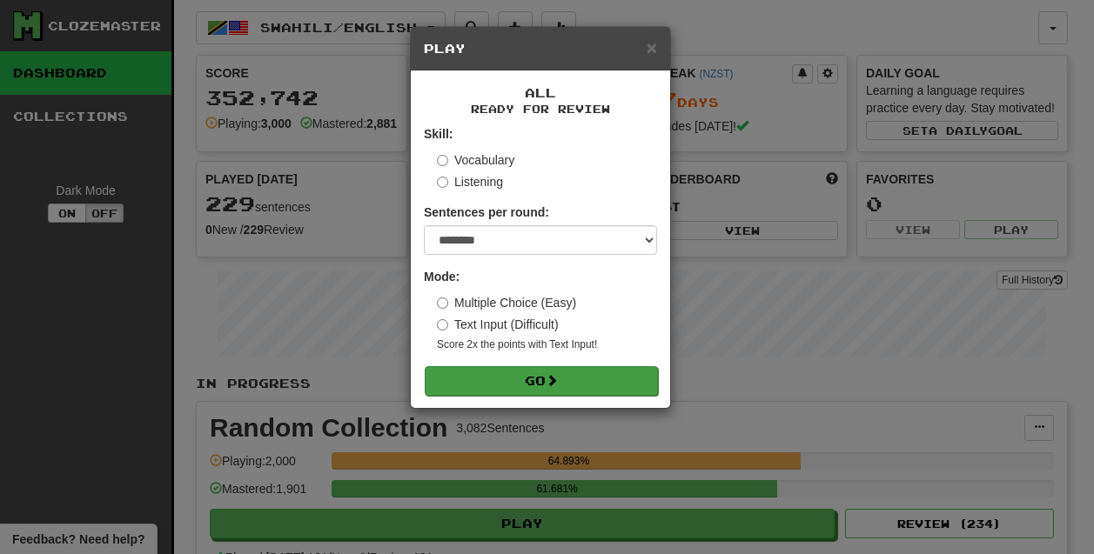
click at [588, 384] on button "Go" at bounding box center [541, 381] width 233 height 30
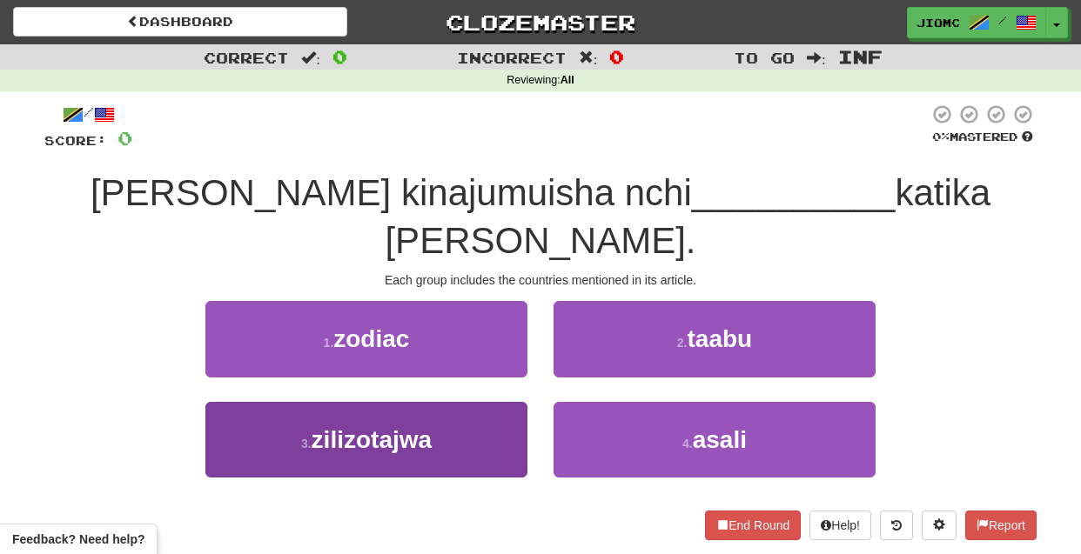
click at [450, 440] on button "3 . zilizotajwa" at bounding box center [366, 440] width 322 height 76
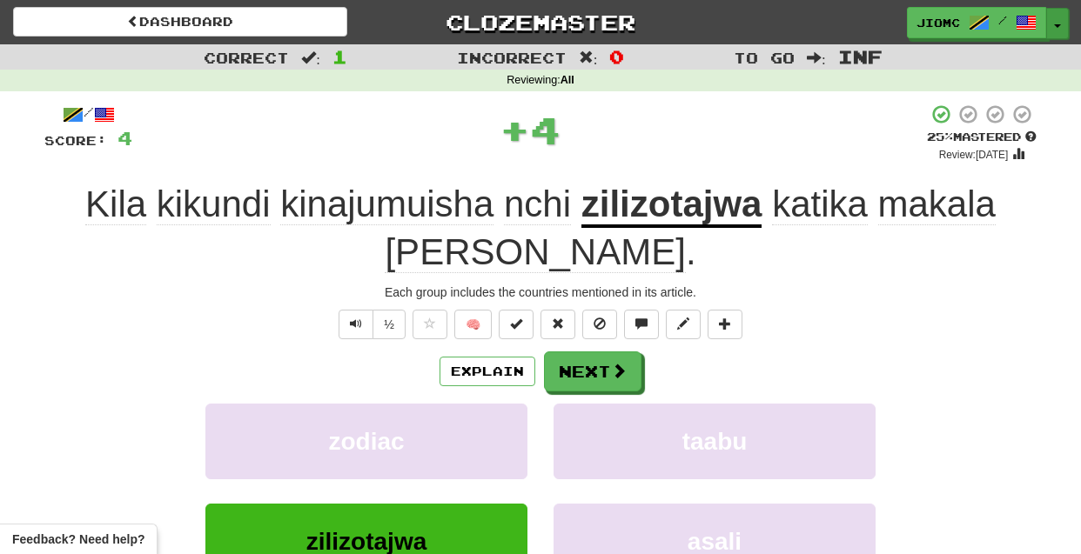
click at [1057, 17] on button "Toggle Dropdown" at bounding box center [1057, 23] width 23 height 31
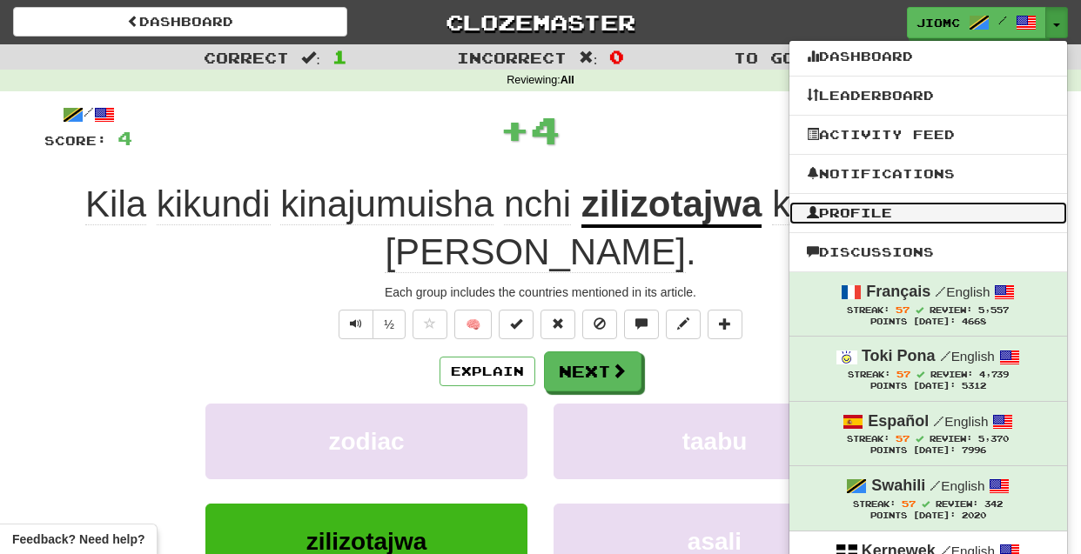
click at [902, 211] on link "Profile" at bounding box center [928, 213] width 278 height 23
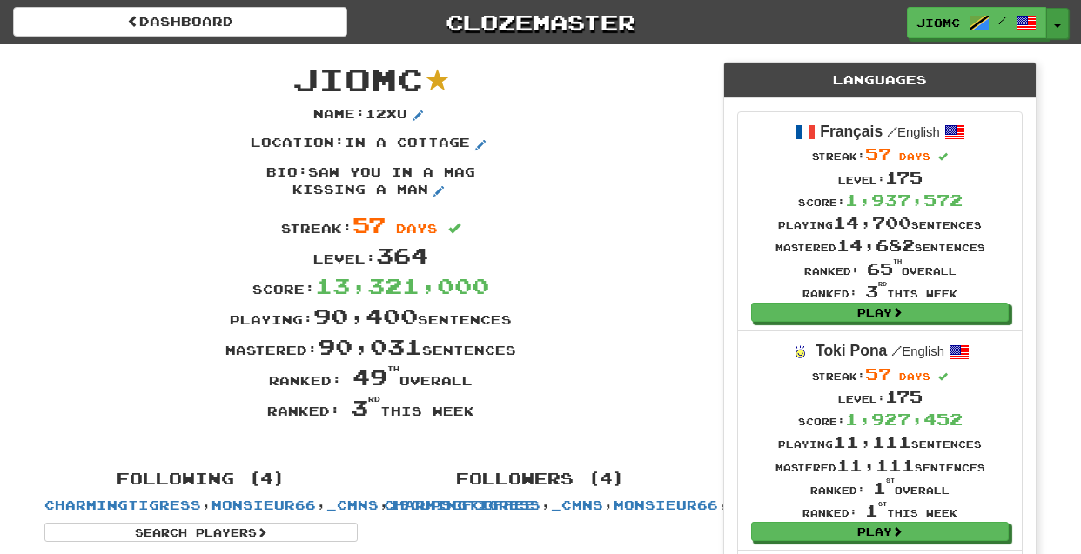
click at [1059, 18] on button "Toggle Dropdown" at bounding box center [1057, 23] width 23 height 31
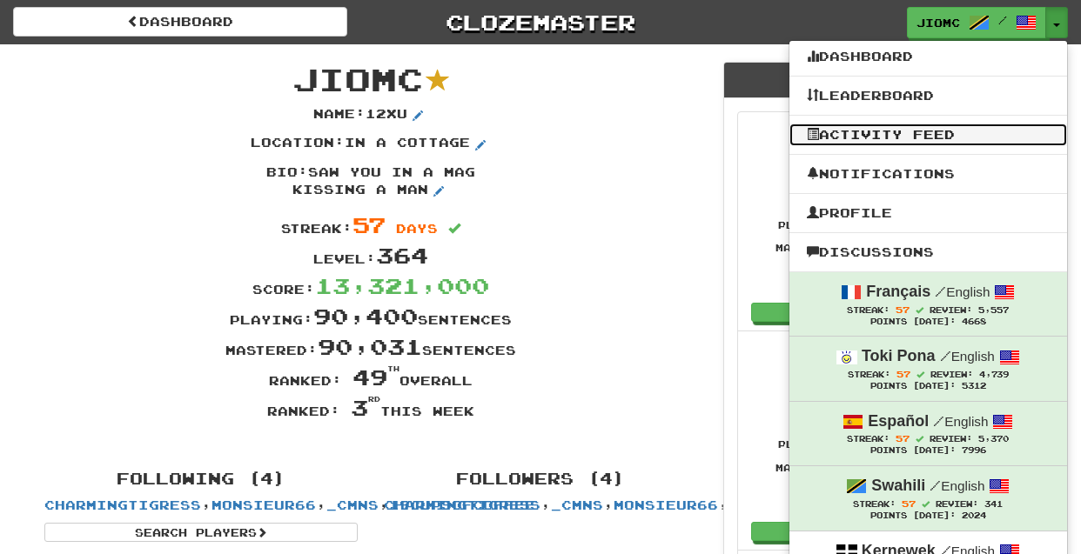
click at [908, 131] on link "Activity Feed" at bounding box center [928, 135] width 278 height 23
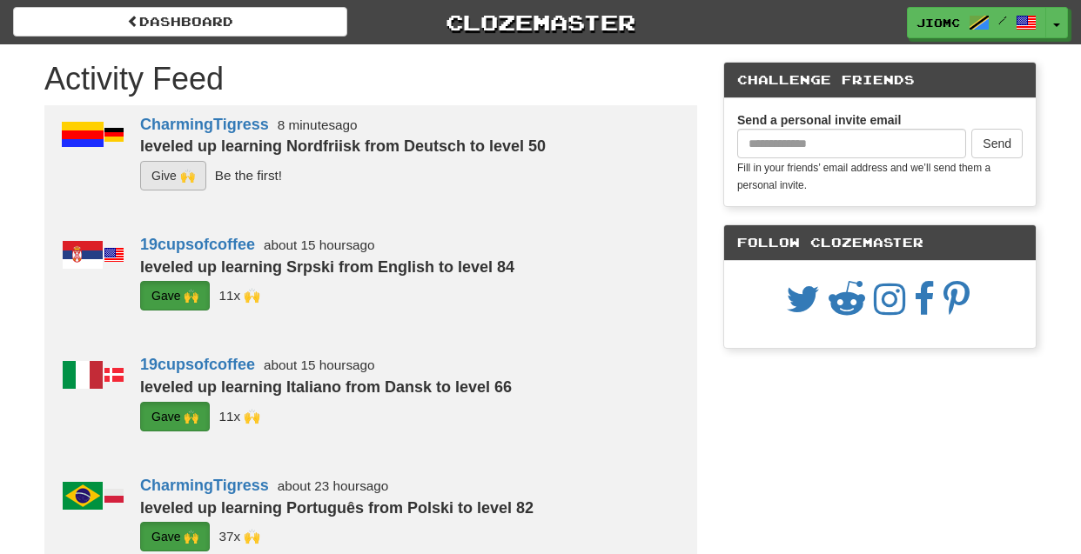
click at [171, 182] on button "G i ve 🙌" at bounding box center [173, 176] width 66 height 30
click at [1062, 22] on button "Toggle Dropdown" at bounding box center [1057, 23] width 23 height 31
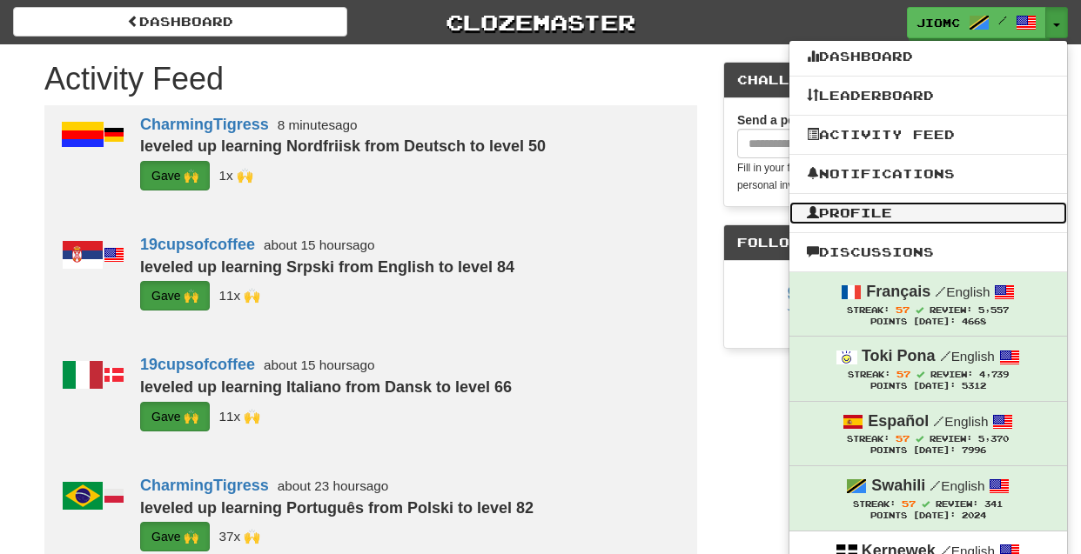
click at [918, 209] on link "Profile" at bounding box center [928, 213] width 278 height 23
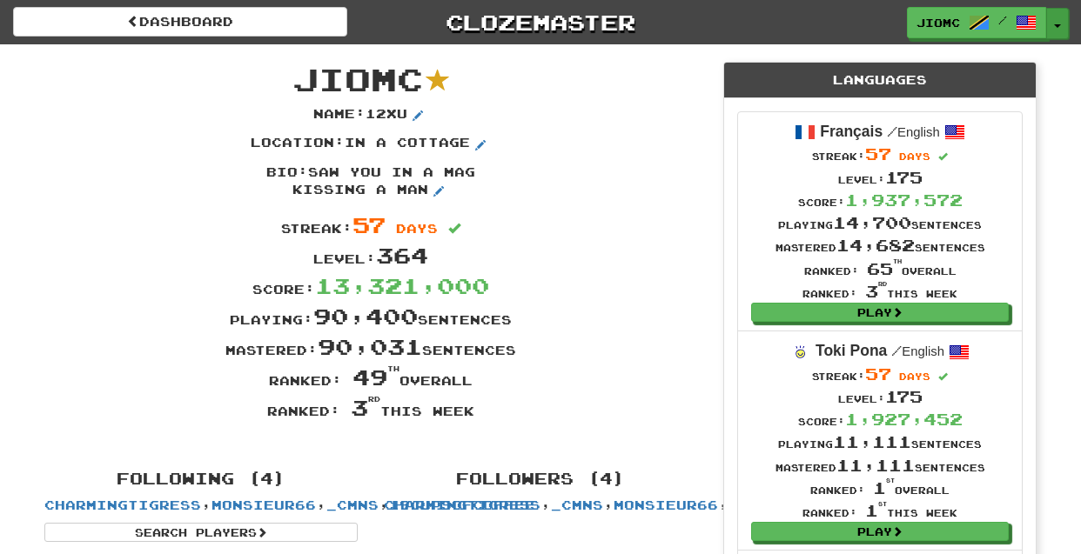
click at [1058, 24] on button "Toggle Dropdown" at bounding box center [1057, 23] width 23 height 31
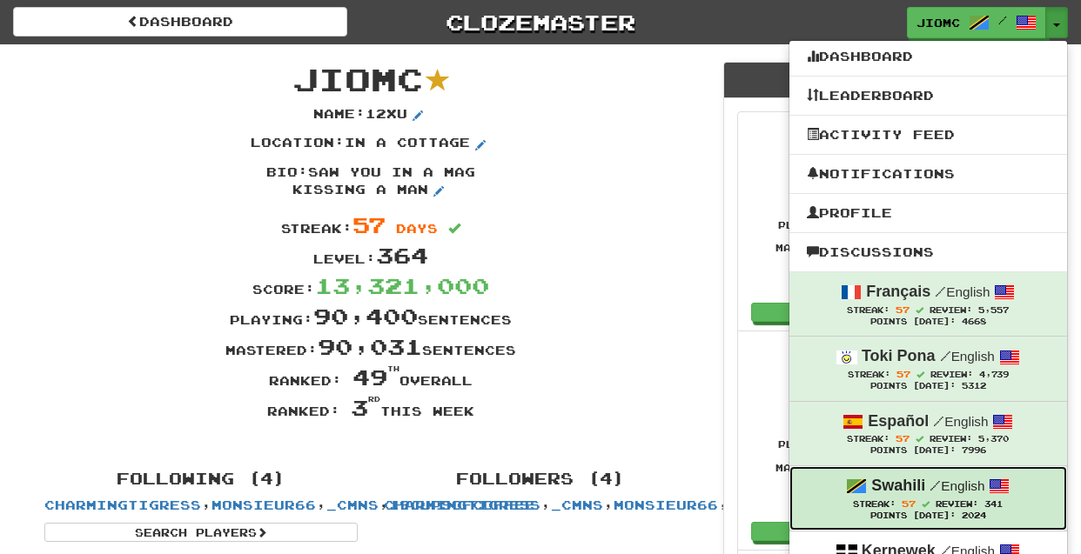
click at [938, 506] on span "Review:" at bounding box center [957, 505] width 43 height 10
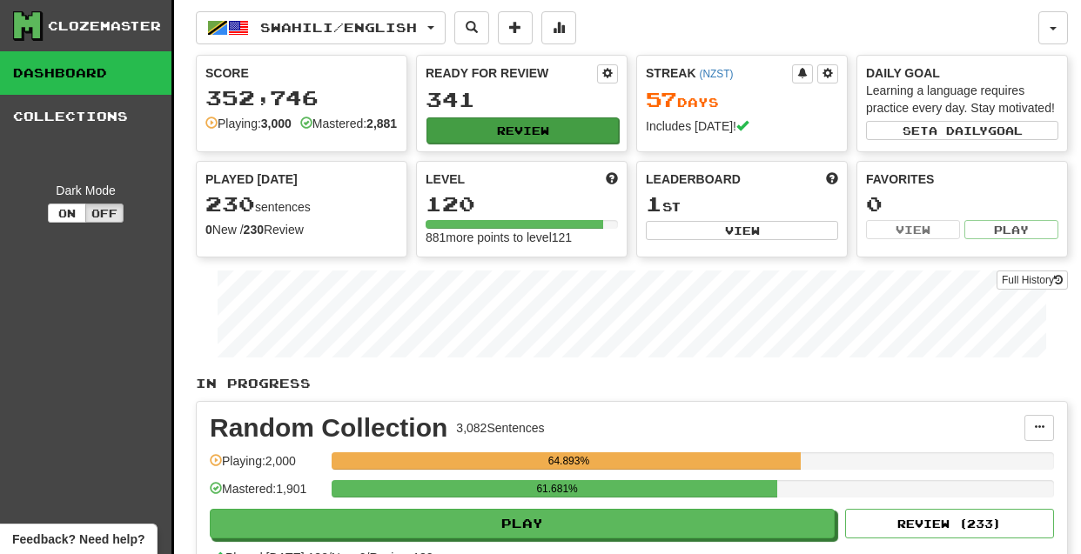
click at [505, 133] on button "Review" at bounding box center [522, 131] width 192 height 26
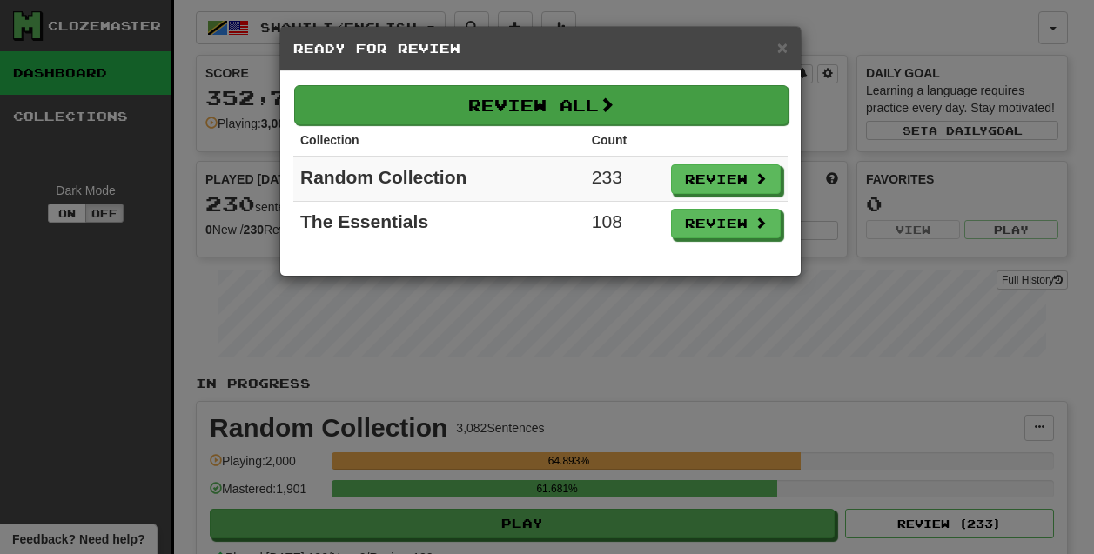
click at [521, 105] on button "Review All" at bounding box center [541, 105] width 494 height 40
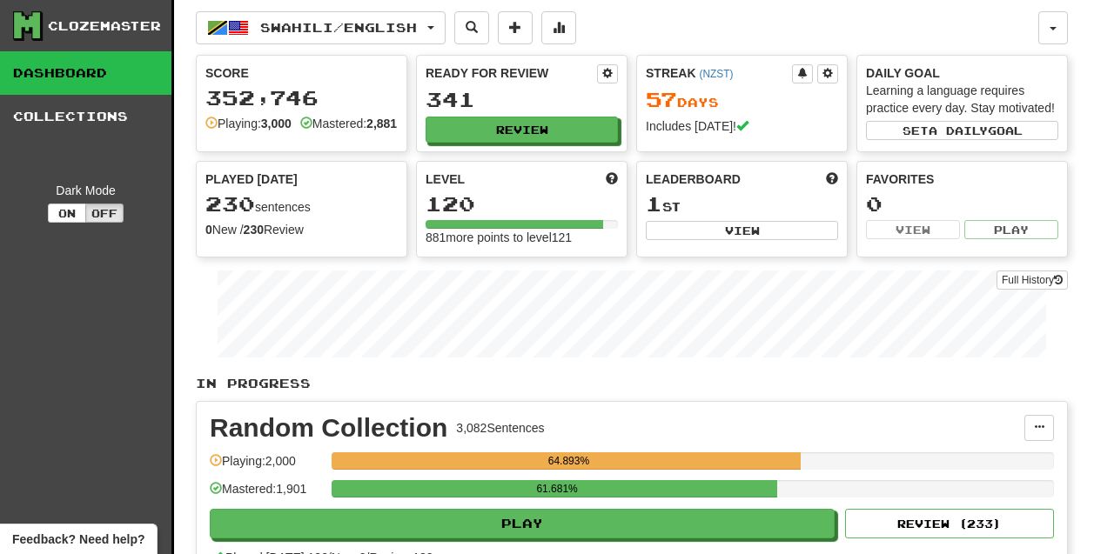
select select "********"
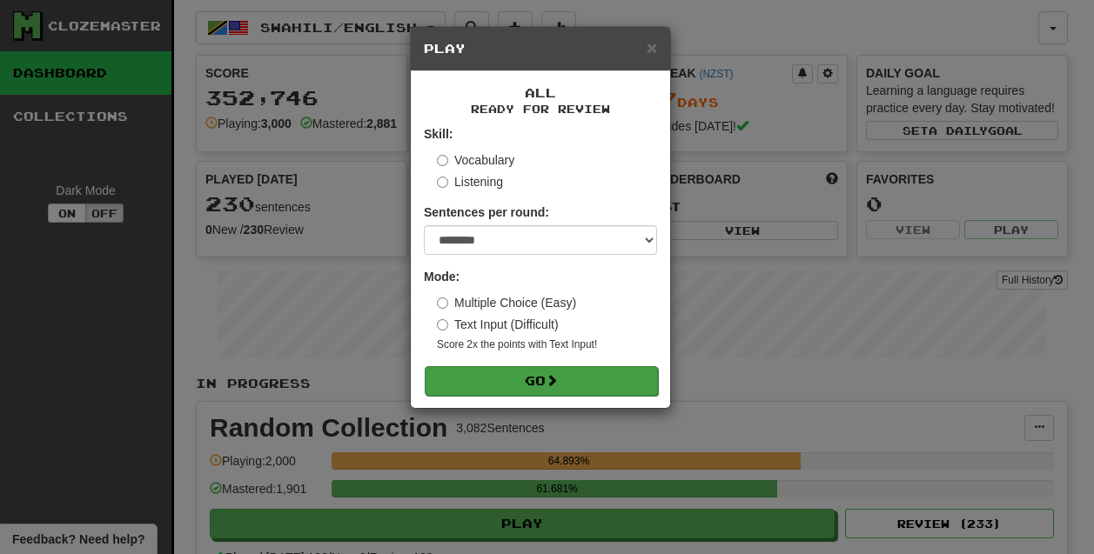
click at [554, 375] on span at bounding box center [552, 380] width 12 height 12
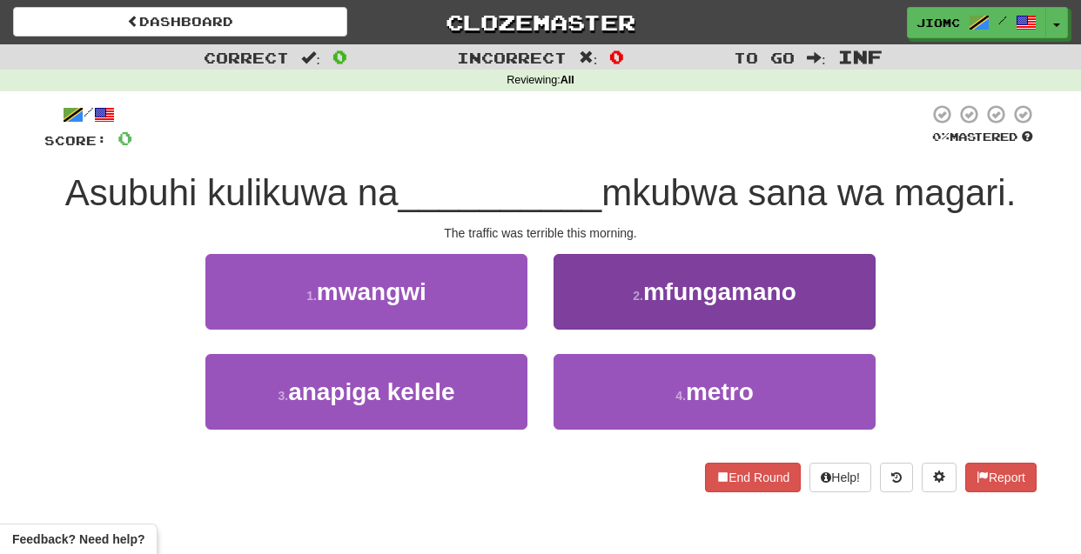
click at [559, 310] on button "2 . mfungamano" at bounding box center [715, 292] width 322 height 76
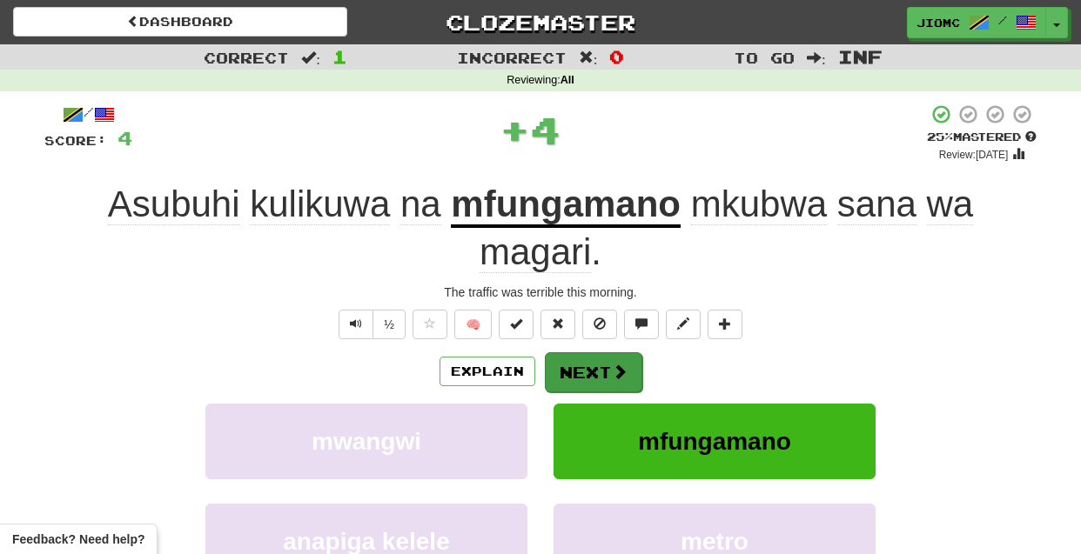
click at [587, 363] on button "Next" at bounding box center [593, 373] width 97 height 40
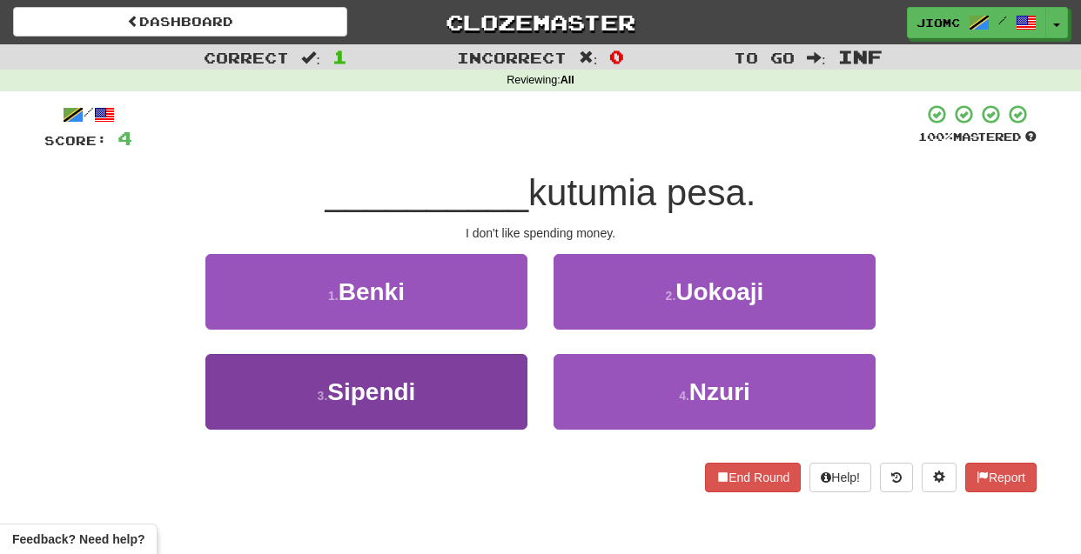
click at [461, 384] on button "3 . Sipendi" at bounding box center [366, 392] width 322 height 76
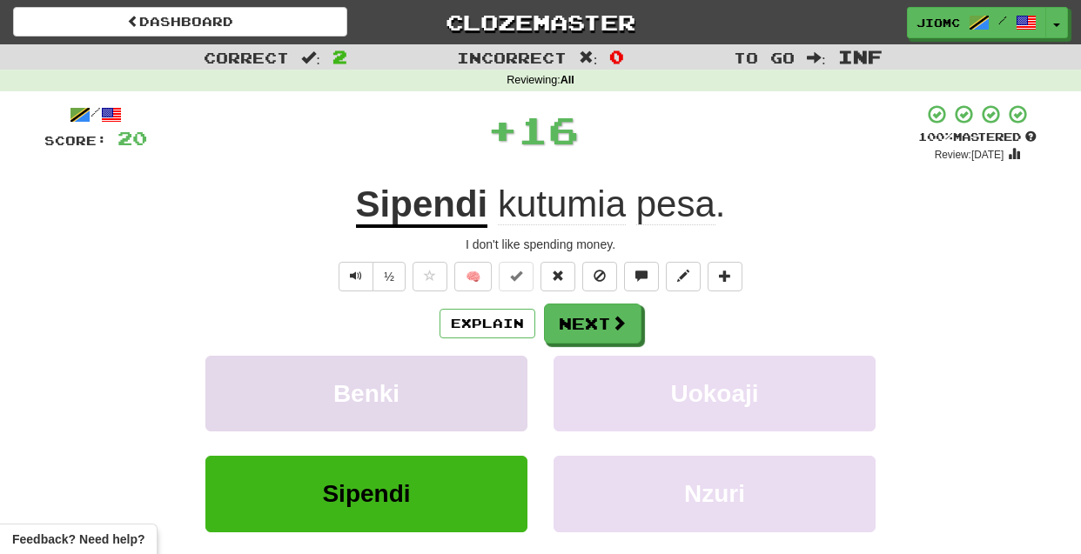
click at [463, 384] on button "Benki" at bounding box center [366, 394] width 322 height 76
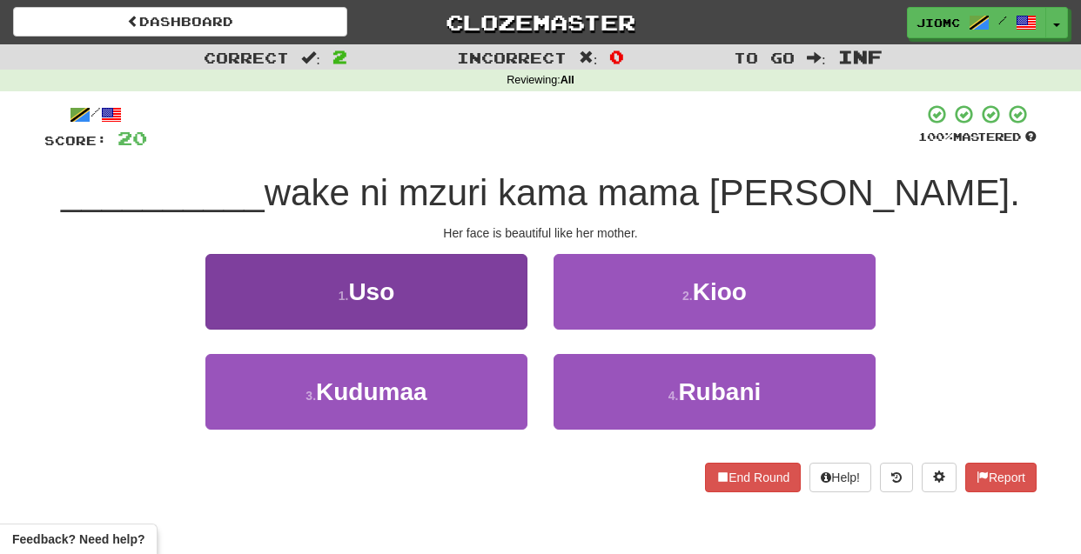
click at [494, 314] on button "1 . Uso" at bounding box center [366, 292] width 322 height 76
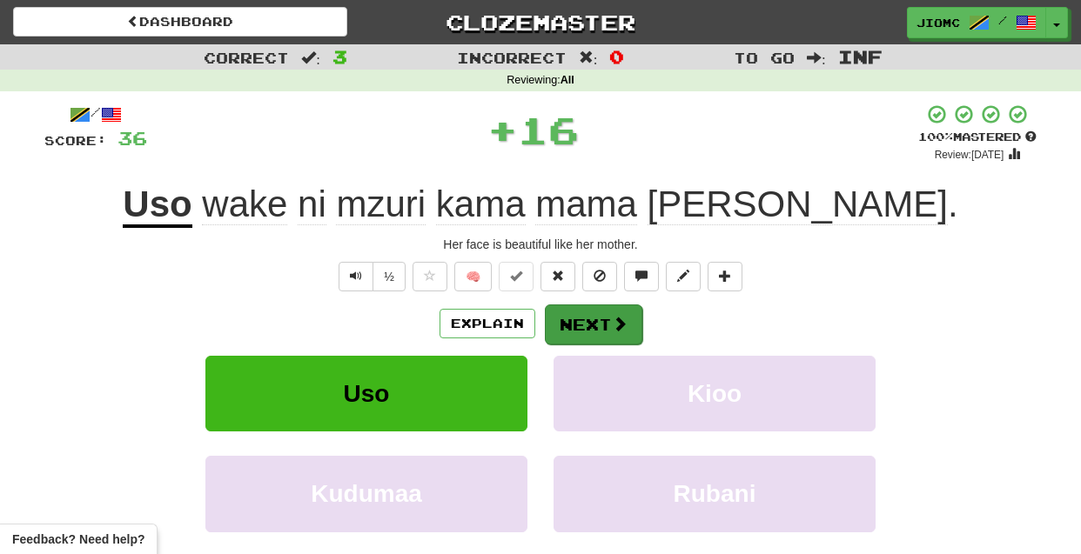
click at [592, 324] on button "Next" at bounding box center [593, 325] width 97 height 40
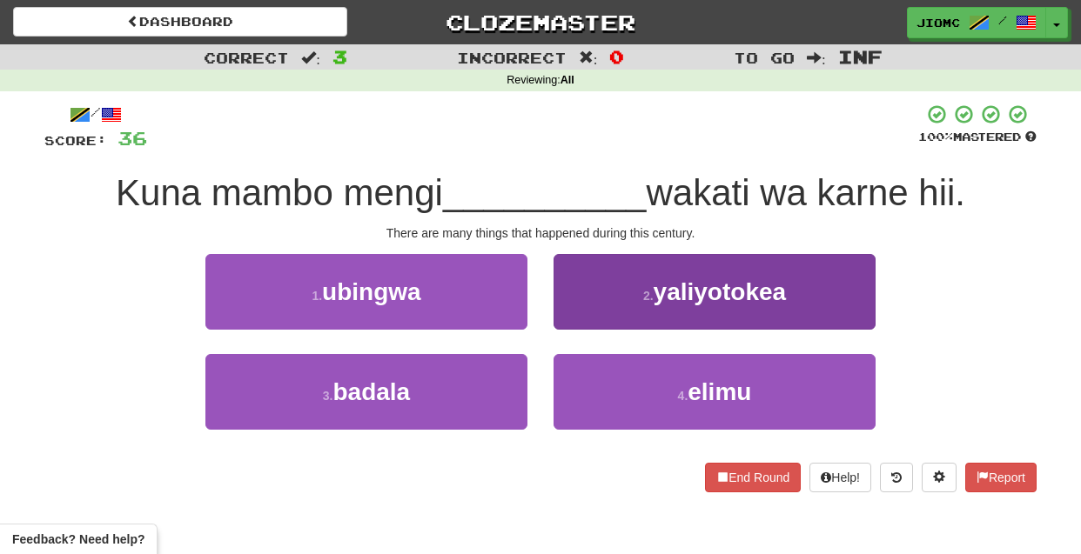
click at [575, 318] on button "2 . yaliyotokea" at bounding box center [715, 292] width 322 height 76
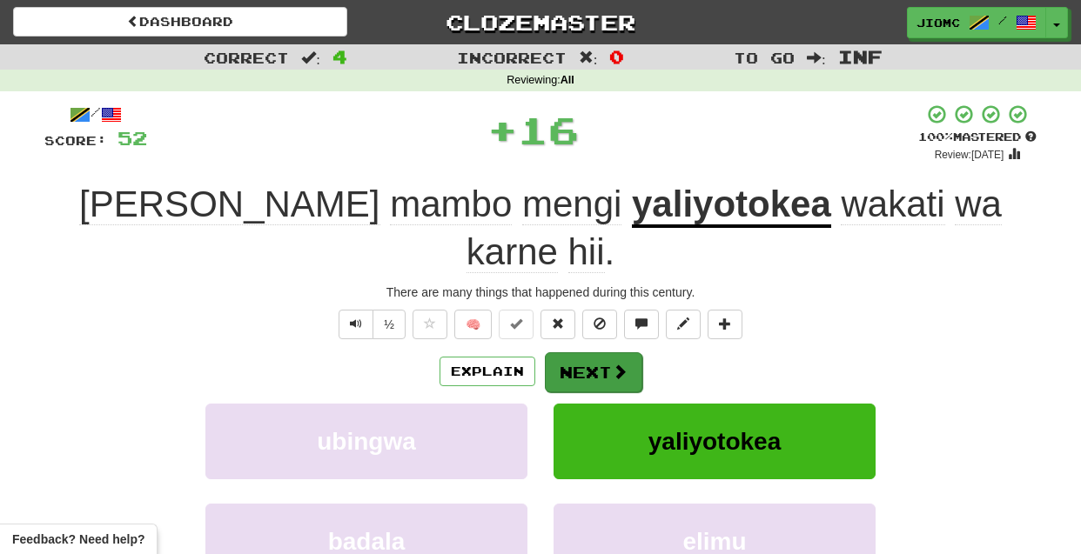
click at [580, 353] on button "Next" at bounding box center [593, 373] width 97 height 40
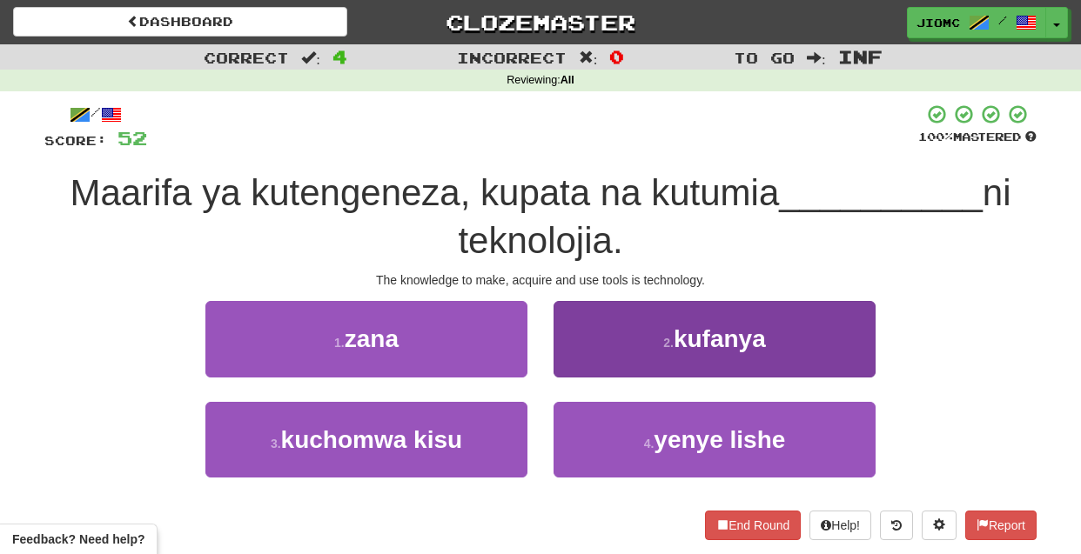
click at [582, 367] on button "2 . kufanya" at bounding box center [715, 339] width 322 height 76
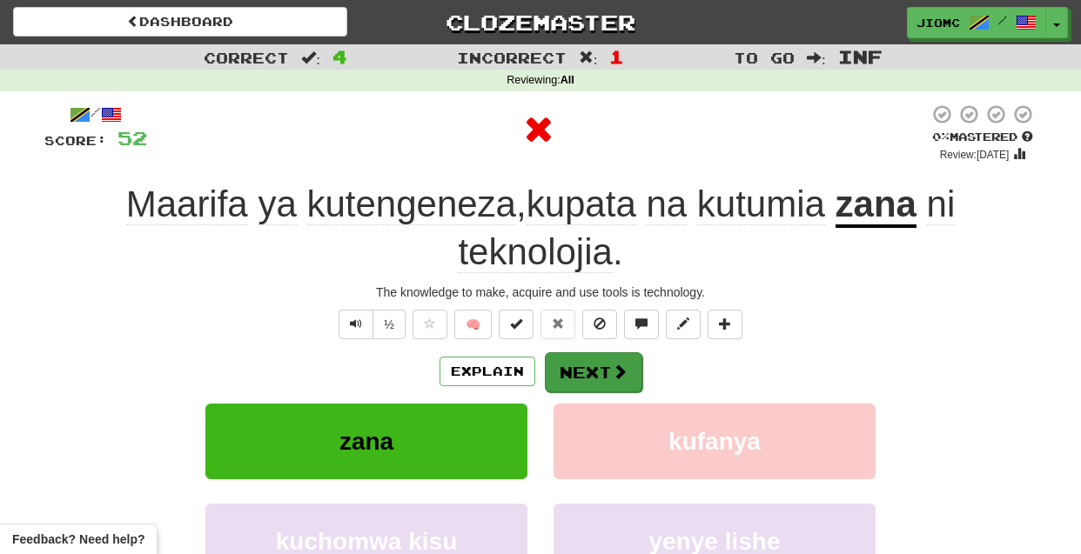
click at [584, 368] on button "Next" at bounding box center [593, 373] width 97 height 40
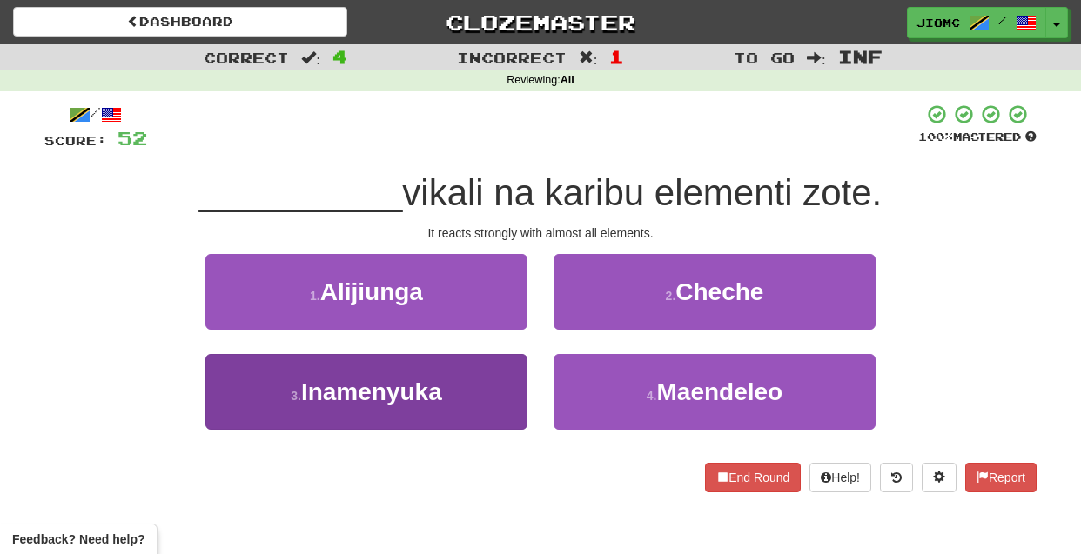
click at [493, 388] on button "3 . Inamenyuka" at bounding box center [366, 392] width 322 height 76
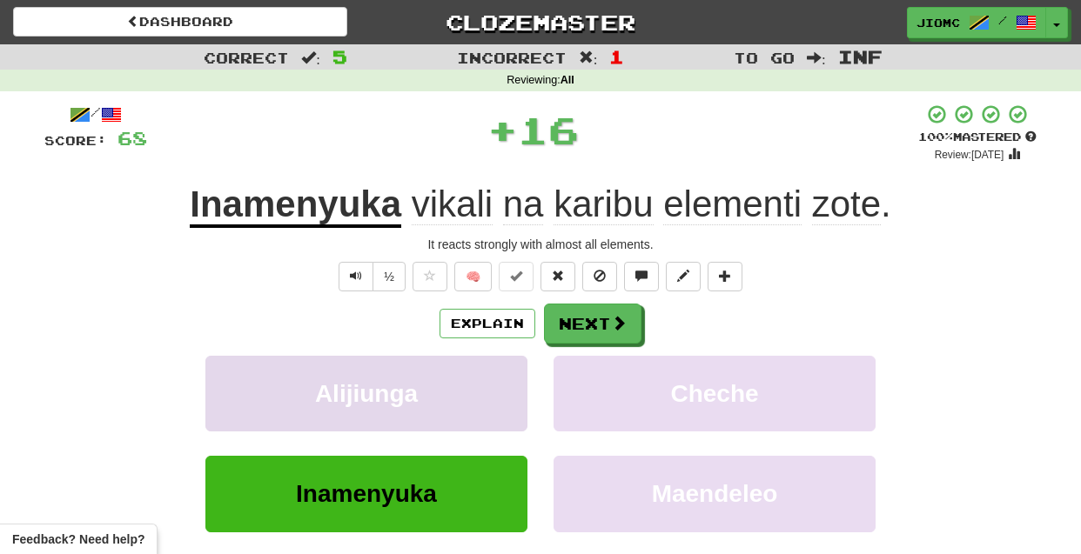
click at [488, 388] on button "Alijiunga" at bounding box center [366, 394] width 322 height 76
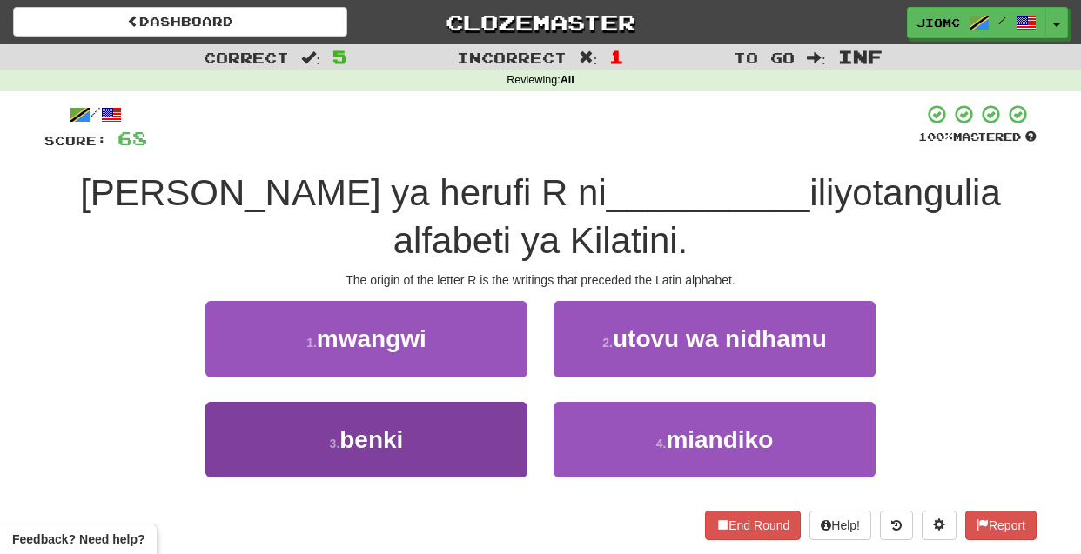
click at [504, 402] on button "3 . benki" at bounding box center [366, 440] width 322 height 76
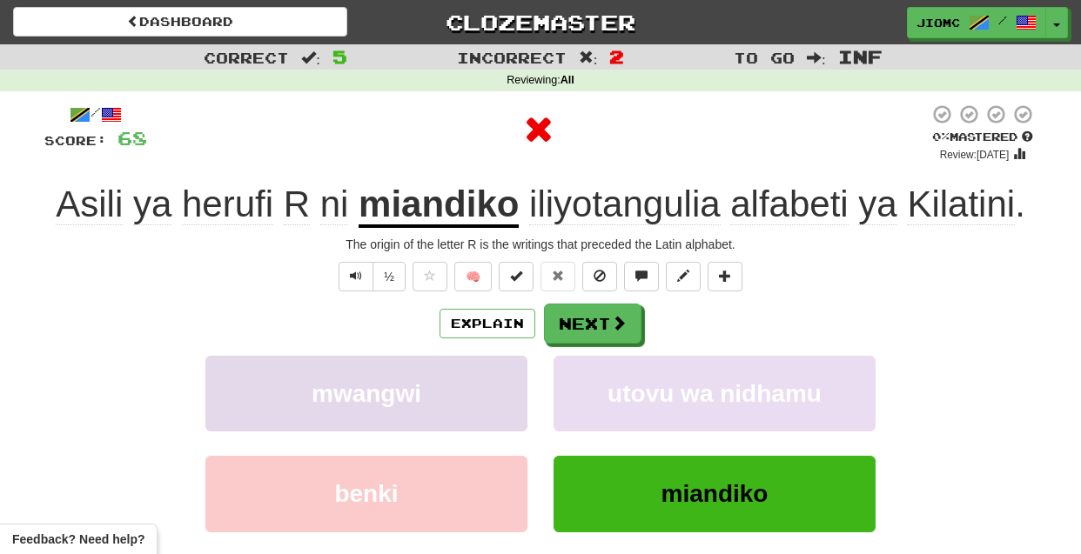
click at [495, 381] on button "mwangwi" at bounding box center [366, 394] width 322 height 76
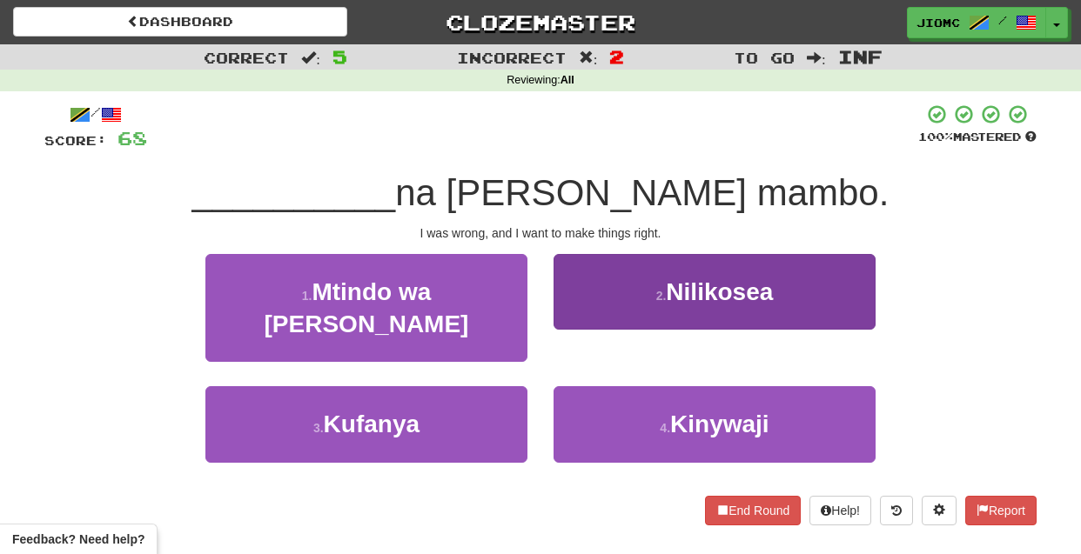
click at [587, 314] on button "2 . Nilikosea" at bounding box center [715, 292] width 322 height 76
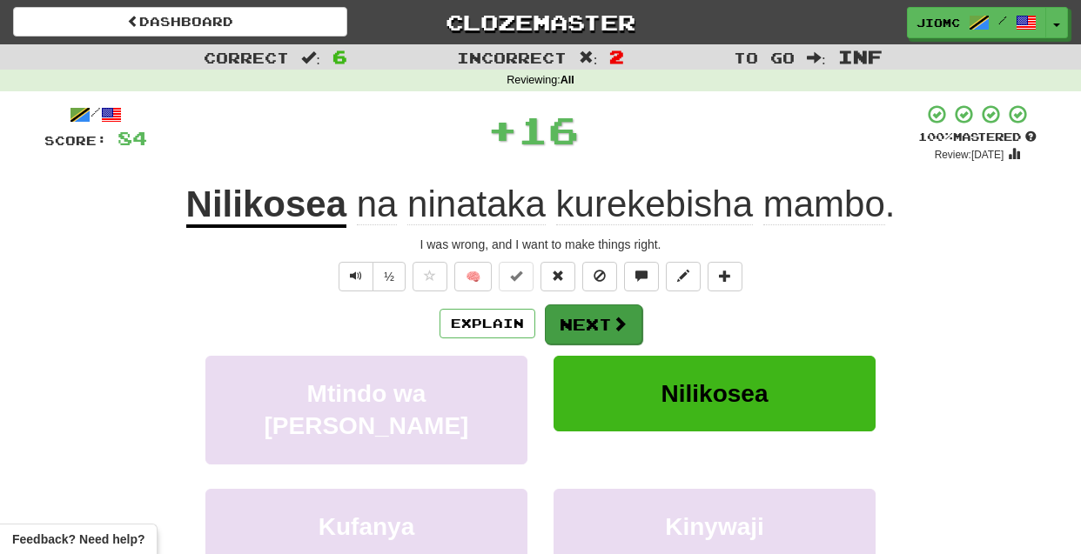
click at [586, 320] on button "Next" at bounding box center [593, 325] width 97 height 40
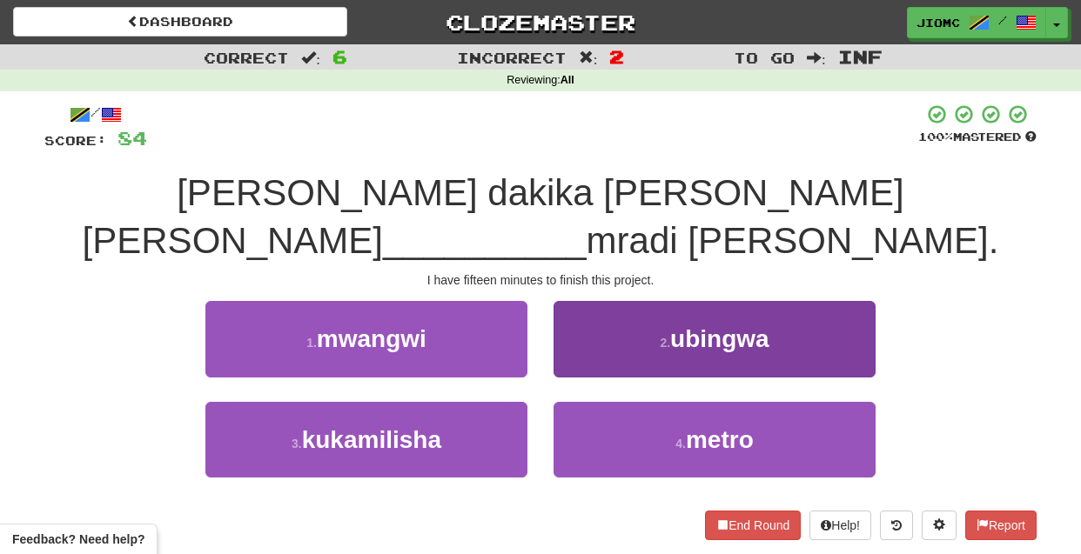
click at [574, 318] on button "2 . ubingwa" at bounding box center [715, 339] width 322 height 76
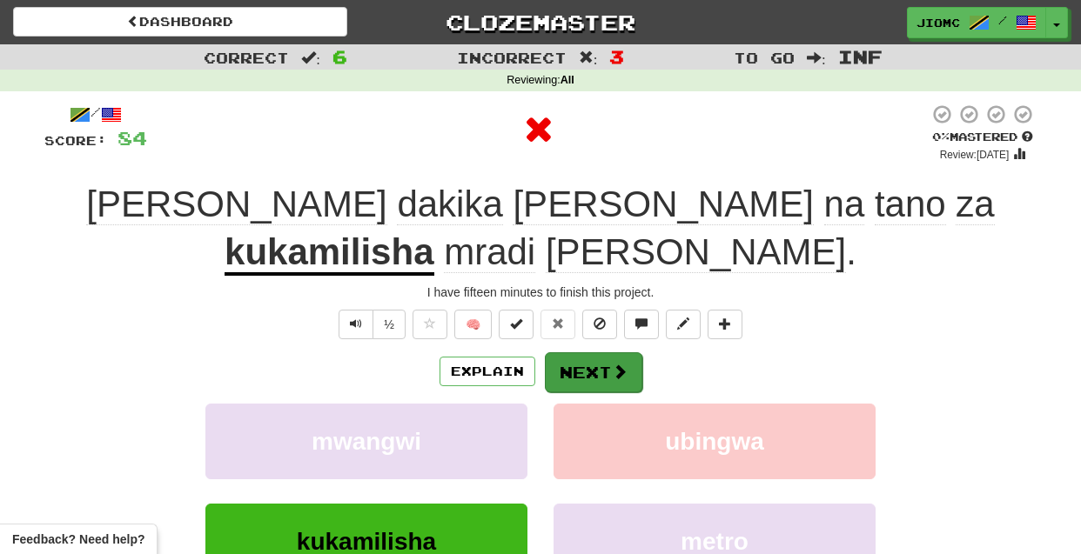
click at [574, 353] on button "Next" at bounding box center [593, 373] width 97 height 40
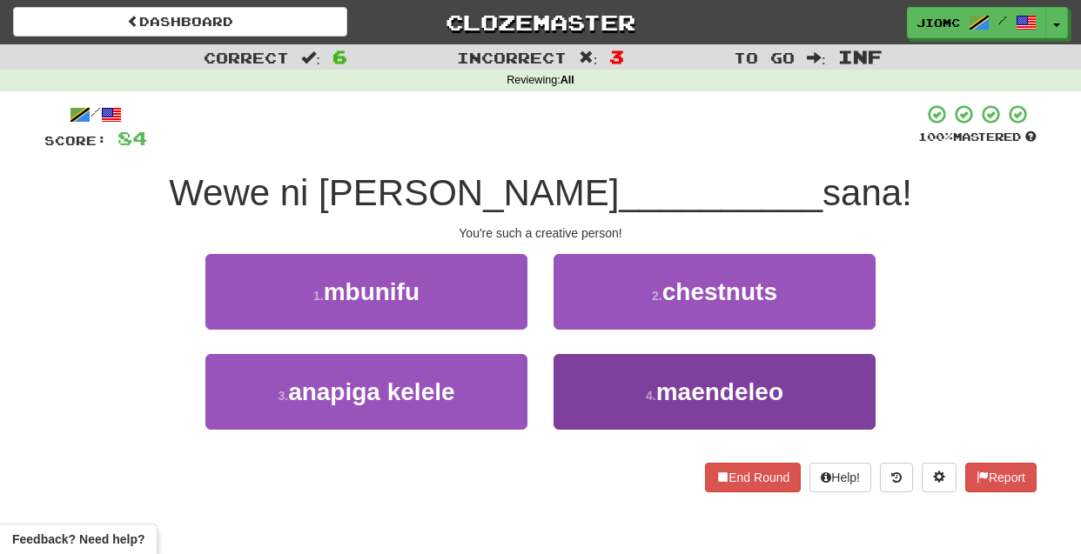
click at [586, 390] on button "4 . maendeleo" at bounding box center [715, 392] width 322 height 76
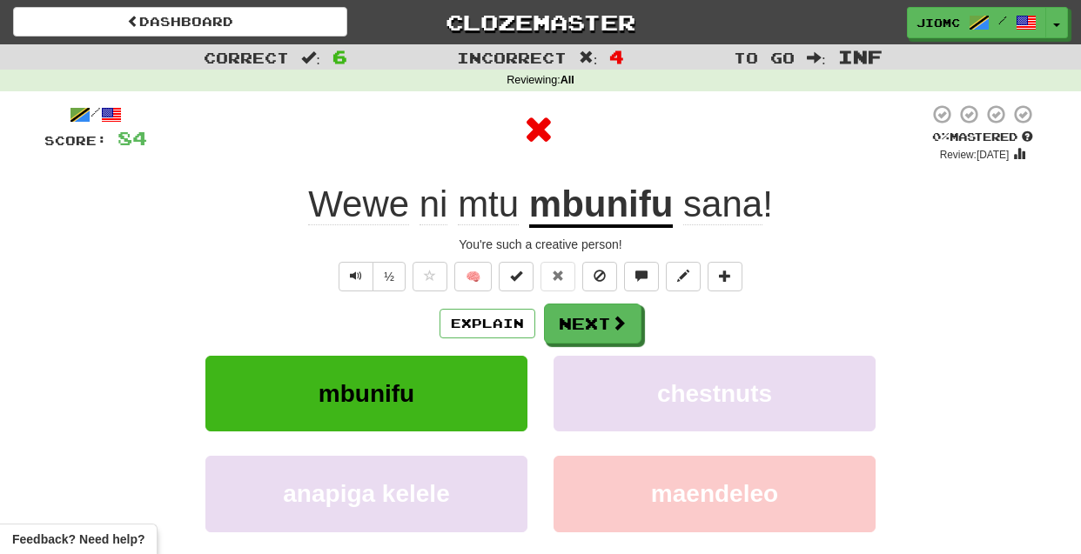
click at [586, 390] on button "chestnuts" at bounding box center [715, 394] width 322 height 76
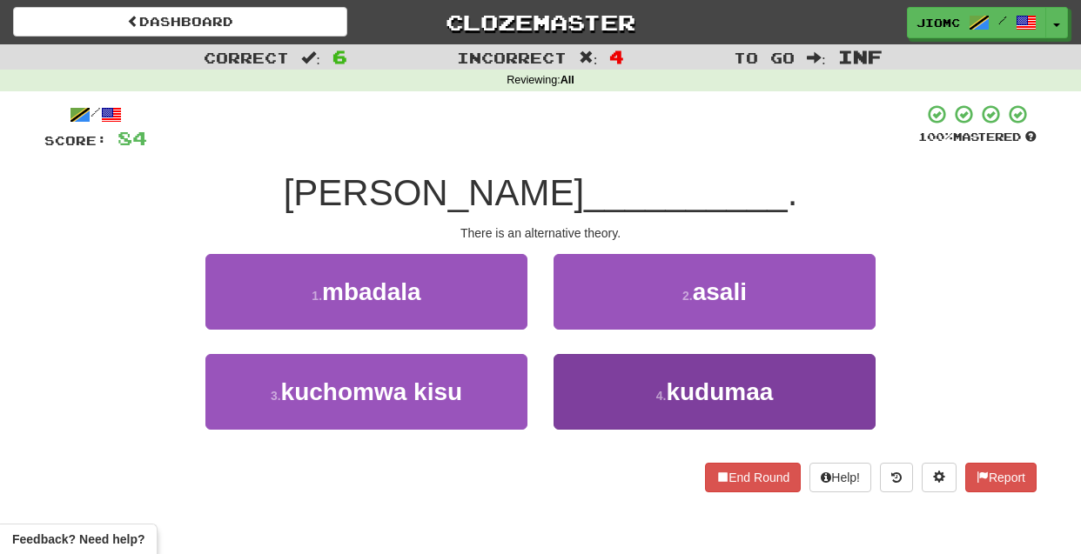
click at [588, 386] on button "4 . kudumaa" at bounding box center [715, 392] width 322 height 76
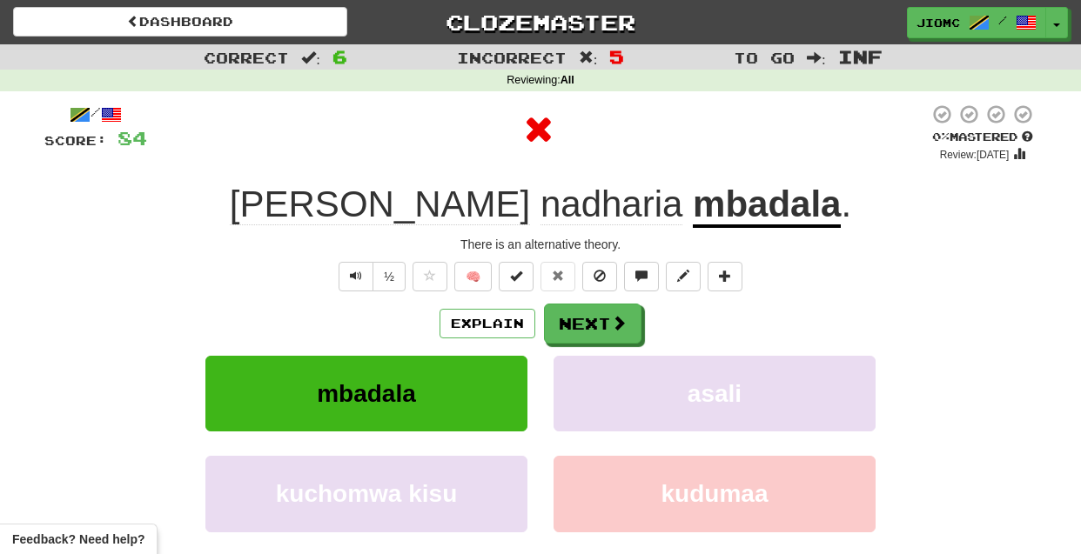
click at [588, 386] on button "asali" at bounding box center [715, 394] width 322 height 76
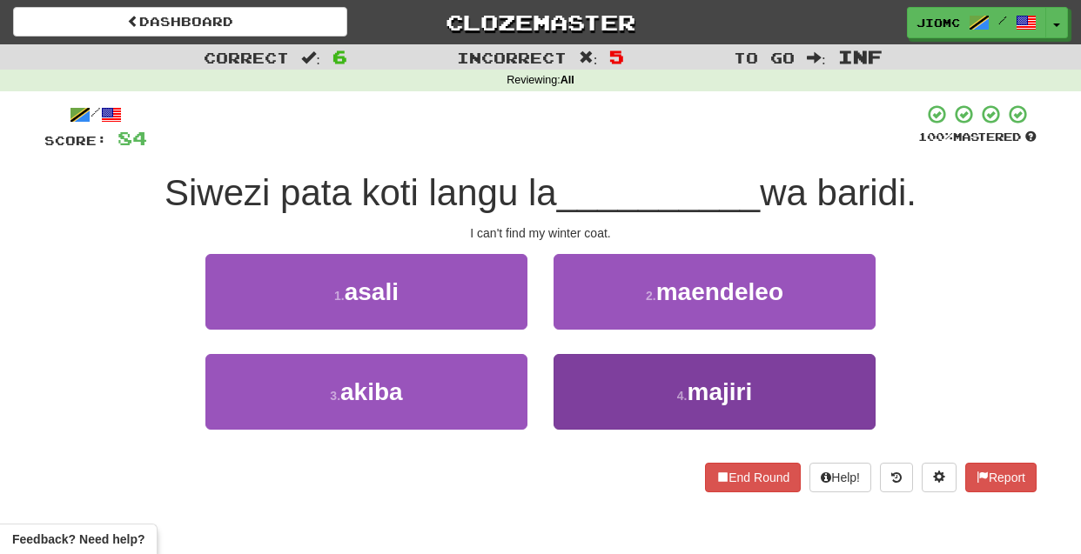
click at [589, 380] on button "4 . majiri" at bounding box center [715, 392] width 322 height 76
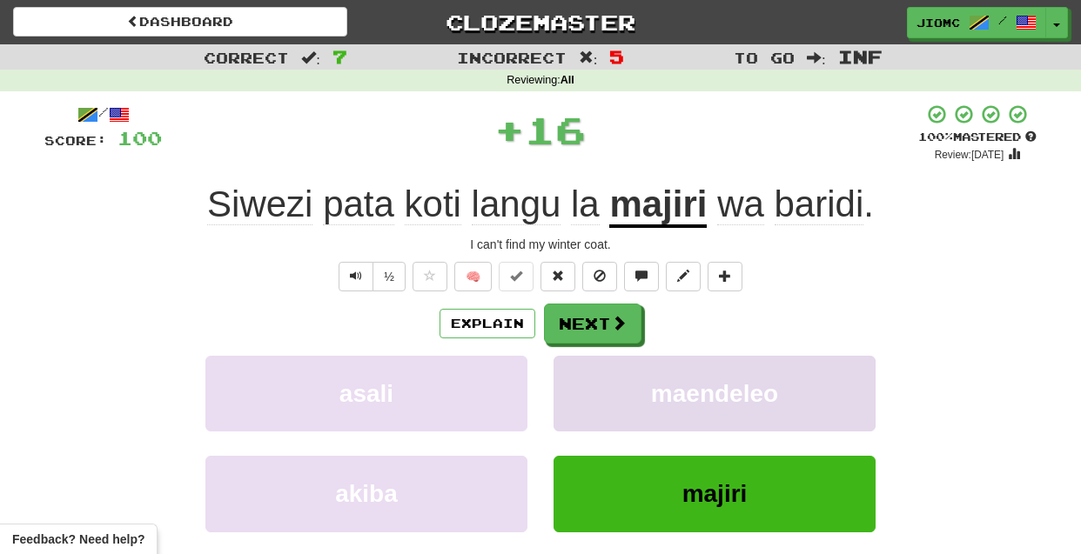
click at [588, 384] on button "maendeleo" at bounding box center [715, 394] width 322 height 76
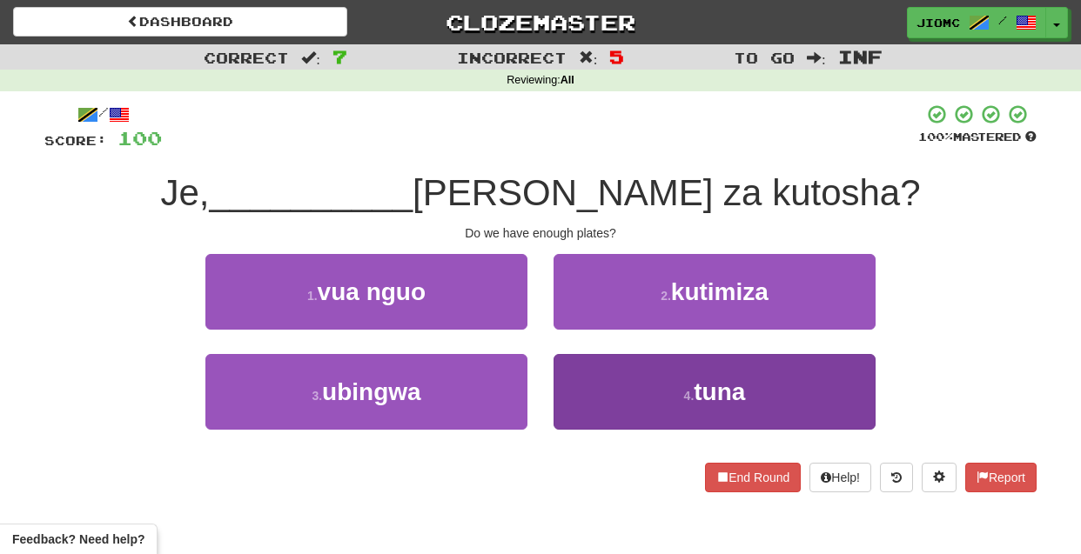
click at [580, 385] on button "4 . tuna" at bounding box center [715, 392] width 322 height 76
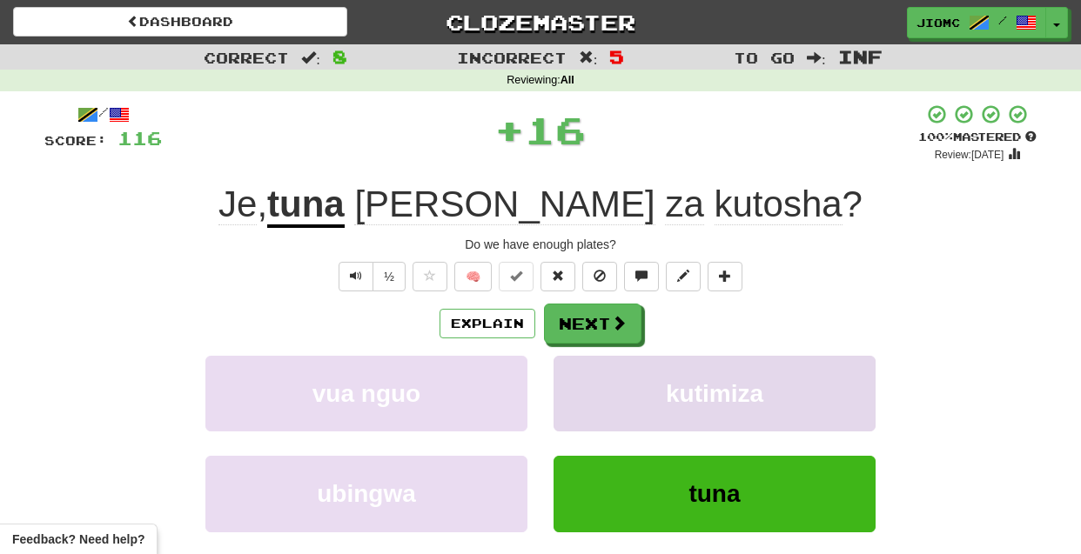
click at [580, 383] on button "kutimiza" at bounding box center [715, 394] width 322 height 76
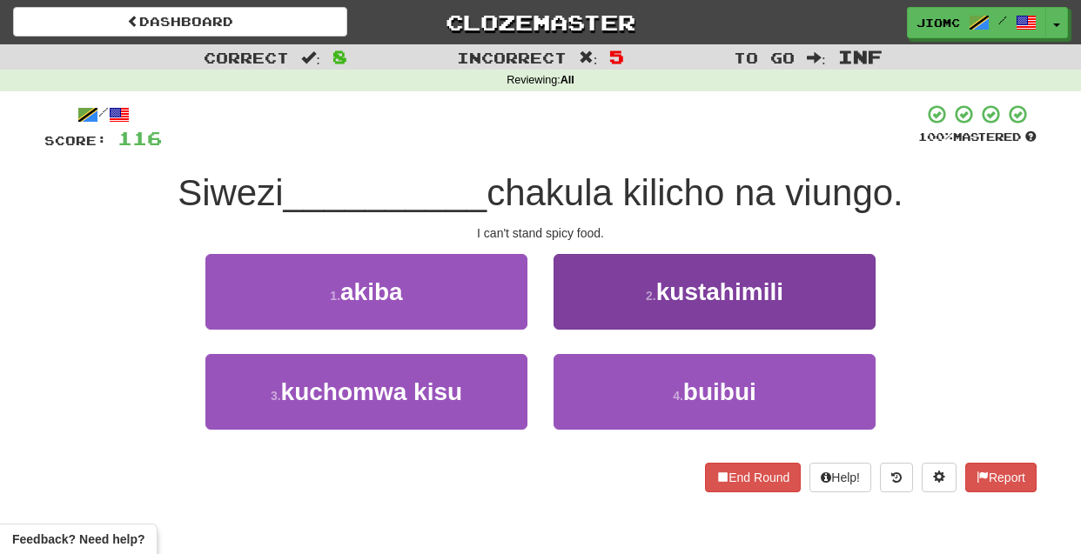
click at [583, 321] on button "2 . kustahimili" at bounding box center [715, 292] width 322 height 76
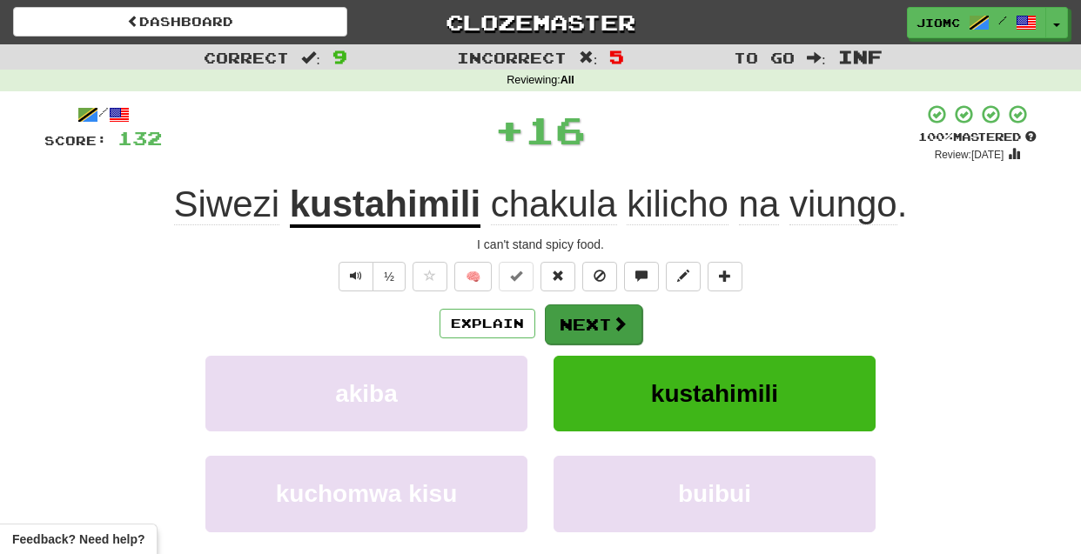
click at [584, 325] on button "Next" at bounding box center [593, 325] width 97 height 40
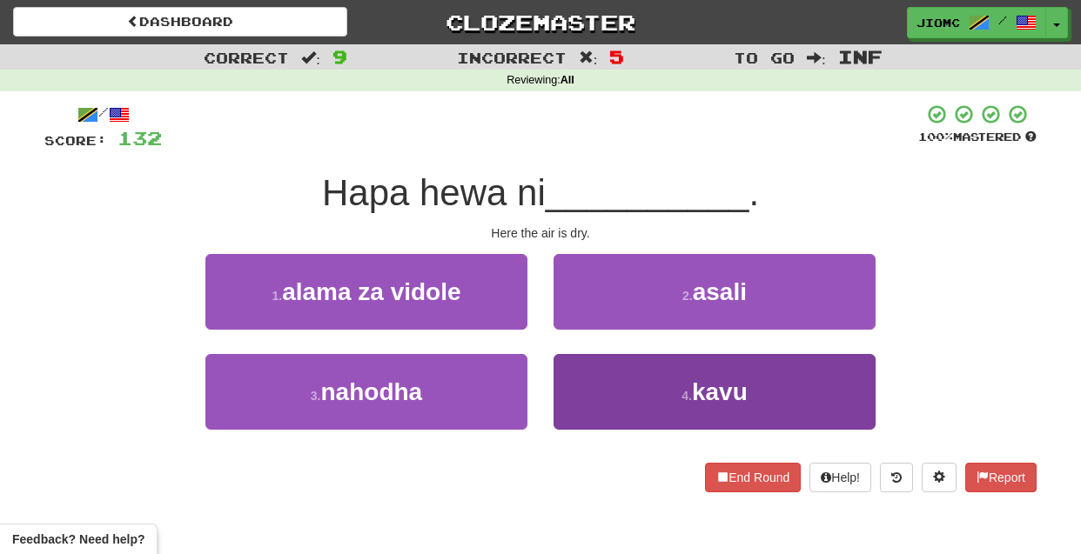
click at [581, 389] on button "4 . kavu" at bounding box center [715, 392] width 322 height 76
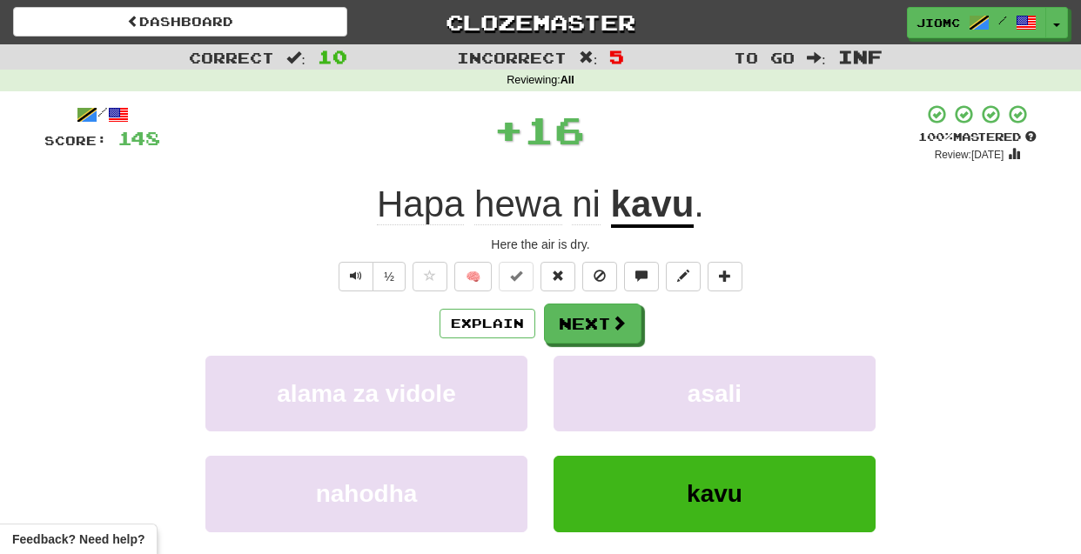
click at [581, 389] on button "asali" at bounding box center [715, 394] width 322 height 76
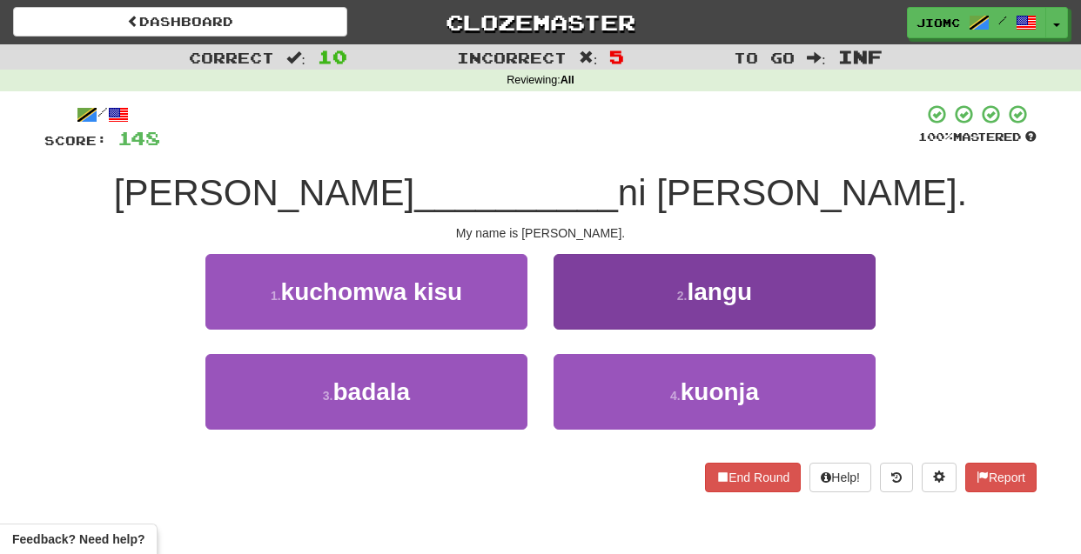
click at [594, 308] on button "2 . langu" at bounding box center [715, 292] width 322 height 76
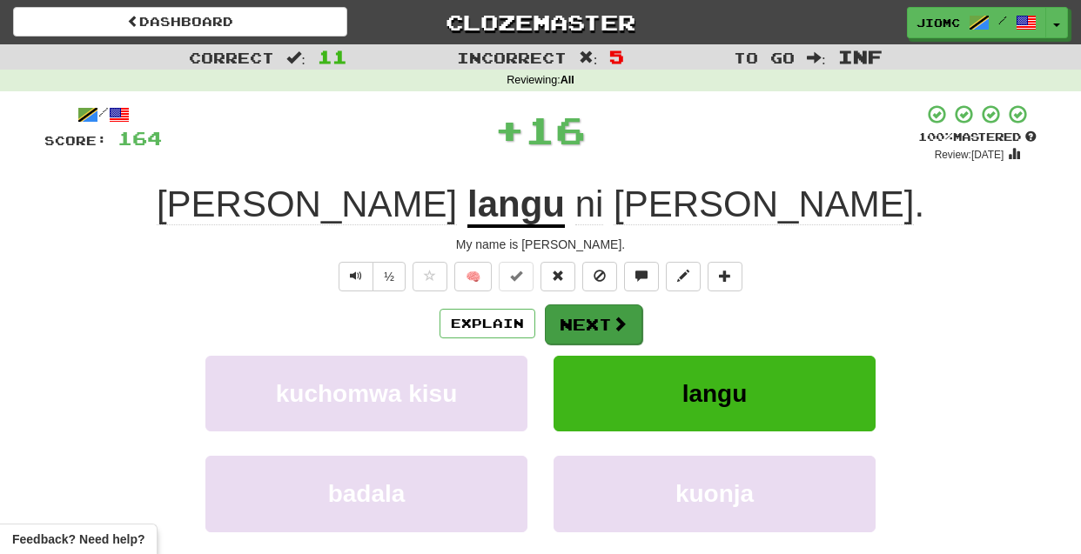
click at [589, 320] on button "Next" at bounding box center [593, 325] width 97 height 40
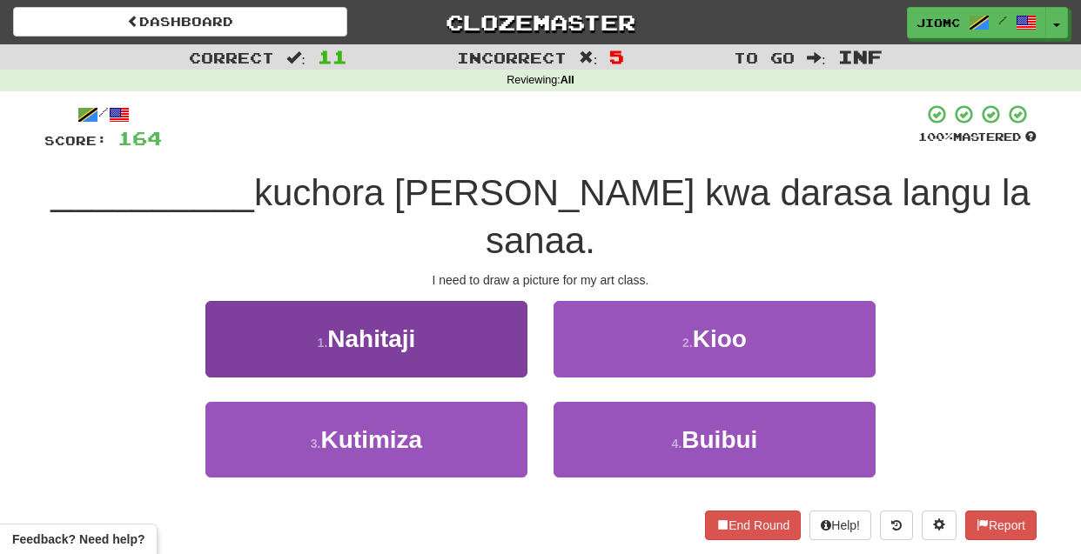
click at [487, 312] on button "1 . Nahitaji" at bounding box center [366, 339] width 322 height 76
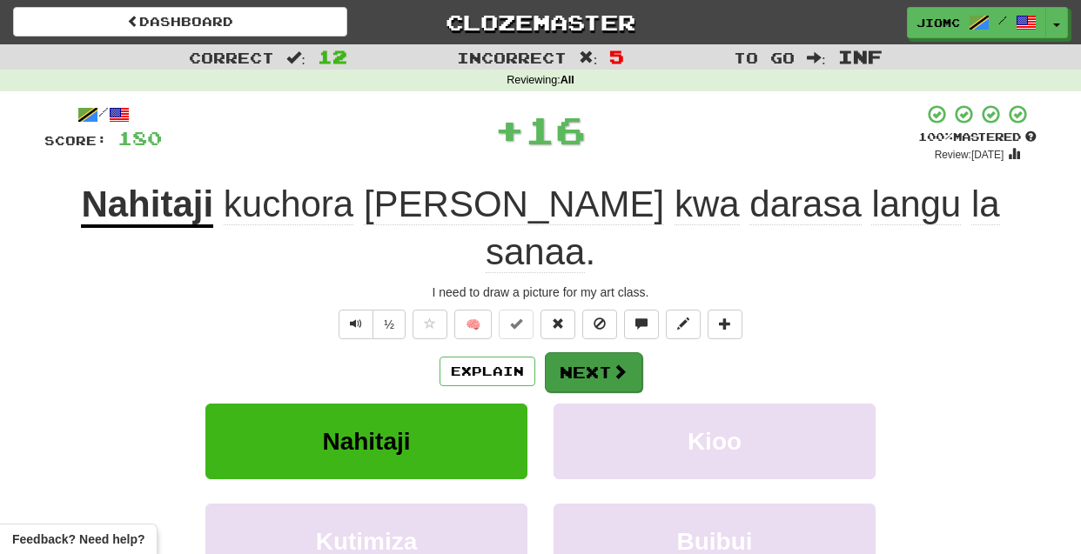
click at [564, 353] on button "Next" at bounding box center [593, 373] width 97 height 40
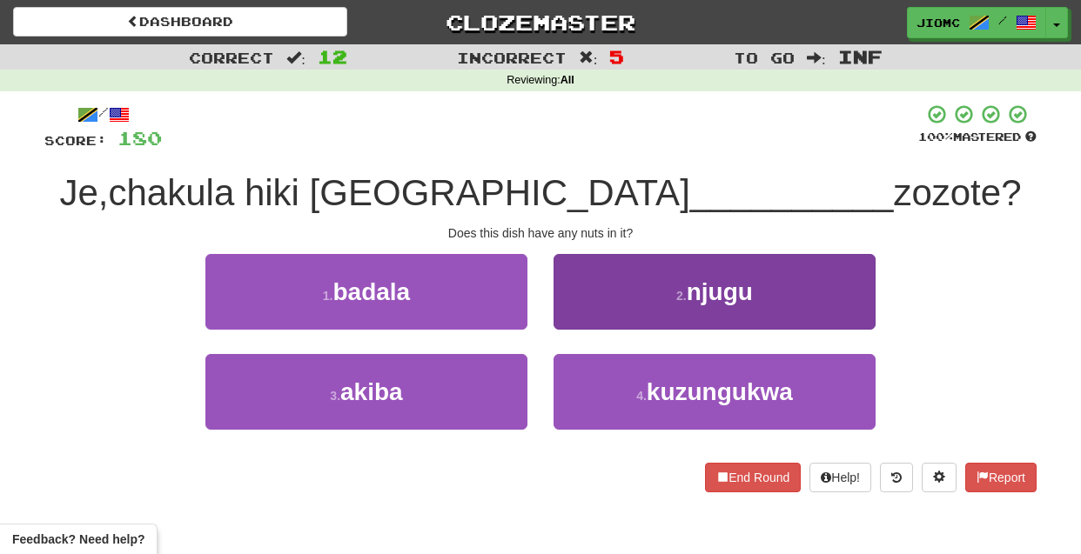
click at [574, 314] on button "2 . njugu" at bounding box center [715, 292] width 322 height 76
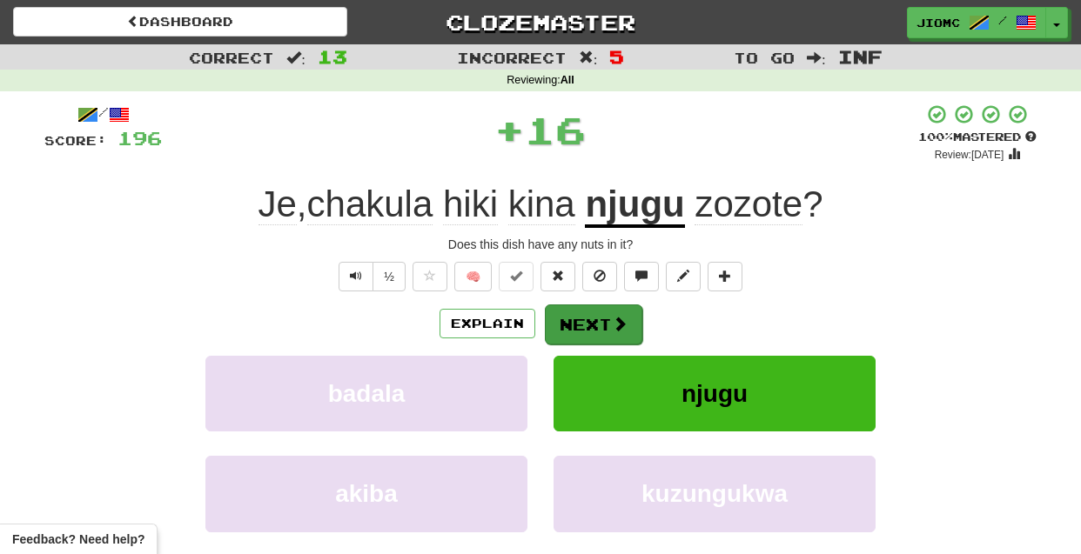
click at [575, 319] on button "Next" at bounding box center [593, 325] width 97 height 40
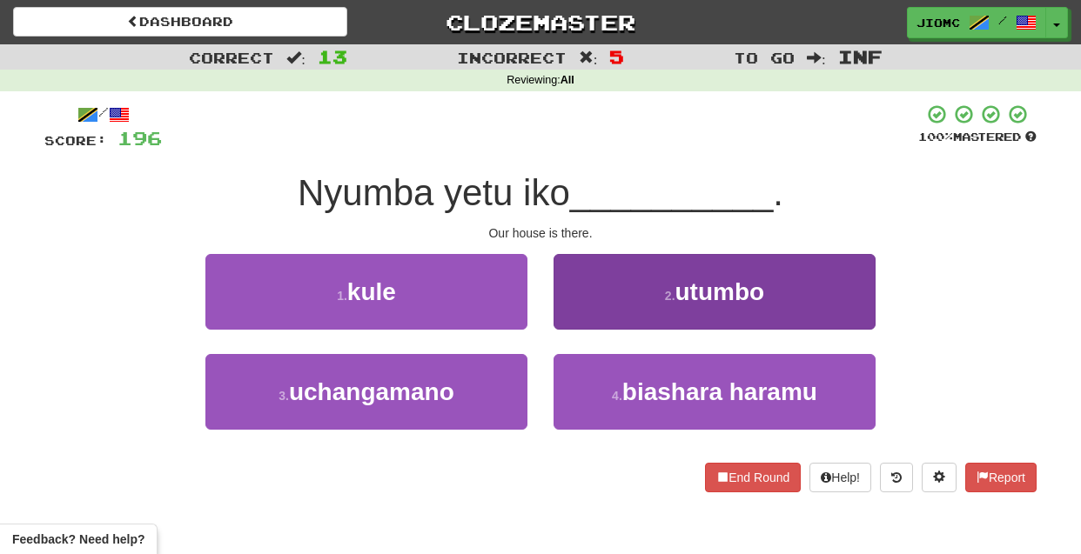
click at [580, 319] on button "2 . utumbo" at bounding box center [715, 292] width 322 height 76
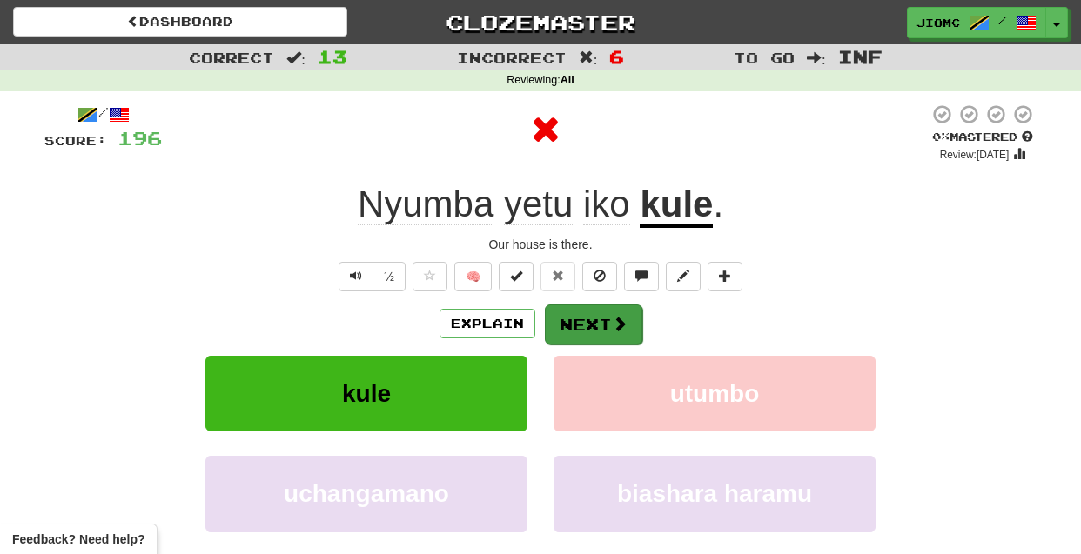
click at [580, 319] on button "Next" at bounding box center [593, 325] width 97 height 40
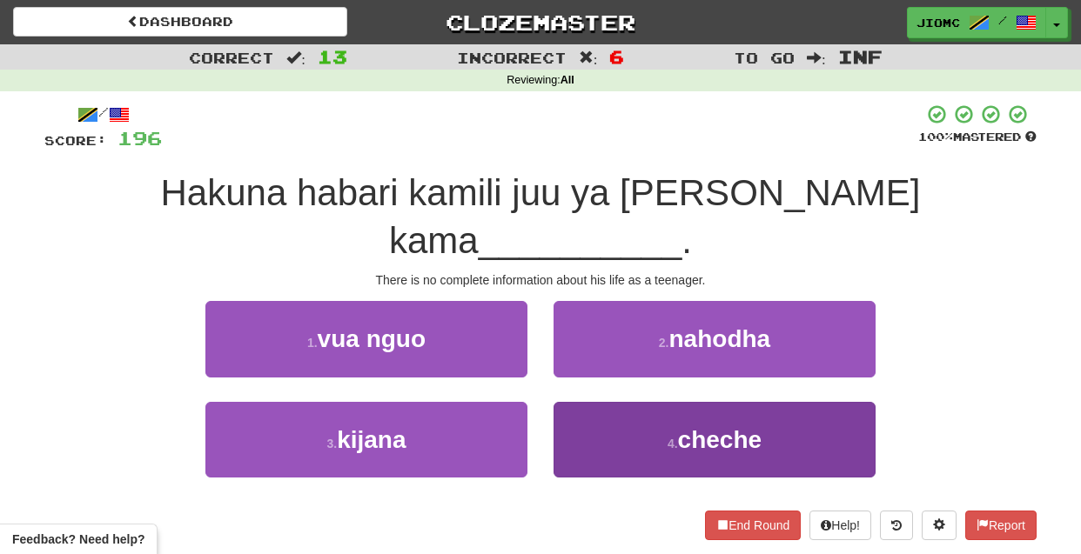
click at [587, 402] on button "4 . cheche" at bounding box center [715, 440] width 322 height 76
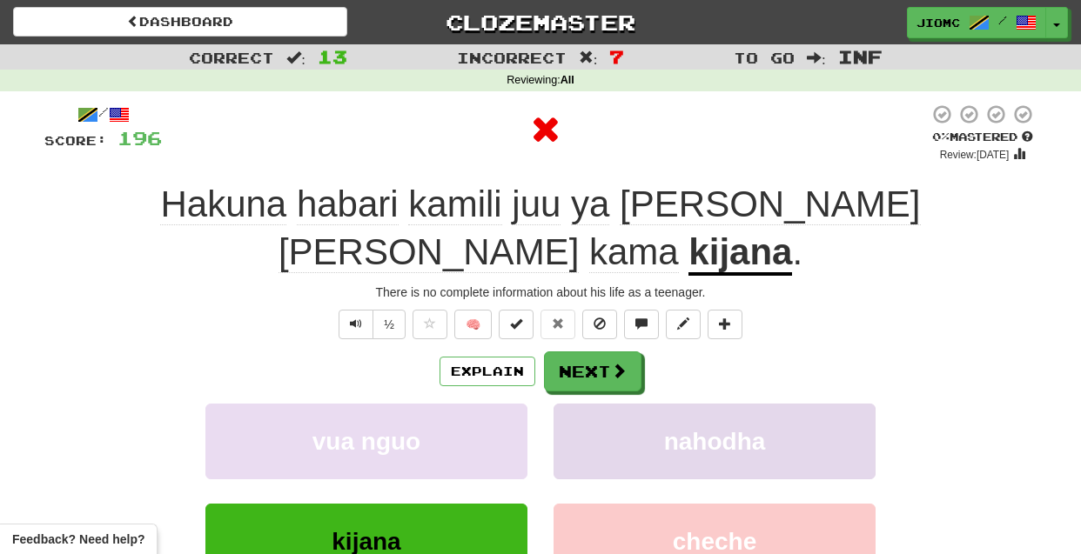
click at [586, 404] on button "nahodha" at bounding box center [715, 442] width 322 height 76
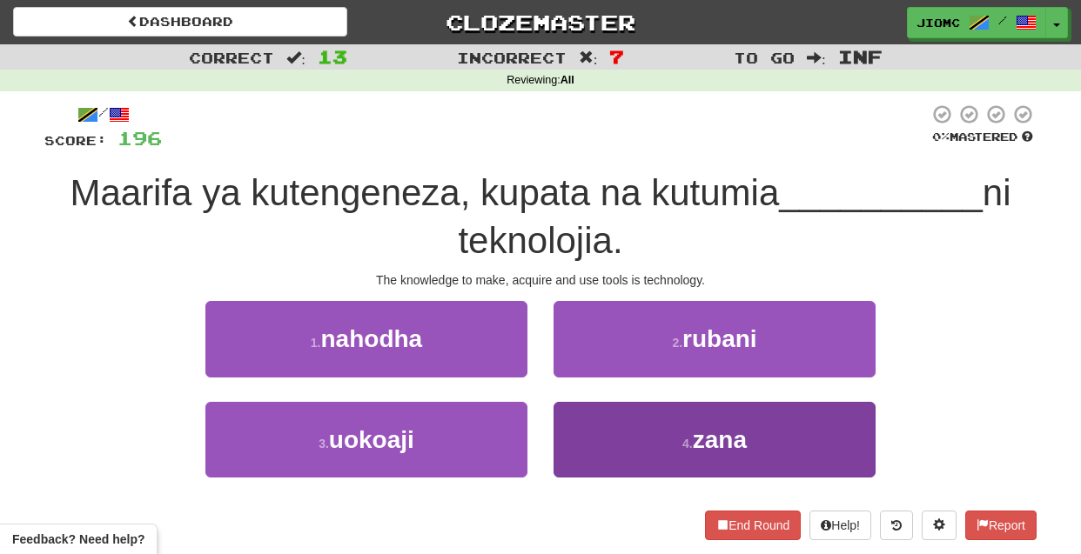
click at [599, 433] on button "4 . zana" at bounding box center [715, 440] width 322 height 76
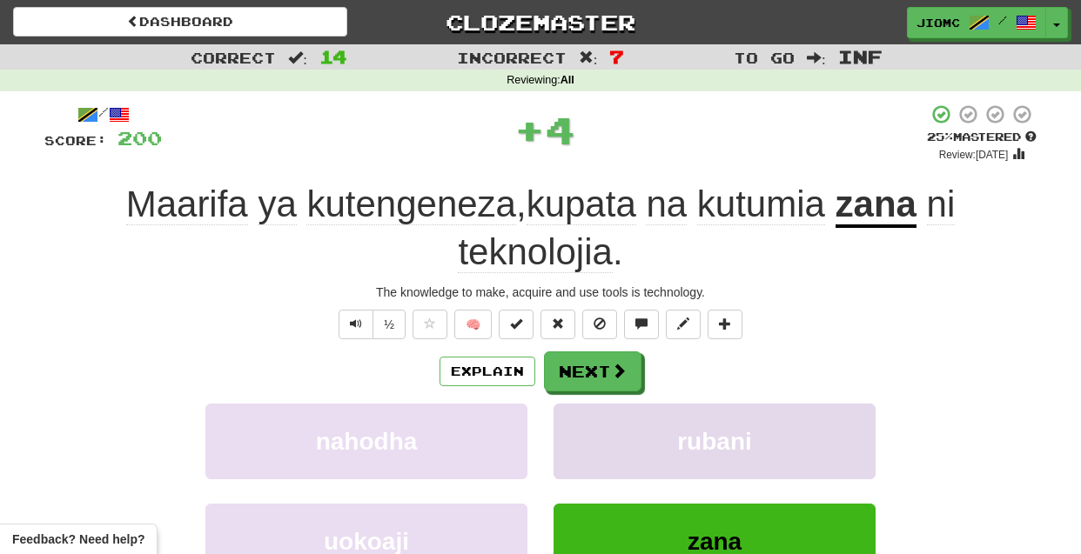
click at [599, 431] on button "rubani" at bounding box center [715, 442] width 322 height 76
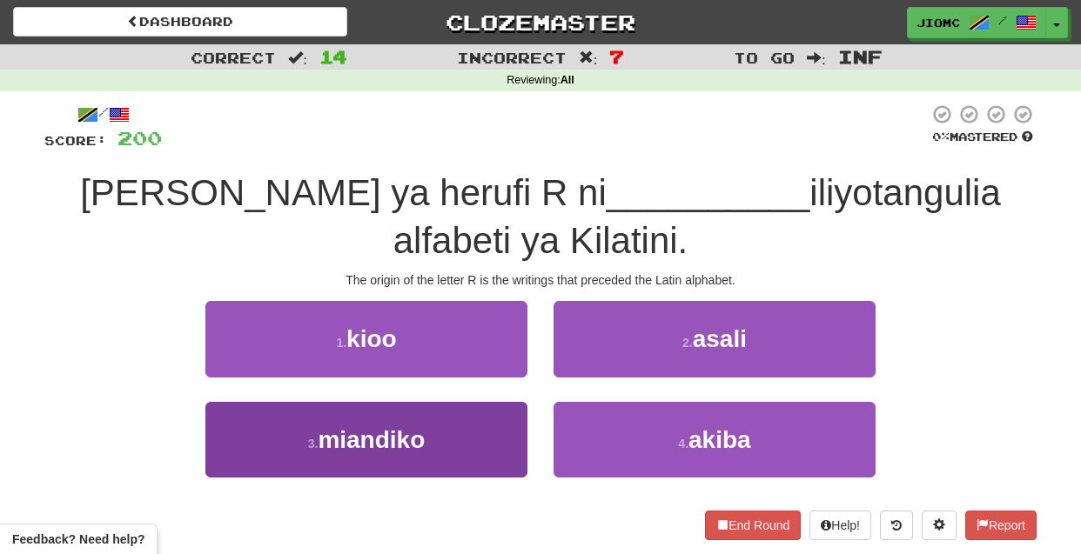
click at [499, 402] on button "3 . miandiko" at bounding box center [366, 440] width 322 height 76
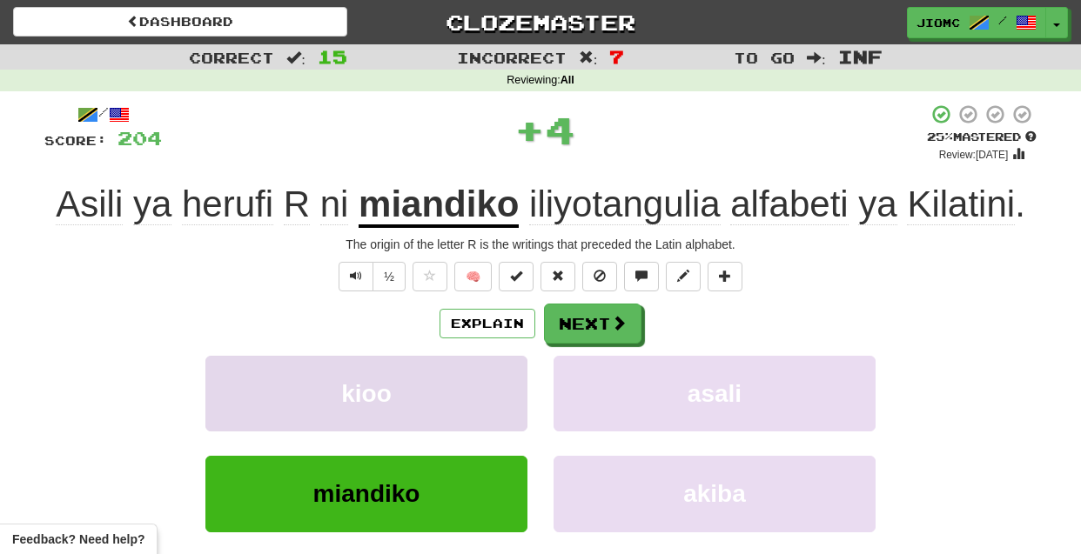
click at [486, 387] on button "kioo" at bounding box center [366, 394] width 322 height 76
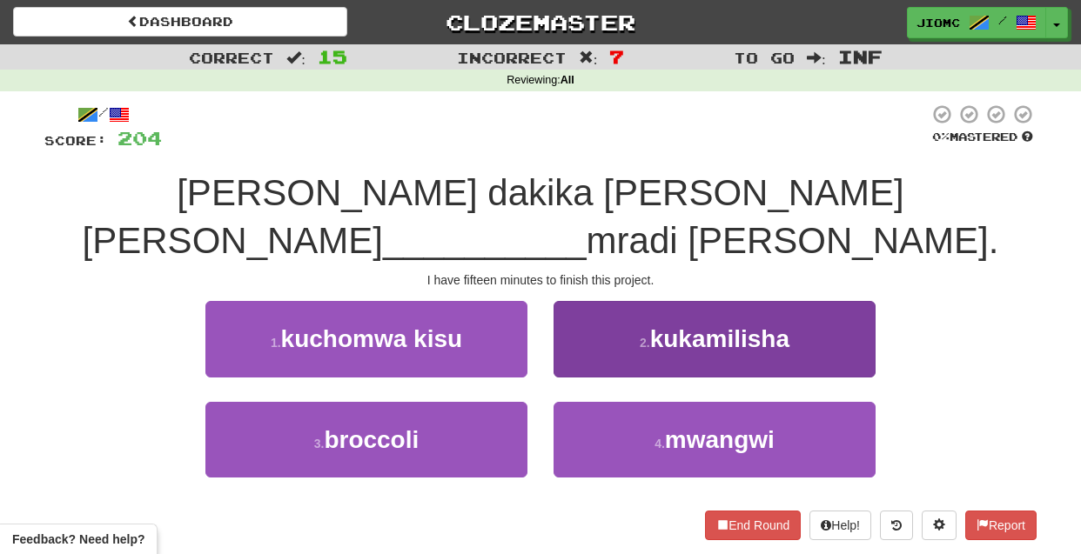
click at [590, 312] on button "2 . kukamilisha" at bounding box center [715, 339] width 322 height 76
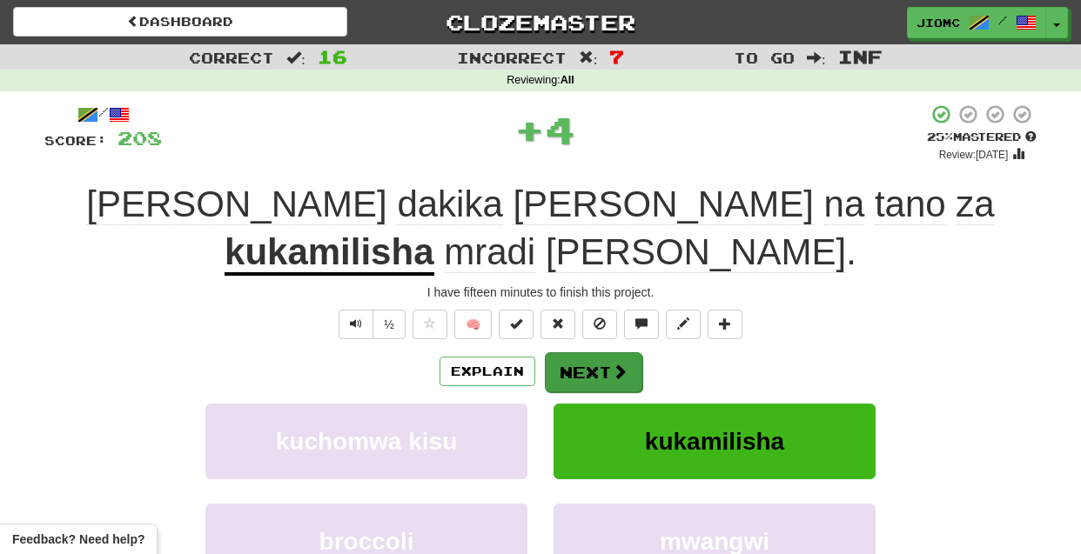
click at [590, 353] on button "Next" at bounding box center [593, 373] width 97 height 40
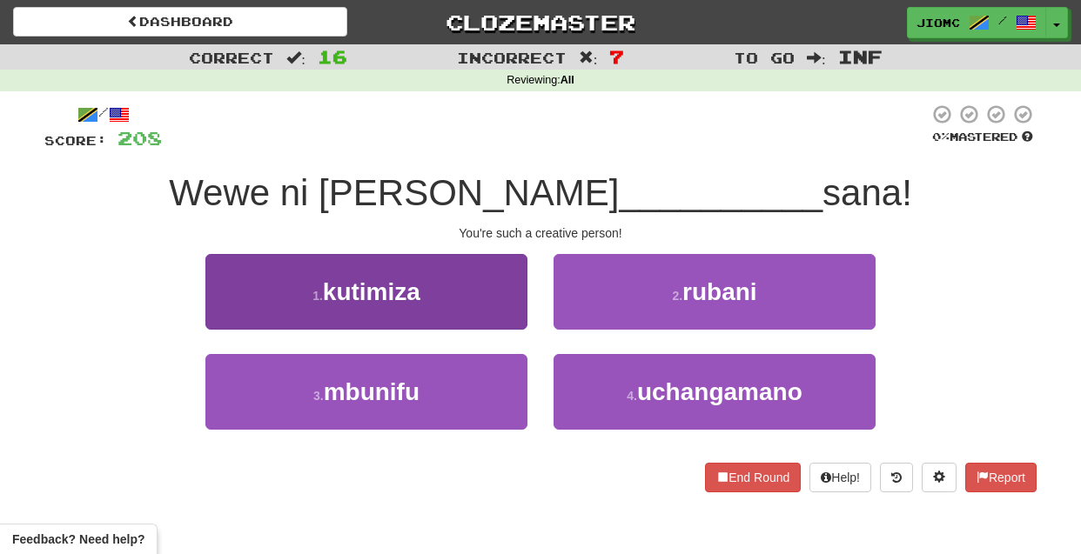
click at [501, 308] on button "1 . kutimiza" at bounding box center [366, 292] width 322 height 76
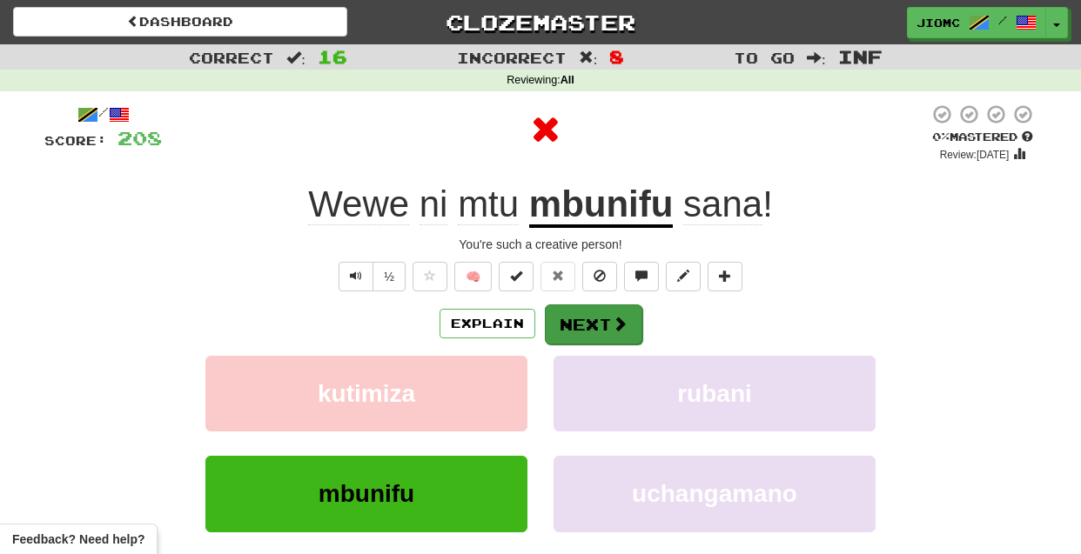
click at [575, 319] on button "Next" at bounding box center [593, 325] width 97 height 40
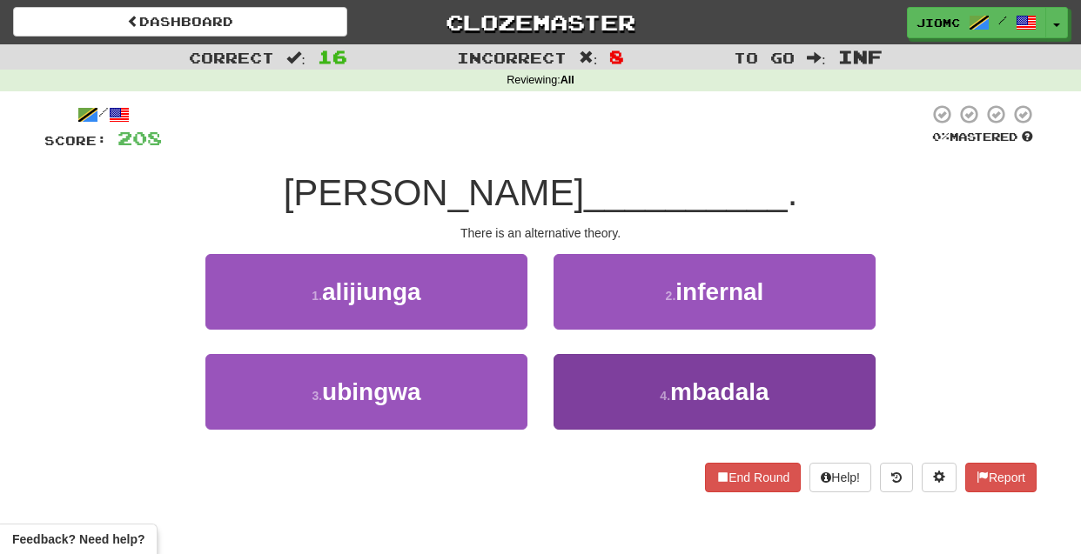
click at [576, 383] on button "4 . mbadala" at bounding box center [715, 392] width 322 height 76
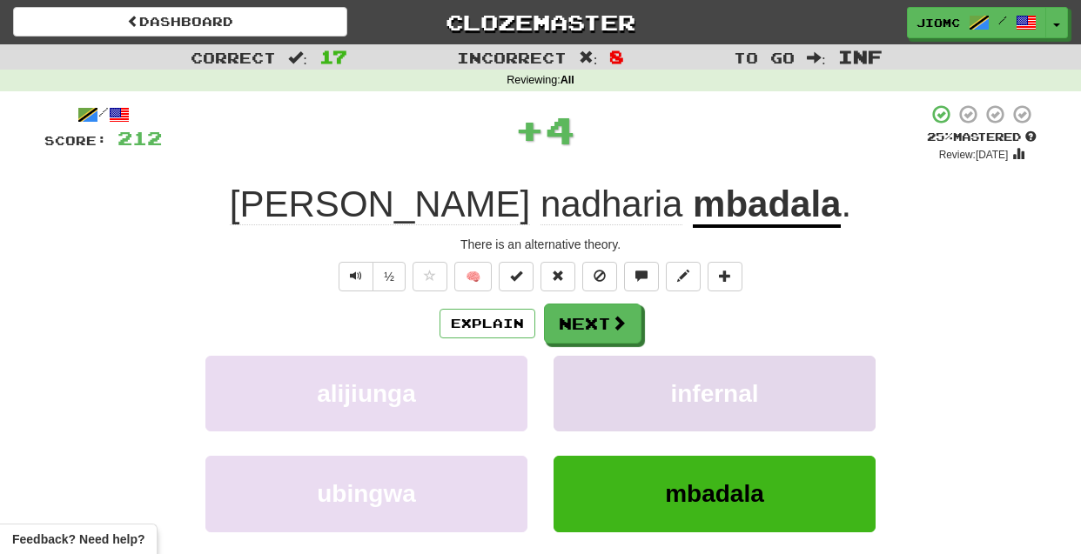
click at [577, 383] on button "infernal" at bounding box center [715, 394] width 322 height 76
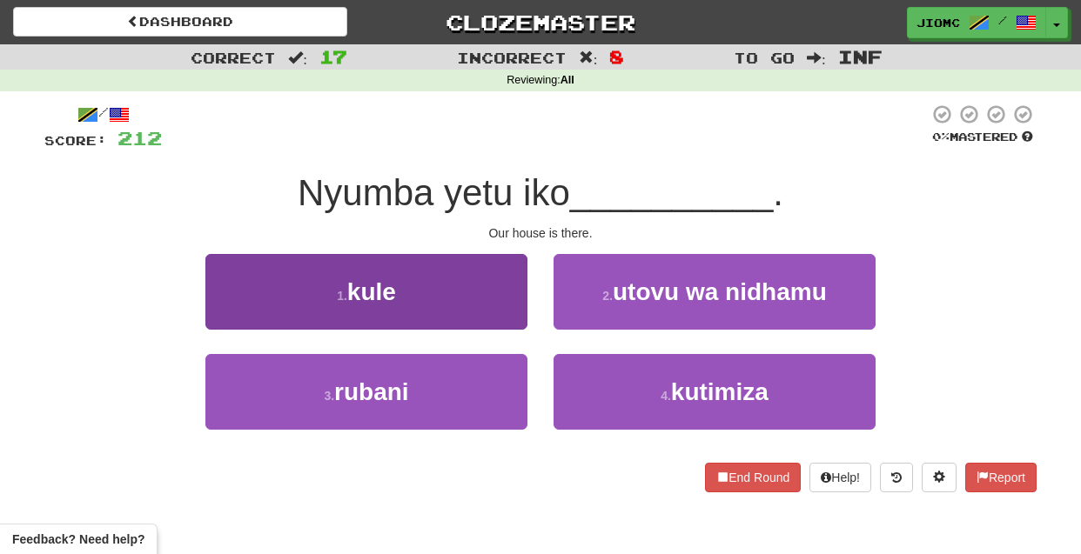
click at [491, 304] on button "1 . kule" at bounding box center [366, 292] width 322 height 76
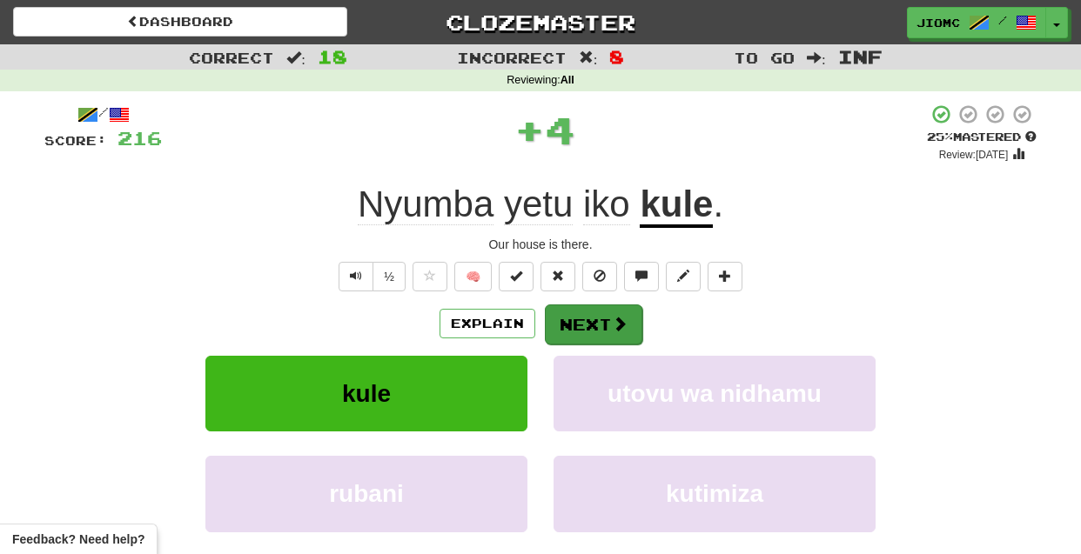
click at [577, 319] on button "Next" at bounding box center [593, 325] width 97 height 40
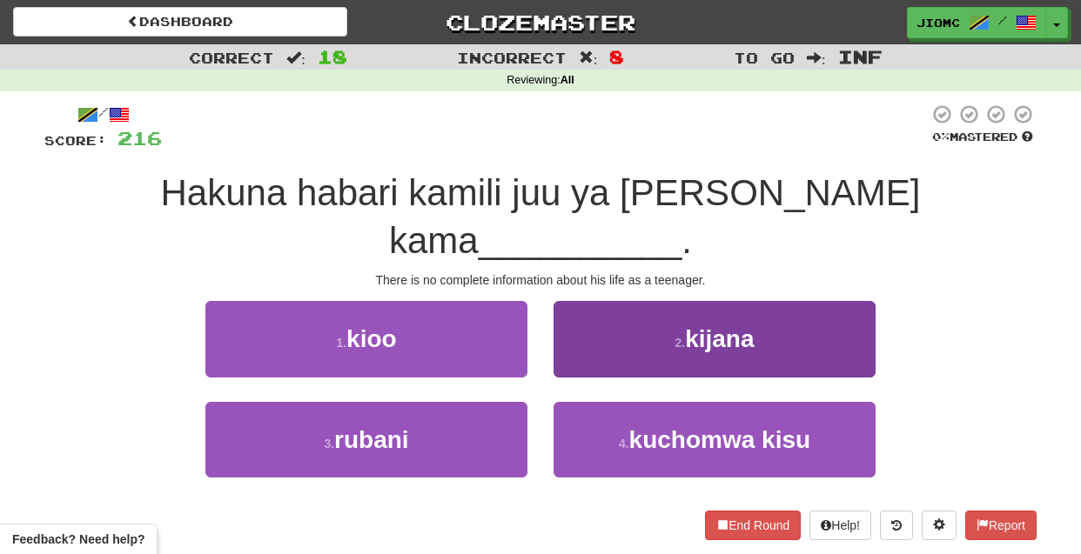
click at [567, 312] on button "2 . kijana" at bounding box center [715, 339] width 322 height 76
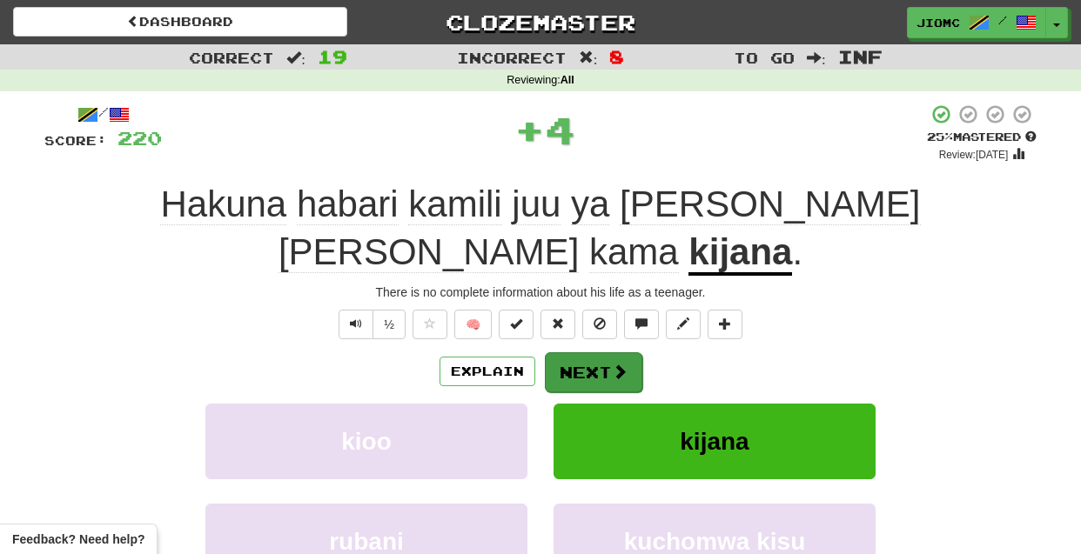
click at [574, 353] on button "Next" at bounding box center [593, 373] width 97 height 40
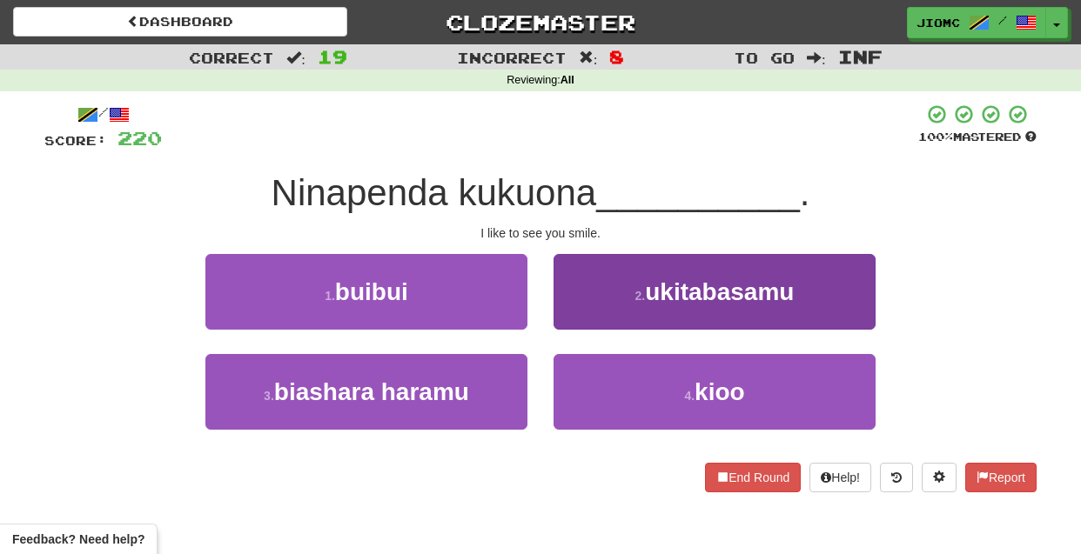
click at [573, 321] on button "2 . ukitabasamu" at bounding box center [715, 292] width 322 height 76
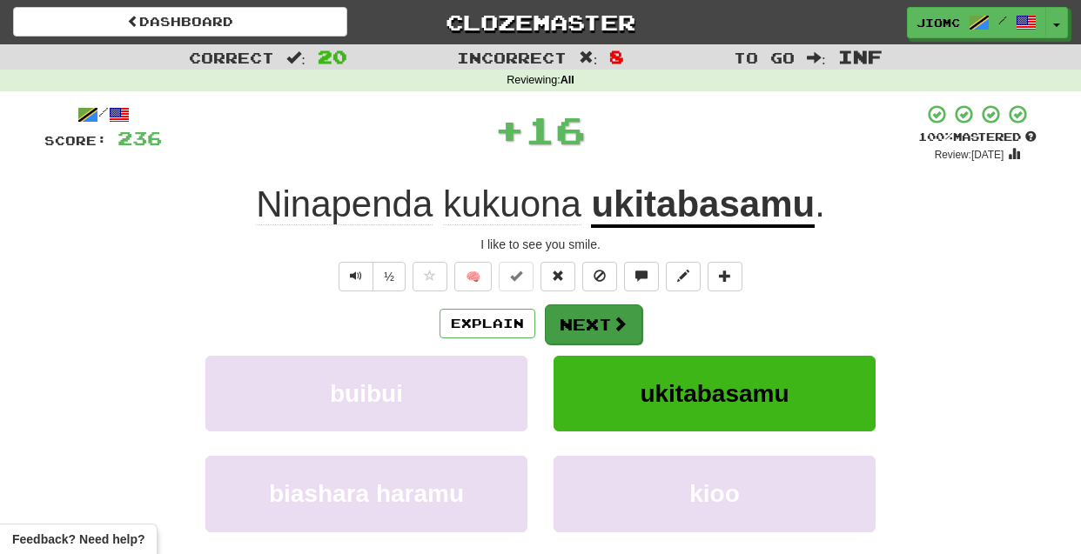
click at [574, 324] on button "Next" at bounding box center [593, 325] width 97 height 40
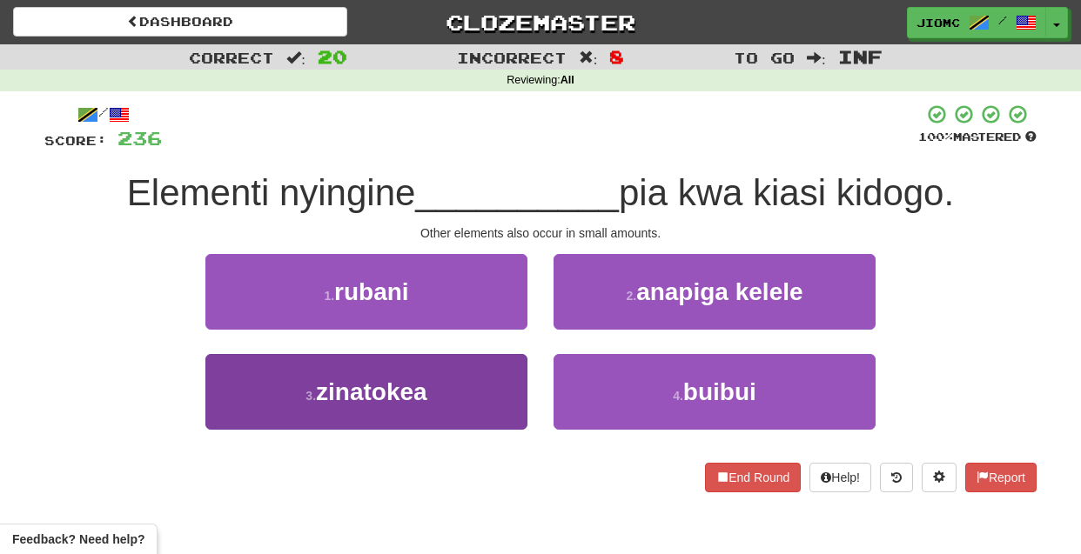
click at [478, 400] on button "3 . zinatokea" at bounding box center [366, 392] width 322 height 76
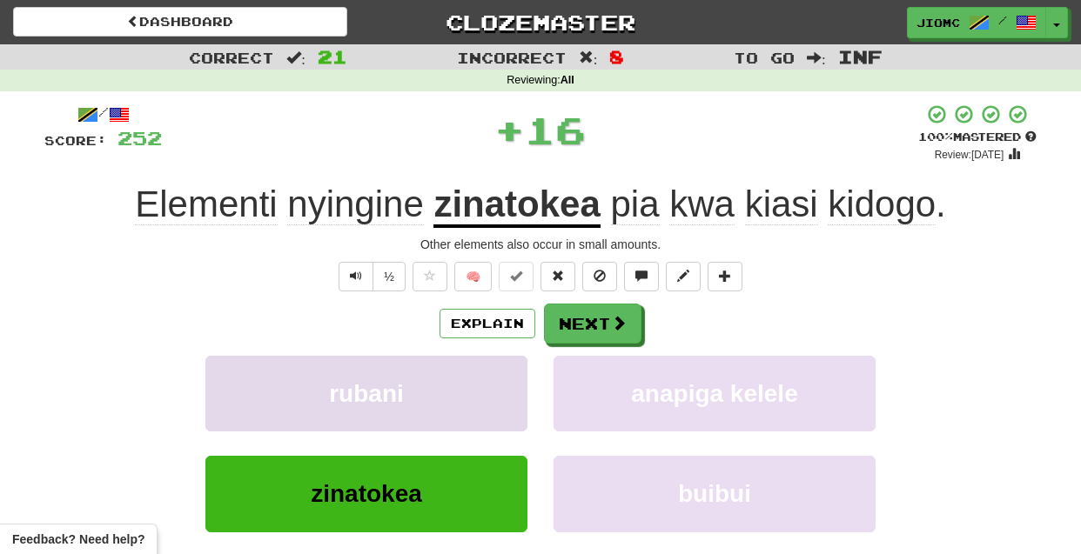
click at [478, 398] on button "rubani" at bounding box center [366, 394] width 322 height 76
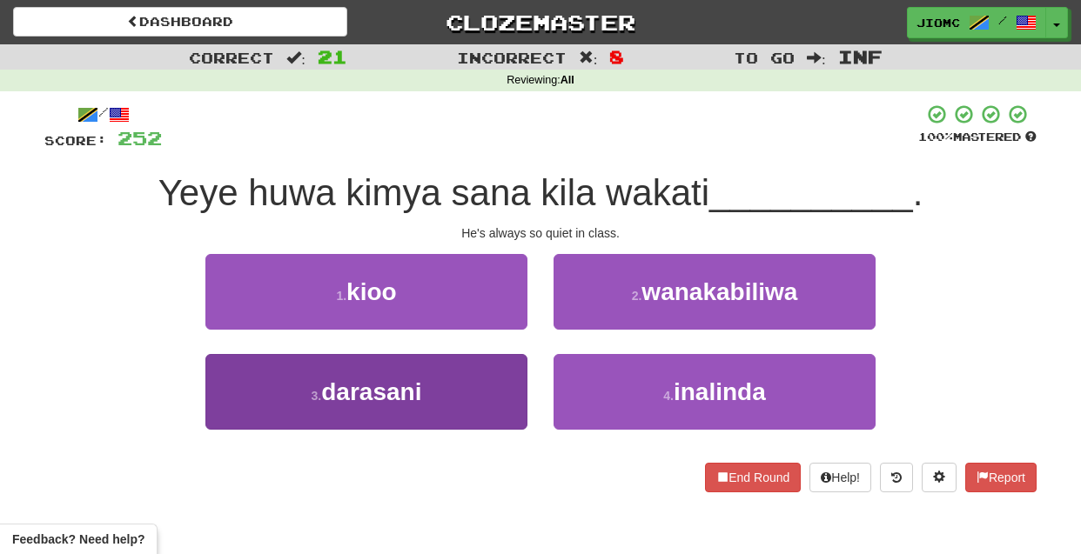
click at [484, 395] on button "3 . darasani" at bounding box center [366, 392] width 322 height 76
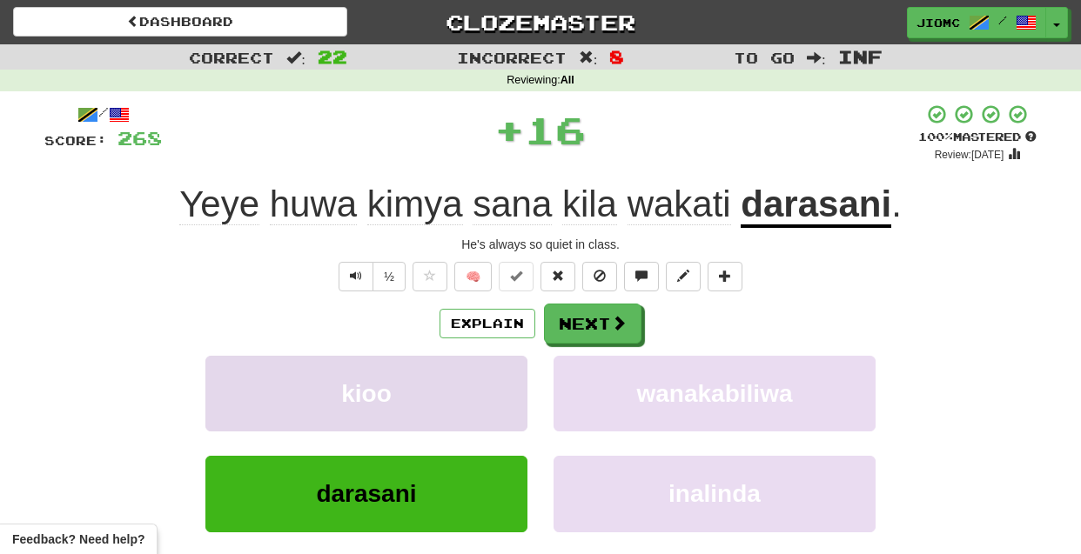
click at [487, 394] on button "kioo" at bounding box center [366, 394] width 322 height 76
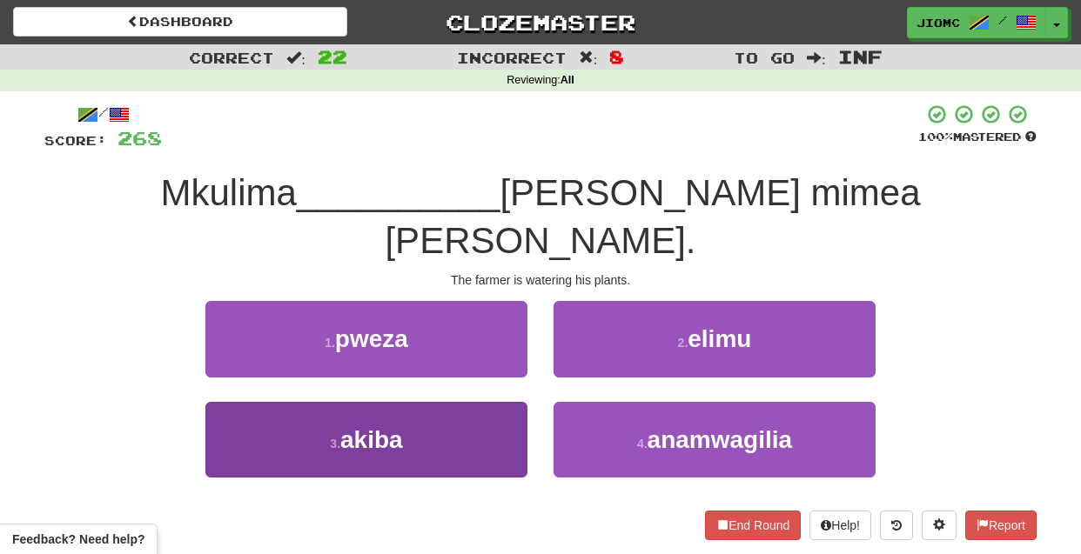
click at [484, 402] on button "3 . akiba" at bounding box center [366, 440] width 322 height 76
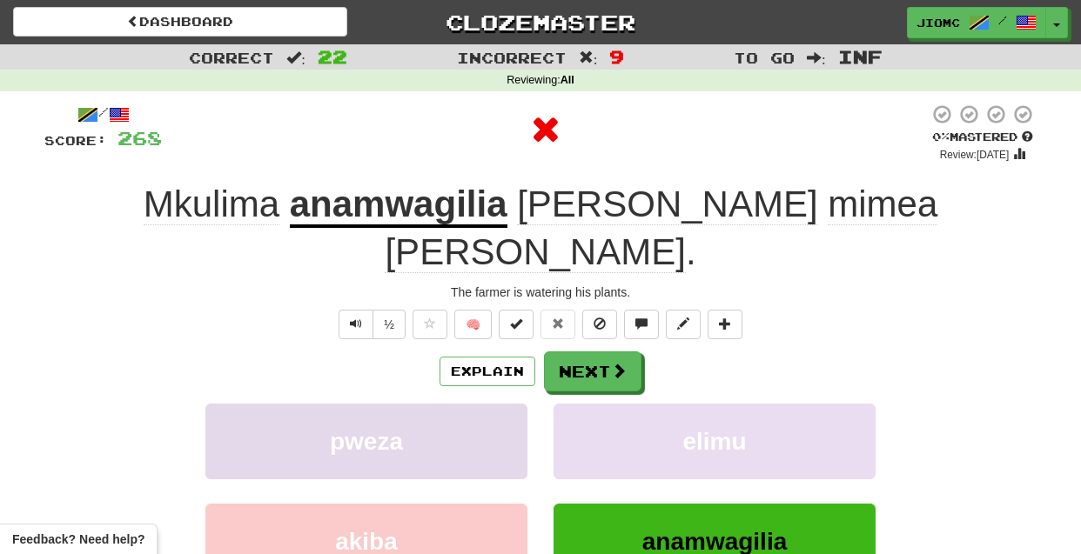
click at [484, 404] on button "pweza" at bounding box center [366, 442] width 322 height 76
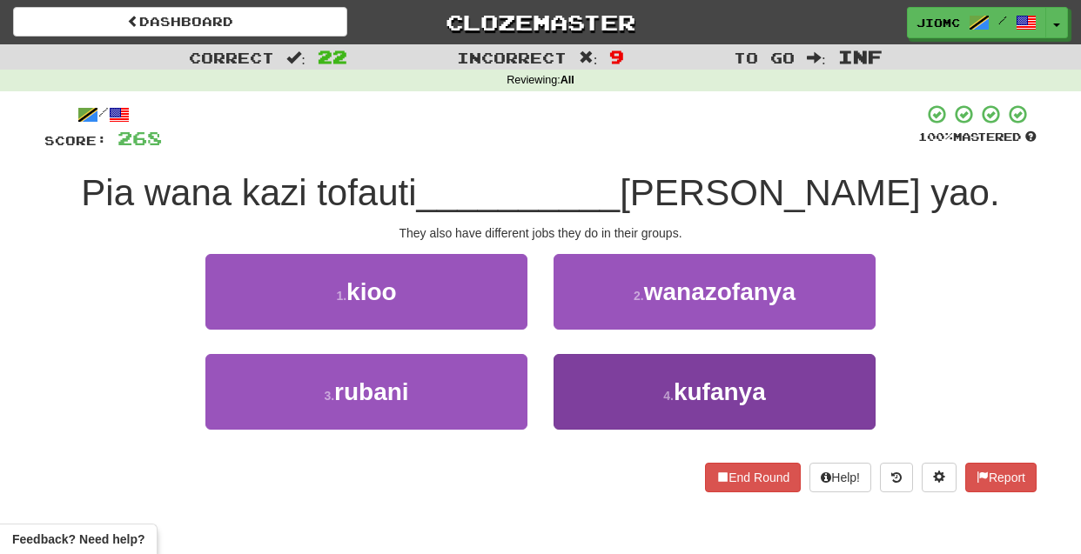
click at [599, 374] on button "4 . kufanya" at bounding box center [715, 392] width 322 height 76
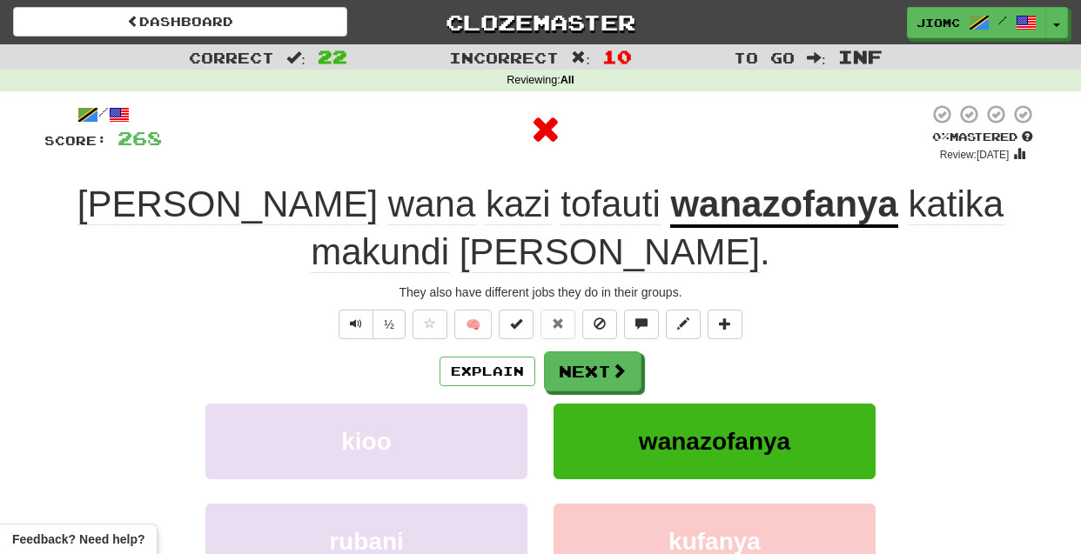
click at [599, 404] on button "wanazofanya" at bounding box center [715, 442] width 322 height 76
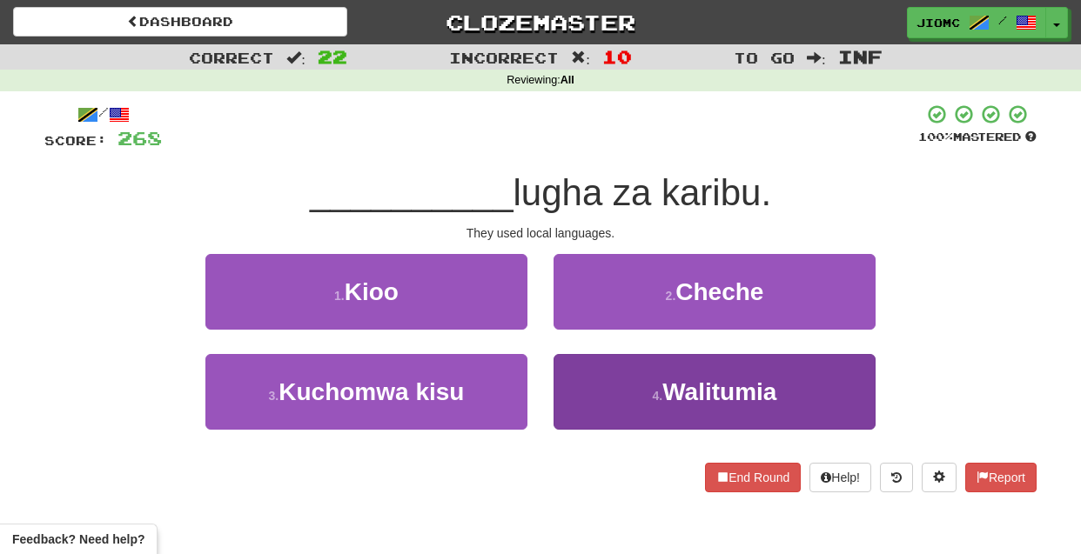
click at [594, 390] on button "4 . Walitumia" at bounding box center [715, 392] width 322 height 76
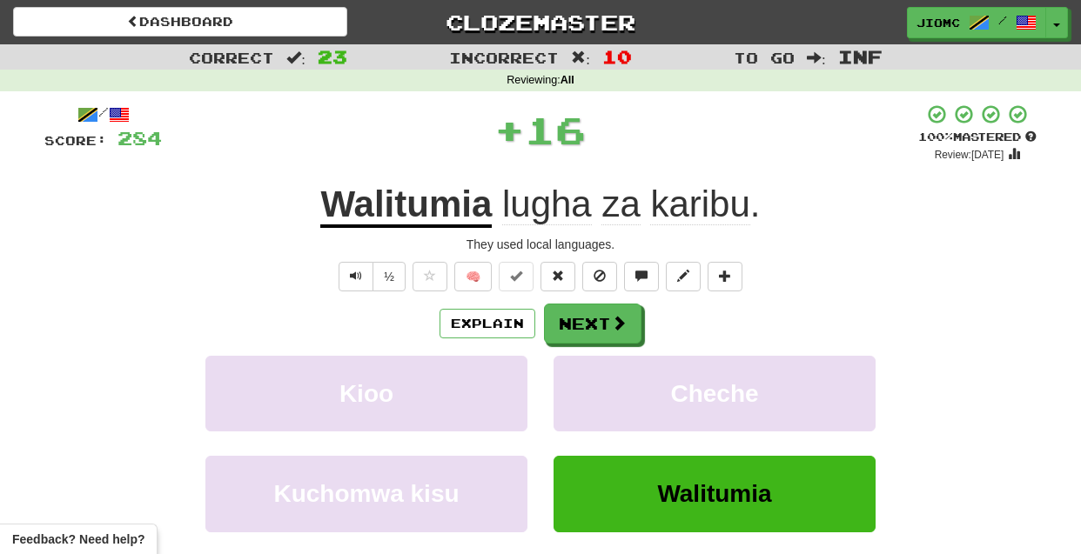
click at [594, 390] on button "Cheche" at bounding box center [715, 394] width 322 height 76
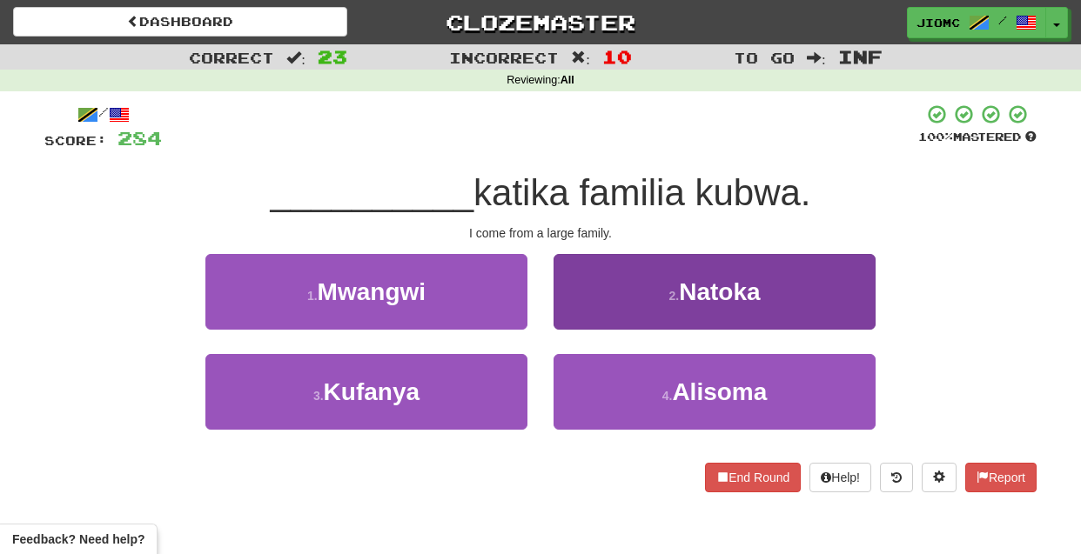
click at [579, 319] on button "2 . Natoka" at bounding box center [715, 292] width 322 height 76
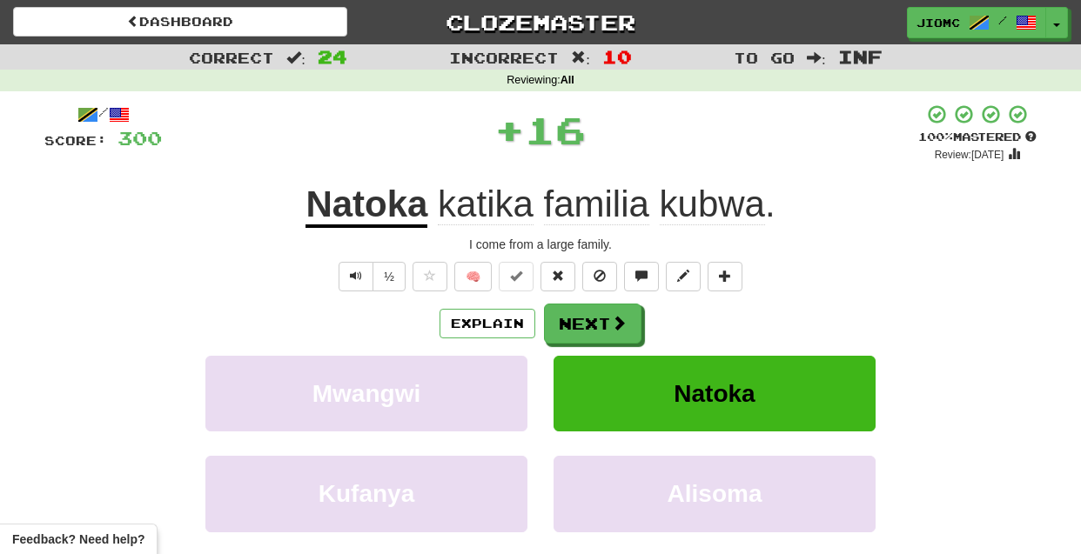
click at [579, 319] on button "Next" at bounding box center [592, 324] width 97 height 40
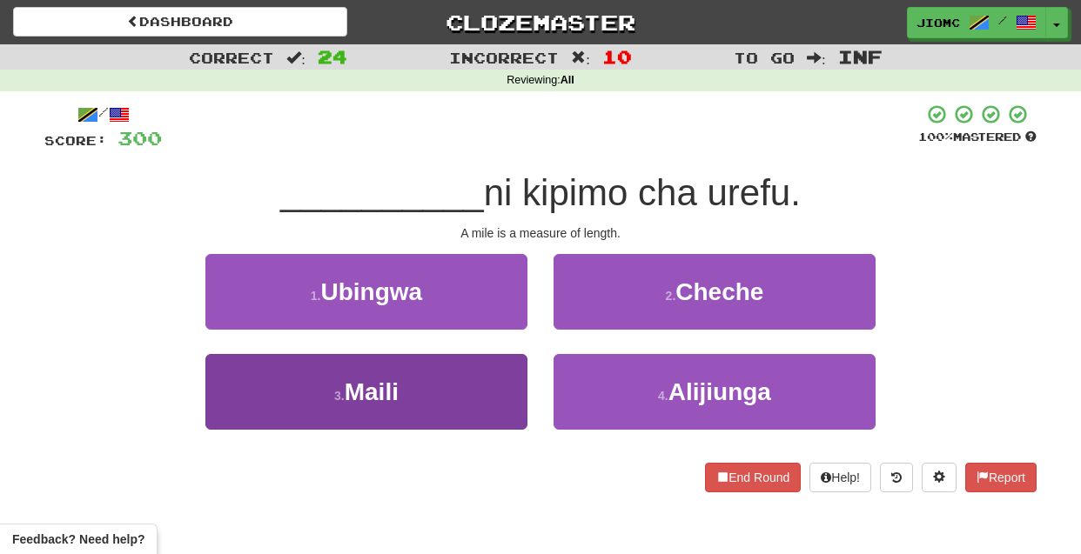
click at [486, 386] on button "3 . Maili" at bounding box center [366, 392] width 322 height 76
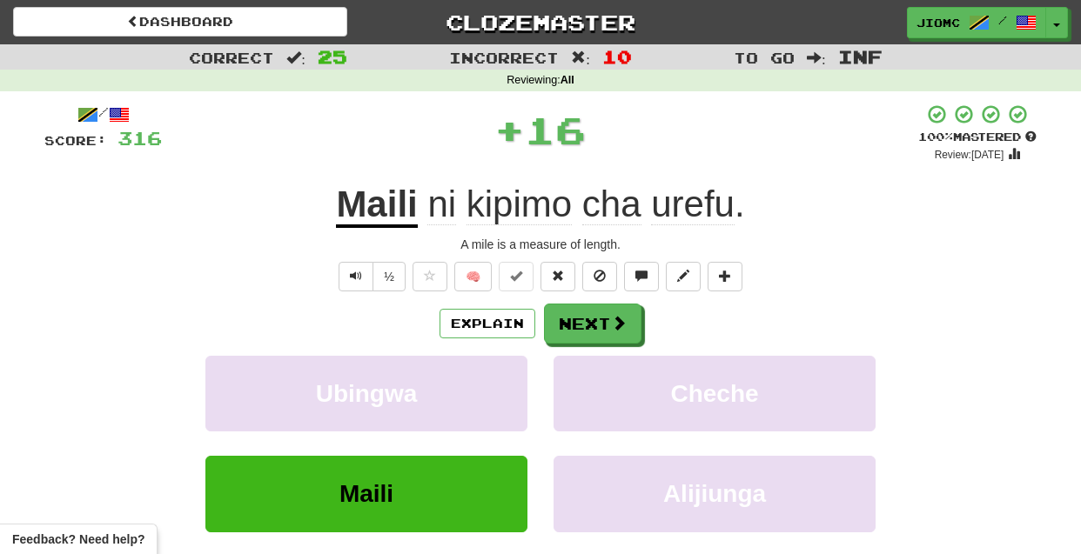
click at [486, 386] on button "Ubingwa" at bounding box center [366, 394] width 322 height 76
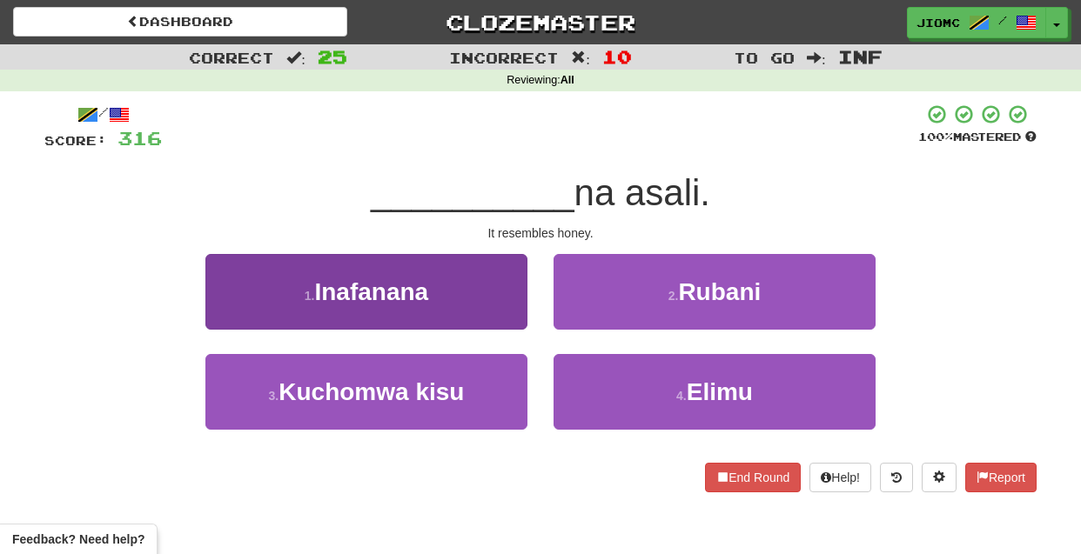
click at [490, 312] on button "1 . Inafanana" at bounding box center [366, 292] width 322 height 76
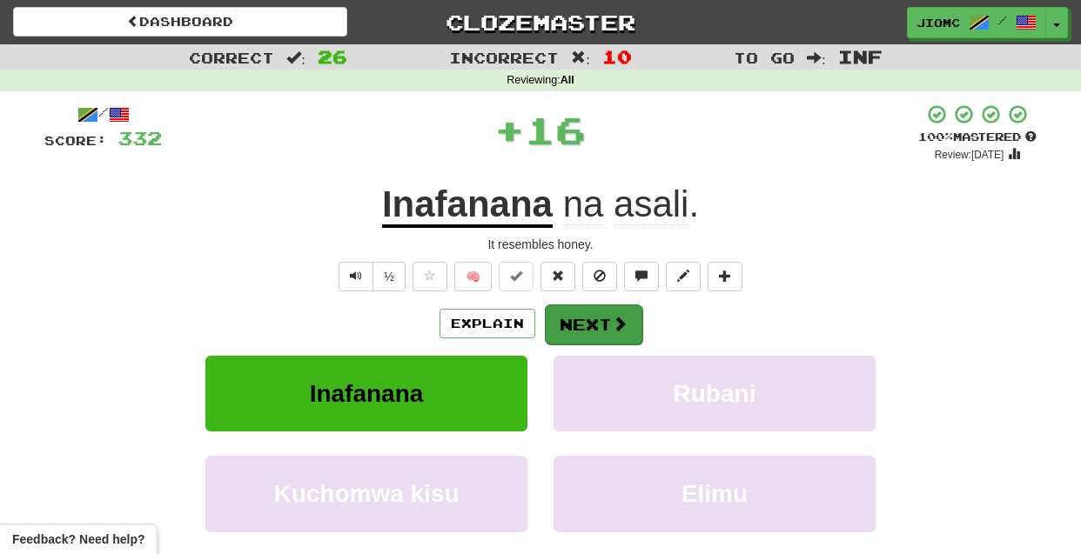
click at [578, 319] on button "Next" at bounding box center [593, 325] width 97 height 40
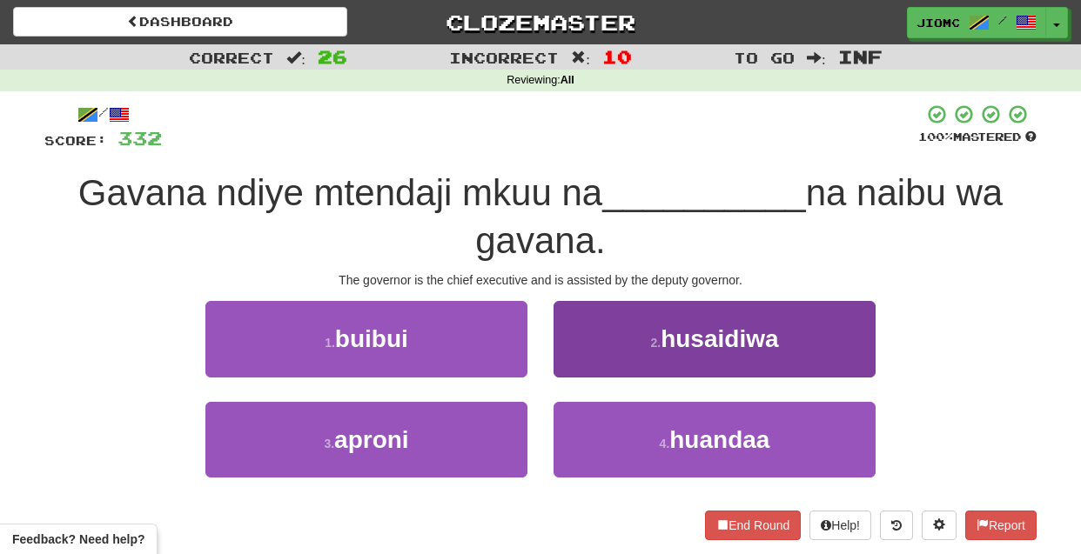
click at [582, 359] on button "2 . husaidiwa" at bounding box center [715, 339] width 322 height 76
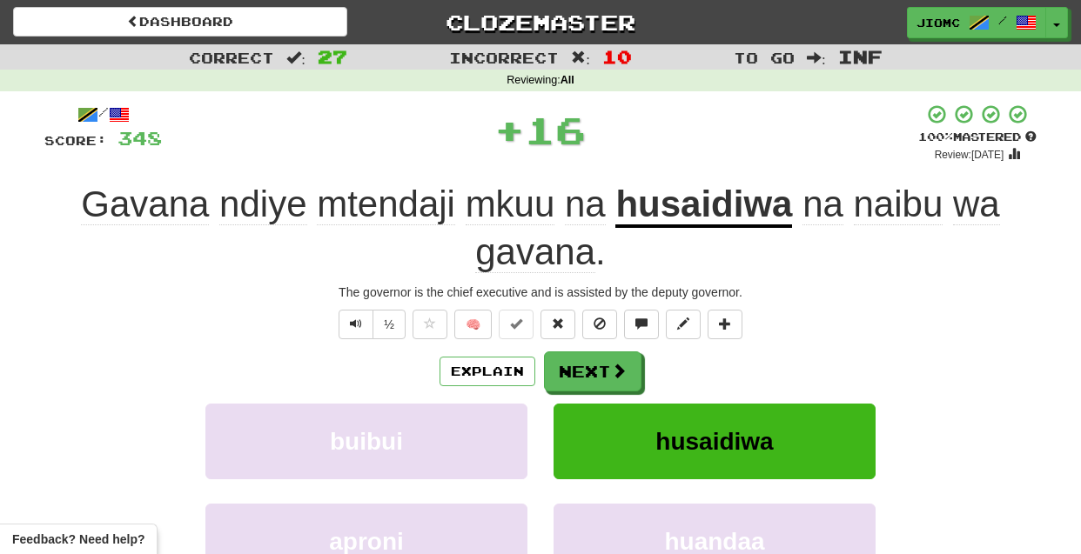
click at [578, 360] on button "Next" at bounding box center [592, 372] width 97 height 40
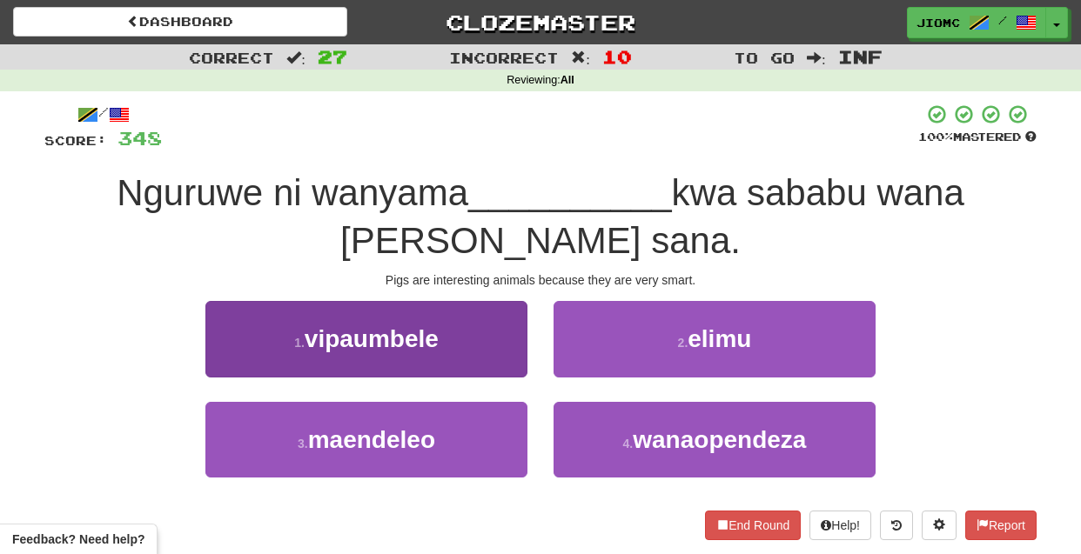
click at [475, 361] on button "1 . vipaumbele" at bounding box center [366, 339] width 322 height 76
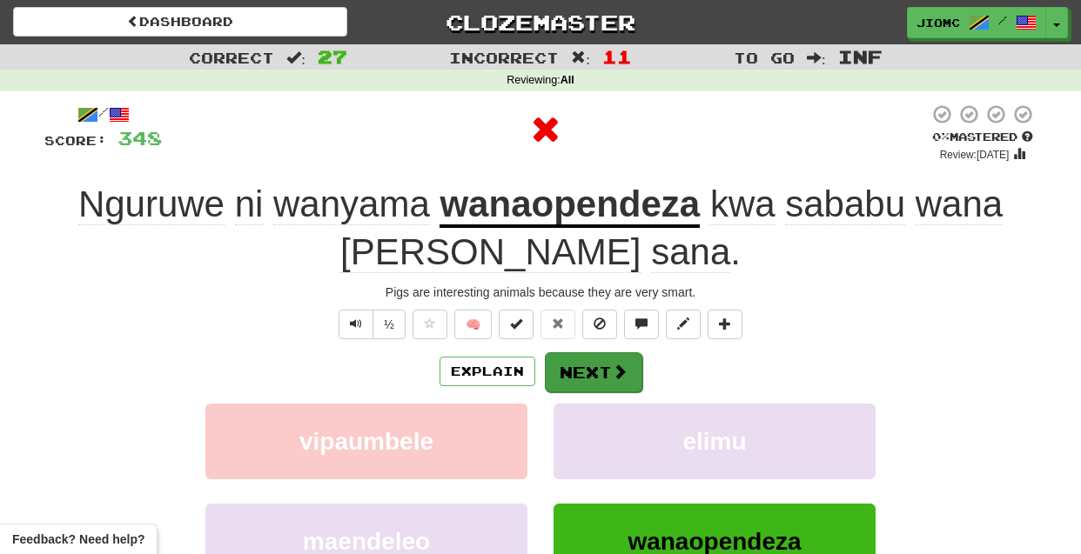
click at [583, 366] on button "Next" at bounding box center [593, 373] width 97 height 40
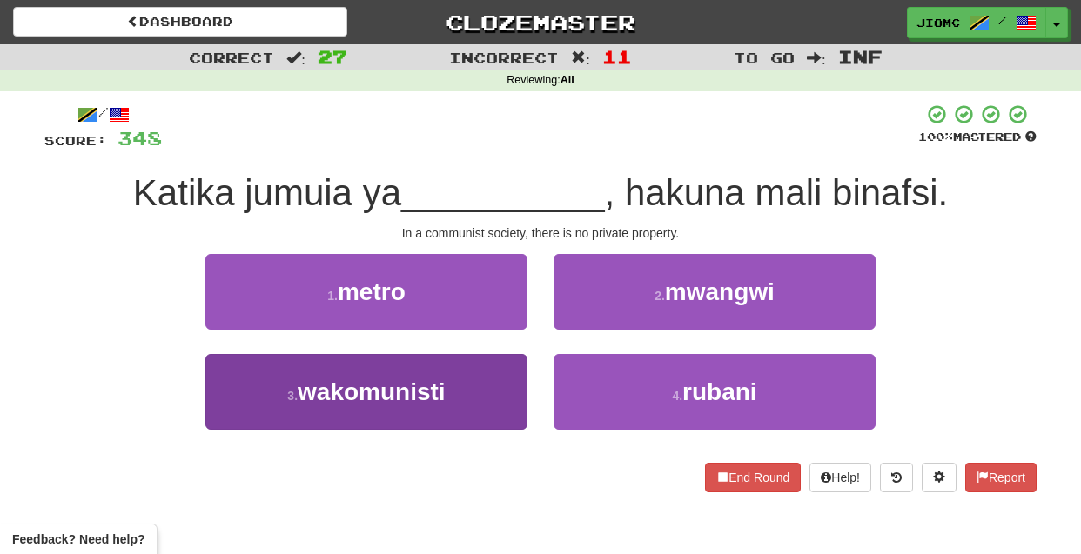
click at [475, 404] on button "3 . wakomunisti" at bounding box center [366, 392] width 322 height 76
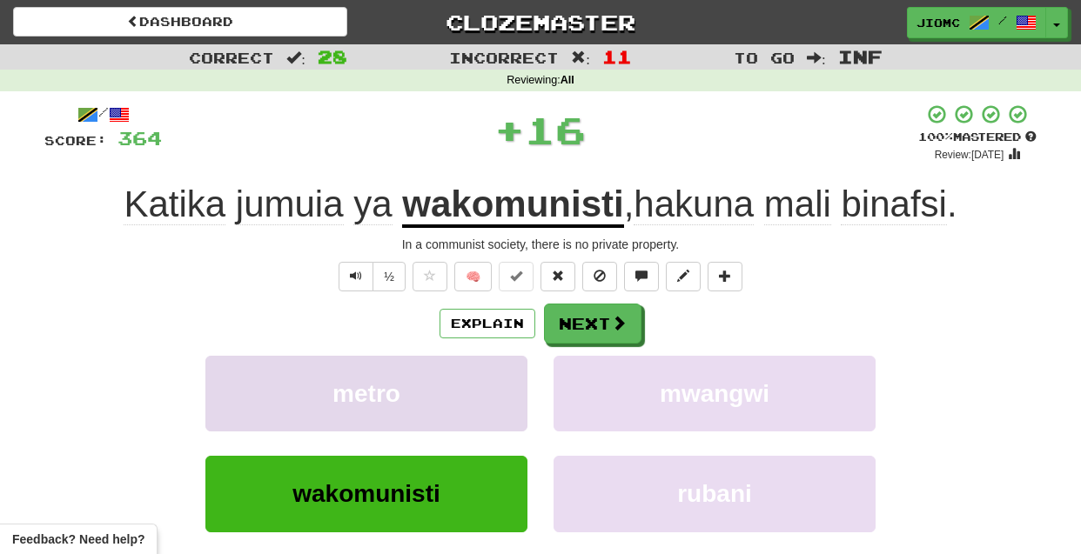
click at [477, 403] on button "metro" at bounding box center [366, 394] width 322 height 76
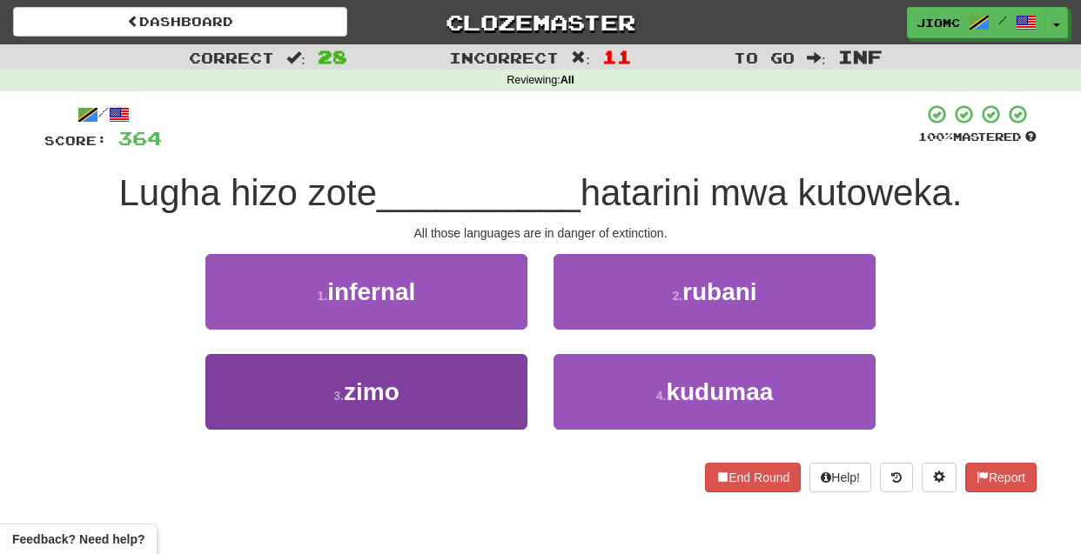
click at [505, 397] on button "3 . zimo" at bounding box center [366, 392] width 322 height 76
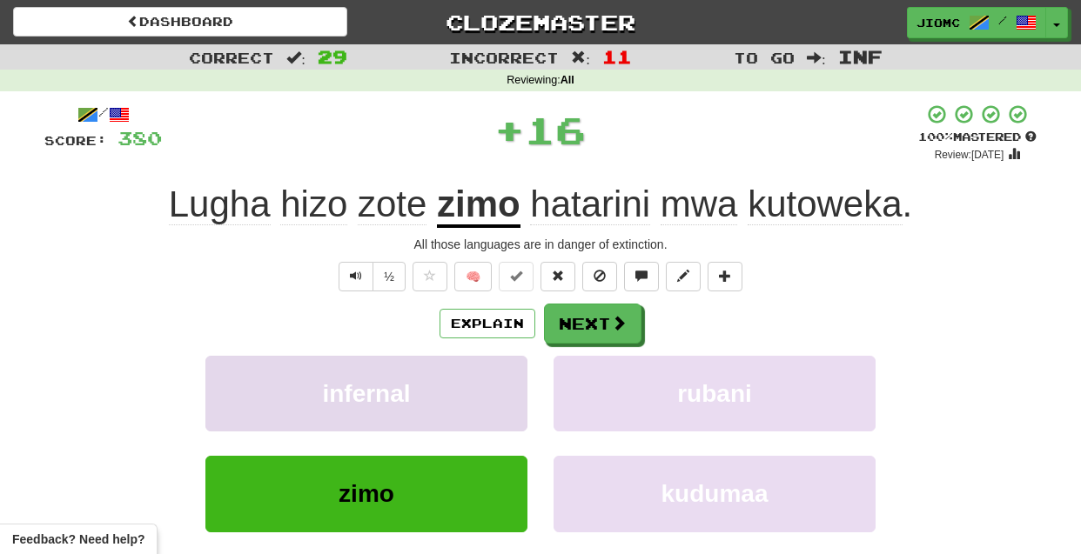
click at [507, 397] on button "infernal" at bounding box center [366, 394] width 322 height 76
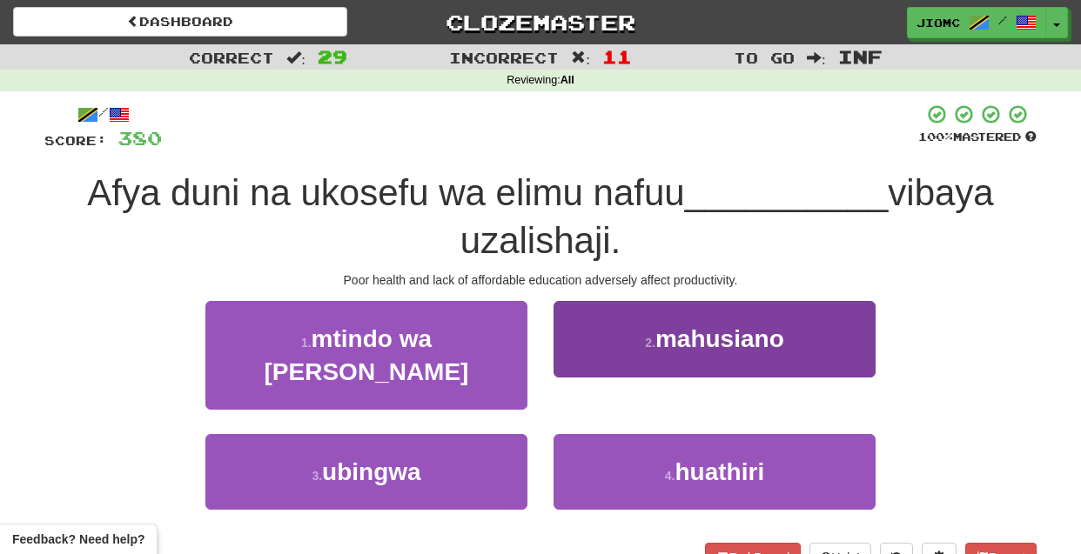
click at [595, 370] on button "2 . mahusiano" at bounding box center [715, 339] width 322 height 76
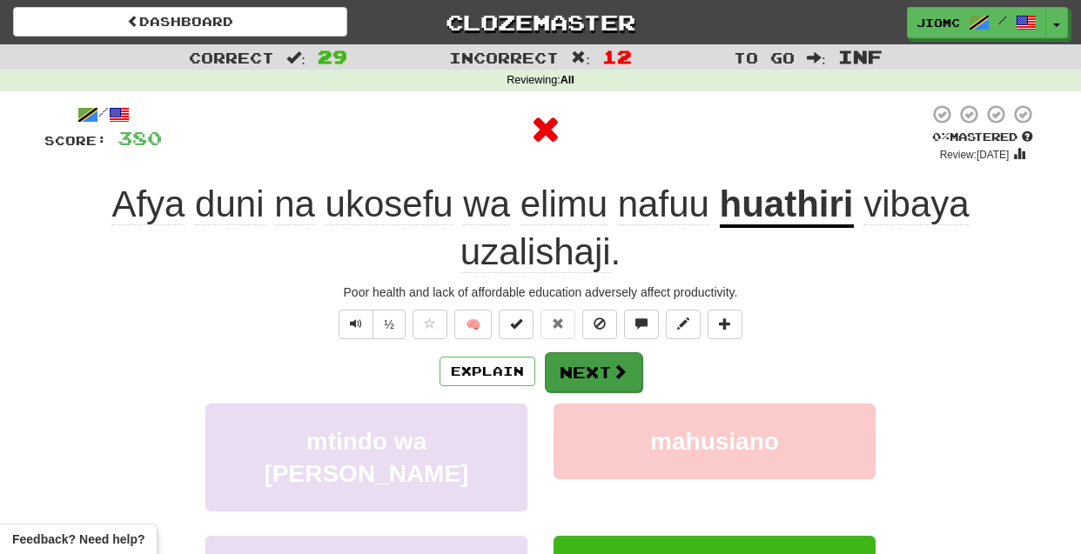
click at [595, 372] on button "Next" at bounding box center [593, 373] width 97 height 40
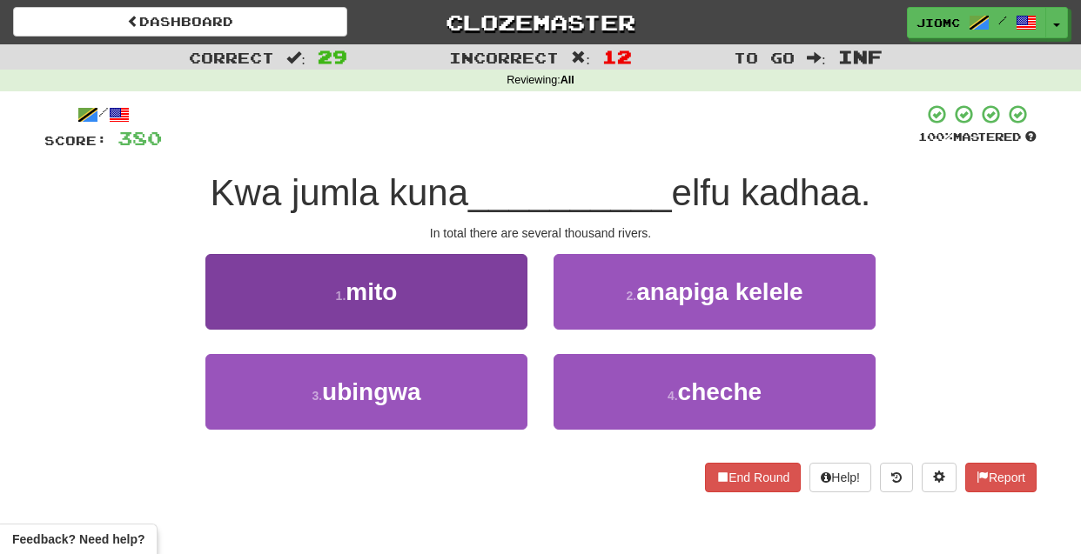
click at [500, 315] on button "1 . mito" at bounding box center [366, 292] width 322 height 76
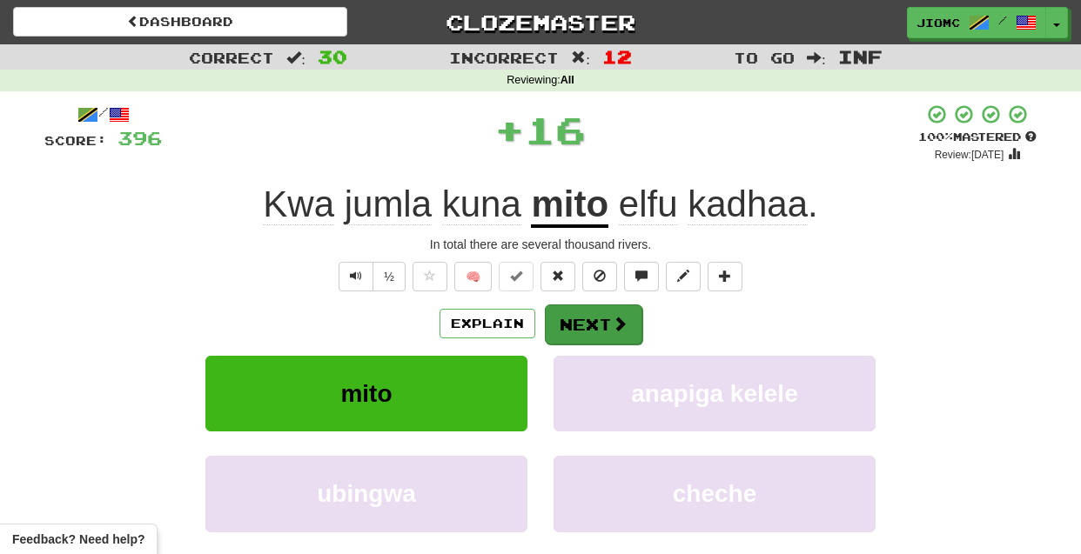
click at [567, 323] on button "Next" at bounding box center [593, 325] width 97 height 40
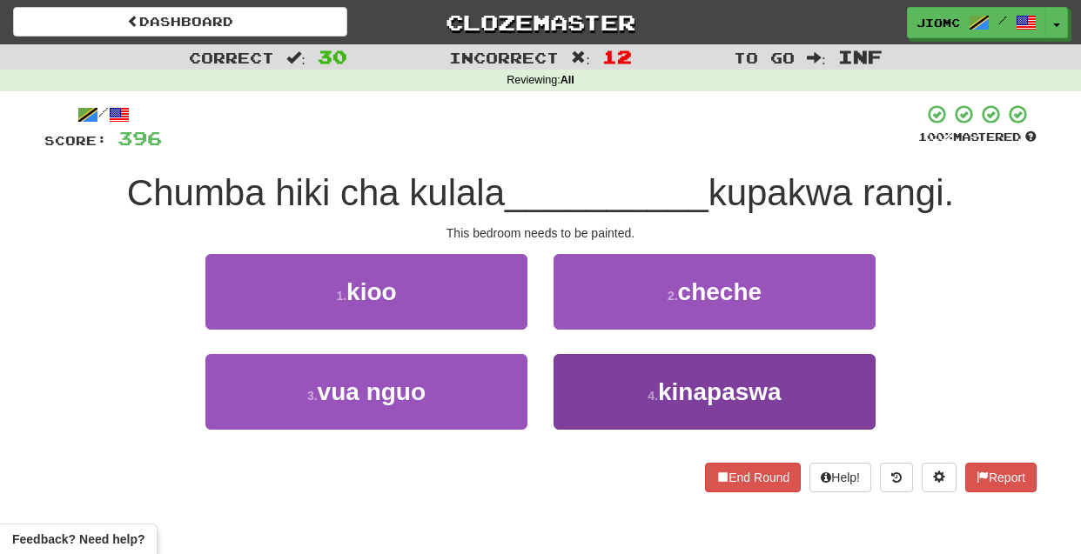
click at [581, 377] on button "4 . kinapaswa" at bounding box center [715, 392] width 322 height 76
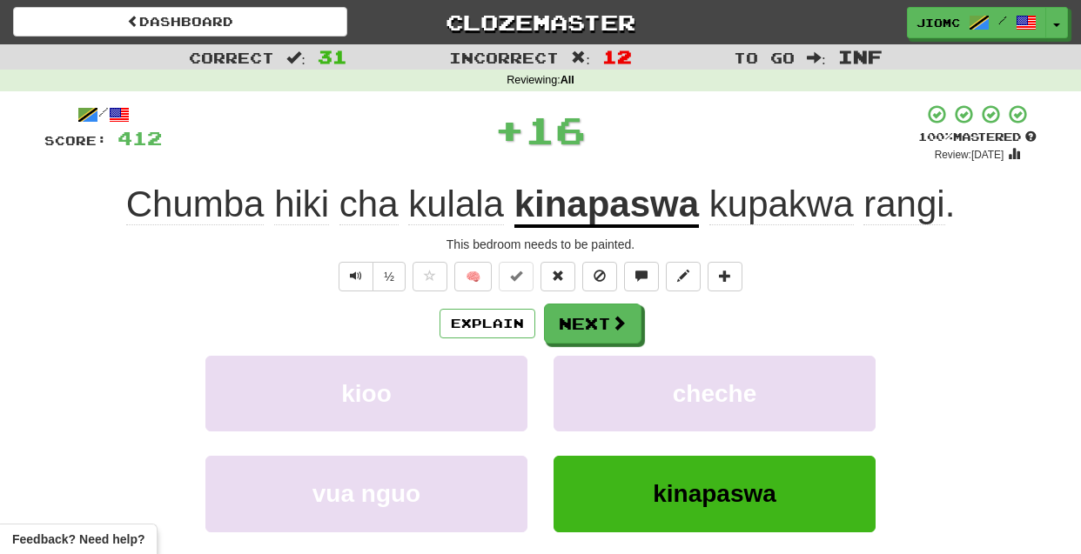
click at [581, 377] on button "cheche" at bounding box center [715, 394] width 322 height 76
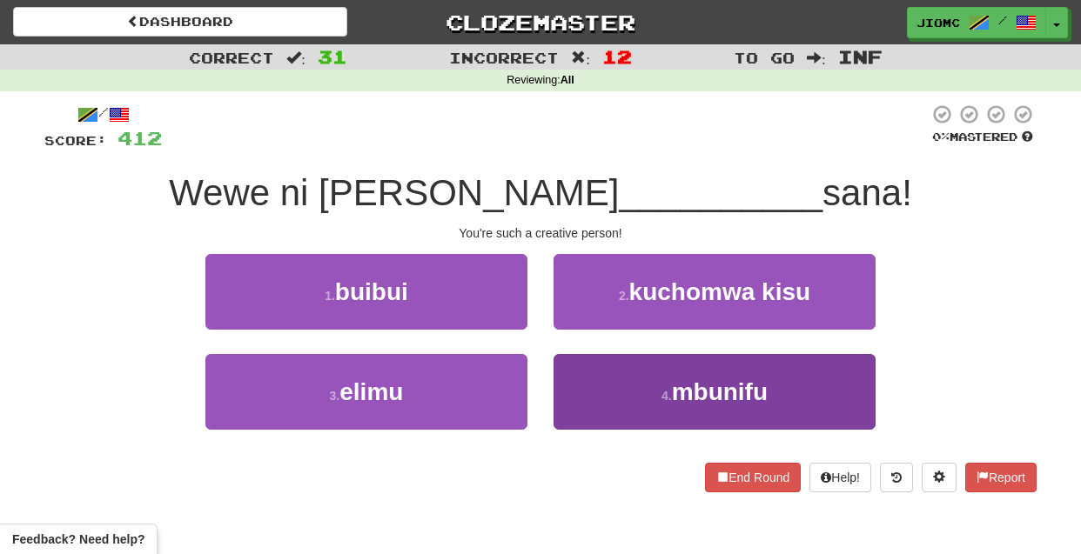
click at [593, 368] on button "4 . mbunifu" at bounding box center [715, 392] width 322 height 76
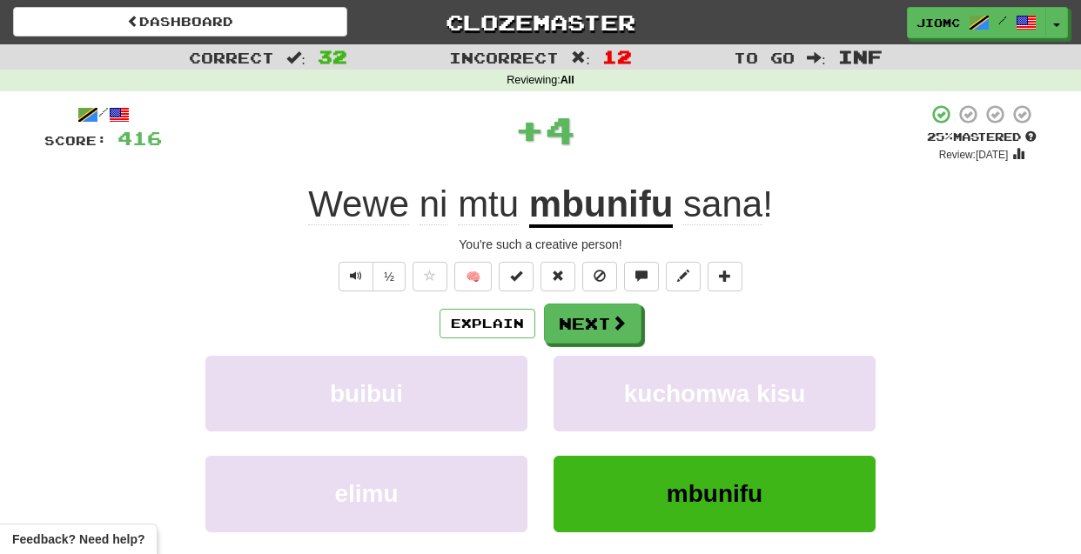
click at [593, 368] on button "kuchomwa kisu" at bounding box center [715, 394] width 322 height 76
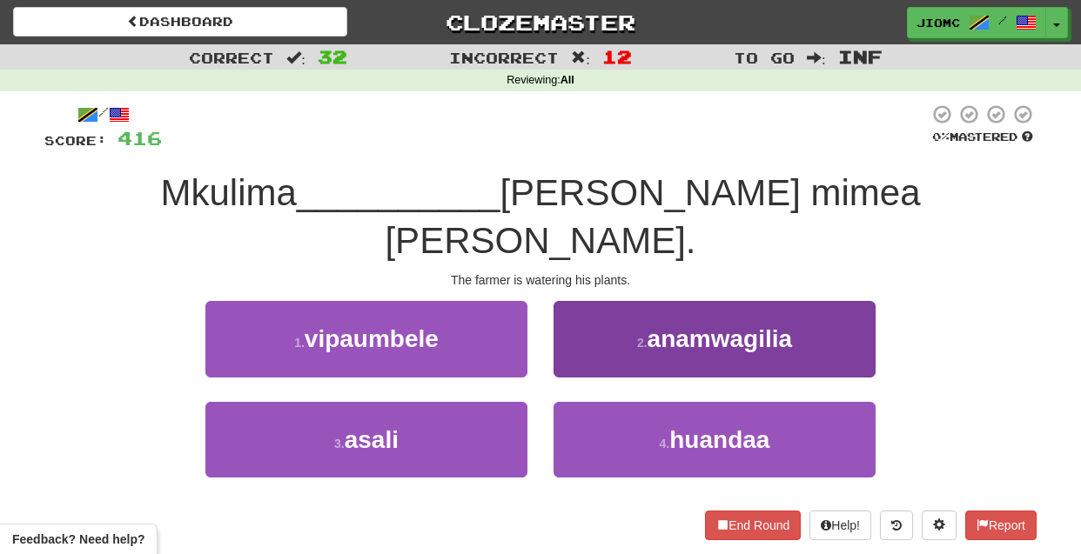
click at [572, 314] on button "2 . anamwagilia" at bounding box center [715, 339] width 322 height 76
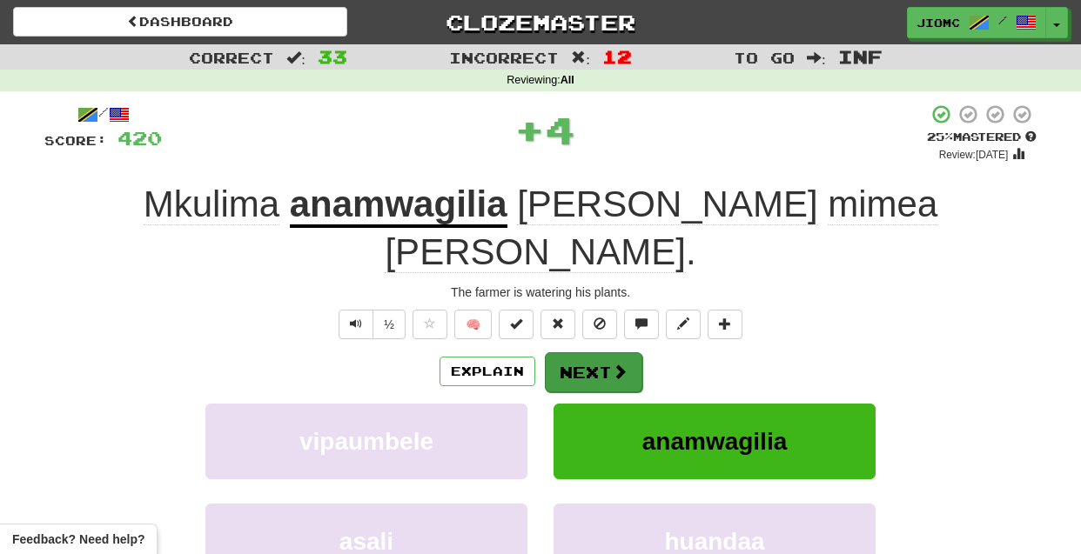
click at [572, 353] on button "Next" at bounding box center [593, 373] width 97 height 40
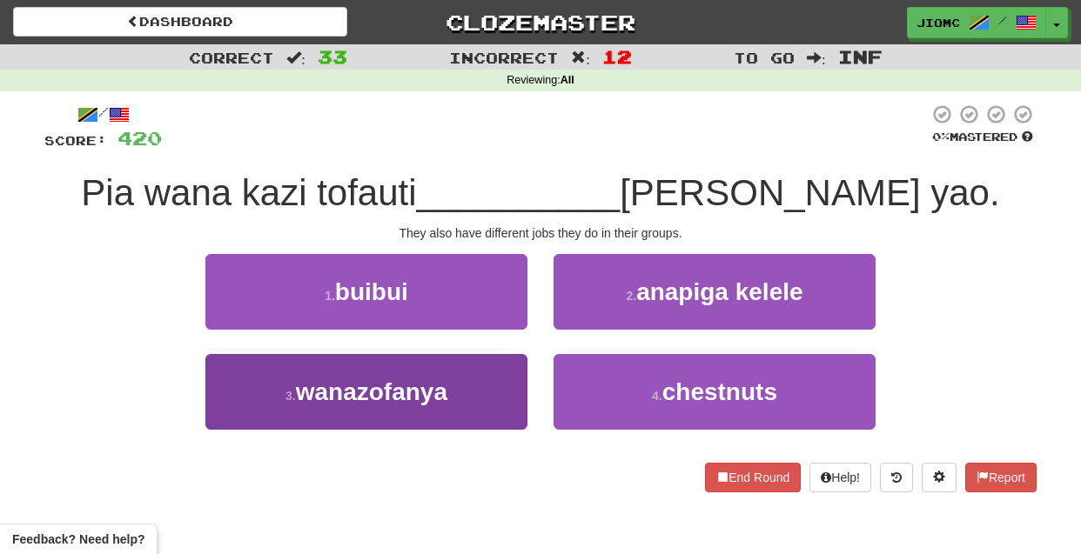
click at [487, 394] on button "3 . wanazofanya" at bounding box center [366, 392] width 322 height 76
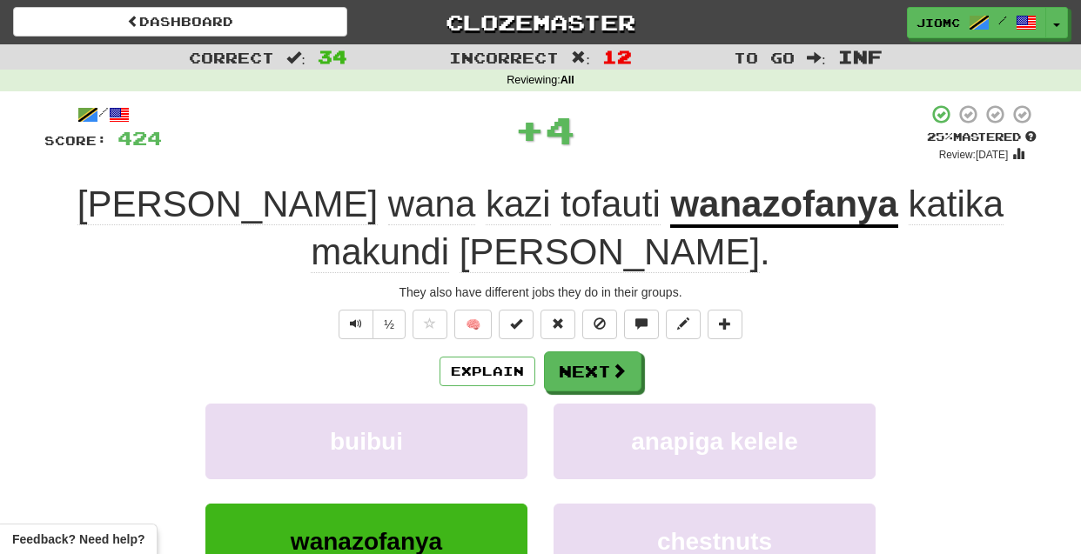
click at [487, 404] on button "buibui" at bounding box center [366, 442] width 322 height 76
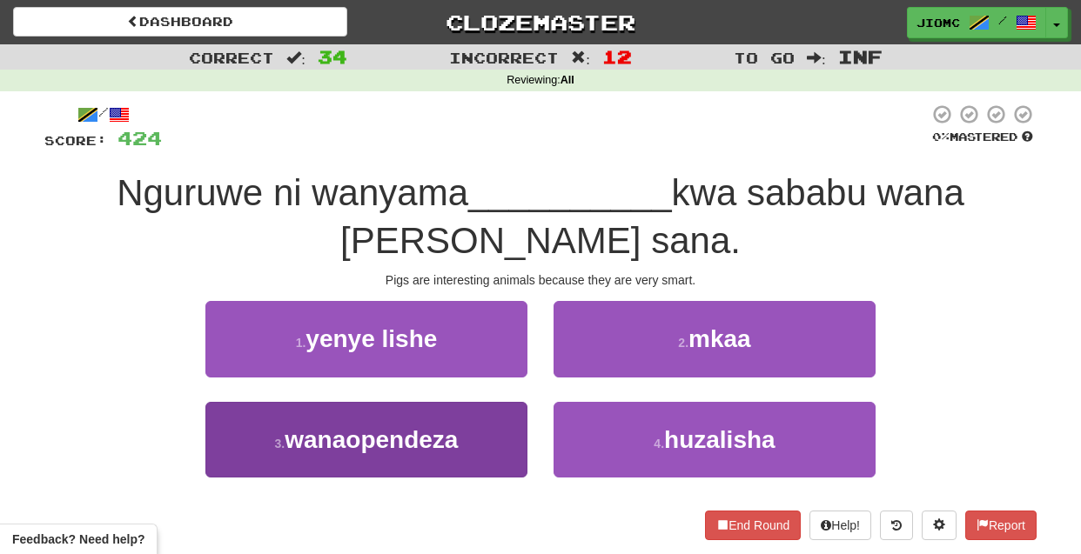
click at [485, 433] on button "3 . wanaopendeza" at bounding box center [366, 440] width 322 height 76
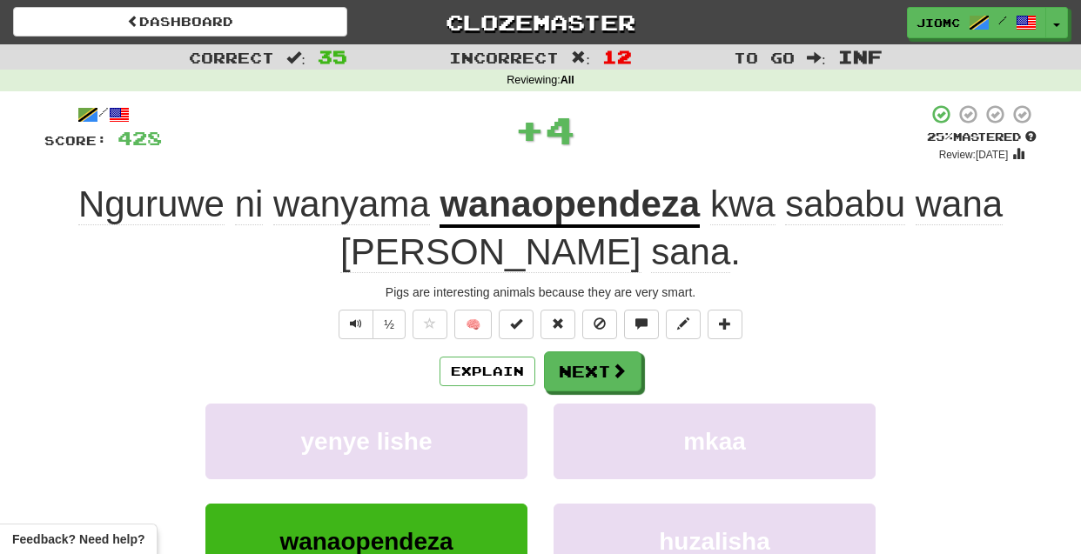
click at [485, 433] on button "yenye lishe" at bounding box center [366, 442] width 322 height 76
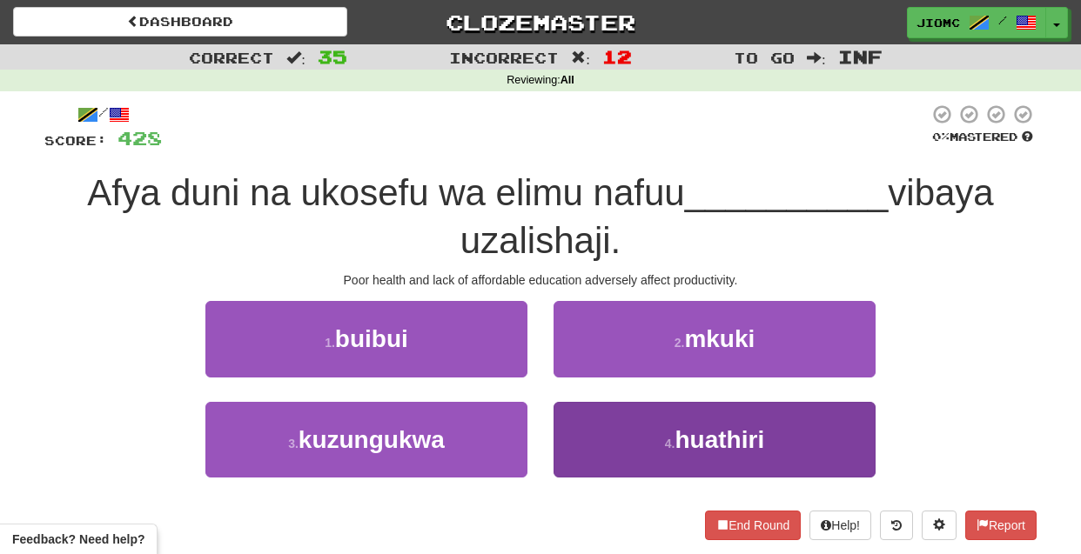
click at [579, 420] on button "4 . huathiri" at bounding box center [715, 440] width 322 height 76
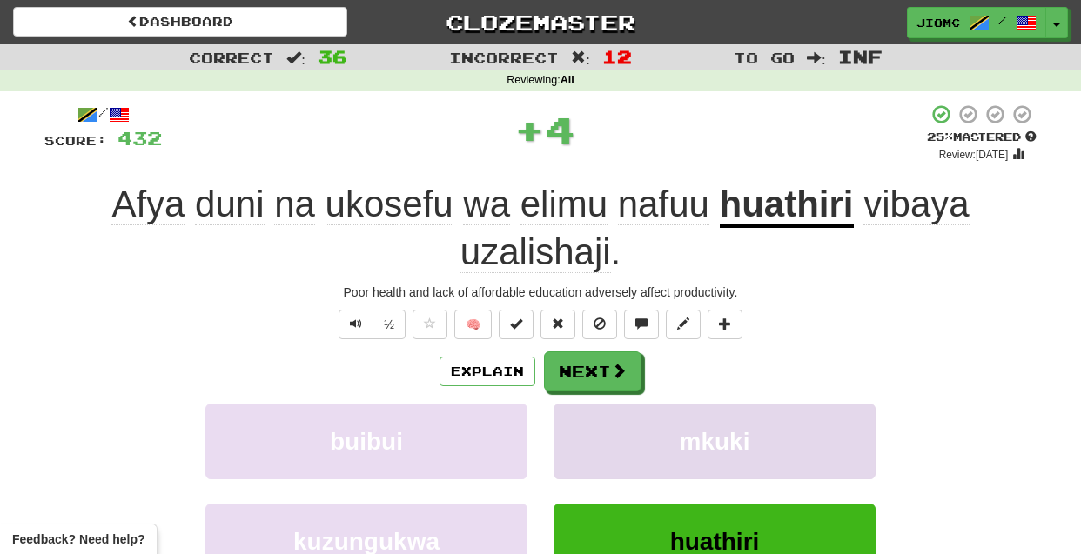
click at [574, 421] on button "mkuki" at bounding box center [715, 442] width 322 height 76
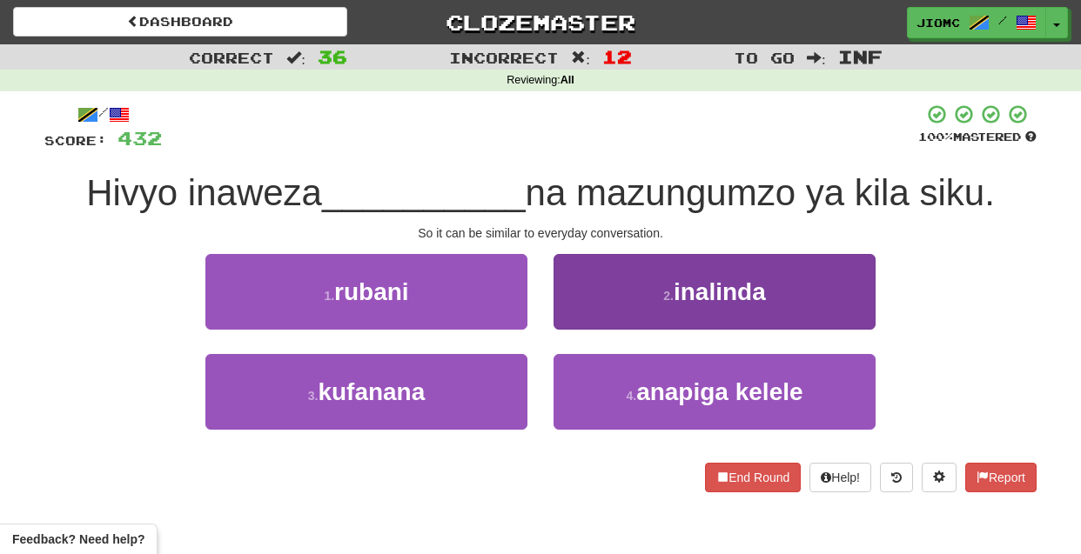
click at [589, 318] on button "2 . inalinda" at bounding box center [715, 292] width 322 height 76
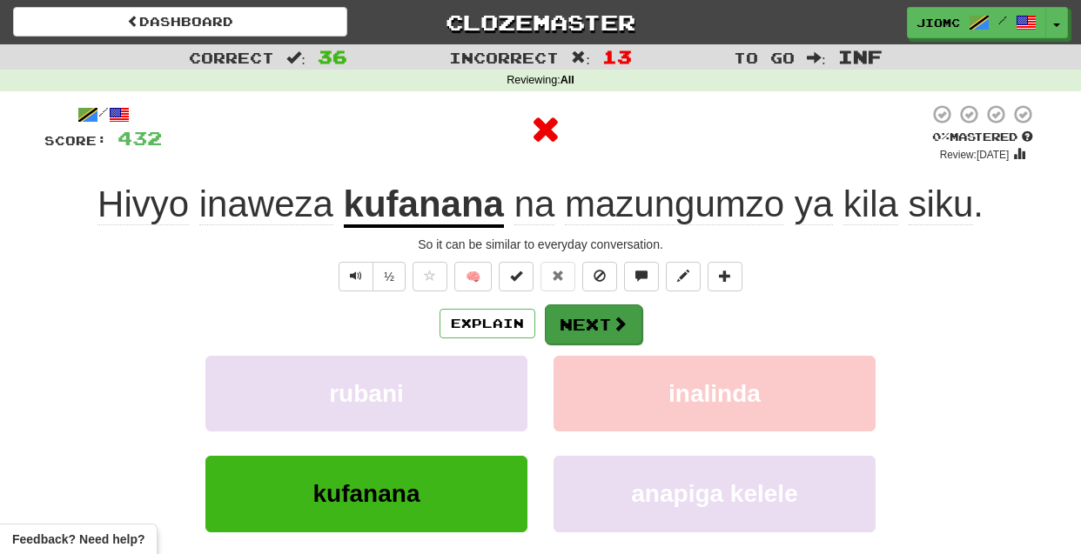
click at [581, 326] on button "Next" at bounding box center [593, 325] width 97 height 40
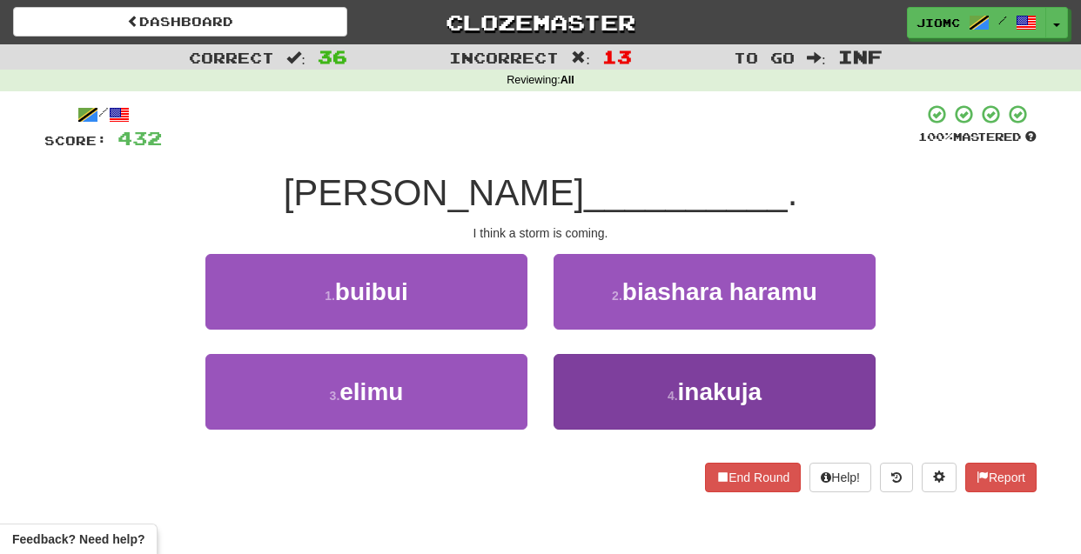
click at [589, 402] on button "4 . inakuja" at bounding box center [715, 392] width 322 height 76
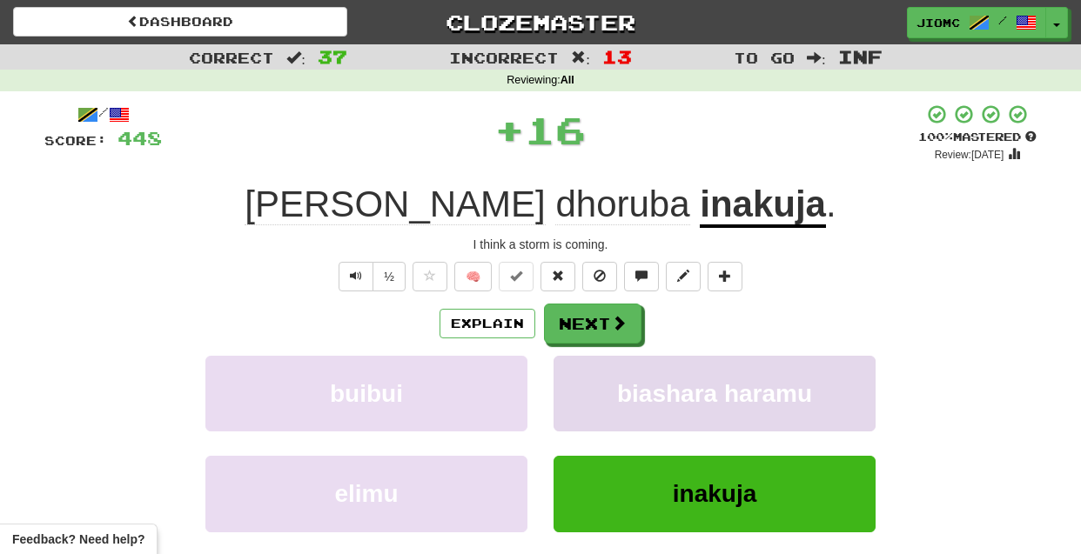
click at [585, 396] on button "biashara haramu" at bounding box center [715, 394] width 322 height 76
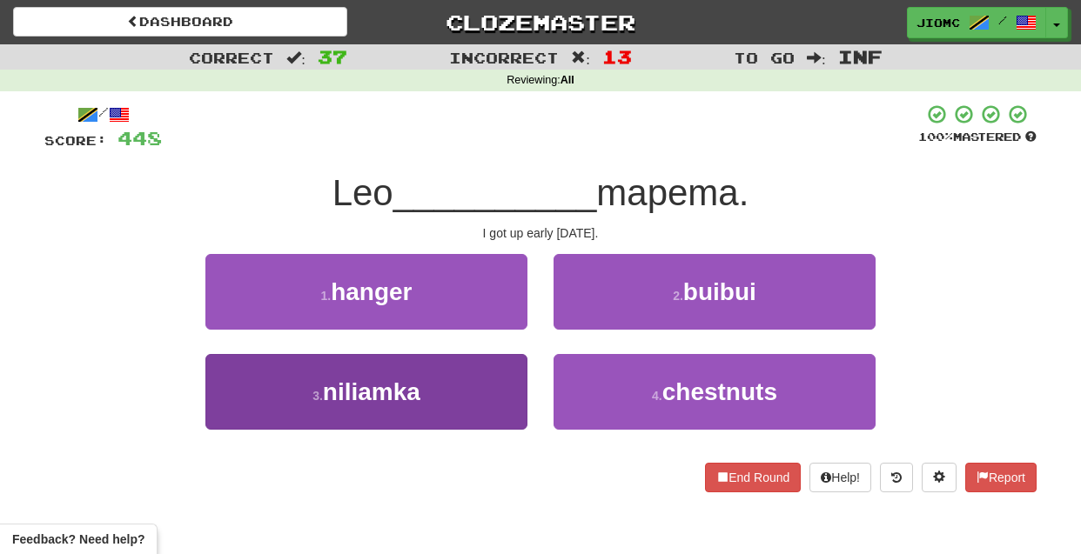
click at [501, 389] on button "3 . niliamka" at bounding box center [366, 392] width 322 height 76
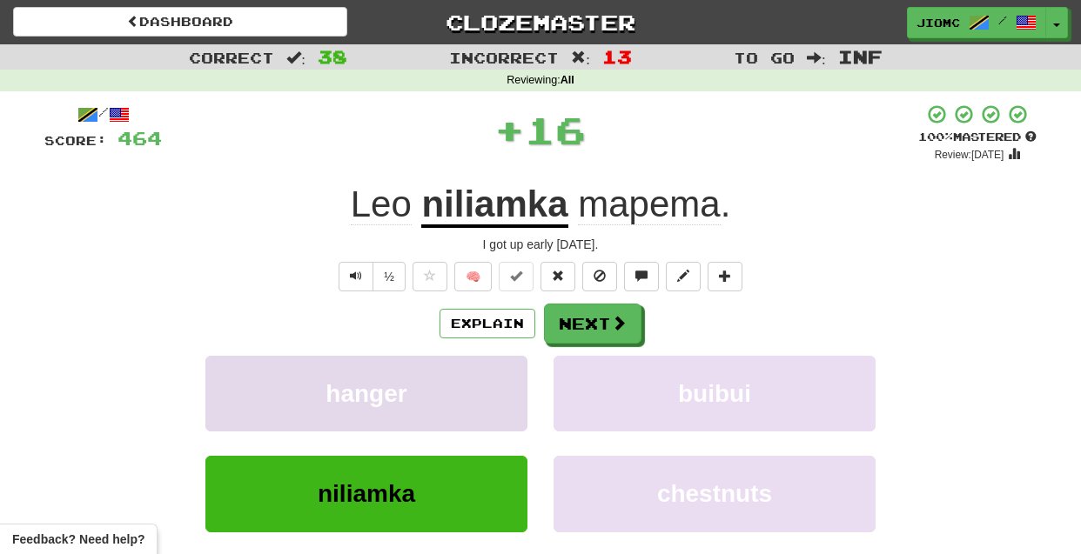
click at [500, 389] on button "hanger" at bounding box center [366, 394] width 322 height 76
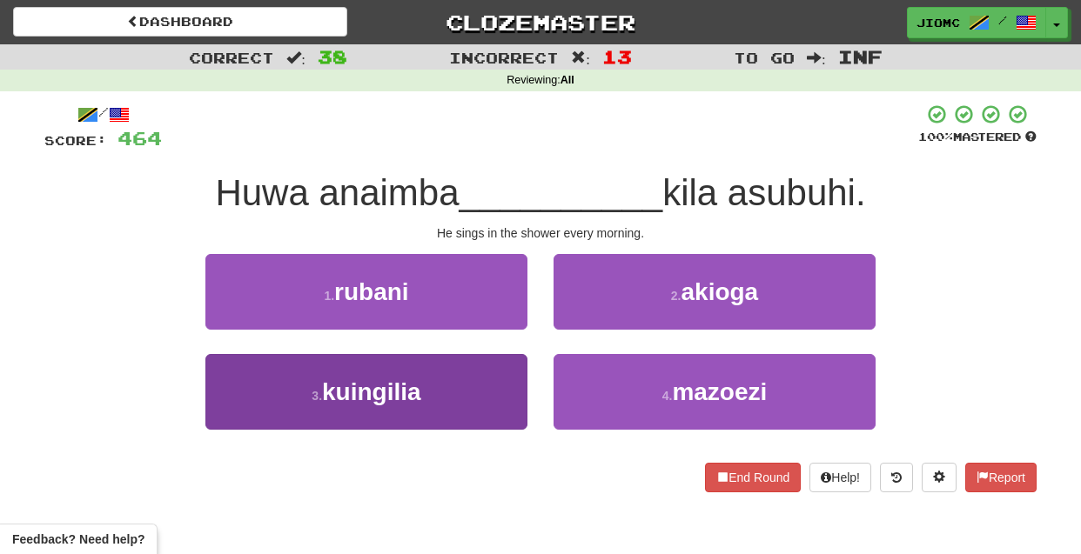
click at [491, 400] on button "3 . kuingilia" at bounding box center [366, 392] width 322 height 76
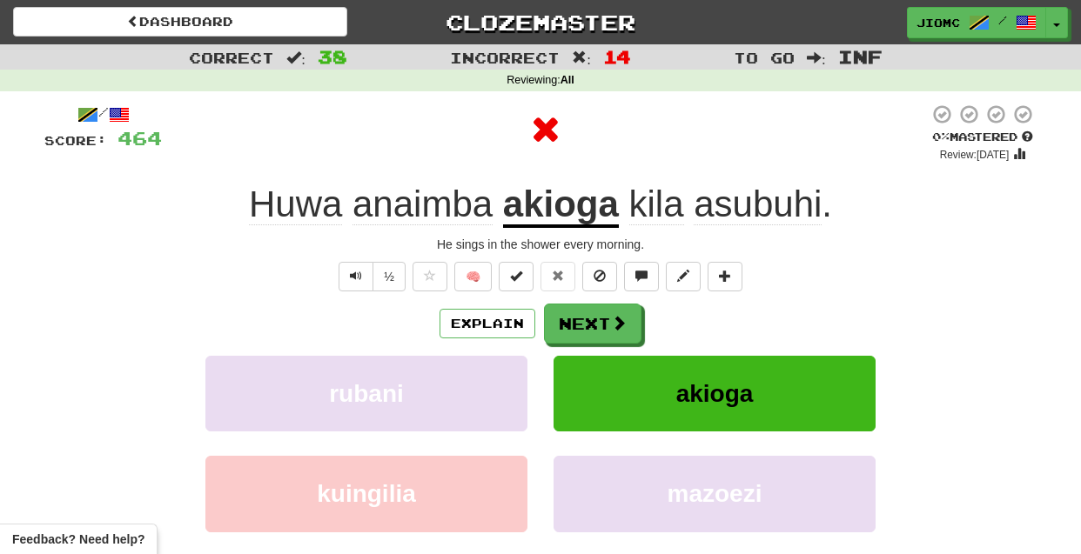
click at [491, 400] on button "rubani" at bounding box center [366, 394] width 322 height 76
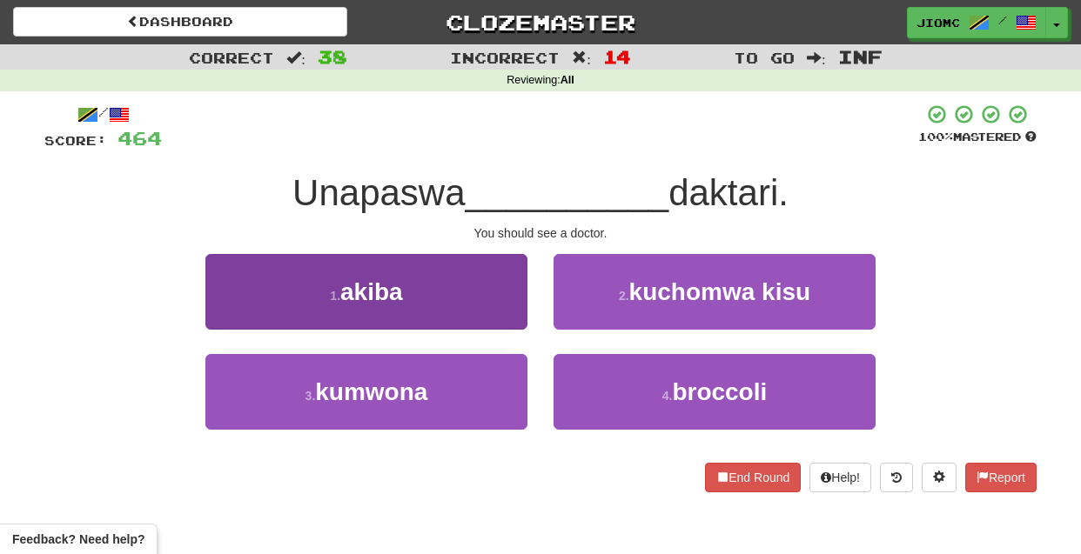
click at [498, 393] on button "3 . kumwona" at bounding box center [366, 392] width 322 height 76
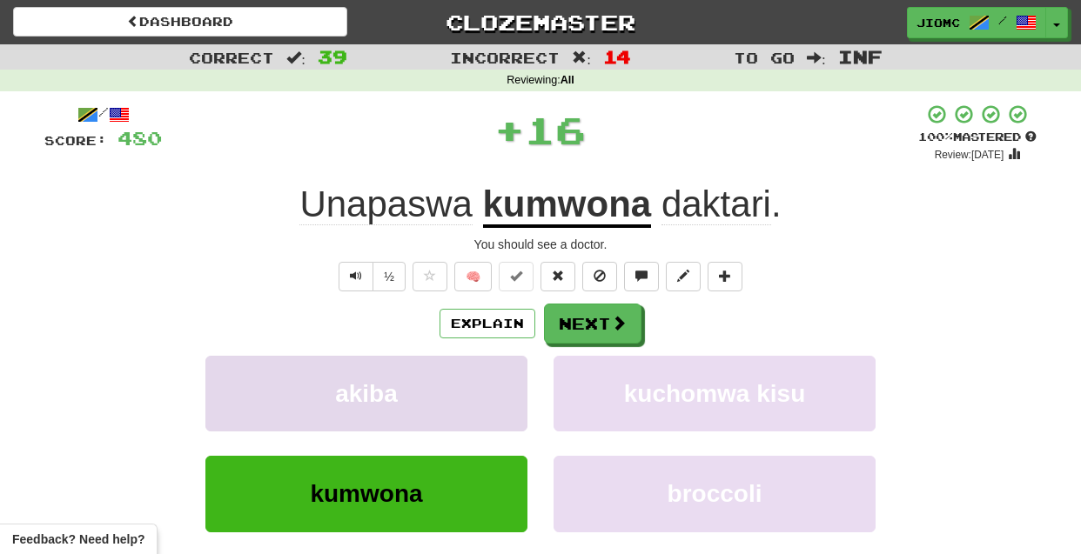
click at [495, 394] on button "akiba" at bounding box center [366, 394] width 322 height 76
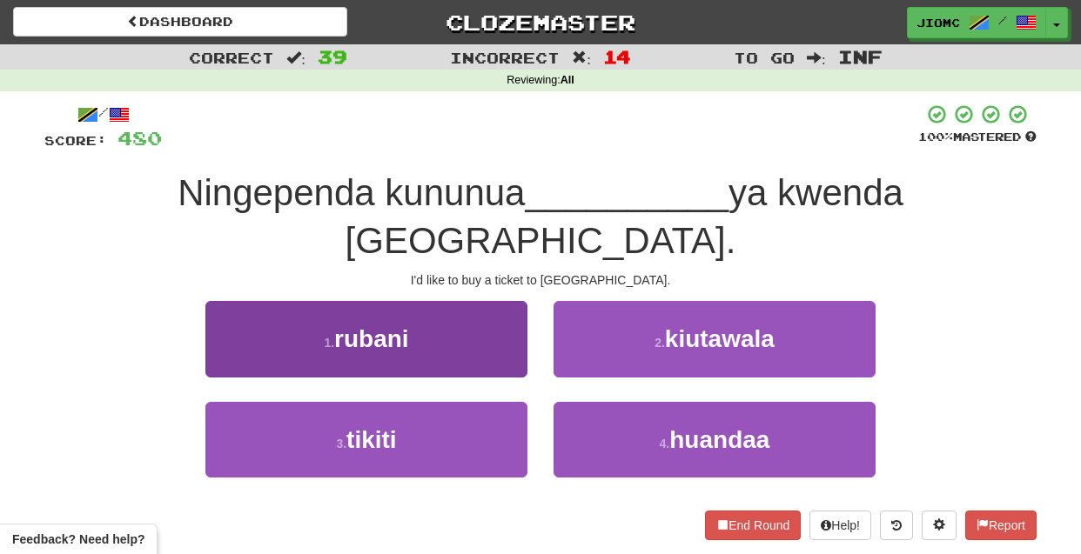
click at [492, 402] on button "3 . tikiti" at bounding box center [366, 440] width 322 height 76
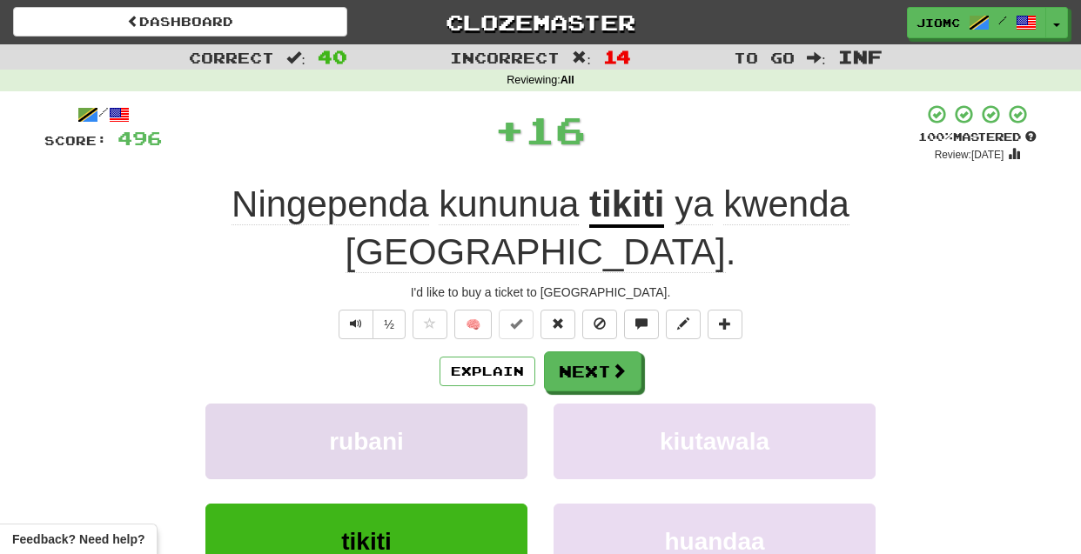
click at [491, 404] on button "rubani" at bounding box center [366, 442] width 322 height 76
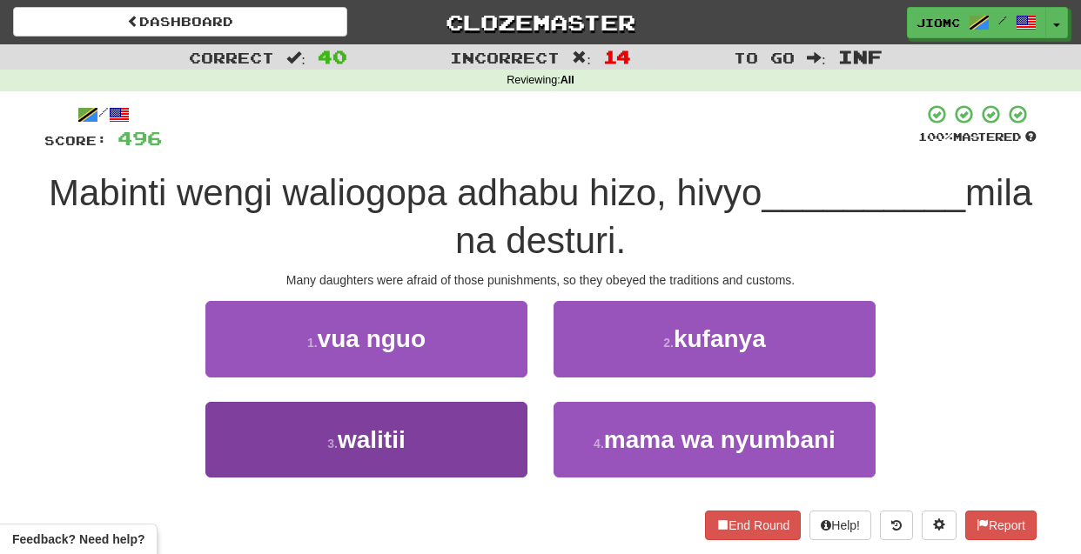
click at [489, 447] on button "3 . walitii" at bounding box center [366, 440] width 322 height 76
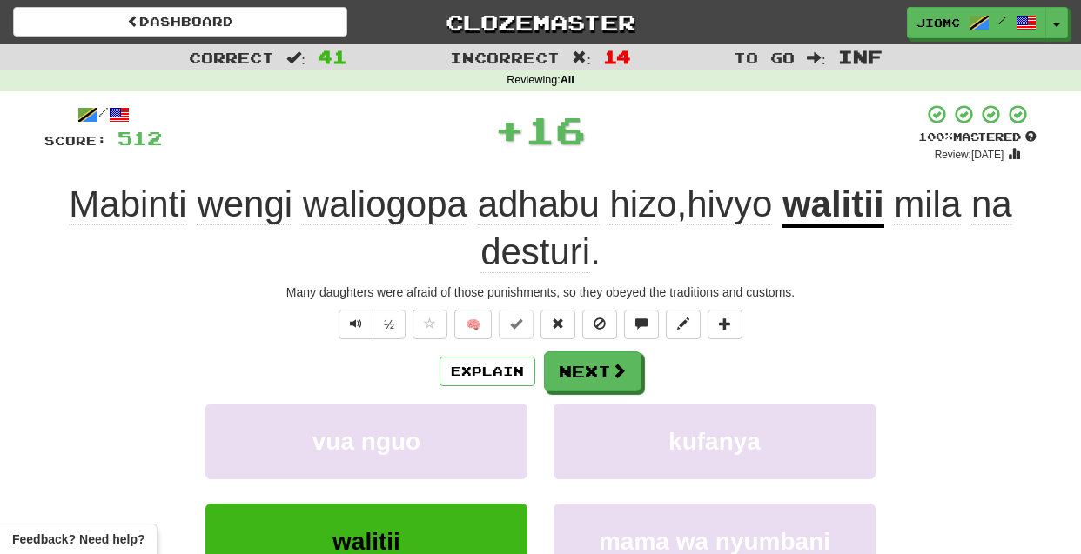
click at [489, 447] on button "vua nguo" at bounding box center [366, 442] width 322 height 76
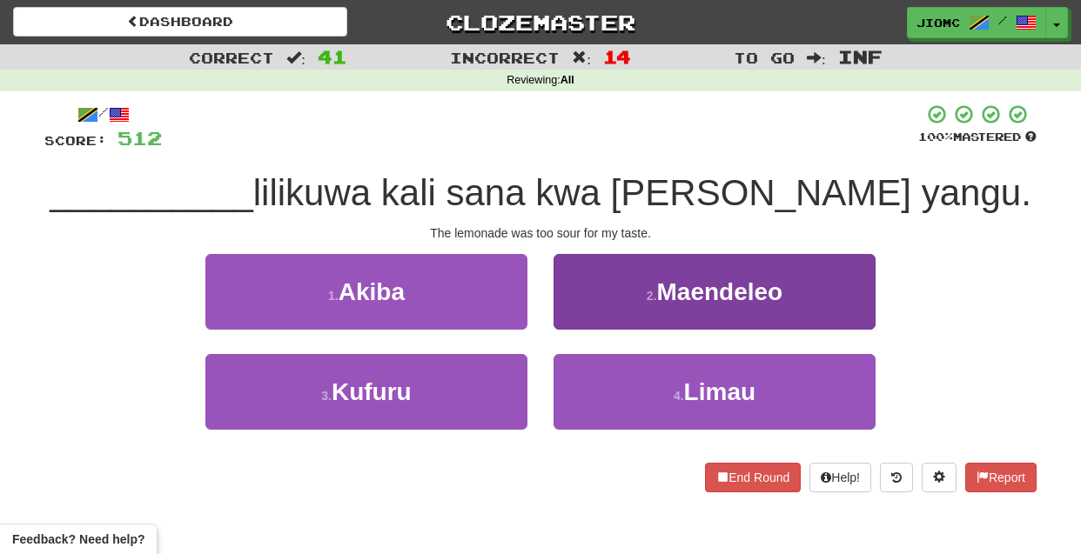
click at [641, 394] on button "4 . Limau" at bounding box center [715, 392] width 322 height 76
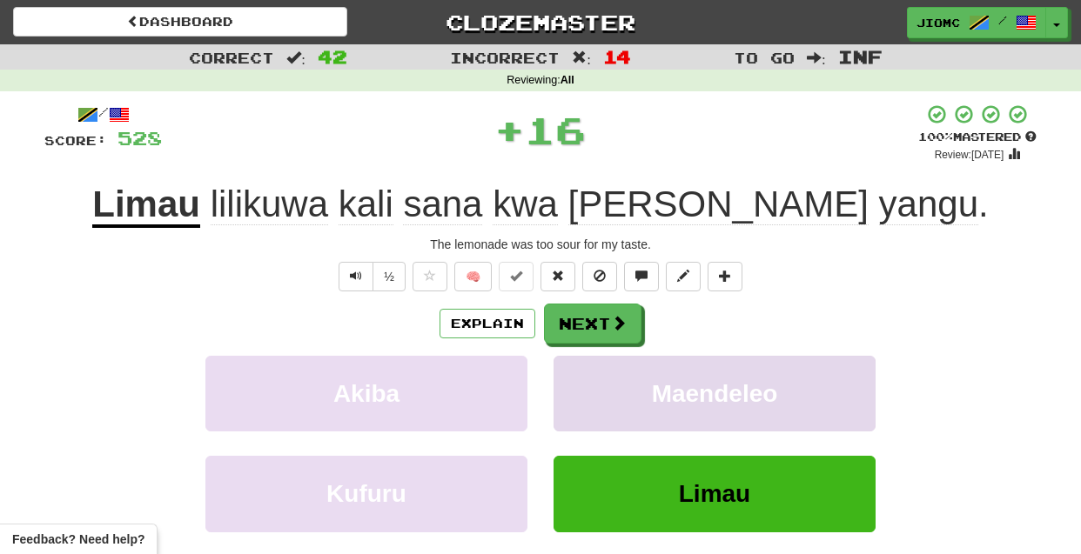
click at [630, 393] on button "Maendeleo" at bounding box center [715, 394] width 322 height 76
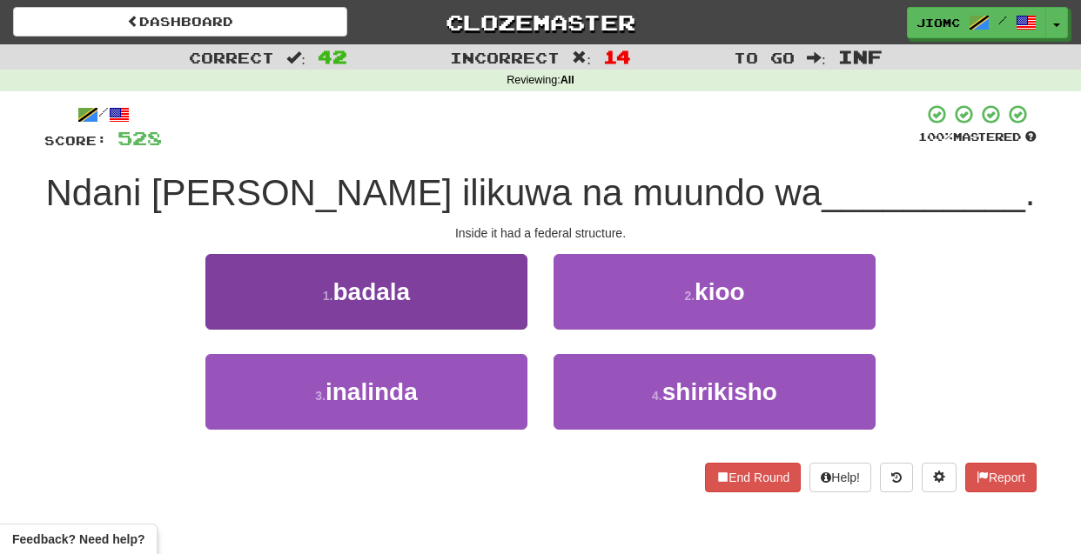
click at [485, 300] on button "1 . badala" at bounding box center [366, 292] width 322 height 76
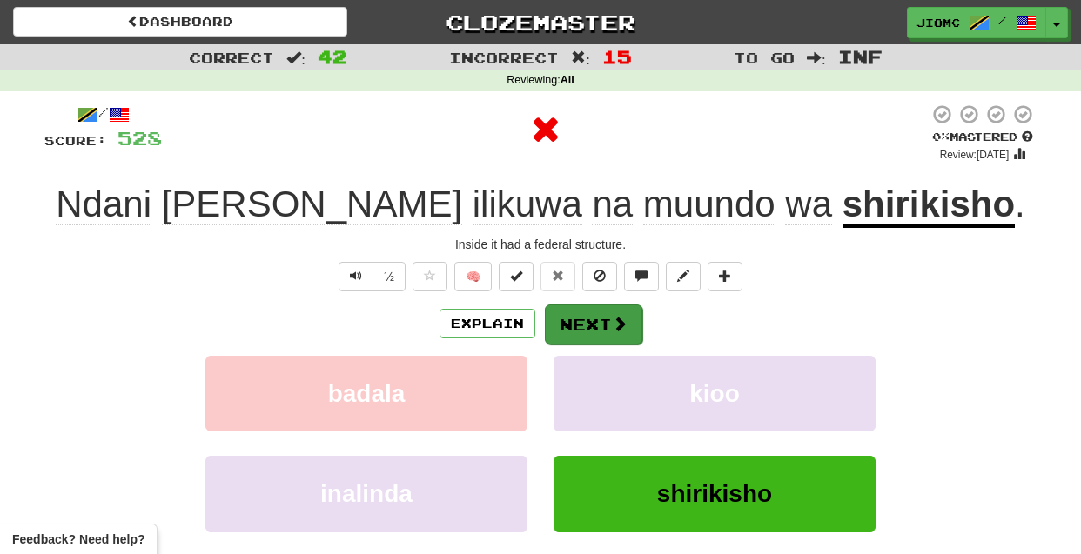
click at [593, 328] on button "Next" at bounding box center [593, 325] width 97 height 40
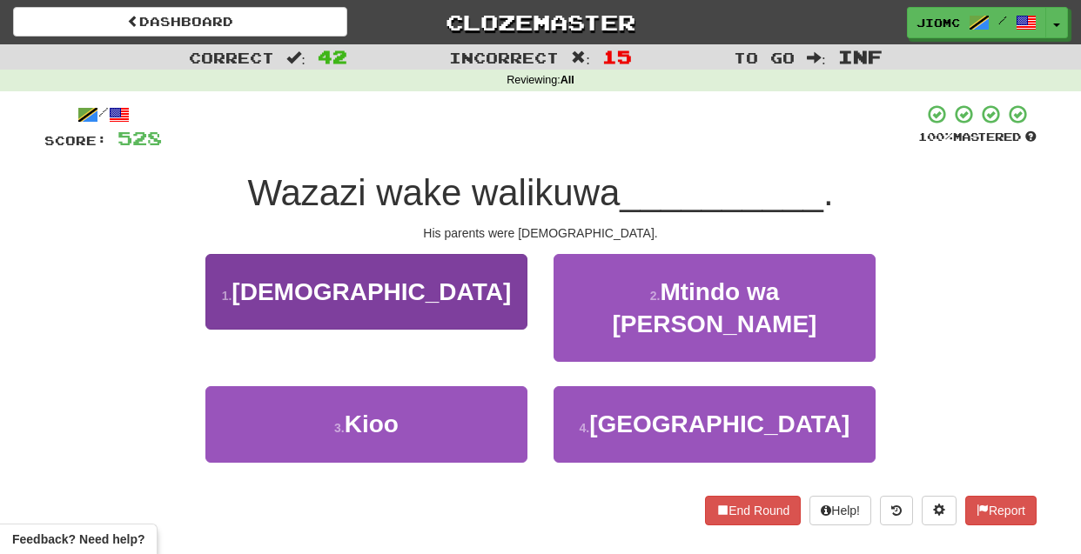
click at [499, 312] on button "1 . Wayahudi" at bounding box center [366, 292] width 322 height 76
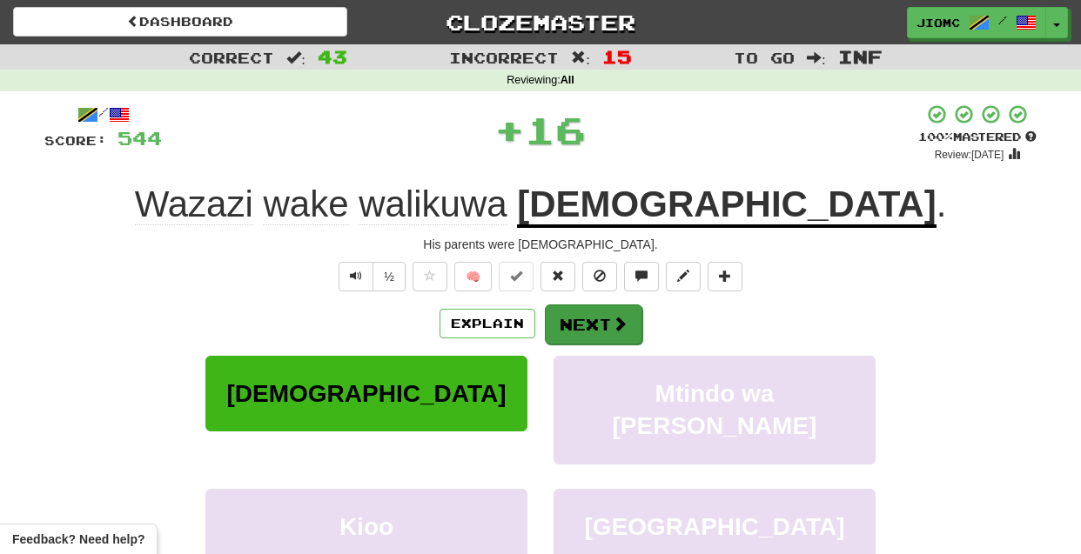
click at [589, 323] on button "Next" at bounding box center [593, 325] width 97 height 40
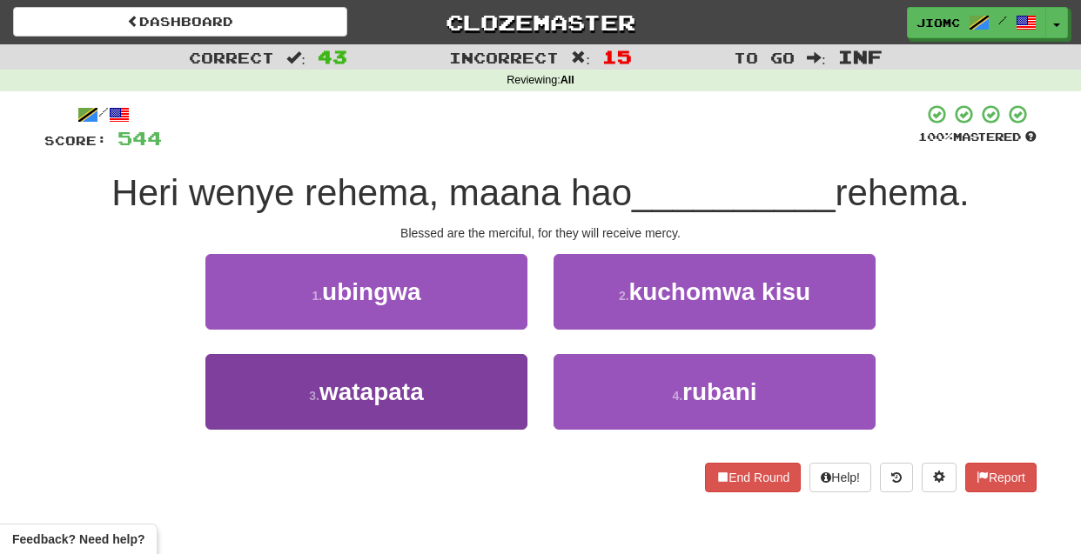
click at [477, 386] on button "3 . watapata" at bounding box center [366, 392] width 322 height 76
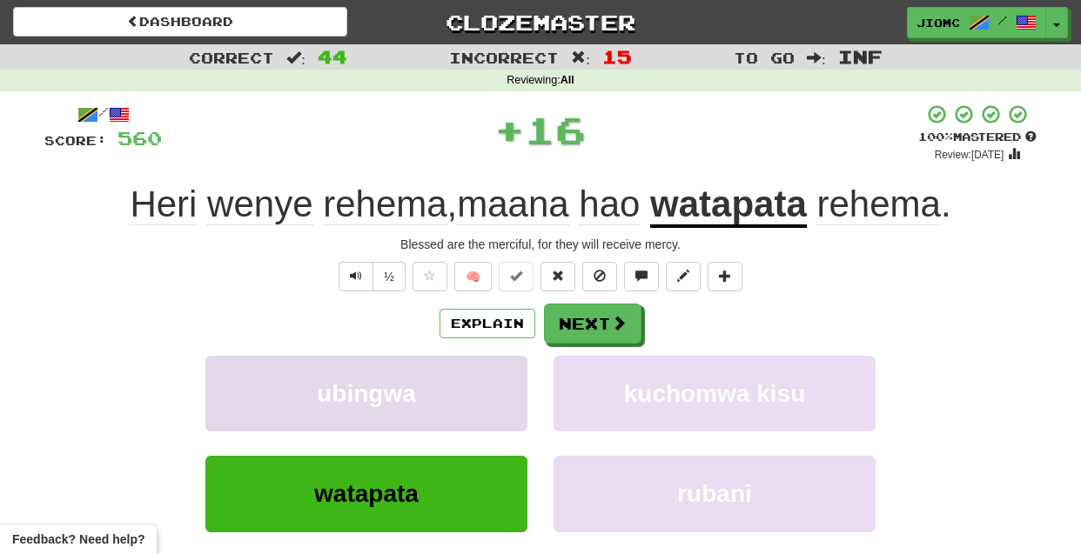
click at [478, 386] on button "ubingwa" at bounding box center [366, 394] width 322 height 76
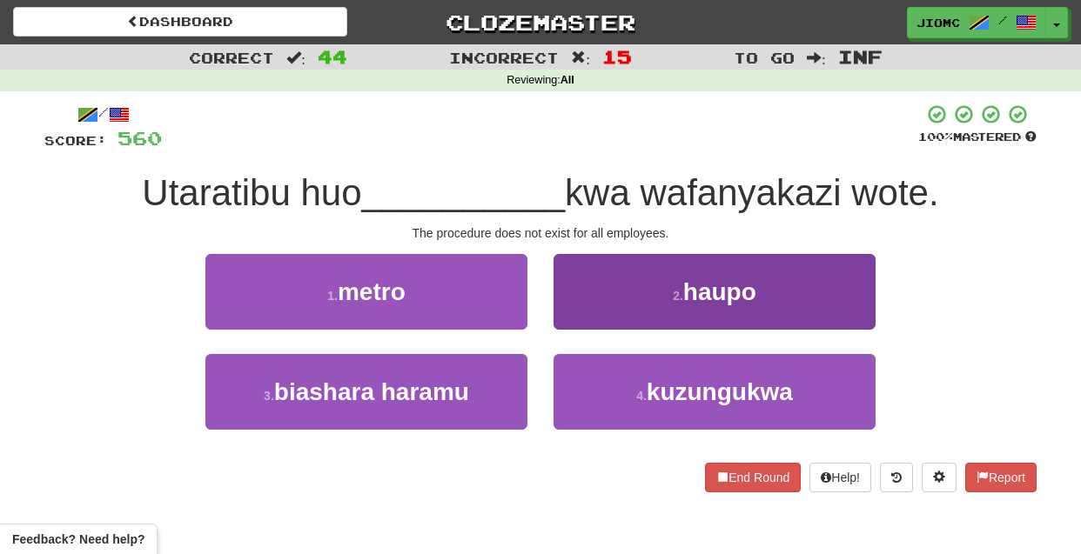
click at [615, 312] on button "2 . haupo" at bounding box center [715, 292] width 322 height 76
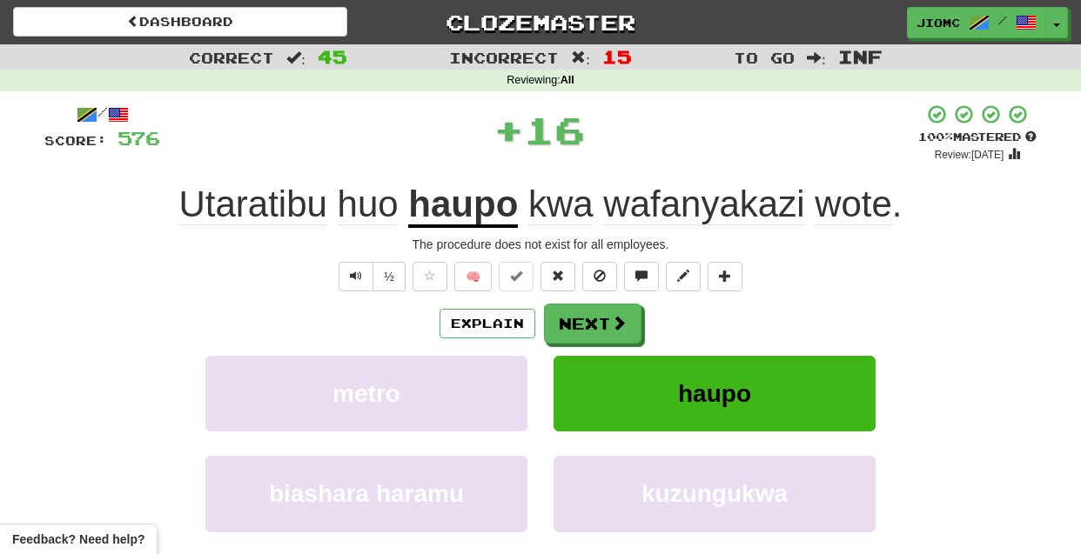
click at [598, 319] on button "Next" at bounding box center [592, 324] width 97 height 40
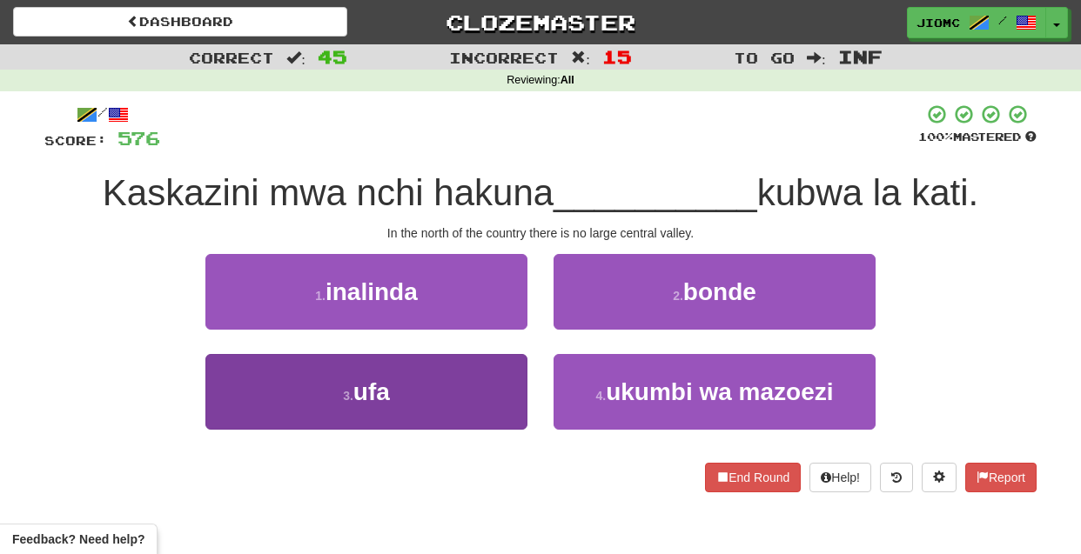
click at [496, 380] on button "3 . ufa" at bounding box center [366, 392] width 322 height 76
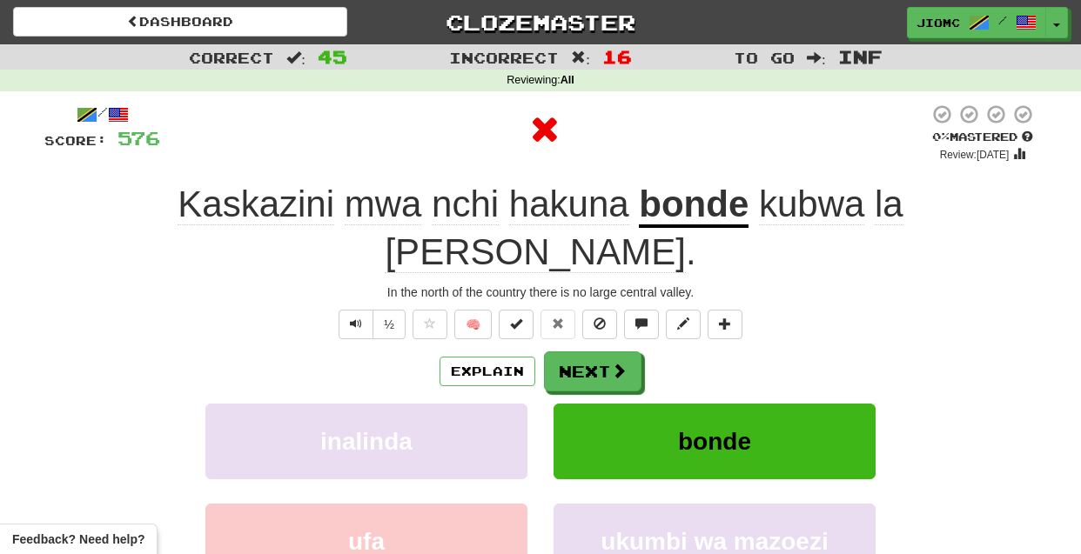
click at [496, 404] on button "inalinda" at bounding box center [366, 442] width 322 height 76
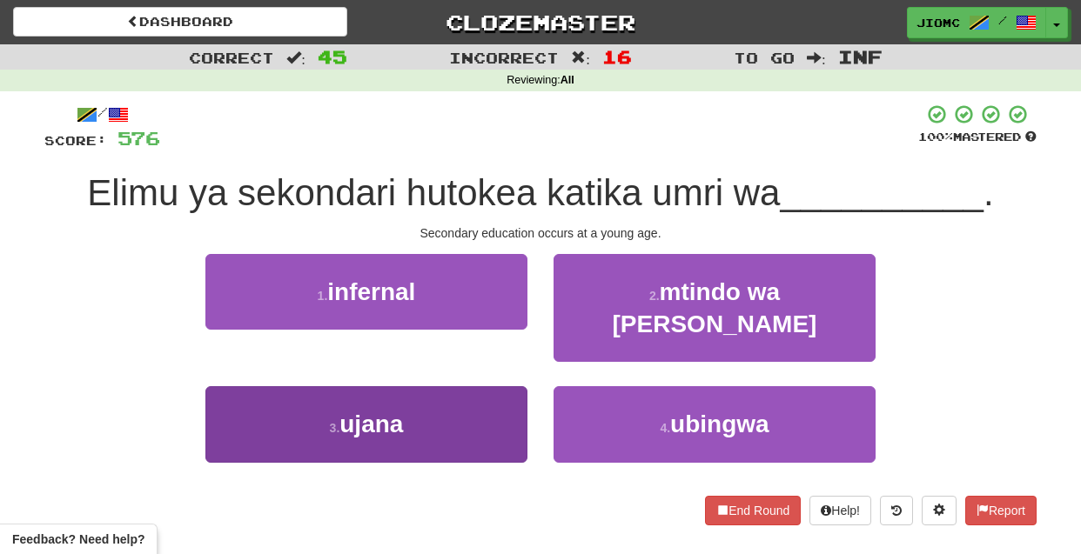
click at [514, 386] on button "3 . ujana" at bounding box center [366, 424] width 322 height 76
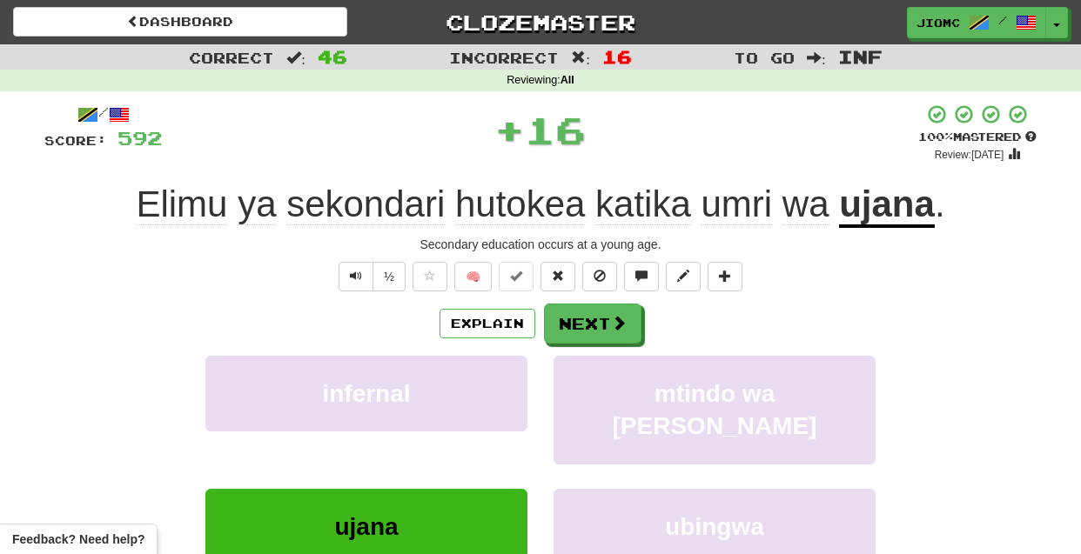
click at [514, 381] on button "infernal" at bounding box center [366, 394] width 322 height 76
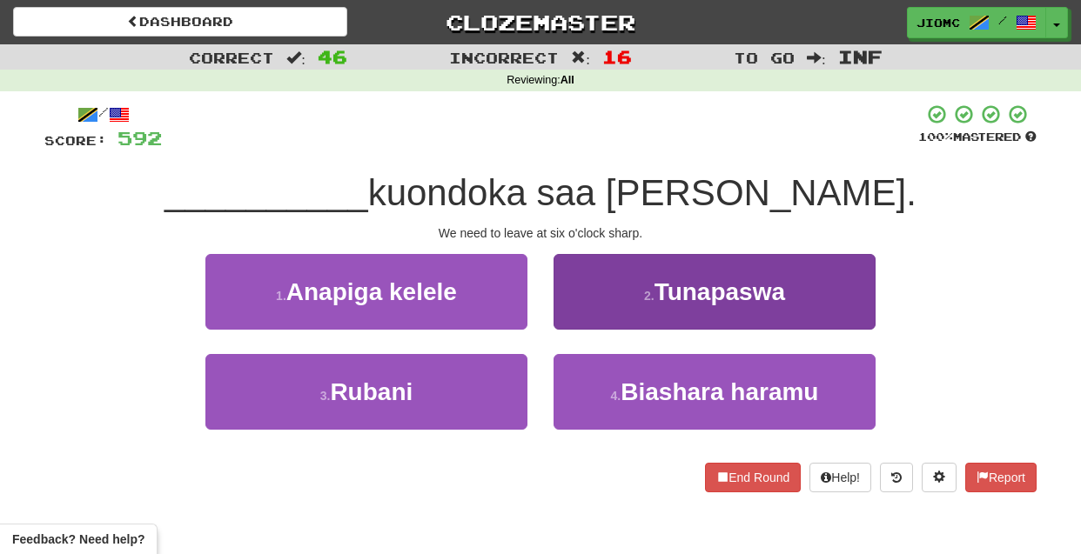
click at [601, 296] on button "2 . Tunapaswa" at bounding box center [715, 292] width 322 height 76
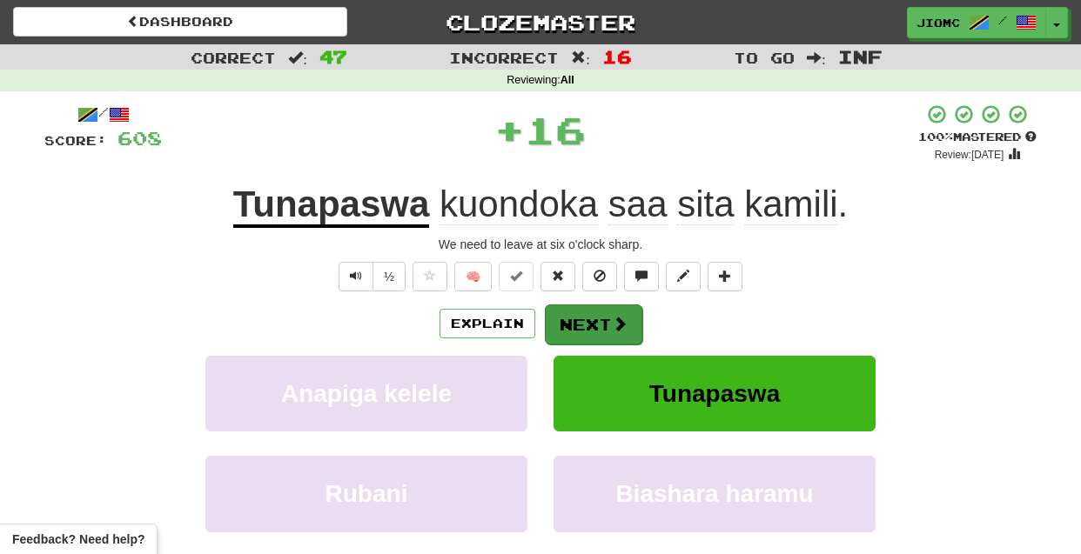
click at [594, 313] on button "Next" at bounding box center [593, 325] width 97 height 40
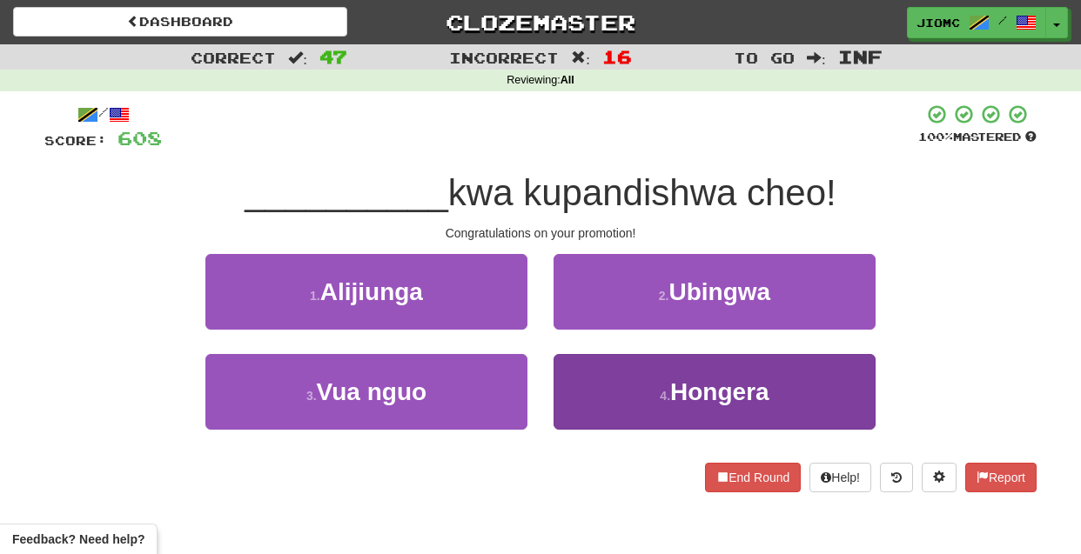
click at [588, 380] on button "4 . Hongera" at bounding box center [715, 392] width 322 height 76
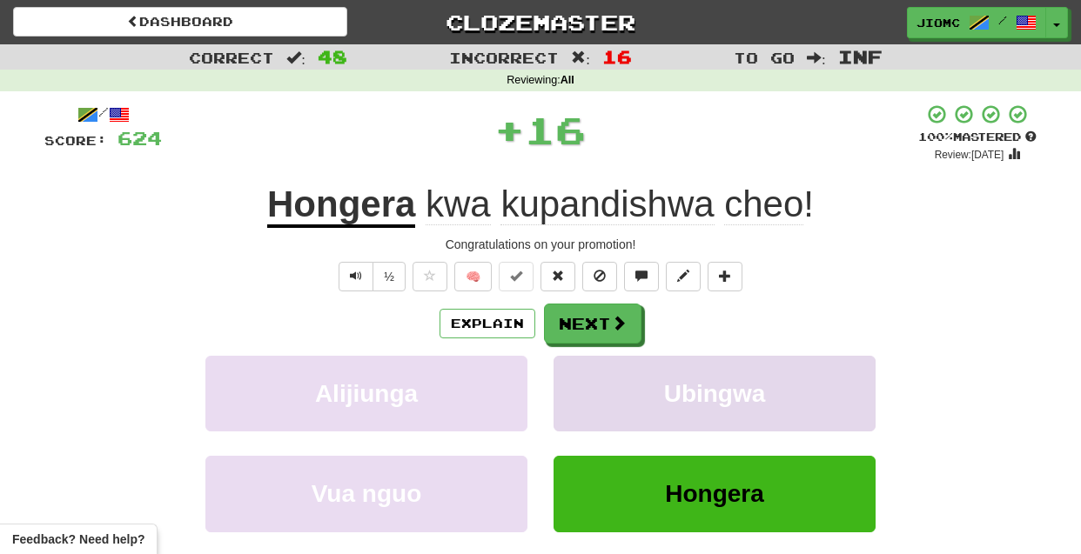
click at [587, 380] on button "Ubingwa" at bounding box center [715, 394] width 322 height 76
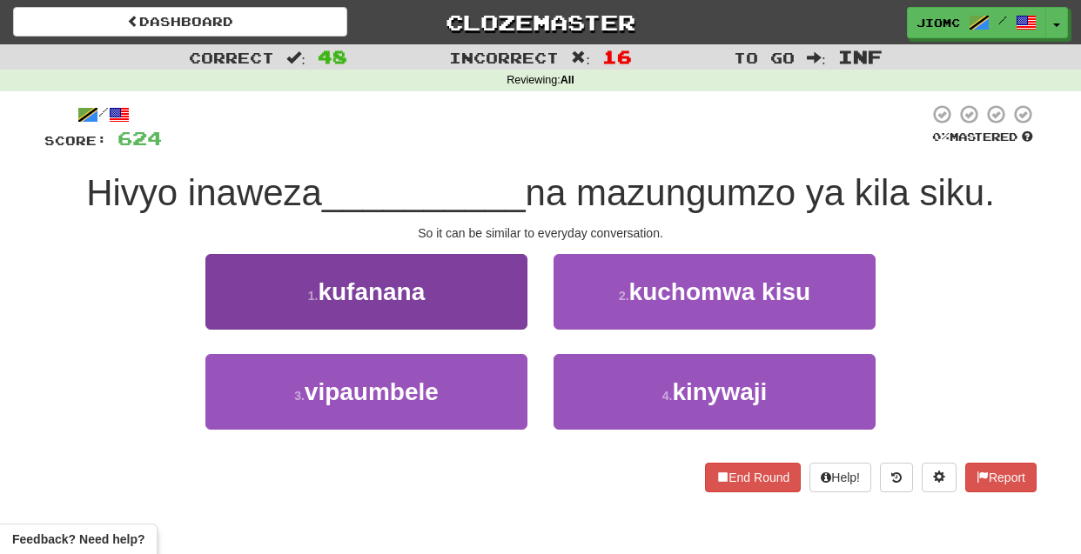
click at [488, 312] on button "1 . kufanana" at bounding box center [366, 292] width 322 height 76
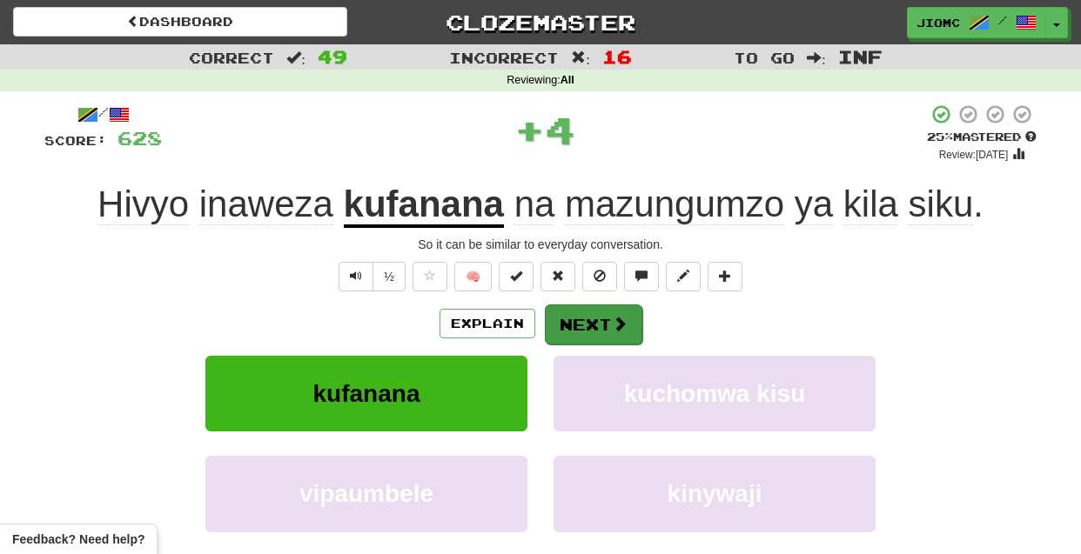
click at [574, 329] on button "Next" at bounding box center [593, 325] width 97 height 40
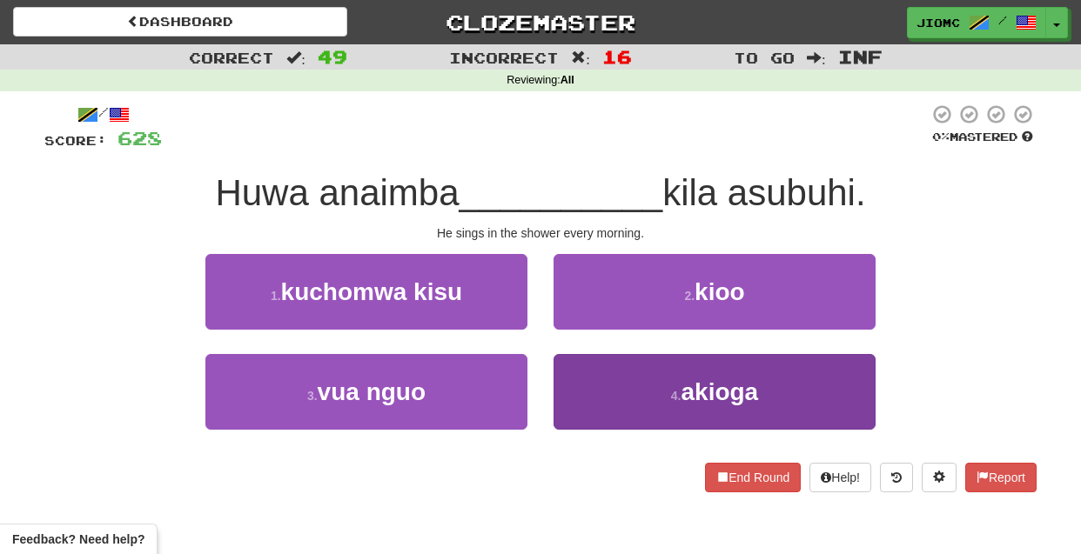
click at [586, 378] on button "4 . akioga" at bounding box center [715, 392] width 322 height 76
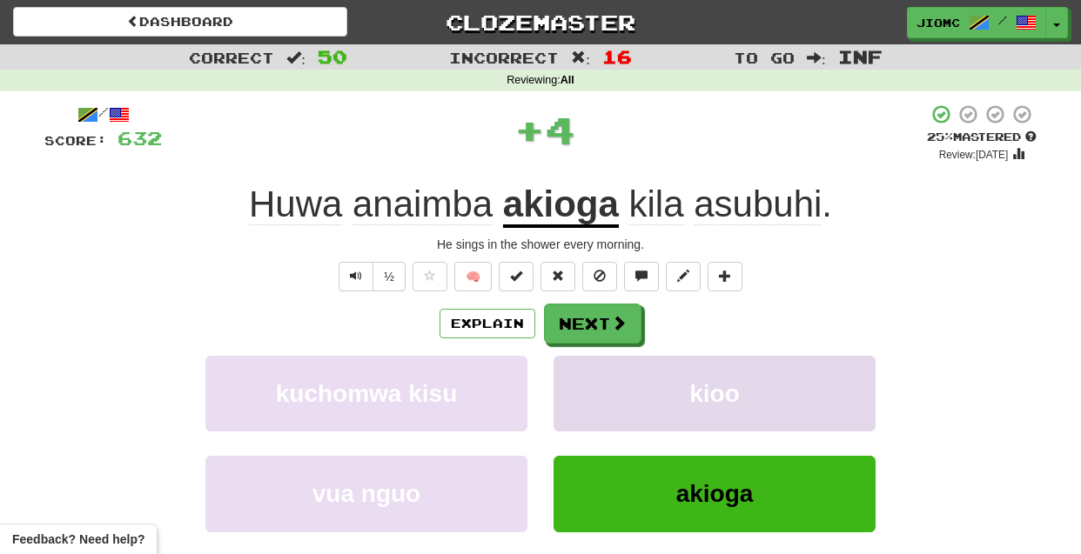
click at [588, 378] on button "kioo" at bounding box center [715, 394] width 322 height 76
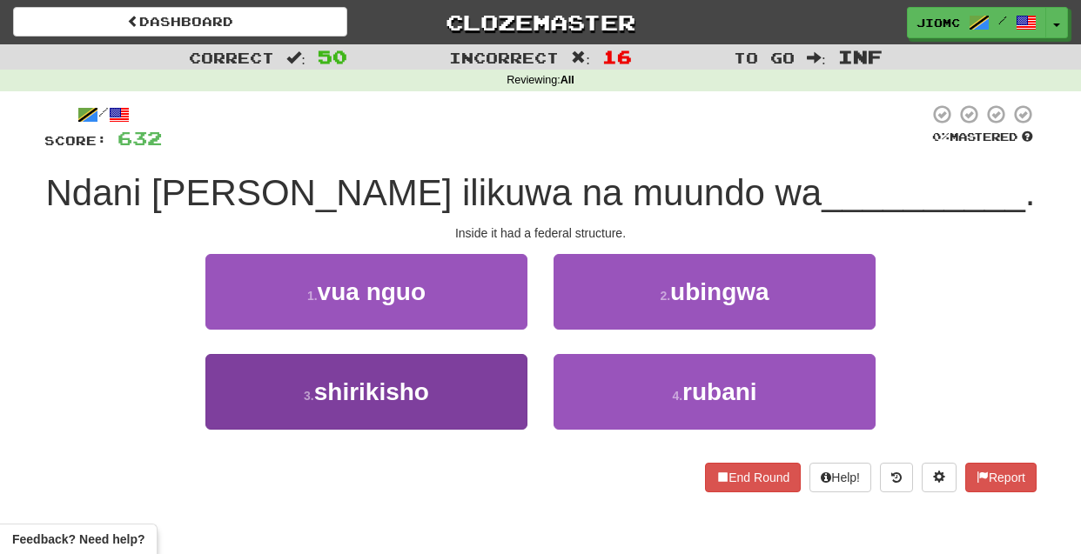
click at [467, 370] on button "3 . shirikisho" at bounding box center [366, 392] width 322 height 76
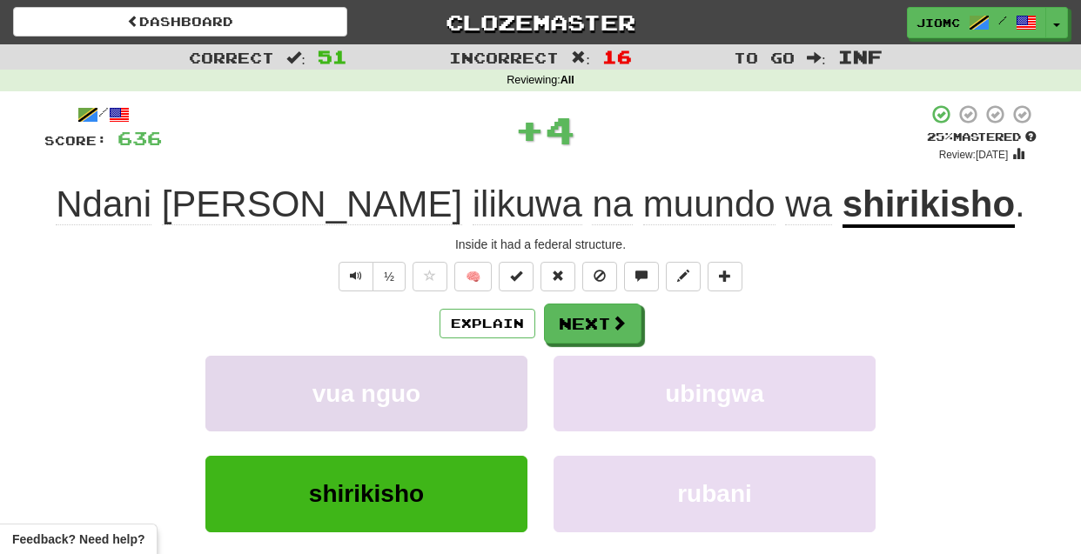
click at [469, 371] on button "vua nguo" at bounding box center [366, 394] width 322 height 76
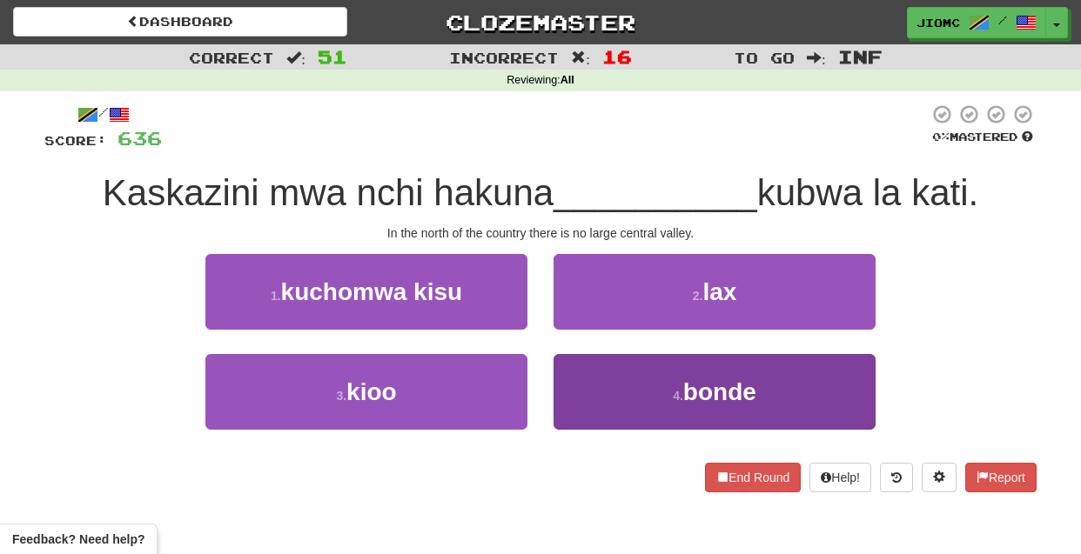
click at [596, 390] on button "4 . bonde" at bounding box center [715, 392] width 322 height 76
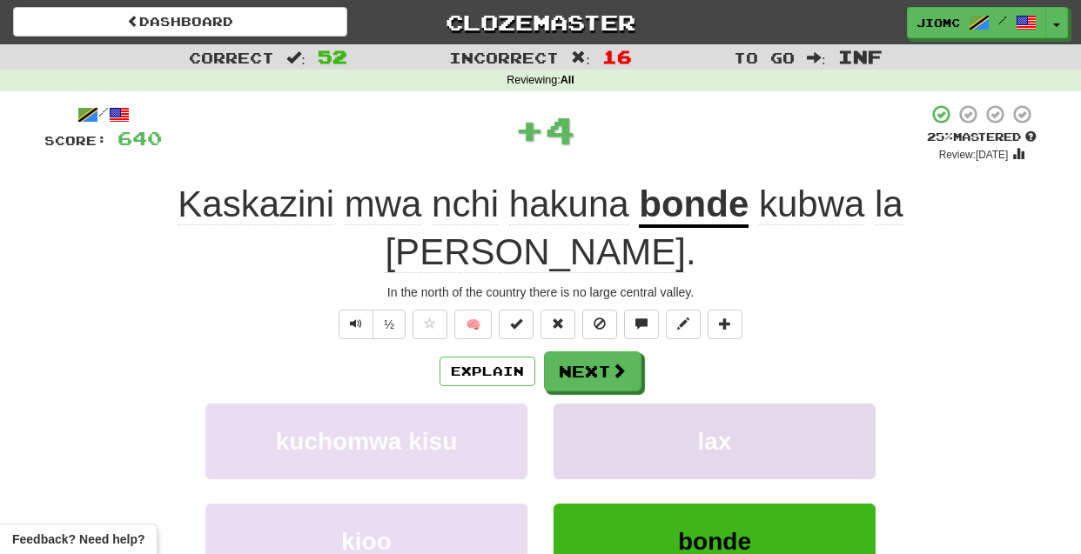
click at [594, 404] on button "lax" at bounding box center [715, 442] width 322 height 76
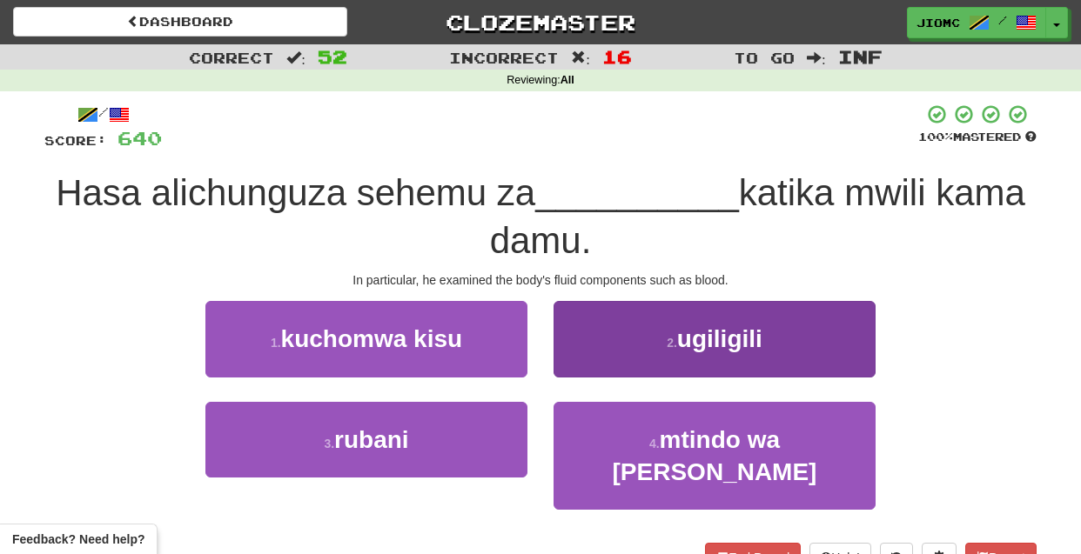
click at [590, 357] on button "2 . ugiligili" at bounding box center [715, 339] width 322 height 76
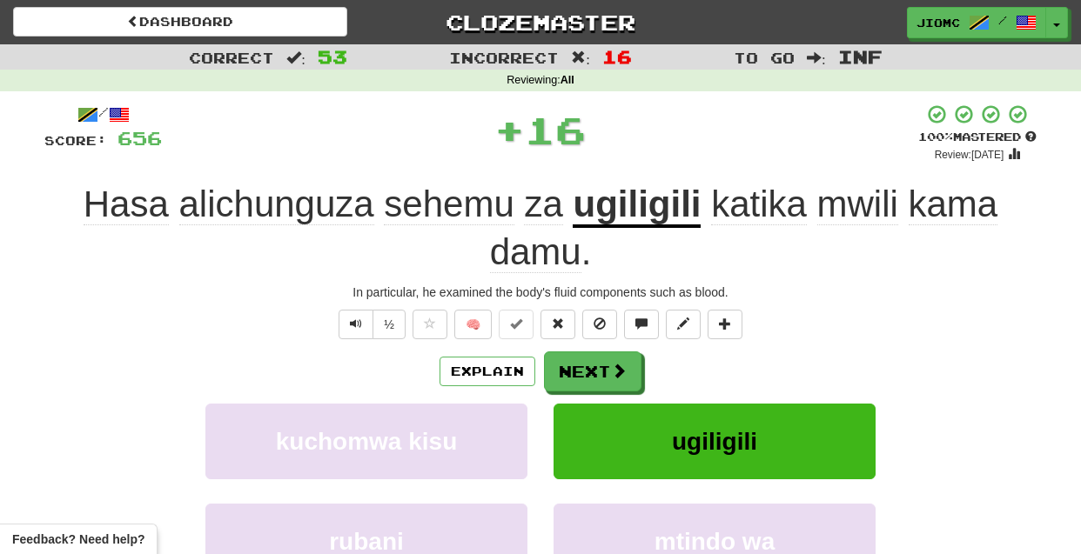
click at [590, 358] on button "Next" at bounding box center [592, 372] width 97 height 40
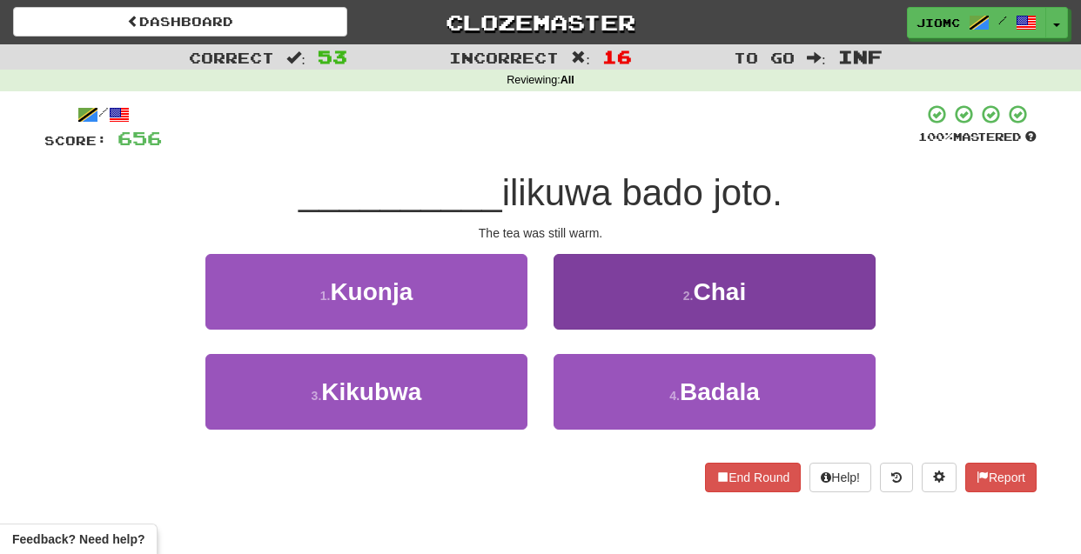
click at [596, 321] on button "2 . Chai" at bounding box center [715, 292] width 322 height 76
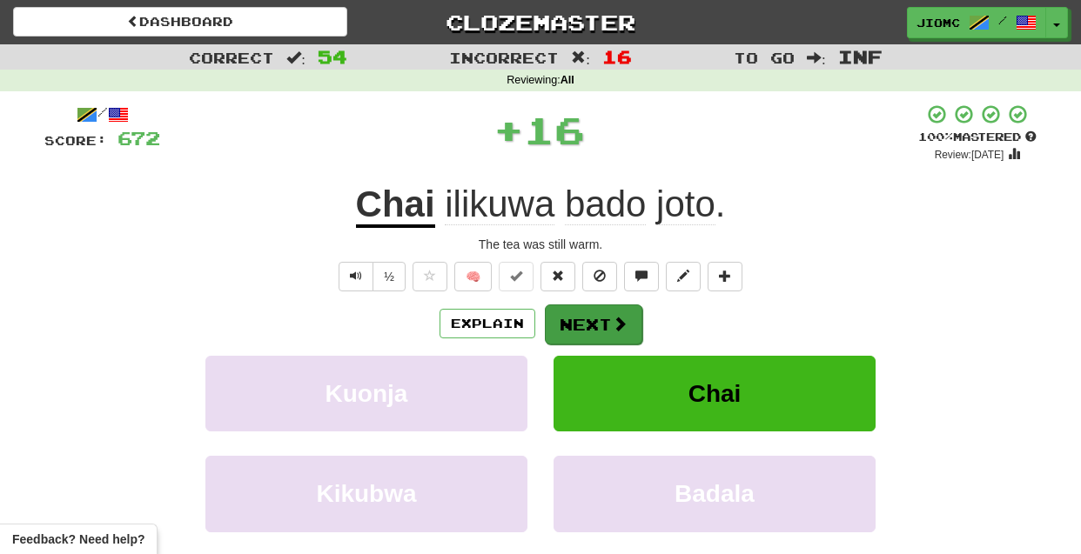
click at [595, 323] on button "Next" at bounding box center [593, 325] width 97 height 40
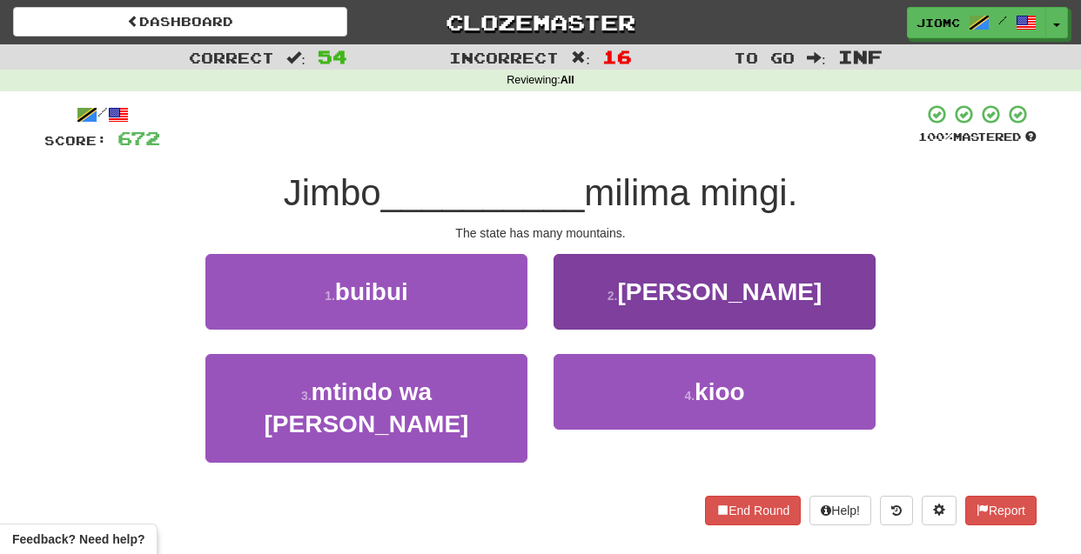
click at [592, 314] on button "2 . lina" at bounding box center [715, 292] width 322 height 76
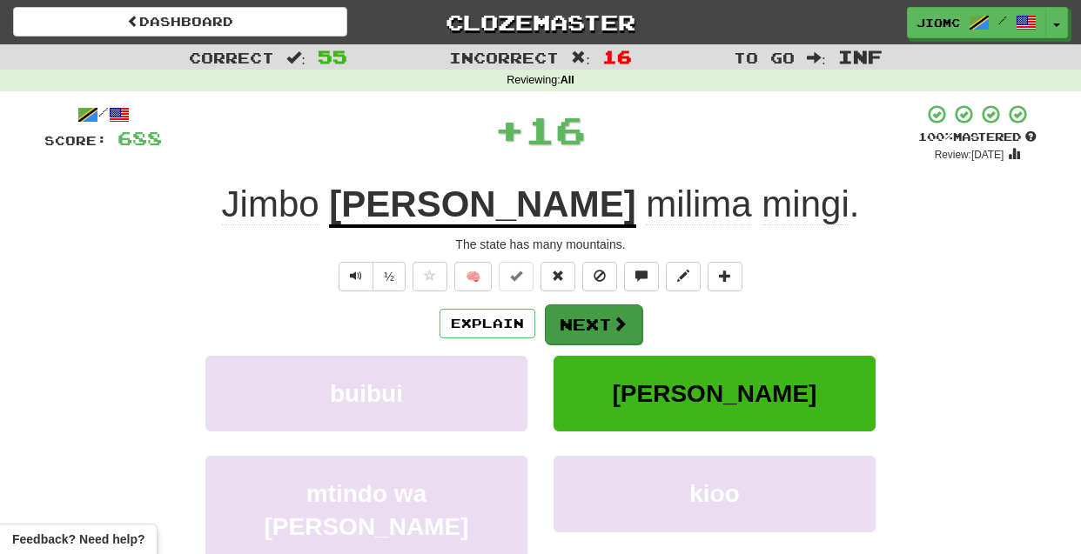
click at [592, 315] on button "Next" at bounding box center [593, 325] width 97 height 40
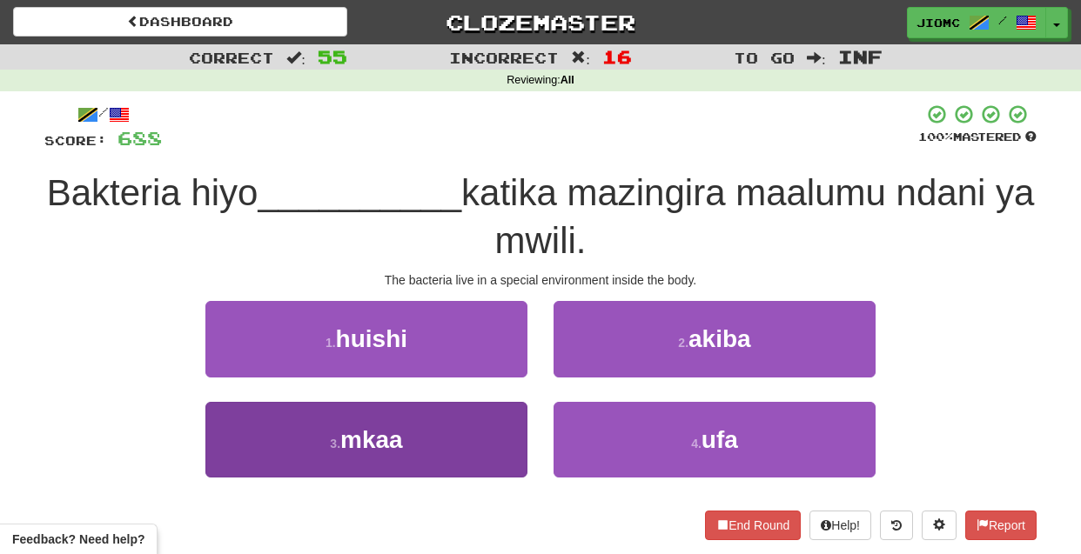
click at [487, 437] on button "3 . mkaa" at bounding box center [366, 440] width 322 height 76
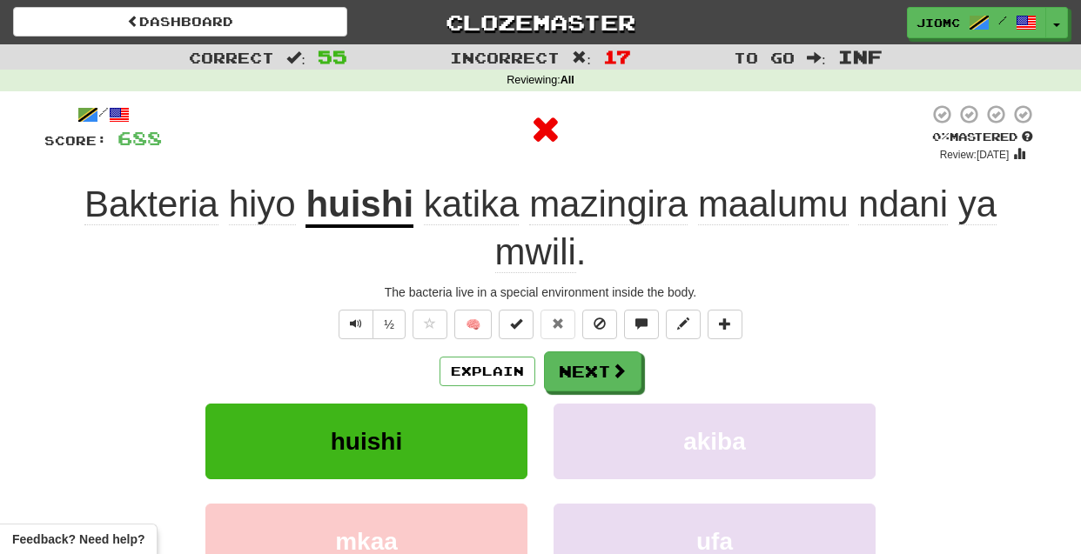
click at [487, 436] on button "huishi" at bounding box center [366, 442] width 322 height 76
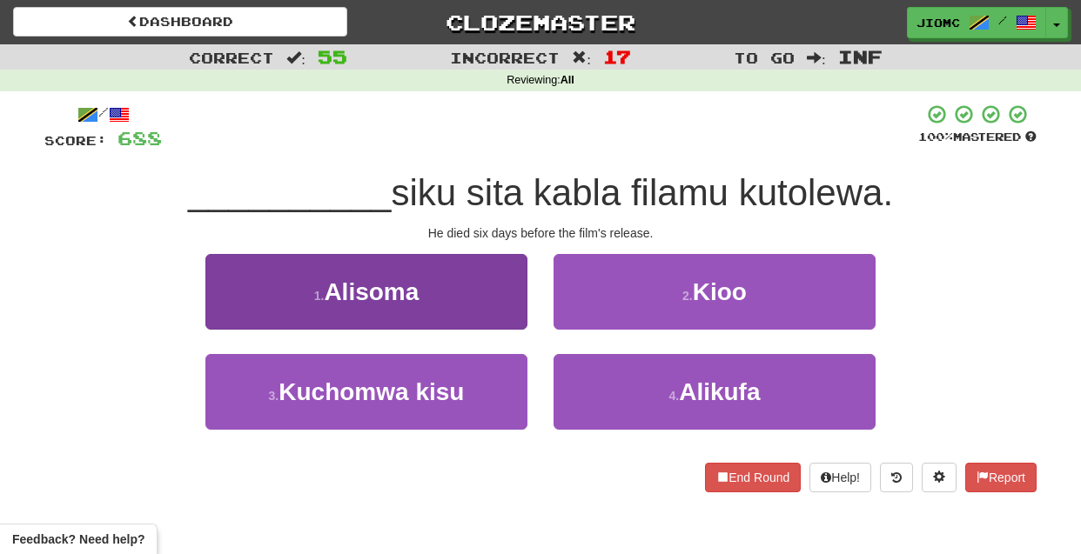
click at [516, 310] on button "1 . Alisoma" at bounding box center [366, 292] width 322 height 76
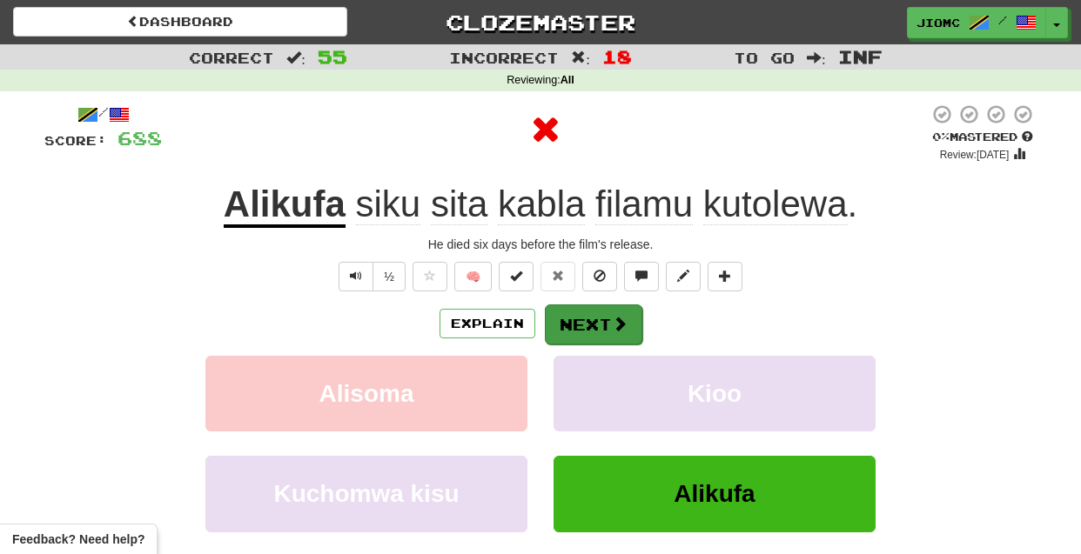
click at [587, 321] on button "Next" at bounding box center [593, 325] width 97 height 40
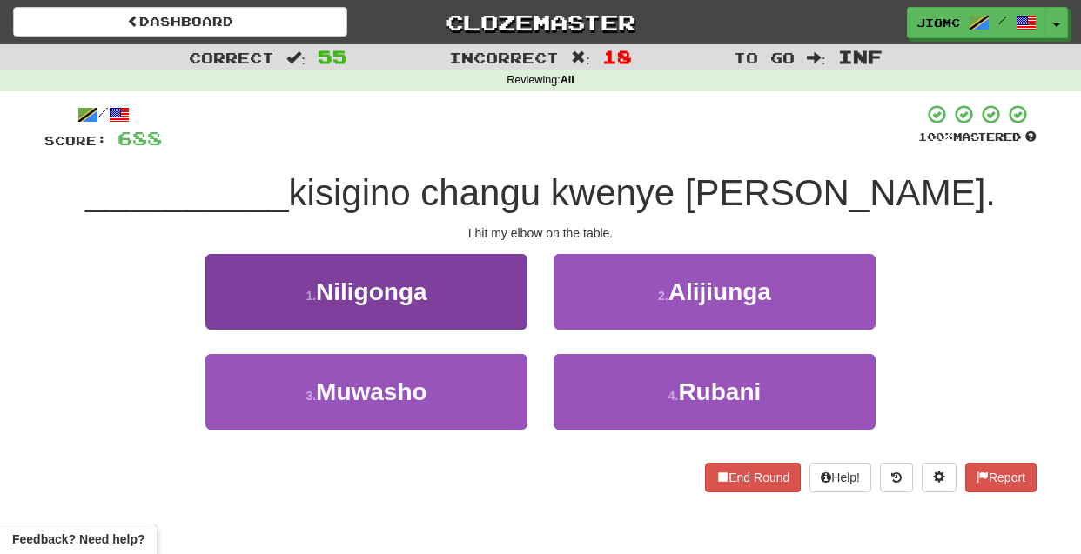
click at [480, 313] on button "1 . Niligonga" at bounding box center [366, 292] width 322 height 76
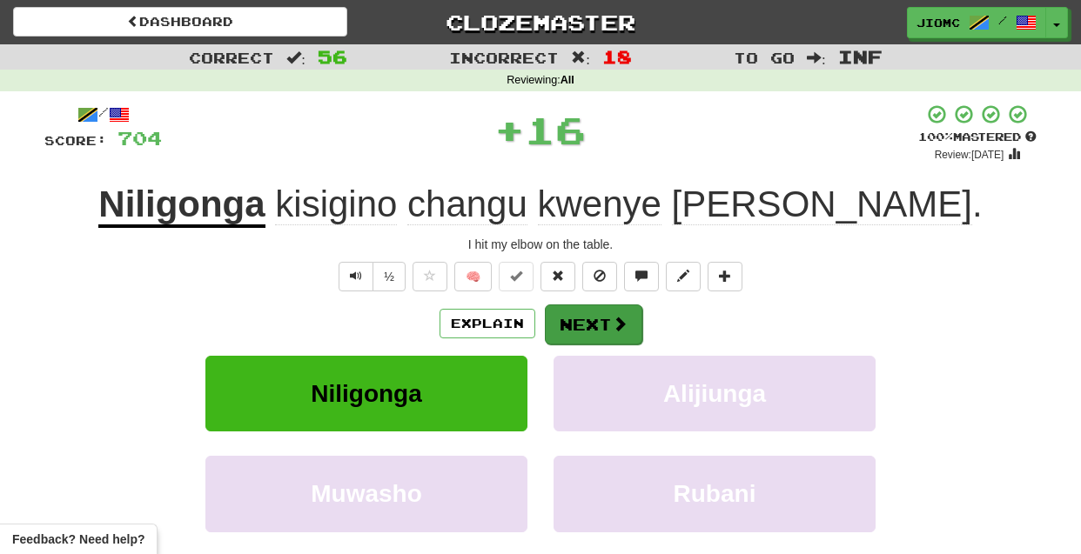
click at [574, 324] on button "Next" at bounding box center [593, 325] width 97 height 40
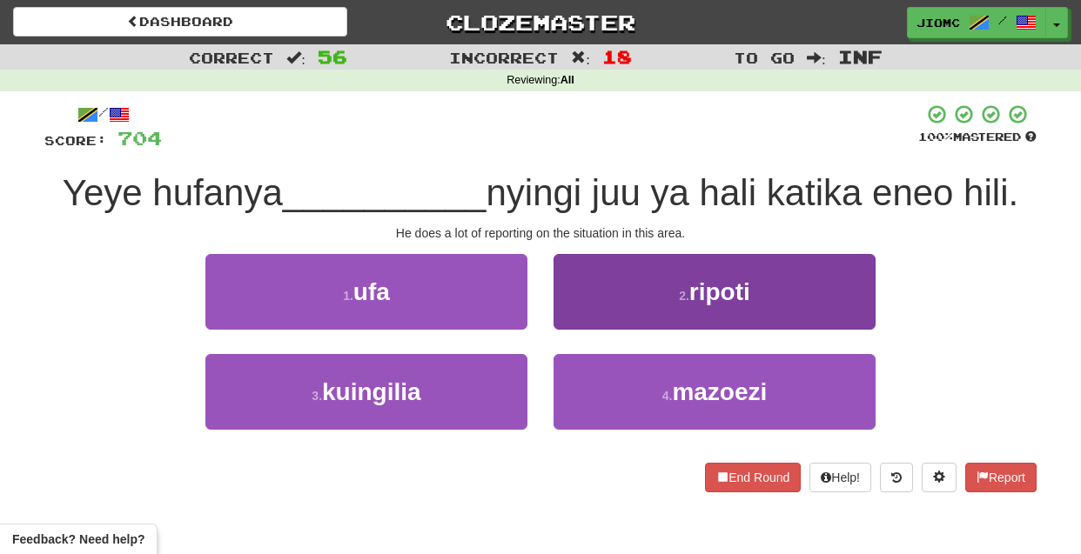
click at [594, 322] on button "2 . ripoti" at bounding box center [715, 292] width 322 height 76
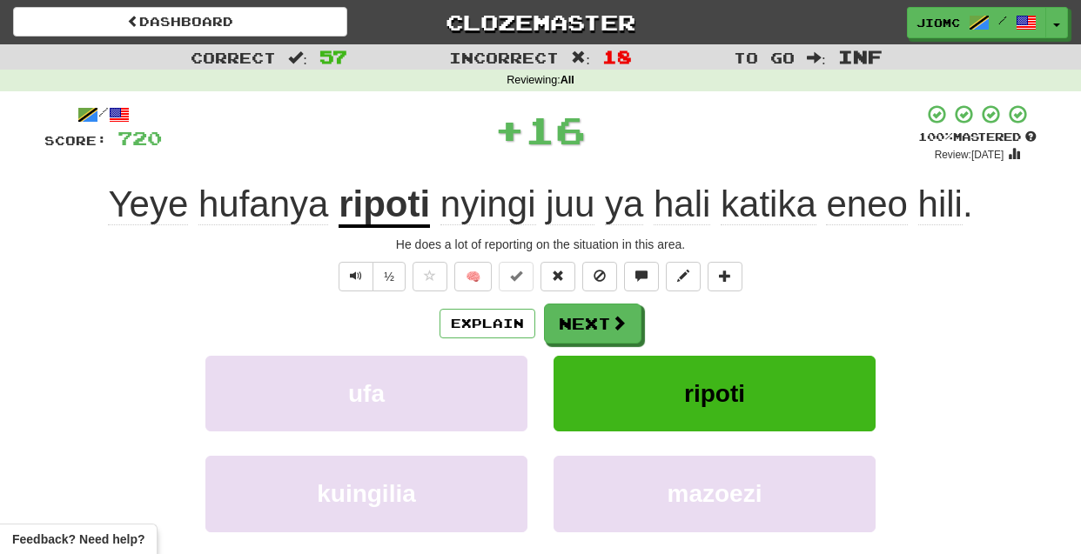
click at [594, 322] on button "Next" at bounding box center [592, 324] width 97 height 40
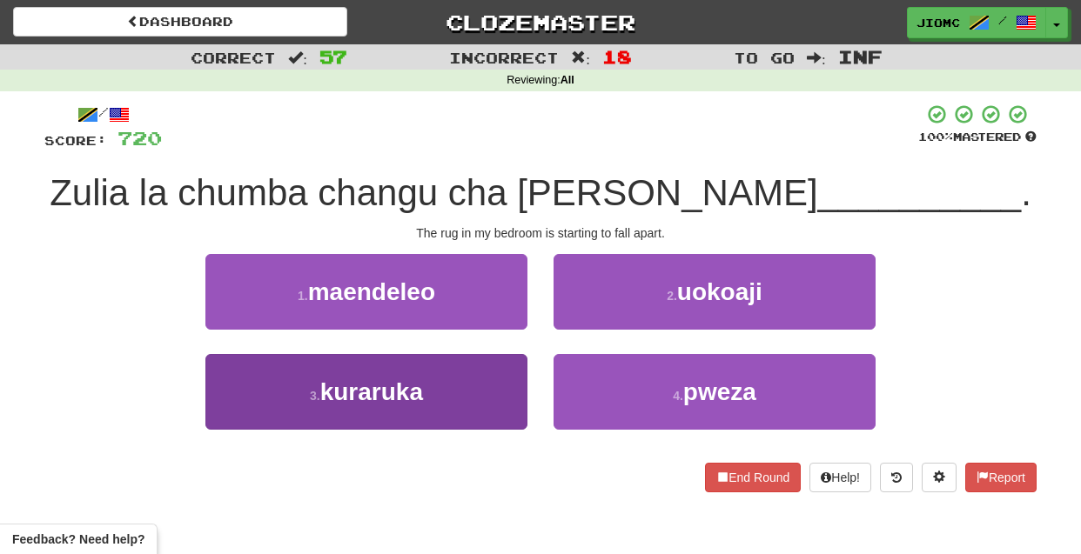
click at [355, 399] on span "kuraruka" at bounding box center [371, 392] width 103 height 27
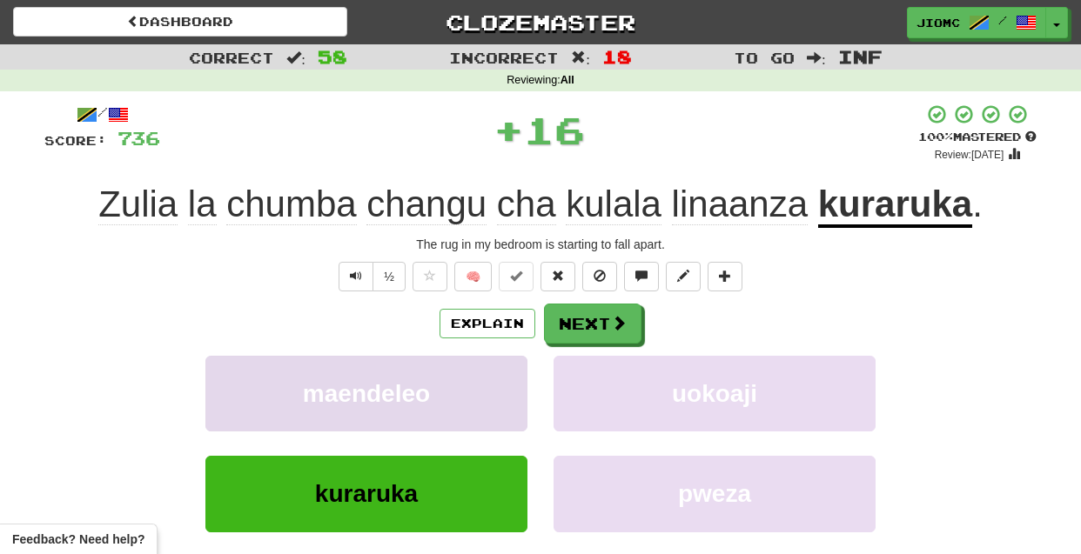
click at [368, 390] on span "maendeleo" at bounding box center [366, 393] width 127 height 27
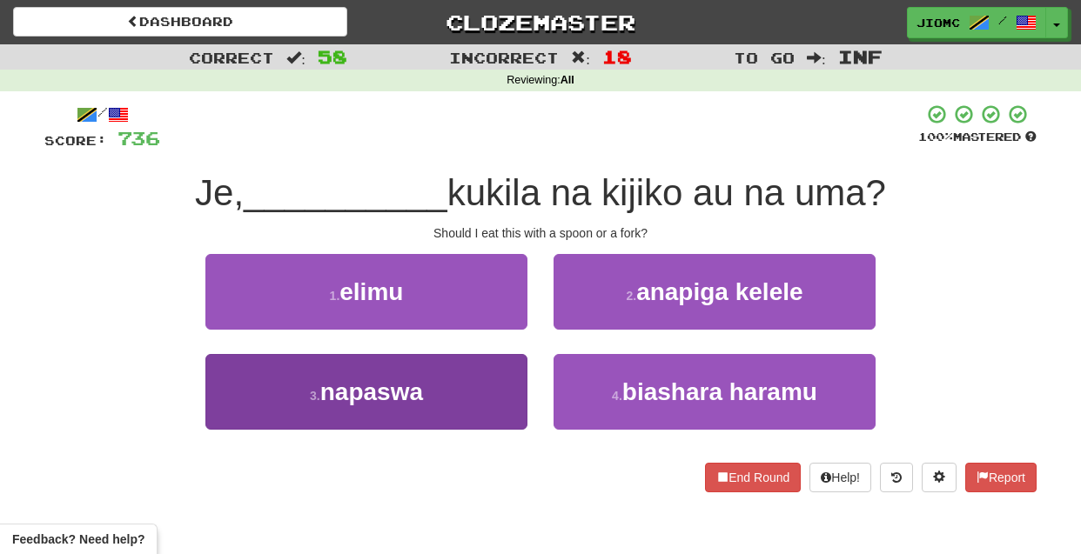
click at [423, 396] on span "napaswa" at bounding box center [371, 392] width 103 height 27
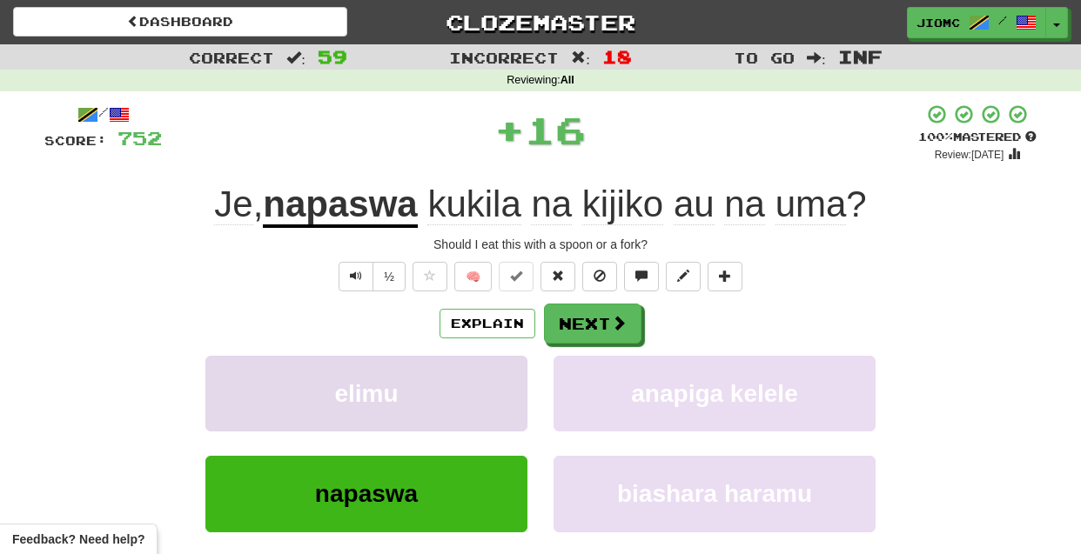
click at [426, 395] on button "elimu" at bounding box center [366, 394] width 322 height 76
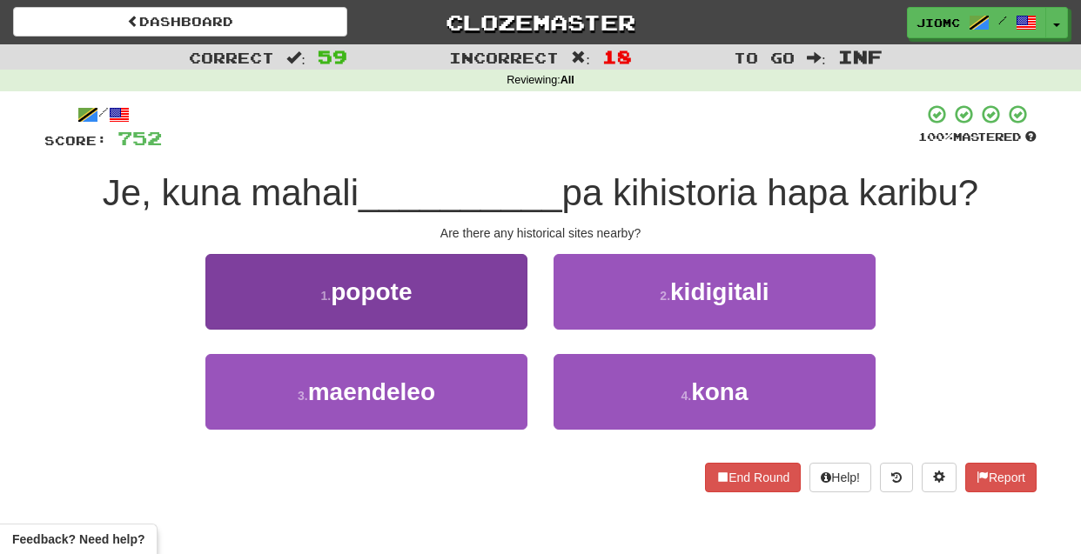
click at [486, 312] on button "1 . popote" at bounding box center [366, 292] width 322 height 76
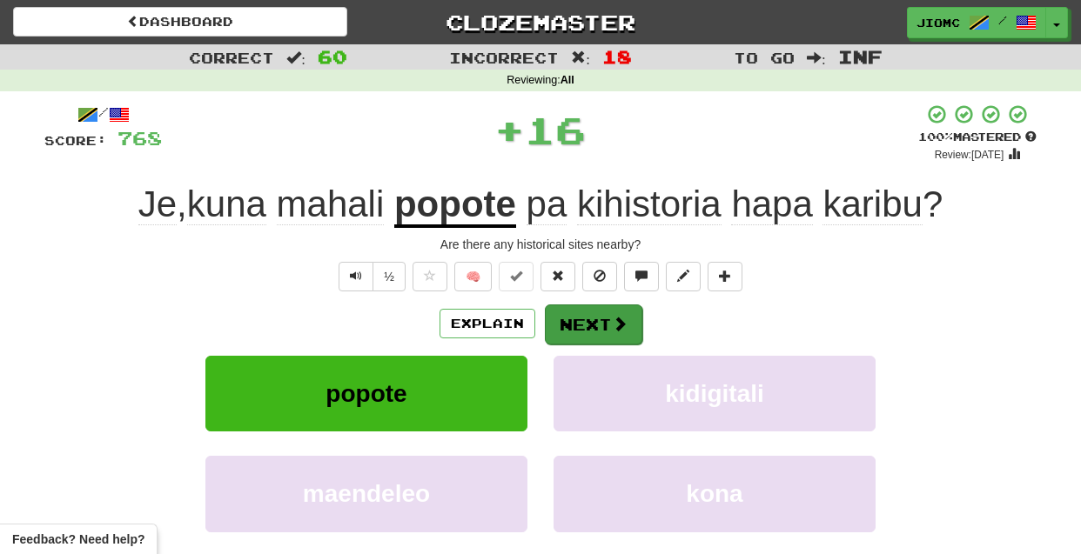
click at [587, 319] on button "Next" at bounding box center [593, 325] width 97 height 40
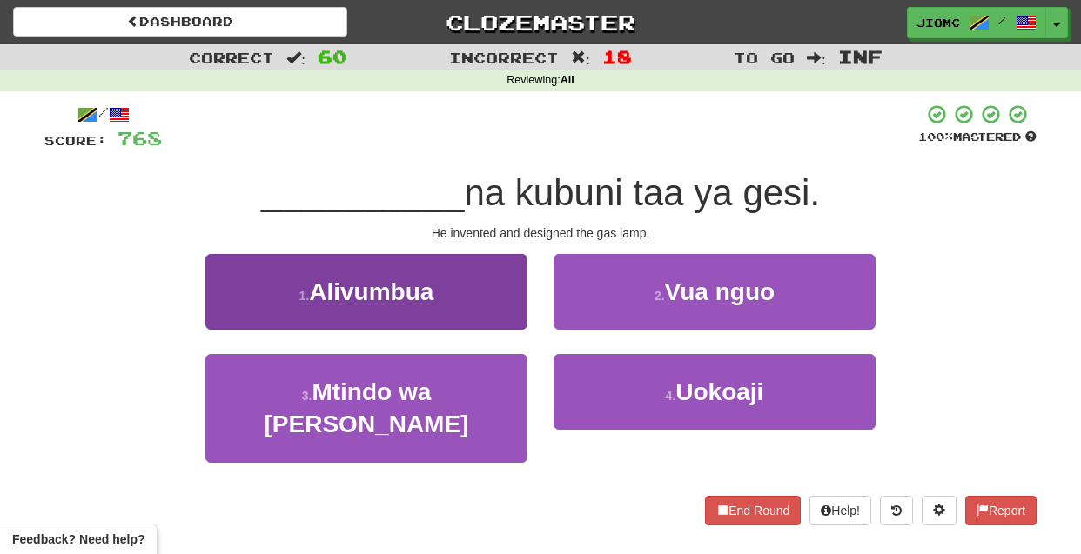
click at [491, 303] on button "1 . Alivumbua" at bounding box center [366, 292] width 322 height 76
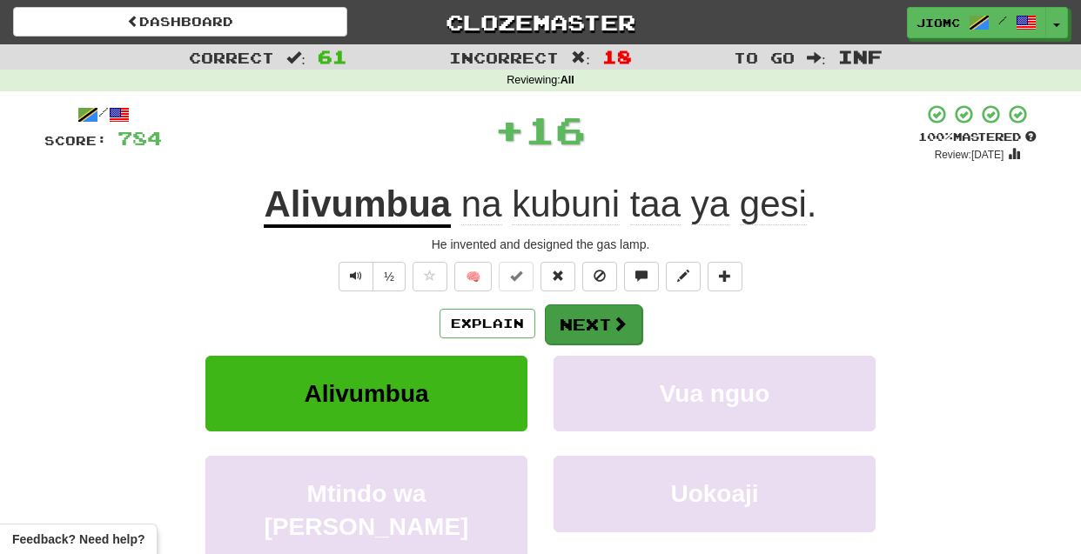
click at [579, 318] on button "Next" at bounding box center [593, 325] width 97 height 40
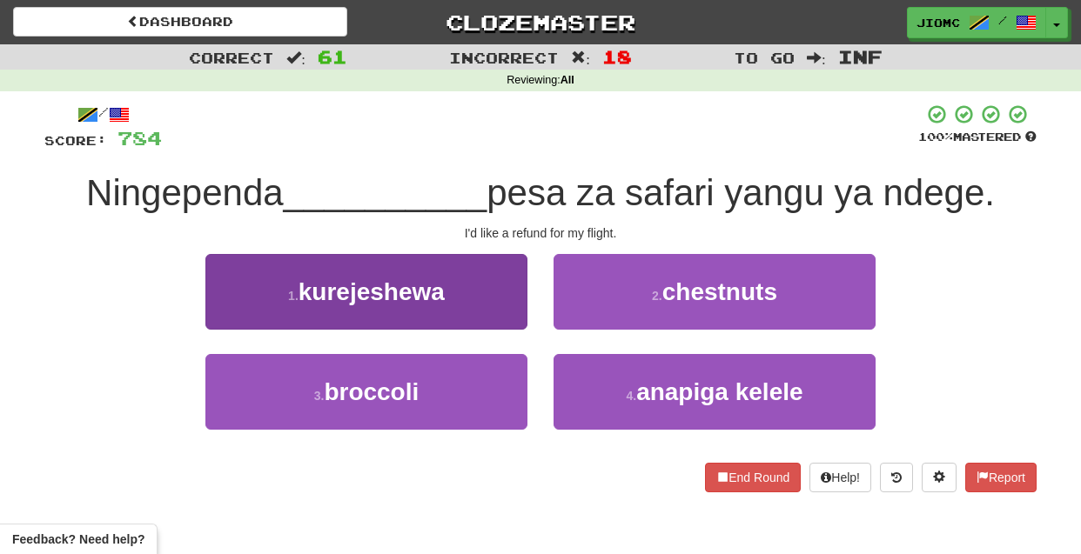
click at [482, 311] on button "1 . kurejeshewa" at bounding box center [366, 292] width 322 height 76
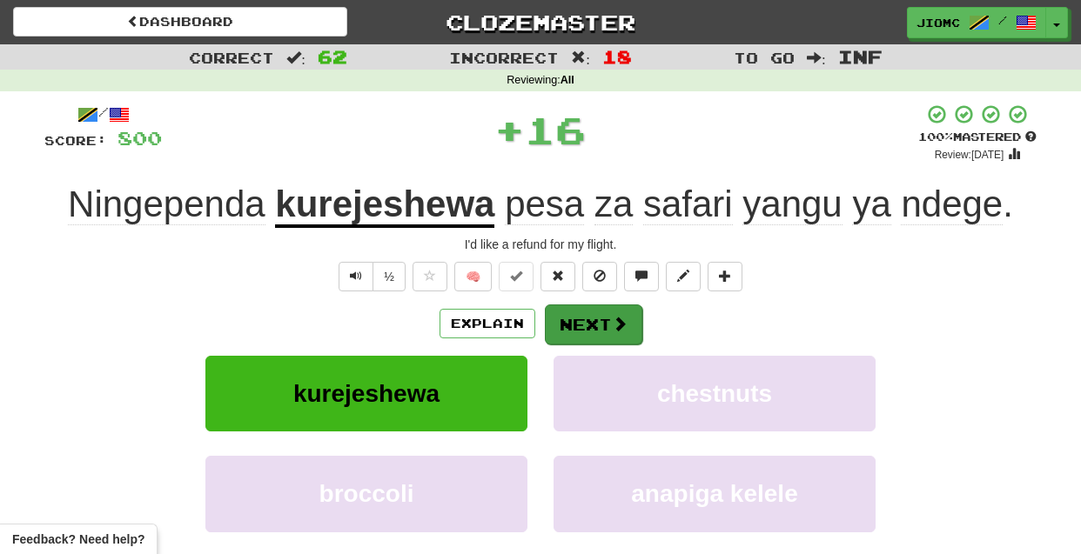
click at [589, 320] on button "Next" at bounding box center [593, 325] width 97 height 40
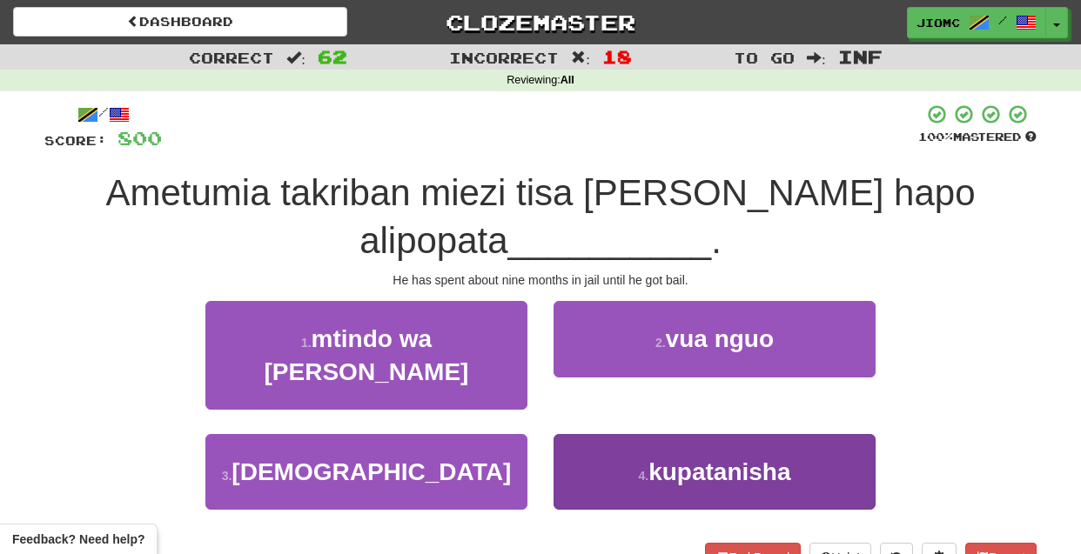
click at [595, 437] on button "4 . kupatanisha" at bounding box center [715, 472] width 322 height 76
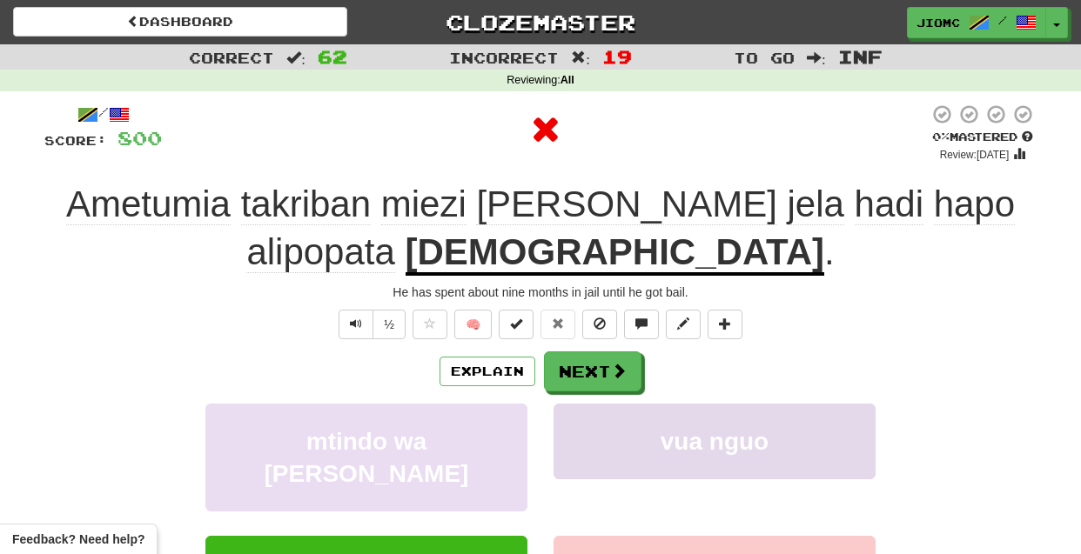
click at [596, 439] on button "vua nguo" at bounding box center [715, 442] width 322 height 76
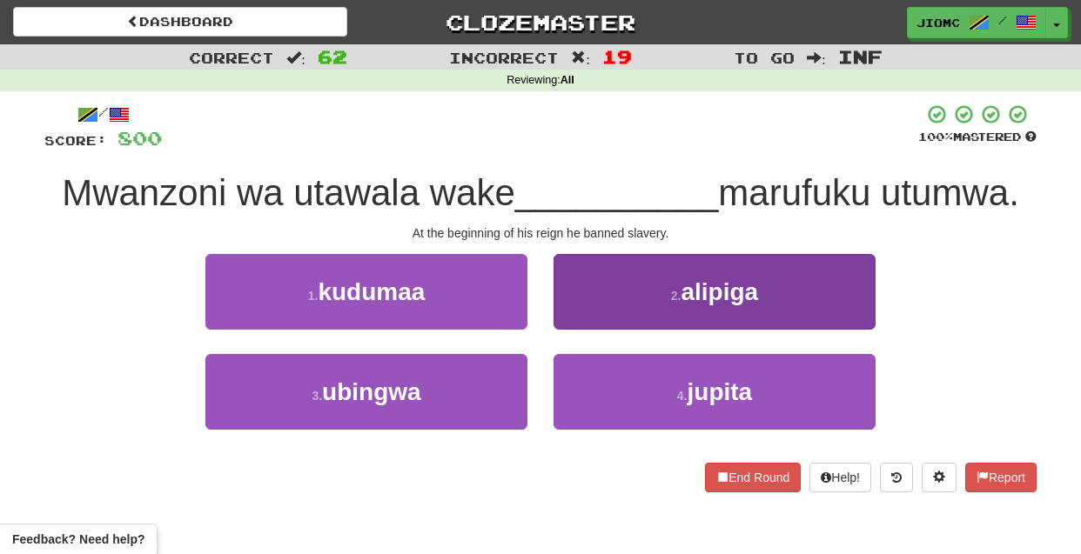
click at [594, 310] on button "2 . alipiga" at bounding box center [715, 292] width 322 height 76
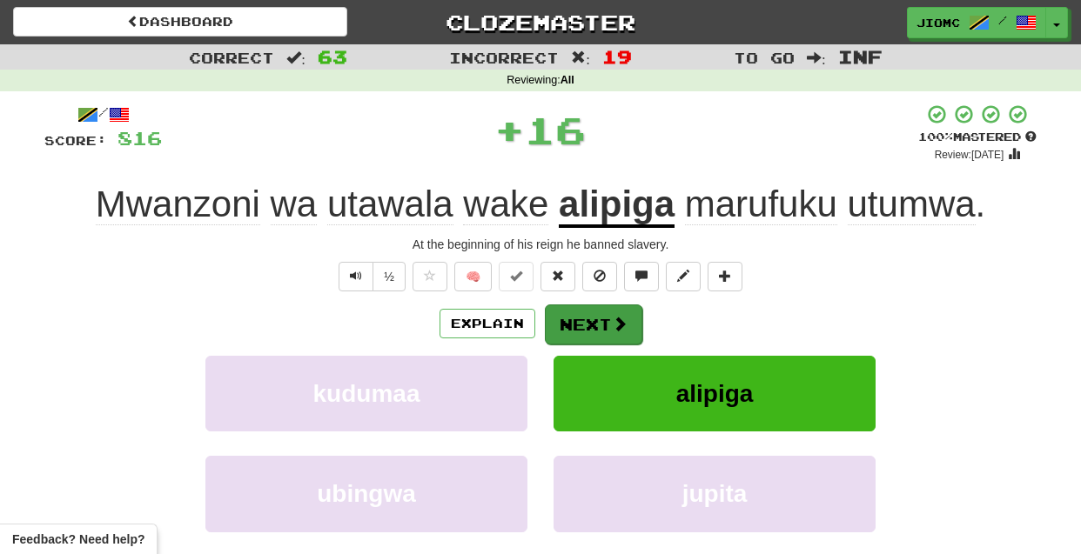
click at [594, 315] on button "Next" at bounding box center [593, 325] width 97 height 40
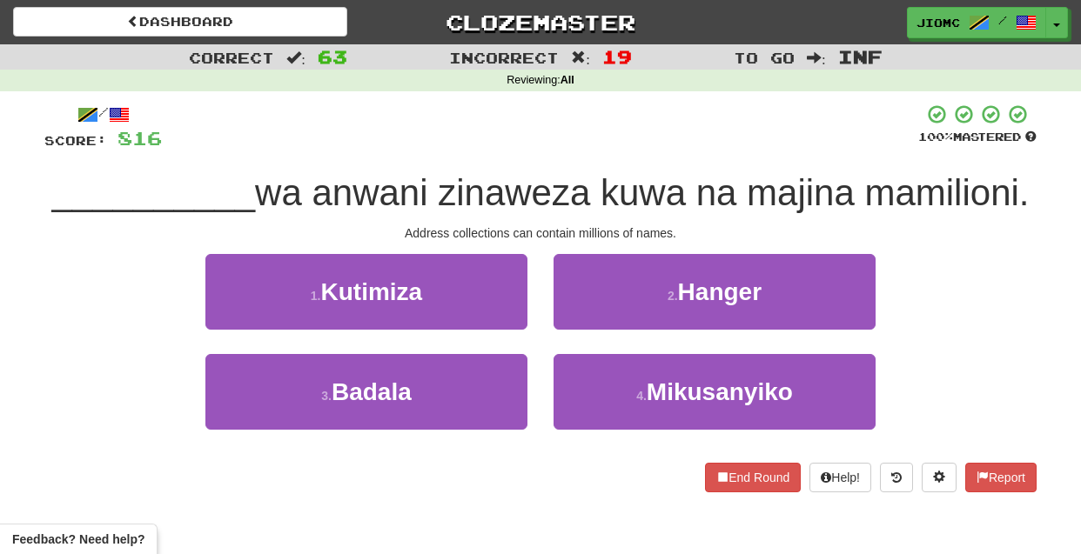
click at [601, 394] on button "4 . Mikusanyiko" at bounding box center [715, 392] width 322 height 76
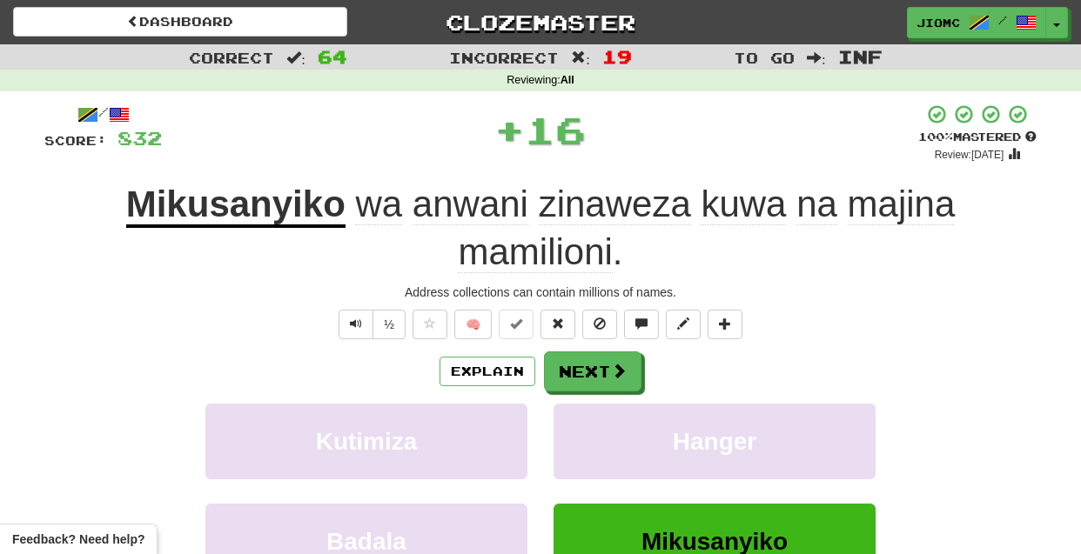
click at [594, 393] on div "Explain Next Kutimiza Hanger Badala Mikusanyiko Learn more: Kutimiza Hanger Bad…" at bounding box center [540, 491] width 992 height 279
click at [596, 375] on button "Next" at bounding box center [593, 373] width 97 height 40
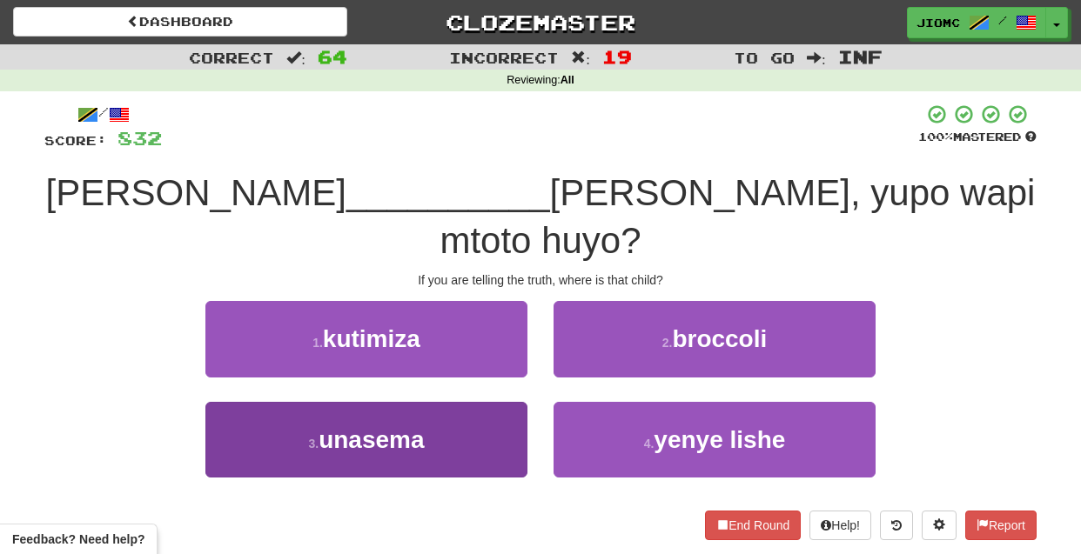
click at [470, 402] on button "3 . unasema" at bounding box center [366, 440] width 322 height 76
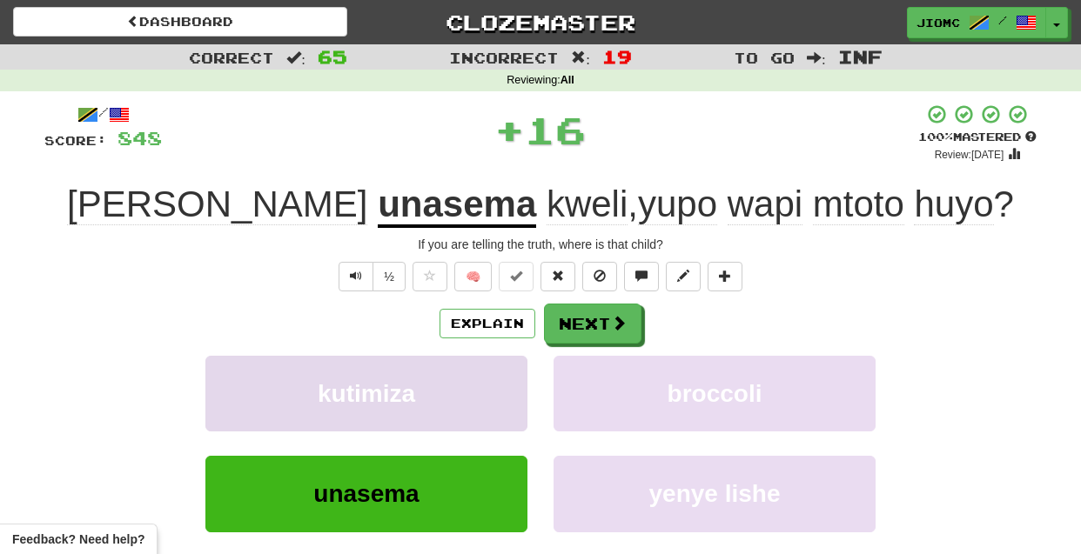
click at [473, 386] on button "kutimiza" at bounding box center [366, 394] width 322 height 76
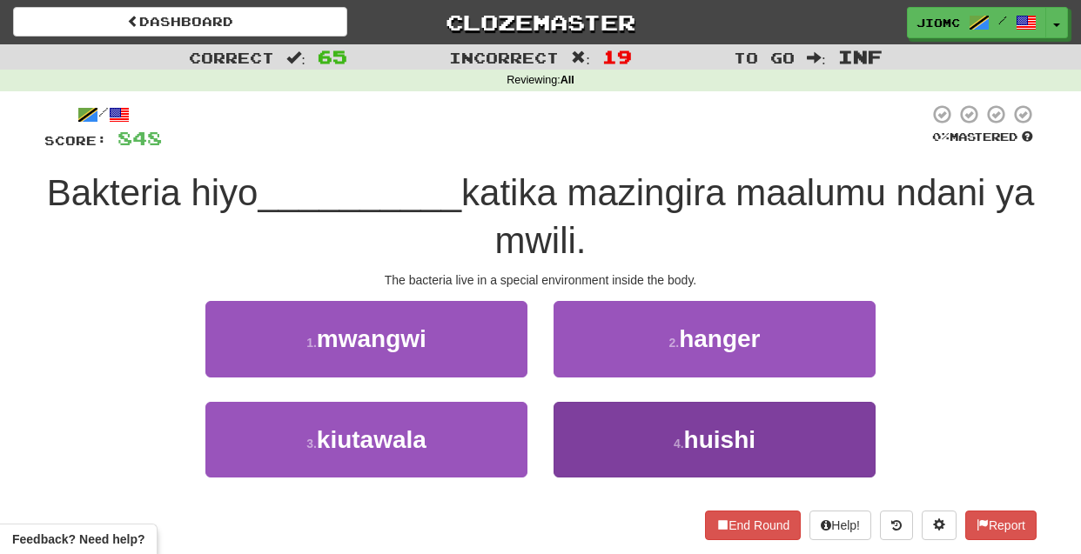
click at [612, 423] on button "4 . huishi" at bounding box center [715, 440] width 322 height 76
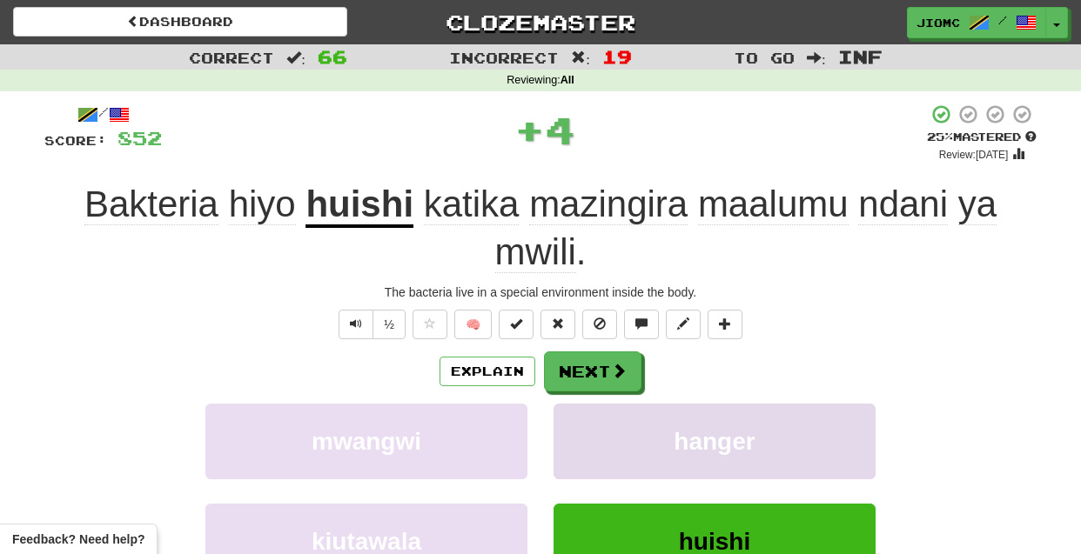
click at [609, 423] on button "hanger" at bounding box center [715, 442] width 322 height 76
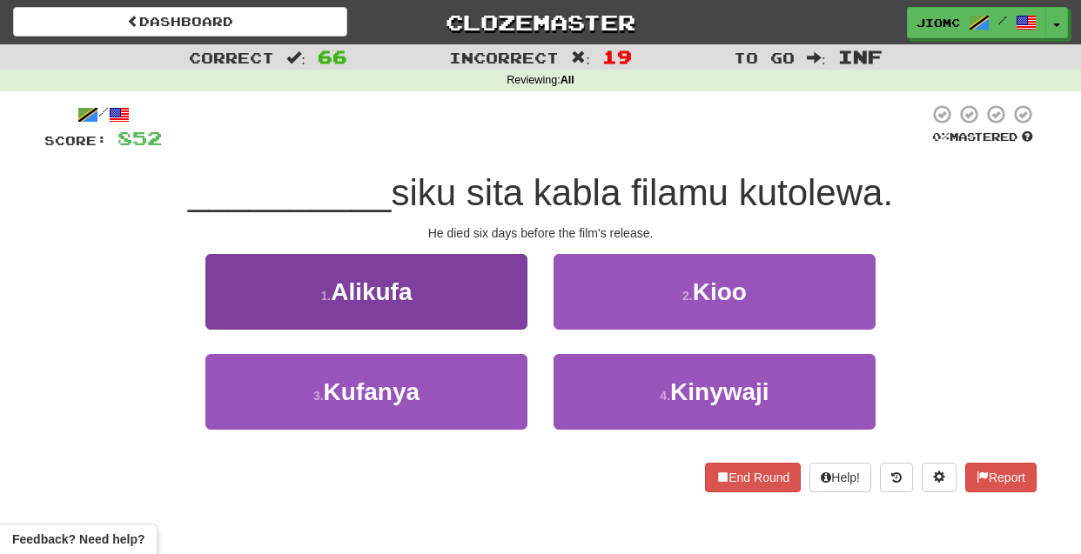
click at [457, 312] on button "1 . Alikufa" at bounding box center [366, 292] width 322 height 76
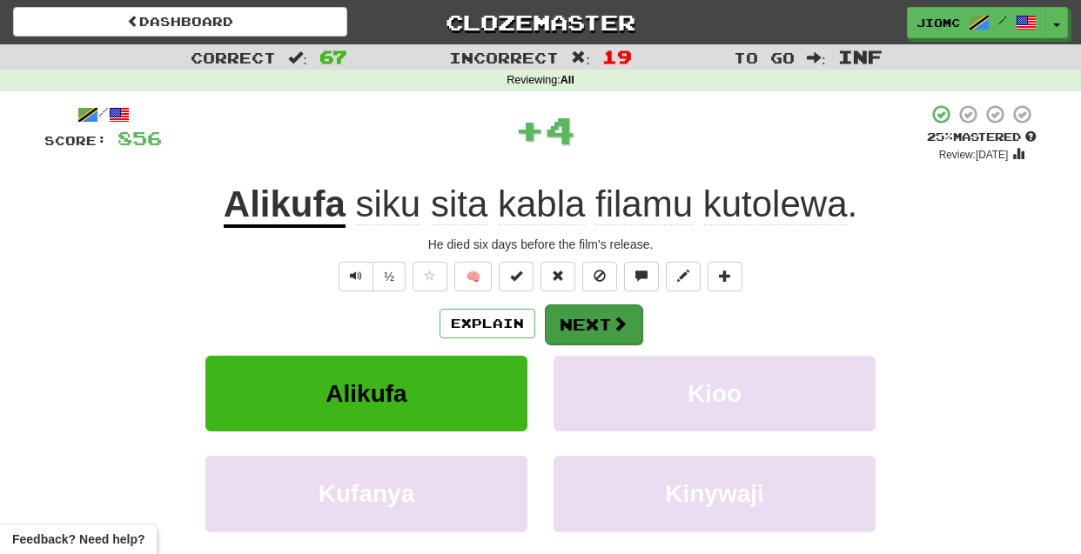
click at [569, 335] on button "Next" at bounding box center [593, 325] width 97 height 40
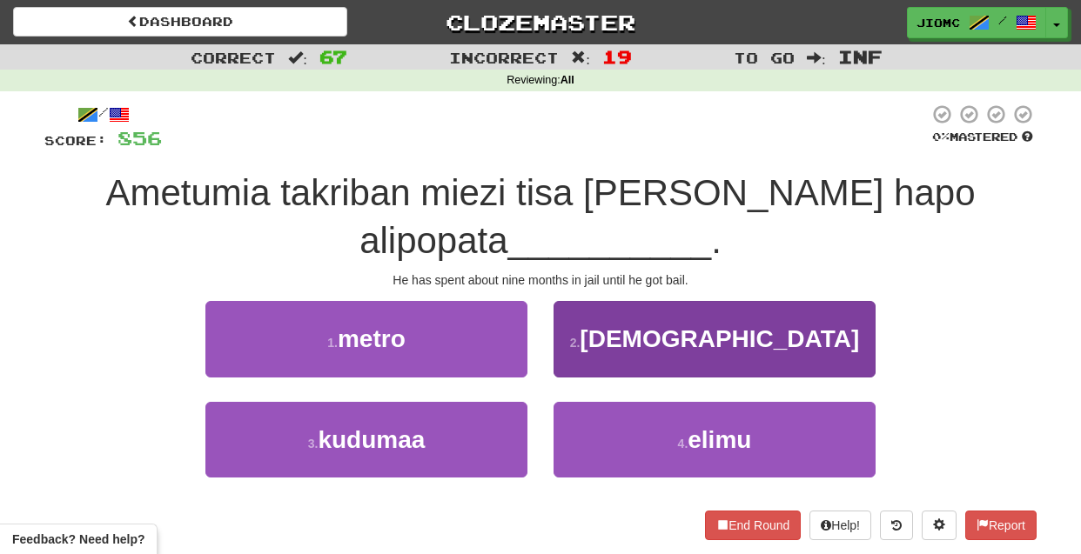
click at [600, 351] on button "2 . dhamana" at bounding box center [715, 339] width 322 height 76
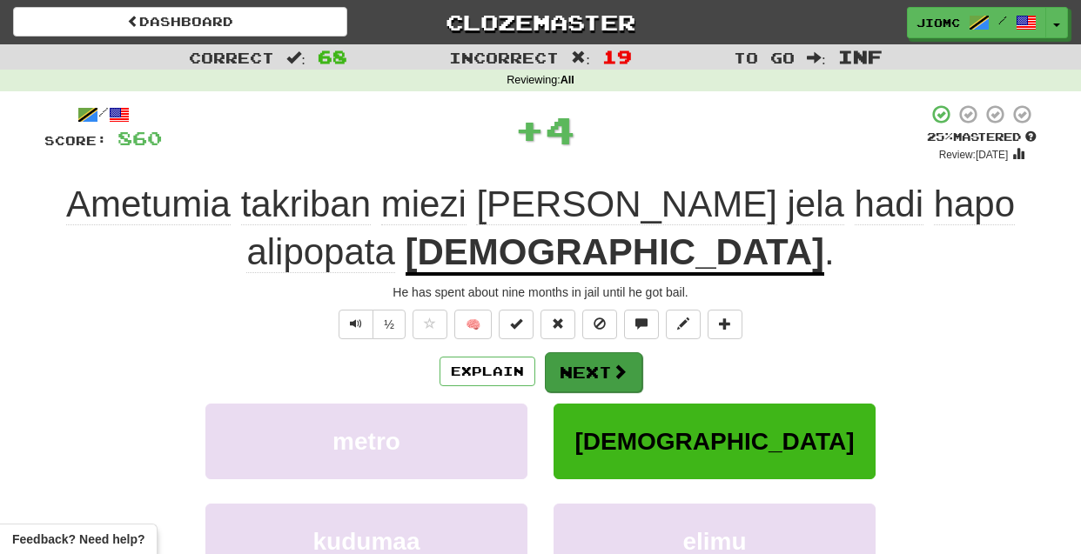
click at [598, 366] on button "Next" at bounding box center [593, 373] width 97 height 40
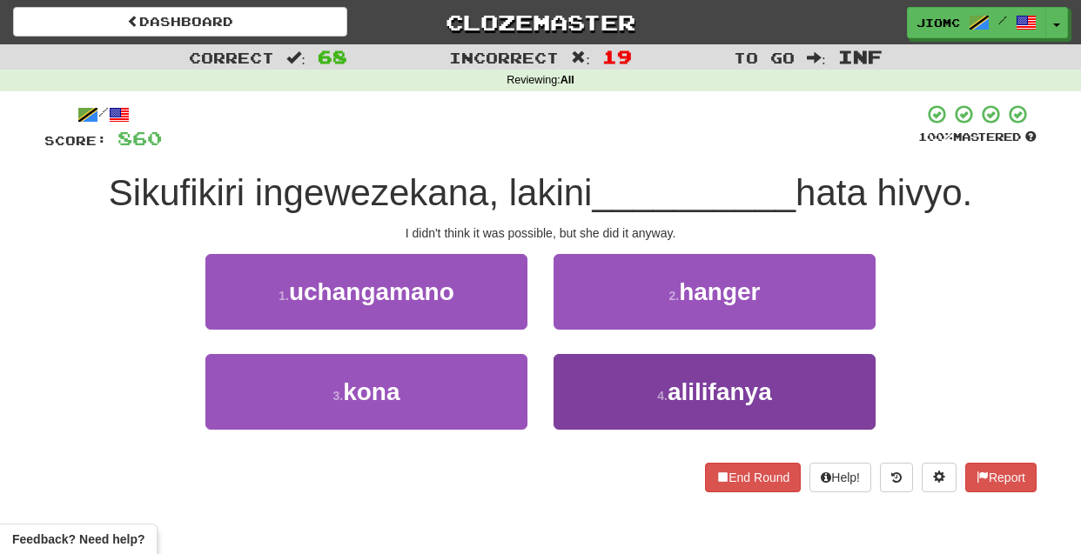
click at [602, 396] on button "4 . alilifanya" at bounding box center [715, 392] width 322 height 76
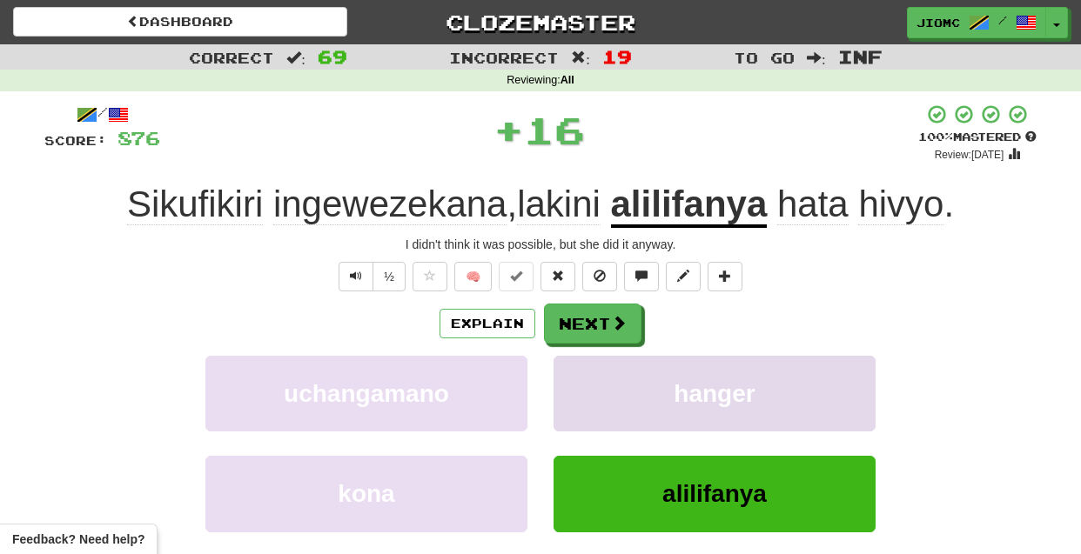
click at [601, 393] on button "hanger" at bounding box center [715, 394] width 322 height 76
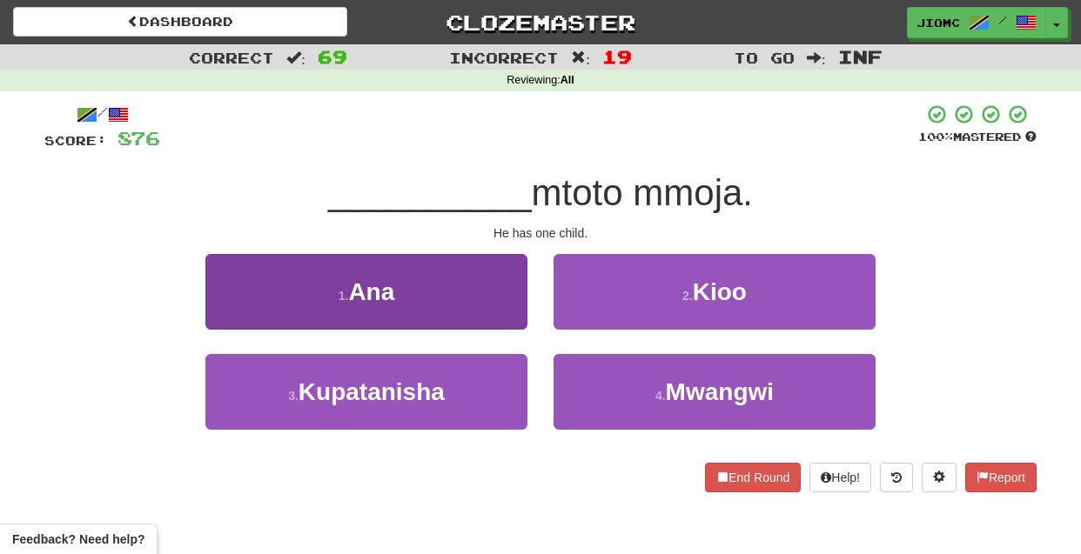
click at [460, 306] on button "1 . Ana" at bounding box center [366, 292] width 322 height 76
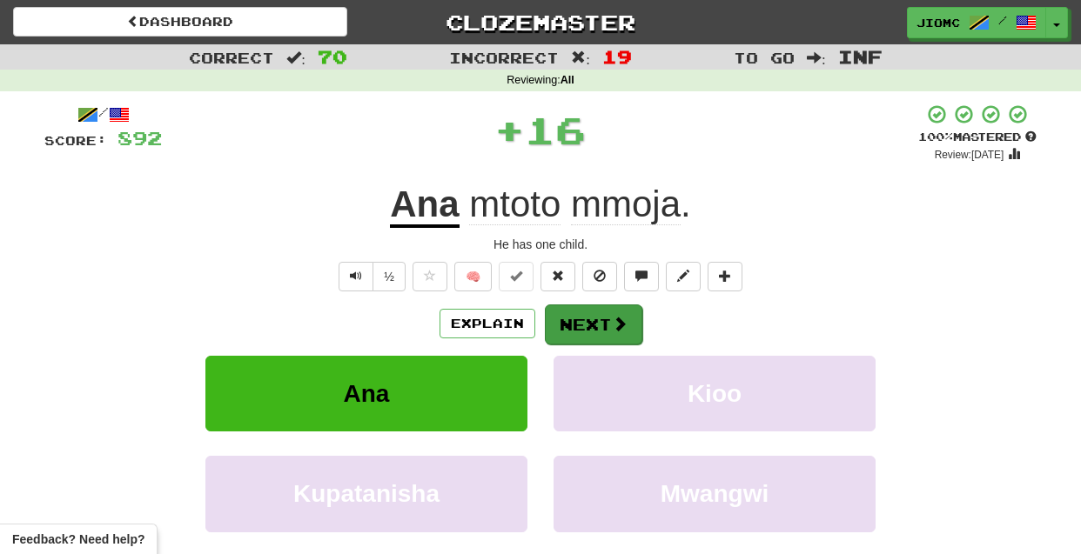
click at [581, 326] on button "Next" at bounding box center [593, 325] width 97 height 40
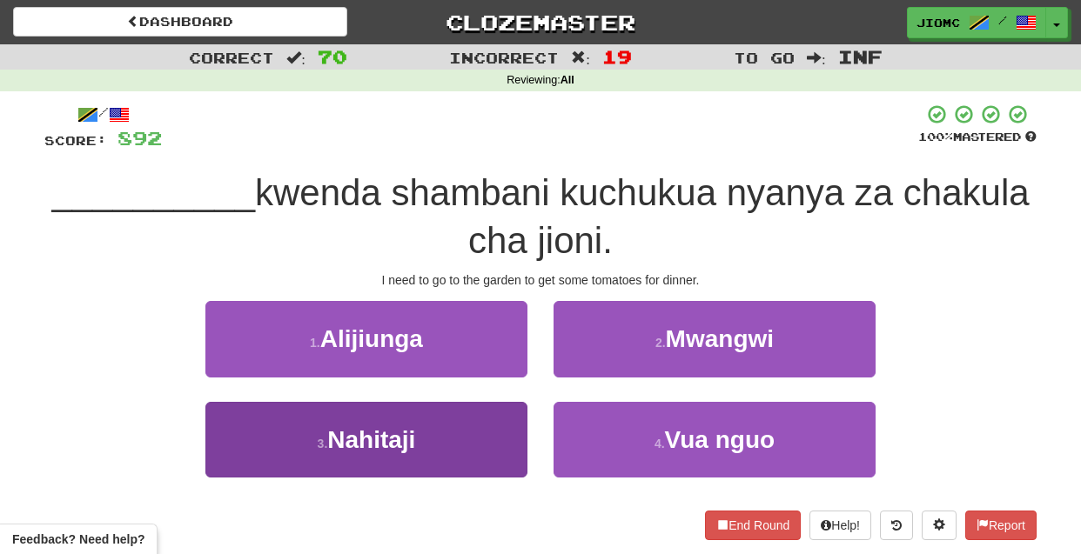
click at [482, 432] on button "3 . Nahitaji" at bounding box center [366, 440] width 322 height 76
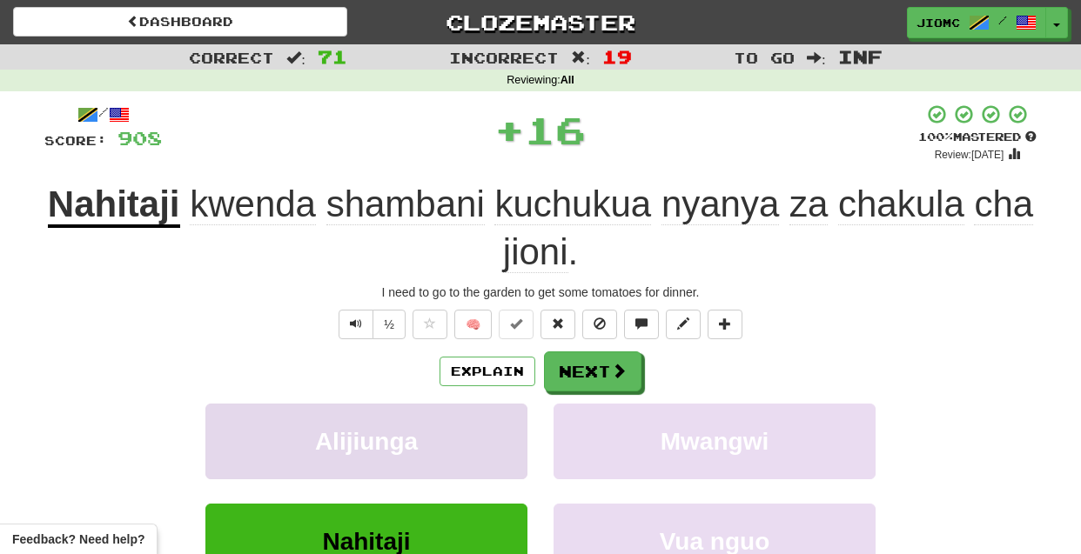
click at [481, 426] on button "Alijiunga" at bounding box center [366, 442] width 322 height 76
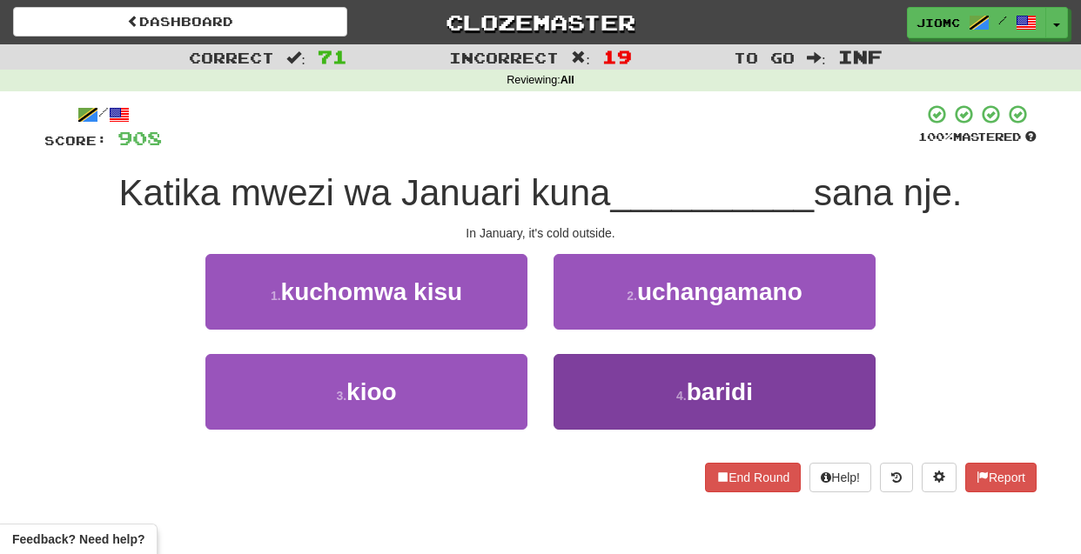
click at [611, 390] on button "4 . baridi" at bounding box center [715, 392] width 322 height 76
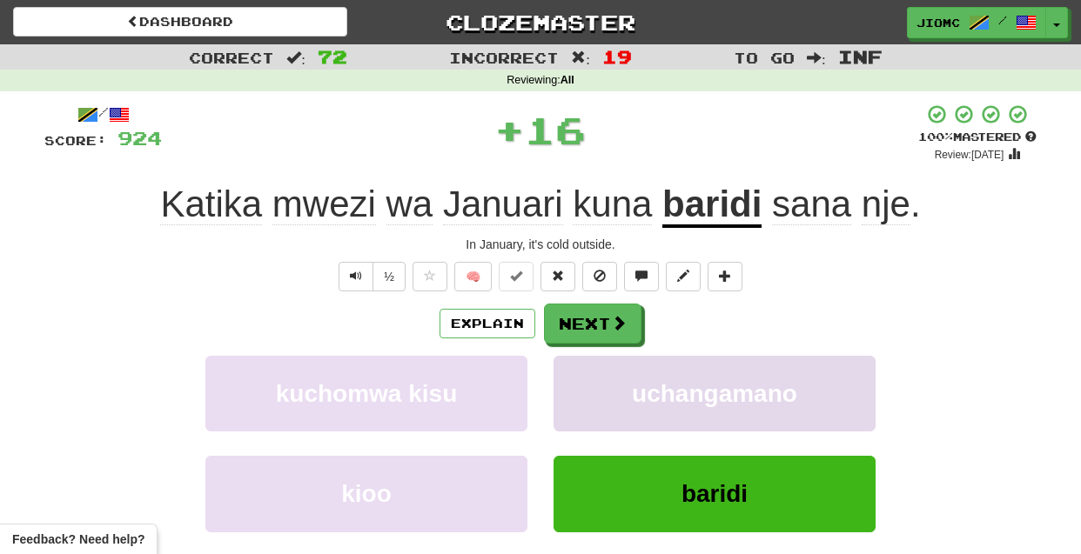
click at [599, 384] on button "uchangamano" at bounding box center [715, 394] width 322 height 76
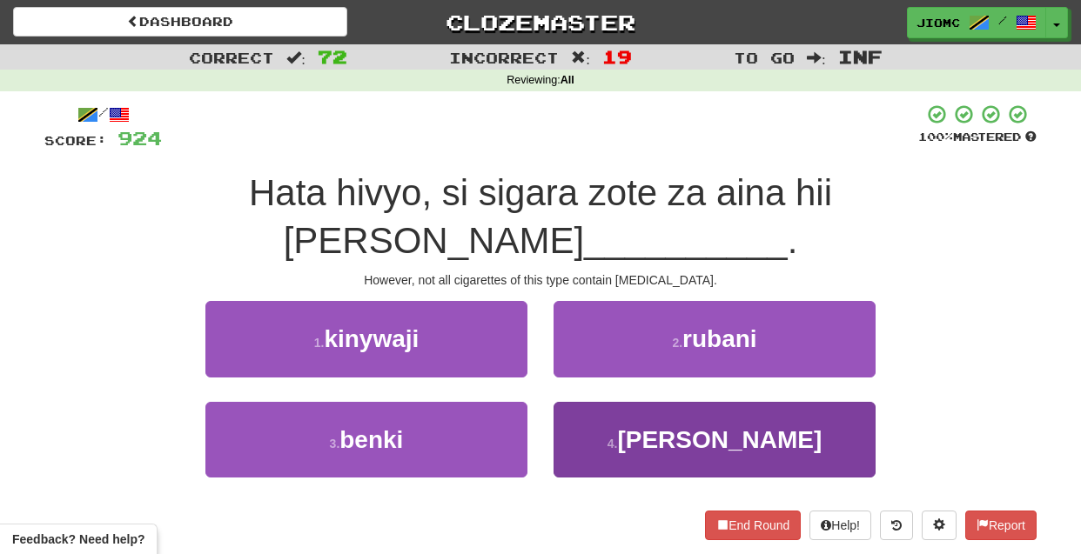
click at [598, 402] on button "4 . nikotini" at bounding box center [715, 440] width 322 height 76
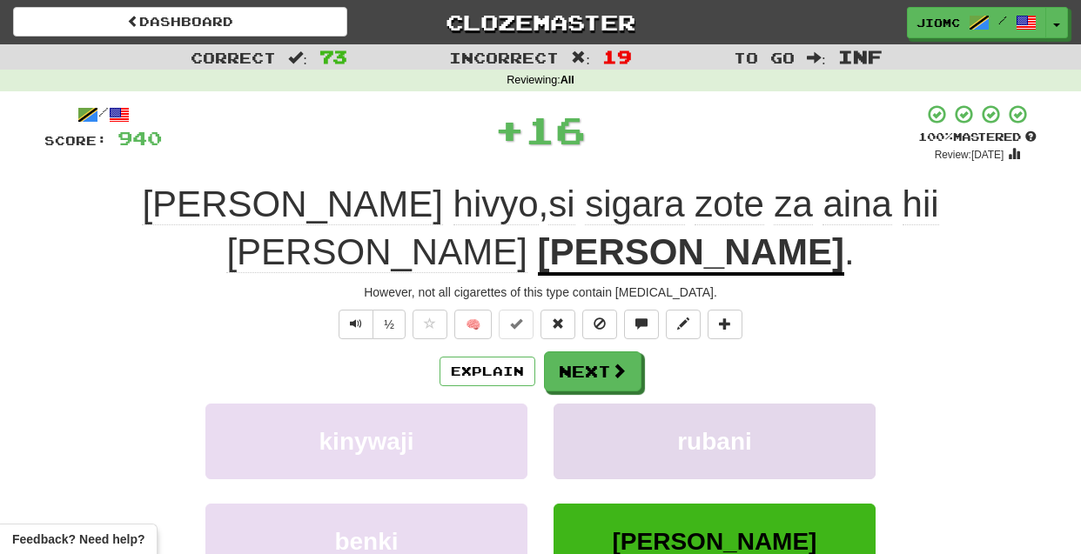
click at [598, 404] on button "rubani" at bounding box center [715, 442] width 322 height 76
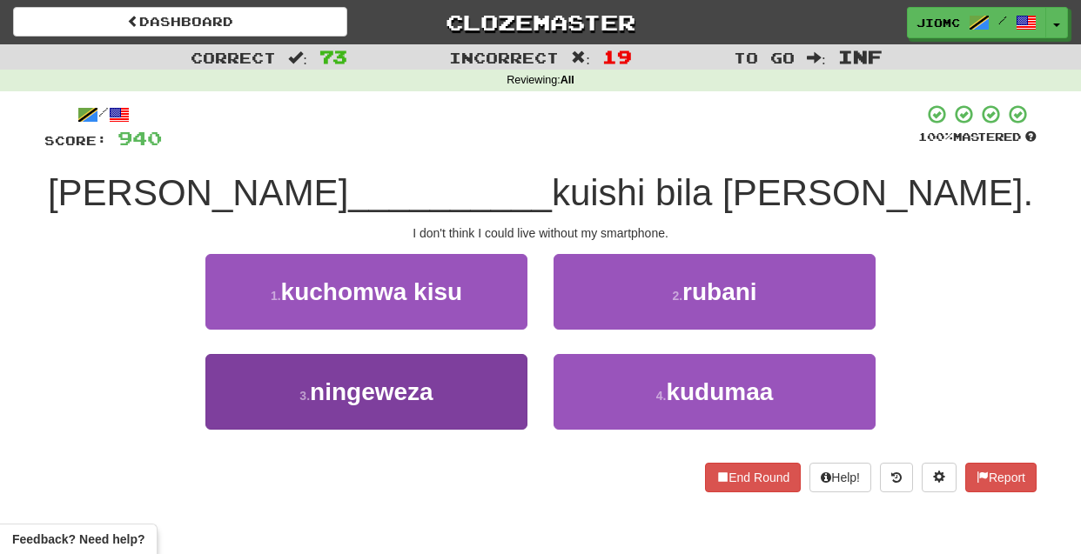
click at [472, 389] on button "3 . ningeweza" at bounding box center [366, 392] width 322 height 76
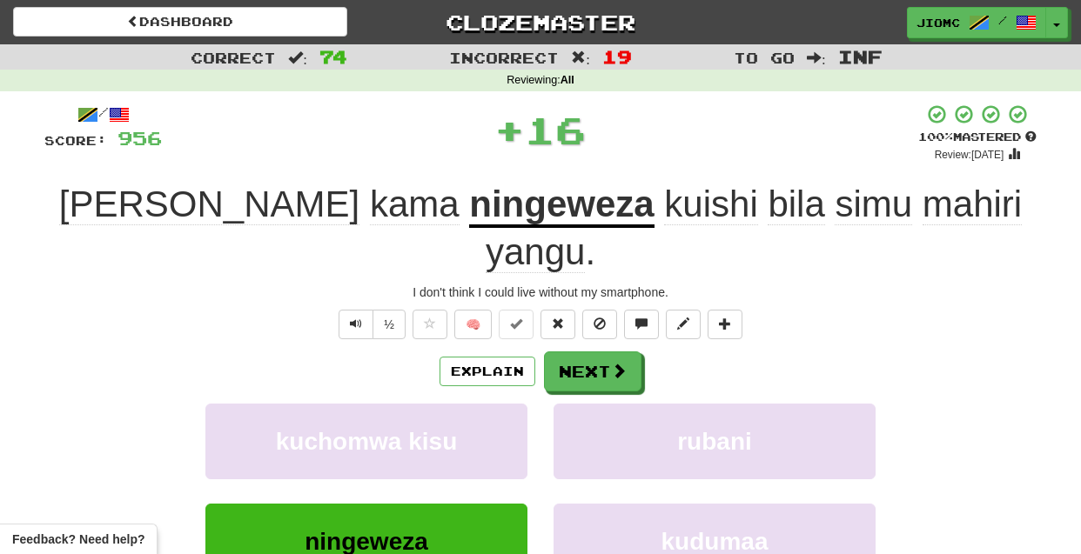
click at [472, 404] on button "kuchomwa kisu" at bounding box center [366, 442] width 322 height 76
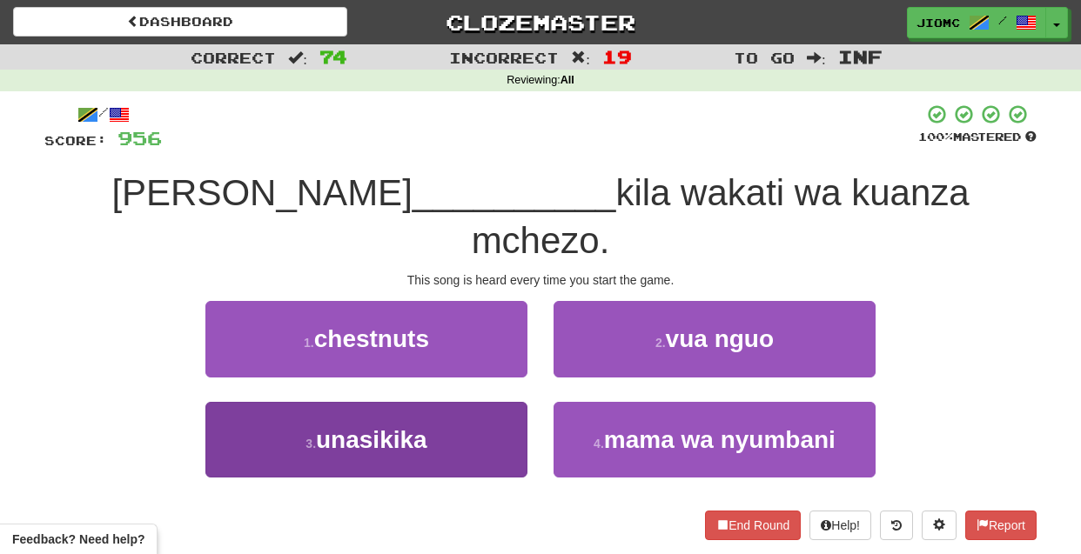
click at [483, 402] on button "3 . unasikika" at bounding box center [366, 440] width 322 height 76
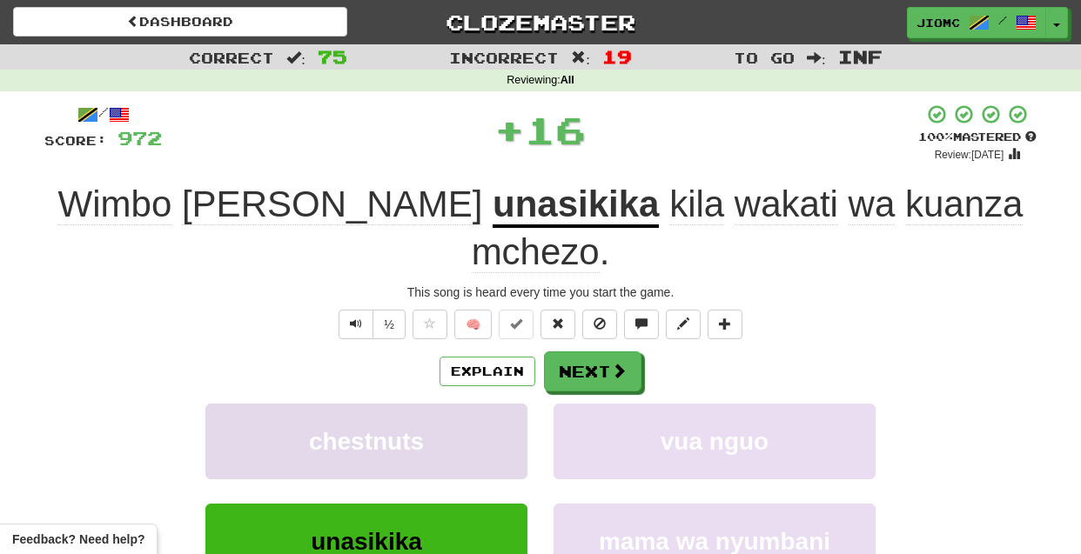
click at [483, 404] on button "chestnuts" at bounding box center [366, 442] width 322 height 76
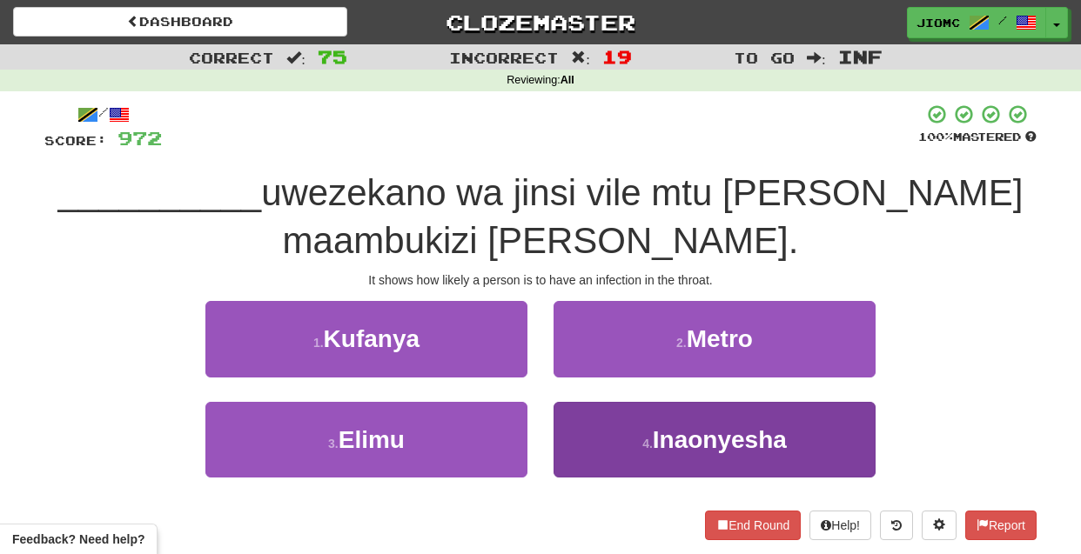
click at [625, 426] on button "4 . Inaonyesha" at bounding box center [715, 440] width 322 height 76
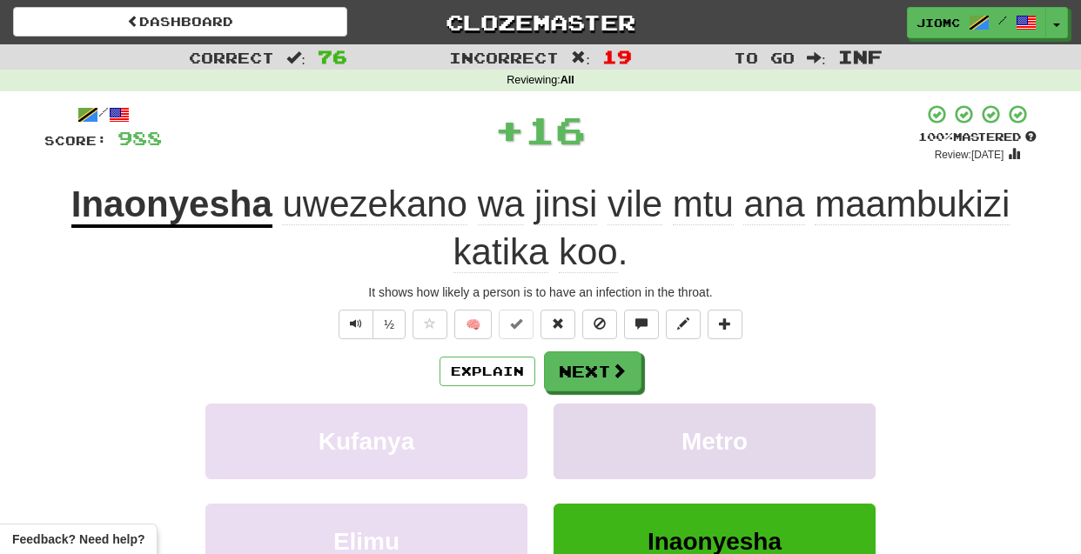
click at [616, 429] on button "Metro" at bounding box center [715, 442] width 322 height 76
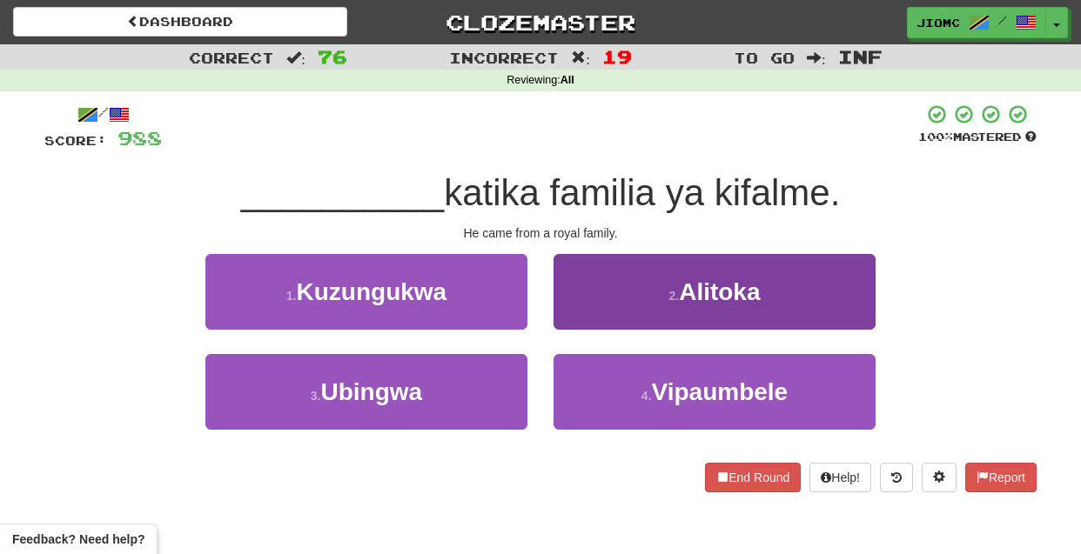
click at [588, 314] on button "2 . Alitoka" at bounding box center [715, 292] width 322 height 76
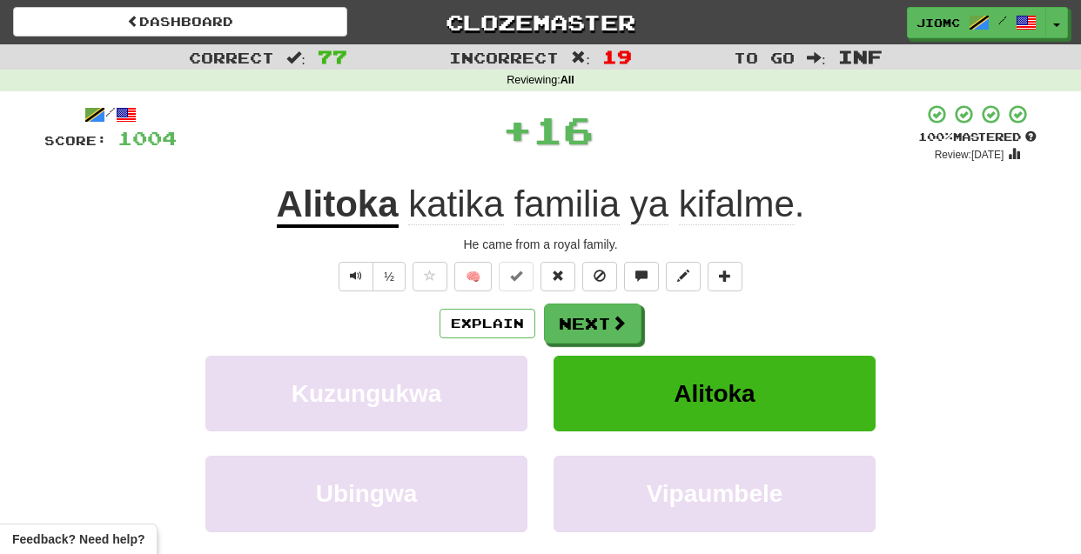
click at [588, 315] on button "Next" at bounding box center [592, 324] width 97 height 40
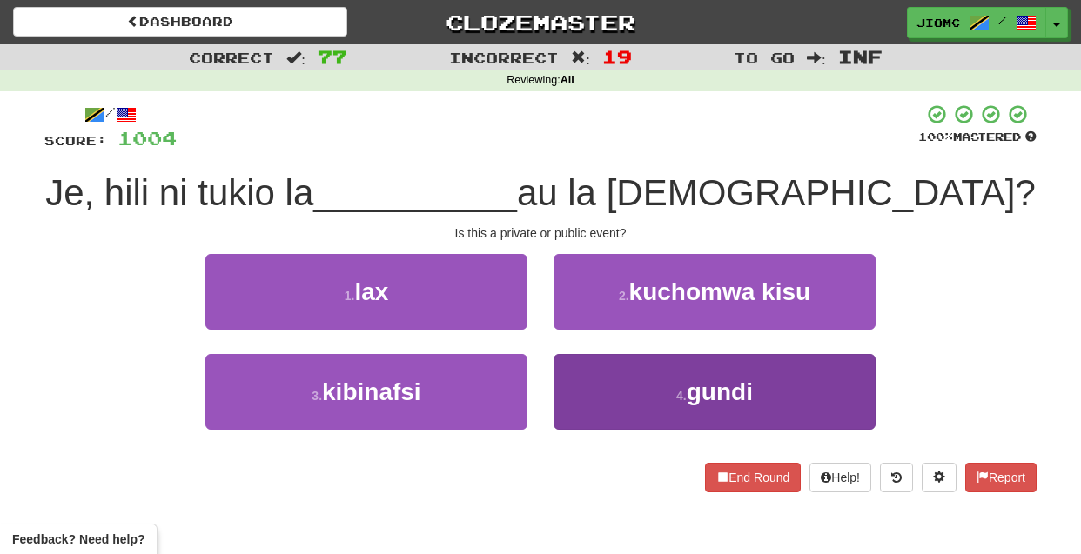
click at [598, 408] on button "4 . gundi" at bounding box center [715, 392] width 322 height 76
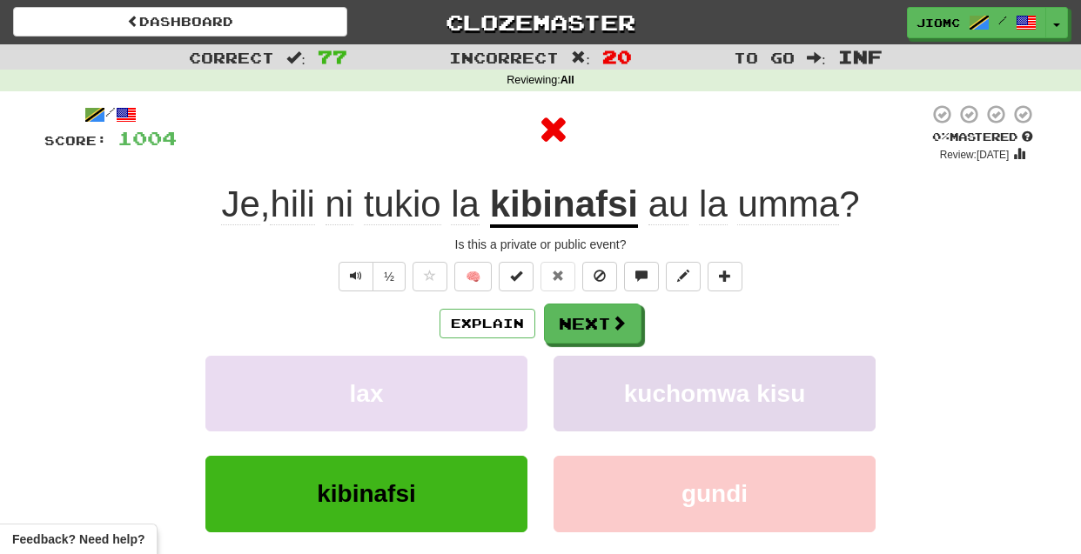
click at [595, 386] on button "kuchomwa kisu" at bounding box center [715, 394] width 322 height 76
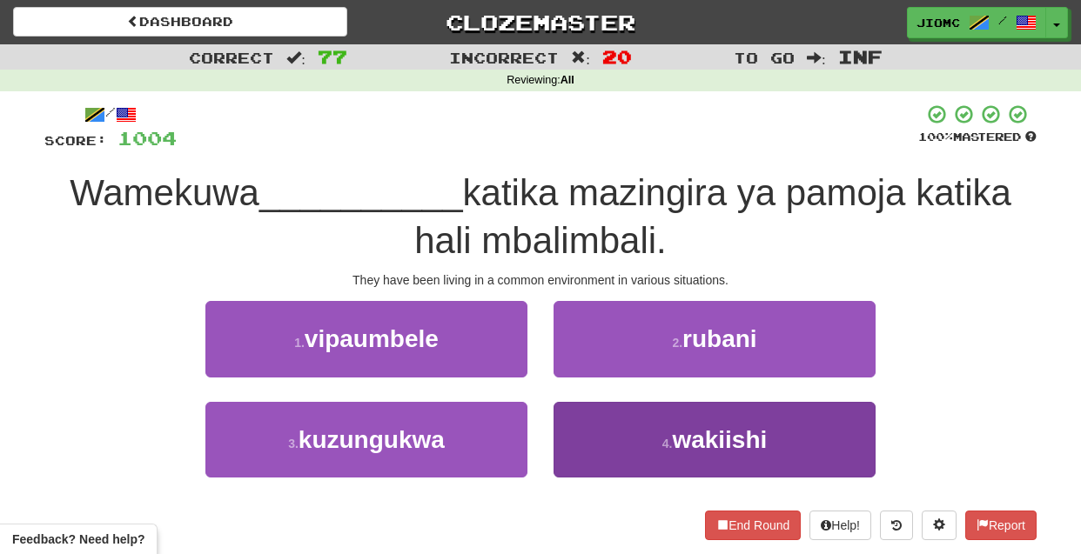
click at [615, 434] on button "4 . wakiishi" at bounding box center [715, 440] width 322 height 76
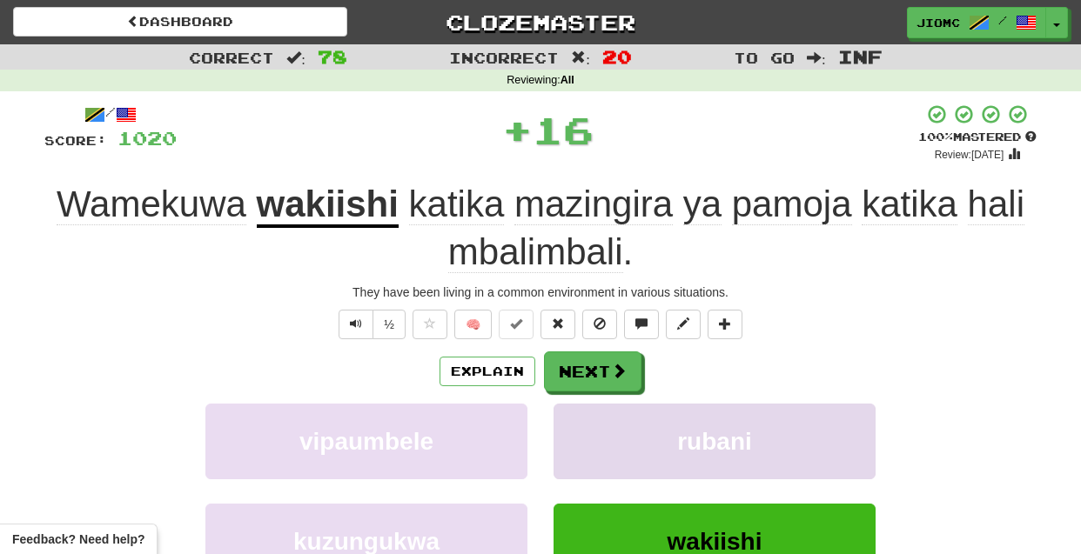
click at [614, 432] on button "rubani" at bounding box center [715, 442] width 322 height 76
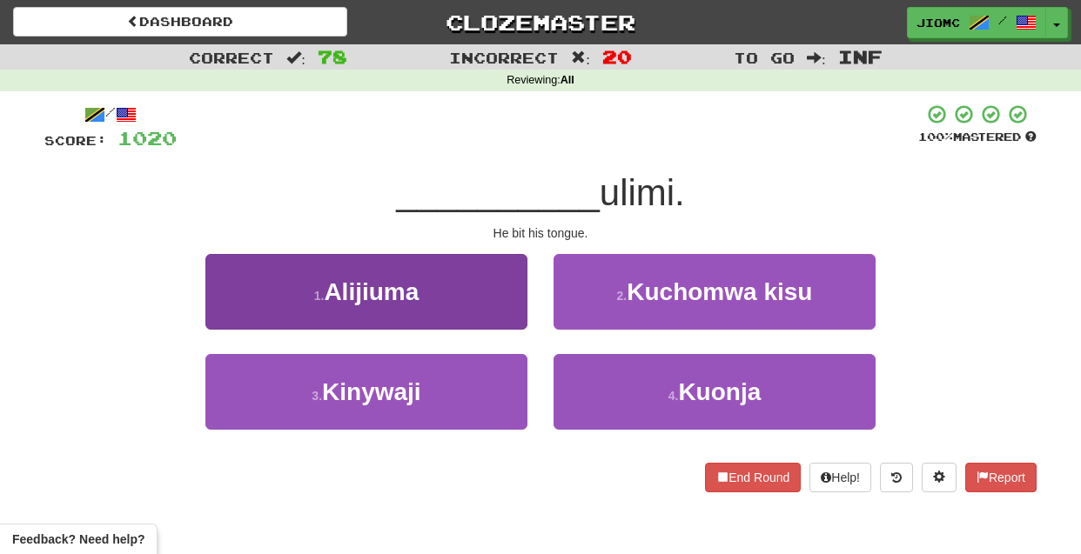
click at [508, 317] on button "1 . Alijiuma" at bounding box center [366, 292] width 322 height 76
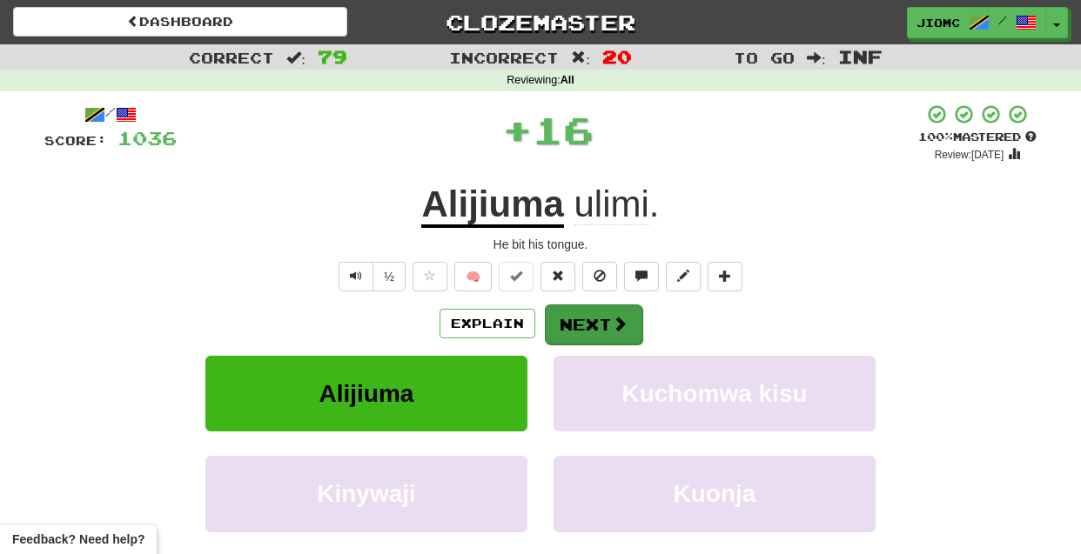
click at [595, 319] on button "Next" at bounding box center [593, 325] width 97 height 40
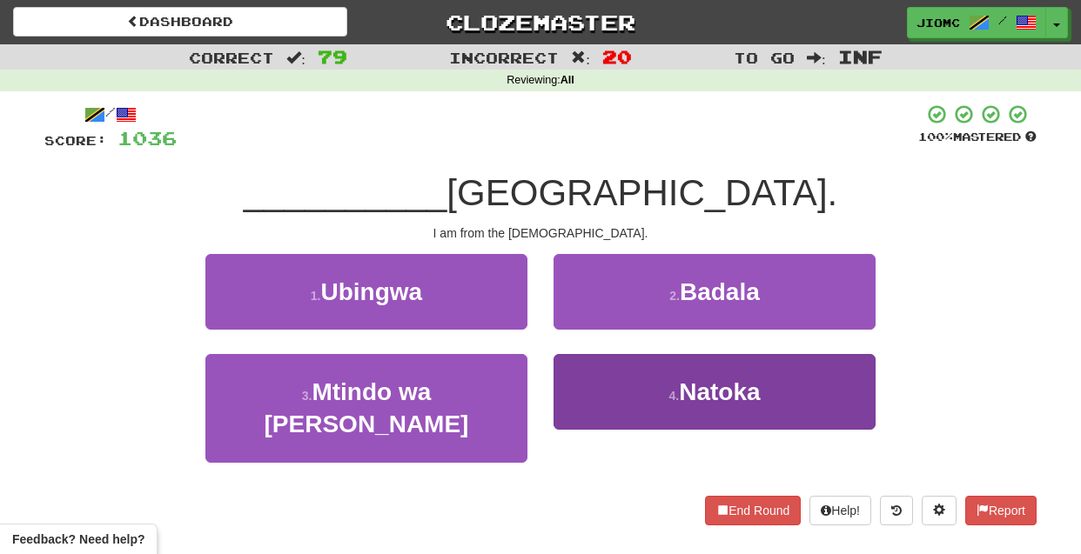
click at [590, 391] on button "4 . Natoka" at bounding box center [715, 392] width 322 height 76
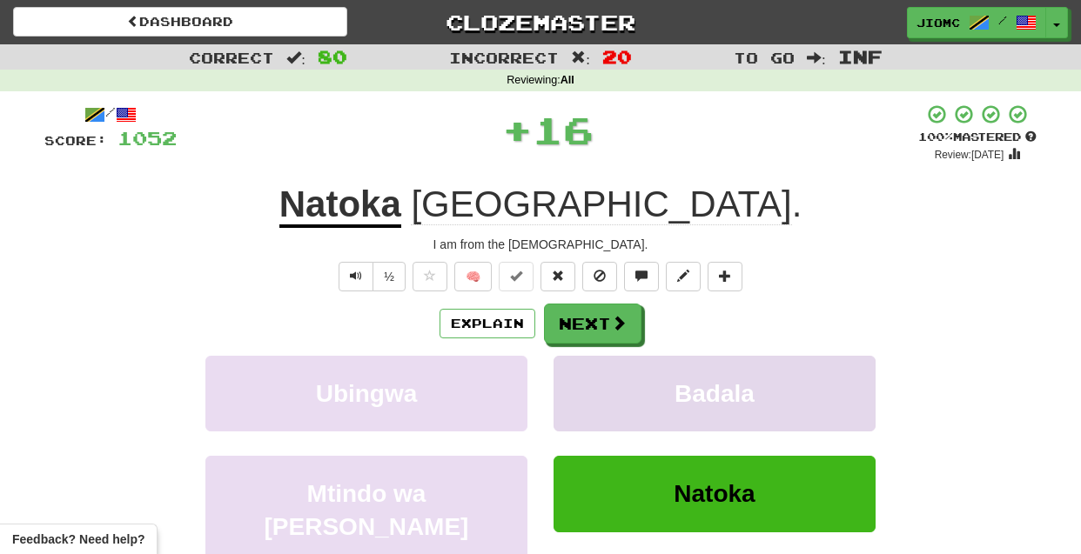
click at [588, 386] on button "Badala" at bounding box center [715, 394] width 322 height 76
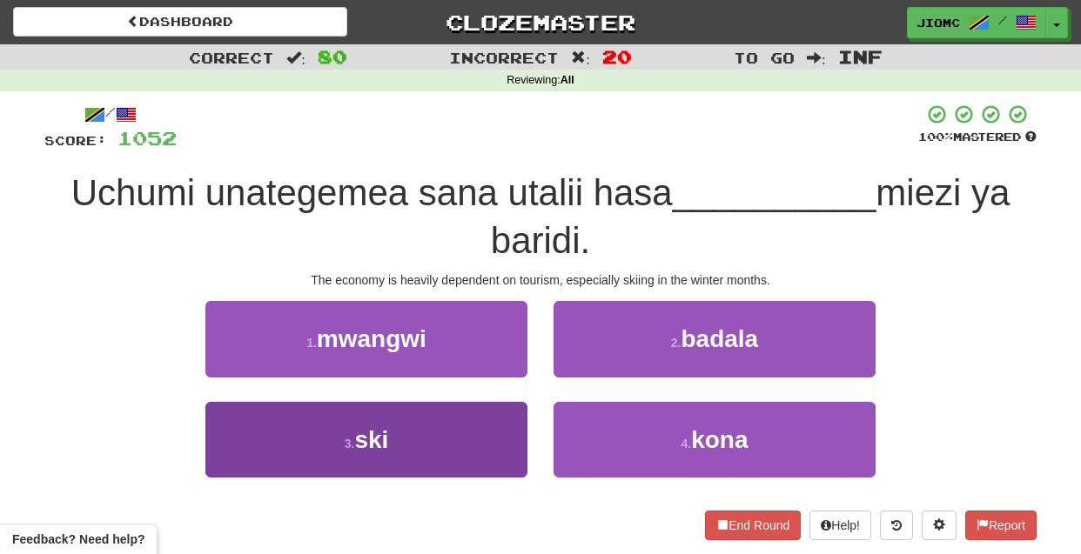
click at [496, 440] on button "3 . ski" at bounding box center [366, 440] width 322 height 76
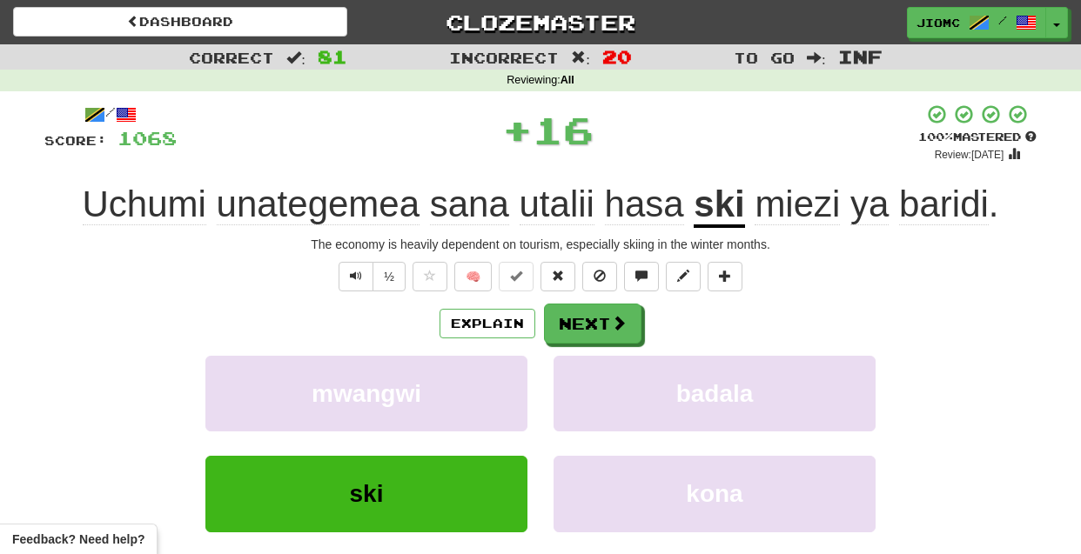
click at [496, 438] on div "mwangwi" at bounding box center [366, 406] width 348 height 100
click at [507, 412] on button "mwangwi" at bounding box center [366, 394] width 322 height 76
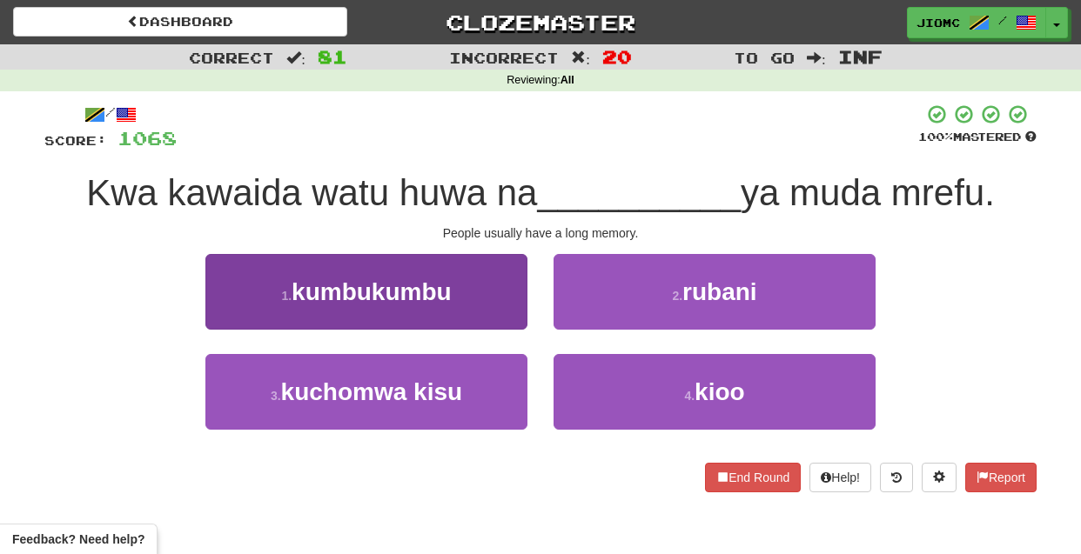
click at [509, 310] on button "1 . kumbukumbu" at bounding box center [366, 292] width 322 height 76
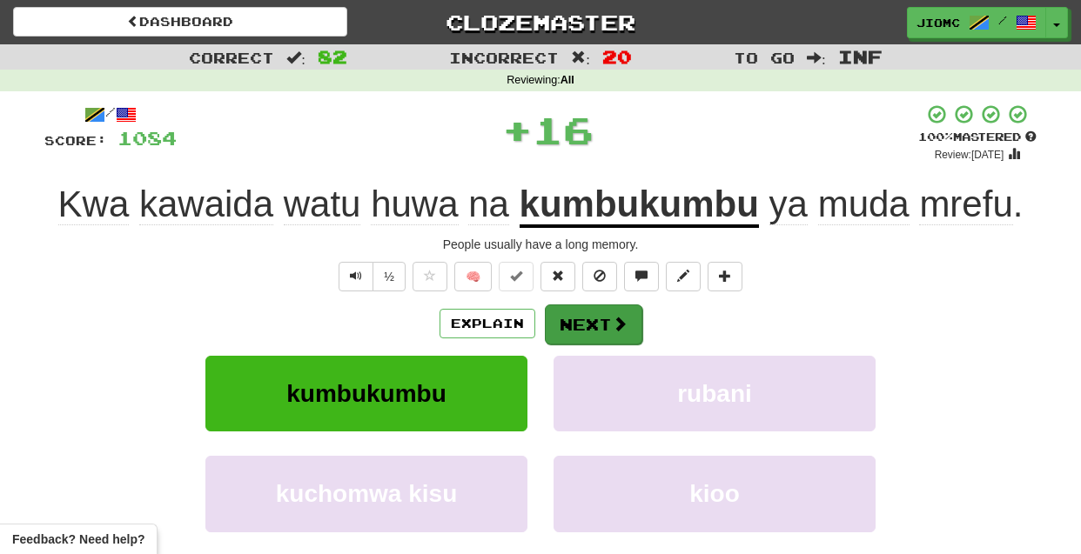
click at [581, 320] on button "Next" at bounding box center [593, 325] width 97 height 40
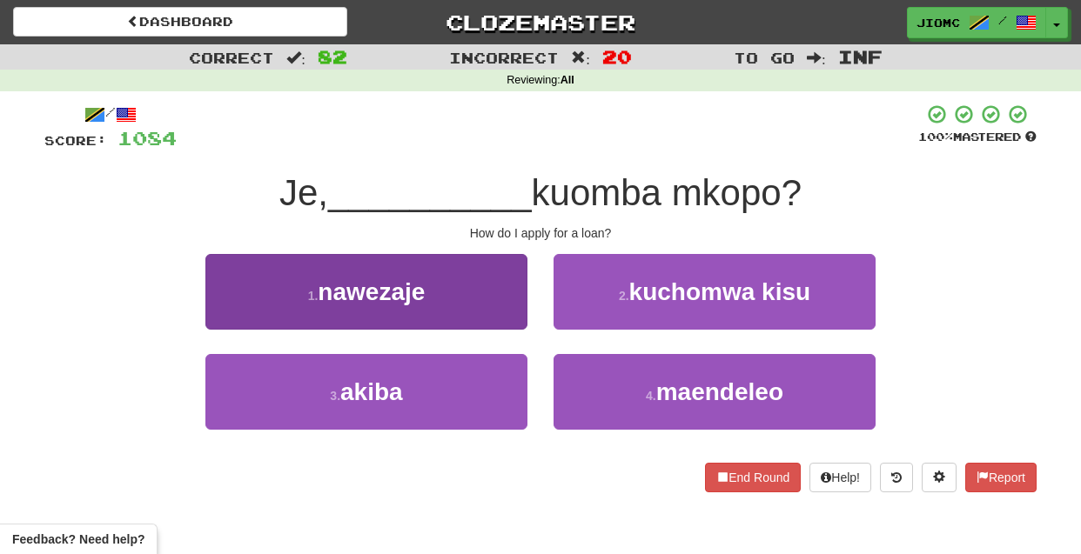
click at [500, 312] on button "1 . nawezaje" at bounding box center [366, 292] width 322 height 76
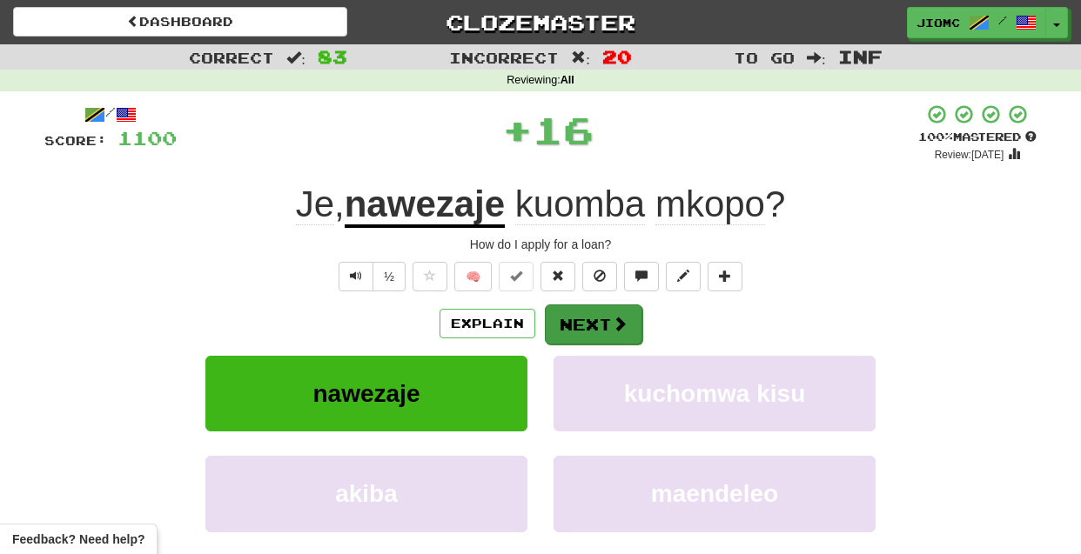
click at [581, 324] on button "Next" at bounding box center [593, 325] width 97 height 40
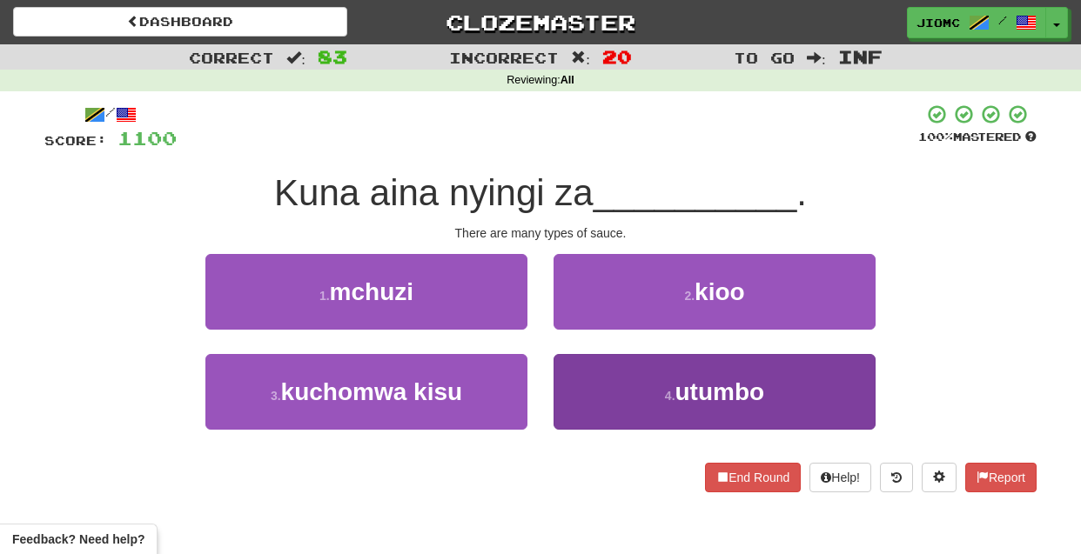
click at [571, 387] on button "4 . utumbo" at bounding box center [715, 392] width 322 height 76
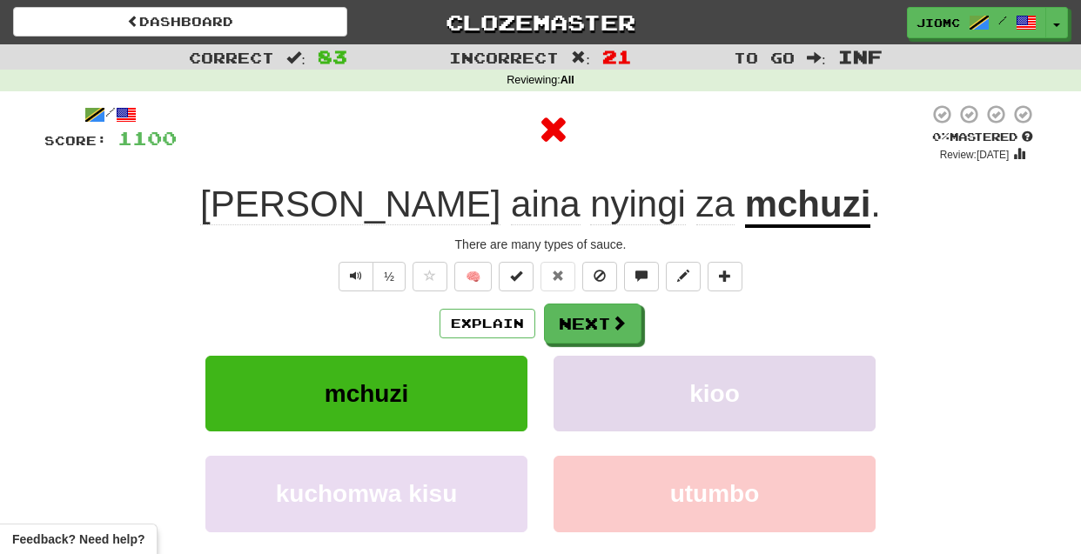
click at [572, 389] on button "kioo" at bounding box center [715, 394] width 322 height 76
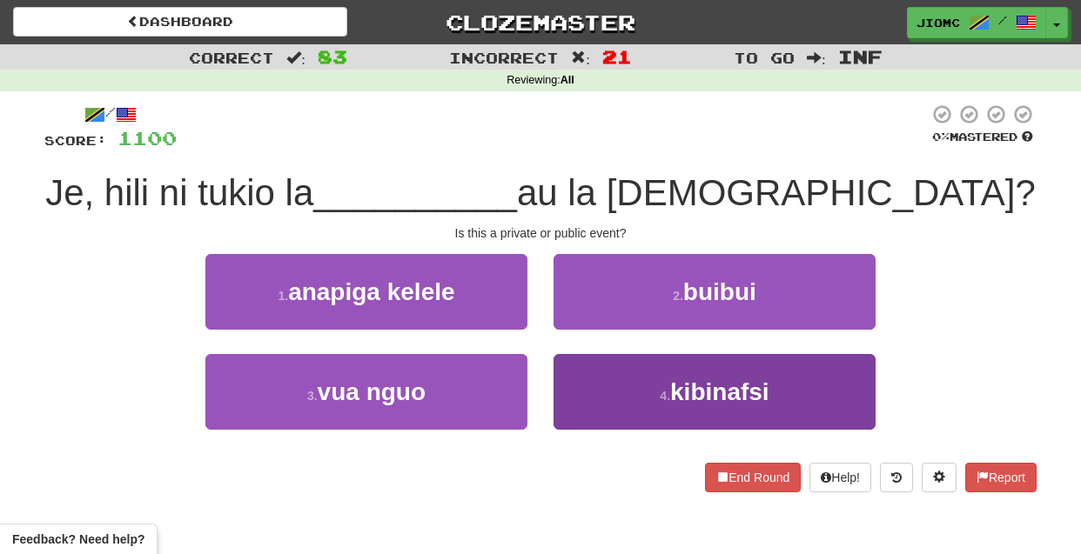
click at [576, 400] on button "4 . kibinafsi" at bounding box center [715, 392] width 322 height 76
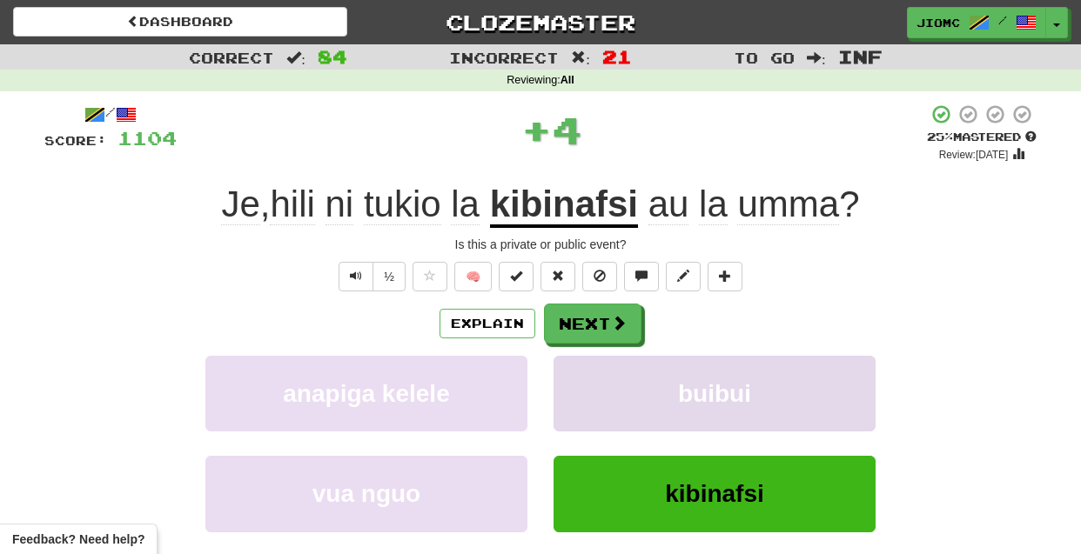
click at [577, 400] on button "buibui" at bounding box center [715, 394] width 322 height 76
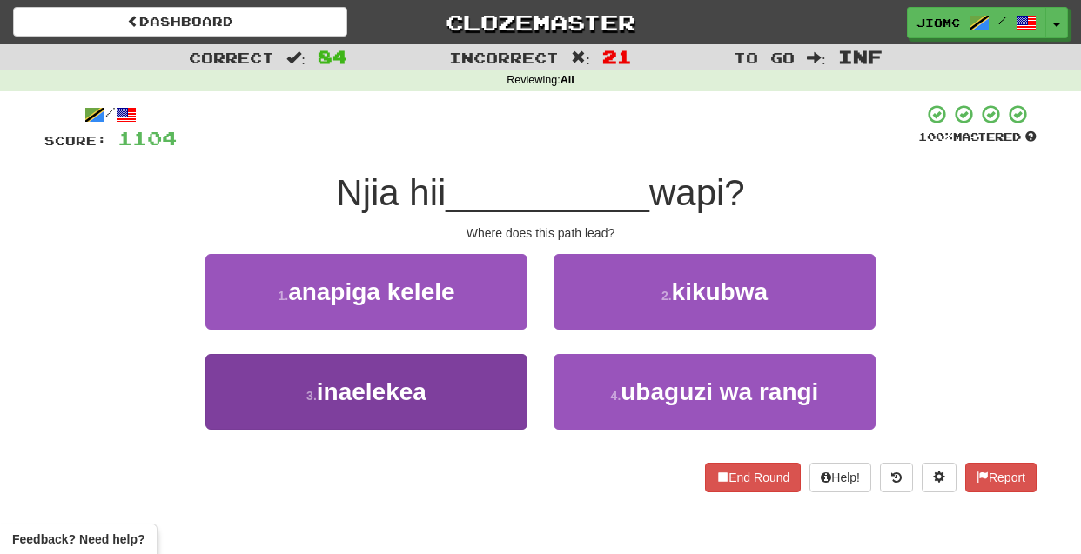
click at [494, 386] on button "3 . inaelekea" at bounding box center [366, 392] width 322 height 76
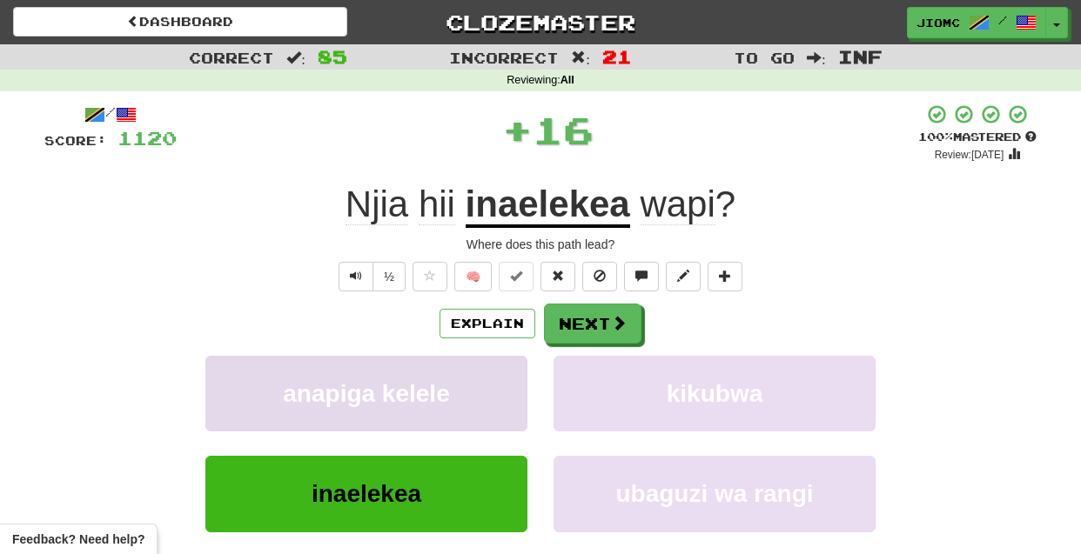
click at [498, 386] on button "anapiga kelele" at bounding box center [366, 394] width 322 height 76
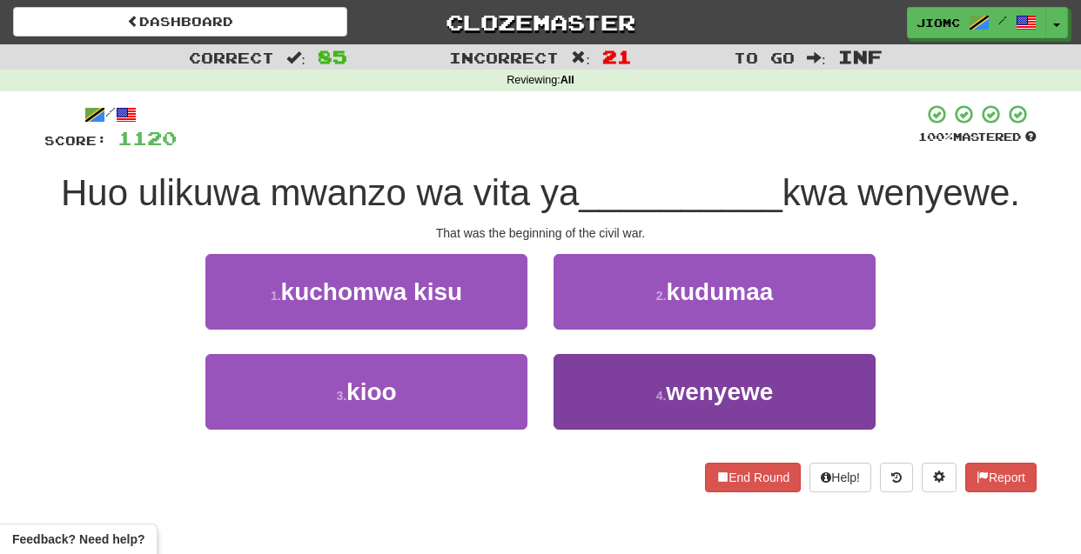
click at [582, 406] on button "4 . wenyewe" at bounding box center [715, 392] width 322 height 76
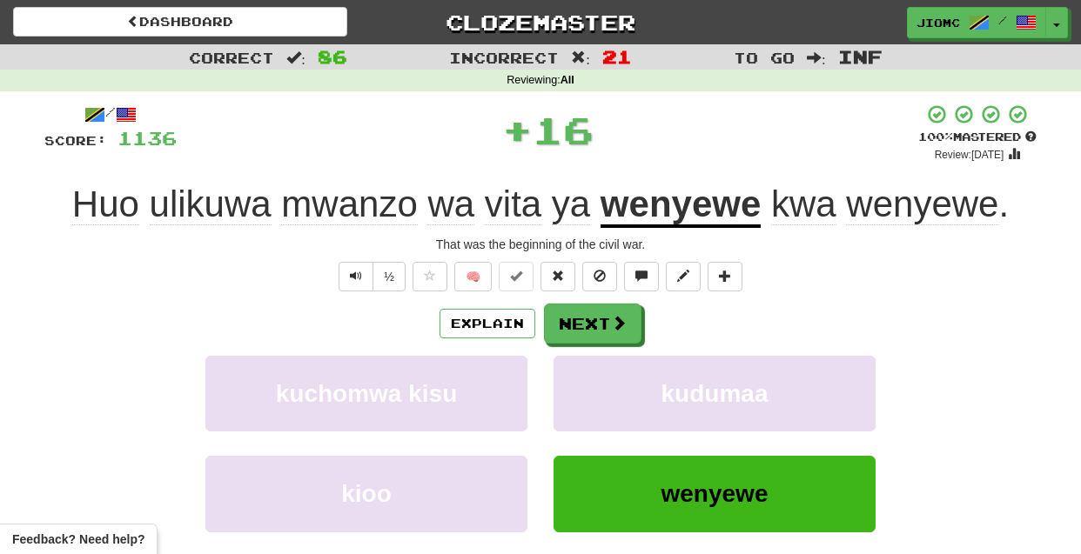
click at [582, 406] on button "kudumaa" at bounding box center [715, 394] width 322 height 76
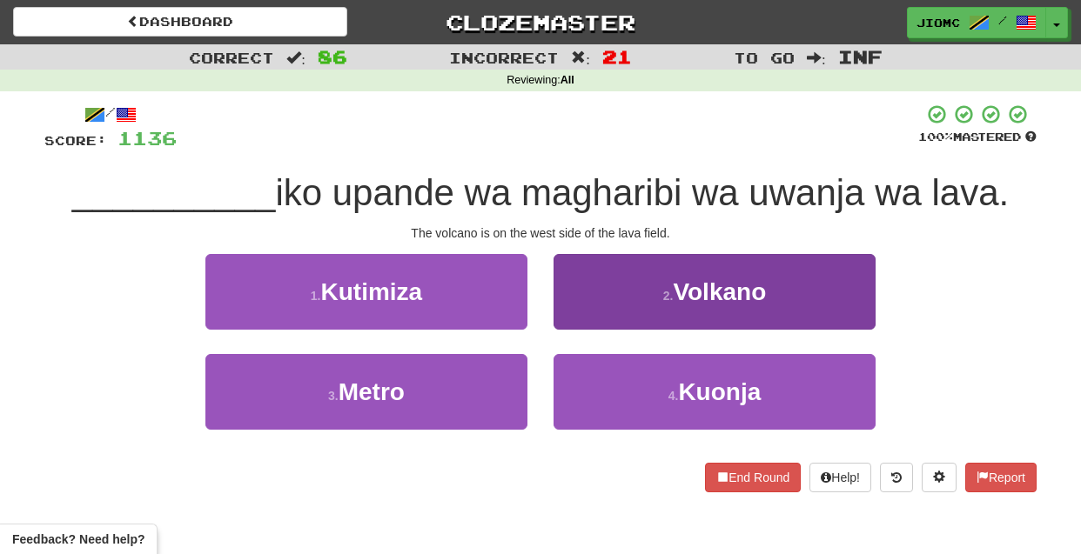
click at [584, 312] on button "2 . Volkano" at bounding box center [715, 292] width 322 height 76
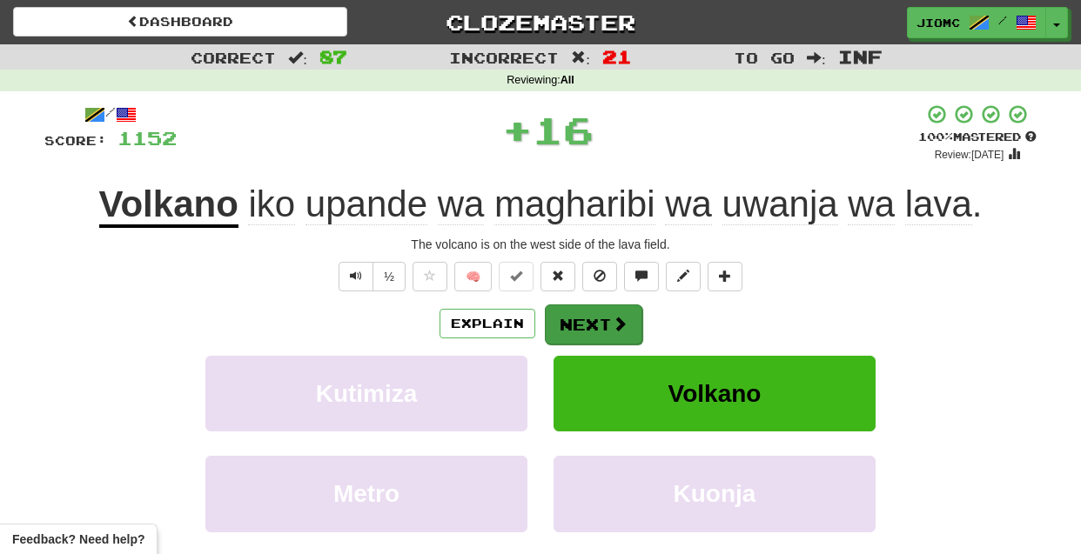
click at [583, 321] on button "Next" at bounding box center [593, 325] width 97 height 40
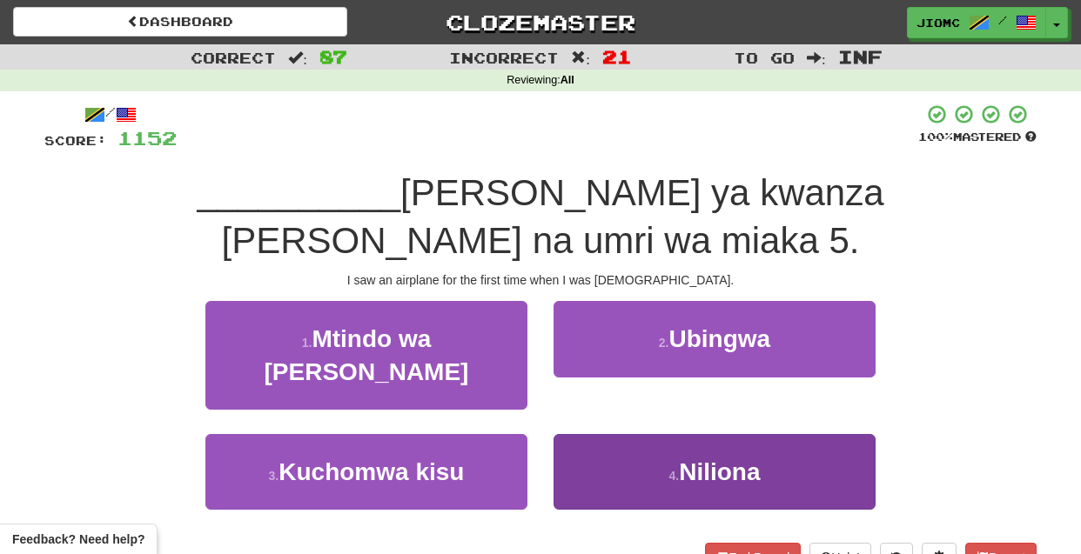
click at [591, 434] on button "4 . Niliona" at bounding box center [715, 472] width 322 height 76
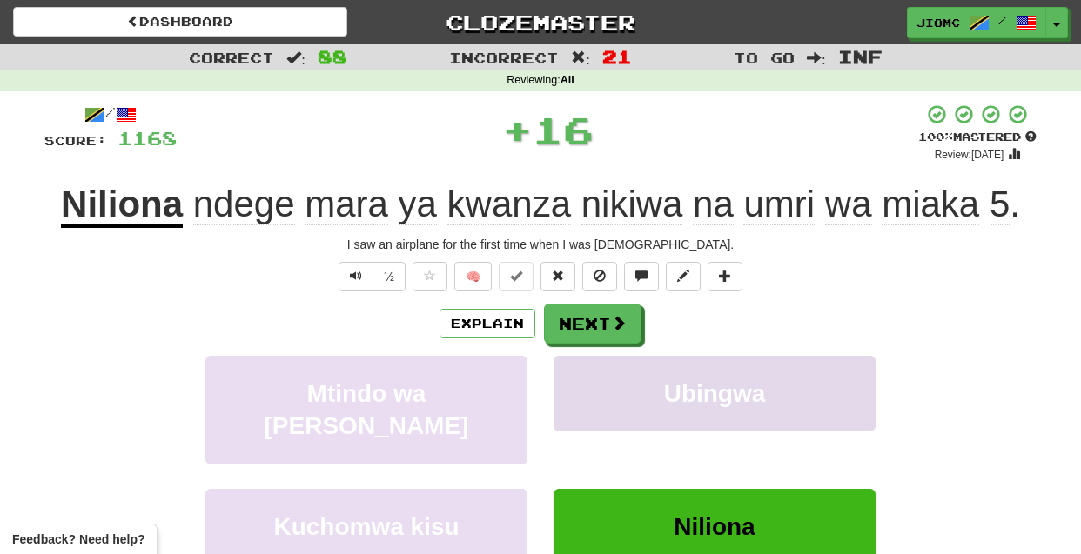
click at [591, 426] on button "Ubingwa" at bounding box center [715, 394] width 322 height 76
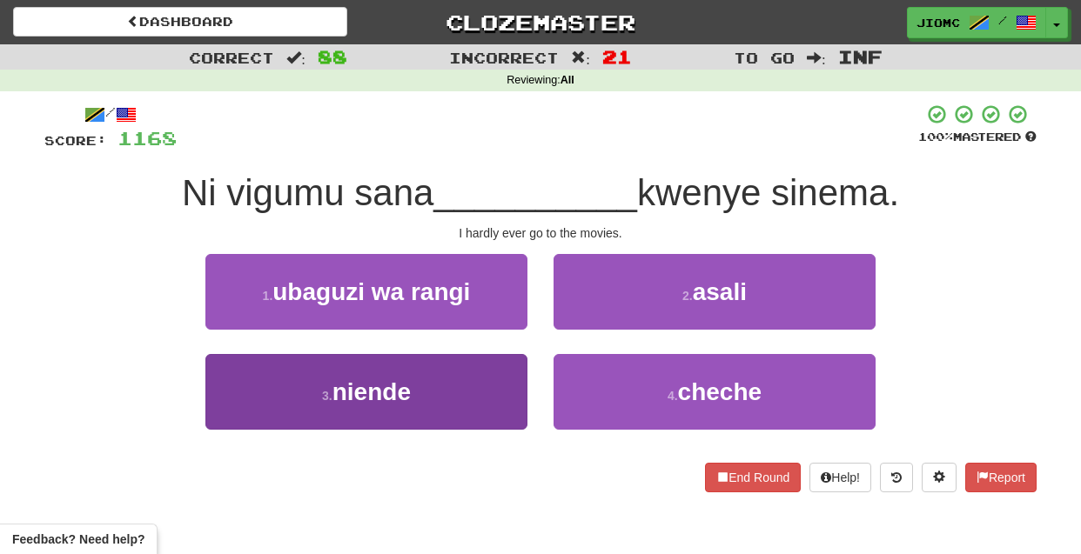
click at [476, 388] on button "3 . niende" at bounding box center [366, 392] width 322 height 76
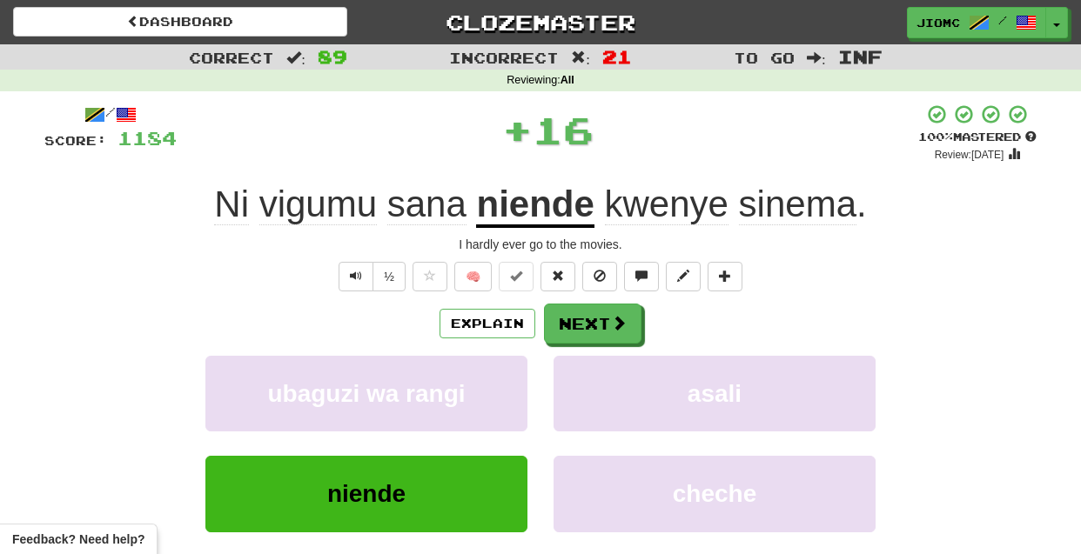
click at [476, 388] on button "ubaguzi wa rangi" at bounding box center [366, 394] width 322 height 76
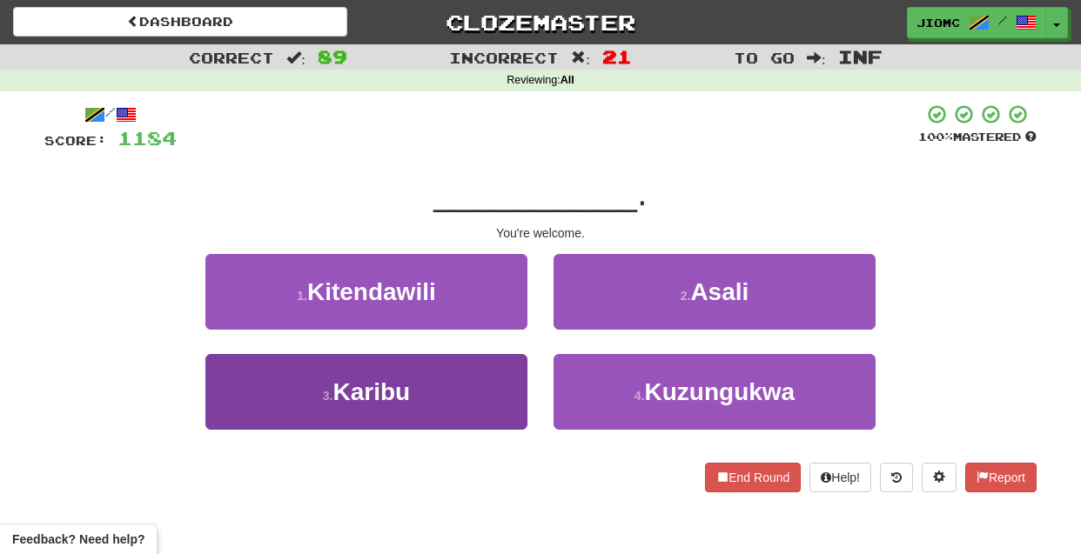
click at [493, 388] on button "3 . Karibu" at bounding box center [366, 392] width 322 height 76
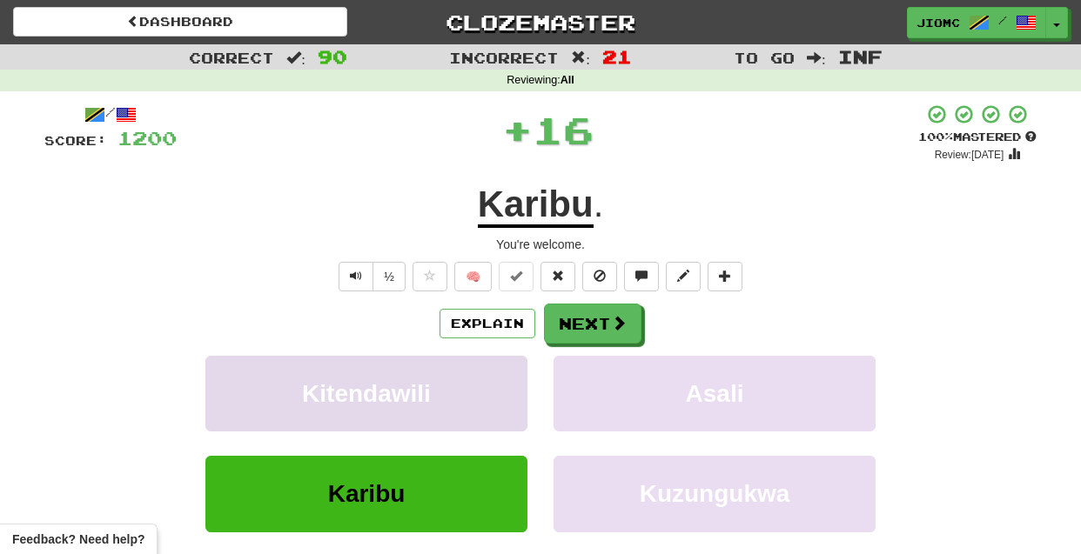
click at [491, 388] on button "Kitendawili" at bounding box center [366, 394] width 322 height 76
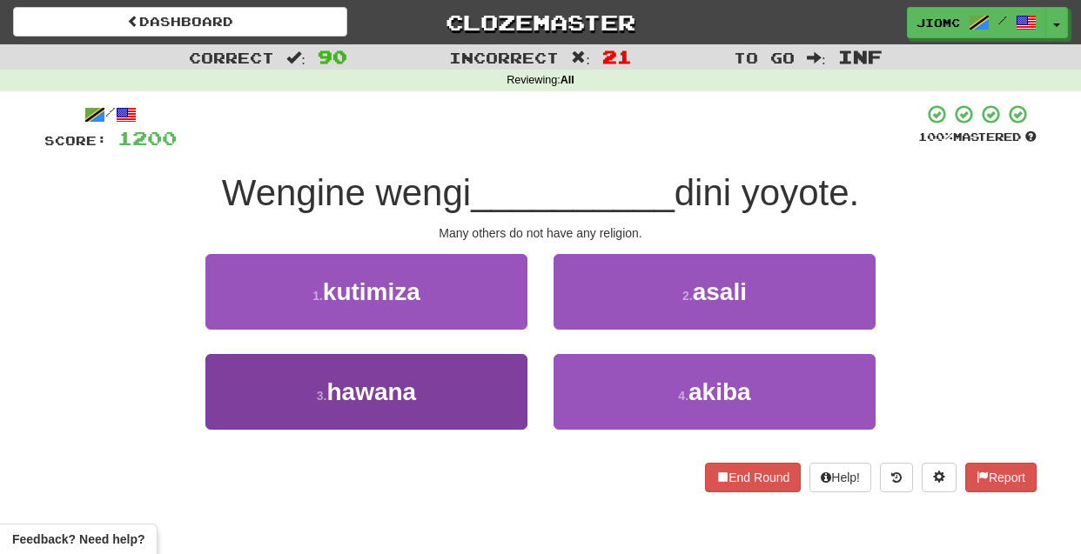
click at [466, 393] on button "3 . hawana" at bounding box center [366, 392] width 322 height 76
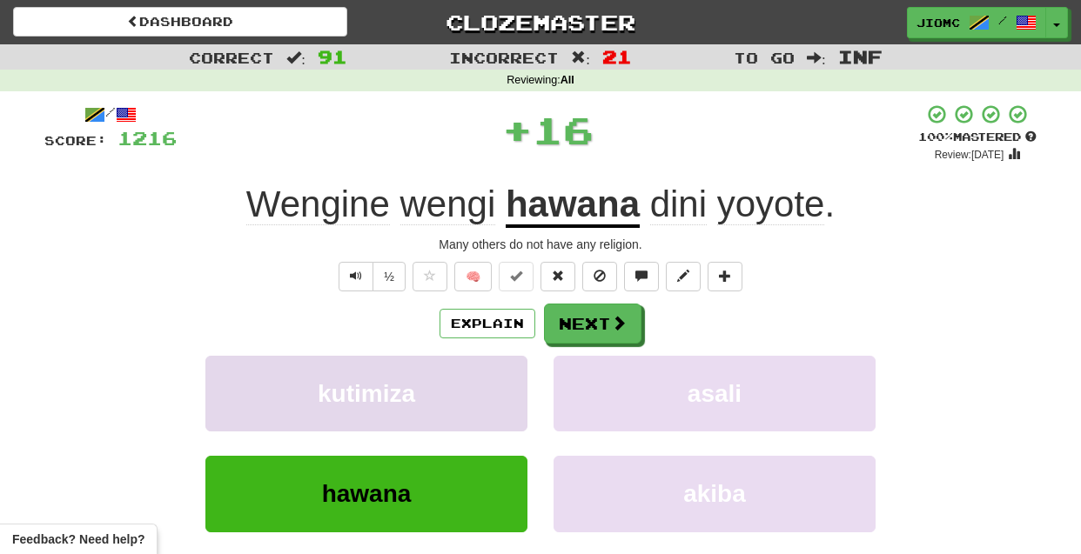
click at [466, 394] on button "kutimiza" at bounding box center [366, 394] width 322 height 76
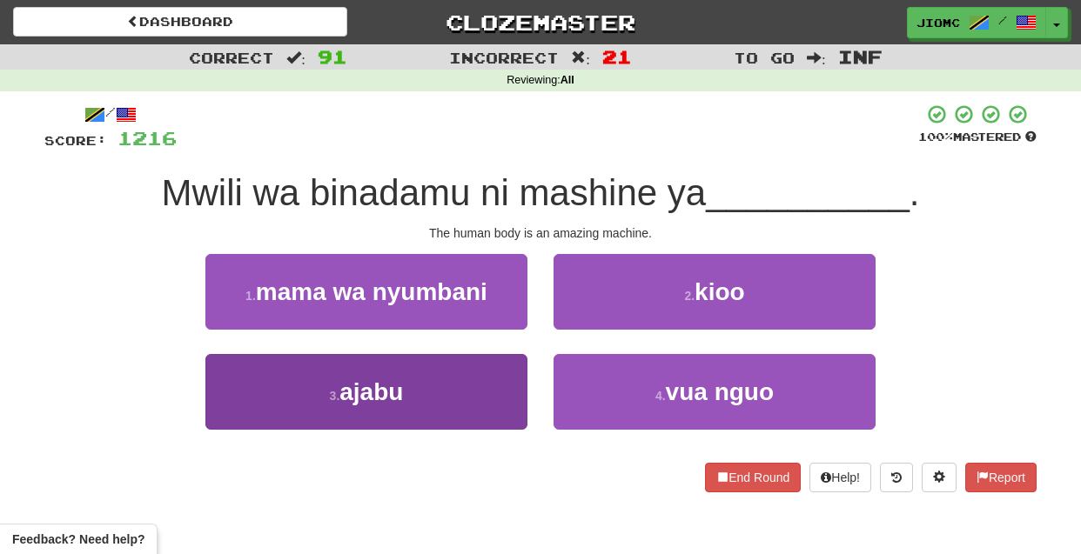
click at [471, 392] on button "3 . ajabu" at bounding box center [366, 392] width 322 height 76
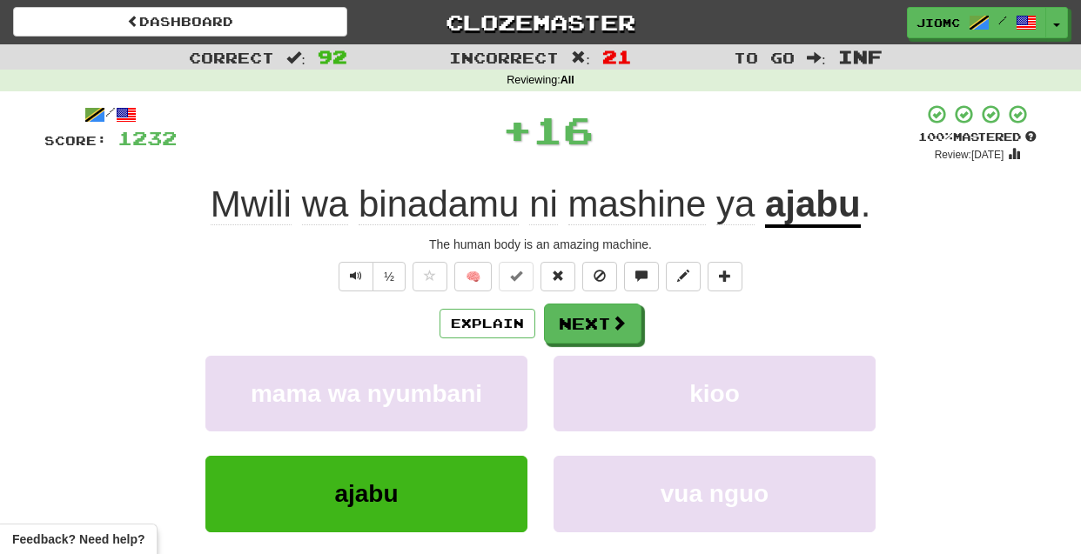
click at [471, 392] on span "mama wa nyumbani" at bounding box center [367, 393] width 232 height 27
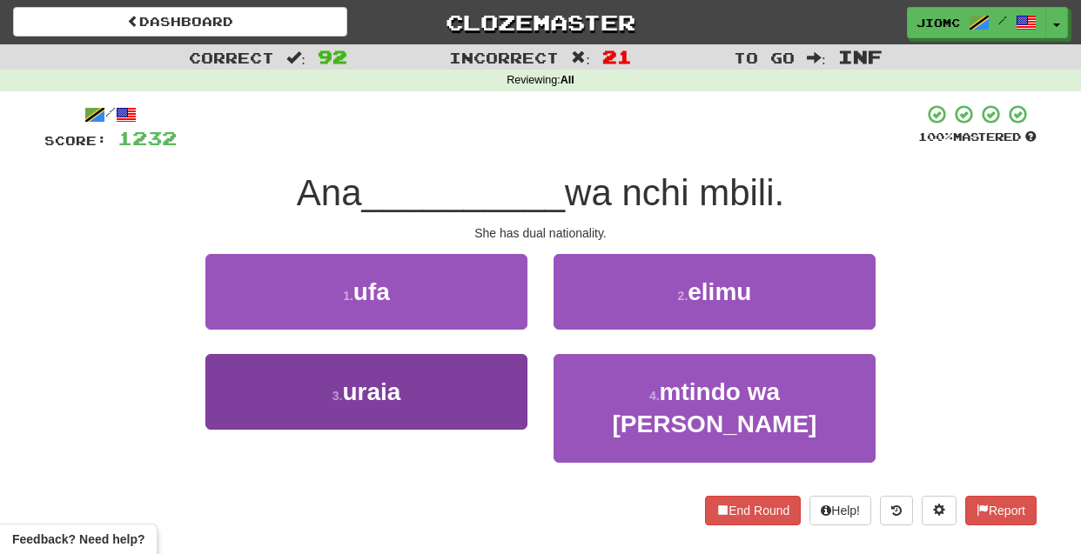
click at [483, 391] on button "3 . uraia" at bounding box center [366, 392] width 322 height 76
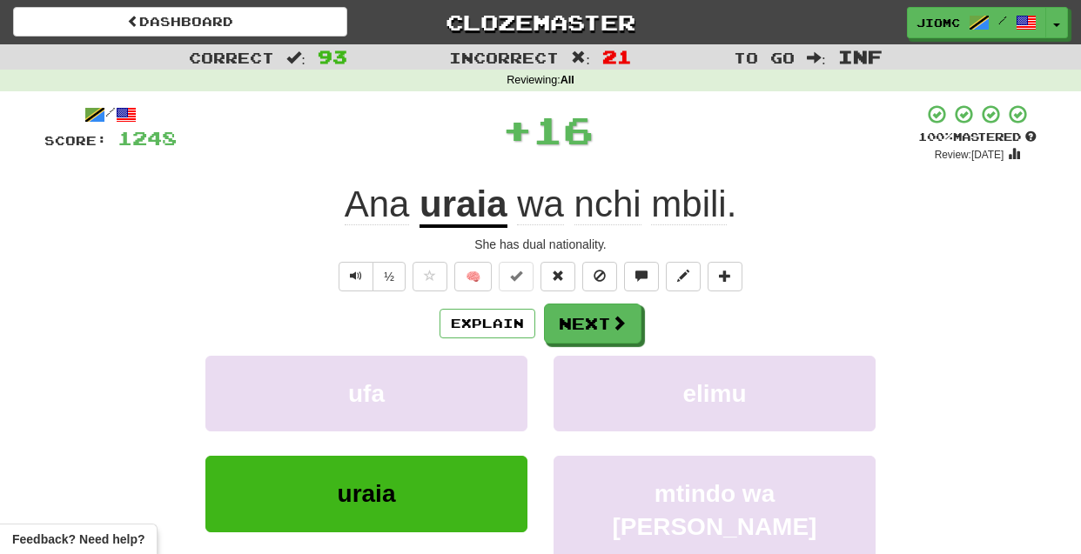
click at [483, 391] on button "ufa" at bounding box center [366, 394] width 322 height 76
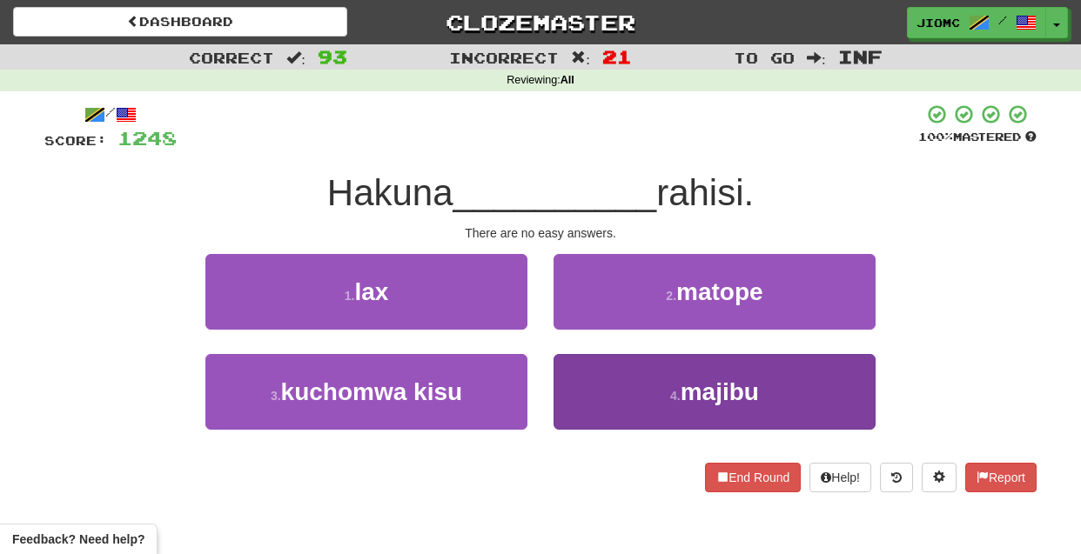
click at [585, 374] on button "4 . majibu" at bounding box center [715, 392] width 322 height 76
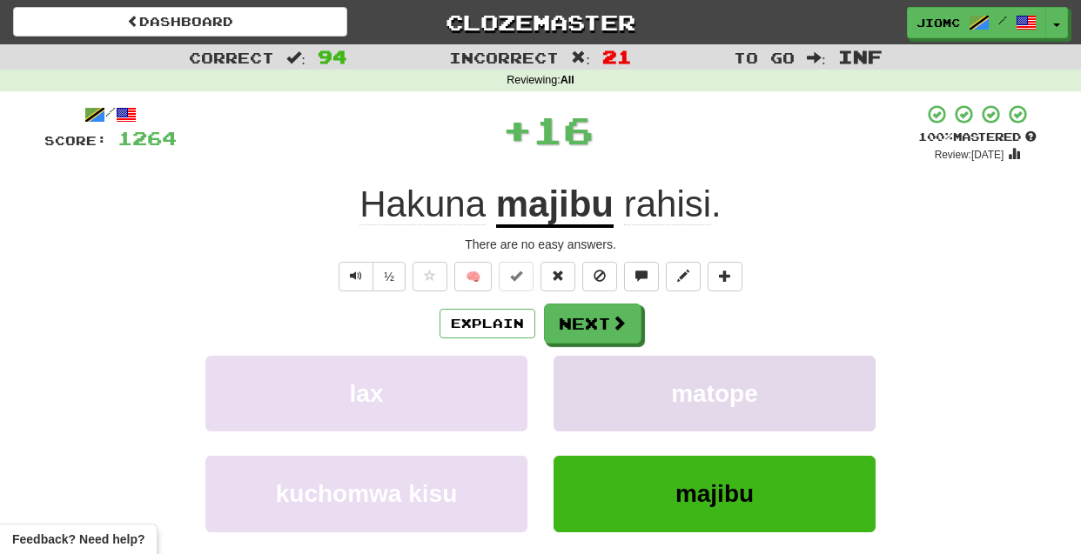
click at [585, 375] on button "matope" at bounding box center [715, 394] width 322 height 76
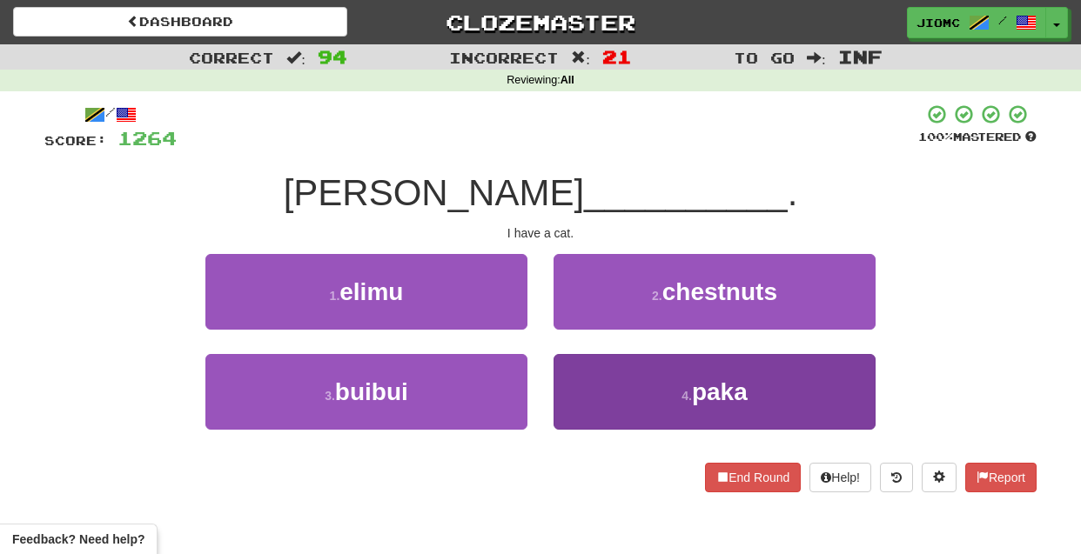
click at [589, 395] on button "4 . paka" at bounding box center [715, 392] width 322 height 76
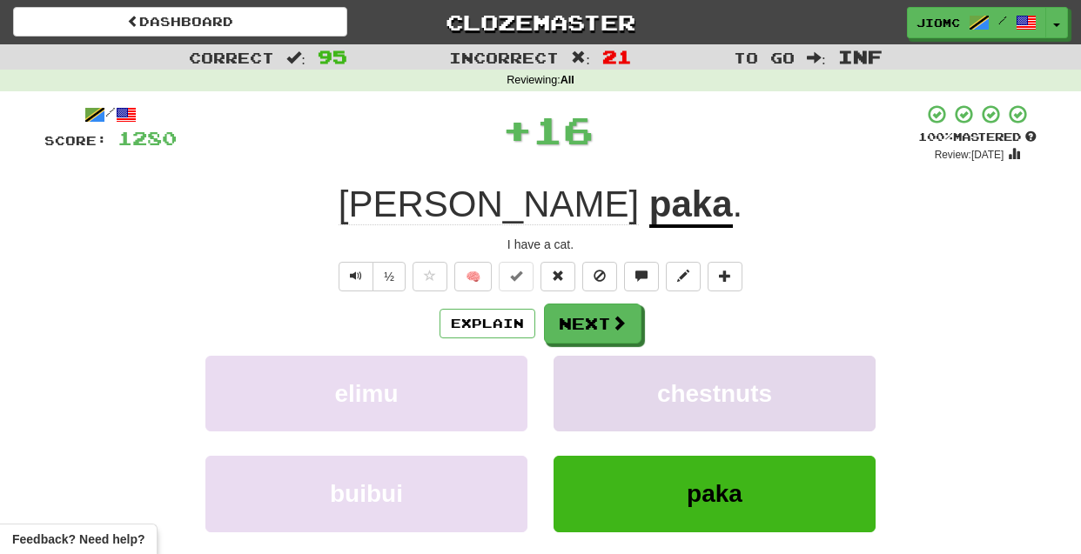
click at [589, 393] on button "chestnuts" at bounding box center [715, 394] width 322 height 76
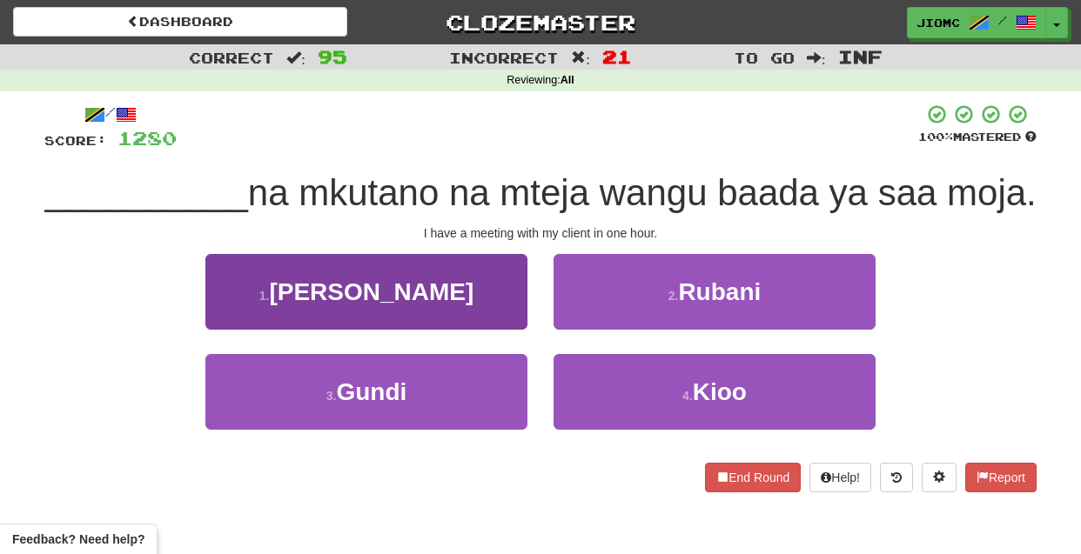
click at [473, 307] on button "1 . Niko" at bounding box center [366, 292] width 322 height 76
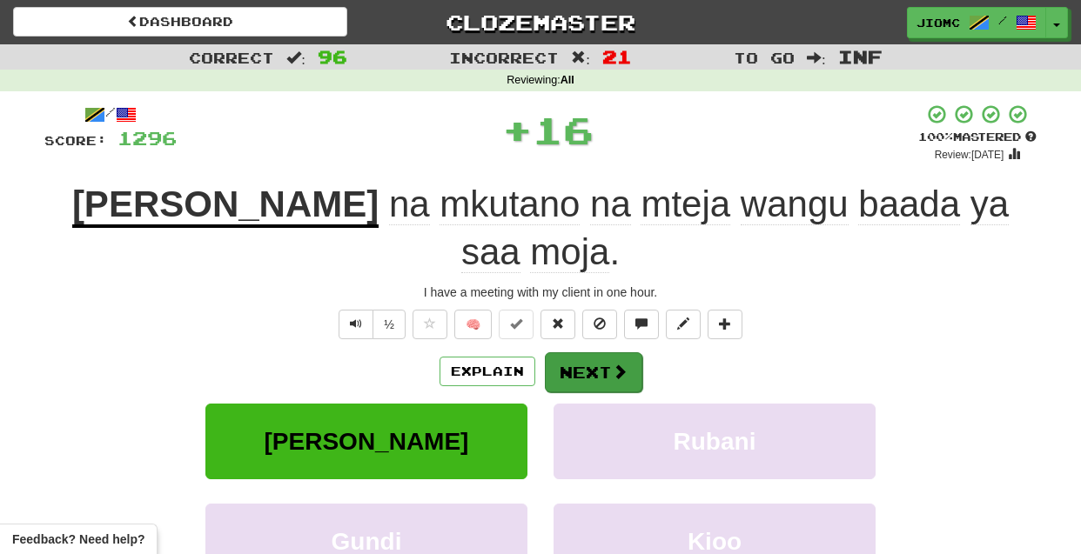
click at [579, 353] on button "Next" at bounding box center [593, 373] width 97 height 40
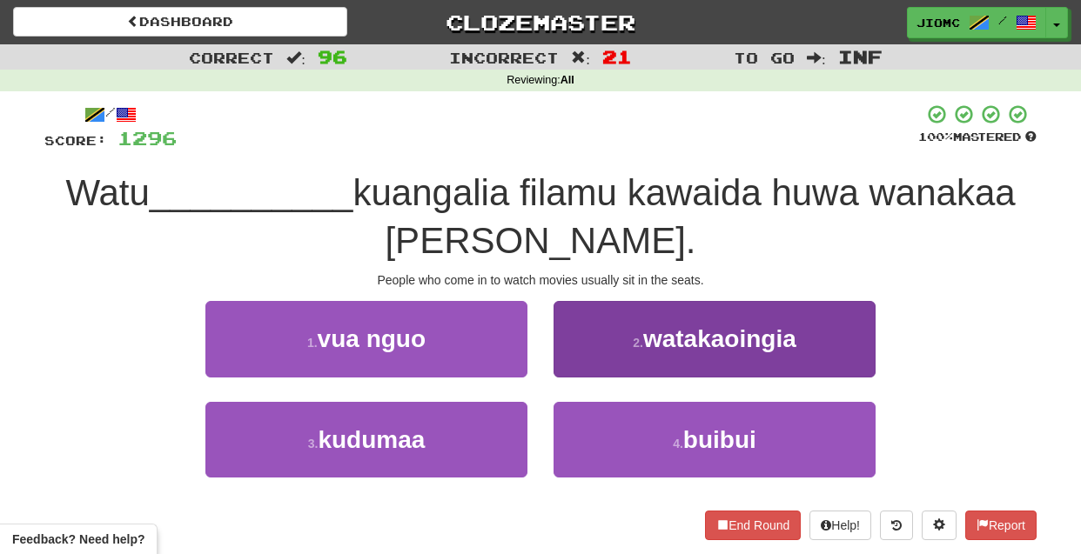
click at [583, 361] on button "2 . watakaoingia" at bounding box center [715, 339] width 322 height 76
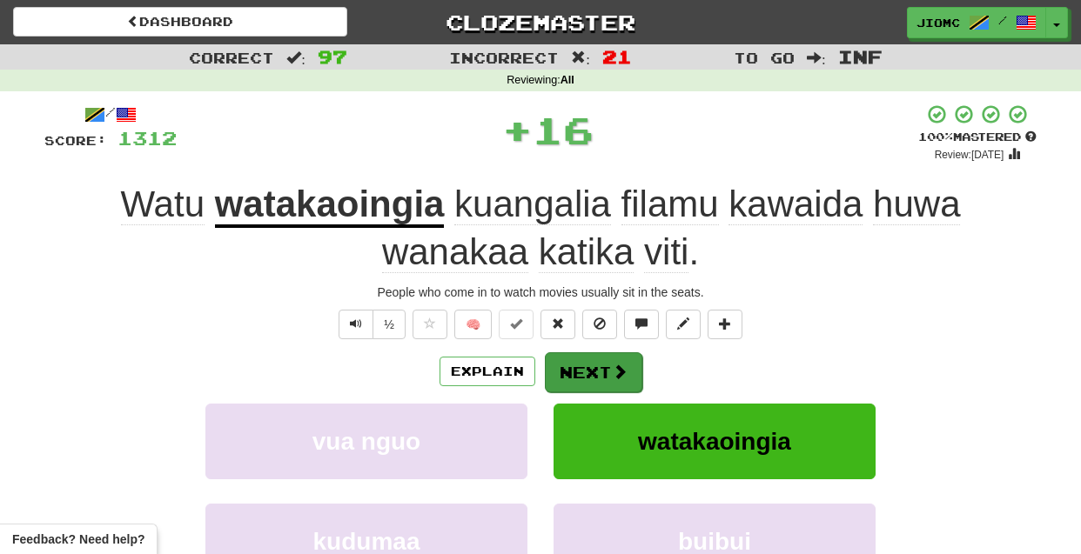
click at [581, 373] on button "Next" at bounding box center [593, 373] width 97 height 40
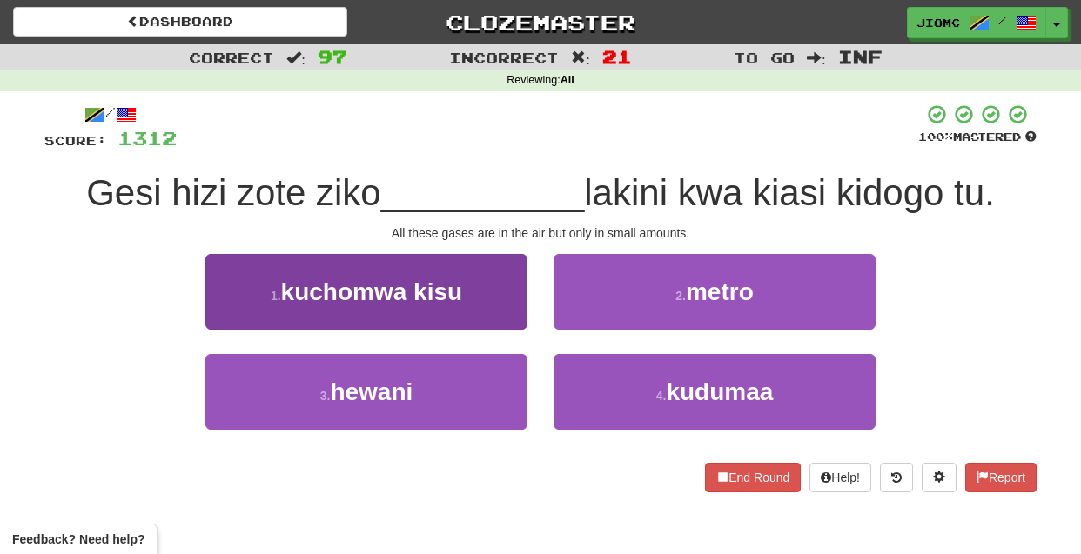
click at [463, 389] on button "3 . hewani" at bounding box center [366, 392] width 322 height 76
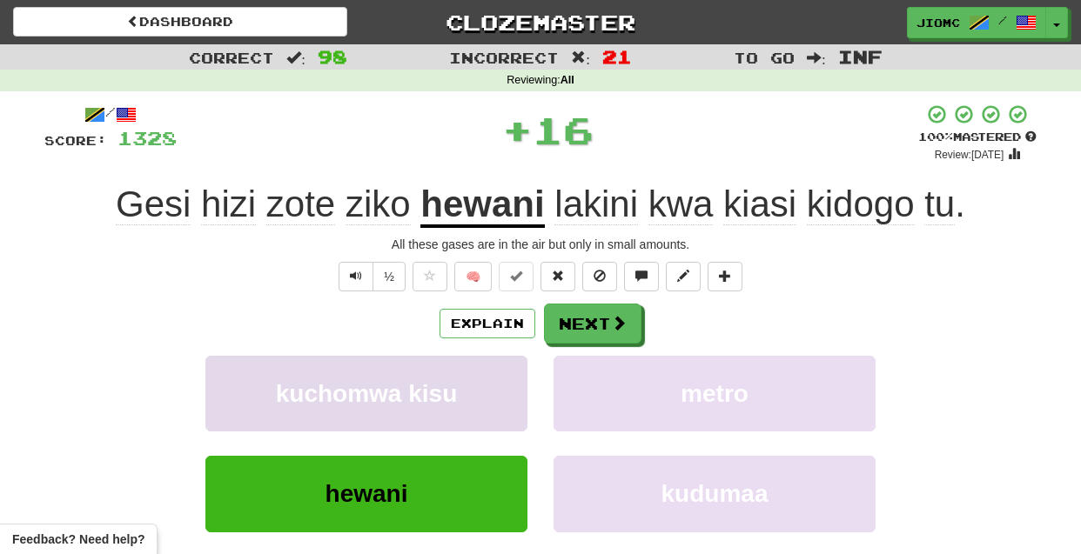
click at [480, 388] on button "kuchomwa kisu" at bounding box center [366, 394] width 322 height 76
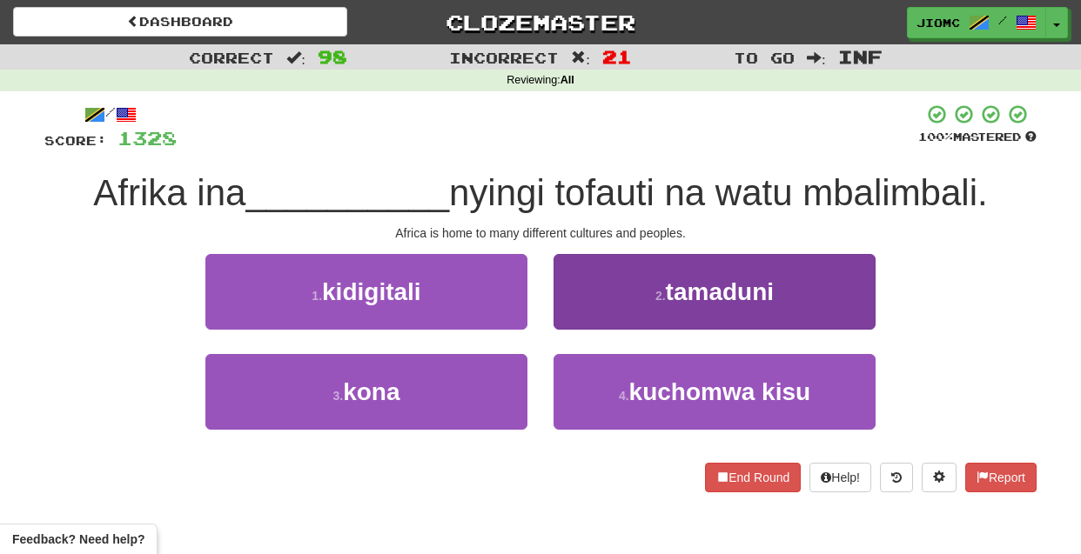
click at [594, 319] on button "2 . tamaduni" at bounding box center [715, 292] width 322 height 76
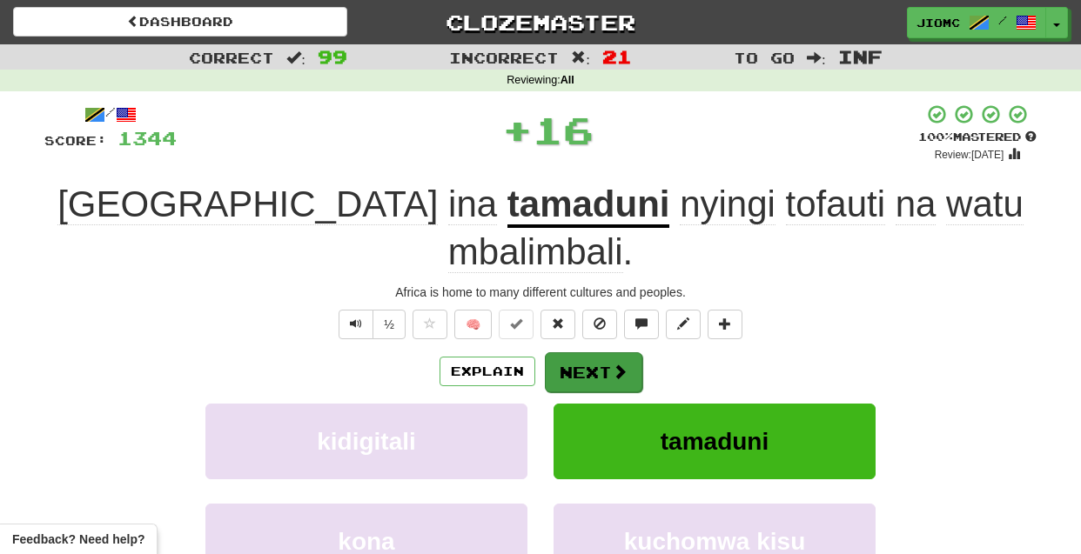
click at [594, 353] on button "Next" at bounding box center [593, 373] width 97 height 40
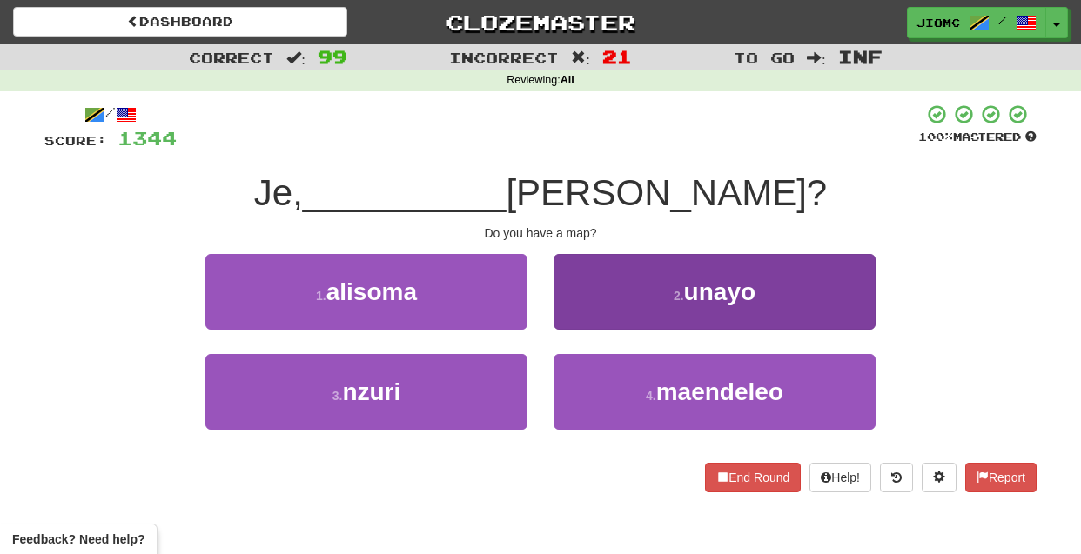
click at [586, 317] on button "2 . unayo" at bounding box center [715, 292] width 322 height 76
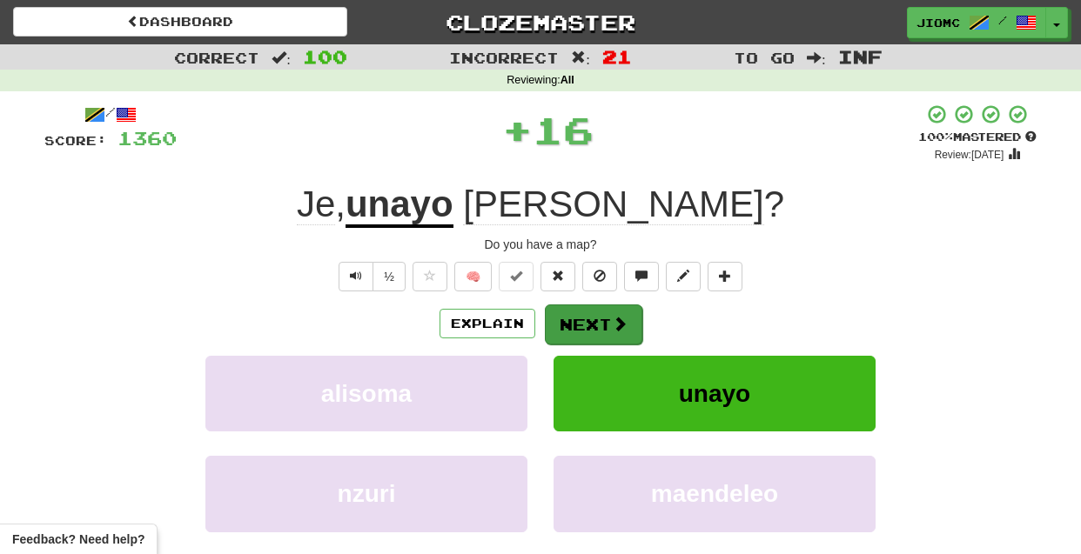
click at [586, 318] on button "Next" at bounding box center [593, 325] width 97 height 40
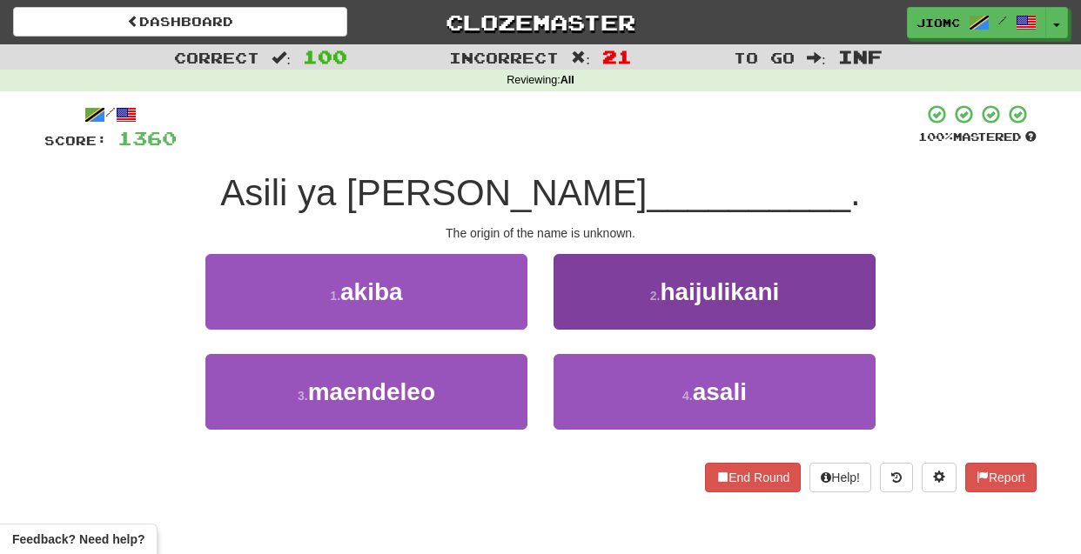
click at [599, 312] on button "2 . haijulikani" at bounding box center [715, 292] width 322 height 76
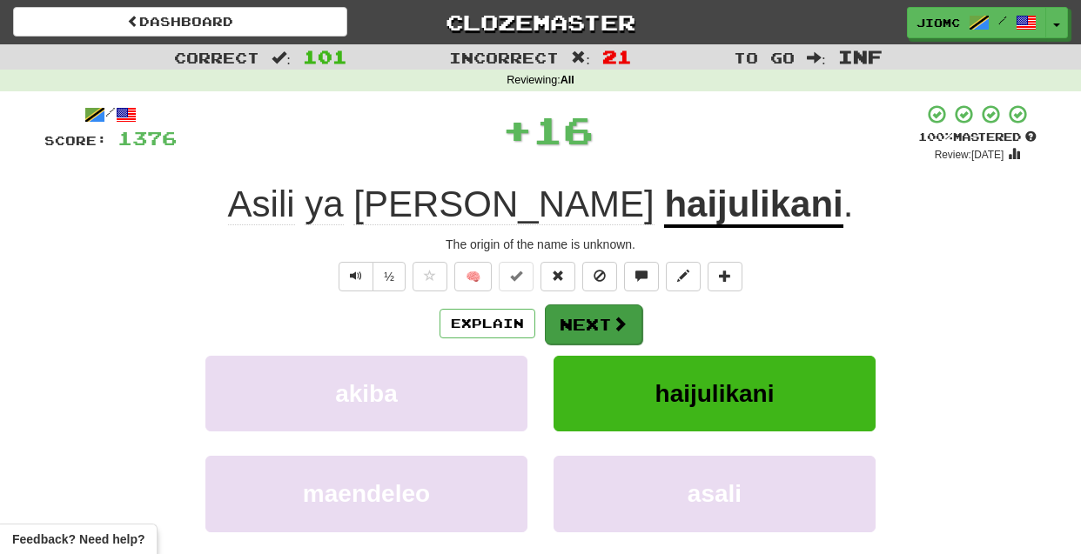
click at [601, 323] on button "Next" at bounding box center [593, 325] width 97 height 40
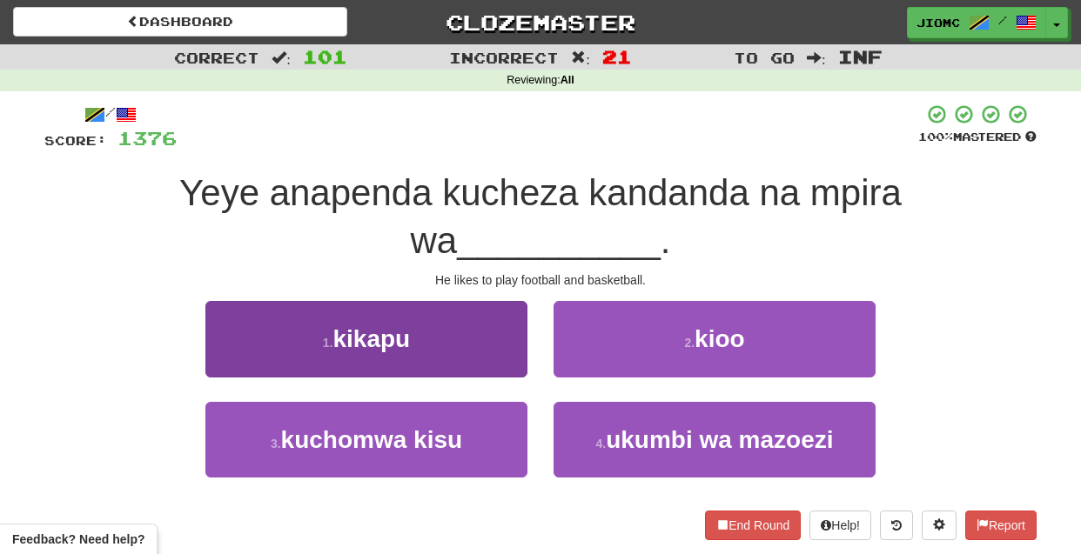
click at [489, 304] on button "1 . kikapu" at bounding box center [366, 339] width 322 height 76
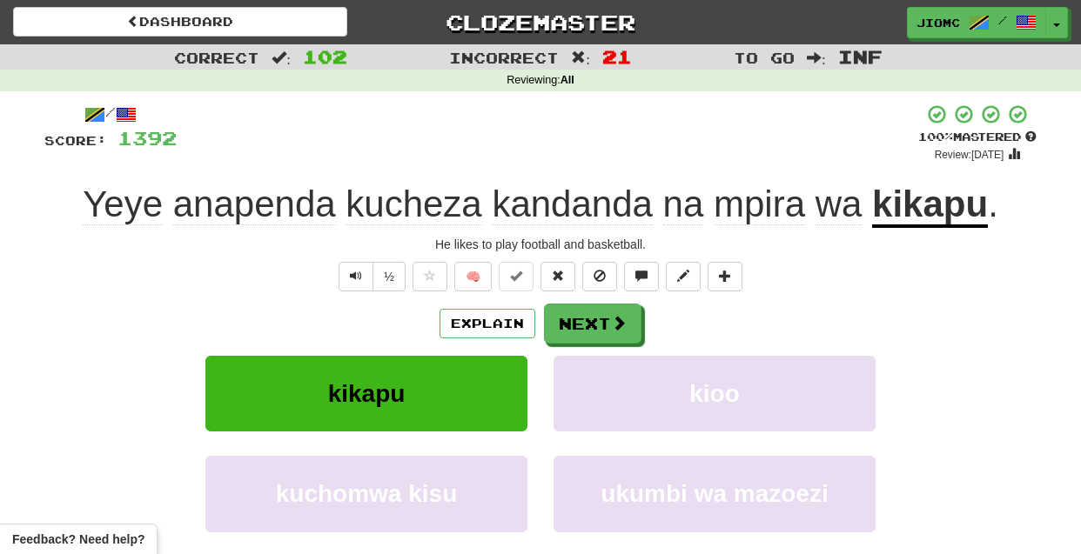
click at [892, 205] on u "kikapu" at bounding box center [930, 206] width 116 height 44
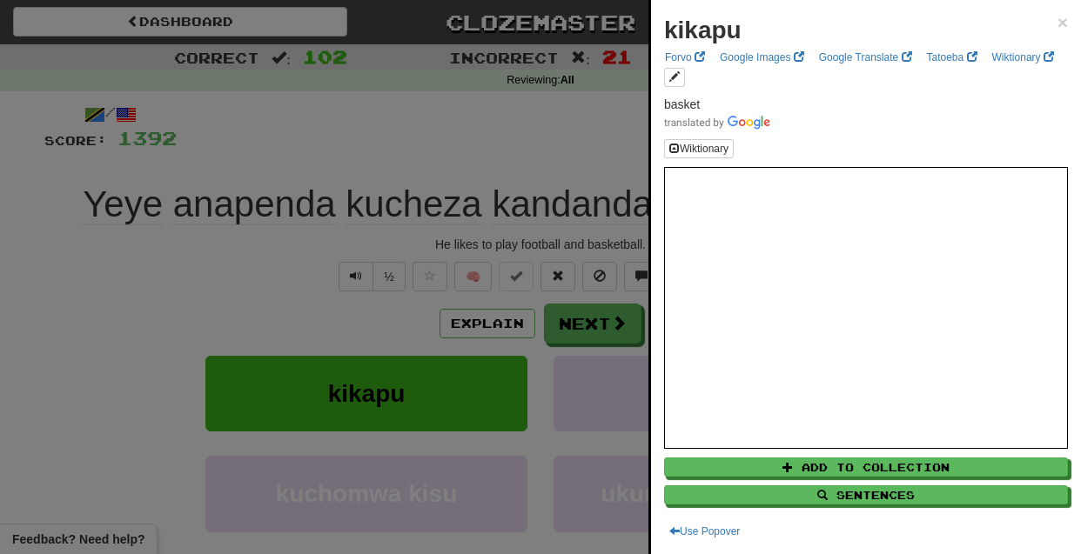
click at [115, 299] on div at bounding box center [540, 277] width 1081 height 554
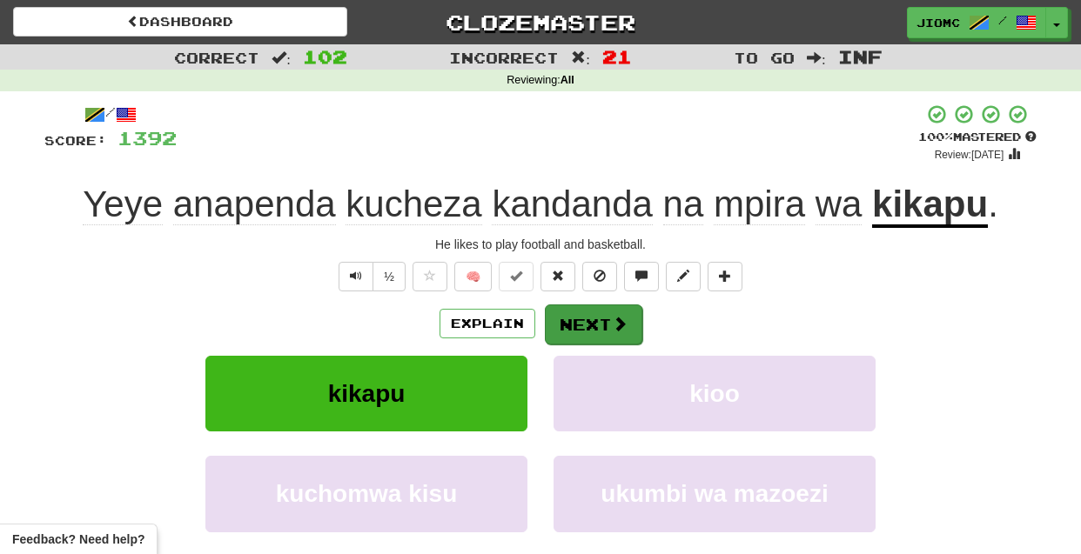
click at [576, 321] on button "Next" at bounding box center [593, 325] width 97 height 40
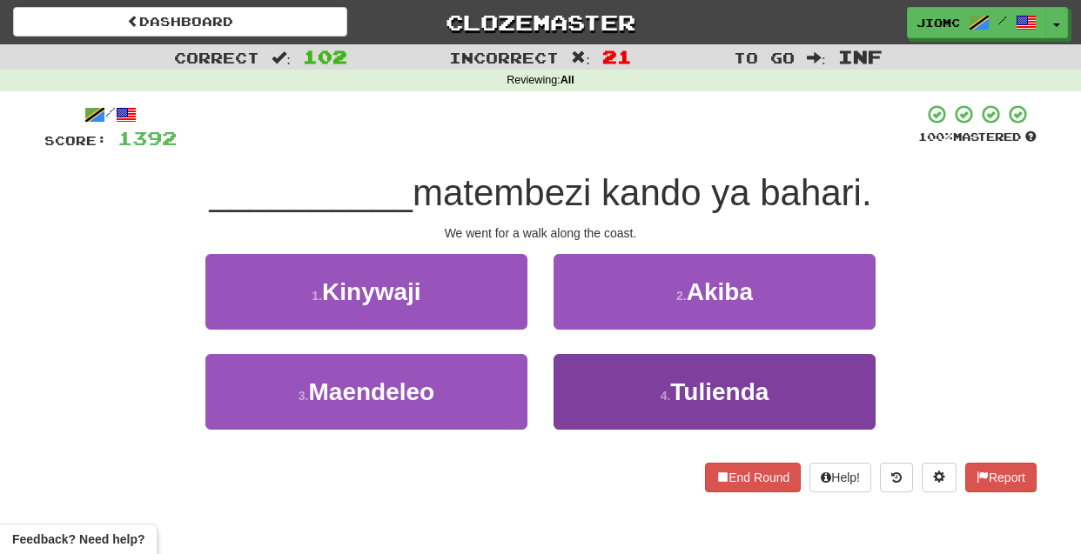
click at [569, 393] on button "4 . Tulienda" at bounding box center [715, 392] width 322 height 76
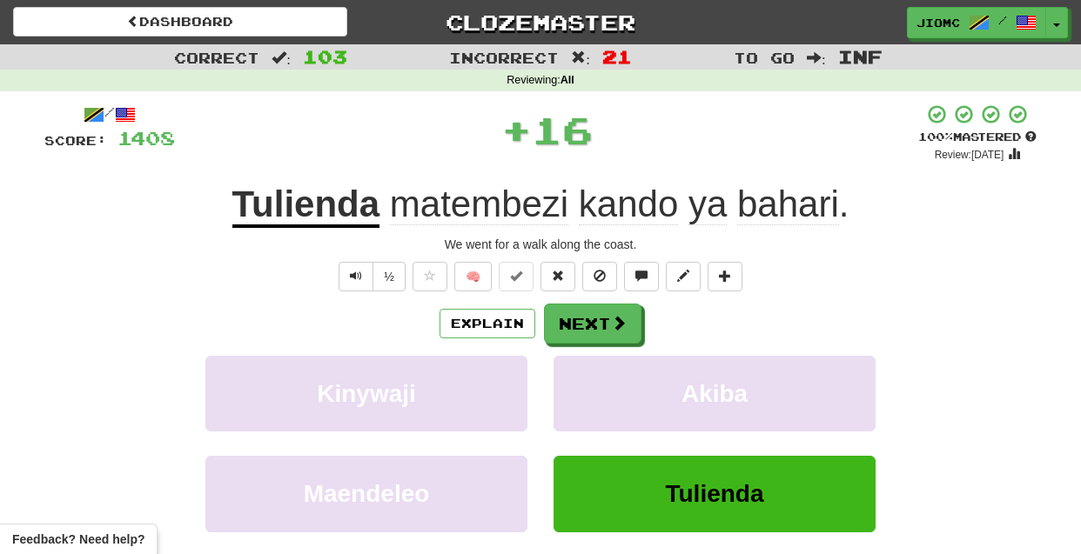
click at [569, 393] on button "Akiba" at bounding box center [715, 394] width 322 height 76
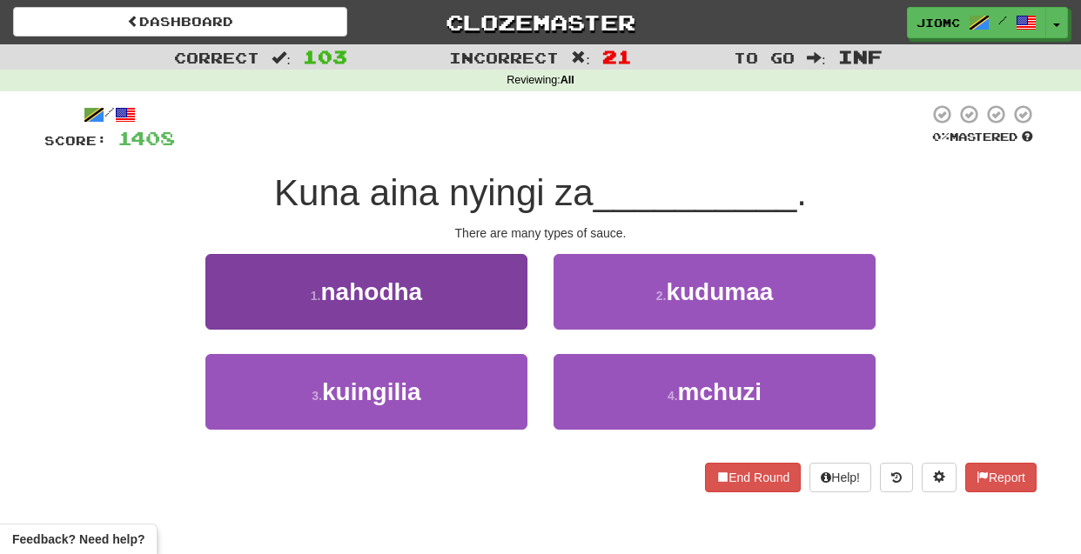
click at [473, 290] on button "1 . nahodha" at bounding box center [366, 292] width 322 height 76
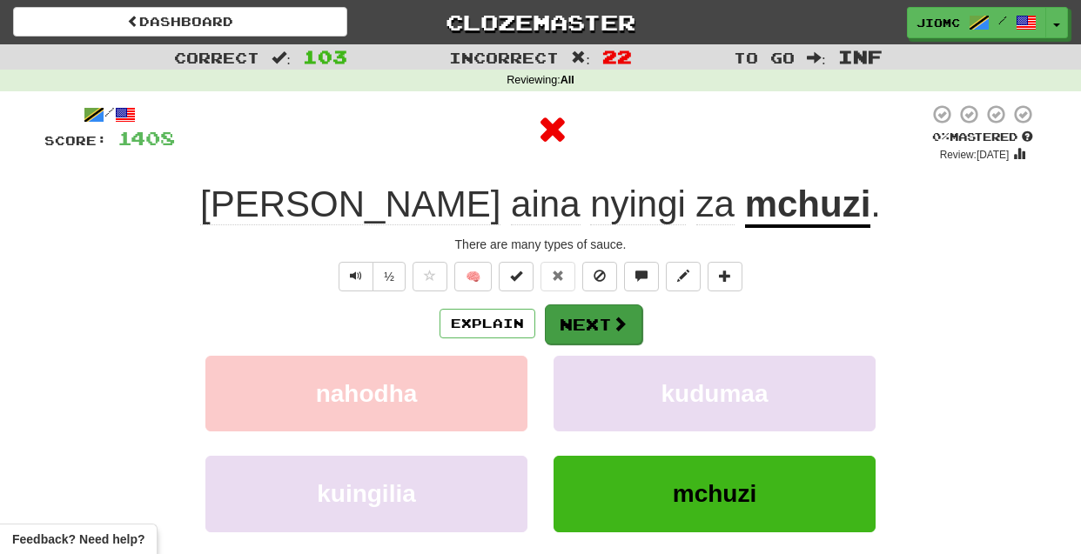
click at [573, 328] on button "Next" at bounding box center [593, 325] width 97 height 40
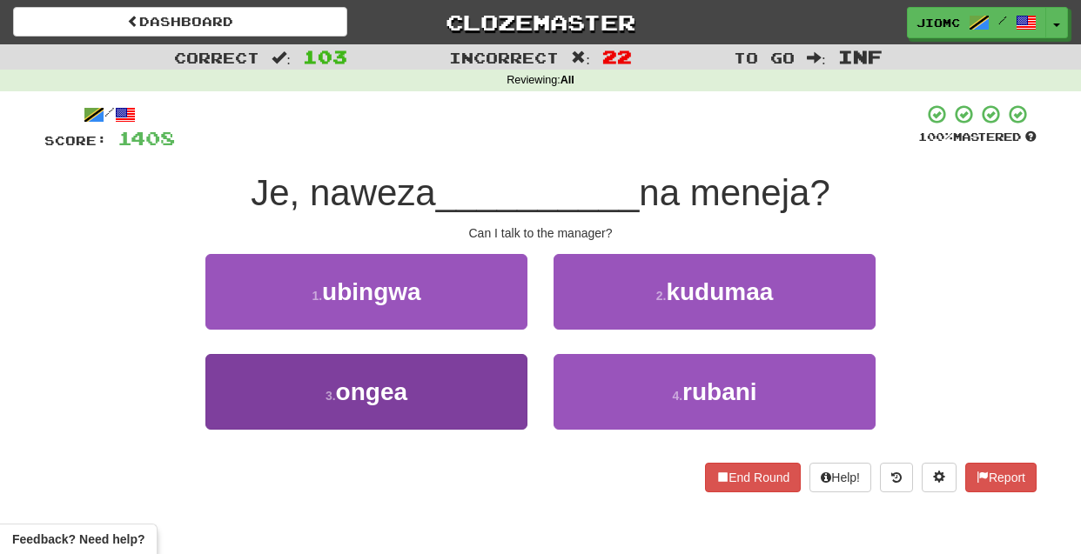
click at [500, 378] on button "3 . ongea" at bounding box center [366, 392] width 322 height 76
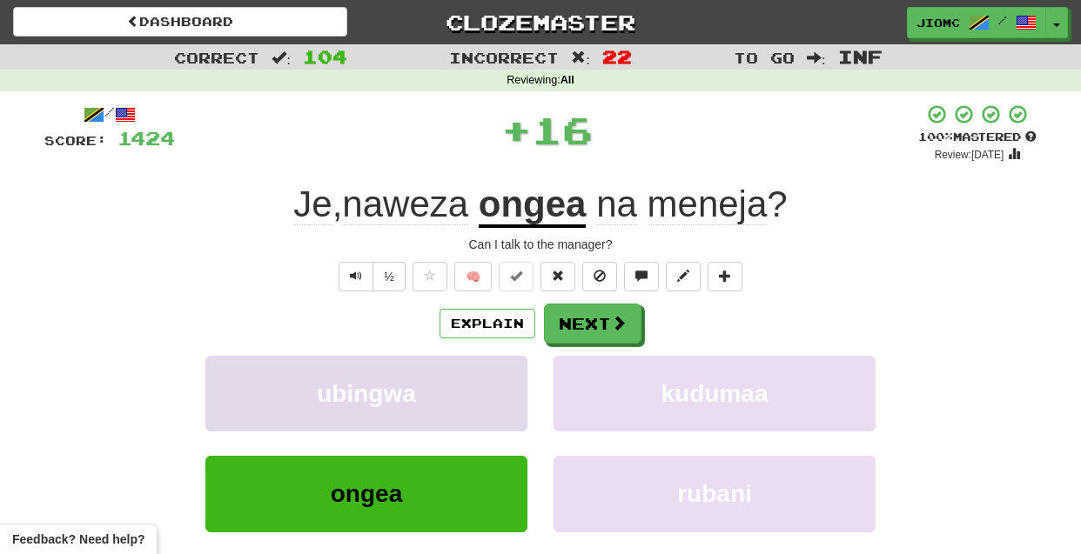
click at [501, 379] on button "ubingwa" at bounding box center [366, 394] width 322 height 76
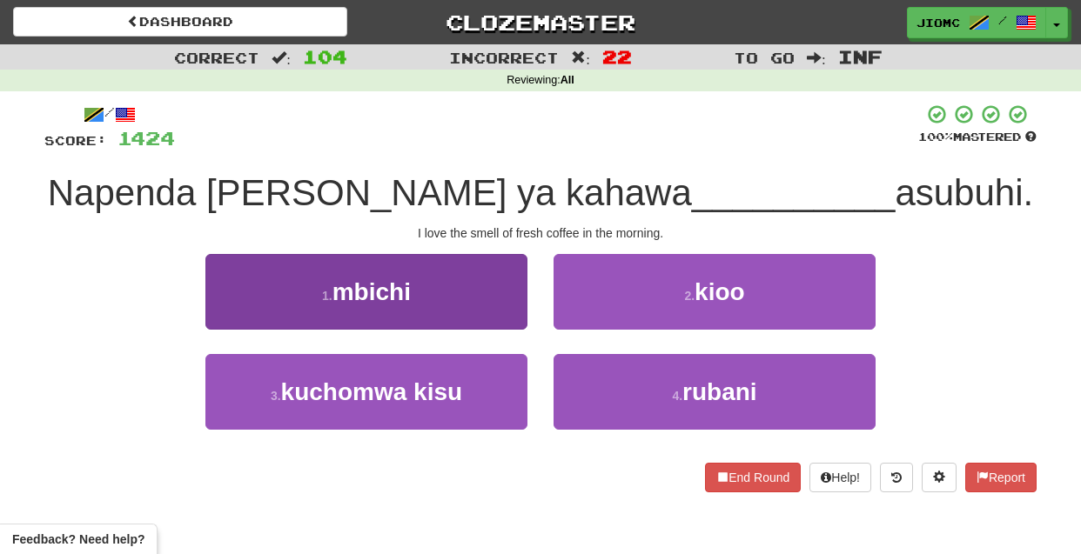
click at [499, 307] on button "1 . mbichi" at bounding box center [366, 292] width 322 height 76
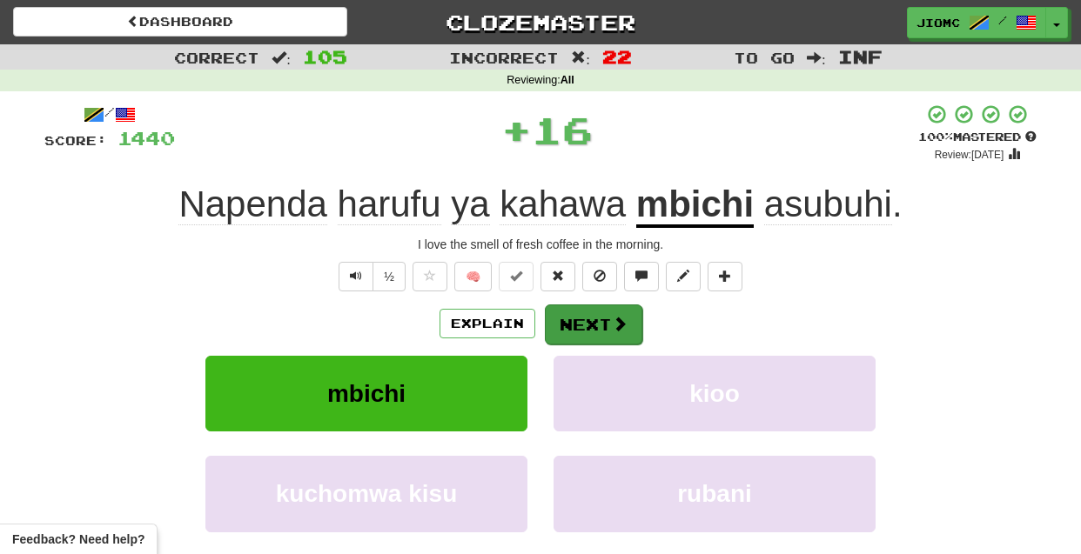
click at [578, 319] on button "Next" at bounding box center [593, 325] width 97 height 40
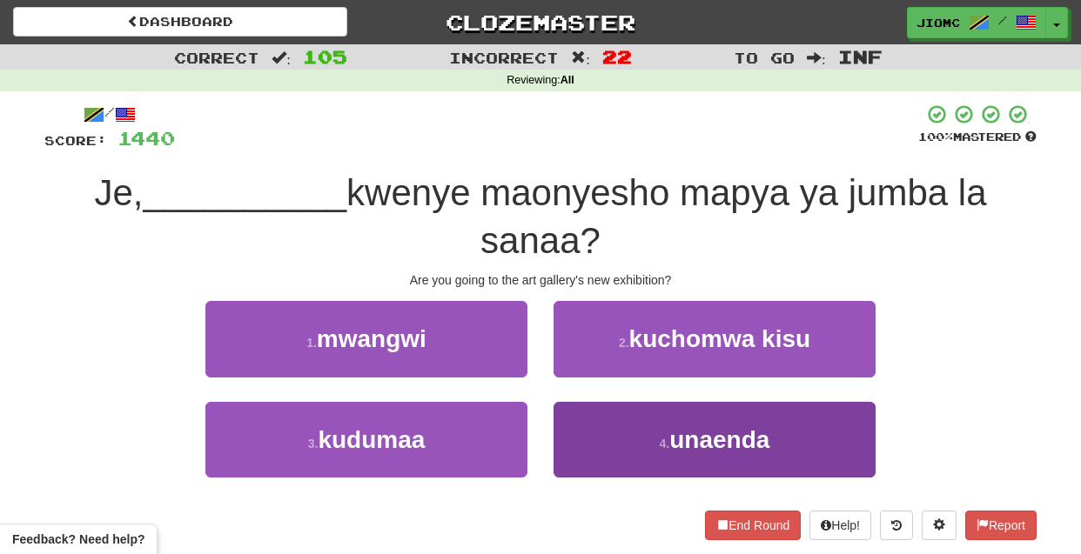
click at [595, 426] on button "4 . unaenda" at bounding box center [715, 440] width 322 height 76
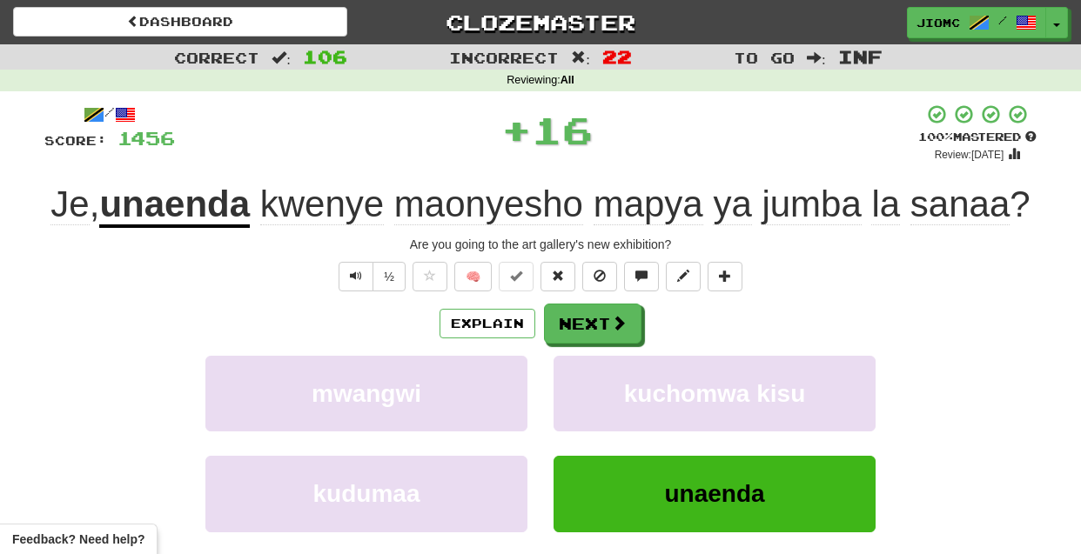
click at [595, 426] on button "kuchomwa kisu" at bounding box center [715, 394] width 322 height 76
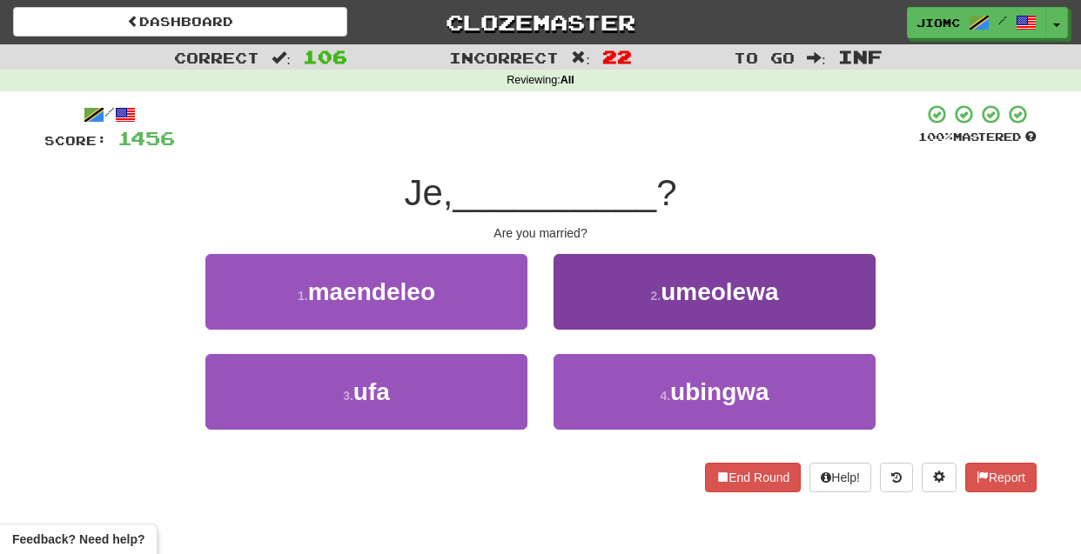
click at [583, 311] on button "2 . umeolewa" at bounding box center [715, 292] width 322 height 76
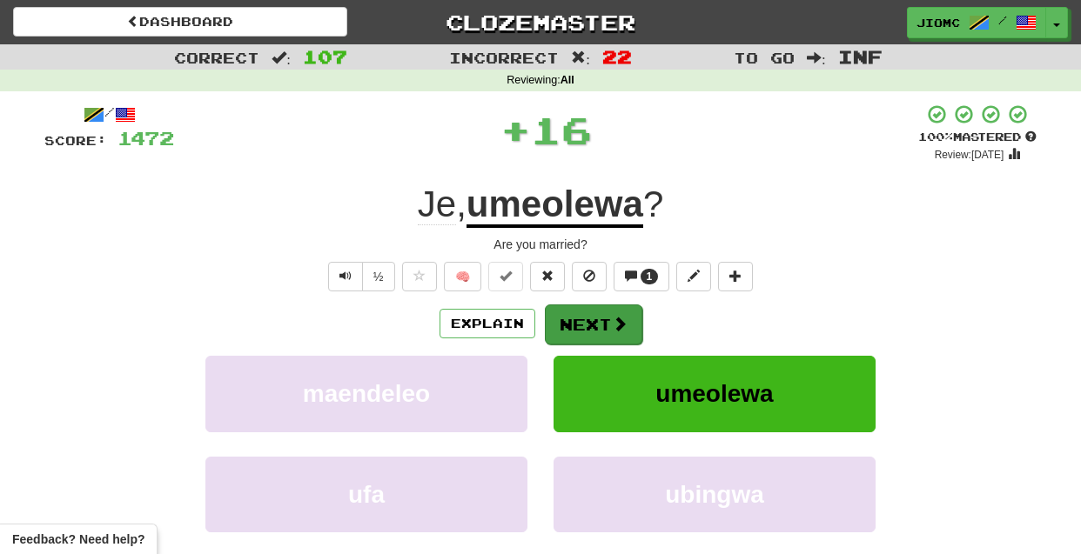
click at [592, 328] on button "Next" at bounding box center [593, 325] width 97 height 40
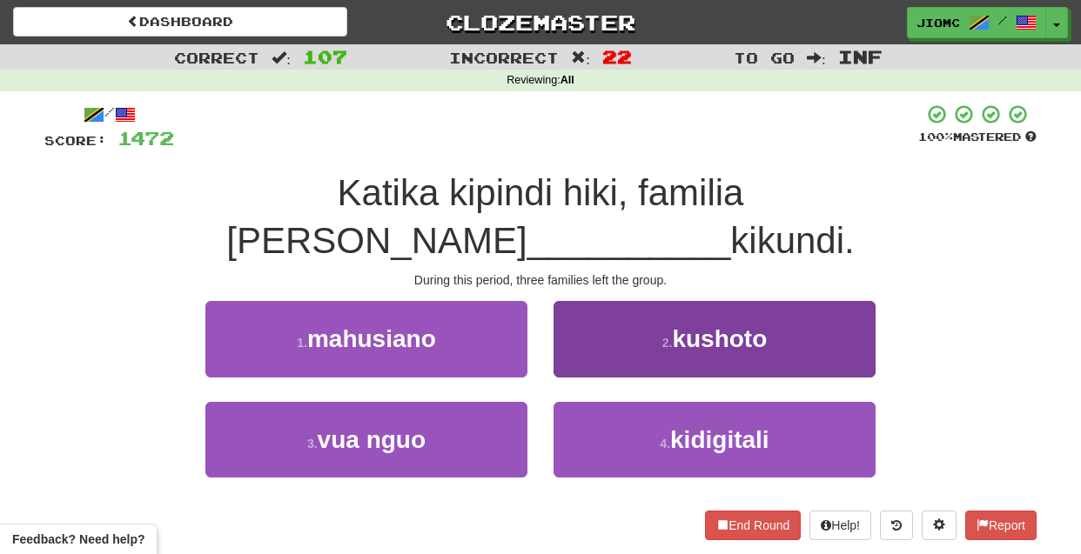
click at [568, 312] on button "2 . kushoto" at bounding box center [715, 339] width 322 height 76
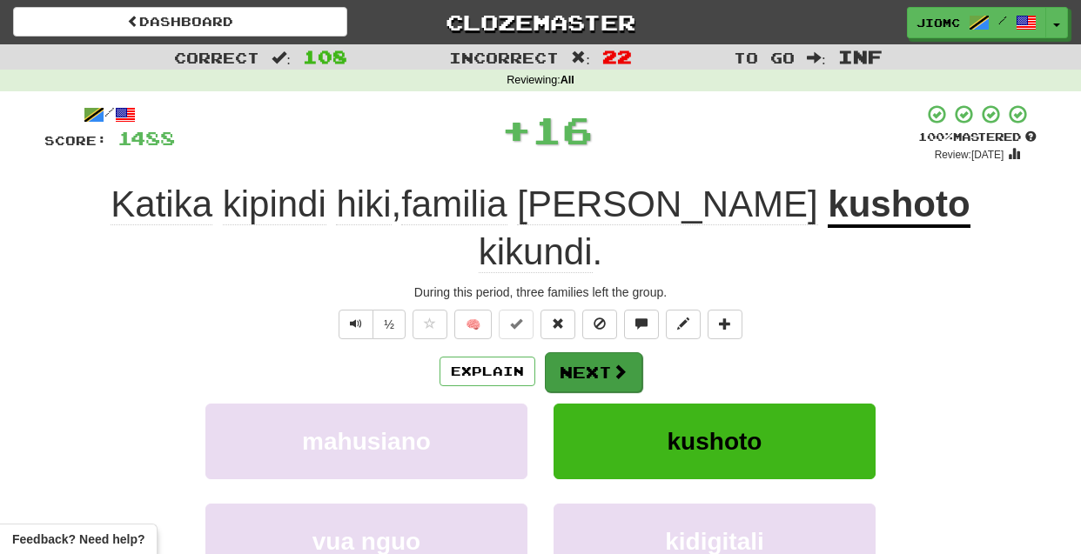
click at [568, 353] on button "Next" at bounding box center [593, 373] width 97 height 40
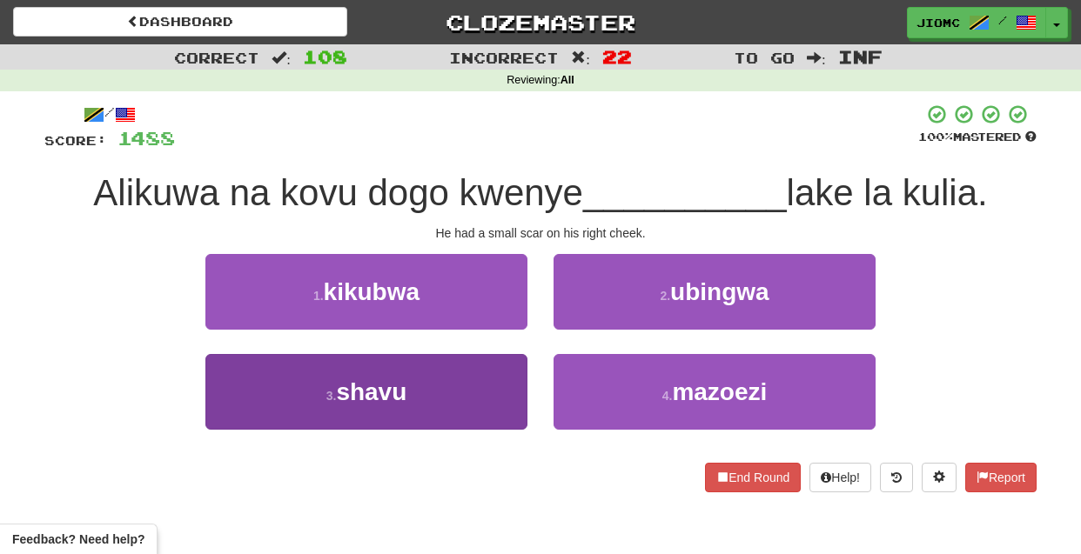
click at [484, 378] on button "3 . shavu" at bounding box center [366, 392] width 322 height 76
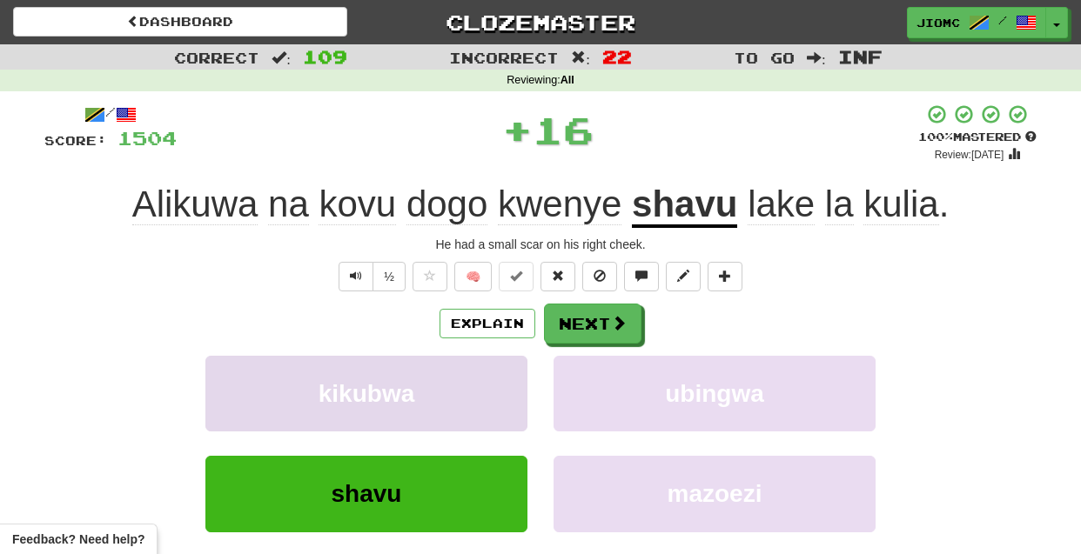
click at [487, 377] on button "kikubwa" at bounding box center [366, 394] width 322 height 76
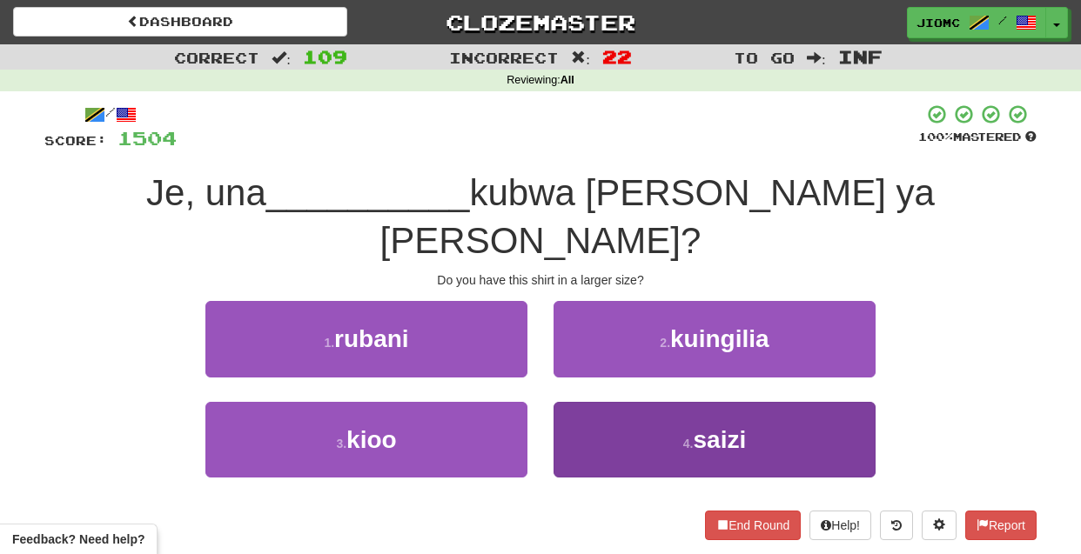
click at [587, 402] on button "4 . saizi" at bounding box center [715, 440] width 322 height 76
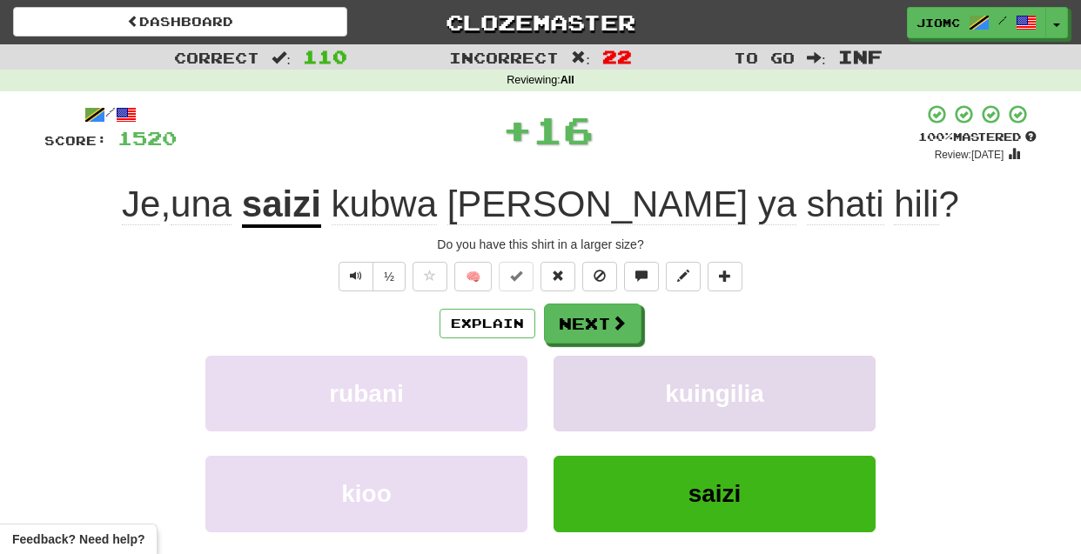
click at [586, 373] on button "kuingilia" at bounding box center [715, 394] width 322 height 76
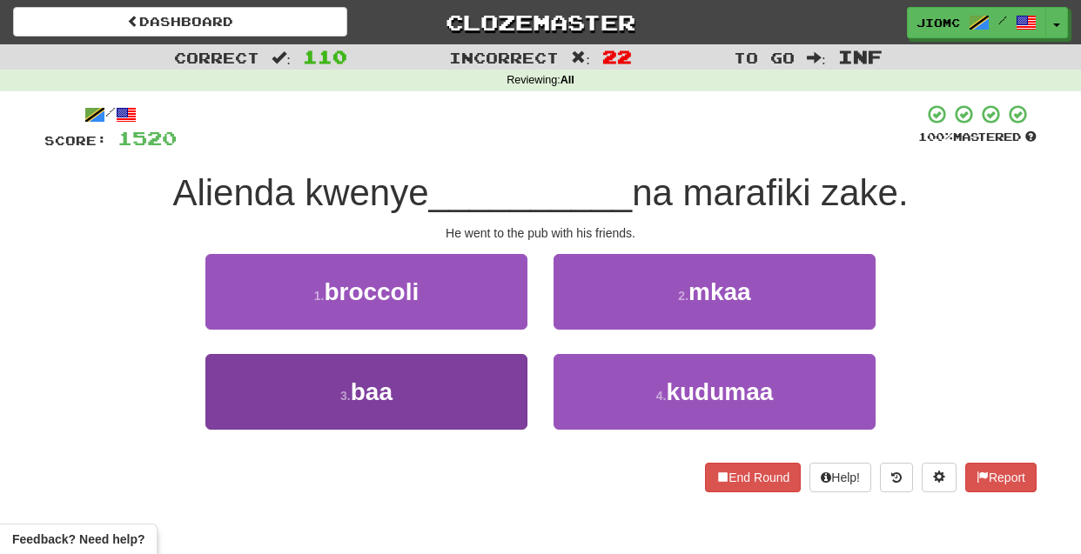
click at [488, 389] on button "3 . baa" at bounding box center [366, 392] width 322 height 76
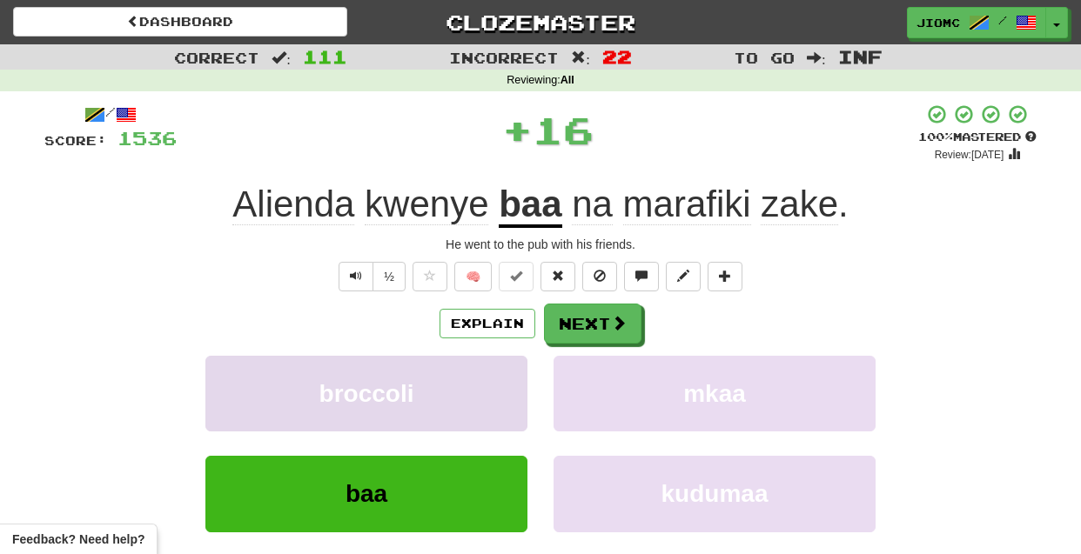
click at [491, 390] on button "broccoli" at bounding box center [366, 394] width 322 height 76
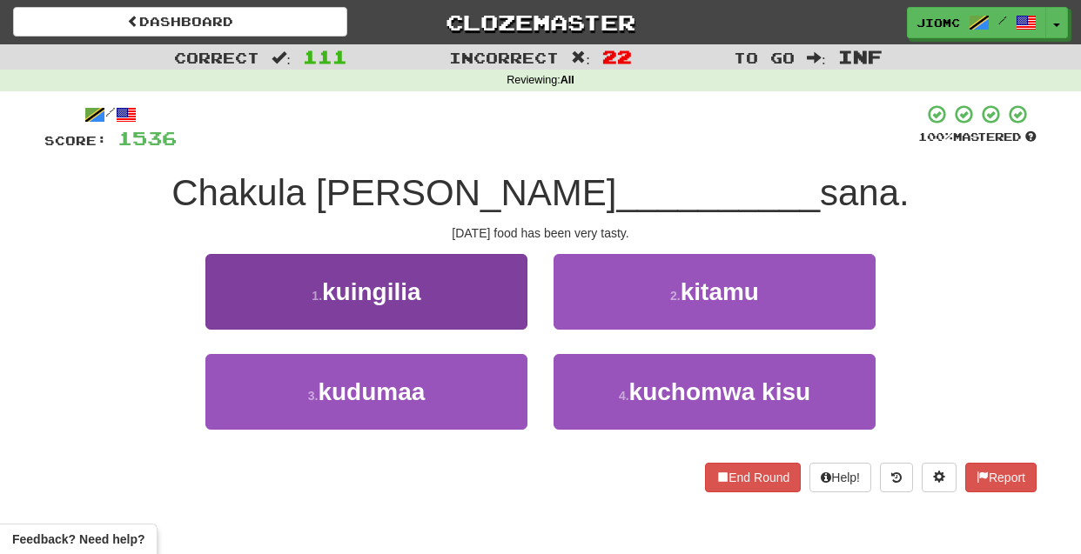
click at [499, 299] on button "1 . kuingilia" at bounding box center [366, 292] width 322 height 76
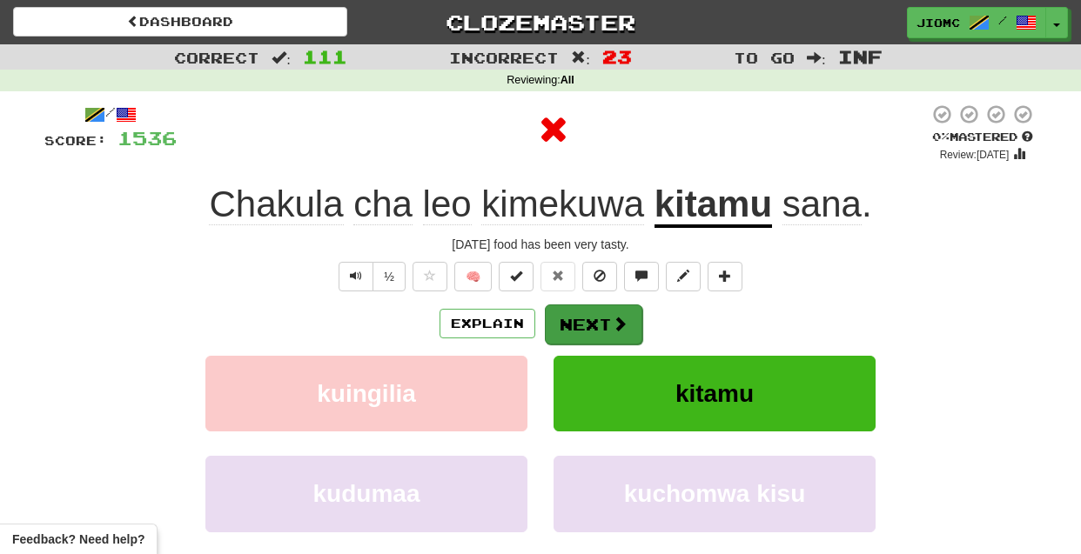
click at [574, 324] on button "Next" at bounding box center [593, 325] width 97 height 40
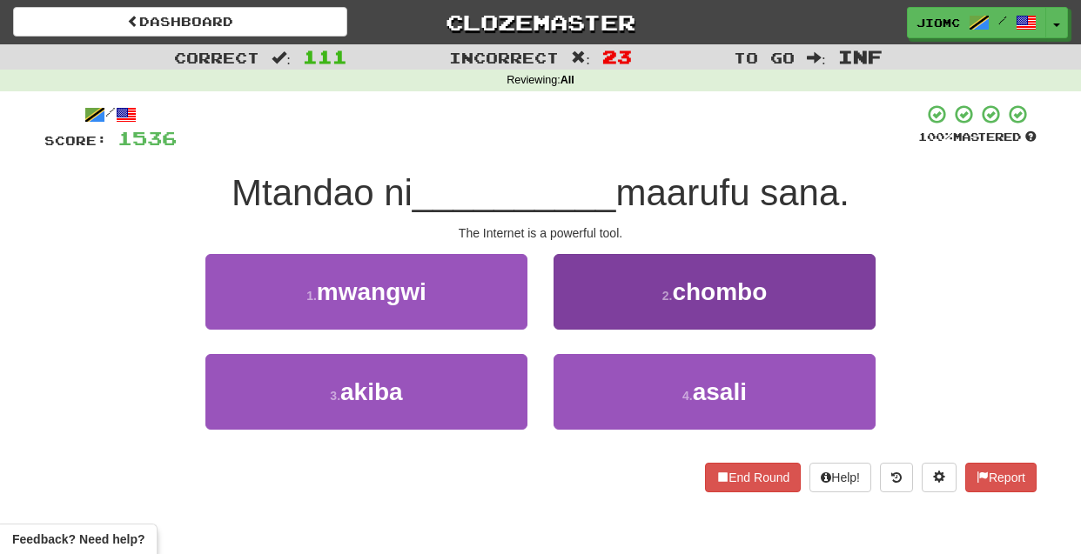
click at [573, 312] on button "2 . chombo" at bounding box center [715, 292] width 322 height 76
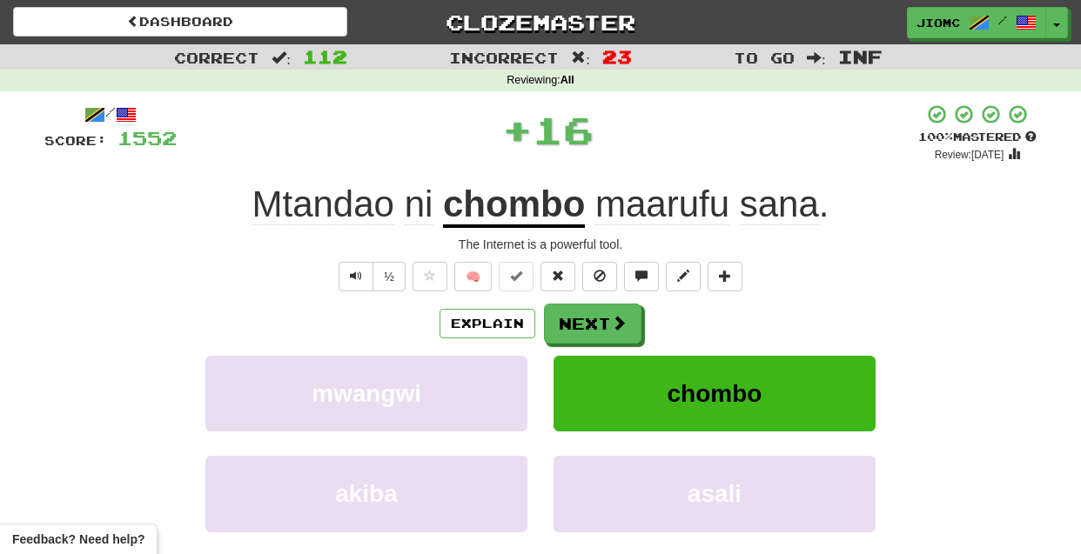
click at [492, 212] on u "chombo" at bounding box center [514, 206] width 142 height 44
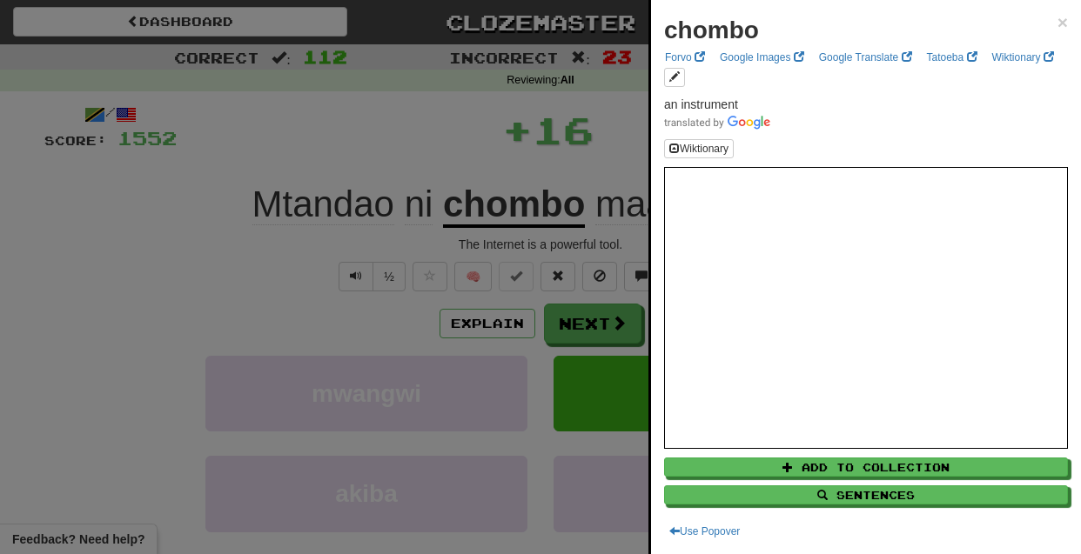
click at [212, 282] on div at bounding box center [540, 277] width 1081 height 554
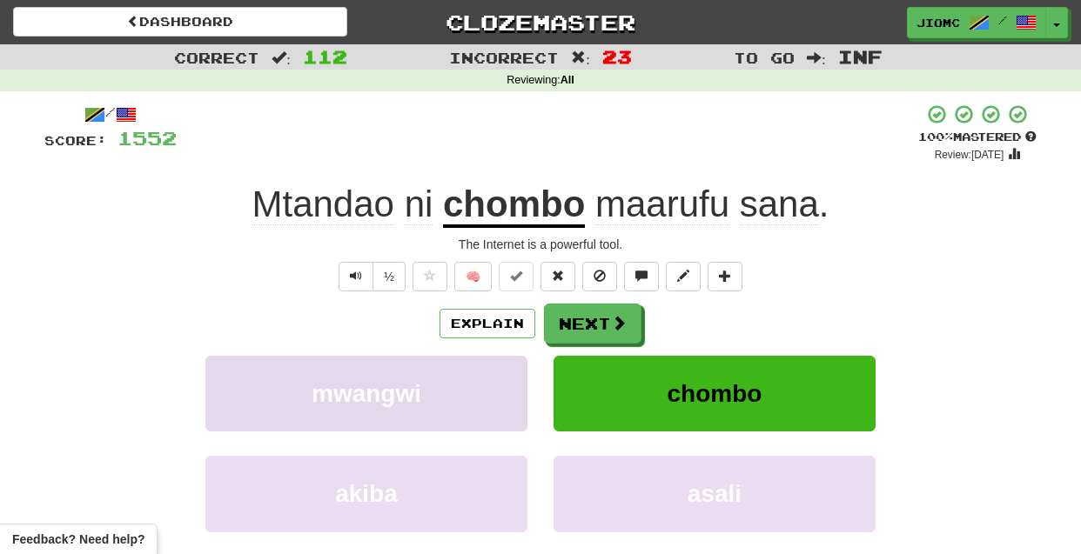
click at [395, 392] on span "mwangwi" at bounding box center [367, 393] width 110 height 27
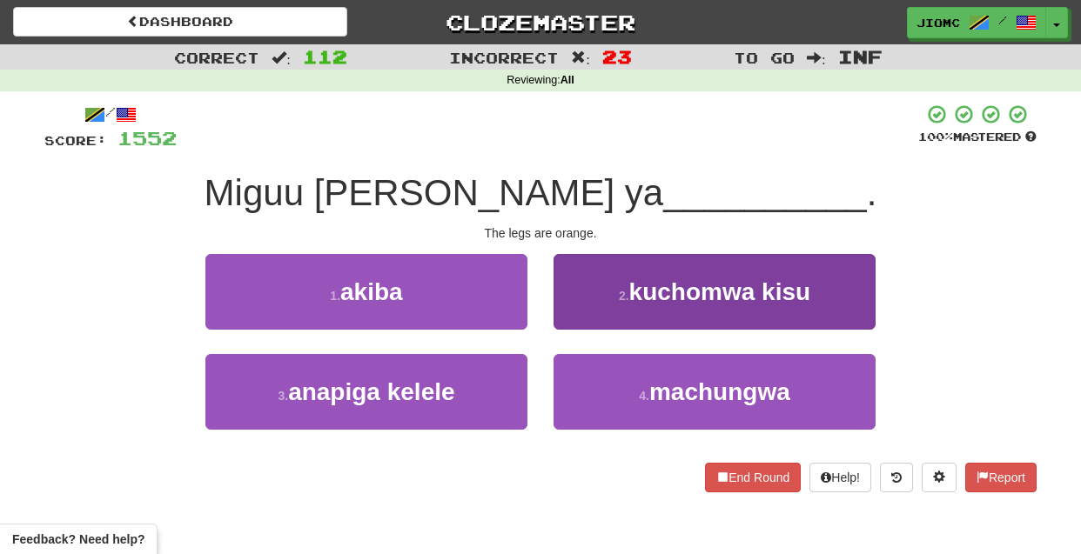
click at [616, 388] on button "4 . machungwa" at bounding box center [715, 392] width 322 height 76
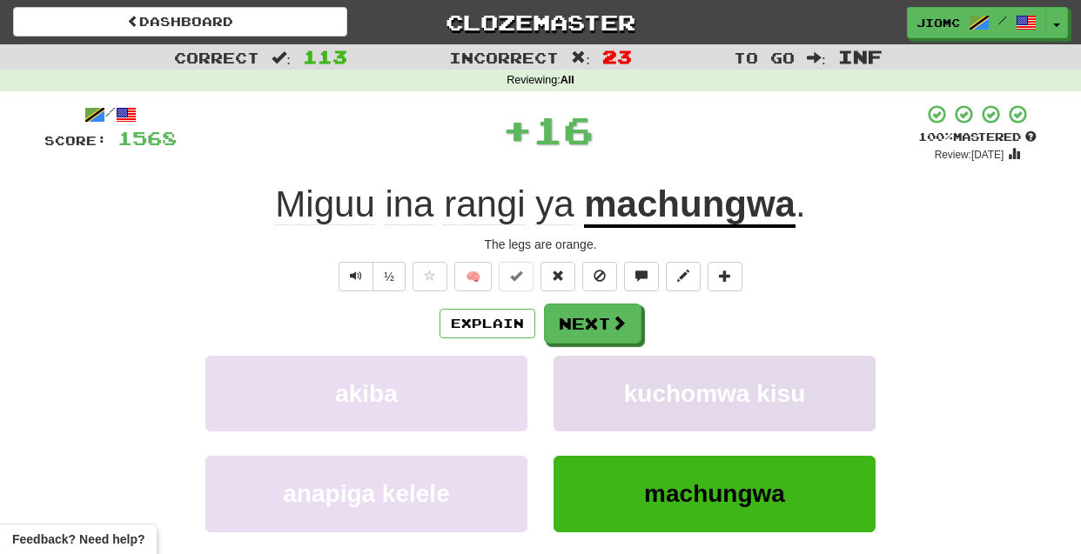
click at [594, 380] on button "kuchomwa kisu" at bounding box center [715, 394] width 322 height 76
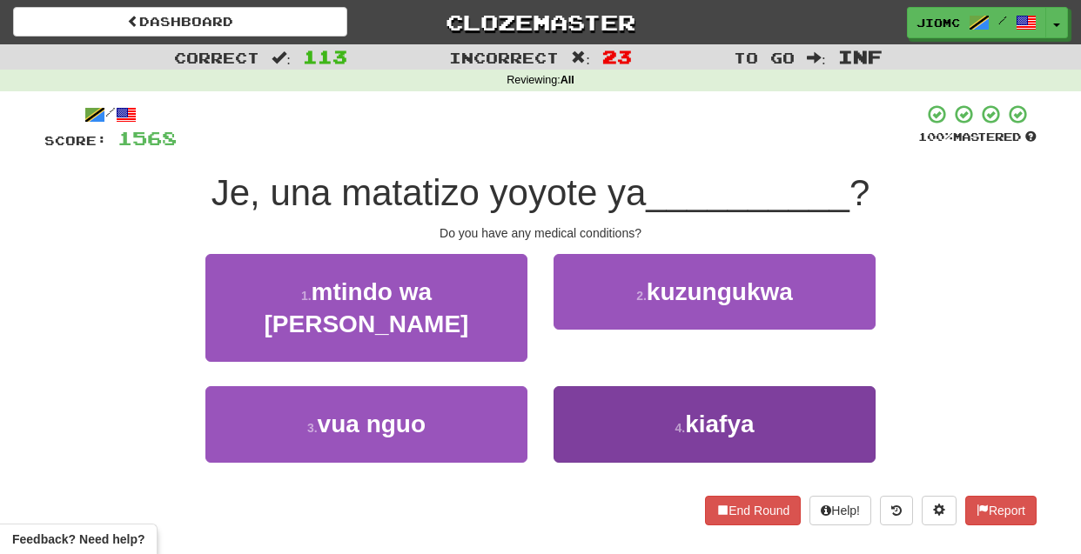
click at [580, 386] on button "4 . kiafya" at bounding box center [715, 424] width 322 height 76
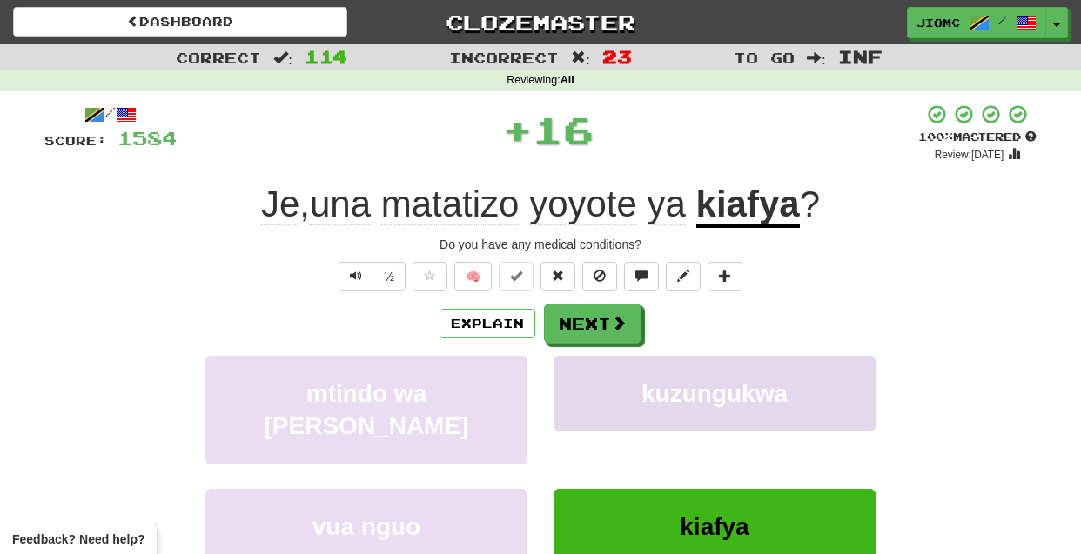
click at [580, 383] on button "kuzungukwa" at bounding box center [715, 394] width 322 height 76
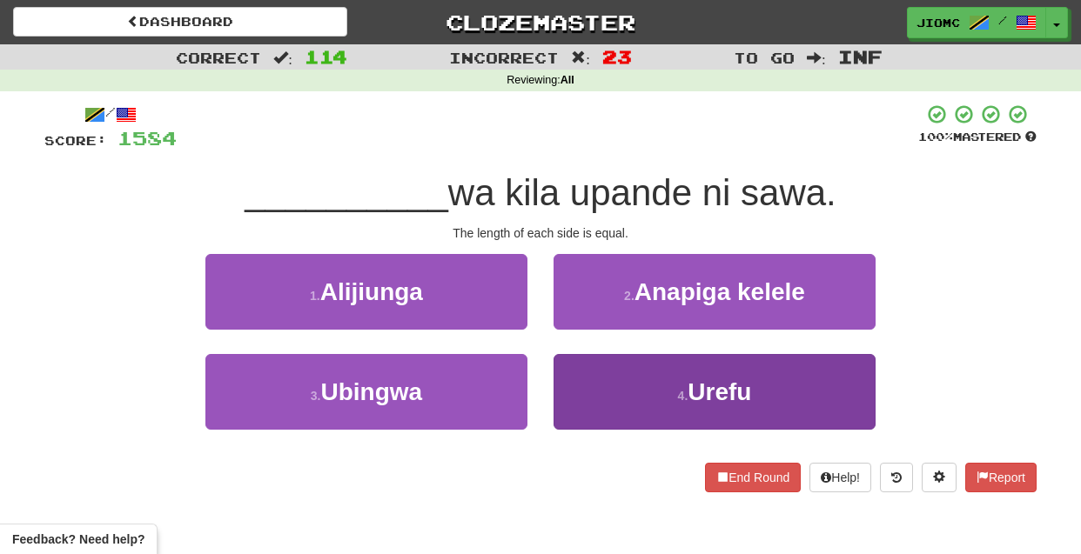
click at [586, 400] on button "4 . Urefu" at bounding box center [715, 392] width 322 height 76
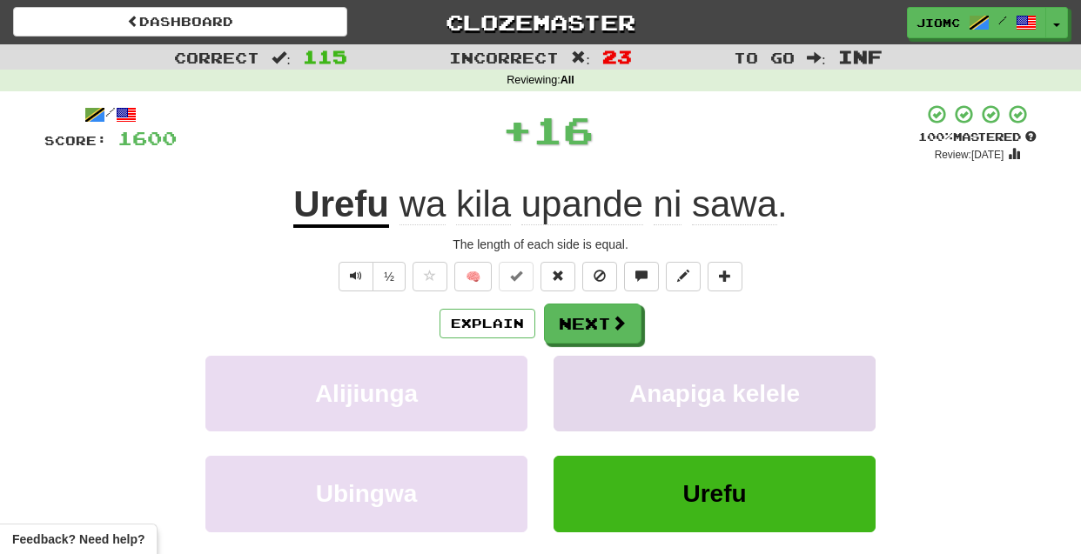
click at [583, 400] on button "Anapiga kelele" at bounding box center [715, 394] width 322 height 76
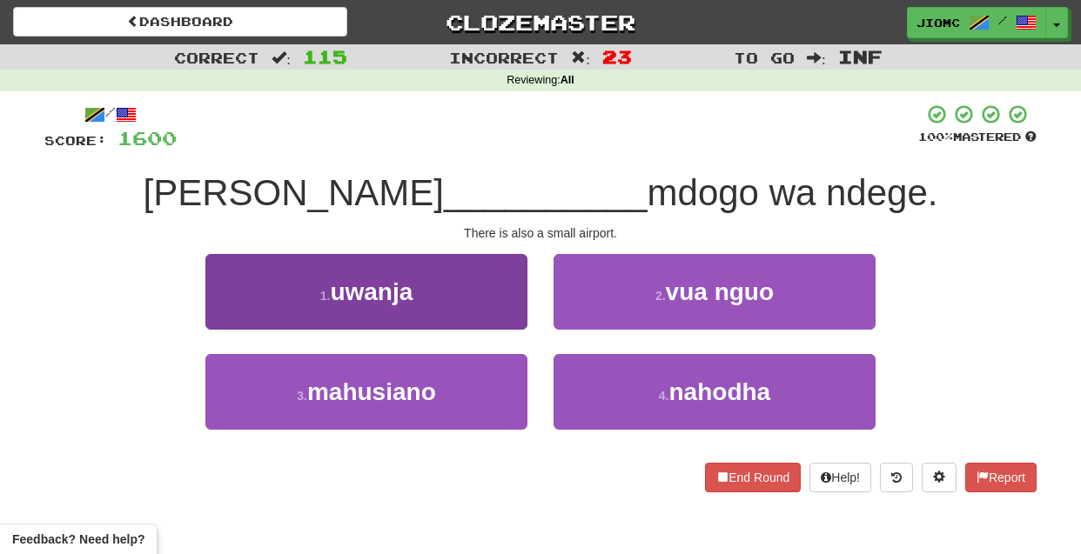
click at [504, 312] on button "1 . uwanja" at bounding box center [366, 292] width 322 height 76
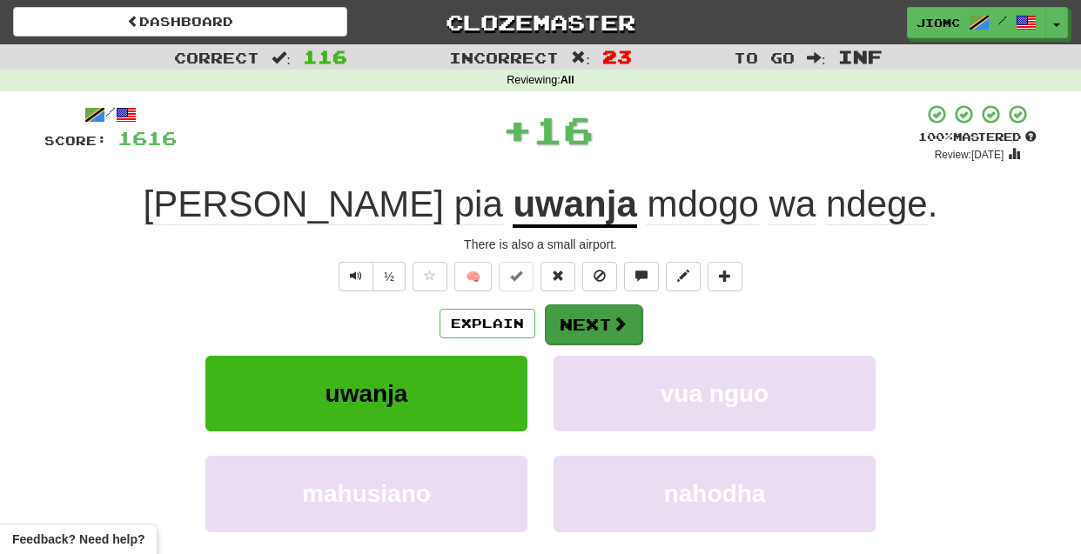
click at [593, 324] on button "Next" at bounding box center [593, 325] width 97 height 40
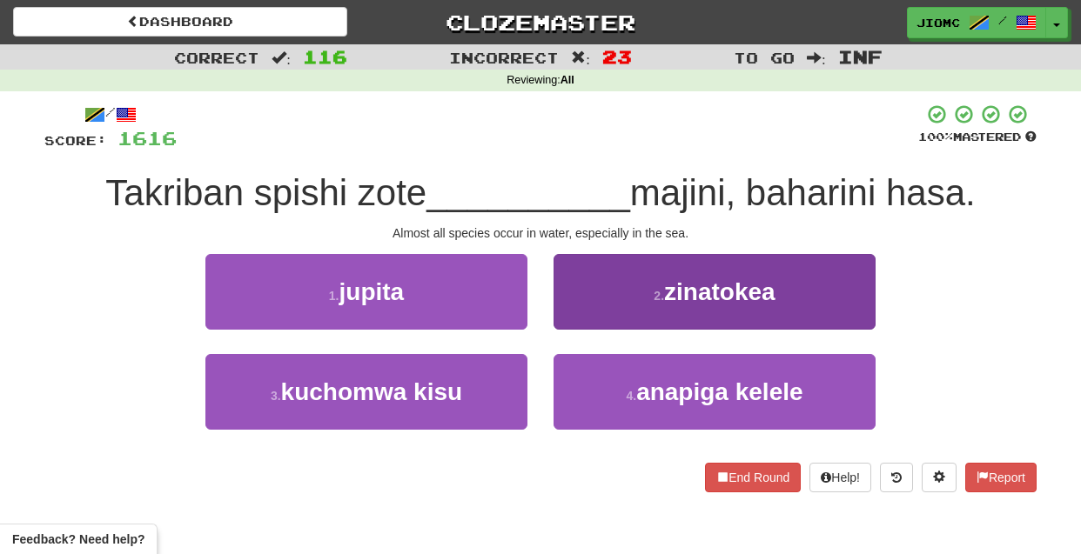
click at [591, 309] on button "2 . zinatokea" at bounding box center [715, 292] width 322 height 76
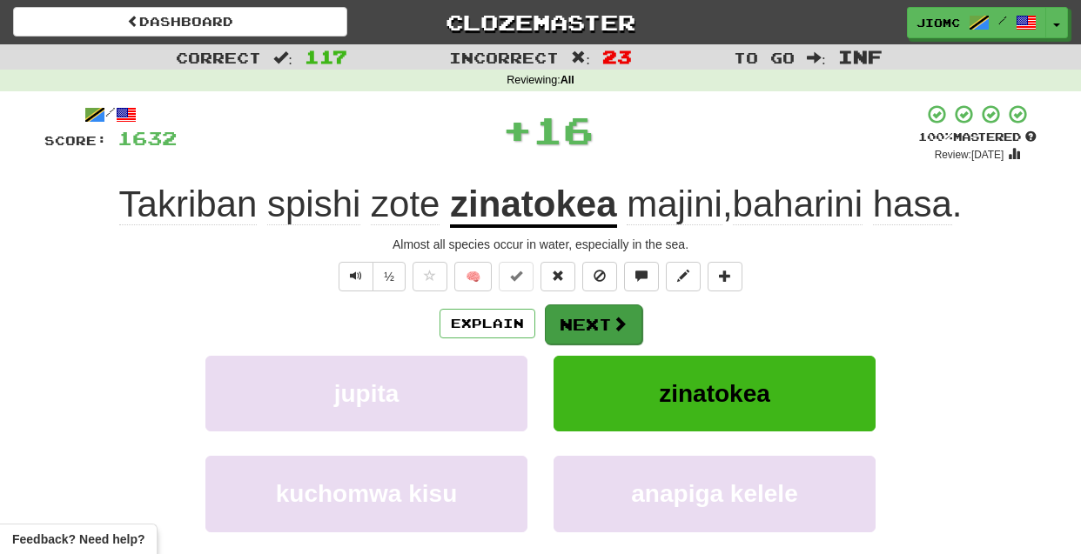
click at [590, 320] on button "Next" at bounding box center [593, 325] width 97 height 40
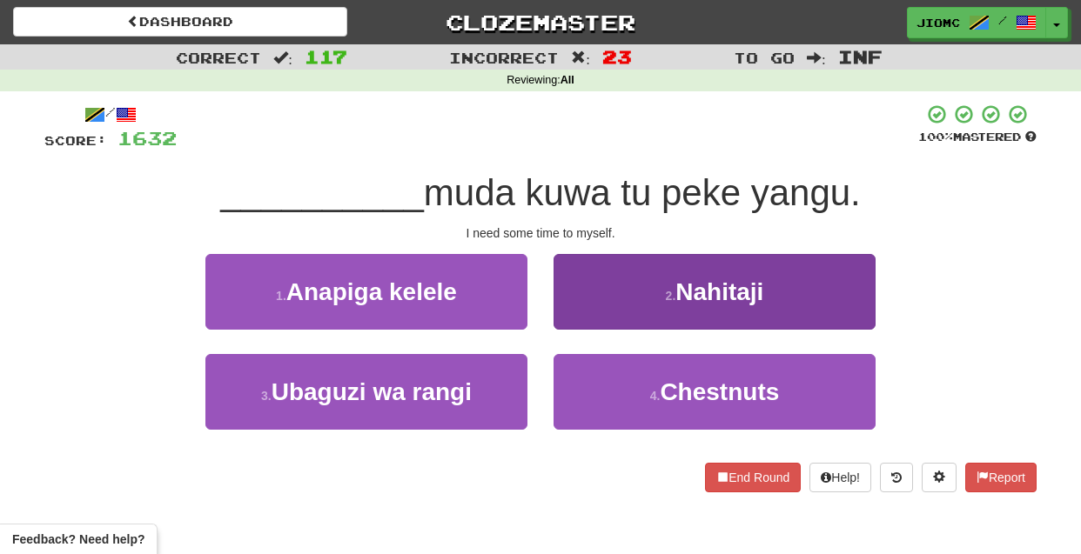
click at [581, 322] on button "2 . Nahitaji" at bounding box center [715, 292] width 322 height 76
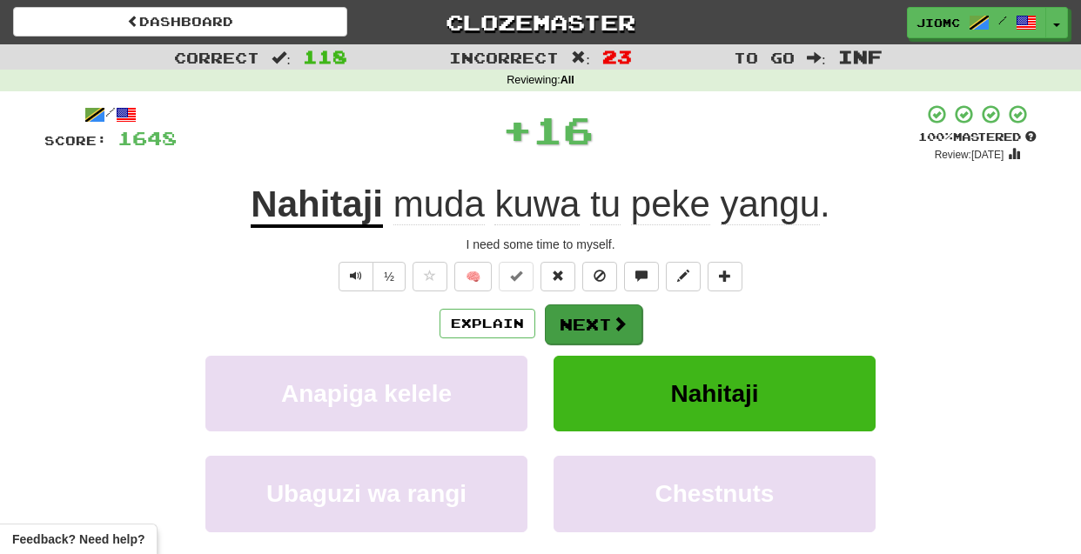
click at [581, 323] on button "Next" at bounding box center [593, 325] width 97 height 40
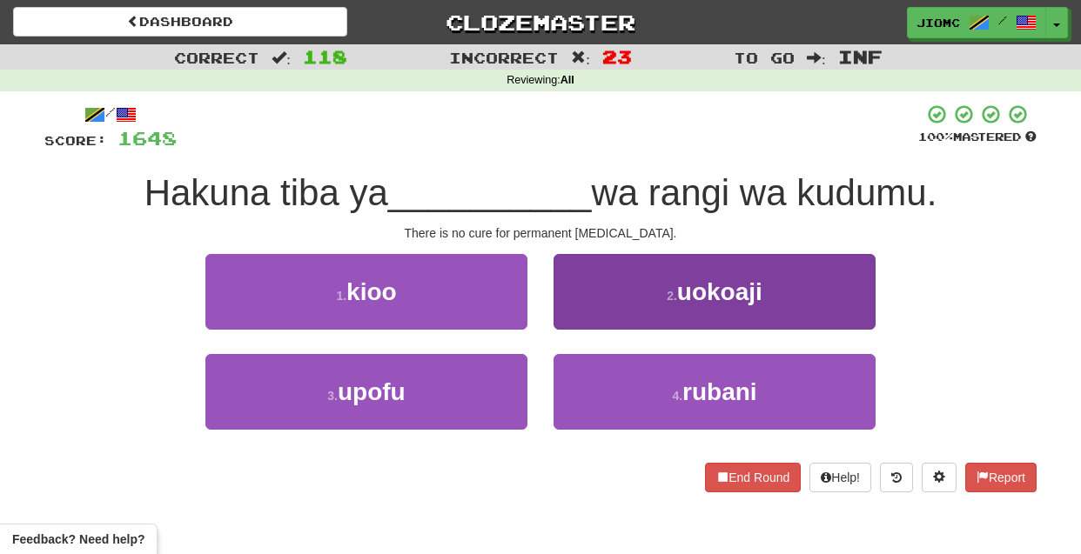
drag, startPoint x: 603, startPoint y: 388, endPoint x: 608, endPoint y: 396, distance: 9.4
click at [604, 388] on button "4 . rubani" at bounding box center [715, 392] width 322 height 76
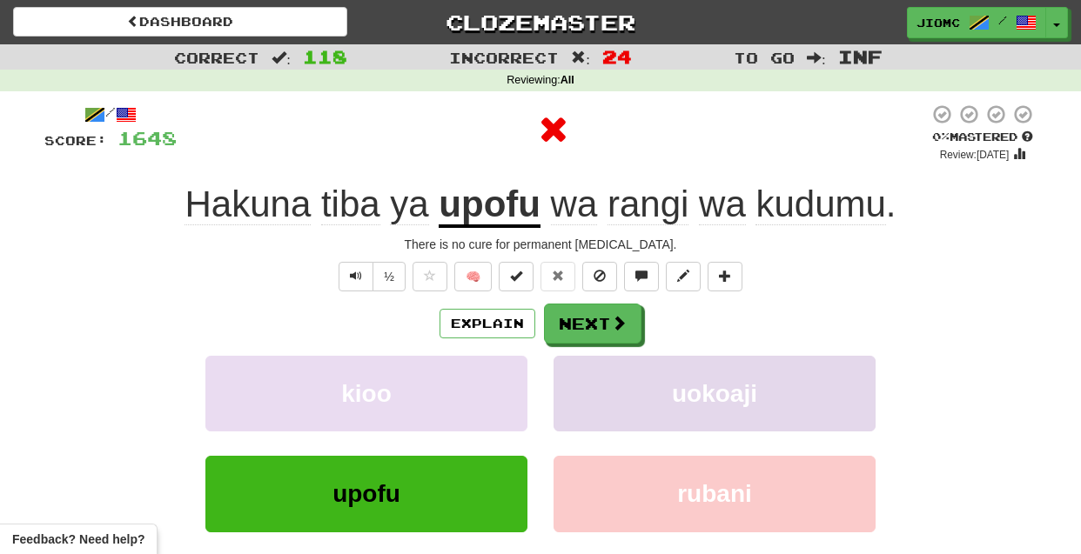
click at [608, 388] on button "uokoaji" at bounding box center [715, 394] width 322 height 76
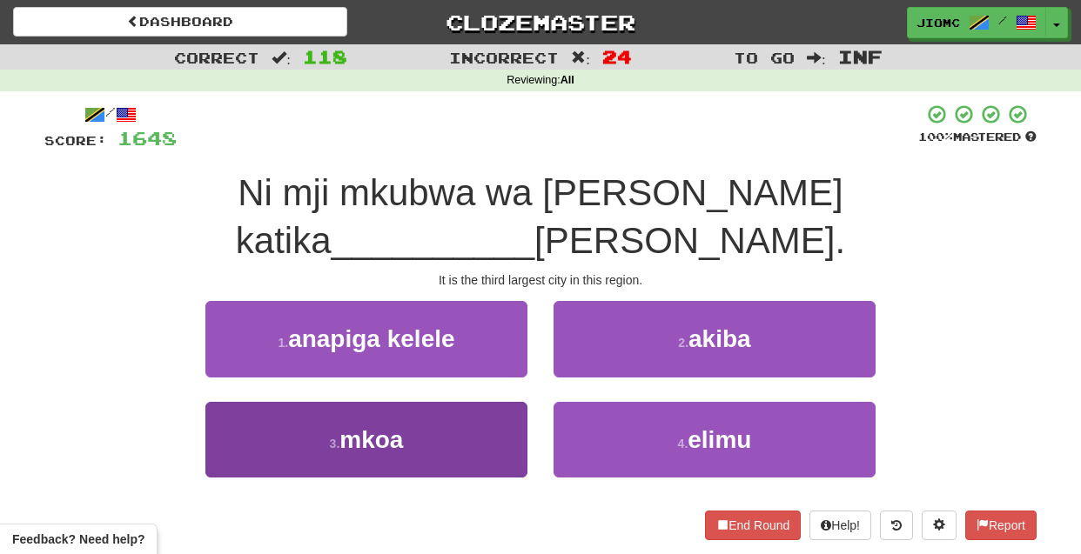
click at [490, 402] on button "3 . mkoa" at bounding box center [366, 440] width 322 height 76
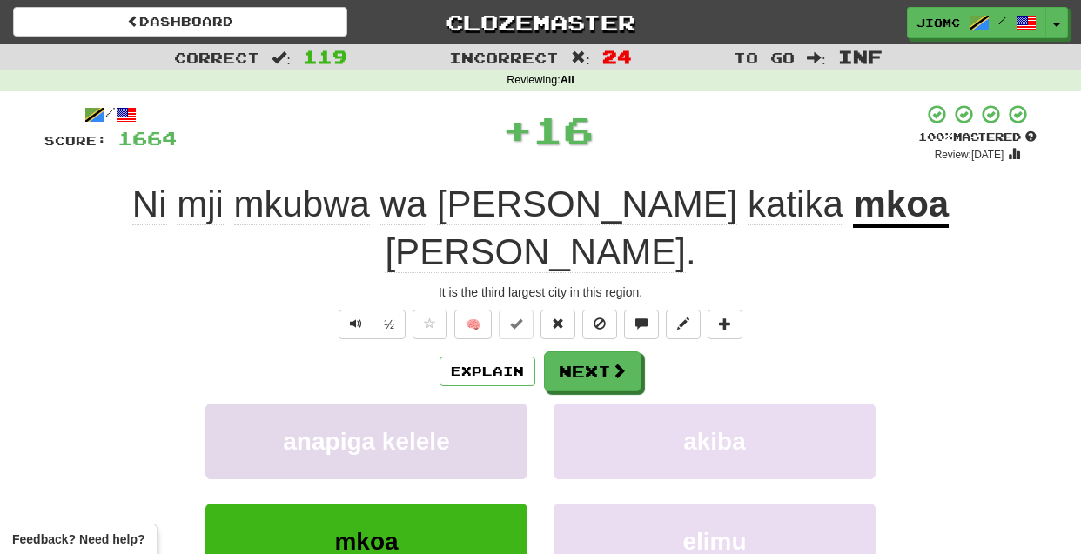
click at [497, 404] on button "anapiga kelele" at bounding box center [366, 442] width 322 height 76
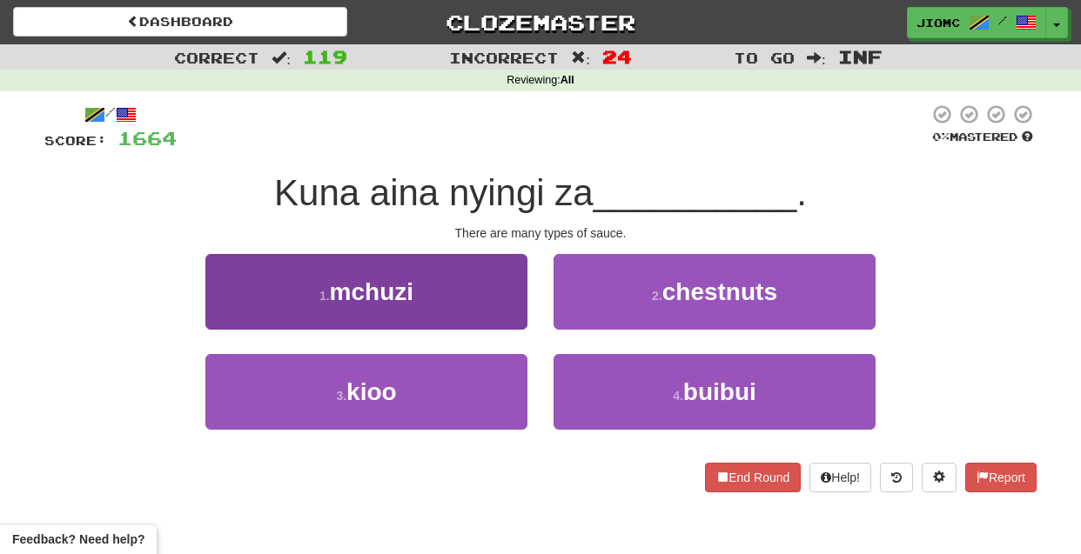
click at [507, 305] on button "1 . mchuzi" at bounding box center [366, 292] width 322 height 76
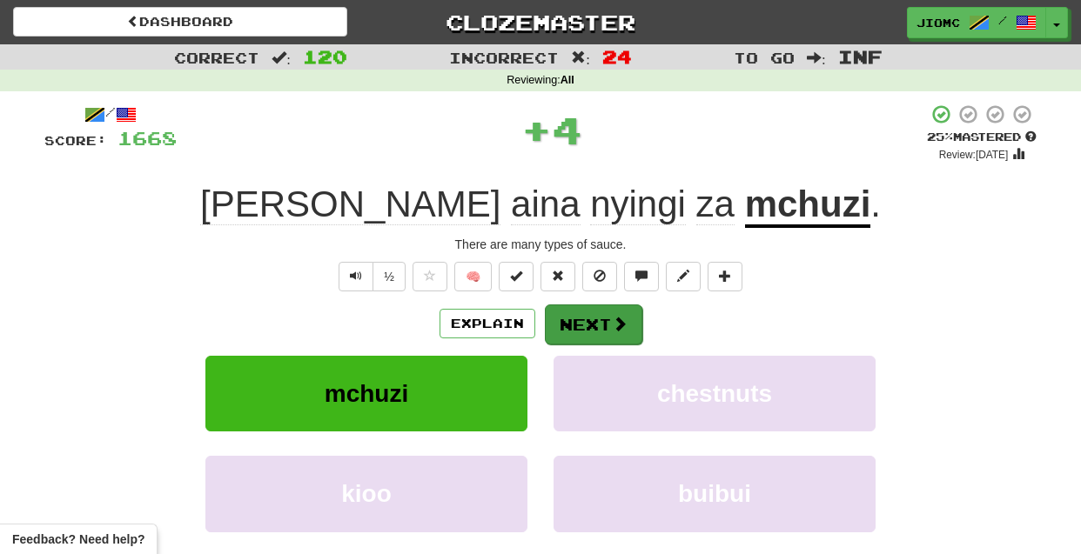
click at [601, 308] on button "Next" at bounding box center [593, 325] width 97 height 40
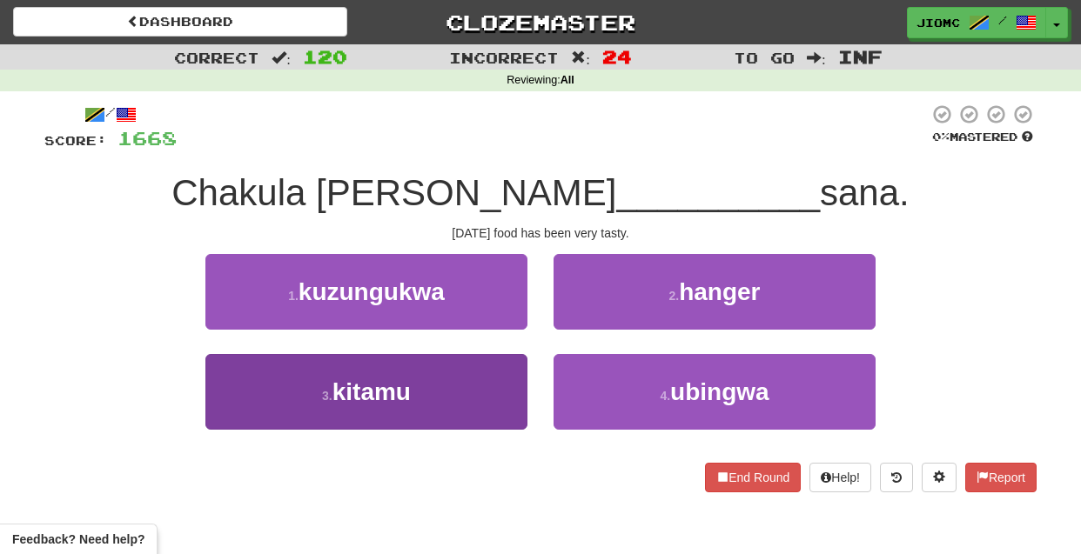
click at [491, 385] on button "3 . kitamu" at bounding box center [366, 392] width 322 height 76
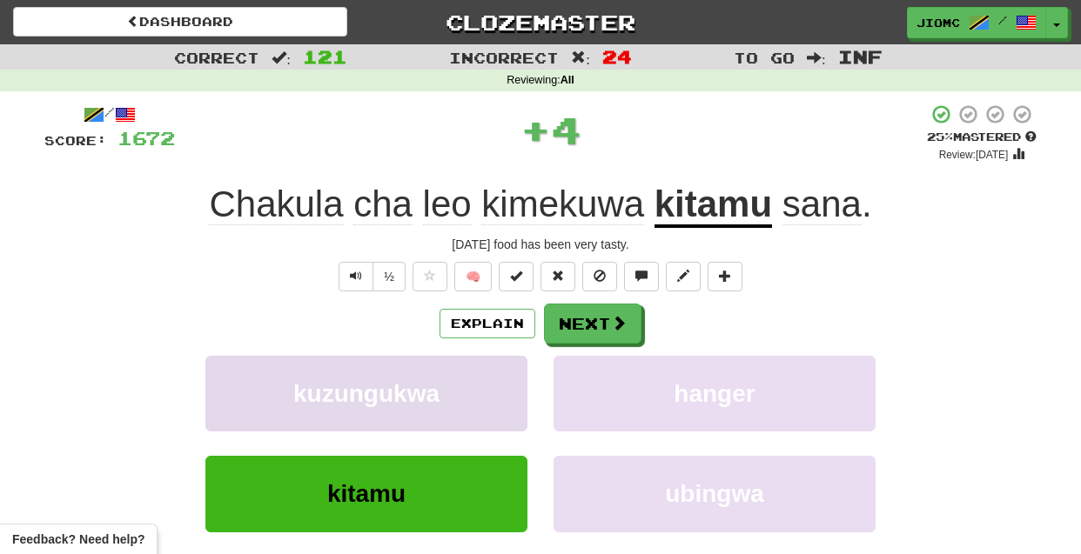
click at [480, 387] on button "kuzungukwa" at bounding box center [366, 394] width 322 height 76
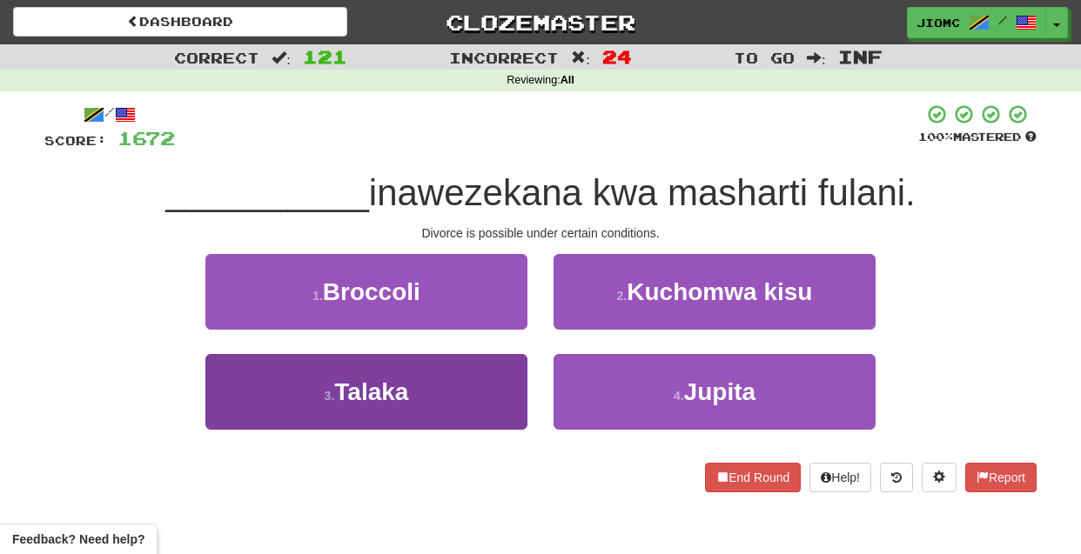
click at [484, 379] on button "3 . Talaka" at bounding box center [366, 392] width 322 height 76
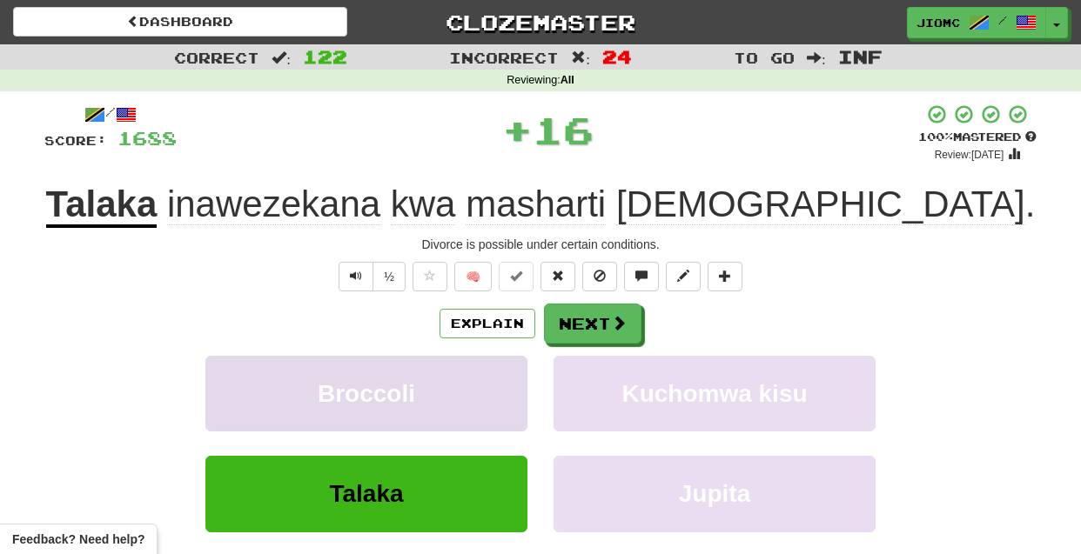
click at [478, 391] on button "Broccoli" at bounding box center [366, 394] width 322 height 76
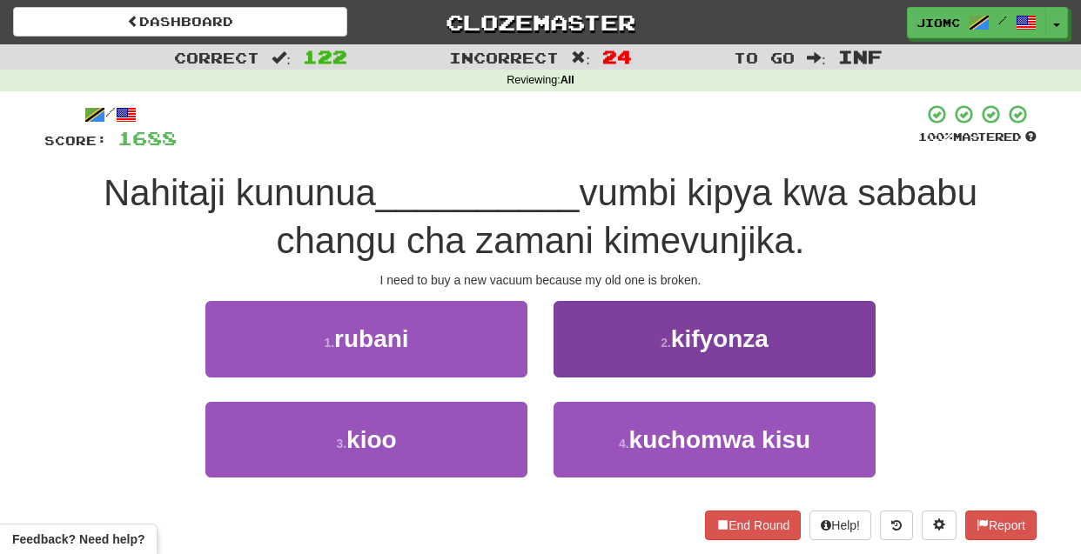
click at [605, 363] on button "2 . kifyonza" at bounding box center [715, 339] width 322 height 76
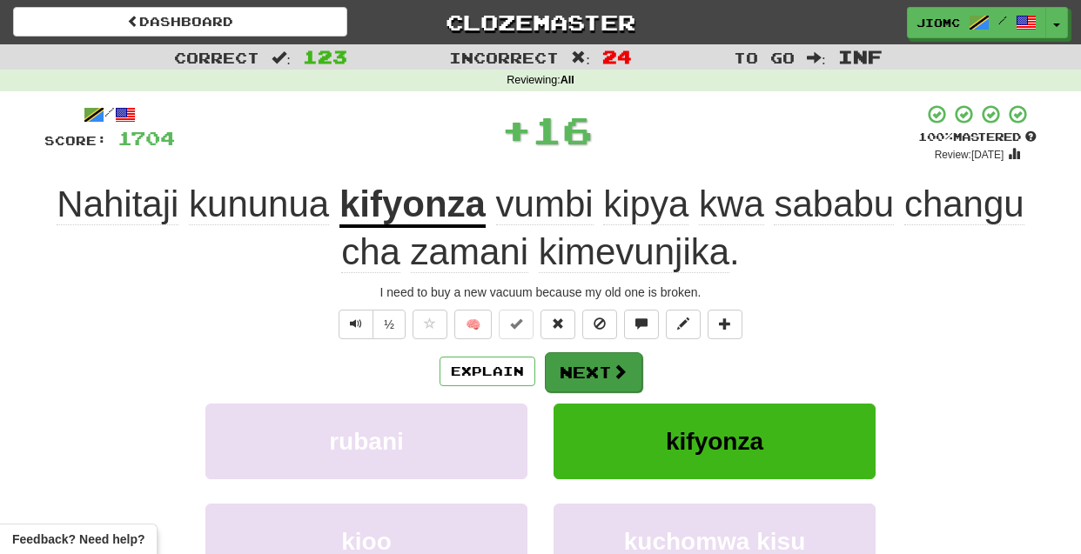
click at [599, 365] on button "Next" at bounding box center [593, 373] width 97 height 40
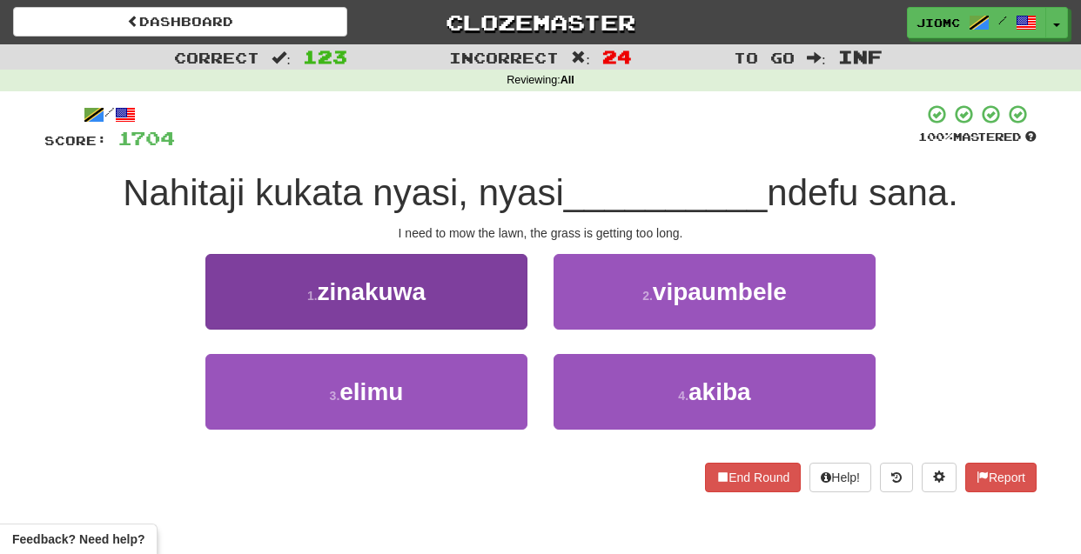
click at [499, 299] on button "1 . zinakuwa" at bounding box center [366, 292] width 322 height 76
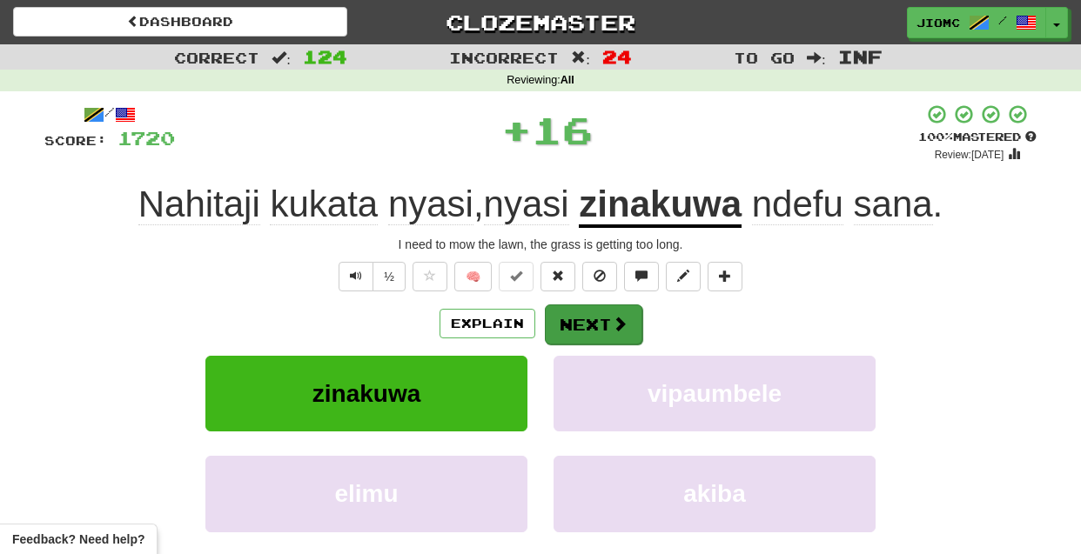
click at [588, 318] on button "Next" at bounding box center [593, 325] width 97 height 40
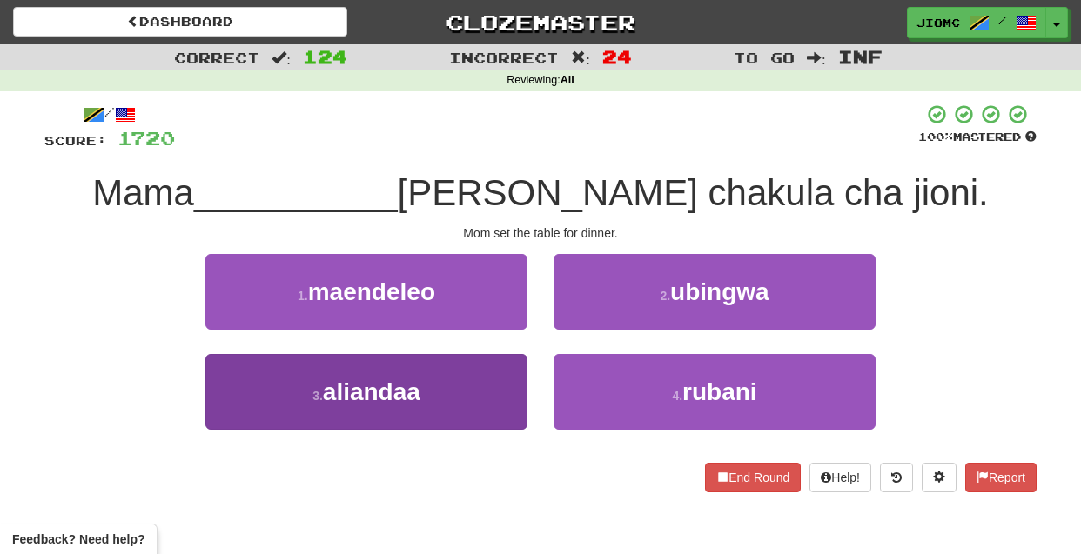
click at [455, 393] on button "3 . aliandaa" at bounding box center [366, 392] width 322 height 76
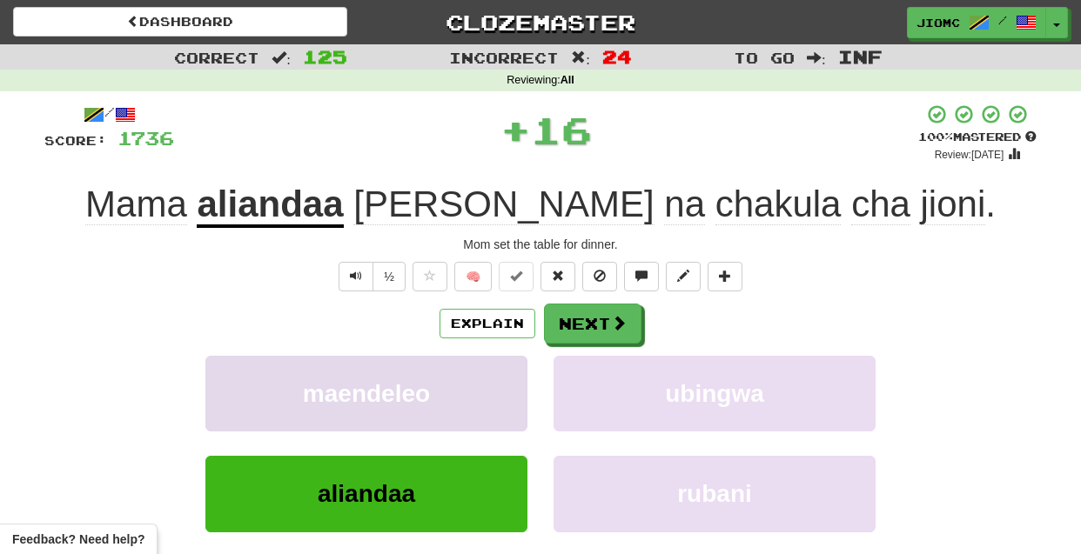
click at [456, 389] on button "maendeleo" at bounding box center [366, 394] width 322 height 76
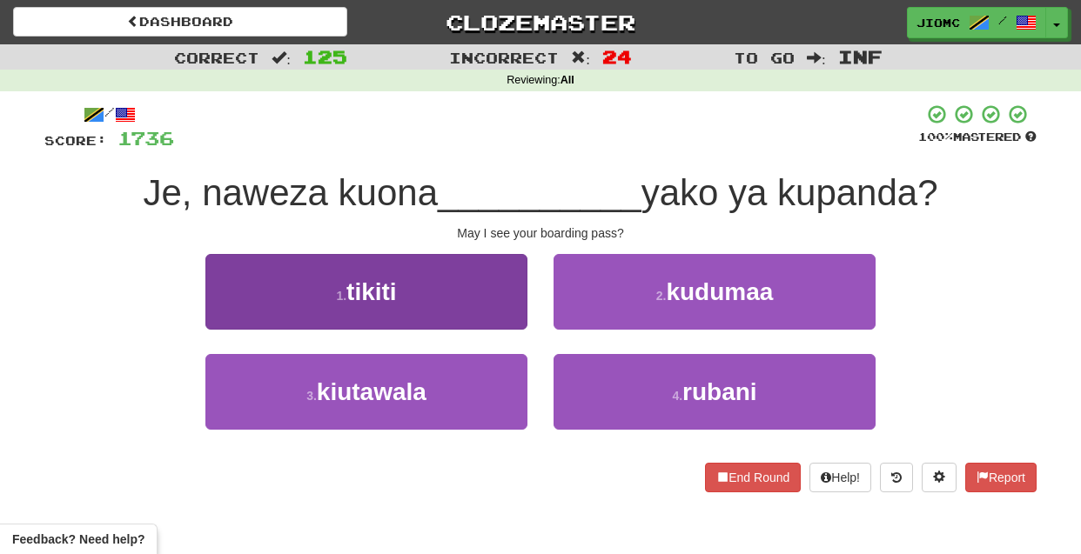
click at [447, 300] on button "1 . tikiti" at bounding box center [366, 292] width 322 height 76
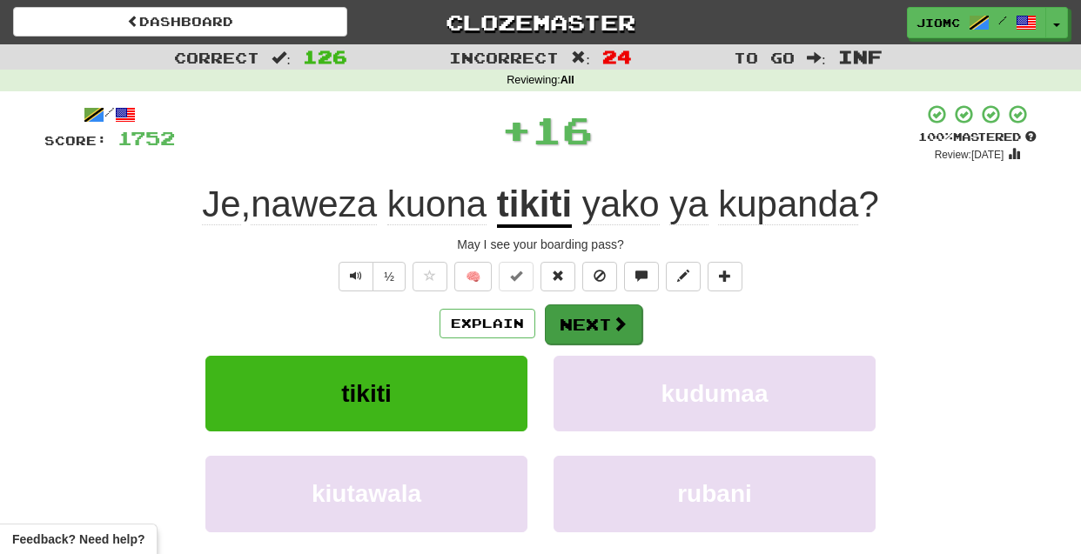
click at [577, 321] on button "Next" at bounding box center [593, 325] width 97 height 40
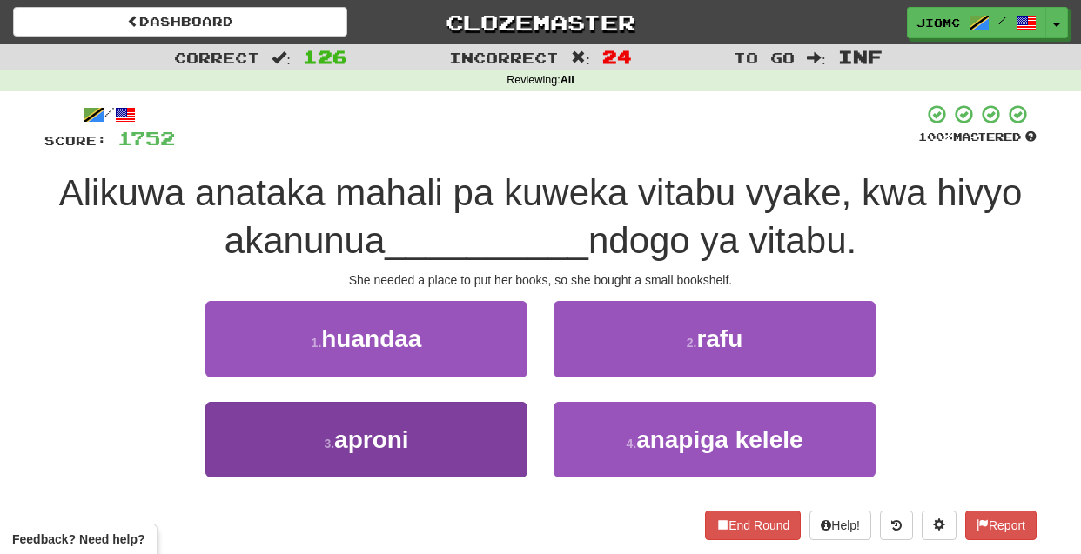
click at [464, 455] on button "3 . aproni" at bounding box center [366, 440] width 322 height 76
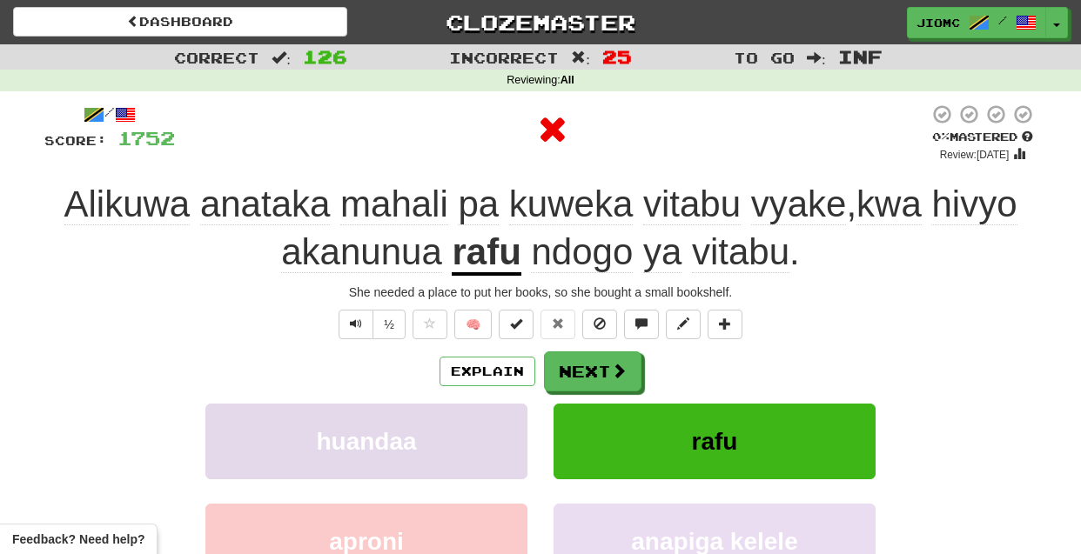
click at [470, 420] on button "huandaa" at bounding box center [366, 442] width 322 height 76
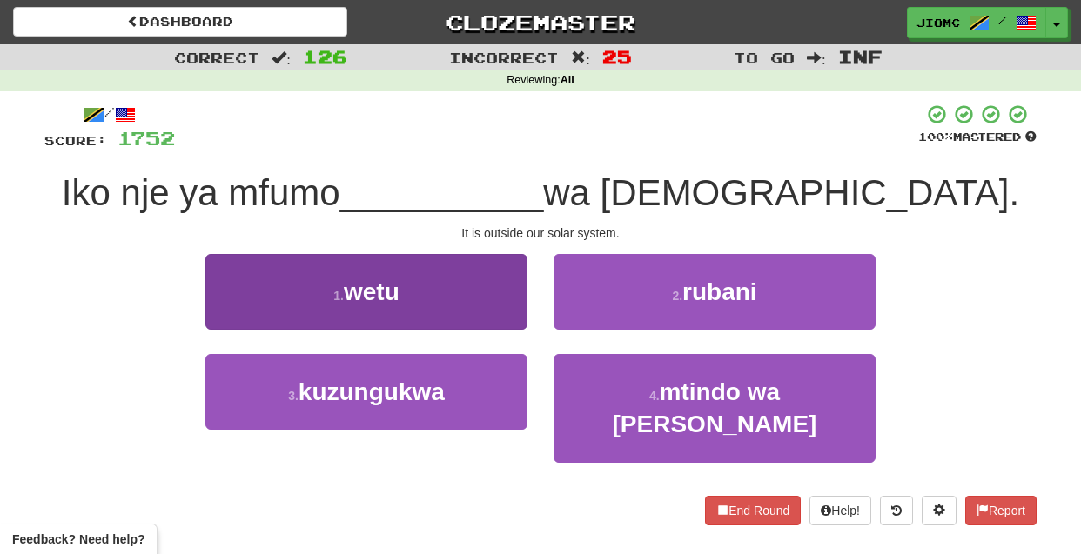
click at [493, 319] on button "1 . wetu" at bounding box center [366, 292] width 322 height 76
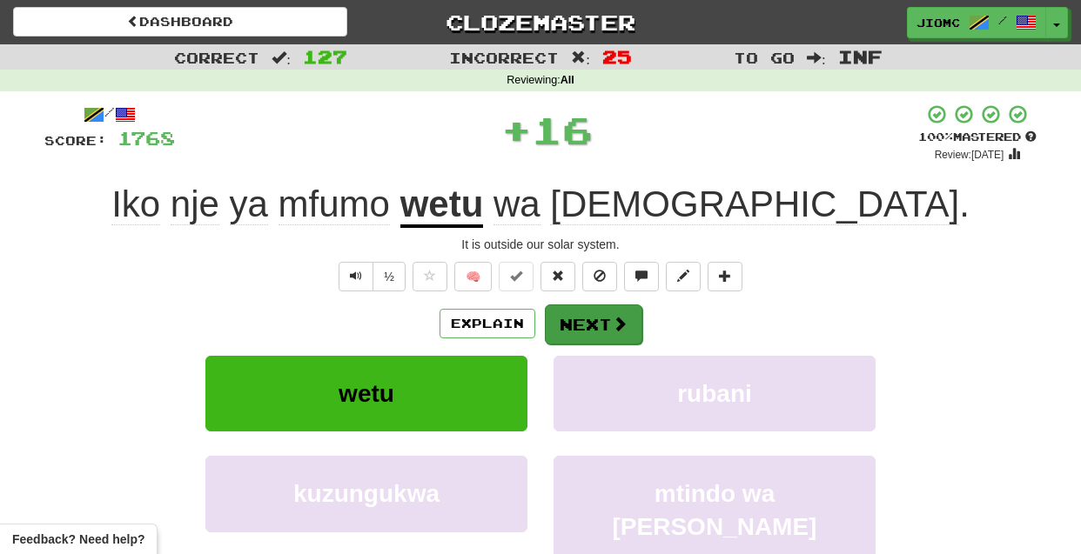
click at [567, 322] on button "Next" at bounding box center [593, 325] width 97 height 40
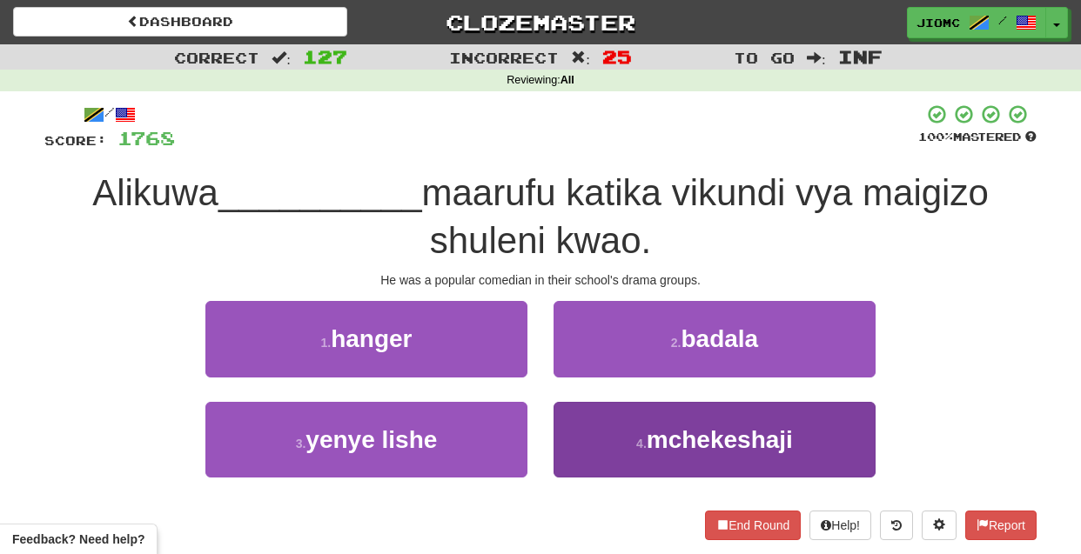
click at [595, 426] on button "4 . mchekeshaji" at bounding box center [715, 440] width 322 height 76
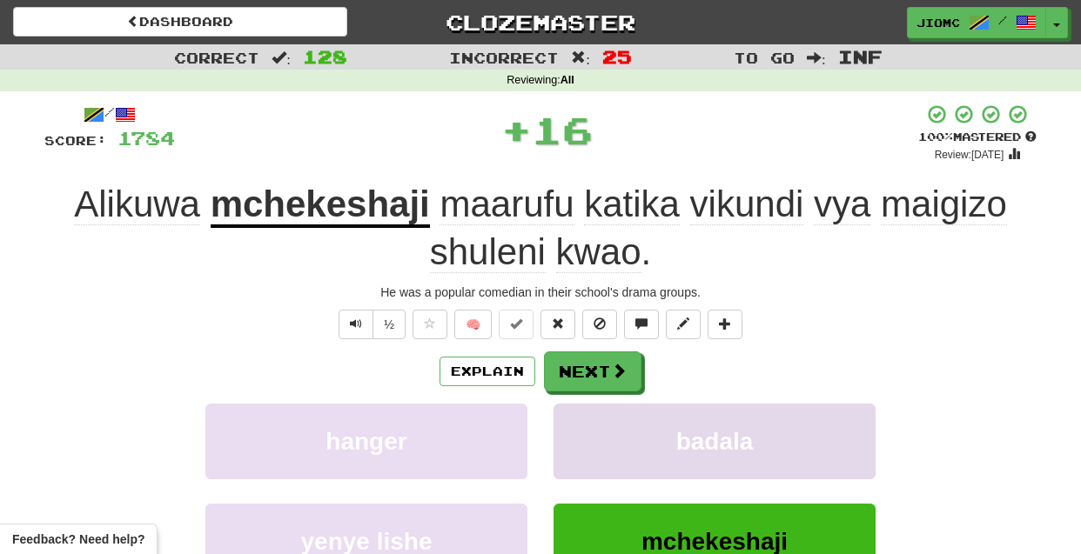
click at [574, 421] on button "badala" at bounding box center [715, 442] width 322 height 76
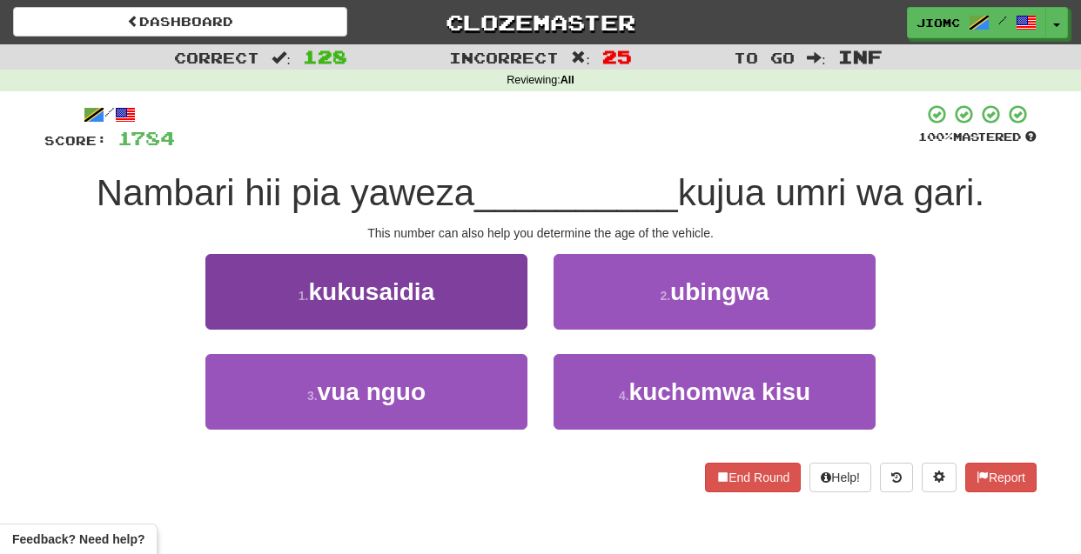
click at [505, 309] on button "1 . kukusaidia" at bounding box center [366, 292] width 322 height 76
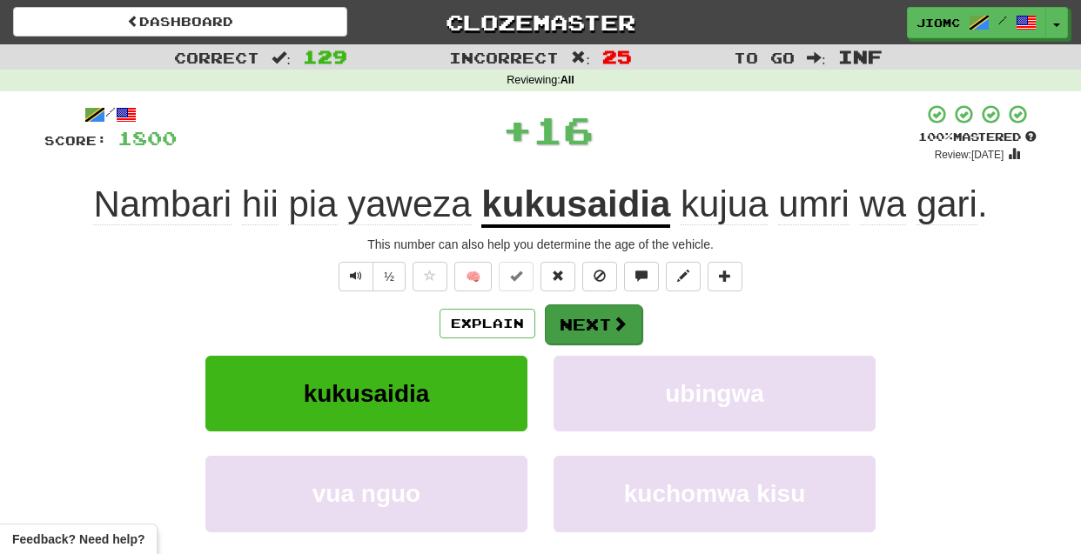
click at [602, 322] on button "Next" at bounding box center [593, 325] width 97 height 40
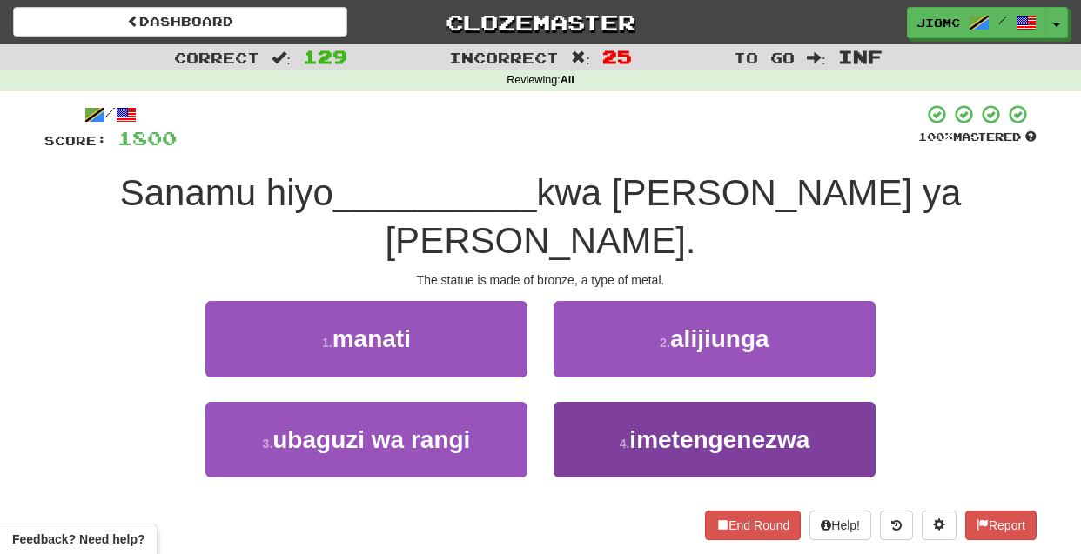
click at [586, 402] on button "4 . imetengenezwa" at bounding box center [715, 440] width 322 height 76
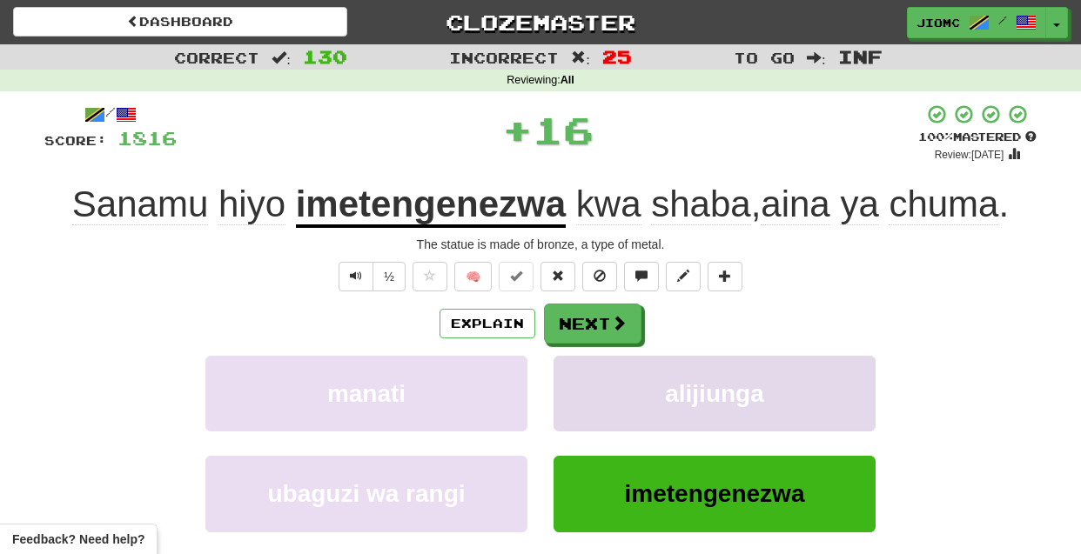
click at [582, 385] on button "alijiunga" at bounding box center [715, 394] width 322 height 76
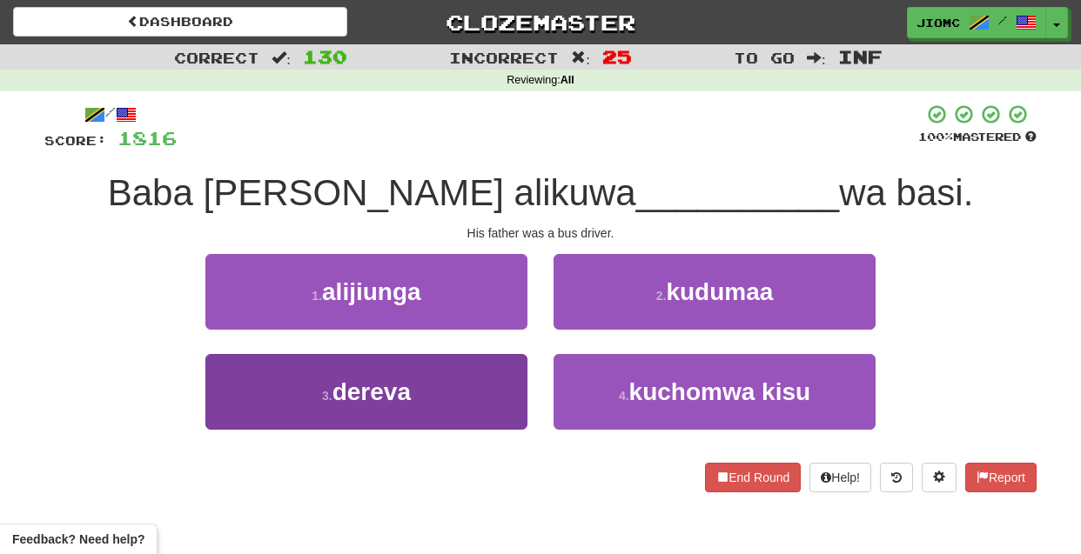
click at [482, 383] on button "3 . dereva" at bounding box center [366, 392] width 322 height 76
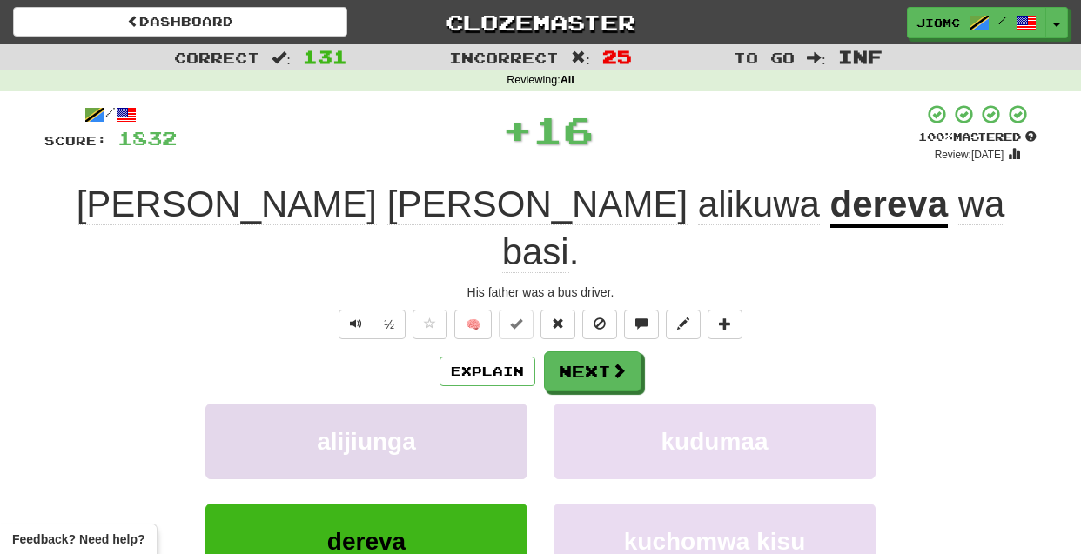
click at [481, 404] on button "alijiunga" at bounding box center [366, 442] width 322 height 76
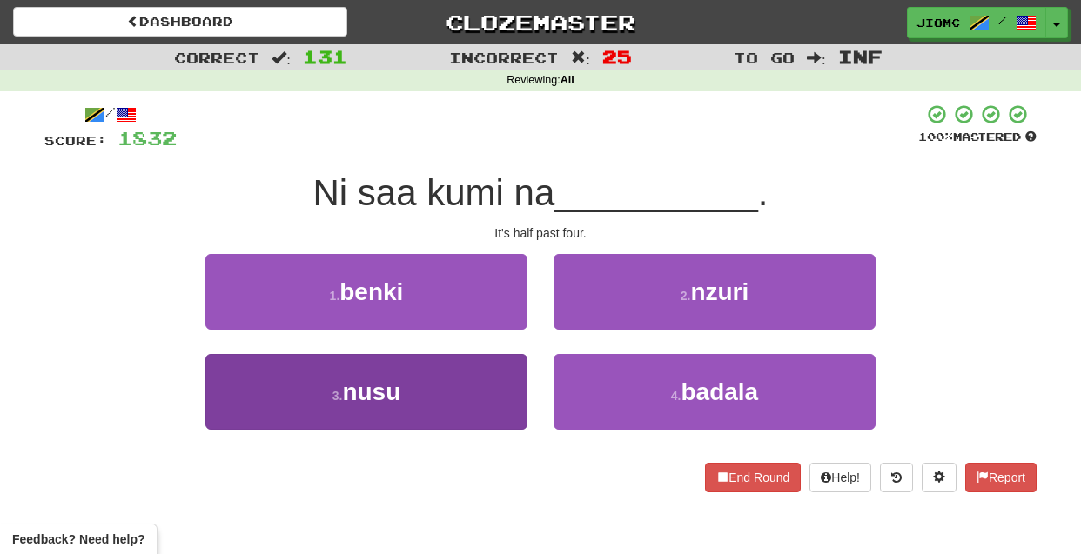
click at [485, 386] on button "3 . nusu" at bounding box center [366, 392] width 322 height 76
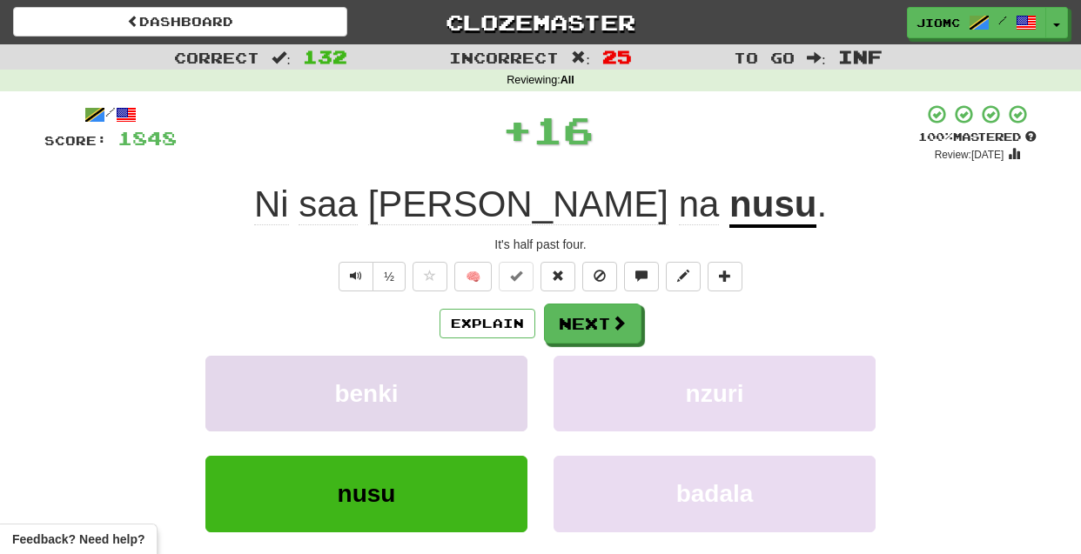
click at [482, 387] on button "benki" at bounding box center [366, 394] width 322 height 76
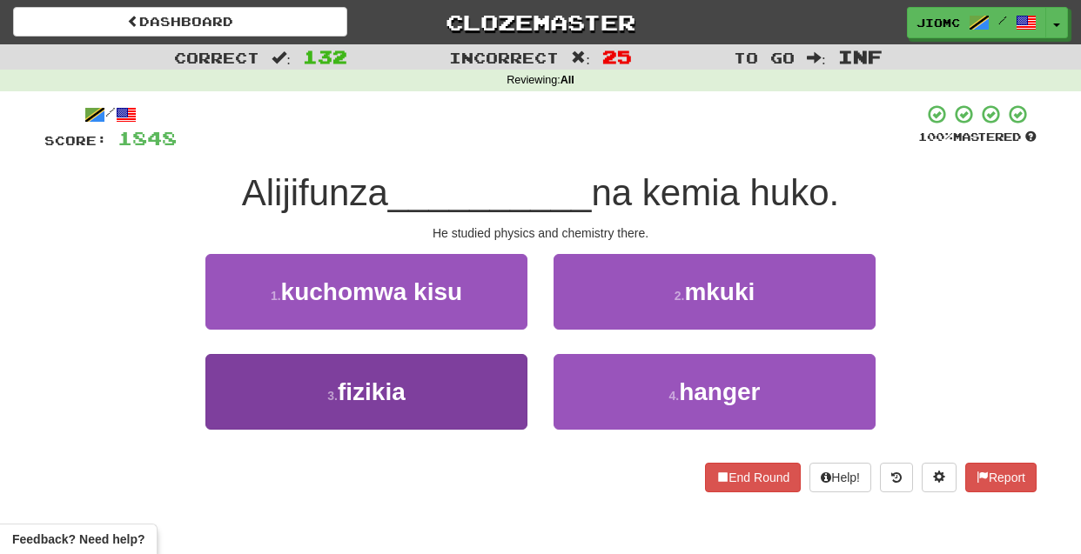
click at [494, 397] on button "3 . fizikia" at bounding box center [366, 392] width 322 height 76
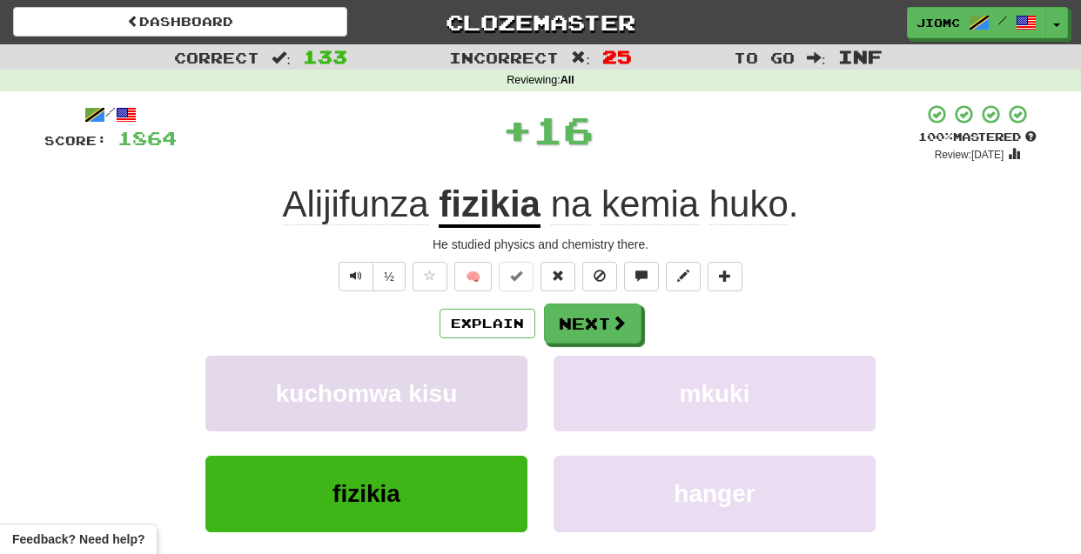
click at [489, 393] on button "kuchomwa kisu" at bounding box center [366, 394] width 322 height 76
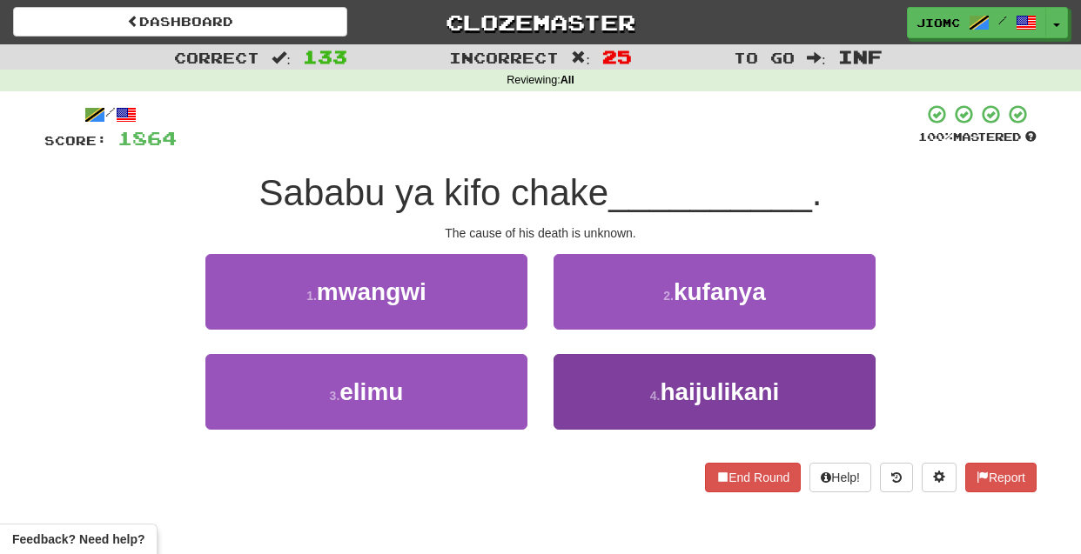
click at [606, 381] on button "4 . haijulikani" at bounding box center [715, 392] width 322 height 76
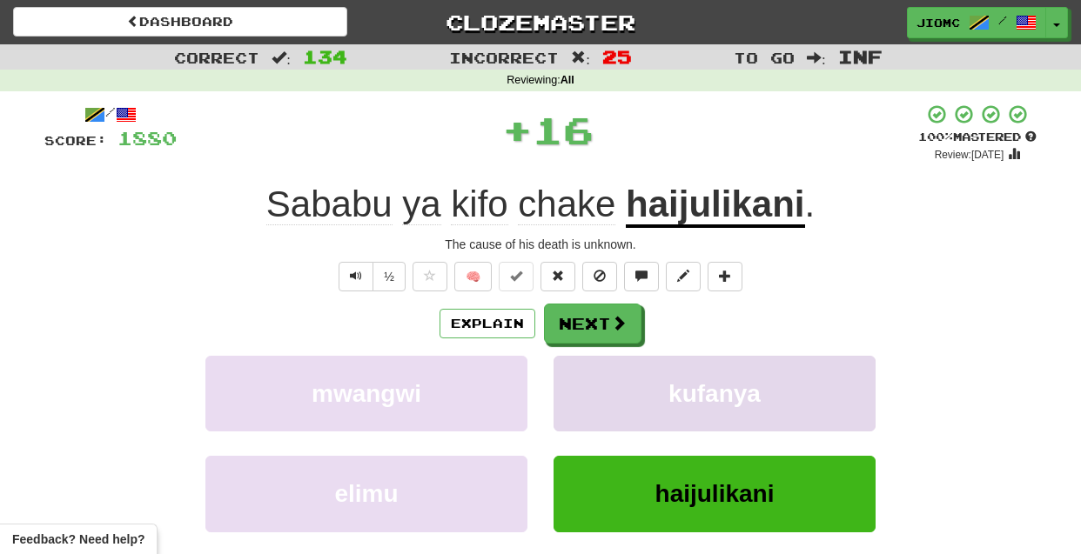
click at [605, 385] on button "kufanya" at bounding box center [715, 394] width 322 height 76
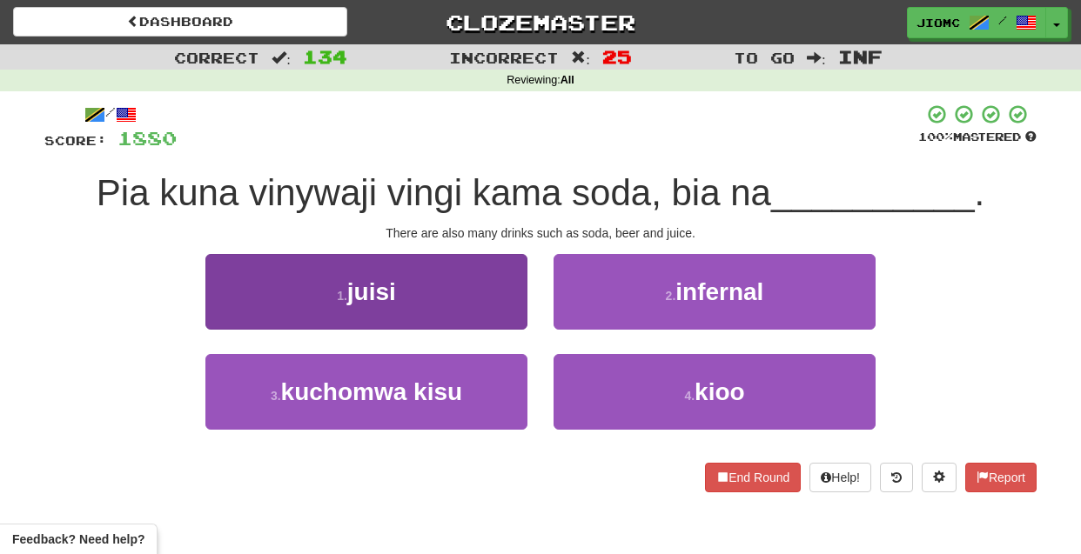
click at [498, 308] on button "1 . juisi" at bounding box center [366, 292] width 322 height 76
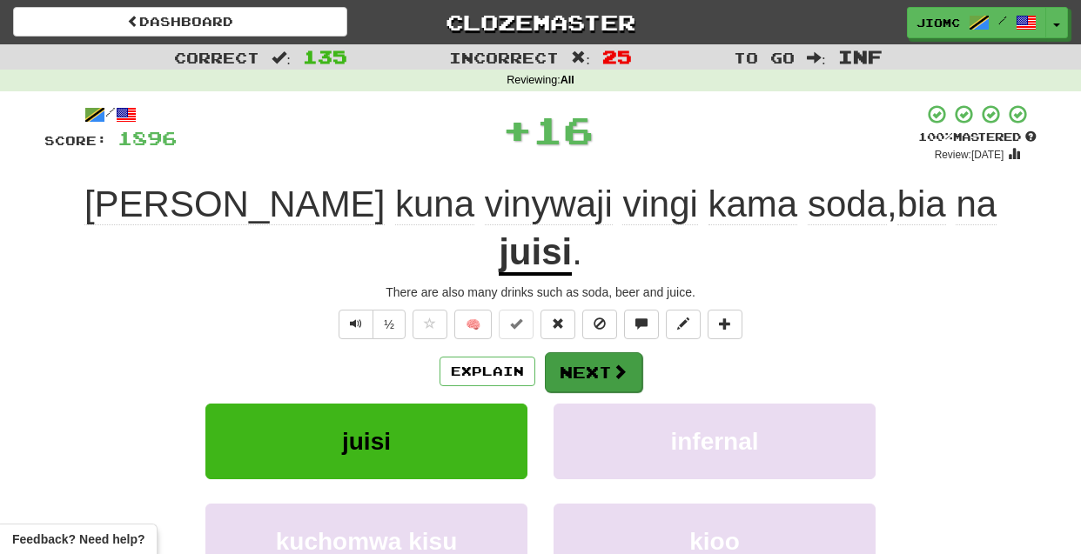
click at [572, 353] on button "Next" at bounding box center [593, 373] width 97 height 40
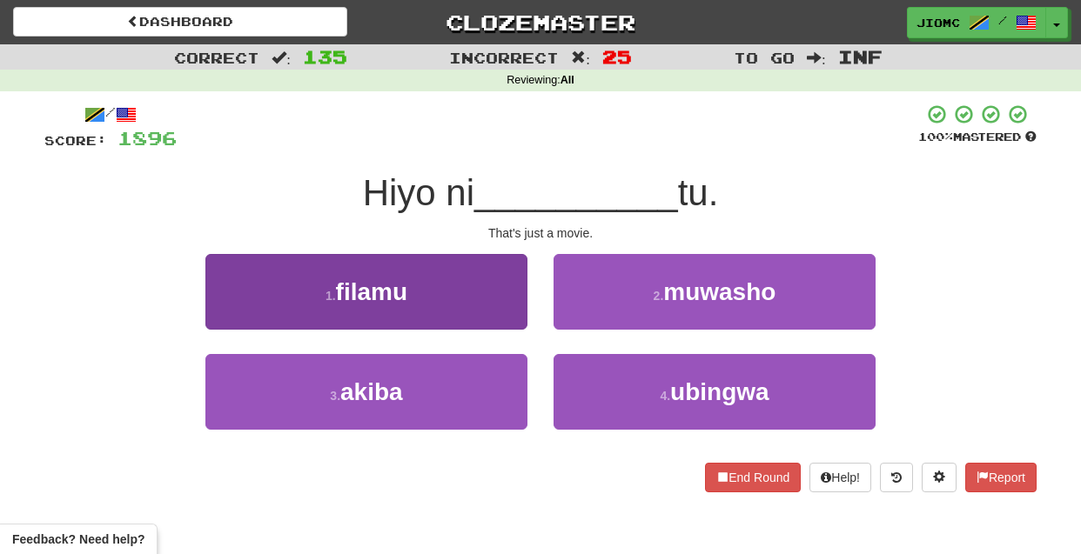
click at [490, 305] on button "1 . filamu" at bounding box center [366, 292] width 322 height 76
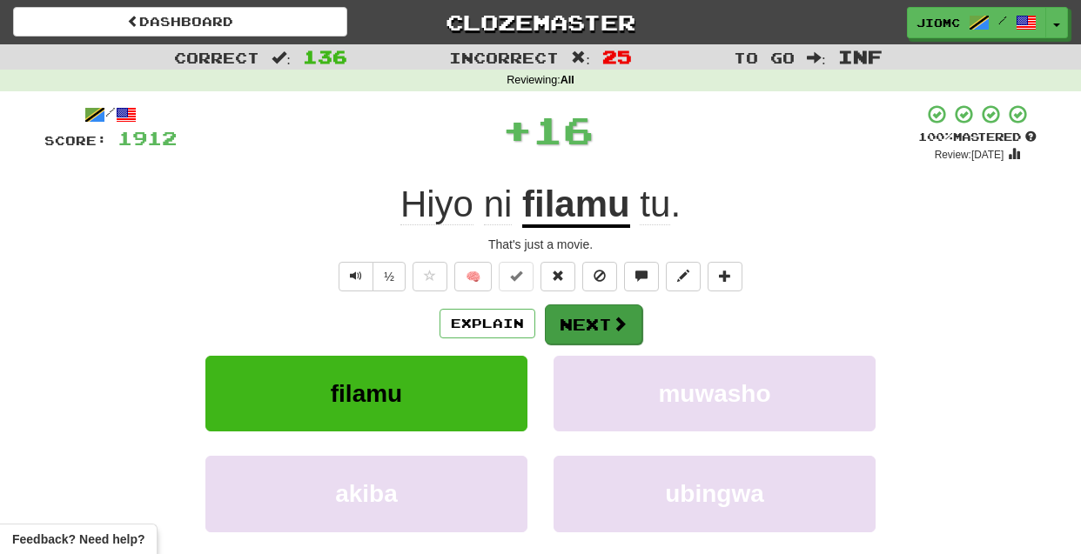
click at [562, 317] on button "Next" at bounding box center [593, 325] width 97 height 40
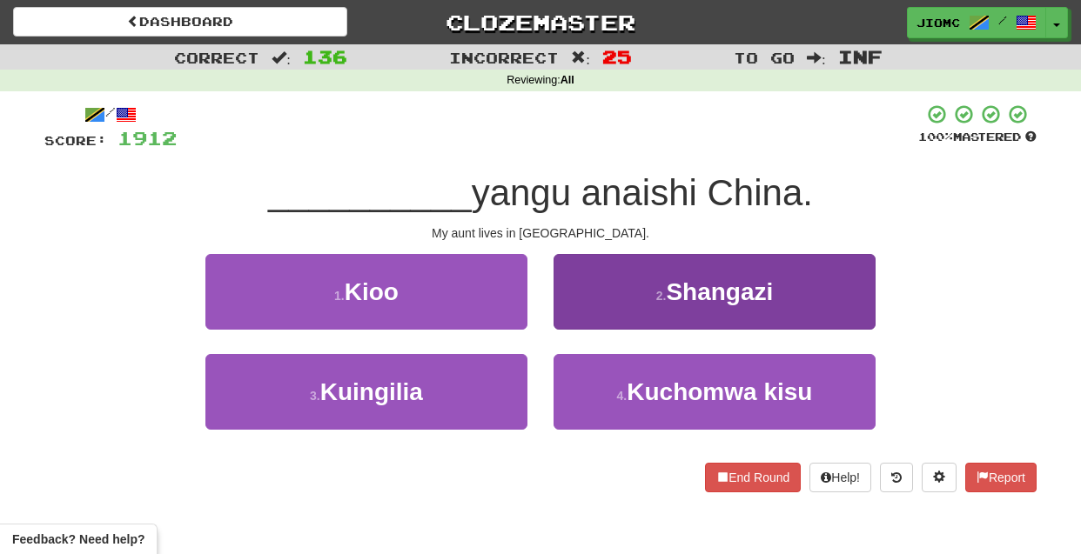
click at [561, 319] on button "2 . Shangazi" at bounding box center [715, 292] width 322 height 76
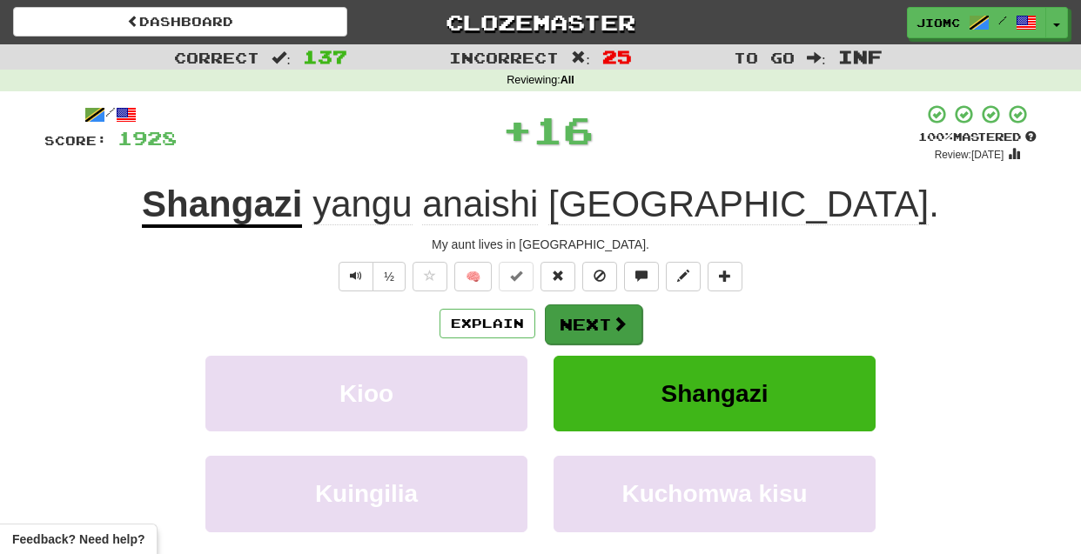
click at [563, 323] on button "Next" at bounding box center [593, 325] width 97 height 40
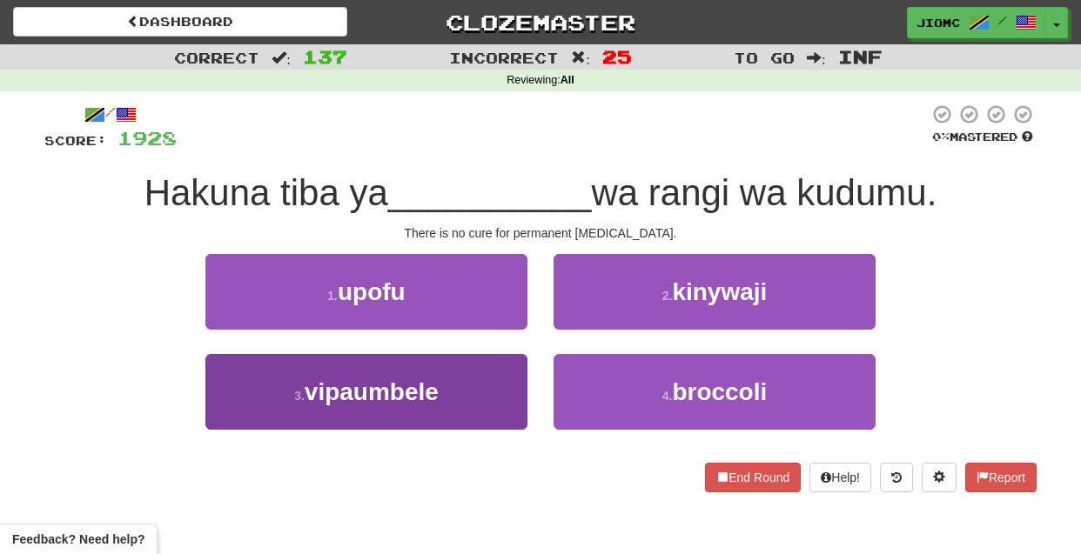
click at [497, 400] on button "3 . vipaumbele" at bounding box center [366, 392] width 322 height 76
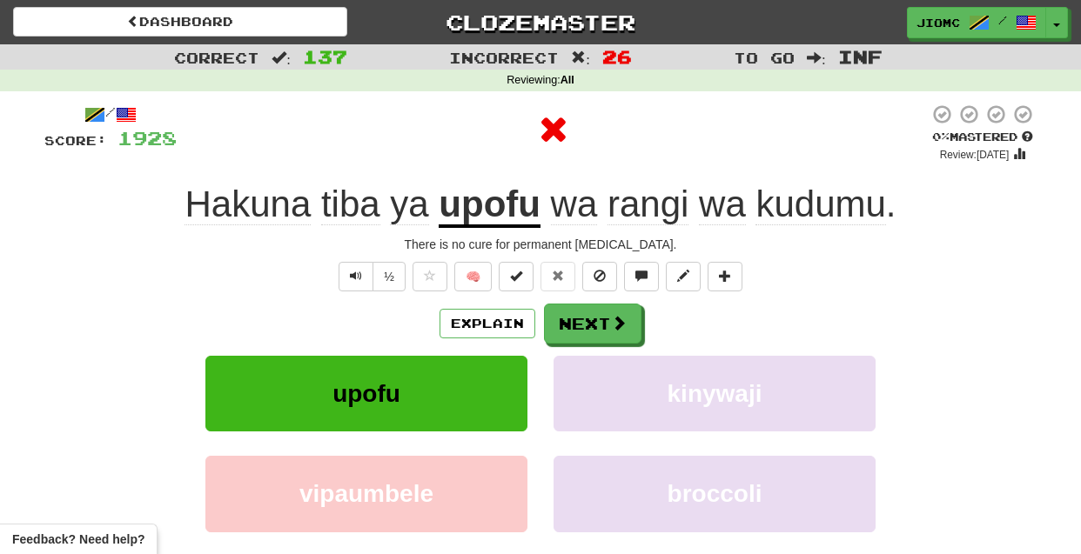
click at [496, 400] on button "upofu" at bounding box center [366, 394] width 322 height 76
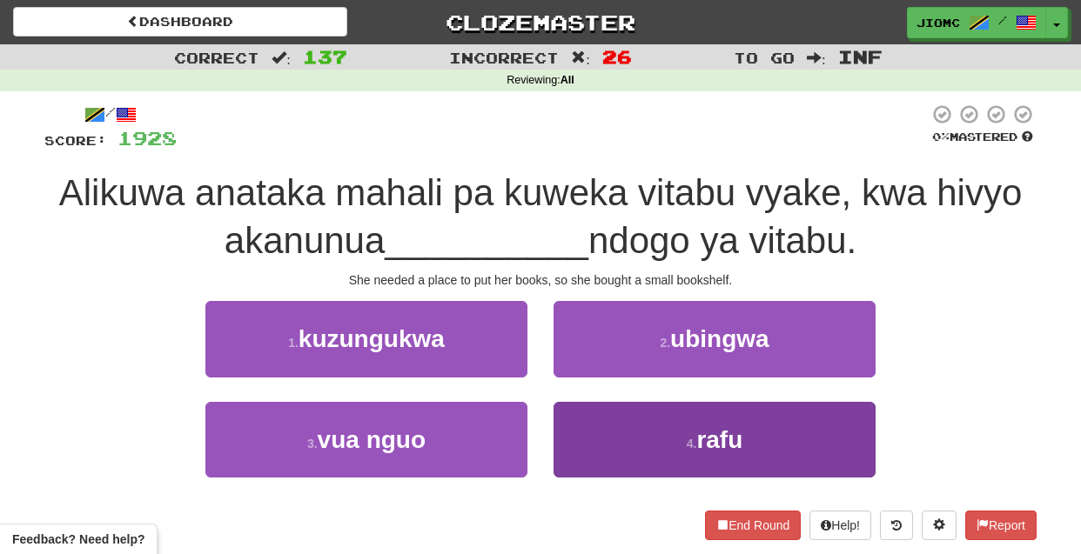
click at [588, 421] on button "4 . rafu" at bounding box center [715, 440] width 322 height 76
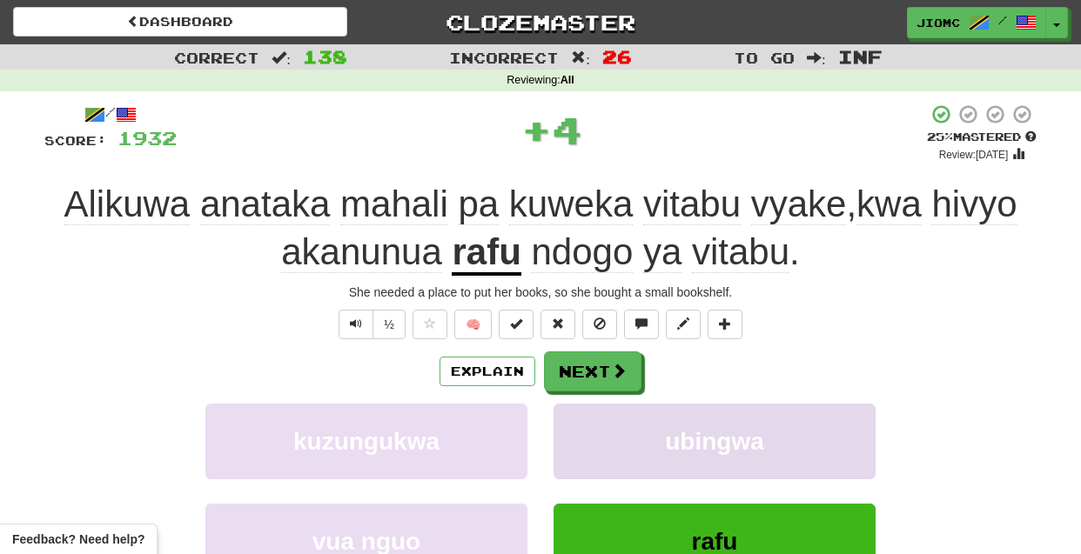
click at [586, 421] on button "ubingwa" at bounding box center [715, 442] width 322 height 76
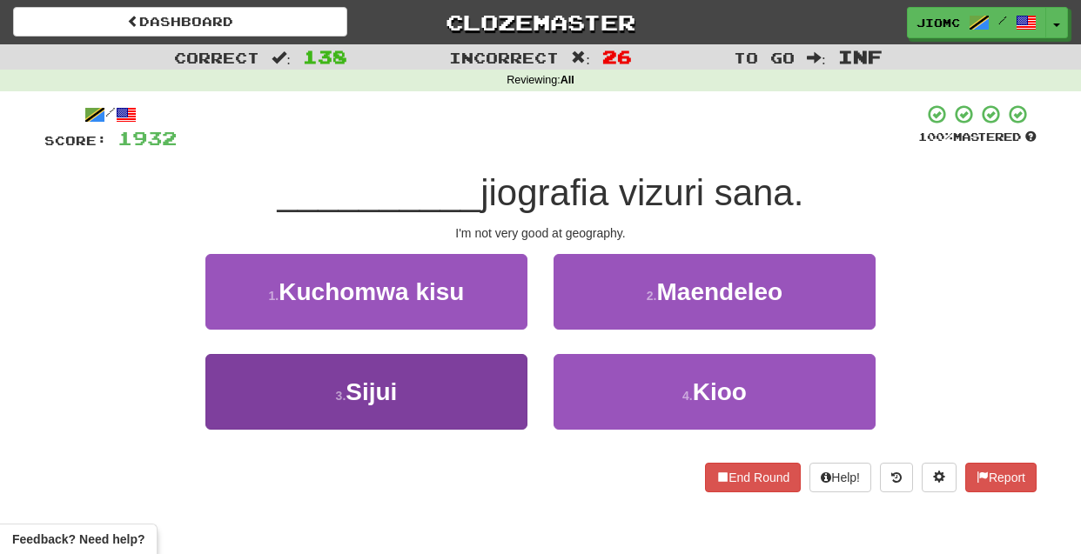
click at [474, 393] on button "3 . Sijui" at bounding box center [366, 392] width 322 height 76
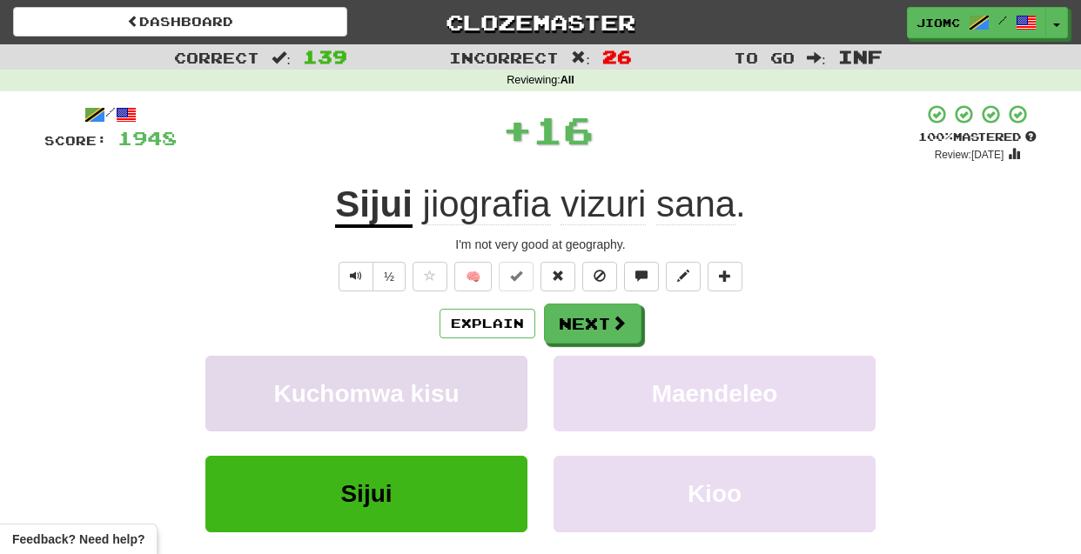
click at [472, 386] on button "Kuchomwa kisu" at bounding box center [366, 394] width 322 height 76
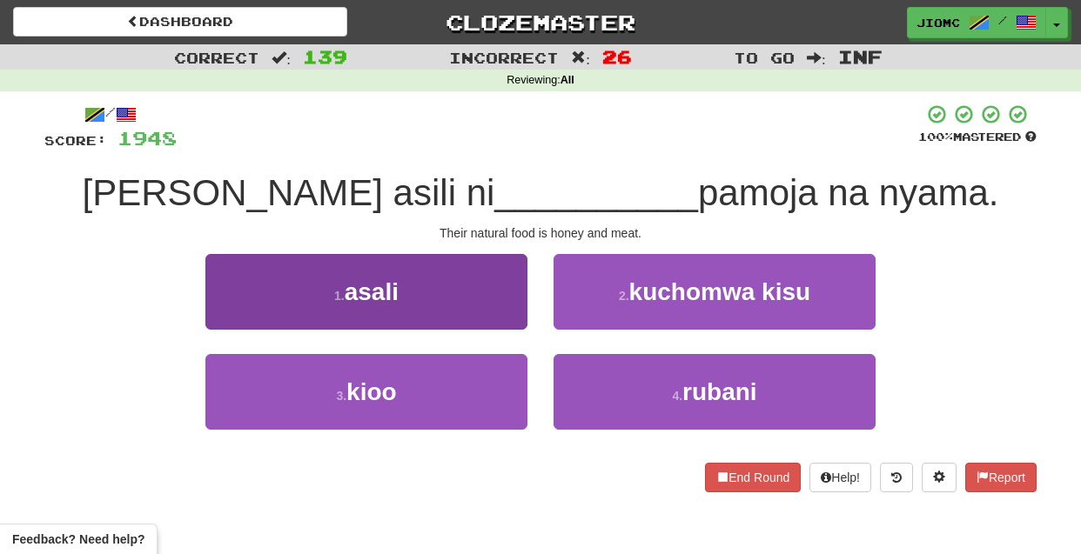
click at [516, 311] on button "1 . asali" at bounding box center [366, 292] width 322 height 76
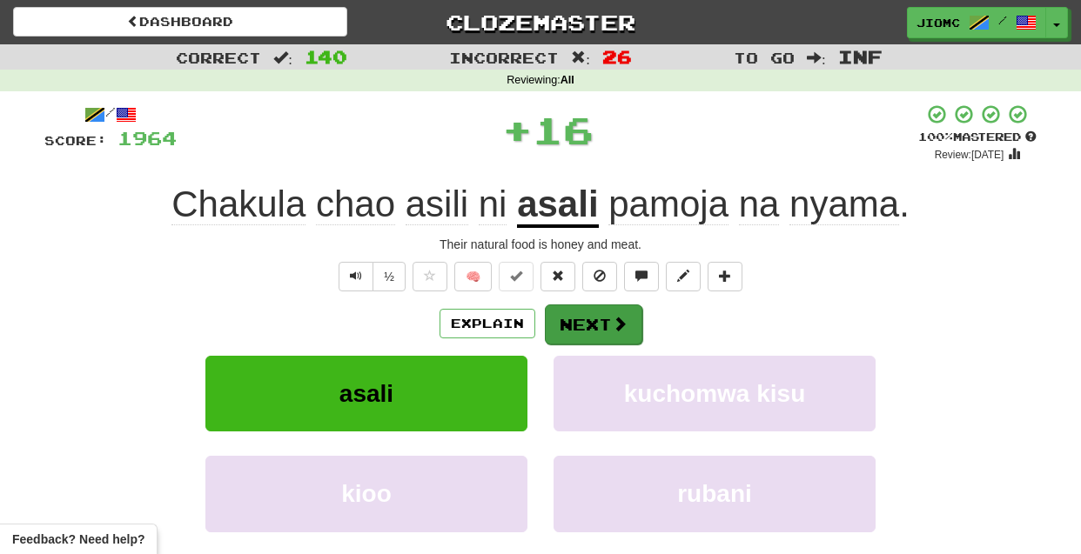
click at [588, 316] on button "Next" at bounding box center [593, 325] width 97 height 40
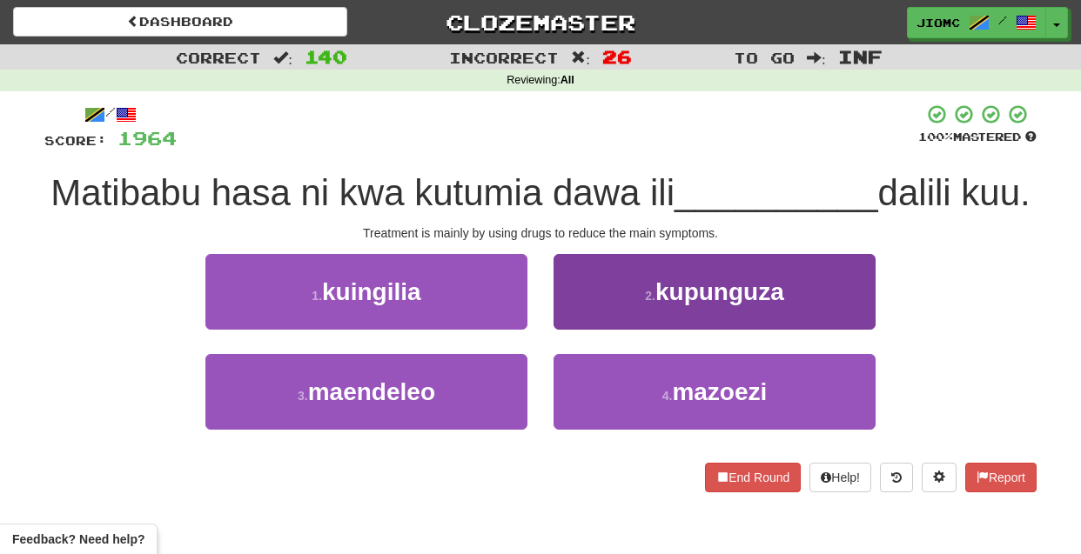
click at [583, 317] on button "2 . kupunguza" at bounding box center [715, 292] width 322 height 76
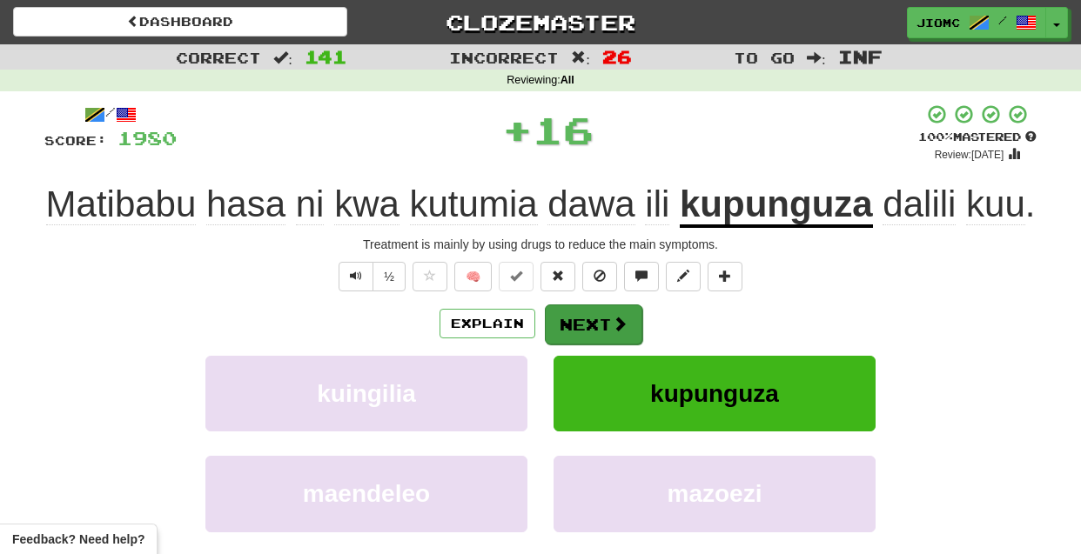
click at [576, 345] on button "Next" at bounding box center [593, 325] width 97 height 40
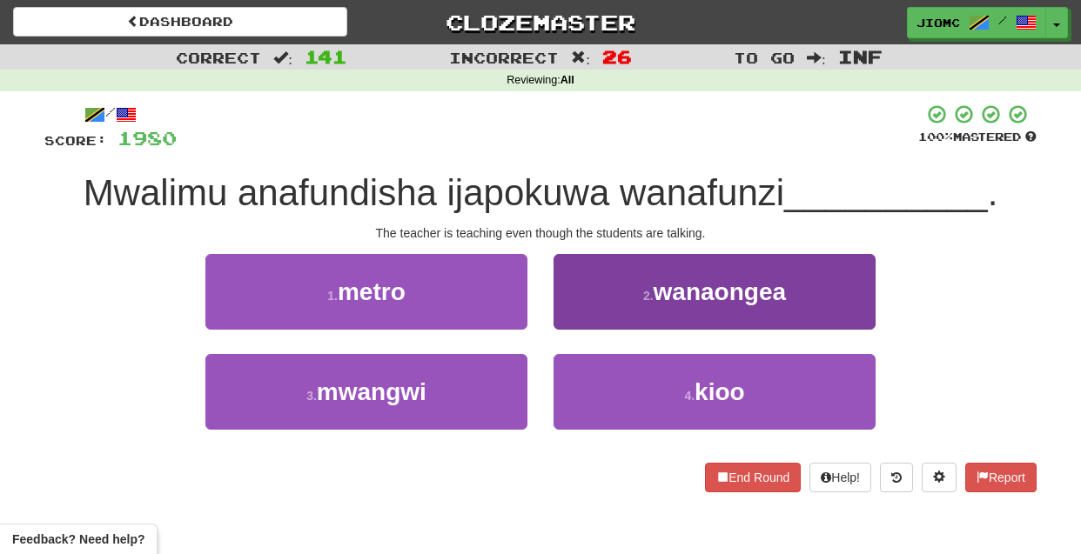
click at [578, 313] on button "2 . wanaongea" at bounding box center [715, 292] width 322 height 76
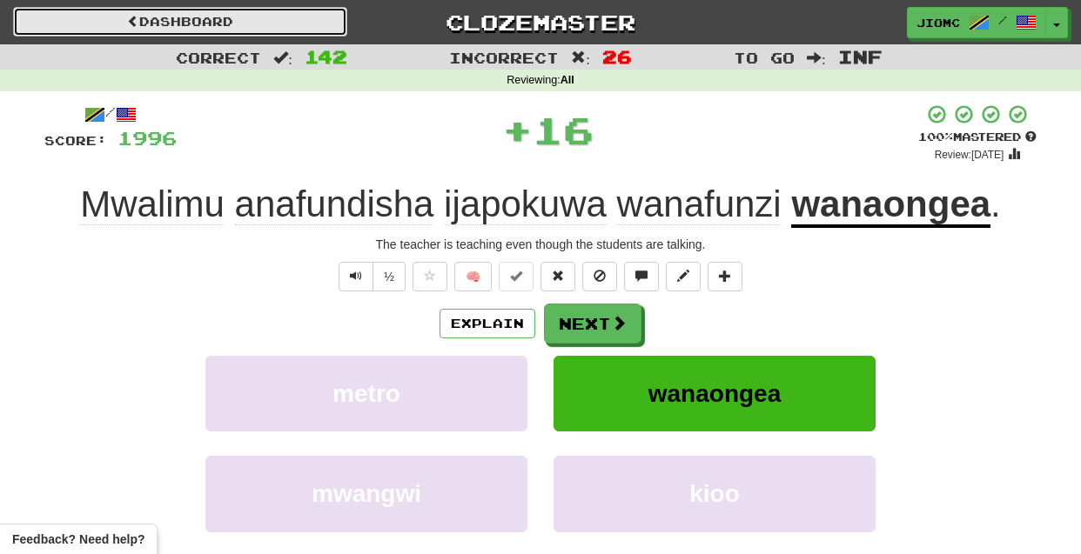
click at [205, 16] on link "Dashboard" at bounding box center [180, 22] width 334 height 30
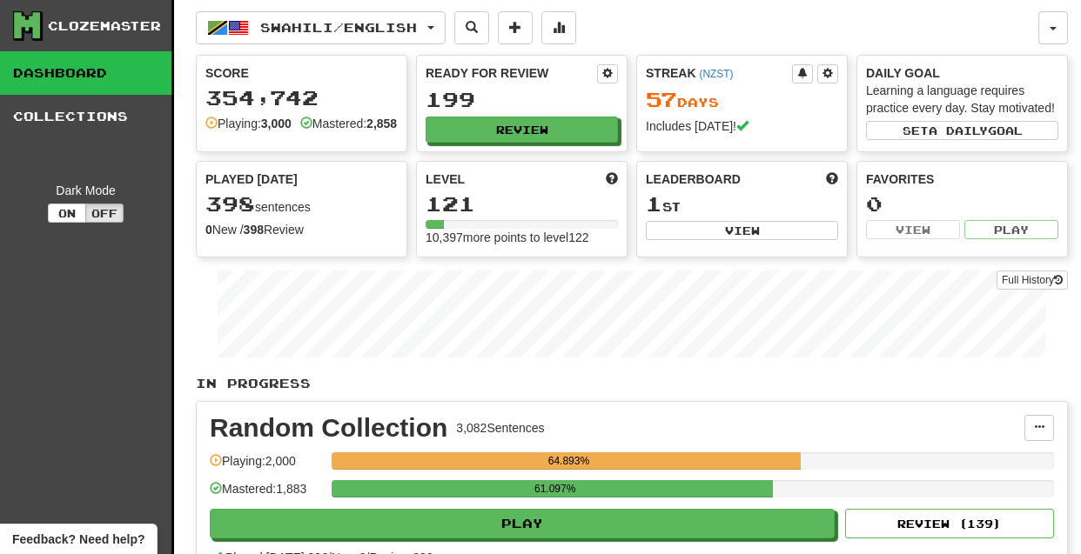
click at [458, 129] on button "Review" at bounding box center [522, 130] width 192 height 26
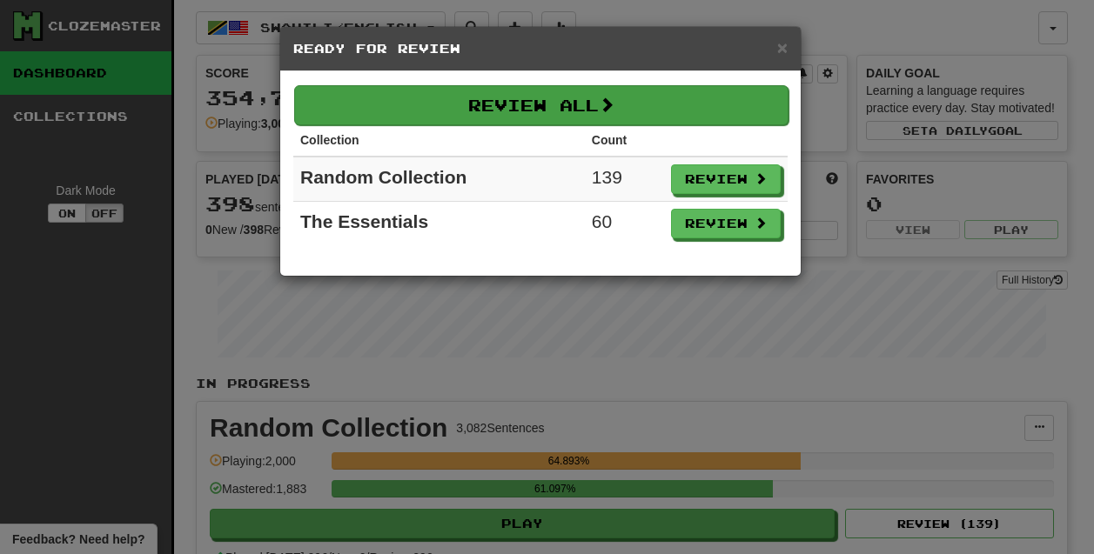
click at [486, 116] on button "Review All" at bounding box center [541, 105] width 494 height 40
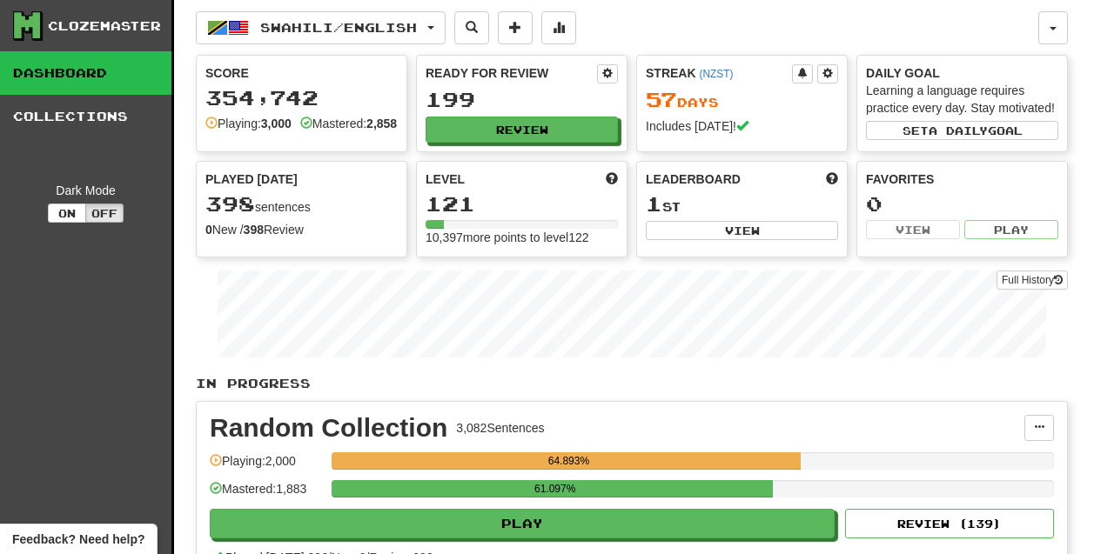
select select "********"
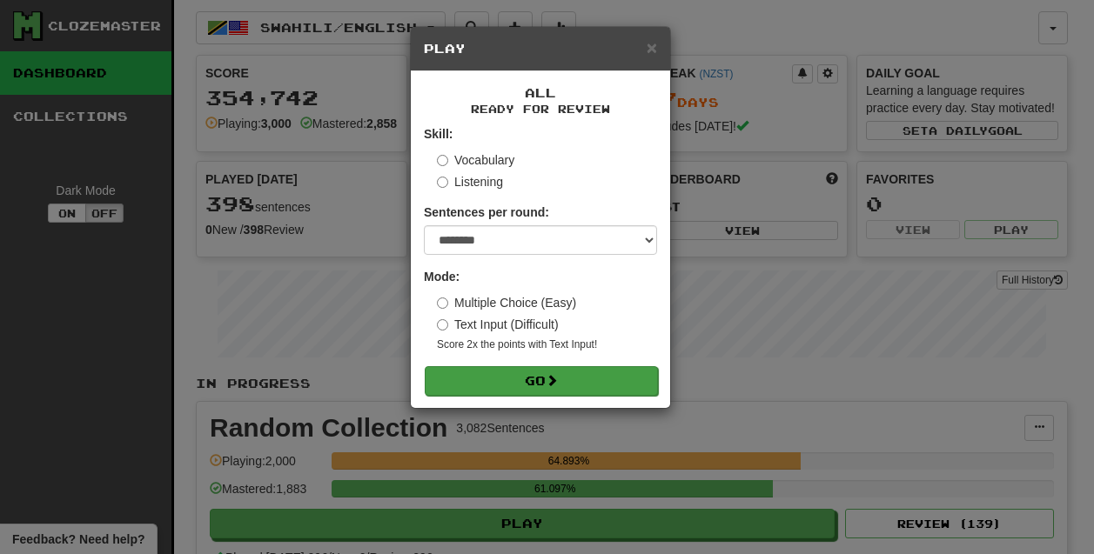
click at [515, 381] on button "Go" at bounding box center [541, 381] width 233 height 30
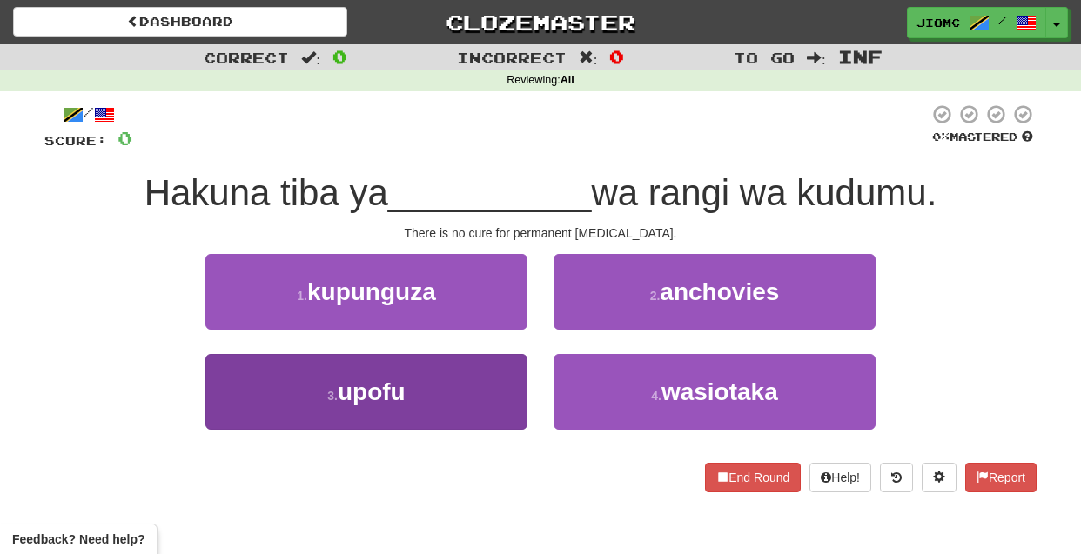
click at [487, 390] on button "3 . upofu" at bounding box center [366, 392] width 322 height 76
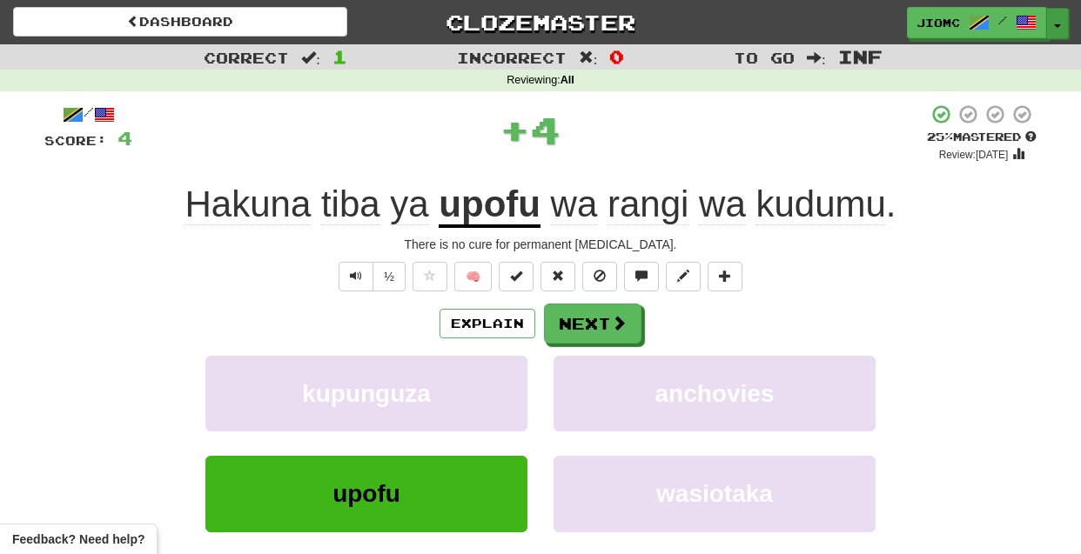
click at [1059, 25] on span "button" at bounding box center [1057, 25] width 7 height 3
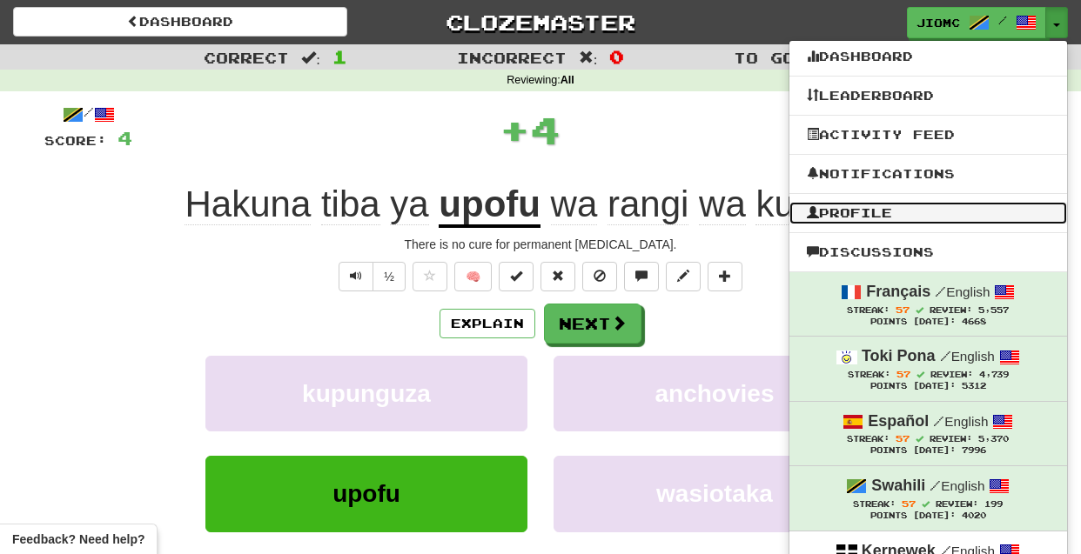
click at [911, 210] on link "Profile" at bounding box center [928, 213] width 278 height 23
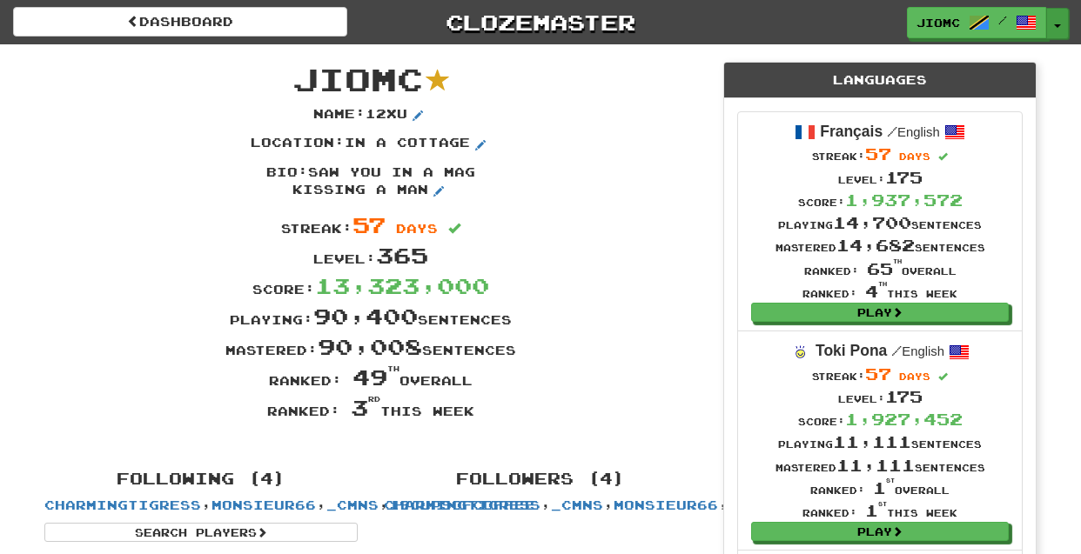
click at [1053, 17] on button "Toggle Dropdown" at bounding box center [1057, 23] width 23 height 31
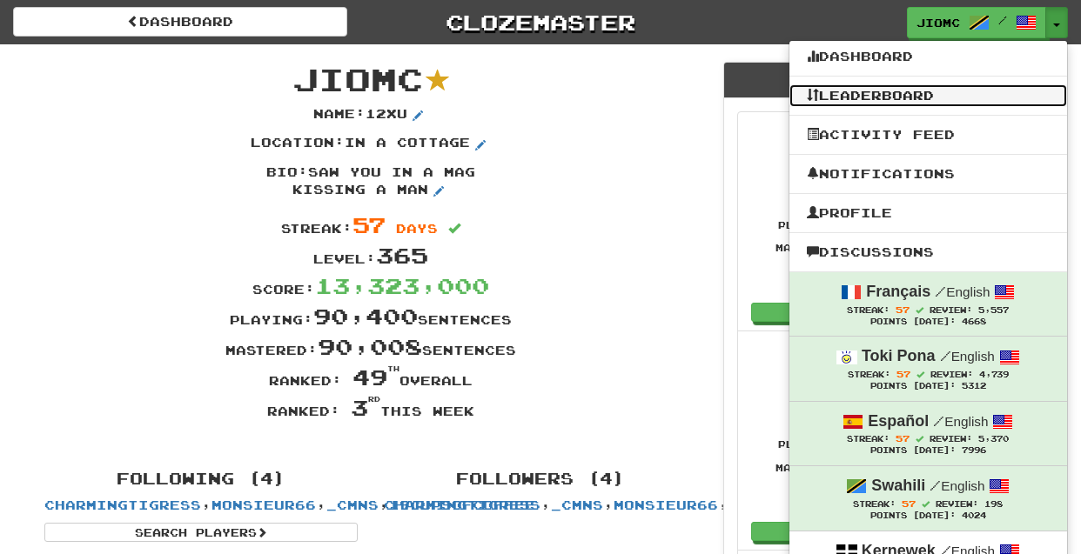
click at [916, 94] on link "Leaderboard" at bounding box center [928, 95] width 278 height 23
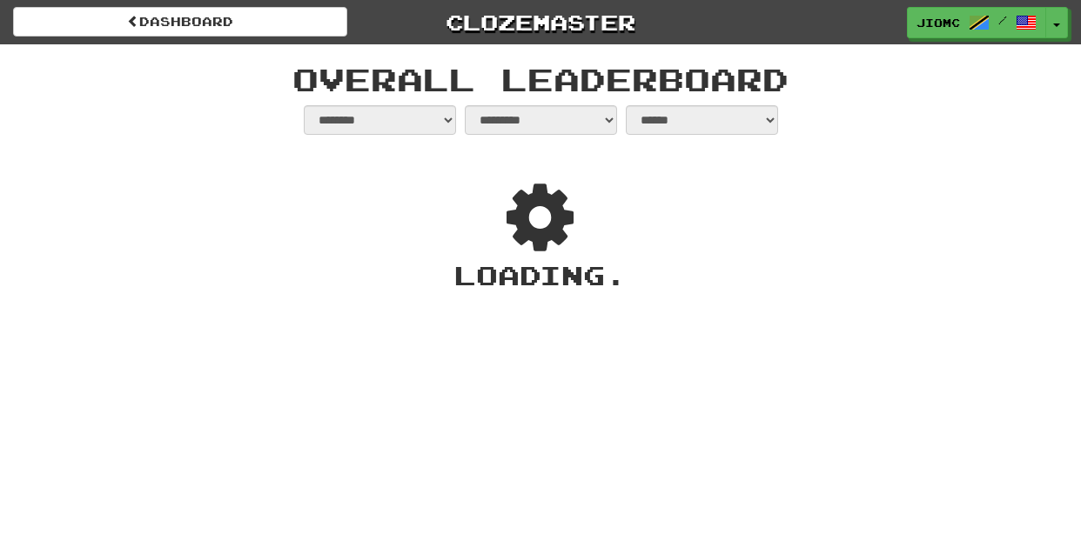
select select "**********"
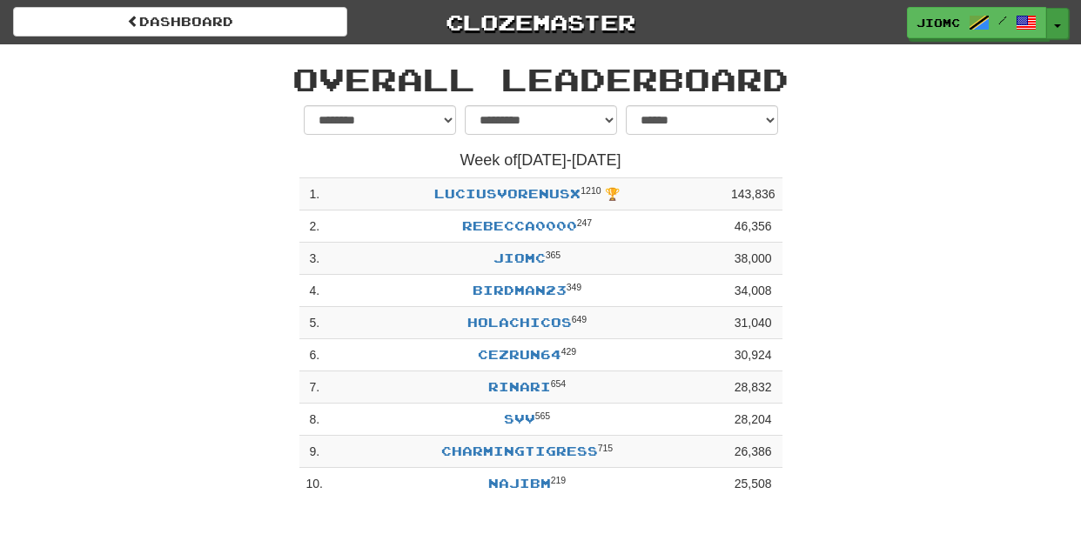
click at [1055, 24] on button "Toggle Dropdown" at bounding box center [1057, 23] width 23 height 31
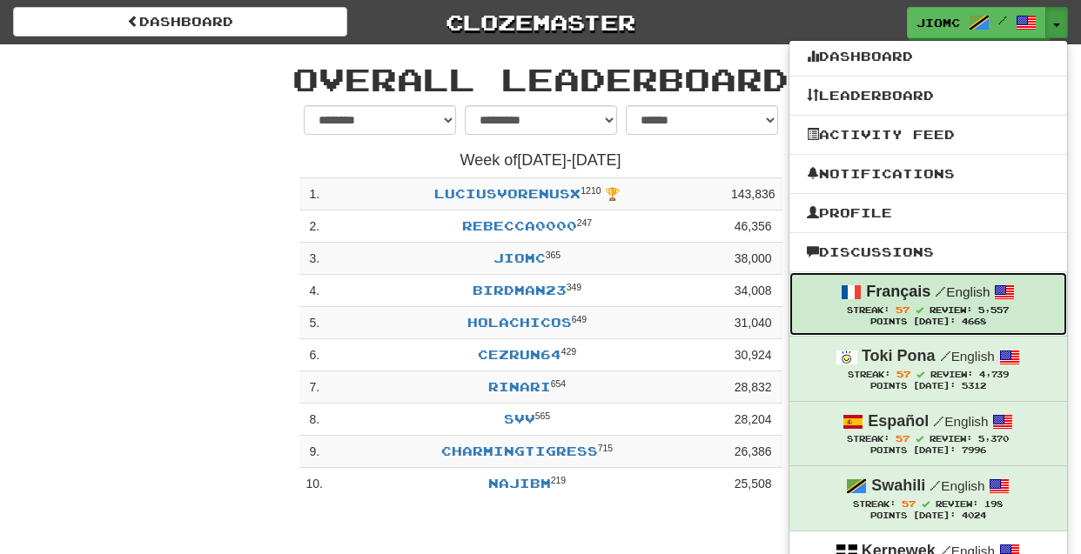
drag, startPoint x: 916, startPoint y: 299, endPoint x: 924, endPoint y: 297, distance: 8.9
click at [917, 299] on strong "Français" at bounding box center [898, 291] width 64 height 17
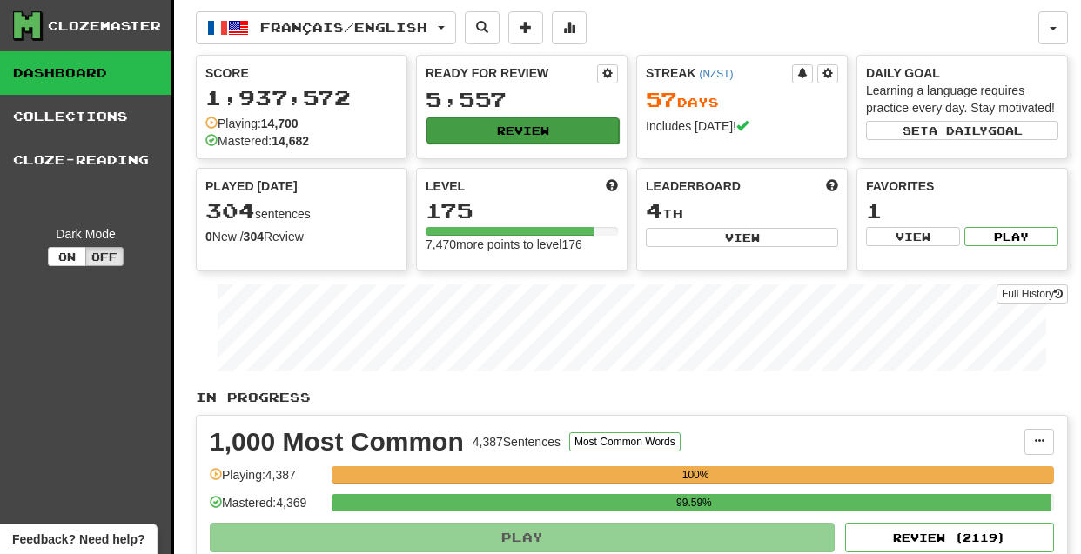
click at [521, 138] on button "Review" at bounding box center [522, 131] width 192 height 26
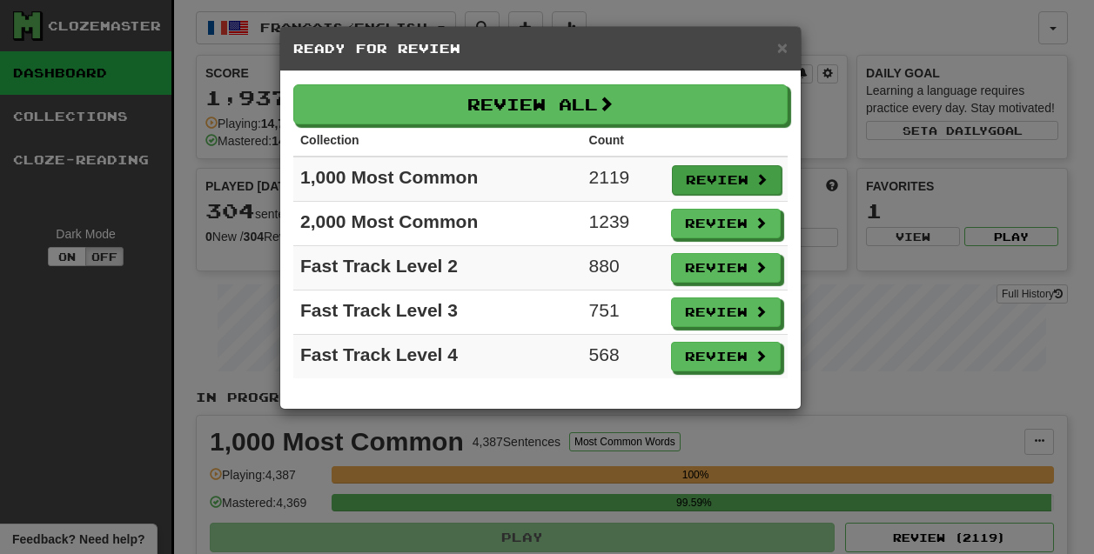
click at [705, 179] on button "Review" at bounding box center [727, 180] width 110 height 30
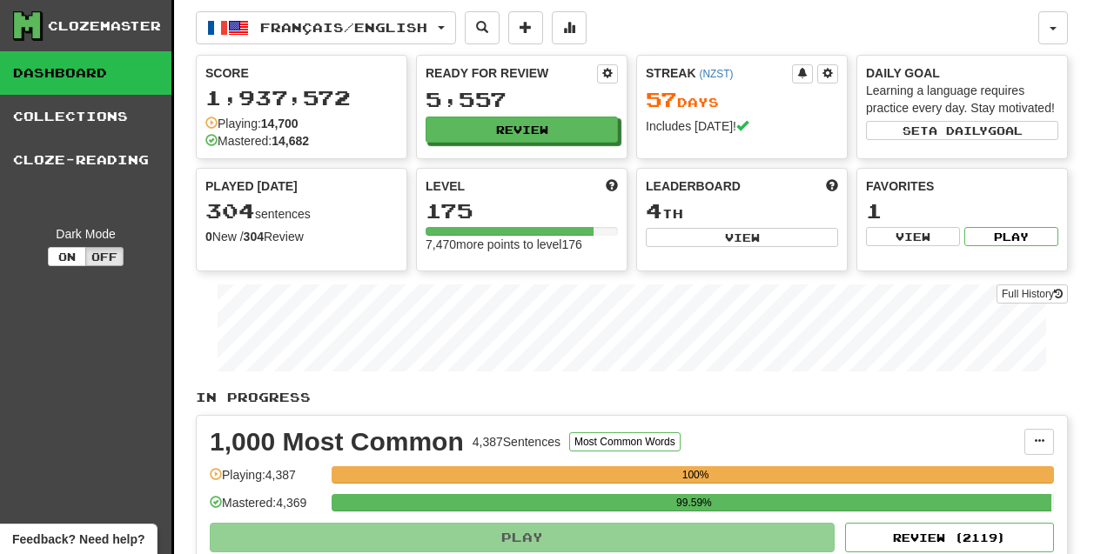
select select "********"
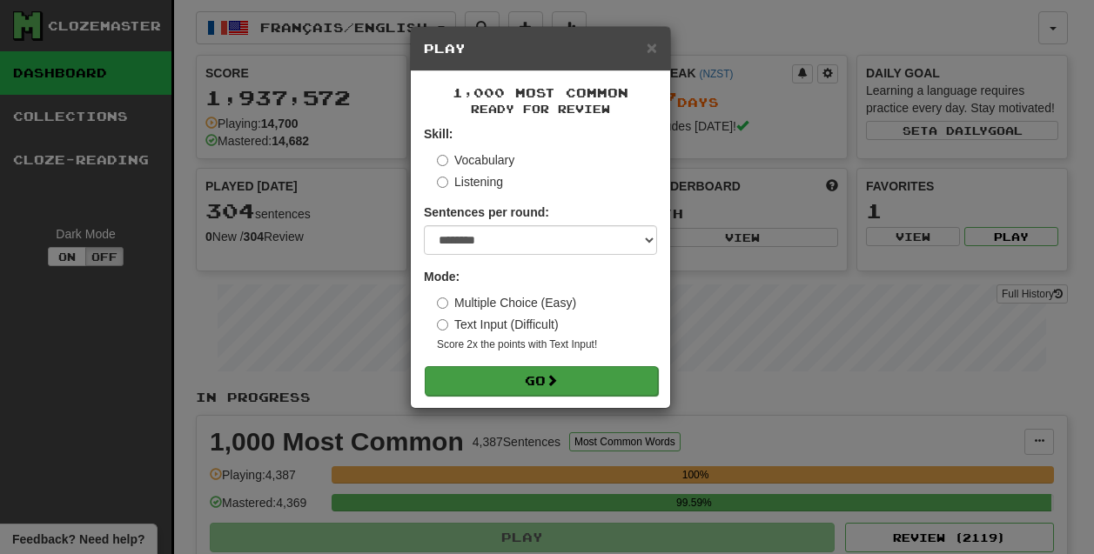
click at [581, 378] on button "Go" at bounding box center [541, 381] width 233 height 30
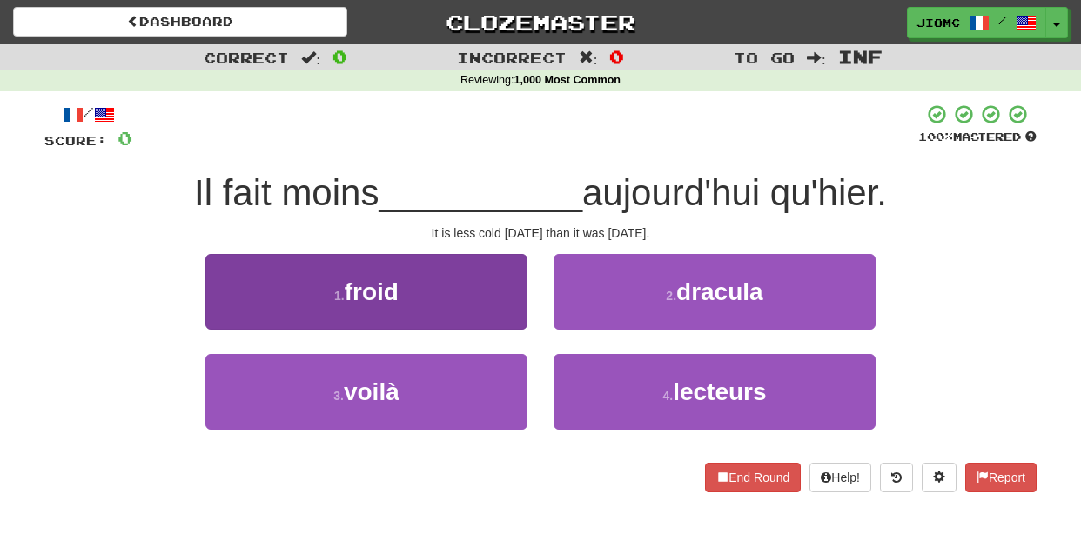
click at [488, 295] on button "1 . froid" at bounding box center [366, 292] width 322 height 76
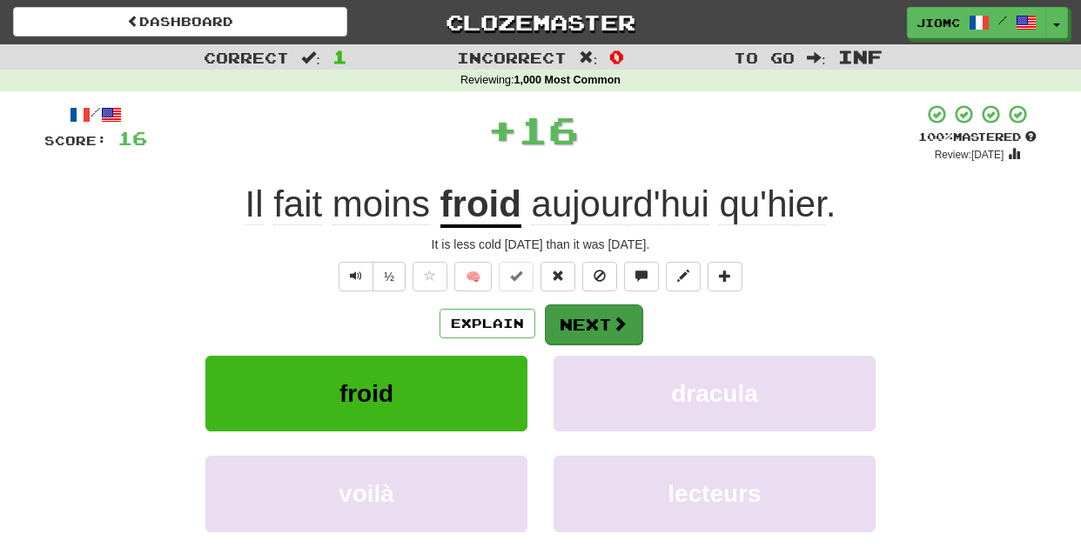
click at [600, 312] on button "Next" at bounding box center [593, 325] width 97 height 40
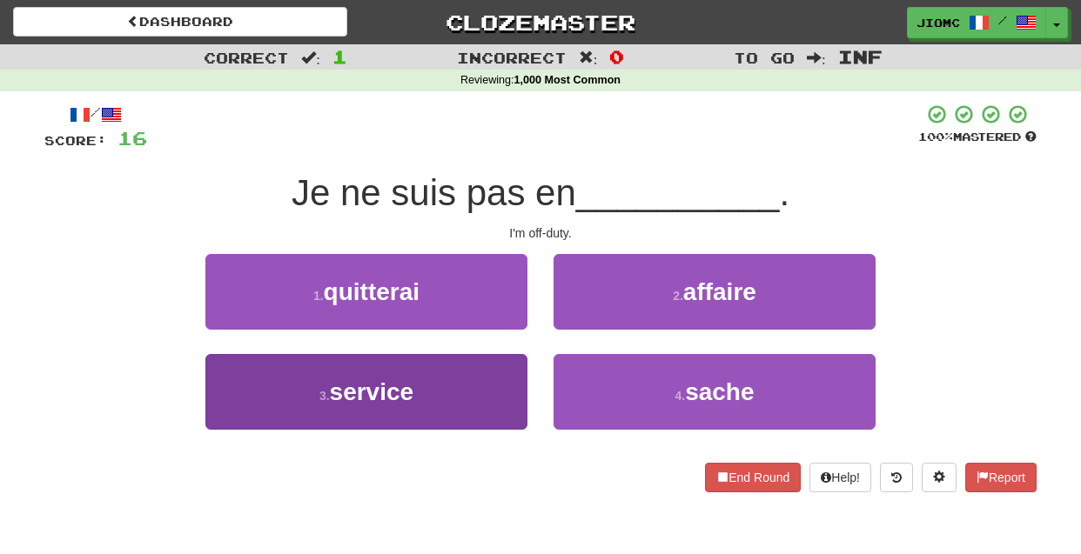
click at [457, 381] on button "3 . service" at bounding box center [366, 392] width 322 height 76
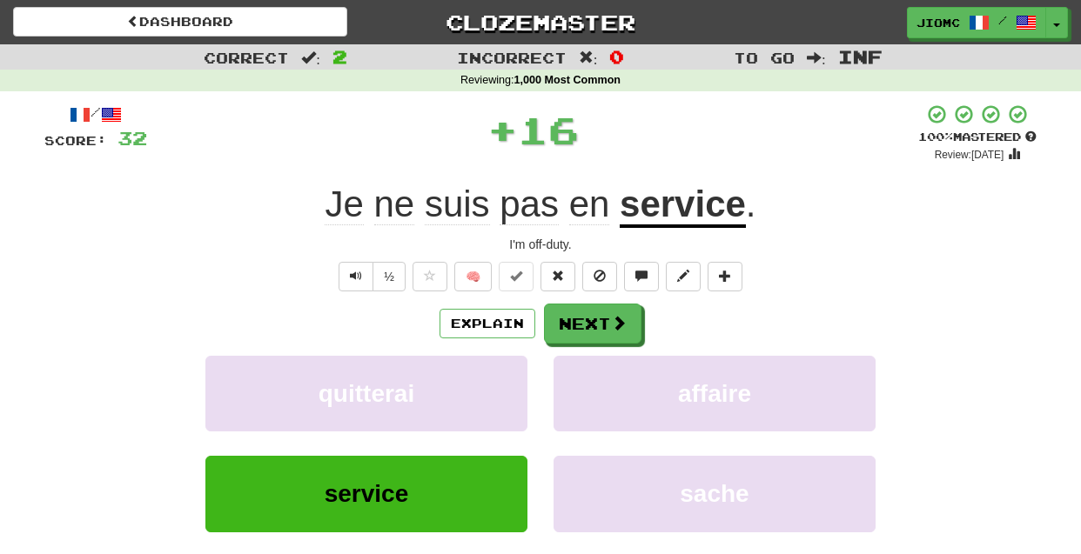
click at [457, 381] on button "quitterai" at bounding box center [366, 394] width 322 height 76
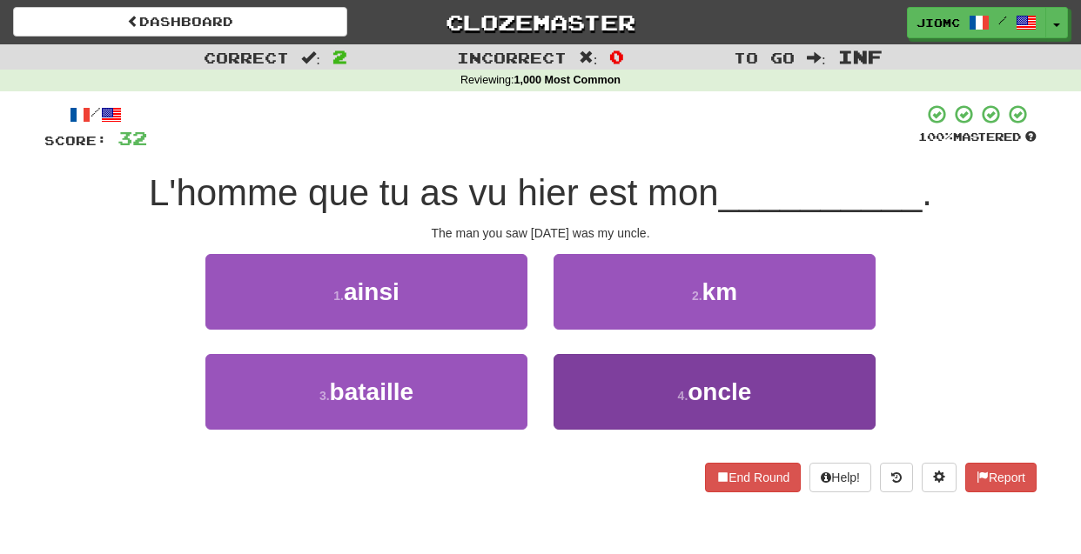
click at [605, 383] on button "4 . oncle" at bounding box center [715, 392] width 322 height 76
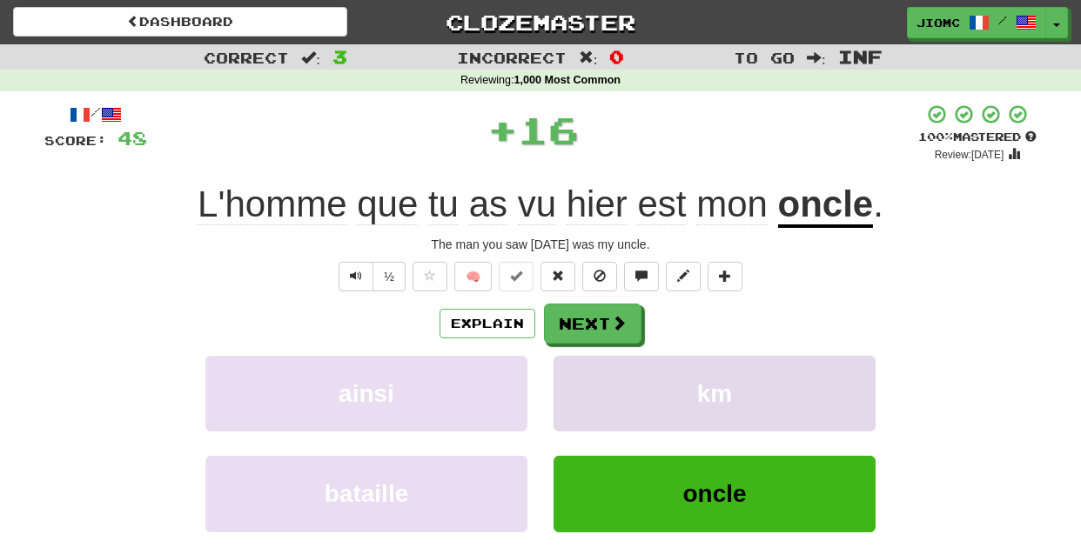
click at [604, 383] on button "km" at bounding box center [715, 394] width 322 height 76
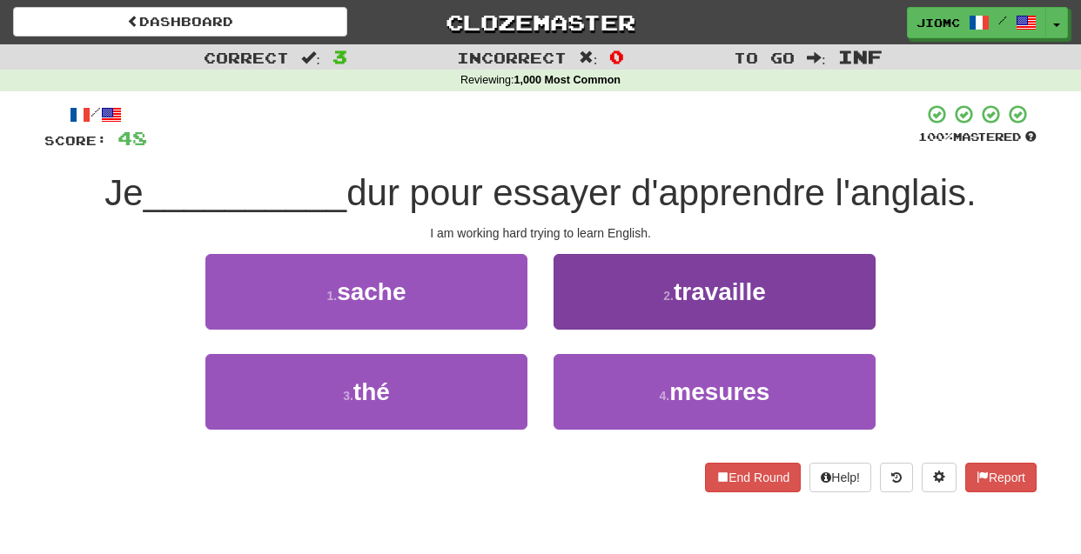
click at [574, 317] on button "2 . travaille" at bounding box center [715, 292] width 322 height 76
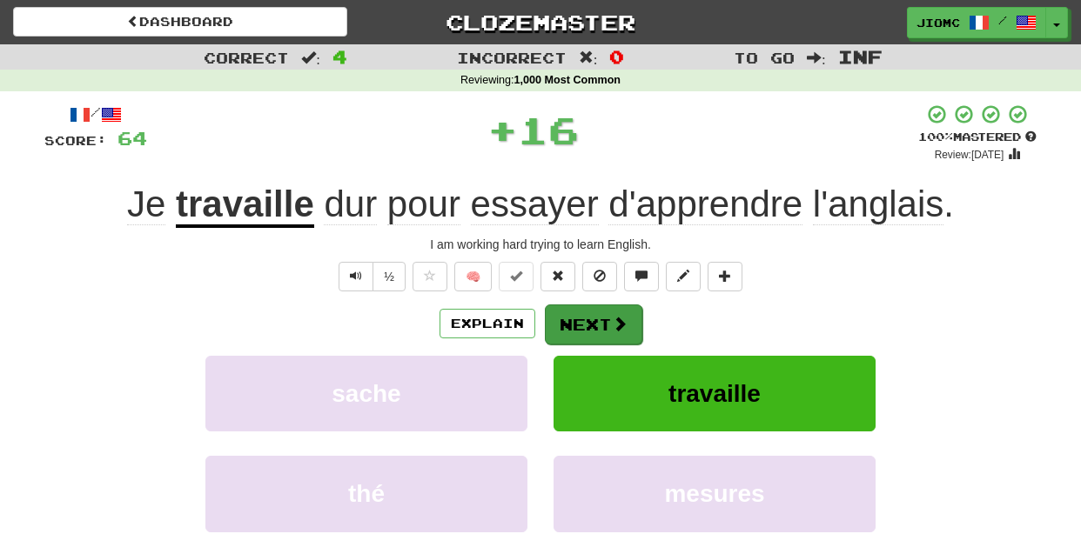
click at [574, 318] on button "Next" at bounding box center [593, 325] width 97 height 40
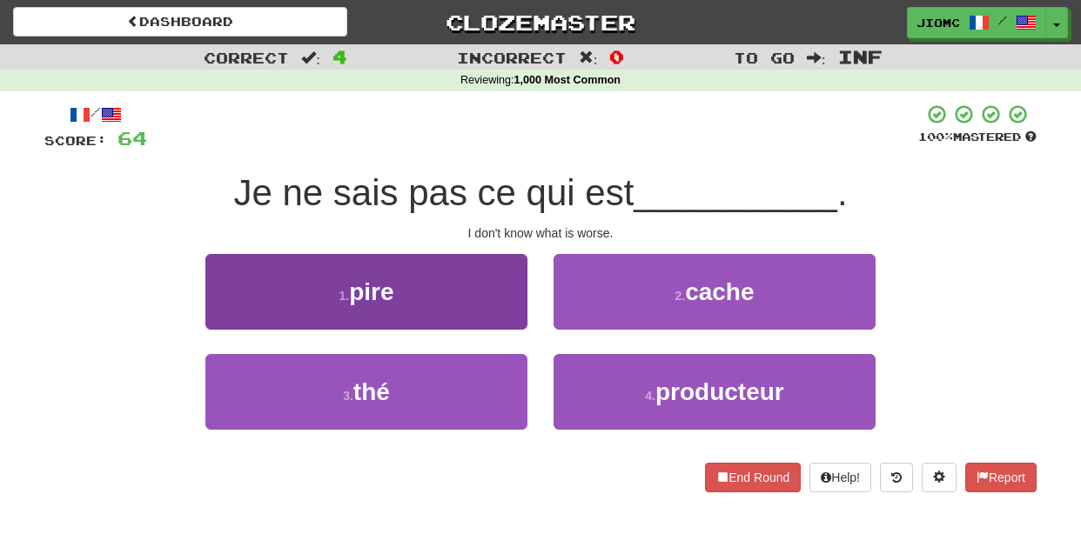
click at [494, 313] on button "1 . pire" at bounding box center [366, 292] width 322 height 76
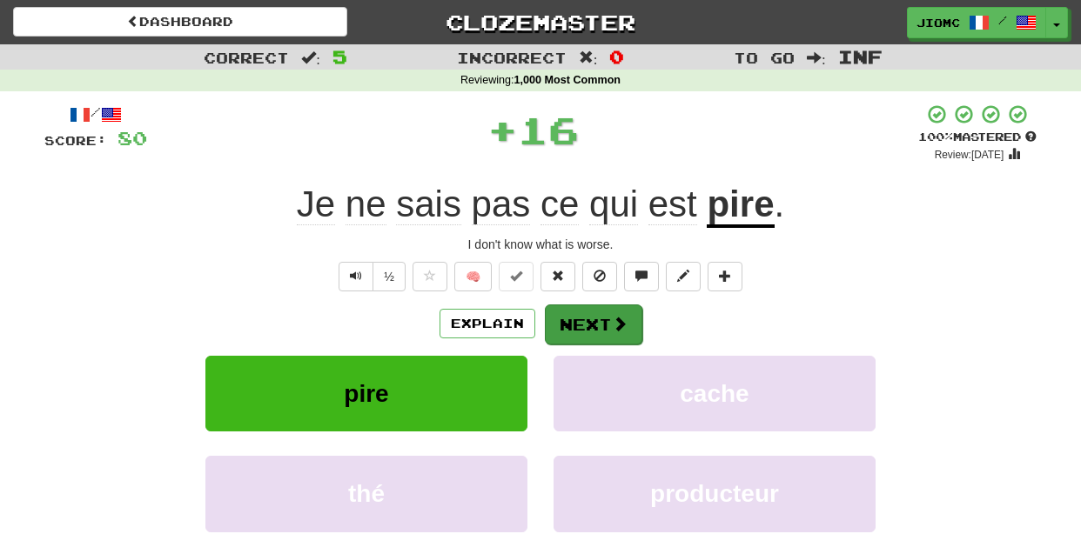
click at [602, 331] on button "Next" at bounding box center [593, 325] width 97 height 40
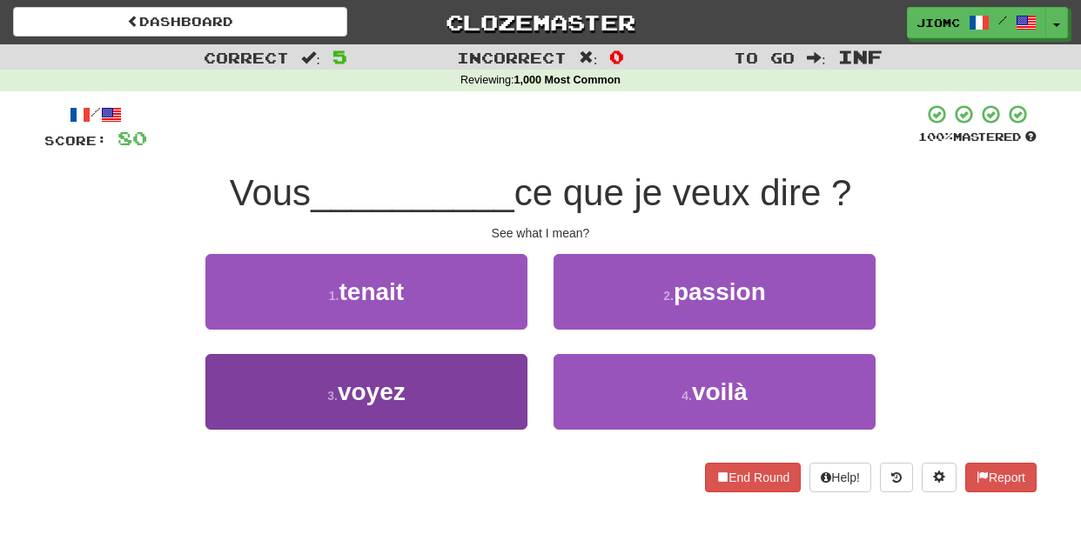
click at [478, 375] on button "3 . voyez" at bounding box center [366, 392] width 322 height 76
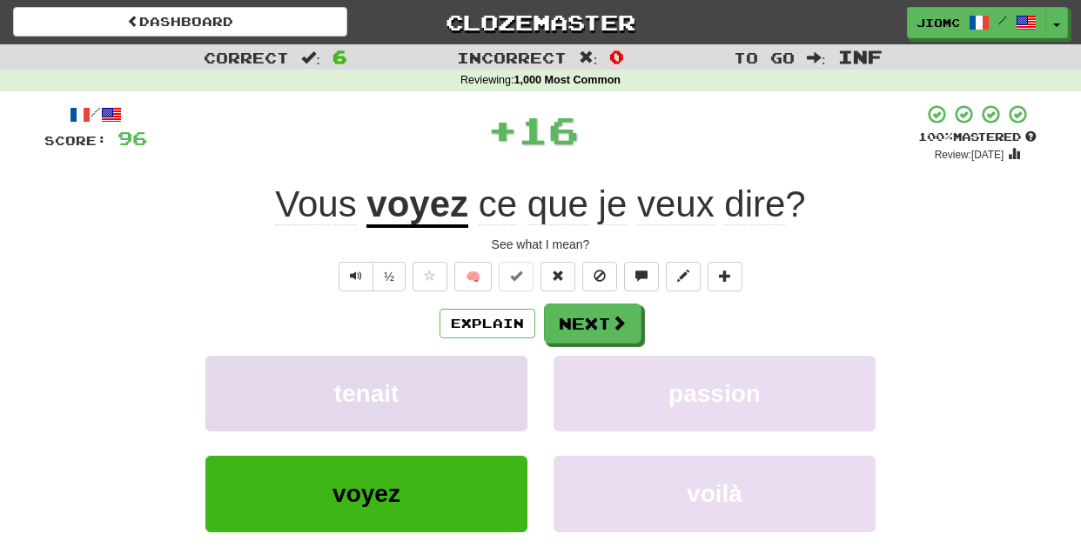
click at [482, 378] on button "tenait" at bounding box center [366, 394] width 322 height 76
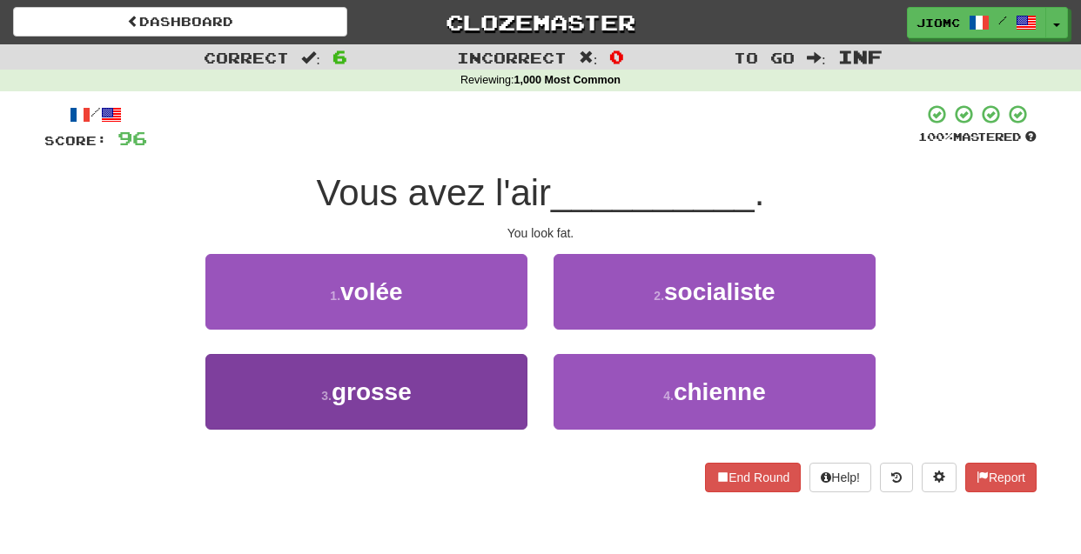
click at [475, 383] on button "3 . grosse" at bounding box center [366, 392] width 322 height 76
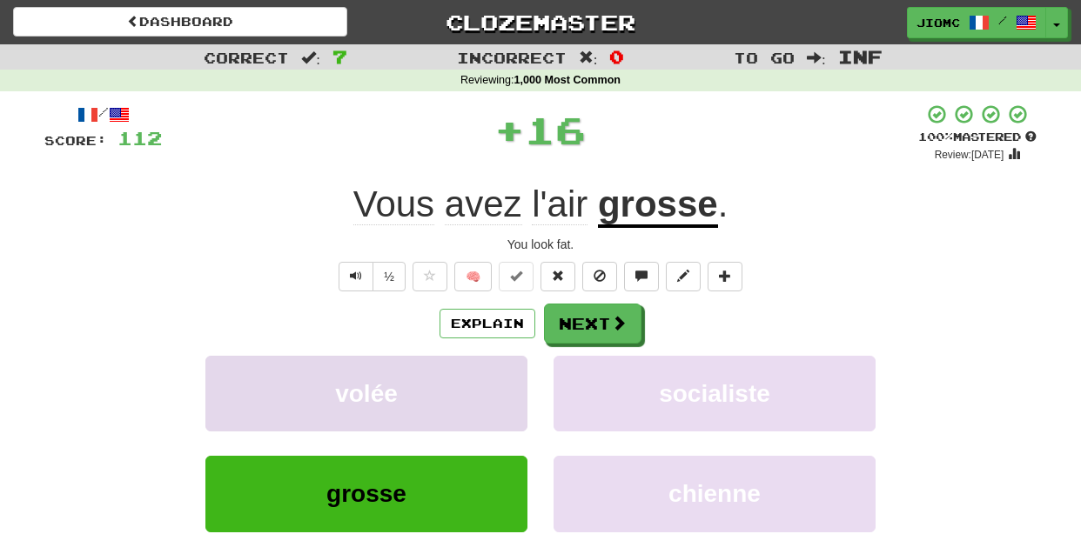
click at [475, 384] on button "volée" at bounding box center [366, 394] width 322 height 76
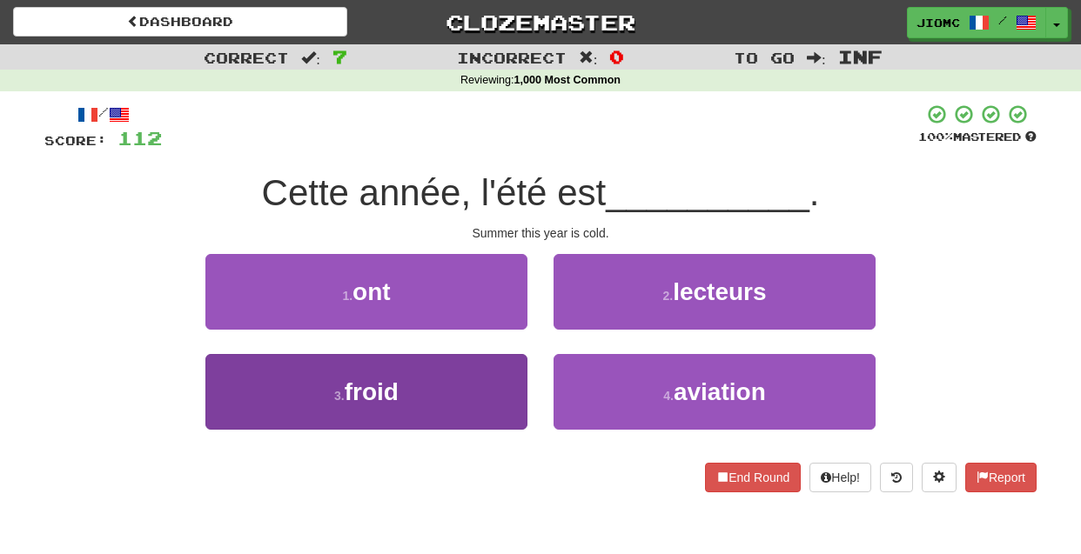
click at [480, 388] on button "3 . froid" at bounding box center [366, 392] width 322 height 76
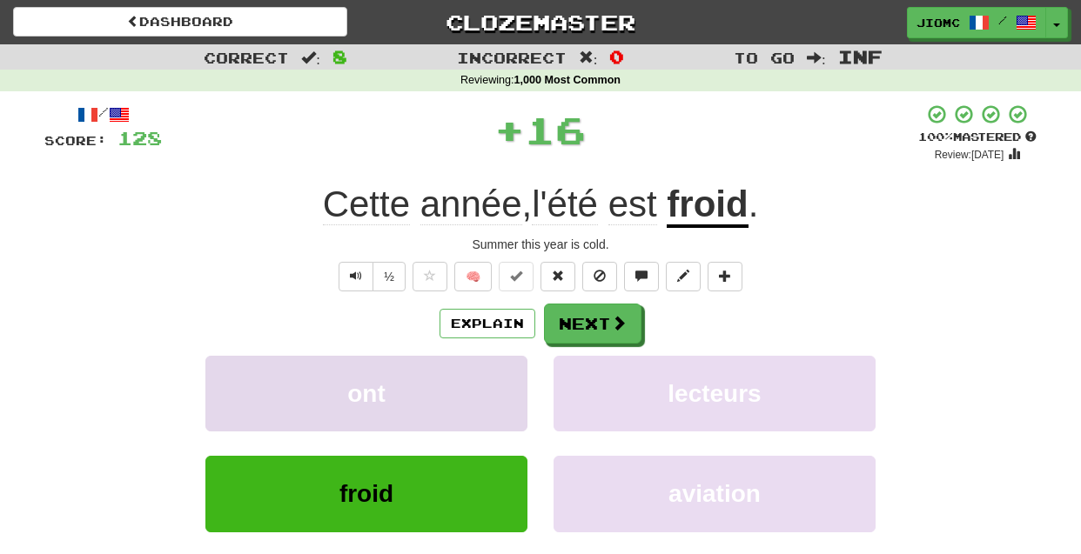
click at [481, 387] on button "ont" at bounding box center [366, 394] width 322 height 76
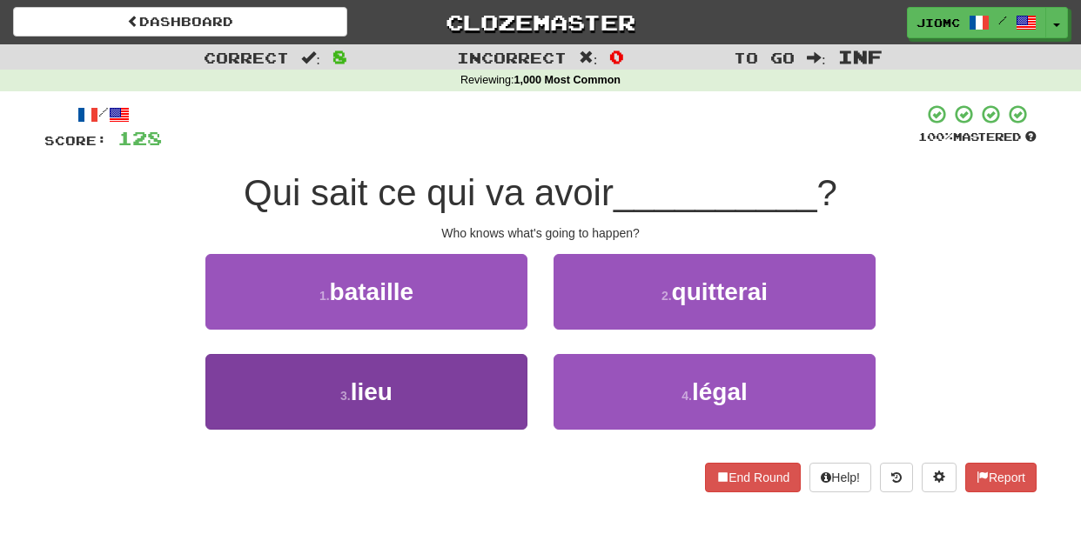
click at [480, 393] on button "3 . lieu" at bounding box center [366, 392] width 322 height 76
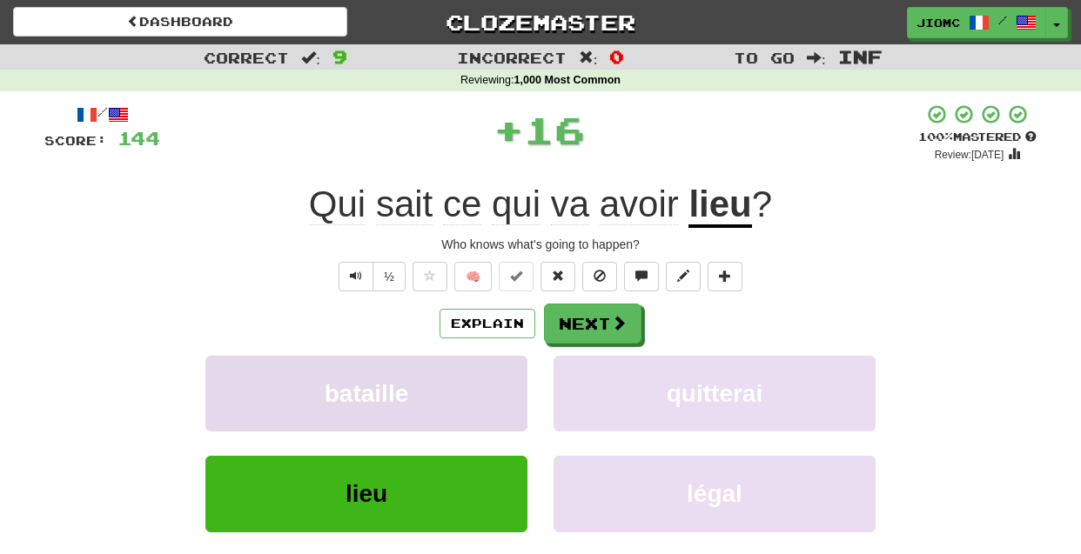
click at [482, 393] on button "bataille" at bounding box center [366, 394] width 322 height 76
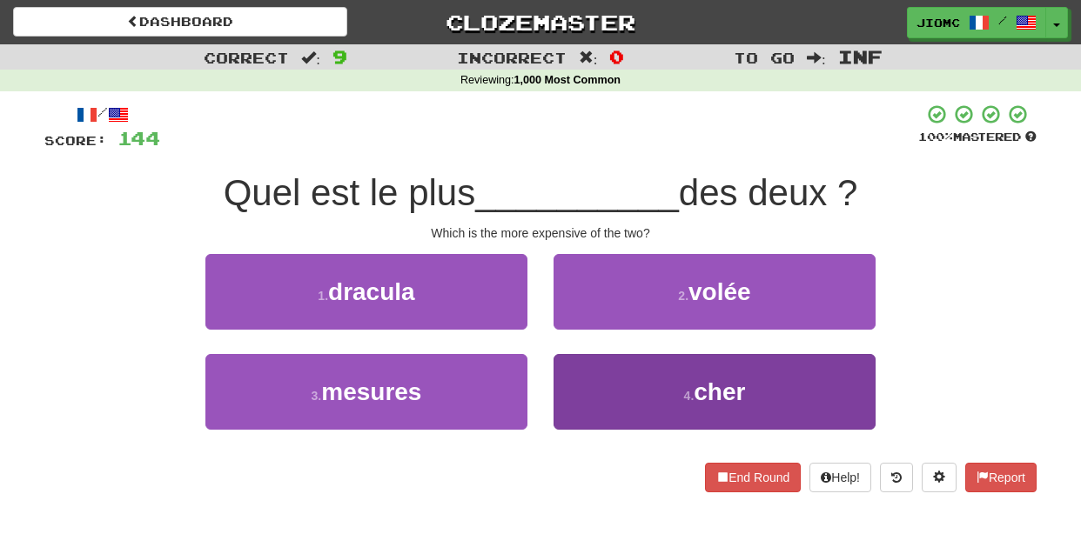
click at [604, 380] on button "4 . cher" at bounding box center [715, 392] width 322 height 76
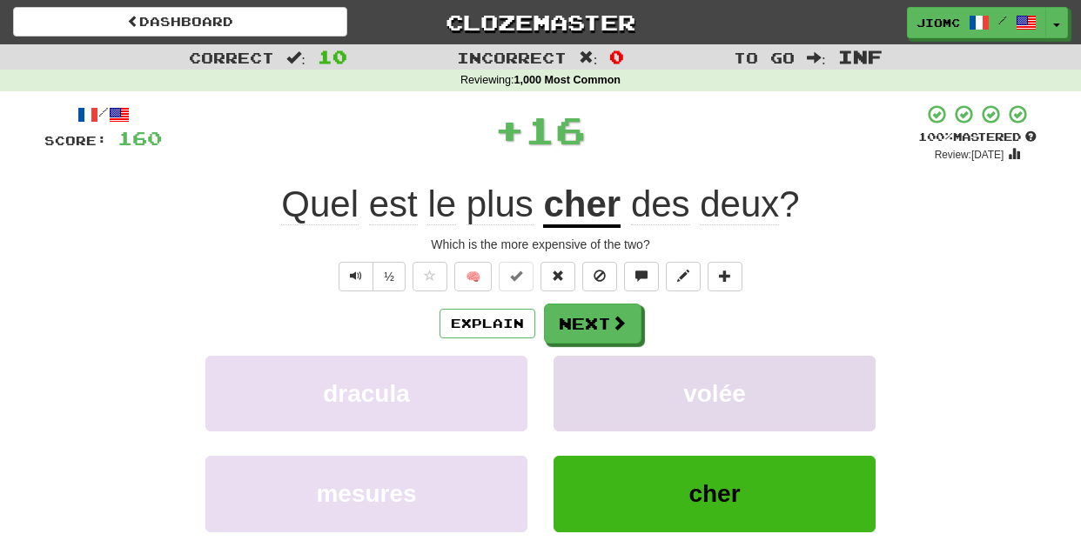
click at [591, 383] on button "volée" at bounding box center [715, 394] width 322 height 76
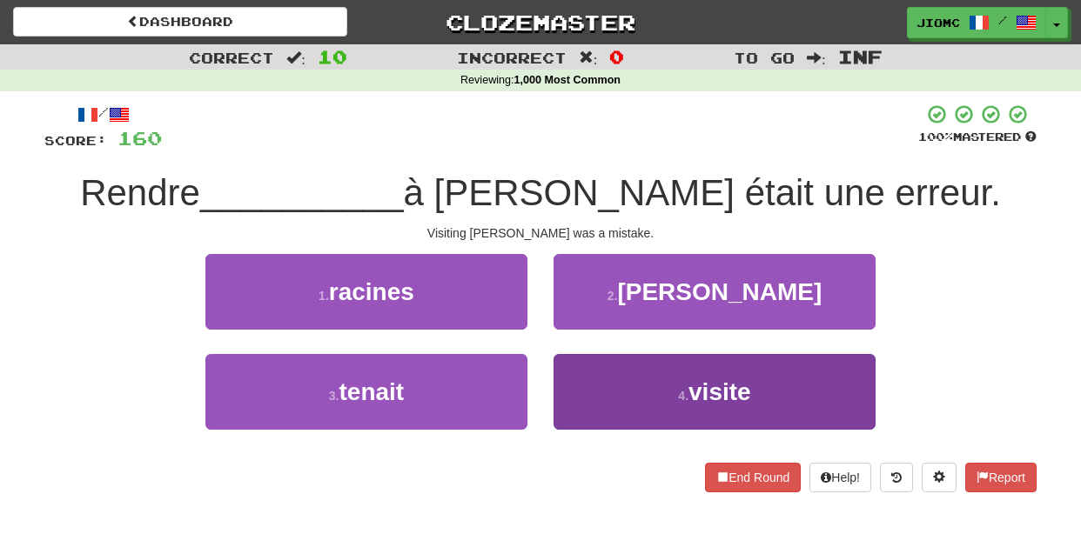
click at [595, 403] on button "4 . visite" at bounding box center [715, 392] width 322 height 76
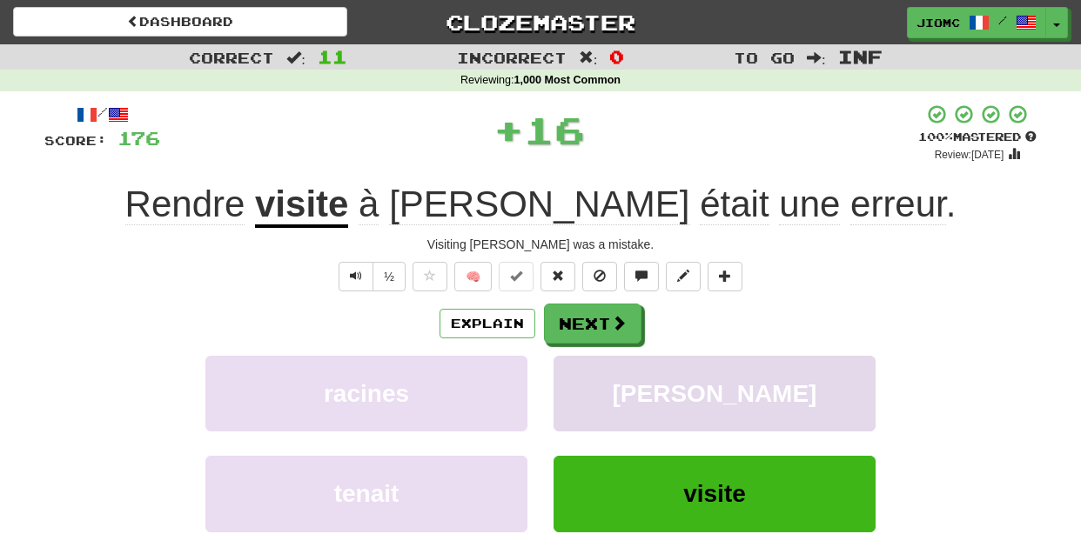
click at [595, 401] on button "elisabeth" at bounding box center [715, 394] width 322 height 76
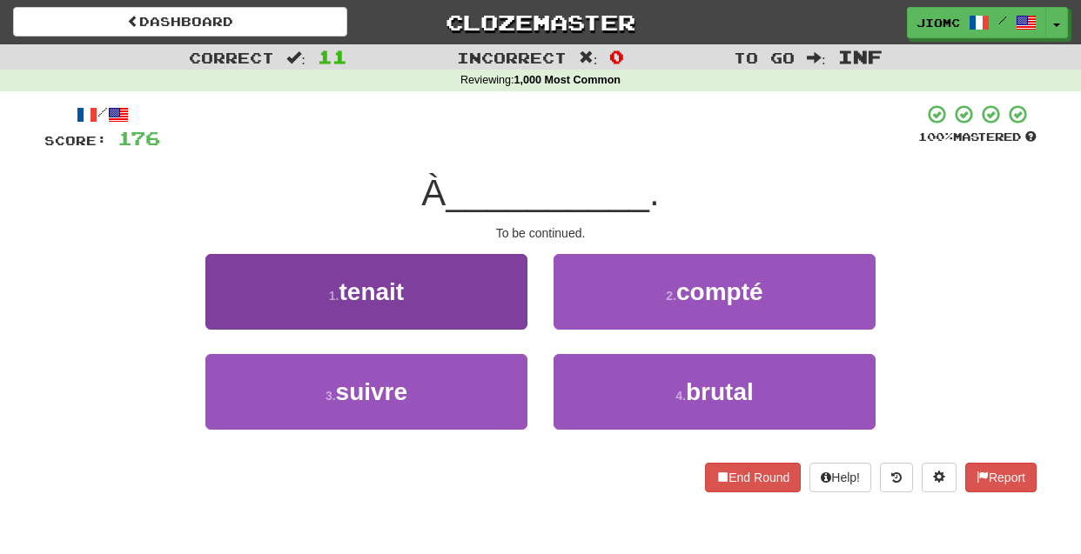
click at [492, 381] on button "3 . suivre" at bounding box center [366, 392] width 322 height 76
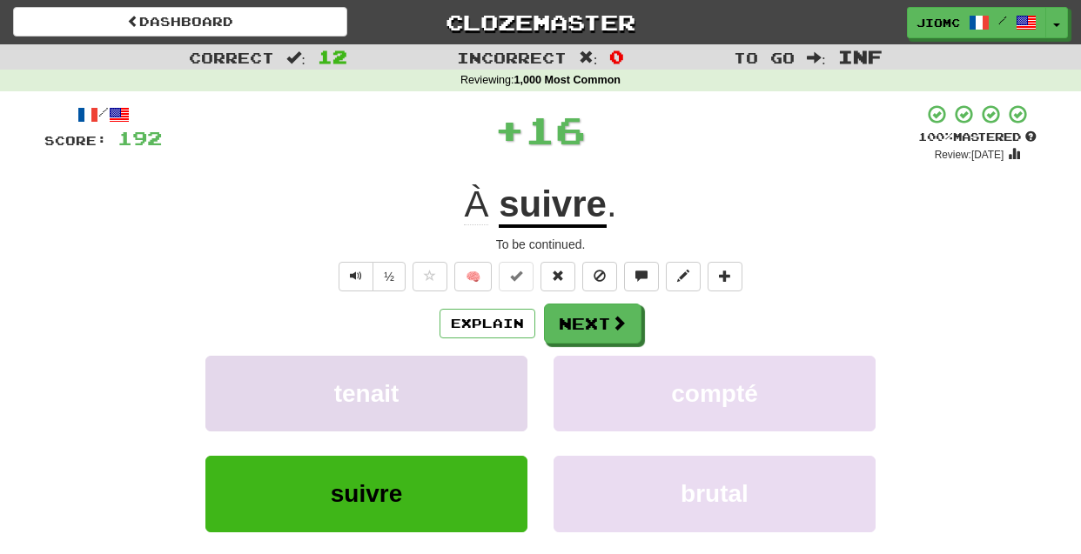
click at [493, 381] on button "tenait" at bounding box center [366, 394] width 322 height 76
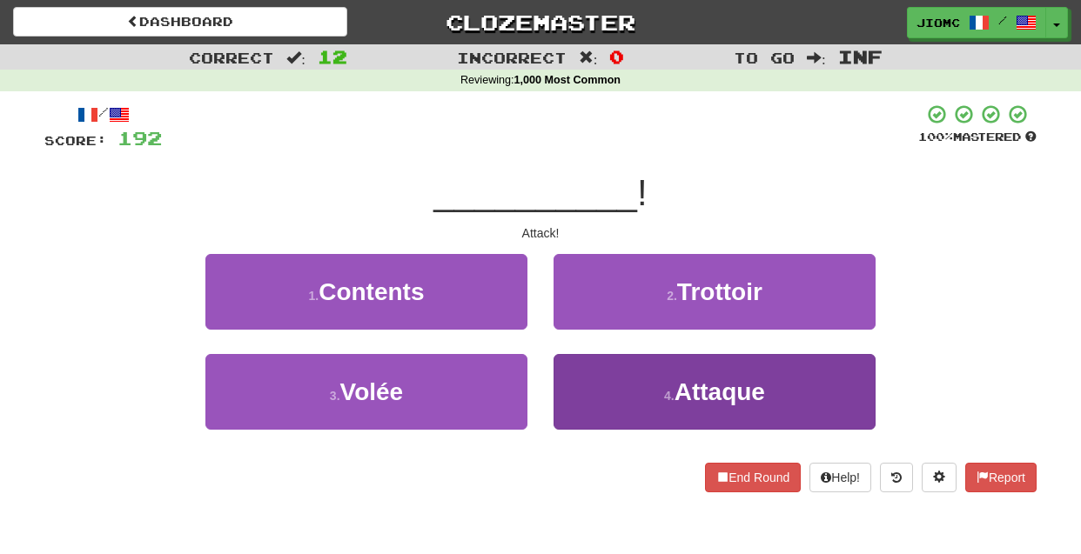
click at [584, 399] on button "4 . Attaque" at bounding box center [715, 392] width 322 height 76
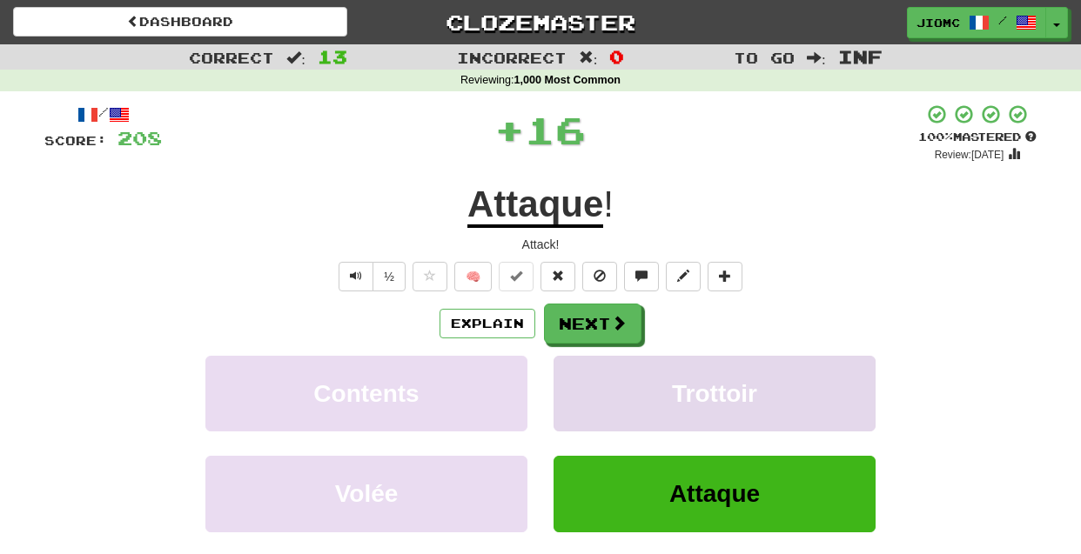
click at [584, 398] on button "Trottoir" at bounding box center [715, 394] width 322 height 76
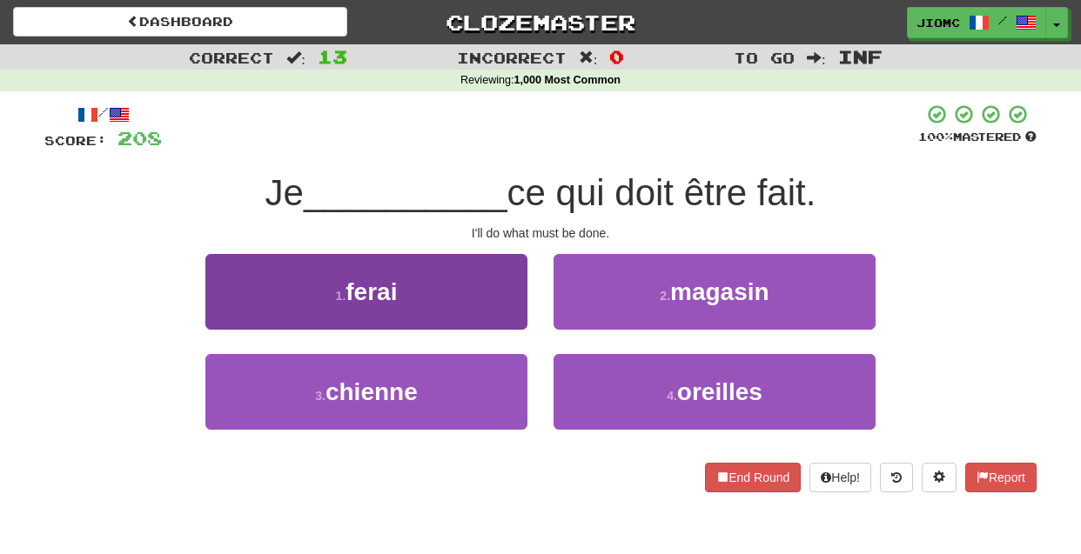
click at [496, 308] on button "1 . ferai" at bounding box center [366, 292] width 322 height 76
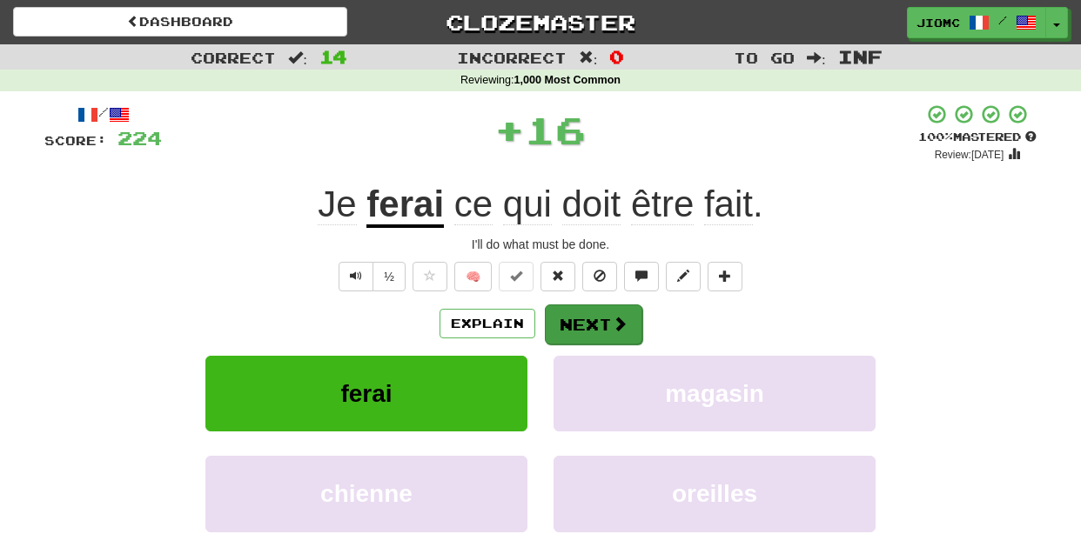
click at [592, 324] on button "Next" at bounding box center [593, 325] width 97 height 40
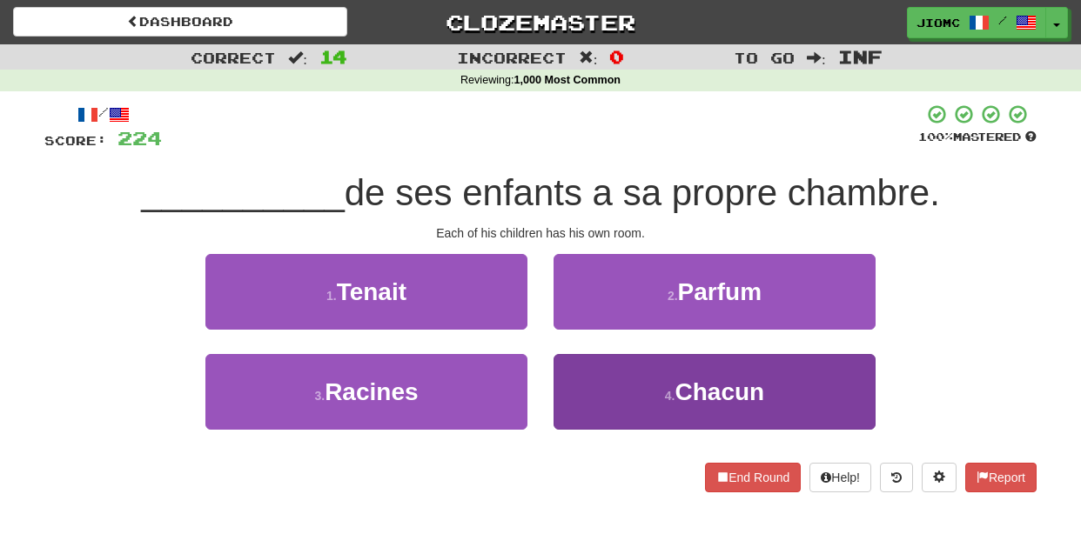
click at [594, 381] on button "4 . Chacun" at bounding box center [715, 392] width 322 height 76
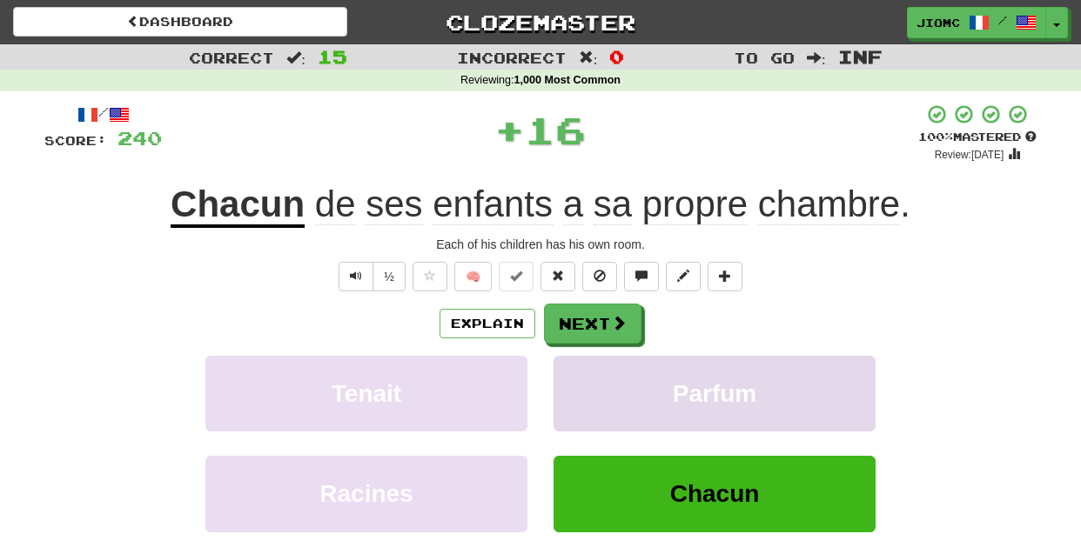
click at [593, 381] on button "Parfum" at bounding box center [715, 394] width 322 height 76
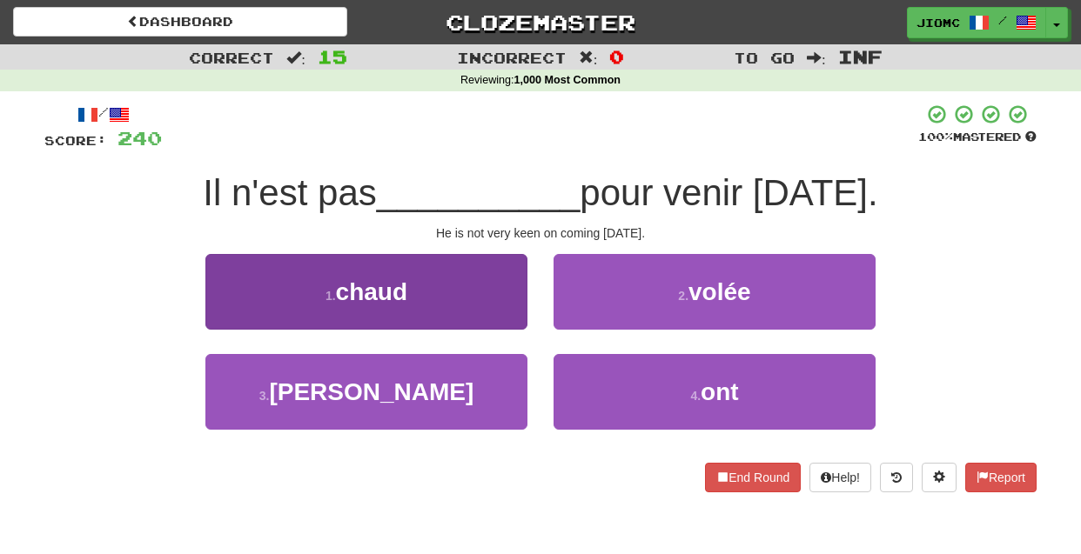
click at [503, 309] on button "1 . chaud" at bounding box center [366, 292] width 322 height 76
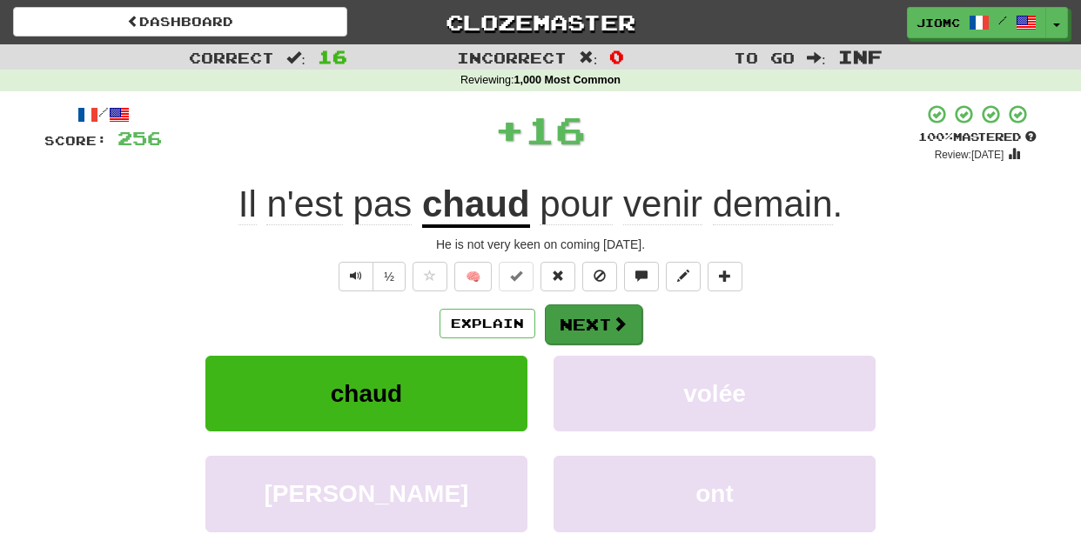
click at [566, 316] on button "Next" at bounding box center [593, 325] width 97 height 40
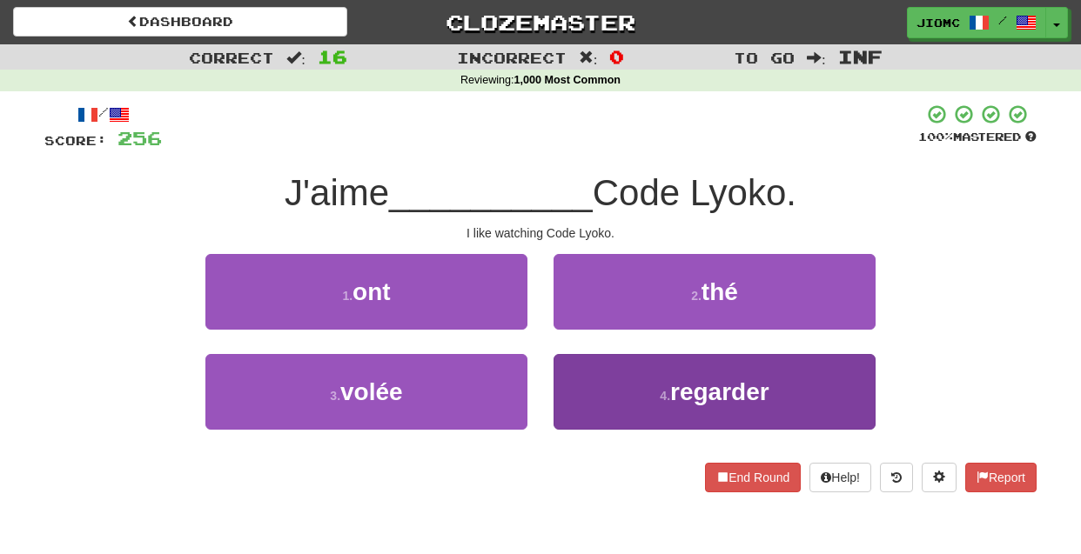
click at [584, 368] on button "4 . regarder" at bounding box center [715, 392] width 322 height 76
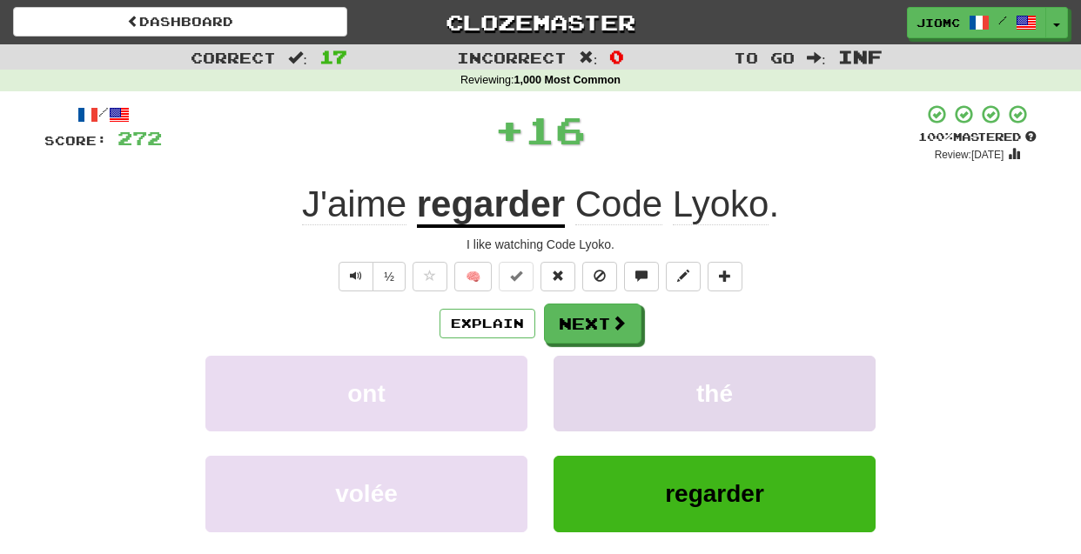
click at [584, 369] on button "thé" at bounding box center [715, 394] width 322 height 76
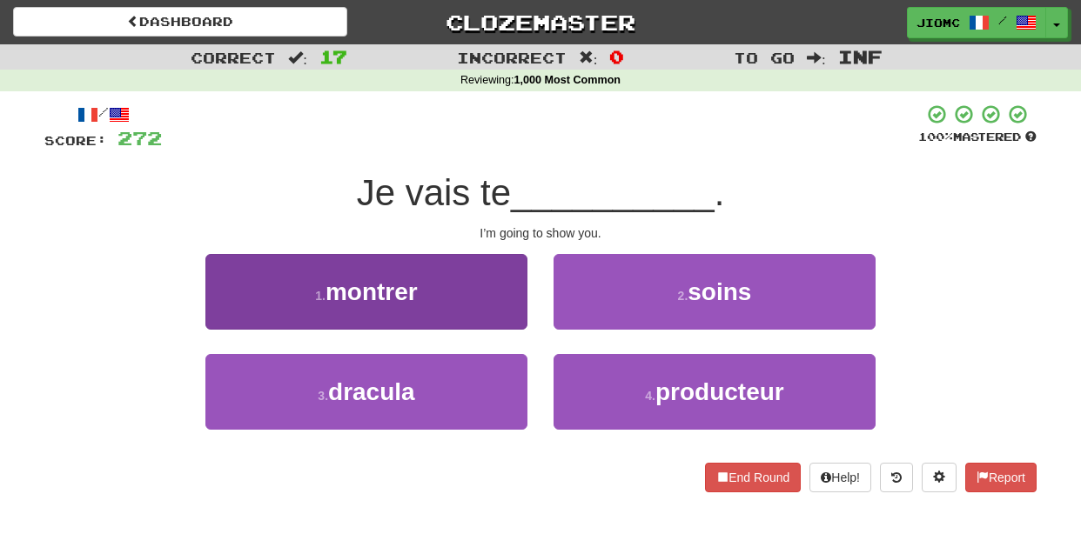
click at [511, 310] on button "1 . montrer" at bounding box center [366, 292] width 322 height 76
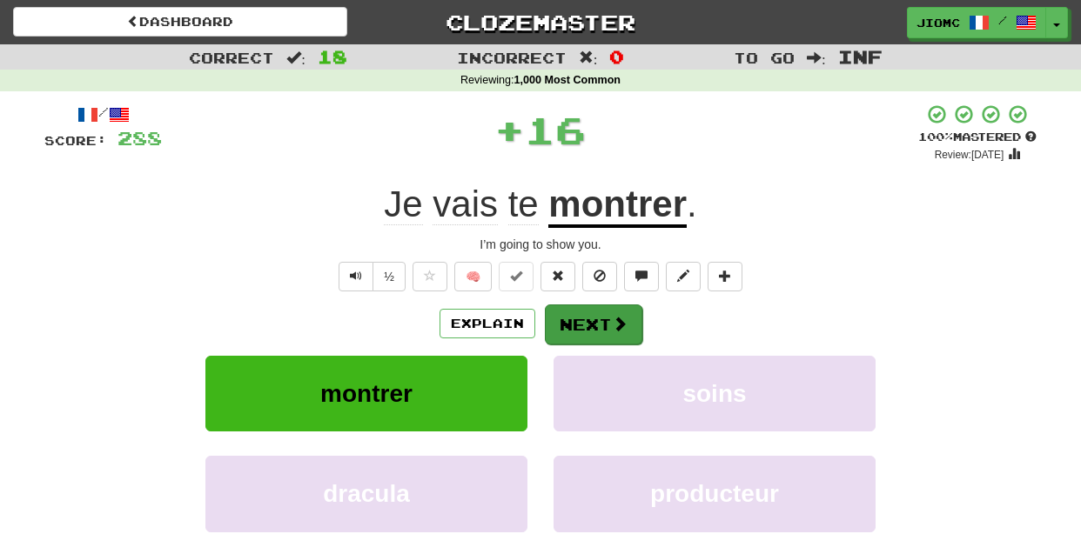
click at [581, 320] on button "Next" at bounding box center [593, 325] width 97 height 40
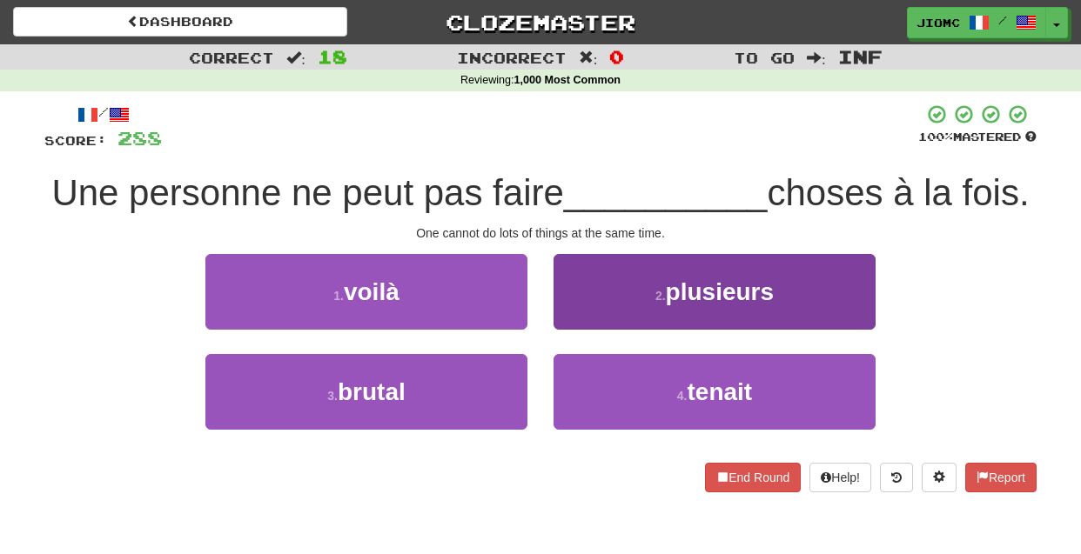
click at [581, 316] on button "2 . plusieurs" at bounding box center [715, 292] width 322 height 76
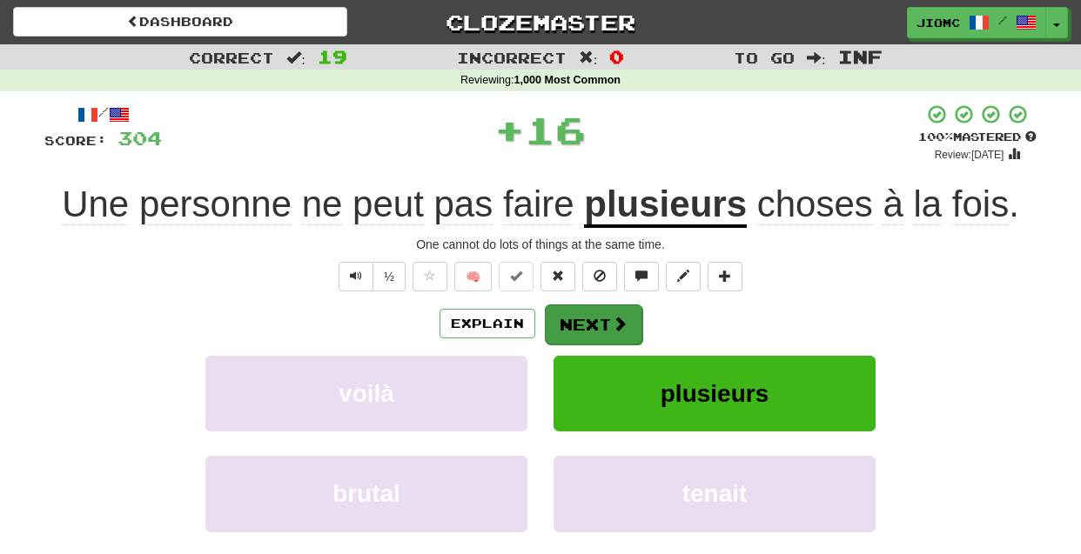
click at [581, 317] on button "Next" at bounding box center [593, 325] width 97 height 40
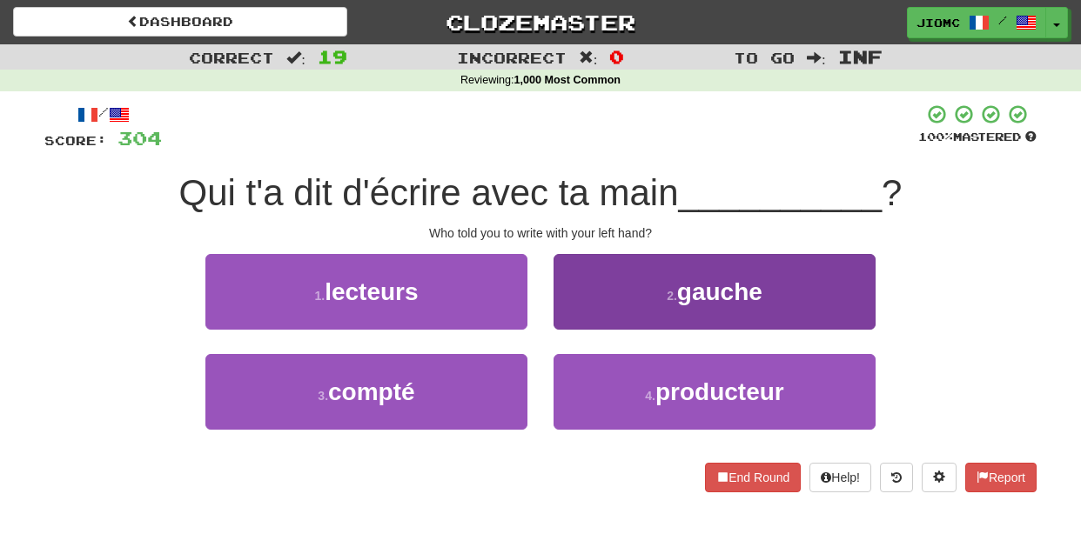
click at [591, 315] on button "2 . gauche" at bounding box center [715, 292] width 322 height 76
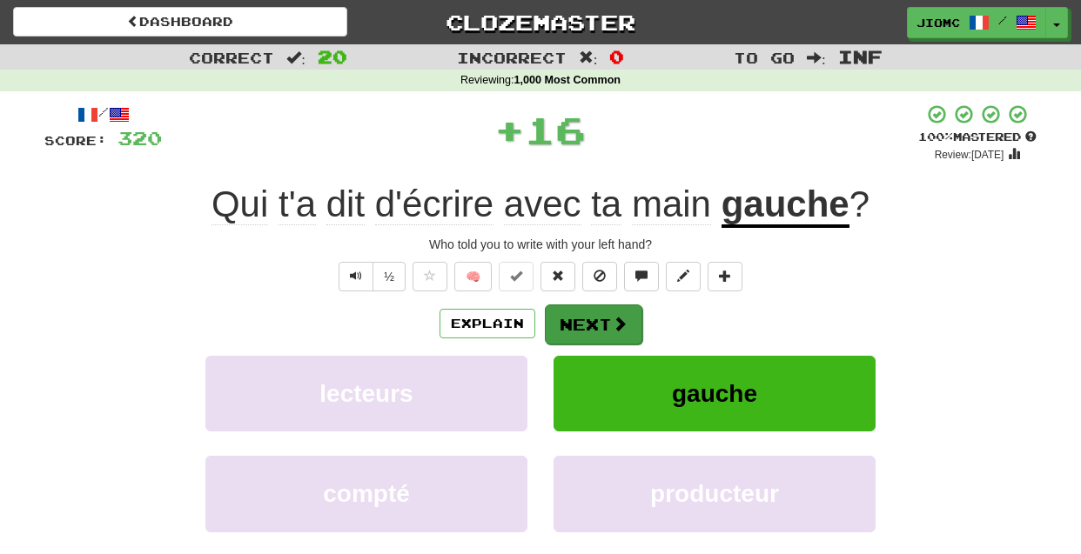
click at [584, 320] on button "Next" at bounding box center [593, 325] width 97 height 40
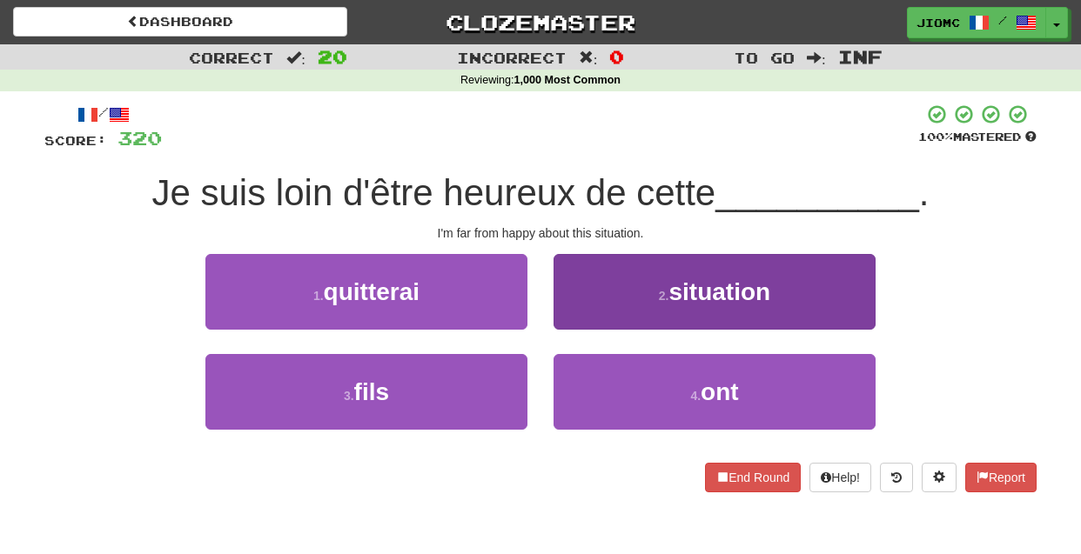
click at [580, 318] on button "2 . situation" at bounding box center [715, 292] width 322 height 76
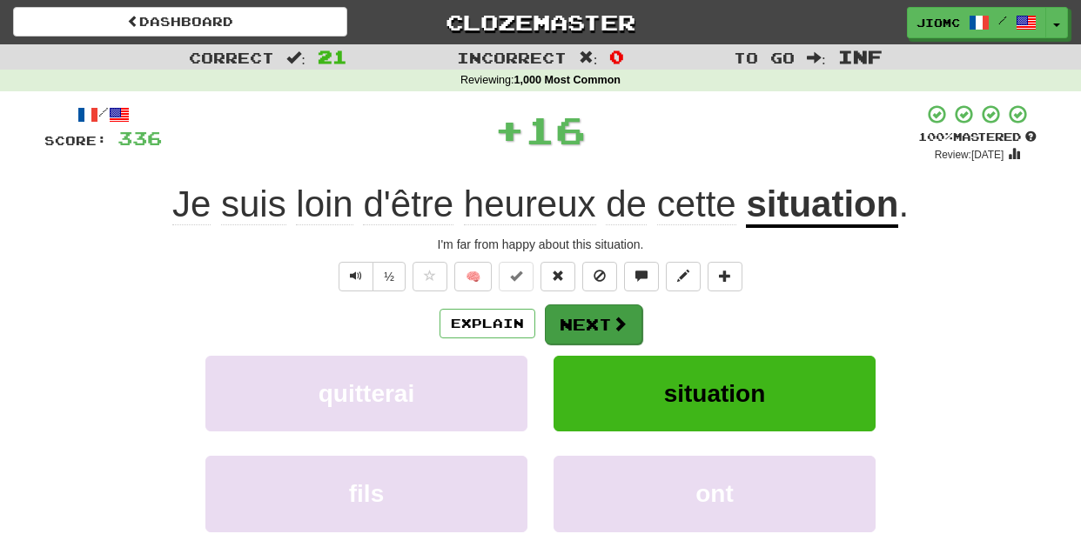
click at [580, 319] on button "Next" at bounding box center [593, 325] width 97 height 40
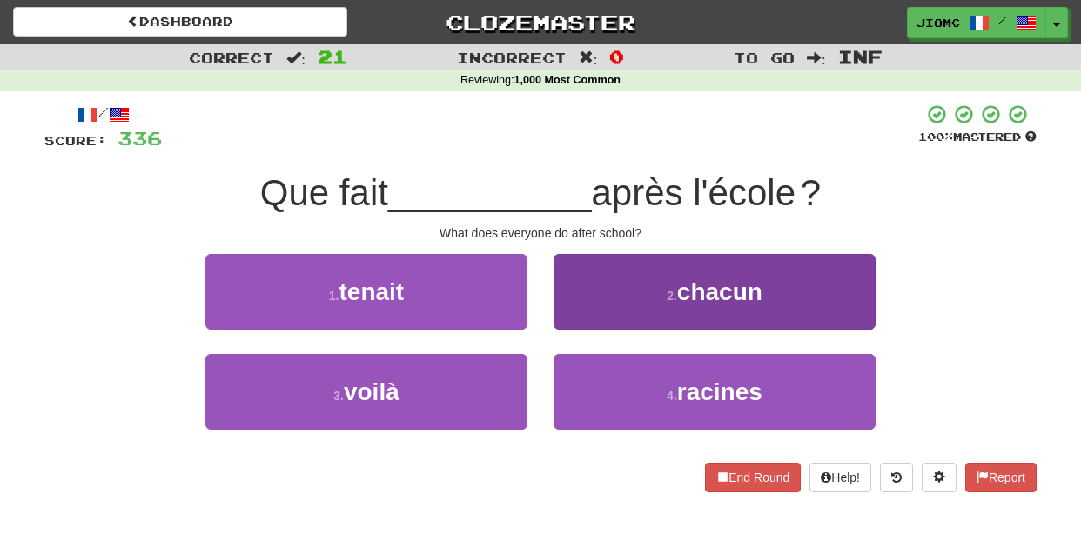
click at [589, 319] on button "2 . chacun" at bounding box center [715, 292] width 322 height 76
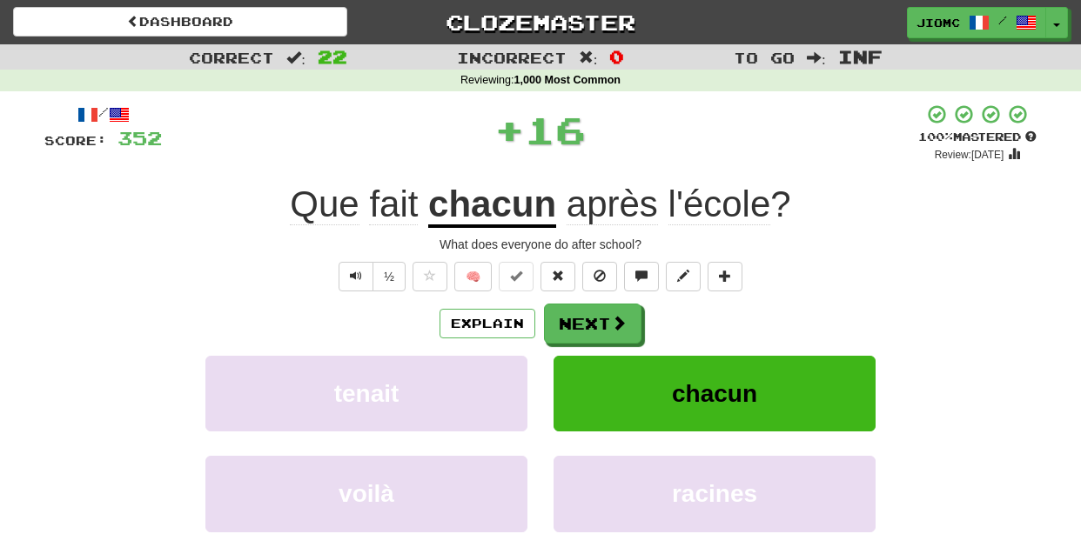
click at [589, 319] on button "Next" at bounding box center [592, 324] width 97 height 40
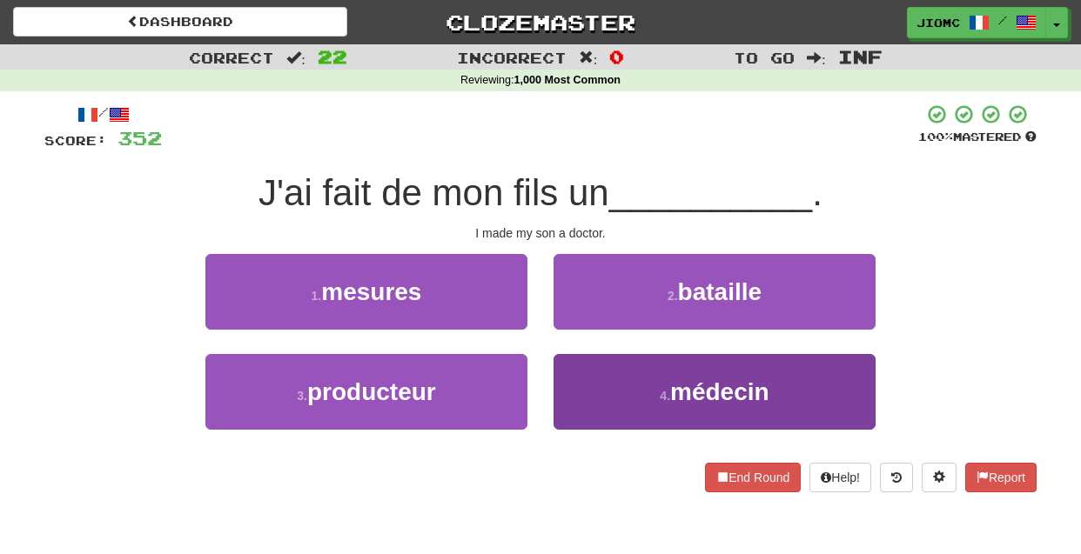
click at [587, 377] on button "4 . médecin" at bounding box center [715, 392] width 322 height 76
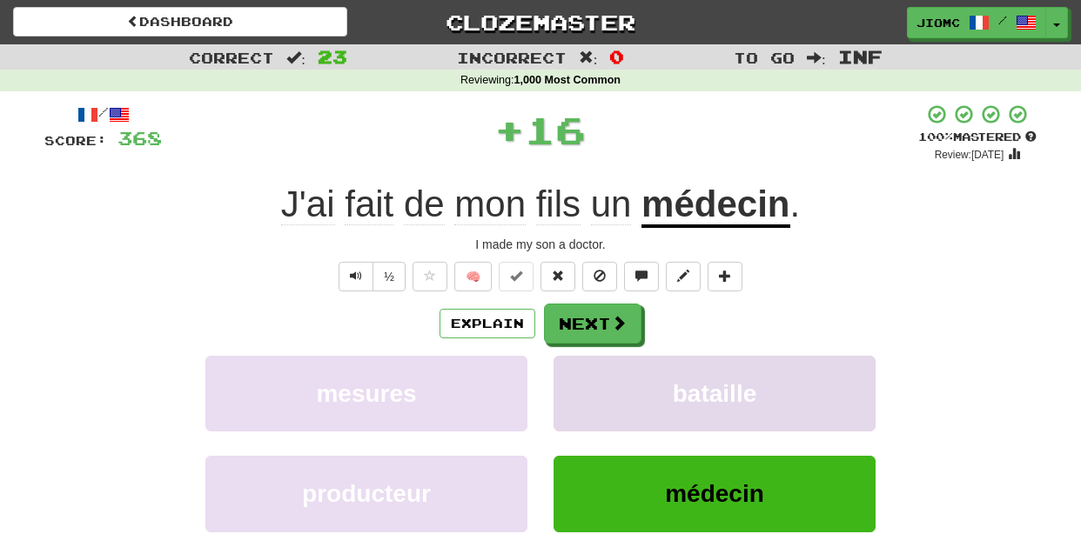
click at [586, 376] on button "bataille" at bounding box center [715, 394] width 322 height 76
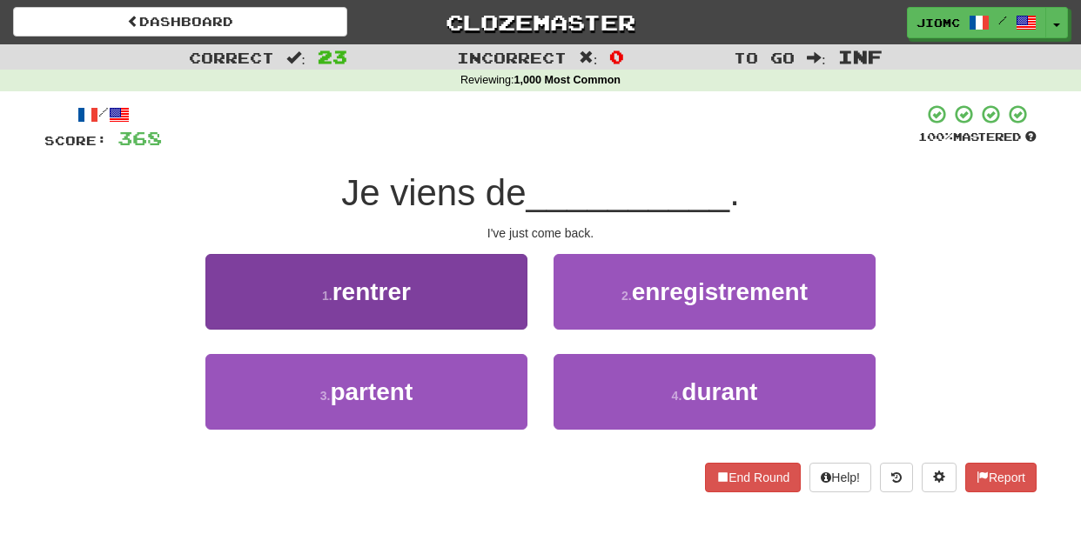
click at [522, 314] on button "1 . rentrer" at bounding box center [366, 292] width 322 height 76
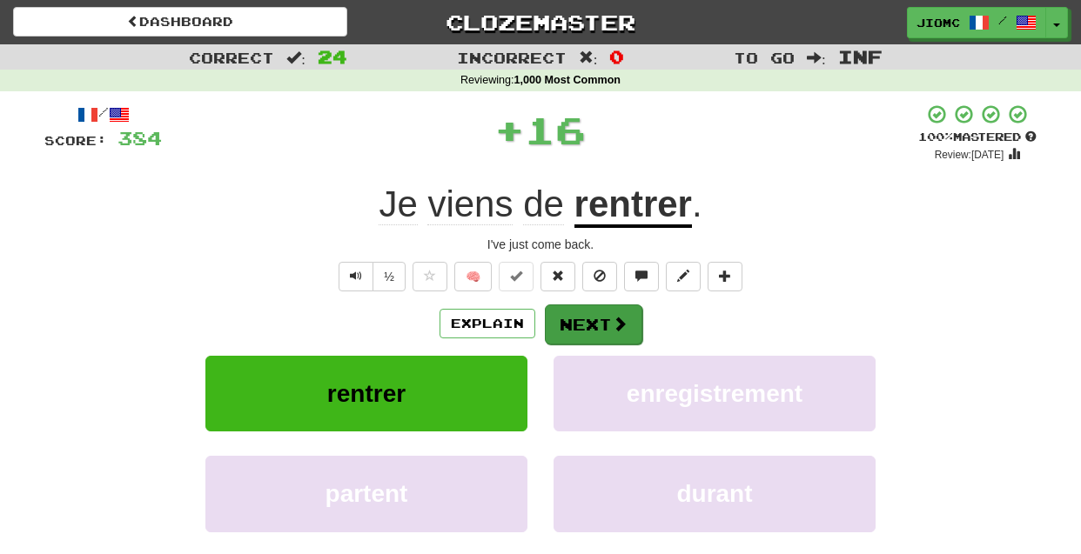
click at [575, 319] on button "Next" at bounding box center [593, 325] width 97 height 40
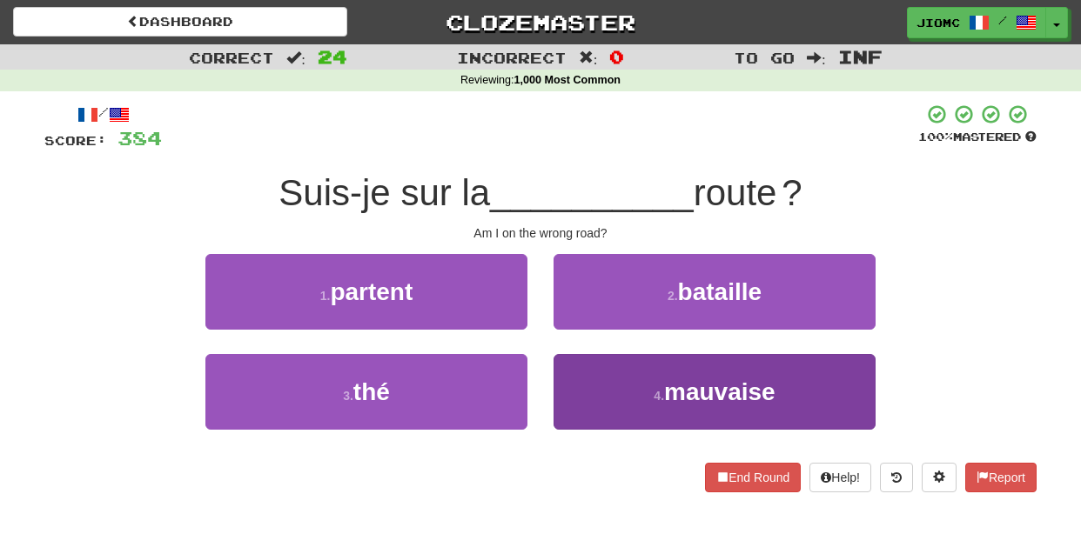
click at [583, 366] on button "4 . mauvaise" at bounding box center [715, 392] width 322 height 76
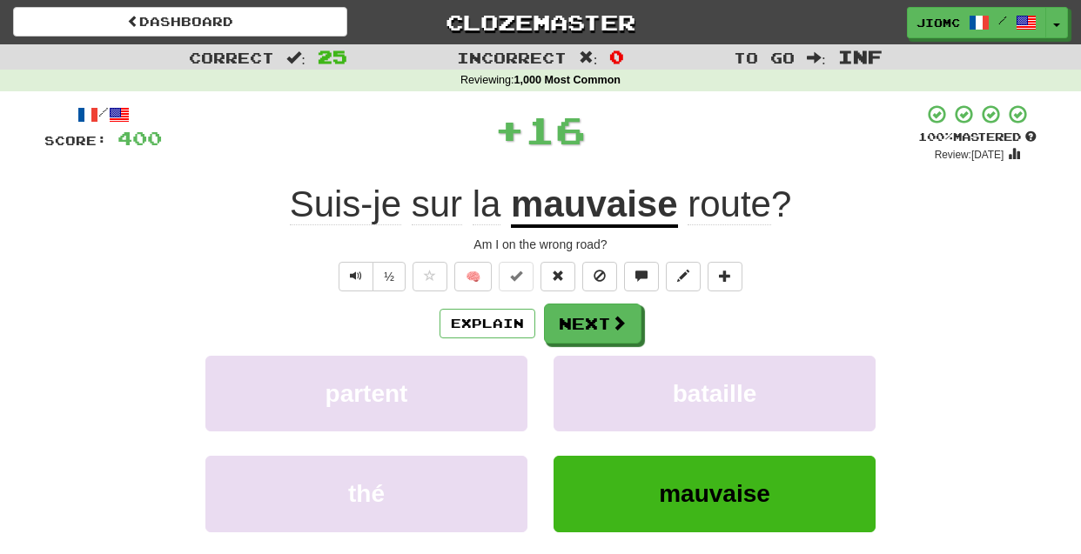
click at [583, 366] on button "bataille" at bounding box center [715, 394] width 322 height 76
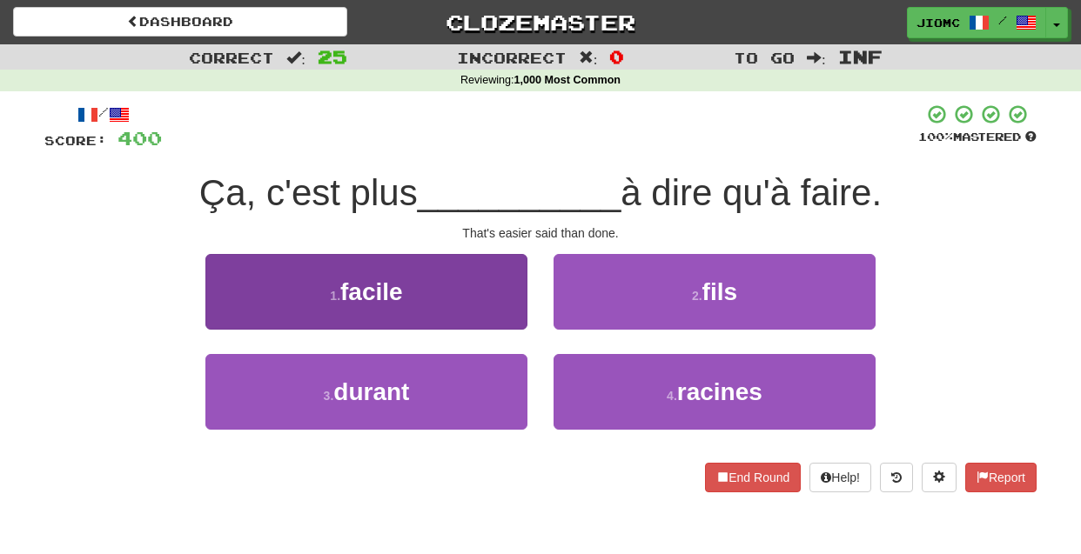
click at [485, 302] on button "1 . facile" at bounding box center [366, 292] width 322 height 76
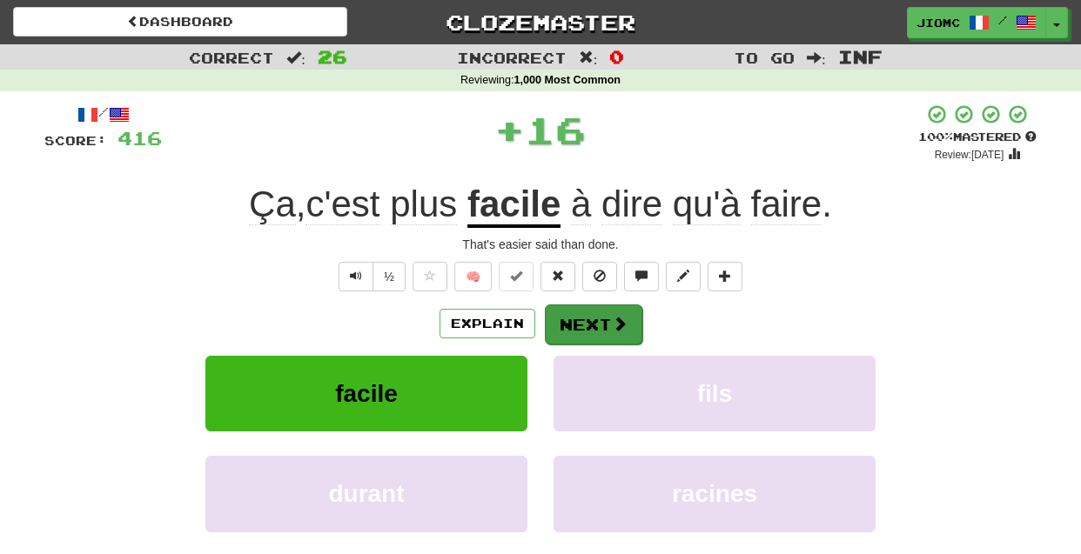
click at [552, 313] on button "Next" at bounding box center [593, 325] width 97 height 40
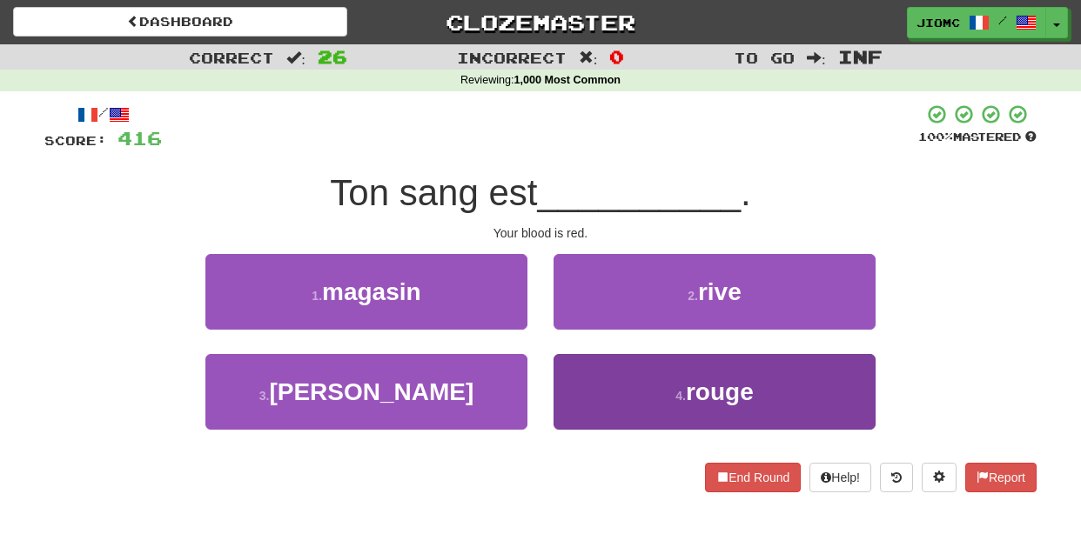
click at [568, 358] on button "4 . rouge" at bounding box center [715, 392] width 322 height 76
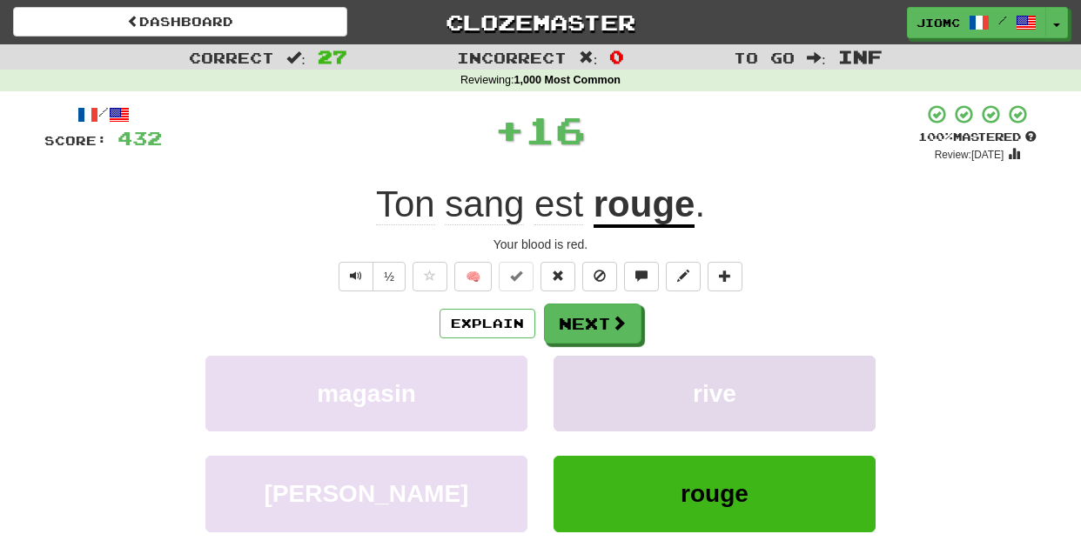
click at [570, 358] on button "rive" at bounding box center [715, 394] width 322 height 76
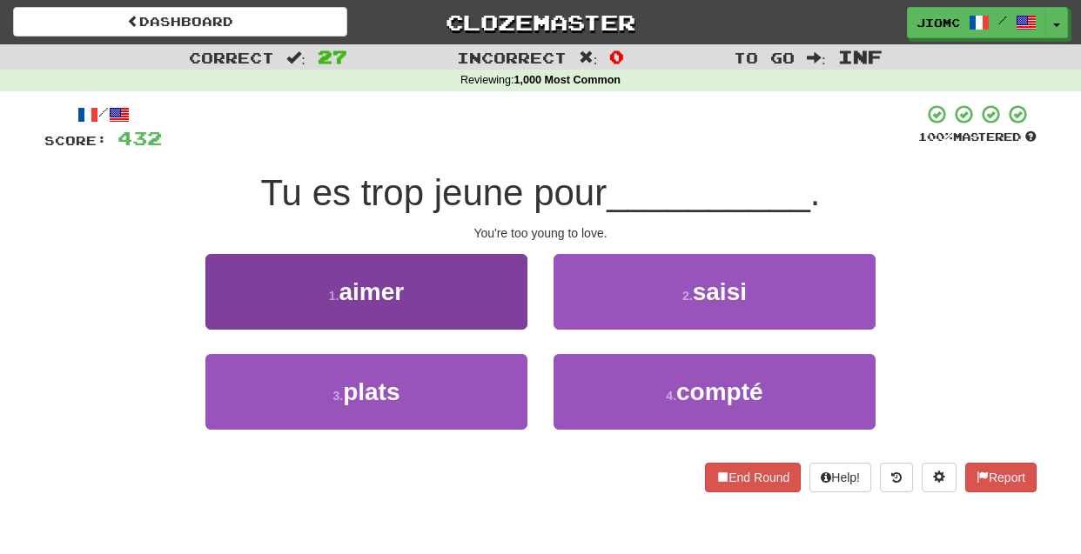
click at [501, 302] on button "1 . aimer" at bounding box center [366, 292] width 322 height 76
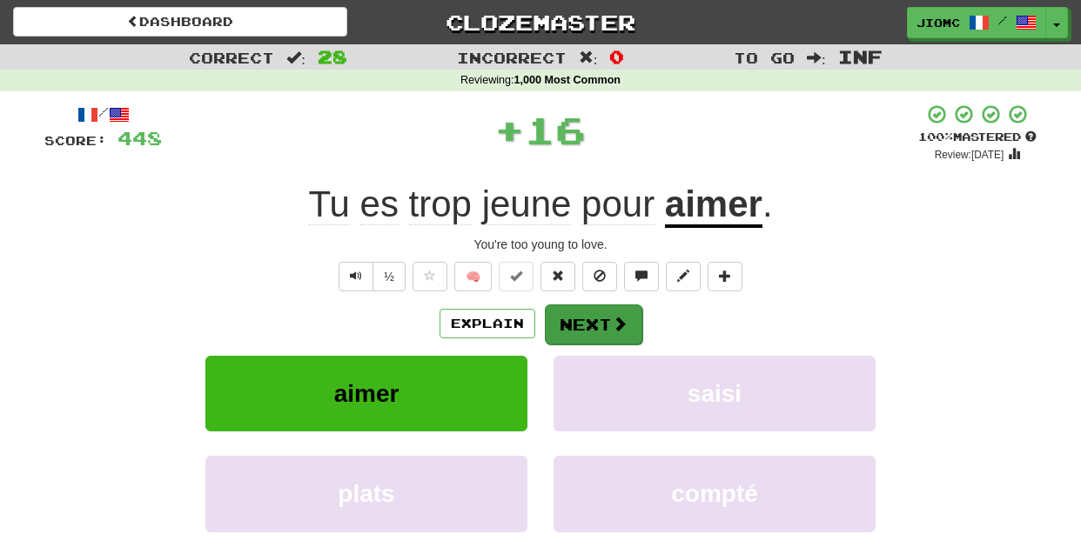
click at [568, 313] on button "Next" at bounding box center [593, 325] width 97 height 40
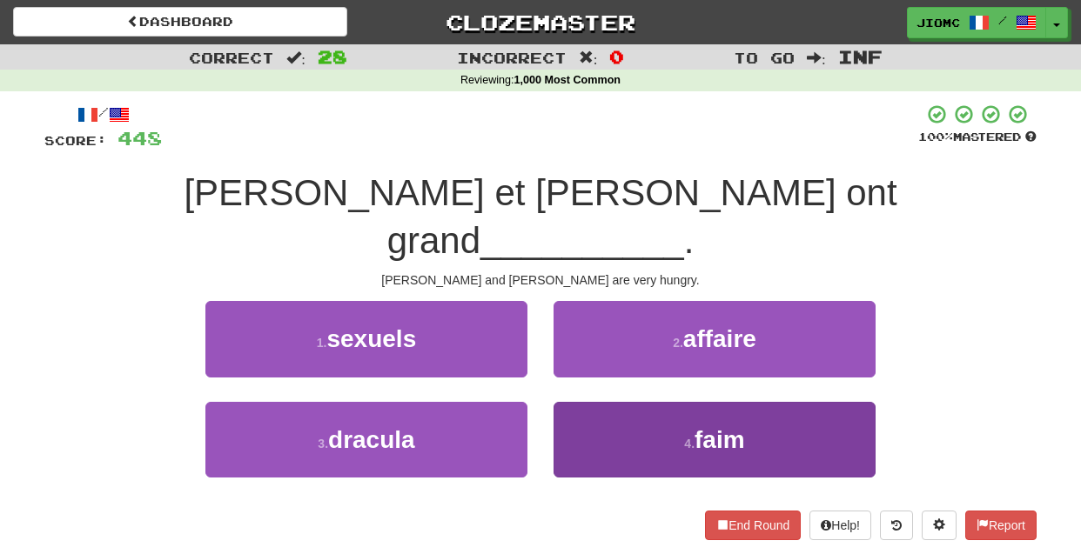
click at [588, 402] on button "4 . faim" at bounding box center [715, 440] width 322 height 76
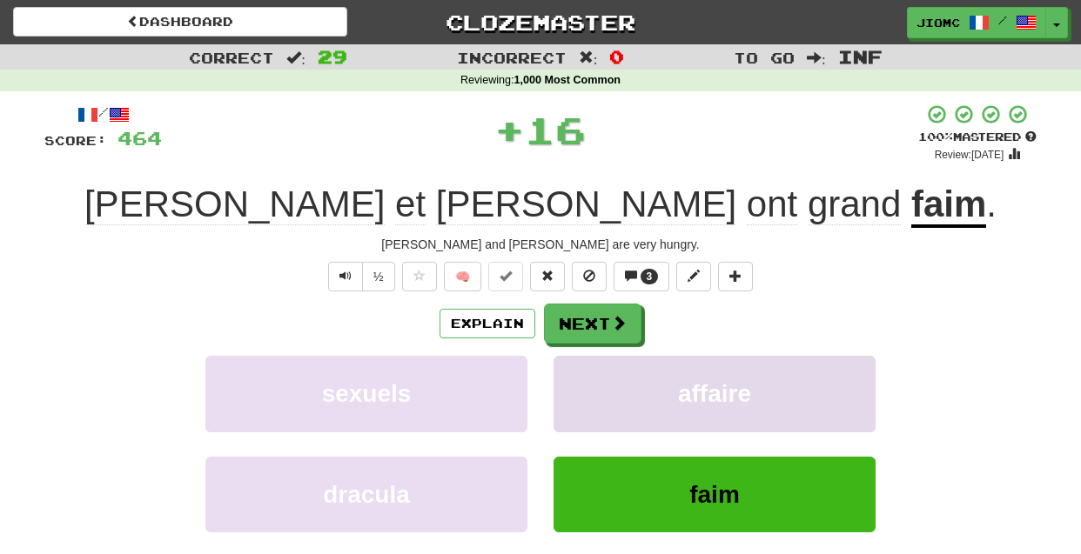
click at [588, 384] on button "affaire" at bounding box center [715, 394] width 322 height 76
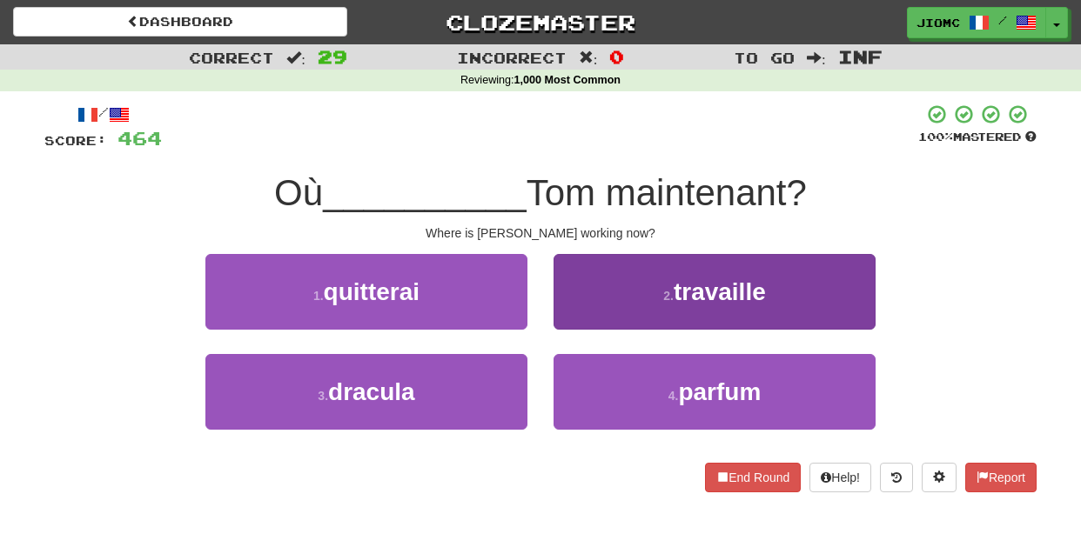
click at [576, 303] on button "2 . travaille" at bounding box center [715, 292] width 322 height 76
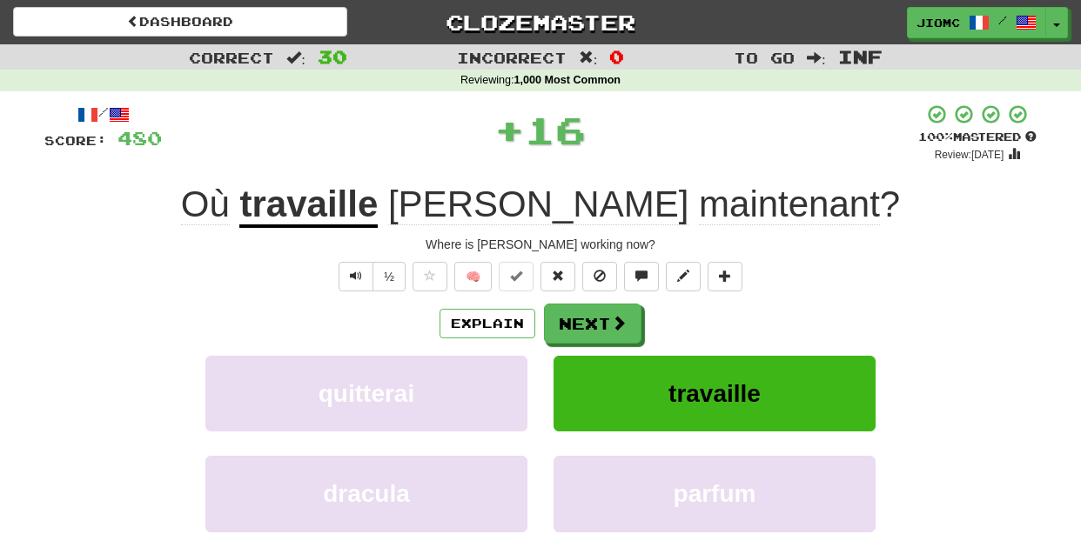
click at [586, 311] on button "Next" at bounding box center [592, 324] width 97 height 40
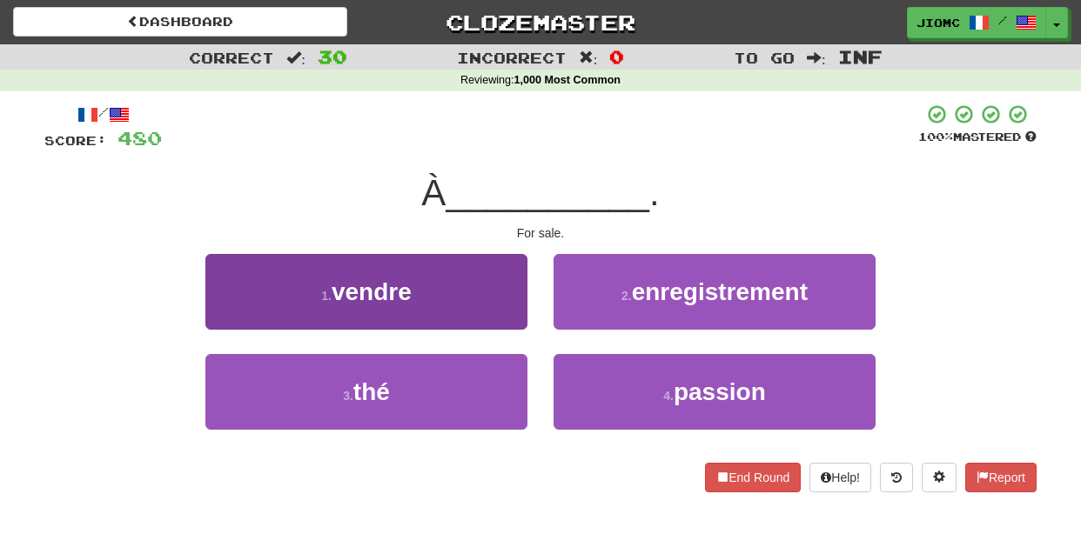
click at [492, 290] on button "1 . vendre" at bounding box center [366, 292] width 322 height 76
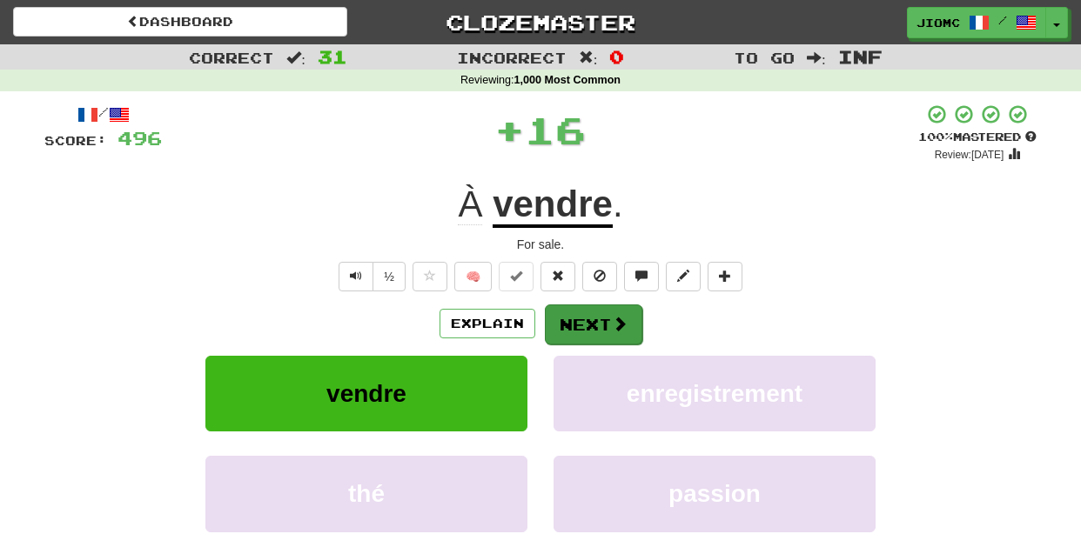
click at [591, 309] on button "Next" at bounding box center [593, 325] width 97 height 40
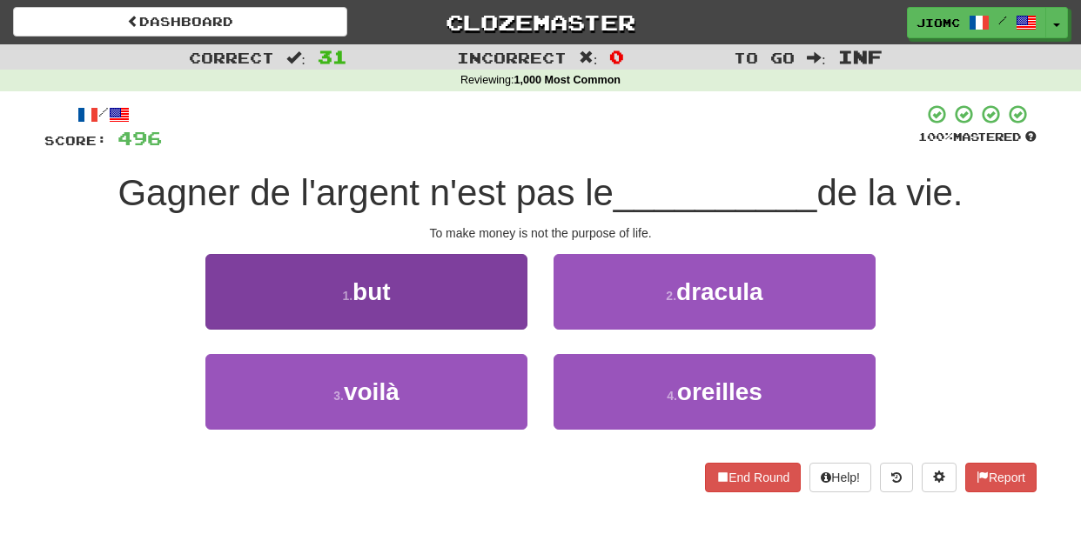
click at [473, 304] on button "1 . but" at bounding box center [366, 292] width 322 height 76
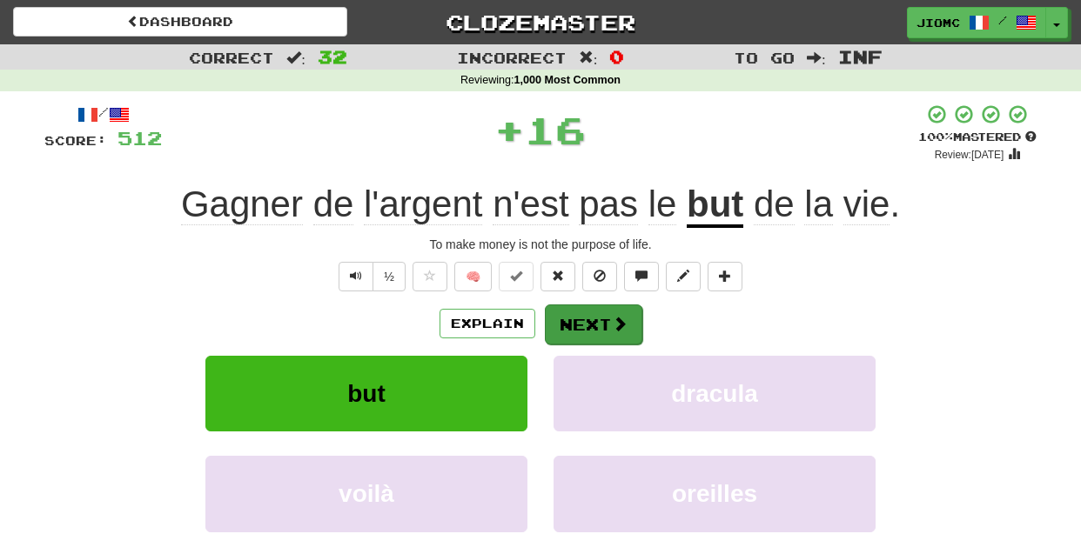
click at [590, 319] on button "Next" at bounding box center [593, 325] width 97 height 40
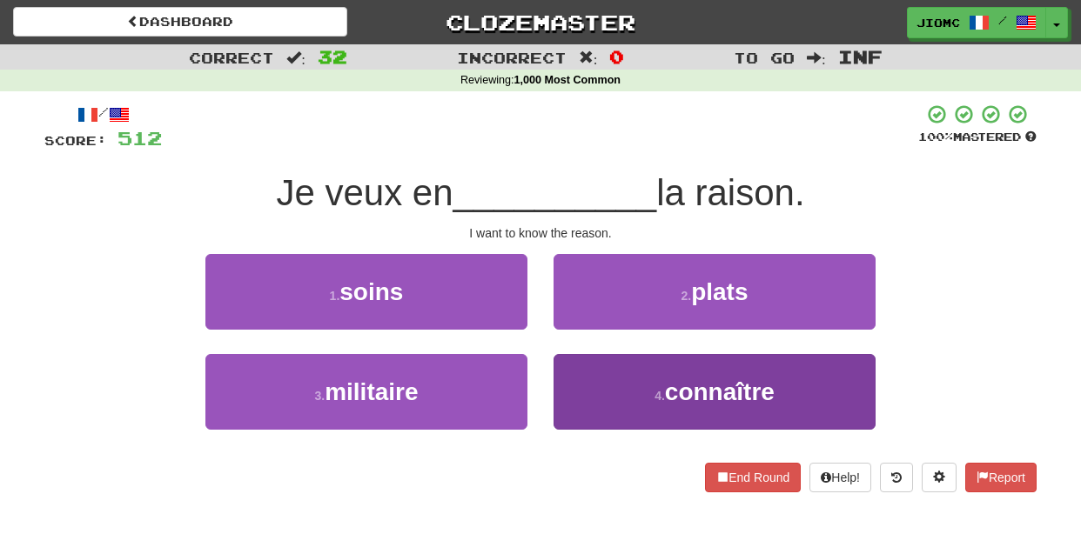
click at [584, 392] on button "4 . connaître" at bounding box center [715, 392] width 322 height 76
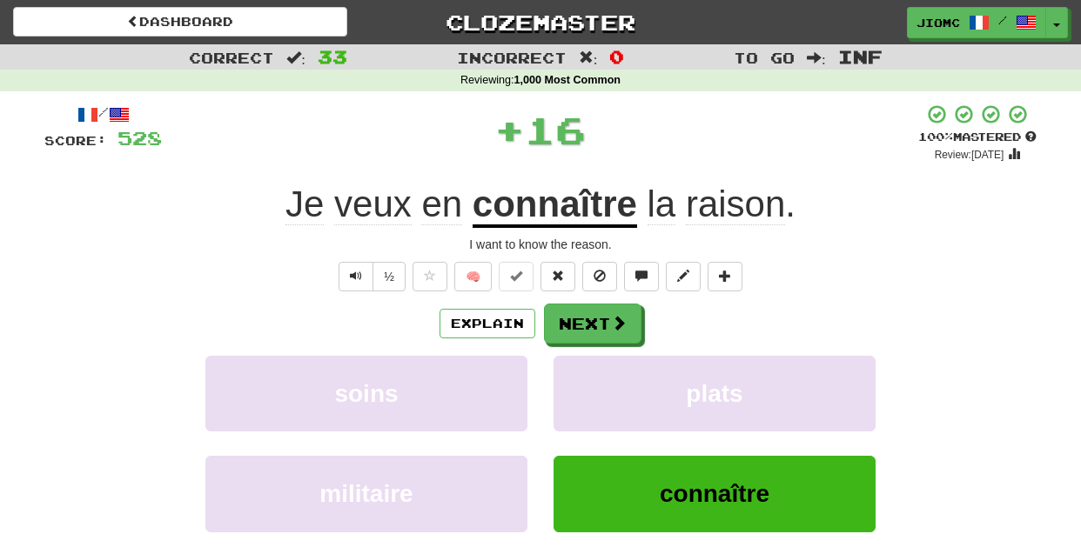
click at [584, 392] on button "plats" at bounding box center [715, 394] width 322 height 76
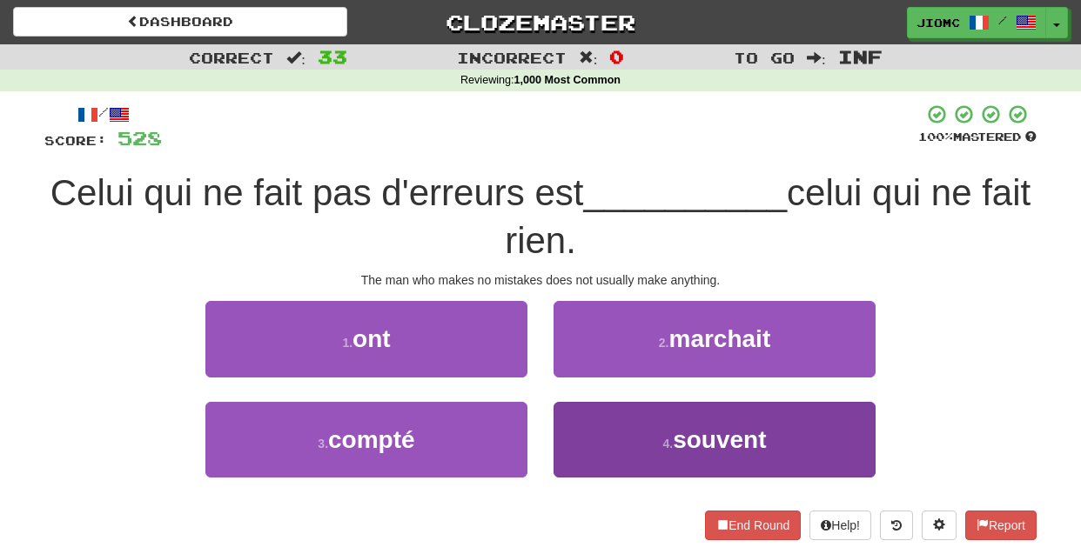
click at [590, 428] on button "4 . souvent" at bounding box center [715, 440] width 322 height 76
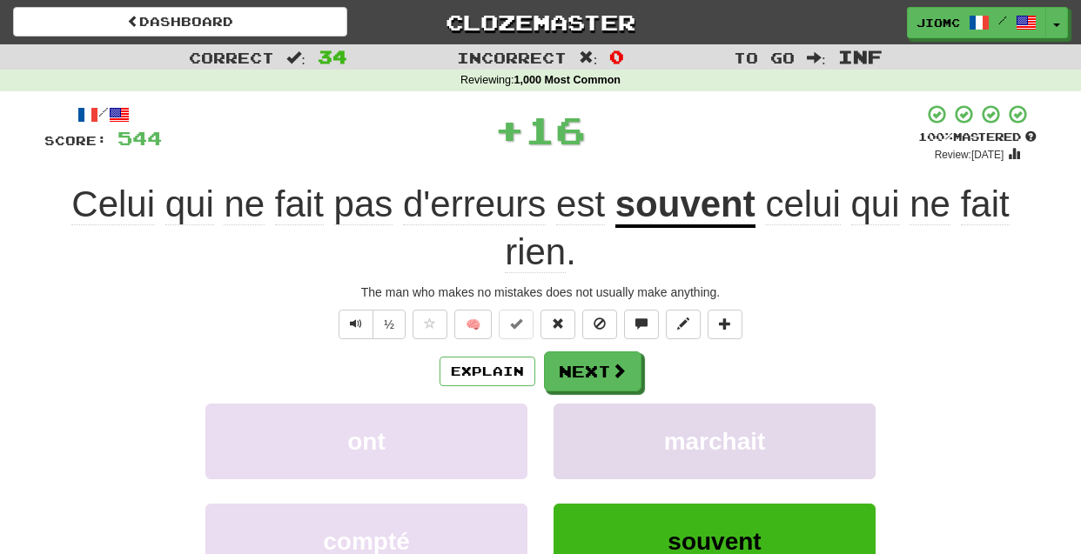
click at [591, 428] on button "marchait" at bounding box center [715, 442] width 322 height 76
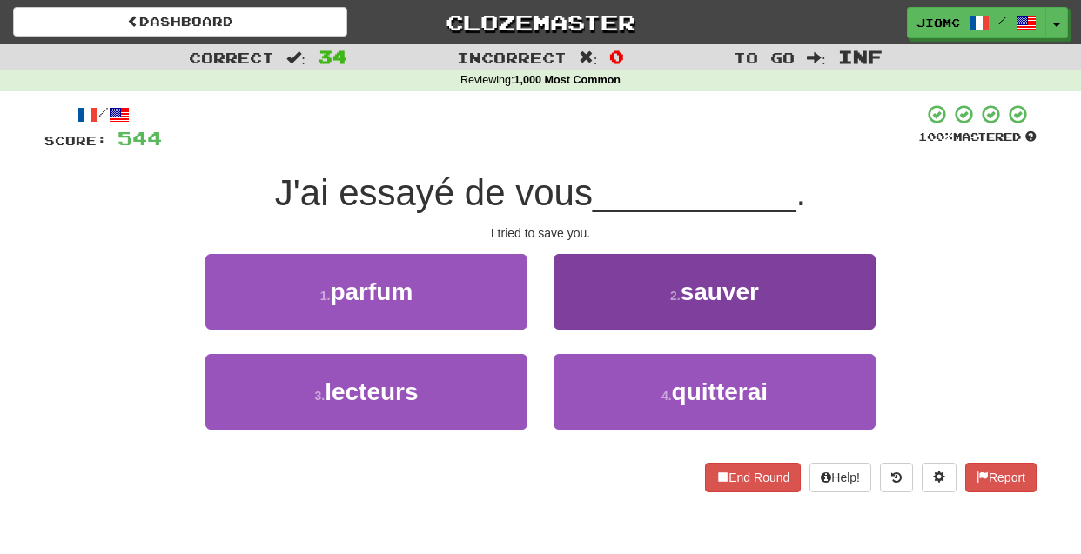
click at [571, 305] on button "2 . sauver" at bounding box center [715, 292] width 322 height 76
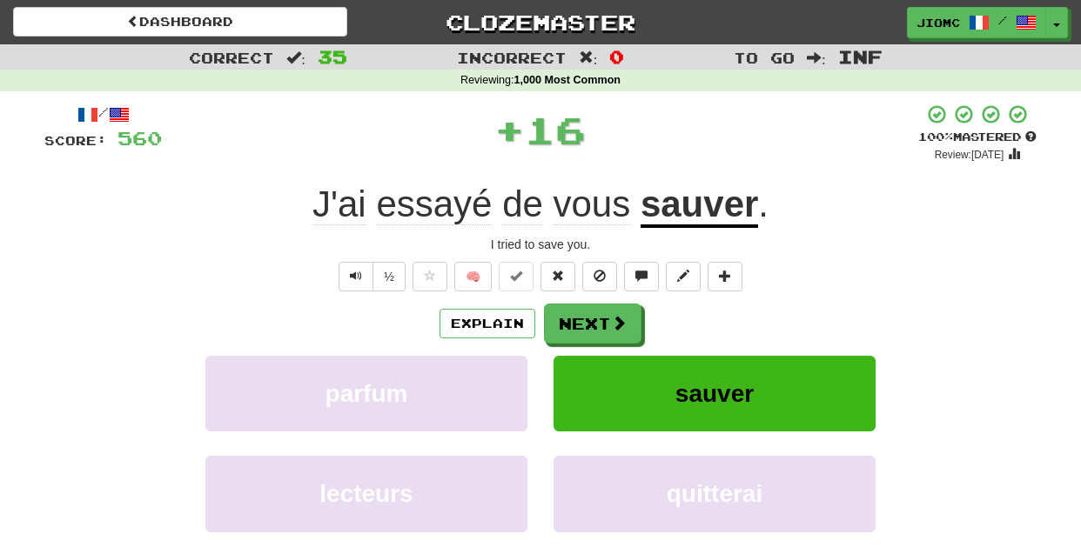
click at [581, 317] on button "Next" at bounding box center [592, 324] width 97 height 40
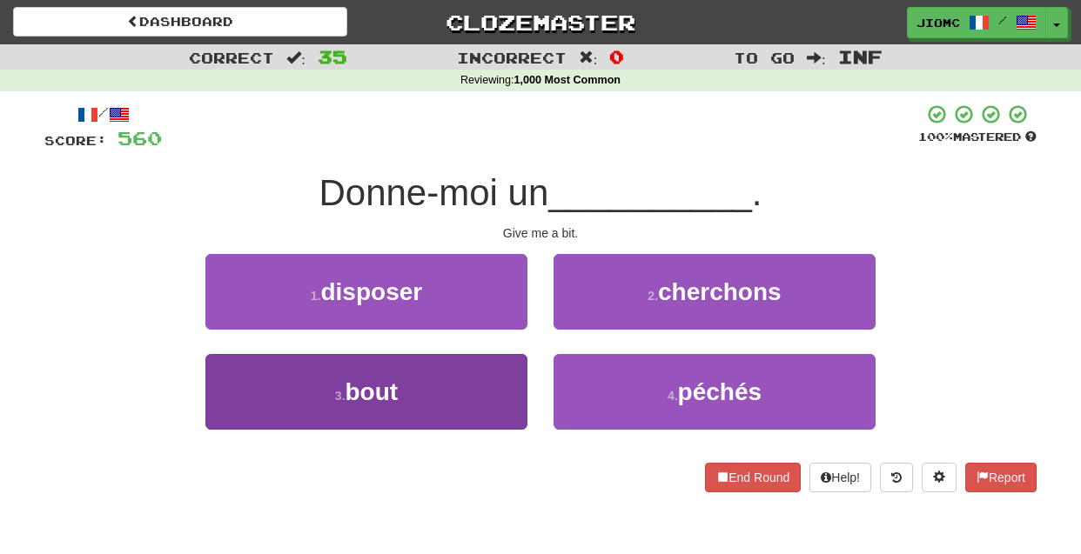
click at [496, 397] on button "3 . bout" at bounding box center [366, 392] width 322 height 76
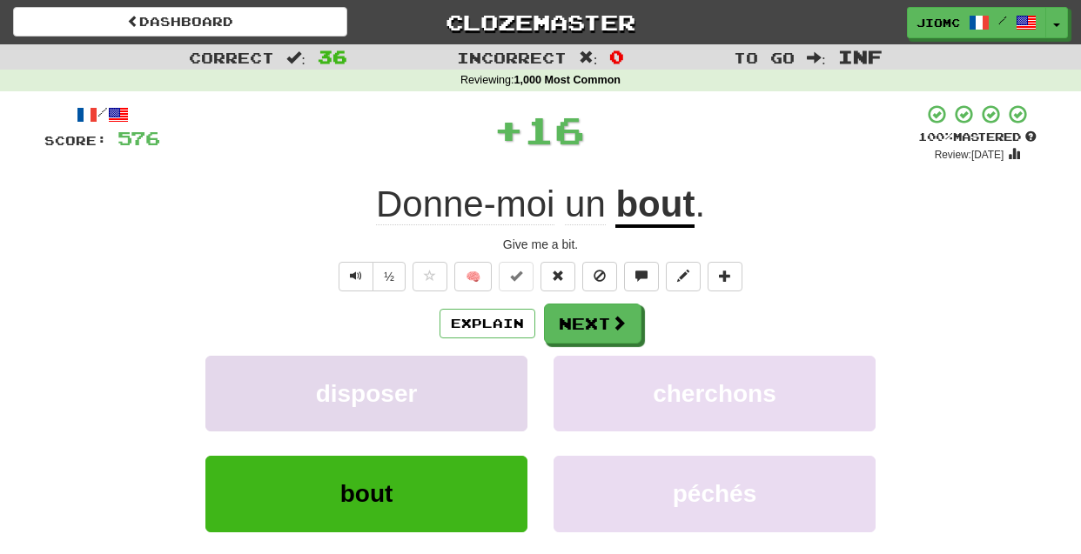
click at [496, 395] on button "disposer" at bounding box center [366, 394] width 322 height 76
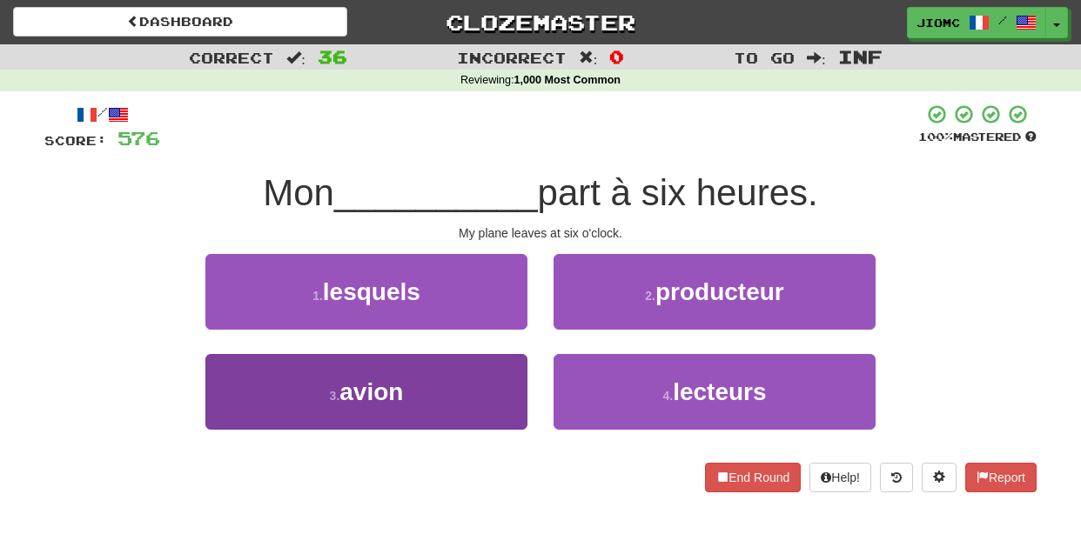
click at [494, 393] on button "3 . avion" at bounding box center [366, 392] width 322 height 76
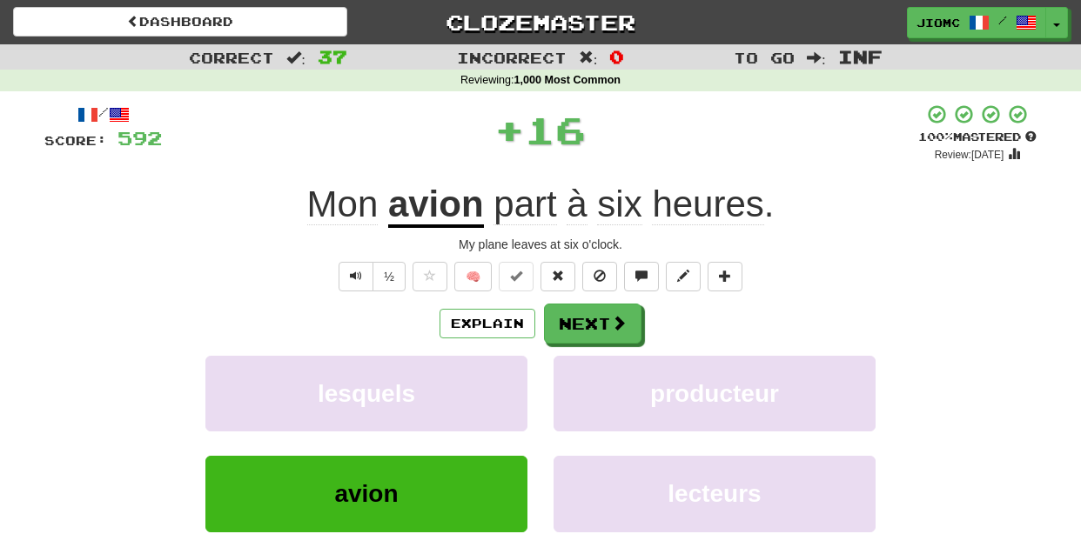
click at [494, 393] on button "lesquels" at bounding box center [366, 394] width 322 height 76
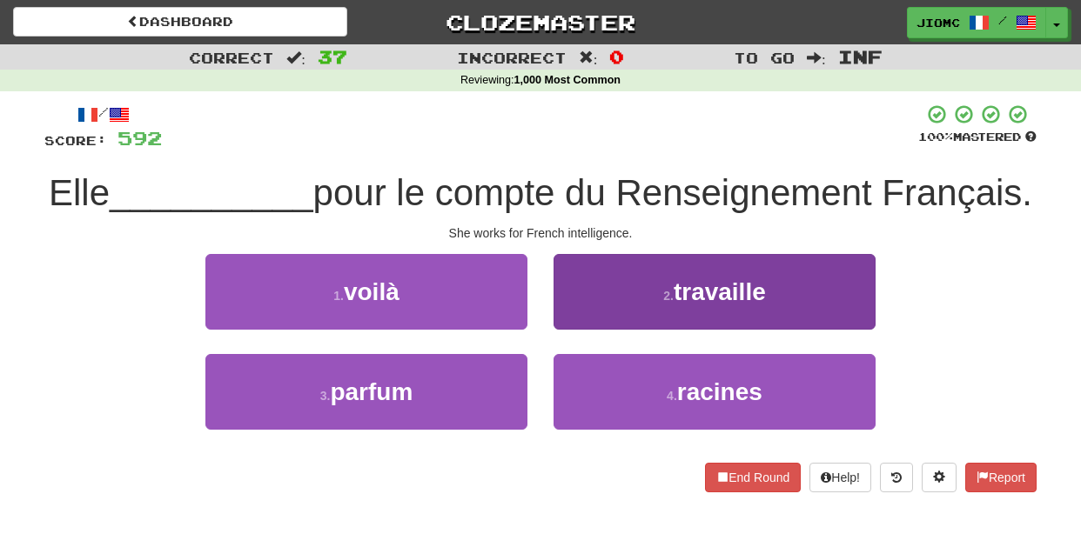
click at [590, 320] on button "2 . travaille" at bounding box center [715, 292] width 322 height 76
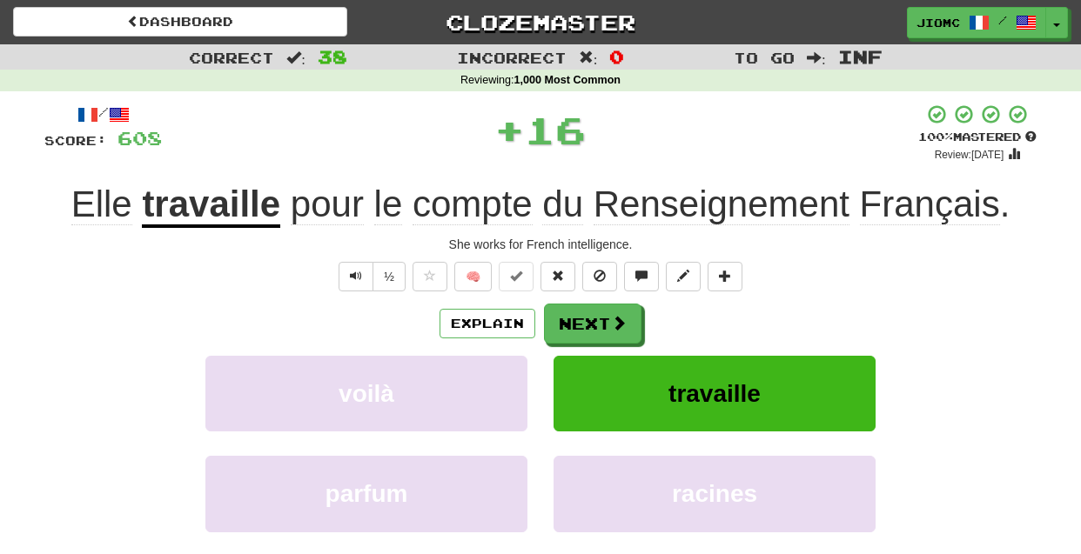
click at [589, 323] on button "Next" at bounding box center [592, 324] width 97 height 40
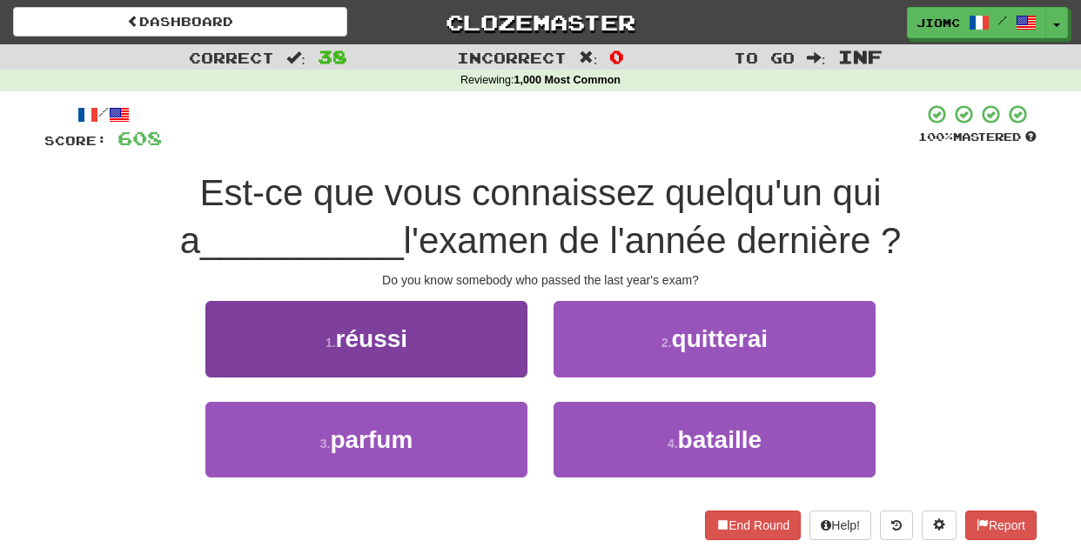
click at [504, 346] on button "1 . réussi" at bounding box center [366, 339] width 322 height 76
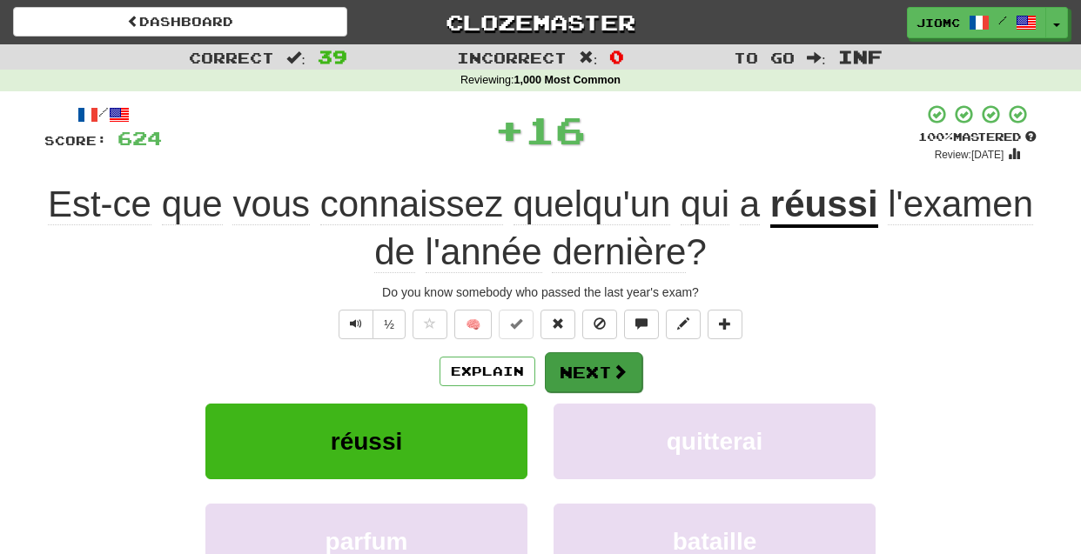
click at [582, 368] on button "Next" at bounding box center [593, 373] width 97 height 40
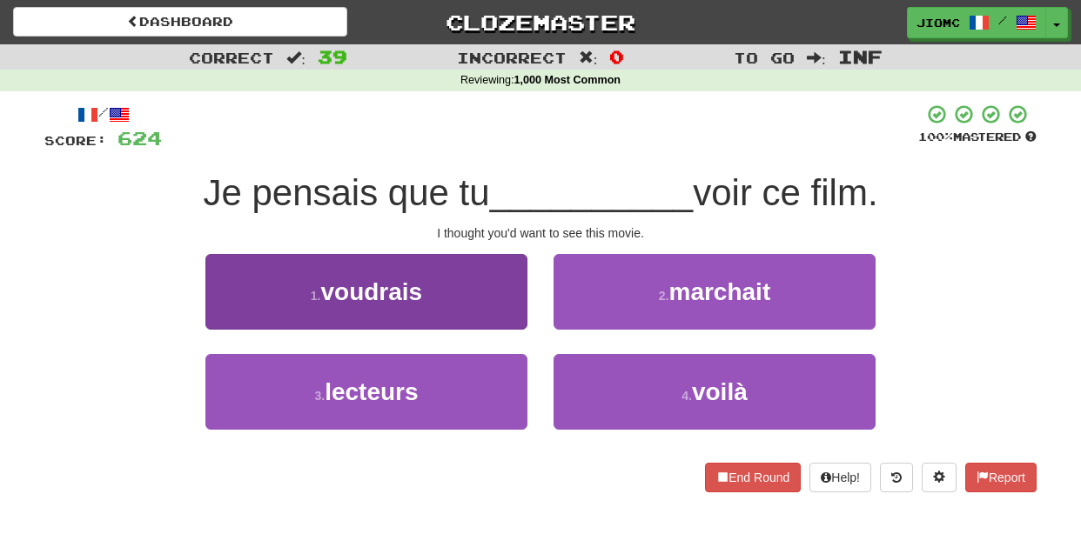
click at [504, 321] on button "1 . voudrais" at bounding box center [366, 292] width 322 height 76
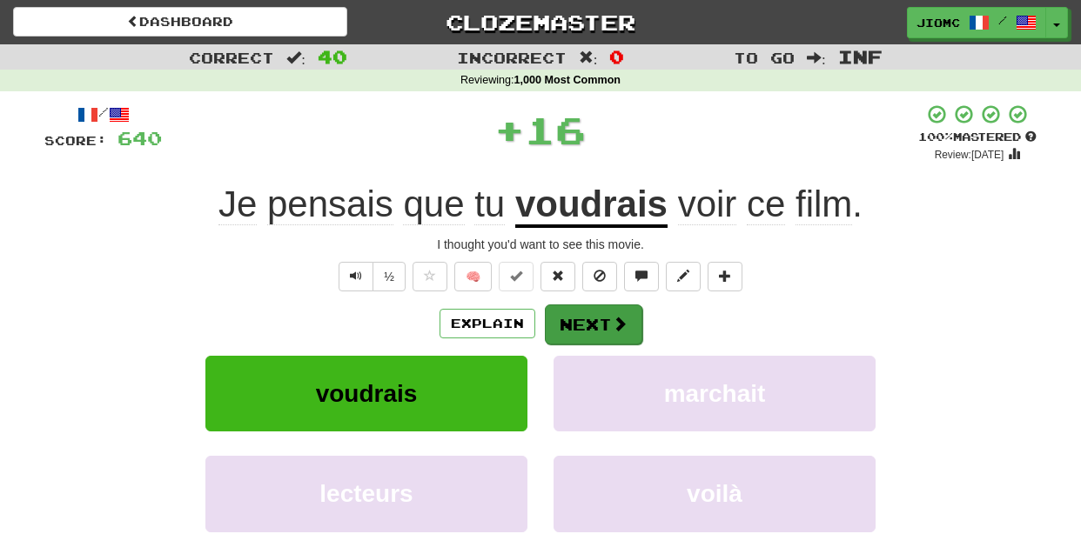
click at [587, 336] on button "Next" at bounding box center [593, 325] width 97 height 40
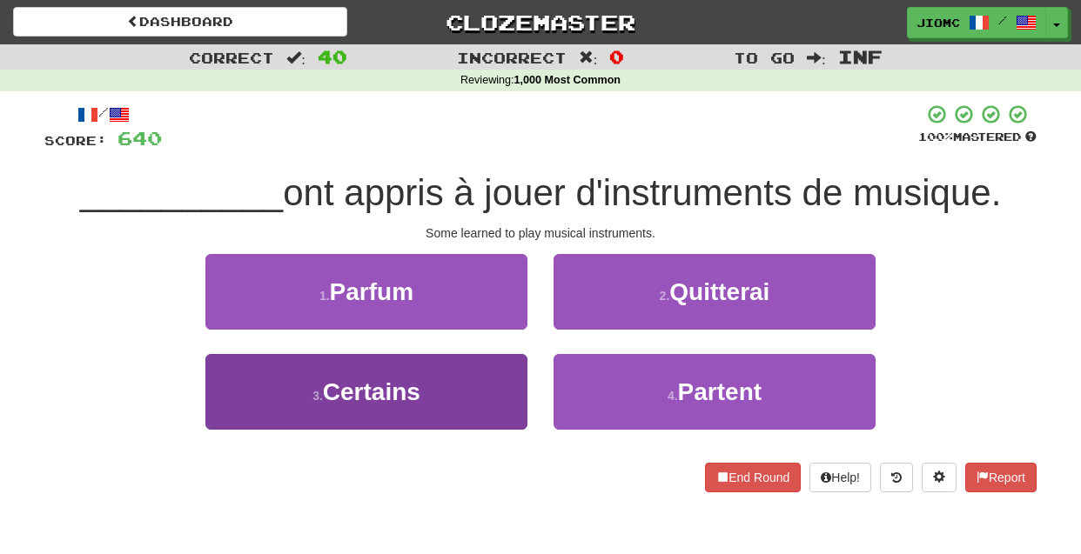
click at [510, 383] on button "3 . Certains" at bounding box center [366, 392] width 322 height 76
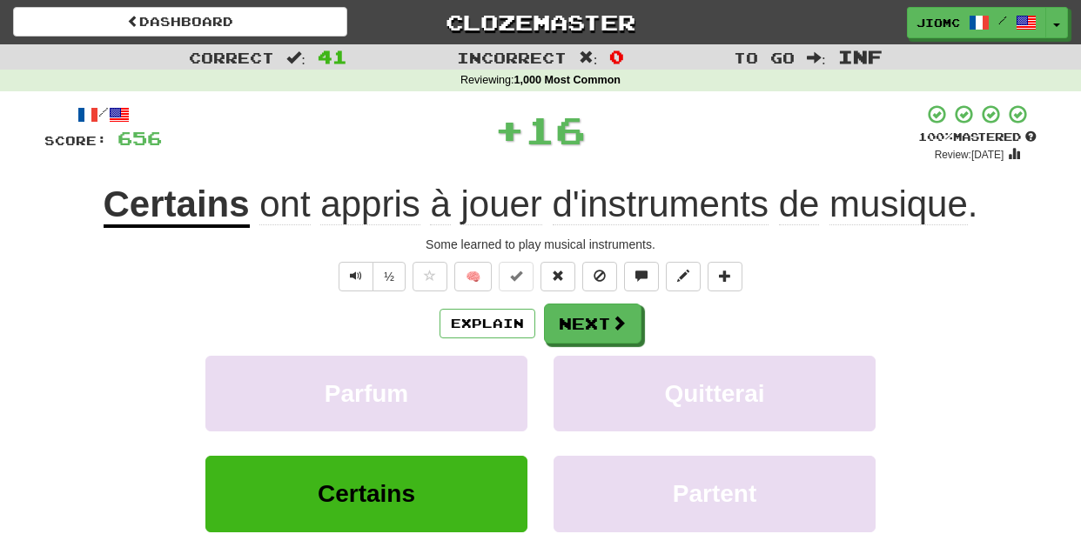
click at [510, 383] on button "Parfum" at bounding box center [366, 394] width 322 height 76
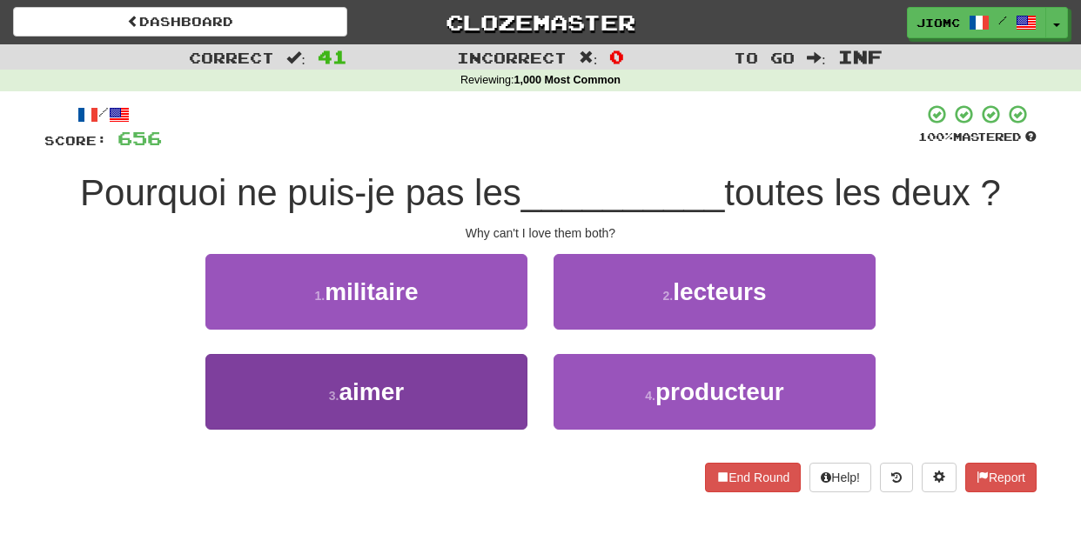
click at [504, 393] on button "3 . aimer" at bounding box center [366, 392] width 322 height 76
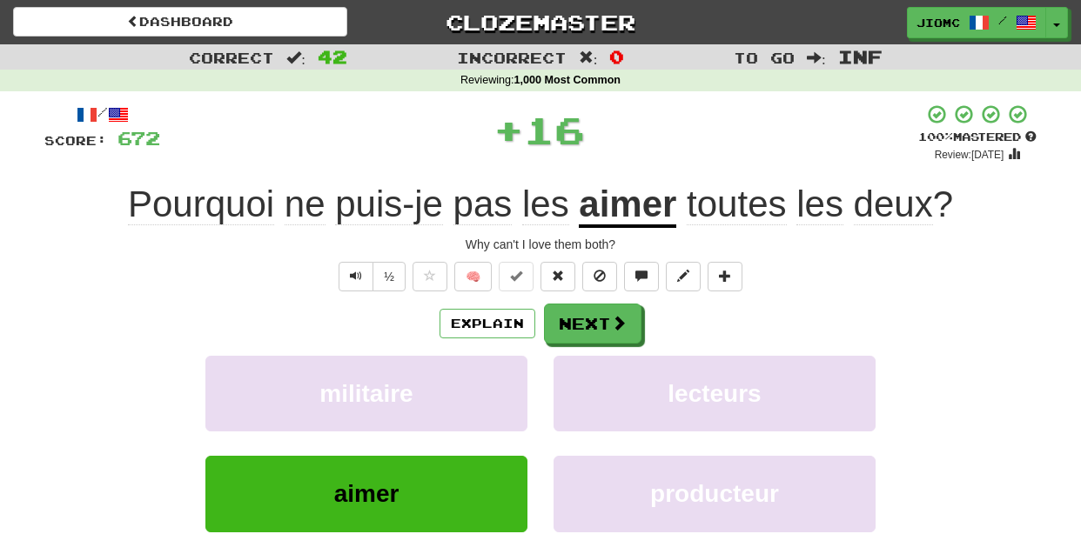
click at [504, 393] on button "militaire" at bounding box center [366, 394] width 322 height 76
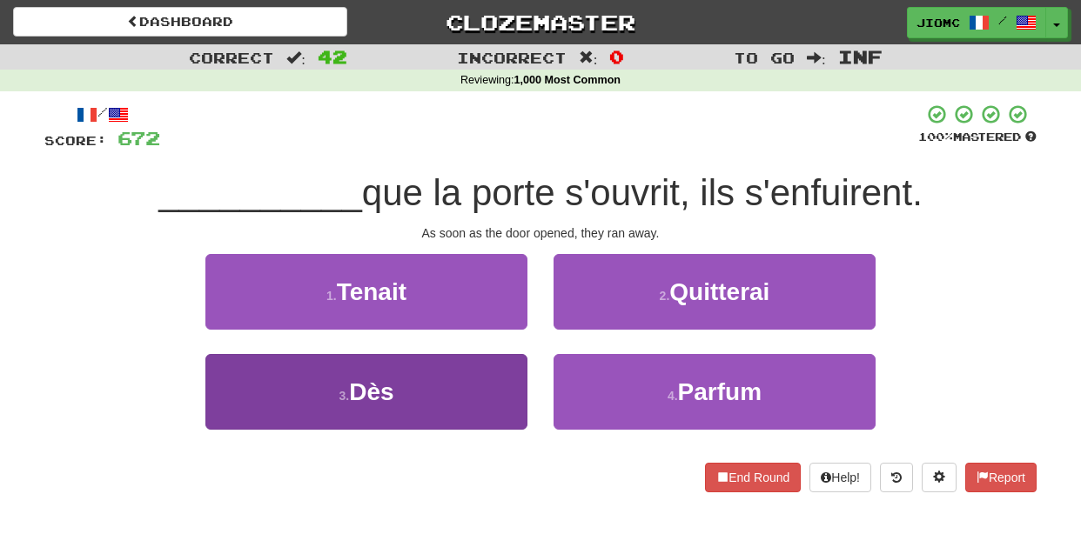
click at [494, 386] on button "3 . Dès" at bounding box center [366, 392] width 322 height 76
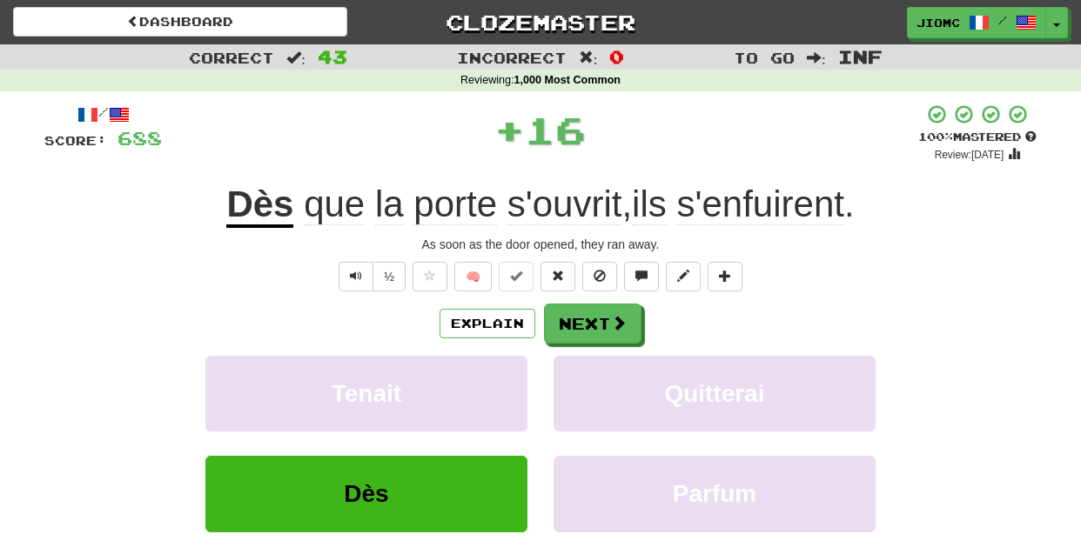
click at [494, 386] on button "Tenait" at bounding box center [366, 394] width 322 height 76
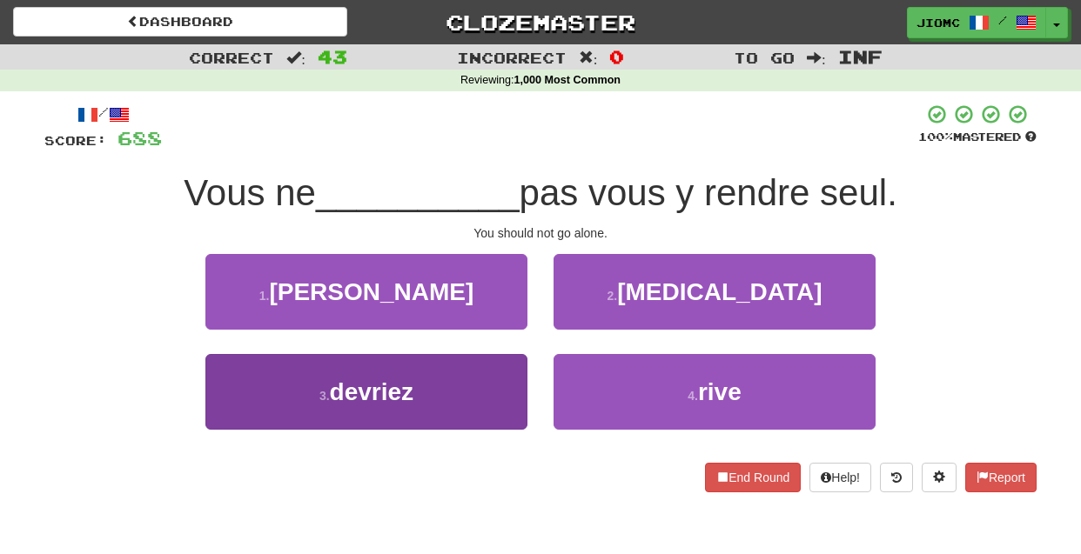
click at [499, 397] on button "3 . devriez" at bounding box center [366, 392] width 322 height 76
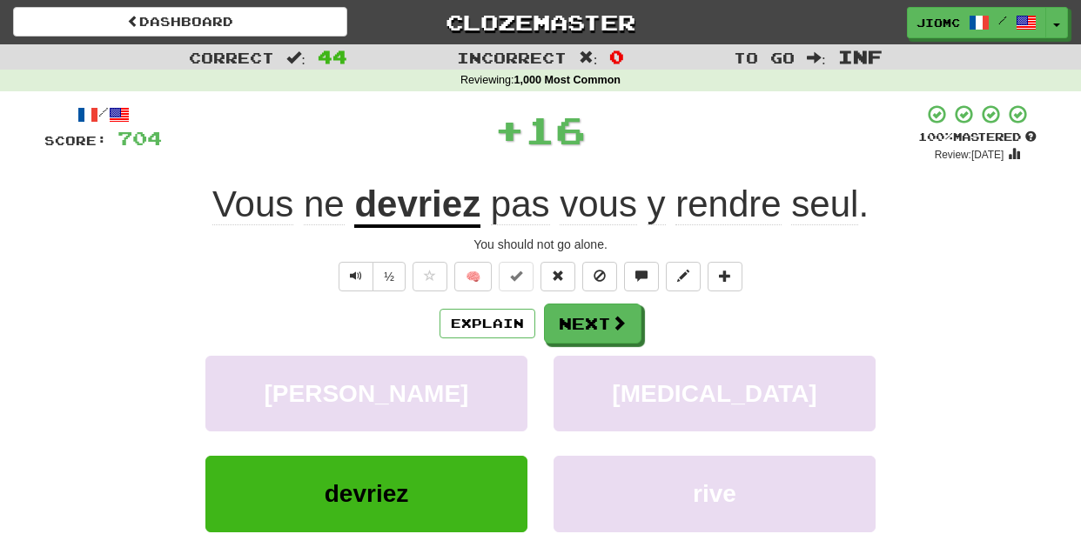
click at [499, 397] on button "elisabeth" at bounding box center [366, 394] width 322 height 76
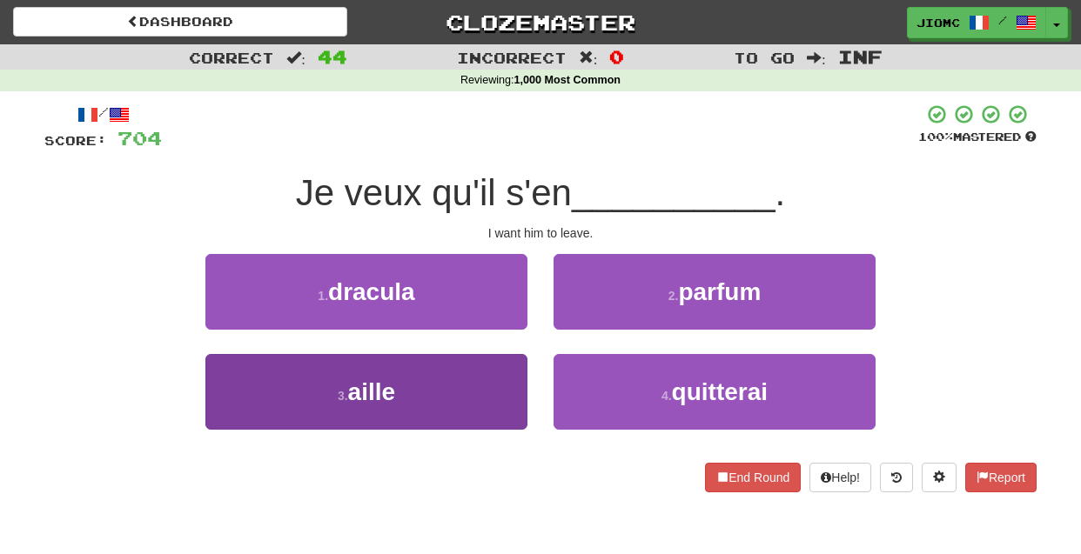
click at [503, 390] on button "3 . aille" at bounding box center [366, 392] width 322 height 76
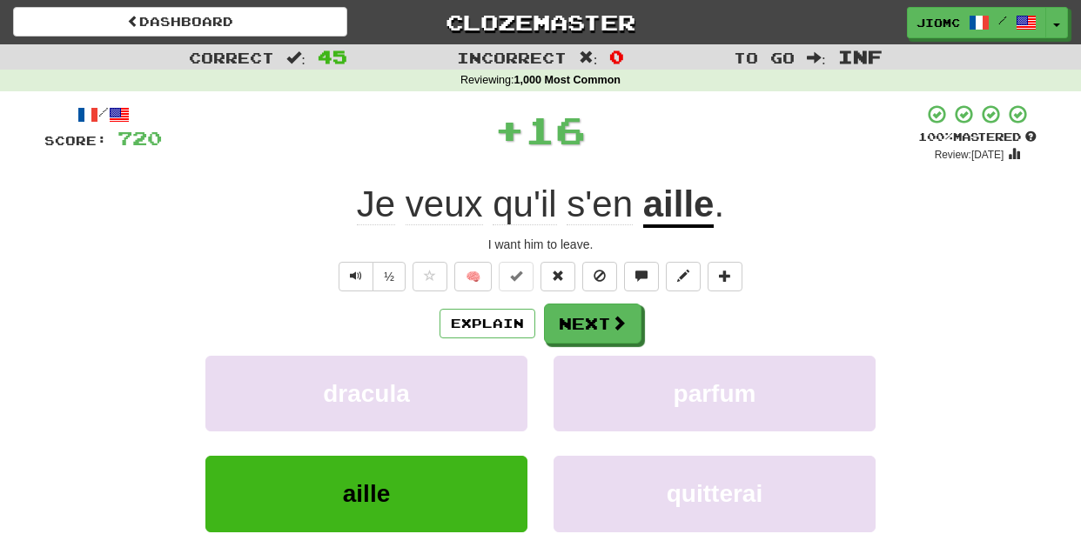
click at [503, 390] on button "dracula" at bounding box center [366, 394] width 322 height 76
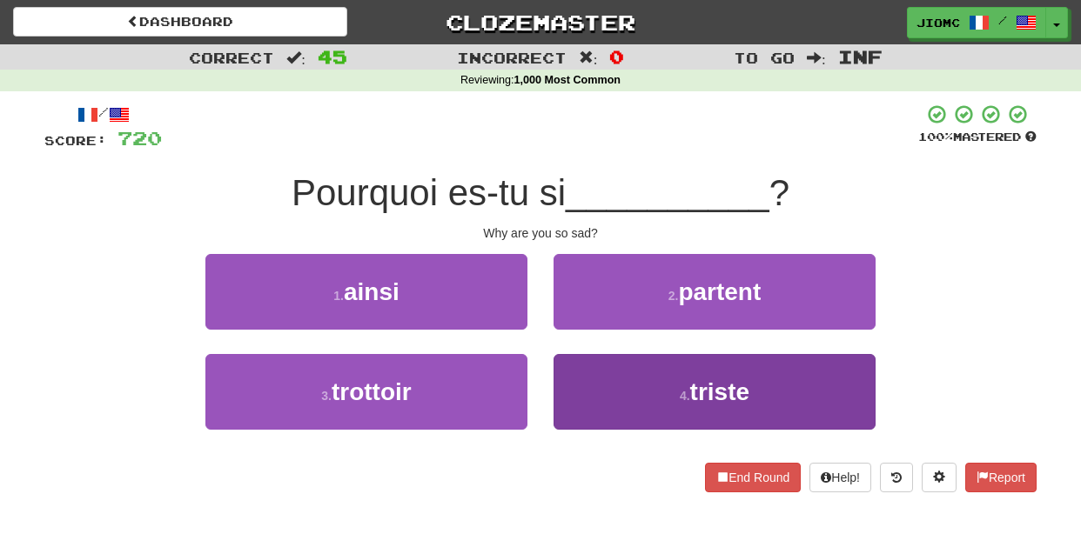
click at [580, 386] on button "4 . triste" at bounding box center [715, 392] width 322 height 76
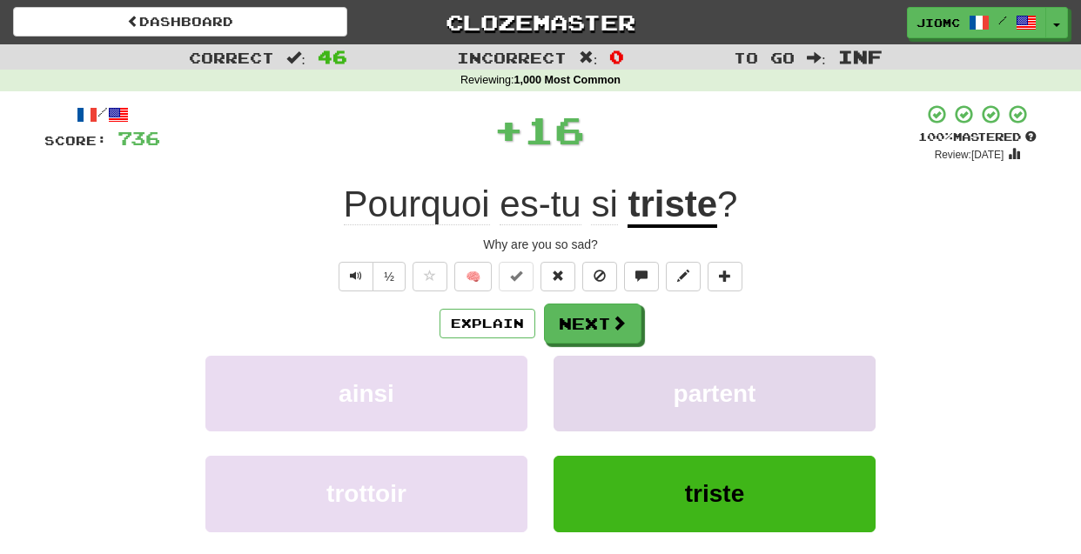
click at [579, 388] on button "partent" at bounding box center [715, 394] width 322 height 76
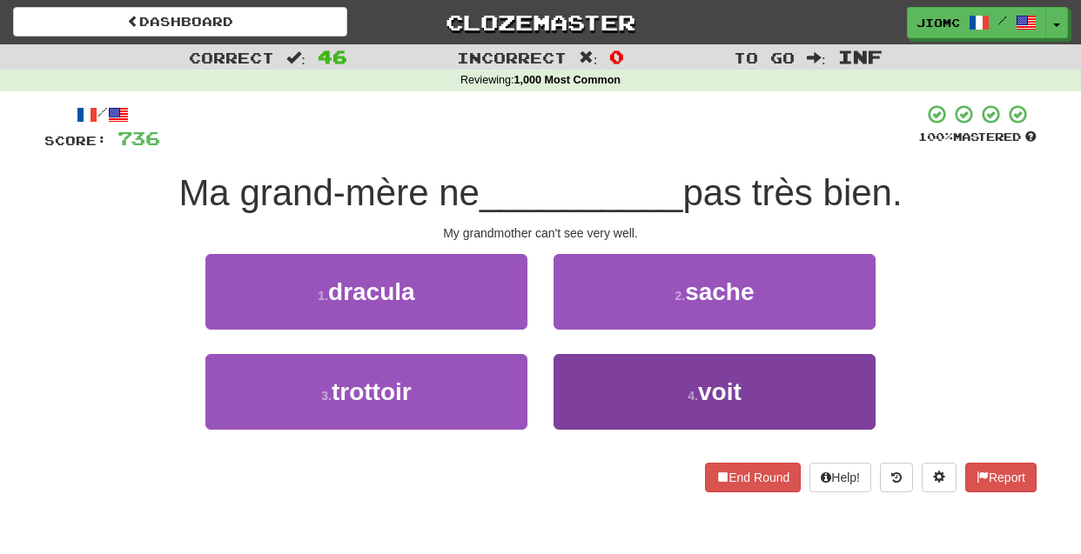
click at [588, 379] on button "4 . voit" at bounding box center [715, 392] width 322 height 76
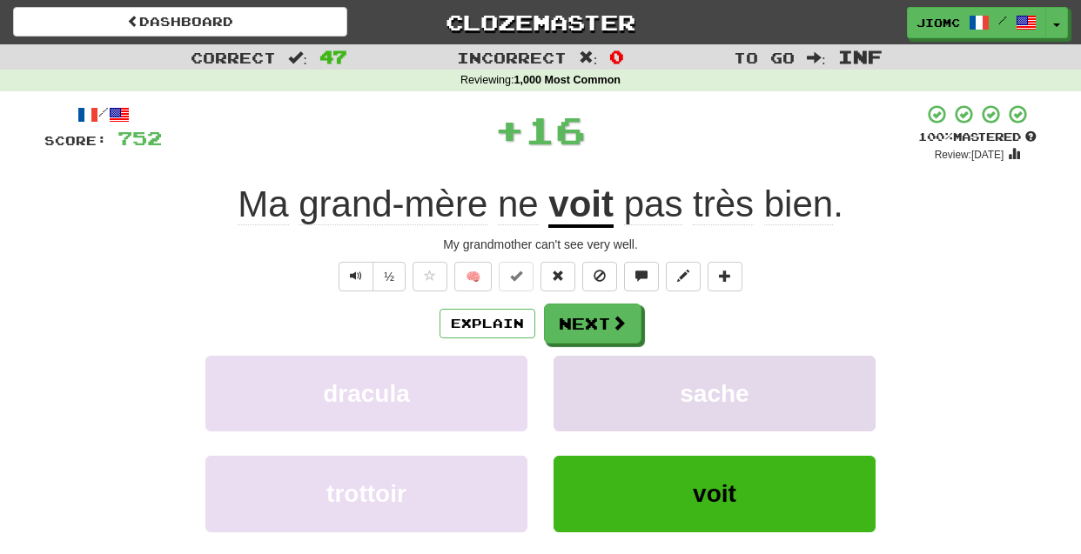
click at [588, 379] on button "sache" at bounding box center [715, 394] width 322 height 76
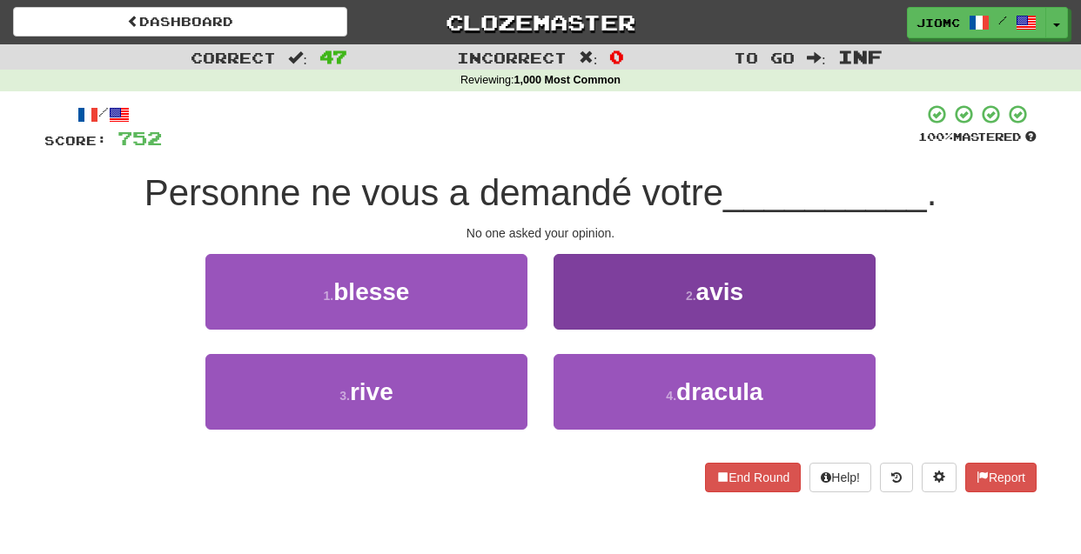
click at [590, 321] on button "2 . avis" at bounding box center [715, 292] width 322 height 76
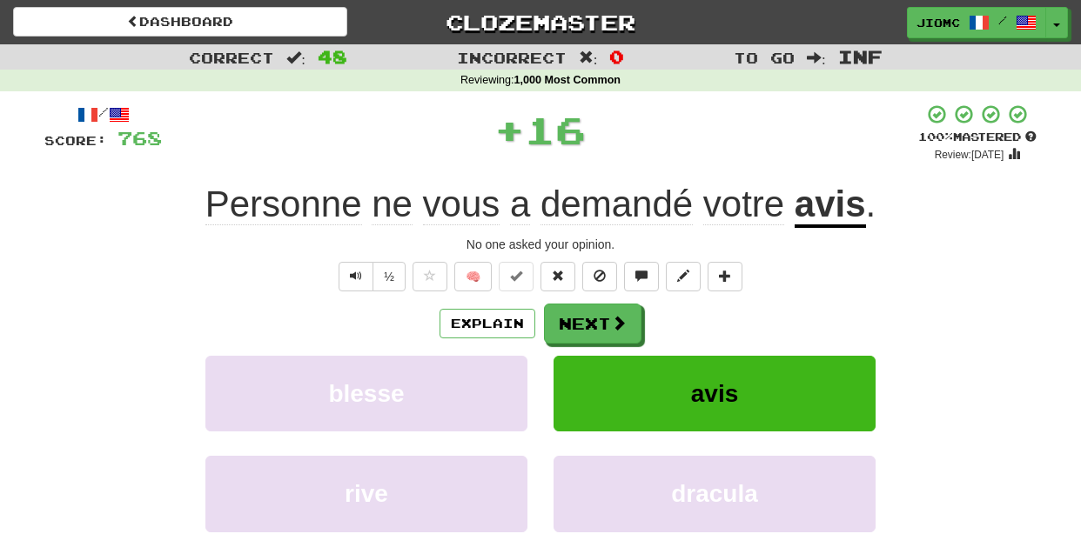
click at [591, 321] on button "Next" at bounding box center [592, 324] width 97 height 40
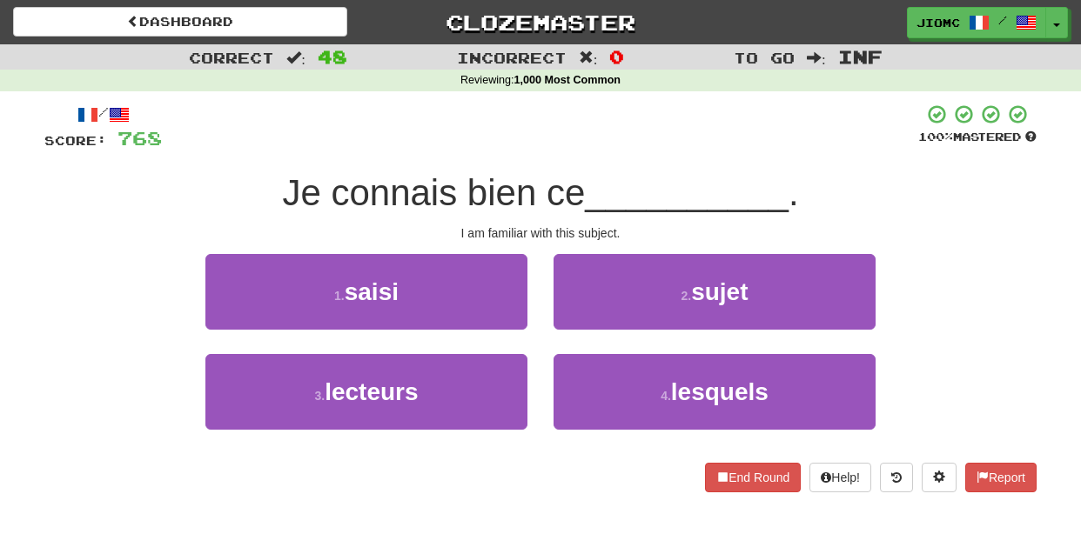
click at [591, 321] on button "2 . sujet" at bounding box center [715, 292] width 322 height 76
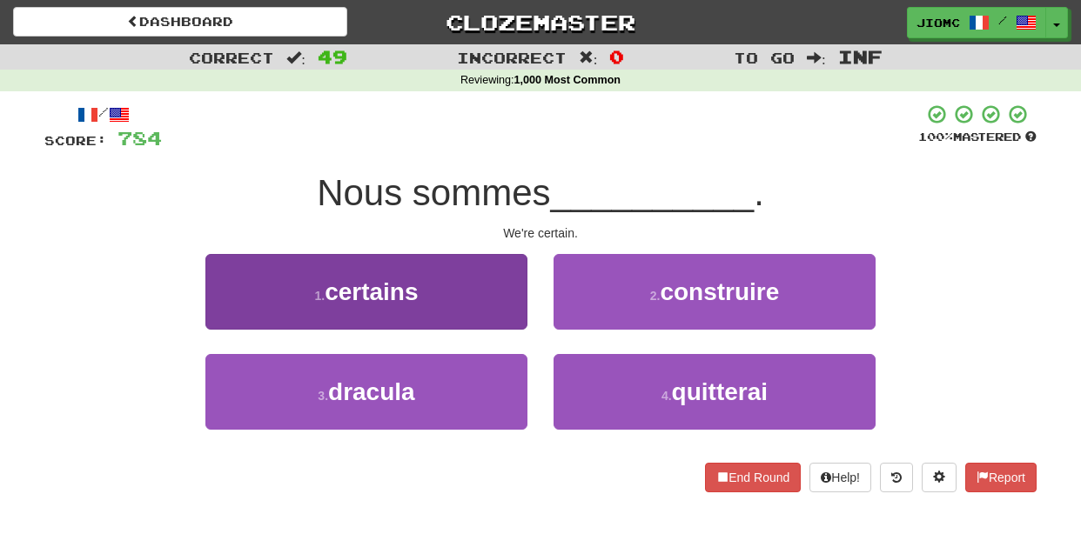
click at [510, 323] on button "1 . certains" at bounding box center [366, 292] width 322 height 76
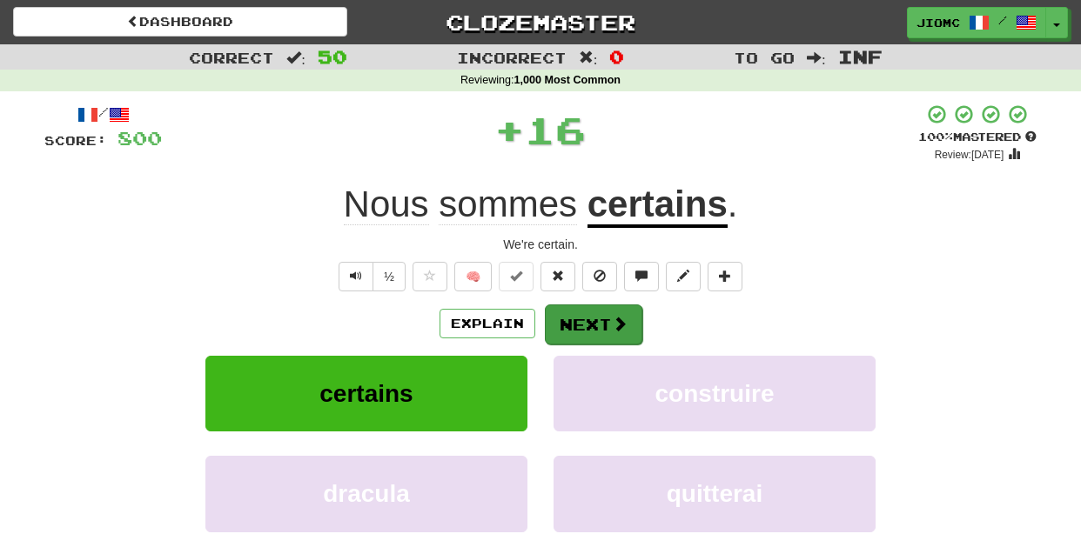
click at [577, 331] on button "Next" at bounding box center [593, 325] width 97 height 40
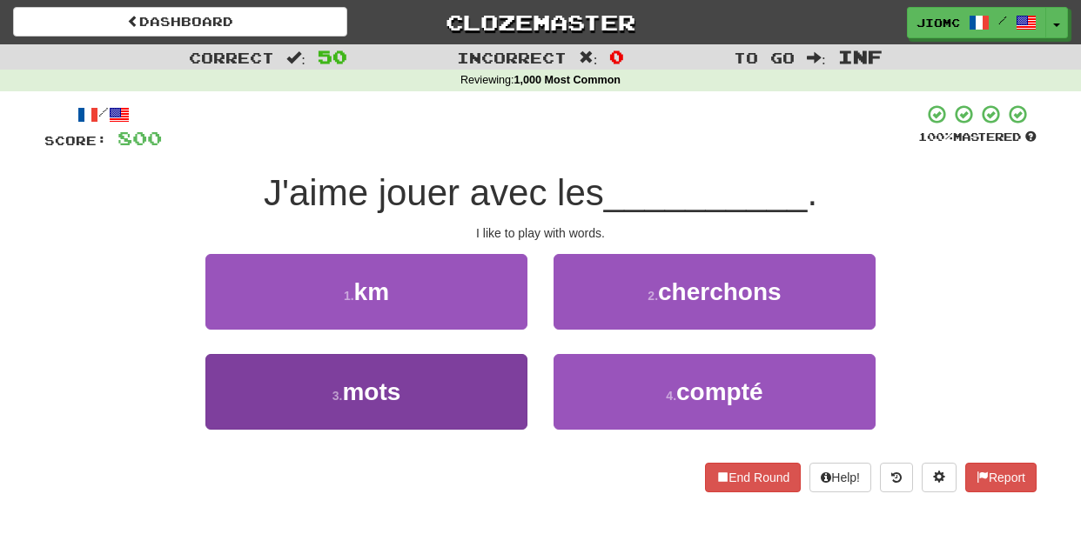
click at [503, 390] on button "3 . mots" at bounding box center [366, 392] width 322 height 76
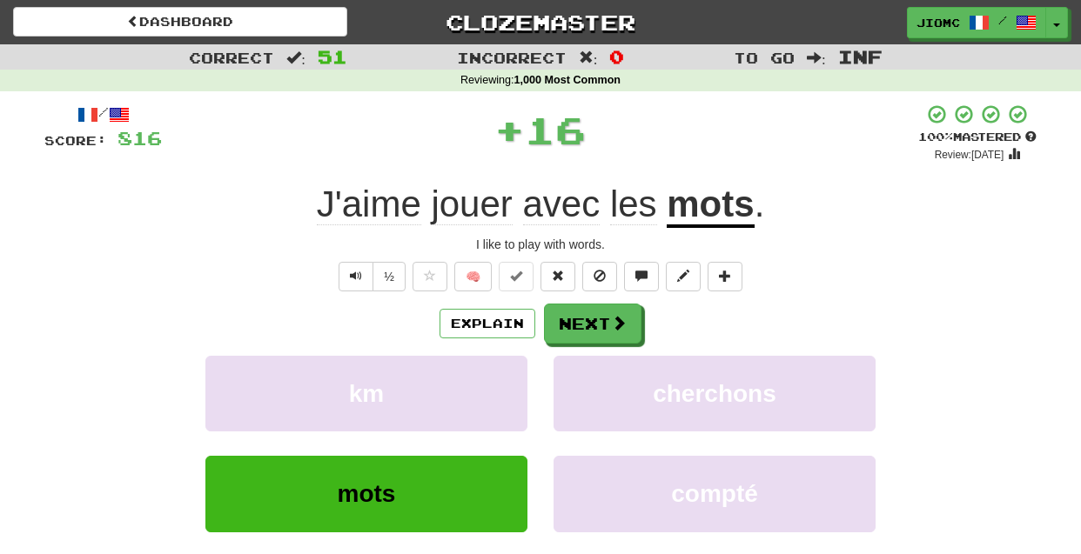
click at [503, 390] on button "km" at bounding box center [366, 394] width 322 height 76
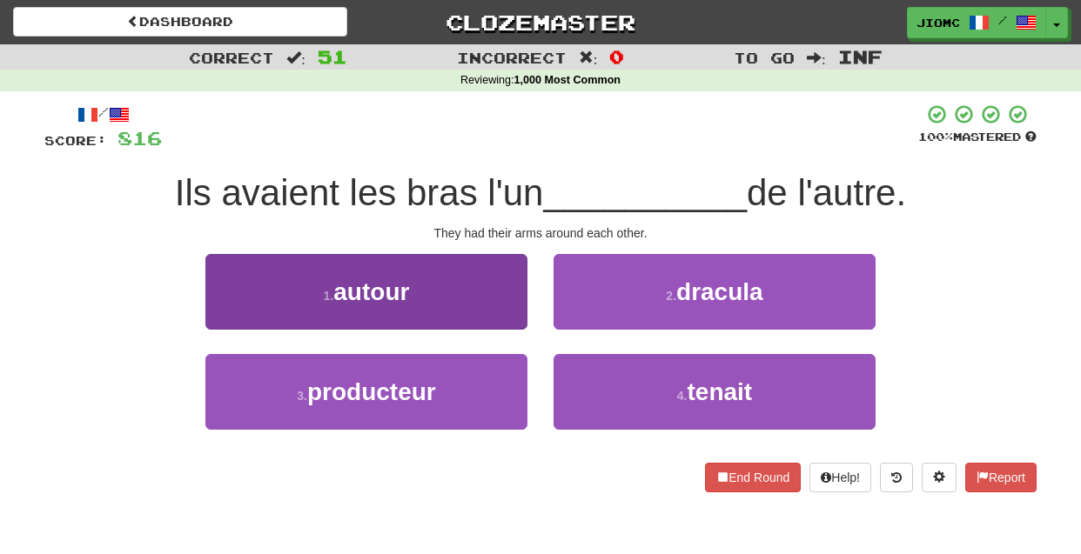
click at [503, 299] on button "1 . autour" at bounding box center [366, 292] width 322 height 76
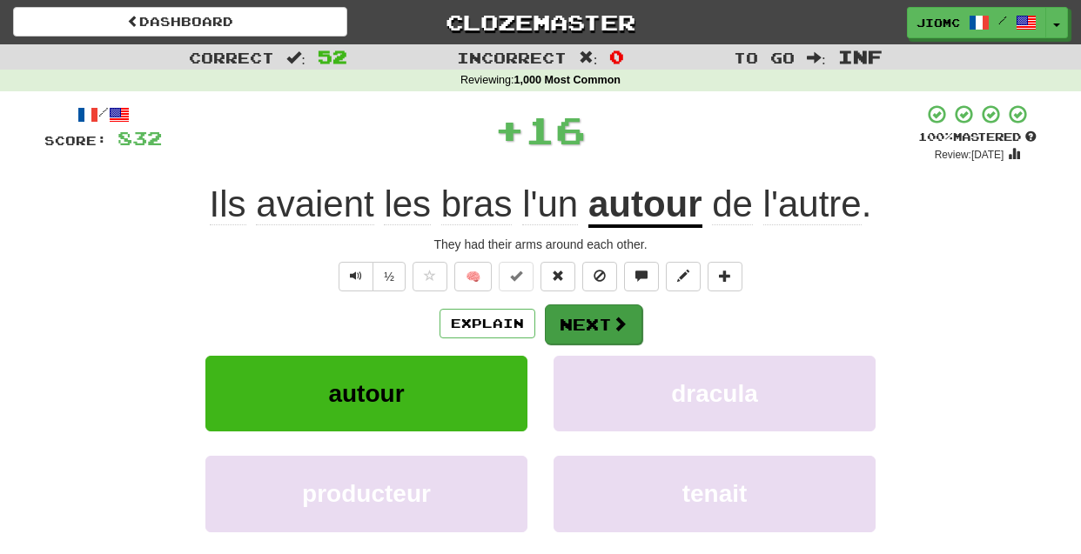
click at [588, 316] on button "Next" at bounding box center [593, 325] width 97 height 40
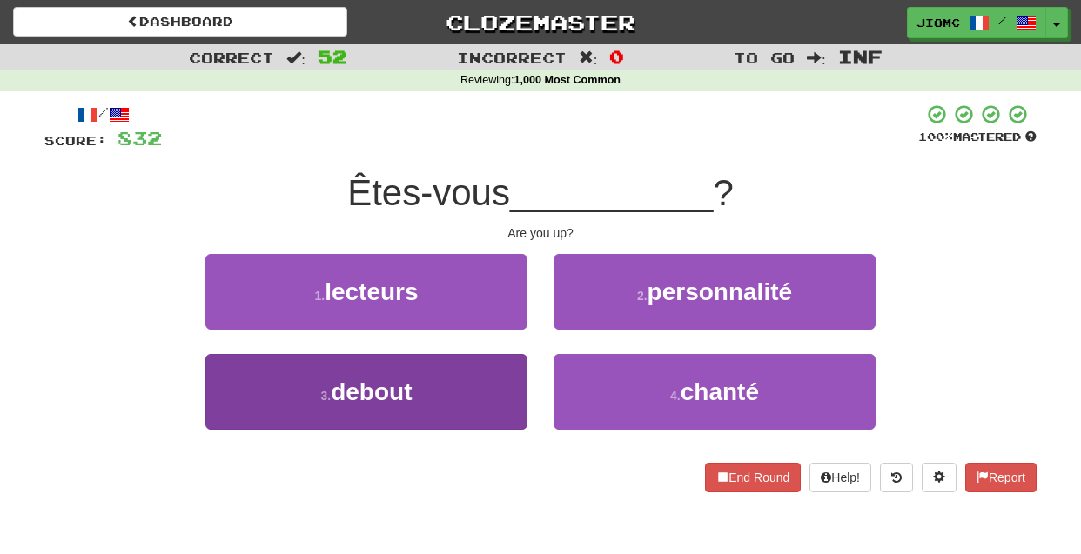
click at [487, 380] on button "3 . debout" at bounding box center [366, 392] width 322 height 76
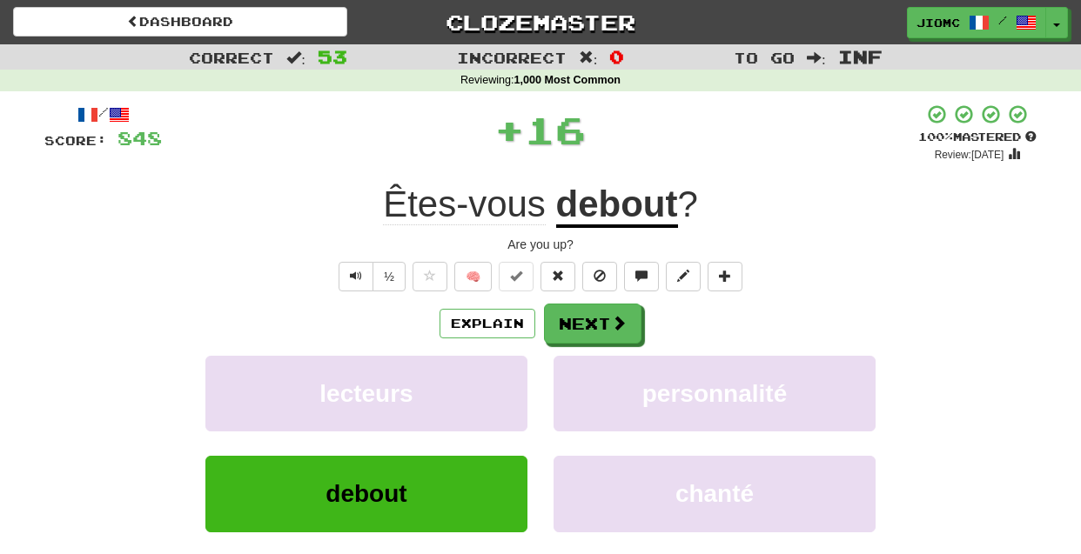
click at [487, 380] on button "lecteurs" at bounding box center [366, 394] width 322 height 76
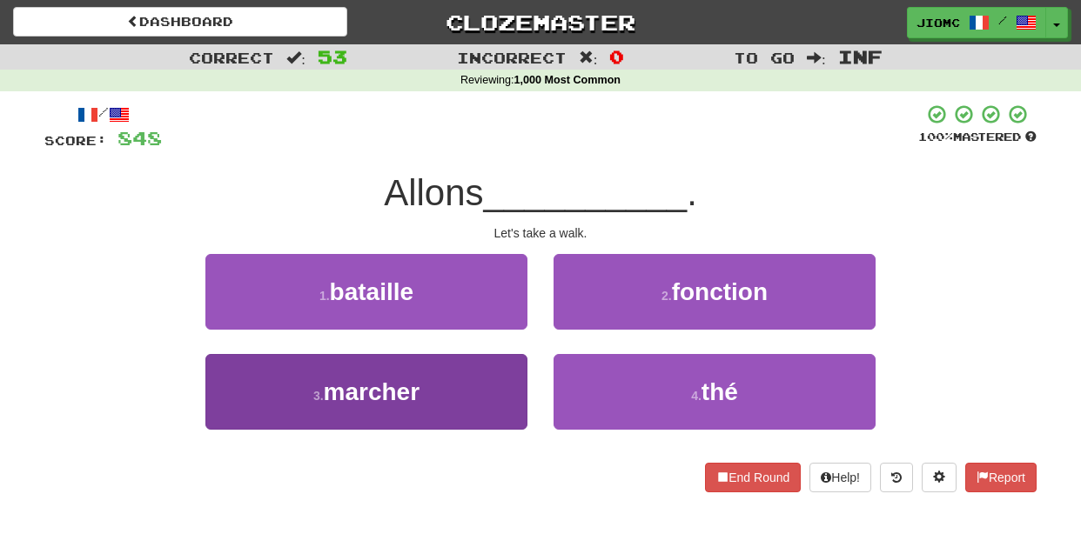
click at [493, 389] on button "3 . marcher" at bounding box center [366, 392] width 322 height 76
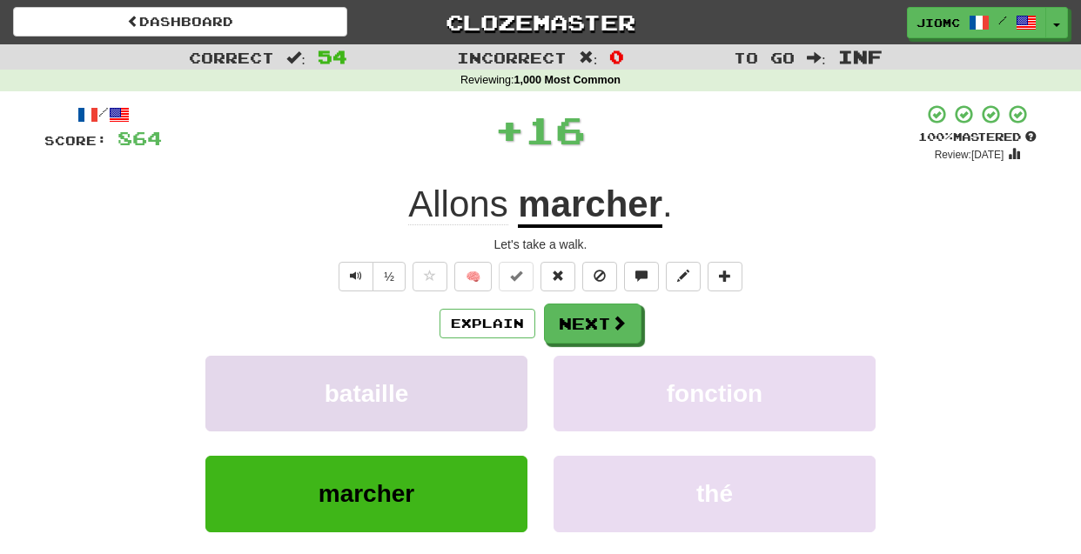
click at [493, 391] on button "bataille" at bounding box center [366, 394] width 322 height 76
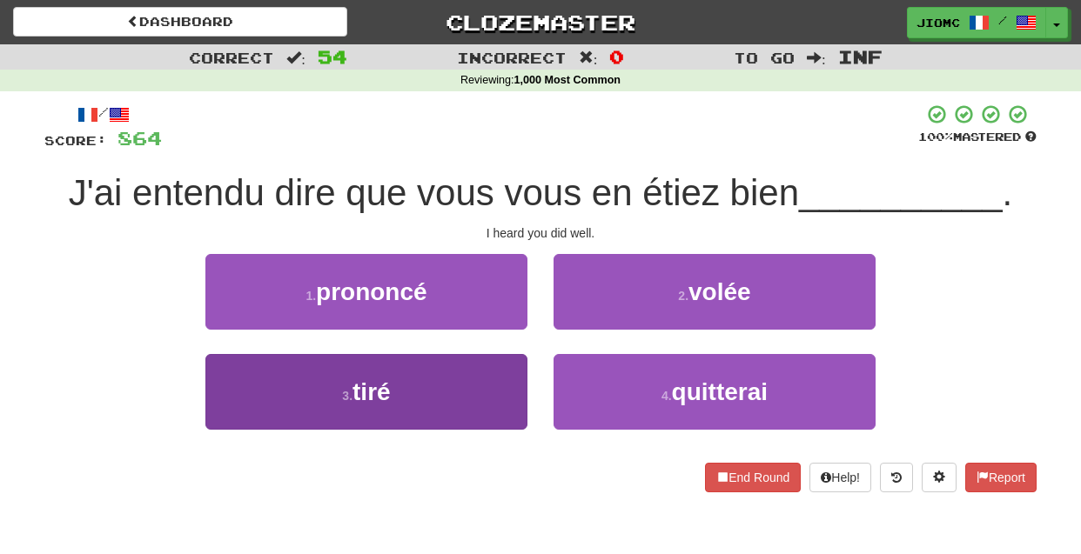
click at [503, 397] on button "3 . tiré" at bounding box center [366, 392] width 322 height 76
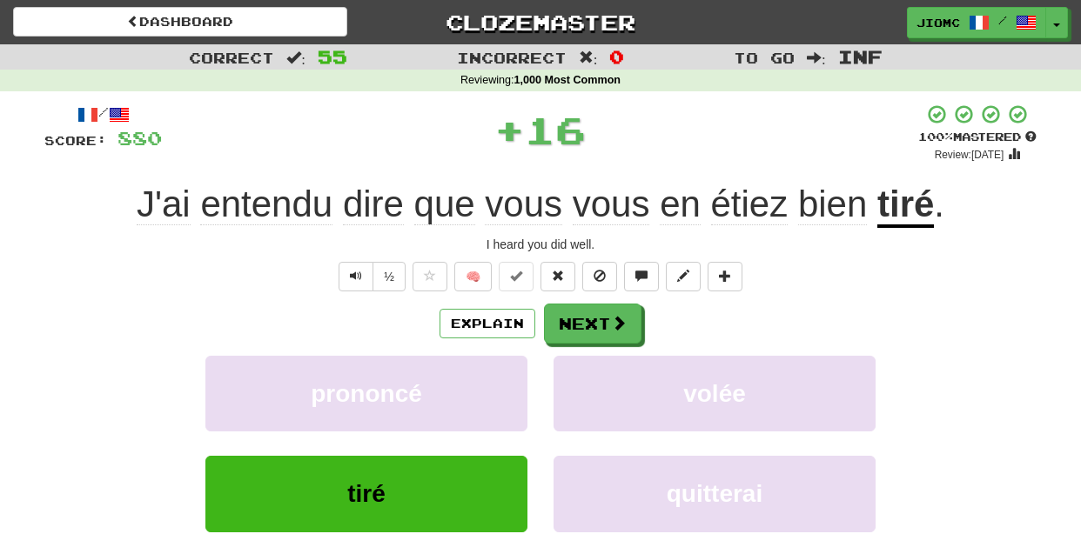
click at [503, 397] on button "prononcé" at bounding box center [366, 394] width 322 height 76
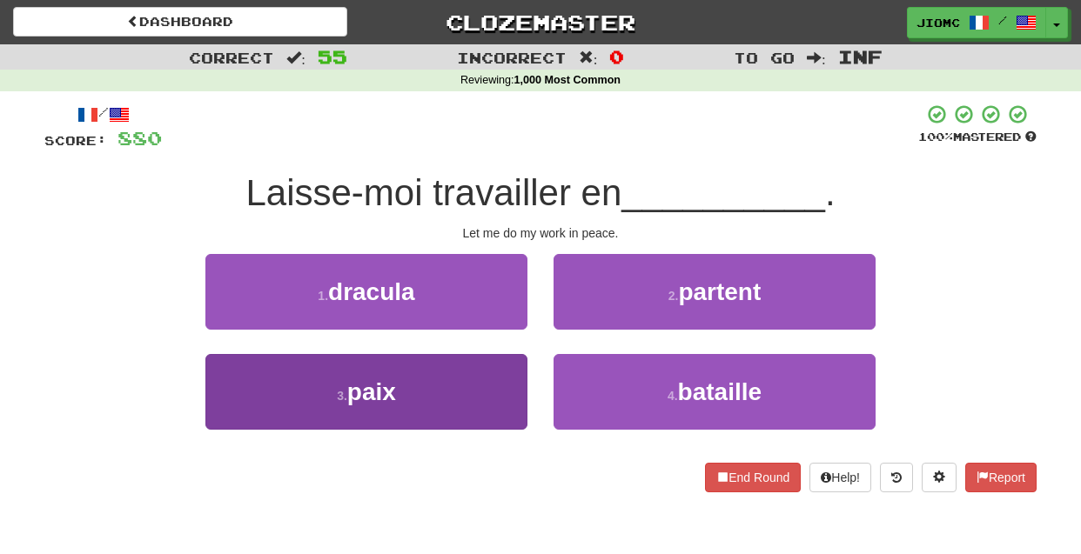
click at [509, 395] on button "3 . paix" at bounding box center [366, 392] width 322 height 76
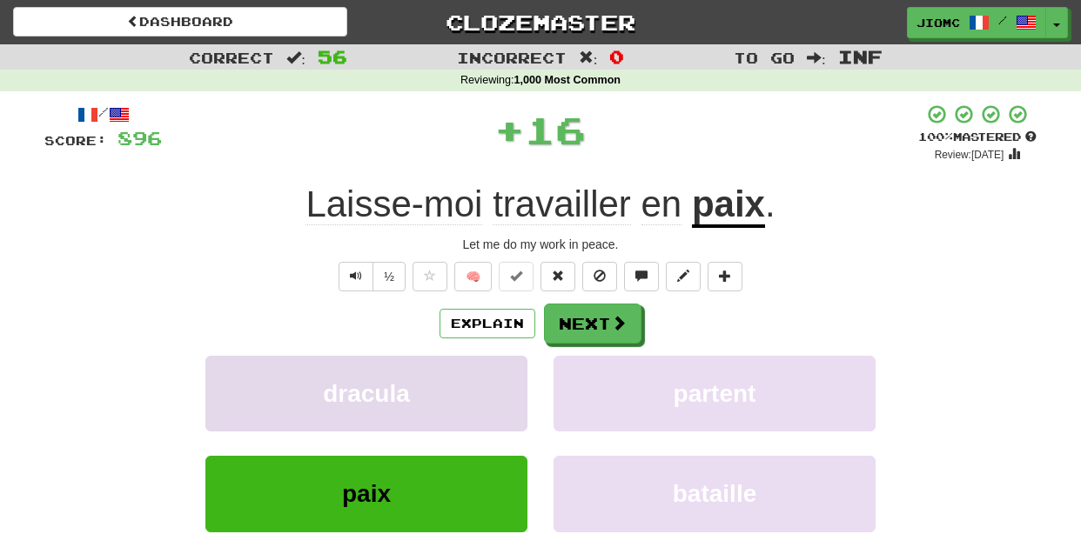
click at [508, 395] on button "dracula" at bounding box center [366, 394] width 322 height 76
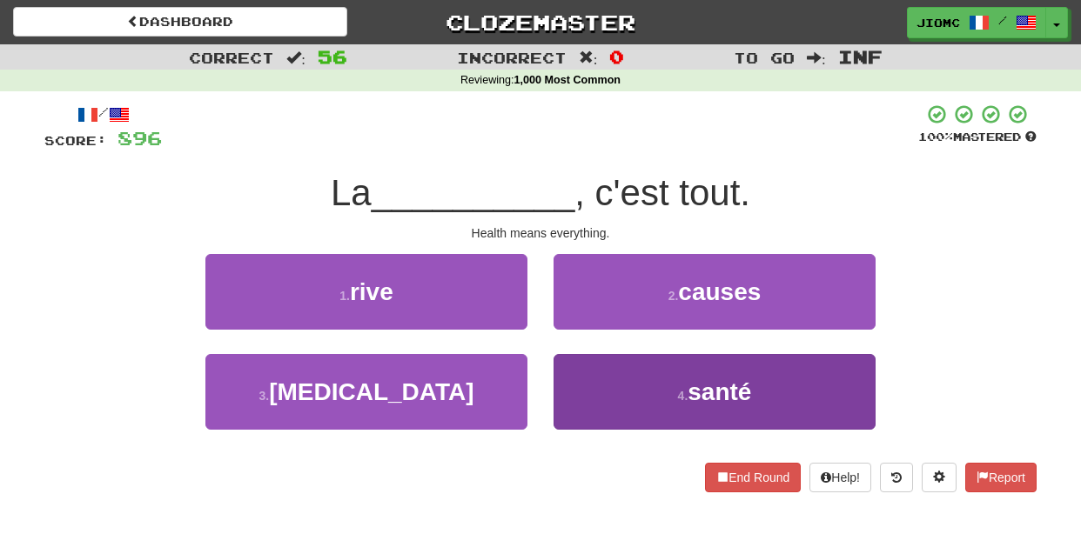
click at [586, 379] on button "4 . santé" at bounding box center [715, 392] width 322 height 76
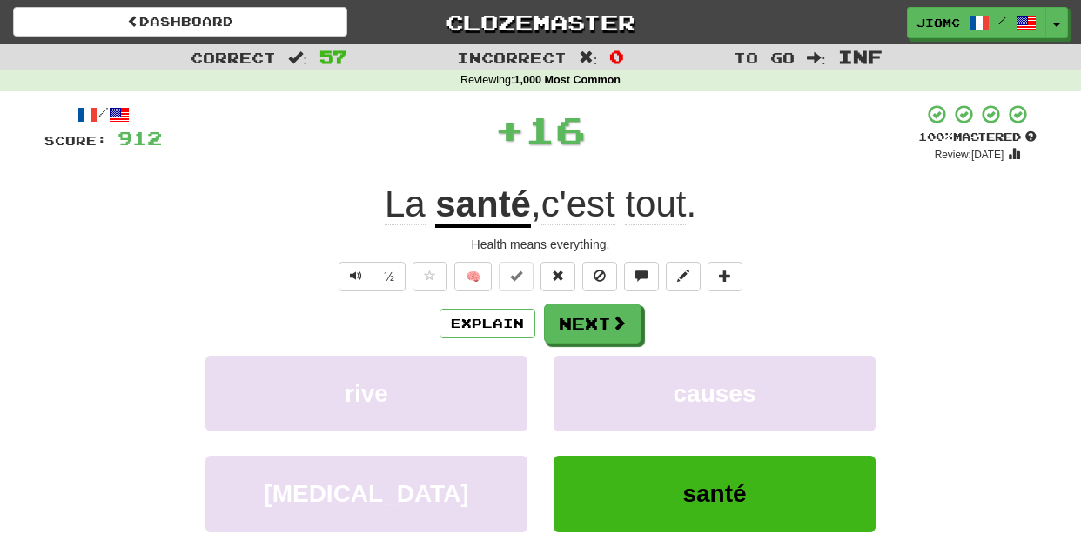
click at [586, 379] on button "causes" at bounding box center [715, 394] width 322 height 76
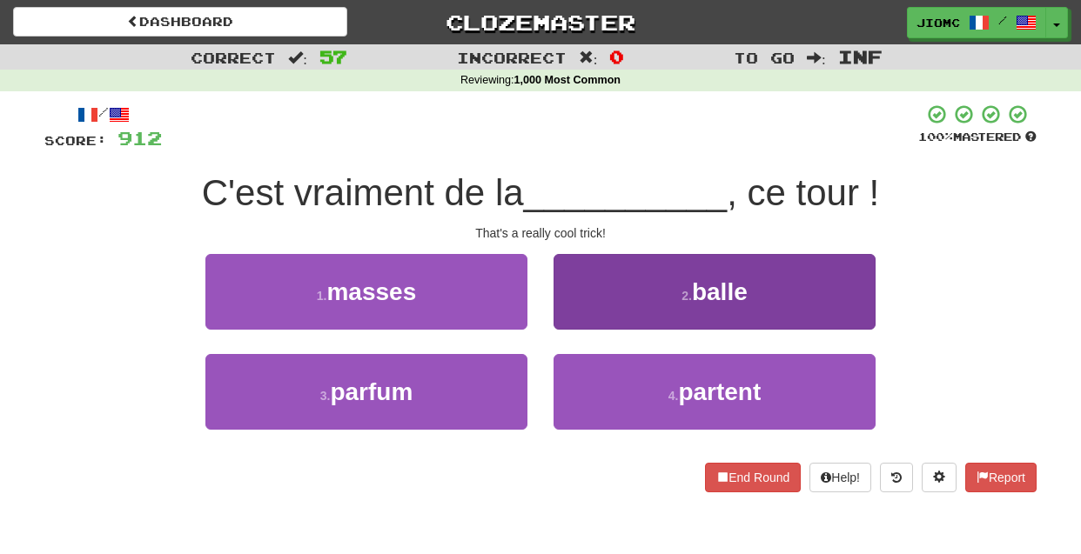
click at [587, 322] on button "2 . balle" at bounding box center [715, 292] width 322 height 76
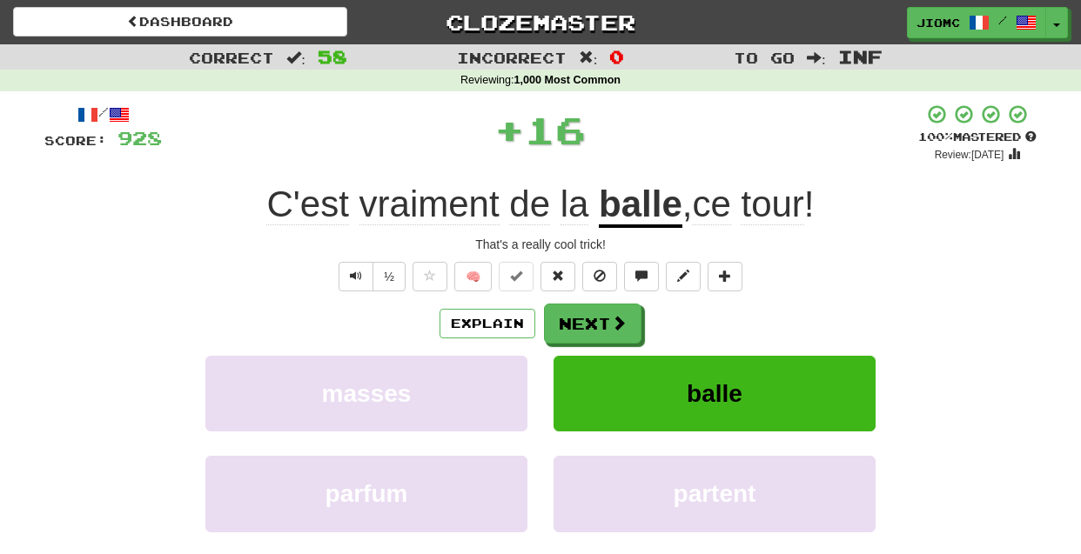
click at [587, 322] on button "Next" at bounding box center [592, 324] width 97 height 40
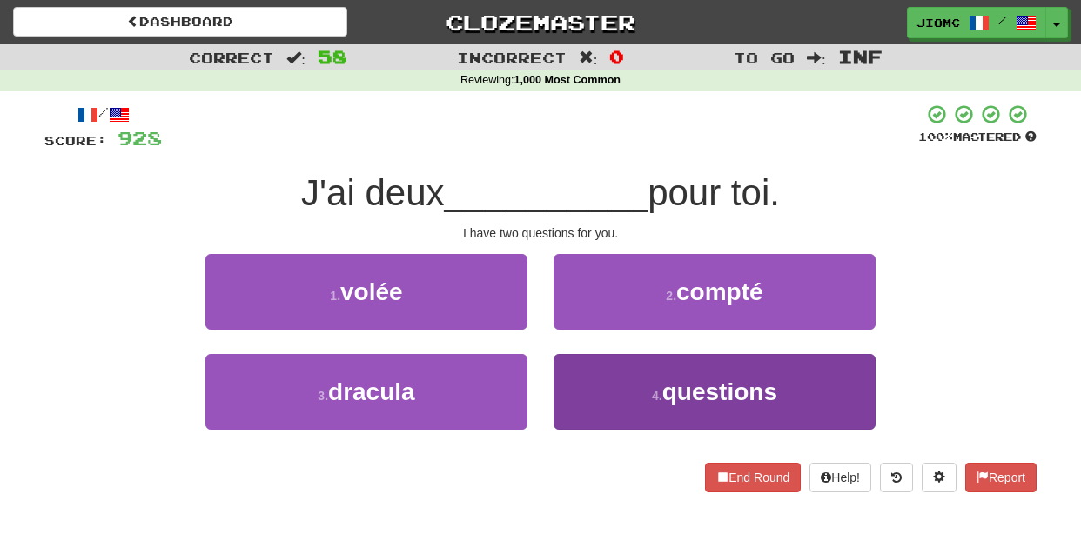
click at [589, 379] on button "4 . questions" at bounding box center [715, 392] width 322 height 76
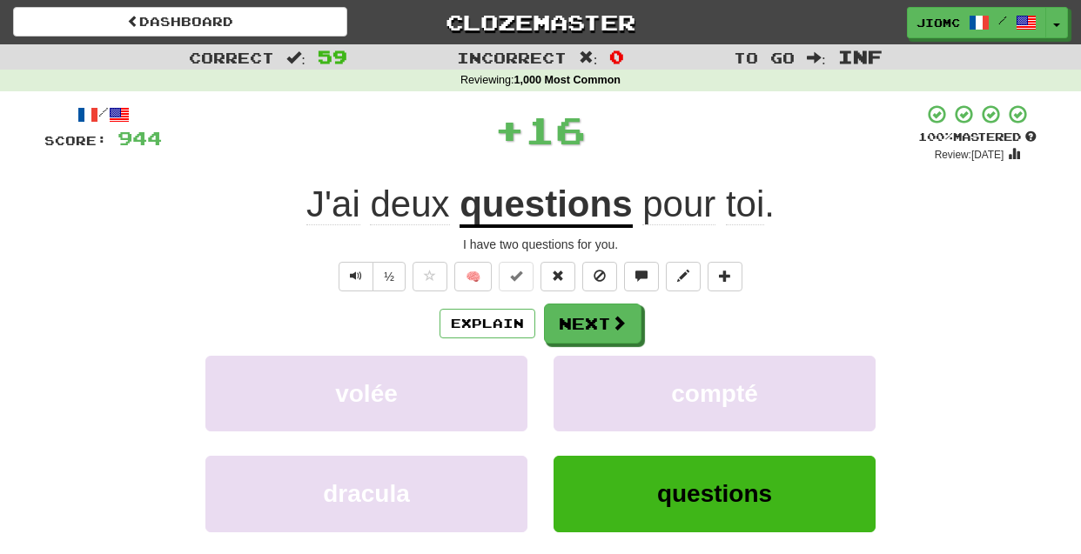
click at [589, 379] on button "compté" at bounding box center [715, 394] width 322 height 76
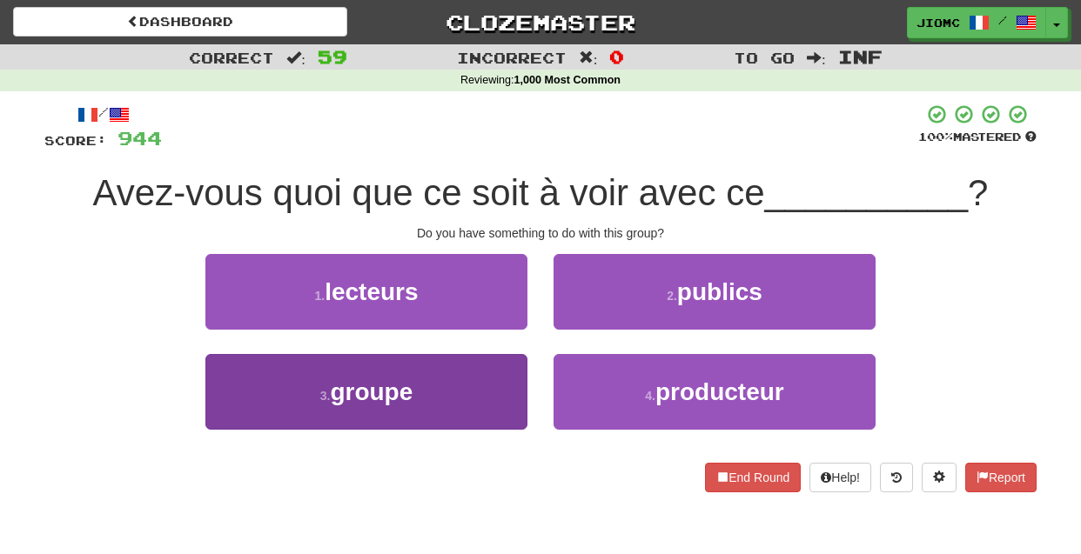
click at [487, 389] on button "3 . groupe" at bounding box center [366, 392] width 322 height 76
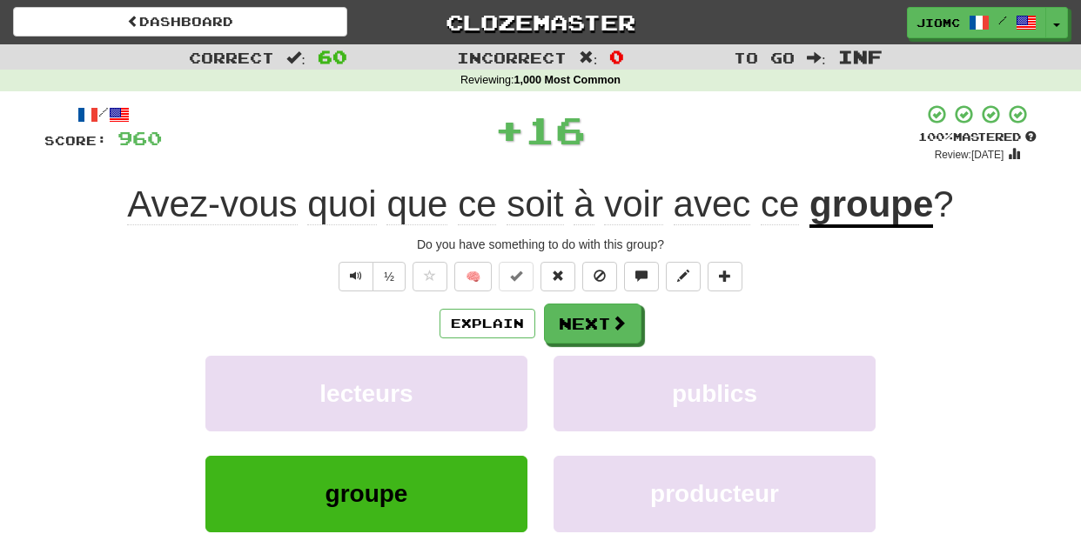
click at [487, 389] on button "lecteurs" at bounding box center [366, 394] width 322 height 76
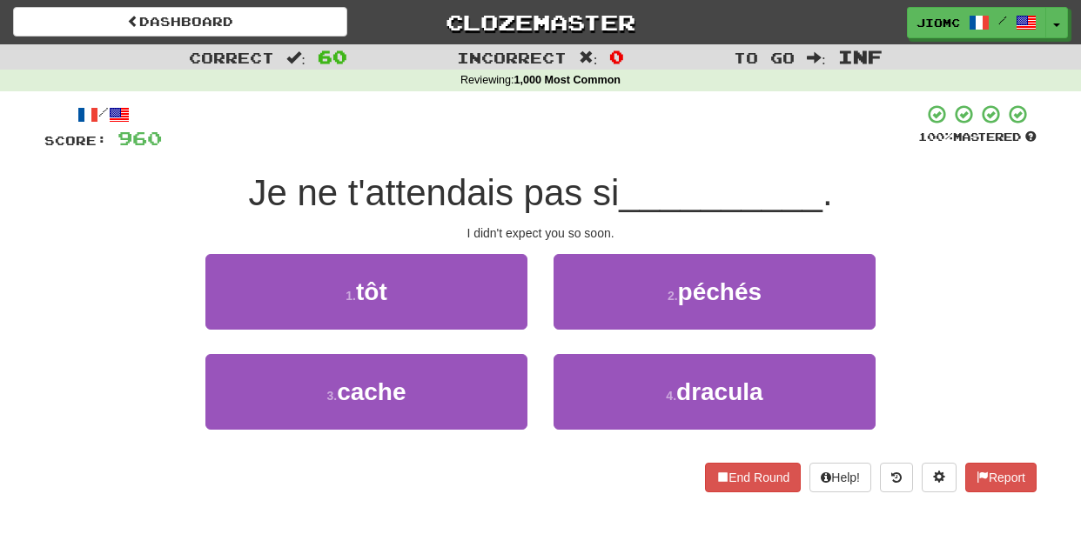
click at [533, 311] on div "1 . tôt" at bounding box center [366, 304] width 348 height 100
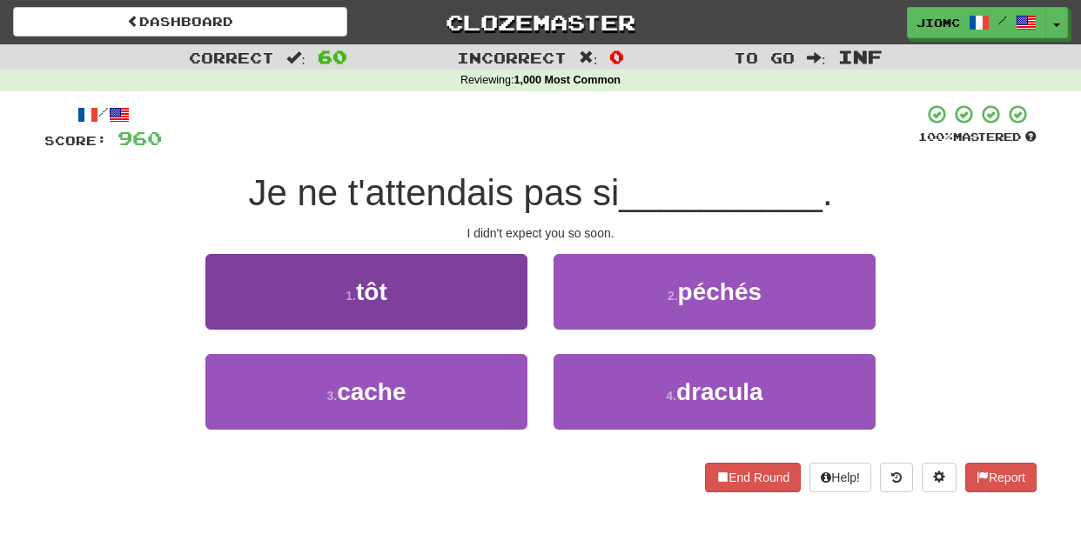
click at [520, 316] on button "1 . tôt" at bounding box center [366, 292] width 322 height 76
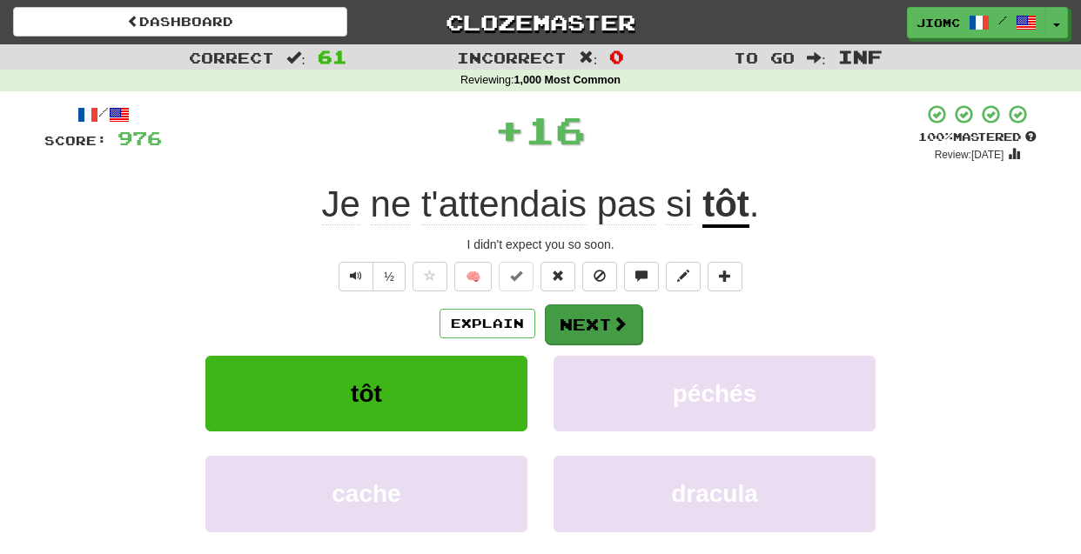
click at [592, 319] on button "Next" at bounding box center [593, 325] width 97 height 40
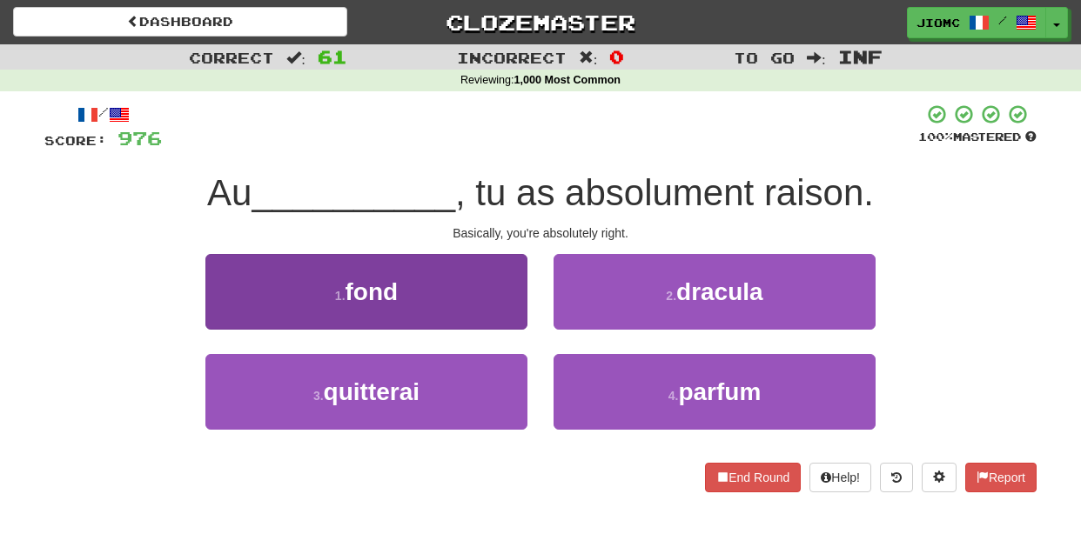
click at [510, 319] on button "1 . fond" at bounding box center [366, 292] width 322 height 76
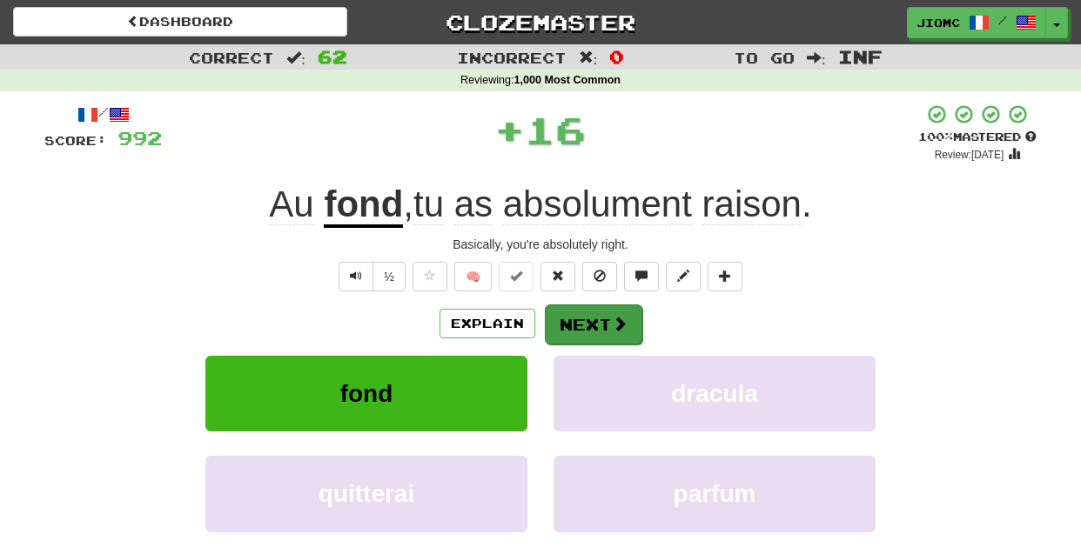
click at [587, 323] on button "Next" at bounding box center [593, 325] width 97 height 40
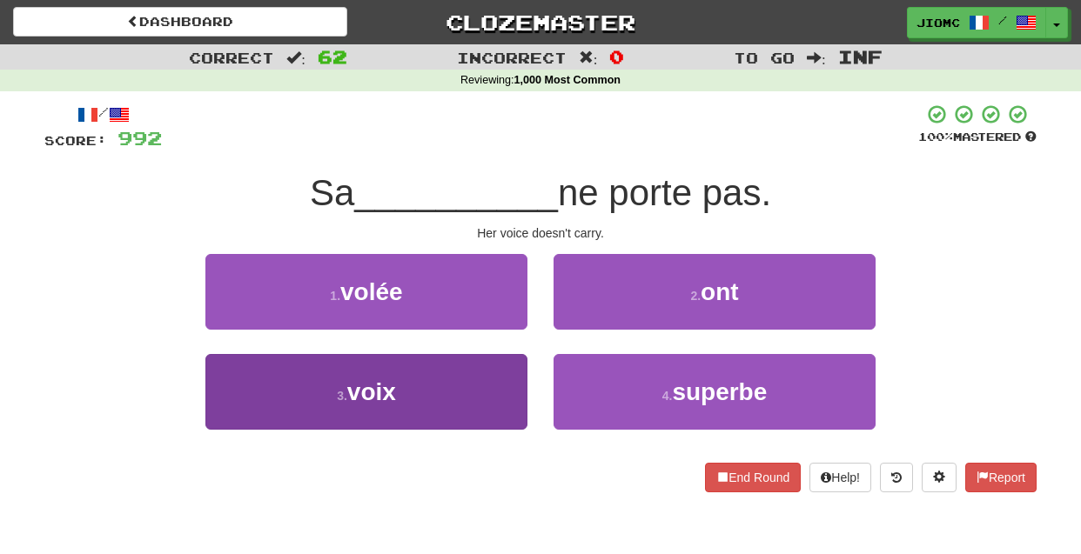
click at [483, 394] on button "3 . voix" at bounding box center [366, 392] width 322 height 76
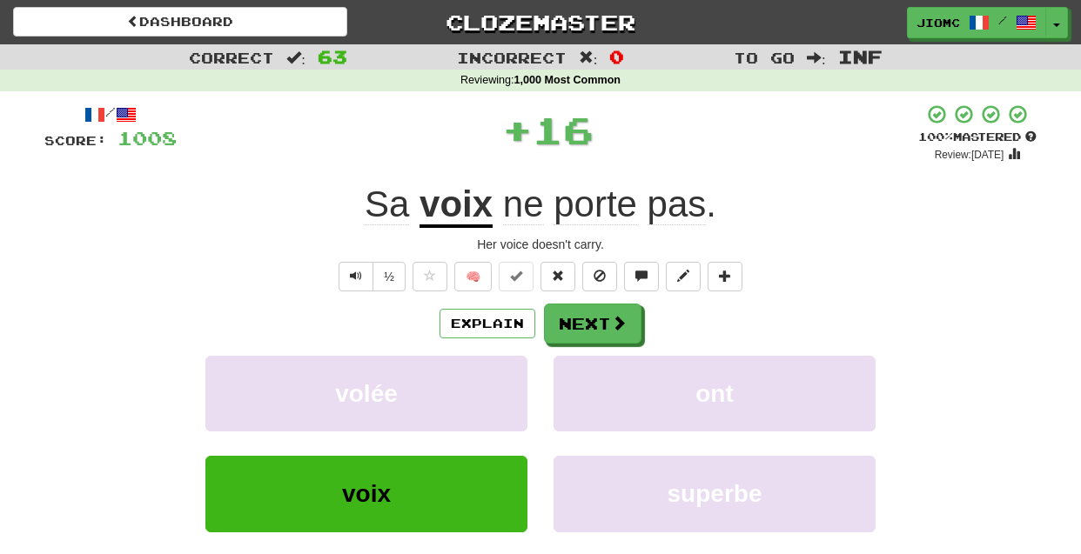
click at [483, 394] on button "volée" at bounding box center [366, 394] width 322 height 76
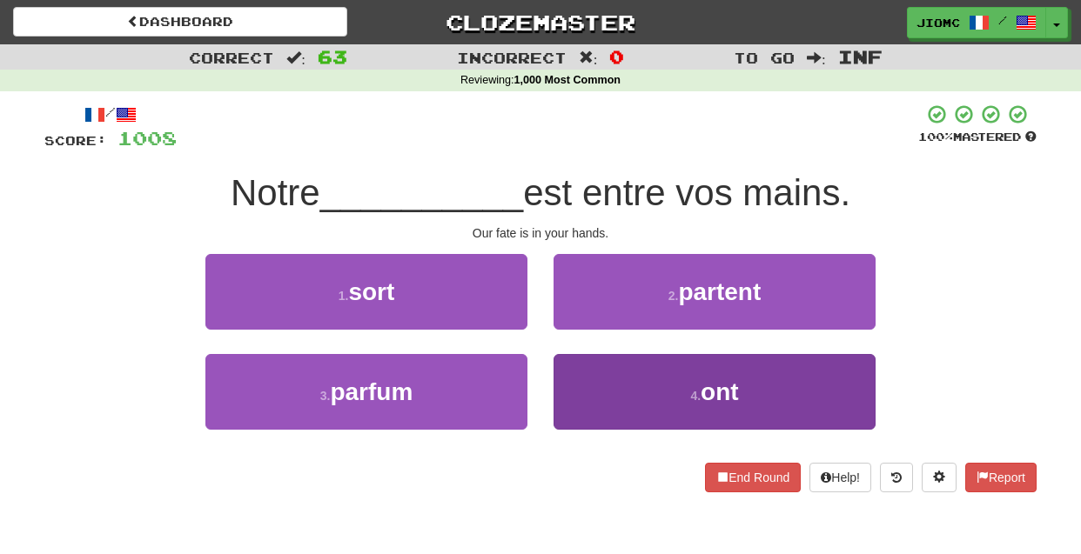
click at [579, 378] on button "4 . ont" at bounding box center [715, 392] width 322 height 76
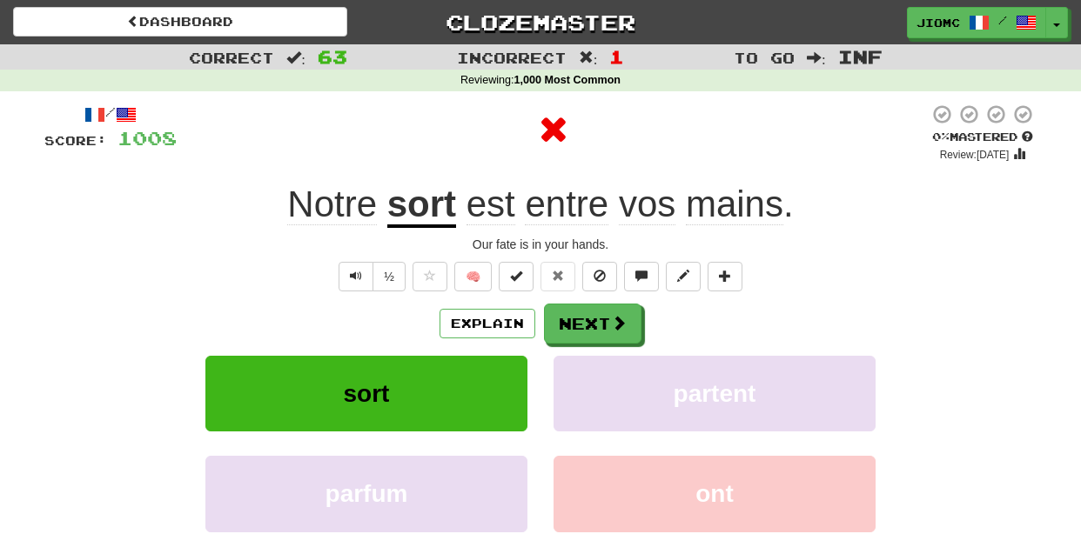
click at [579, 378] on button "partent" at bounding box center [715, 394] width 322 height 76
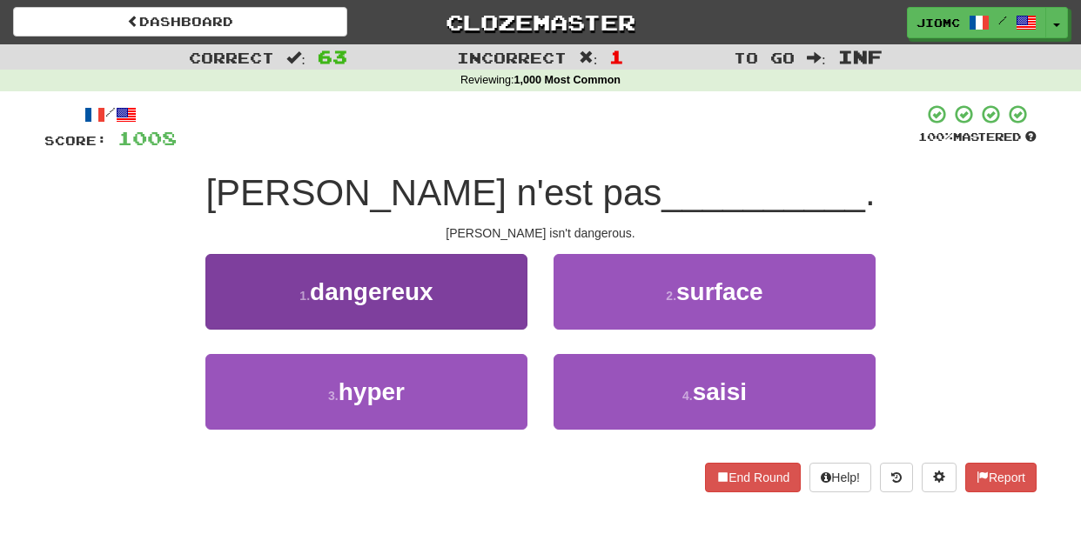
click at [474, 324] on button "1 . dangereux" at bounding box center [366, 292] width 322 height 76
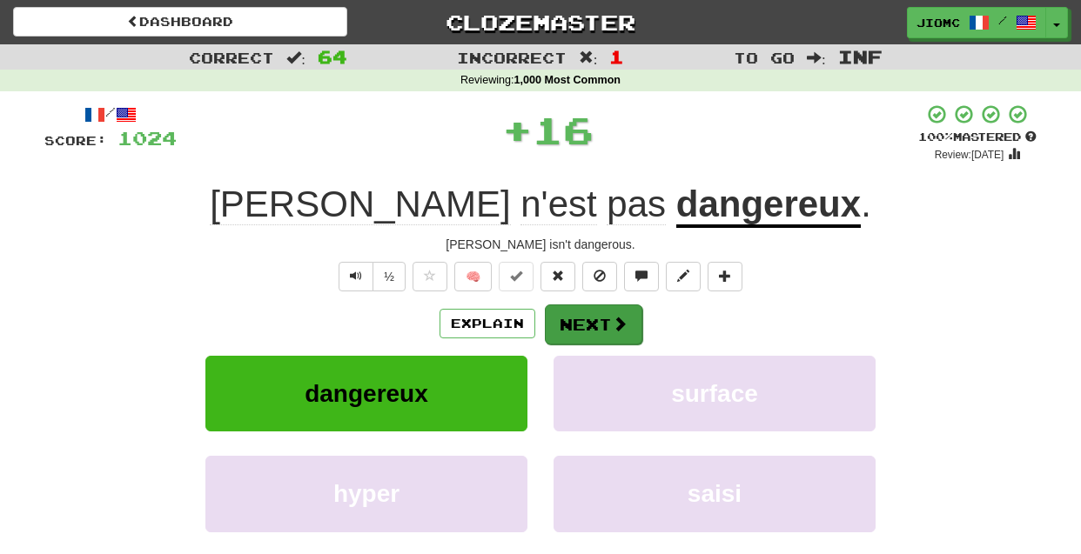
click at [592, 328] on button "Next" at bounding box center [593, 325] width 97 height 40
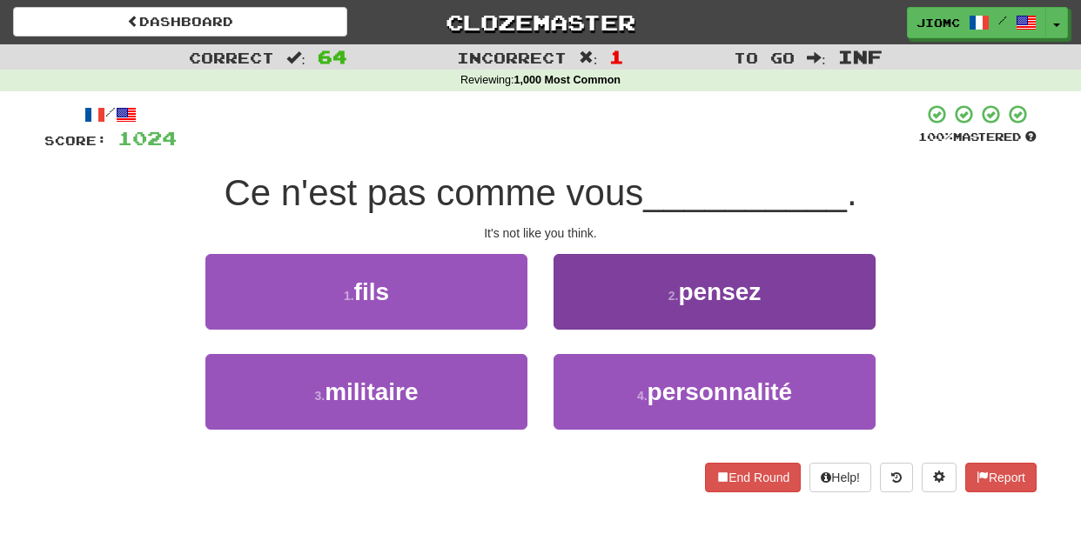
click at [581, 323] on button "2 . pensez" at bounding box center [715, 292] width 322 height 76
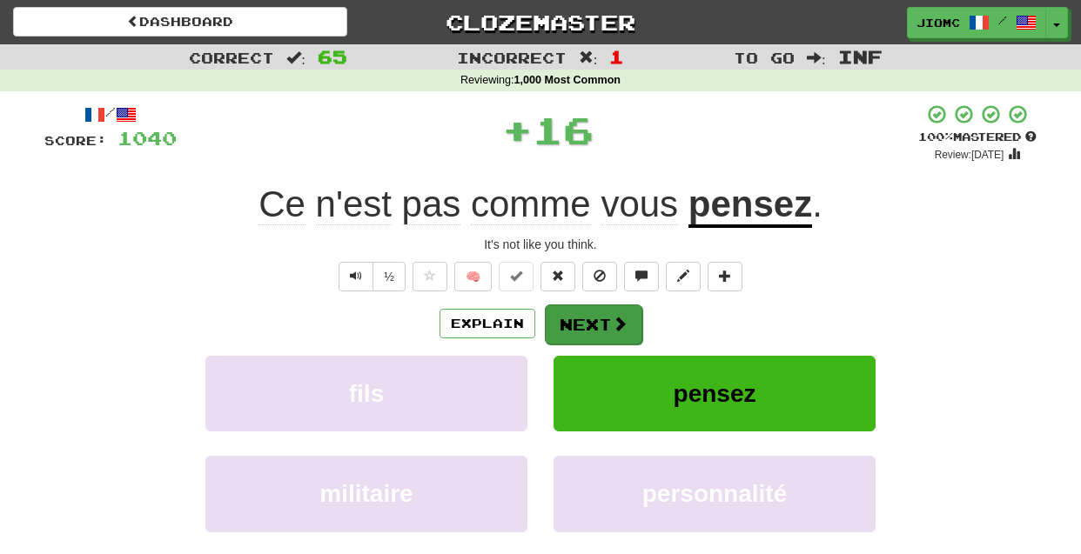
click at [581, 324] on button "Next" at bounding box center [593, 325] width 97 height 40
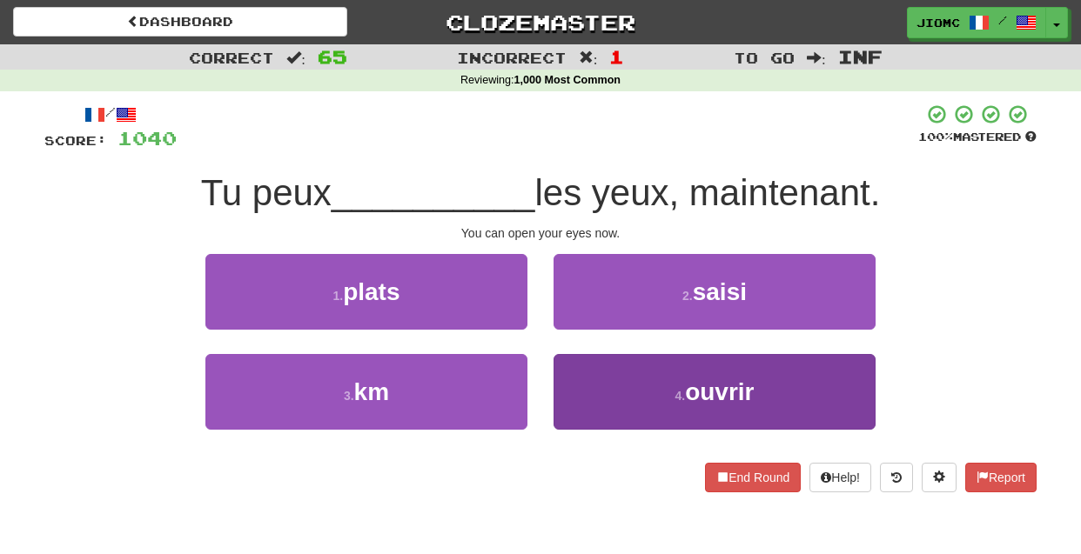
click at [587, 396] on button "4 . ouvrir" at bounding box center [715, 392] width 322 height 76
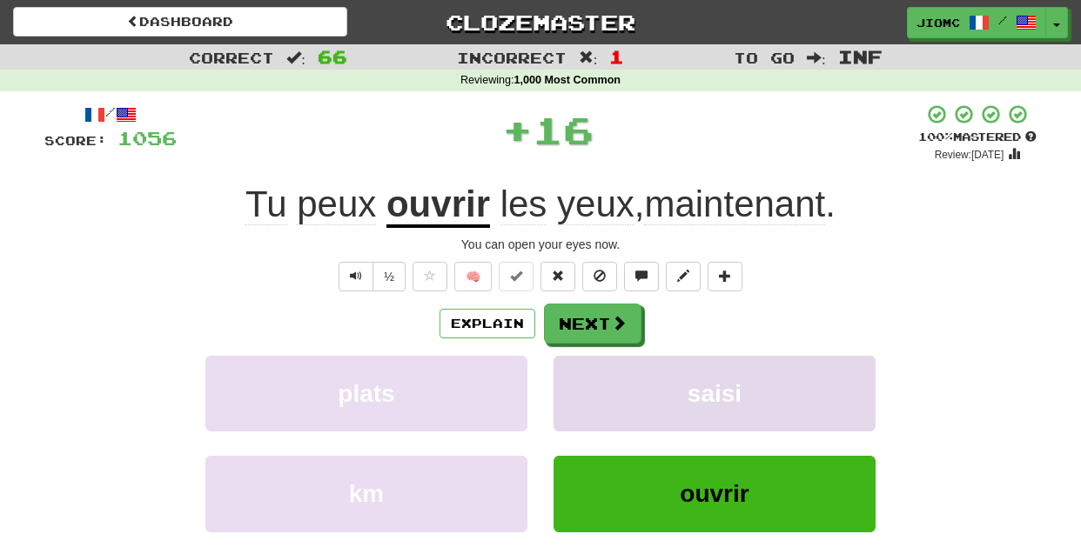
click at [587, 393] on button "saisi" at bounding box center [715, 394] width 322 height 76
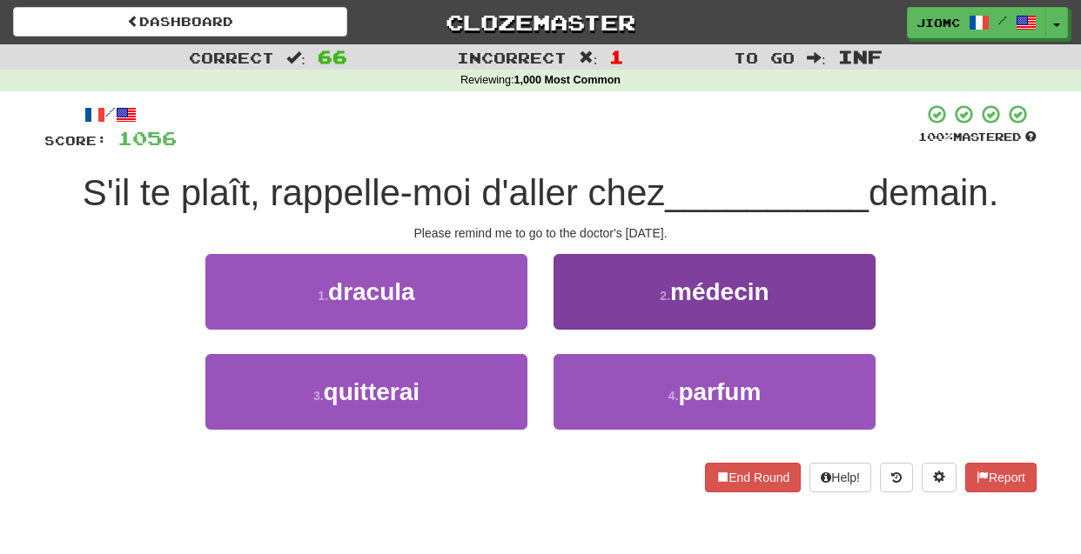
click at [575, 314] on button "2 . médecin" at bounding box center [715, 292] width 322 height 76
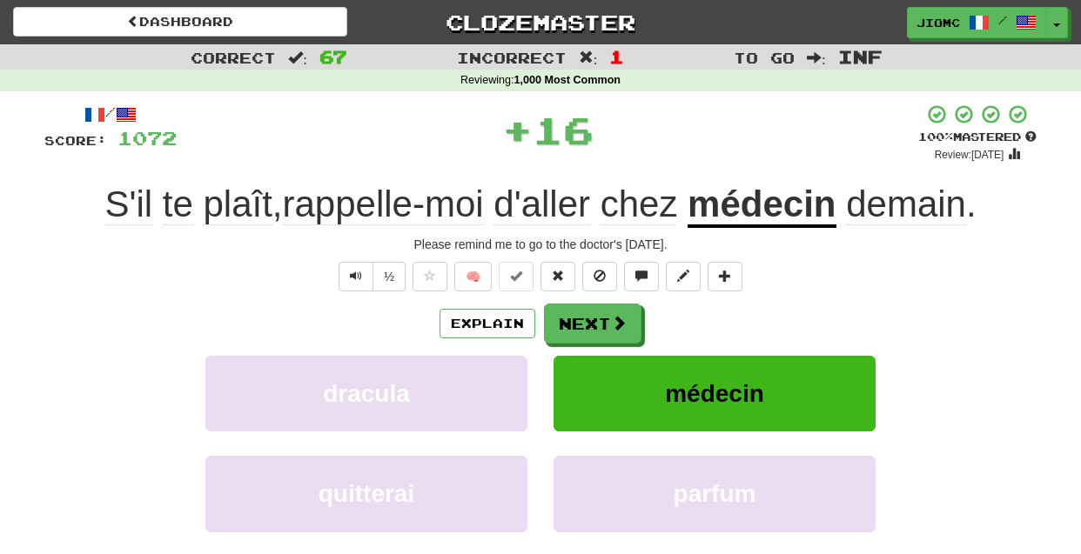
click at [575, 315] on button "Next" at bounding box center [592, 324] width 97 height 40
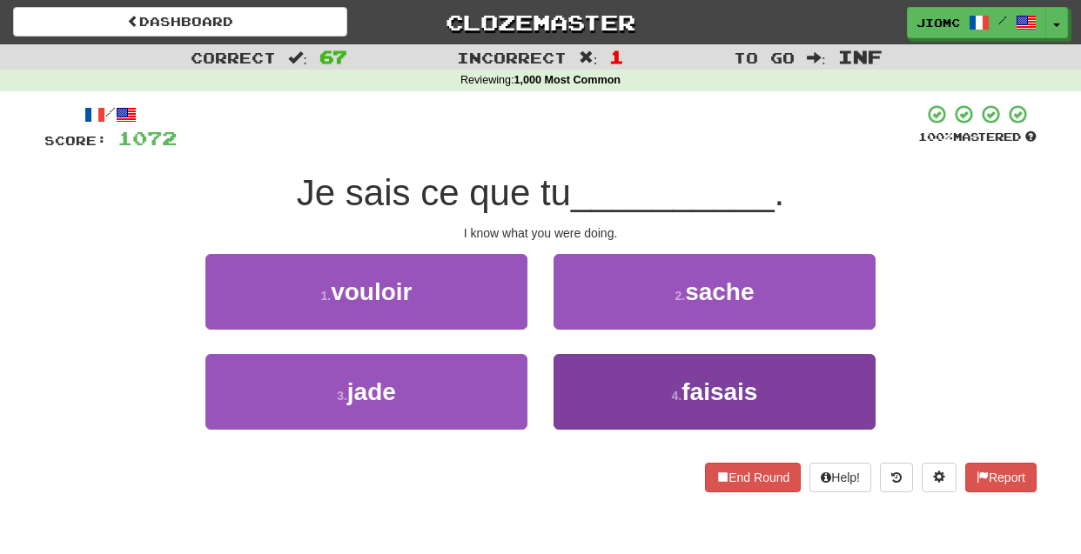
click at [588, 377] on button "4 . faisais" at bounding box center [715, 392] width 322 height 76
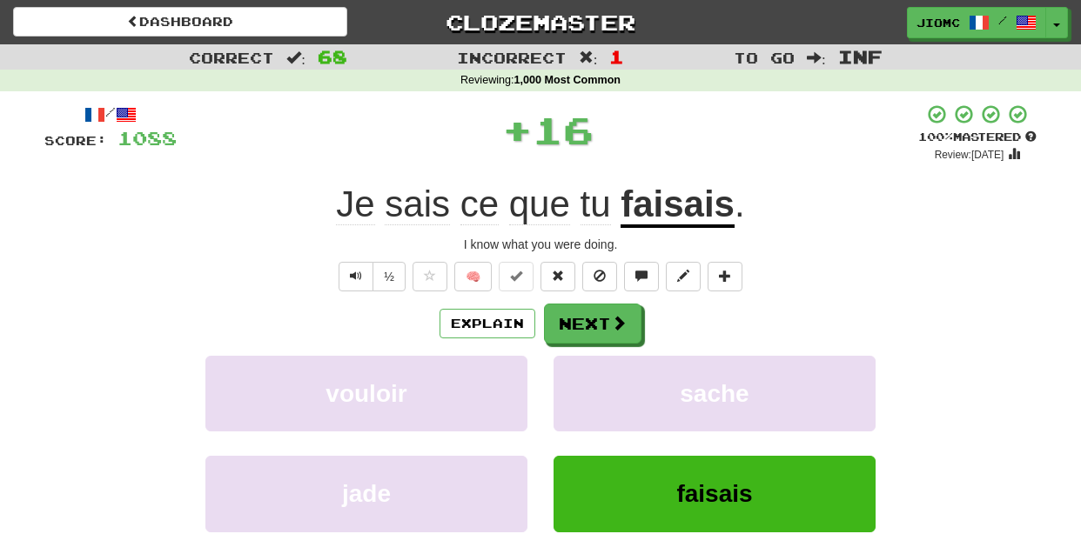
click at [588, 377] on button "sache" at bounding box center [715, 394] width 322 height 76
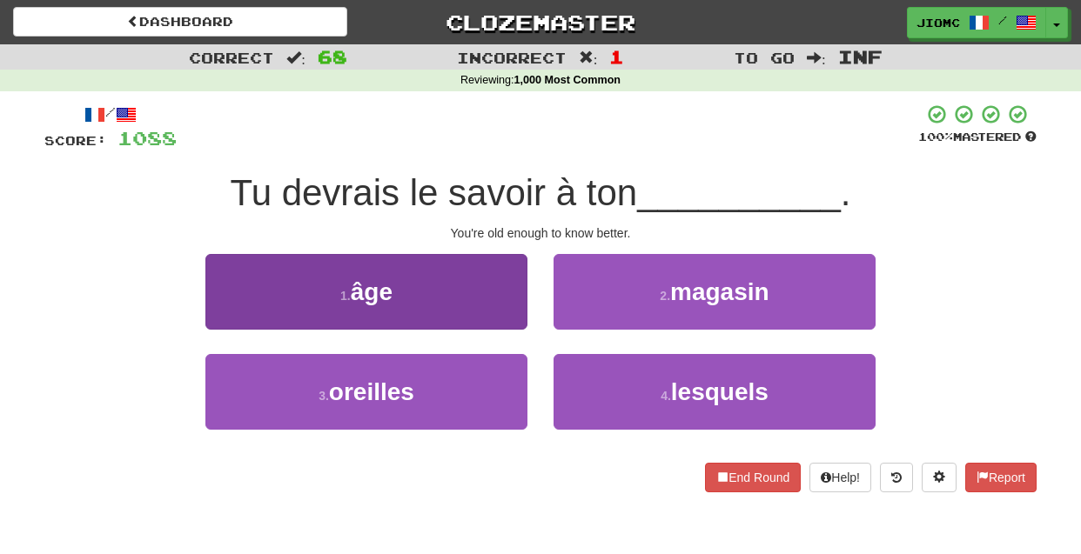
click at [507, 298] on button "1 . âge" at bounding box center [366, 292] width 322 height 76
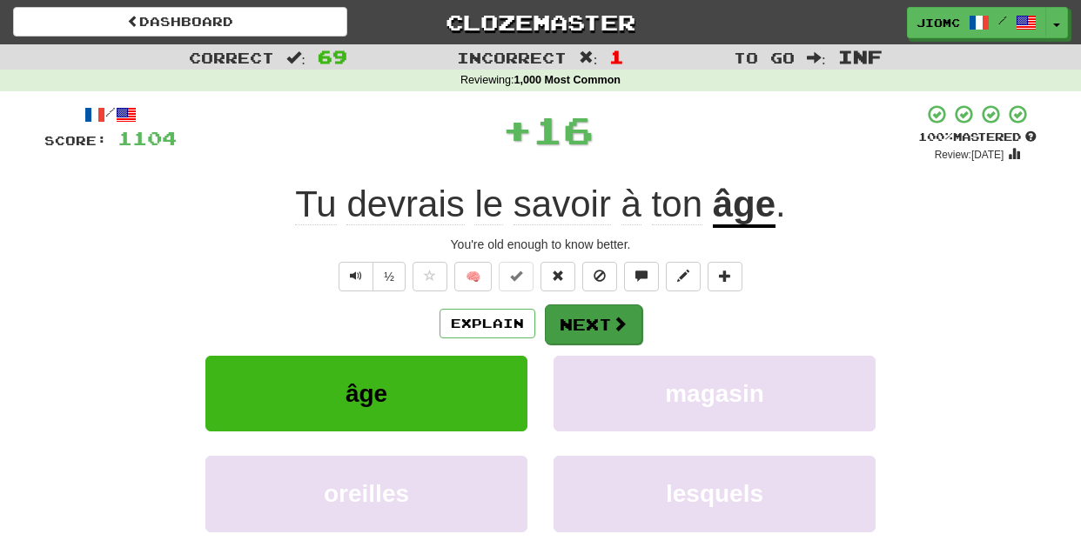
click at [564, 312] on button "Next" at bounding box center [593, 325] width 97 height 40
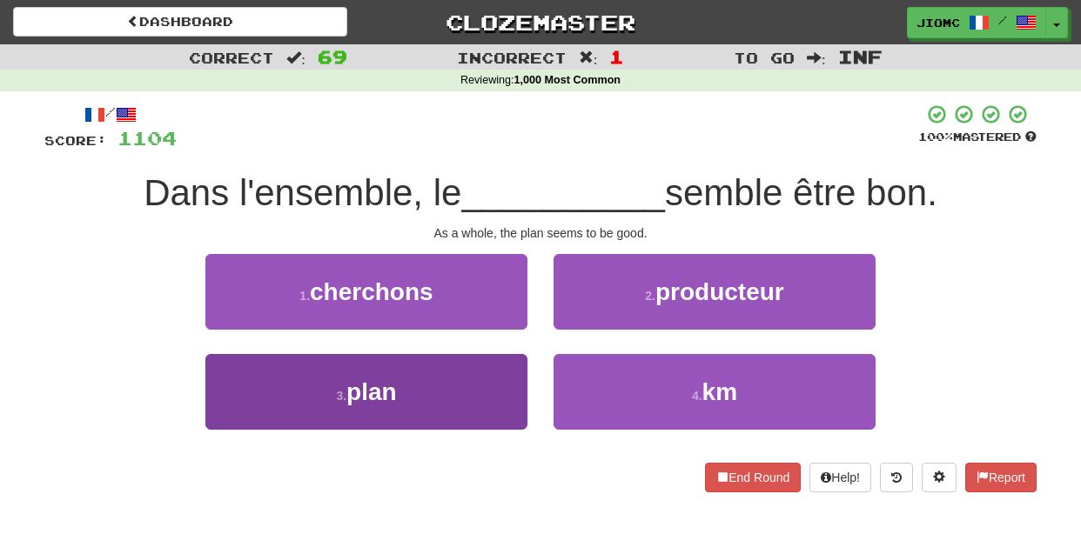
click at [514, 375] on button "3 . plan" at bounding box center [366, 392] width 322 height 76
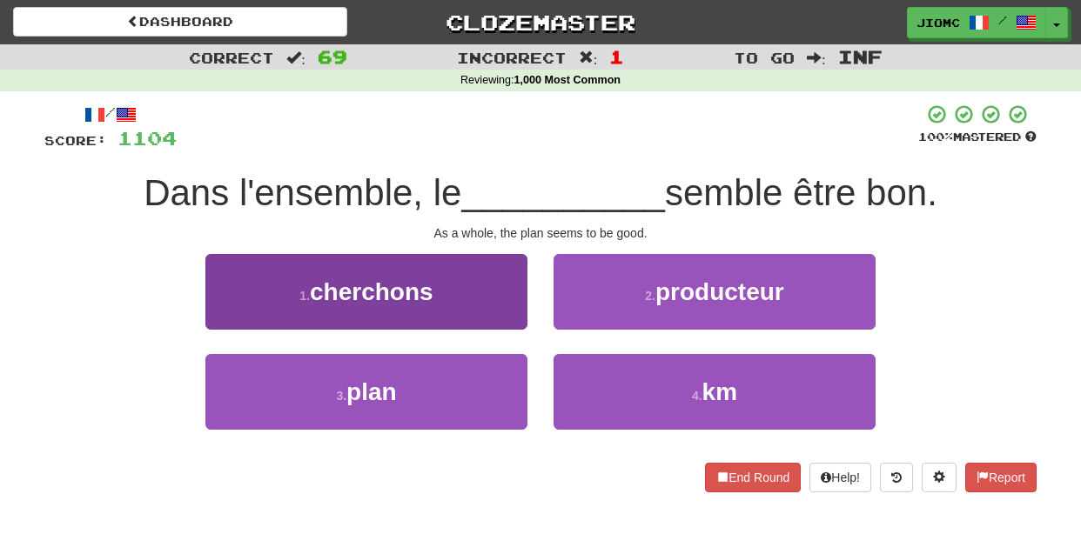
click at [513, 330] on button "1 . cherchons" at bounding box center [366, 292] width 322 height 76
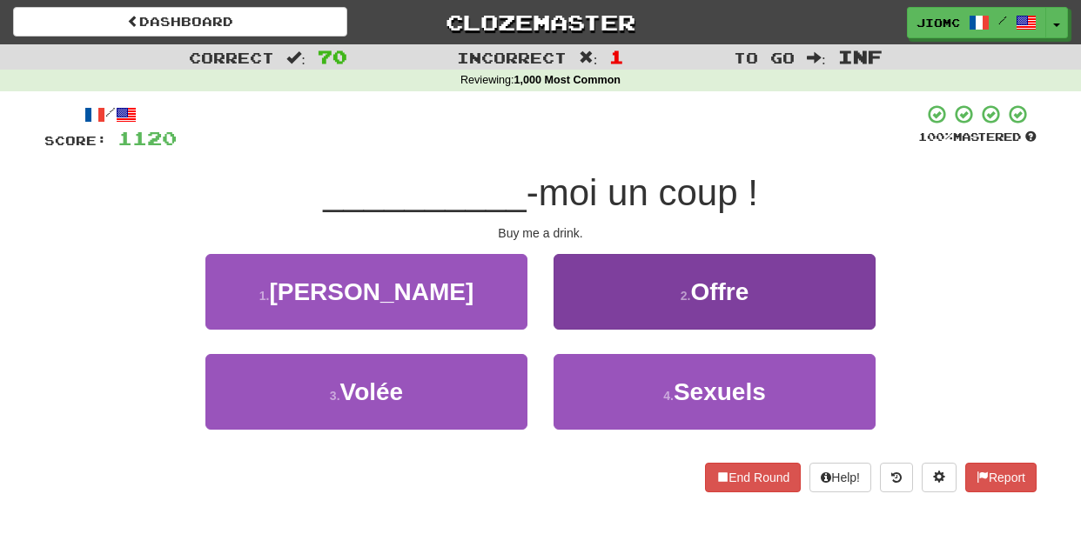
click at [572, 315] on button "2 . Offre" at bounding box center [715, 292] width 322 height 76
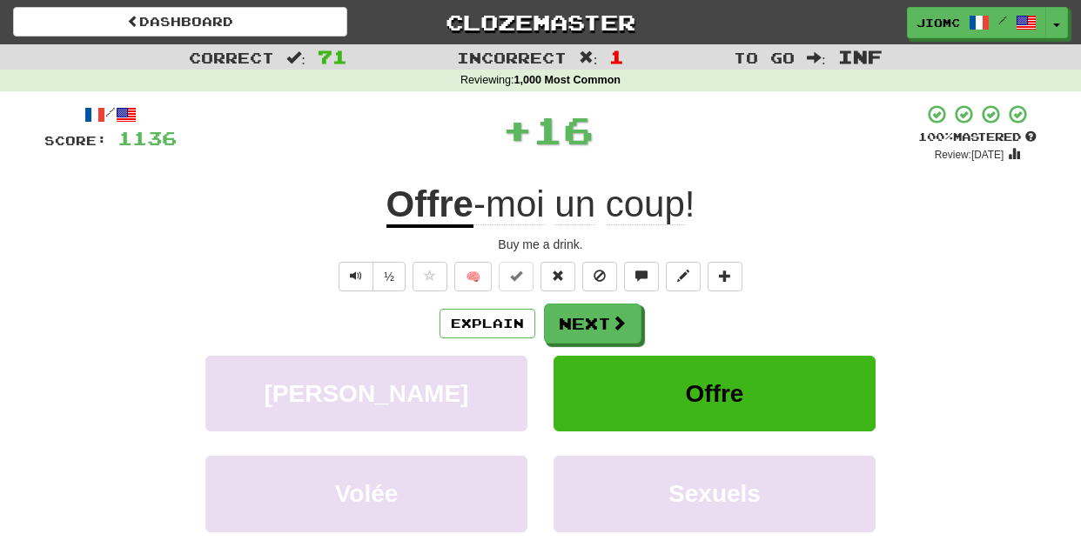
click at [572, 316] on button "Next" at bounding box center [592, 324] width 97 height 40
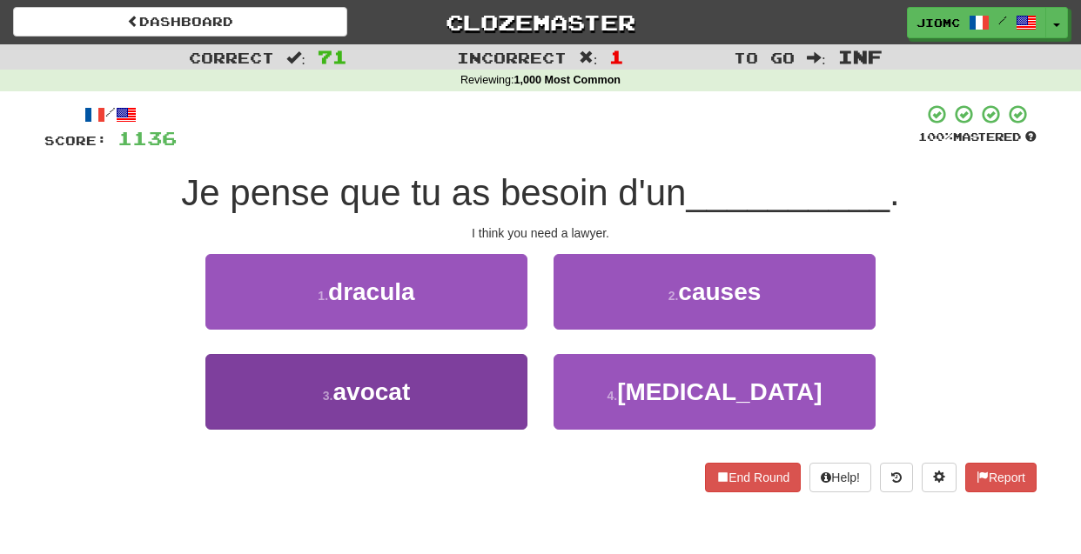
click at [494, 383] on button "3 . avocat" at bounding box center [366, 392] width 322 height 76
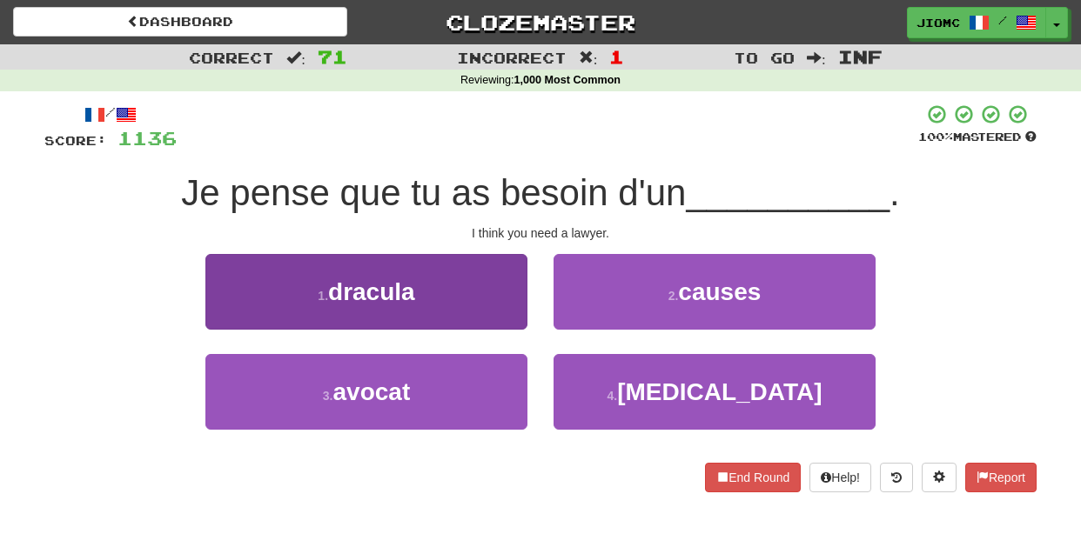
click at [494, 330] on button "1 . dracula" at bounding box center [366, 292] width 322 height 76
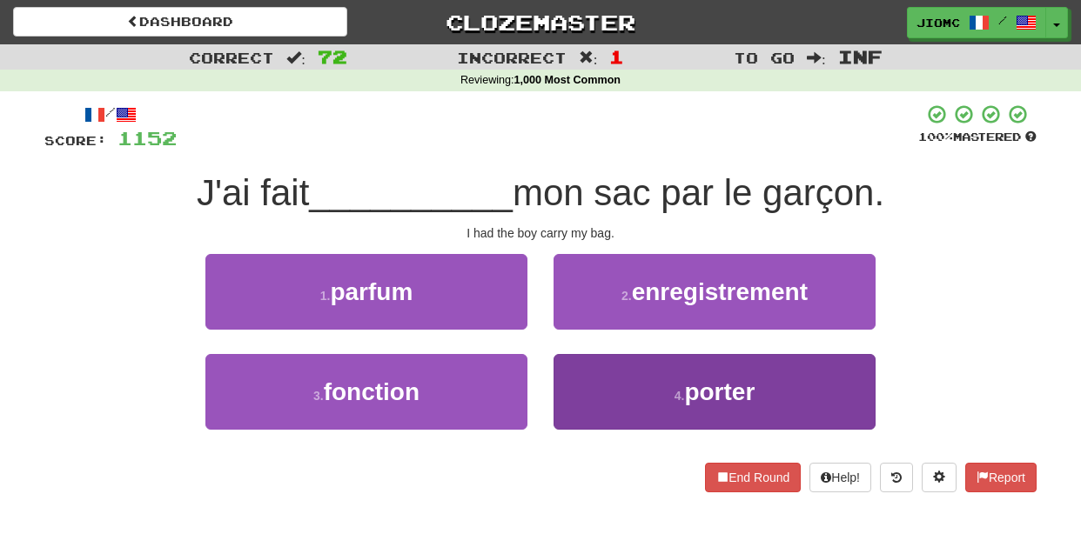
click at [581, 369] on button "4 . porter" at bounding box center [715, 392] width 322 height 76
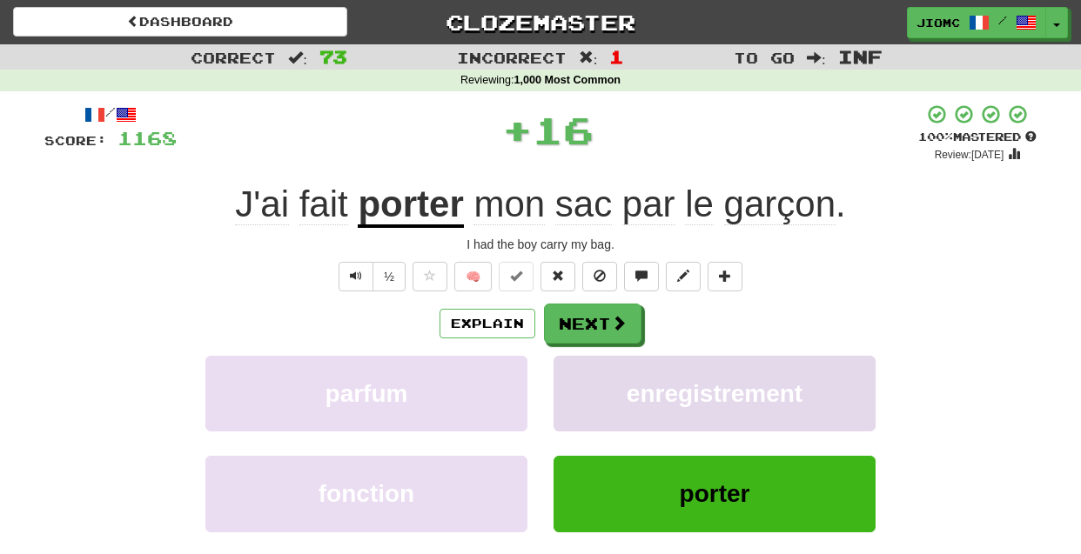
click at [581, 370] on button "enregistrement" at bounding box center [715, 394] width 322 height 76
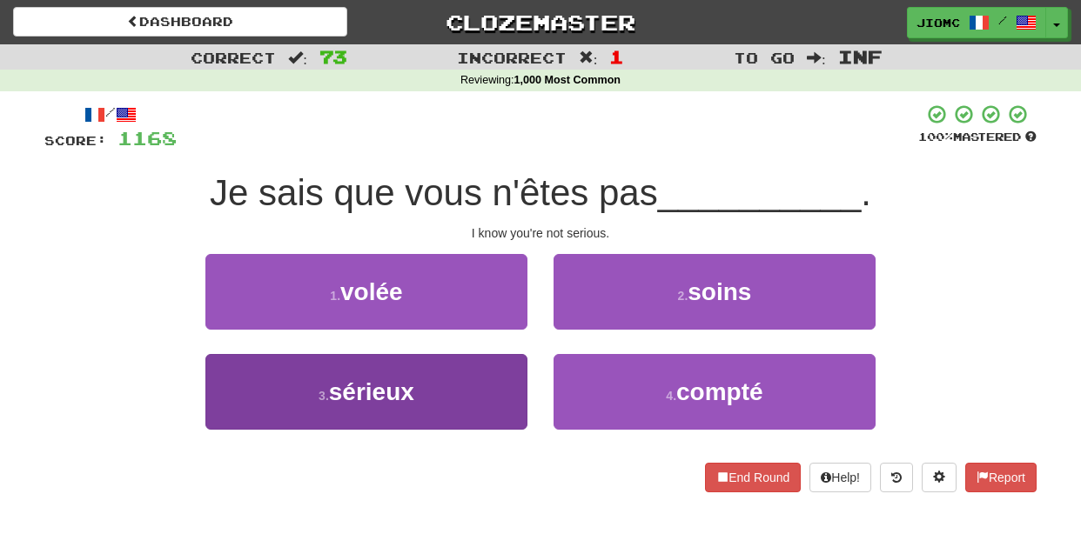
click at [491, 374] on button "3 . sérieux" at bounding box center [366, 392] width 322 height 76
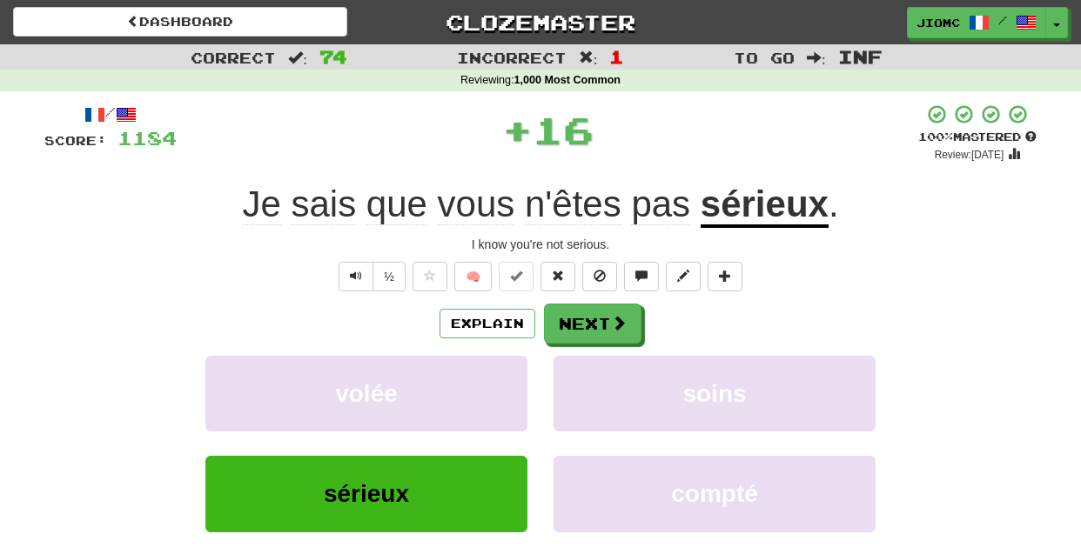
click at [491, 374] on button "volée" at bounding box center [366, 394] width 322 height 76
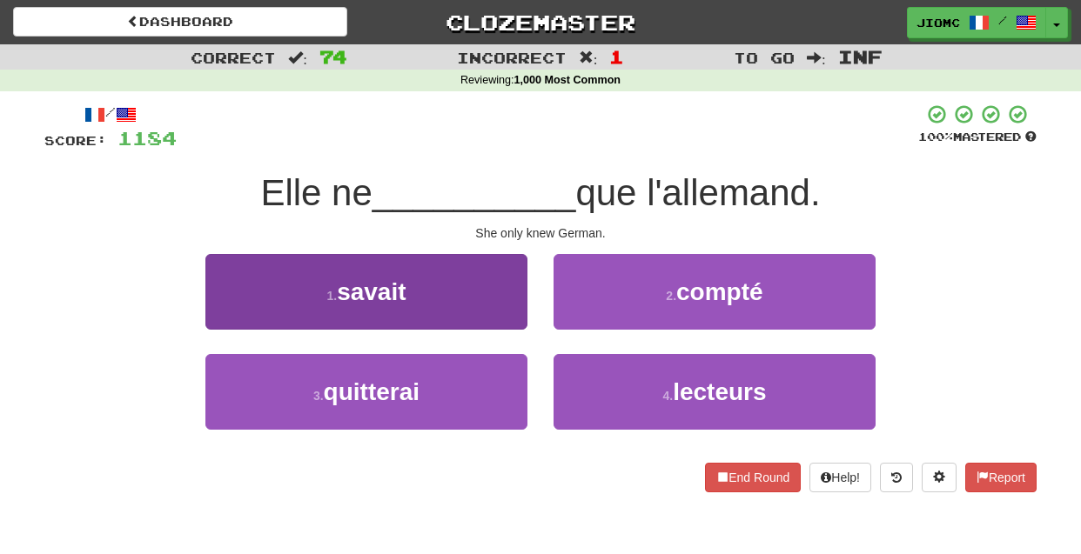
click at [506, 313] on button "1 . savait" at bounding box center [366, 292] width 322 height 76
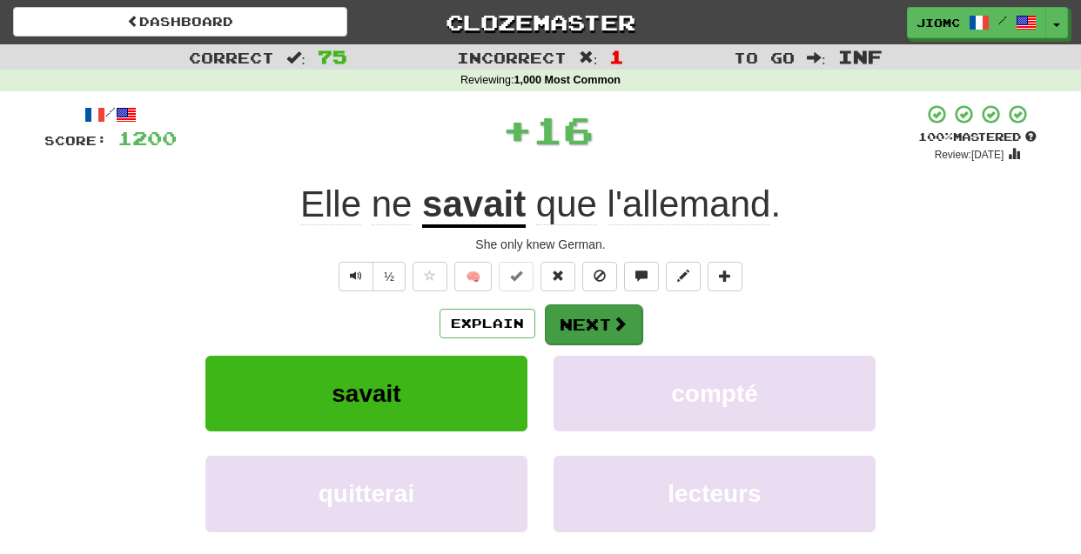
click at [571, 319] on button "Next" at bounding box center [593, 325] width 97 height 40
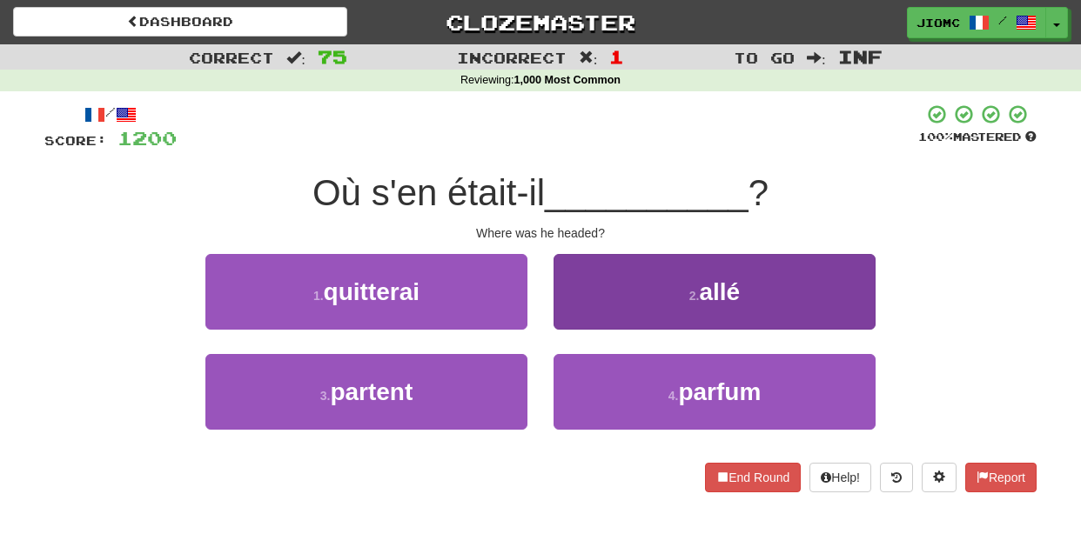
click at [581, 320] on button "2 . allé" at bounding box center [715, 292] width 322 height 76
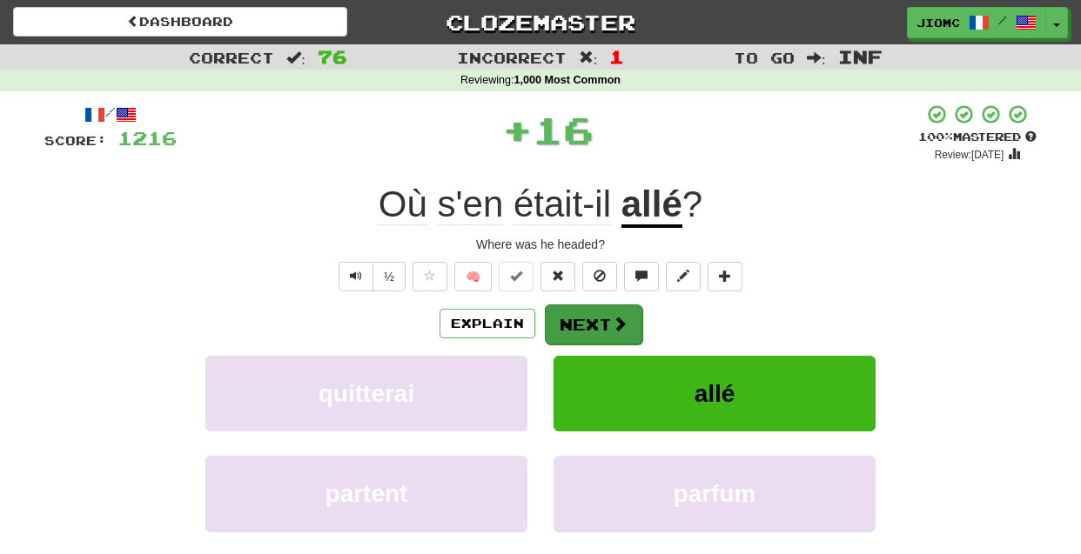
click at [582, 323] on button "Next" at bounding box center [593, 325] width 97 height 40
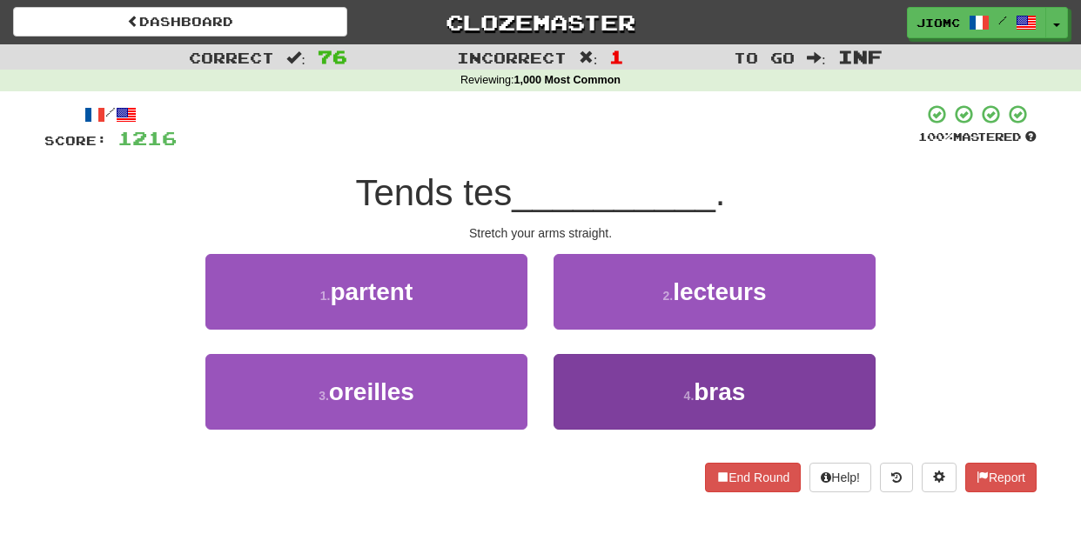
click at [580, 398] on button "4 . bras" at bounding box center [715, 392] width 322 height 76
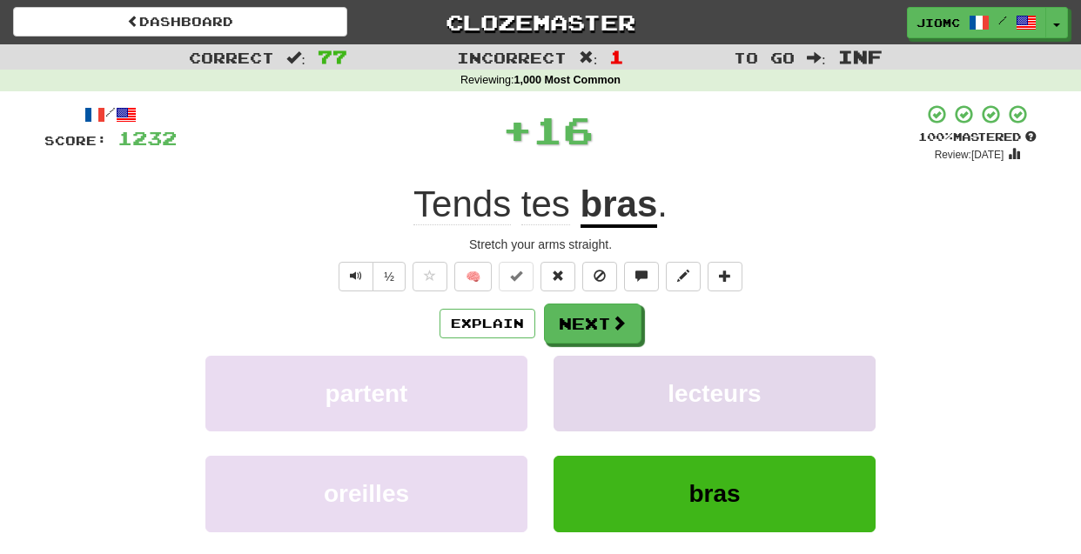
click at [581, 393] on button "lecteurs" at bounding box center [715, 394] width 322 height 76
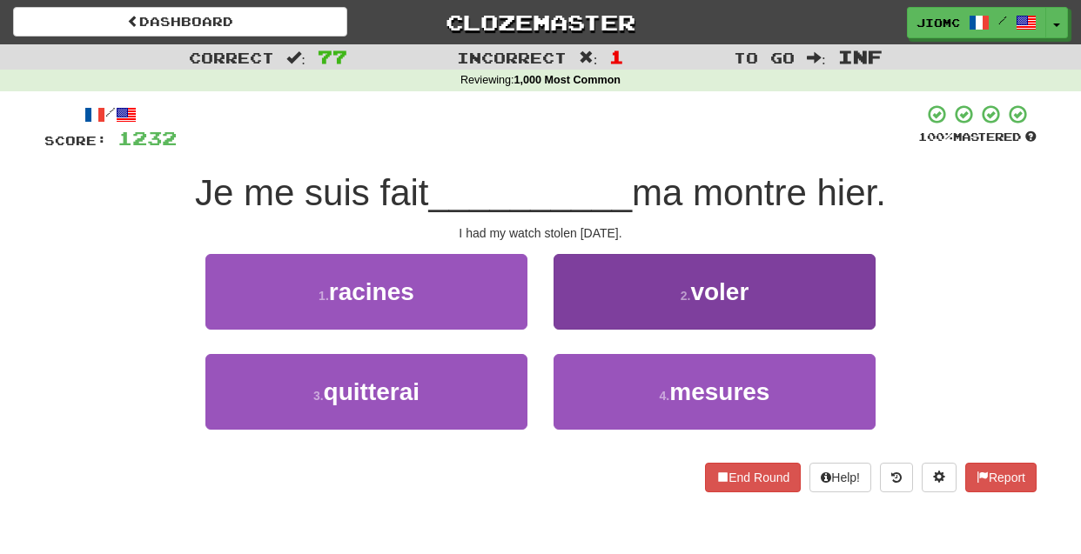
click at [581, 312] on button "2 . voler" at bounding box center [715, 292] width 322 height 76
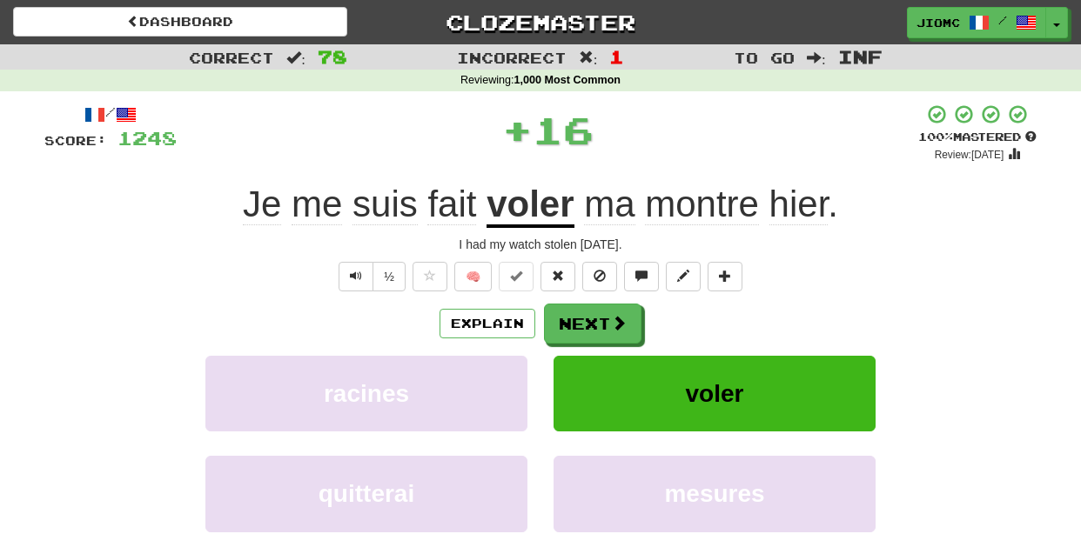
click at [581, 315] on button "Next" at bounding box center [592, 324] width 97 height 40
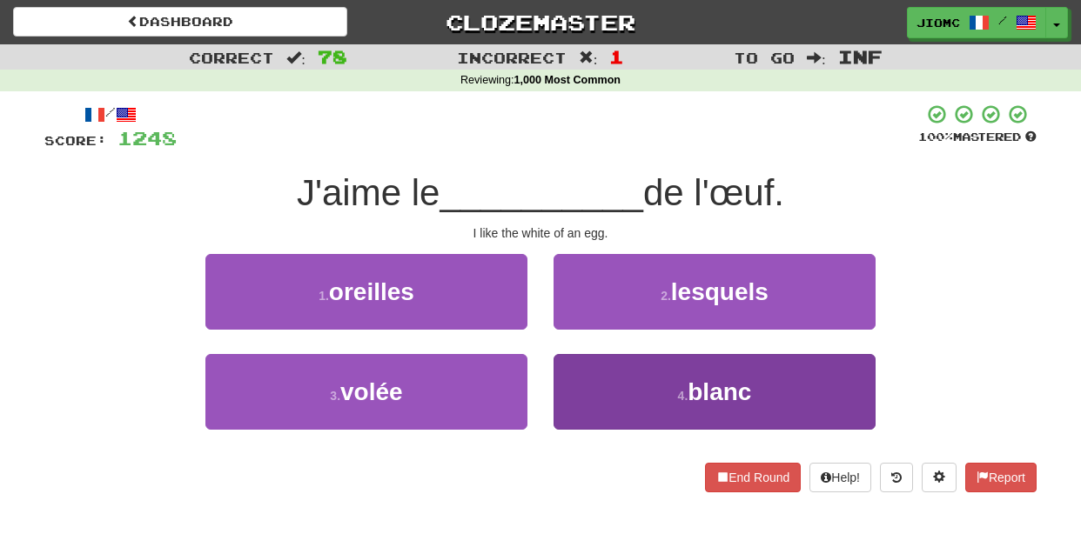
click at [589, 403] on button "4 . blanc" at bounding box center [715, 392] width 322 height 76
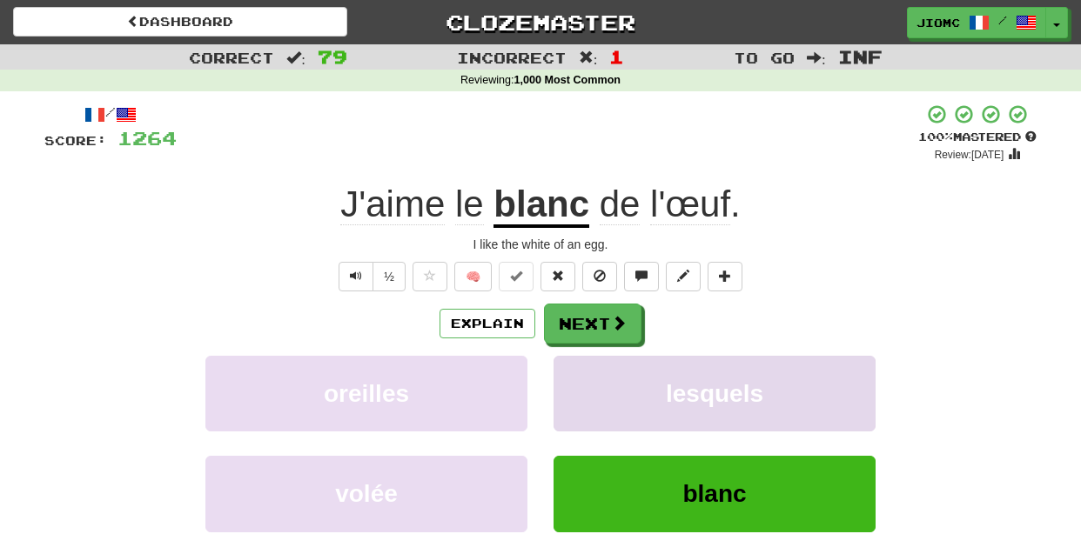
click at [579, 406] on button "lesquels" at bounding box center [715, 394] width 322 height 76
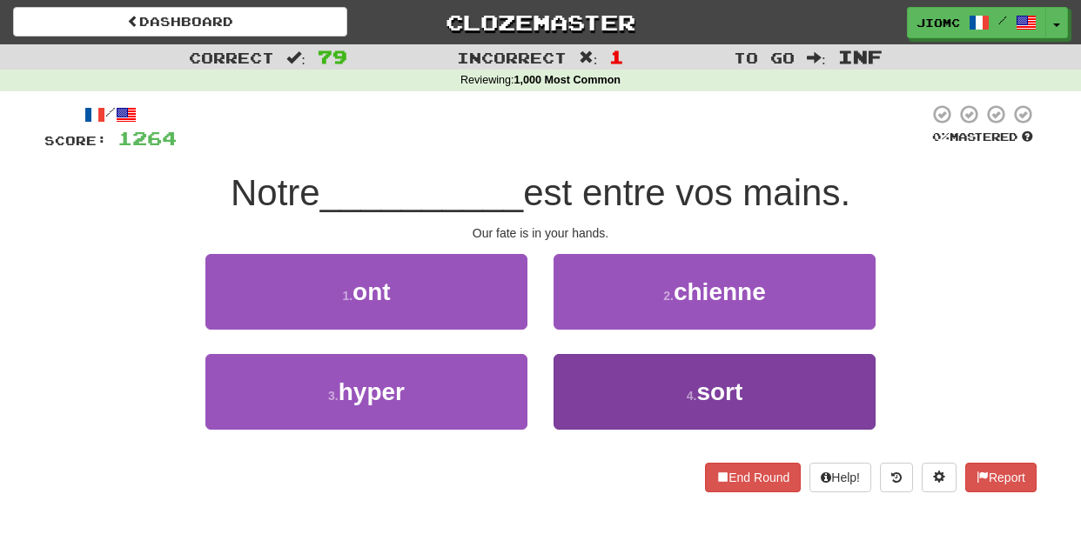
click at [577, 406] on button "4 . sort" at bounding box center [715, 392] width 322 height 76
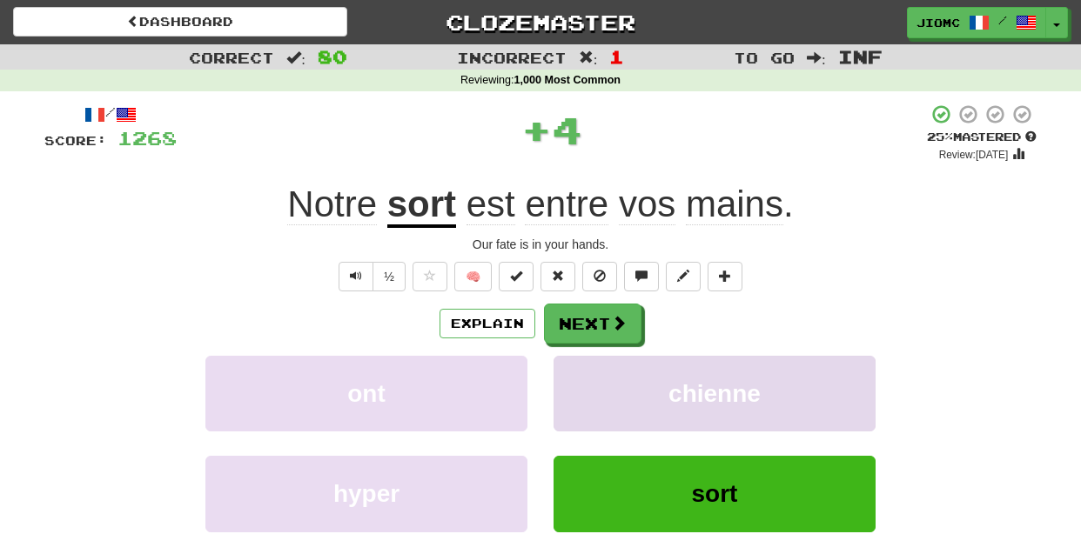
click at [577, 404] on button "chienne" at bounding box center [715, 394] width 322 height 76
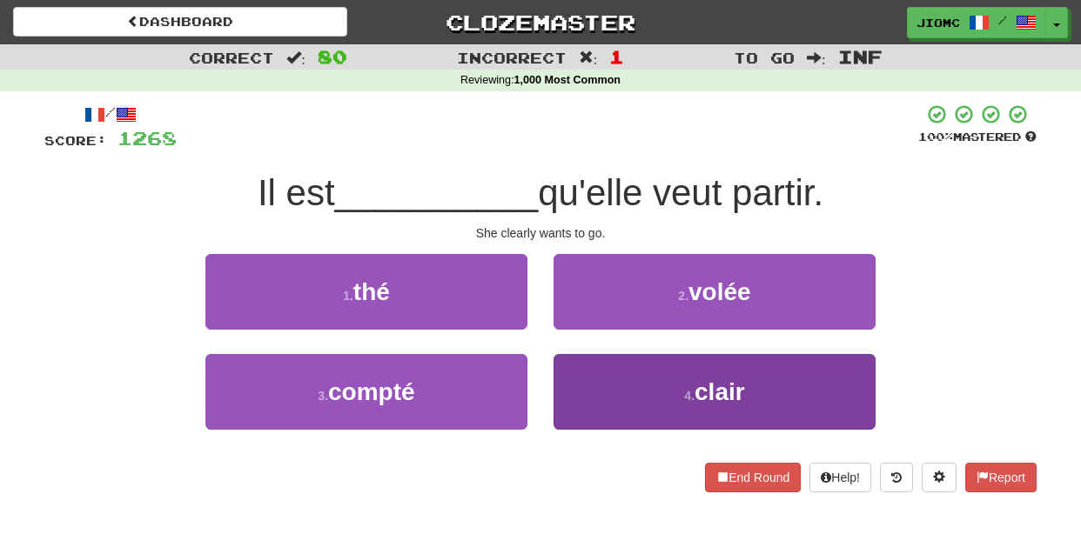
click at [579, 408] on button "4 . clair" at bounding box center [715, 392] width 322 height 76
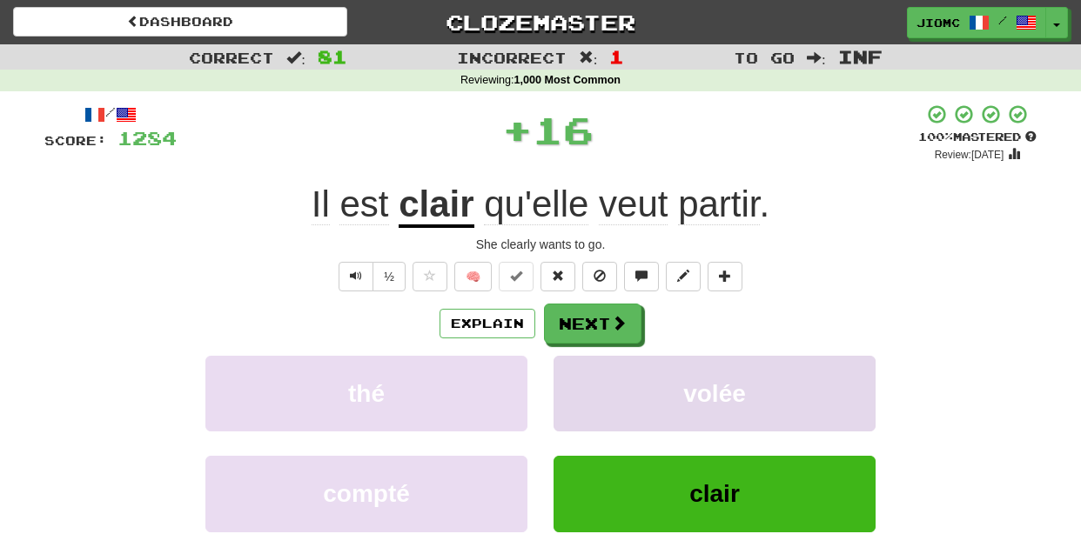
click at [579, 407] on button "volée" at bounding box center [715, 394] width 322 height 76
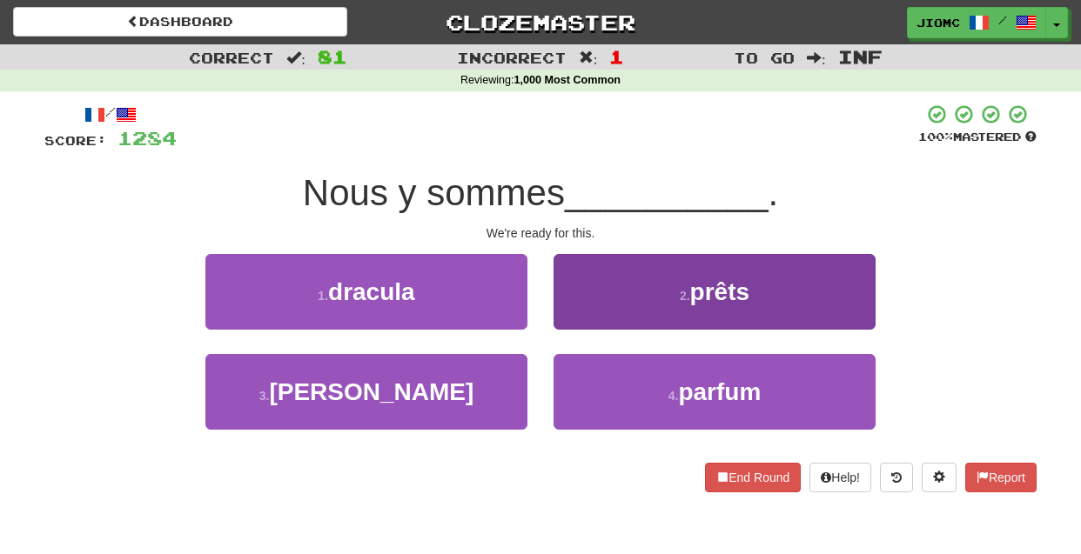
click at [580, 314] on button "2 . prêts" at bounding box center [715, 292] width 322 height 76
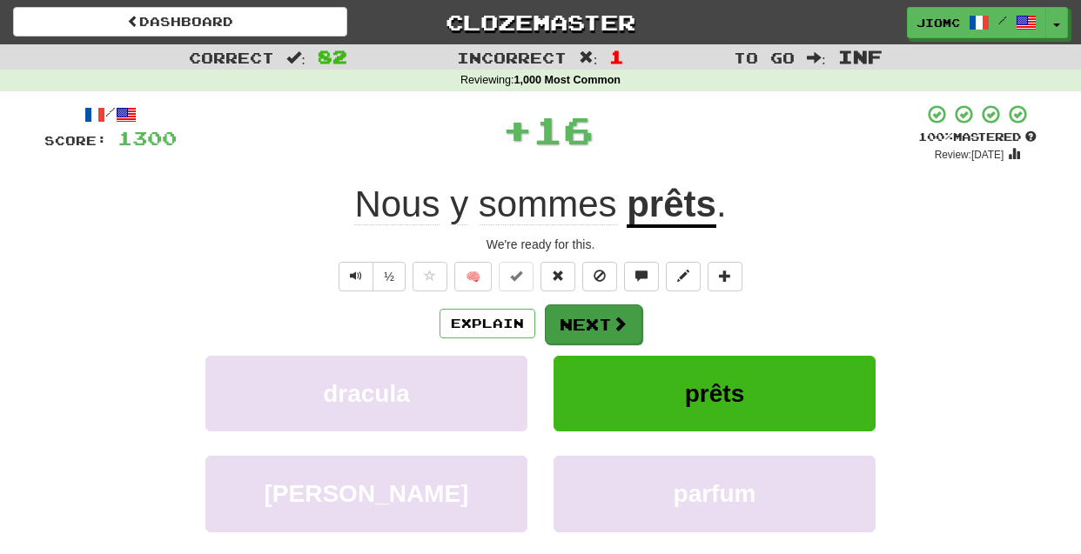
click at [580, 315] on button "Next" at bounding box center [593, 325] width 97 height 40
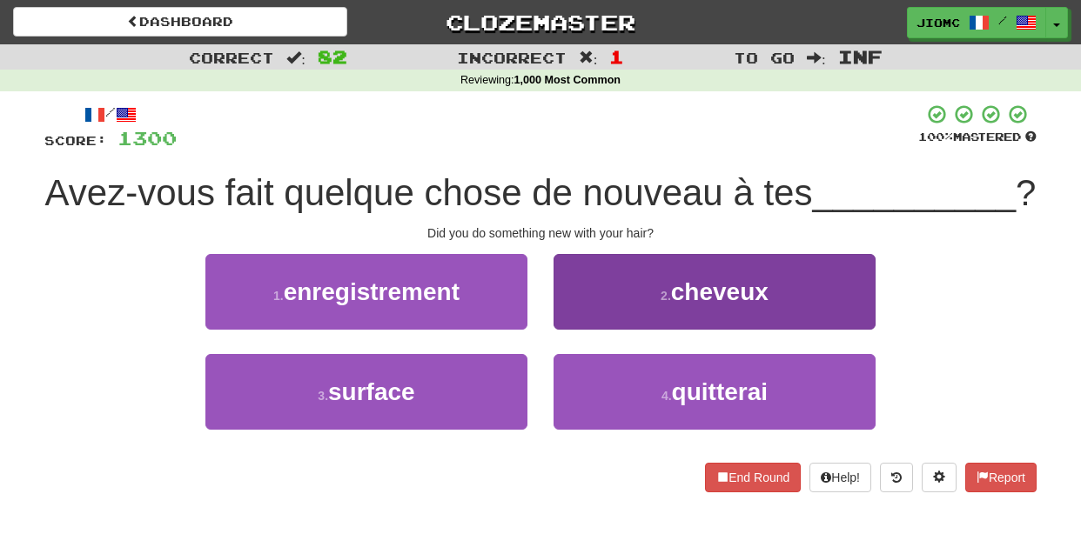
click at [592, 330] on button "2 . cheveux" at bounding box center [715, 292] width 322 height 76
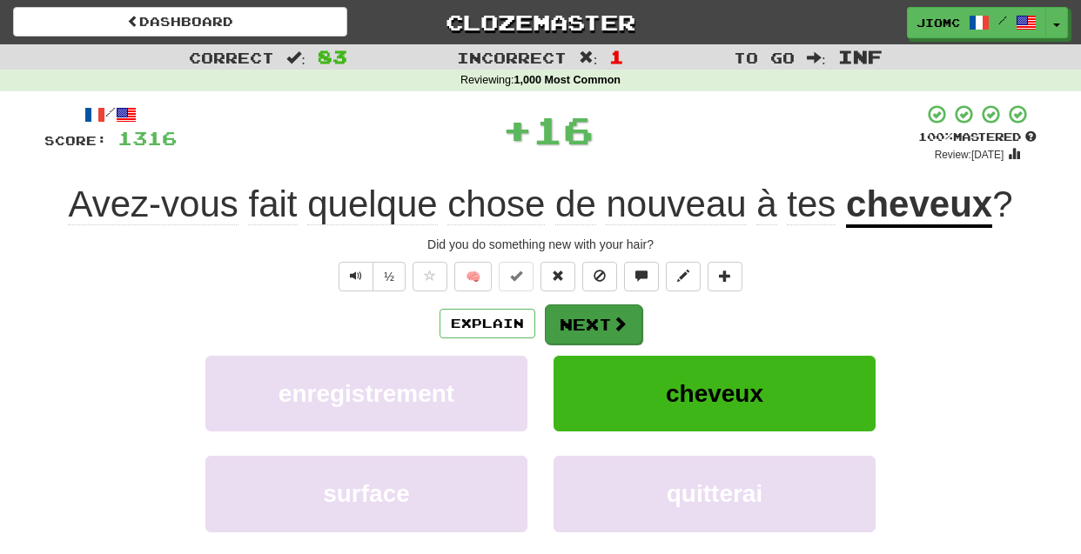
click at [589, 328] on button "Next" at bounding box center [593, 325] width 97 height 40
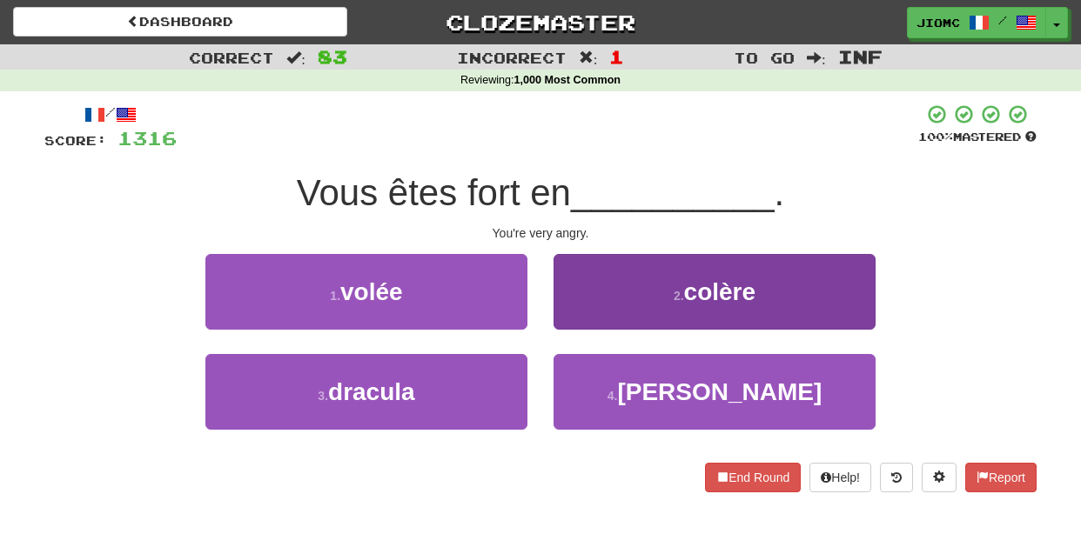
click at [590, 314] on button "2 . colère" at bounding box center [715, 292] width 322 height 76
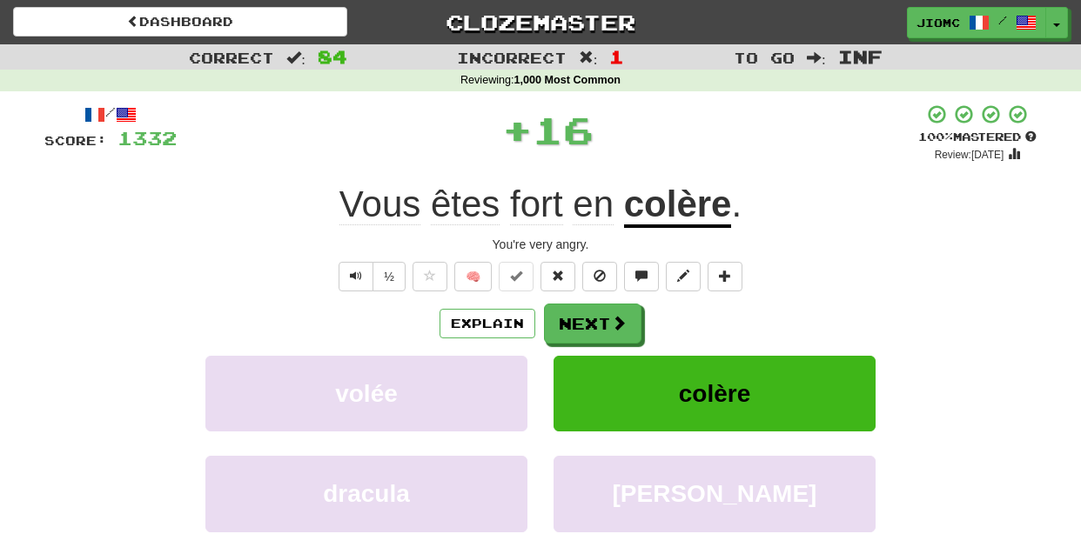
click at [590, 314] on button "Next" at bounding box center [592, 324] width 97 height 40
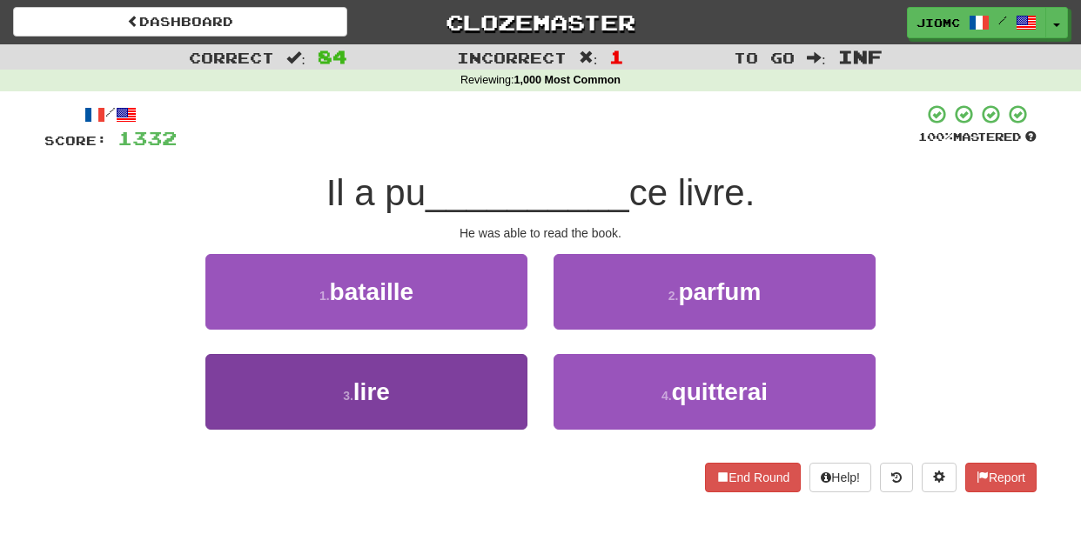
click at [491, 402] on button "3 . lire" at bounding box center [366, 392] width 322 height 76
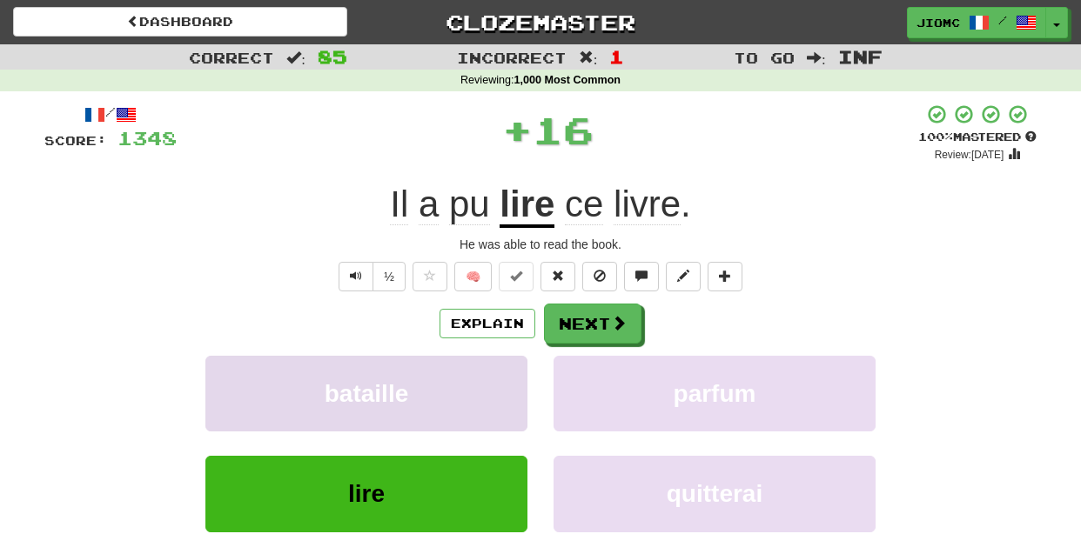
click at [491, 384] on button "bataille" at bounding box center [366, 394] width 322 height 76
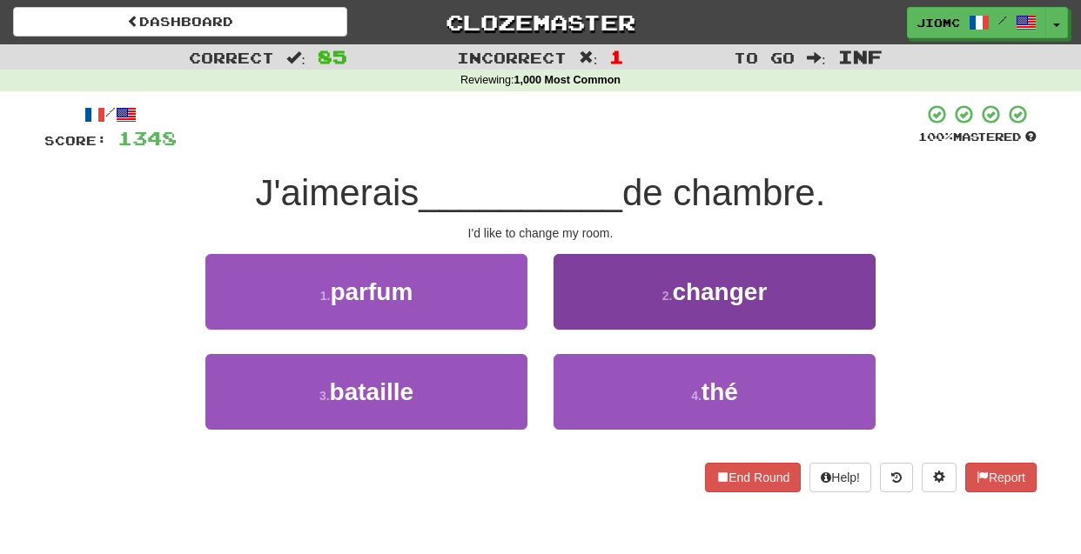
click at [580, 311] on button "2 . changer" at bounding box center [715, 292] width 322 height 76
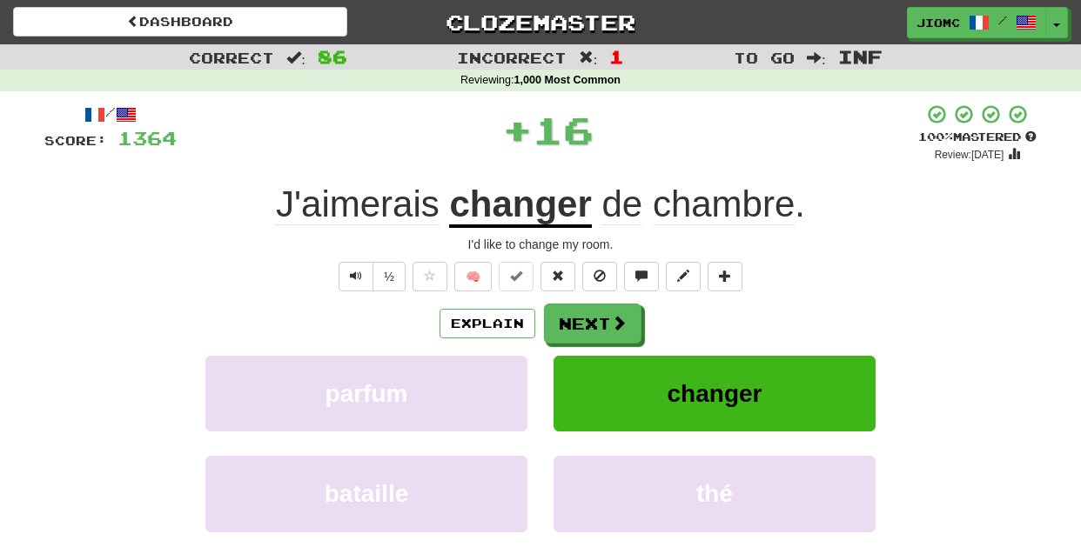
click at [581, 314] on button "Next" at bounding box center [592, 324] width 97 height 40
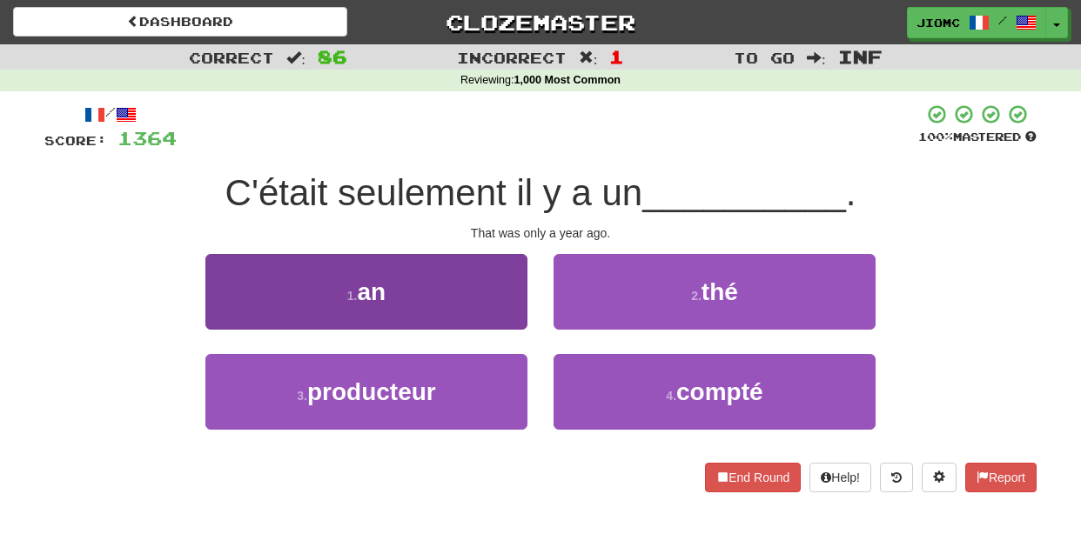
click at [508, 319] on button "1 . an" at bounding box center [366, 292] width 322 height 76
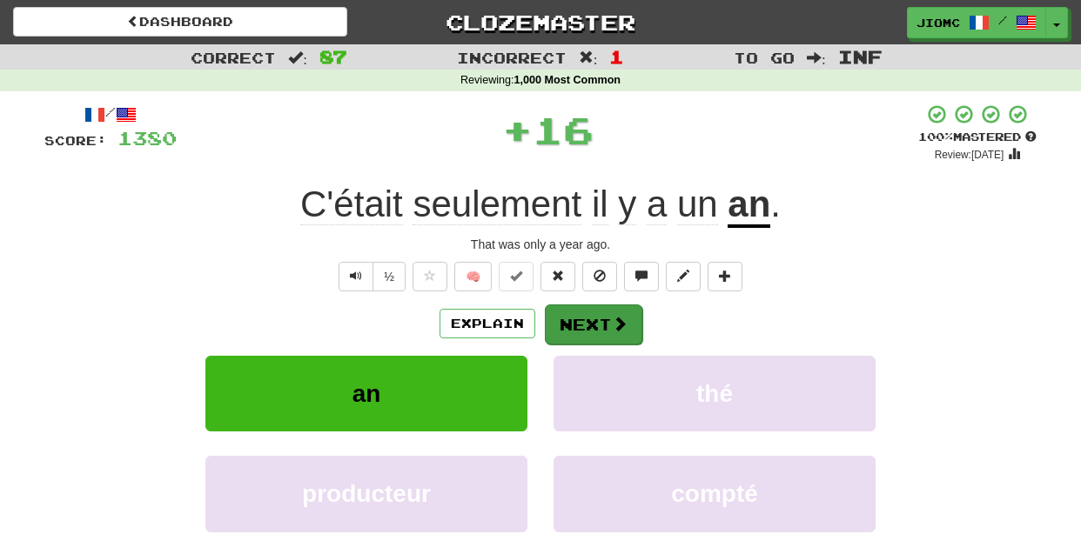
click at [593, 324] on button "Next" at bounding box center [593, 325] width 97 height 40
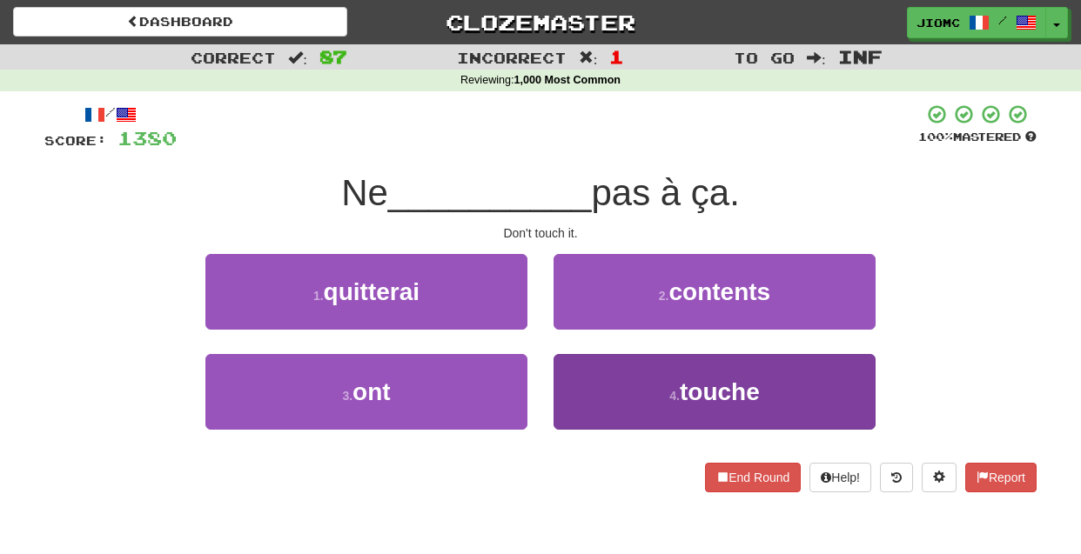
click at [581, 381] on button "4 . touche" at bounding box center [715, 392] width 322 height 76
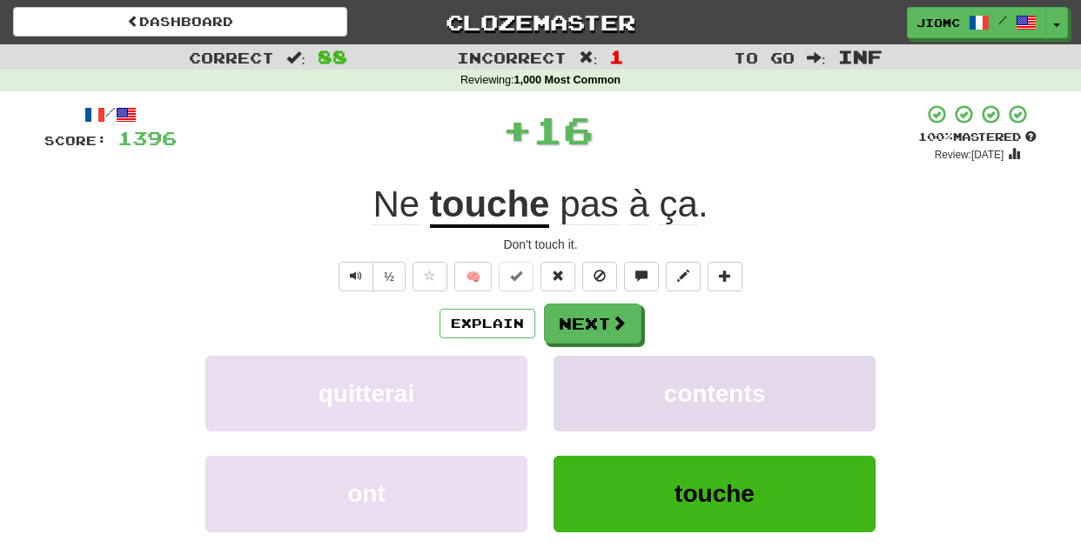
click at [579, 368] on button "contents" at bounding box center [715, 394] width 322 height 76
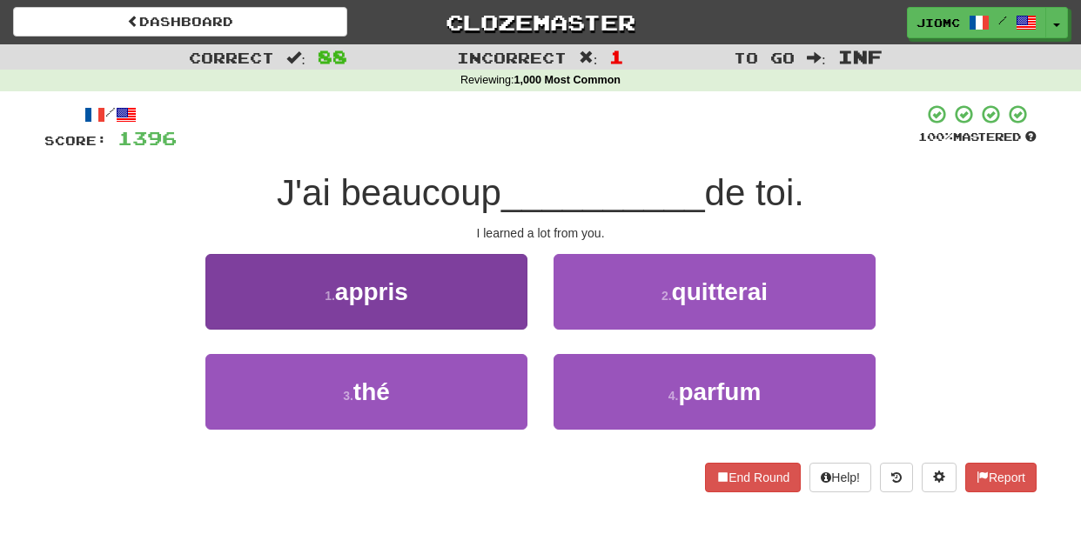
click at [499, 308] on button "1 . appris" at bounding box center [366, 292] width 322 height 76
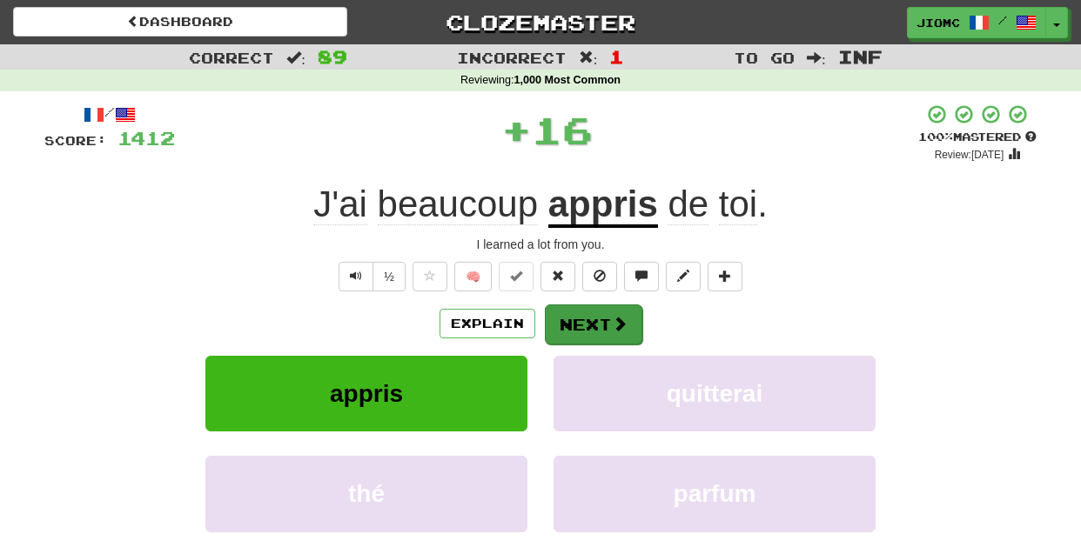
click at [593, 322] on button "Next" at bounding box center [593, 325] width 97 height 40
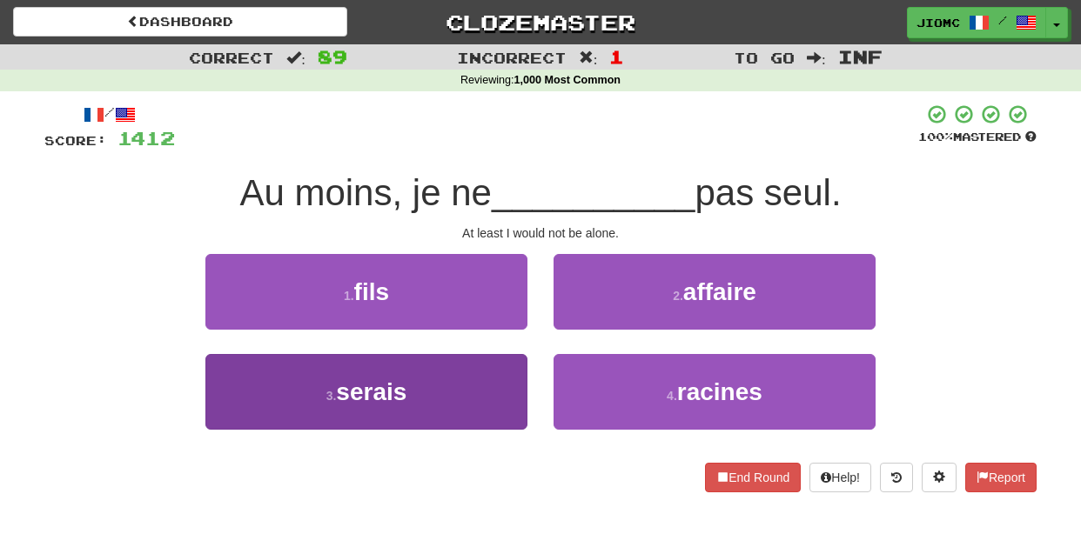
click at [501, 385] on button "3 . serais" at bounding box center [366, 392] width 322 height 76
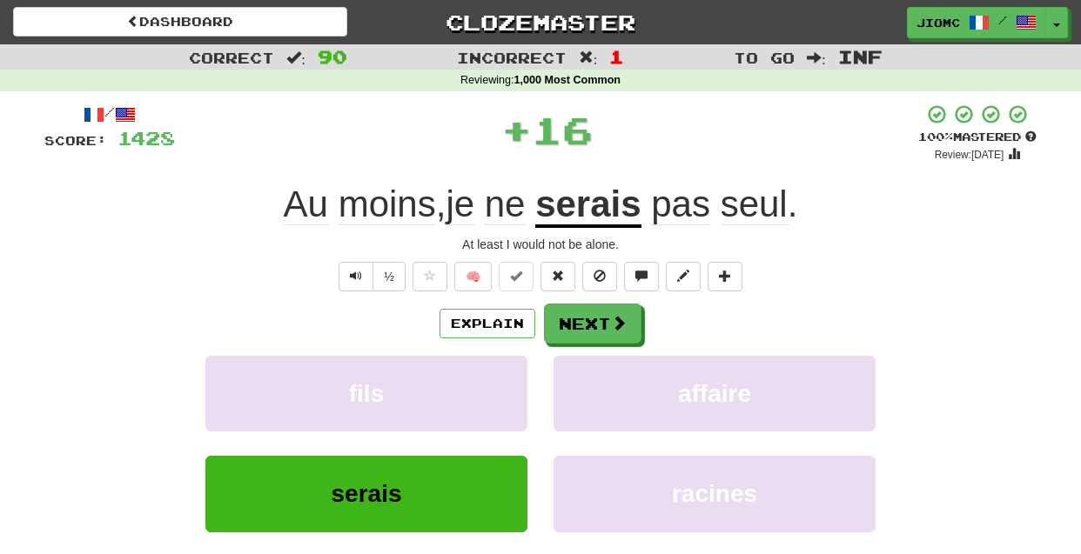
click at [501, 385] on button "fils" at bounding box center [366, 394] width 322 height 76
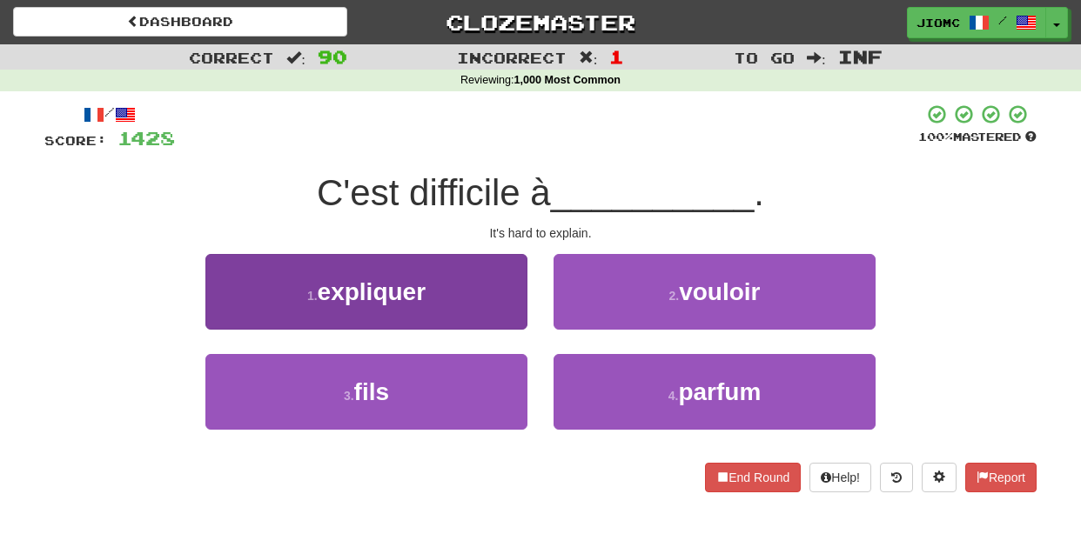
click at [498, 315] on button "1 . expliquer" at bounding box center [366, 292] width 322 height 76
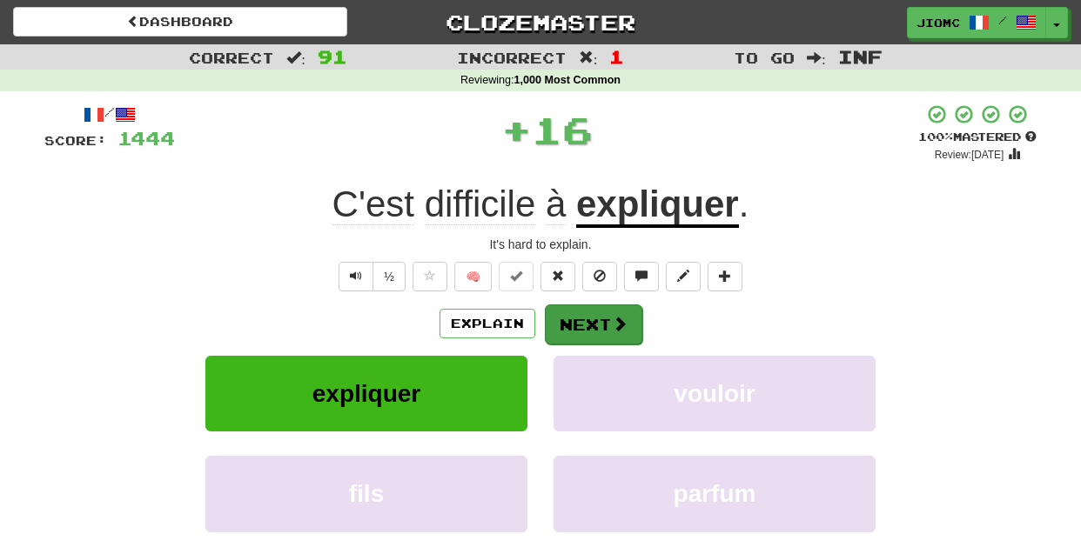
click at [557, 323] on button "Next" at bounding box center [593, 325] width 97 height 40
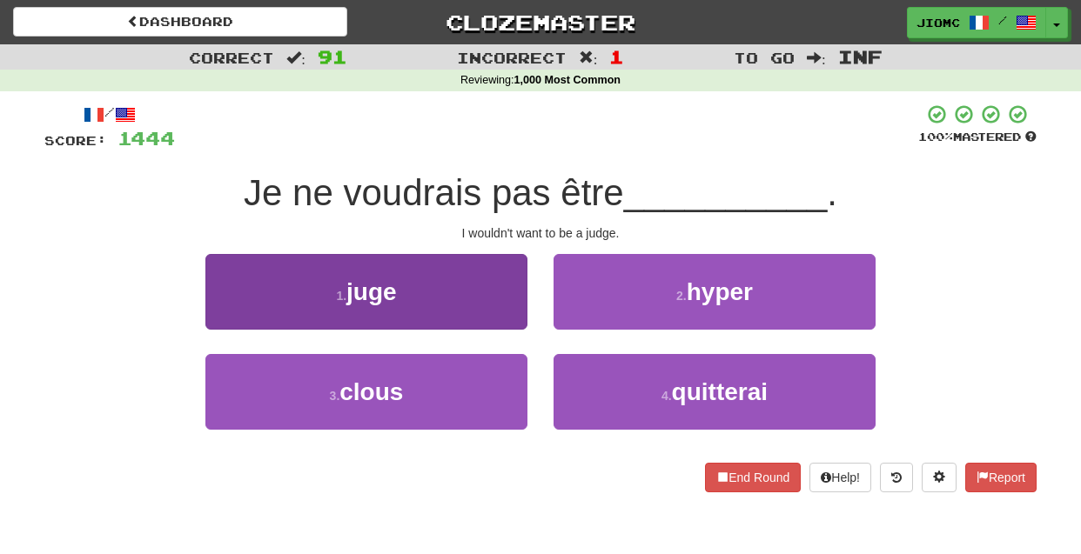
click at [507, 320] on button "1 . juge" at bounding box center [366, 292] width 322 height 76
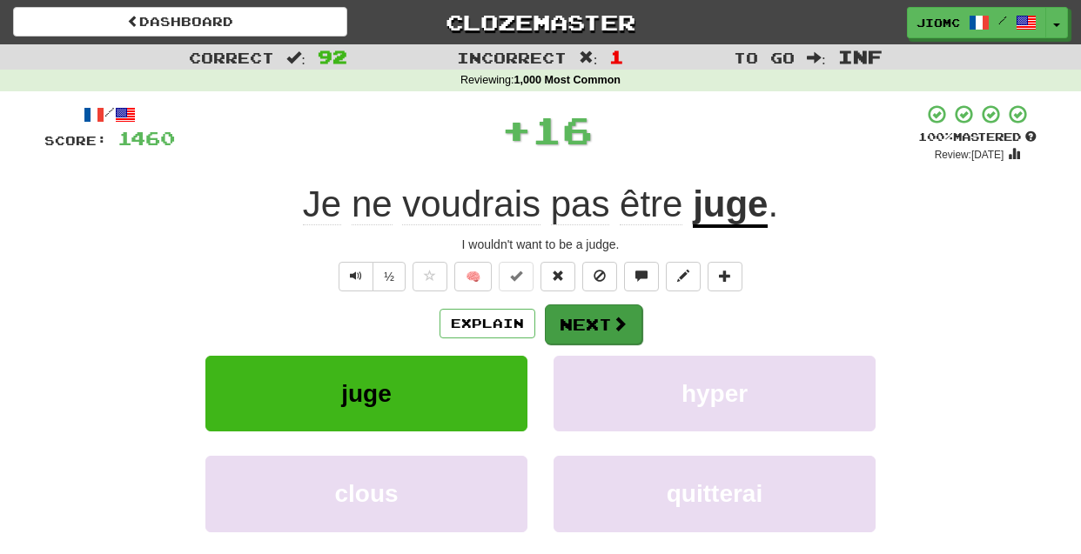
click at [563, 326] on button "Next" at bounding box center [593, 325] width 97 height 40
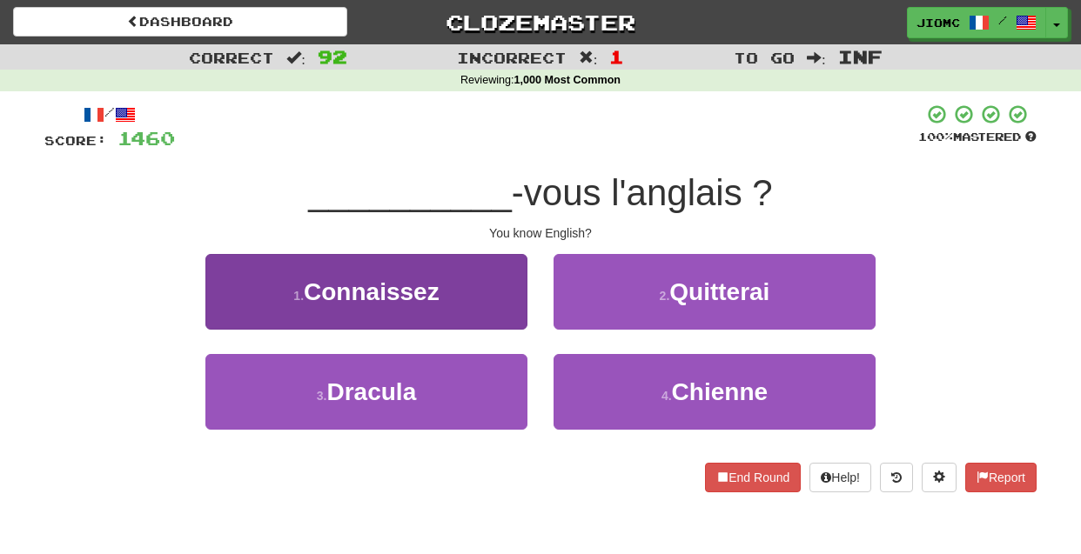
click at [508, 315] on button "1 . Connaissez" at bounding box center [366, 292] width 322 height 76
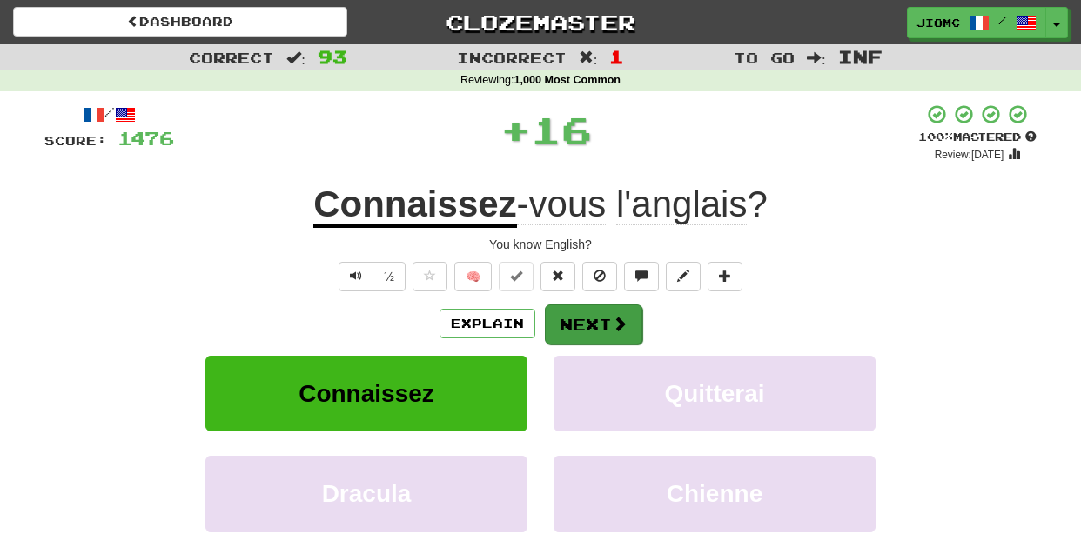
click at [559, 313] on button "Next" at bounding box center [593, 325] width 97 height 40
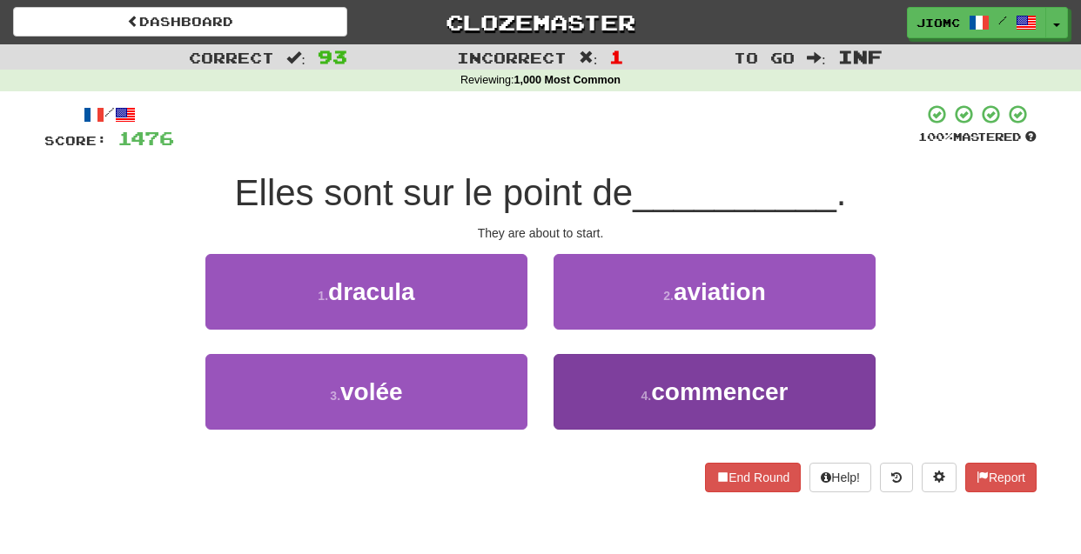
click at [587, 386] on button "4 . commencer" at bounding box center [715, 392] width 322 height 76
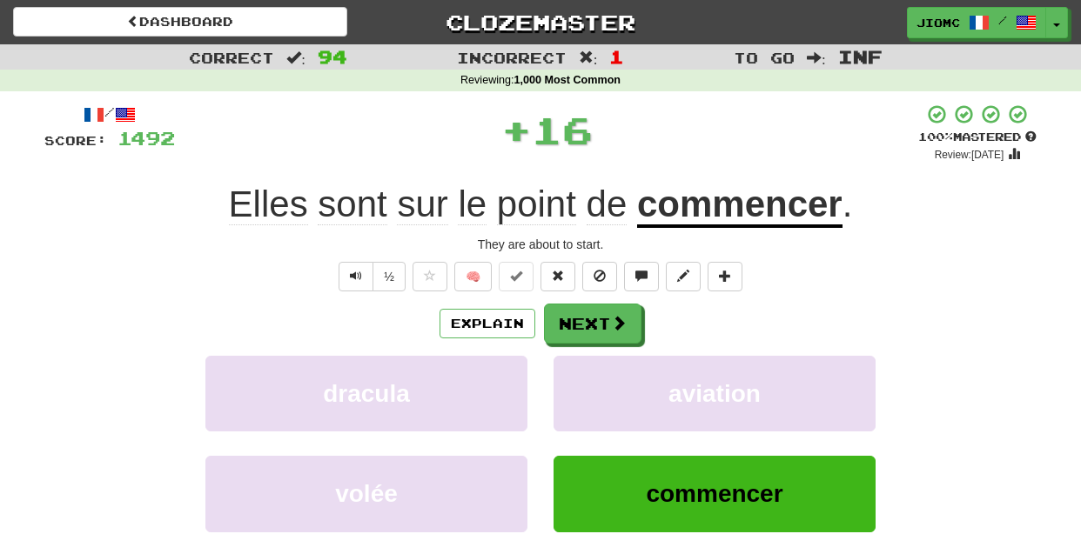
click at [587, 386] on button "aviation" at bounding box center [715, 394] width 322 height 76
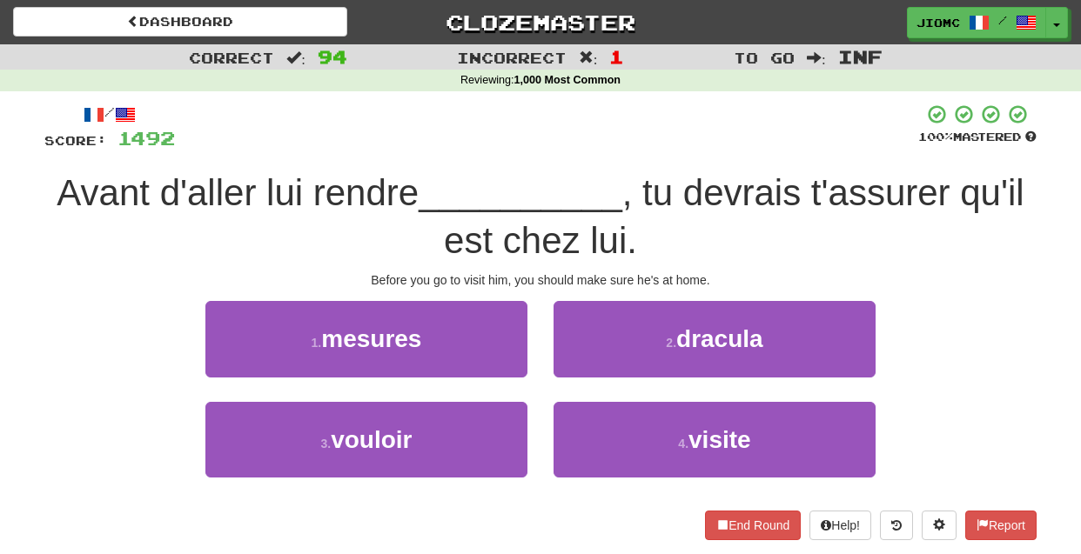
click at [592, 401] on div "2 . dracula" at bounding box center [715, 351] width 348 height 100
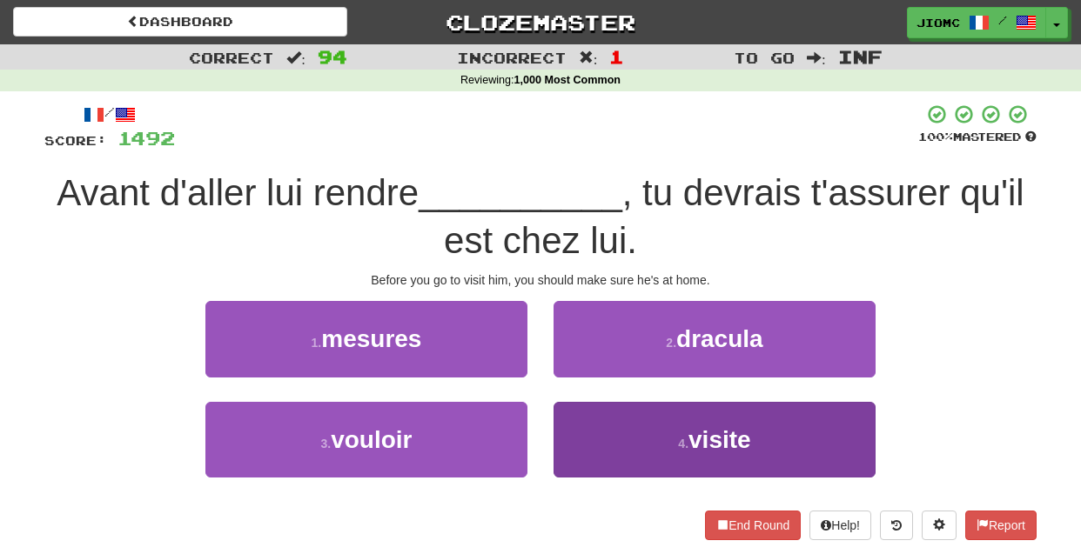
click at [590, 411] on button "4 . visite" at bounding box center [715, 440] width 322 height 76
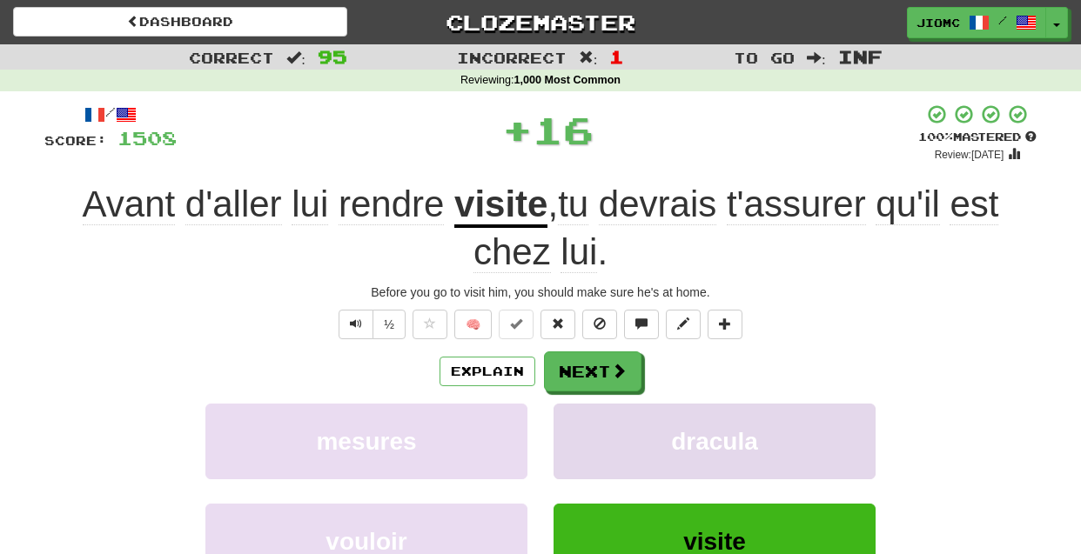
click at [588, 411] on button "dracula" at bounding box center [715, 442] width 322 height 76
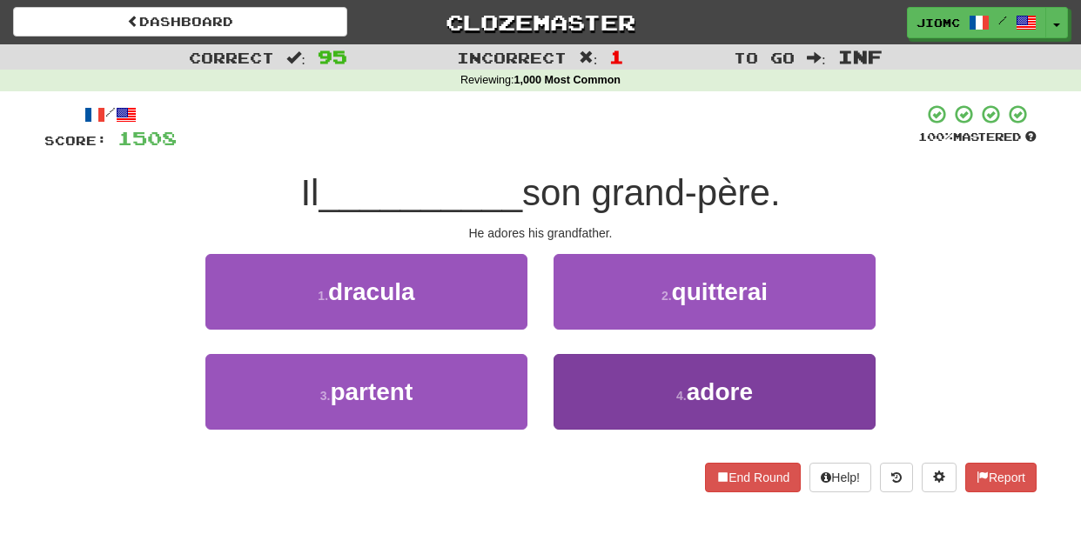
click at [588, 407] on button "4 . adore" at bounding box center [715, 392] width 322 height 76
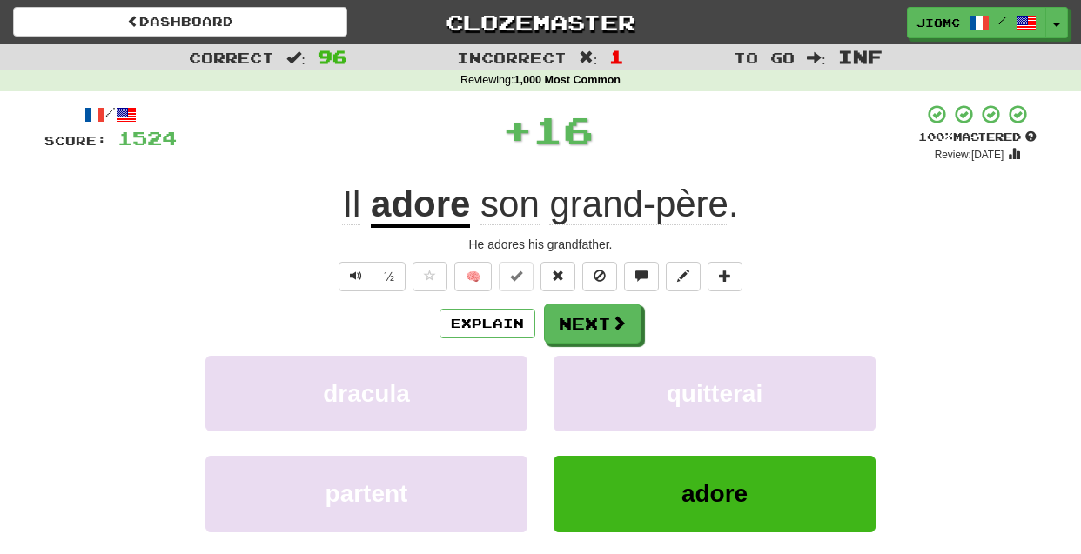
click at [588, 407] on button "quitterai" at bounding box center [715, 394] width 322 height 76
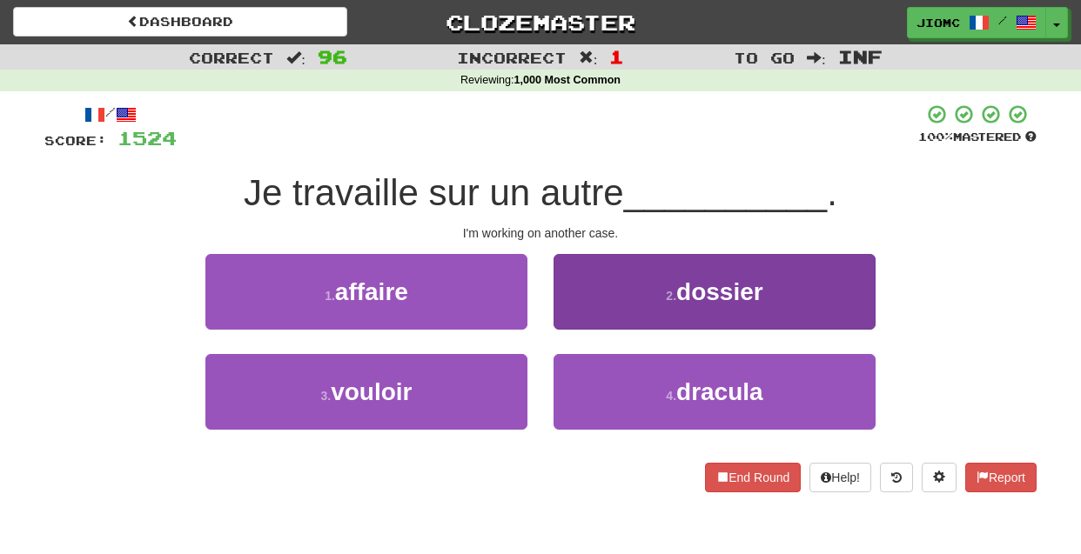
click at [558, 312] on button "2 . dossier" at bounding box center [715, 292] width 322 height 76
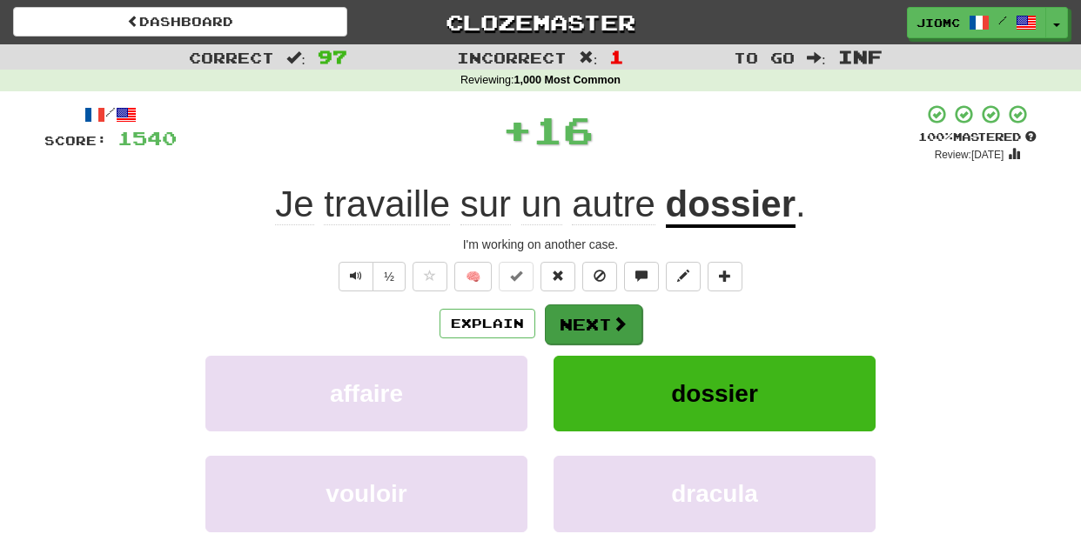
click at [576, 319] on button "Next" at bounding box center [593, 325] width 97 height 40
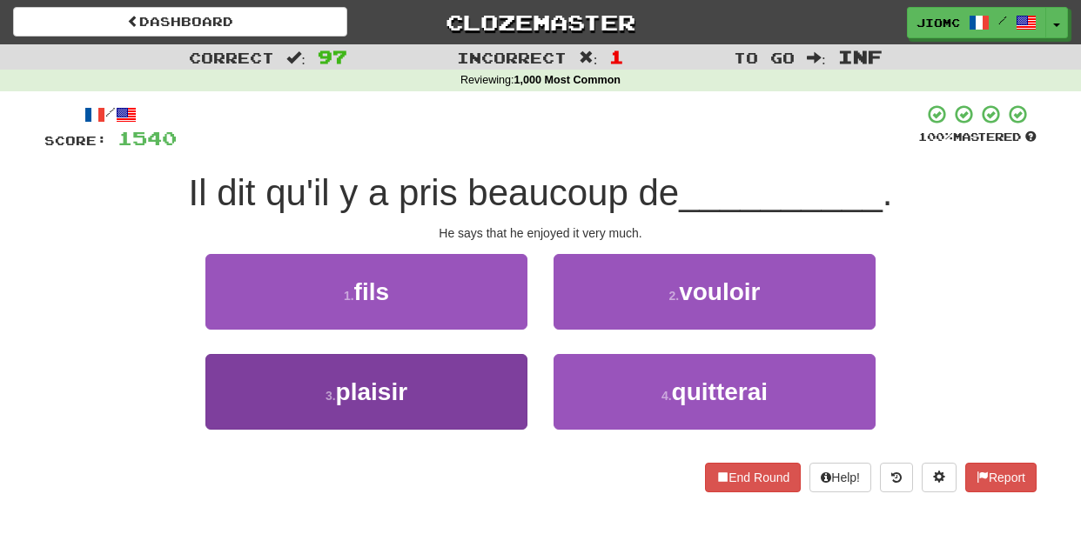
click at [478, 405] on button "3 . plaisir" at bounding box center [366, 392] width 322 height 76
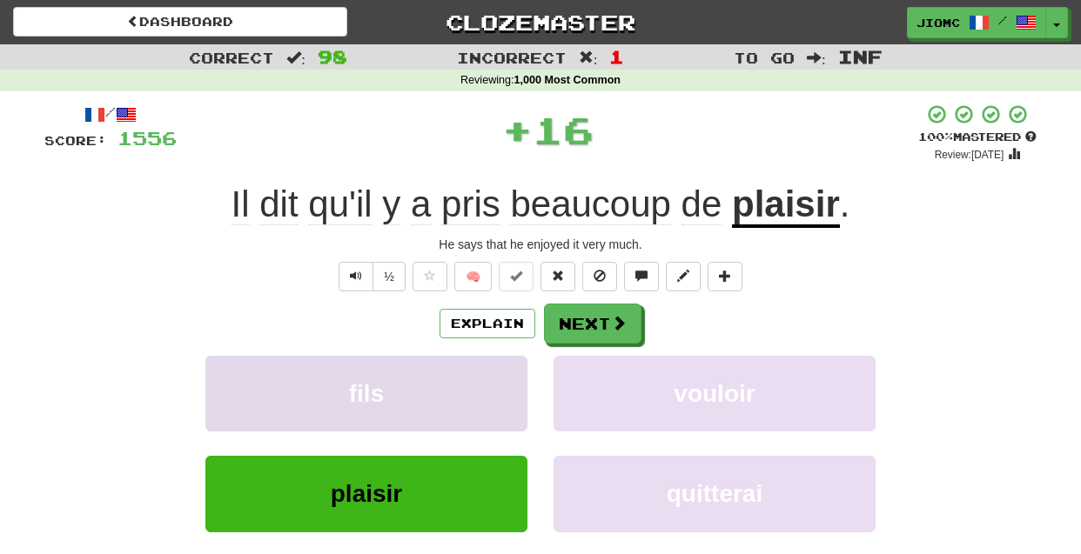
click at [480, 395] on button "fils" at bounding box center [366, 394] width 322 height 76
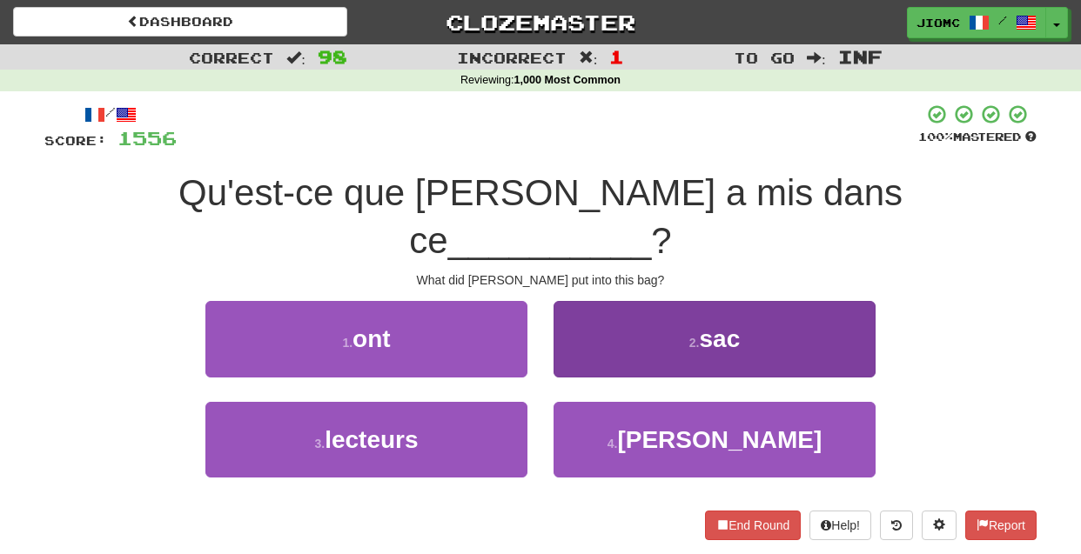
click at [577, 320] on button "2 . sac" at bounding box center [715, 339] width 322 height 76
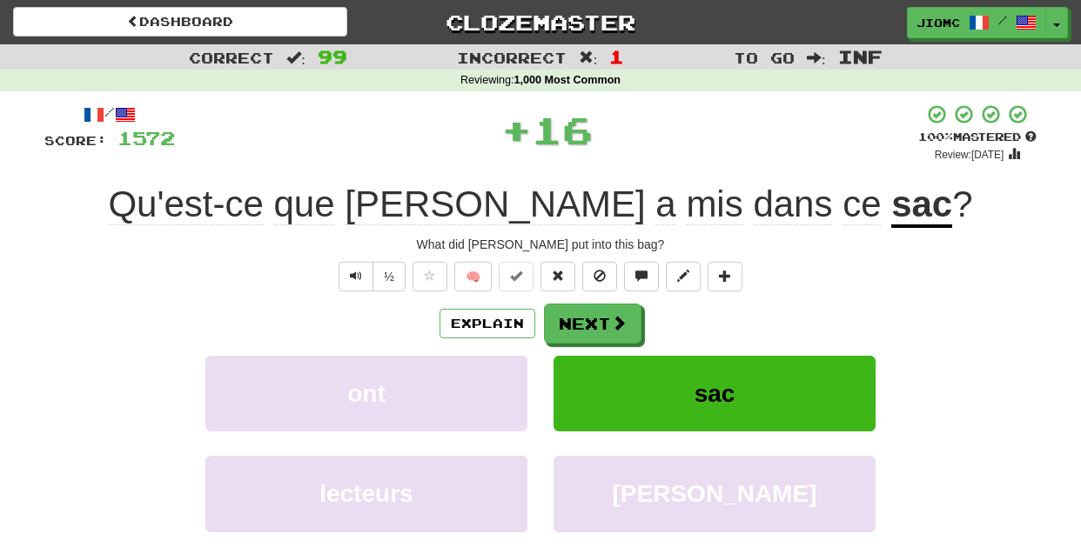
click at [577, 320] on button "Next" at bounding box center [592, 324] width 97 height 40
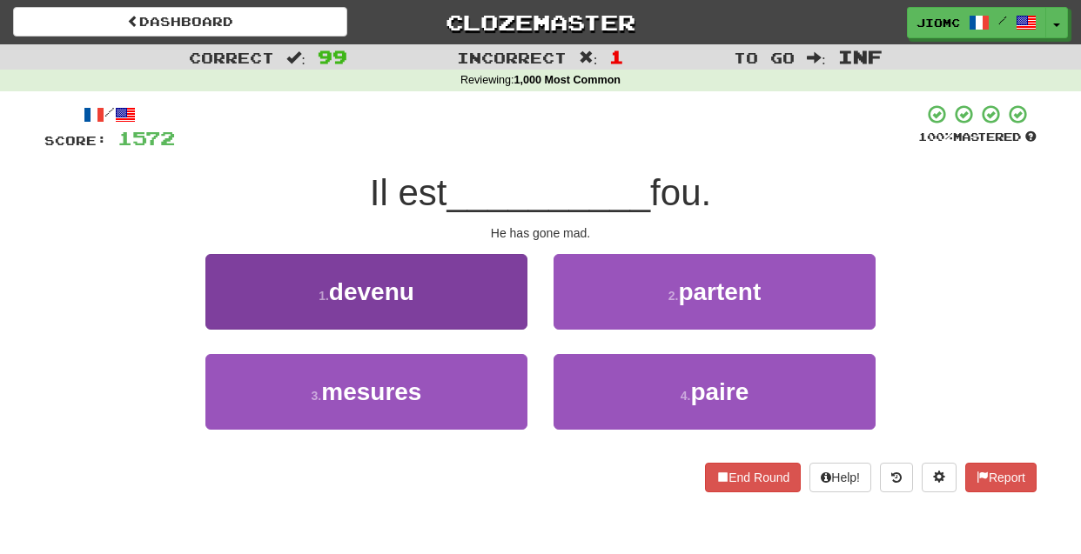
click at [497, 316] on button "1 . devenu" at bounding box center [366, 292] width 322 height 76
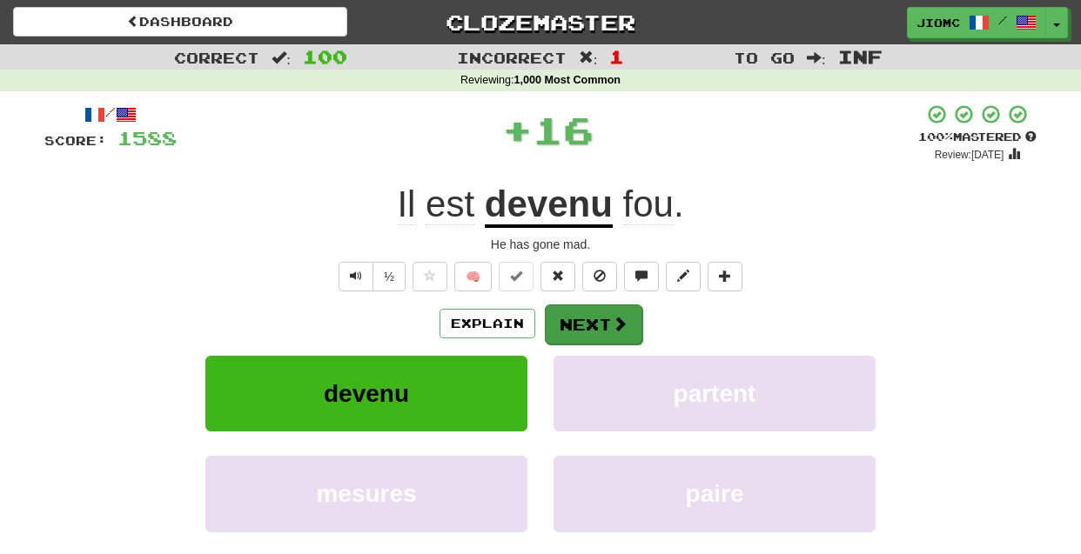
click at [571, 322] on button "Next" at bounding box center [593, 325] width 97 height 40
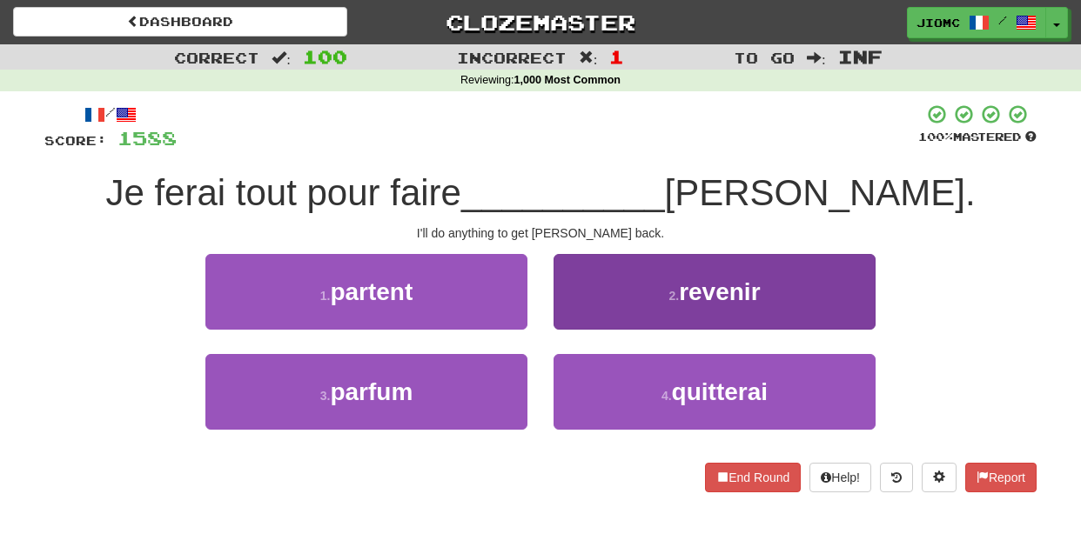
click at [580, 321] on button "2 . revenir" at bounding box center [715, 292] width 322 height 76
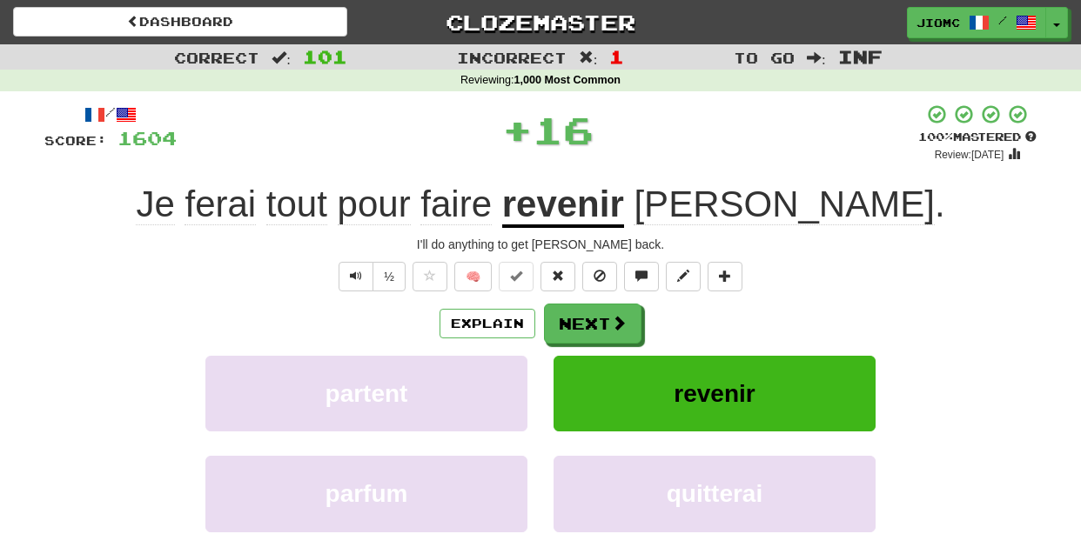
click at [579, 321] on button "Next" at bounding box center [592, 324] width 97 height 40
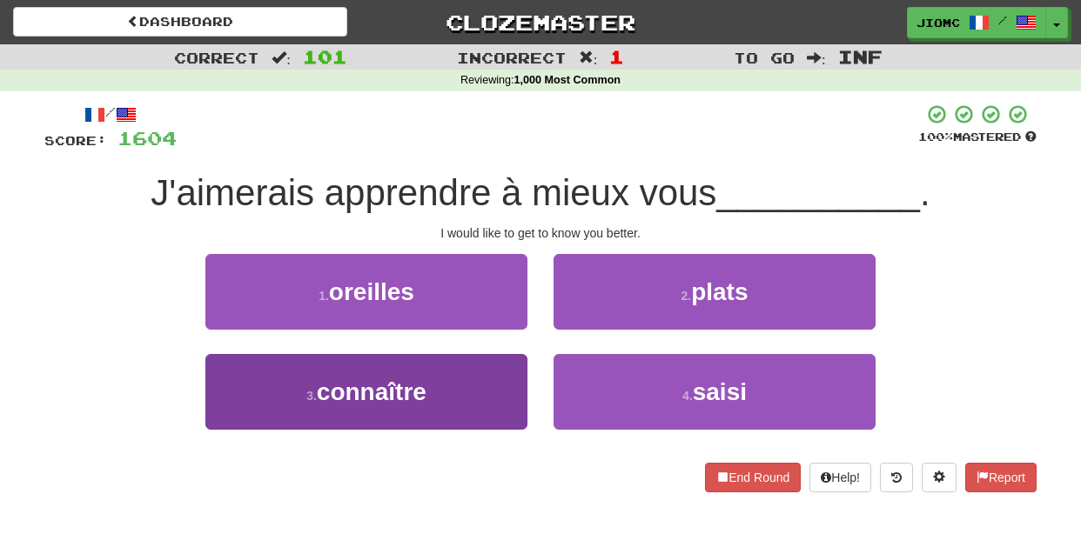
click at [487, 376] on button "3 . connaître" at bounding box center [366, 392] width 322 height 76
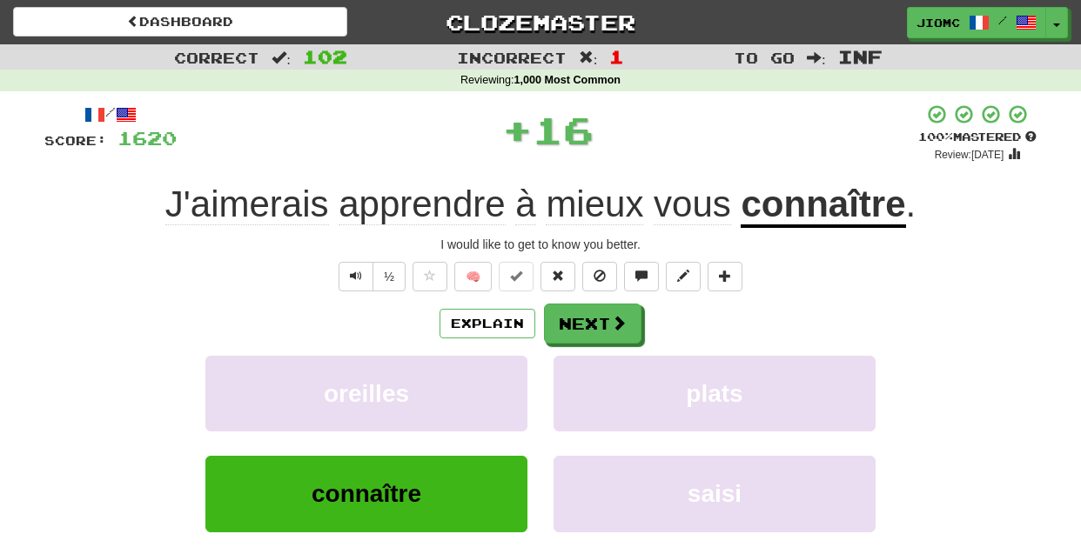
click at [487, 376] on button "oreilles" at bounding box center [366, 394] width 322 height 76
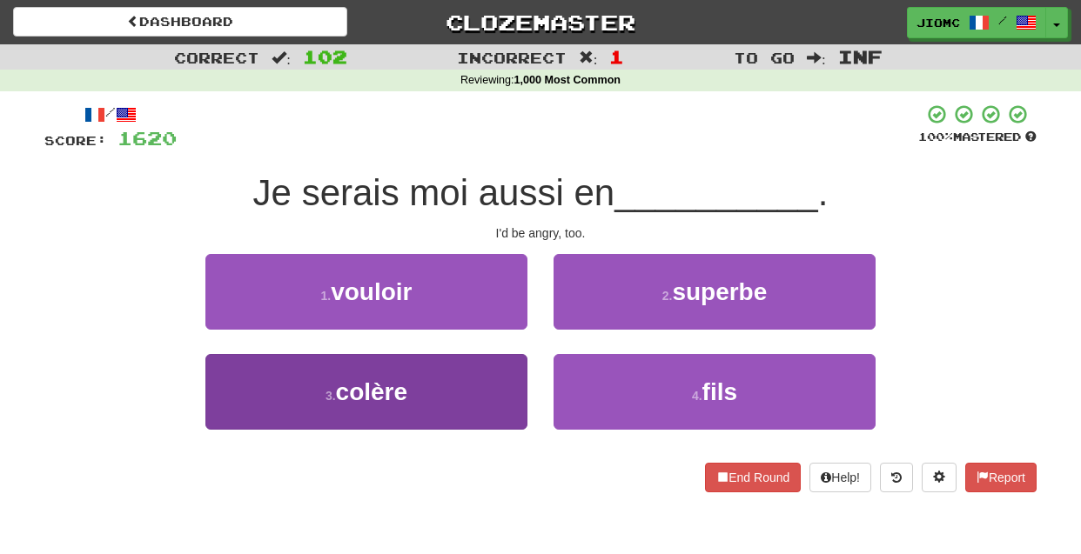
click at [492, 386] on button "3 . colère" at bounding box center [366, 392] width 322 height 76
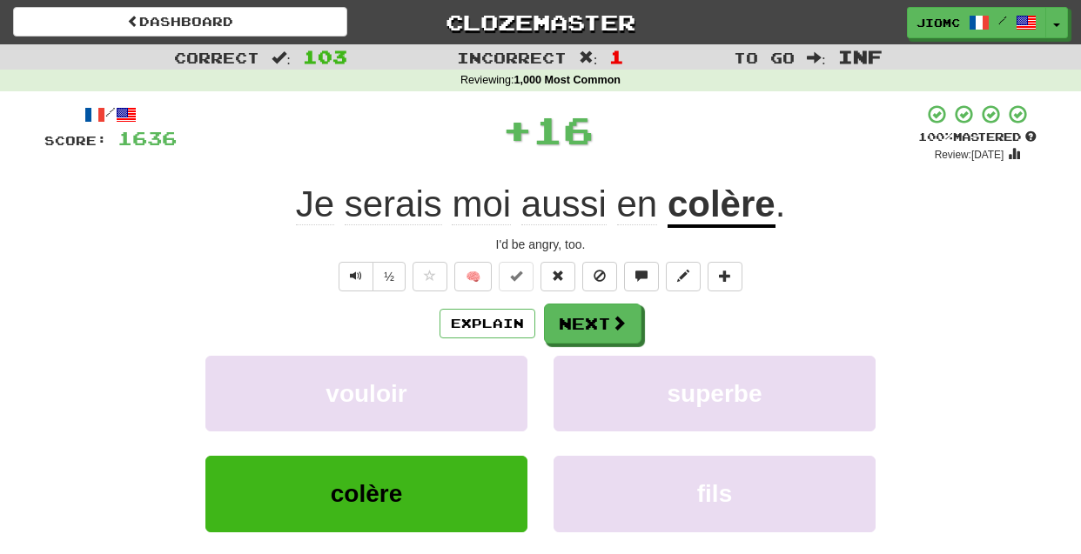
click at [492, 386] on button "vouloir" at bounding box center [366, 394] width 322 height 76
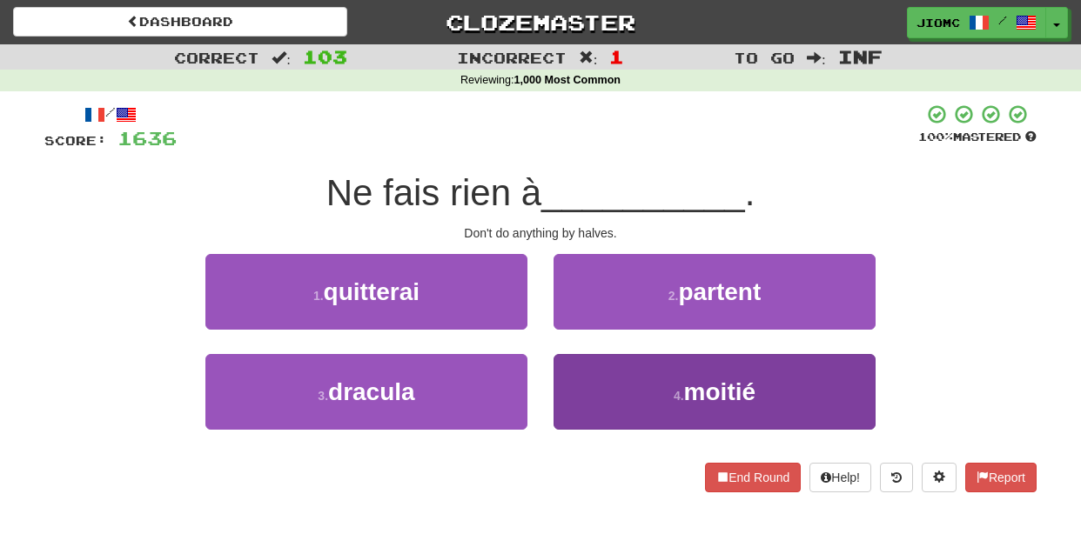
click at [592, 380] on button "4 . moitié" at bounding box center [715, 392] width 322 height 76
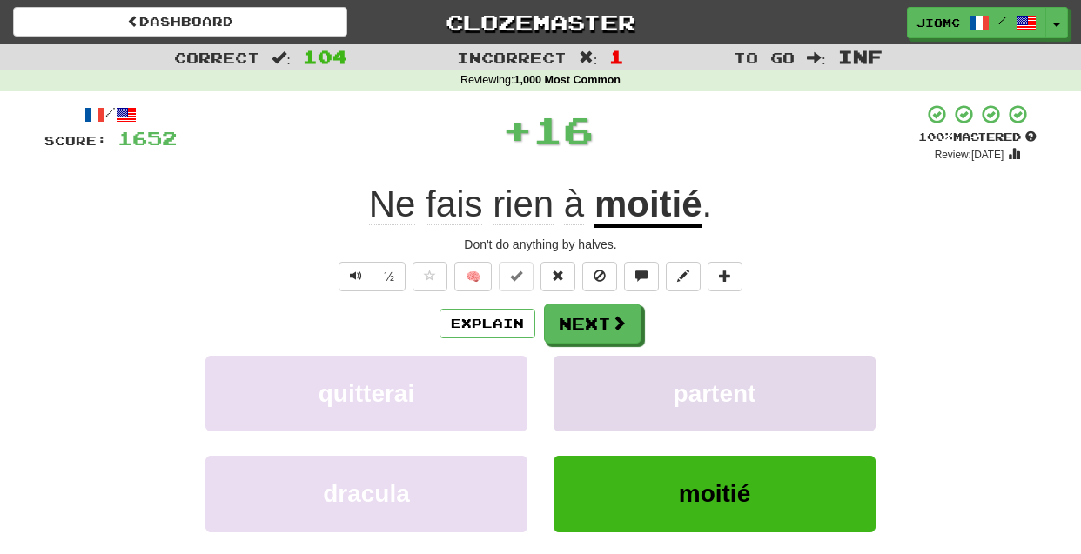
click at [590, 382] on button "partent" at bounding box center [715, 394] width 322 height 76
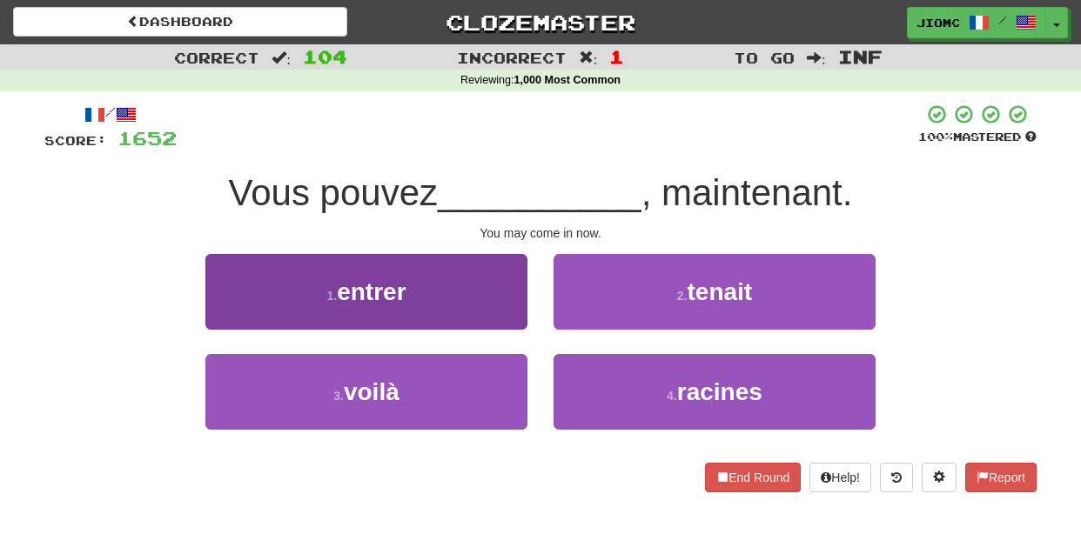
click at [491, 286] on button "1 . entrer" at bounding box center [366, 292] width 322 height 76
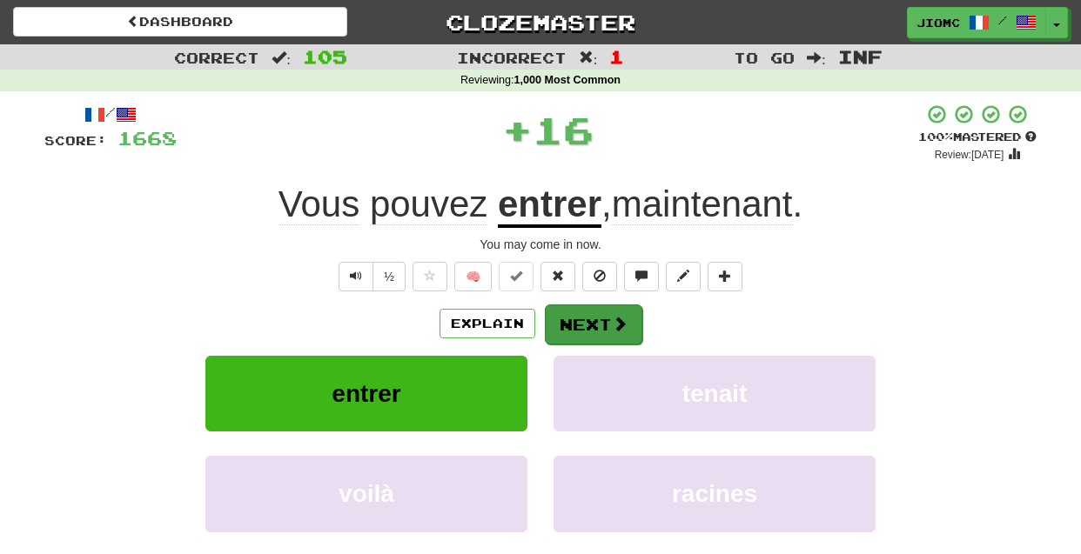
click at [594, 327] on button "Next" at bounding box center [593, 325] width 97 height 40
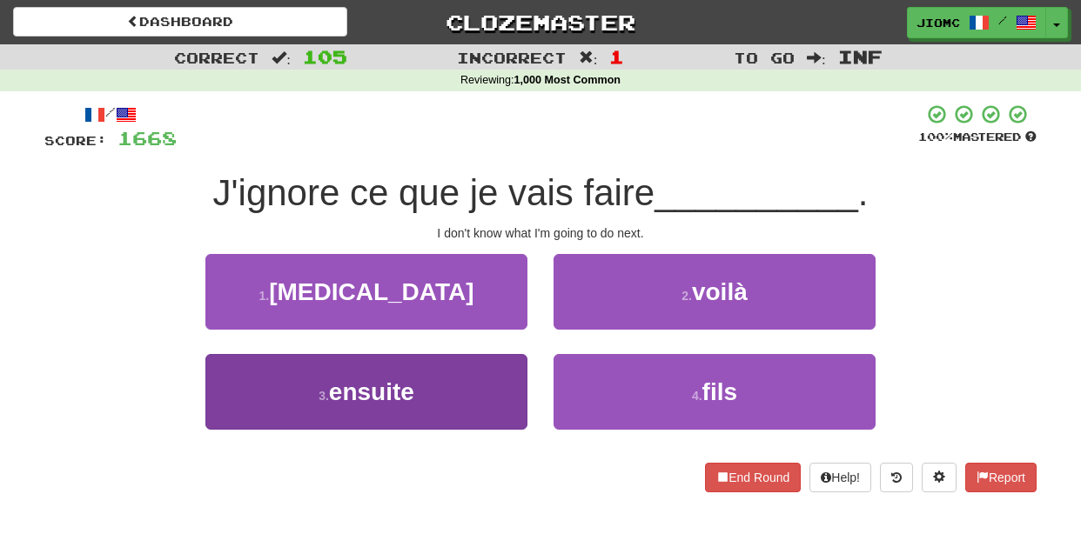
click at [481, 385] on button "3 . ensuite" at bounding box center [366, 392] width 322 height 76
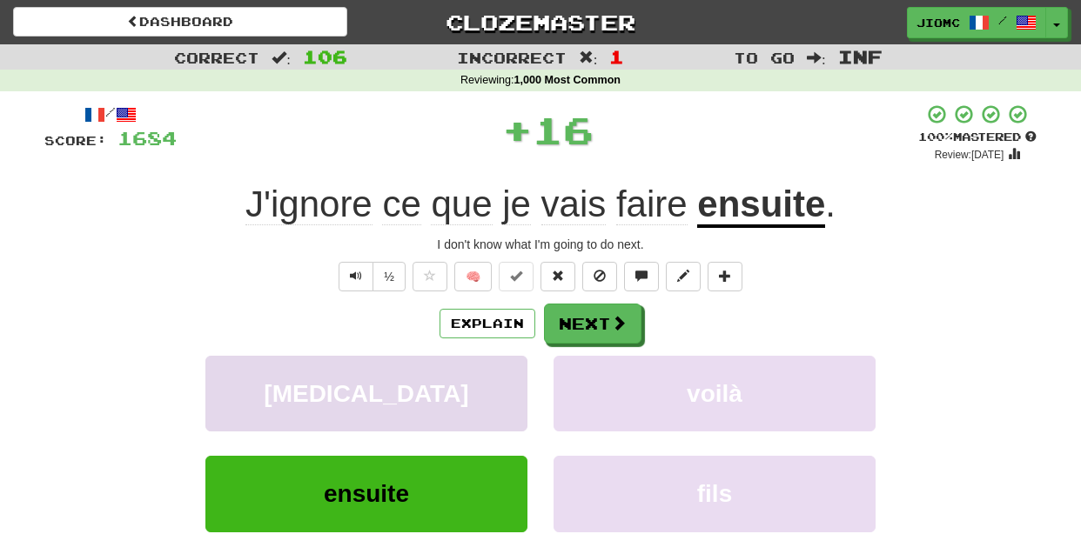
click at [480, 385] on button "bal" at bounding box center [366, 394] width 322 height 76
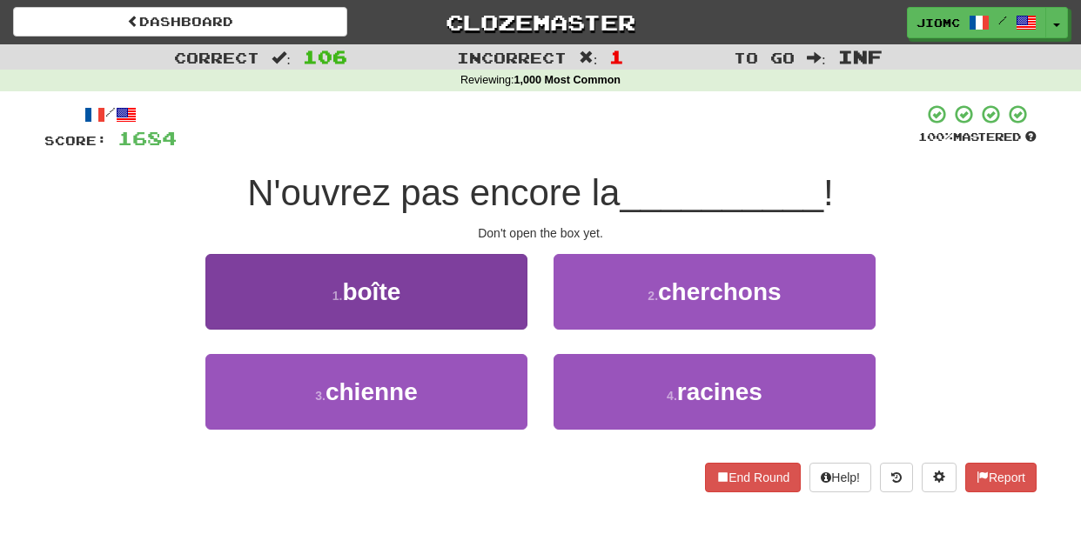
click at [485, 293] on button "1 . boîte" at bounding box center [366, 292] width 322 height 76
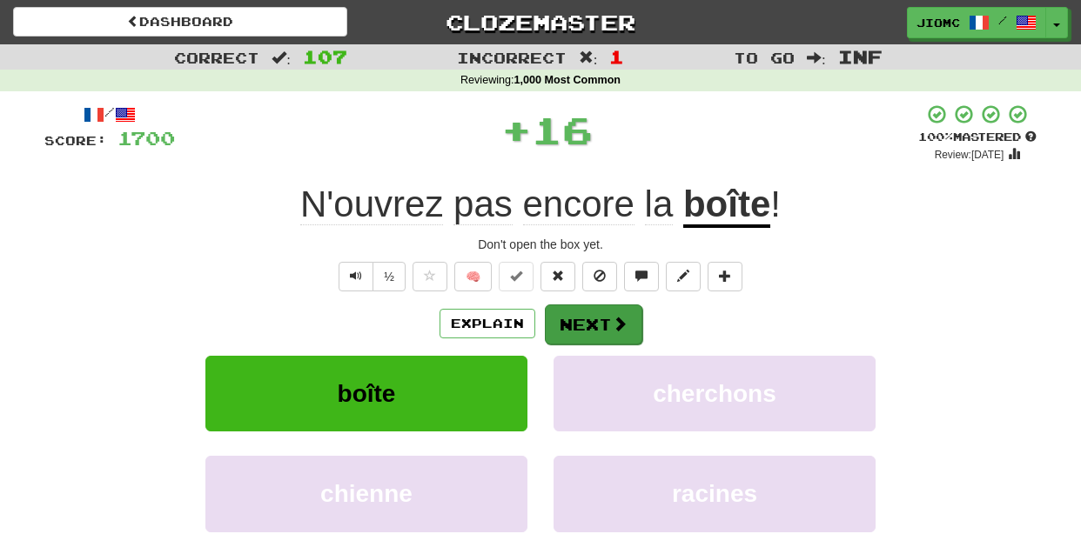
click at [564, 321] on button "Next" at bounding box center [593, 325] width 97 height 40
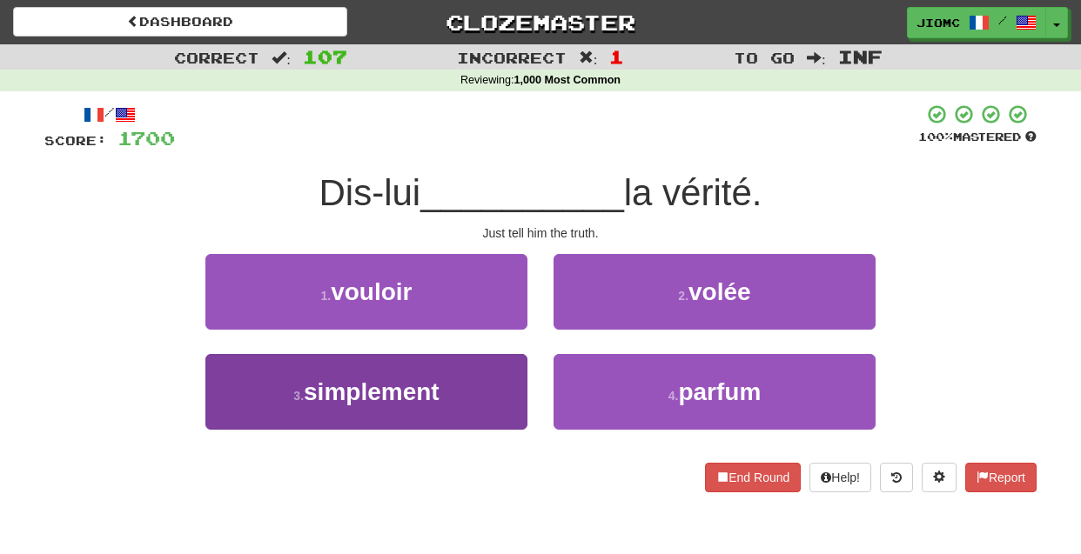
click at [504, 376] on button "3 . simplement" at bounding box center [366, 392] width 322 height 76
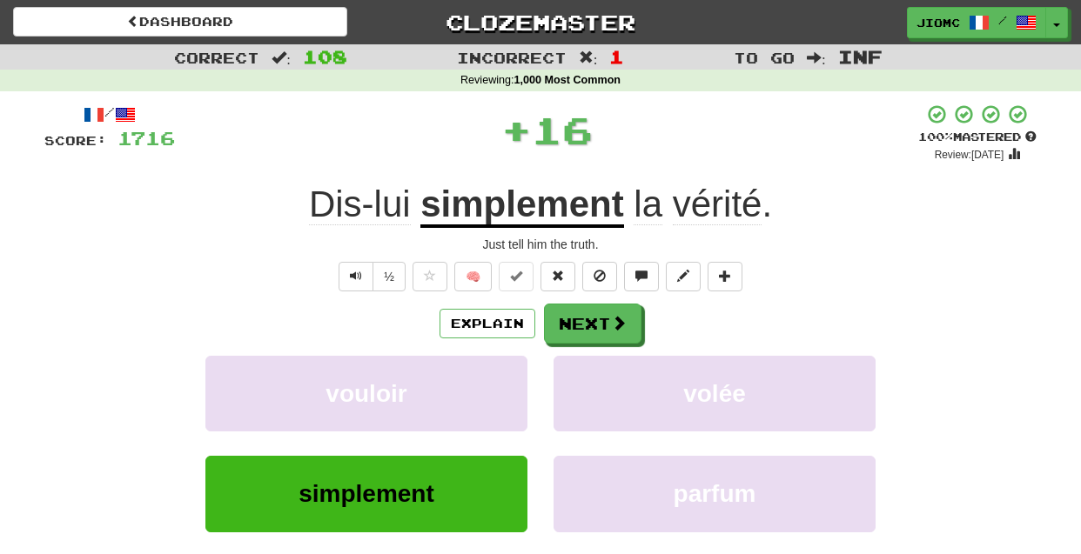
click at [504, 376] on button "vouloir" at bounding box center [366, 394] width 322 height 76
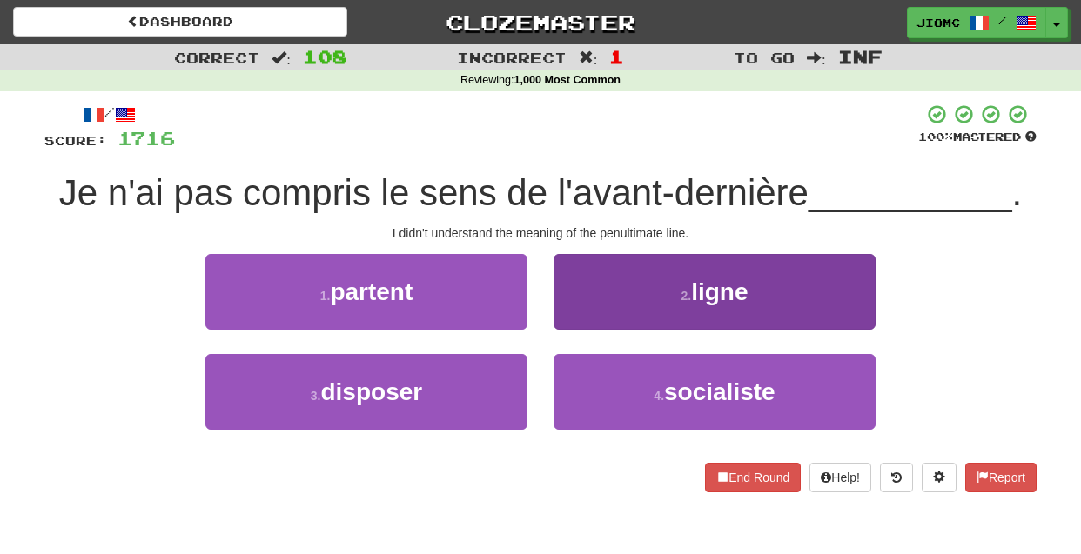
click at [585, 317] on button "2 . ligne" at bounding box center [715, 292] width 322 height 76
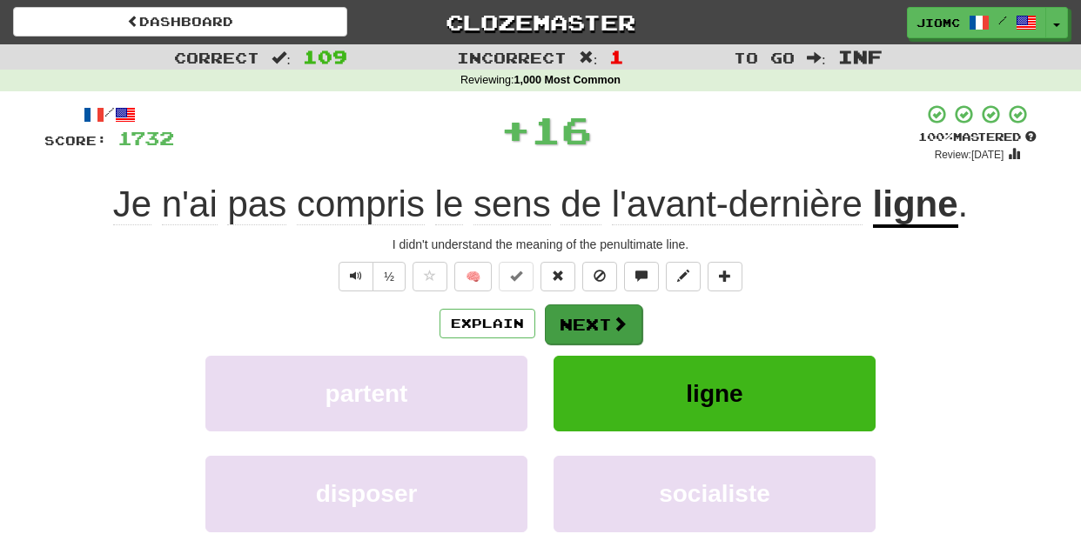
click at [583, 322] on button "Next" at bounding box center [593, 325] width 97 height 40
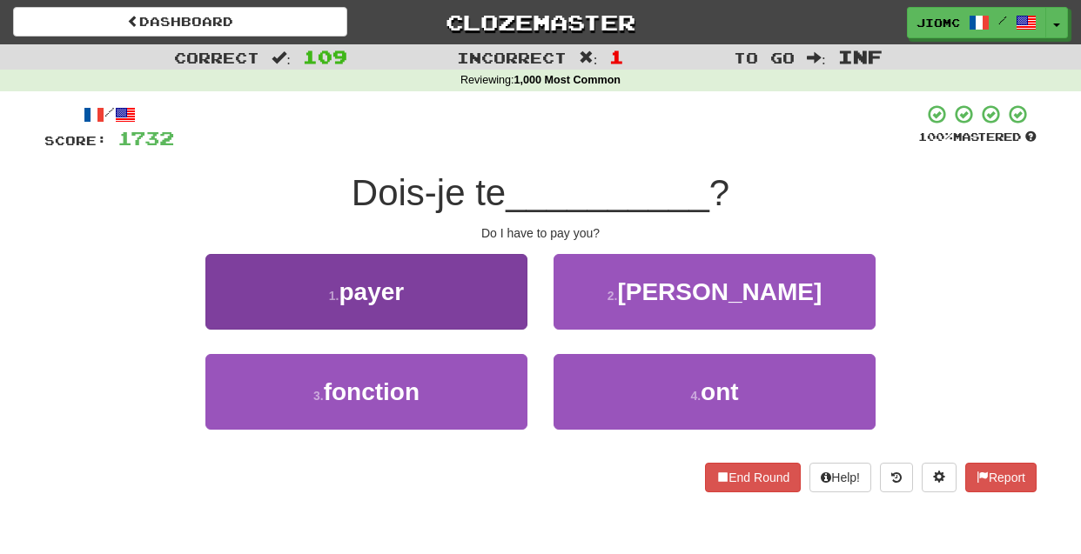
click at [494, 298] on button "1 . payer" at bounding box center [366, 292] width 322 height 76
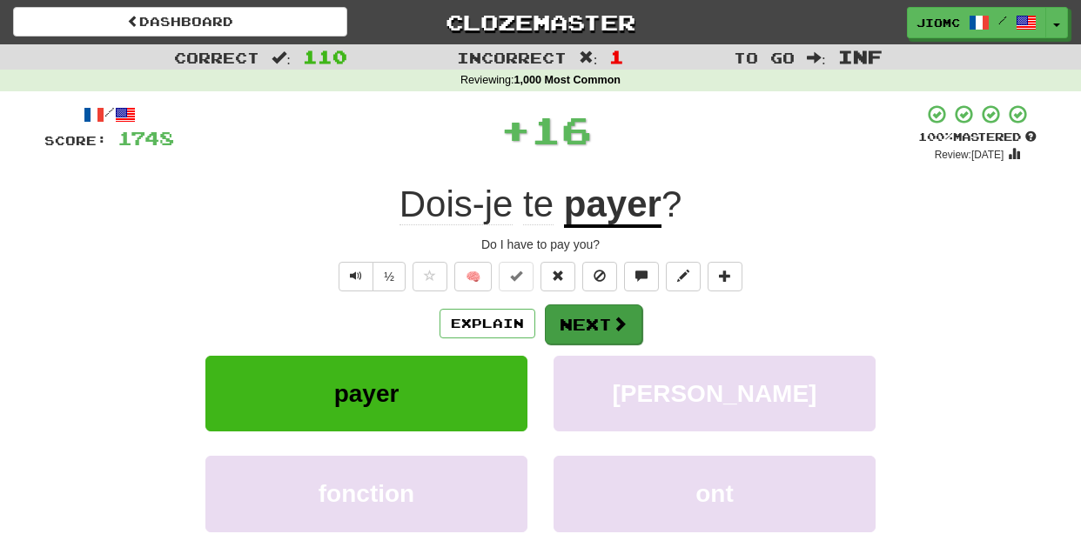
click at [574, 317] on button "Next" at bounding box center [593, 325] width 97 height 40
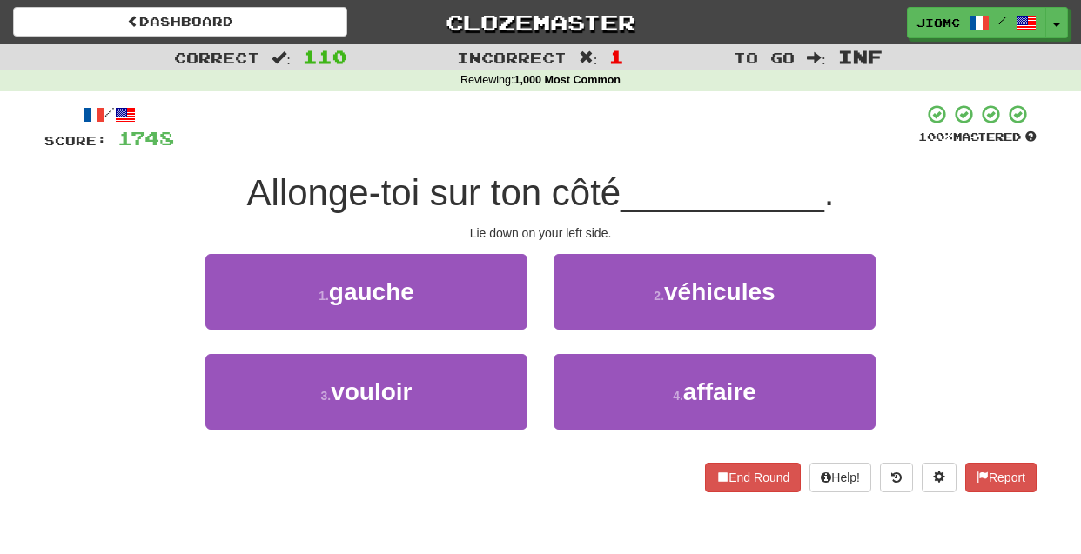
click at [498, 285] on button "1 . gauche" at bounding box center [366, 292] width 322 height 76
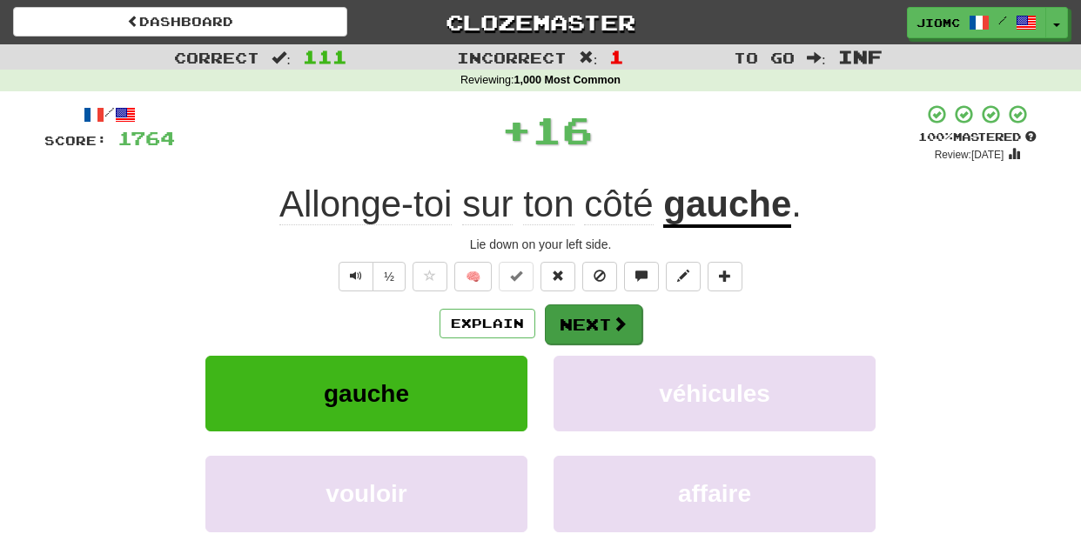
click at [574, 306] on button "Next" at bounding box center [593, 325] width 97 height 40
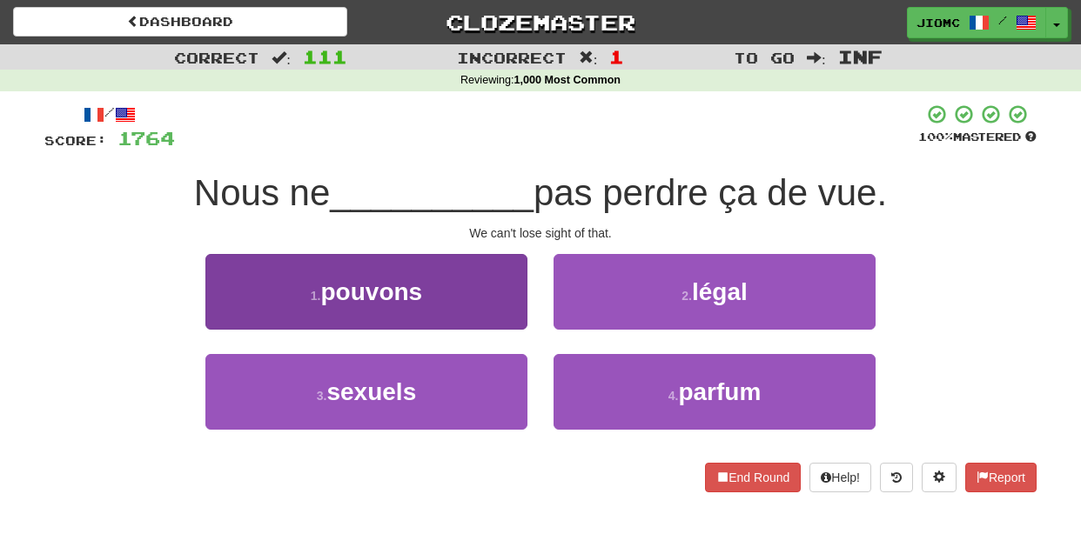
click at [503, 311] on button "1 . pouvons" at bounding box center [366, 292] width 322 height 76
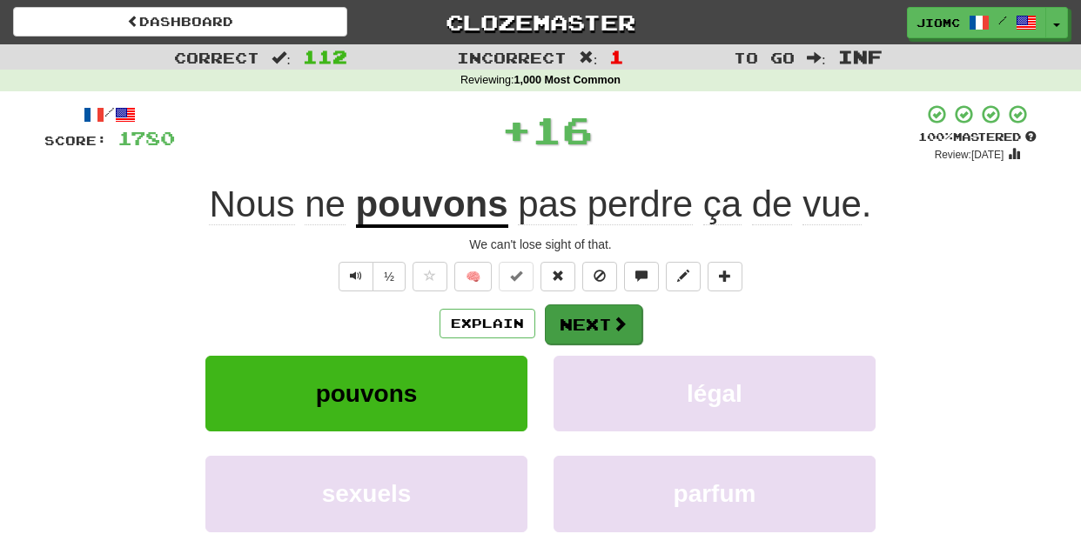
click at [588, 318] on button "Next" at bounding box center [593, 325] width 97 height 40
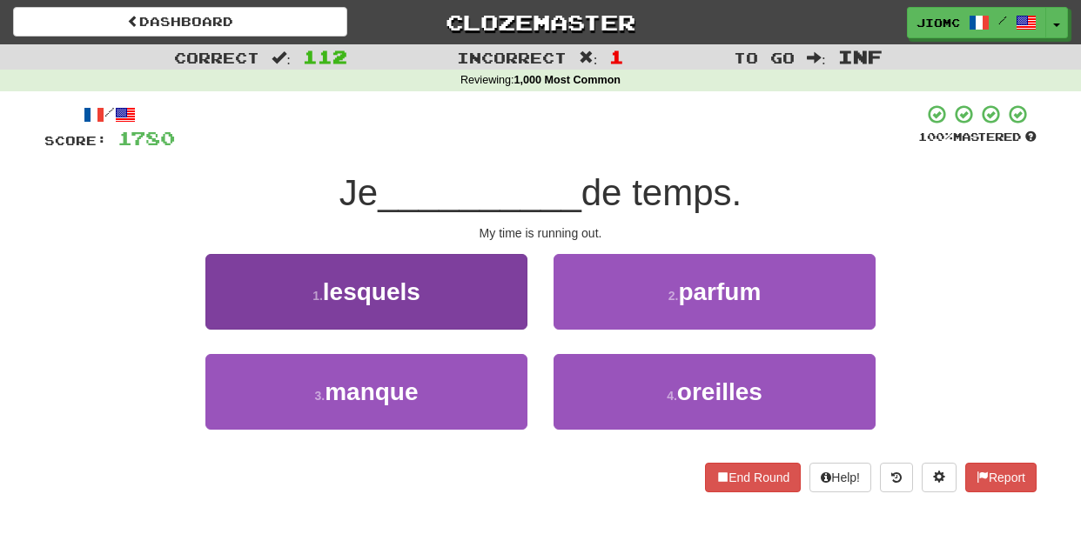
click at [481, 382] on button "3 . manque" at bounding box center [366, 392] width 322 height 76
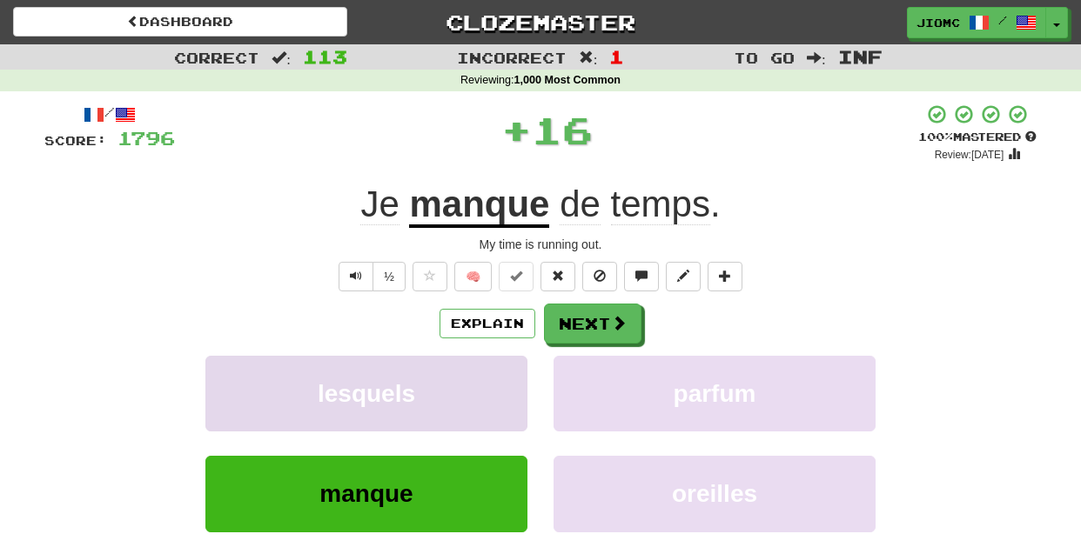
click at [482, 381] on button "lesquels" at bounding box center [366, 394] width 322 height 76
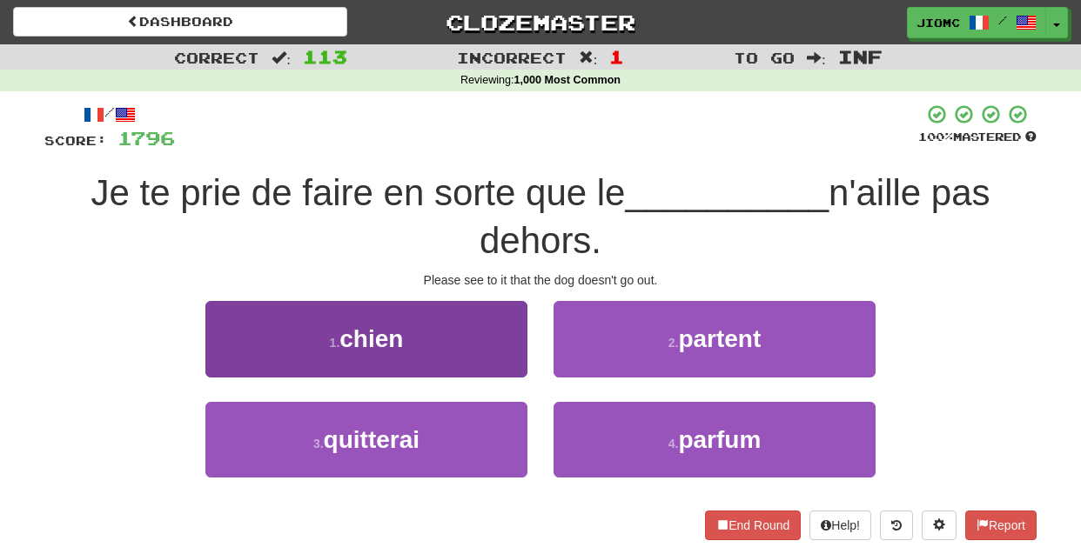
click at [495, 342] on button "1 . chien" at bounding box center [366, 339] width 322 height 76
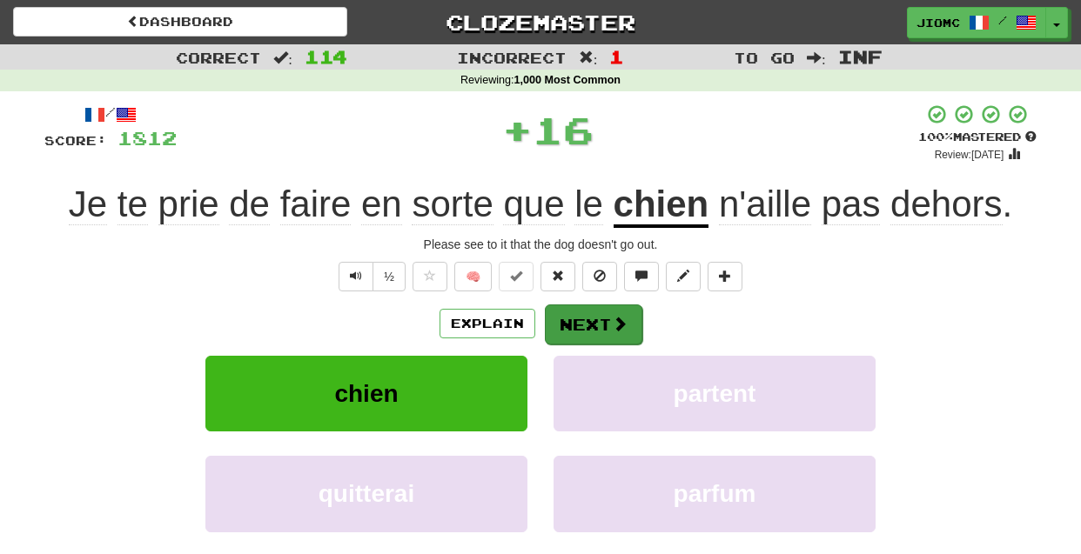
click at [590, 340] on button "Next" at bounding box center [593, 325] width 97 height 40
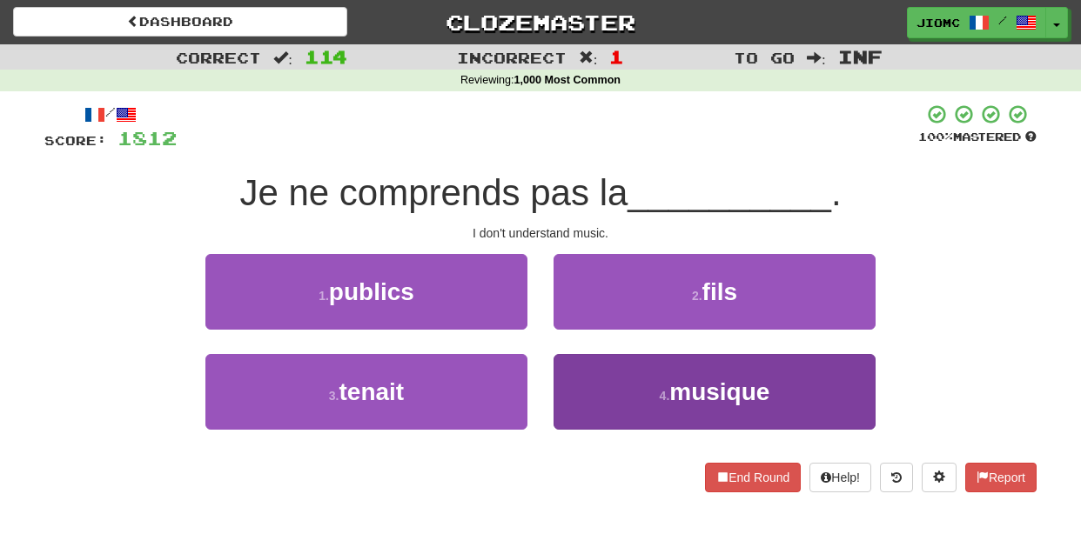
click at [578, 384] on button "4 . musique" at bounding box center [715, 392] width 322 height 76
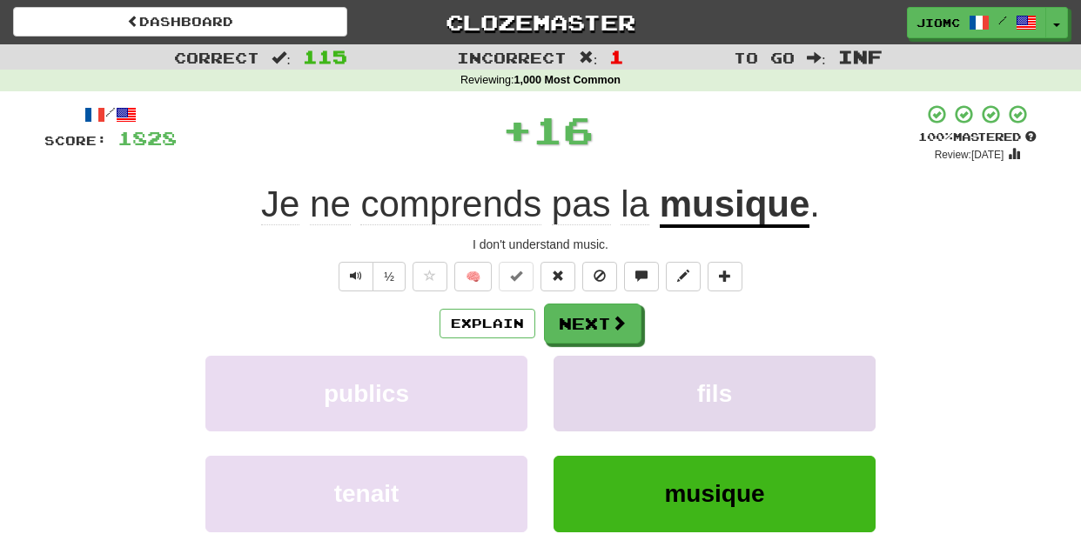
click at [579, 384] on button "fils" at bounding box center [715, 394] width 322 height 76
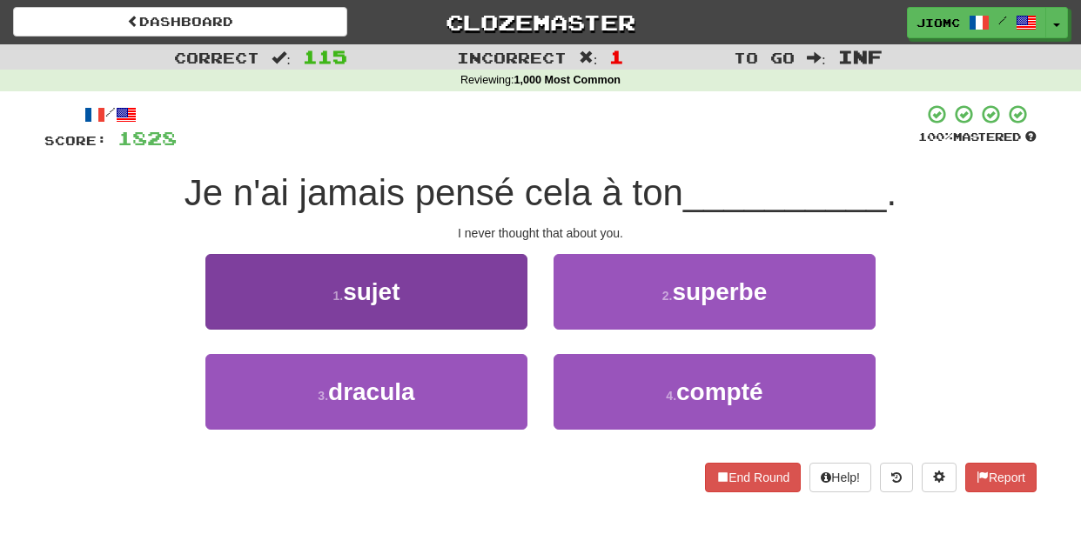
click at [497, 305] on button "1 . sujet" at bounding box center [366, 292] width 322 height 76
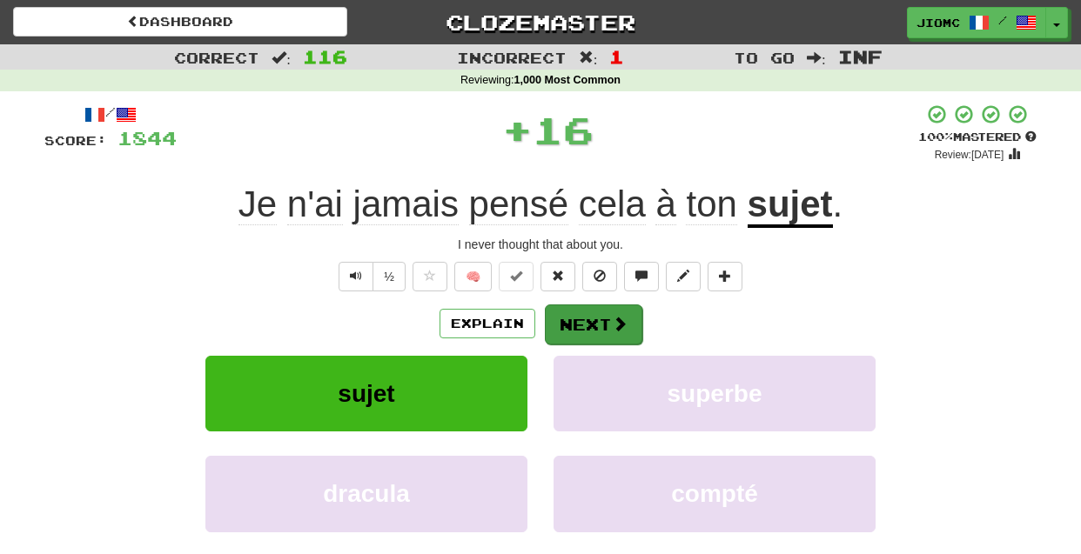
click at [587, 312] on button "Next" at bounding box center [593, 325] width 97 height 40
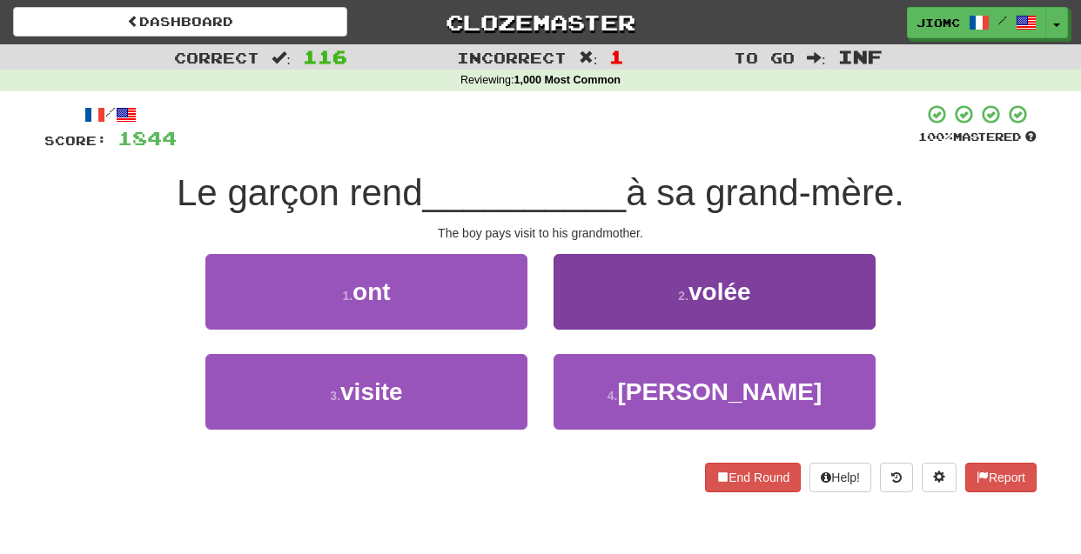
click at [587, 311] on button "2 . volée" at bounding box center [715, 292] width 322 height 76
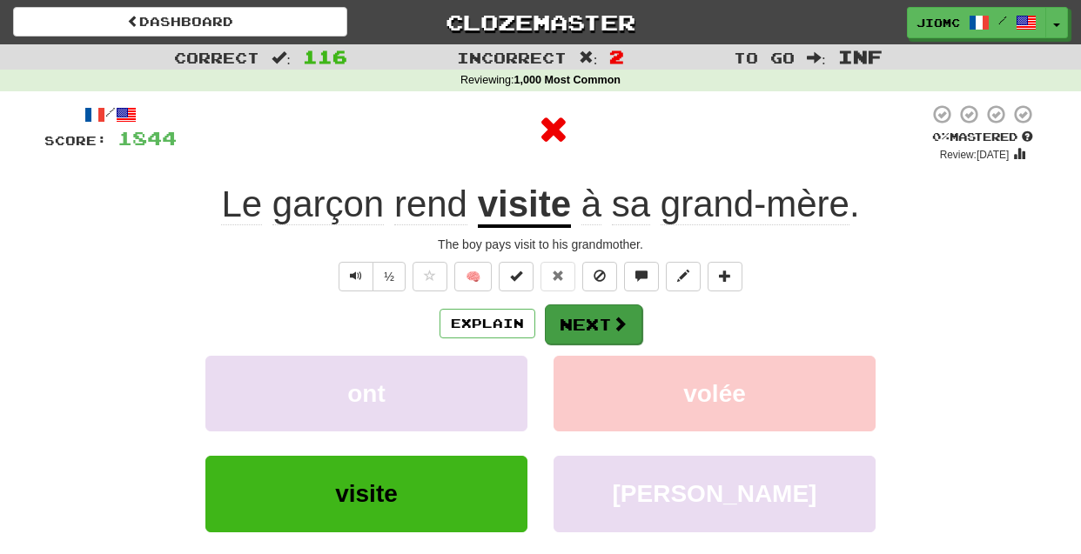
click at [580, 319] on button "Next" at bounding box center [593, 325] width 97 height 40
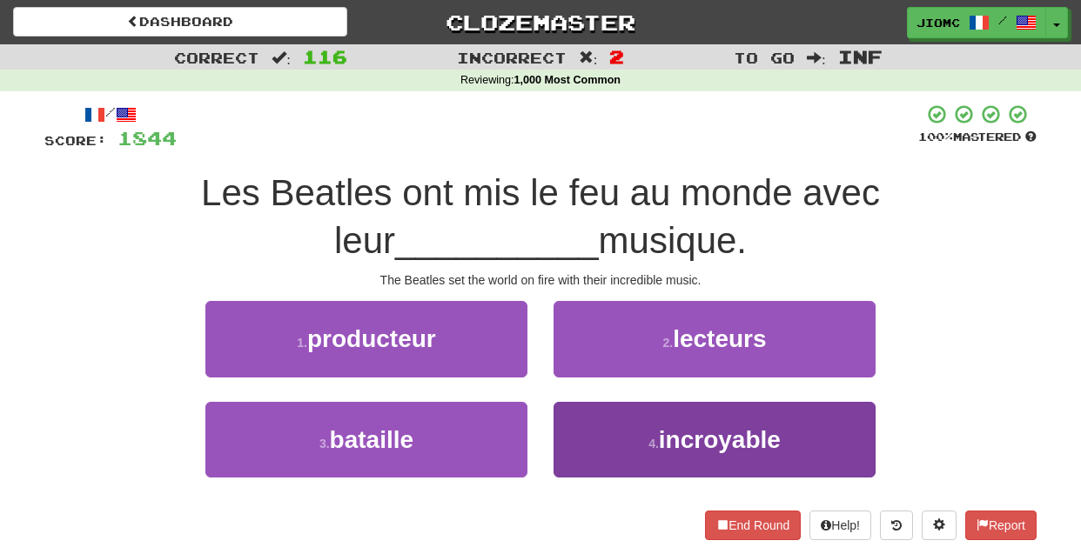
click at [589, 424] on button "4 . incroyable" at bounding box center [715, 440] width 322 height 76
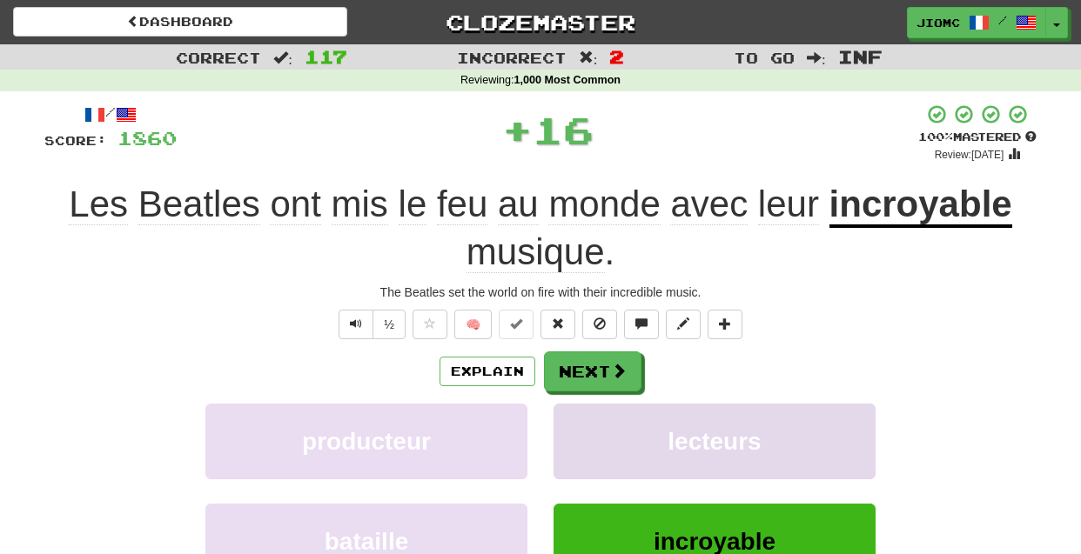
click at [590, 423] on button "lecteurs" at bounding box center [715, 442] width 322 height 76
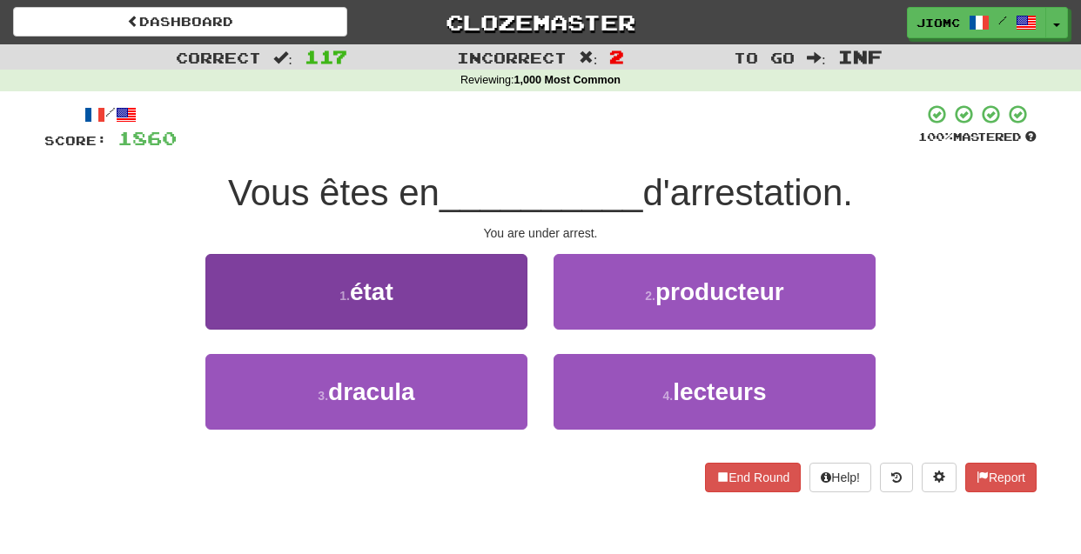
click at [500, 319] on button "1 . état" at bounding box center [366, 292] width 322 height 76
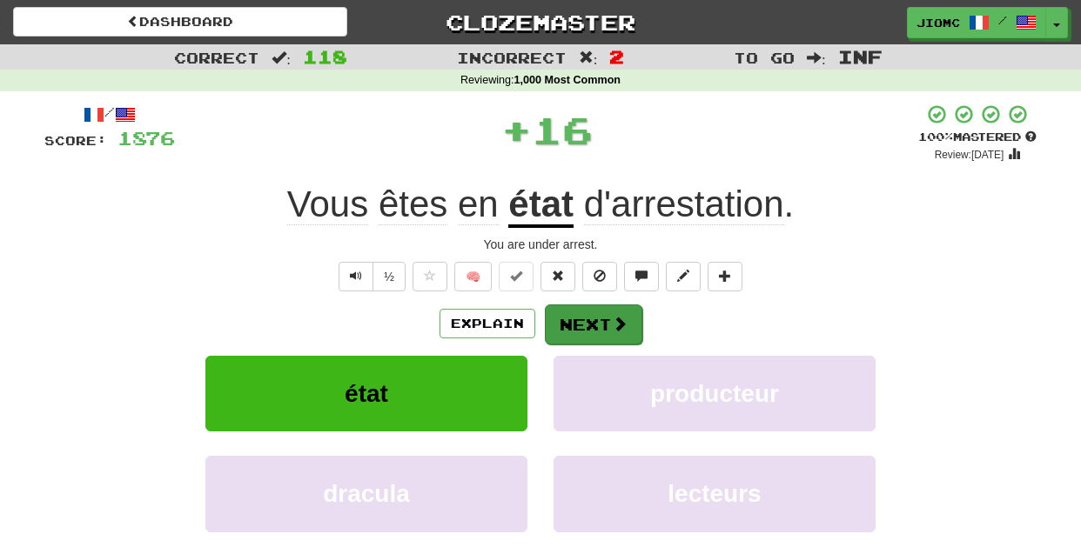
click at [579, 315] on button "Next" at bounding box center [593, 325] width 97 height 40
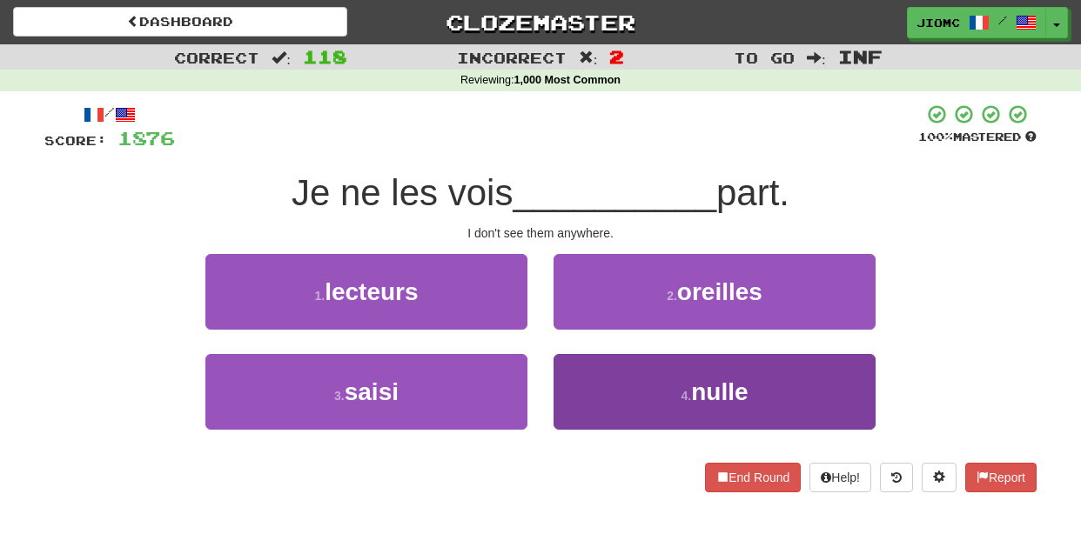
click at [592, 381] on button "4 . nulle" at bounding box center [715, 392] width 322 height 76
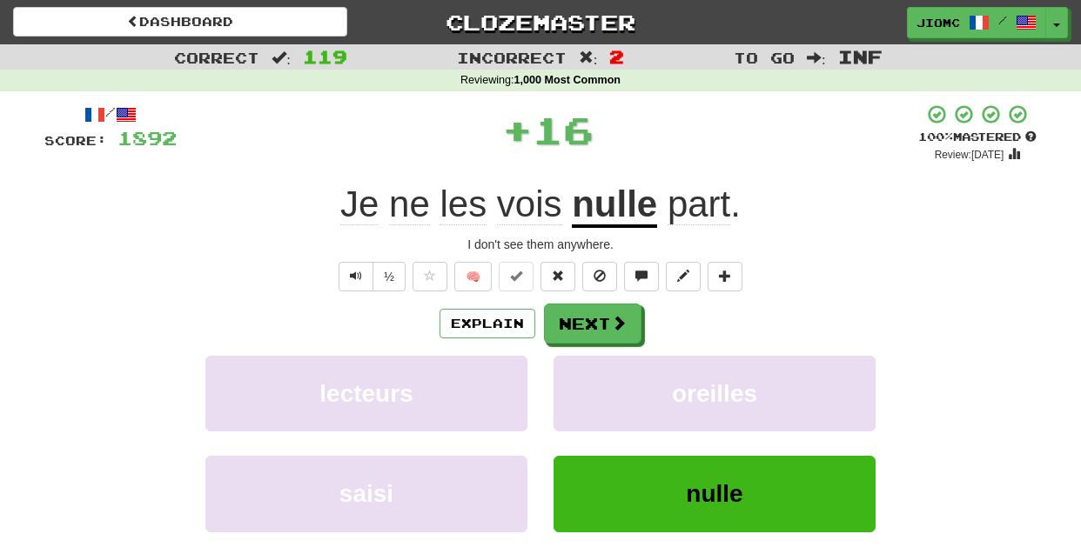
click at [592, 381] on button "oreilles" at bounding box center [715, 394] width 322 height 76
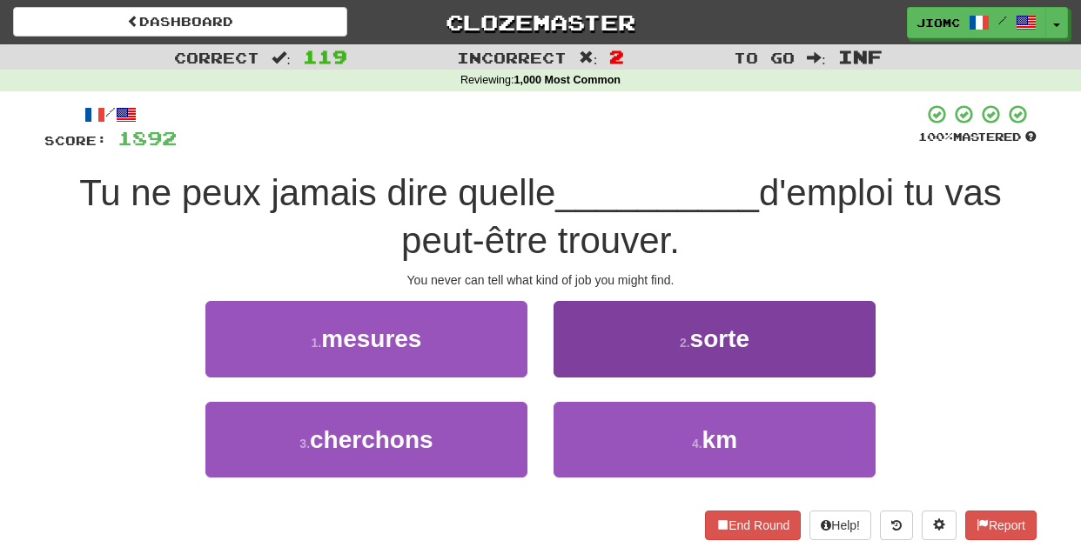
click at [588, 350] on button "2 . sorte" at bounding box center [715, 339] width 322 height 76
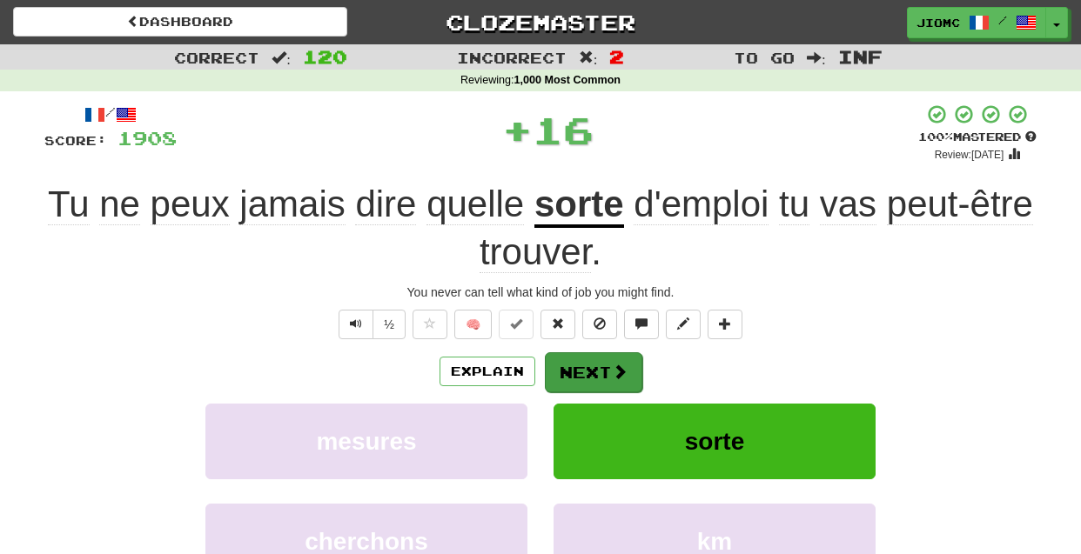
drag, startPoint x: 588, startPoint y: 350, endPoint x: 585, endPoint y: 366, distance: 15.9
click at [585, 366] on button "Next" at bounding box center [593, 373] width 97 height 40
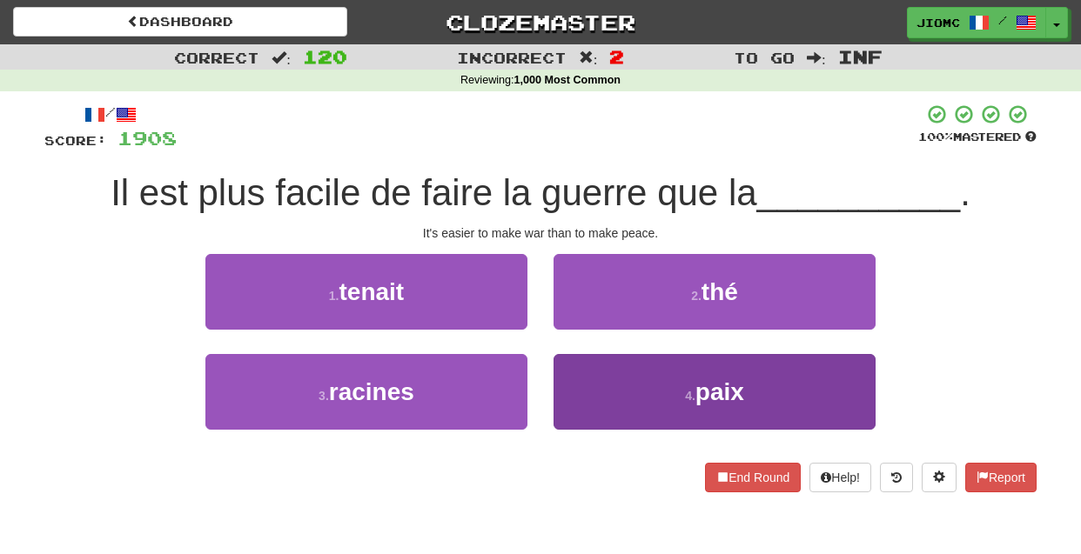
click at [578, 386] on button "4 . paix" at bounding box center [715, 392] width 322 height 76
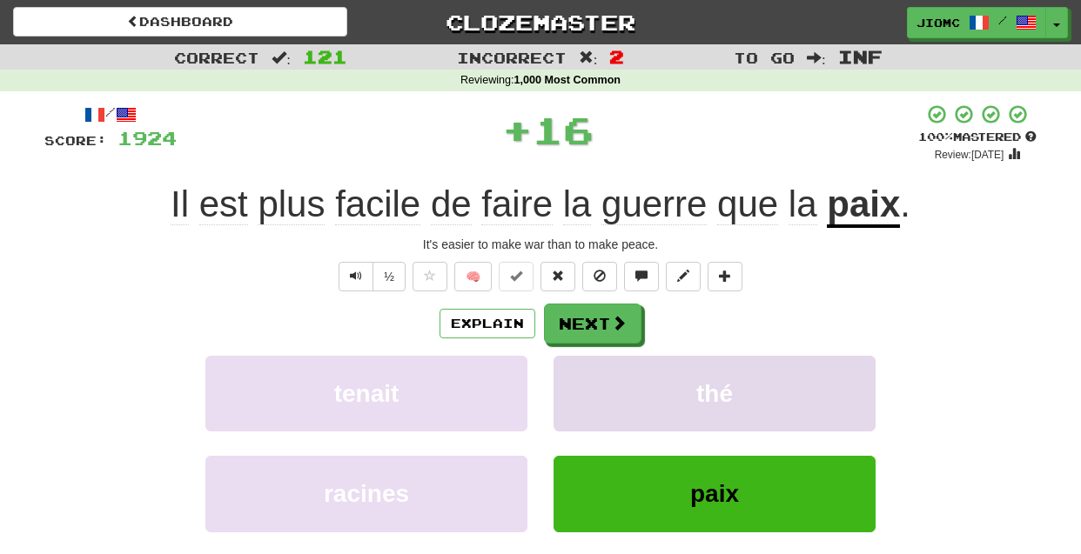
click at [579, 386] on button "thé" at bounding box center [715, 394] width 322 height 76
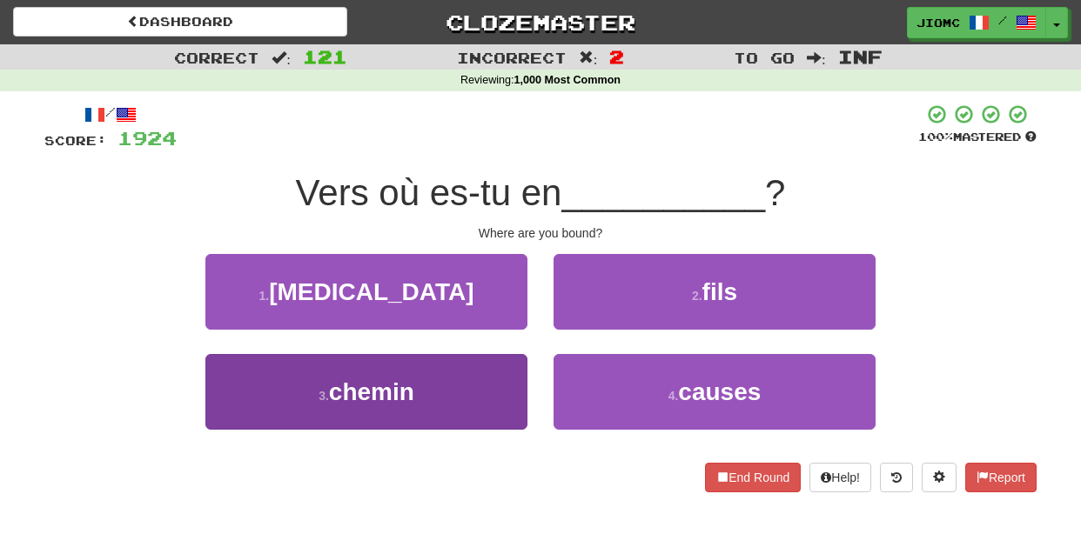
click at [507, 378] on button "3 . chemin" at bounding box center [366, 392] width 322 height 76
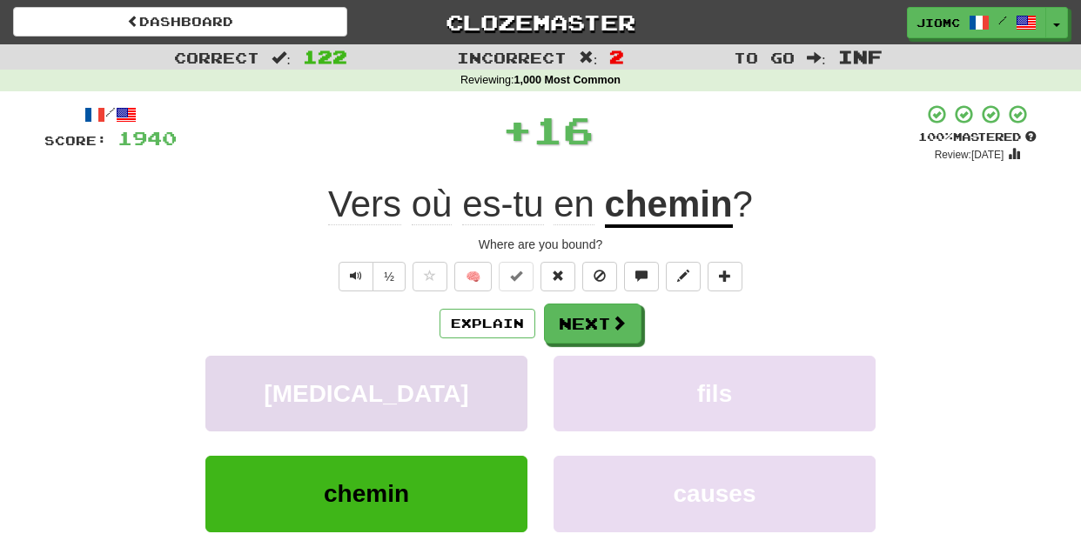
click at [507, 378] on button "bal" at bounding box center [366, 394] width 322 height 76
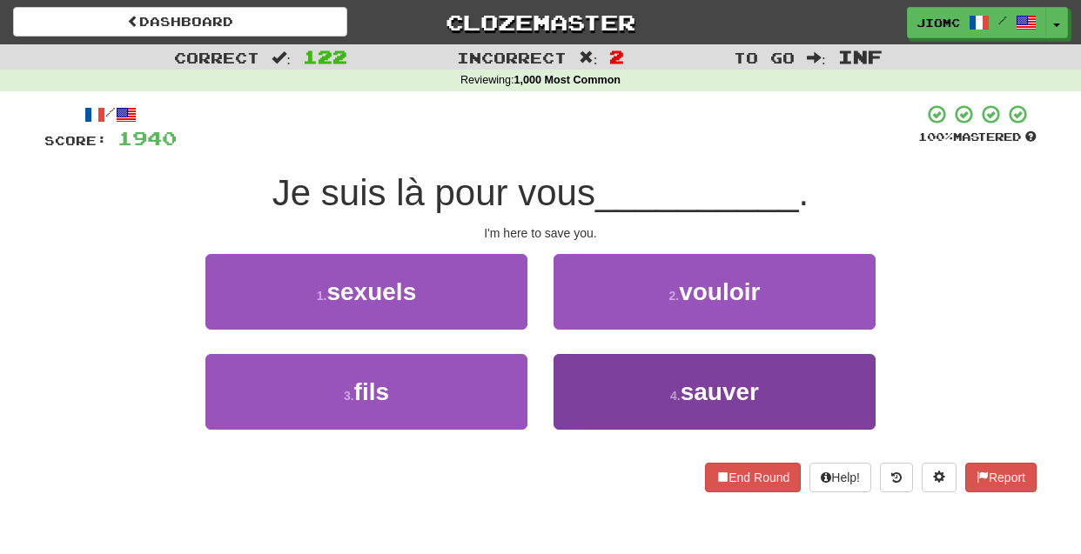
click at [596, 379] on button "4 . sauver" at bounding box center [715, 392] width 322 height 76
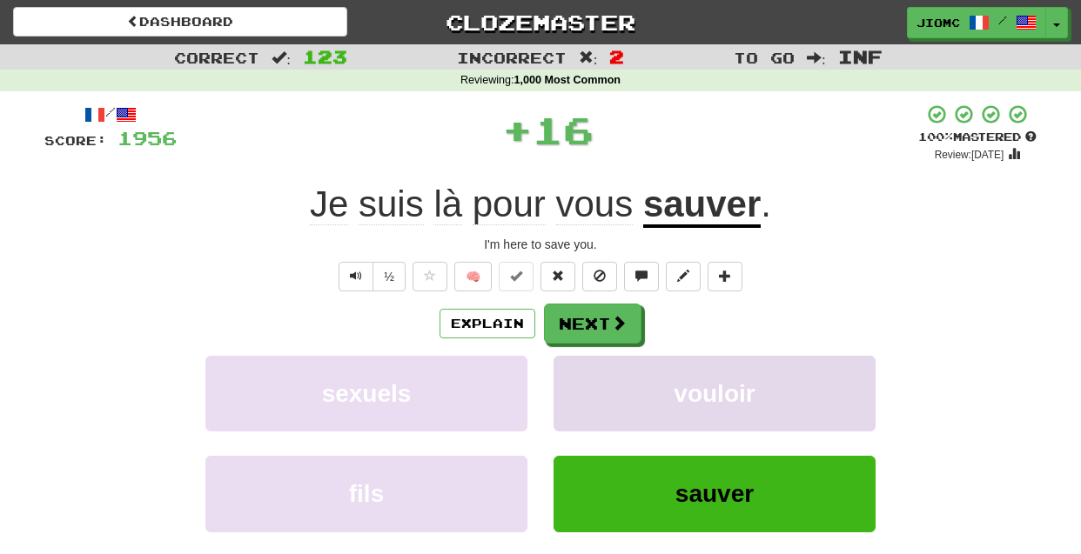
click at [594, 378] on button "vouloir" at bounding box center [715, 394] width 322 height 76
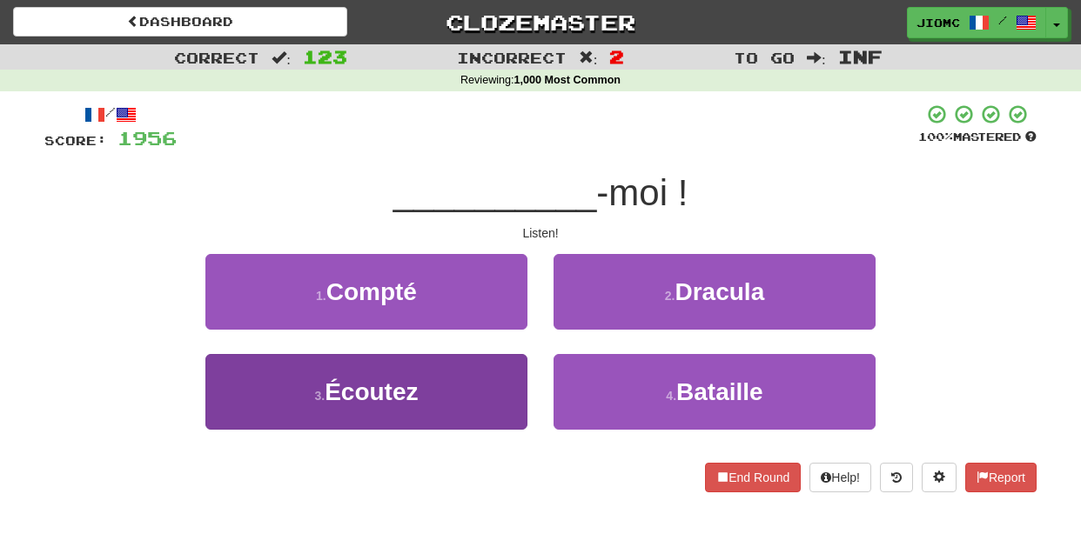
click at [483, 380] on button "3 . Écoutez" at bounding box center [366, 392] width 322 height 76
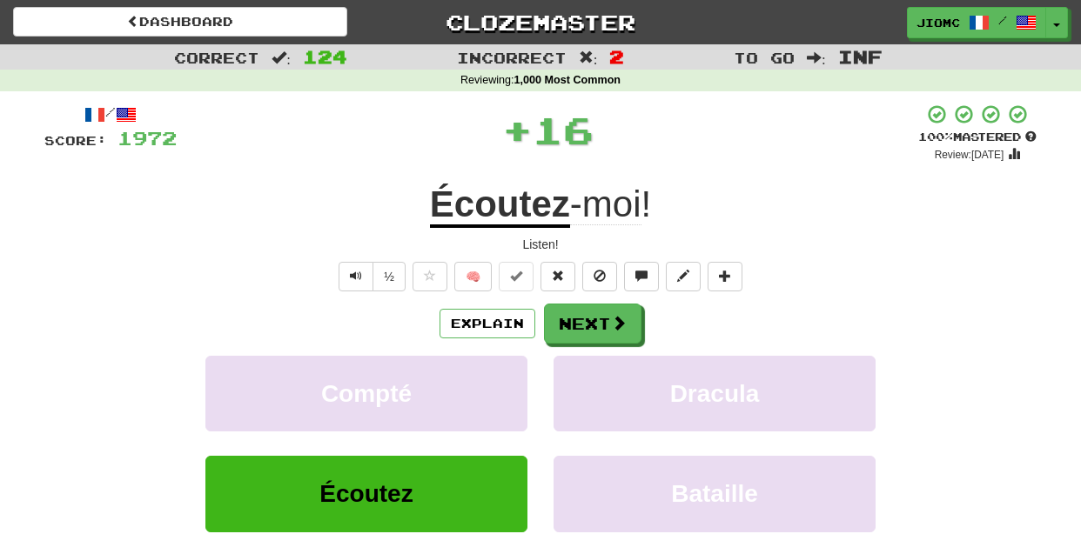
click at [483, 380] on button "Compté" at bounding box center [366, 394] width 322 height 76
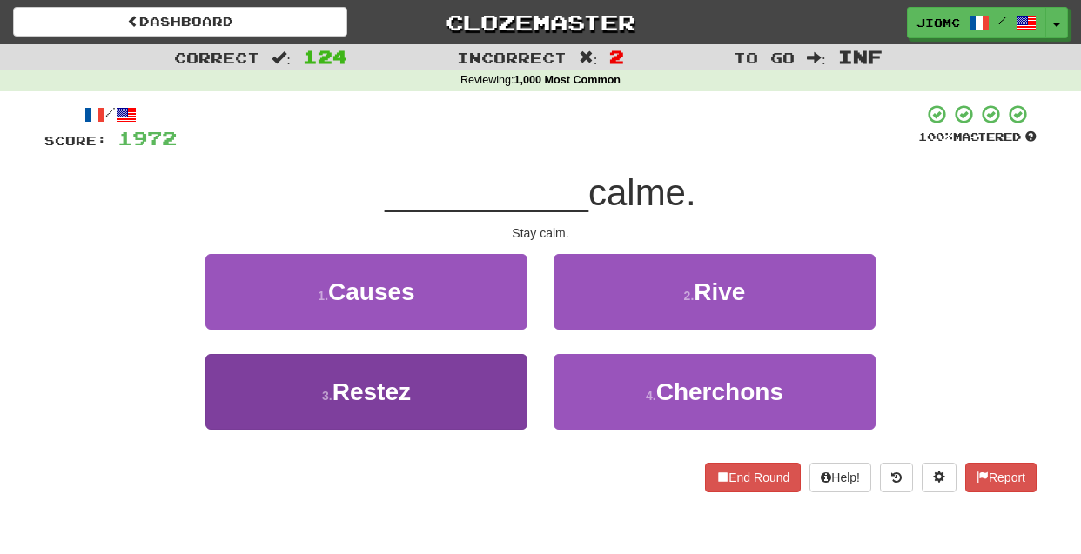
click at [483, 387] on button "3 . Restez" at bounding box center [366, 392] width 322 height 76
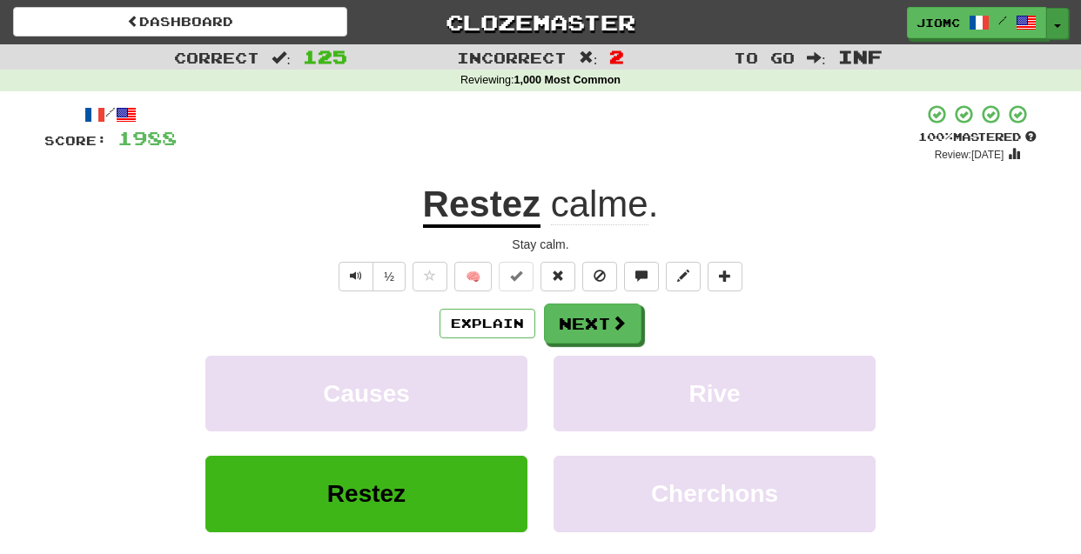
click at [1058, 24] on span "button" at bounding box center [1057, 25] width 7 height 3
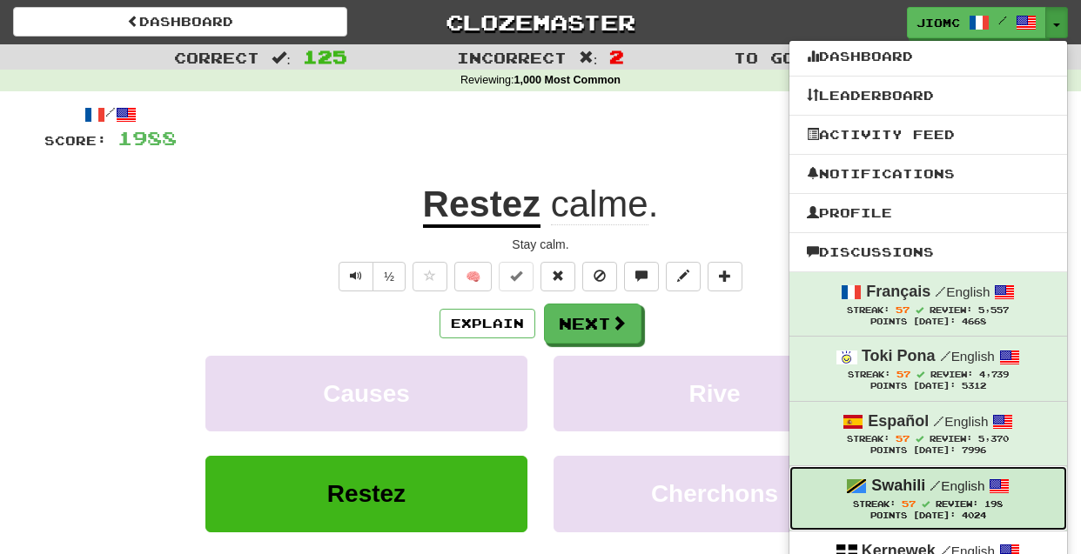
click at [926, 502] on div "Streak: 57 Review: 198" at bounding box center [928, 504] width 243 height 13
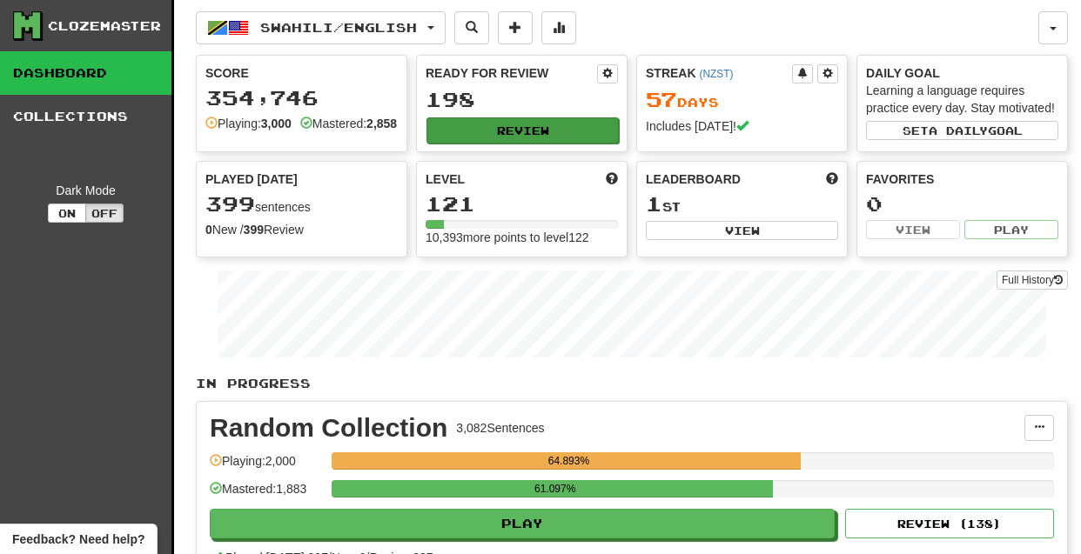
click at [518, 134] on button "Review" at bounding box center [522, 131] width 192 height 26
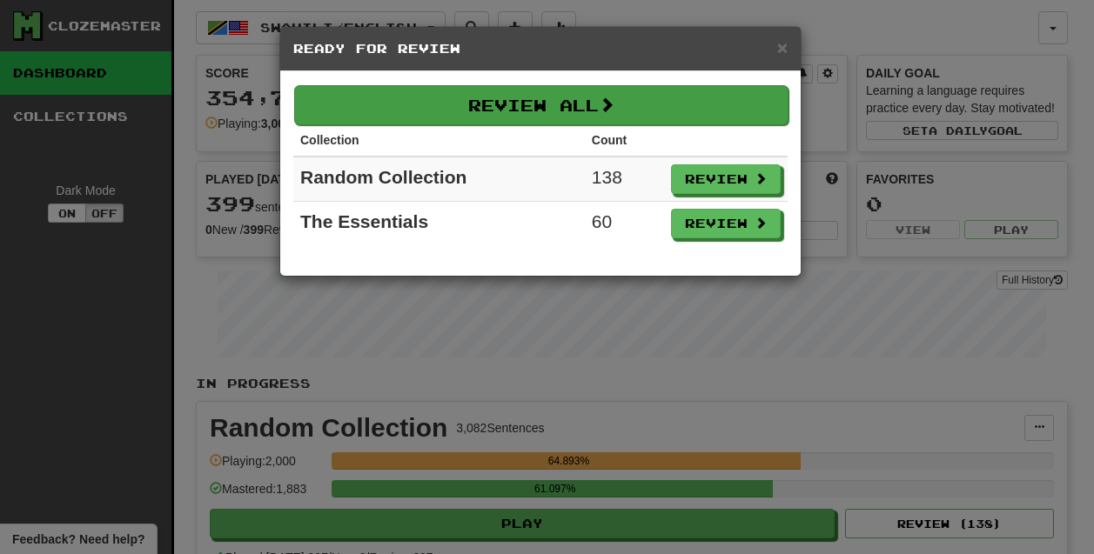
click at [543, 112] on button "Review All" at bounding box center [541, 105] width 494 height 40
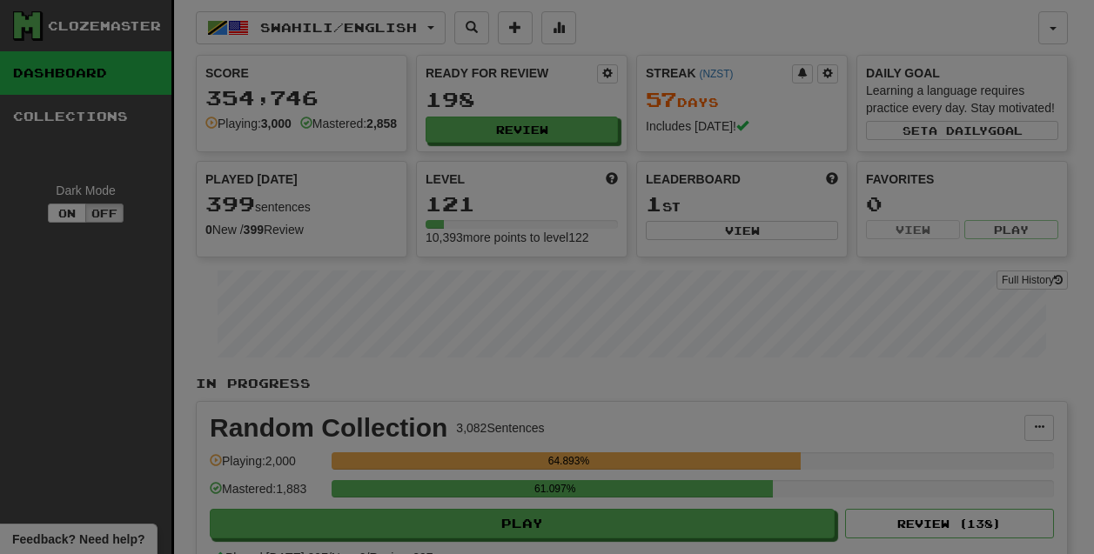
select select "********"
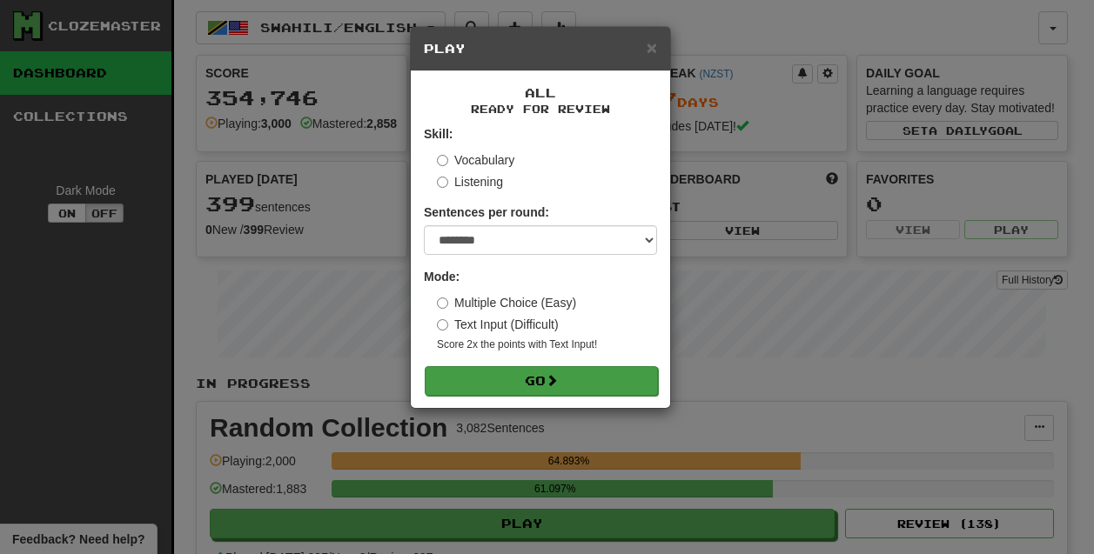
click at [565, 375] on button "Go" at bounding box center [541, 381] width 233 height 30
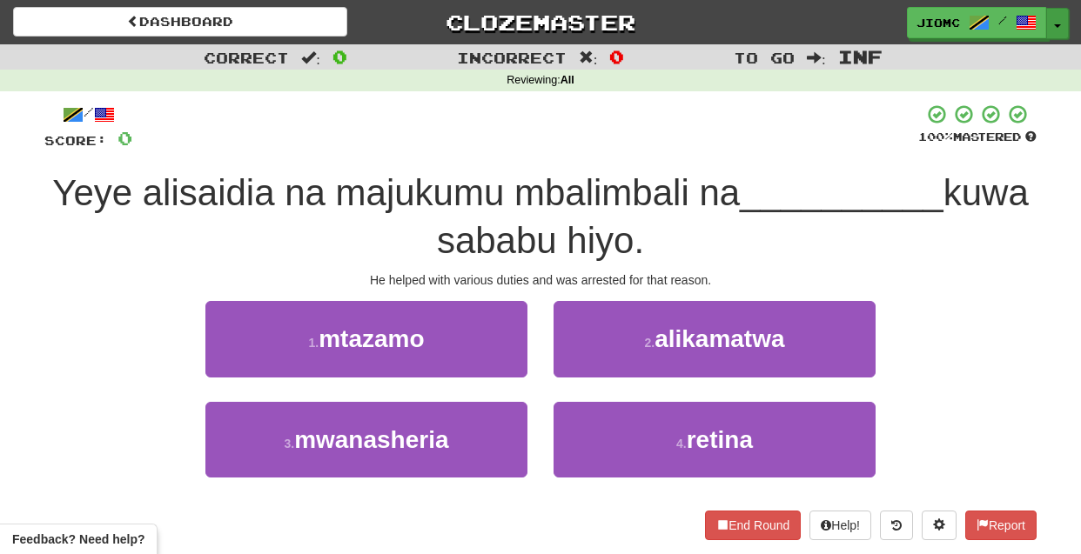
click at [1057, 23] on button "Toggle Dropdown" at bounding box center [1057, 23] width 23 height 31
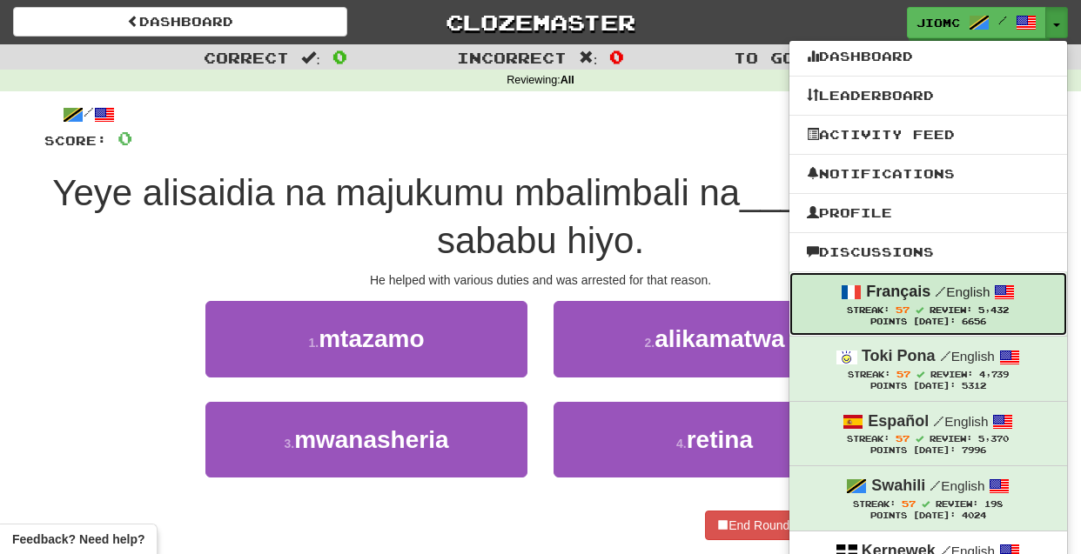
click at [883, 306] on span "Streak:" at bounding box center [868, 311] width 43 height 10
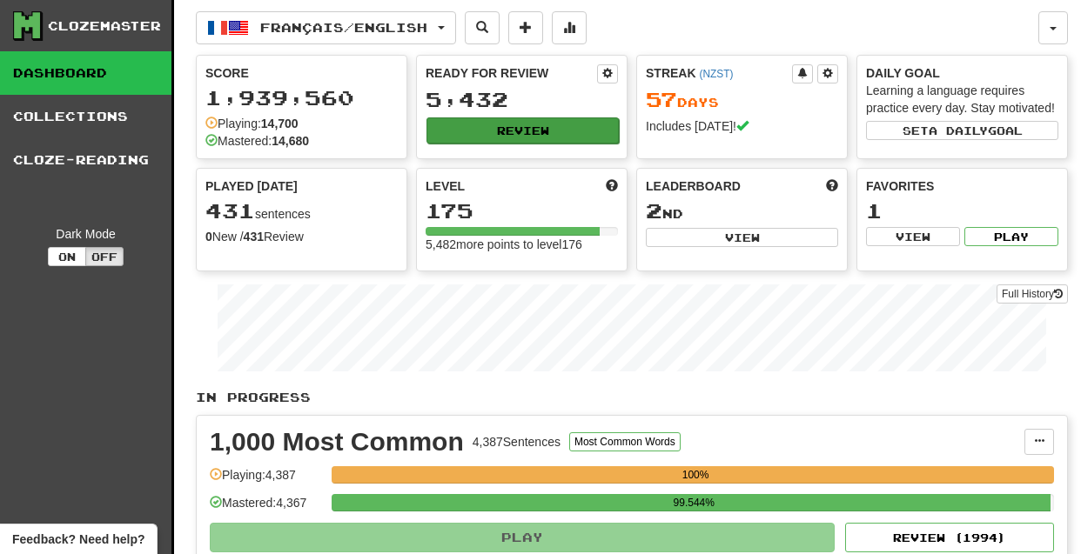
click at [487, 131] on button "Review" at bounding box center [522, 131] width 192 height 26
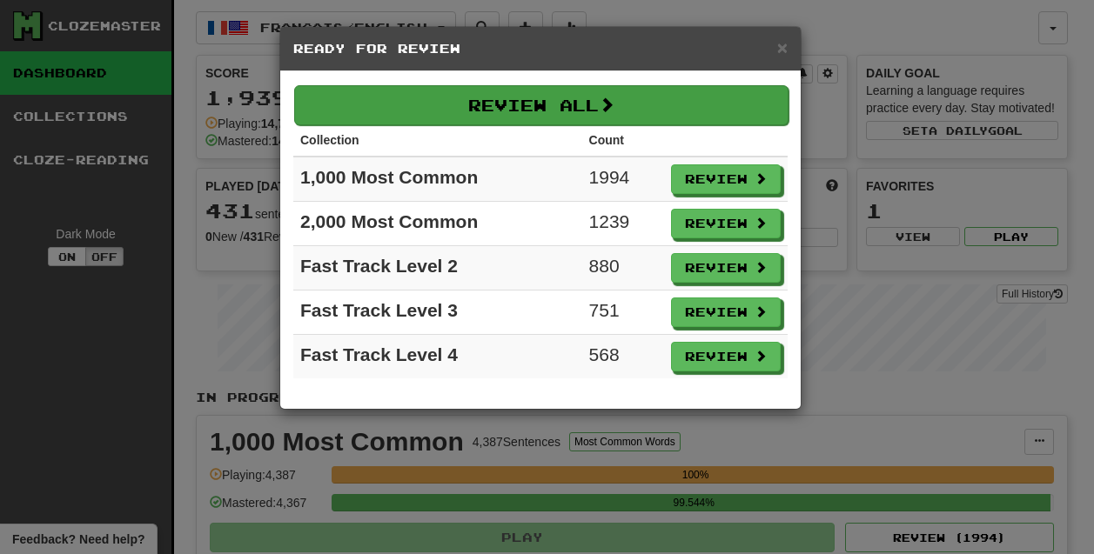
click at [478, 99] on button "Review All" at bounding box center [541, 105] width 494 height 40
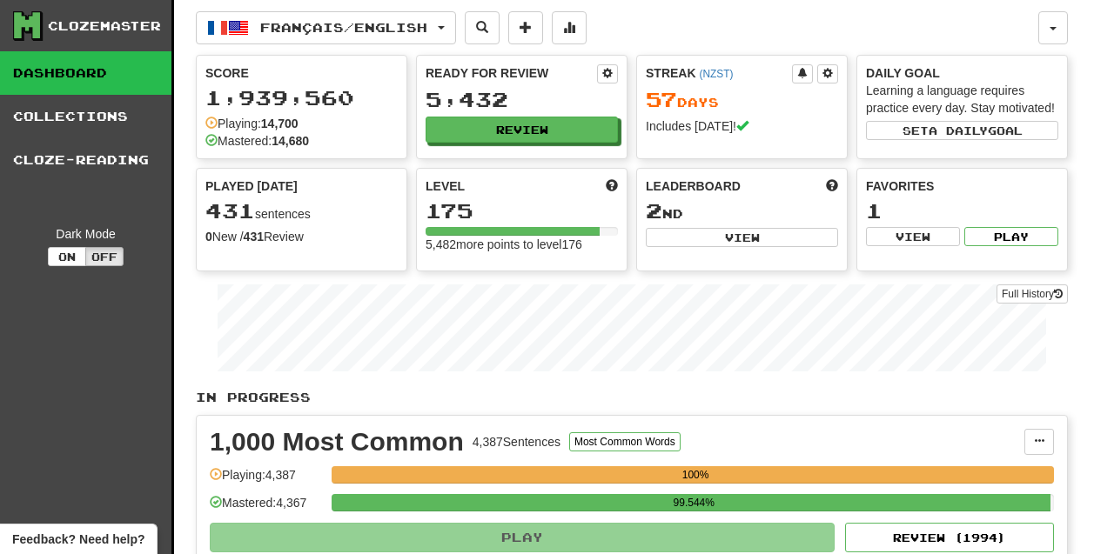
select select "********"
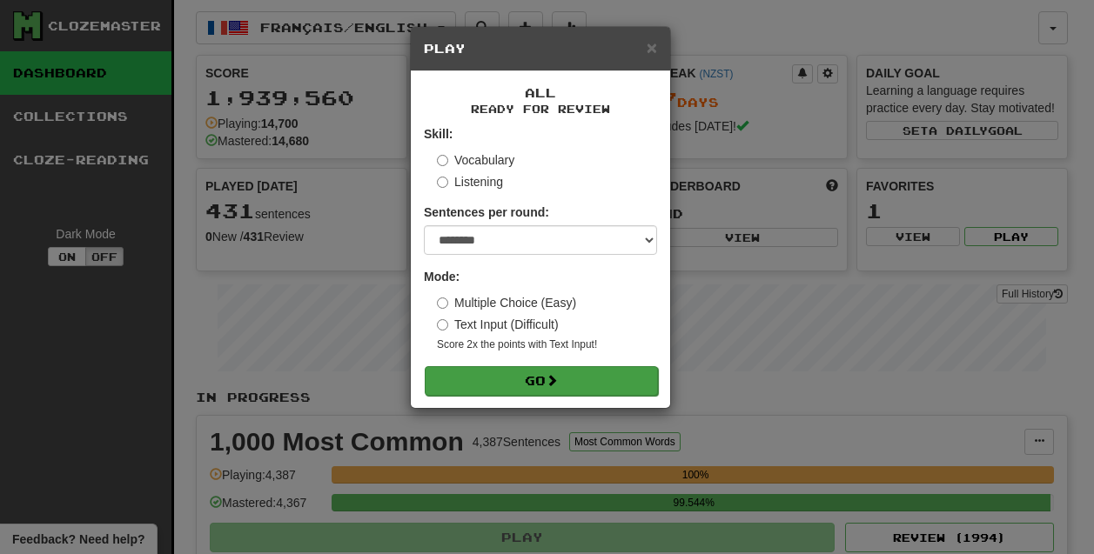
click at [572, 387] on button "Go" at bounding box center [541, 381] width 233 height 30
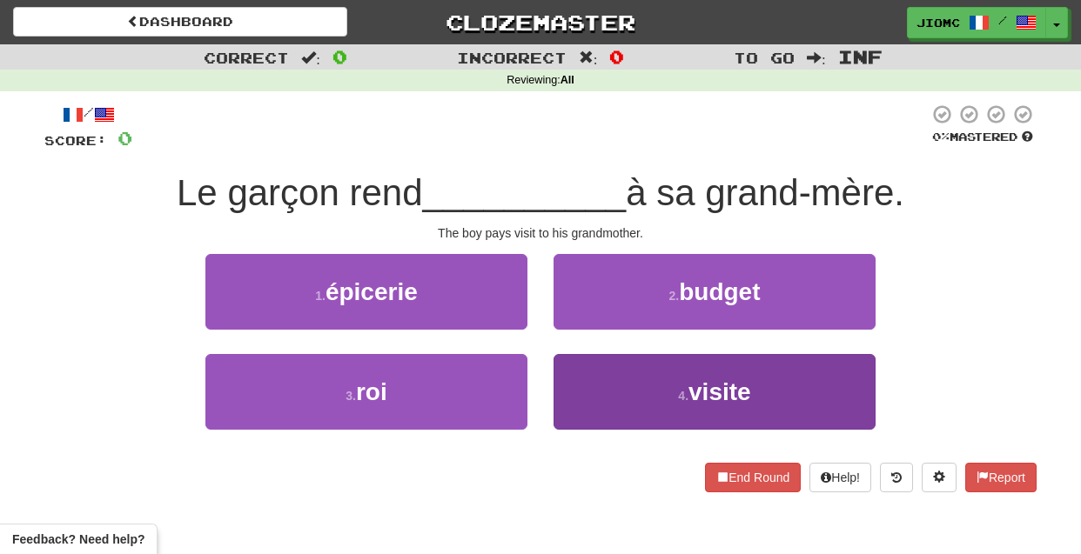
click at [587, 393] on button "4 . visite" at bounding box center [715, 392] width 322 height 76
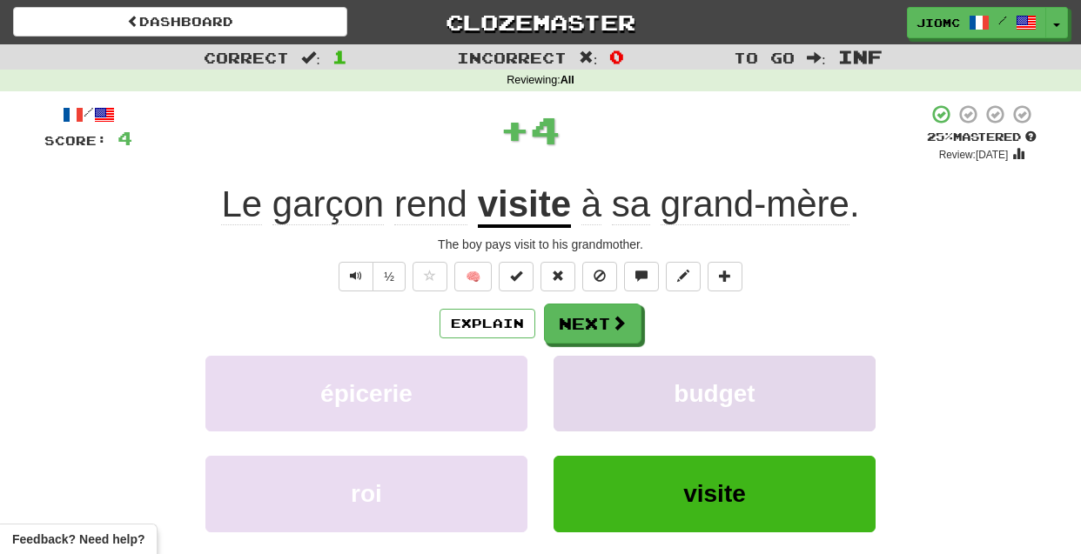
click at [586, 393] on button "budget" at bounding box center [715, 394] width 322 height 76
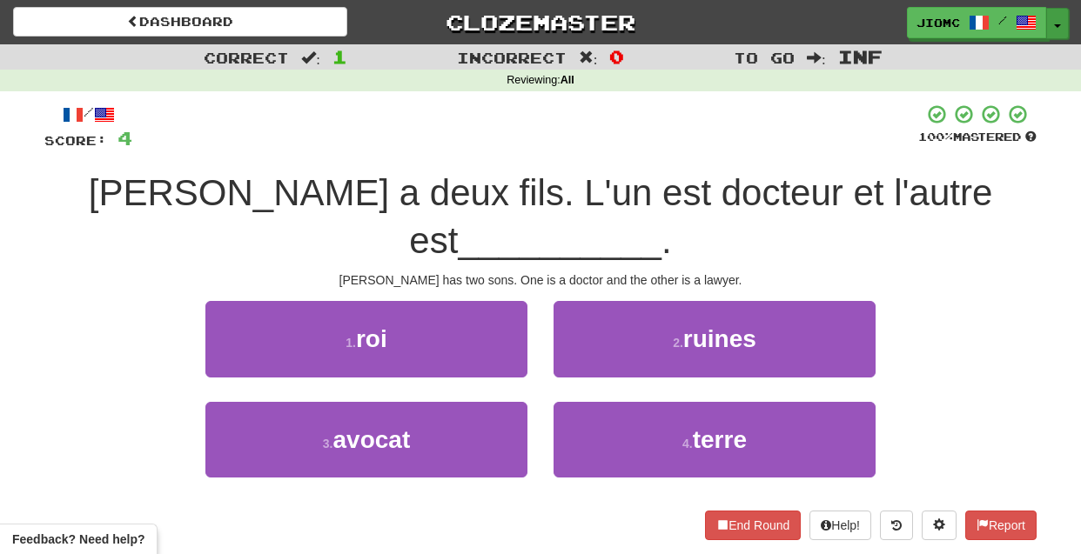
click at [1056, 26] on span "button" at bounding box center [1057, 25] width 7 height 3
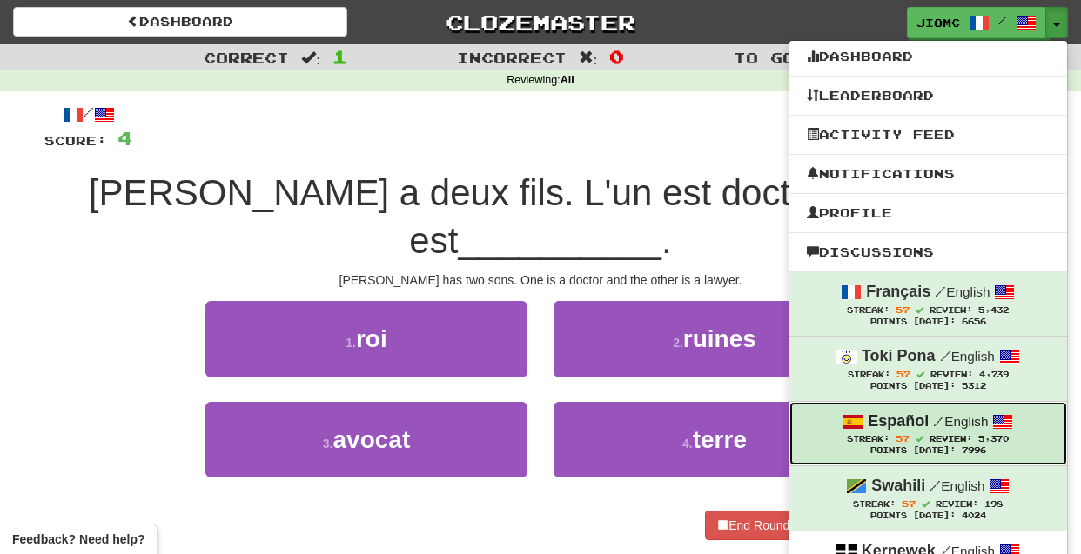
click at [911, 430] on strong "Español" at bounding box center [898, 421] width 61 height 17
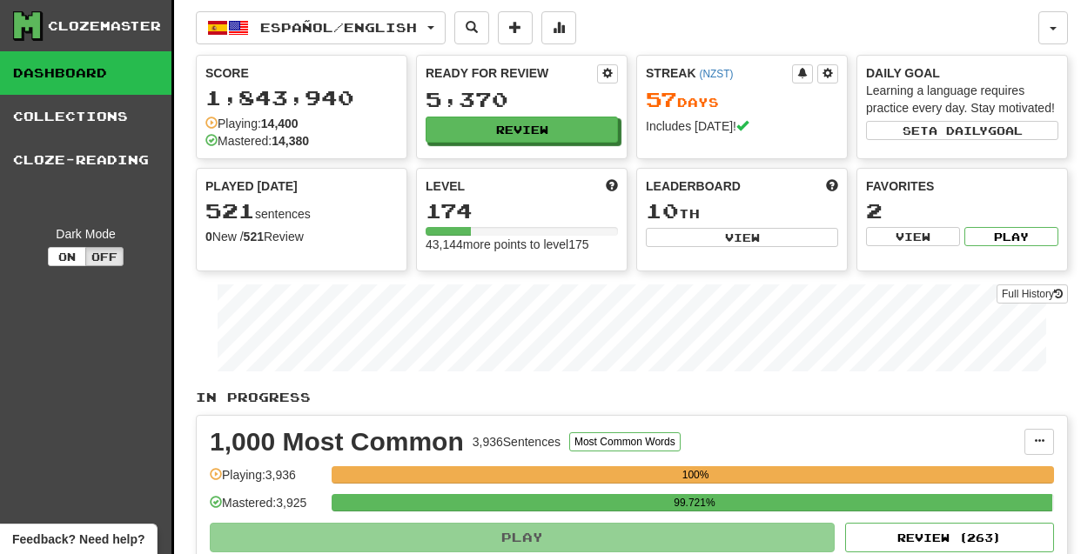
click at [495, 136] on button "Review" at bounding box center [522, 130] width 192 height 26
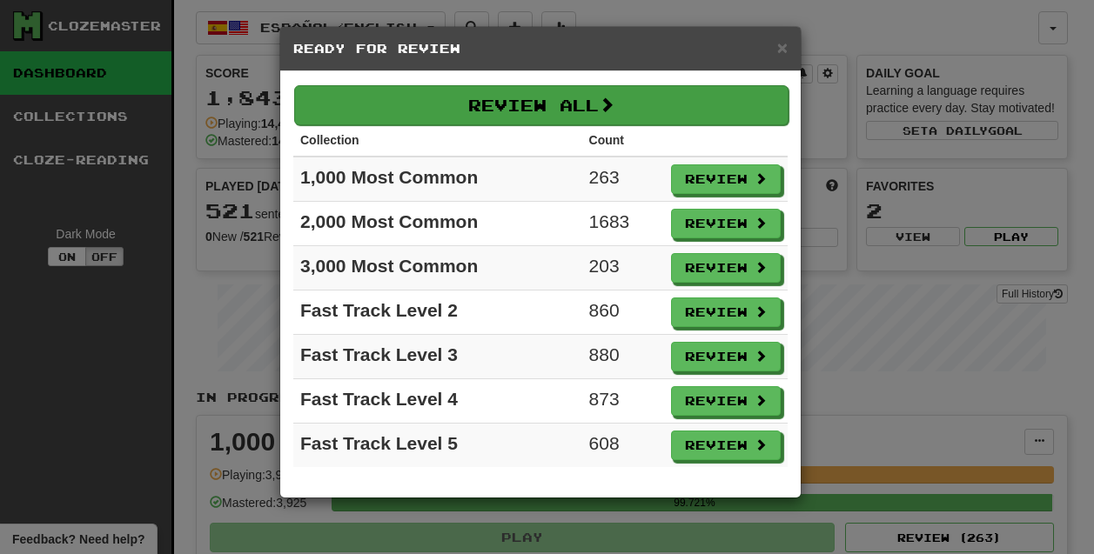
click at [471, 105] on button "Review All" at bounding box center [541, 105] width 494 height 40
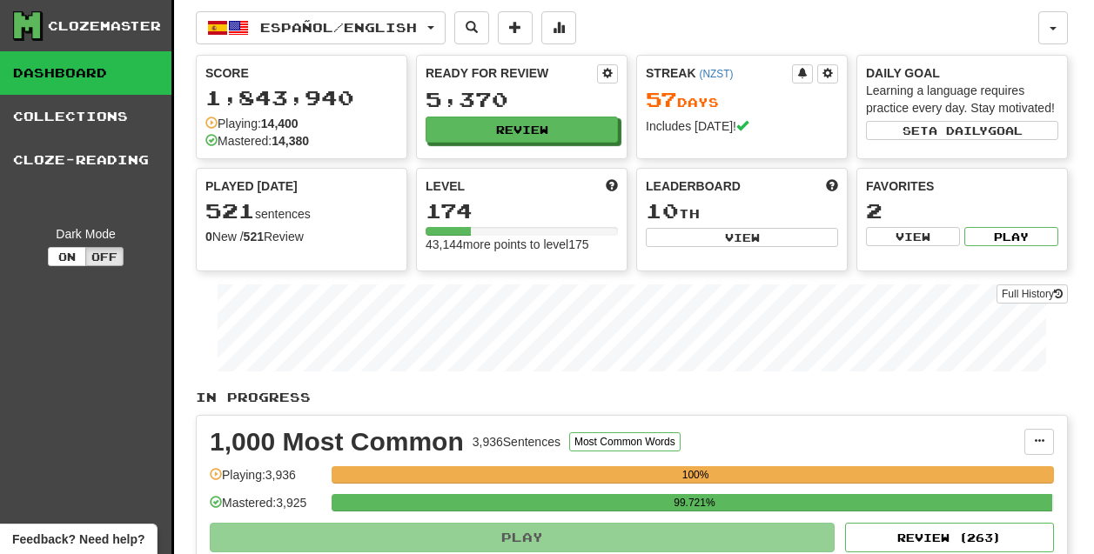
select select "********"
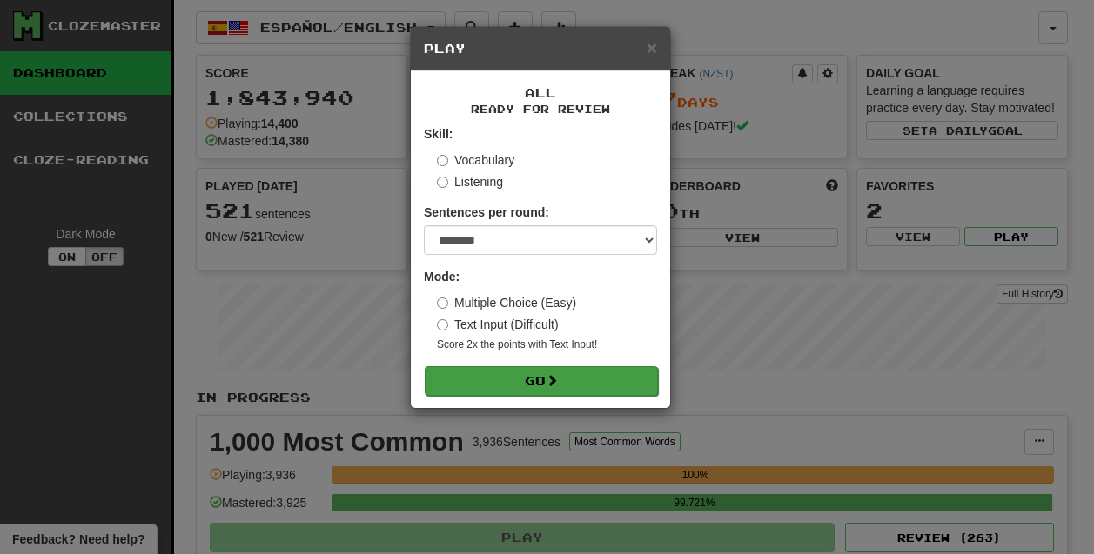
click at [488, 378] on button "Go" at bounding box center [541, 381] width 233 height 30
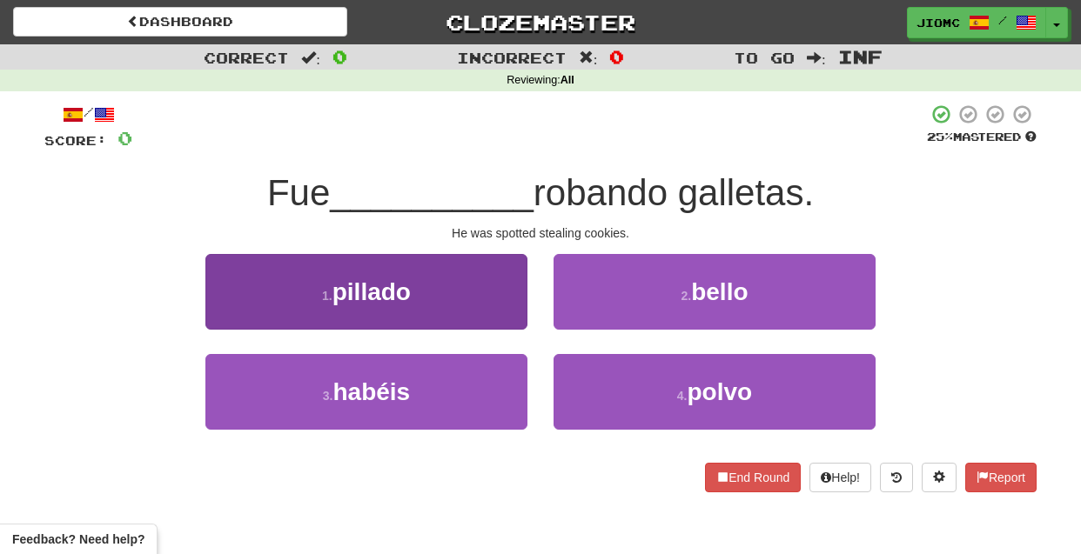
click at [500, 312] on button "1 . pillado" at bounding box center [366, 292] width 322 height 76
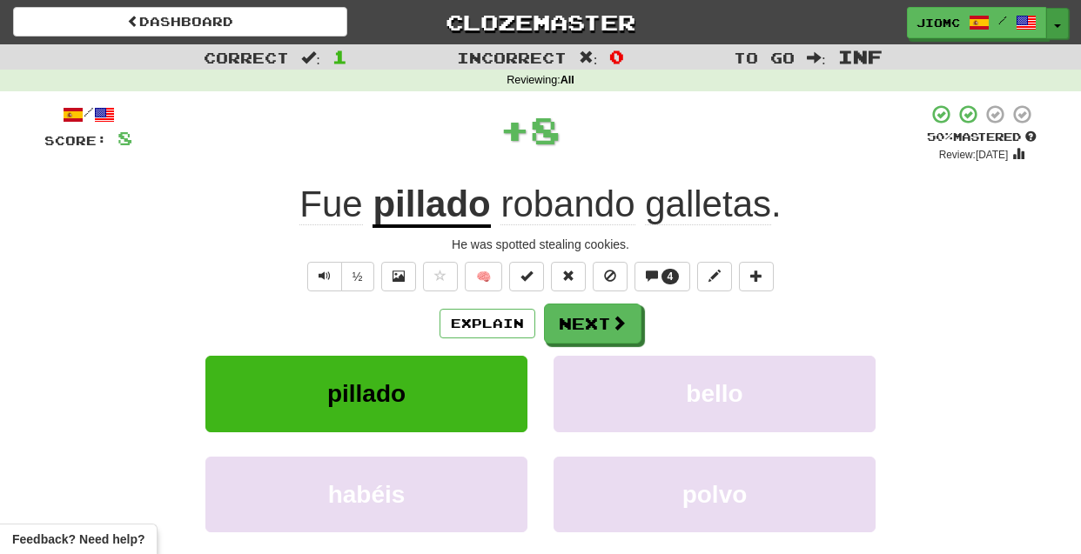
click at [1058, 26] on span "button" at bounding box center [1057, 25] width 7 height 3
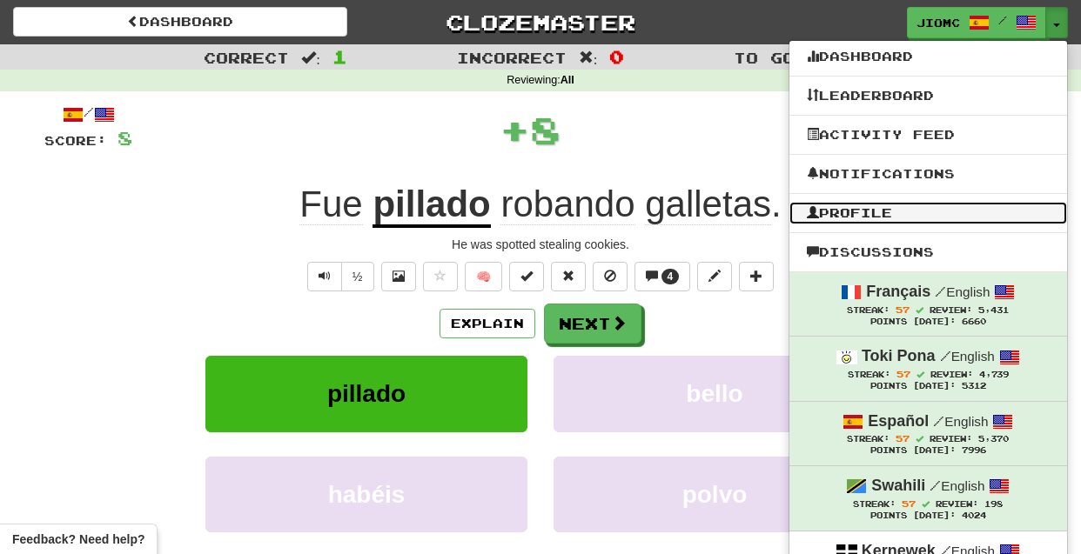
click at [880, 205] on link "Profile" at bounding box center [928, 213] width 278 height 23
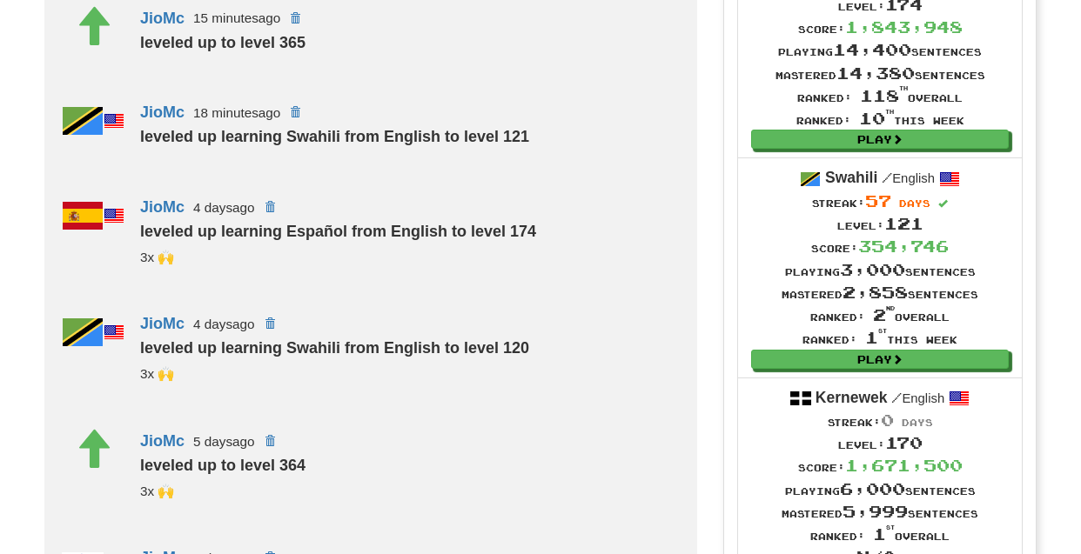
scroll to position [613, 0]
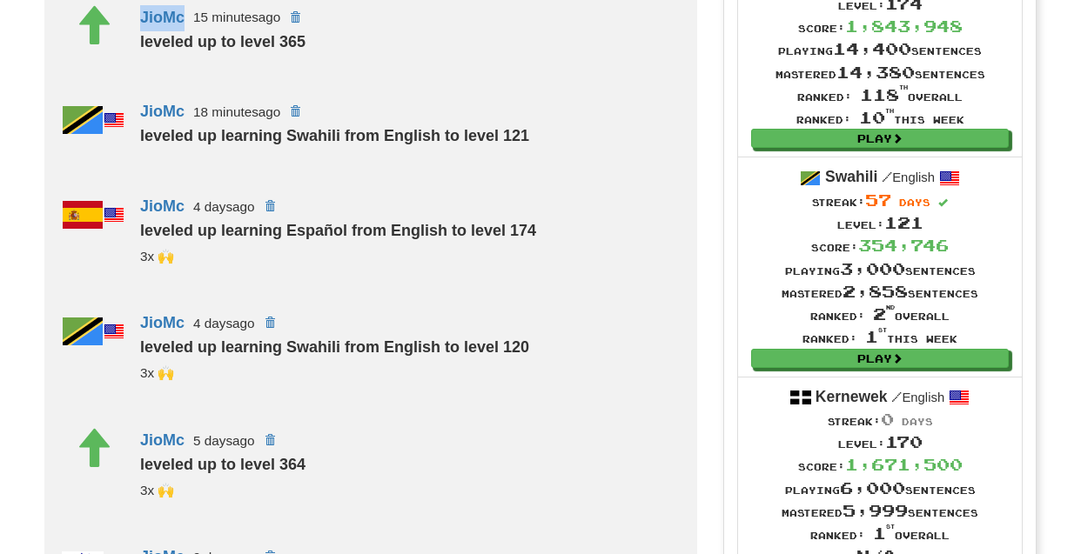
drag, startPoint x: 353, startPoint y: 402, endPoint x: 123, endPoint y: 17, distance: 448.6
click at [123, 17] on div "Recent Activity: JioMc 15 minutes ago leveled up to level 365 JioMc 18 minutes …" at bounding box center [370, 542] width 653 height 1157
click at [123, 17] on div "JioMc 15 minutes ago leveled up to level 365" at bounding box center [410, 44] width 574 height 95
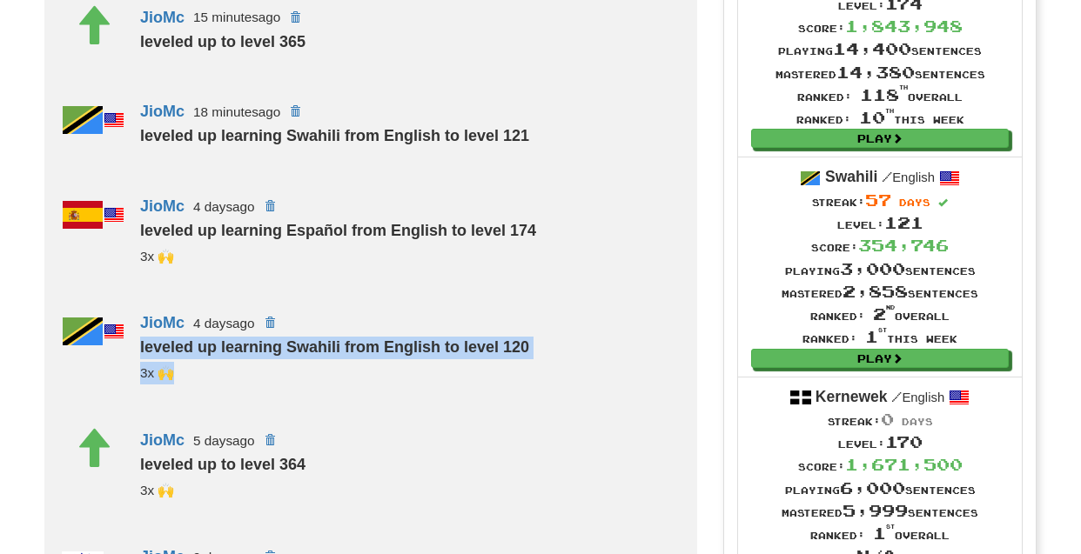
drag, startPoint x: 123, startPoint y: 17, endPoint x: 298, endPoint y: 433, distance: 451.3
click at [298, 433] on div "Recent Activity: JioMc 15 minutes ago leveled up to level 365 JioMc 18 minutes …" at bounding box center [370, 542] width 653 height 1157
click at [305, 419] on div "JioMc 4 days ago leveled up learning Swahili from English to level 120 3x 🙌" at bounding box center [410, 360] width 574 height 117
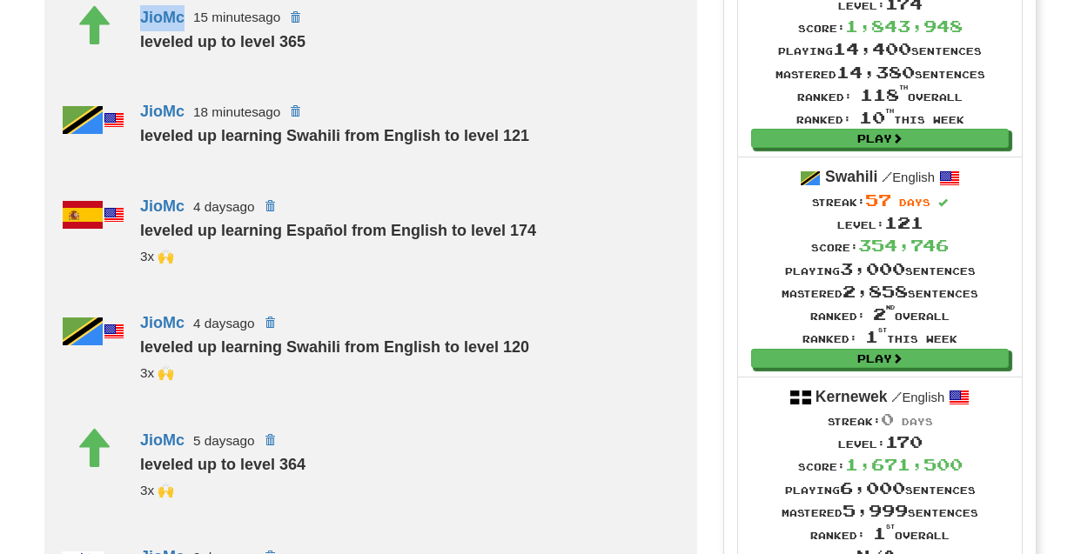
drag, startPoint x: 361, startPoint y: 430, endPoint x: 124, endPoint y: 15, distance: 477.9
click at [124, 15] on div "Recent Activity: JioMc 15 minutes ago leveled up to level 365 JioMc 18 minutes …" at bounding box center [370, 542] width 653 height 1157
click at [123, 19] on div "JioMc 15 minutes ago leveled up to level 365" at bounding box center [410, 44] width 574 height 95
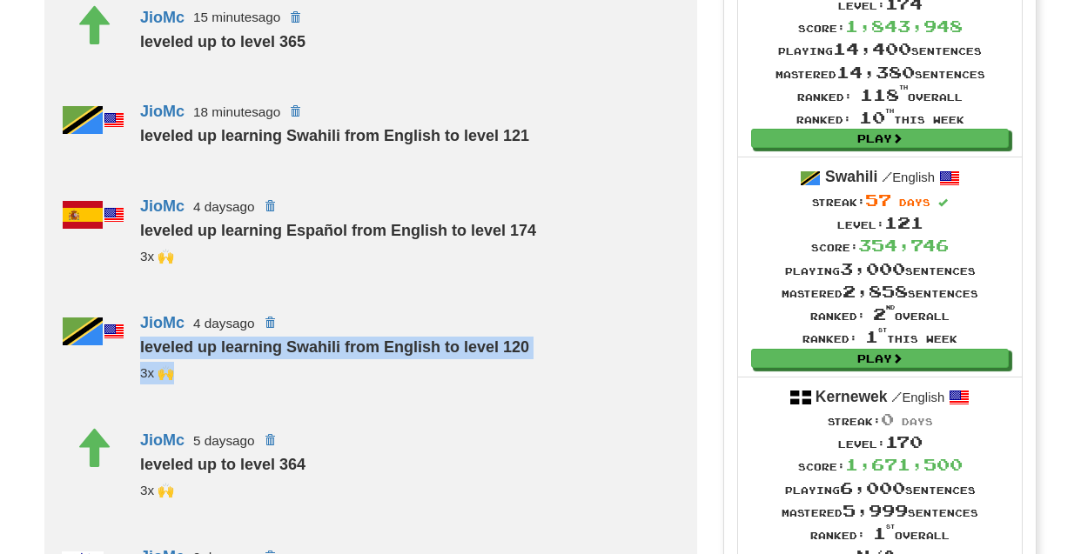
drag, startPoint x: 123, startPoint y: 19, endPoint x: 279, endPoint y: 408, distance: 419.4
click at [274, 411] on div "Recent Activity: JioMc 15 minutes ago leveled up to level 365 JioMc 18 minutes …" at bounding box center [370, 542] width 653 height 1157
click at [302, 406] on div "JioMc 4 days ago leveled up learning Swahili from English to level 120 3x 🙌" at bounding box center [410, 360] width 574 height 117
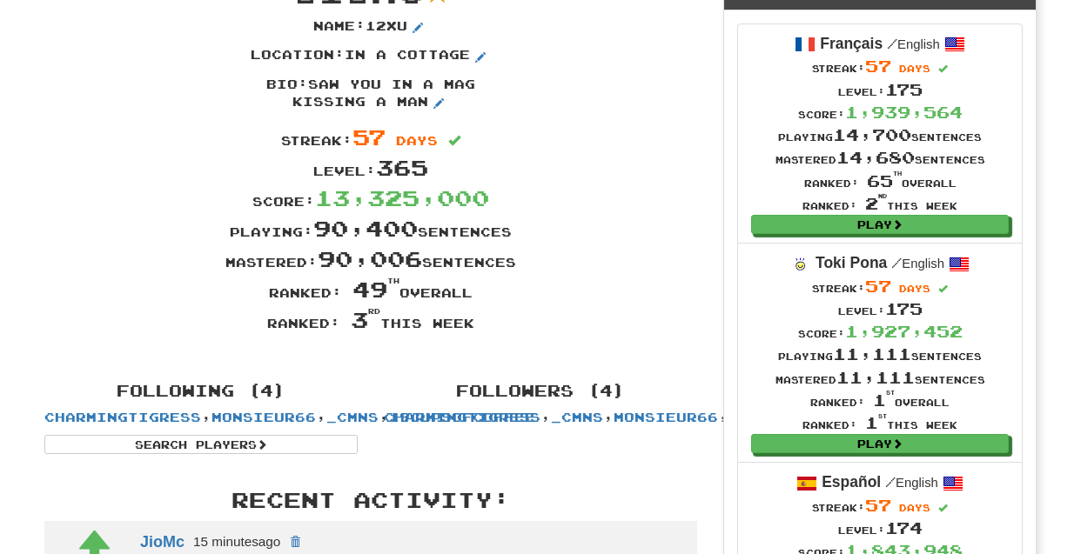
scroll to position [0, 0]
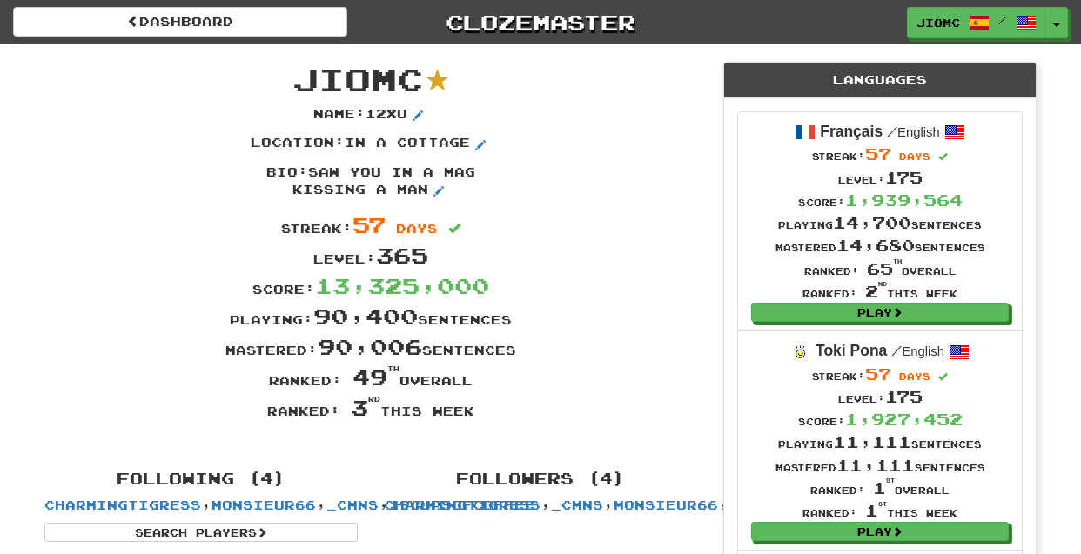
drag, startPoint x: 303, startPoint y: 77, endPoint x: 474, endPoint y: 410, distance: 374.1
click at [474, 410] on div "JioMc Name : 12xu Location : in a cottage Bio : saw you in a mag kissing a man …" at bounding box center [370, 248] width 679 height 409
click at [474, 410] on div "Ranked: 3 rd this week" at bounding box center [370, 408] width 679 height 30
drag, startPoint x: 477, startPoint y: 413, endPoint x: 302, endPoint y: 77, distance: 379.6
click at [302, 77] on div "JioMc Name : 12xu Location : in a cottage Bio : saw you in a mag kissing a man …" at bounding box center [370, 248] width 679 height 409
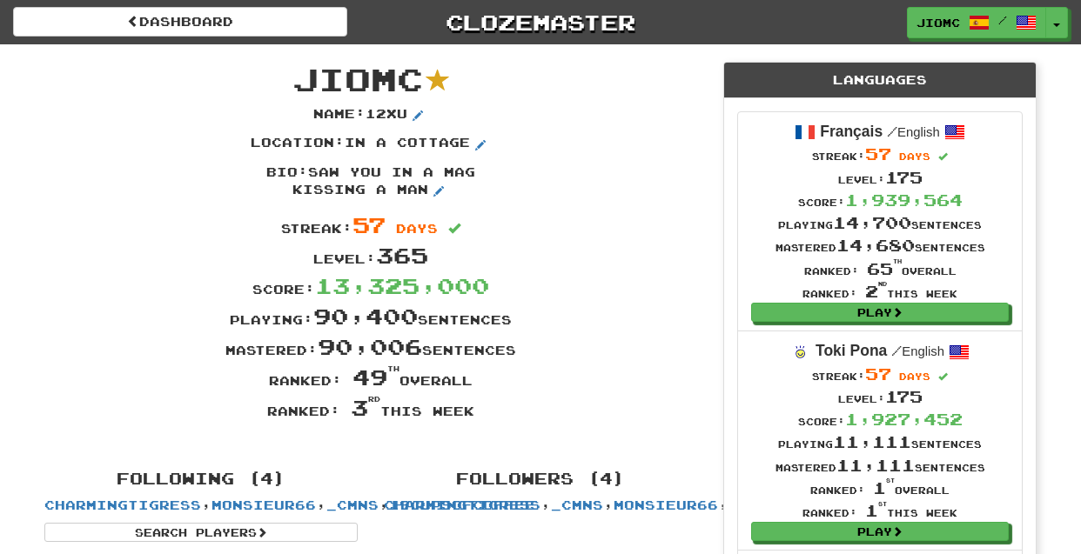
click at [302, 77] on span "JioMc" at bounding box center [357, 78] width 131 height 37
drag, startPoint x: 300, startPoint y: 76, endPoint x: 477, endPoint y: 412, distance: 379.6
click at [477, 412] on div "JioMc Name : 12xu Location : in a cottage Bio : saw you in a mag kissing a man …" at bounding box center [370, 248] width 679 height 409
click at [476, 412] on div "Ranked: 3 rd this week" at bounding box center [370, 408] width 679 height 30
click at [1060, 28] on button "Toggle Dropdown" at bounding box center [1057, 23] width 23 height 31
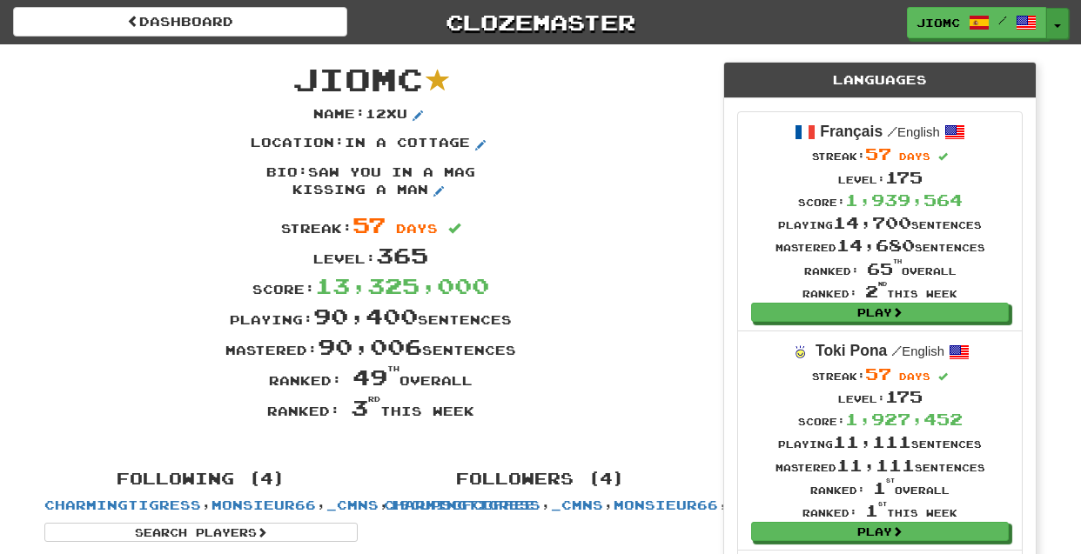
click at [1060, 25] on span "button" at bounding box center [1057, 25] width 7 height 3
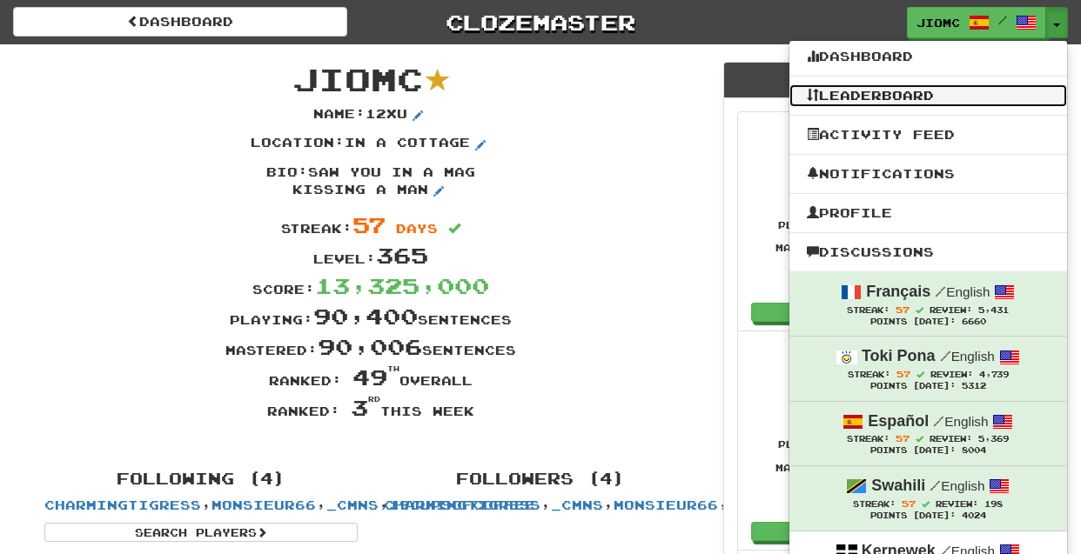
click at [977, 96] on link "Leaderboard" at bounding box center [928, 95] width 278 height 23
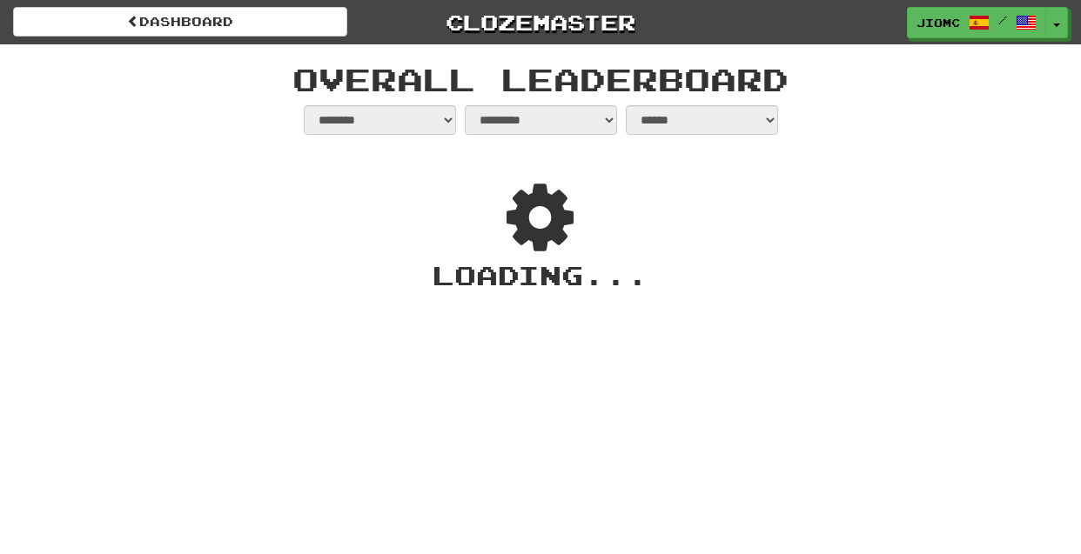
select select "**********"
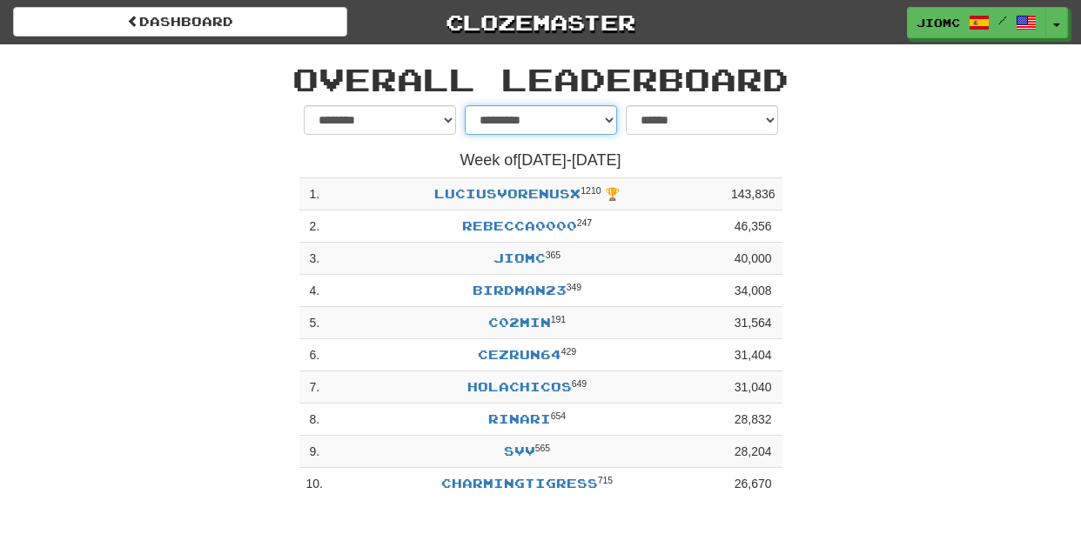
select select "********"
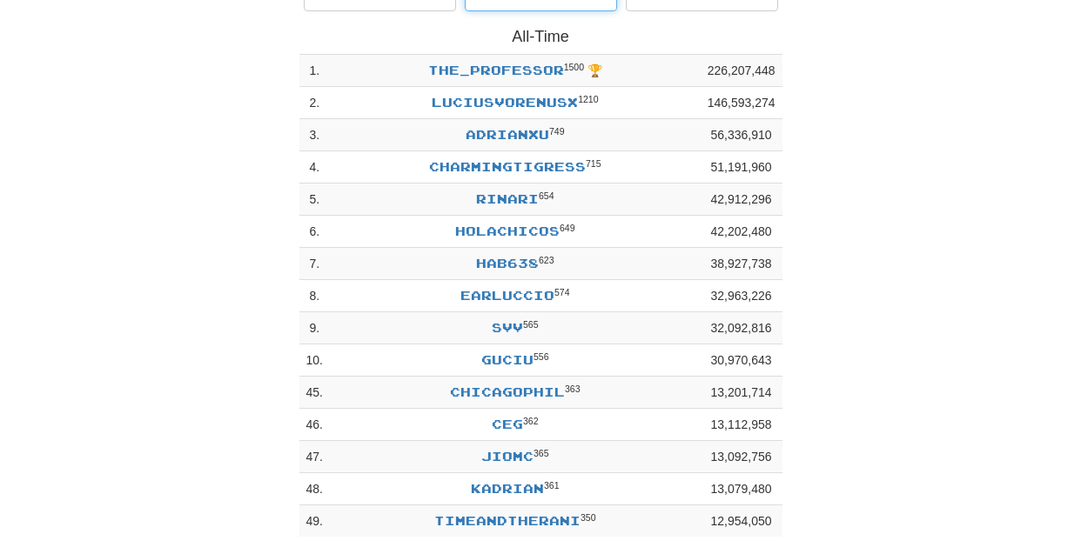
scroll to position [125, 0]
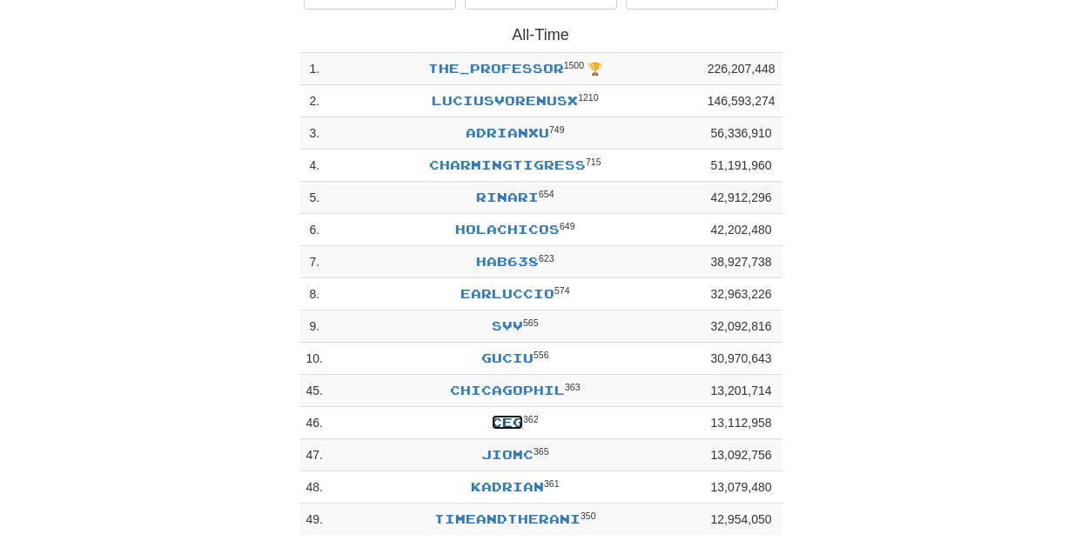
click at [509, 426] on link "CEG" at bounding box center [507, 422] width 31 height 15
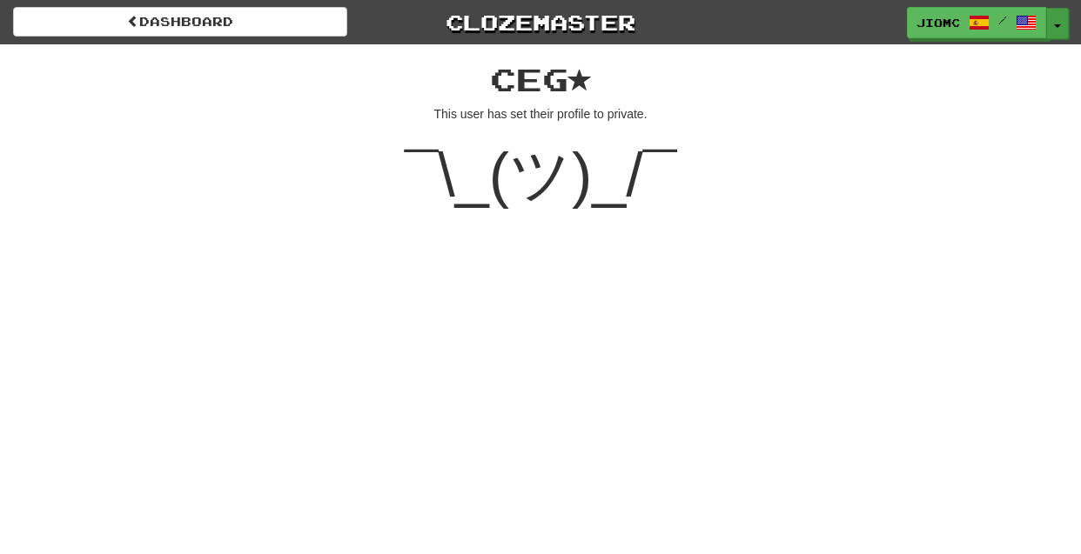
click at [1062, 19] on button "Toggle Dropdown" at bounding box center [1057, 23] width 23 height 31
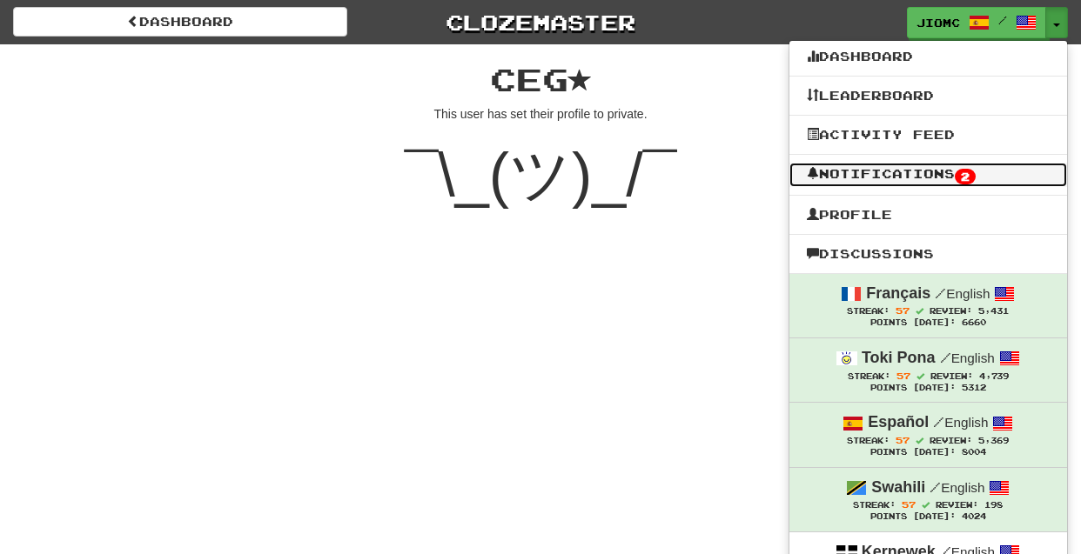
click at [1015, 174] on link "Notifications 2" at bounding box center [928, 175] width 278 height 24
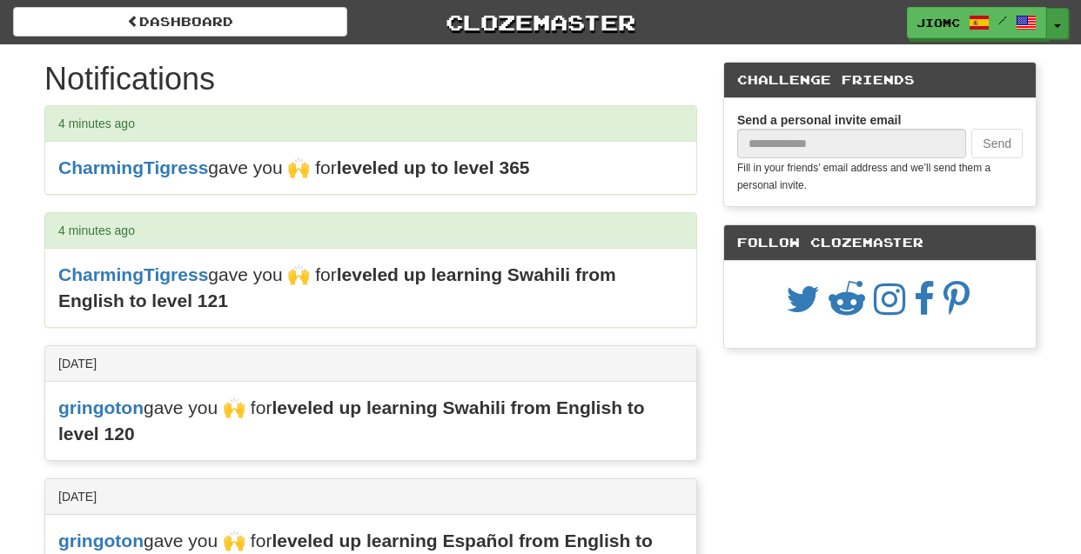
click at [1058, 24] on button "Toggle Dropdown" at bounding box center [1057, 23] width 23 height 31
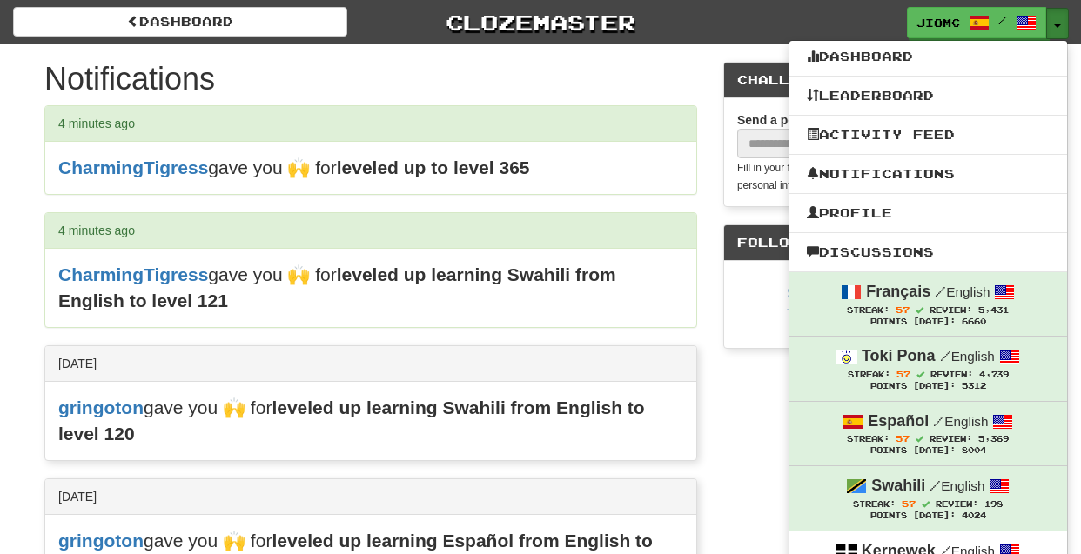
click at [1058, 24] on button "Toggle Dropdown" at bounding box center [1057, 23] width 23 height 31
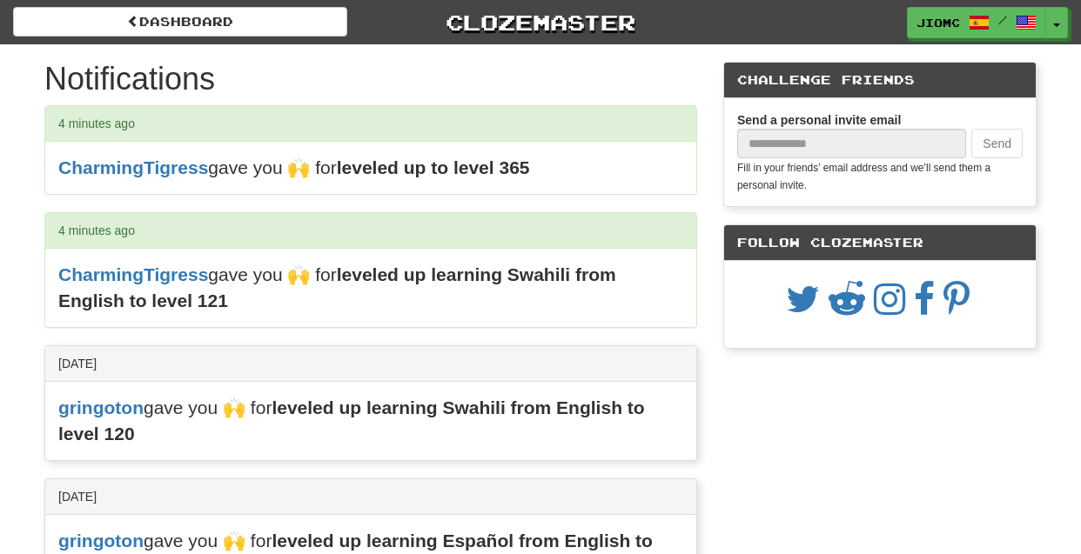
click at [678, 69] on h1 "Notifications" at bounding box center [370, 79] width 653 height 35
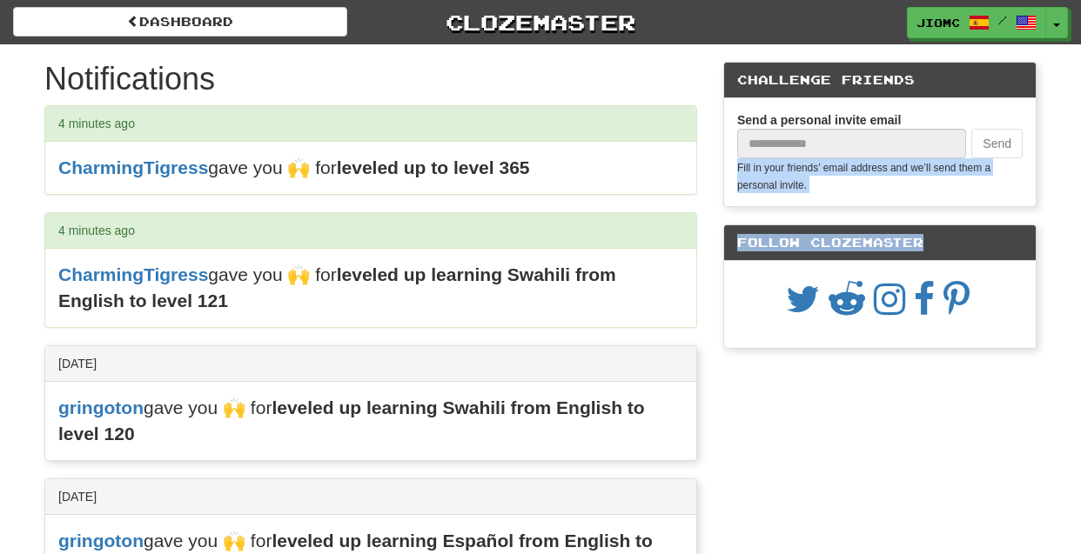
drag, startPoint x: 713, startPoint y: 50, endPoint x: 853, endPoint y: 434, distance: 408.6
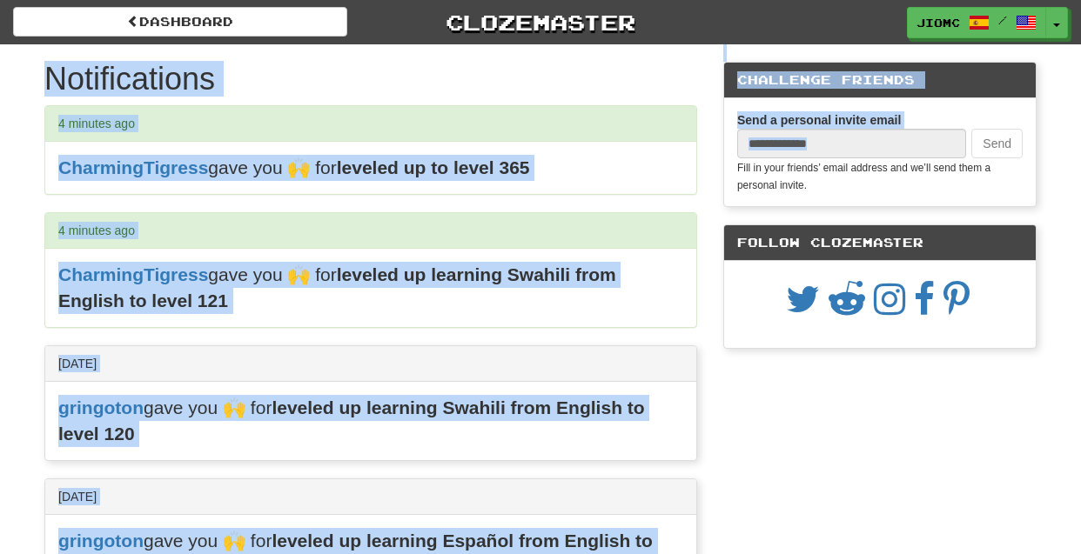
drag, startPoint x: 965, startPoint y: 427, endPoint x: 649, endPoint y: 57, distance: 486.5
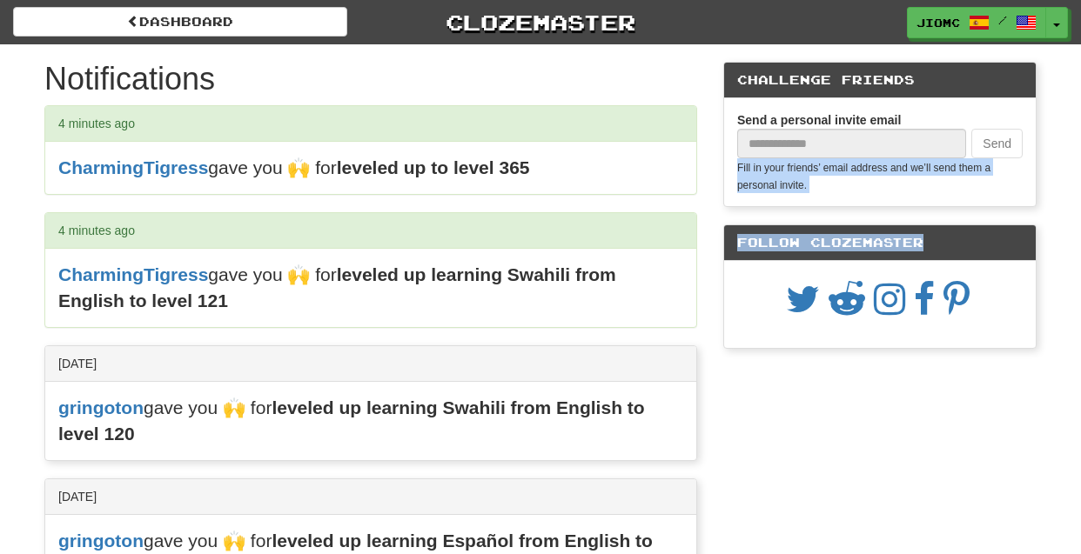
drag, startPoint x: 37, startPoint y: 50, endPoint x: 821, endPoint y: 494, distance: 900.4
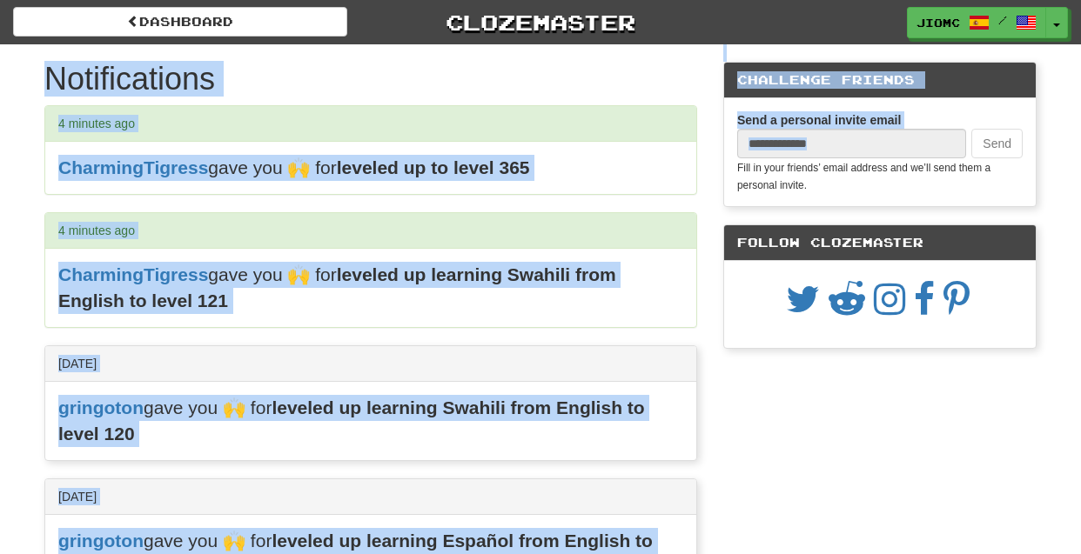
drag, startPoint x: 882, startPoint y: 532, endPoint x: 254, endPoint y: 51, distance: 790.4
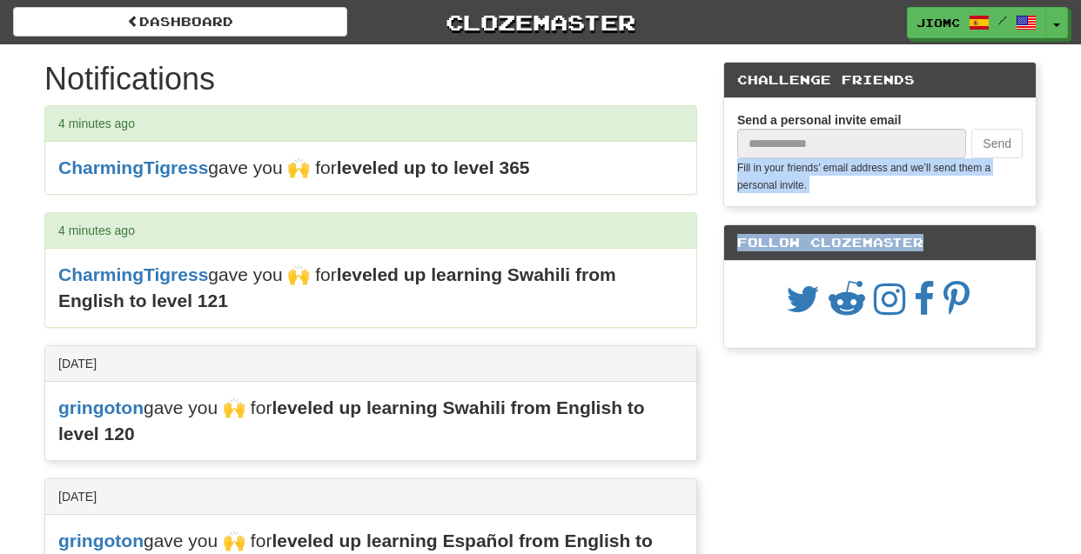
drag, startPoint x: 41, startPoint y: 50, endPoint x: 817, endPoint y: 499, distance: 896.9
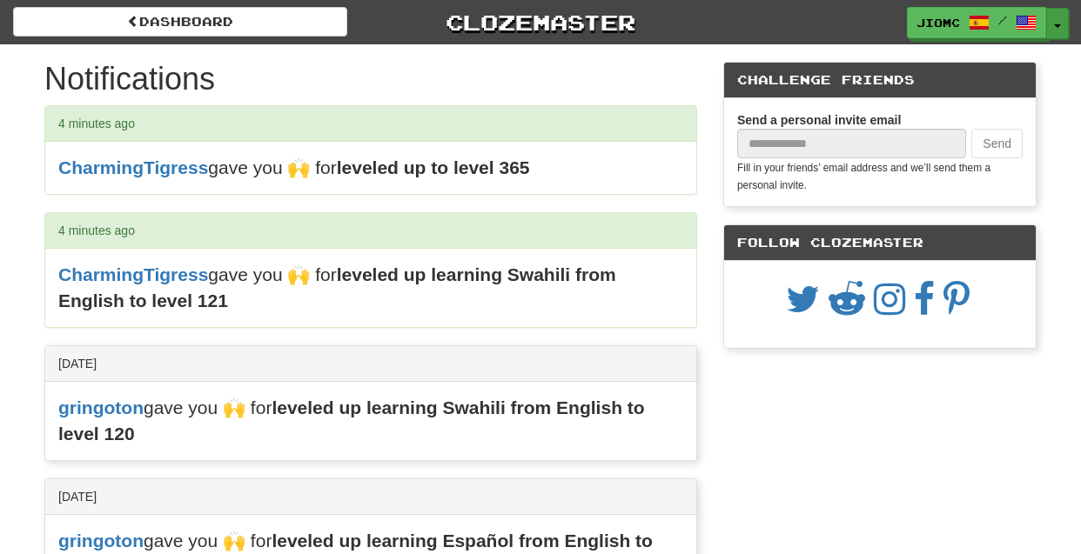
click at [1059, 26] on span "button" at bounding box center [1057, 25] width 7 height 3
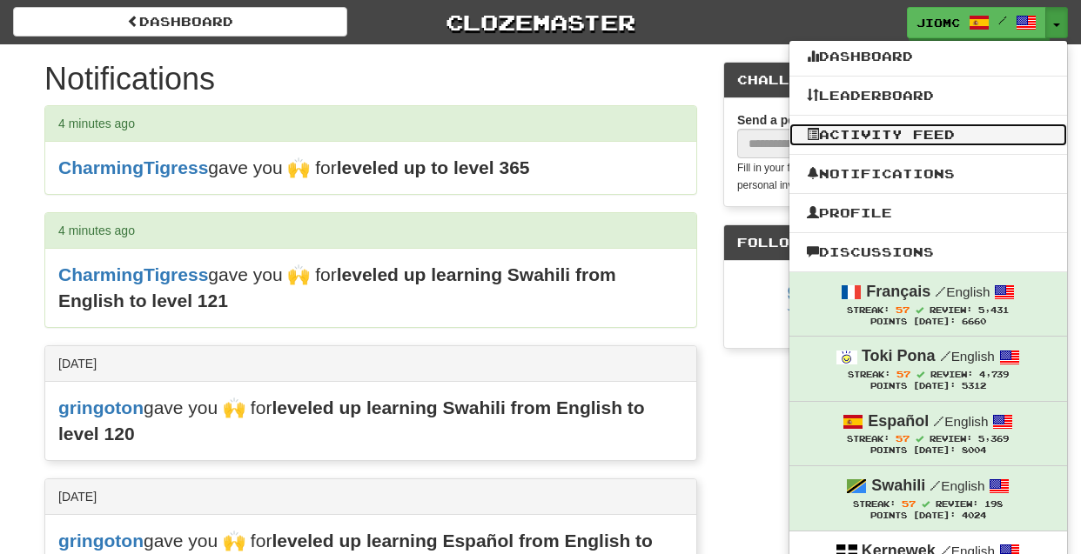
click at [948, 138] on link "Activity Feed" at bounding box center [928, 135] width 278 height 23
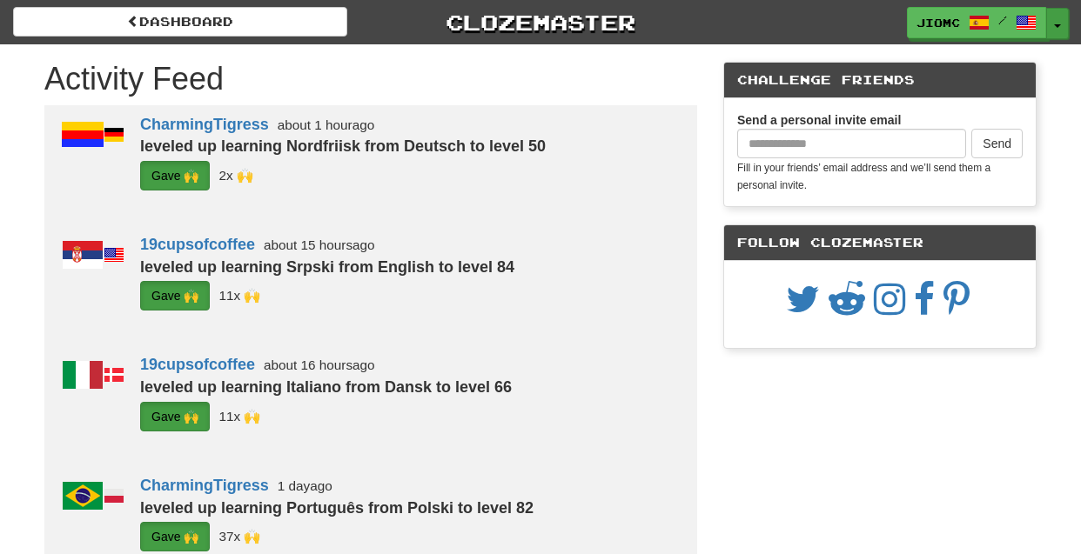
click at [1065, 28] on button "Toggle Dropdown" at bounding box center [1057, 23] width 23 height 31
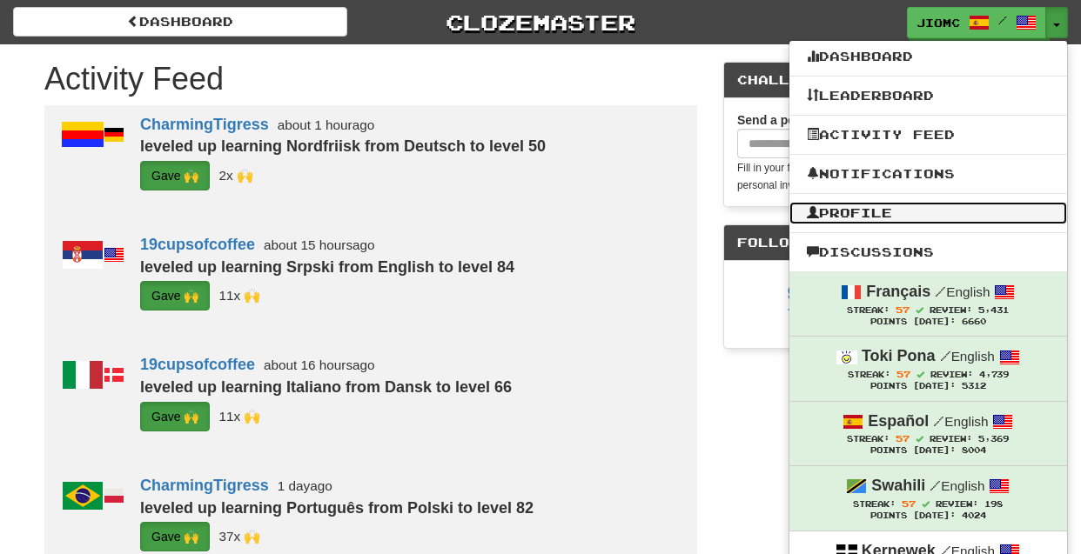
click at [984, 208] on link "Profile" at bounding box center [928, 213] width 278 height 23
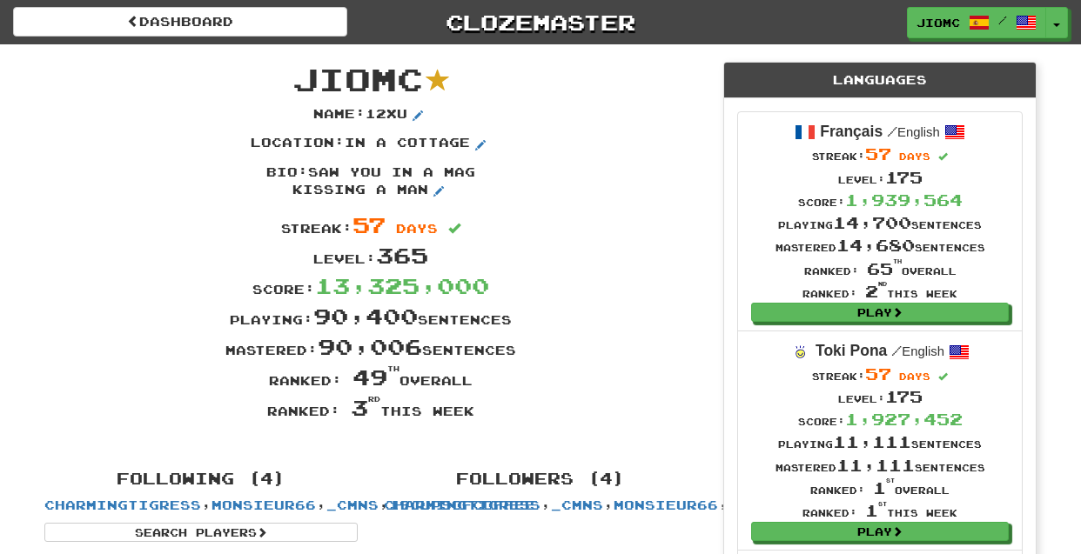
drag, startPoint x: 301, startPoint y: 71, endPoint x: 554, endPoint y: 427, distance: 436.4
click at [554, 427] on div "JioMc Name : 12xu Location : in a cottage Bio : saw you in a mag kissing a man …" at bounding box center [370, 248] width 679 height 409
click at [554, 421] on div "Ranked: 3 rd this week" at bounding box center [370, 408] width 679 height 30
drag, startPoint x: 426, startPoint y: 191, endPoint x: 316, endPoint y: 180, distance: 111.1
drag, startPoint x: 317, startPoint y: 171, endPoint x: 421, endPoint y: 203, distance: 109.0
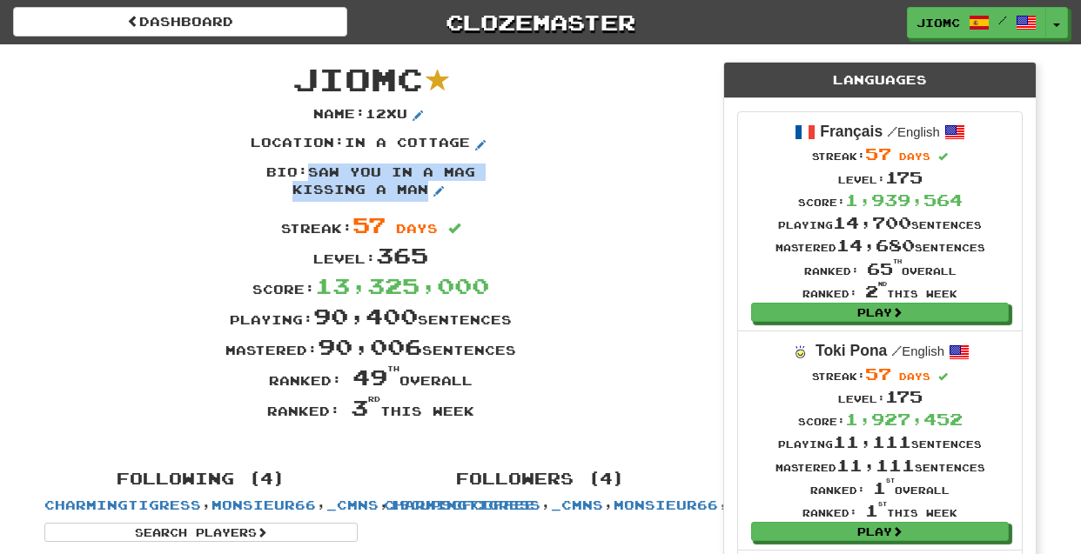
click at [421, 203] on div "Bio : saw you in a mag kissing a man" at bounding box center [370, 187] width 679 height 47
copy p "saw you in a mag kissing a man"
click at [628, 144] on div "Location : in a cottage" at bounding box center [370, 149] width 679 height 30
